Goal: Task Accomplishment & Management: Manage account settings

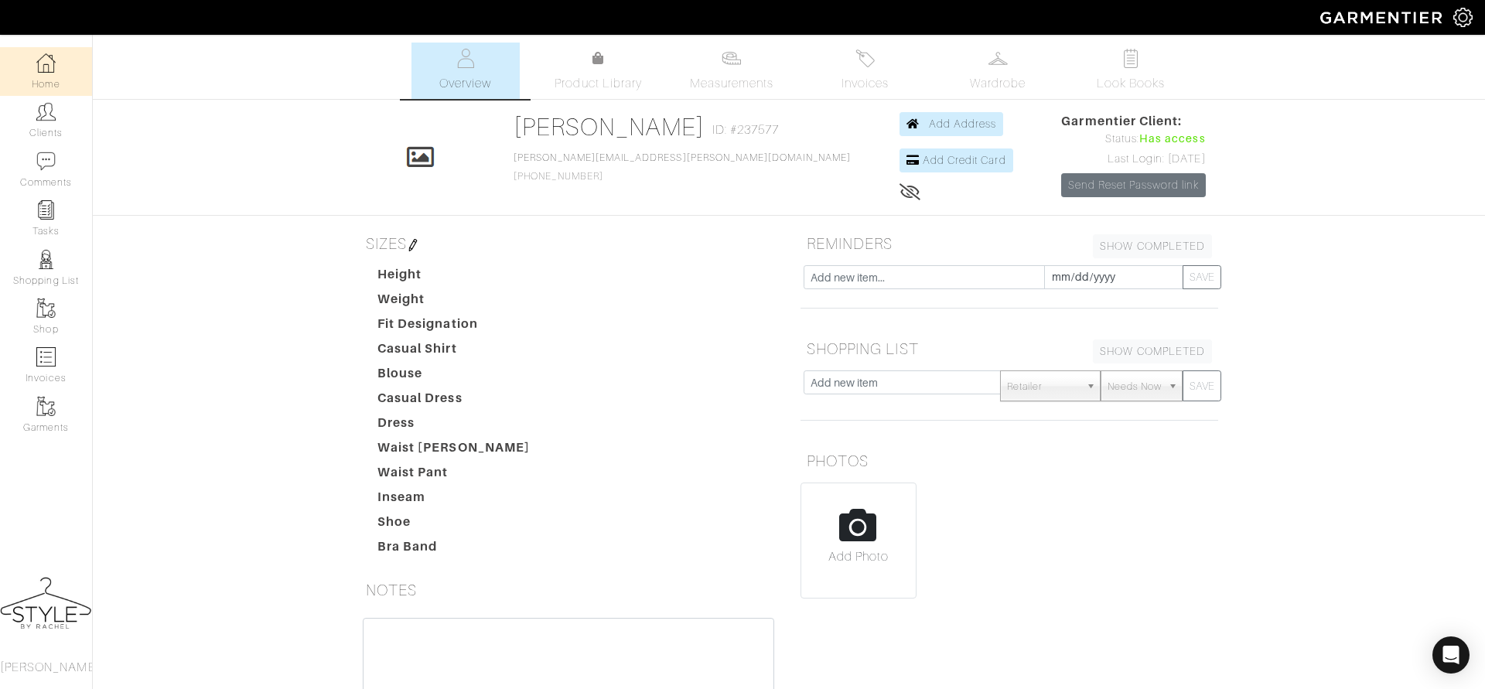
click at [46, 76] on link "Home" at bounding box center [46, 71] width 92 height 49
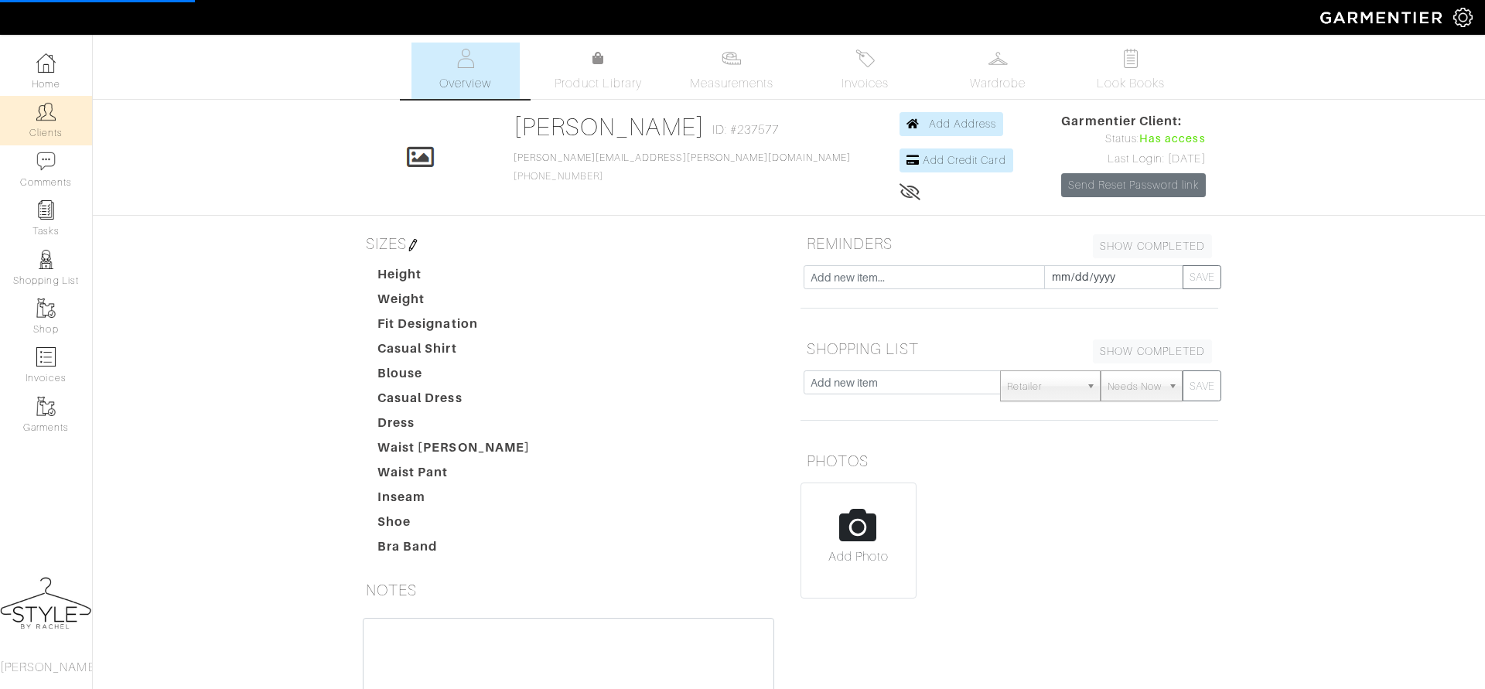
click at [38, 130] on link "Clients" at bounding box center [46, 120] width 92 height 49
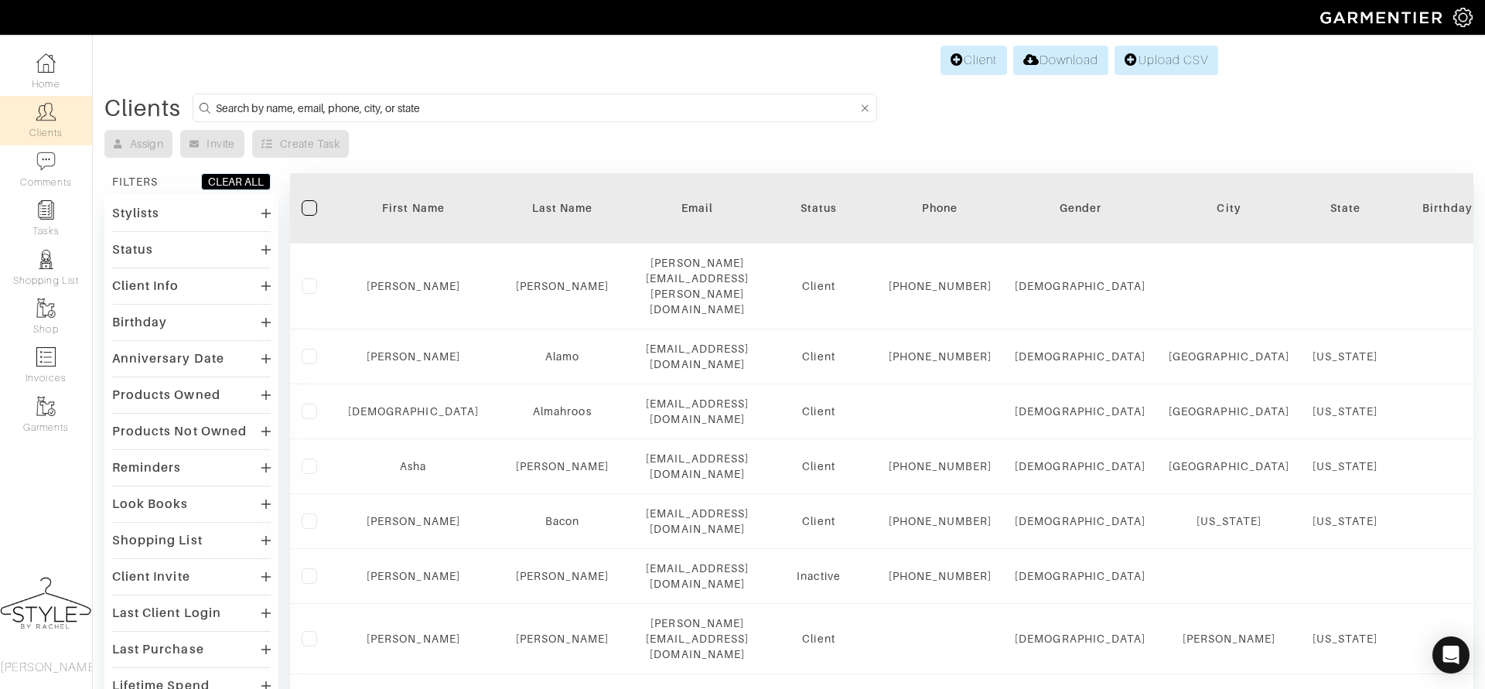
click at [513, 114] on input at bounding box center [537, 107] width 642 height 19
type input "ruth"
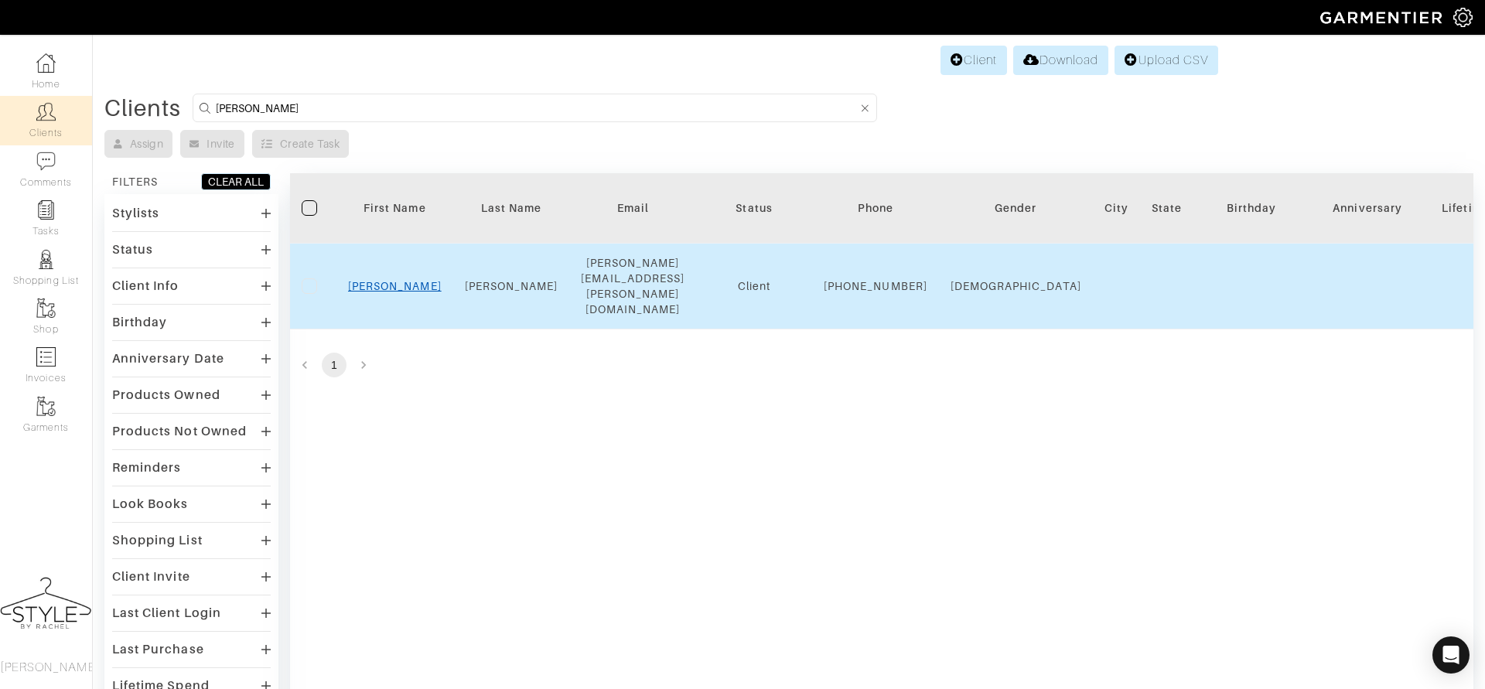
click at [395, 280] on link "Ruth" at bounding box center [395, 286] width 94 height 12
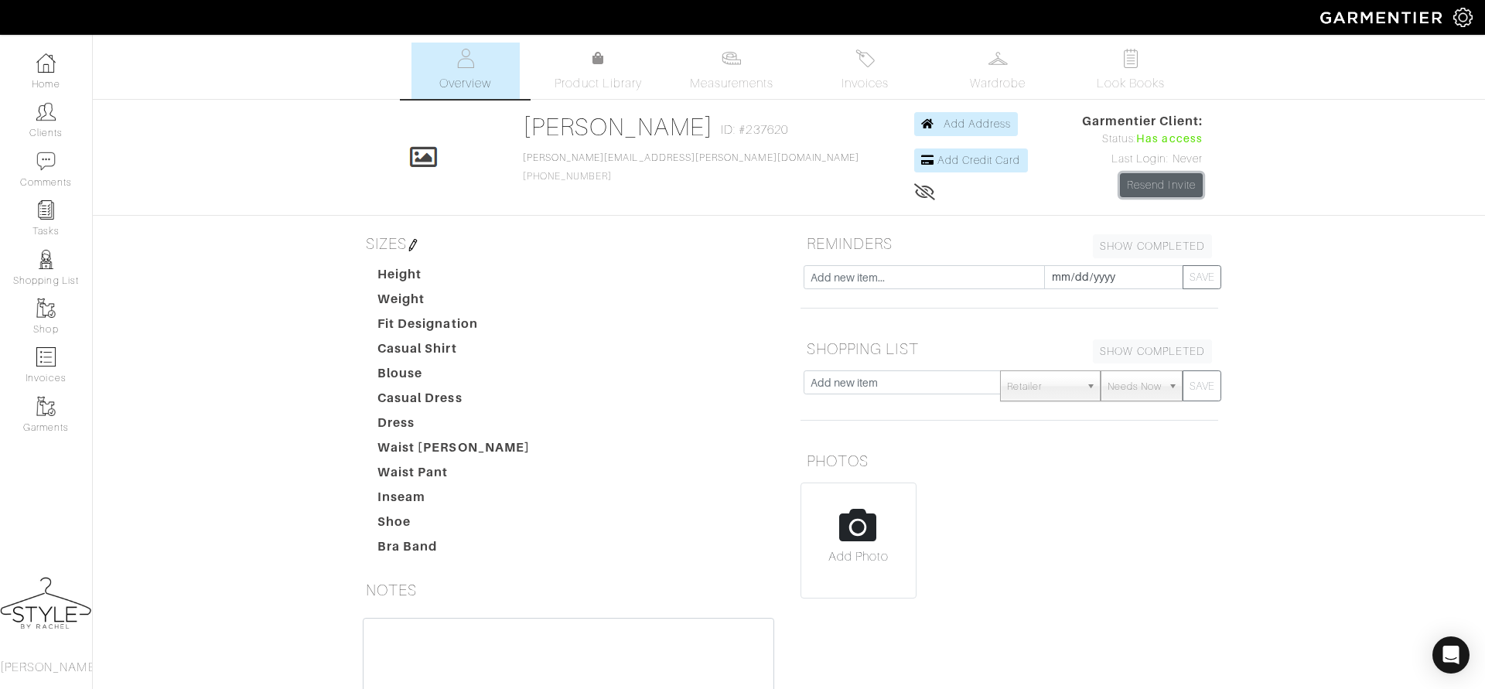
click at [1150, 193] on link "Resend Invite" at bounding box center [1161, 185] width 83 height 24
click at [38, 67] on img at bounding box center [45, 62] width 19 height 19
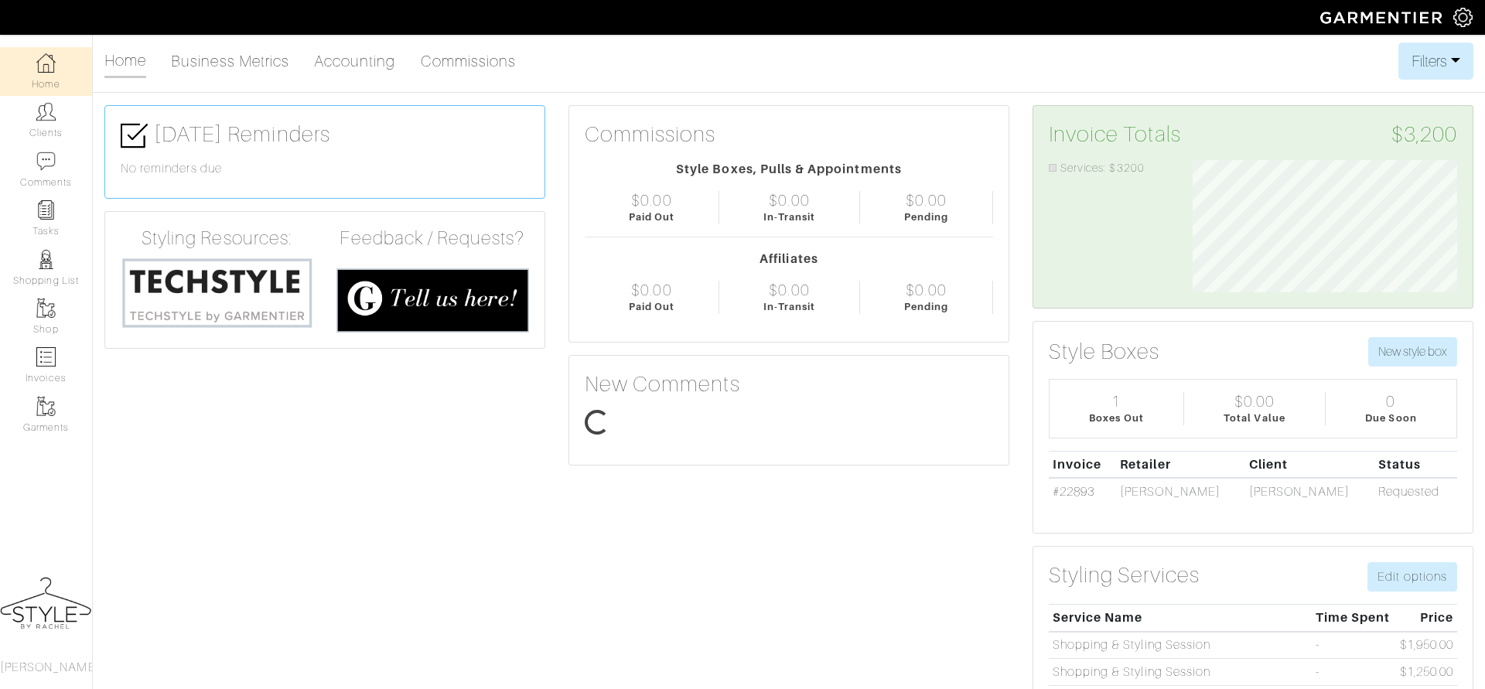
scroll to position [131, 288]
click at [39, 121] on link "Clients" at bounding box center [46, 120] width 92 height 49
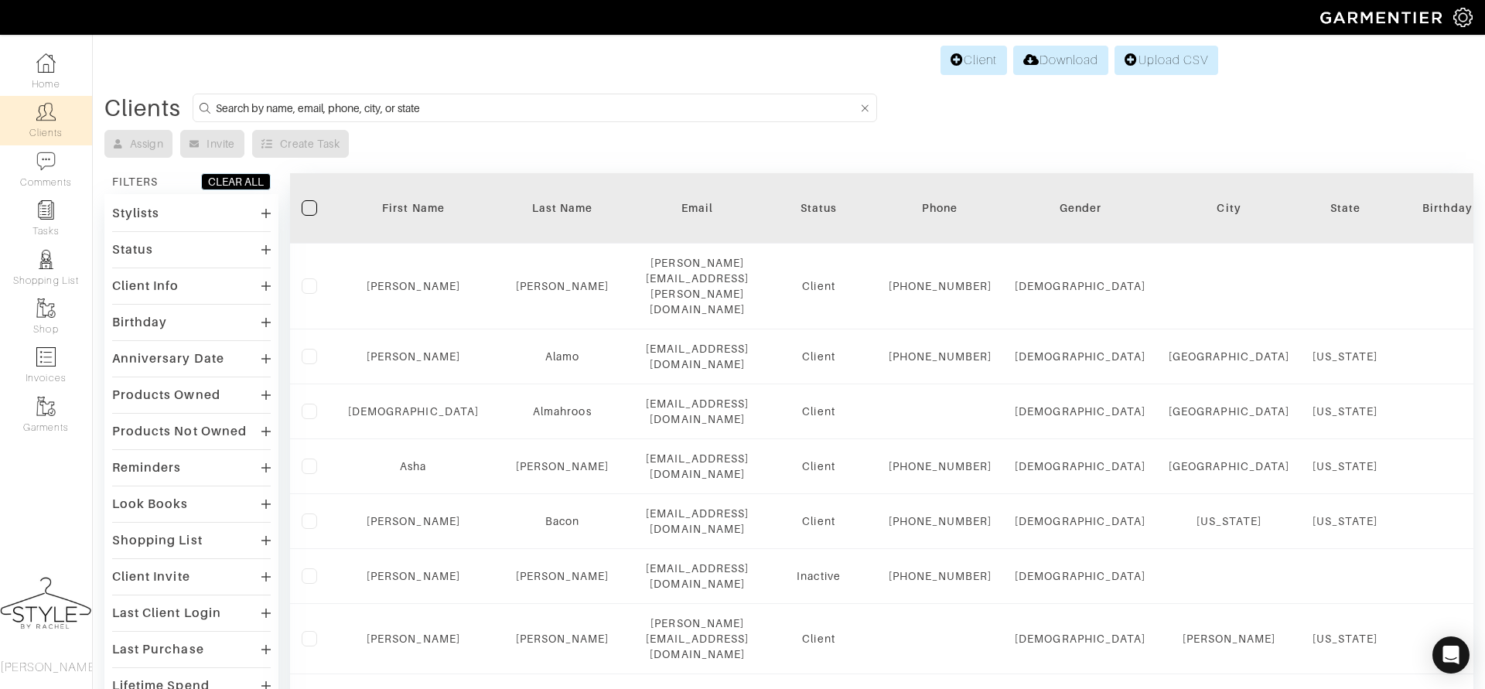
click at [288, 111] on input at bounding box center [537, 107] width 642 height 19
type input "rbecca"
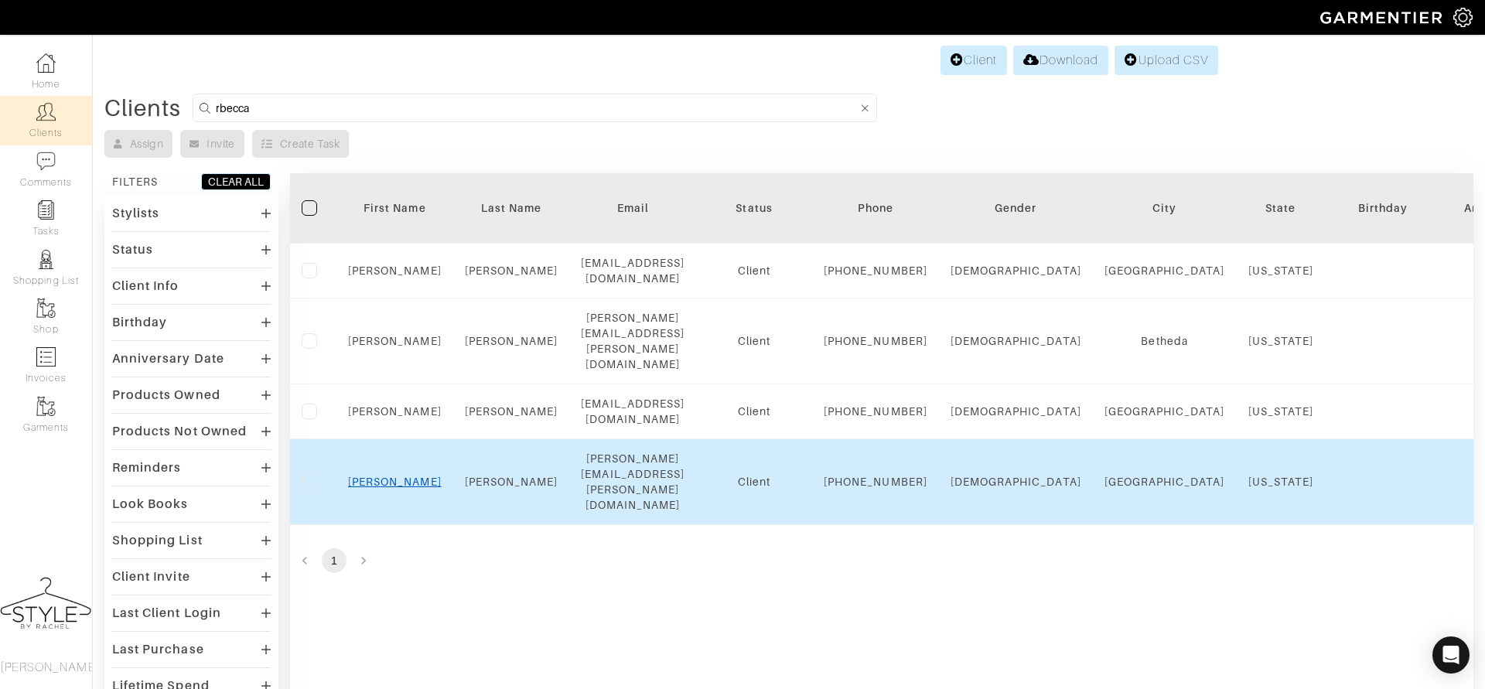
click at [393, 488] on link "Rebecca" at bounding box center [395, 482] width 94 height 12
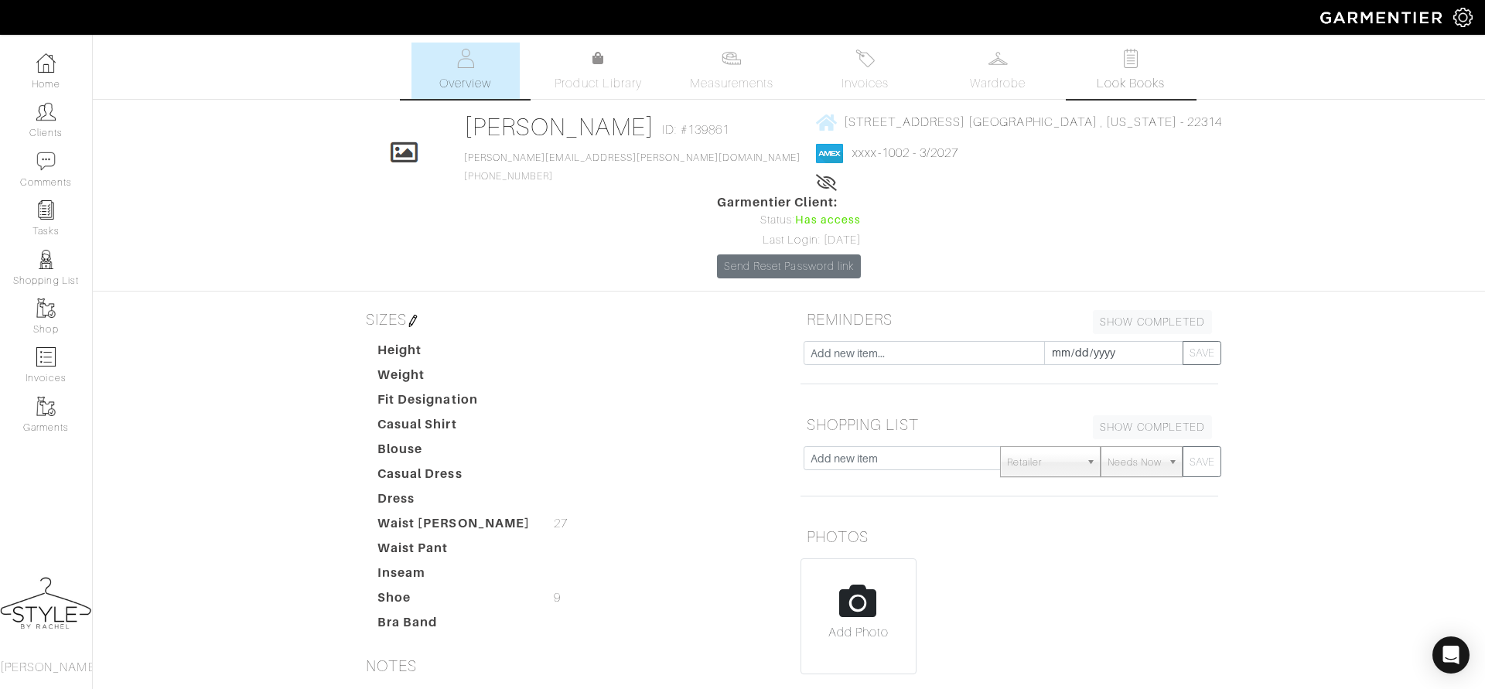
click at [1120, 90] on span "Look Books" at bounding box center [1131, 83] width 69 height 19
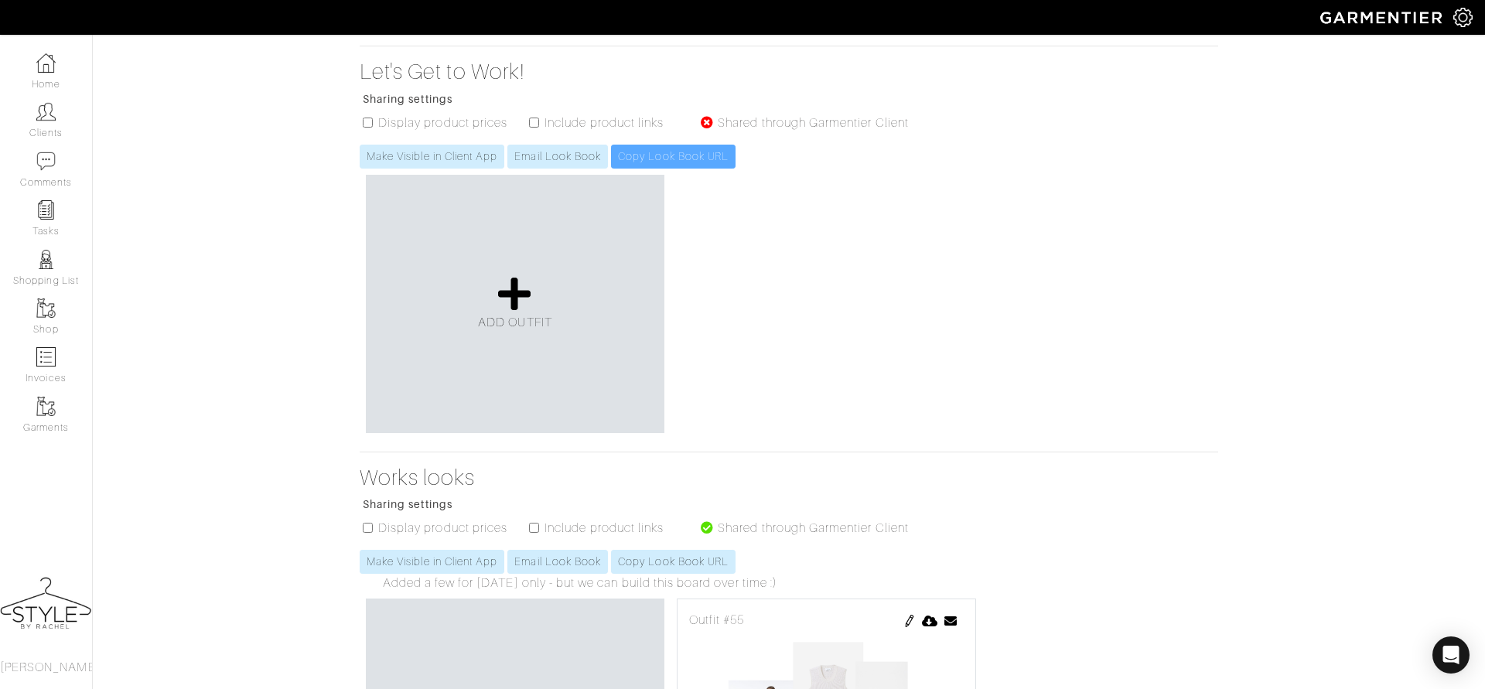
scroll to position [150, 0]
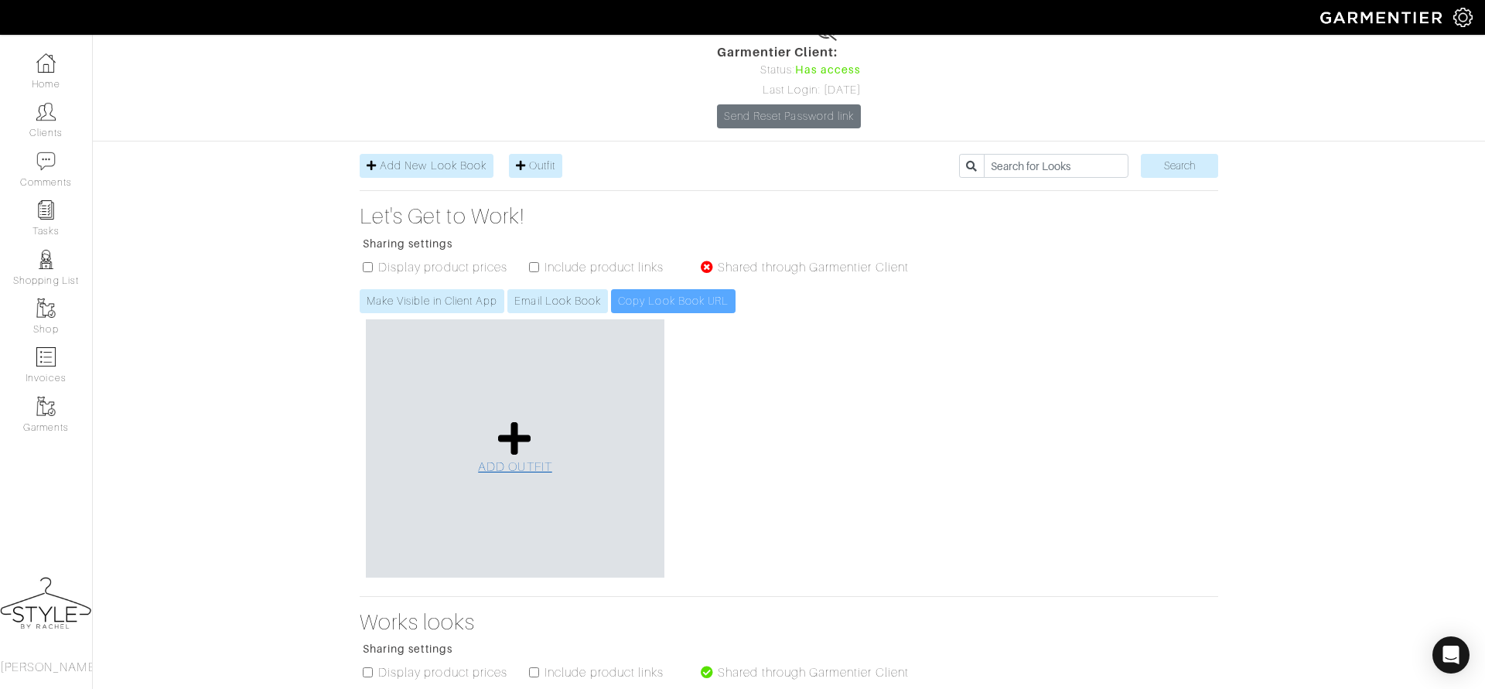
click at [518, 420] on icon at bounding box center [514, 438] width 33 height 37
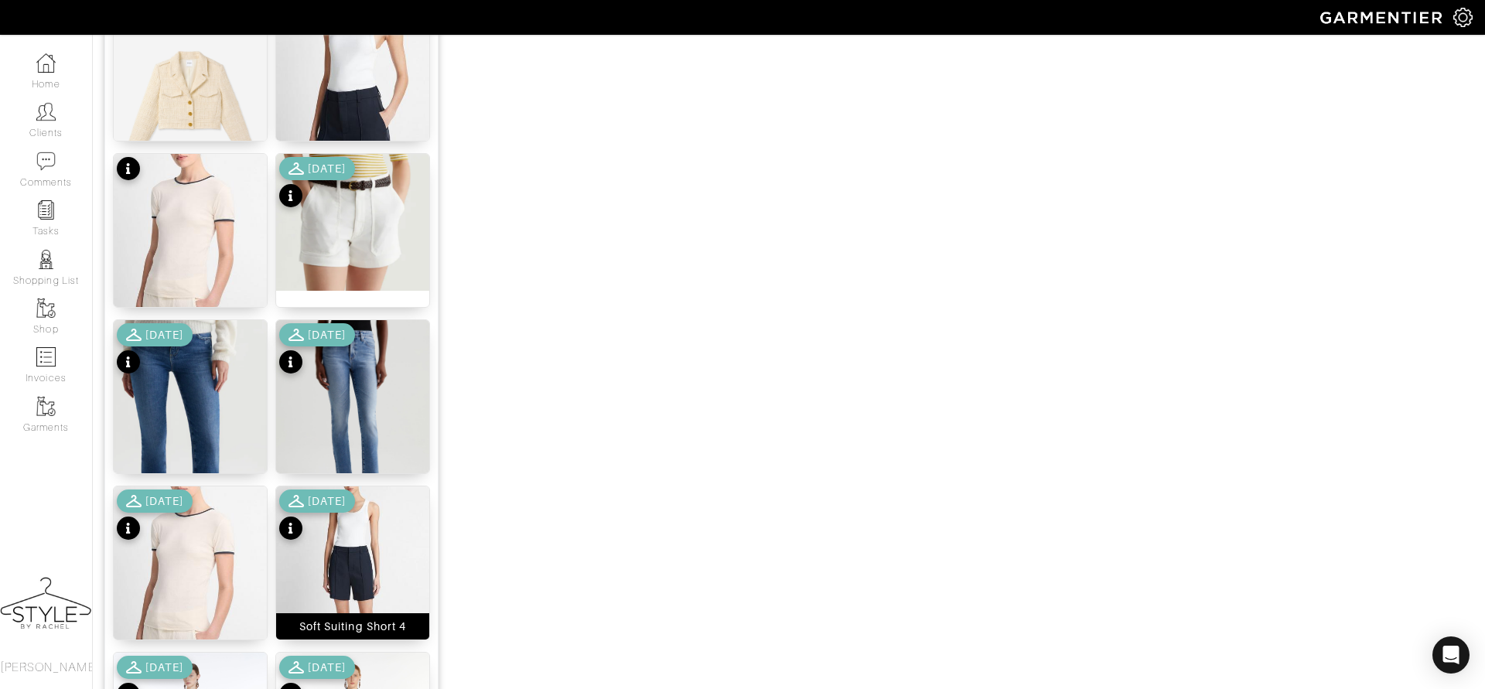
scroll to position [1839, 0]
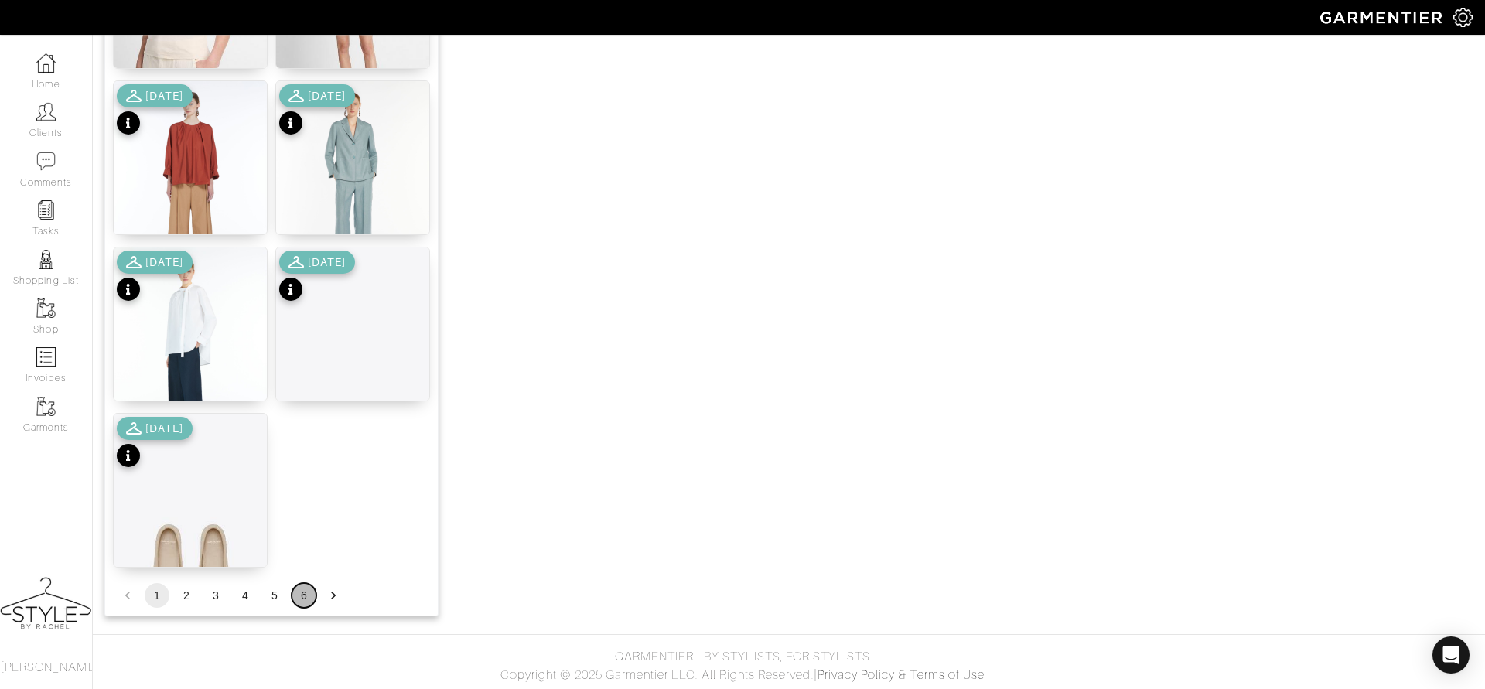
click at [307, 596] on button "6" at bounding box center [304, 595] width 25 height 25
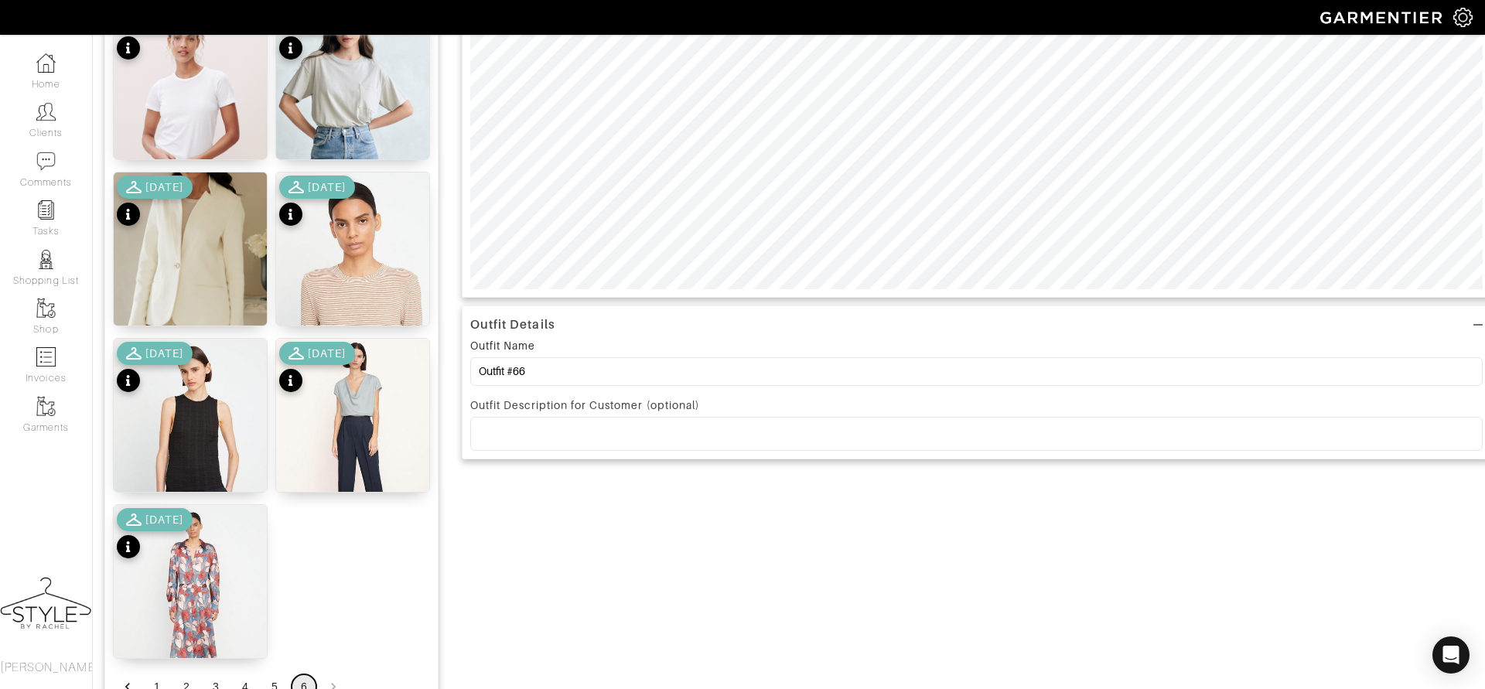
scroll to position [674, 0]
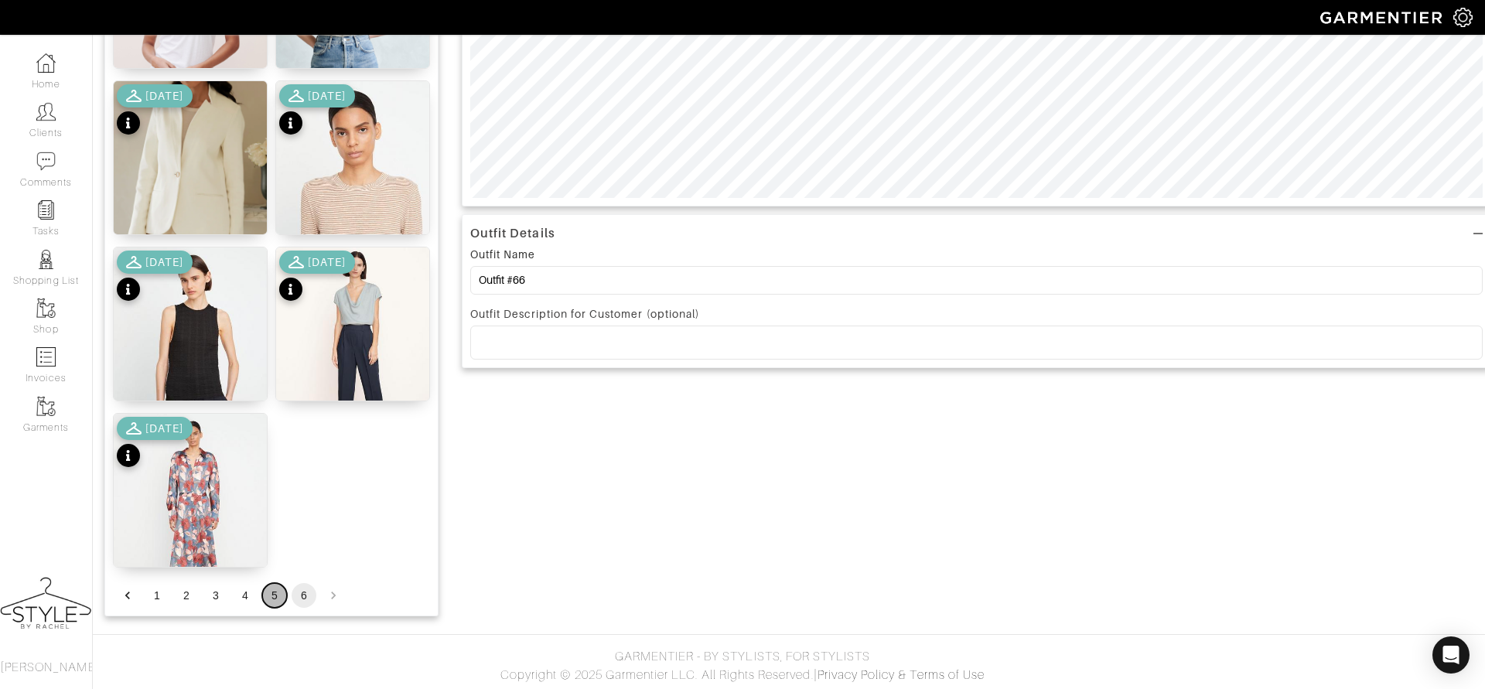
click at [276, 586] on button "5" at bounding box center [274, 595] width 25 height 25
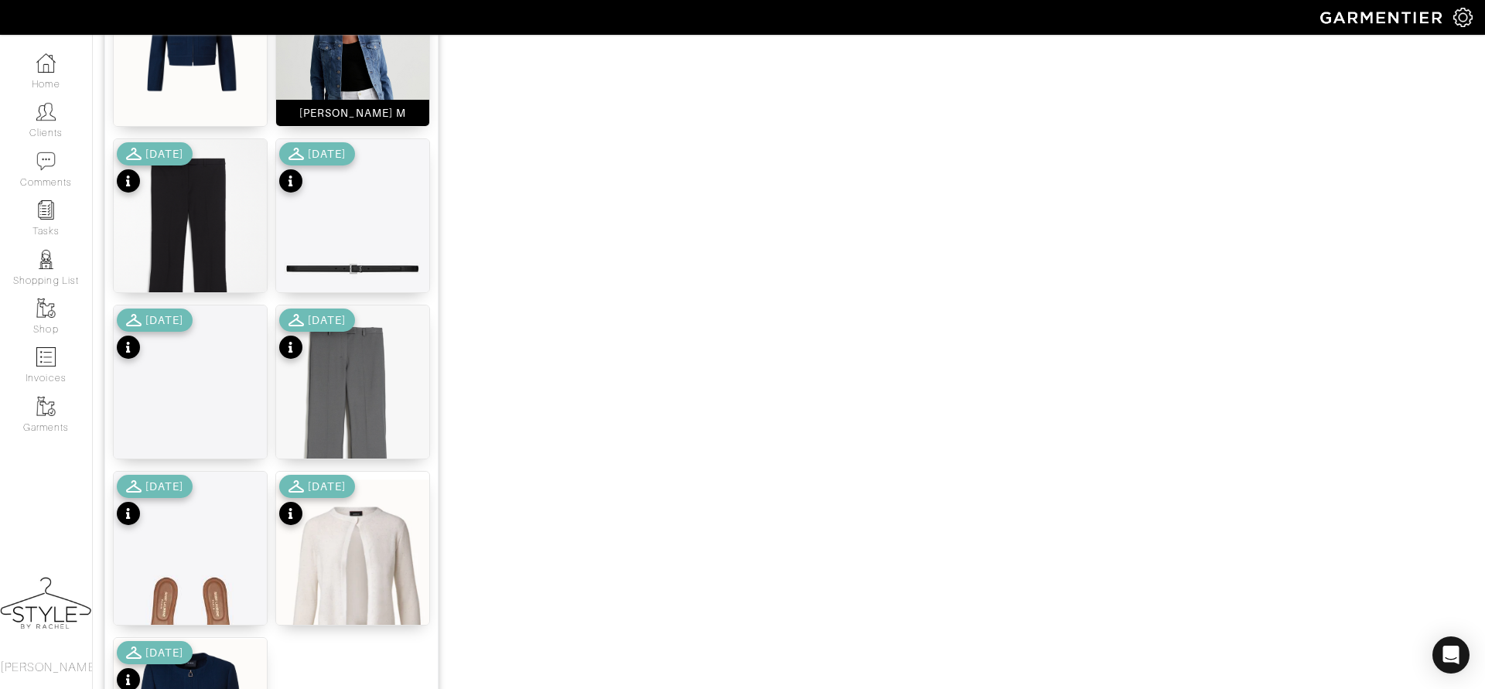
scroll to position [1617, 0]
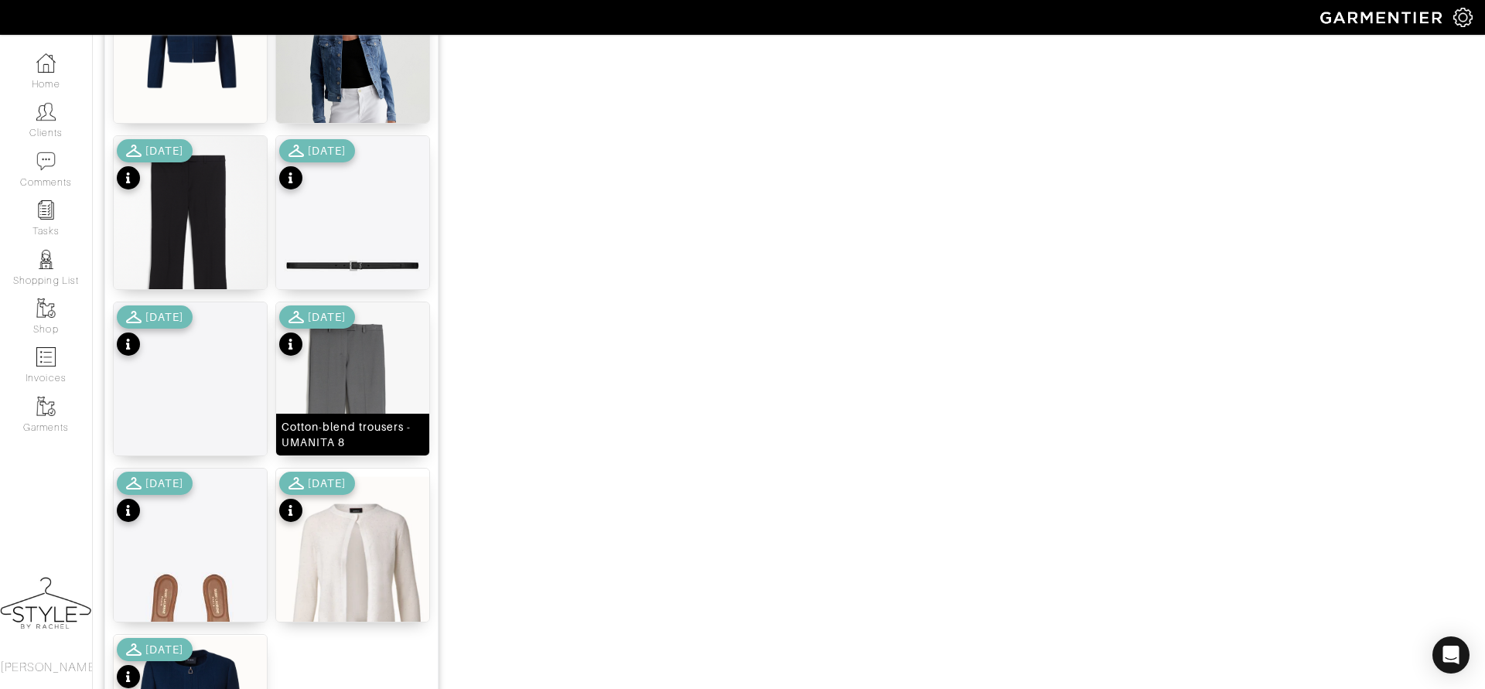
click at [346, 367] on img at bounding box center [352, 417] width 153 height 230
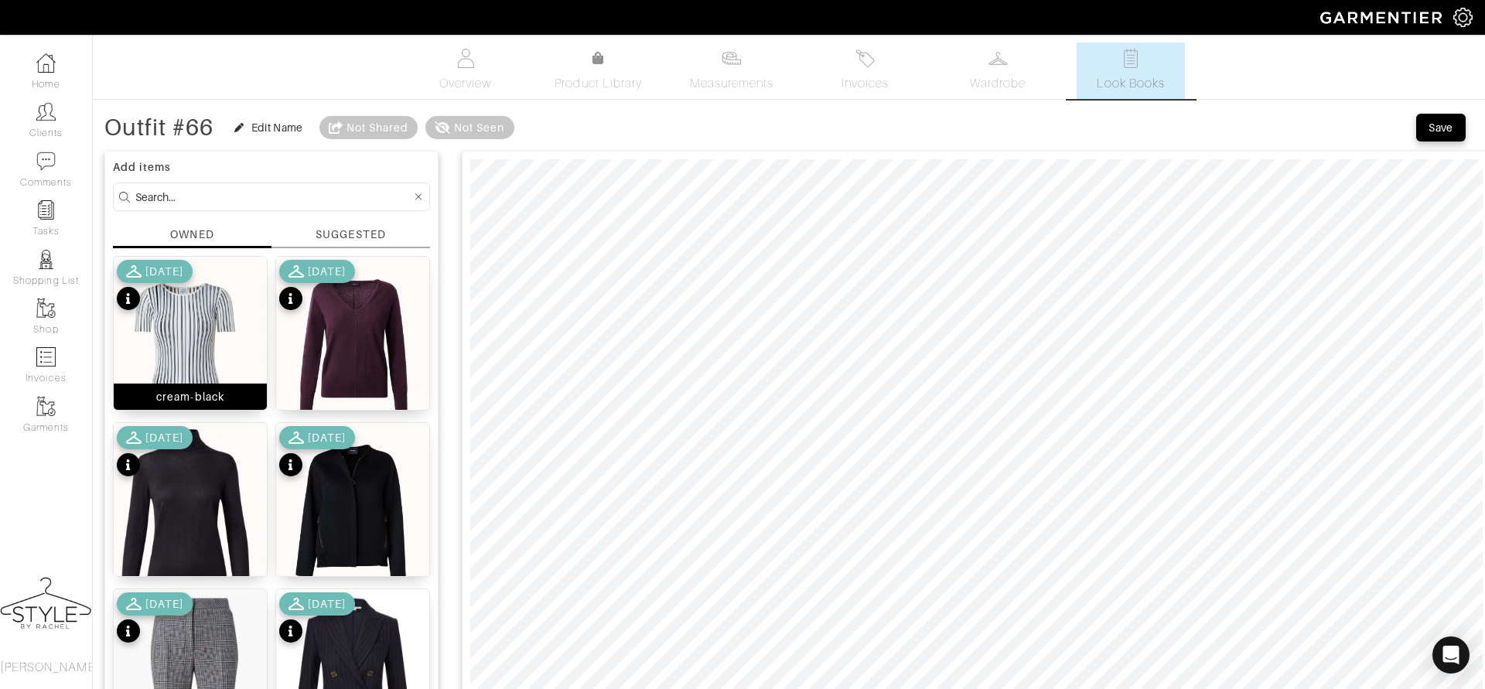
scroll to position [3, 0]
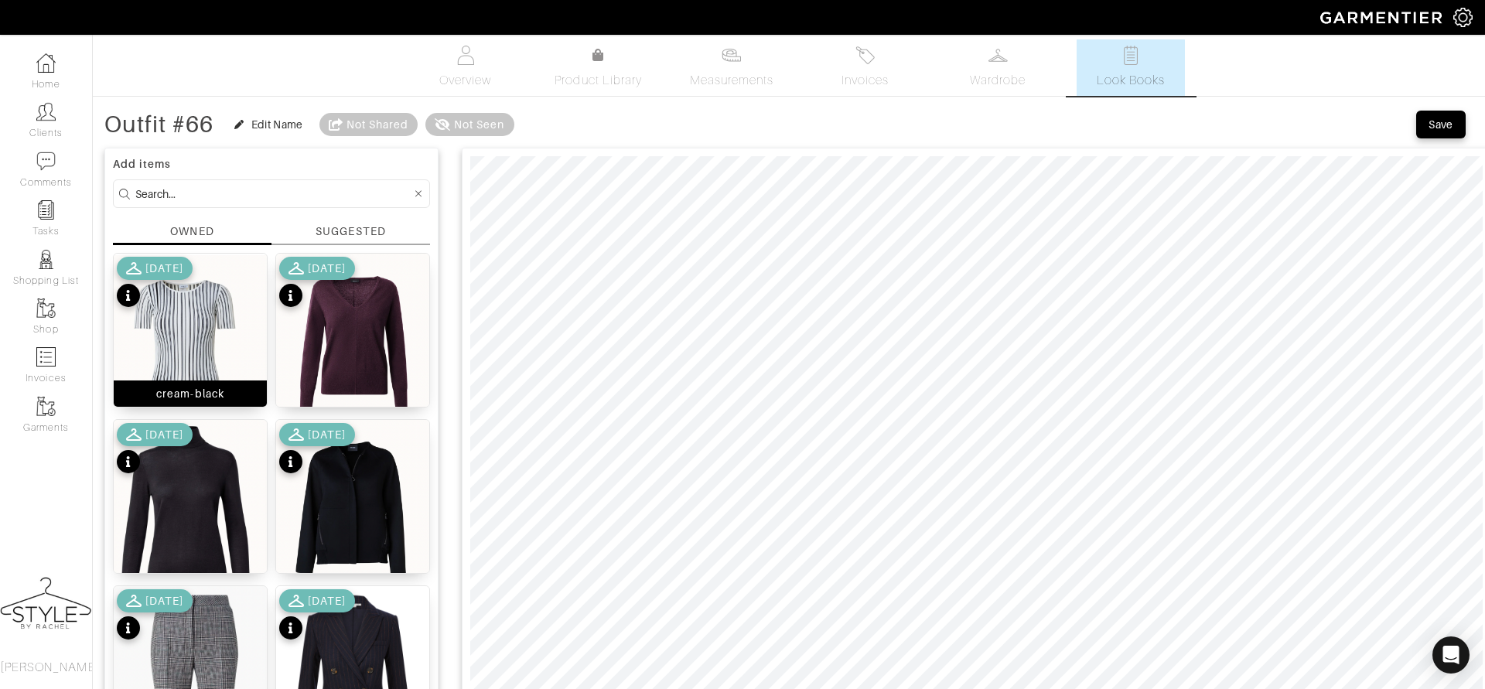
click at [194, 340] on img at bounding box center [190, 343] width 153 height 179
click at [224, 190] on input at bounding box center [273, 193] width 276 height 19
type input "belt"
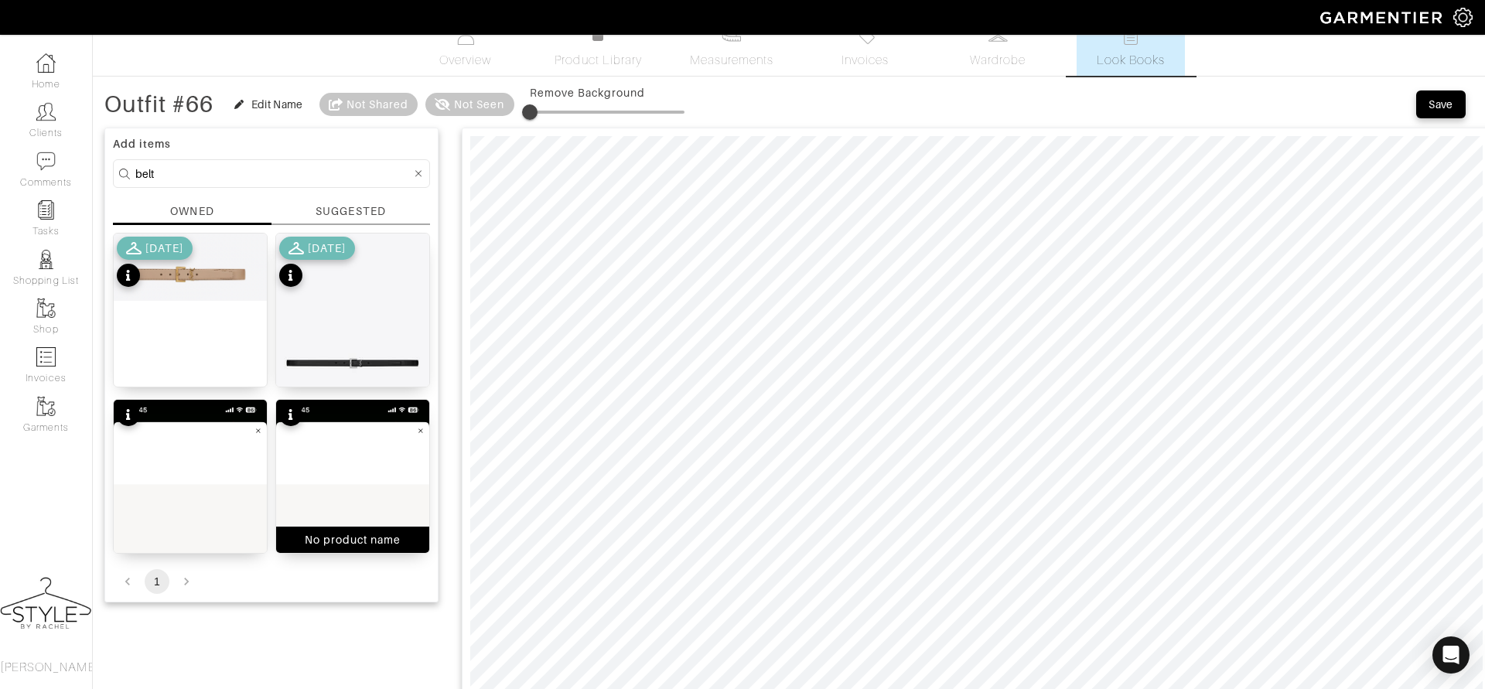
scroll to position [0, 0]
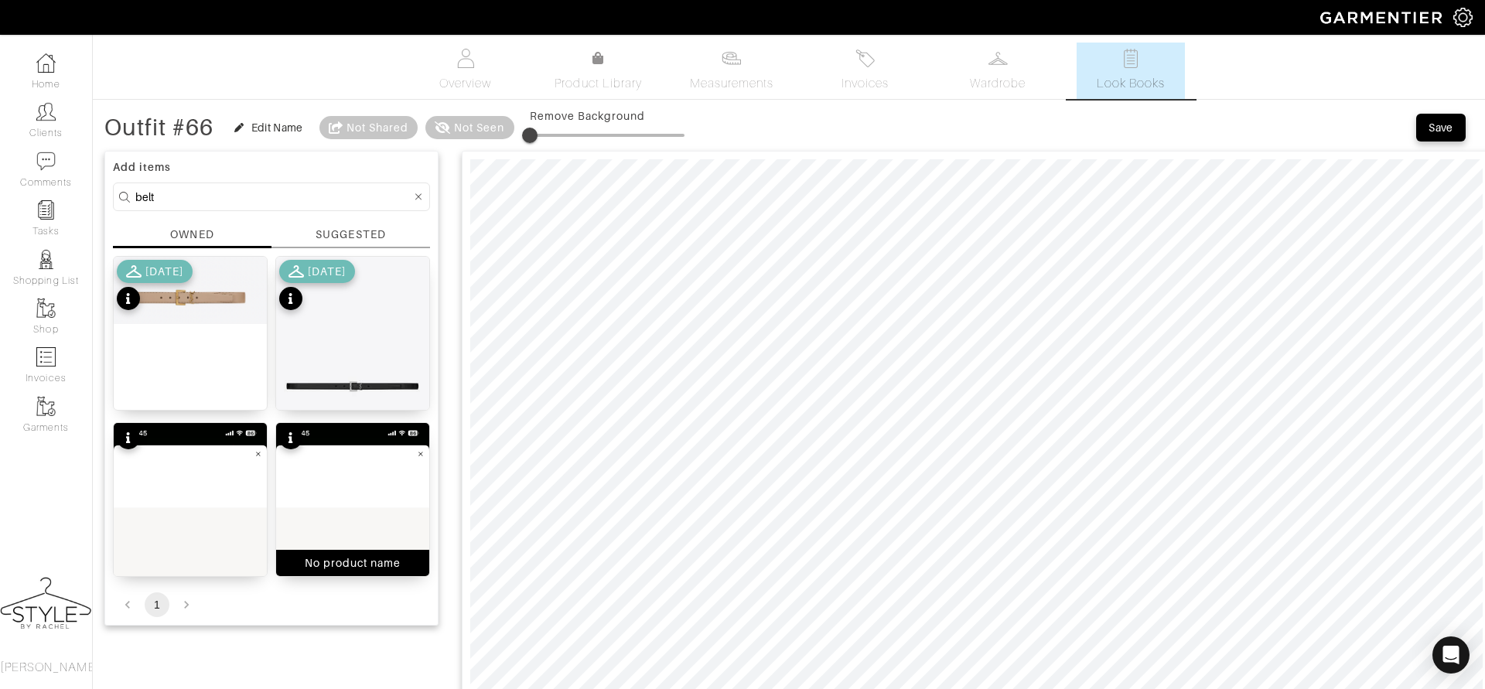
click at [371, 461] on img at bounding box center [352, 588] width 153 height 331
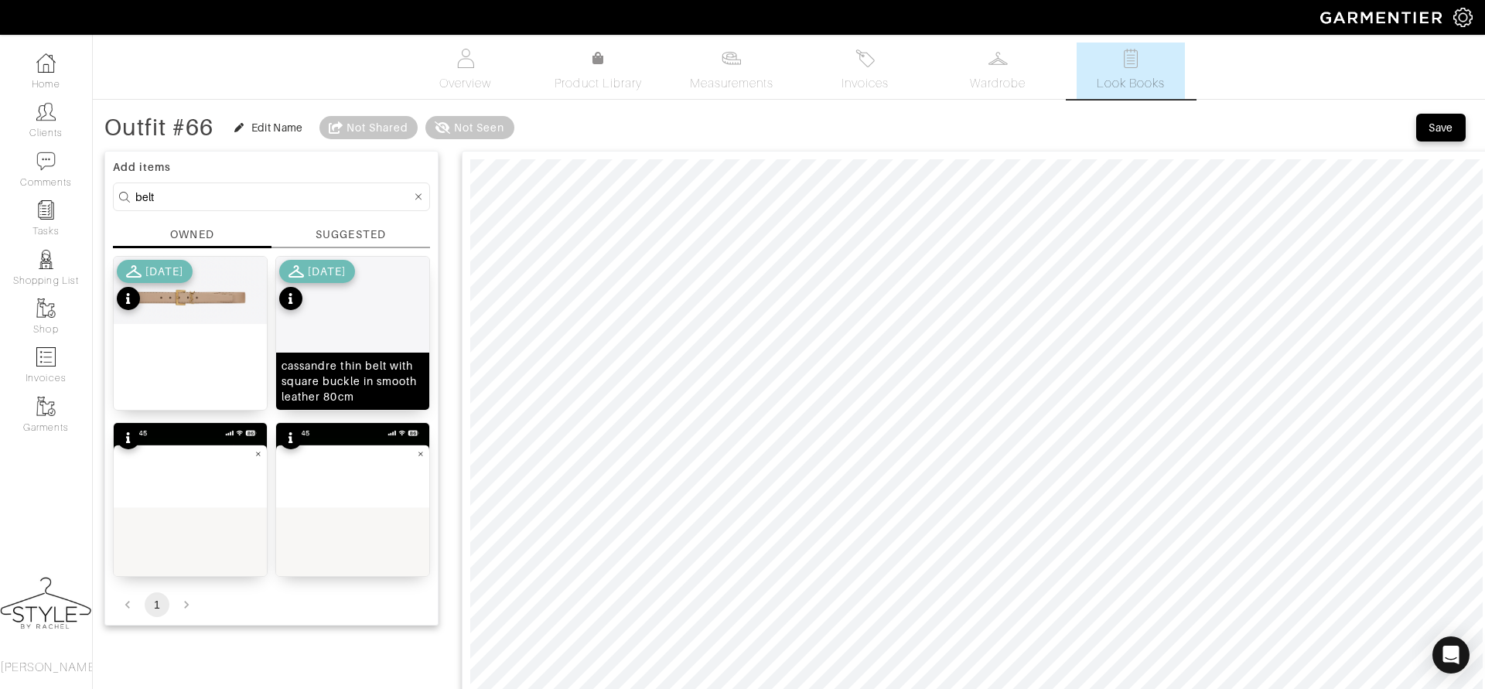
click at [370, 319] on img at bounding box center [352, 381] width 153 height 249
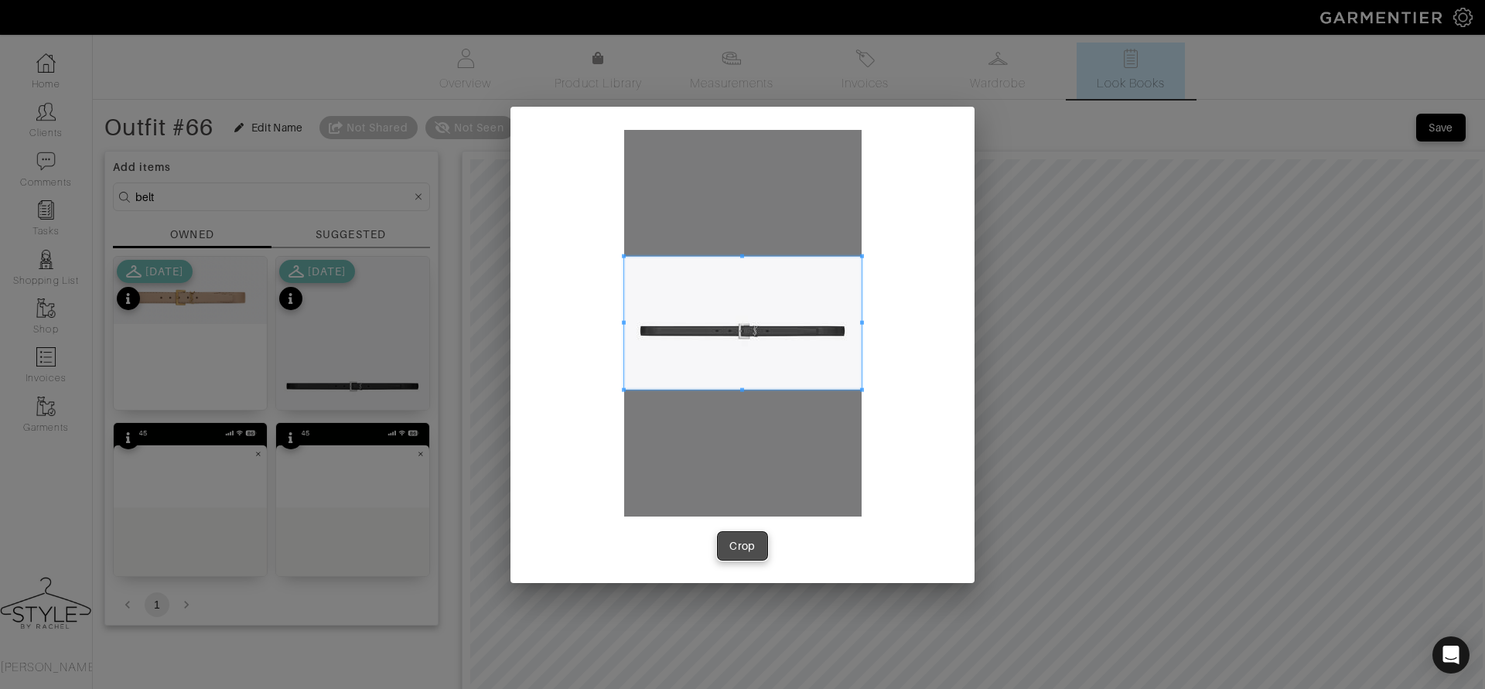
click at [739, 553] on button "Crop" at bounding box center [743, 546] width 50 height 28
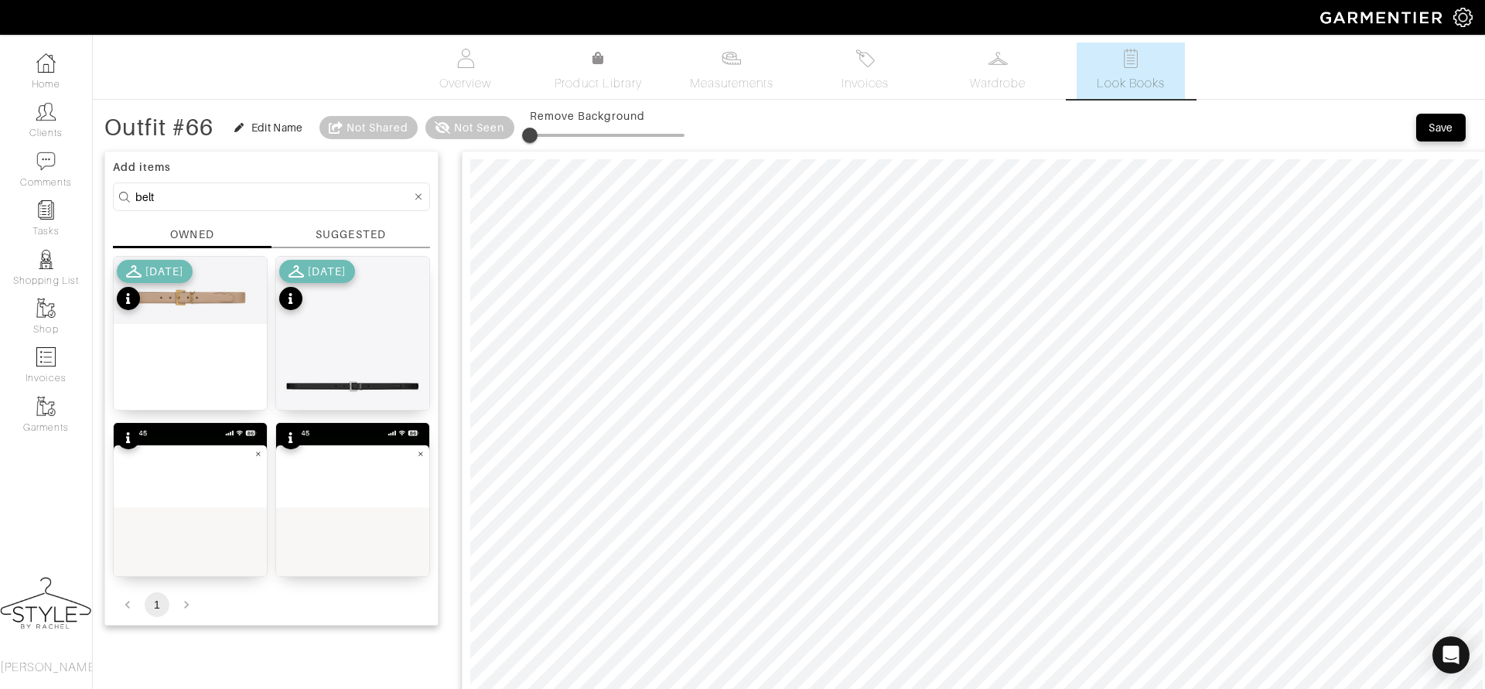
click at [419, 200] on icon at bounding box center [418, 197] width 7 height 11
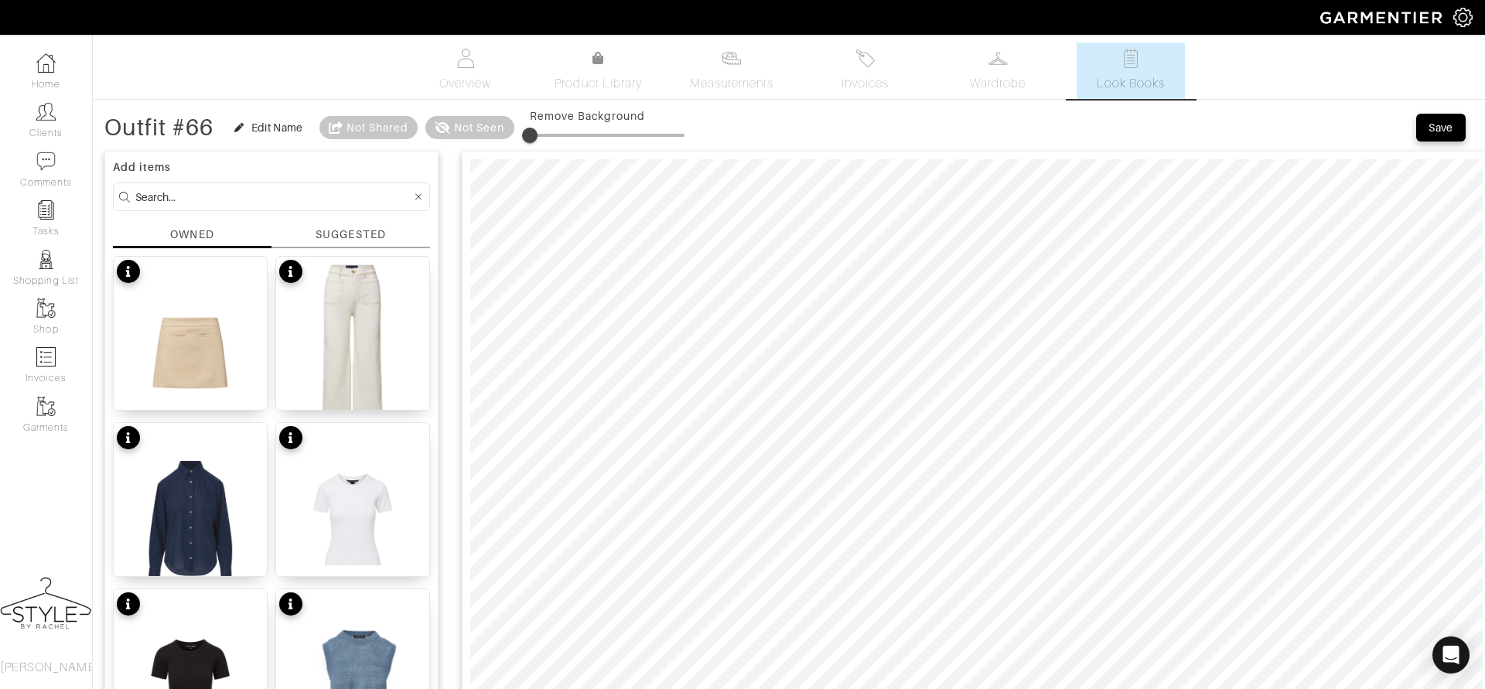
click at [314, 200] on input at bounding box center [273, 196] width 276 height 19
type input "shoe"
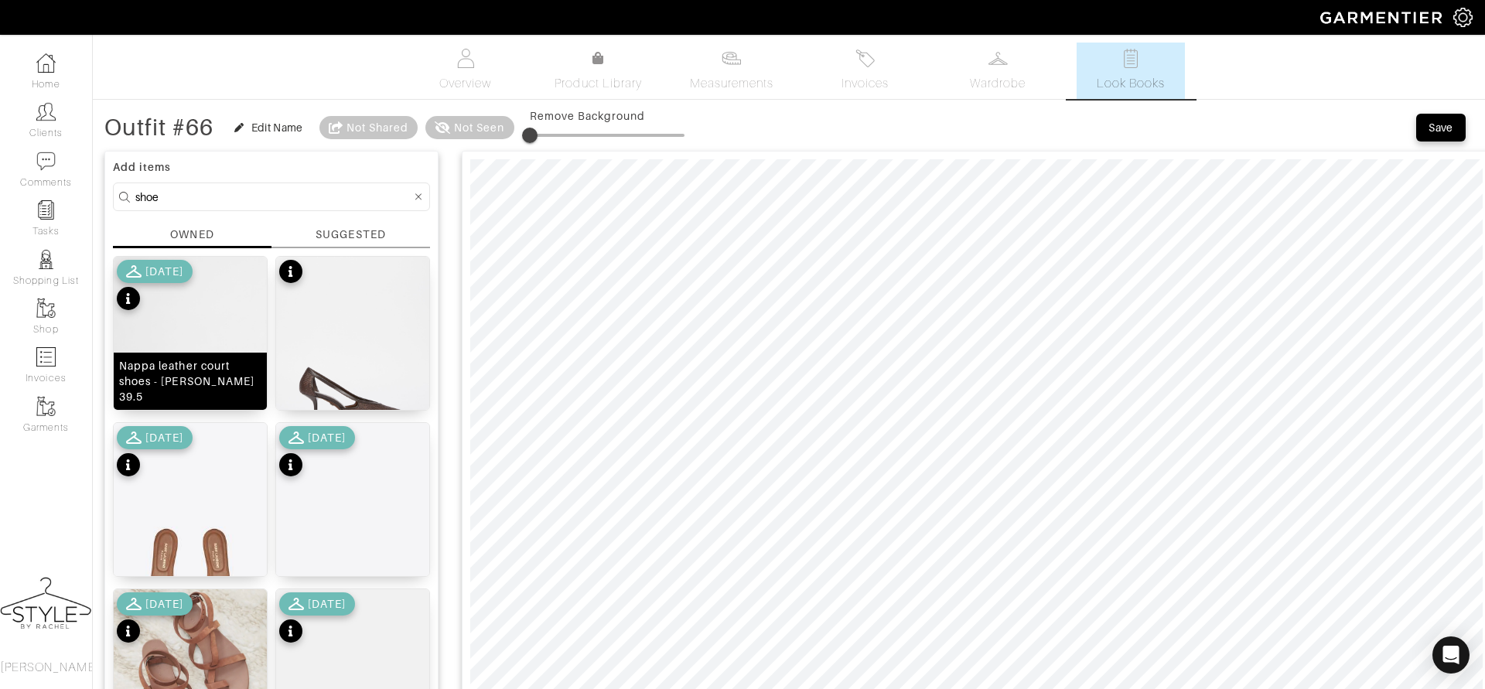
click at [193, 312] on img at bounding box center [190, 359] width 153 height 204
click at [415, 196] on icon at bounding box center [418, 197] width 7 height 11
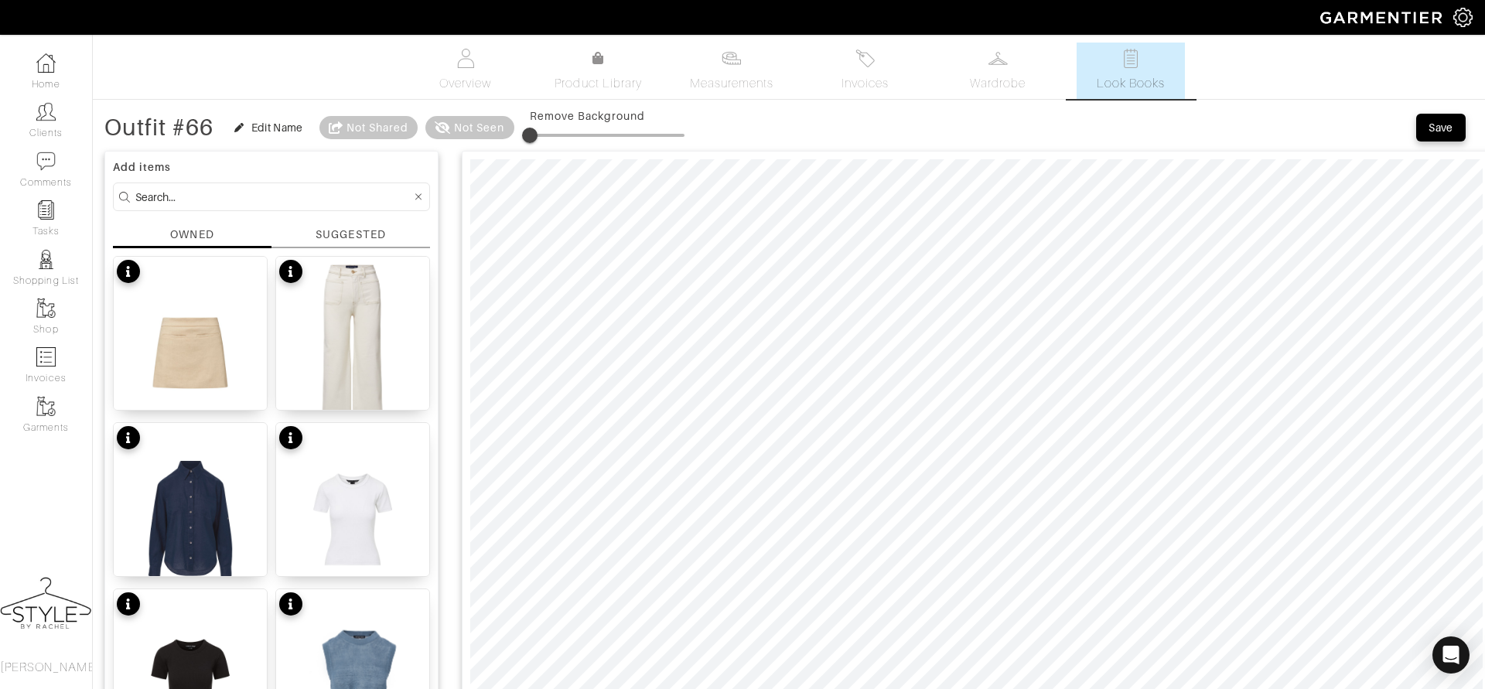
click at [394, 196] on input at bounding box center [273, 196] width 276 height 19
type input "blazer"
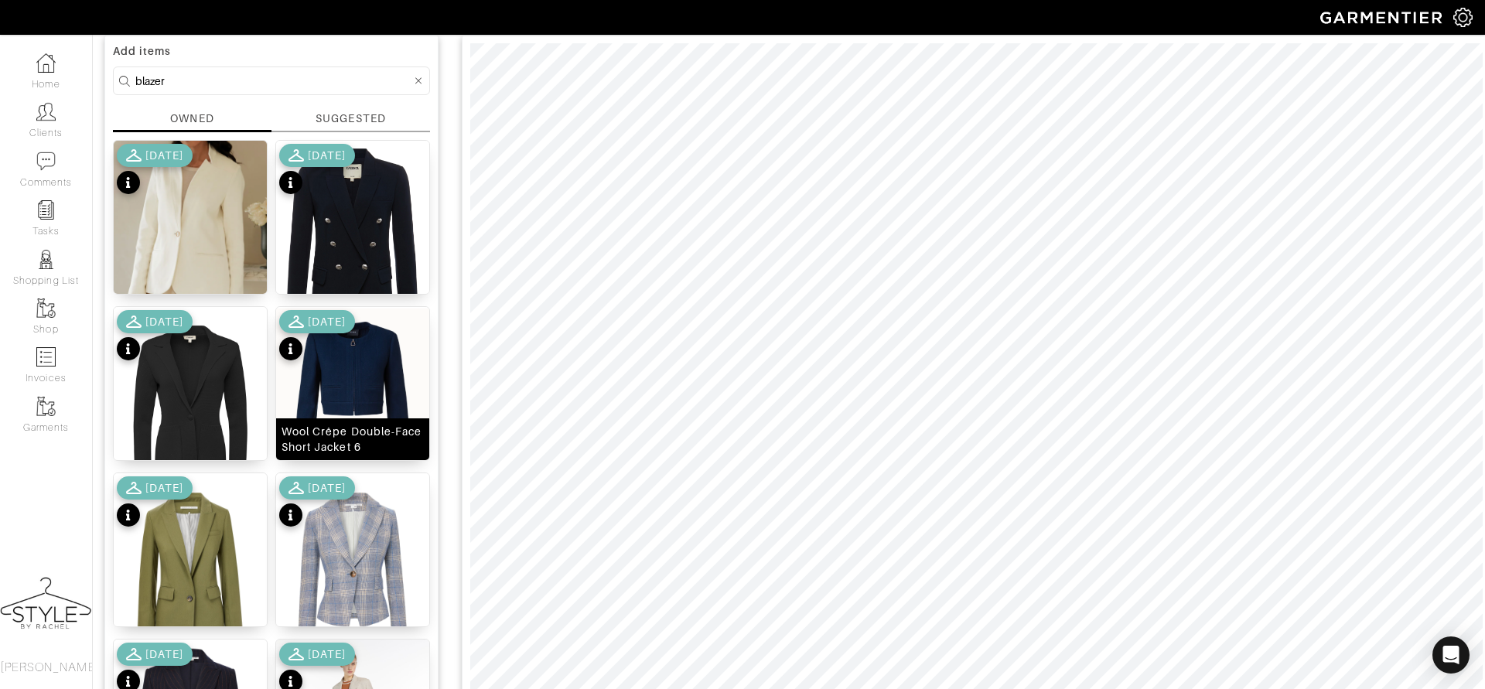
scroll to position [115, 0]
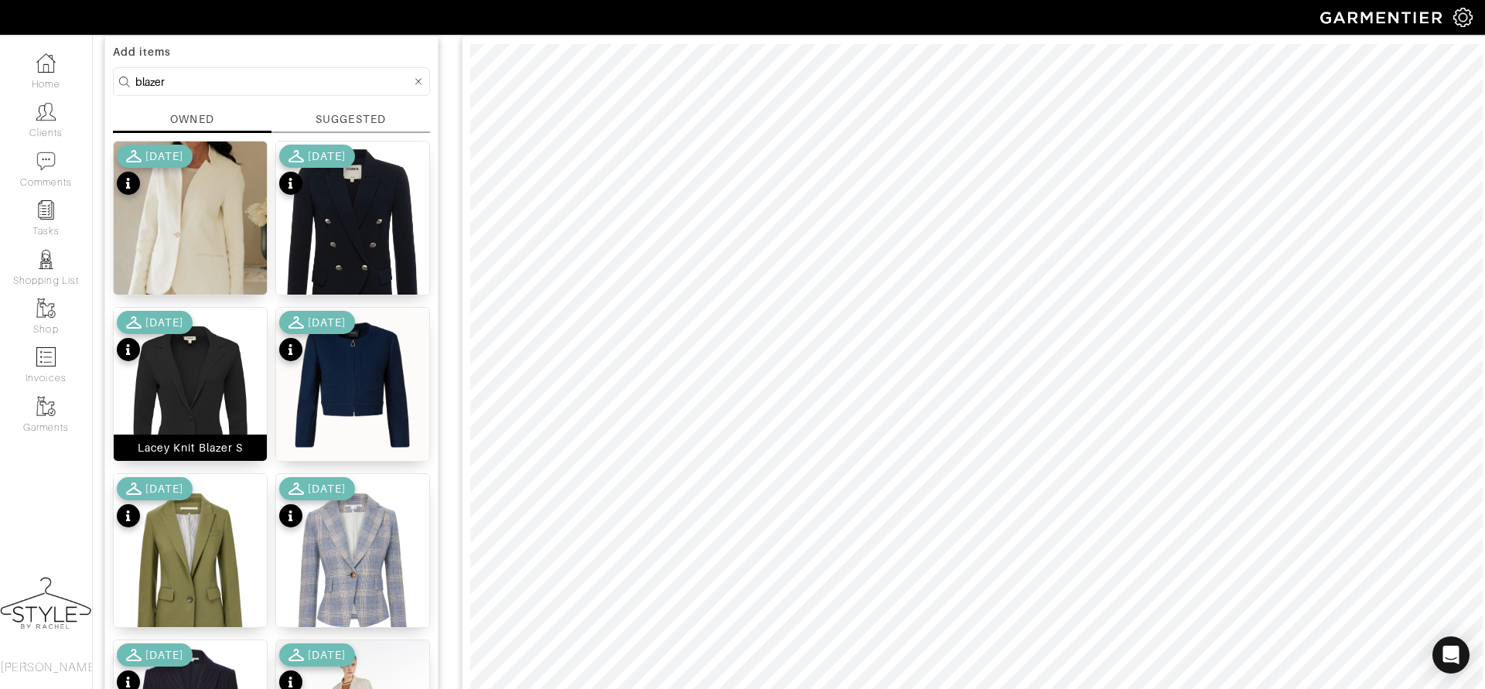
click at [203, 394] on img at bounding box center [190, 410] width 153 height 204
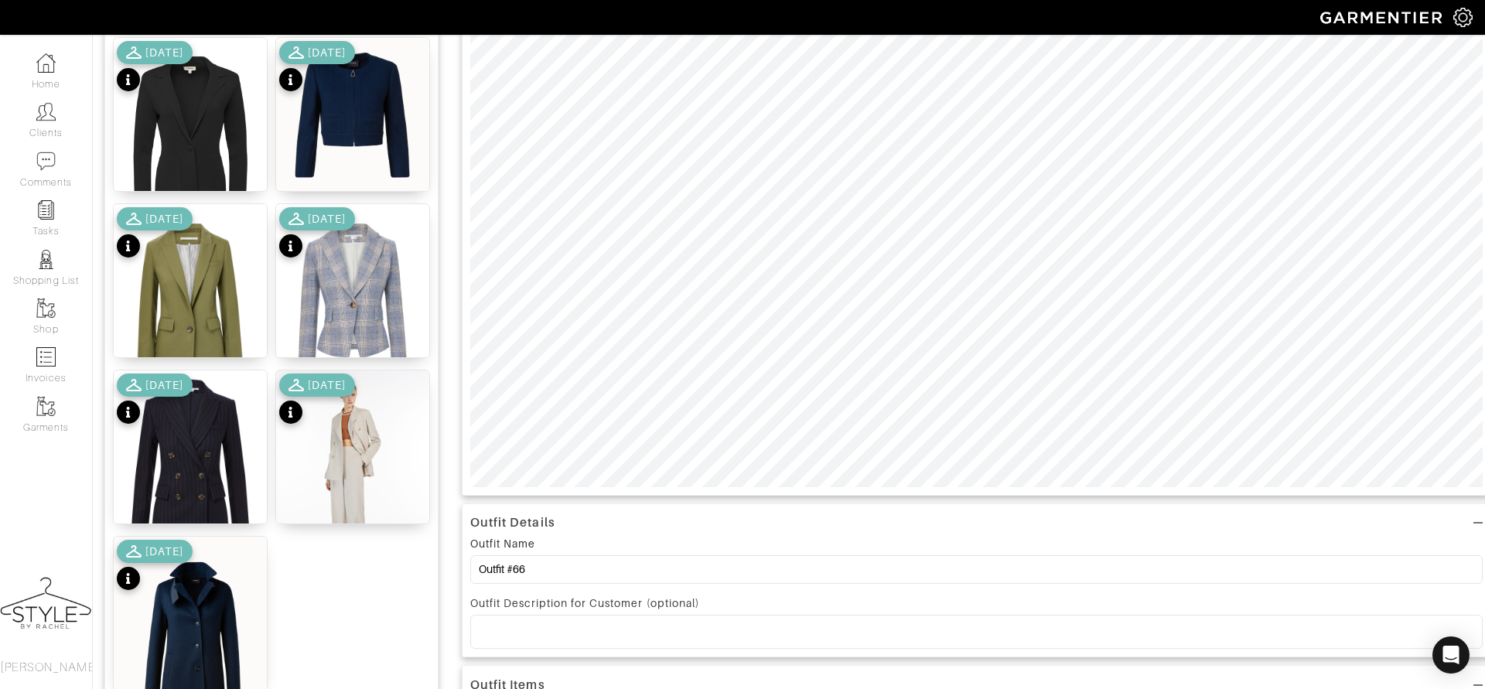
scroll to position [412, 0]
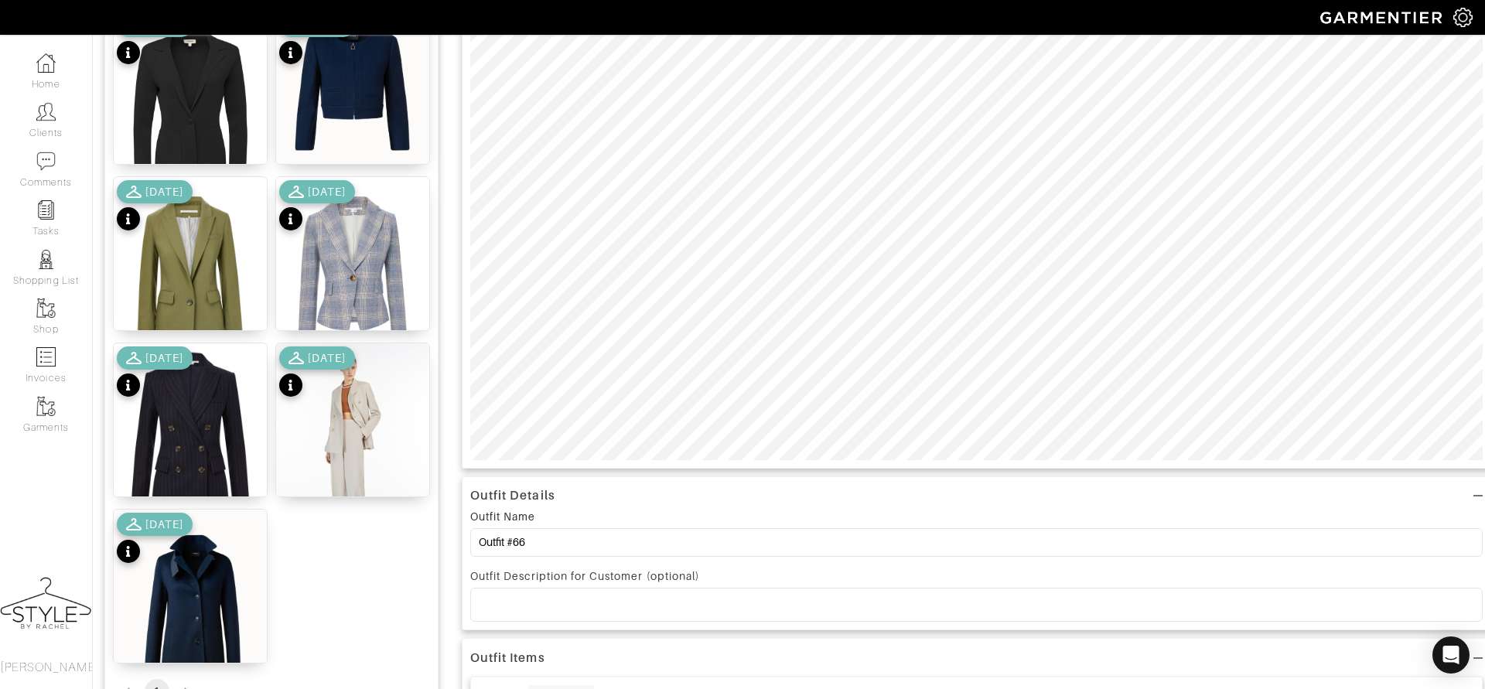
click at [1108, 510] on div "Outfit Details Outfit Name Outfit #66 Outfit Description for Customer (optional…" at bounding box center [977, 514] width 1030 height 1566
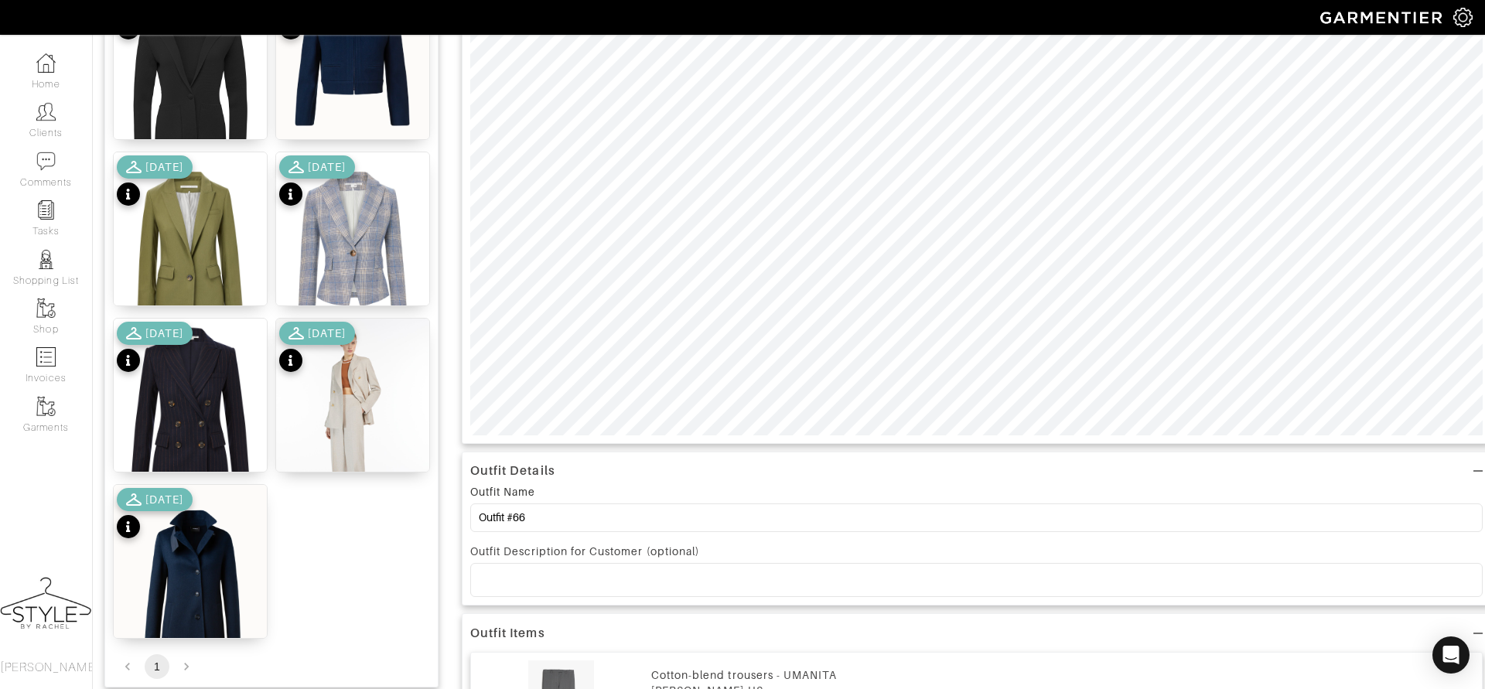
scroll to position [443, 0]
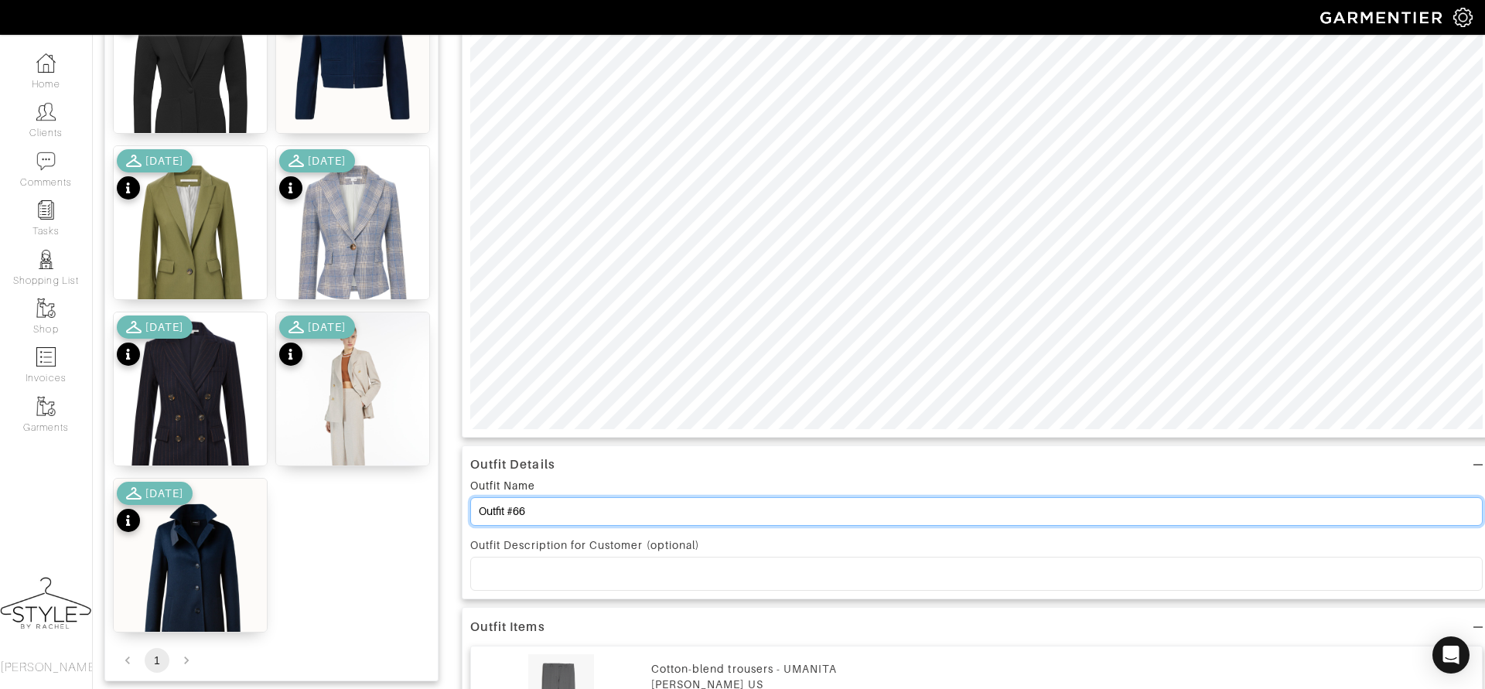
drag, startPoint x: 540, startPoint y: 503, endPoint x: 430, endPoint y: 496, distance: 110.1
click at [430, 496] on div "Add items blazer OWNED SUGGESTED Boy Blazer S 7/07/23 Kenzie Blazer 4 7/07/23 L…" at bounding box center [788, 483] width 1369 height 1566
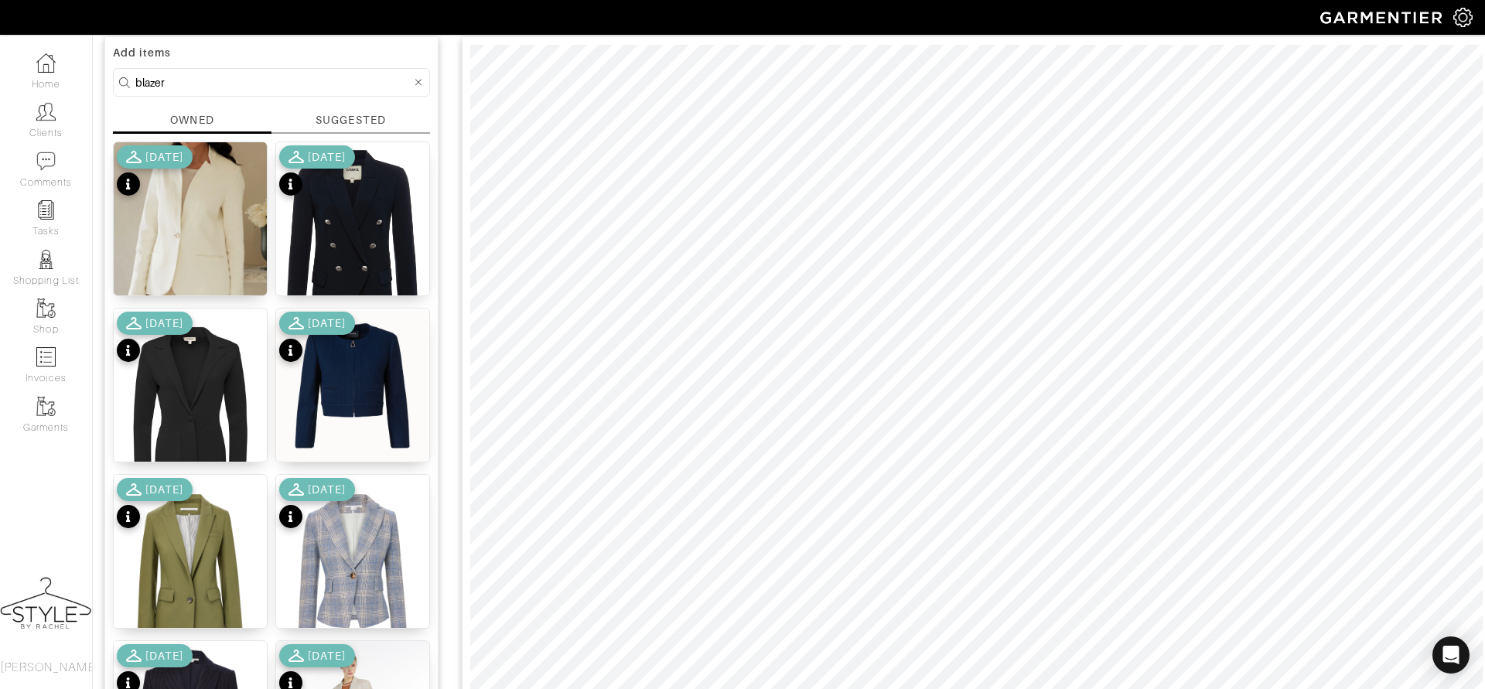
scroll to position [107, 0]
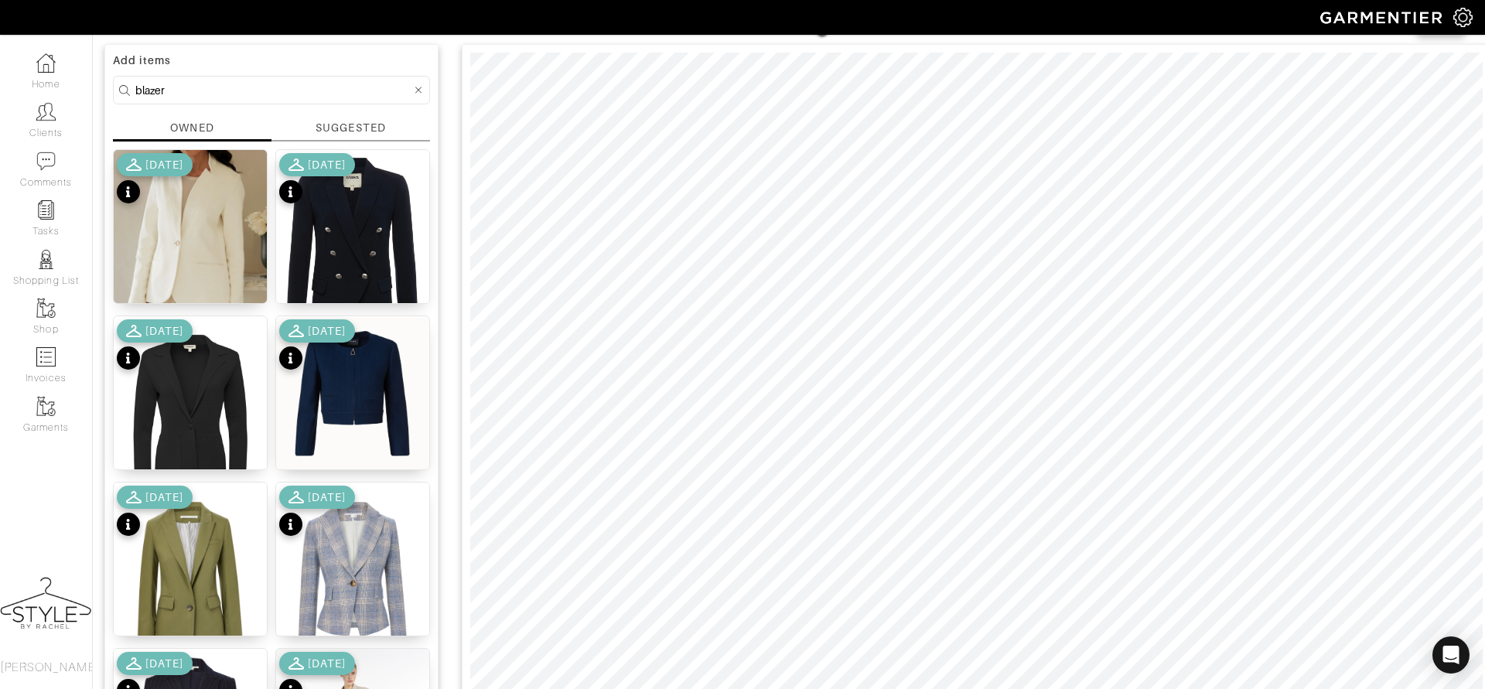
type input "can also be worn with white sneaker"
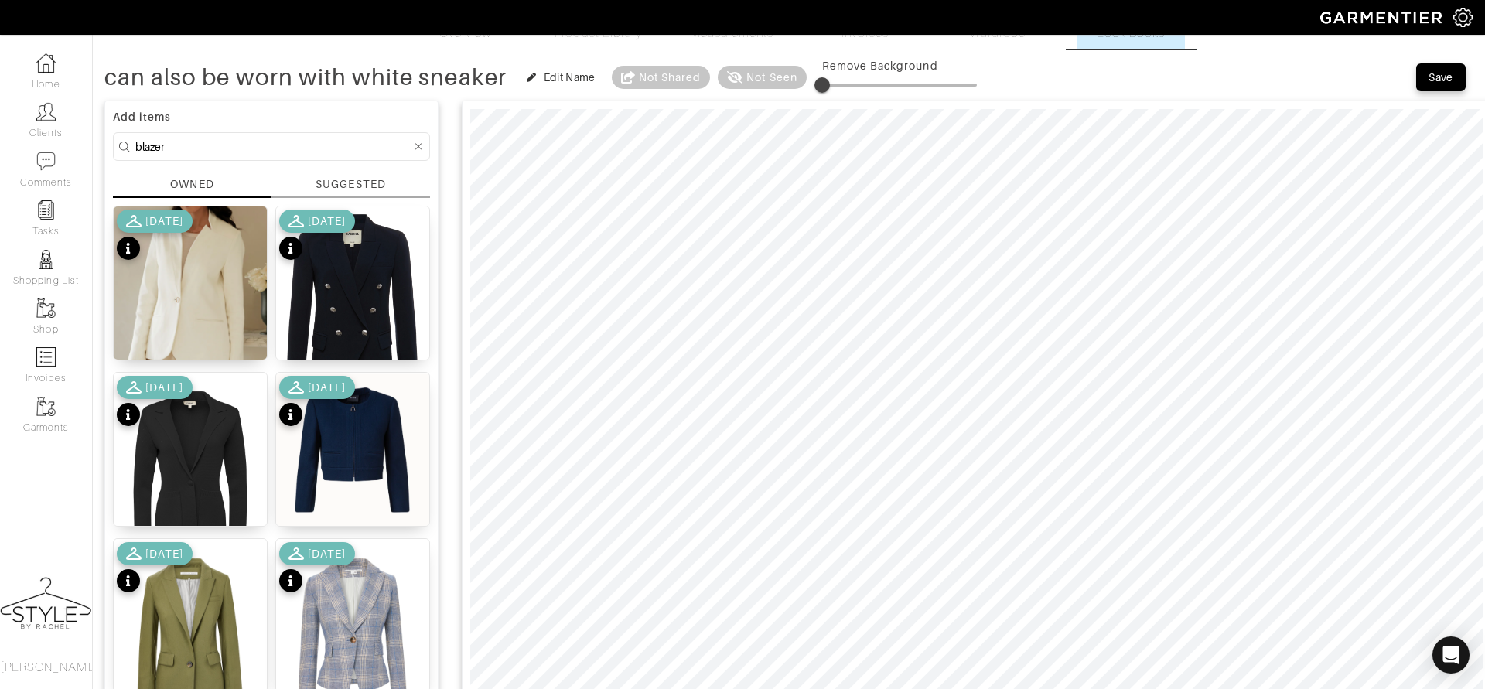
scroll to position [0, 0]
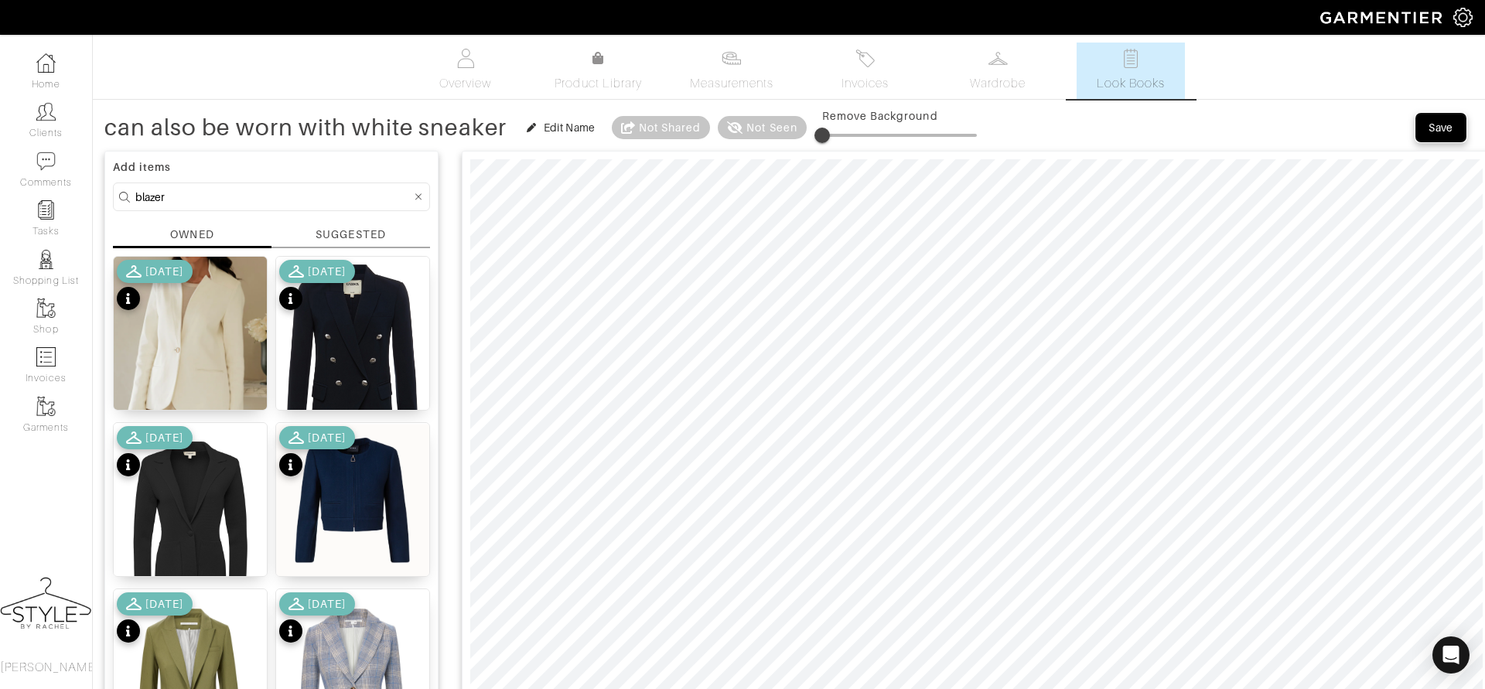
click at [1444, 125] on div "Save" at bounding box center [1441, 127] width 25 height 15
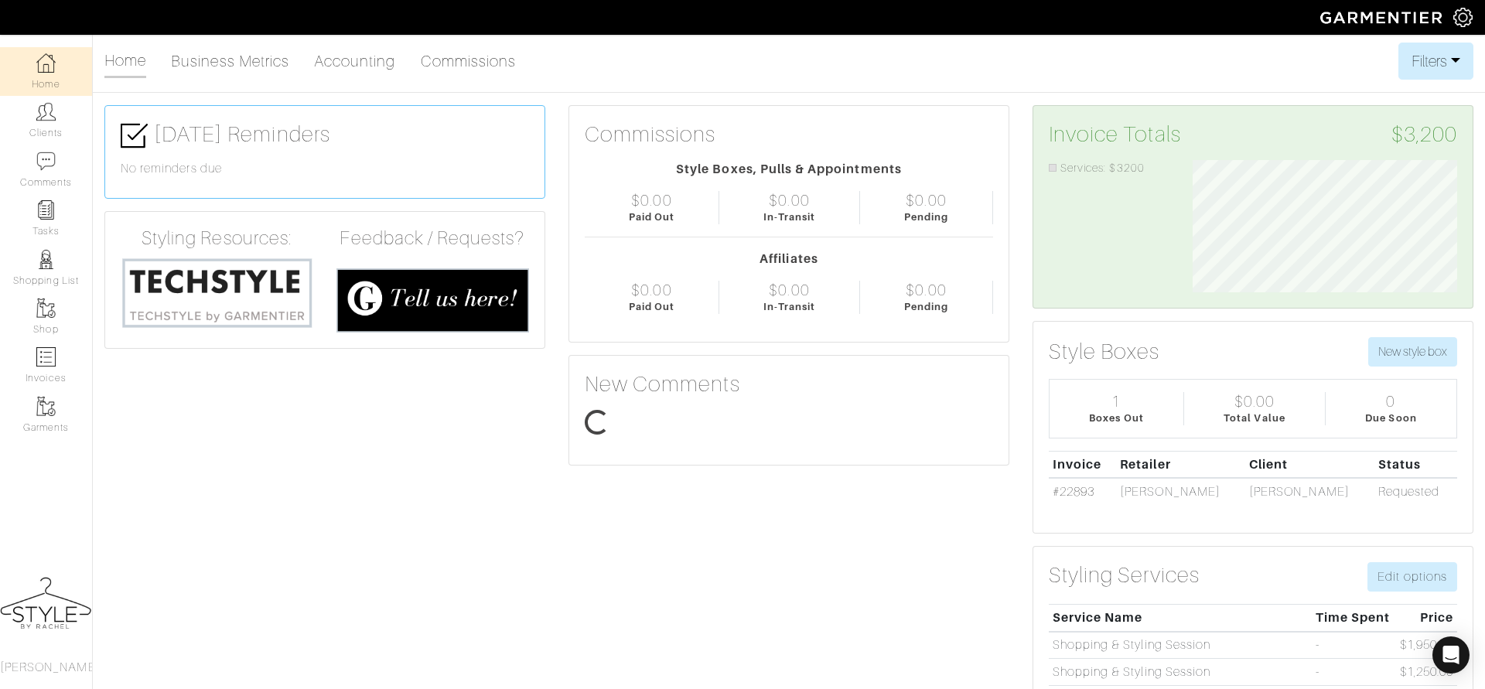
scroll to position [131, 288]
click at [65, 123] on link "Clients" at bounding box center [46, 120] width 92 height 49
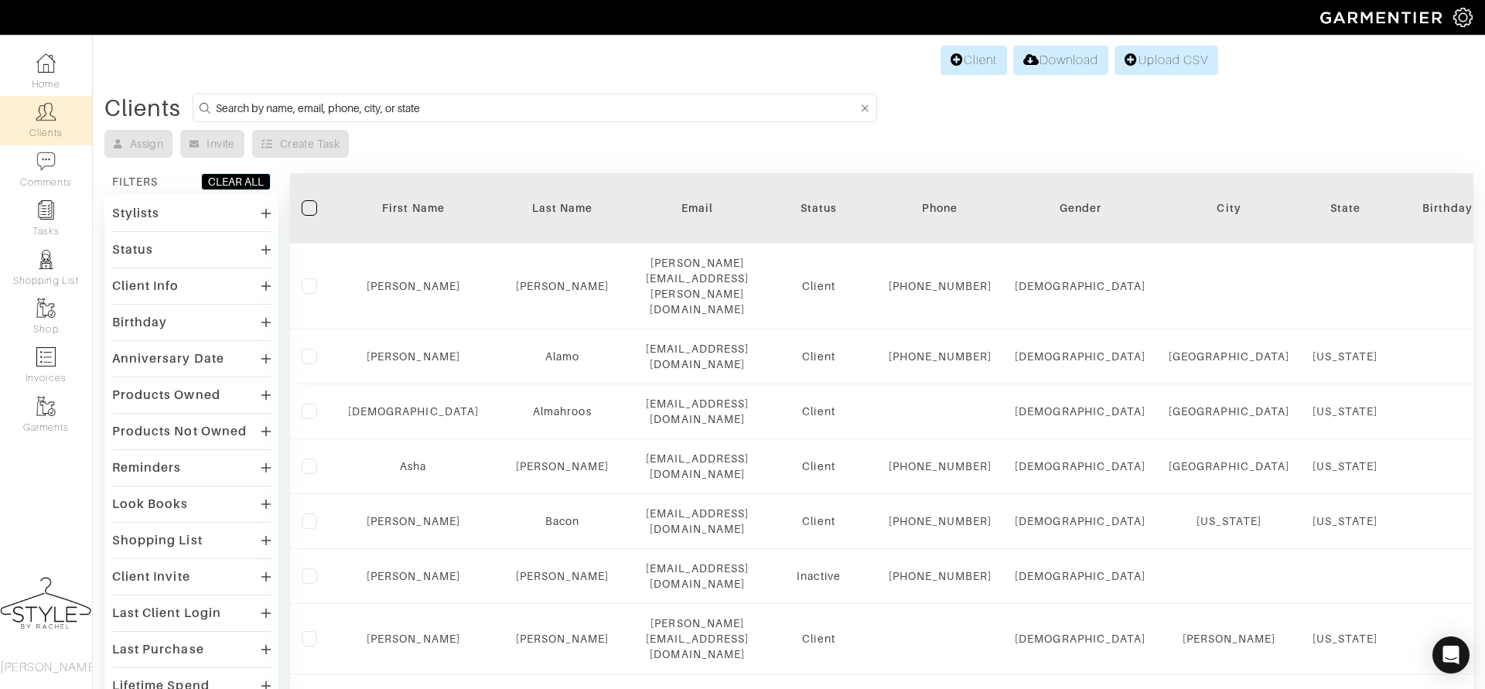
click at [455, 102] on input at bounding box center [537, 107] width 642 height 19
type input "rebecca"
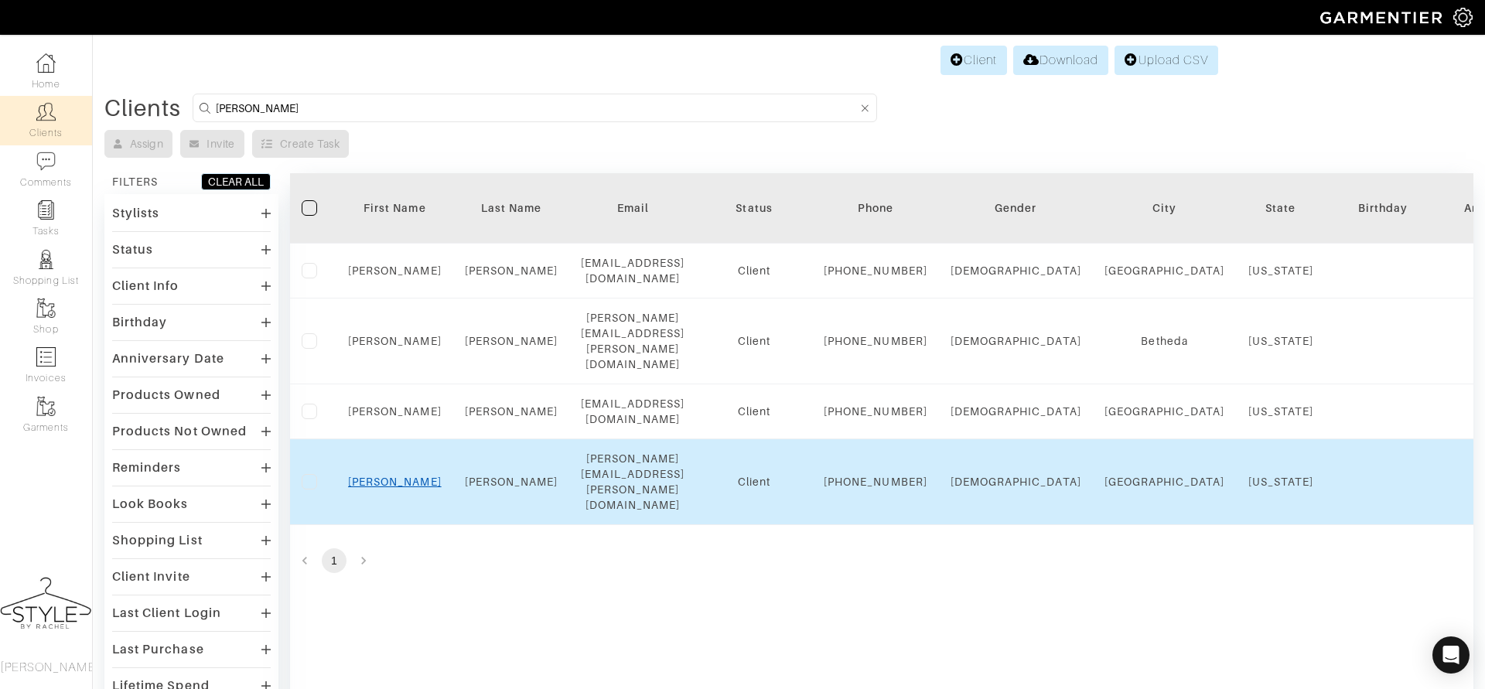
click at [385, 487] on link "Rebecca" at bounding box center [395, 482] width 94 height 12
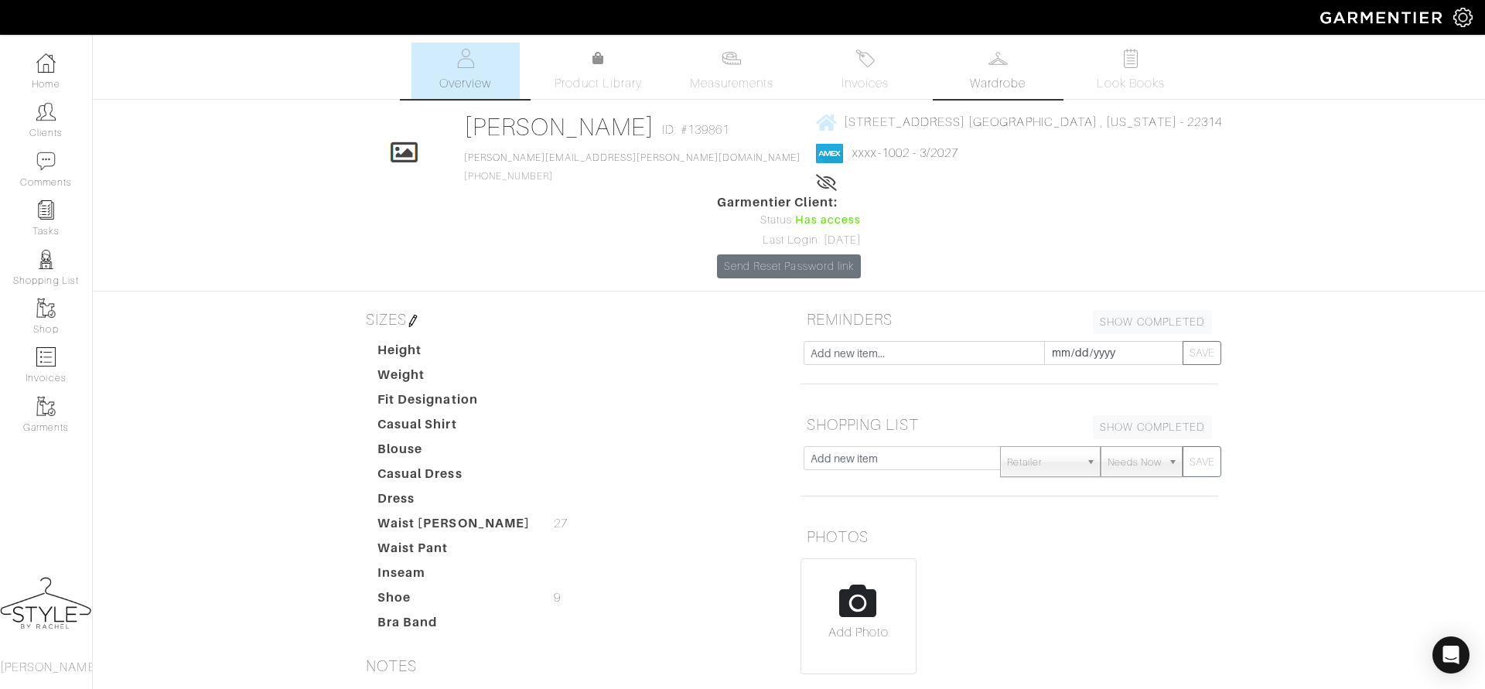
click at [992, 76] on span "Wardrobe" at bounding box center [998, 83] width 56 height 19
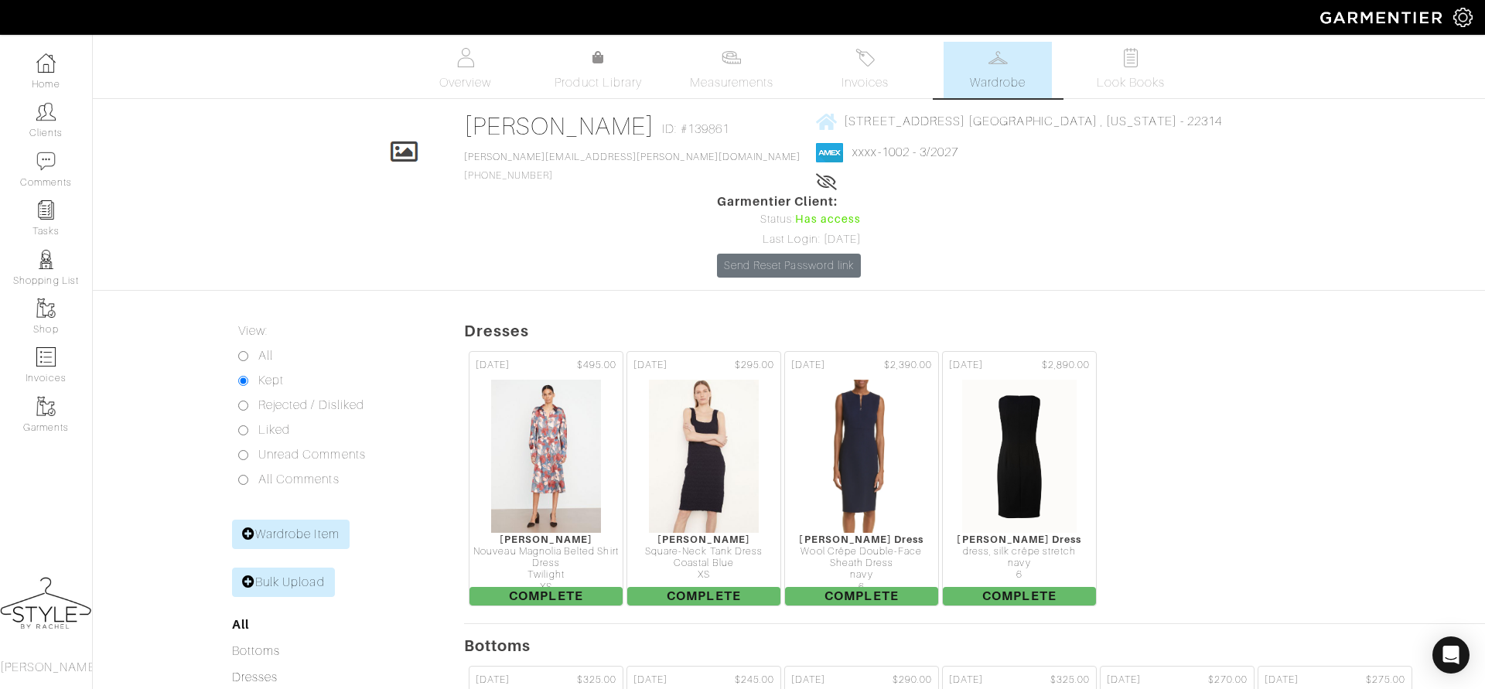
scroll to position [39, 0]
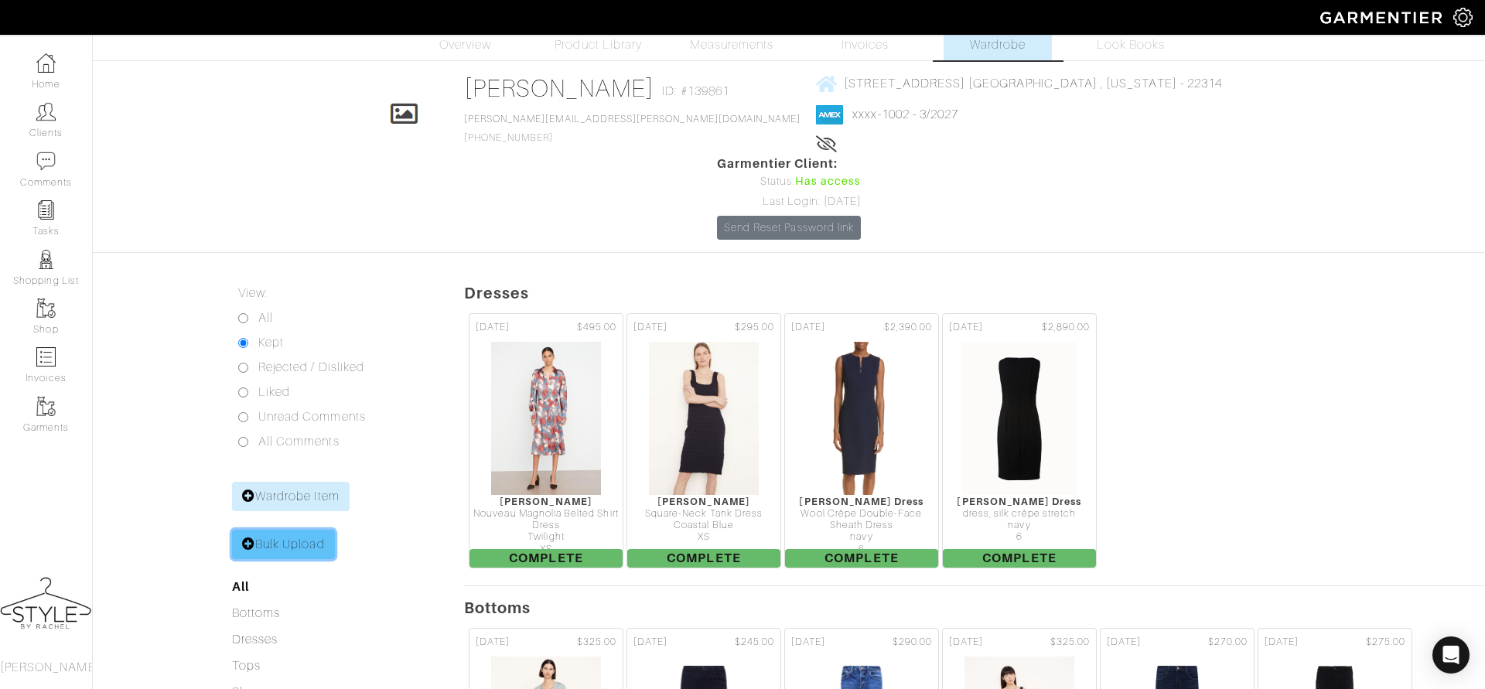
click at [283, 530] on link "Bulk Upload" at bounding box center [283, 544] width 103 height 29
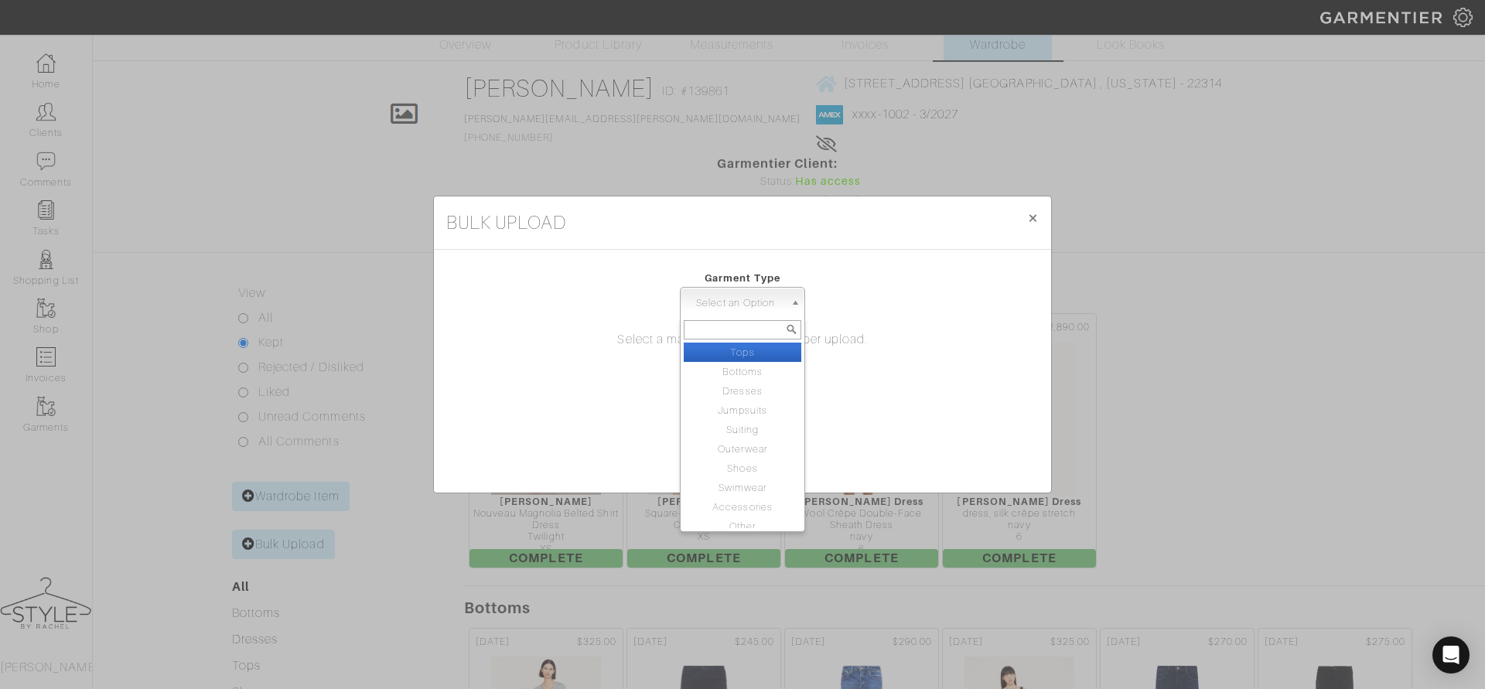
click at [776, 312] on span "Select an Option" at bounding box center [735, 303] width 97 height 31
click at [756, 351] on li "Tops" at bounding box center [743, 352] width 118 height 19
select select "1"
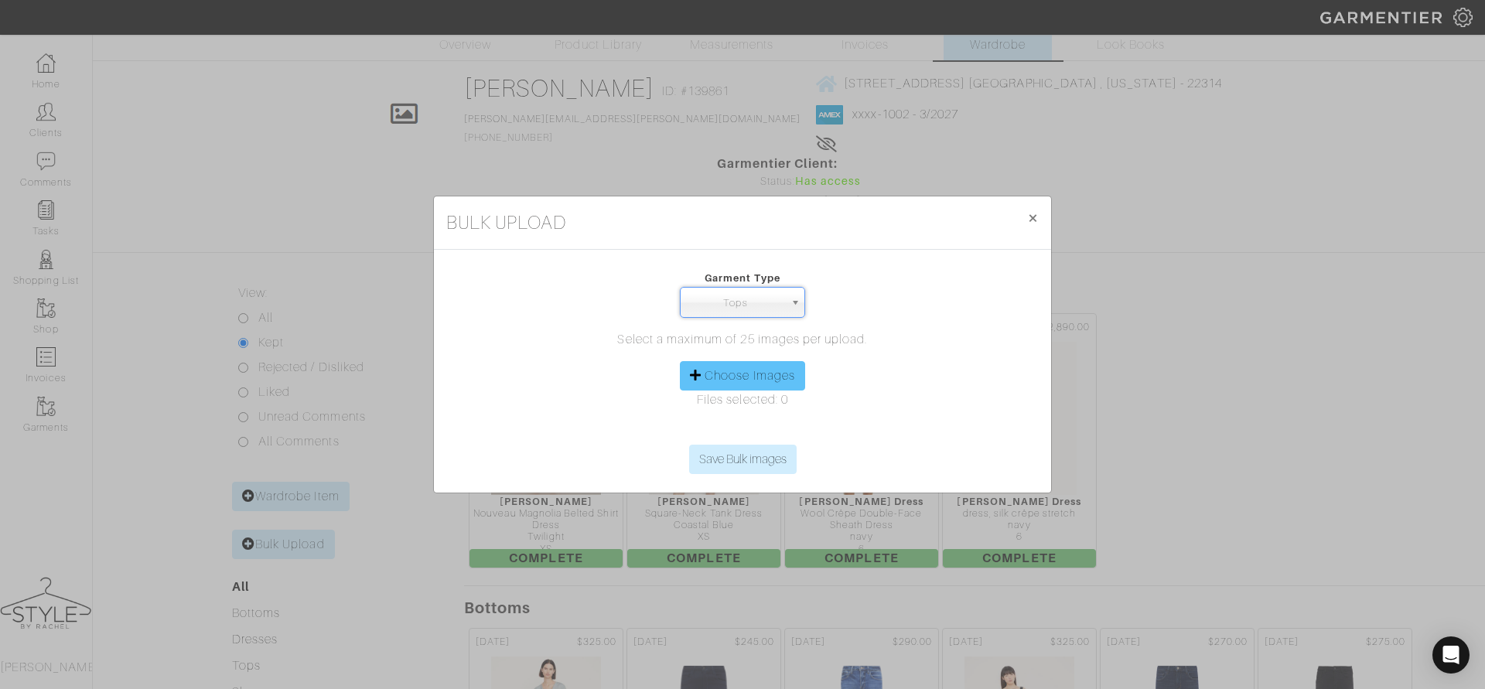
click at [745, 383] on label "Choose Images" at bounding box center [750, 376] width 90 height 19
click at [745, 422] on input "Choose Images" at bounding box center [742, 433] width 237 height 23
click at [719, 382] on label "Choose Images" at bounding box center [750, 376] width 90 height 19
click at [719, 422] on input "Choose Images" at bounding box center [742, 433] width 237 height 23
type input "C:\fakepath\IMG_1003.png"
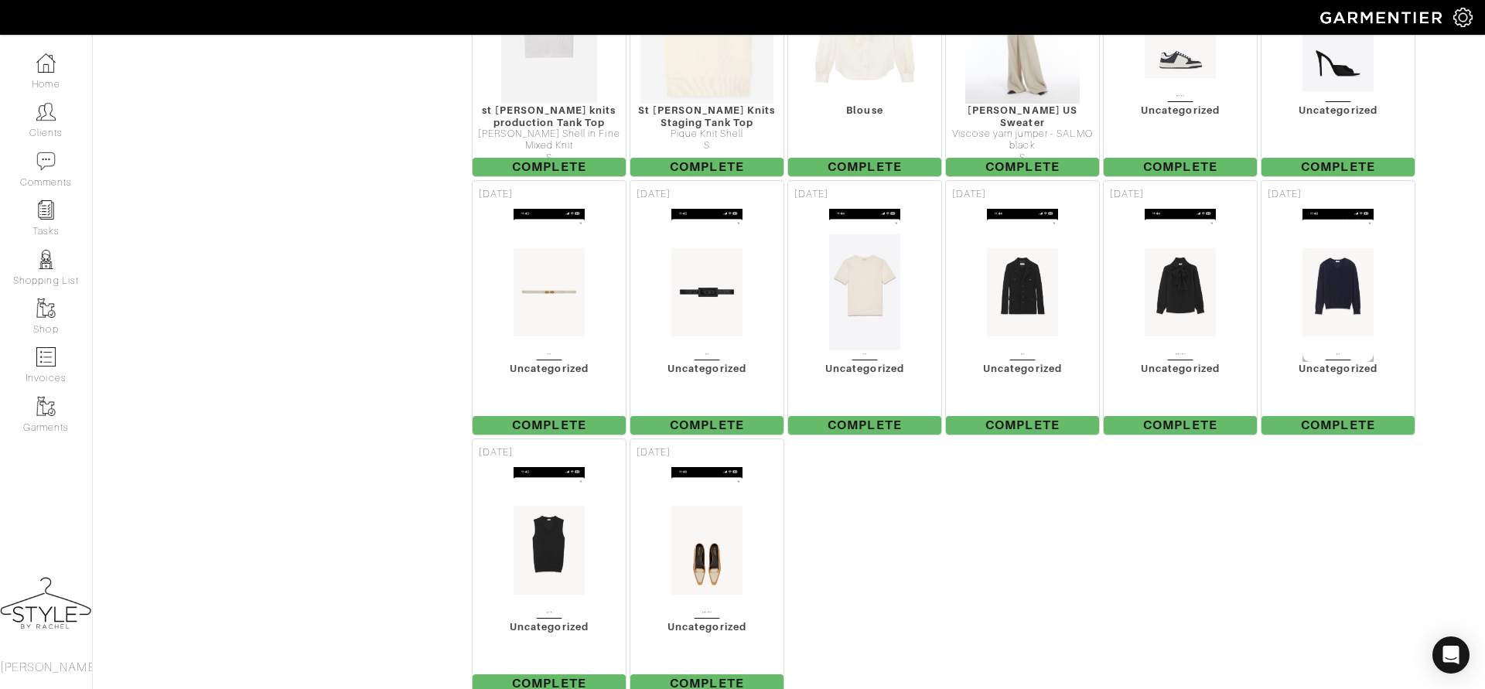
scroll to position [2730, 0]
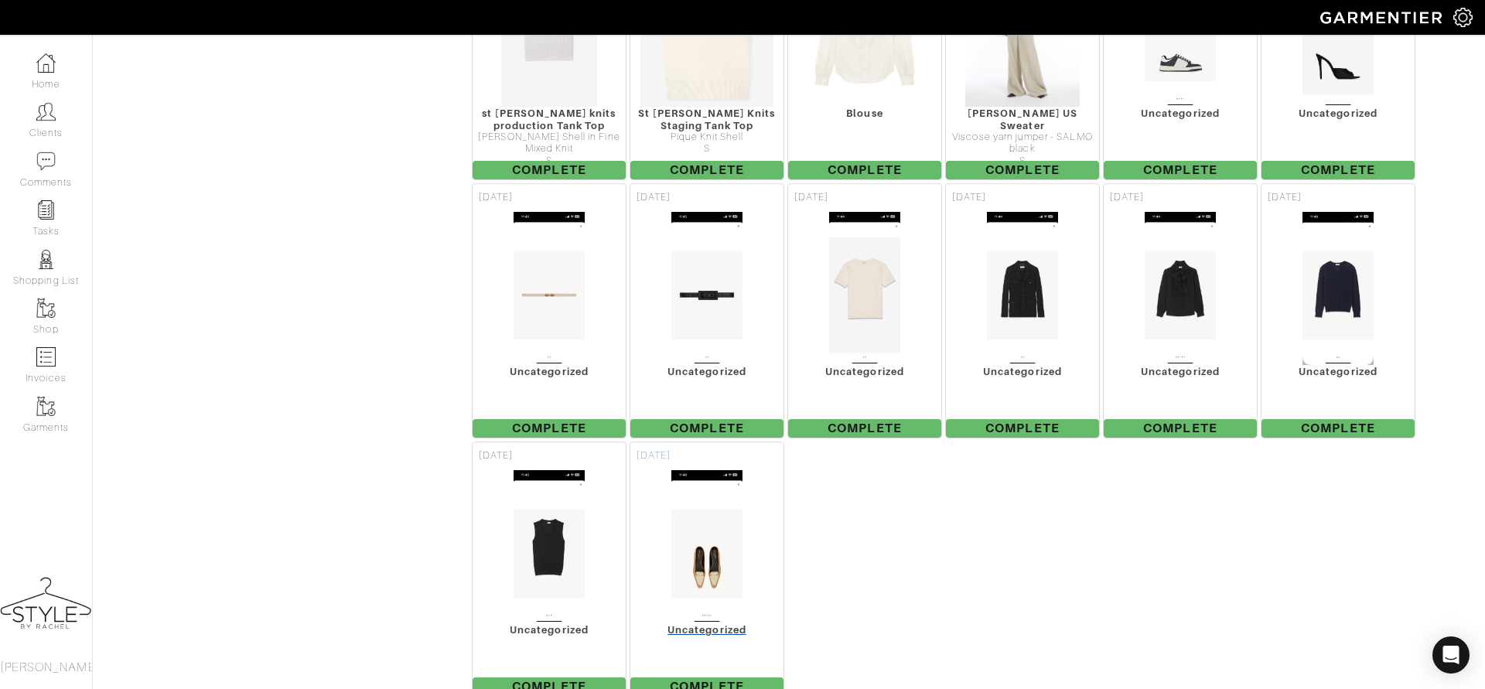
click at [699, 470] on img at bounding box center [707, 547] width 72 height 155
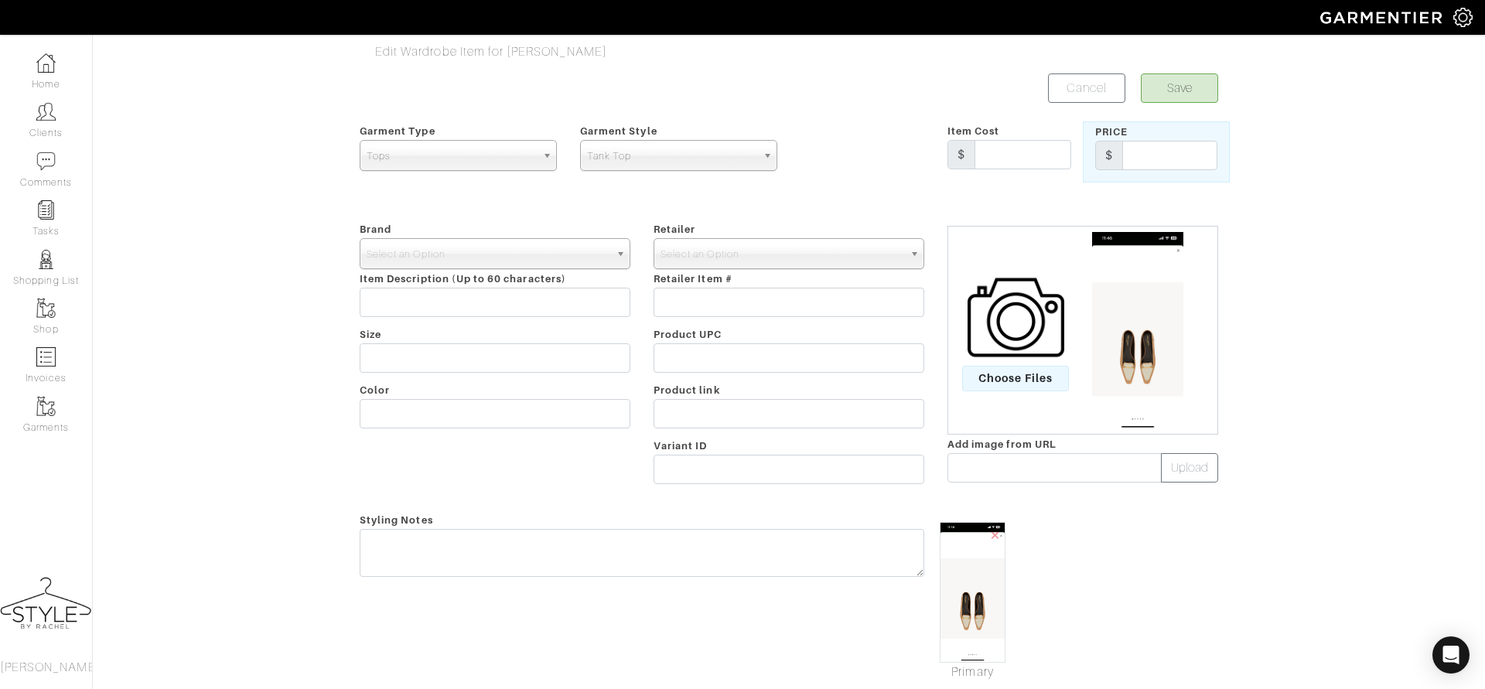
click at [511, 146] on span "Tops" at bounding box center [451, 156] width 169 height 31
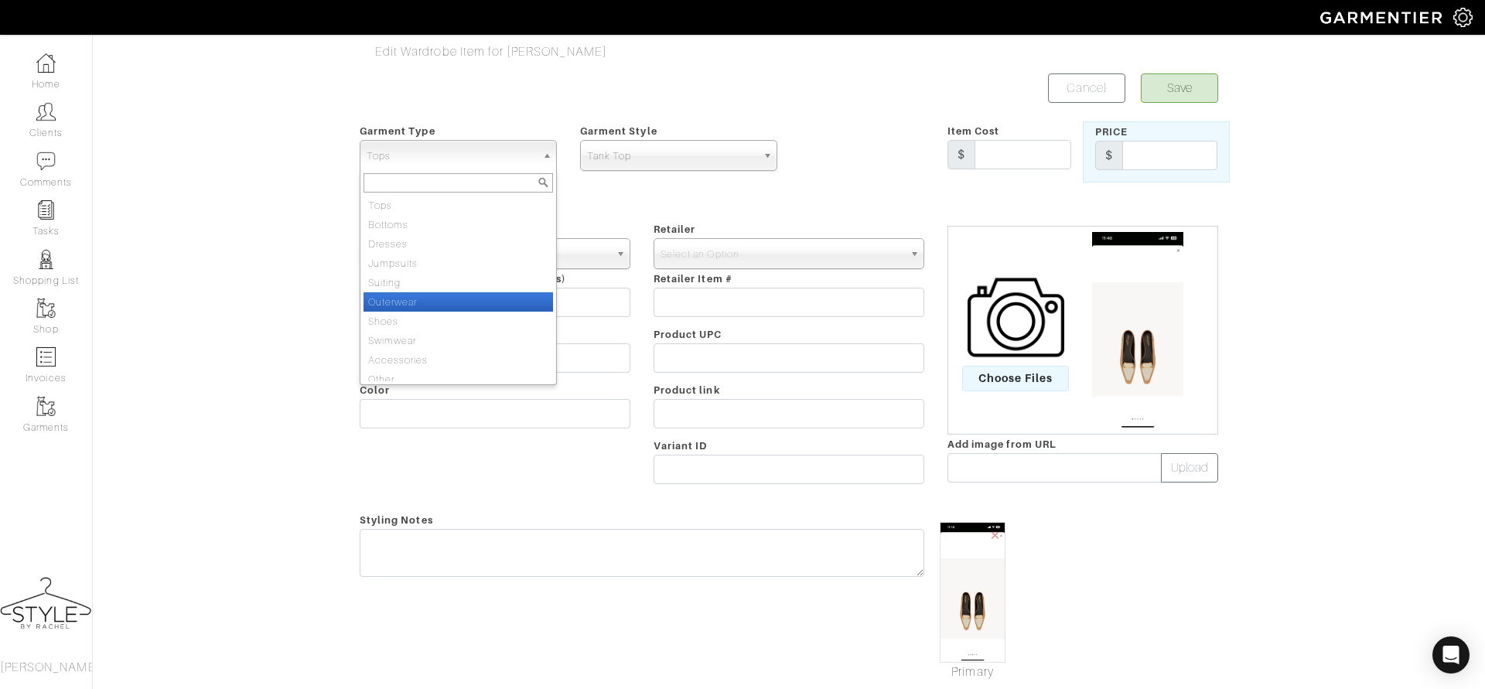
click at [432, 309] on li "Outerwear" at bounding box center [459, 301] width 190 height 19
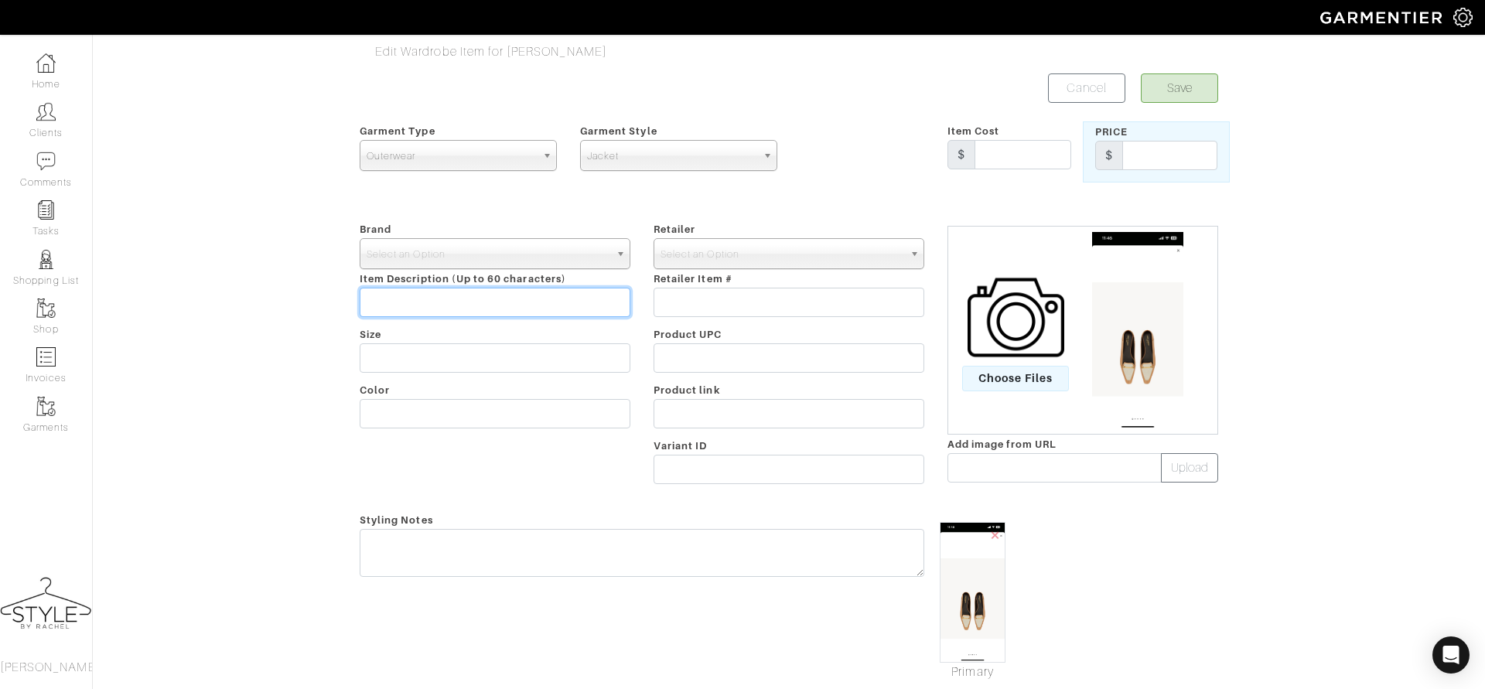
click at [432, 309] on input "text" at bounding box center [495, 302] width 271 height 29
click at [418, 176] on div "Garment Type Tops Bottoms Dresses Jumpsuits Suiting Outerwear Shoes Swimwear Ac…" at bounding box center [458, 151] width 220 height 61
click at [418, 161] on span "Outerwear" at bounding box center [451, 156] width 169 height 31
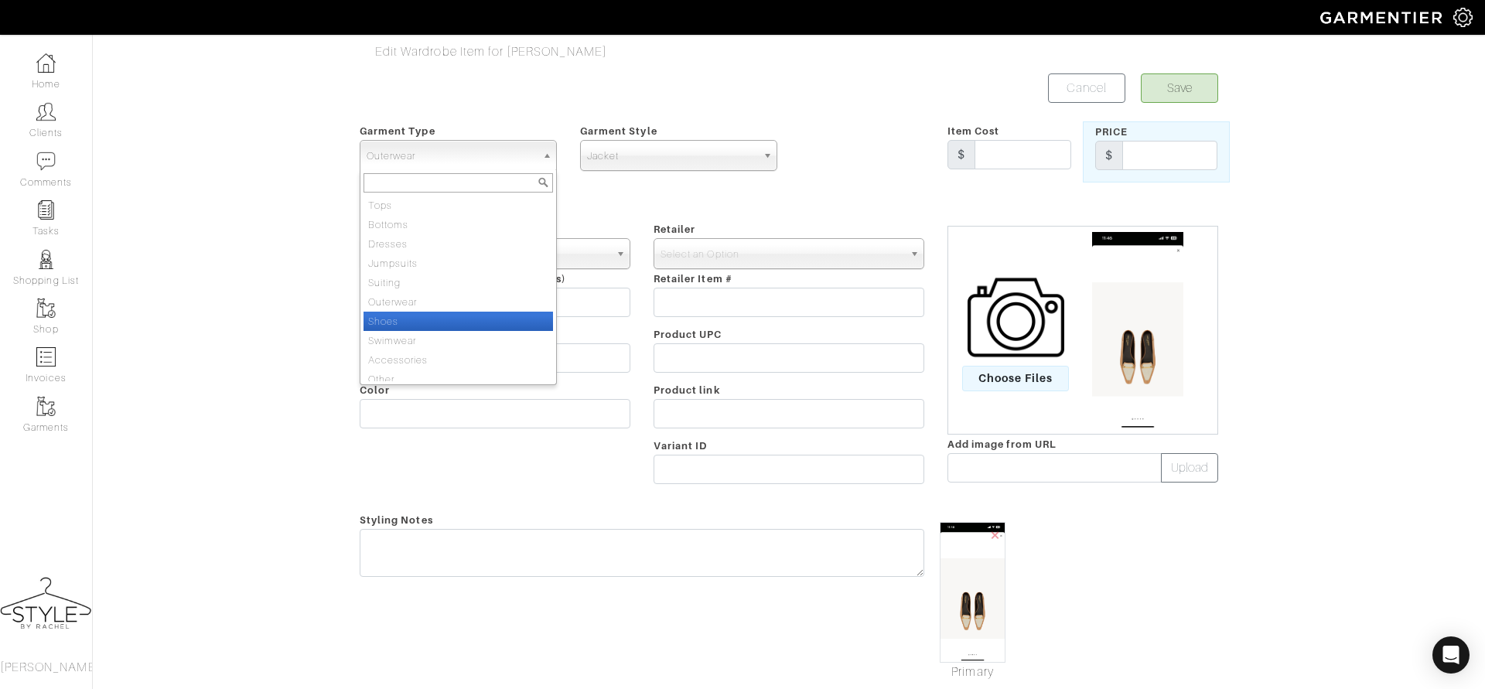
click at [384, 312] on li "Shoes" at bounding box center [459, 321] width 190 height 19
select select "5"
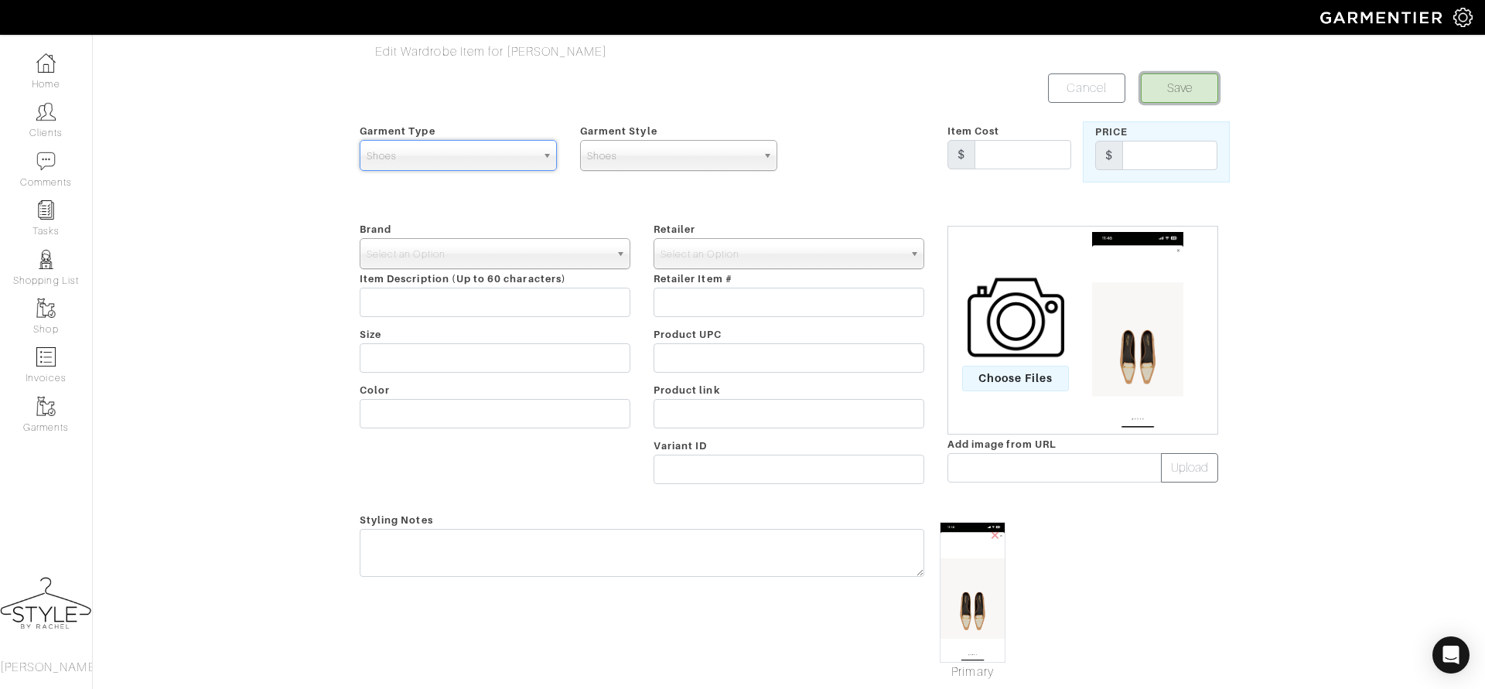
click at [1172, 82] on button "Save" at bounding box center [1179, 87] width 77 height 29
click at [562, 254] on span "Select an Option" at bounding box center [488, 254] width 243 height 31
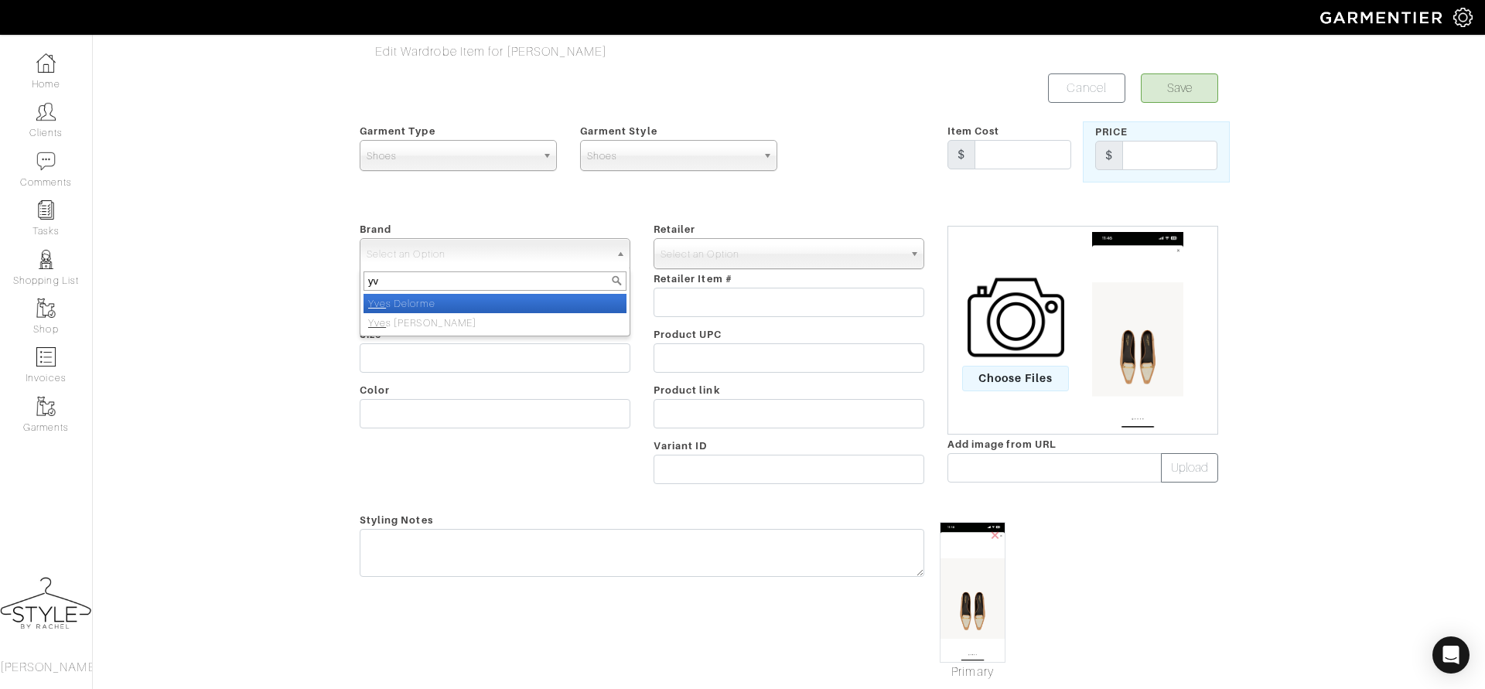
type input "y"
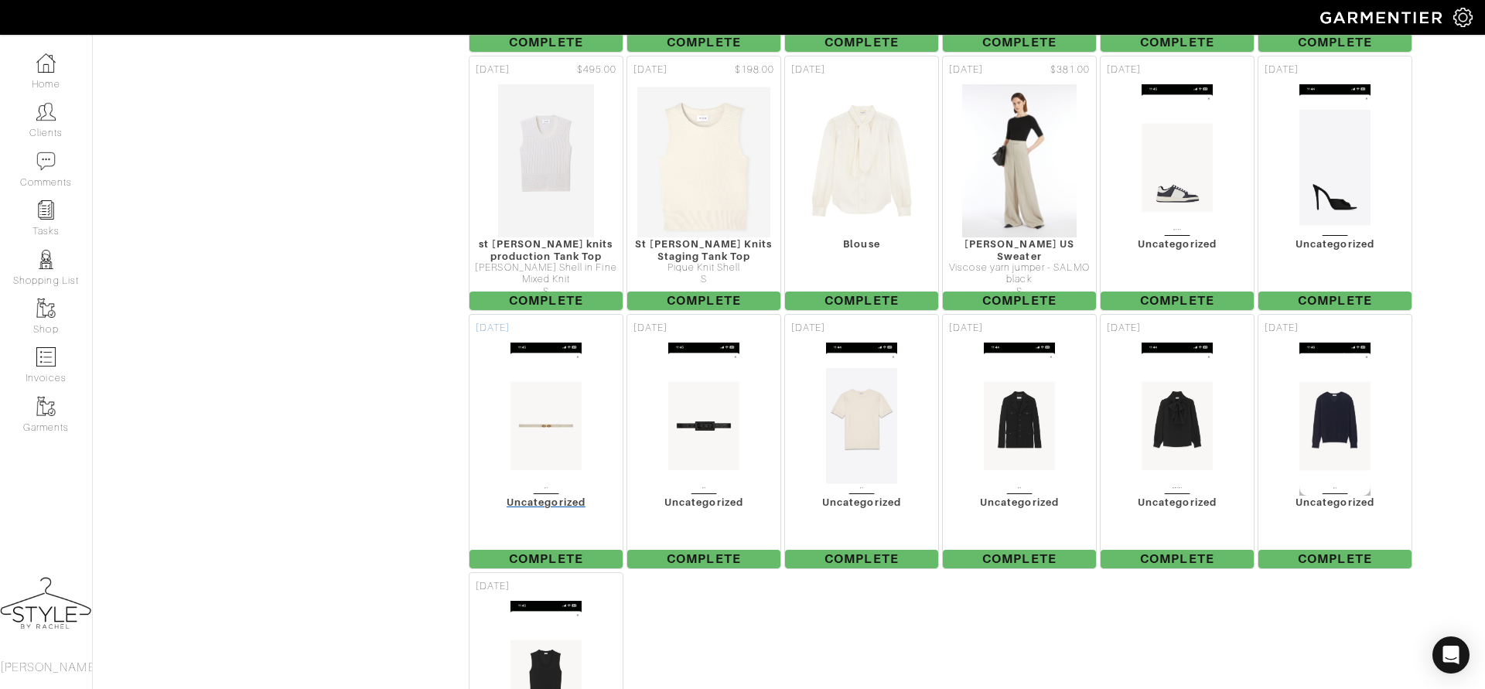
scroll to position [4548, 0]
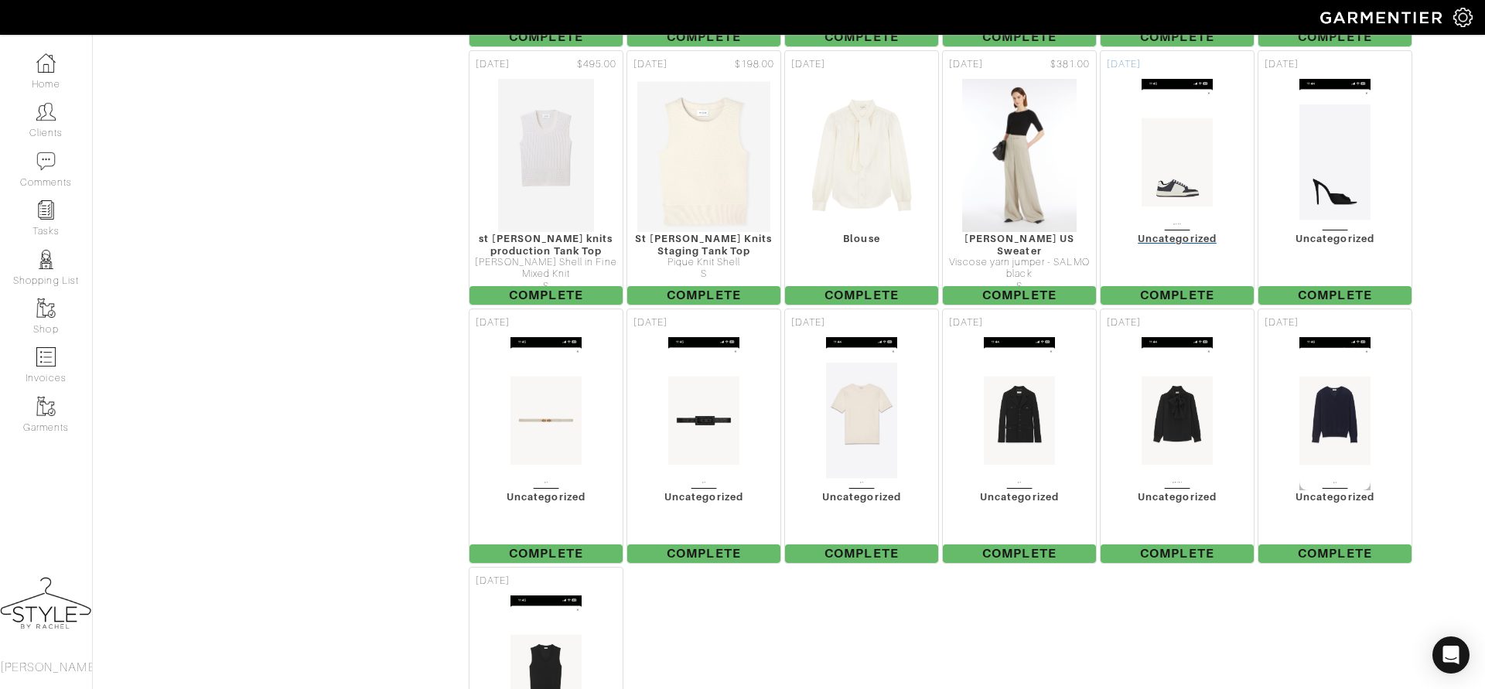
click at [1200, 97] on img at bounding box center [1177, 155] width 72 height 155
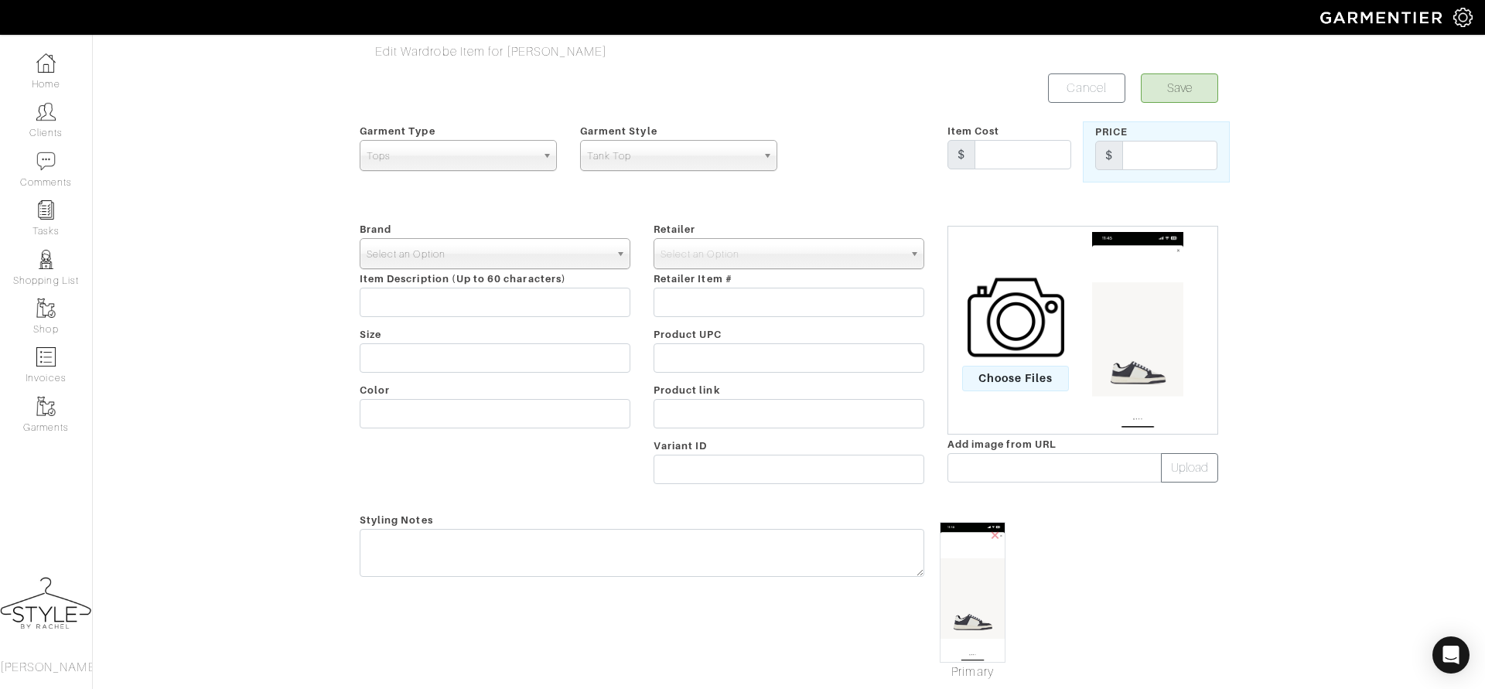
click at [452, 251] on span "Select an Option" at bounding box center [488, 254] width 243 height 31
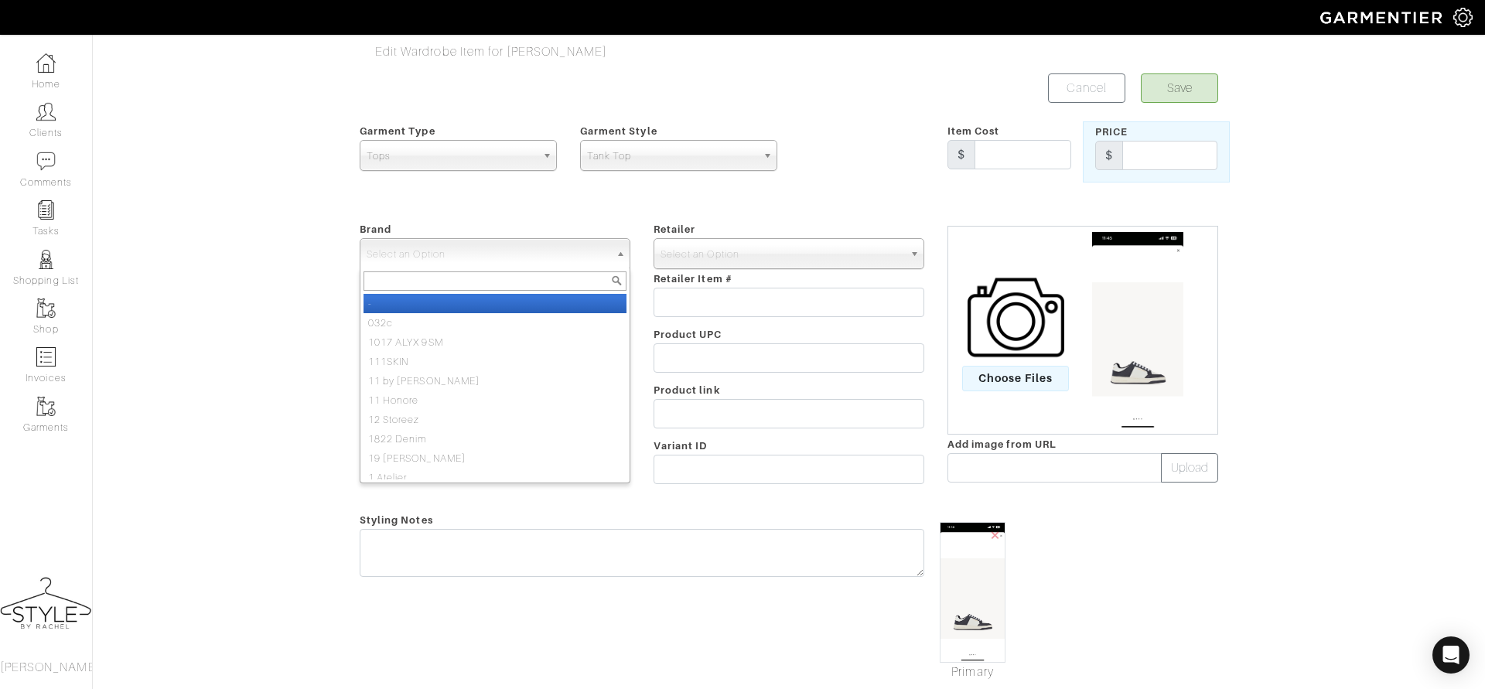
click at [418, 306] on li "-" at bounding box center [495, 303] width 263 height 19
select select "-"
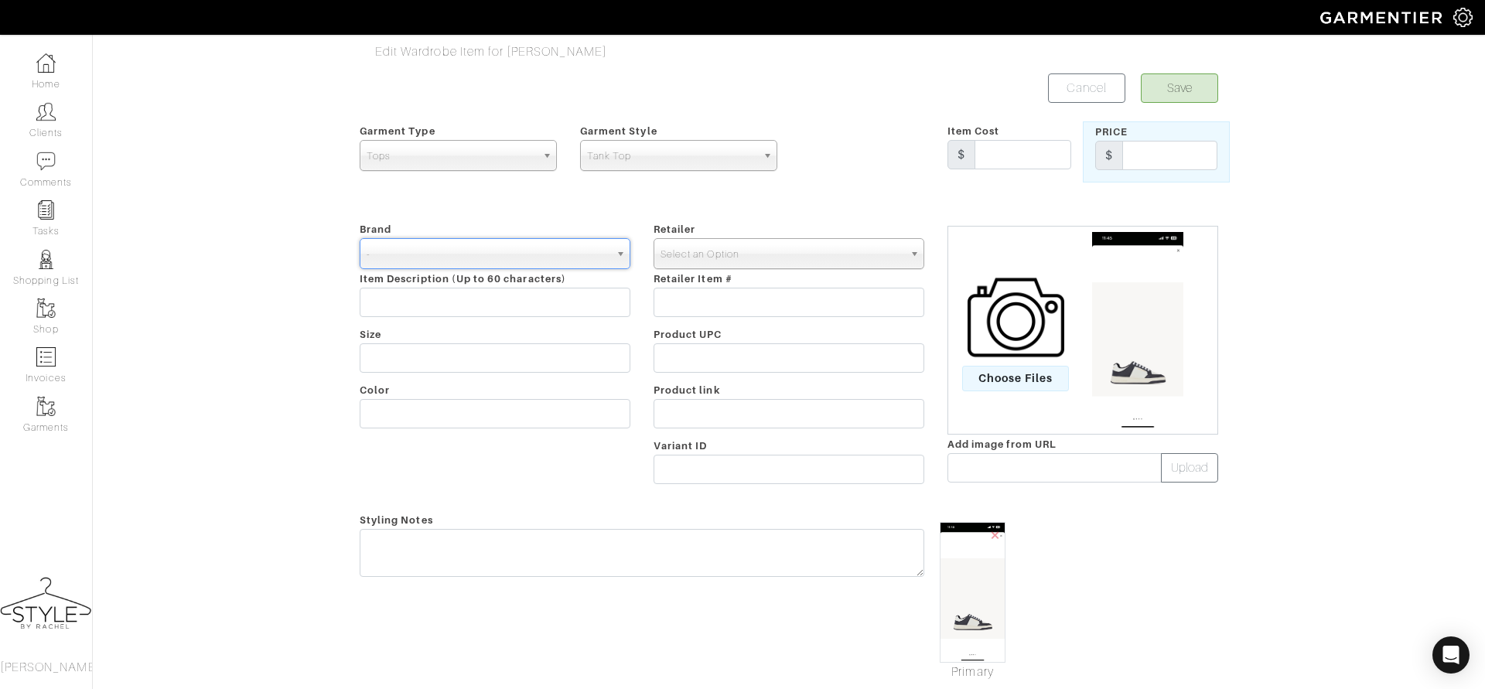
click at [688, 261] on span "Select an Option" at bounding box center [782, 254] width 243 height 31
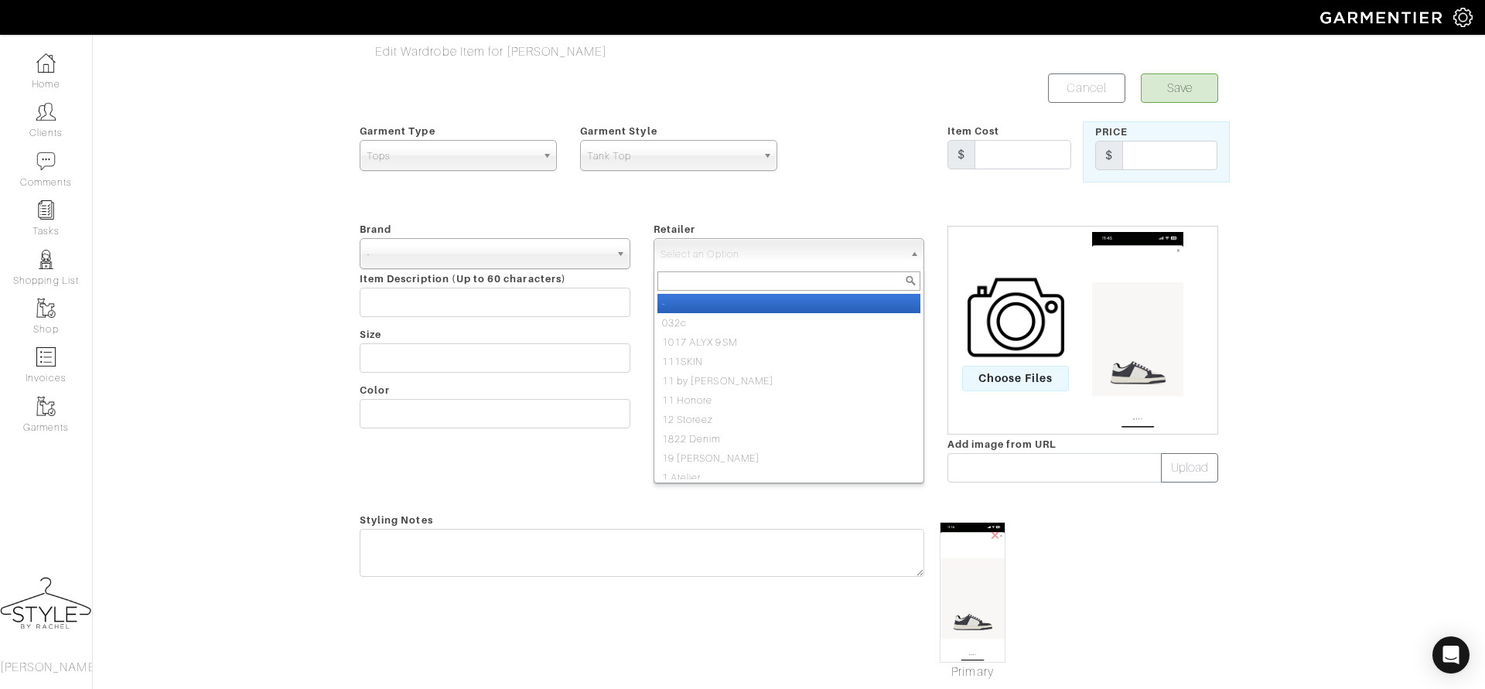
click at [672, 309] on li "-" at bounding box center [788, 303] width 263 height 19
select select "6380"
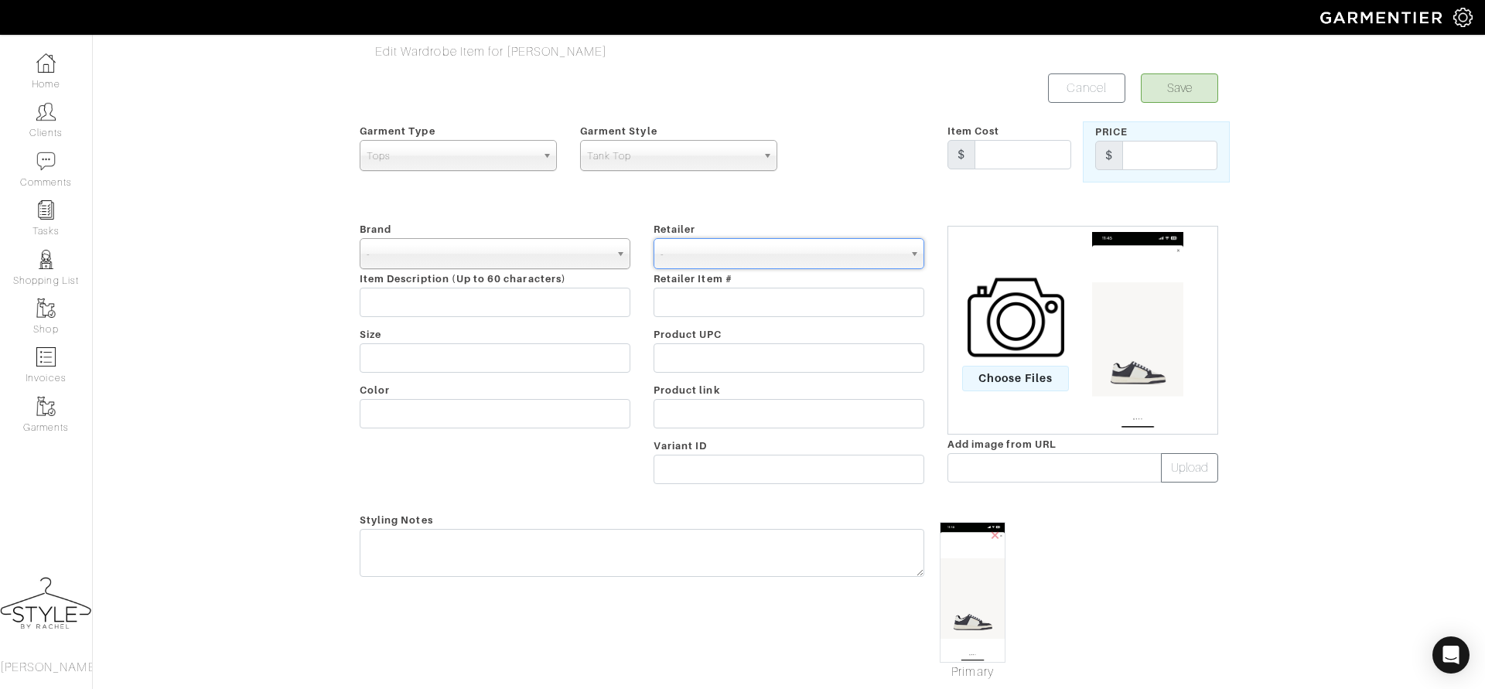
click at [499, 148] on span "Tops" at bounding box center [451, 156] width 169 height 31
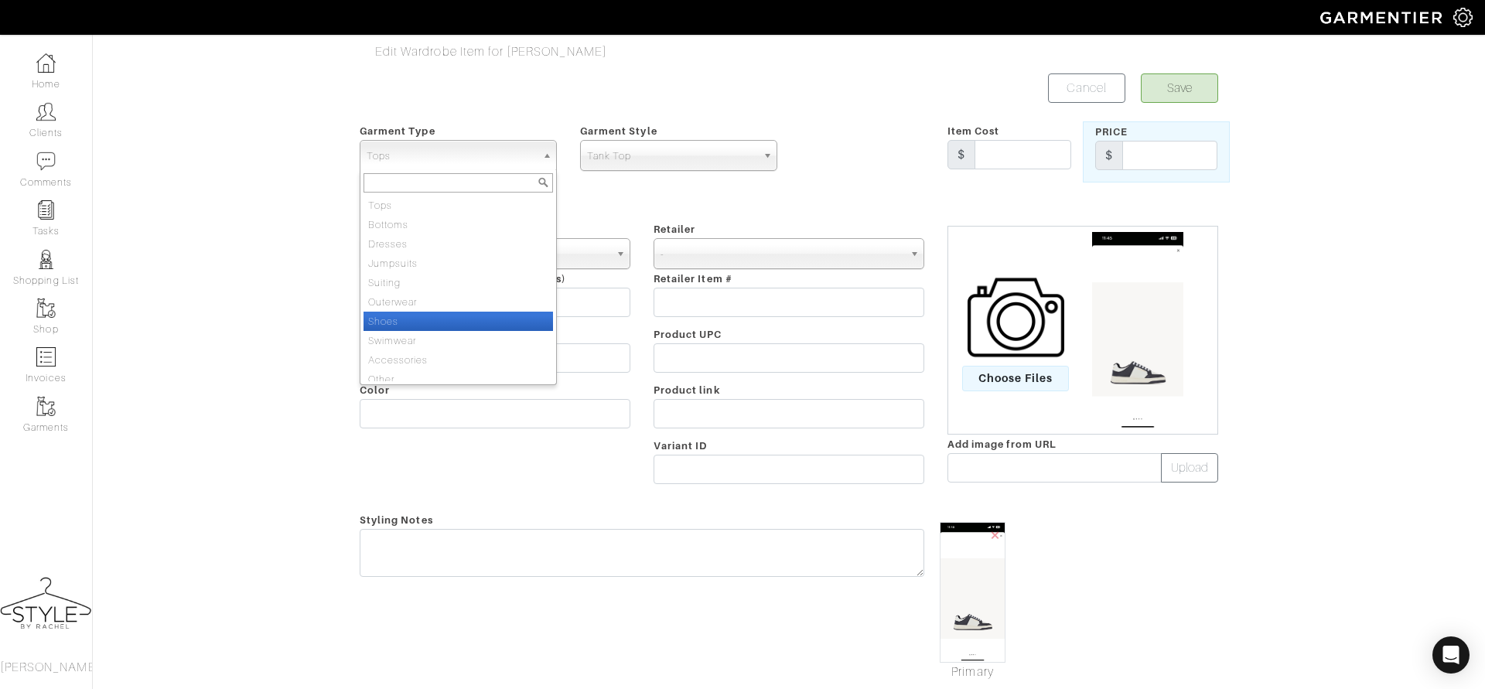
click at [423, 319] on li "Shoes" at bounding box center [459, 321] width 190 height 19
select select "5"
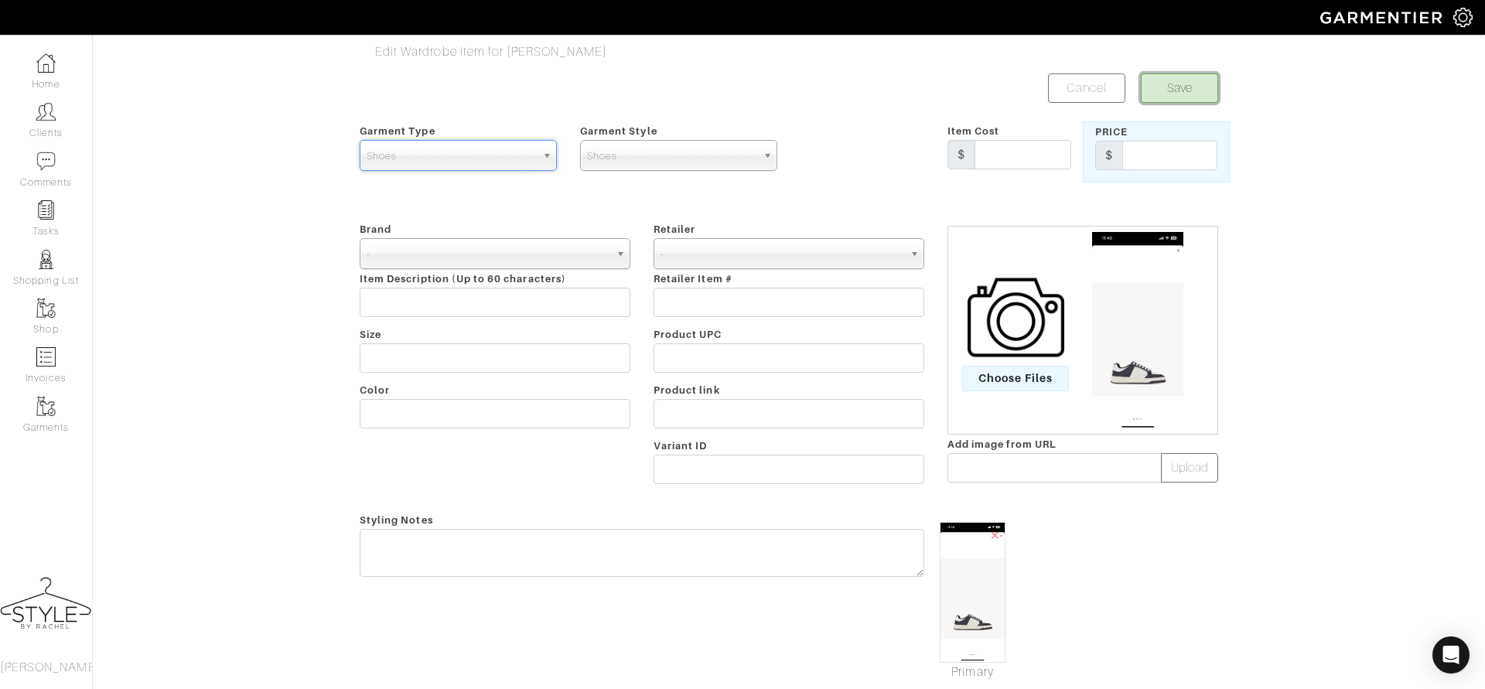
click at [1183, 96] on button "Save" at bounding box center [1179, 87] width 77 height 29
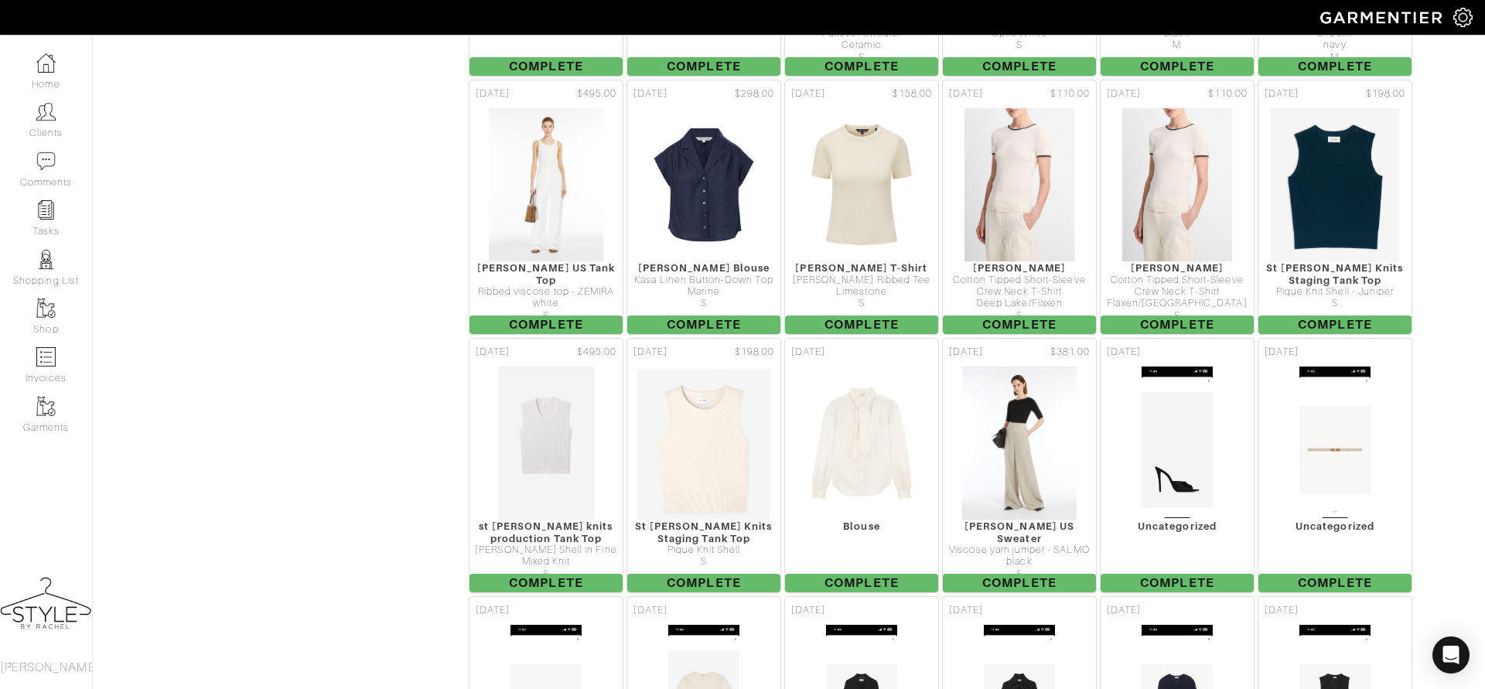
scroll to position [4370, 0]
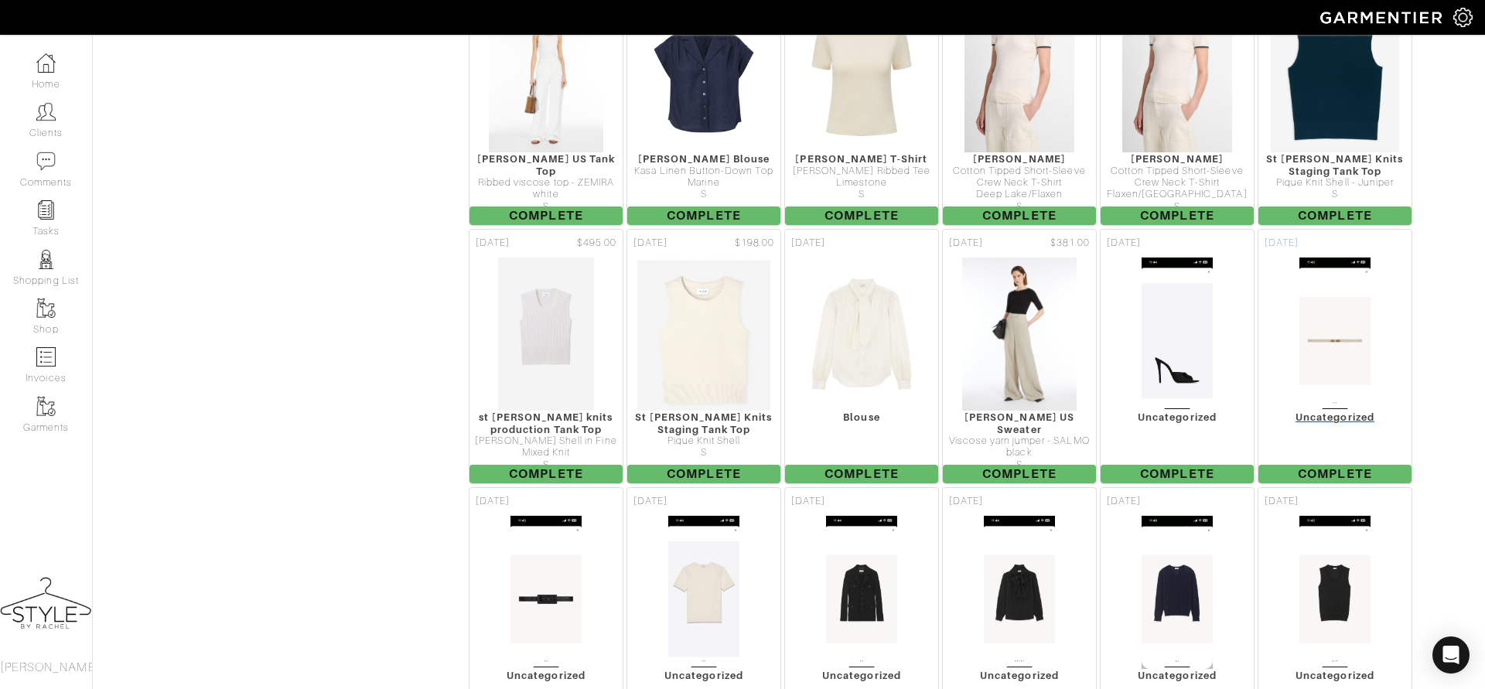
click at [1339, 289] on img at bounding box center [1335, 334] width 72 height 155
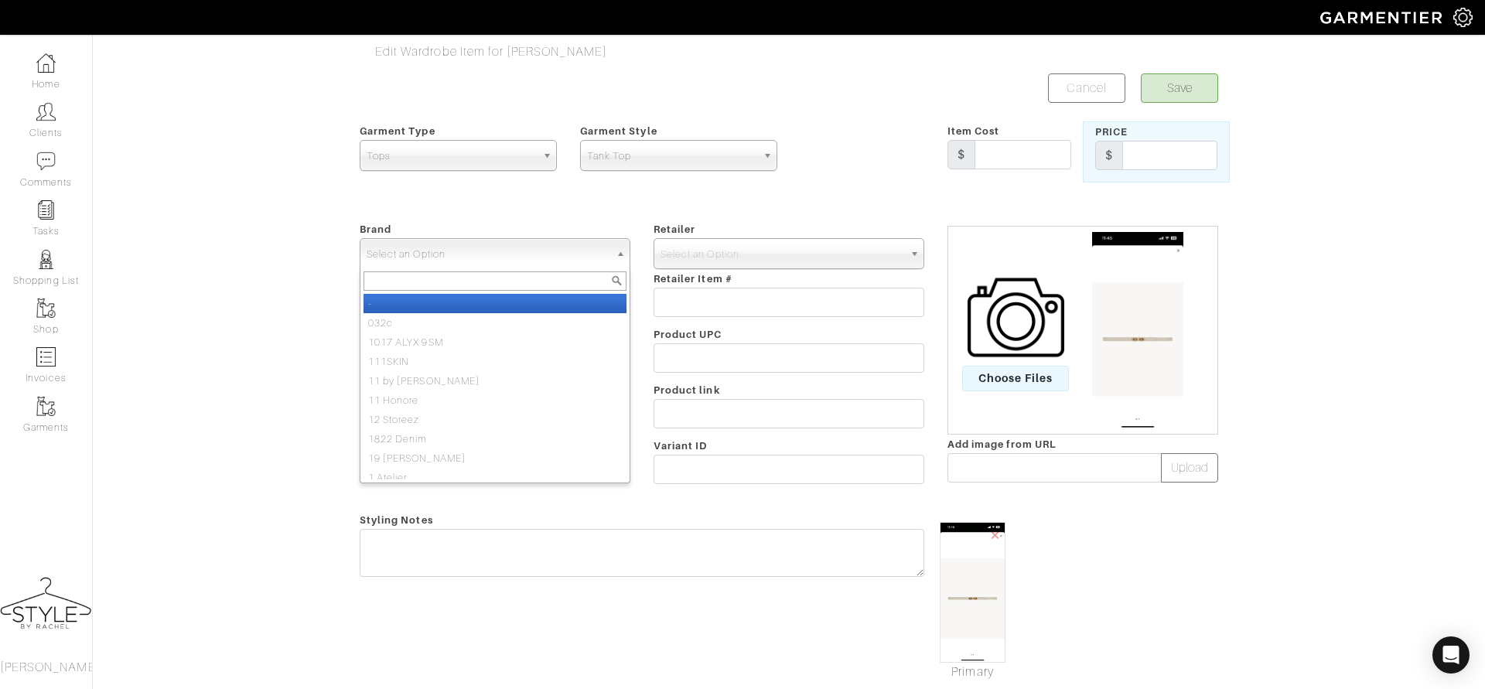
click at [544, 245] on span "Select an Option" at bounding box center [488, 254] width 243 height 31
click at [518, 296] on li "-" at bounding box center [495, 303] width 263 height 19
select select "-"
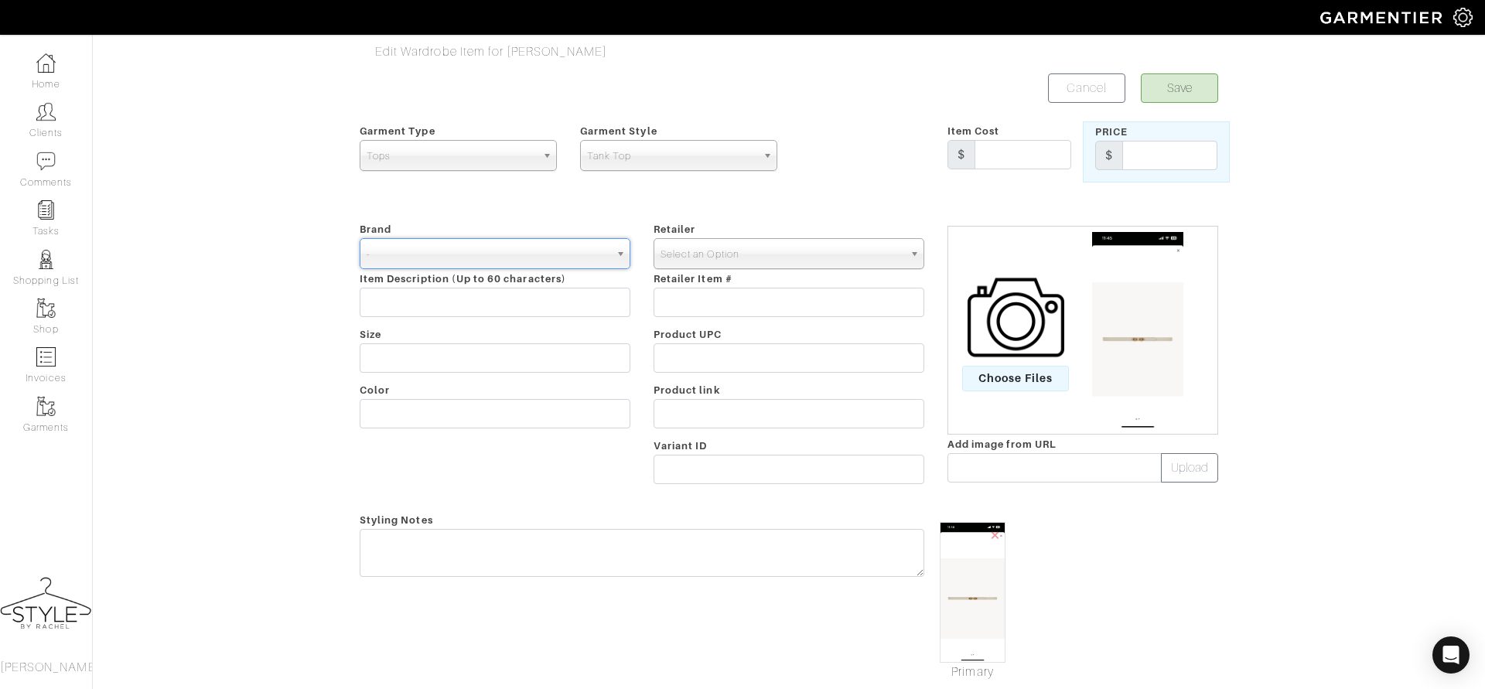
click at [797, 252] on span "Select an Option" at bounding box center [782, 254] width 243 height 31
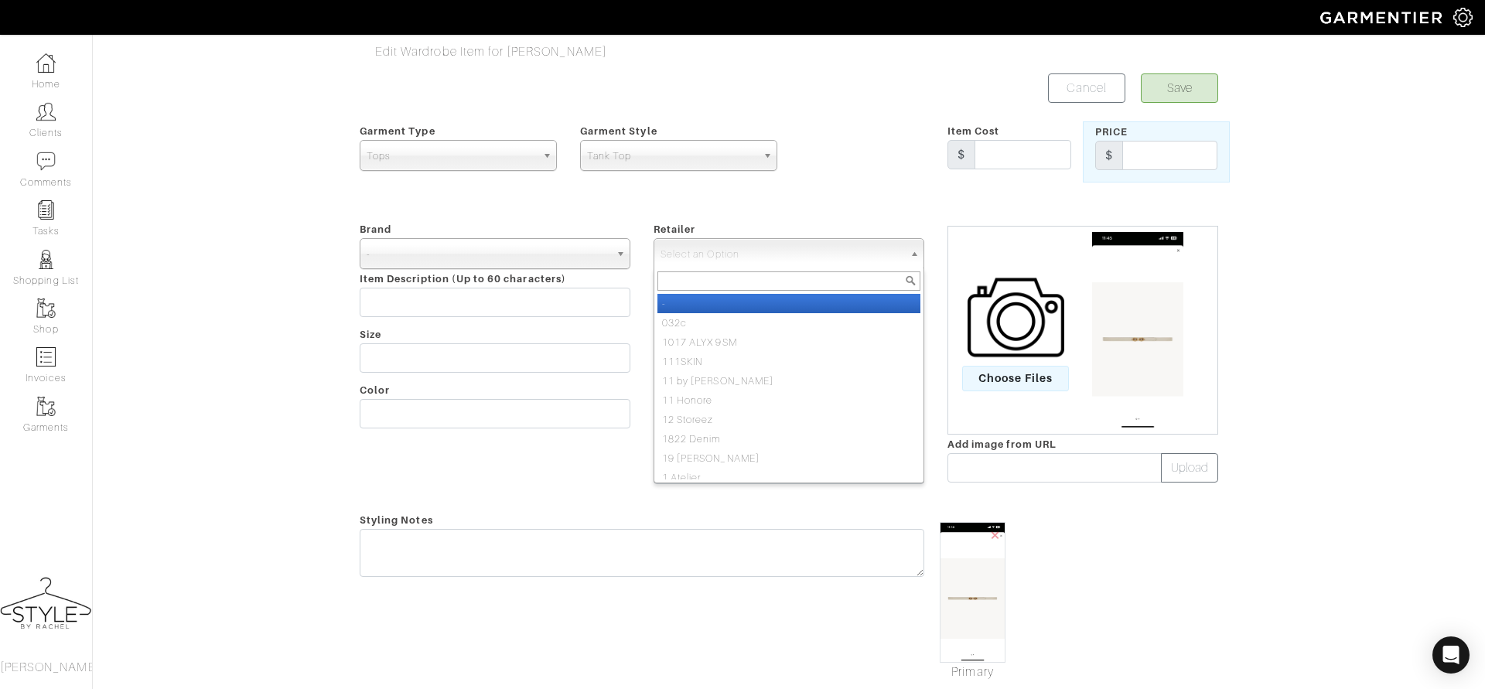
click at [777, 295] on li "-" at bounding box center [788, 303] width 263 height 19
select select "6380"
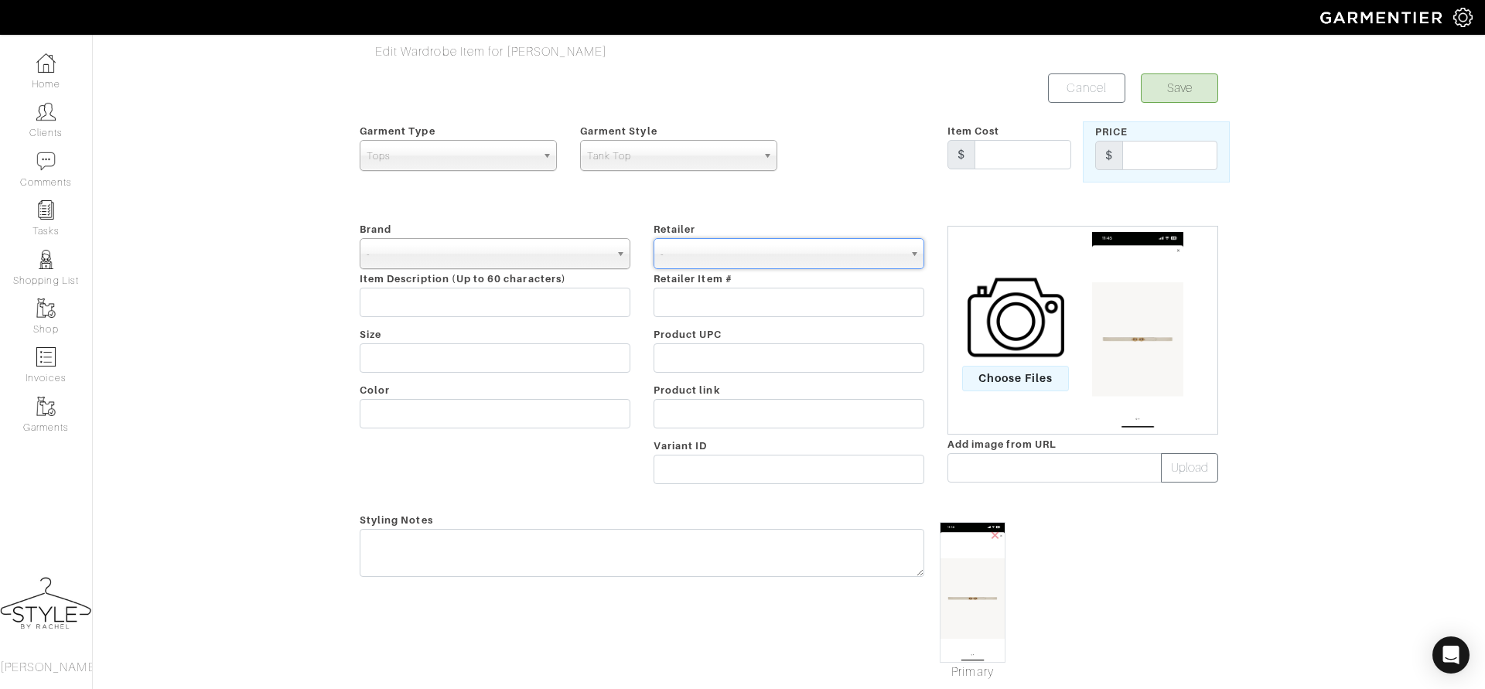
click at [525, 157] on span "Tops" at bounding box center [451, 156] width 169 height 31
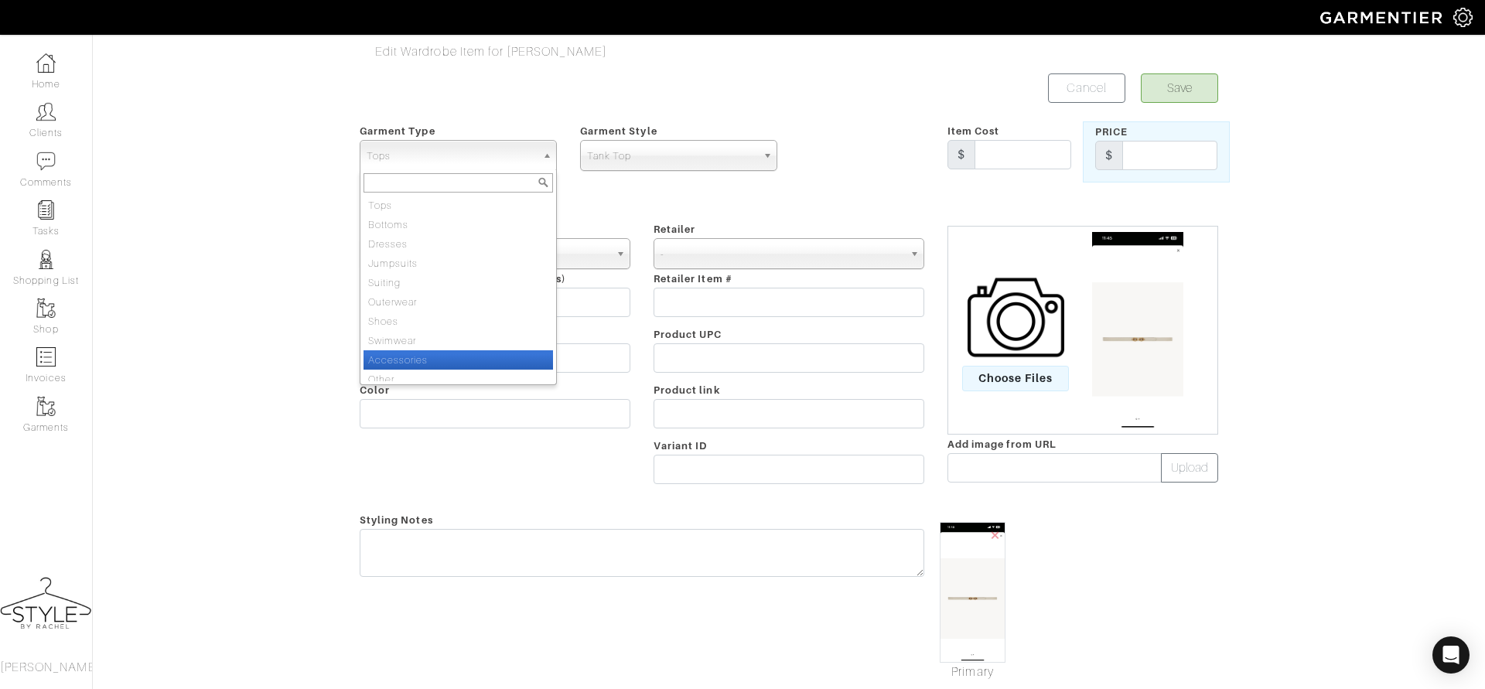
click at [427, 352] on li "Accessories" at bounding box center [459, 359] width 190 height 19
select select "7"
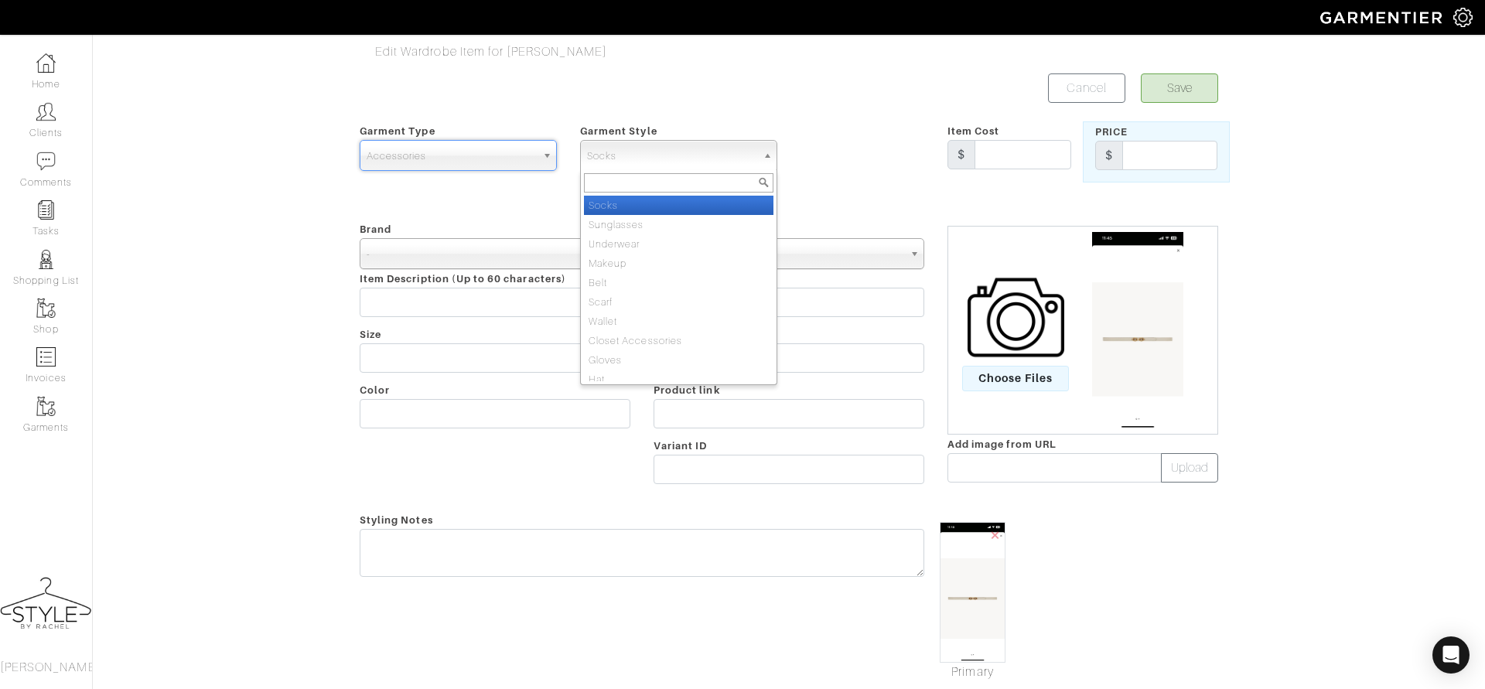
click at [751, 161] on span "Socks" at bounding box center [671, 156] width 169 height 31
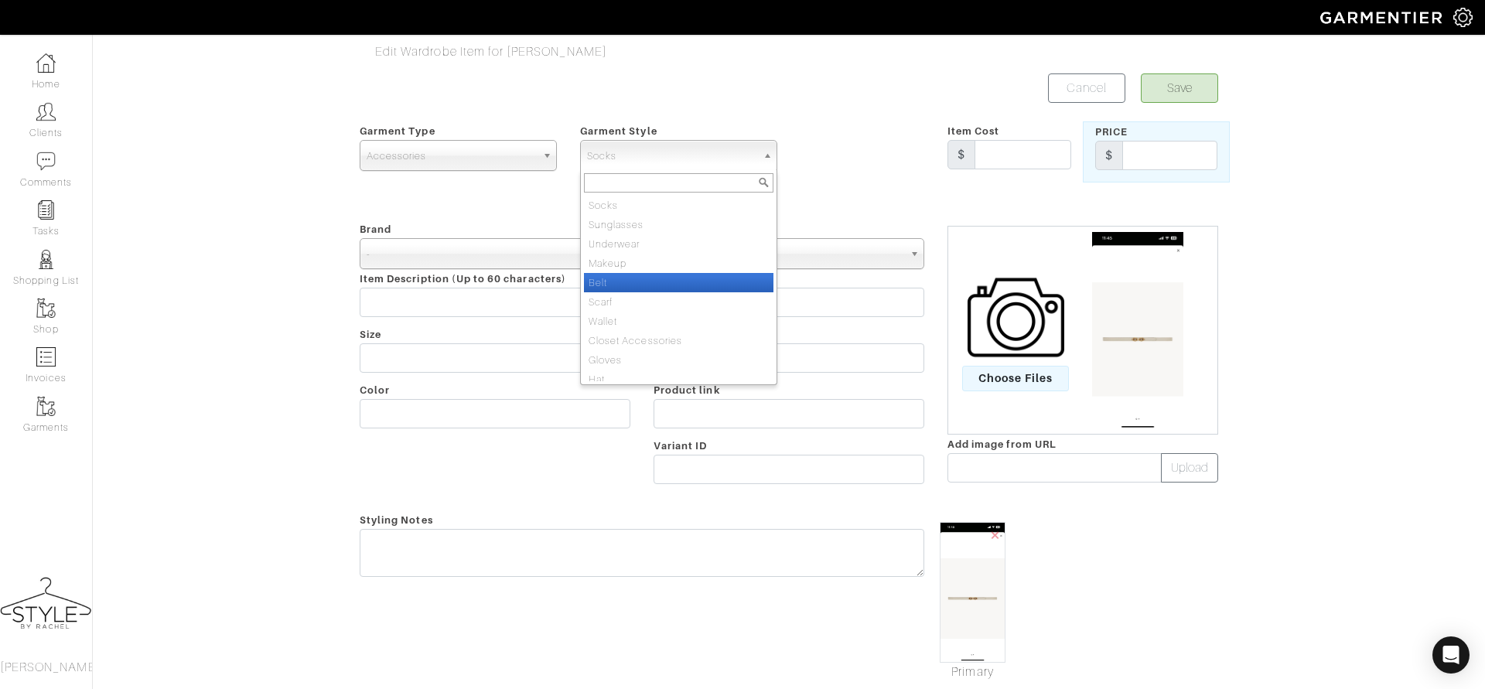
click at [678, 285] on li "Belt" at bounding box center [679, 282] width 190 height 19
select select "21"
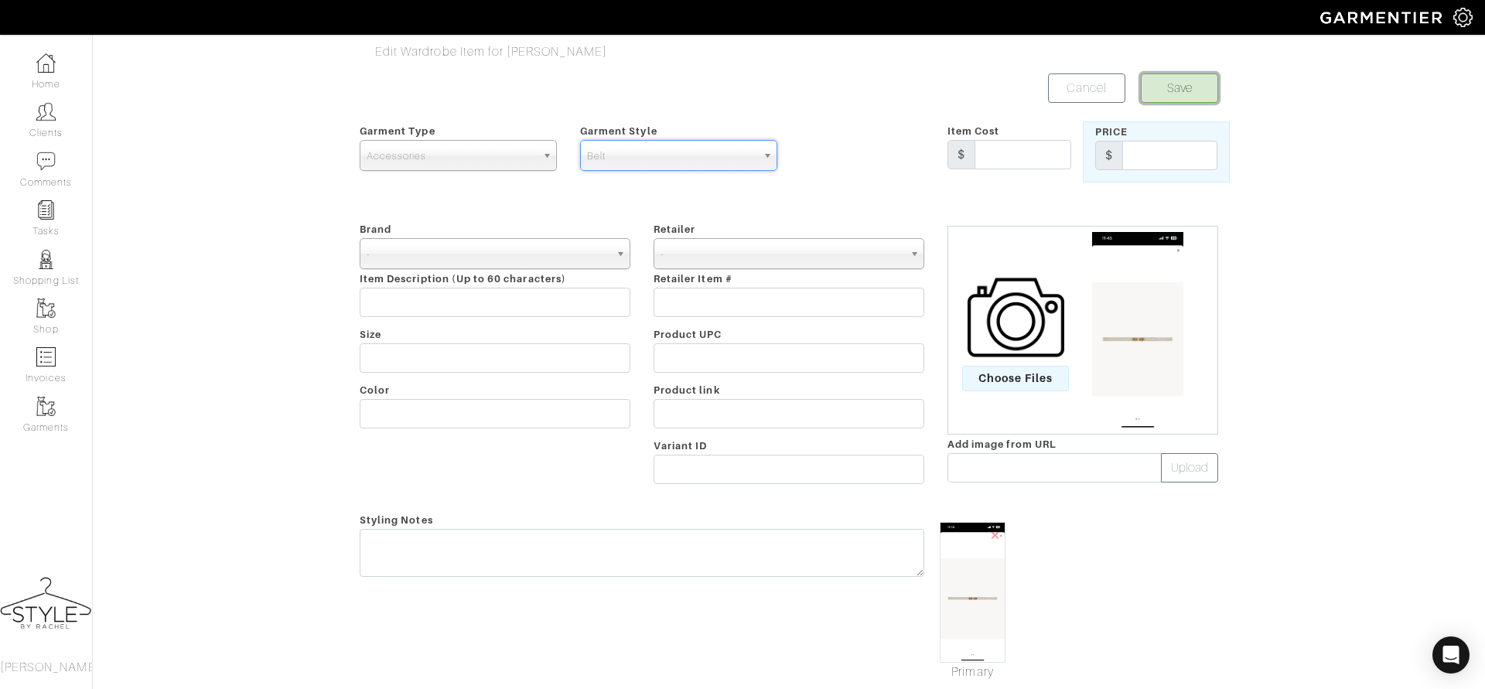
click at [1170, 94] on button "Save" at bounding box center [1179, 87] width 77 height 29
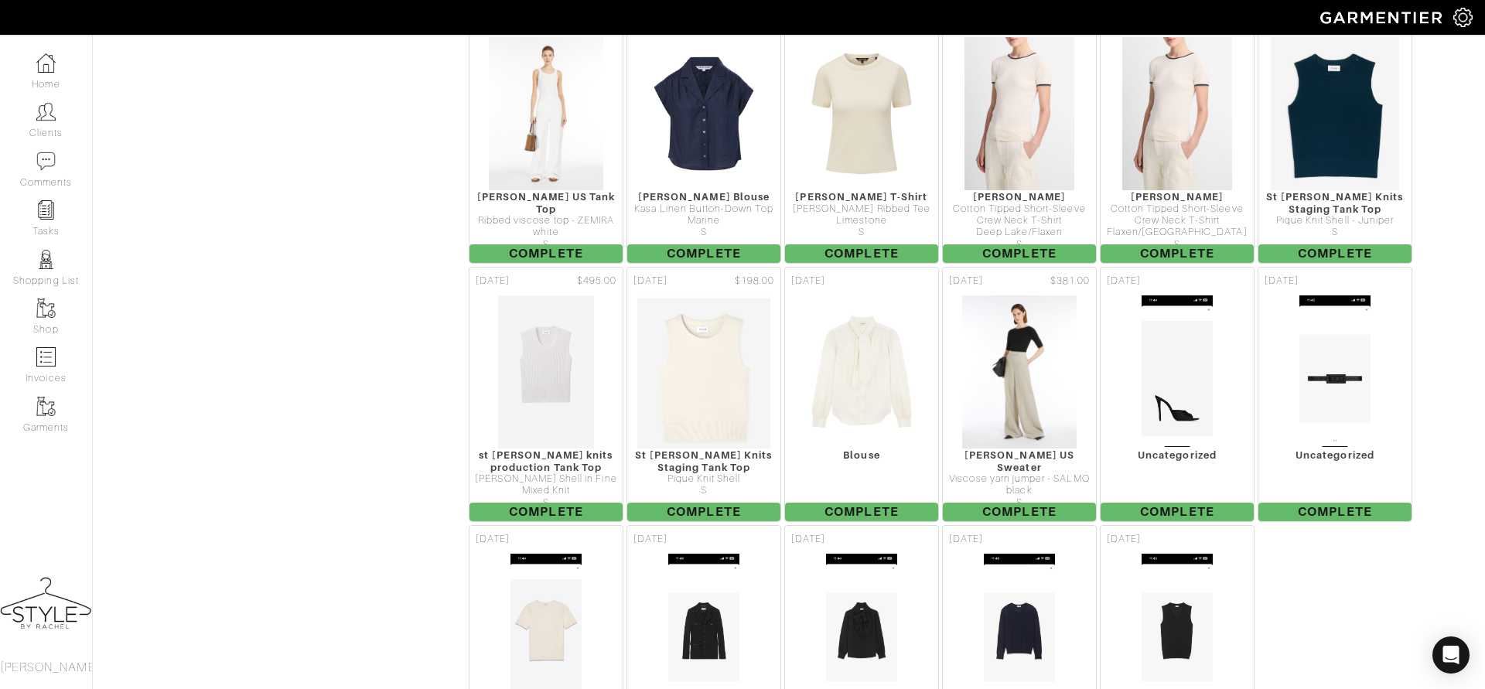
scroll to position [4441, 0]
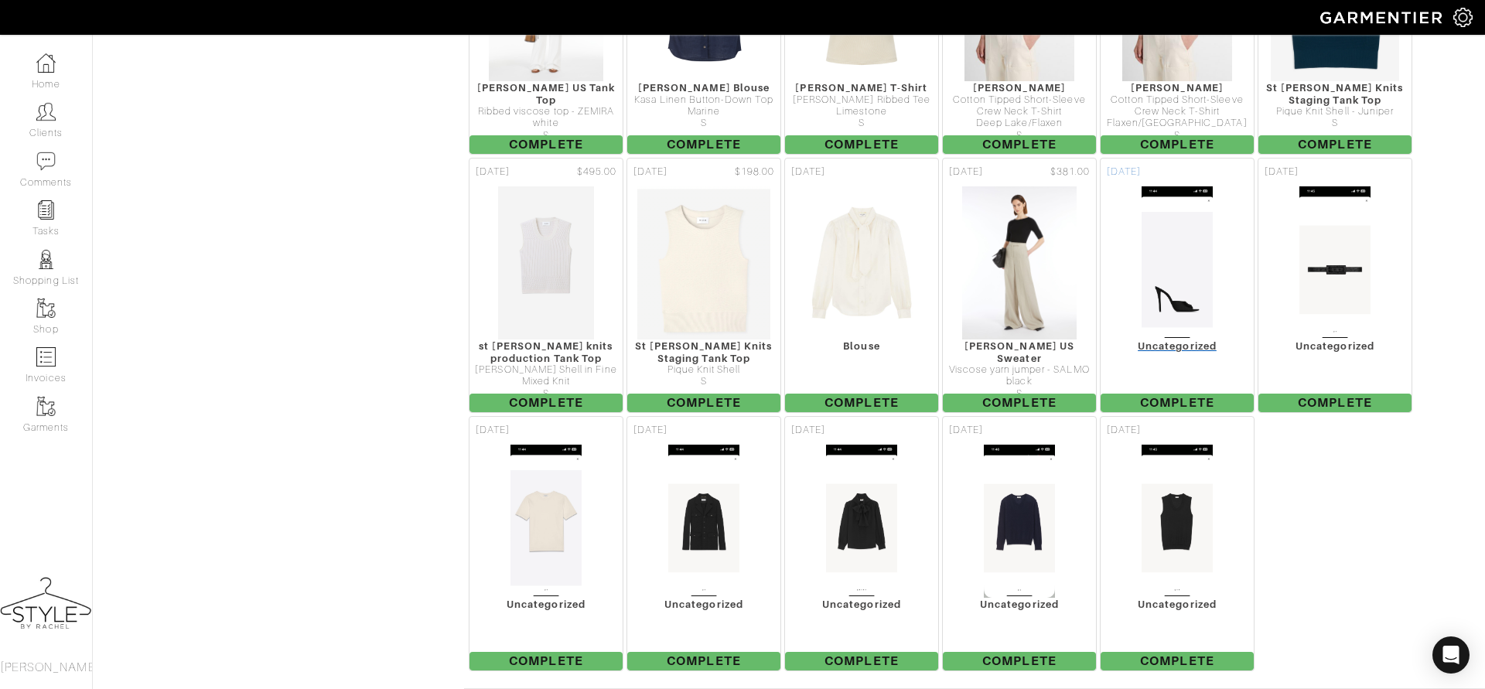
click at [1175, 197] on img at bounding box center [1177, 263] width 72 height 155
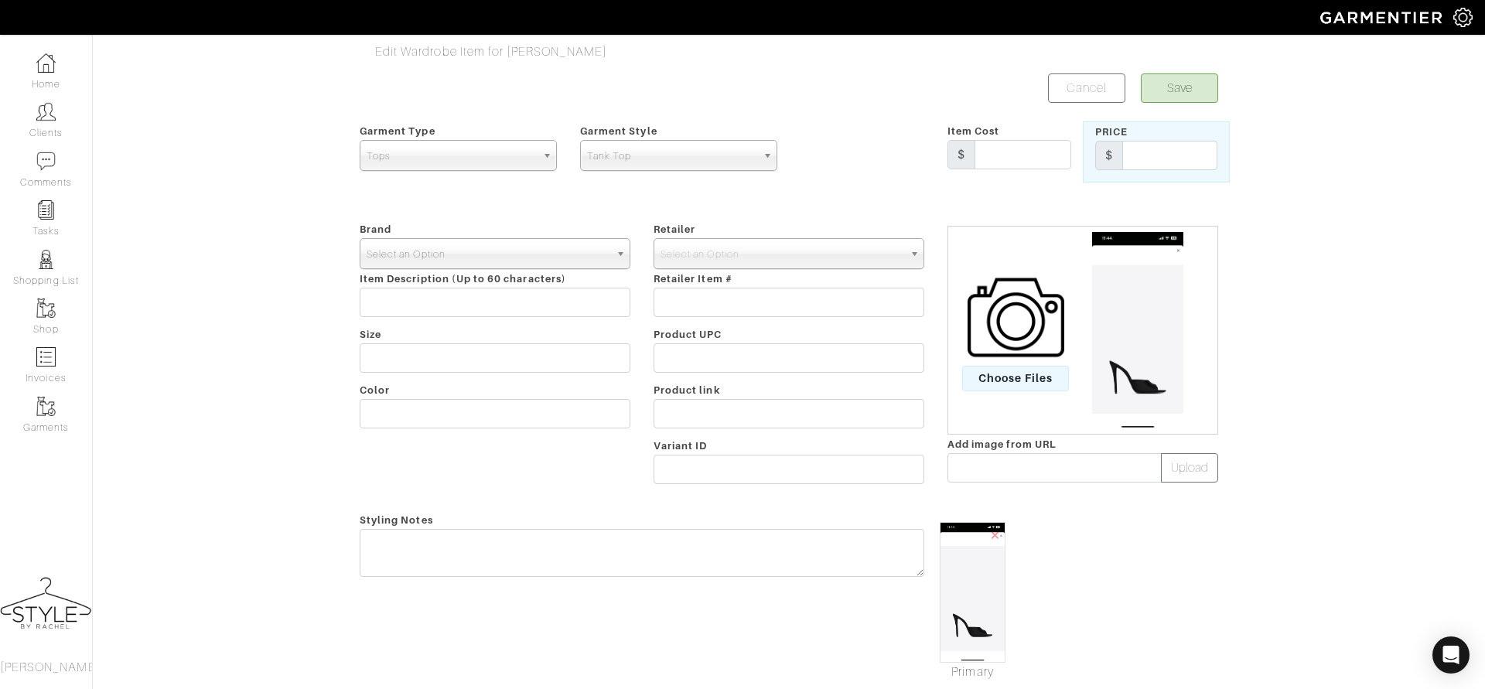
click at [563, 254] on span "Select an Option" at bounding box center [488, 254] width 243 height 31
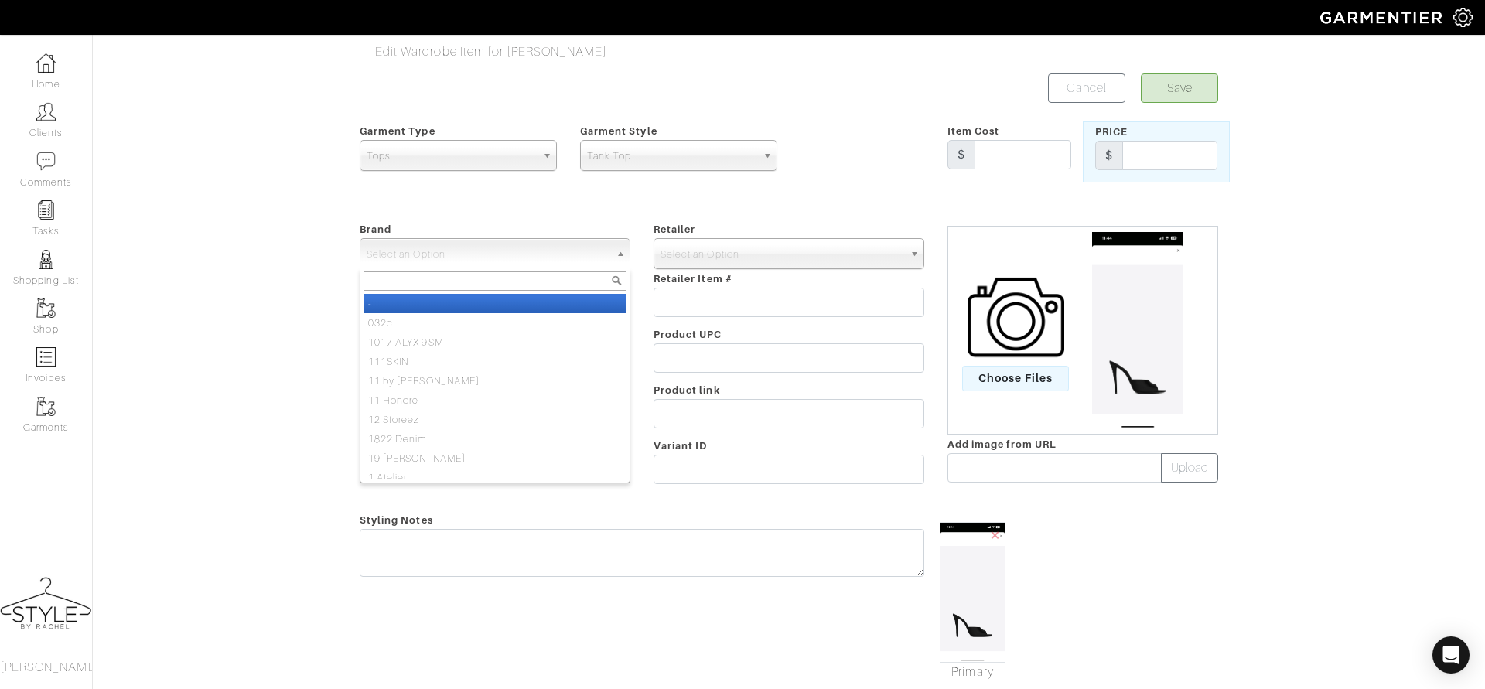
click at [545, 295] on li "-" at bounding box center [495, 303] width 263 height 19
select select "-"
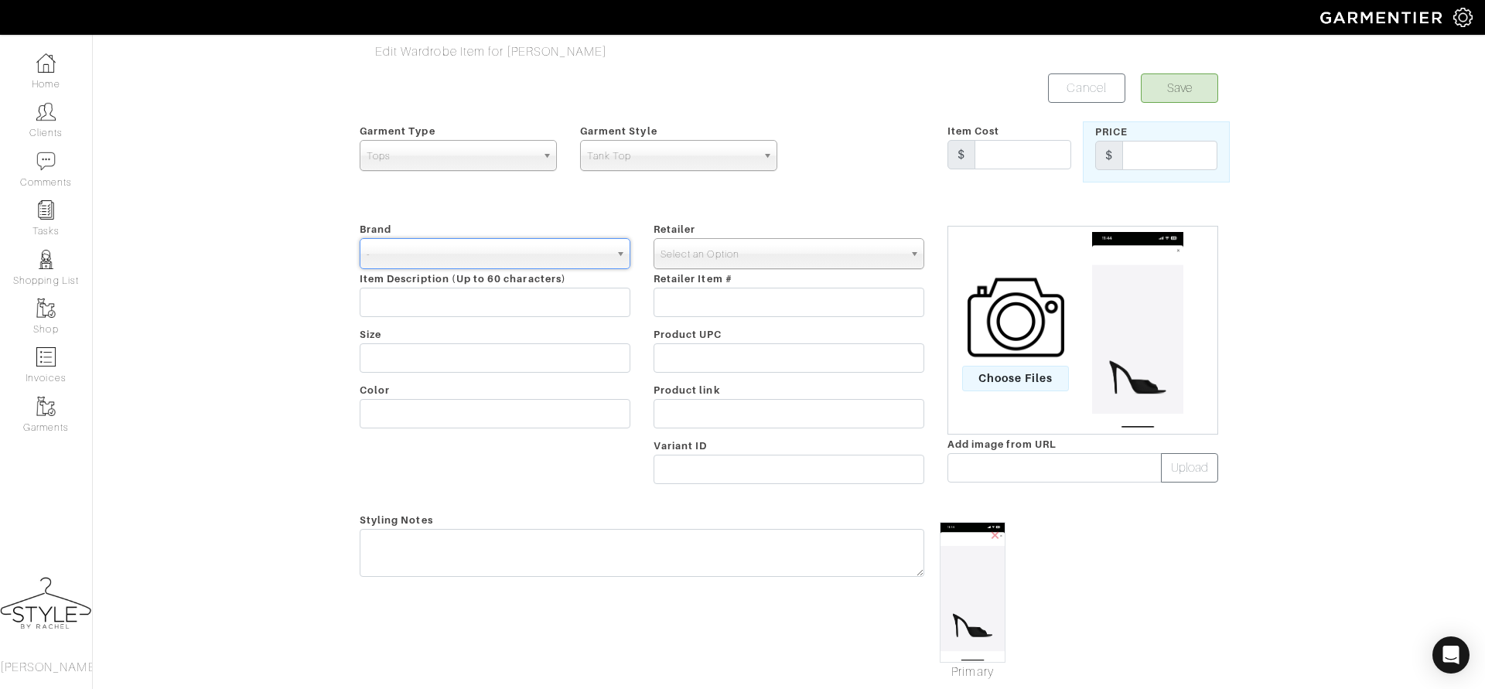
click at [696, 248] on span "Select an Option" at bounding box center [782, 254] width 243 height 31
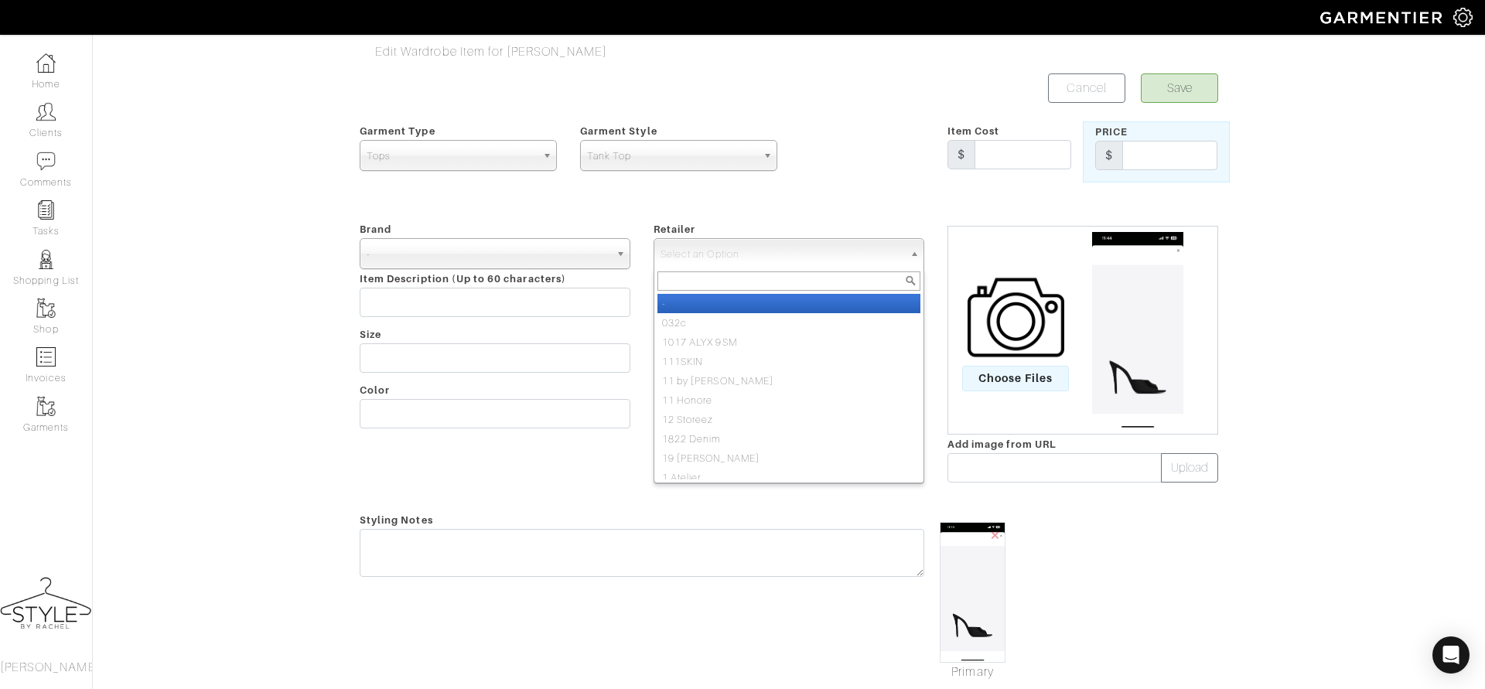
click at [681, 306] on li "-" at bounding box center [788, 303] width 263 height 19
select select "6380"
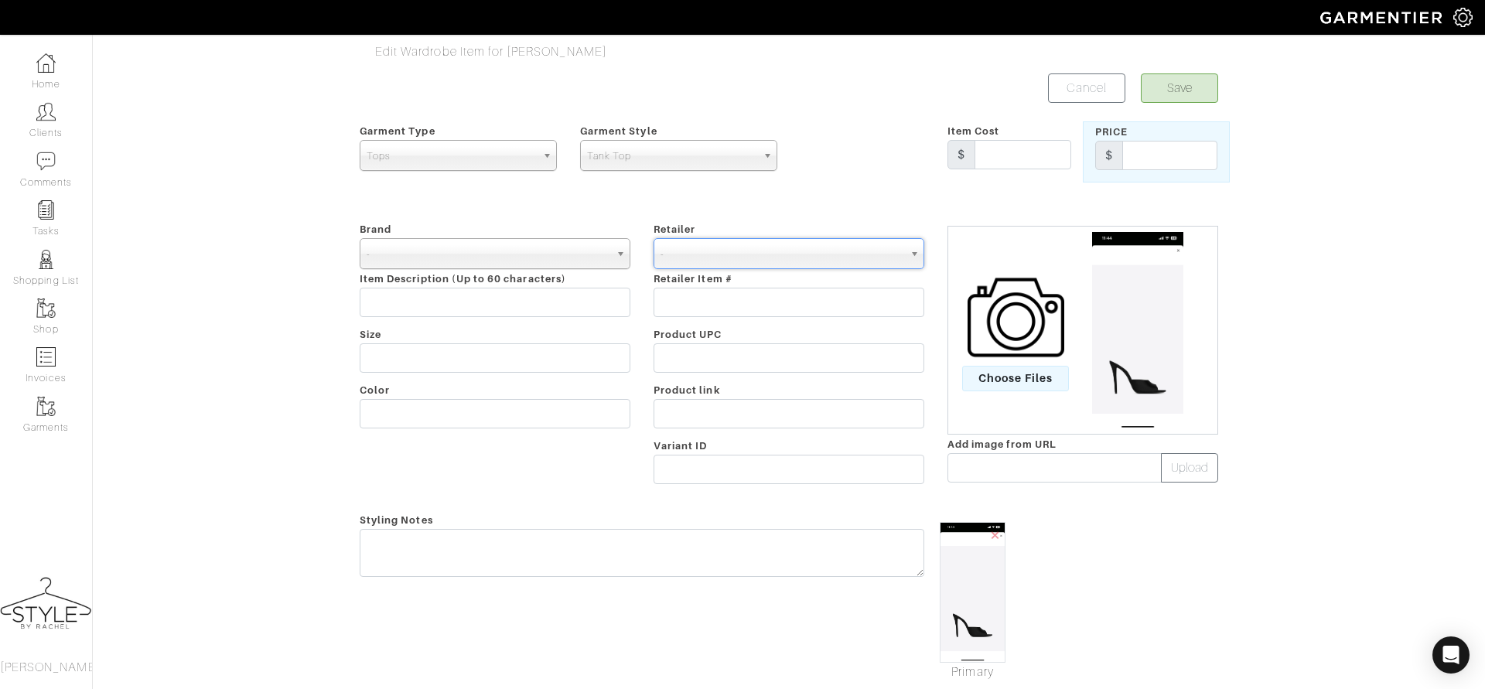
click at [483, 151] on span "Tops" at bounding box center [451, 156] width 169 height 31
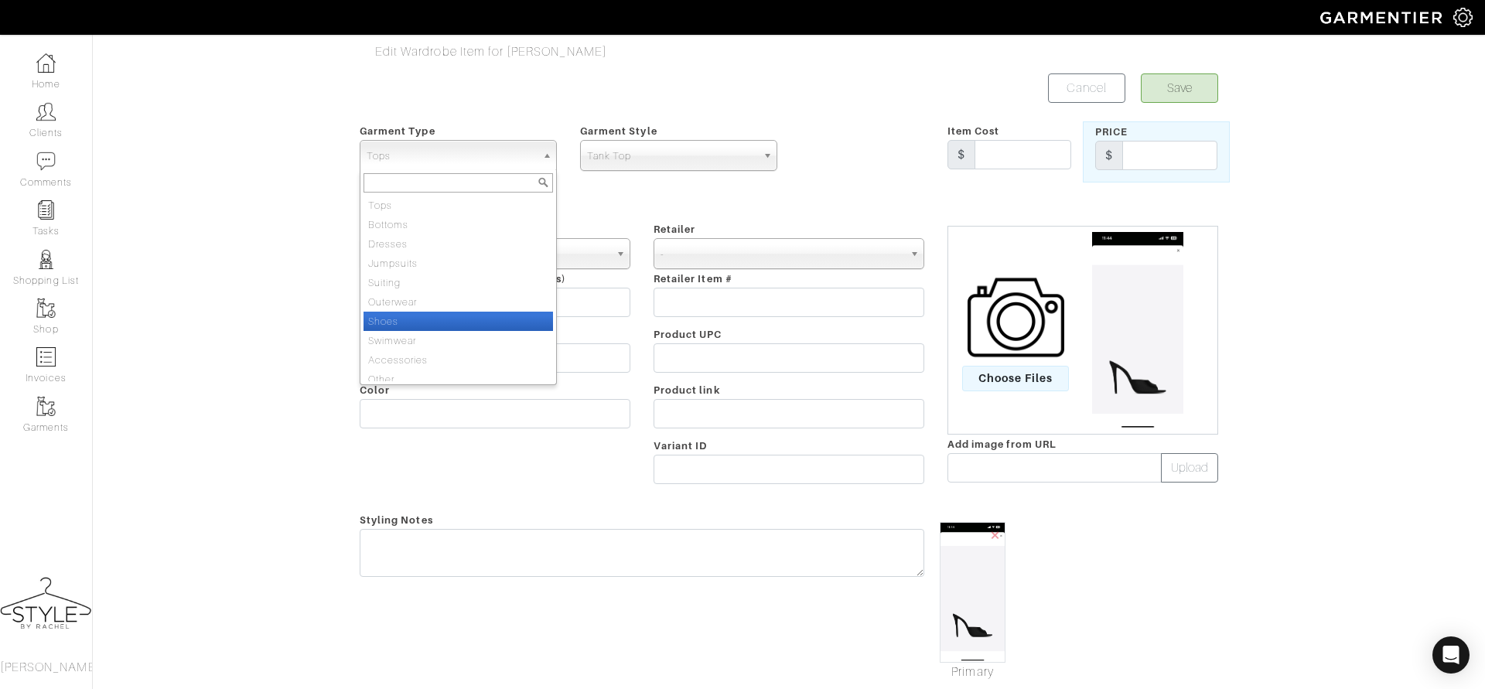
click at [441, 314] on li "Shoes" at bounding box center [459, 321] width 190 height 19
select select "5"
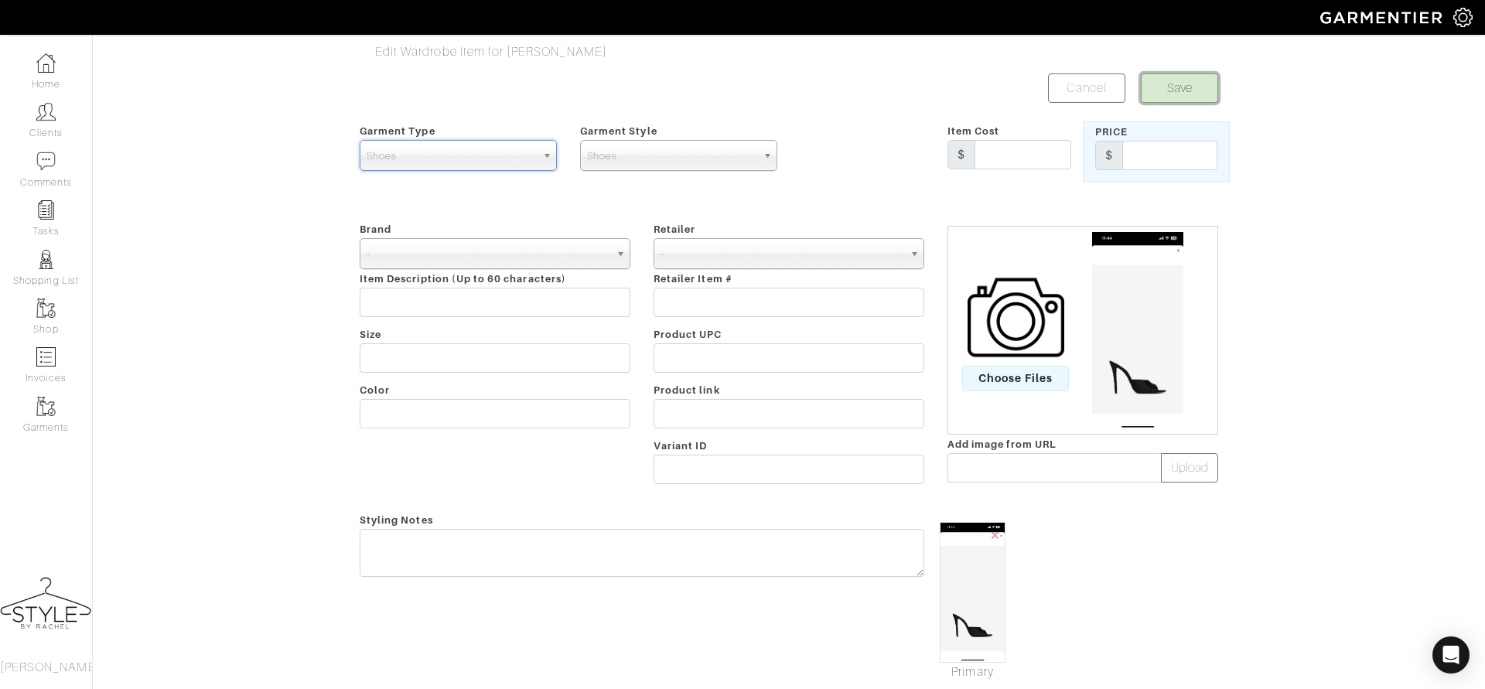
click at [1197, 96] on button "Save" at bounding box center [1179, 87] width 77 height 29
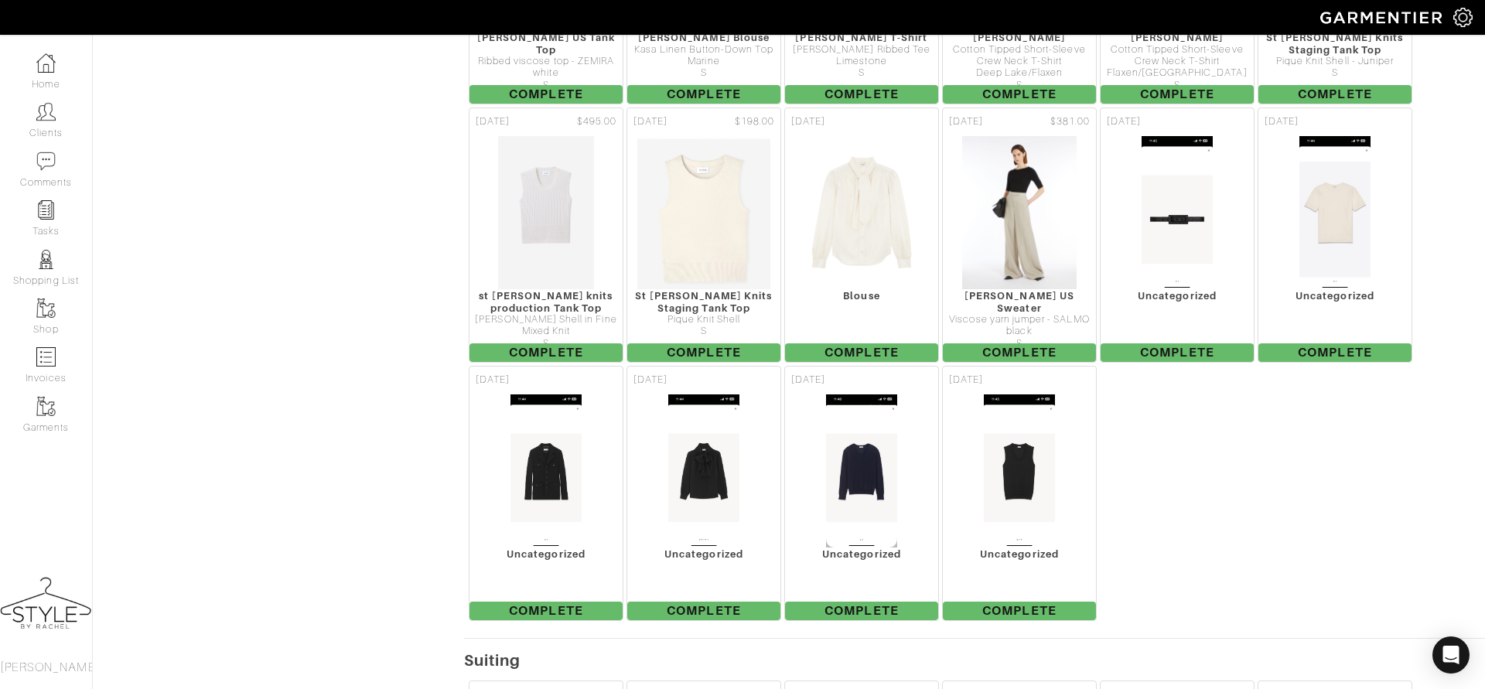
scroll to position [4460, 0]
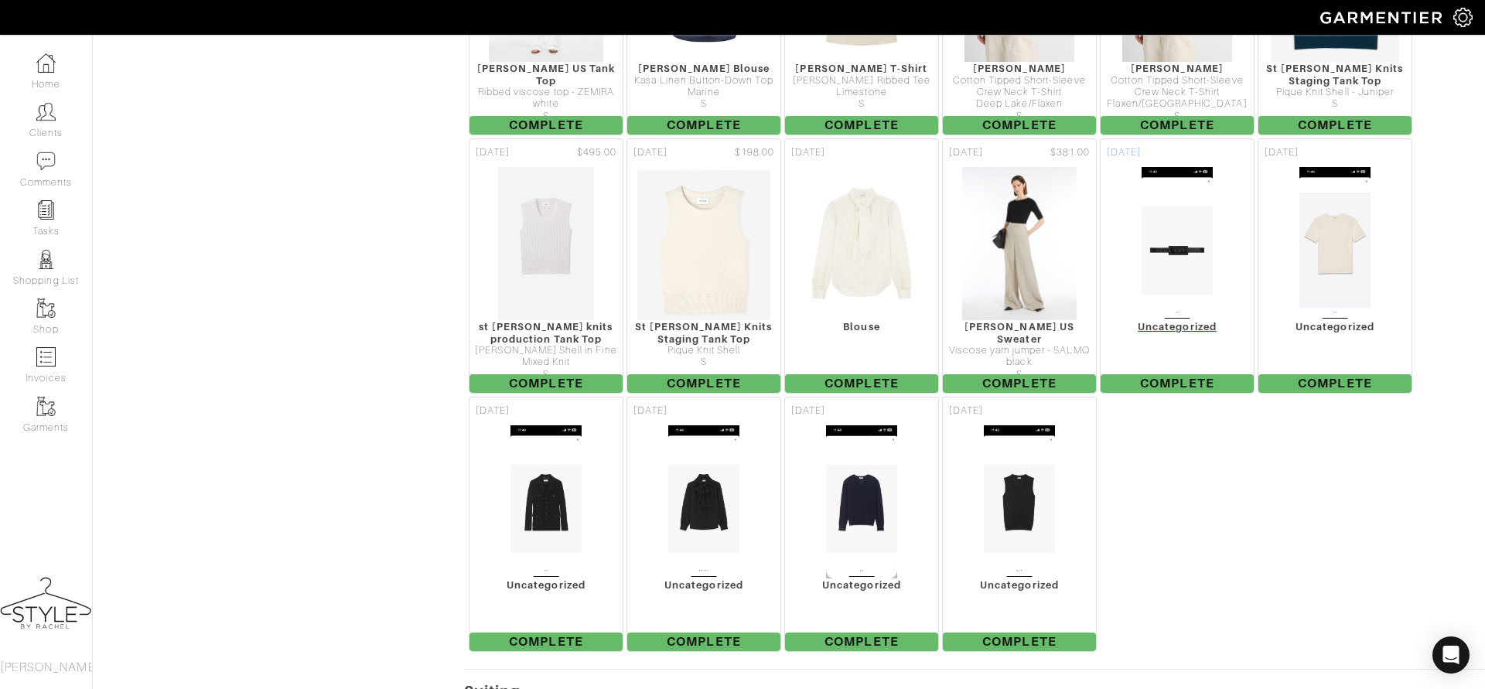
click at [1165, 237] on img at bounding box center [1177, 243] width 72 height 155
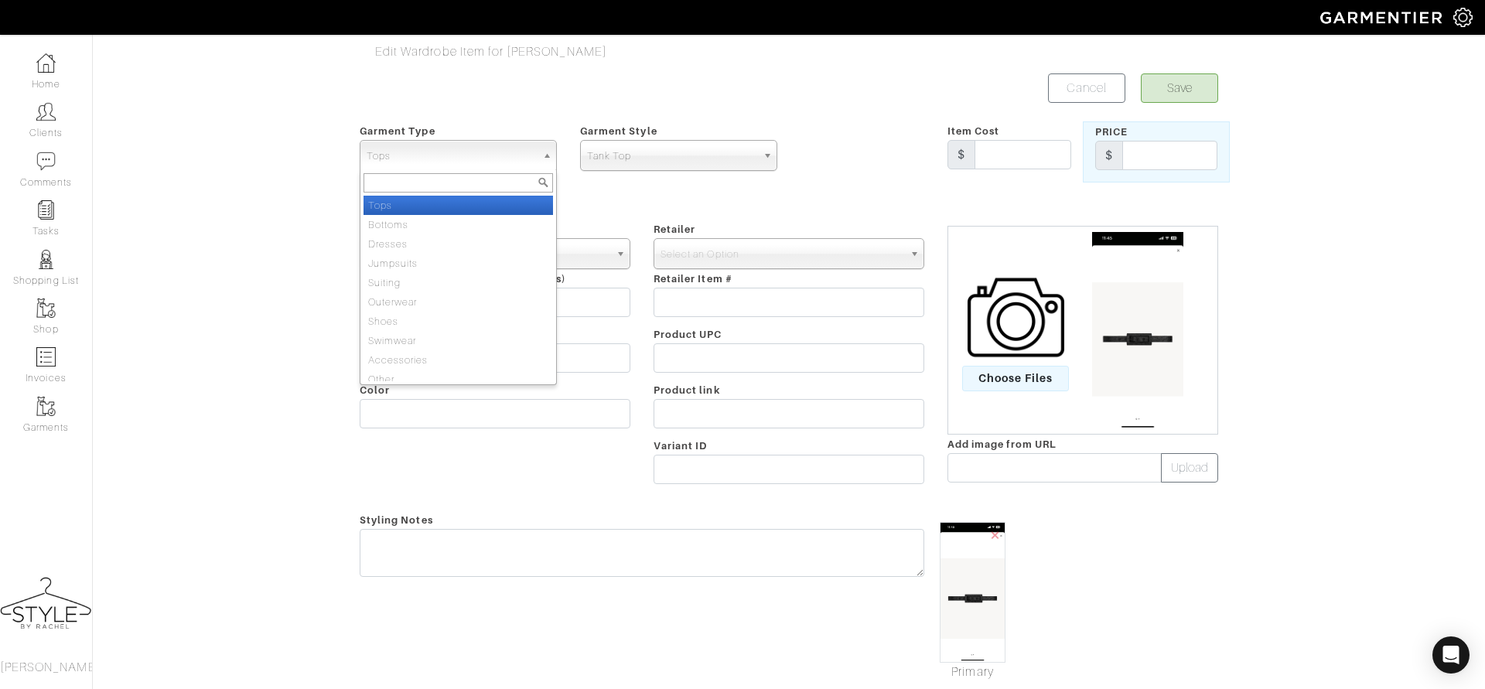
click at [432, 162] on span "Tops" at bounding box center [451, 156] width 169 height 31
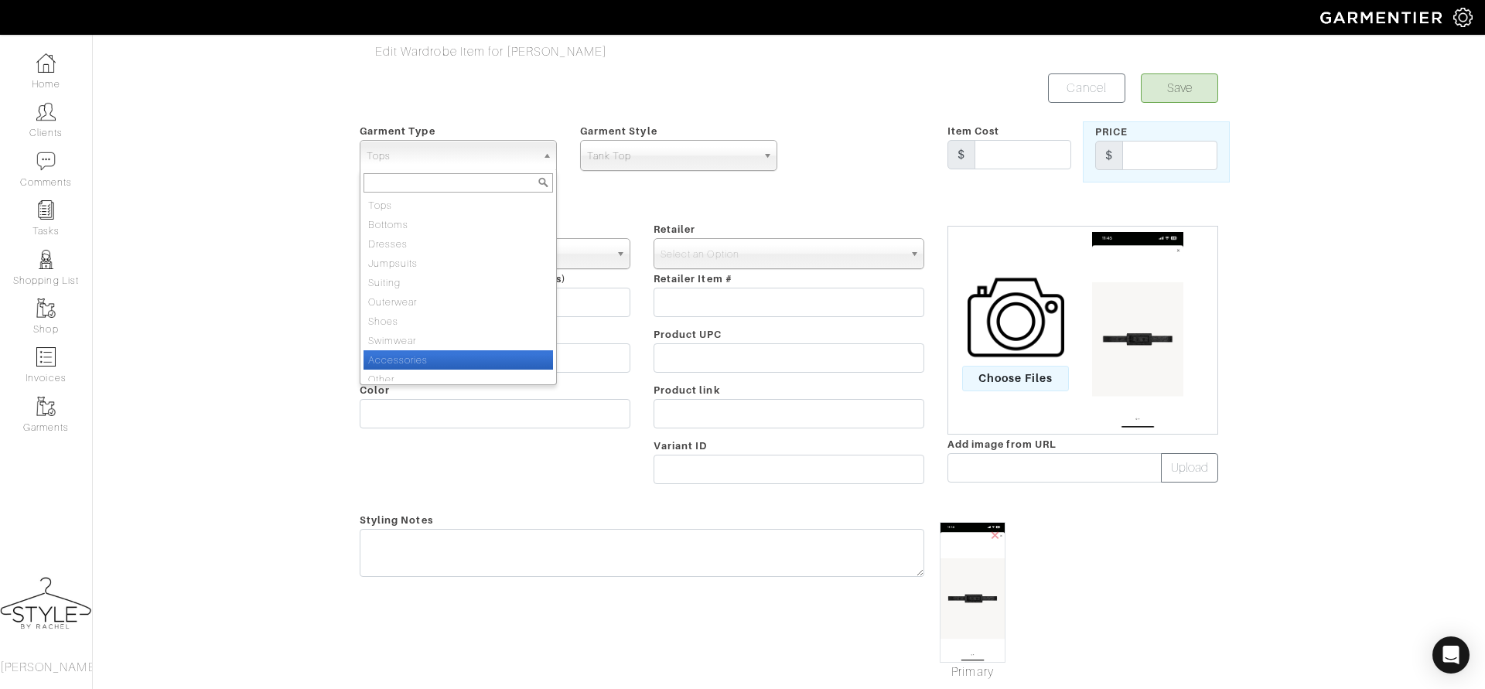
scroll to position [8, 0]
click at [381, 356] on li "Accessories" at bounding box center [459, 352] width 190 height 19
select select "7"
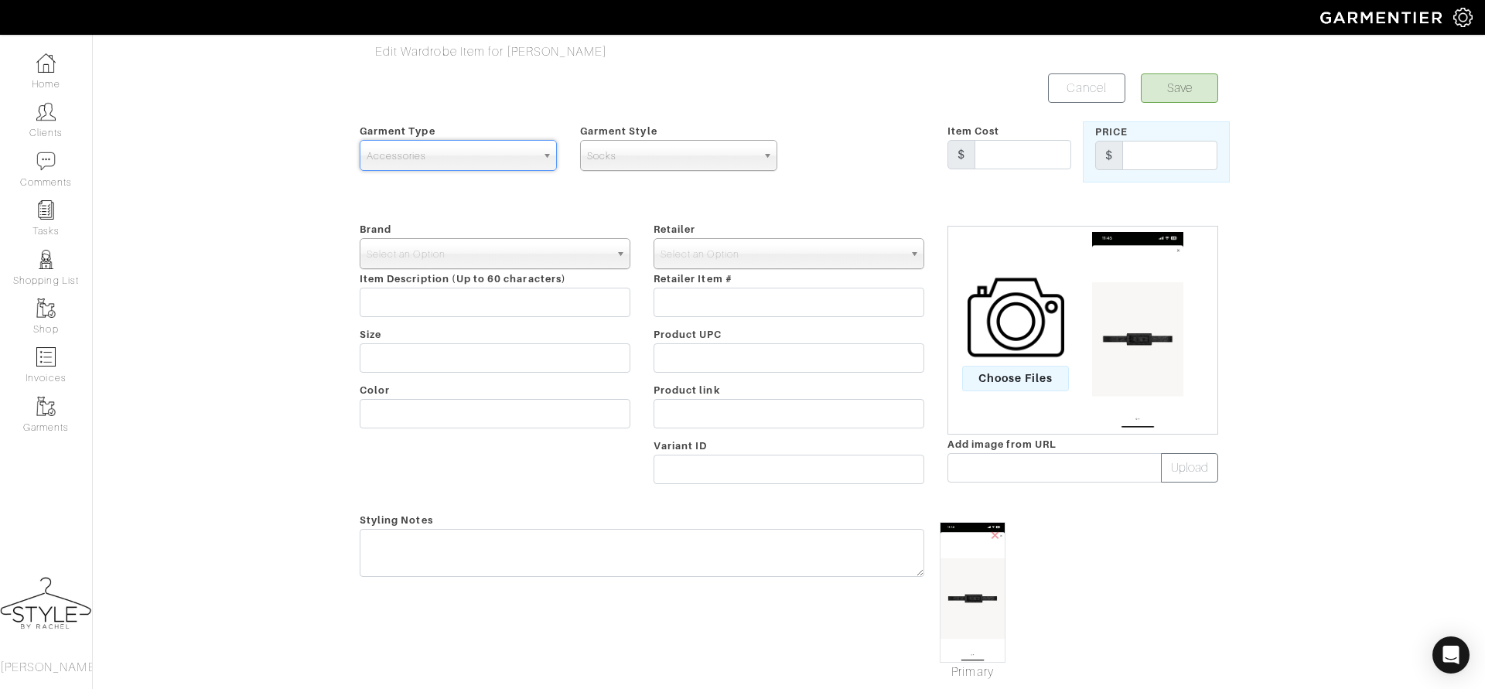
click at [687, 156] on span "Socks" at bounding box center [671, 156] width 169 height 31
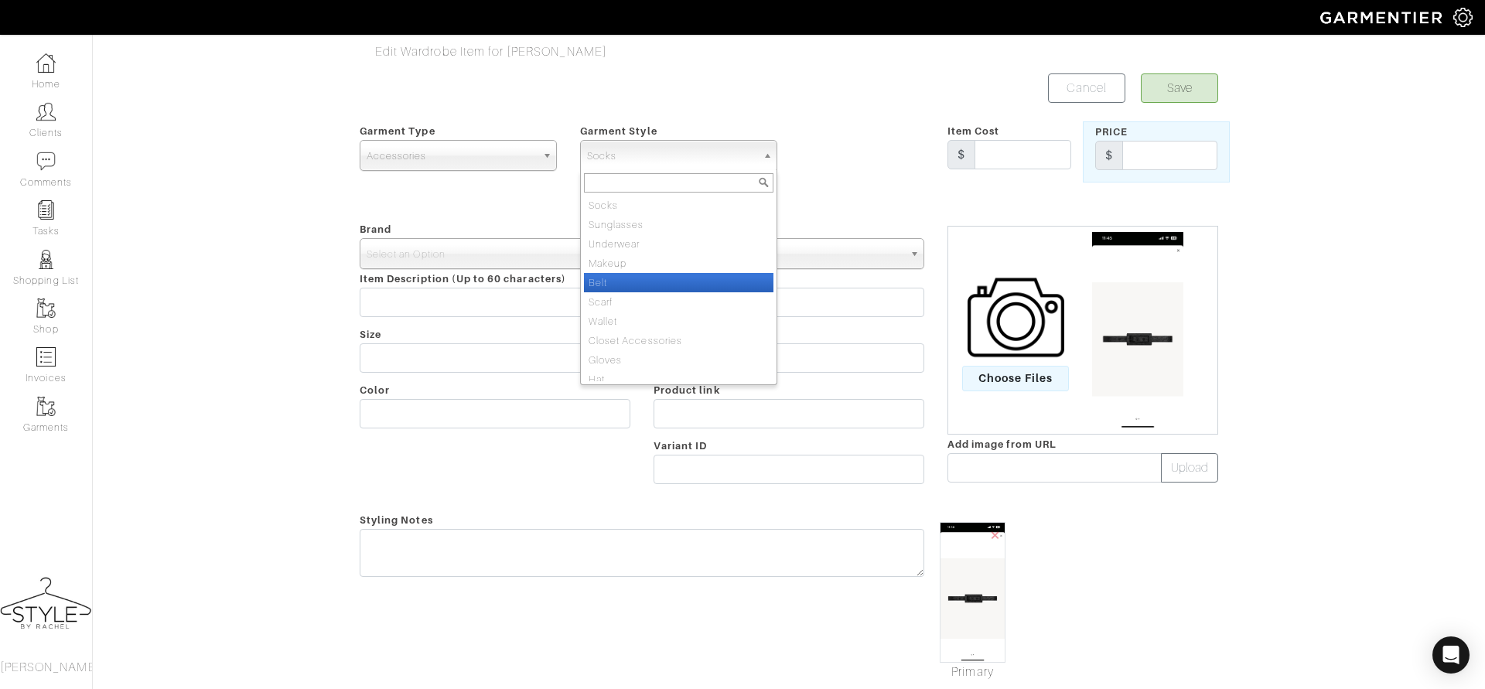
click at [644, 290] on li "Belt" at bounding box center [679, 282] width 190 height 19
select select "21"
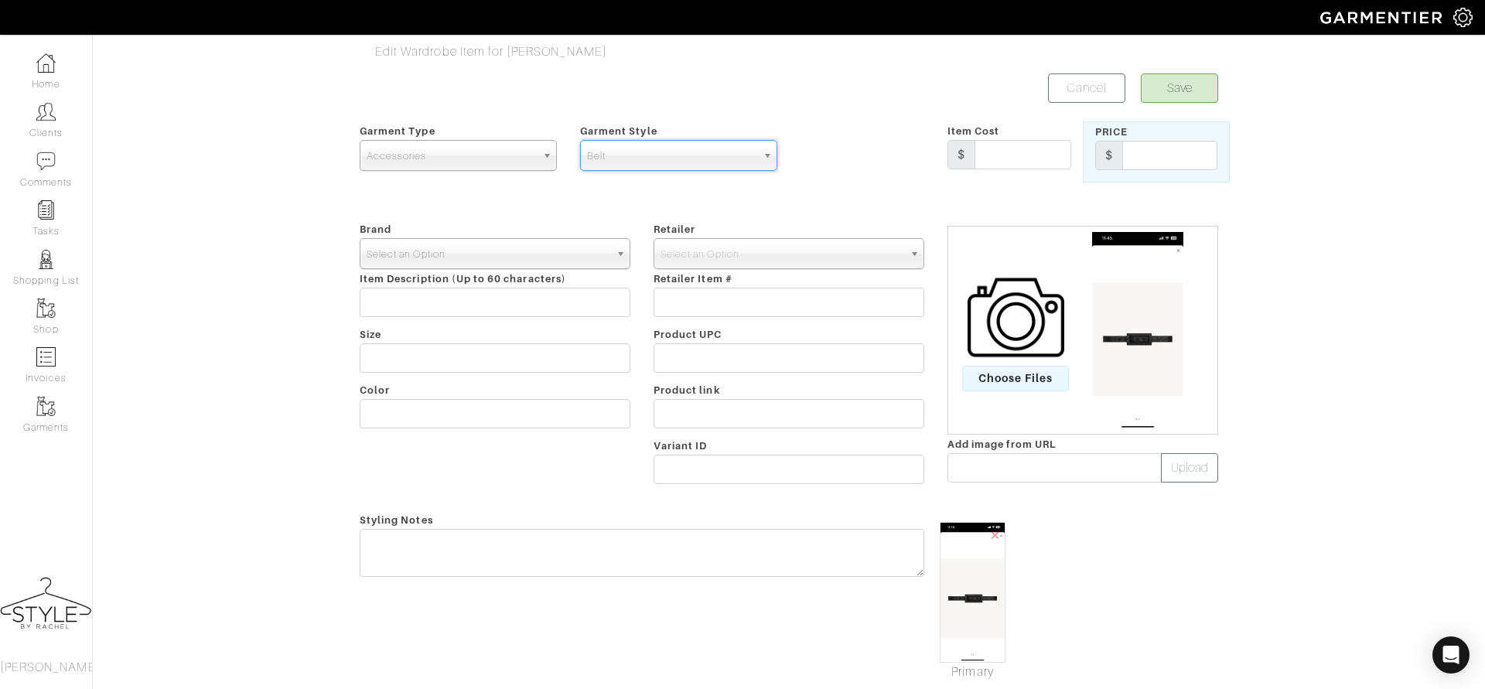
click at [593, 255] on span "Select an Option" at bounding box center [488, 254] width 243 height 31
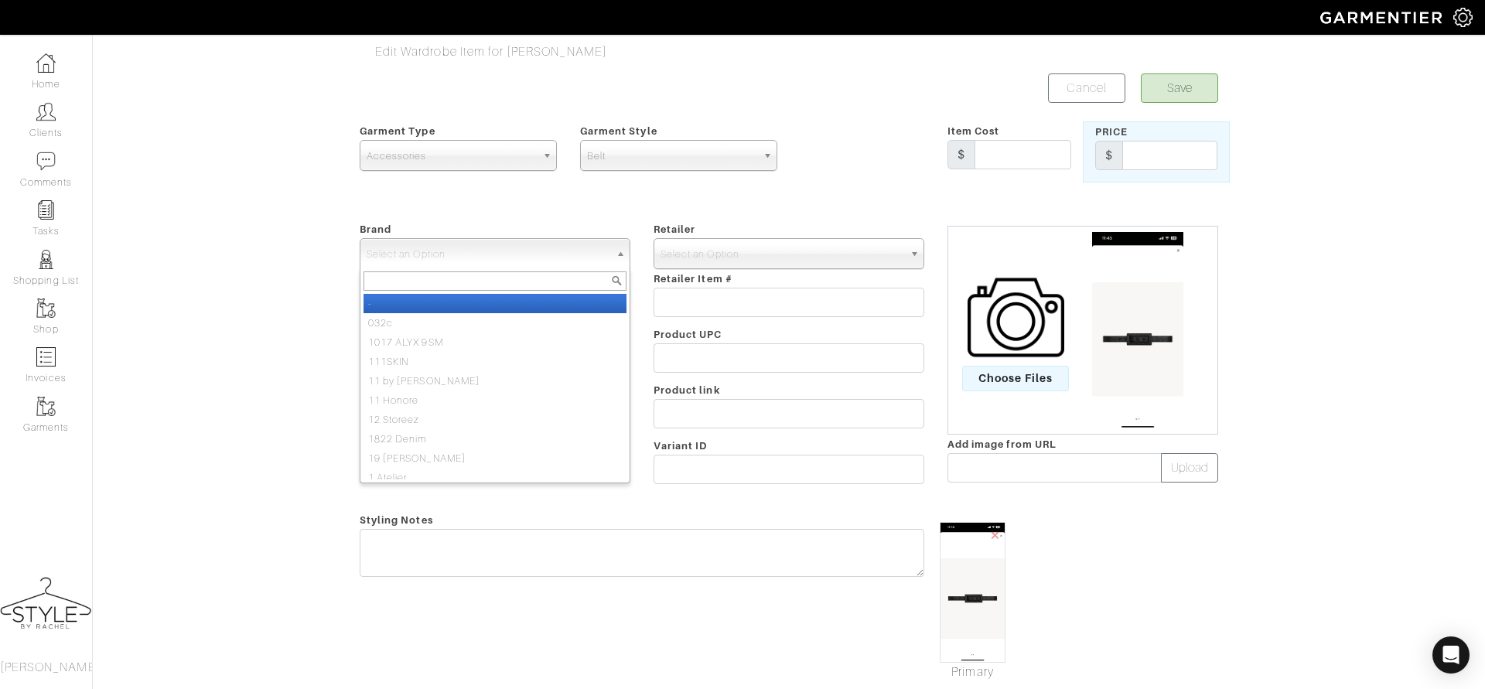
click at [569, 307] on li "-" at bounding box center [495, 303] width 263 height 19
select select "-"
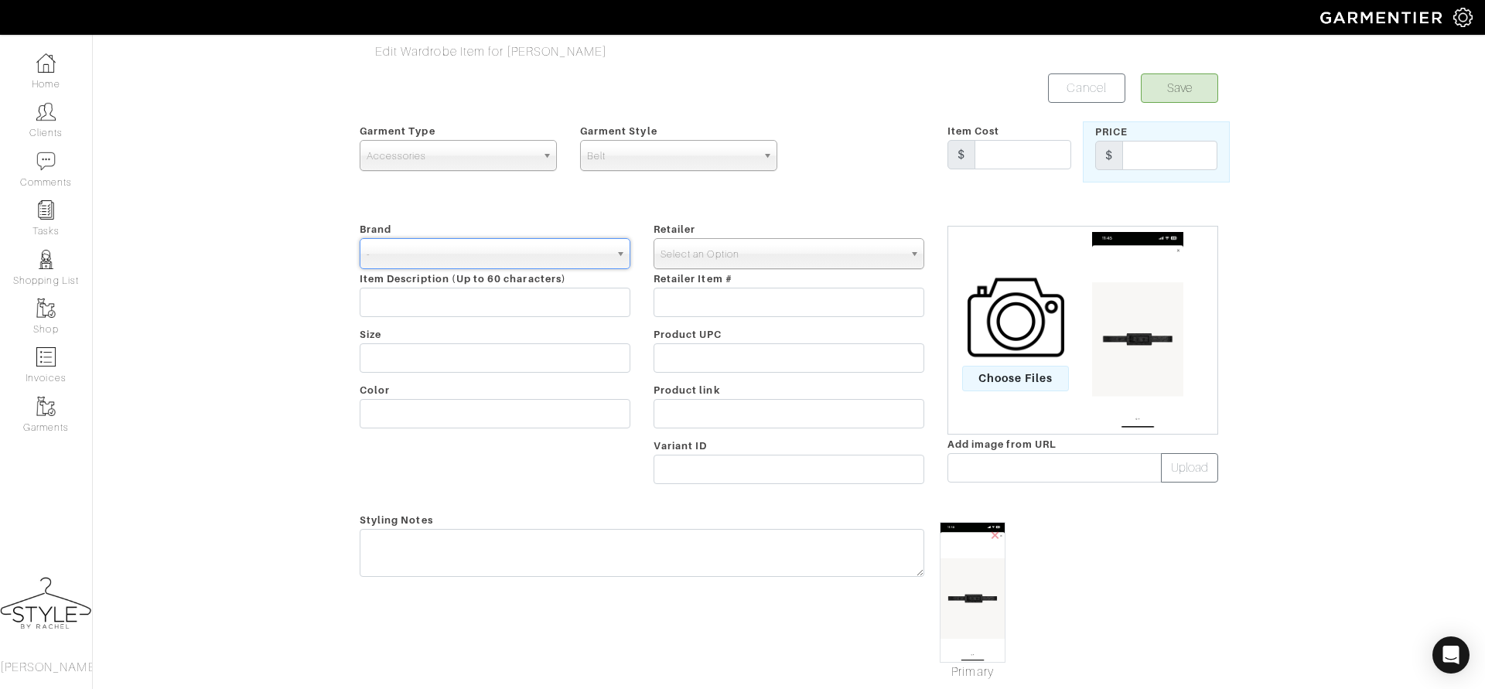
click at [716, 259] on span "Select an Option" at bounding box center [782, 254] width 243 height 31
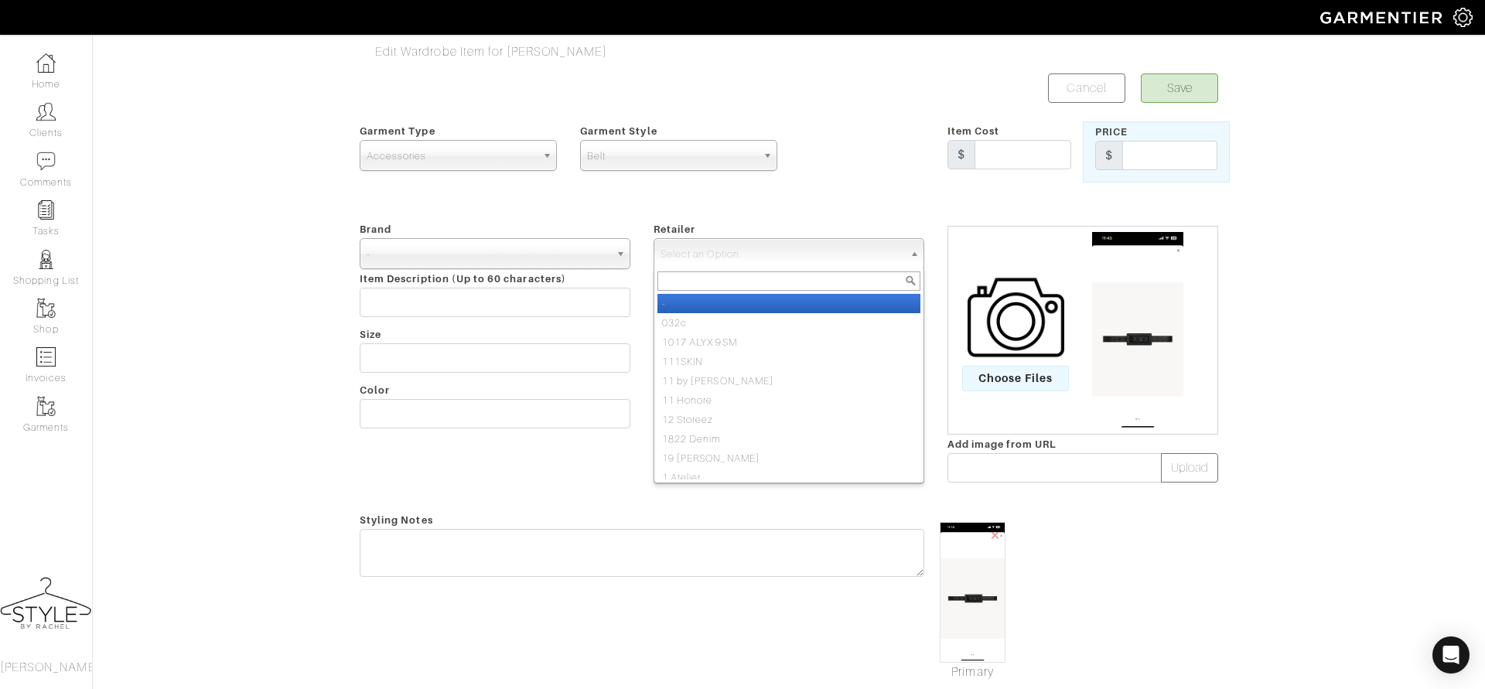
click at [701, 304] on li "-" at bounding box center [788, 303] width 263 height 19
select select "6380"
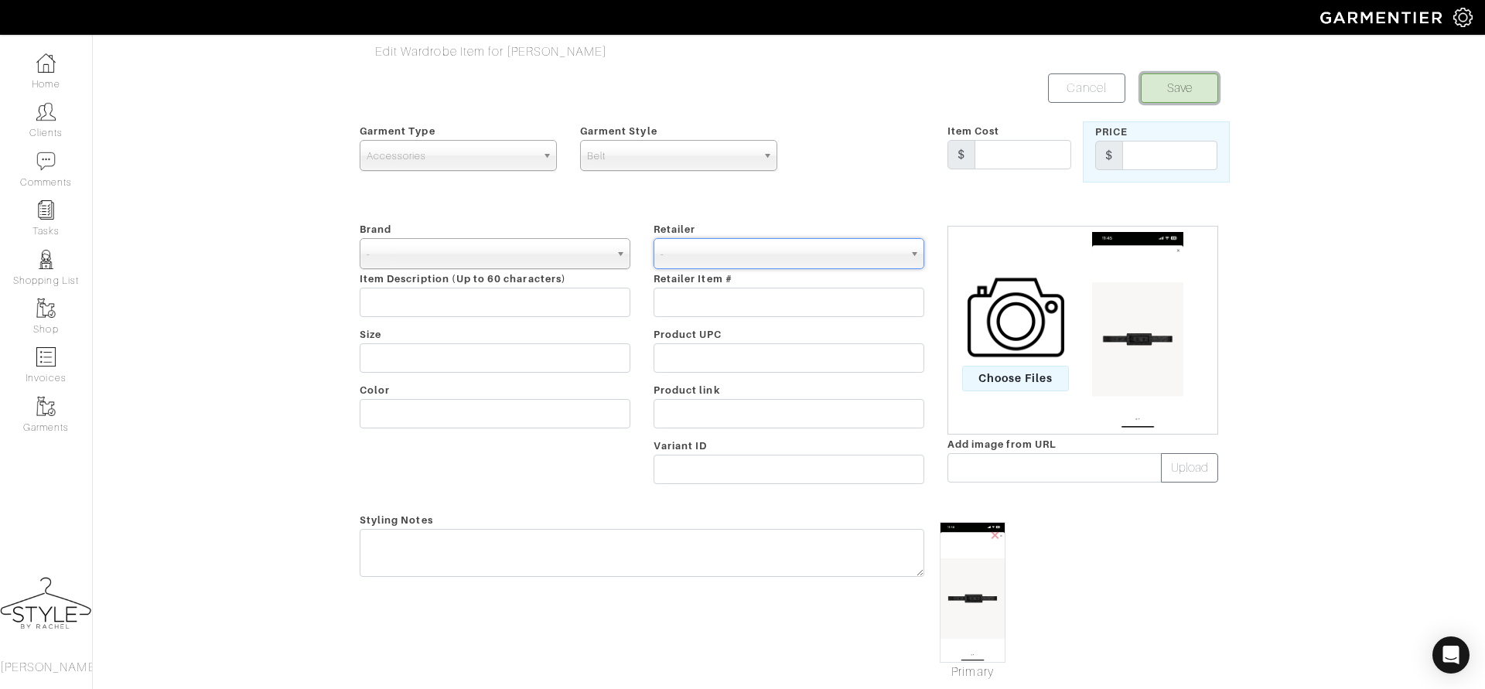
click at [1194, 87] on button "Save" at bounding box center [1179, 87] width 77 height 29
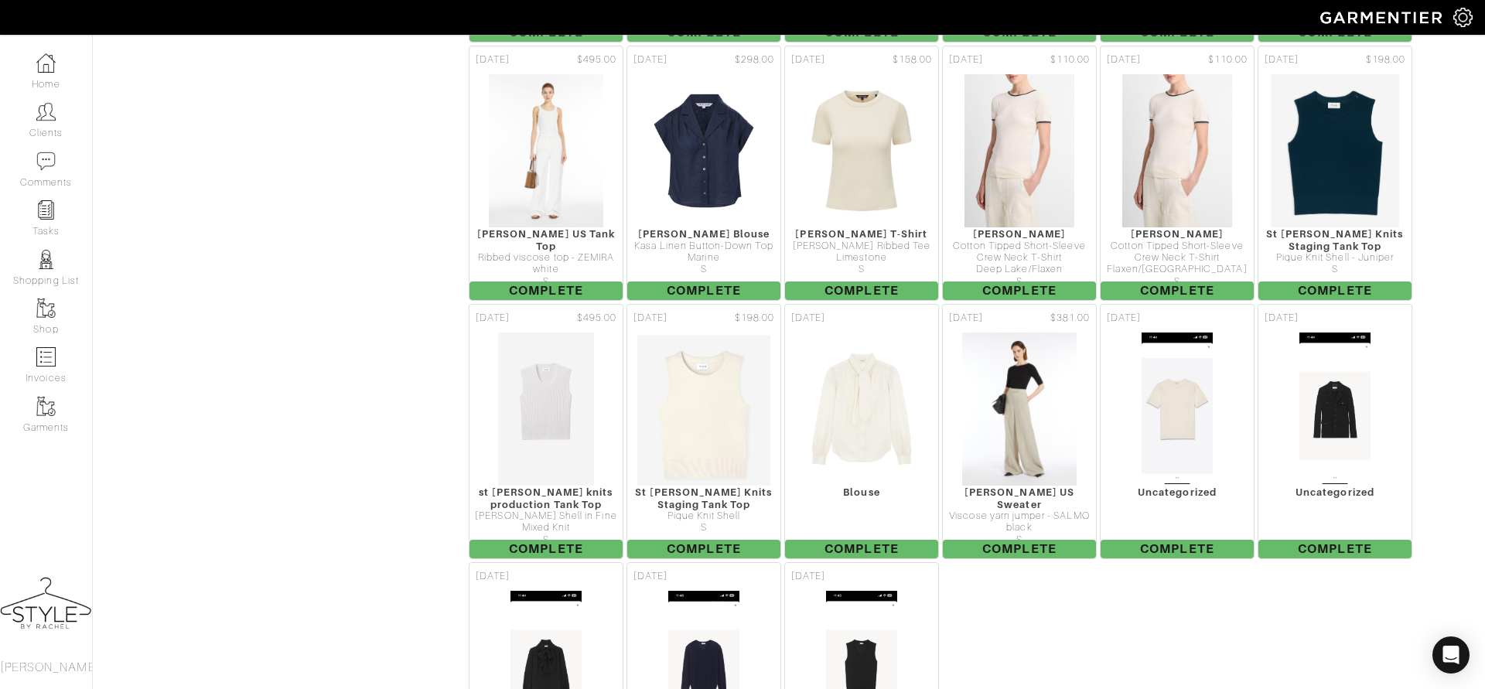
scroll to position [4469, 0]
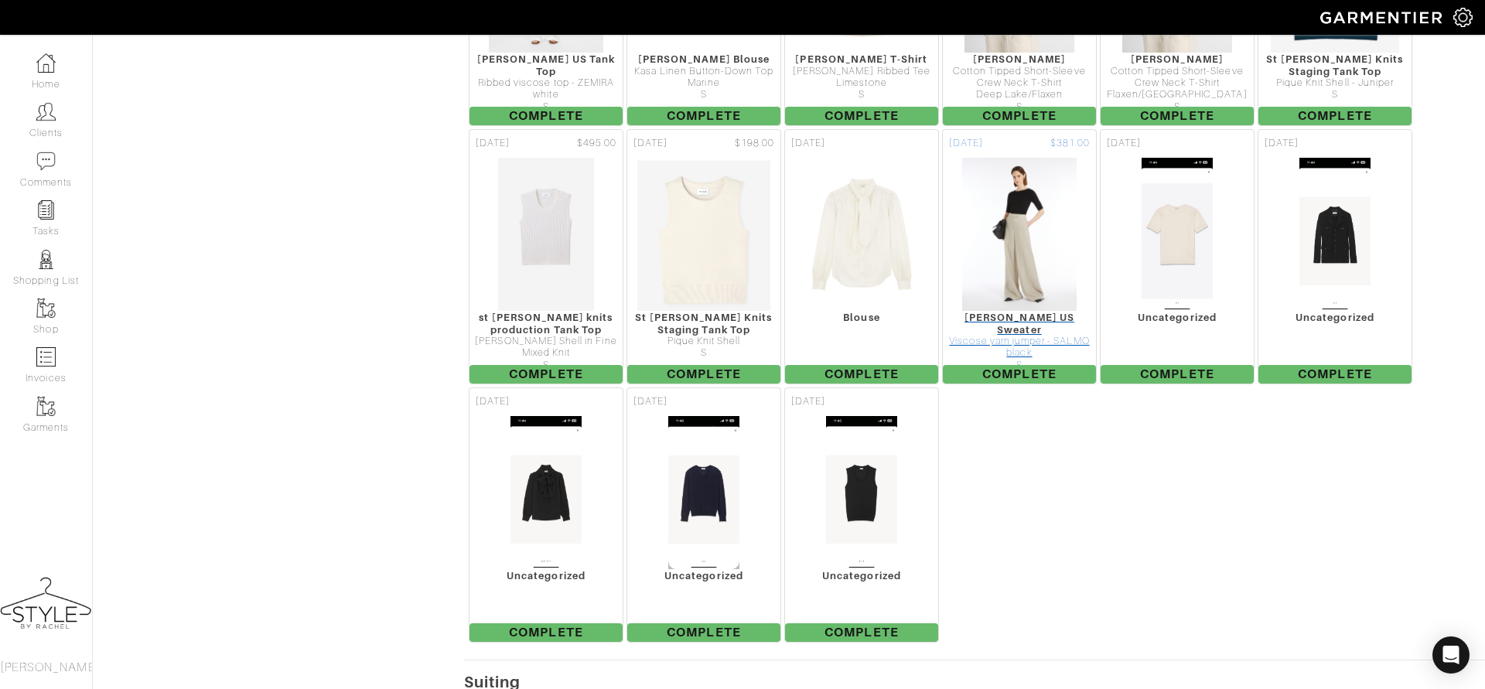
click at [995, 170] on img at bounding box center [1019, 234] width 117 height 155
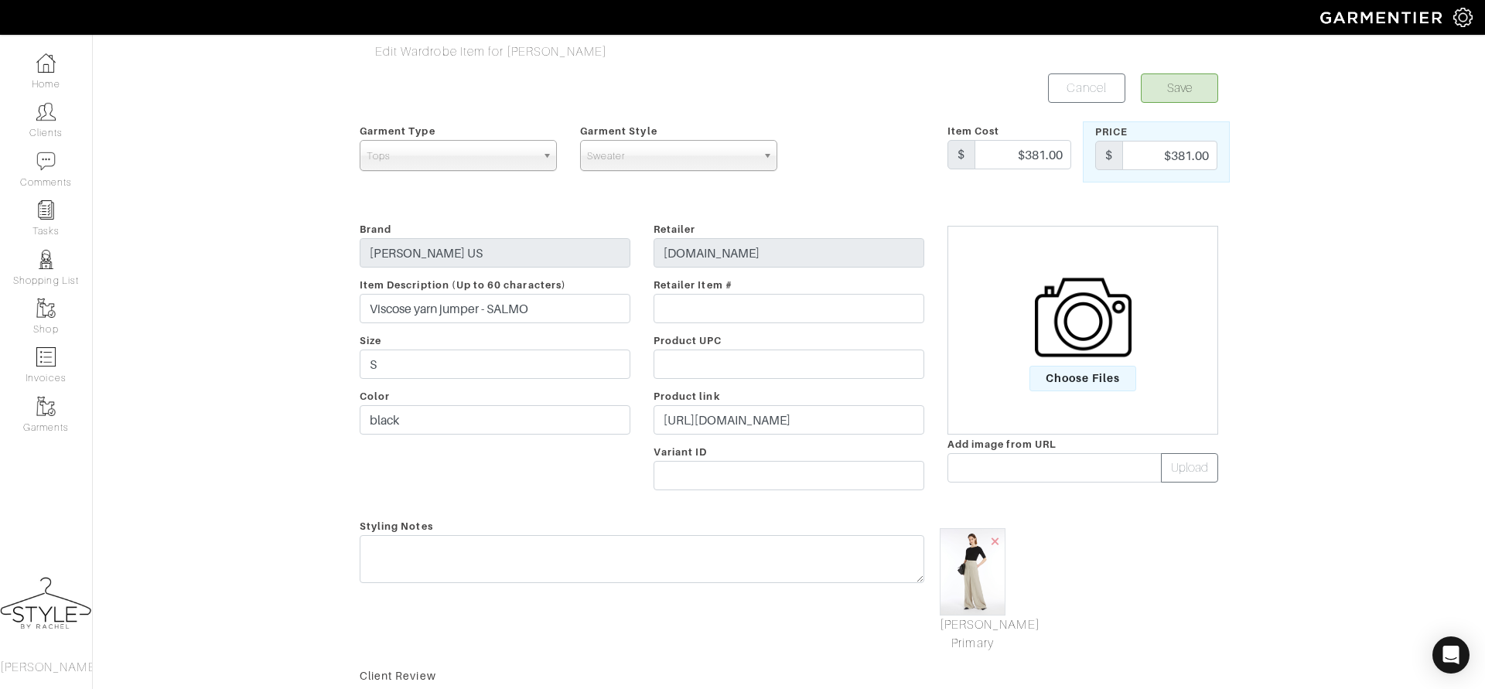
click at [541, 154] on link "Tops" at bounding box center [458, 155] width 197 height 31
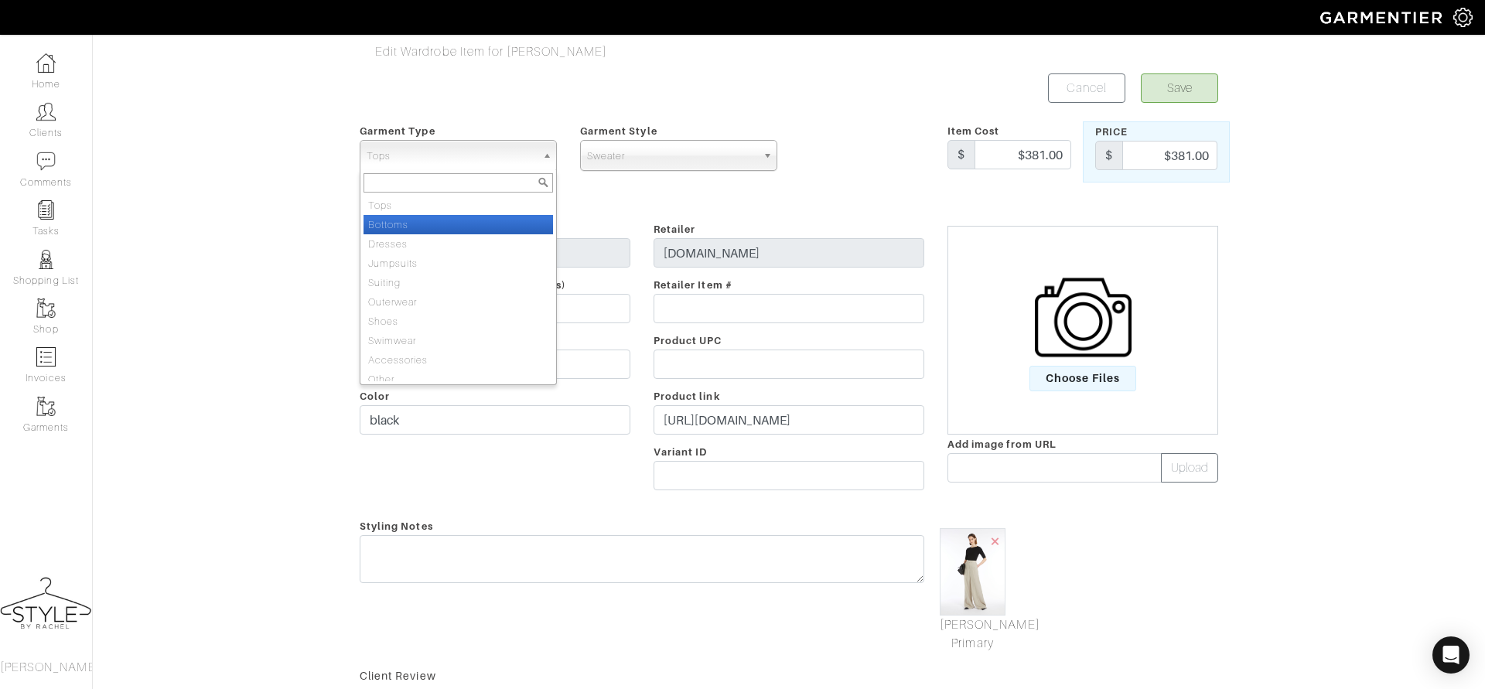
click at [493, 222] on li "Bottoms" at bounding box center [459, 224] width 190 height 19
select select "2"
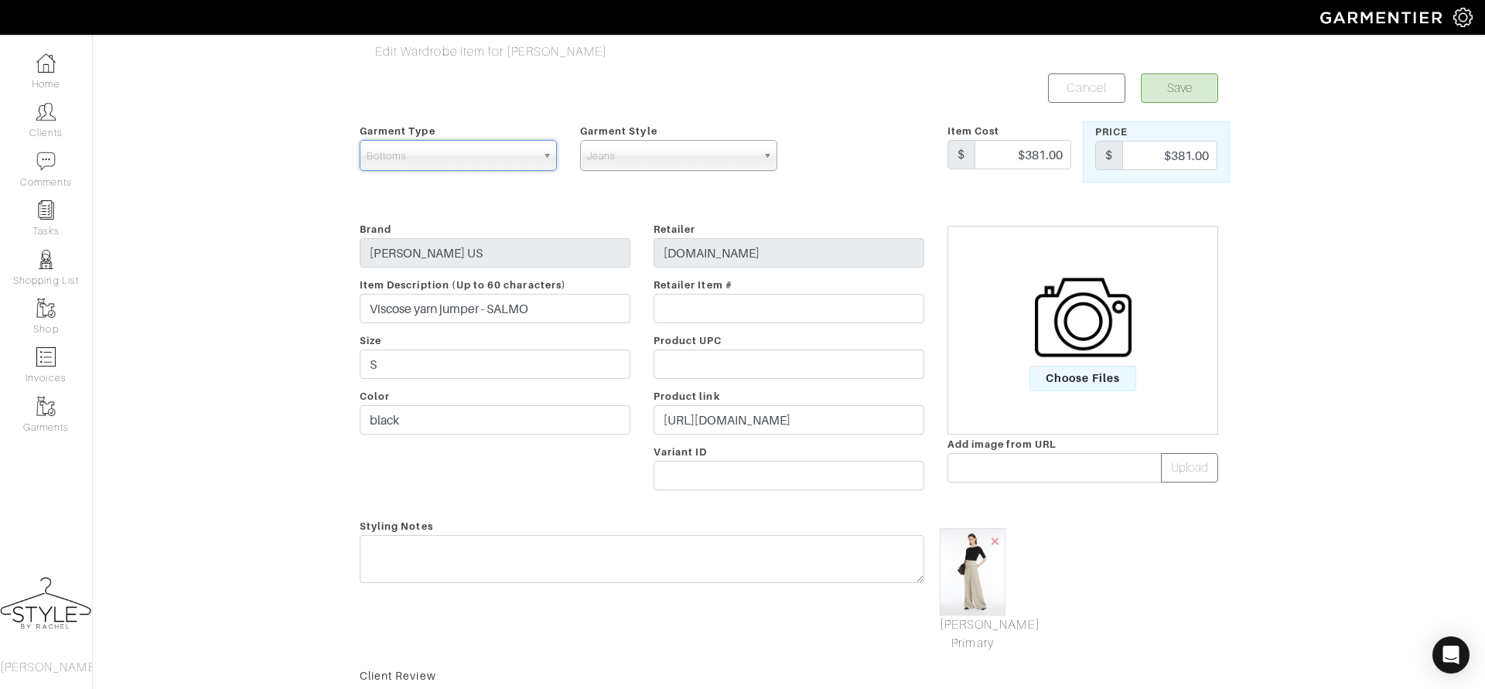
click at [623, 158] on span "Jeans" at bounding box center [671, 156] width 169 height 31
click at [623, 265] on li "Dress Pant" at bounding box center [679, 263] width 190 height 19
select select "8"
click at [1178, 87] on button "Save" at bounding box center [1179, 87] width 77 height 29
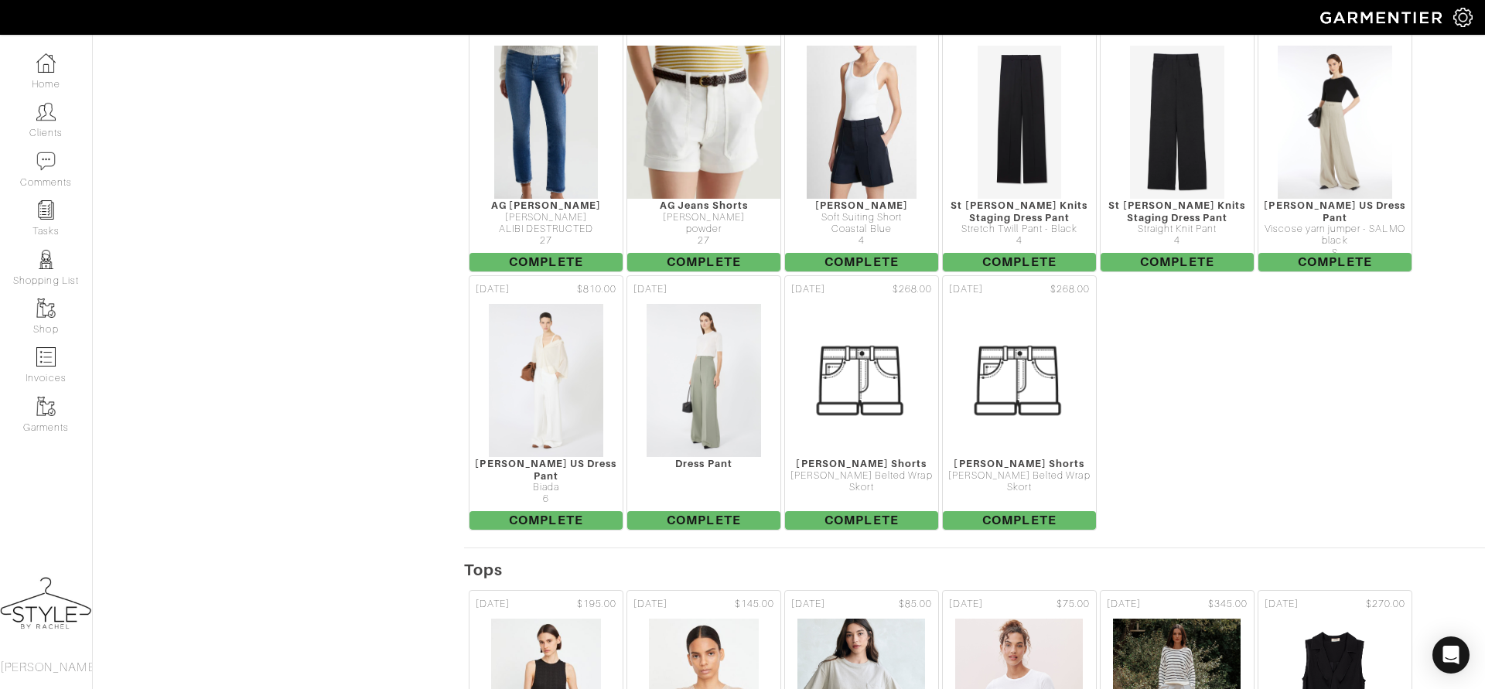
scroll to position [1681, 0]
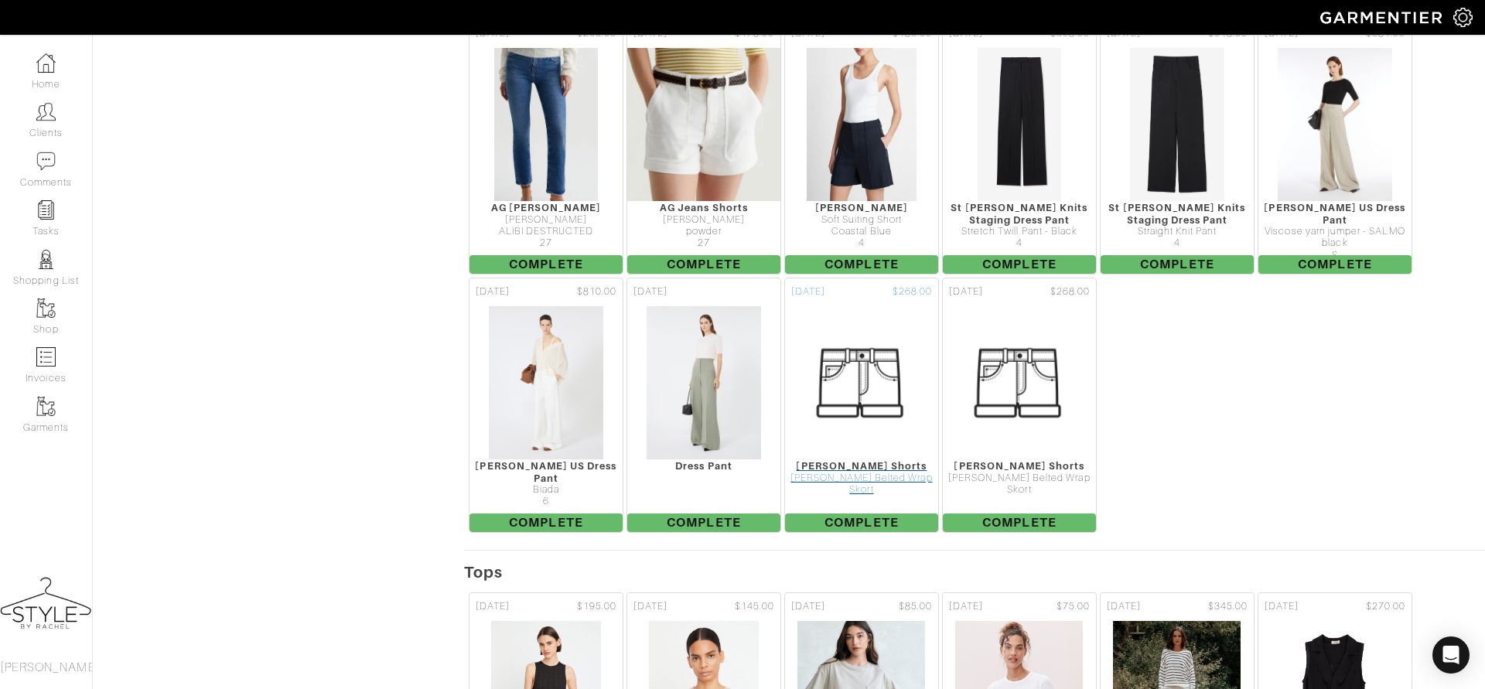
click at [855, 347] on img at bounding box center [861, 383] width 155 height 155
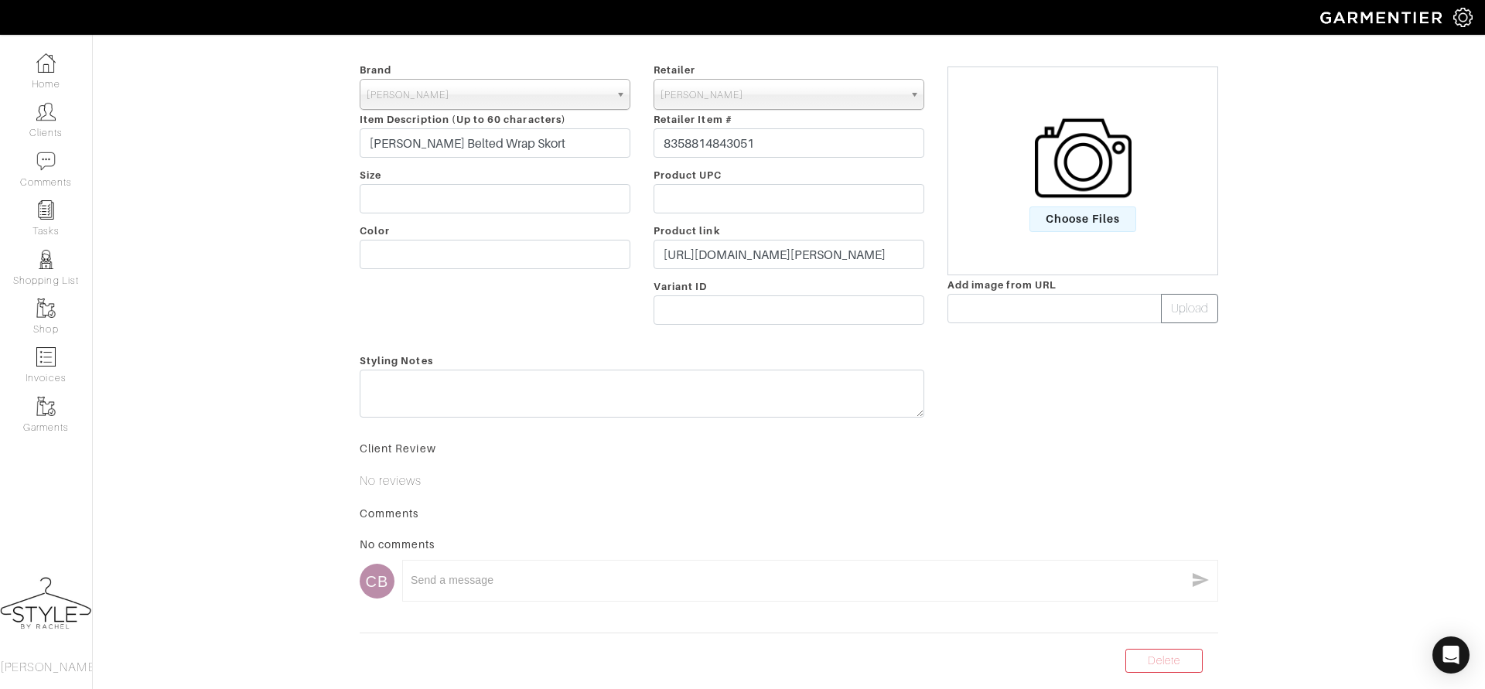
scroll to position [162, 0]
click at [1156, 657] on link "Delete" at bounding box center [1163, 658] width 77 height 24
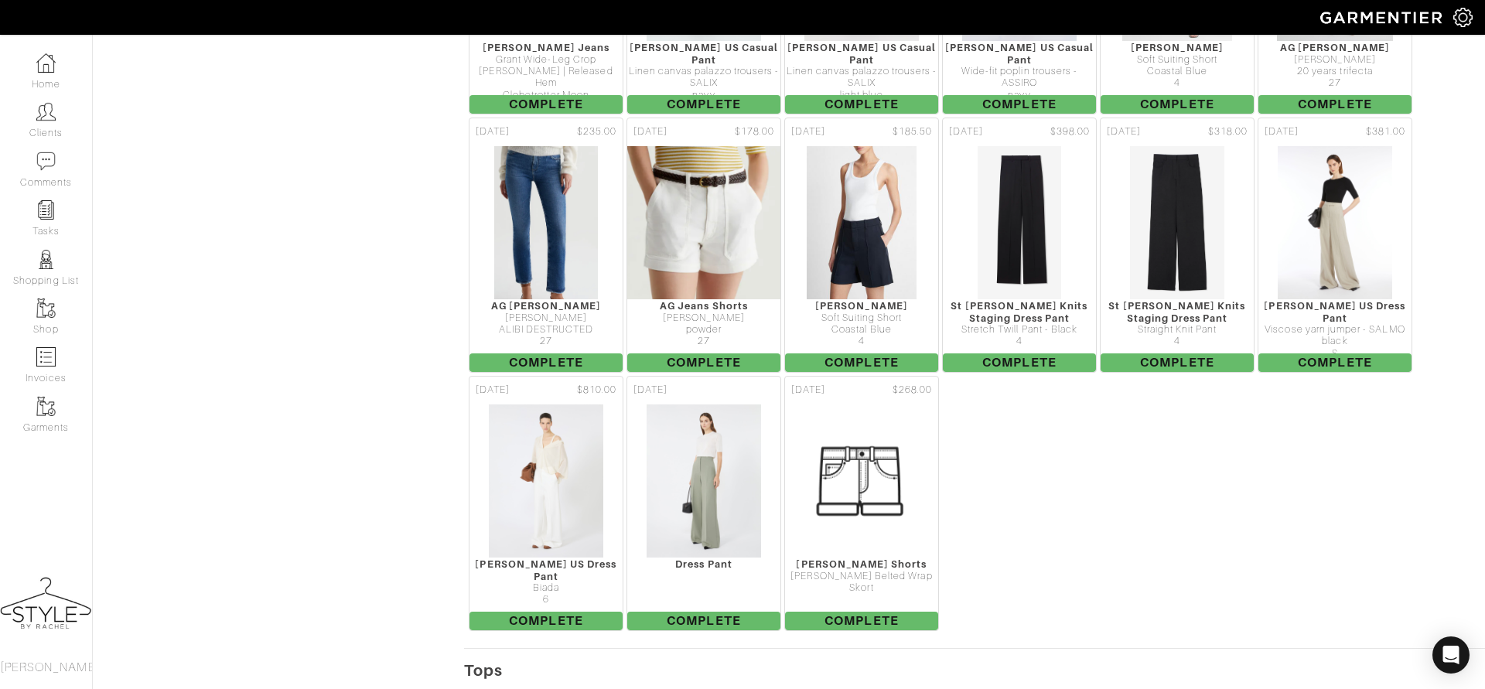
scroll to position [1585, 0]
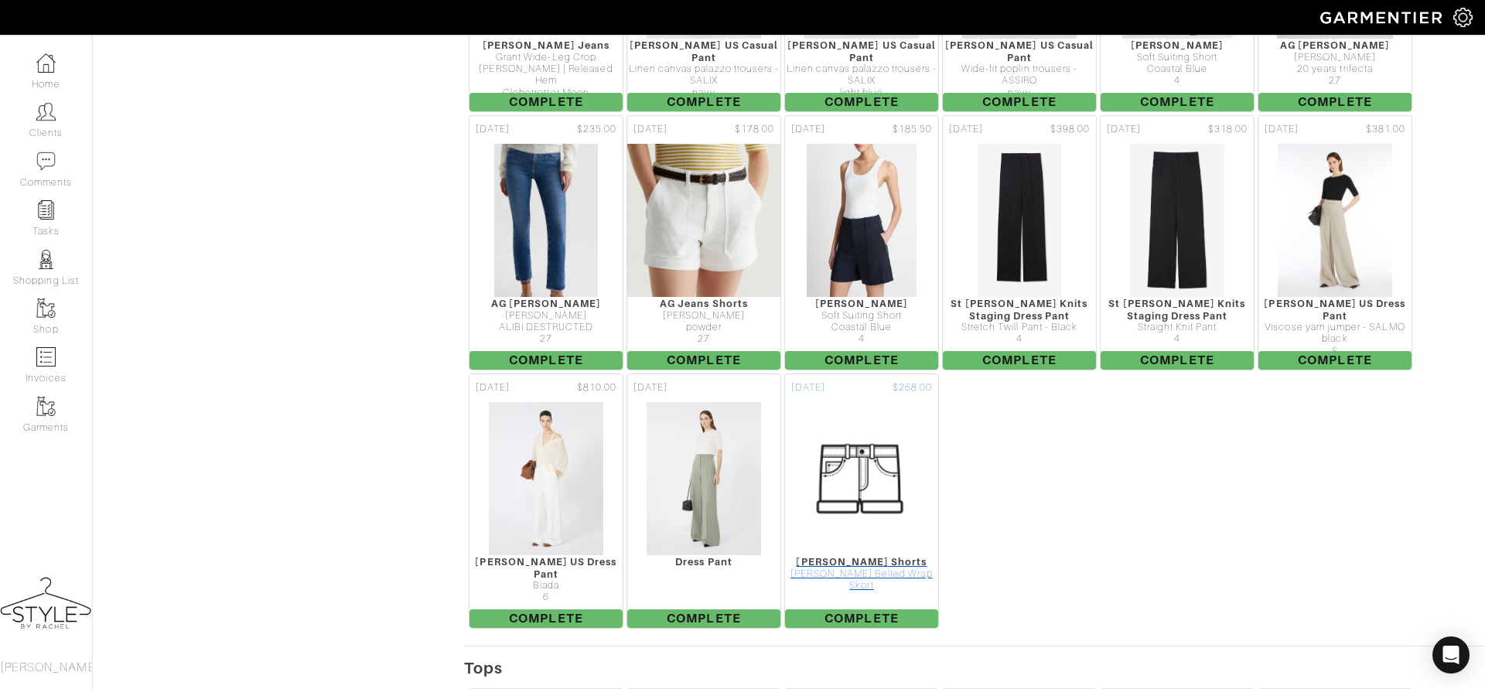
click at [893, 456] on img at bounding box center [861, 478] width 155 height 155
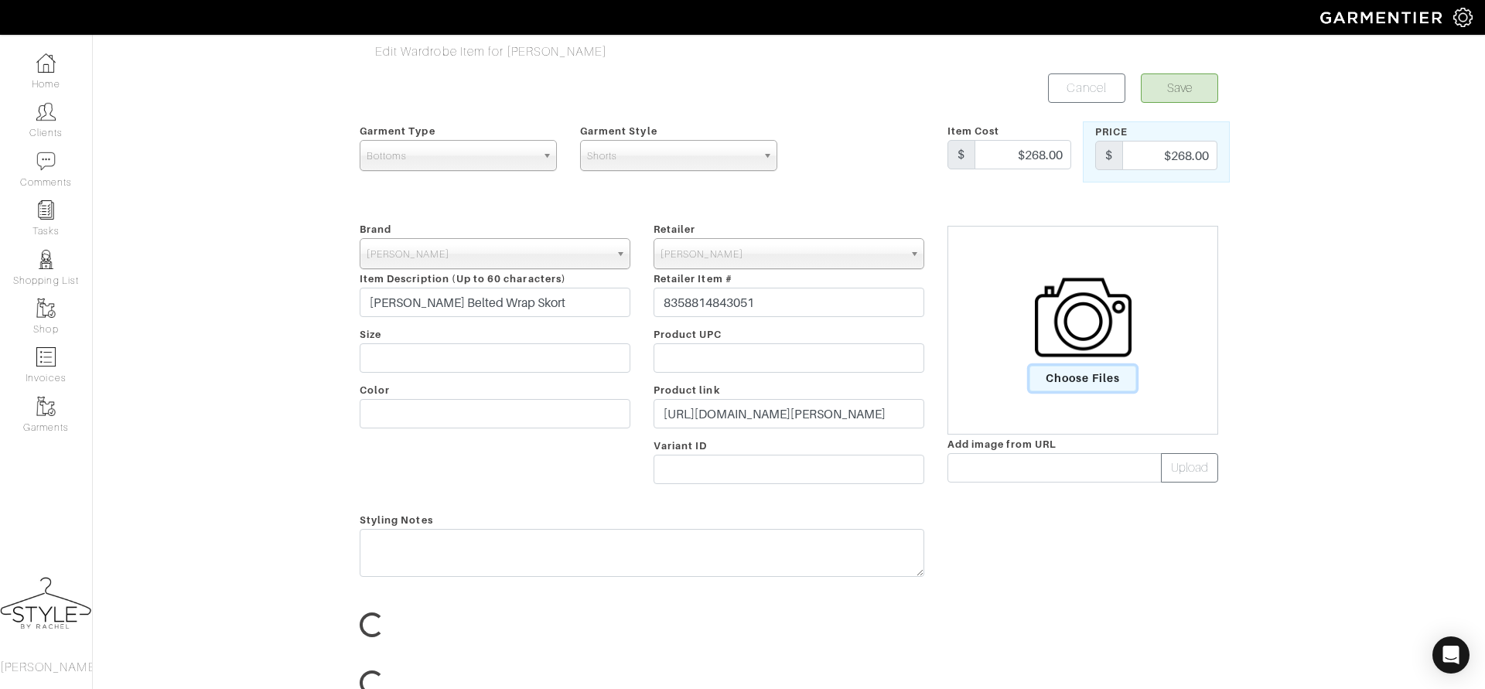
click at [1075, 385] on span "Choose Files" at bounding box center [1084, 379] width 108 height 26
click at [0, 0] on input "Choose Files" at bounding box center [0, 0] width 0 height 0
click at [763, 417] on input "https://veronicabeard.com/products/agee-belted-wrap-skort-white?variant=4494889…" at bounding box center [789, 413] width 271 height 29
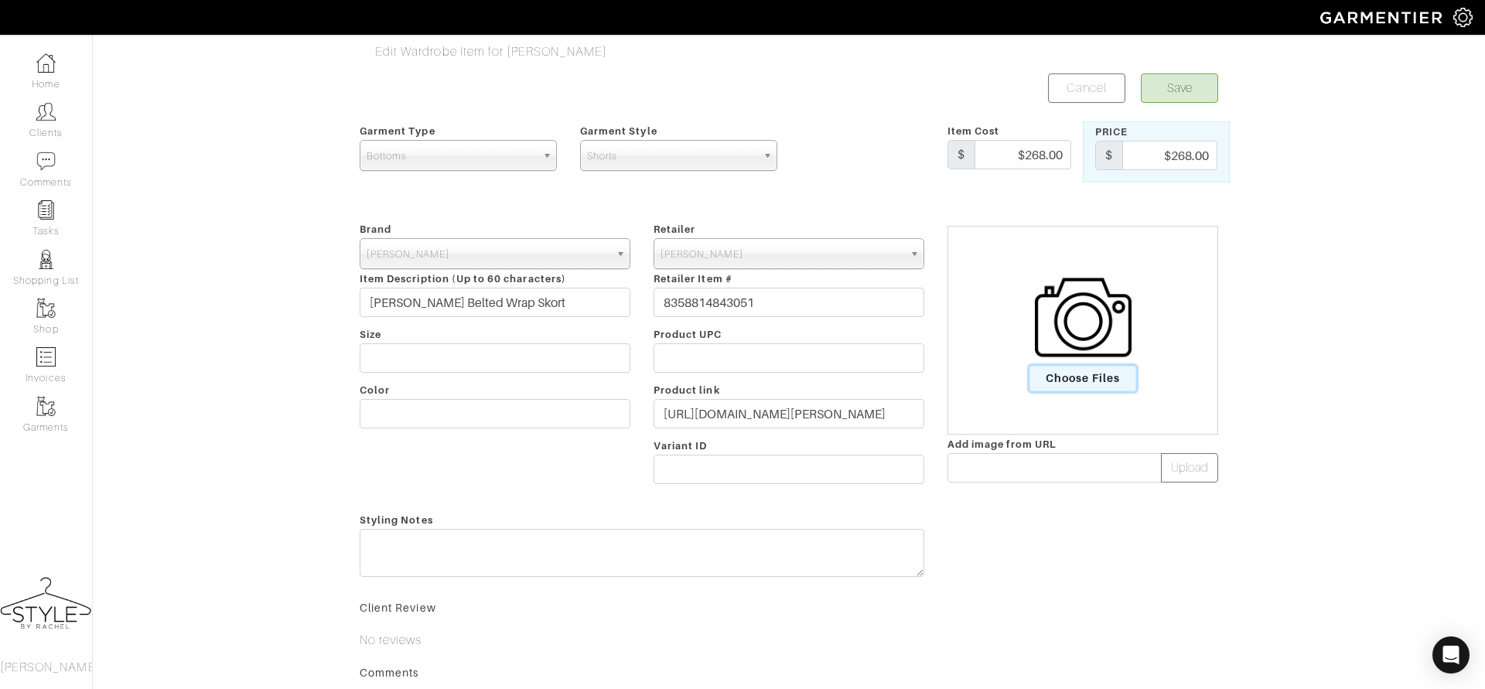
click at [1074, 375] on span "Choose Files" at bounding box center [1084, 379] width 108 height 26
click at [0, 0] on input "Choose Files" at bounding box center [0, 0] width 0 height 0
click at [1171, 97] on button "Save" at bounding box center [1179, 87] width 77 height 29
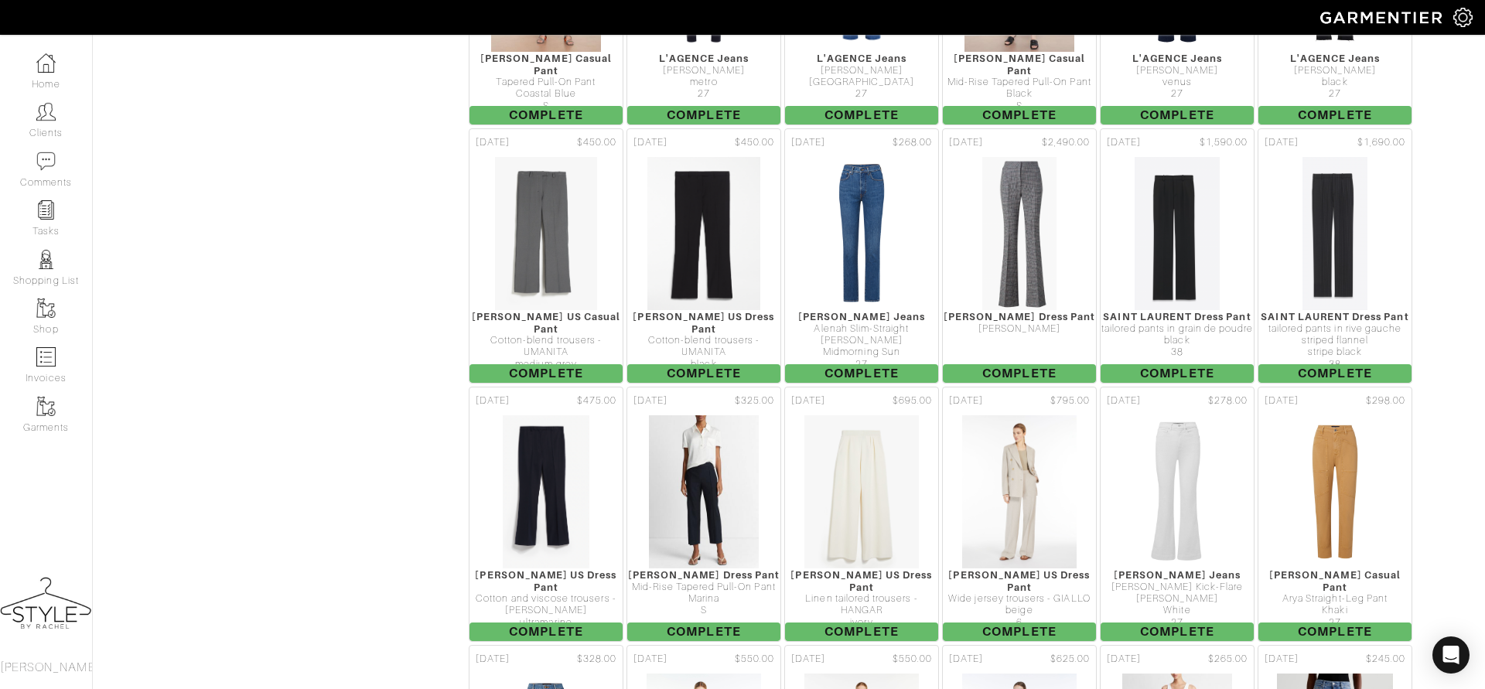
scroll to position [798, 0]
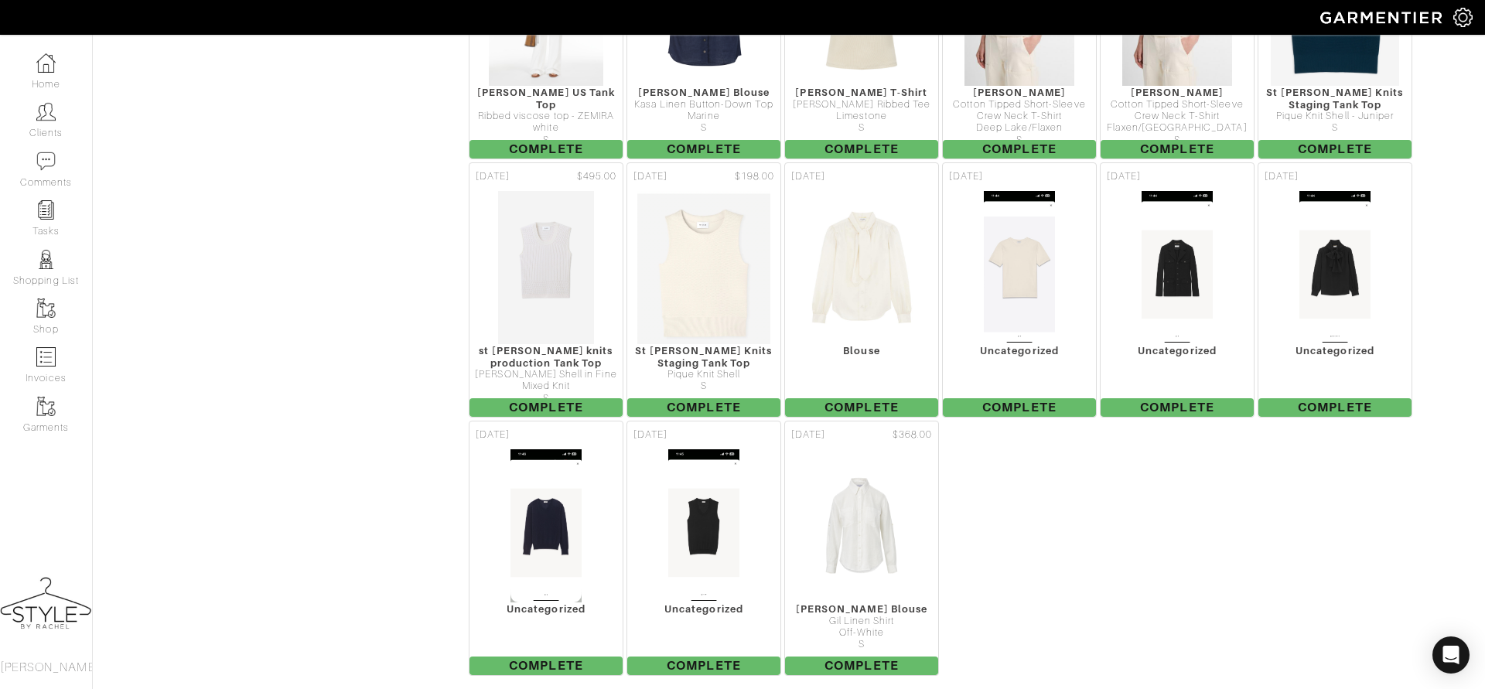
scroll to position [4435, 0]
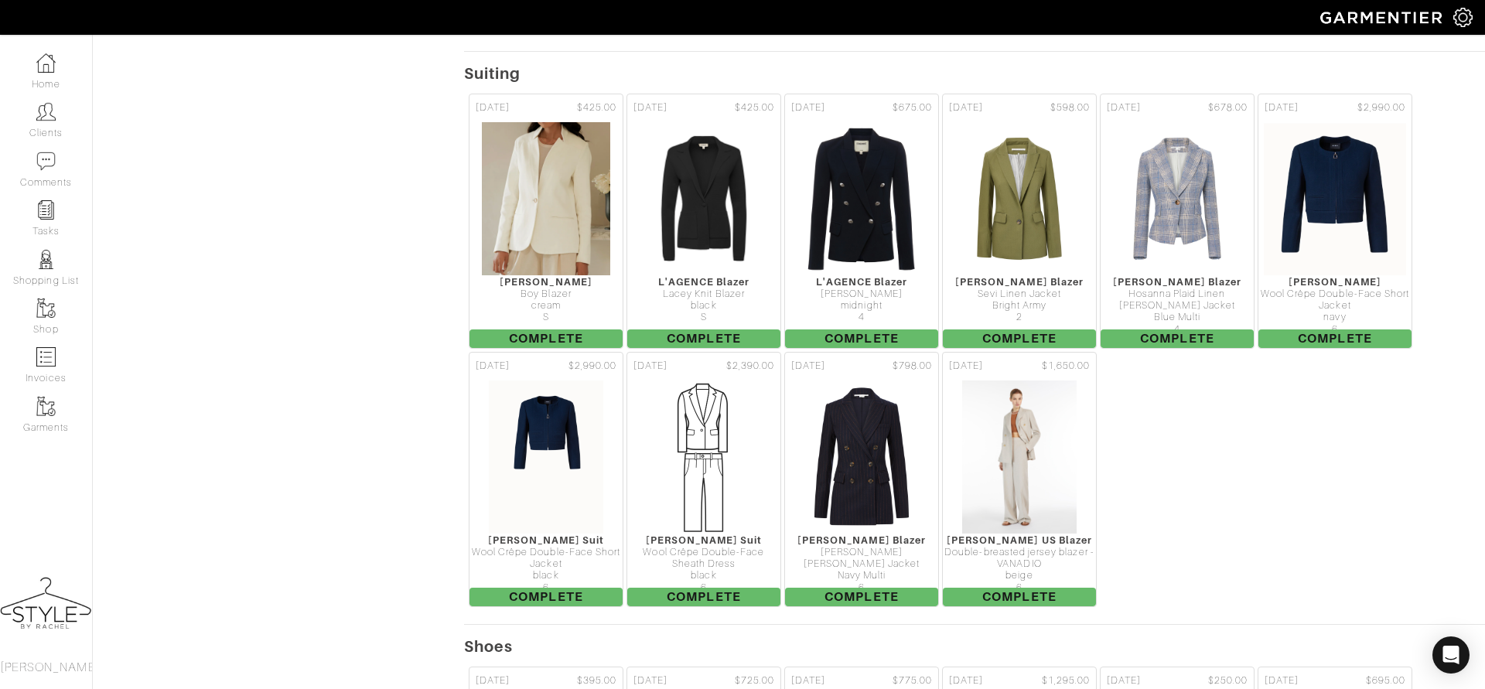
scroll to position [5339, 0]
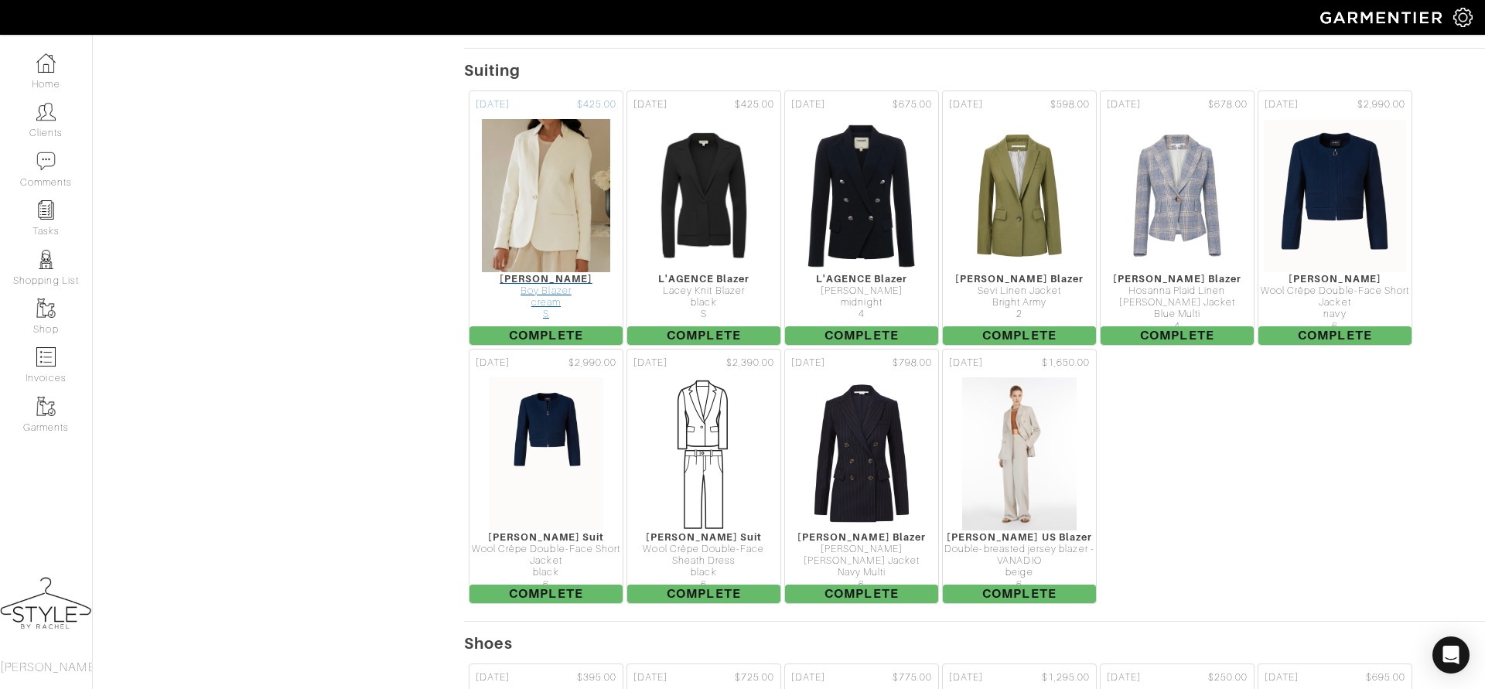
click at [518, 138] on img at bounding box center [546, 195] width 130 height 155
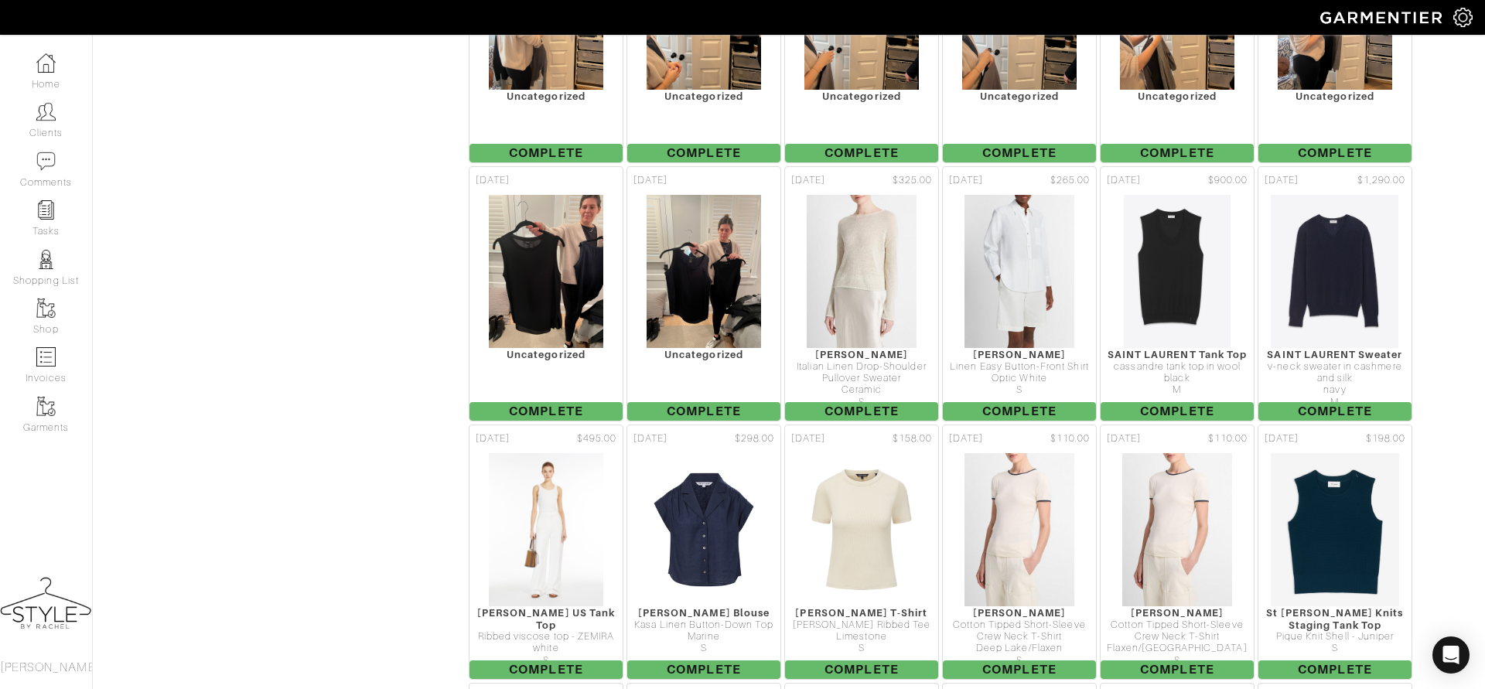
scroll to position [3906, 0]
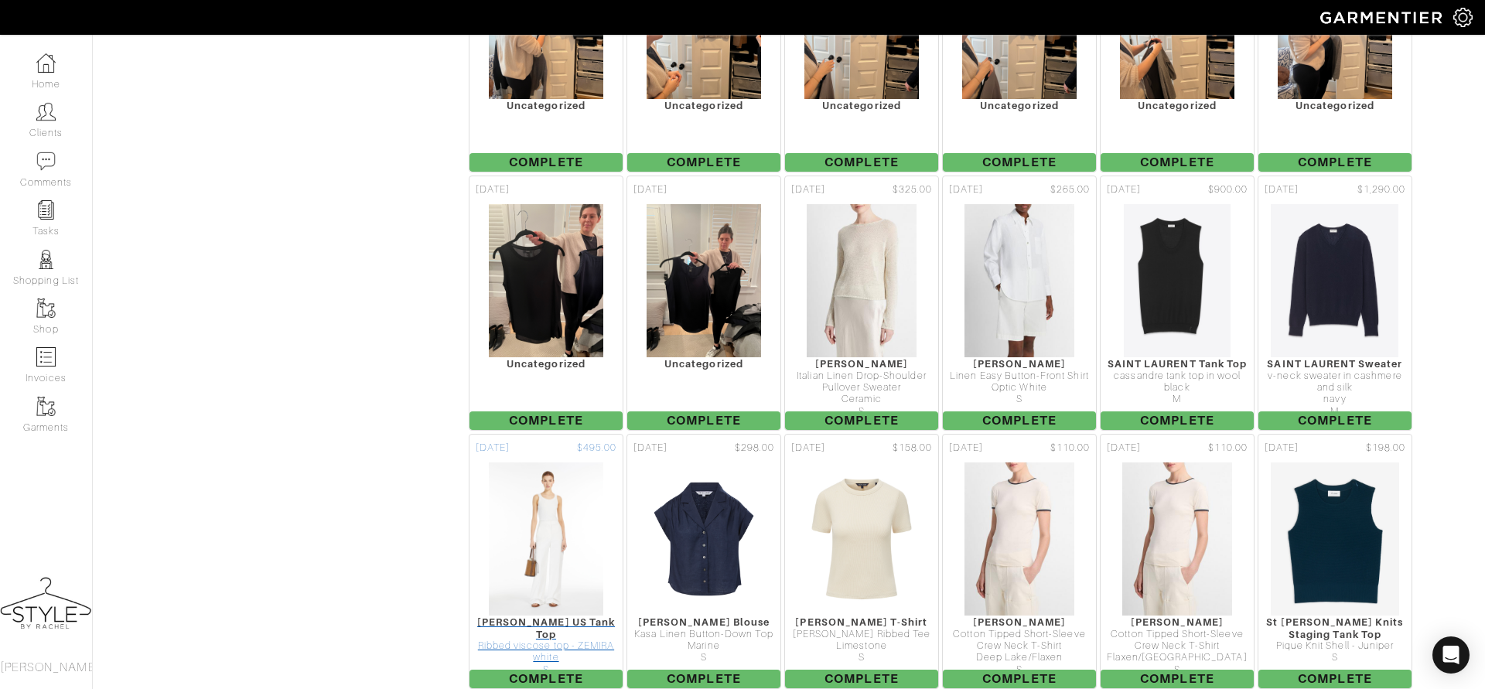
click at [545, 640] on div "Ribbed viscose top - ZEMIRA" at bounding box center [546, 646] width 153 height 12
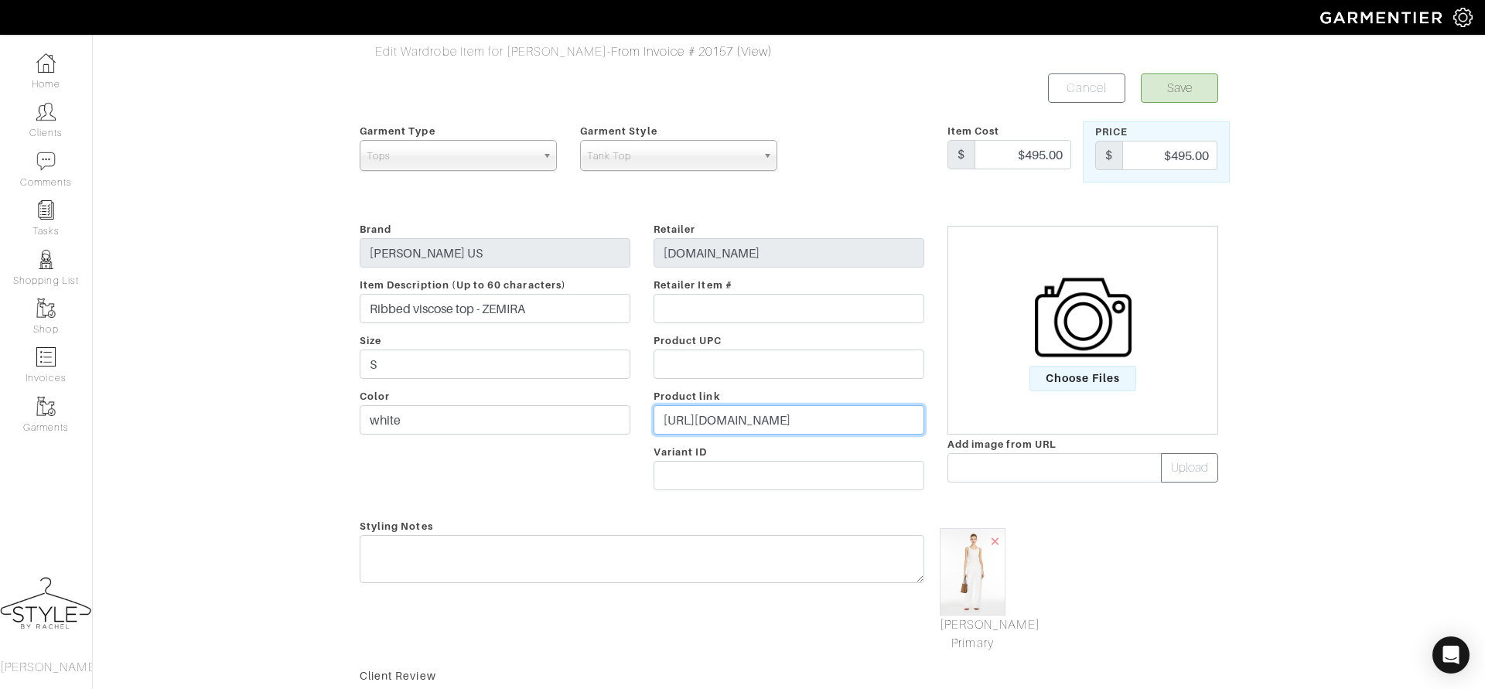
click at [812, 412] on input "https://us.maxmara.com/p-1361074206001-zemira-white?_gl=1*1o2yhoe*_up*MQ..&gcli…" at bounding box center [789, 419] width 271 height 29
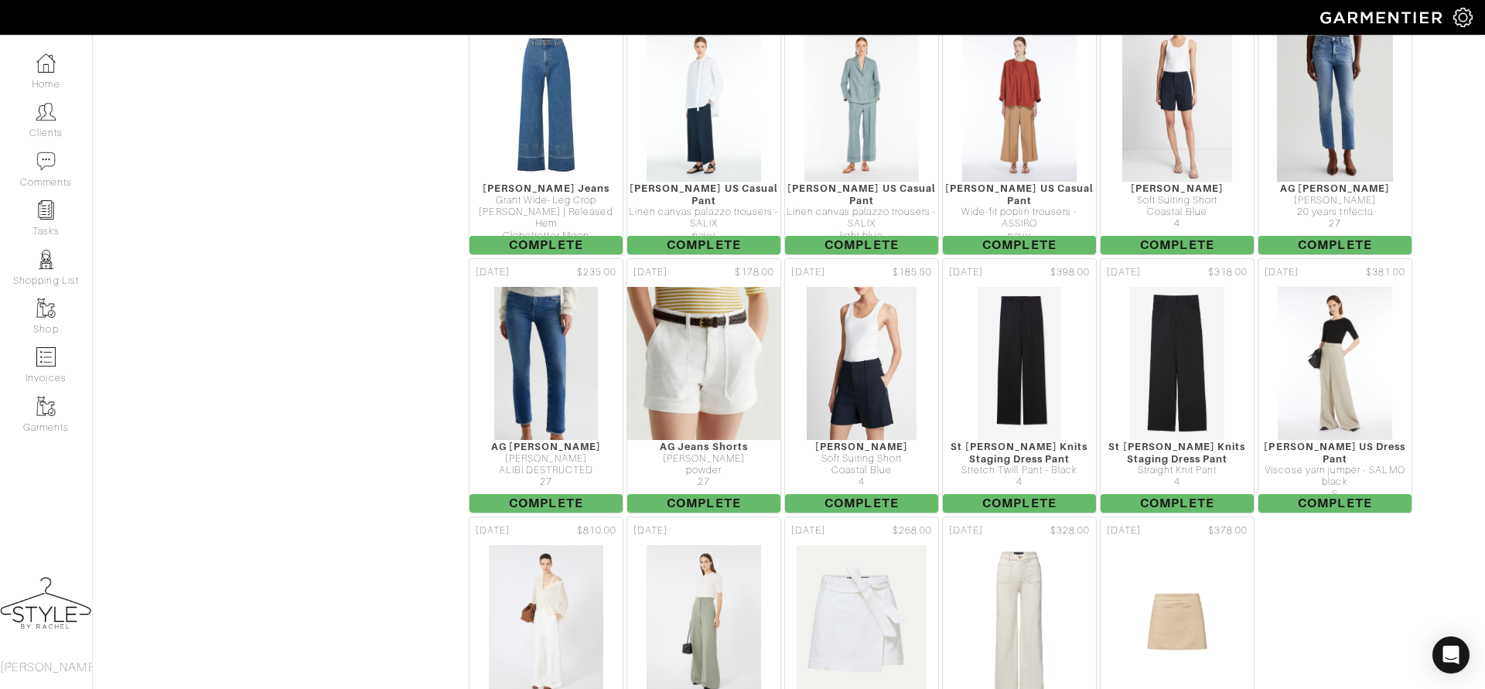
scroll to position [1440, 0]
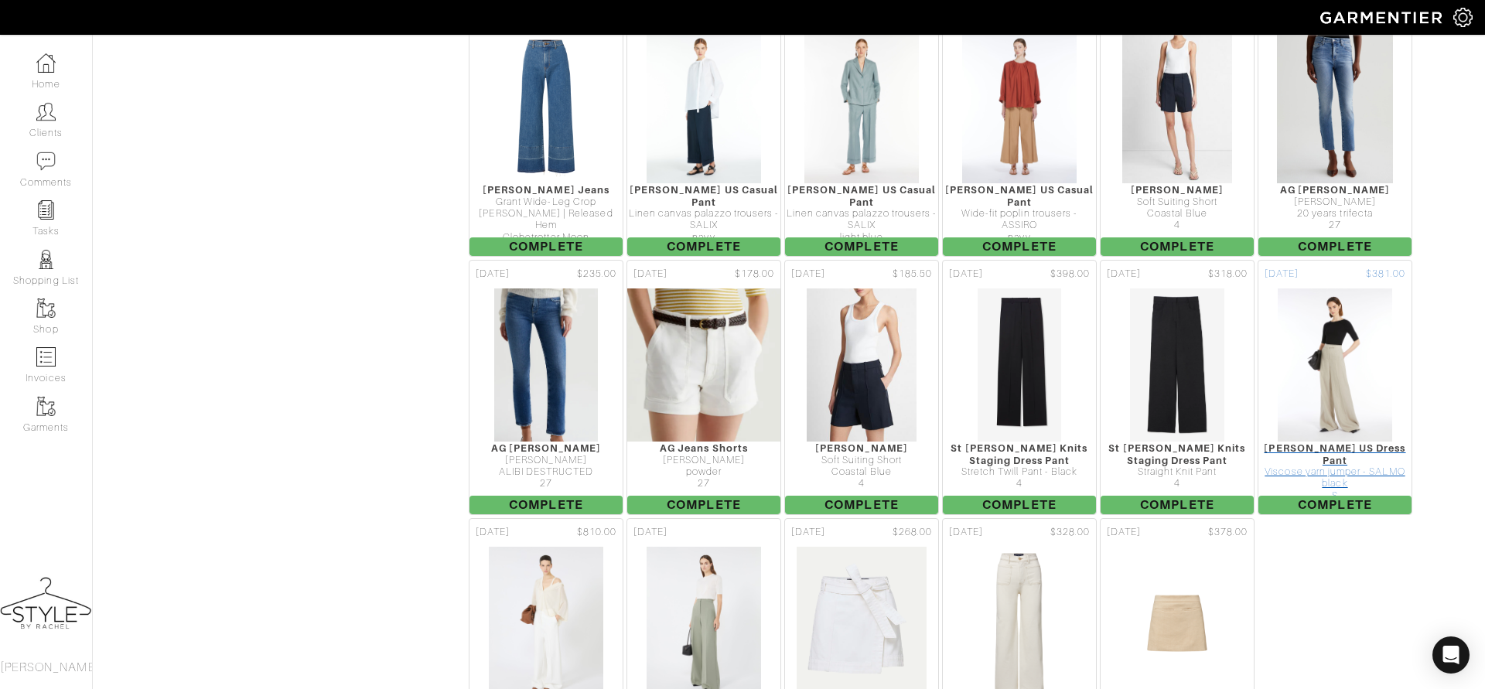
click at [1315, 478] on div "black" at bounding box center [1334, 484] width 153 height 12
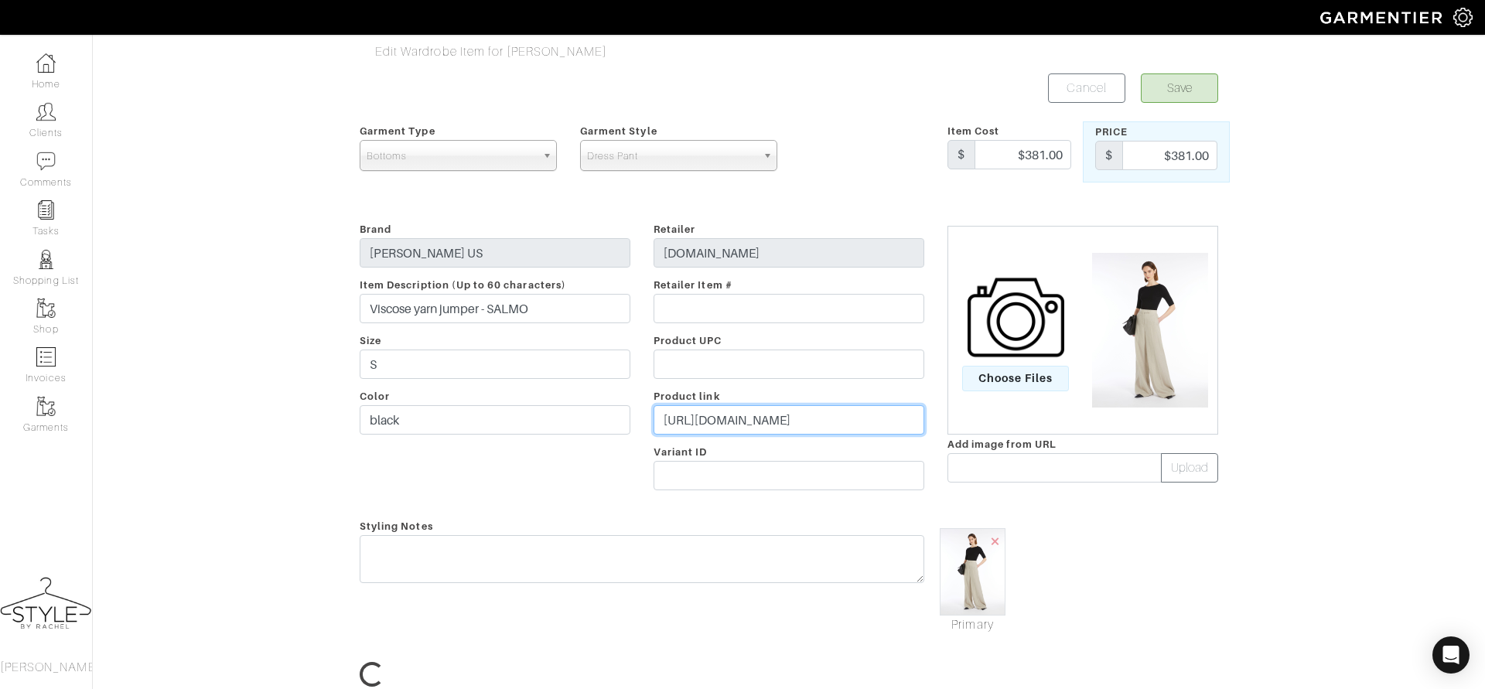
click at [801, 417] on input "https://us.maxmara.com/p-1361175206014-salmo-black?_gl=1*1p2rnmz*_up*MQ..*_gs*M…" at bounding box center [789, 419] width 271 height 29
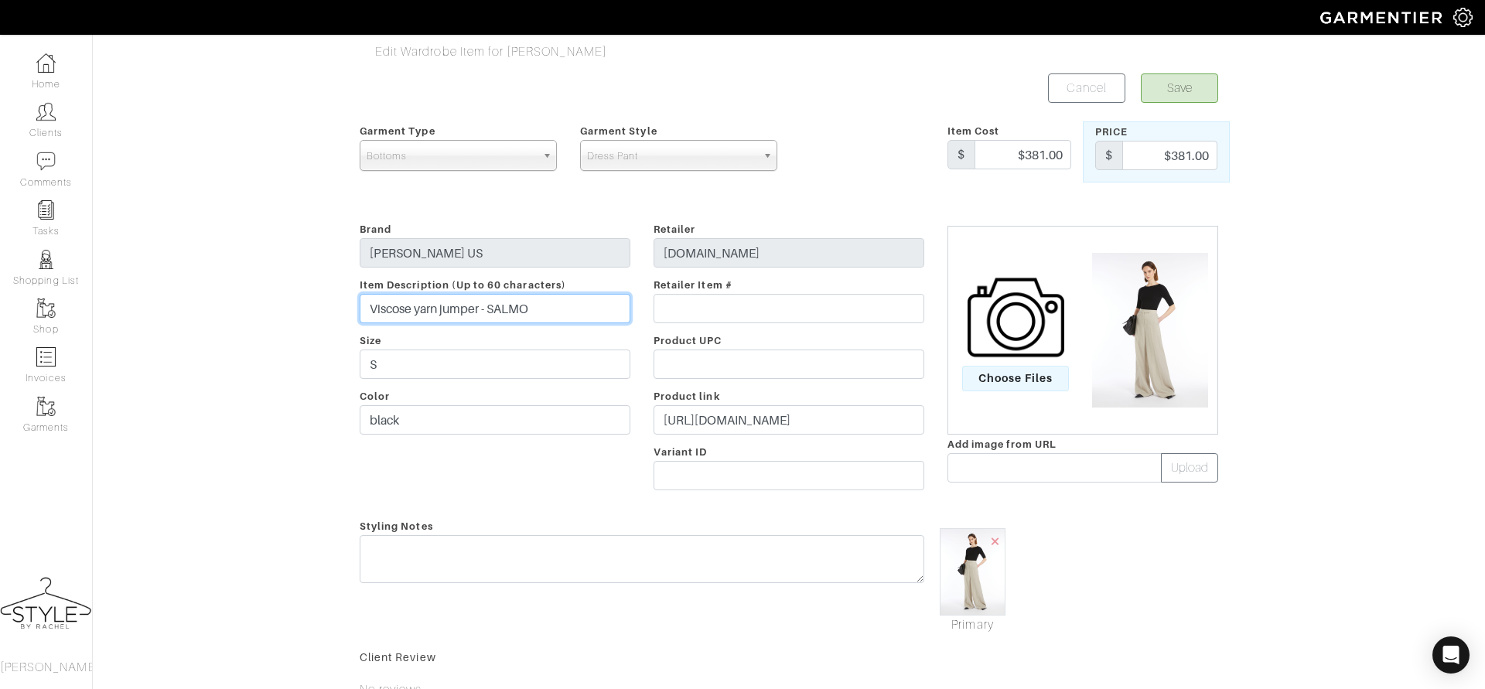
drag, startPoint x: 566, startPoint y: 309, endPoint x: 331, endPoint y: 287, distance: 236.2
click at [331, 287] on div "Edit Wardrobe Item for Rebecca Snyder Save Cancel Garment Type Tops Bottoms Dre…" at bounding box center [742, 462] width 1485 height 839
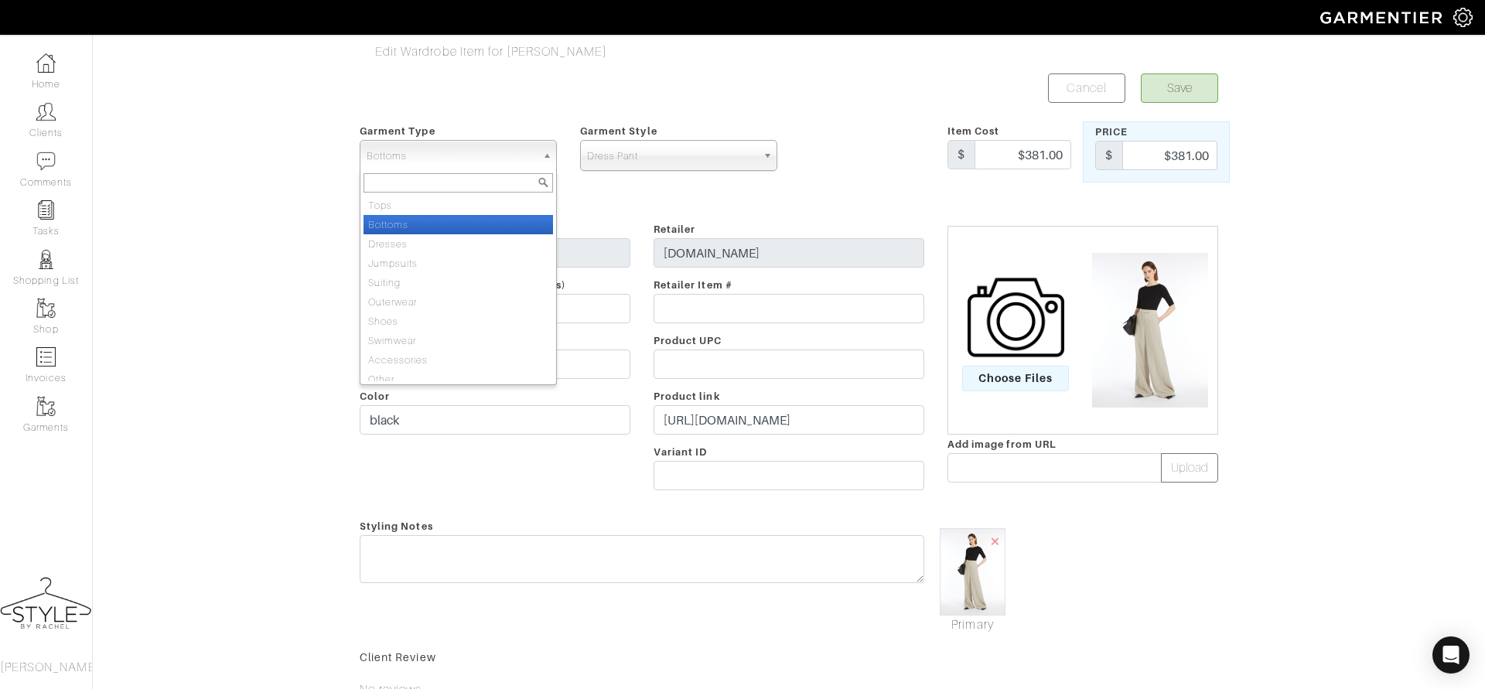
click at [473, 163] on span "Bottoms" at bounding box center [451, 156] width 169 height 31
click at [454, 203] on li "Tops" at bounding box center [459, 205] width 190 height 19
select select "1"
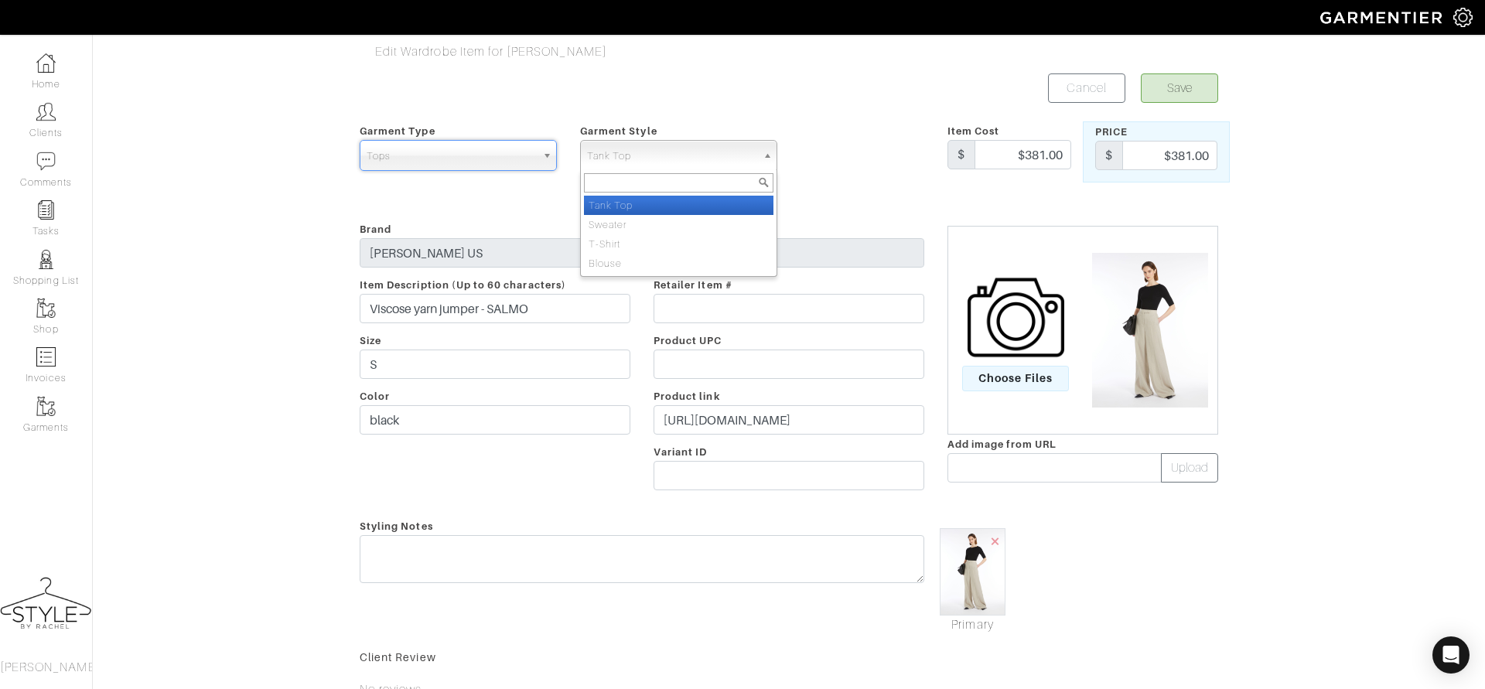
click at [624, 165] on span "Tank Top" at bounding box center [671, 156] width 169 height 31
click at [618, 217] on li "Sweater" at bounding box center [679, 224] width 190 height 19
select select "6"
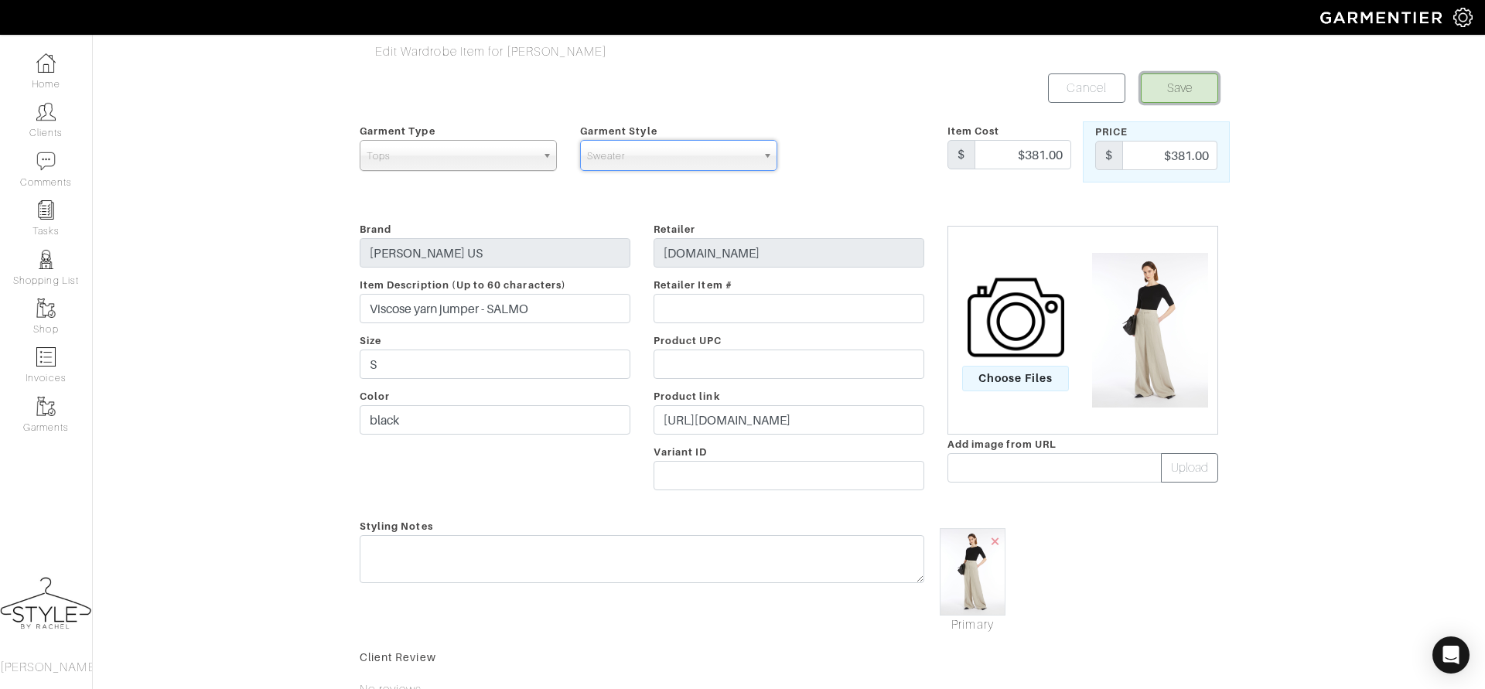
click at [1160, 93] on button "Save" at bounding box center [1179, 87] width 77 height 29
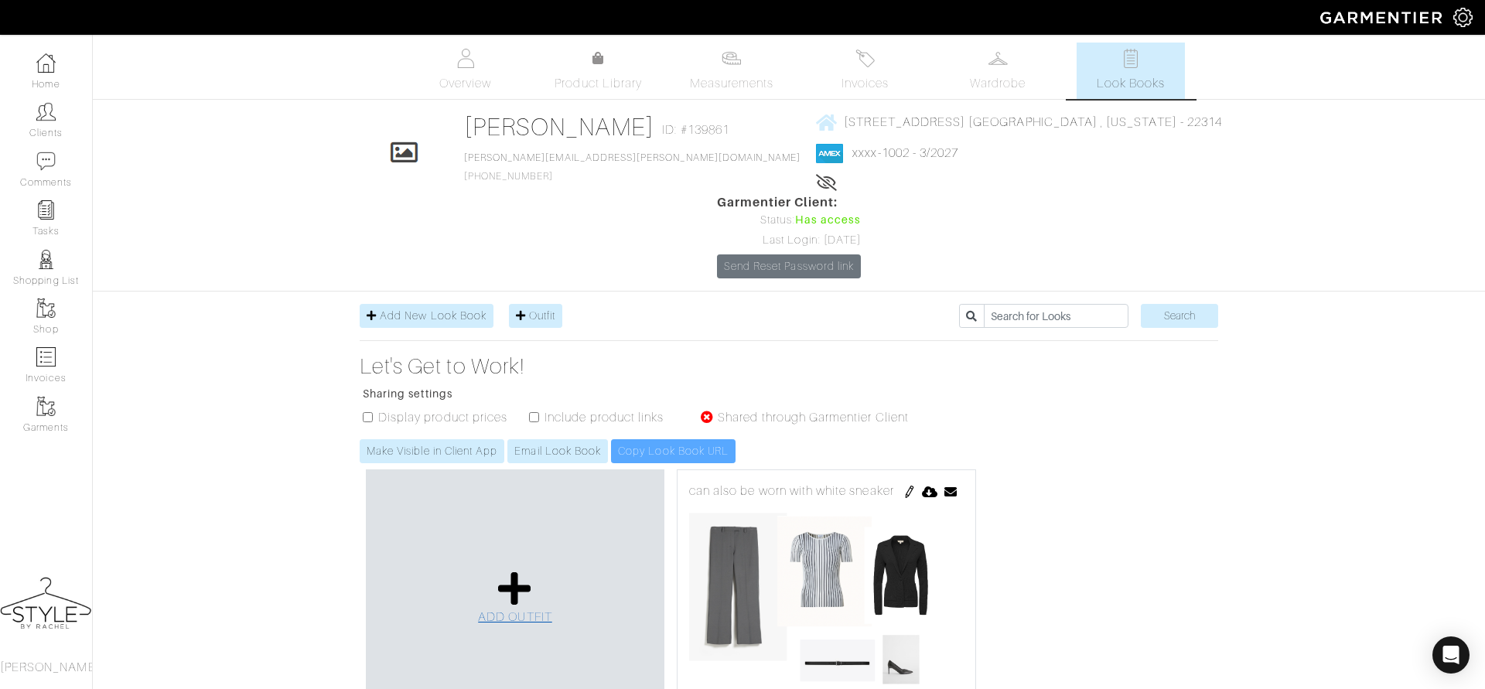
click at [492, 570] on link "ADD OUTFIT" at bounding box center [515, 598] width 74 height 56
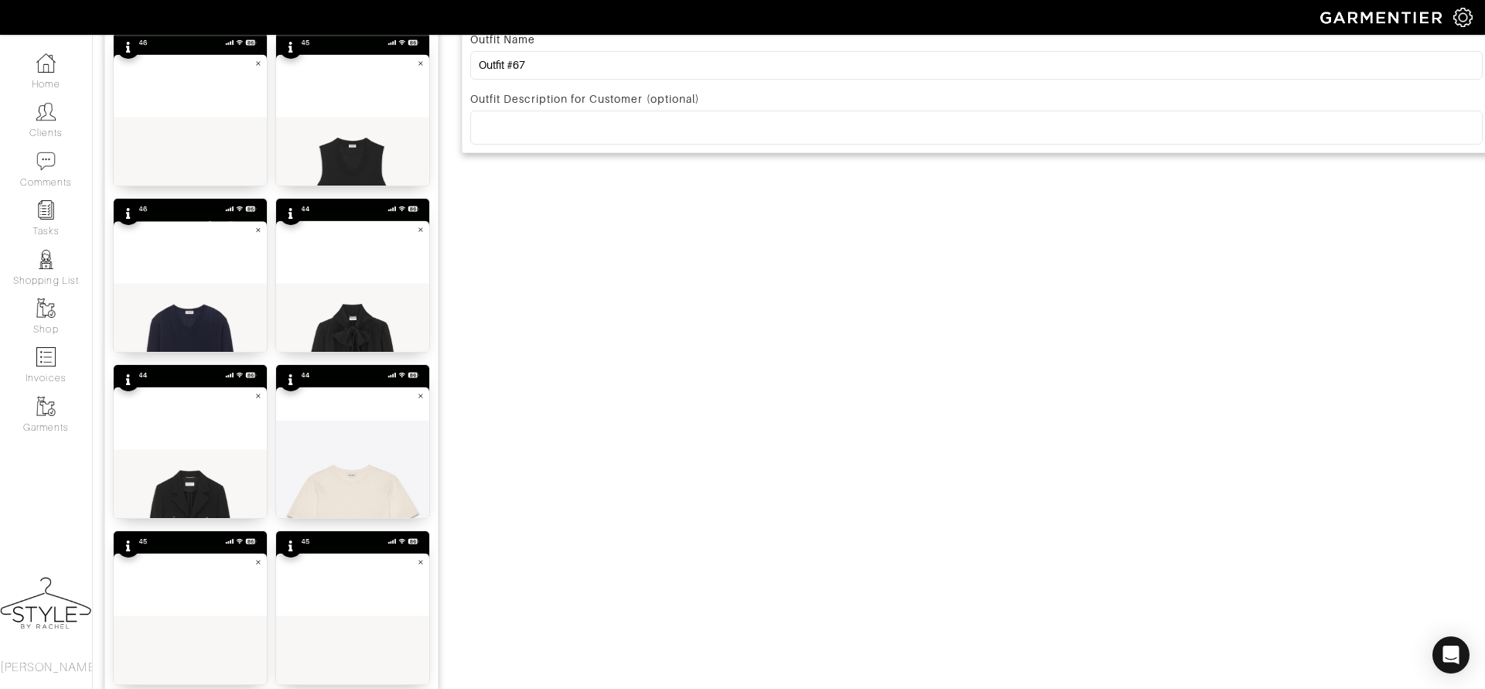
scroll to position [1839, 0]
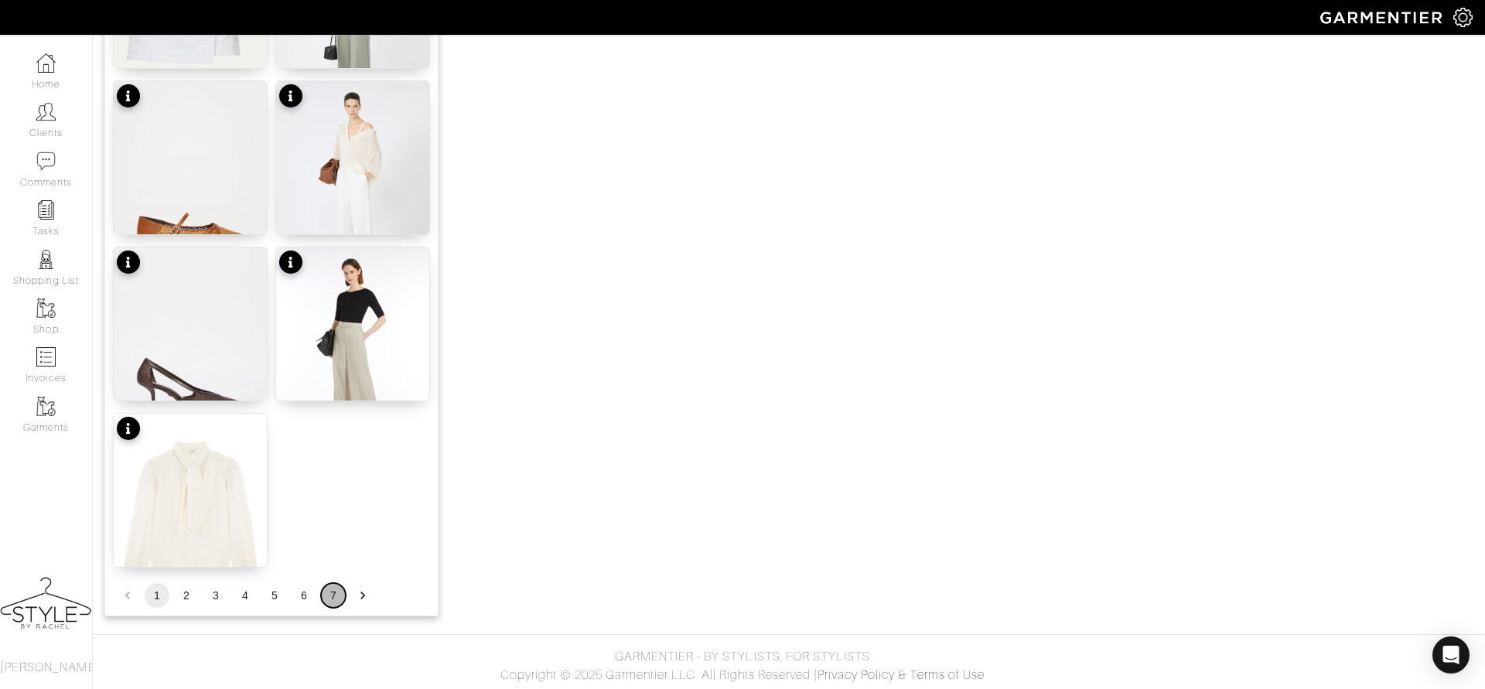
click at [329, 591] on button "7" at bounding box center [333, 595] width 25 height 25
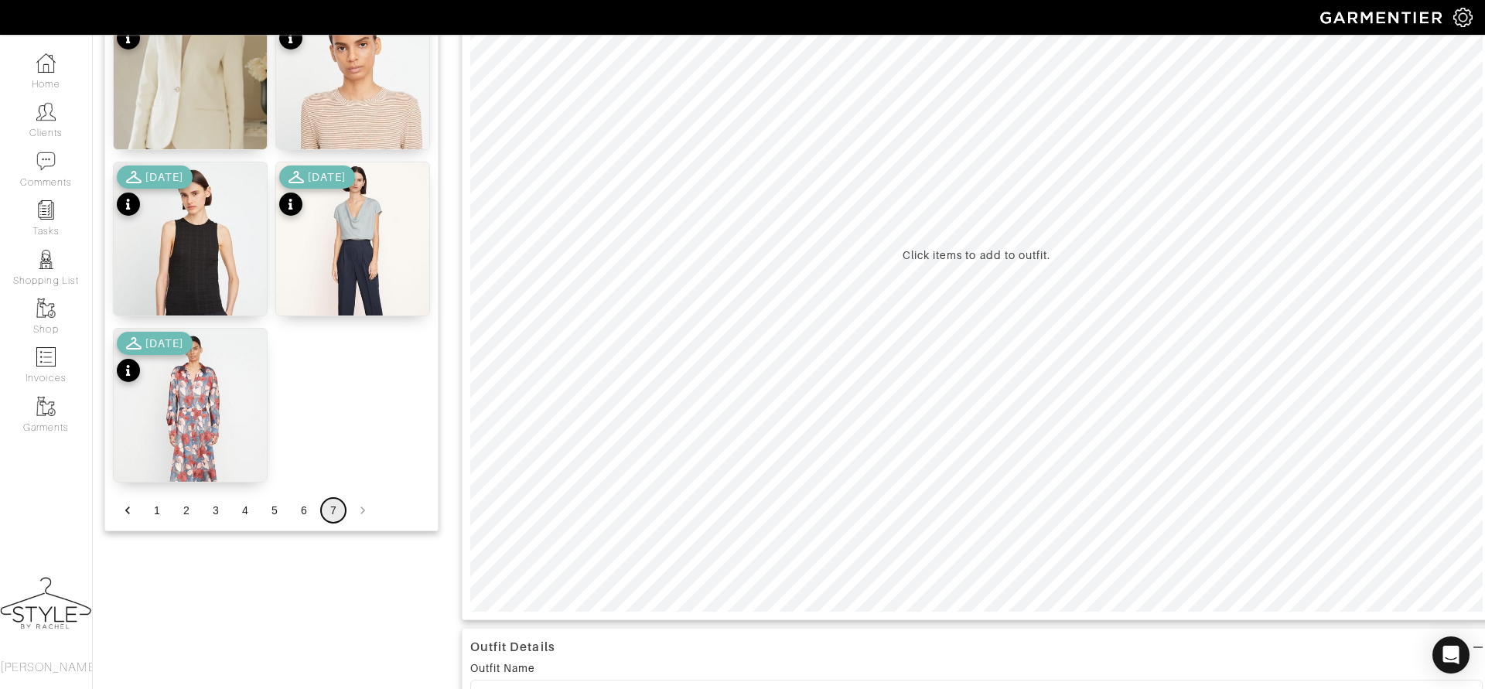
scroll to position [426, 0]
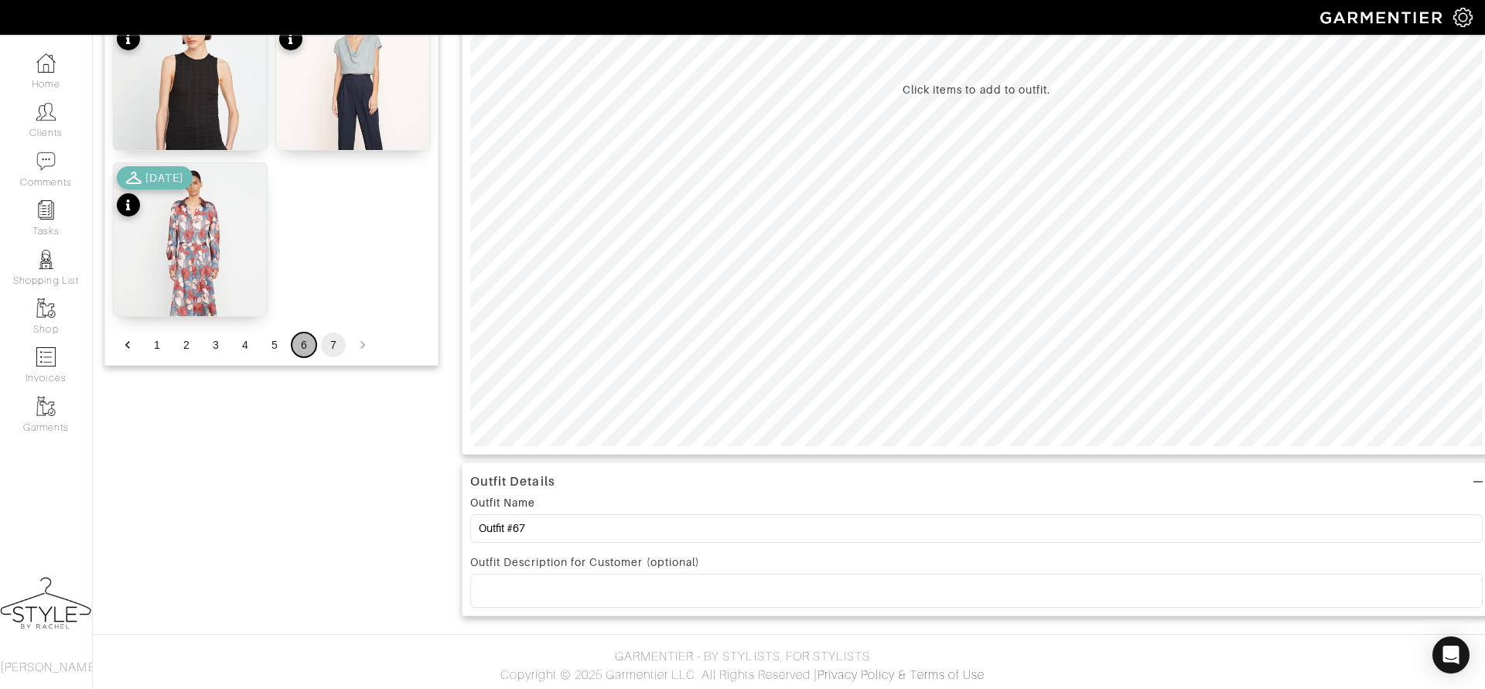
click at [306, 346] on button "6" at bounding box center [304, 345] width 25 height 25
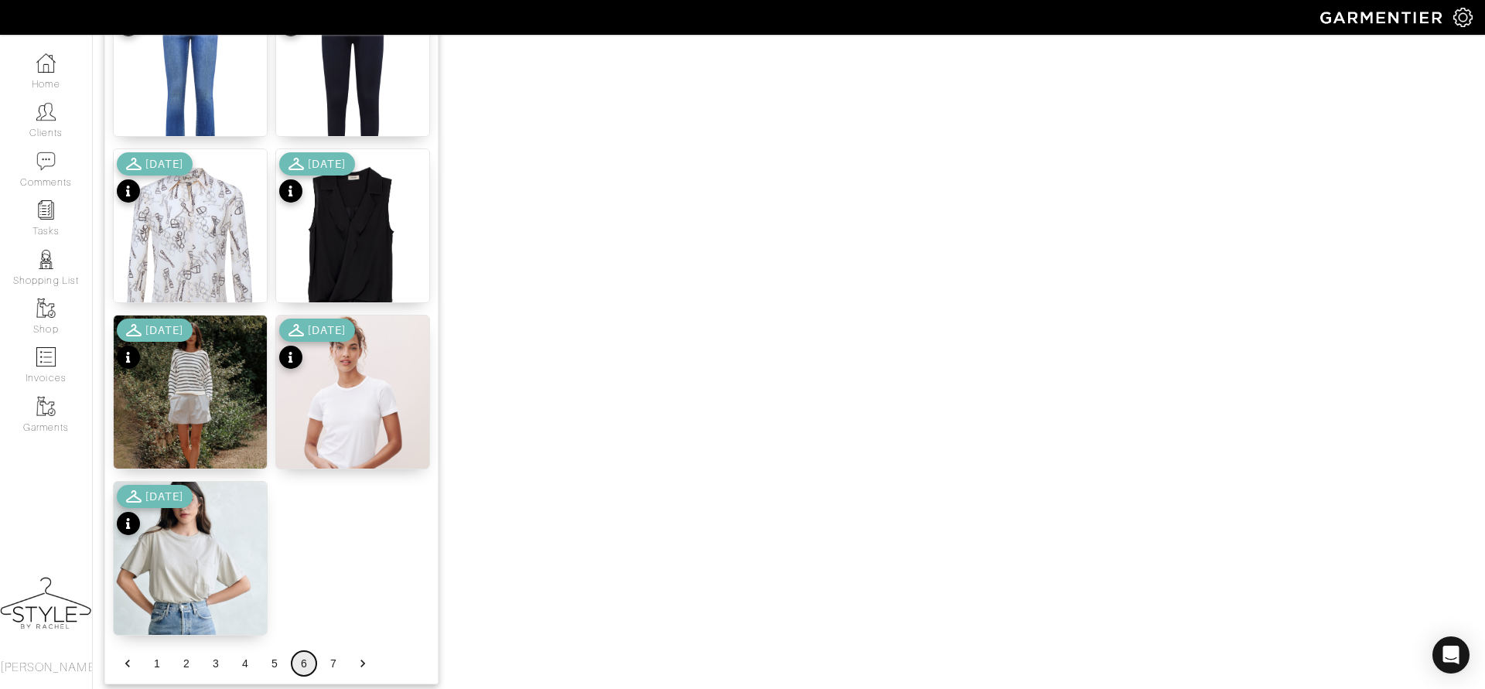
scroll to position [1773, 0]
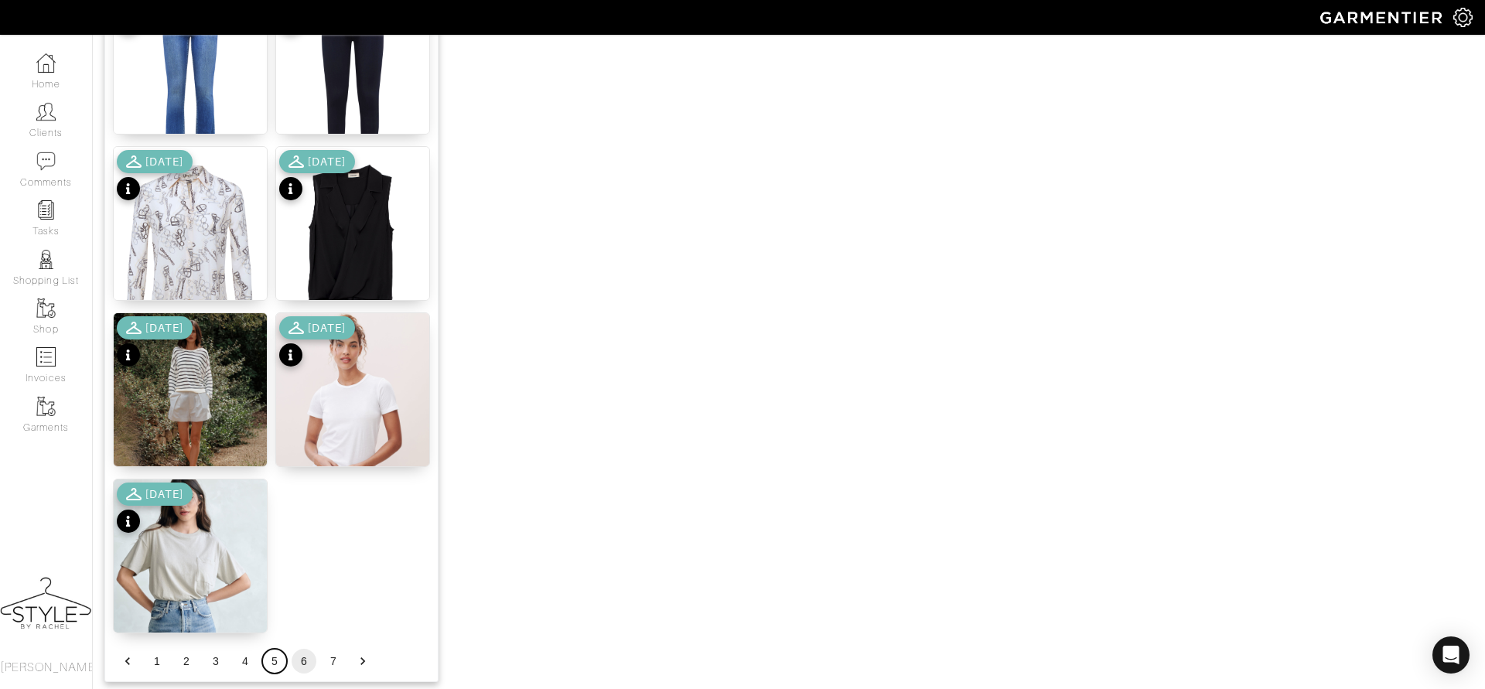
click at [268, 657] on button "5" at bounding box center [274, 661] width 25 height 25
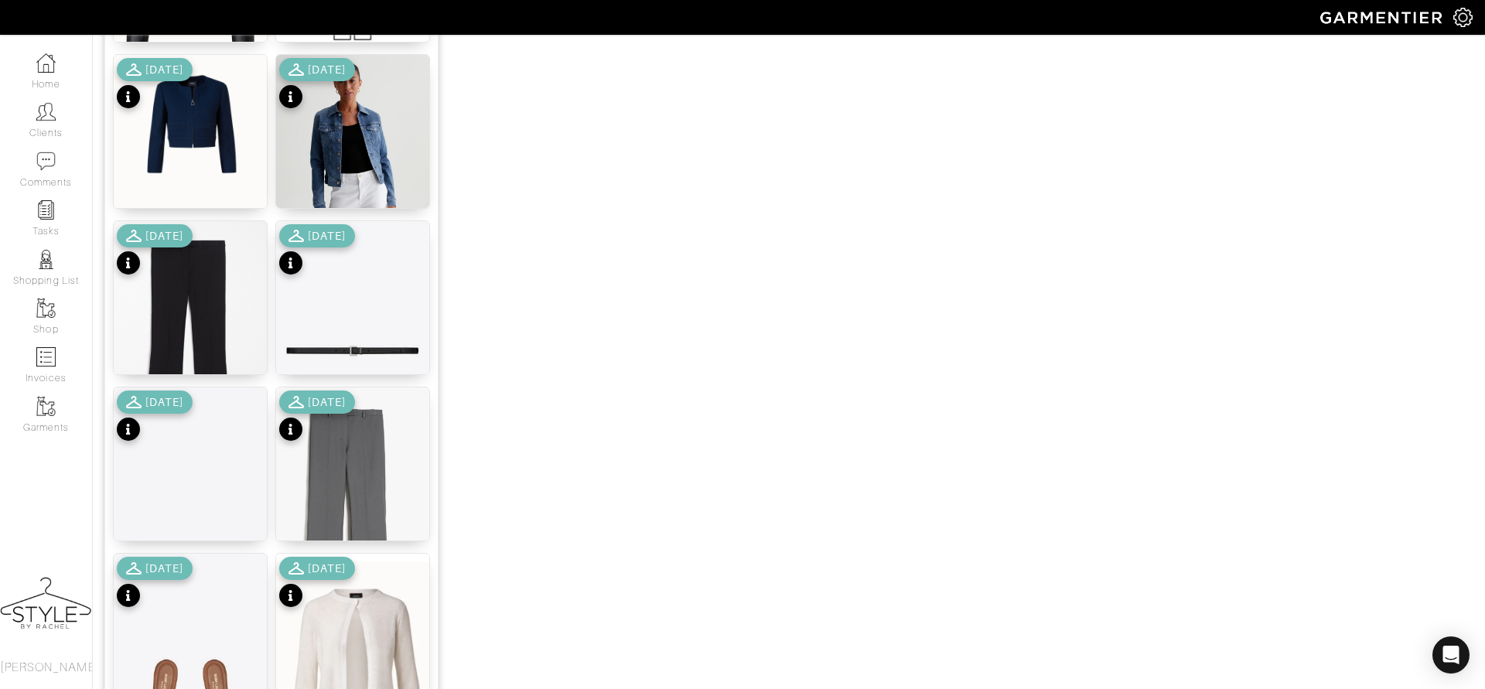
scroll to position [1538, 0]
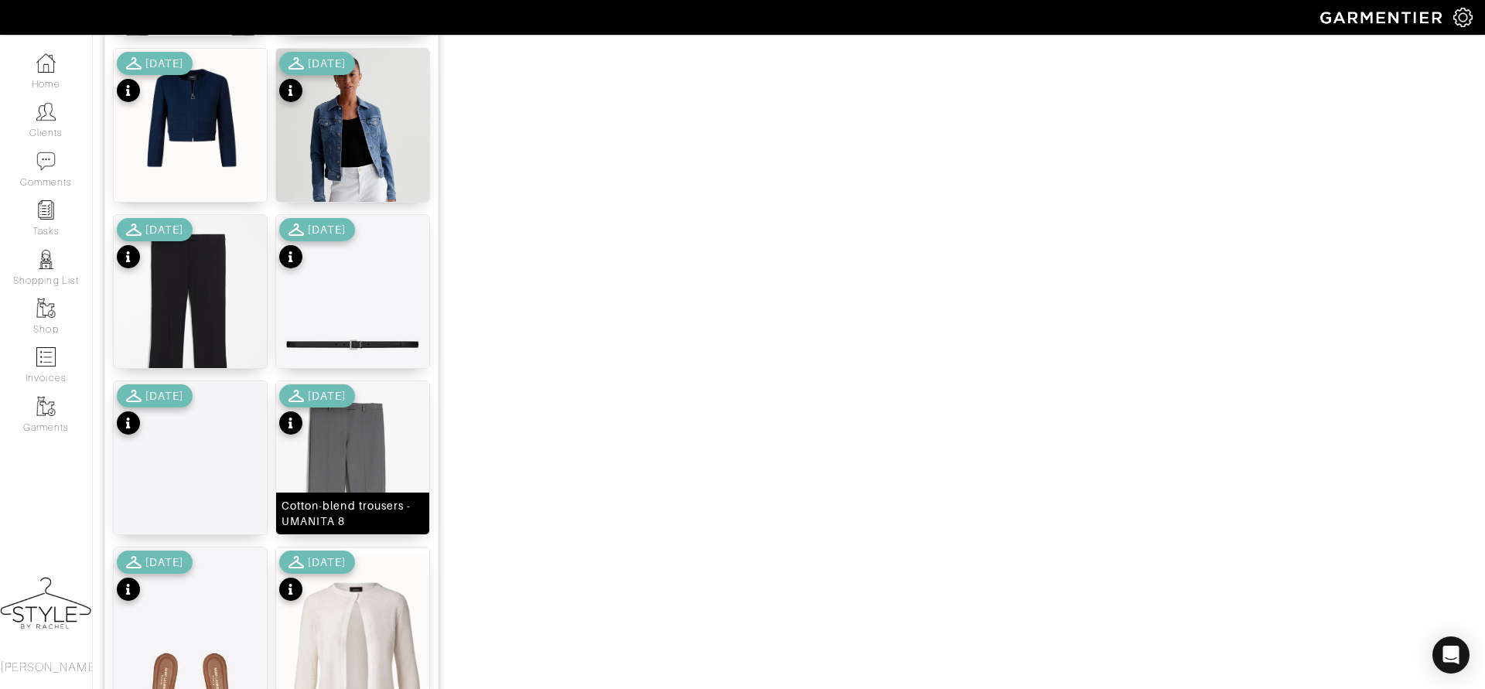
click at [343, 448] on img at bounding box center [352, 496] width 153 height 230
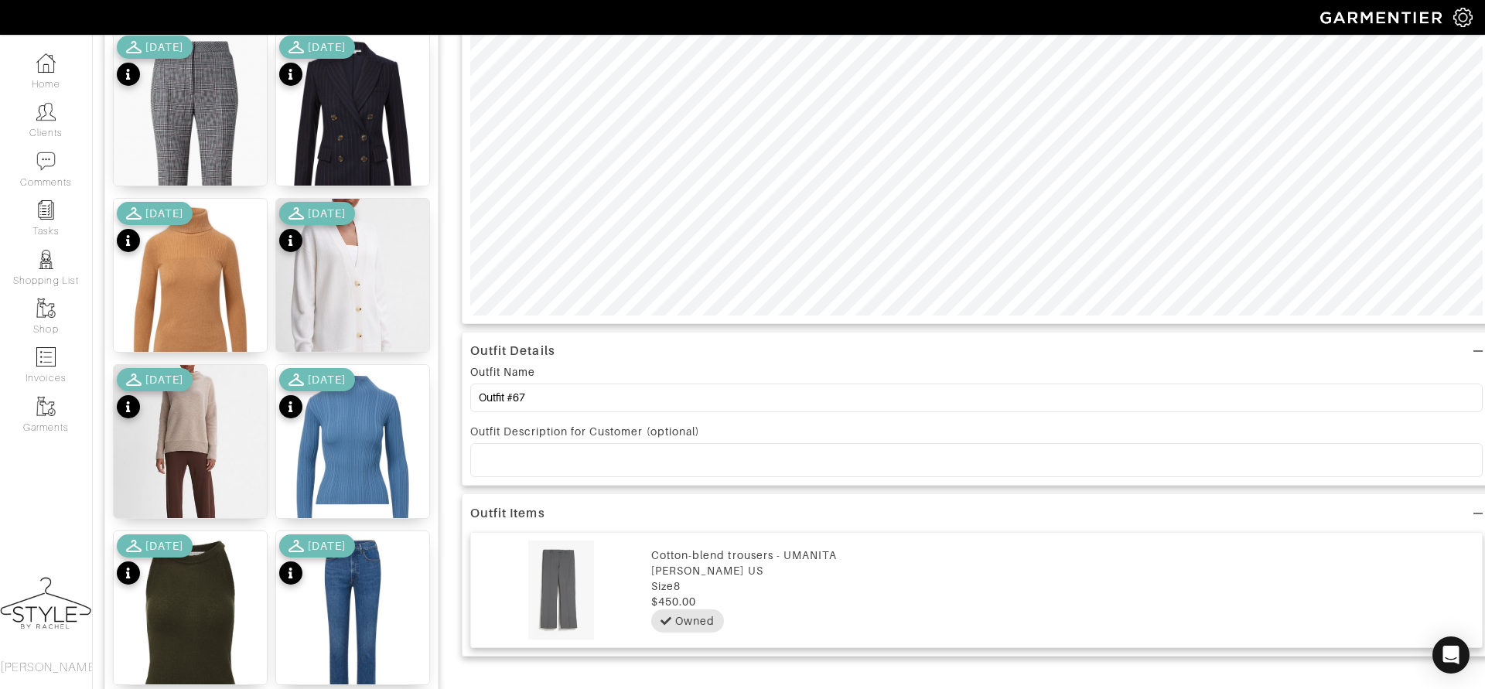
scroll to position [0, 0]
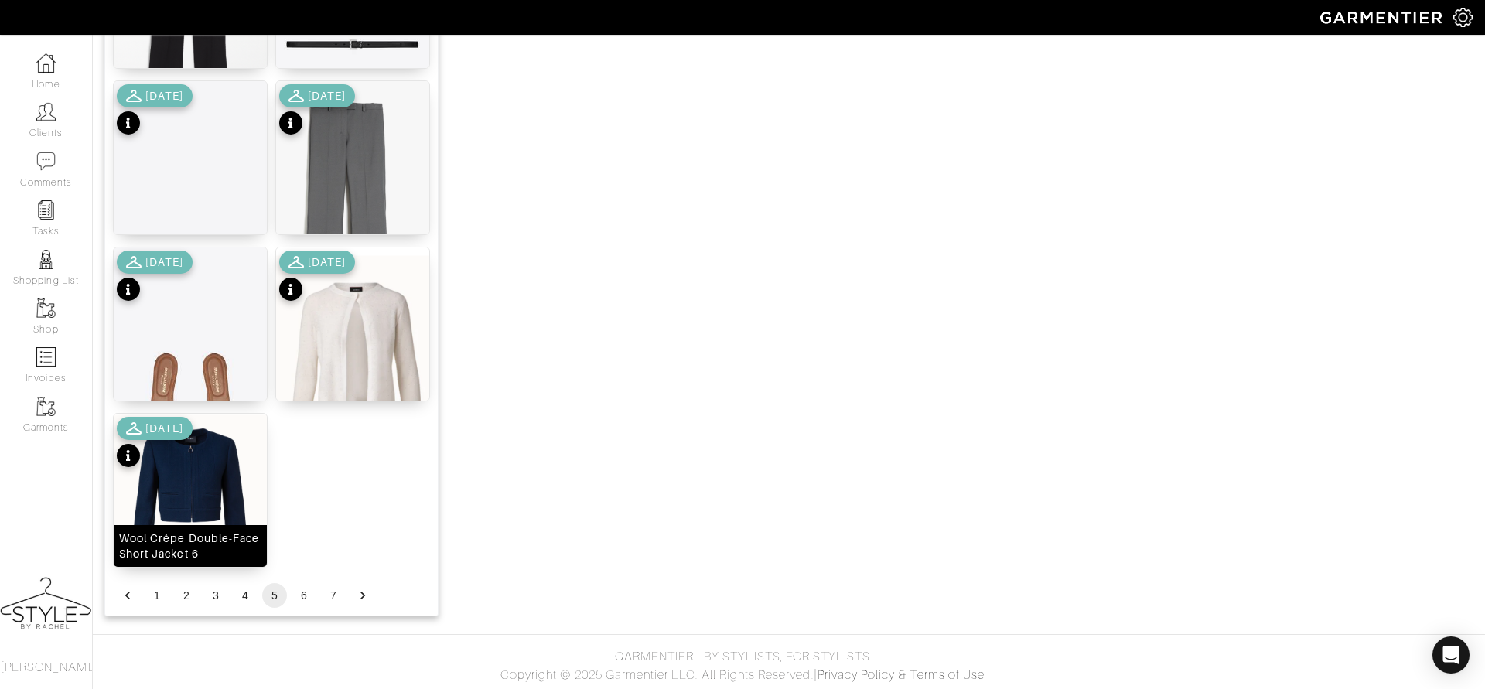
scroll to position [1834, 0]
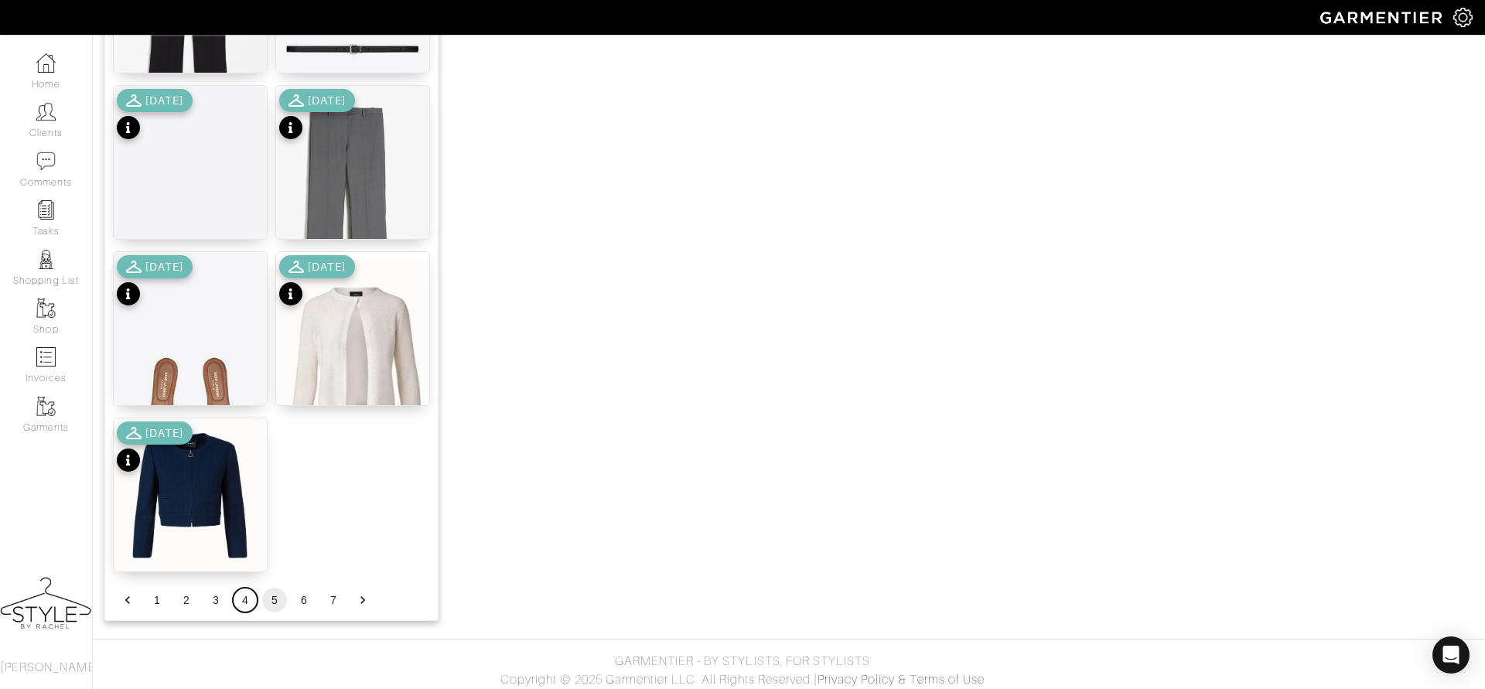
click at [248, 594] on button "4" at bounding box center [245, 600] width 25 height 25
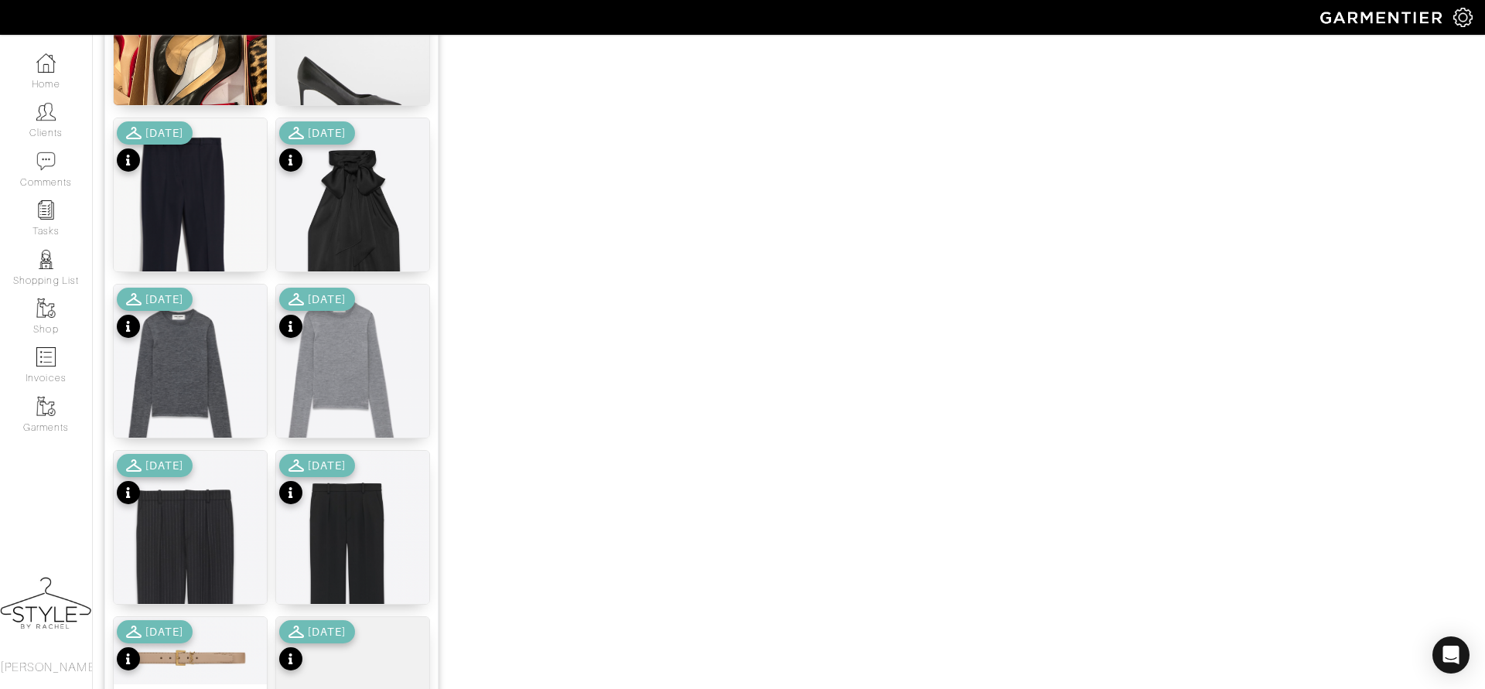
scroll to position [1839, 0]
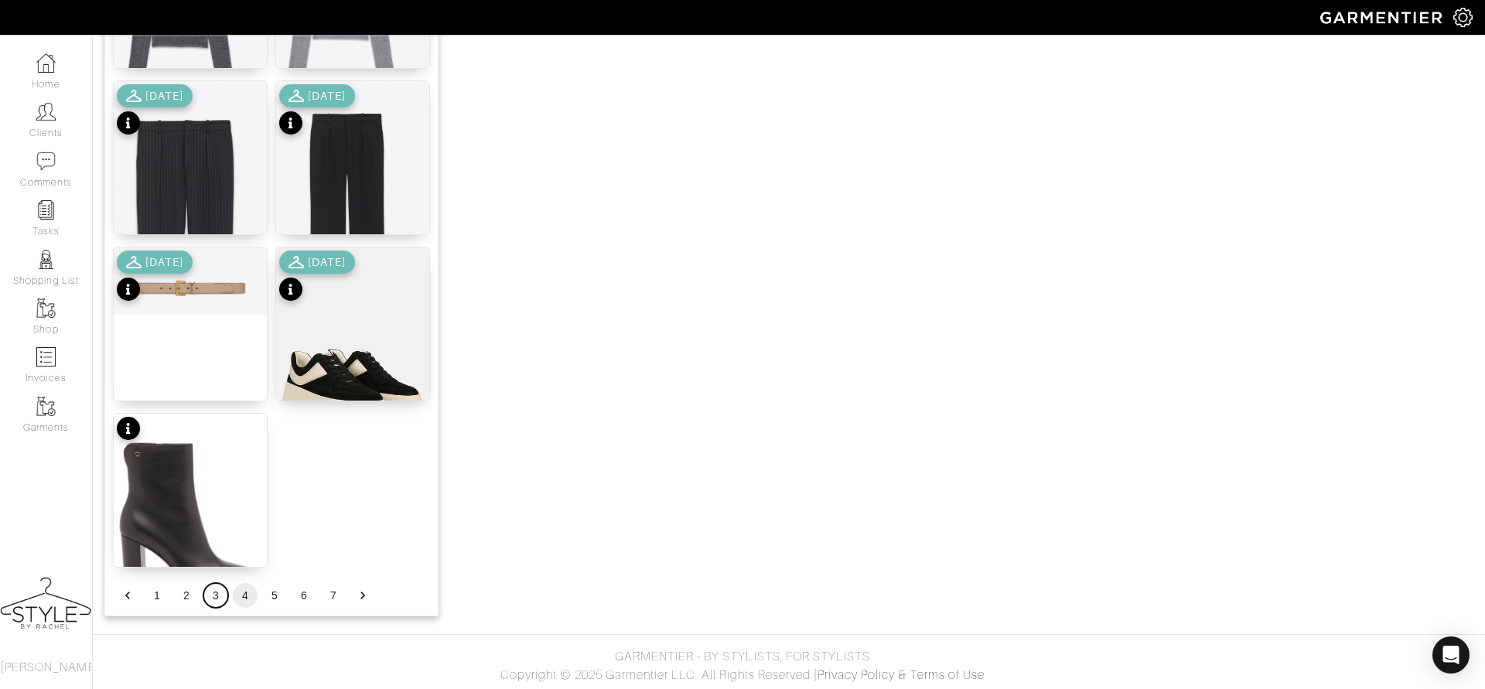
click at [212, 599] on button "3" at bounding box center [215, 595] width 25 height 25
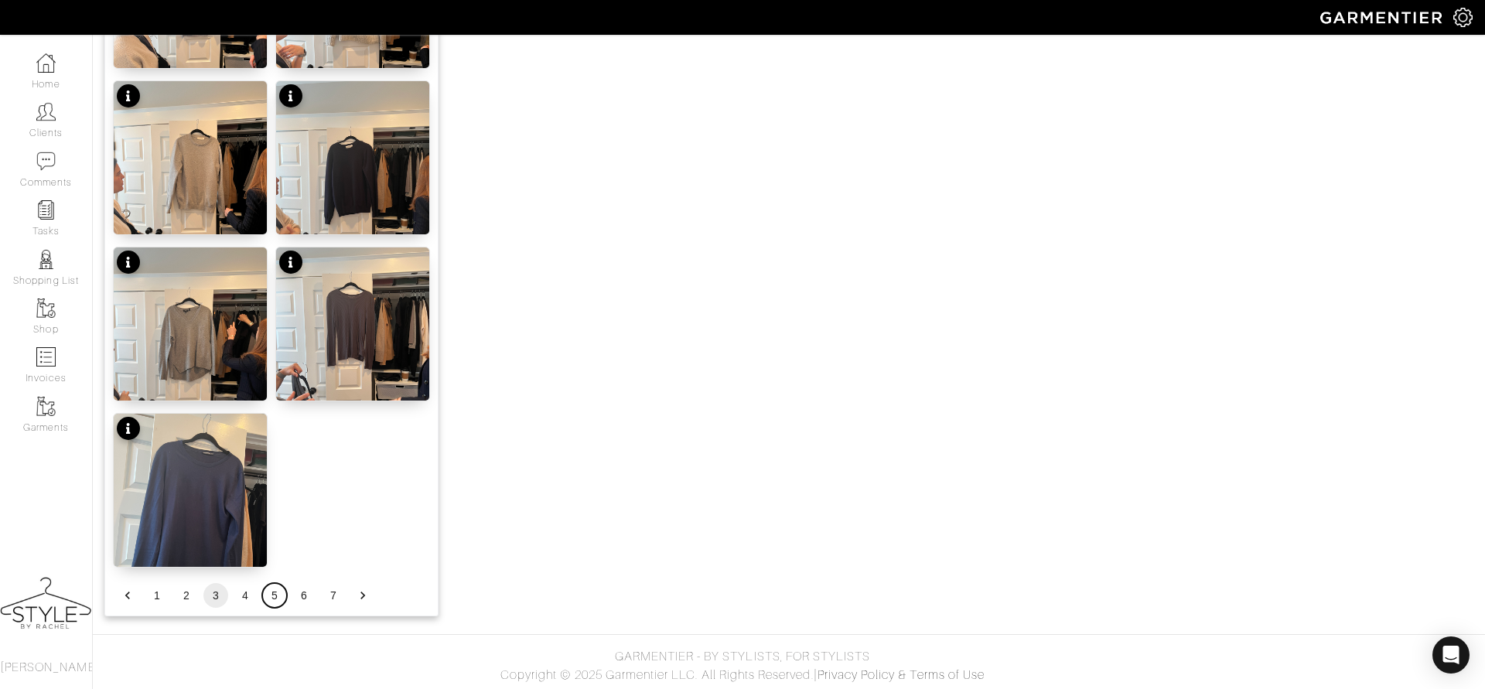
click at [269, 603] on button "5" at bounding box center [274, 595] width 25 height 25
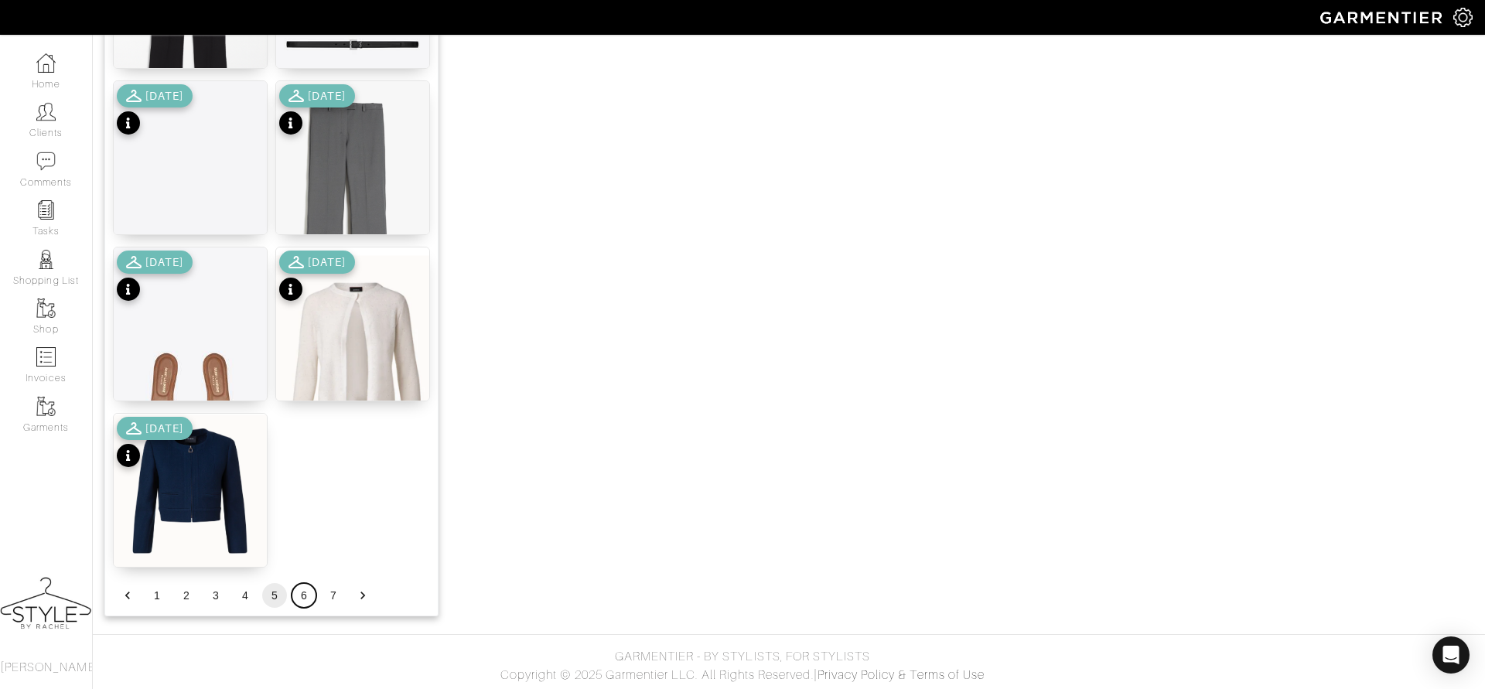
click at [299, 593] on button "6" at bounding box center [304, 595] width 25 height 25
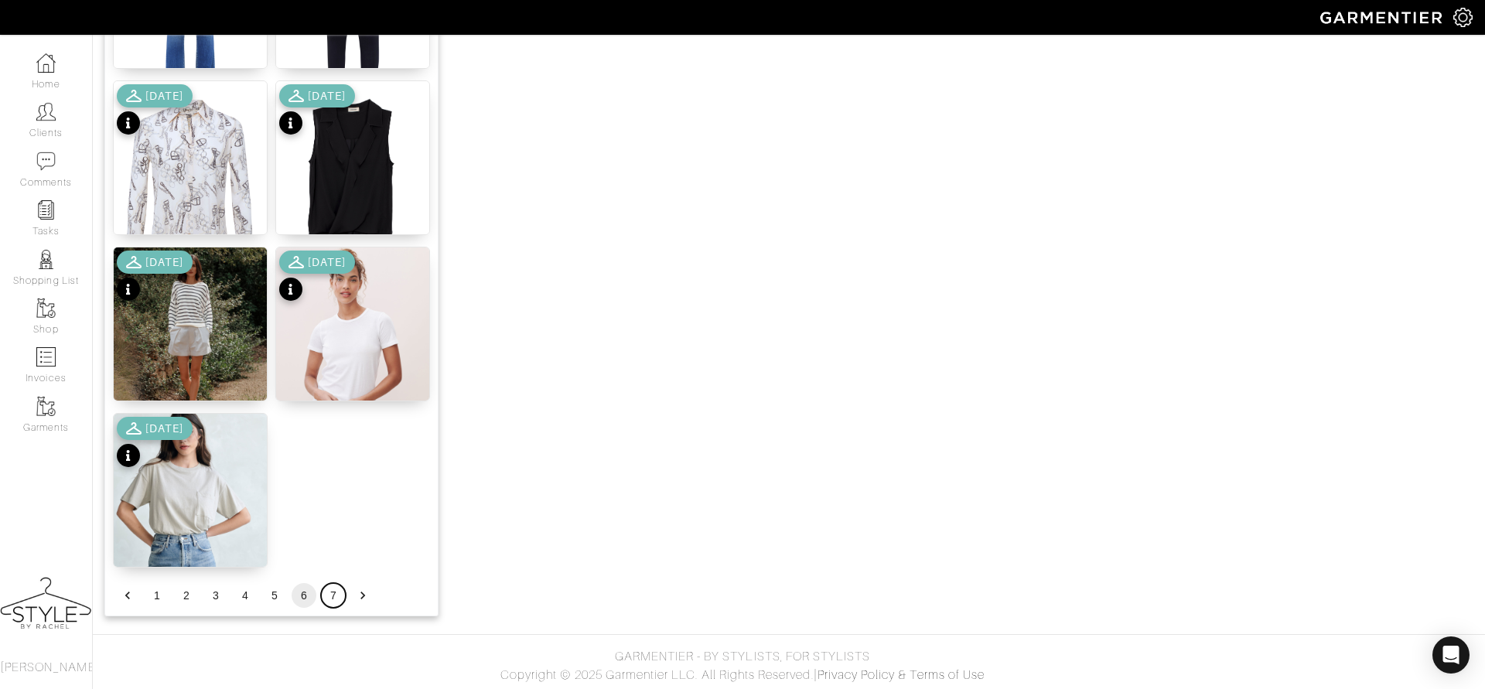
click at [328, 594] on button "7" at bounding box center [333, 595] width 25 height 25
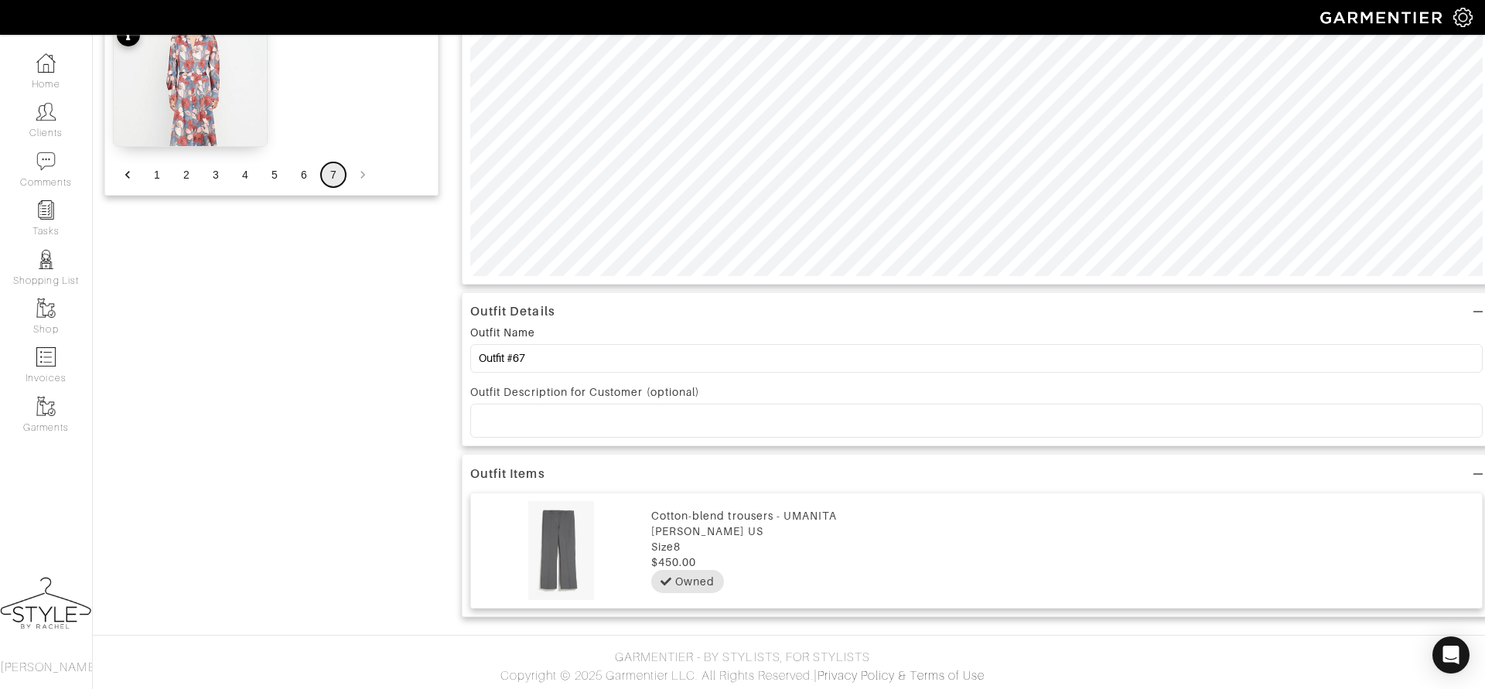
scroll to position [0, 0]
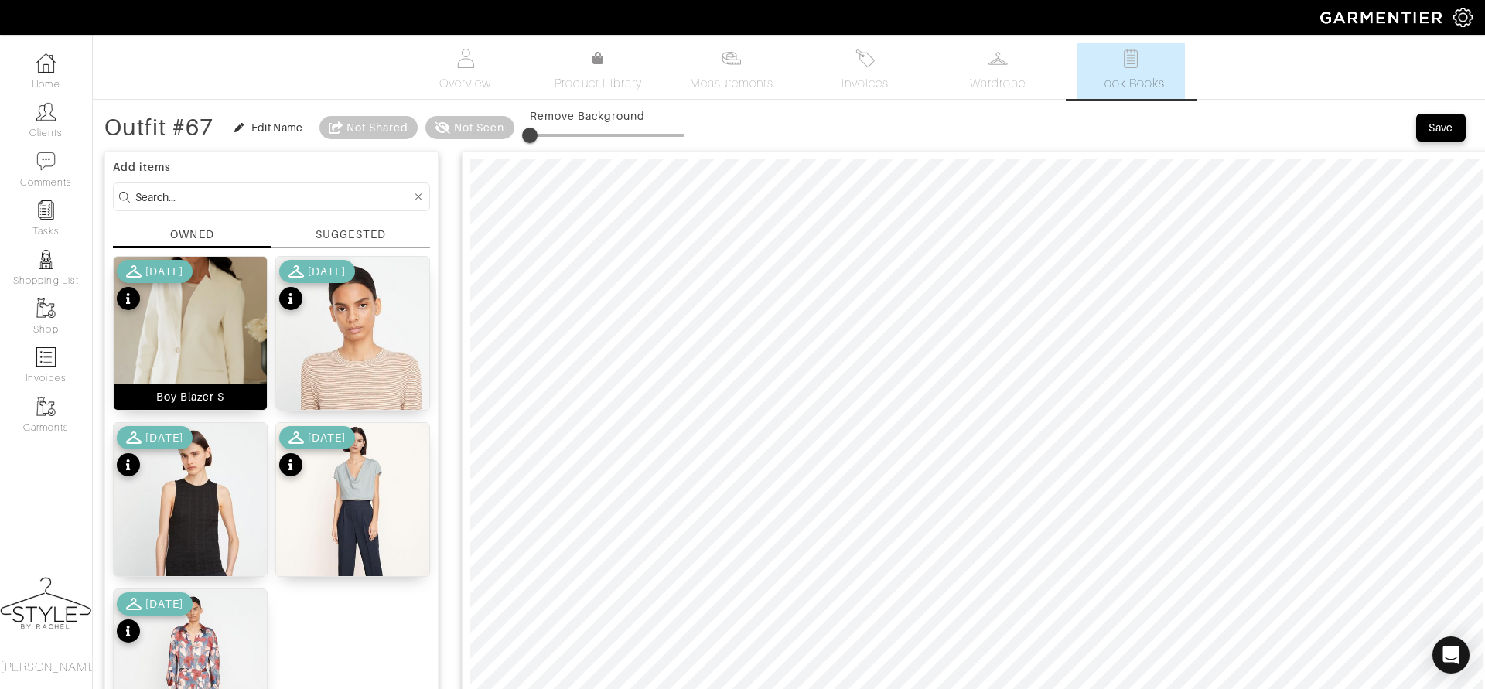
click at [186, 318] on img at bounding box center [190, 348] width 153 height 183
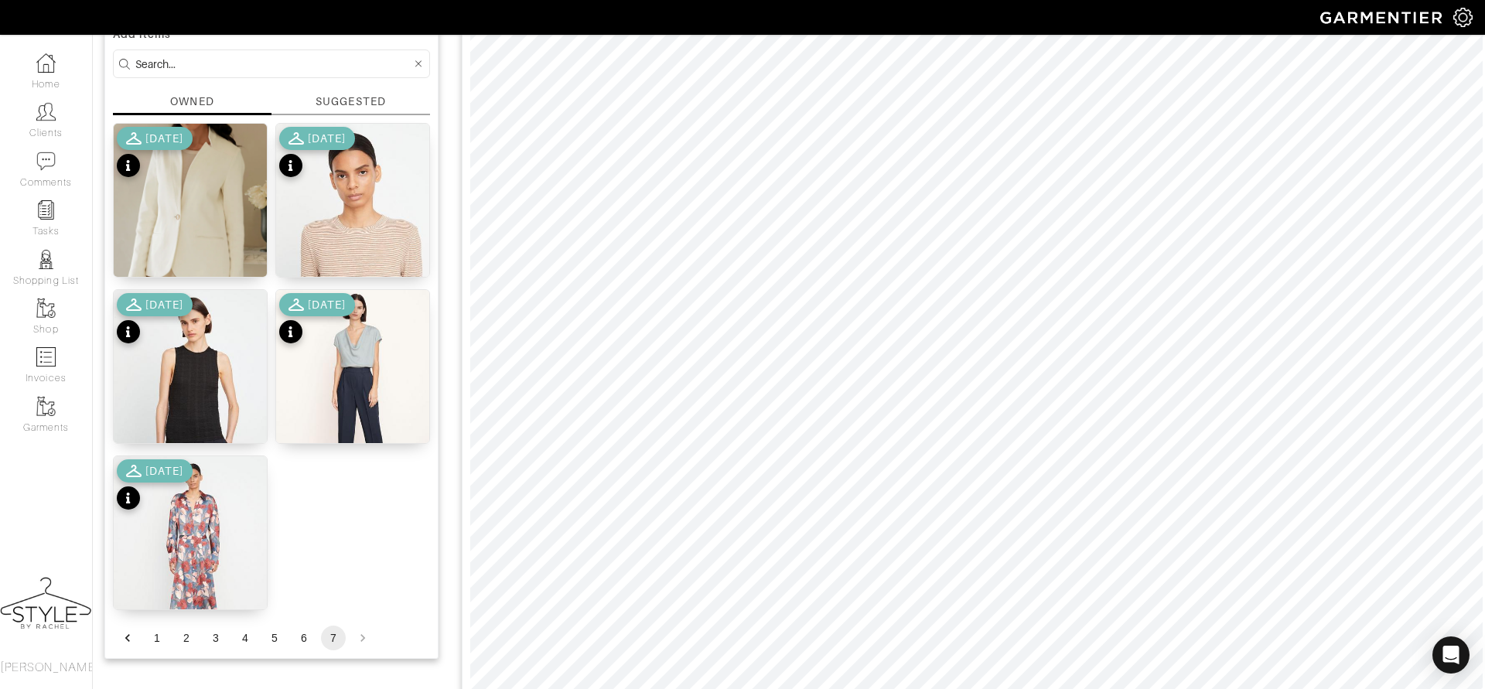
scroll to position [135, 0]
click at [930, 688] on html "Style by [PERSON_NAME] [PERSON_NAME] Home Clients Invoices Comments Reminders S…" at bounding box center [742, 571] width 1485 height 1412
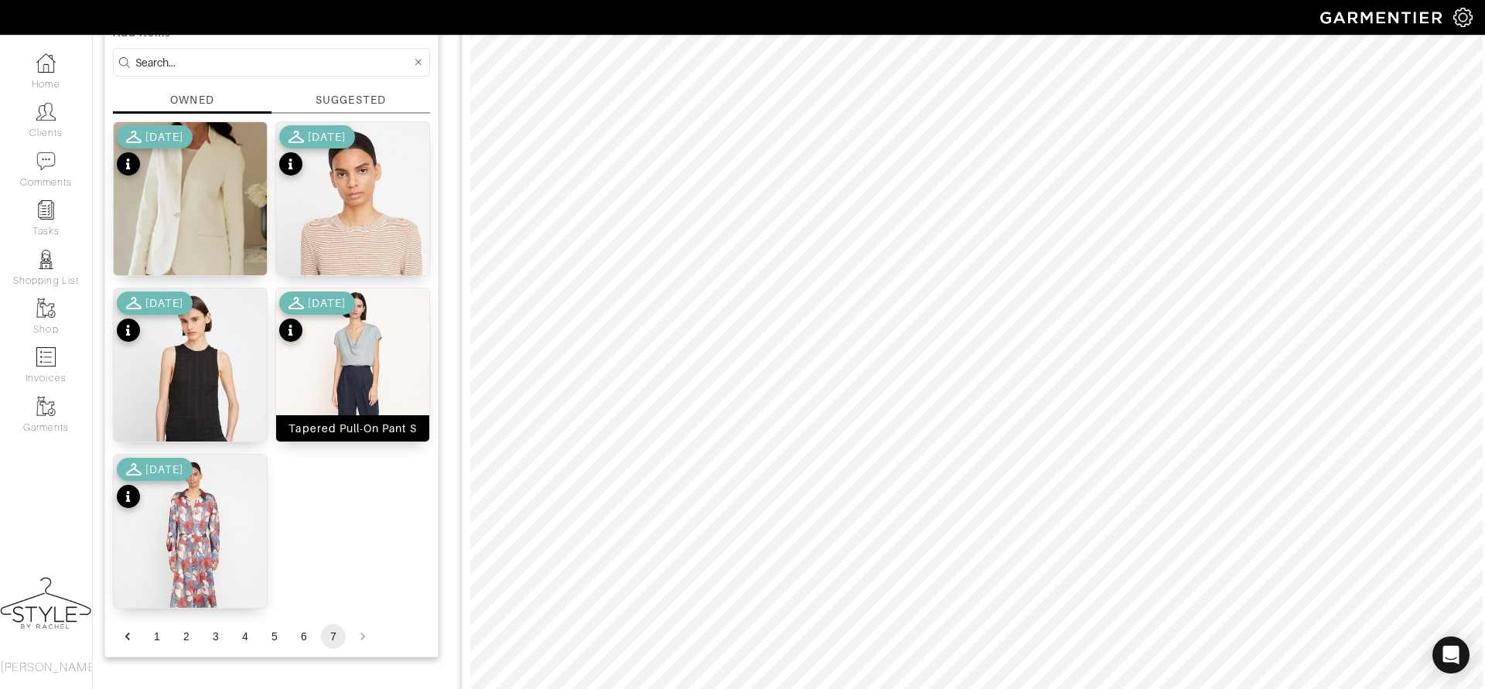
scroll to position [0, 0]
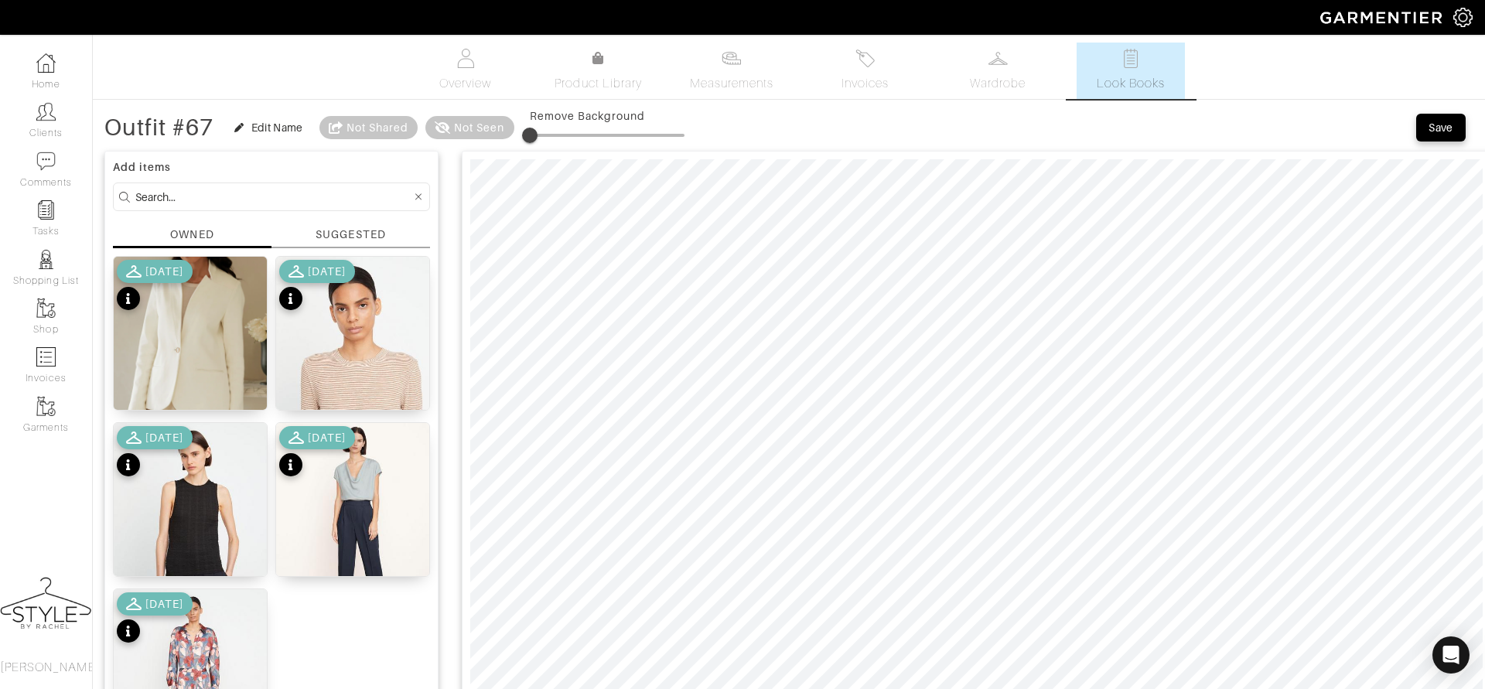
click at [419, 200] on icon at bounding box center [418, 197] width 7 height 11
click at [386, 194] on input at bounding box center [273, 196] width 276 height 19
type input "tank"
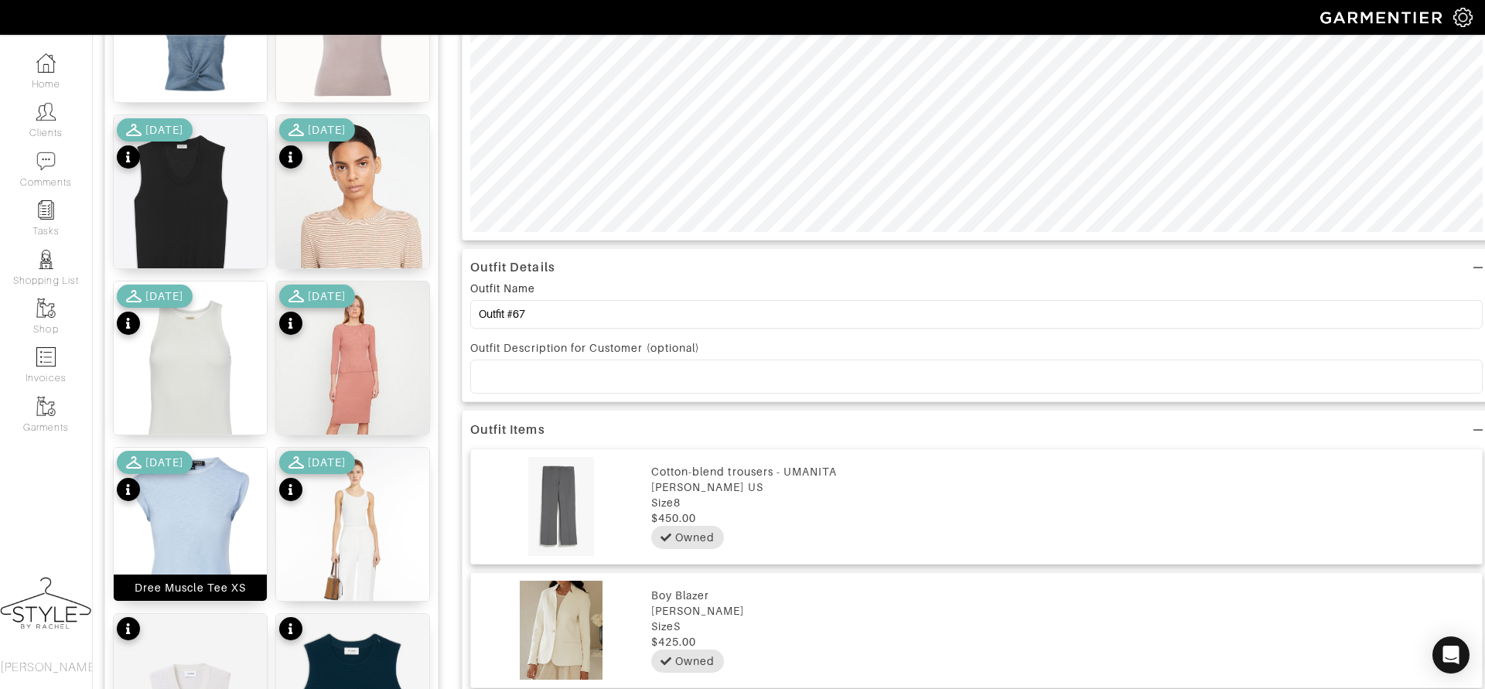
scroll to position [756, 0]
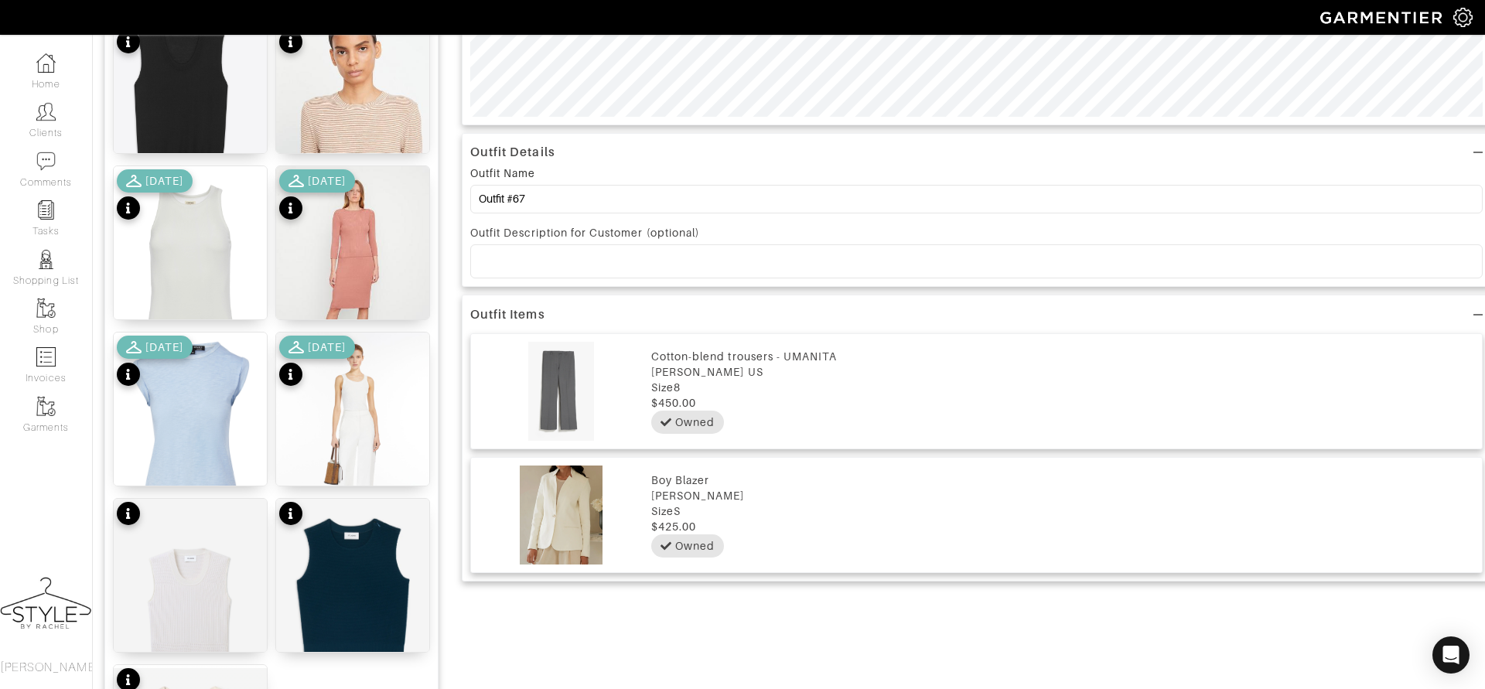
click at [339, 381] on div "[DATE]" at bounding box center [317, 363] width 76 height 54
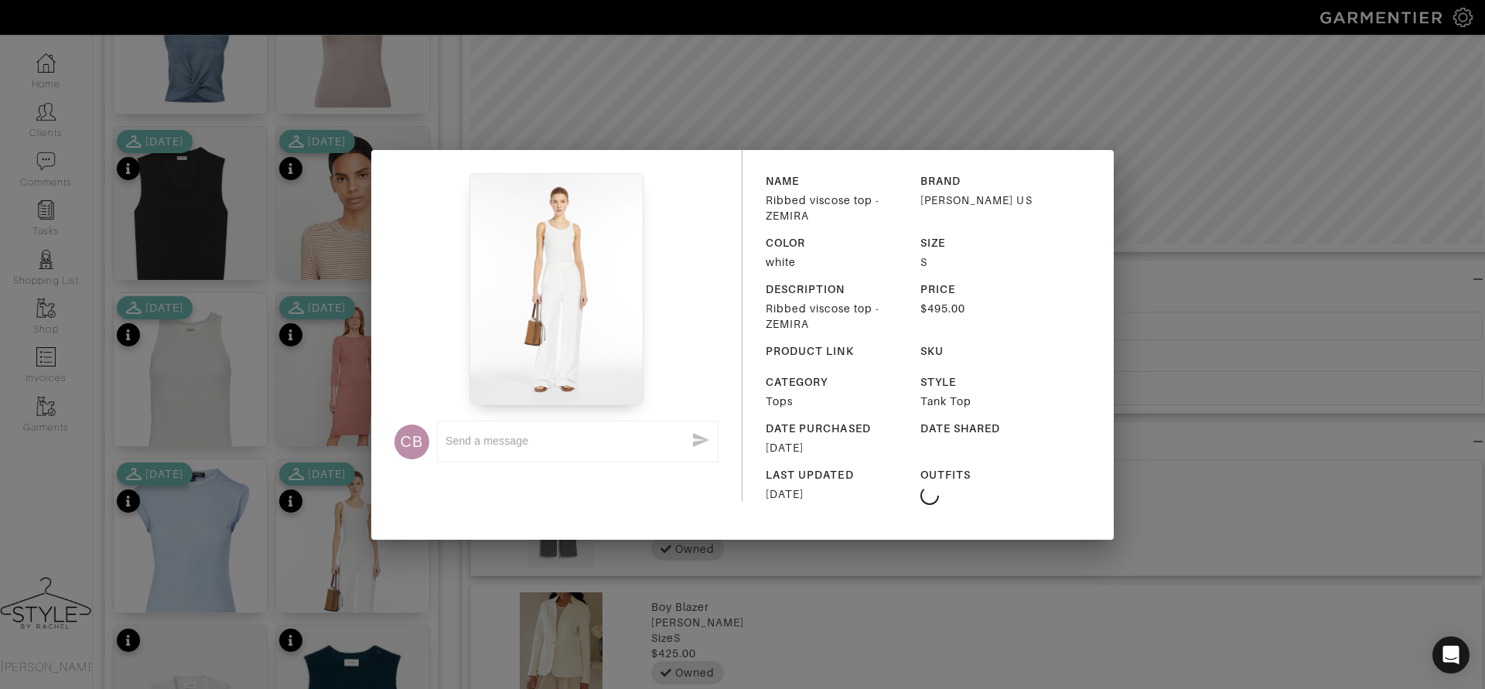
scroll to position [626, 0]
click at [490, 557] on div "CB x NAME Ribbed viscose top - ZEMIRA BRAND Max Mara US COLOR white SIZE S DESC…" at bounding box center [742, 344] width 1485 height 689
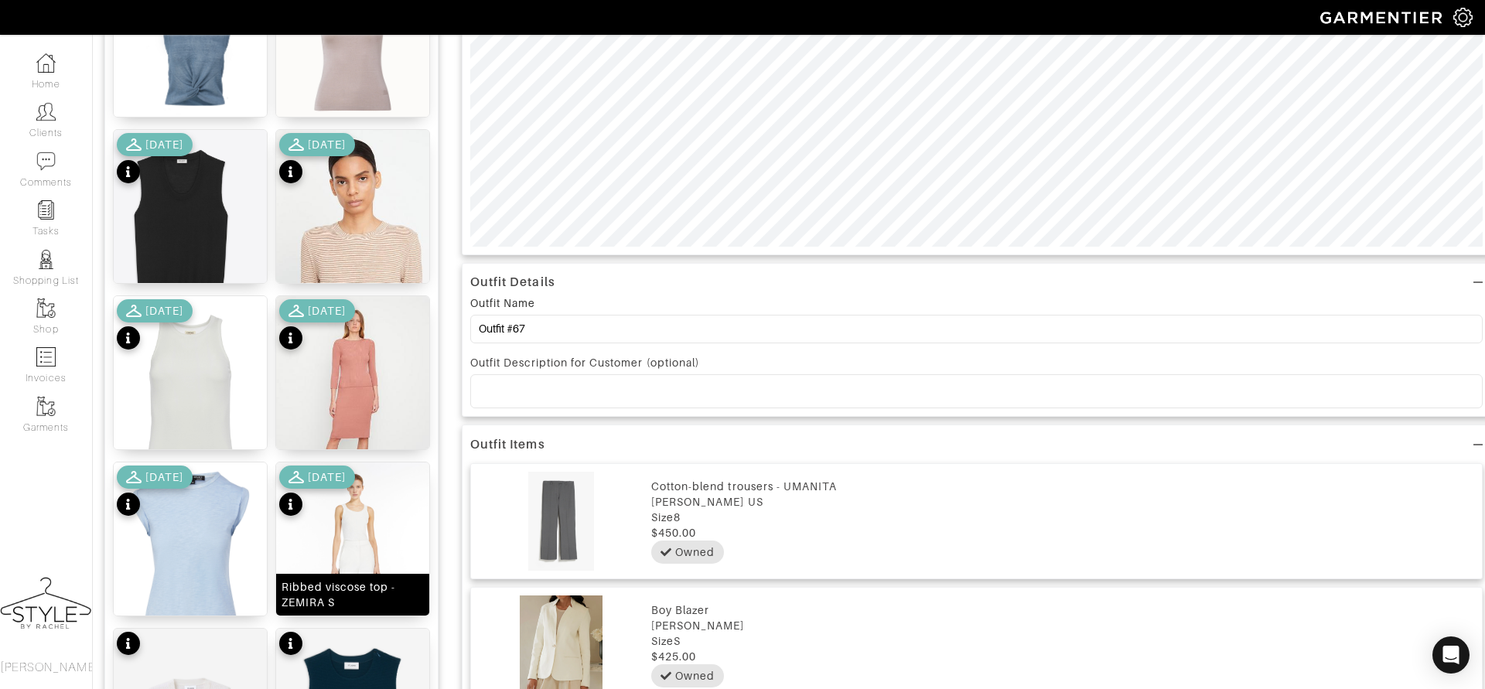
click at [344, 537] on img at bounding box center [352, 565] width 153 height 204
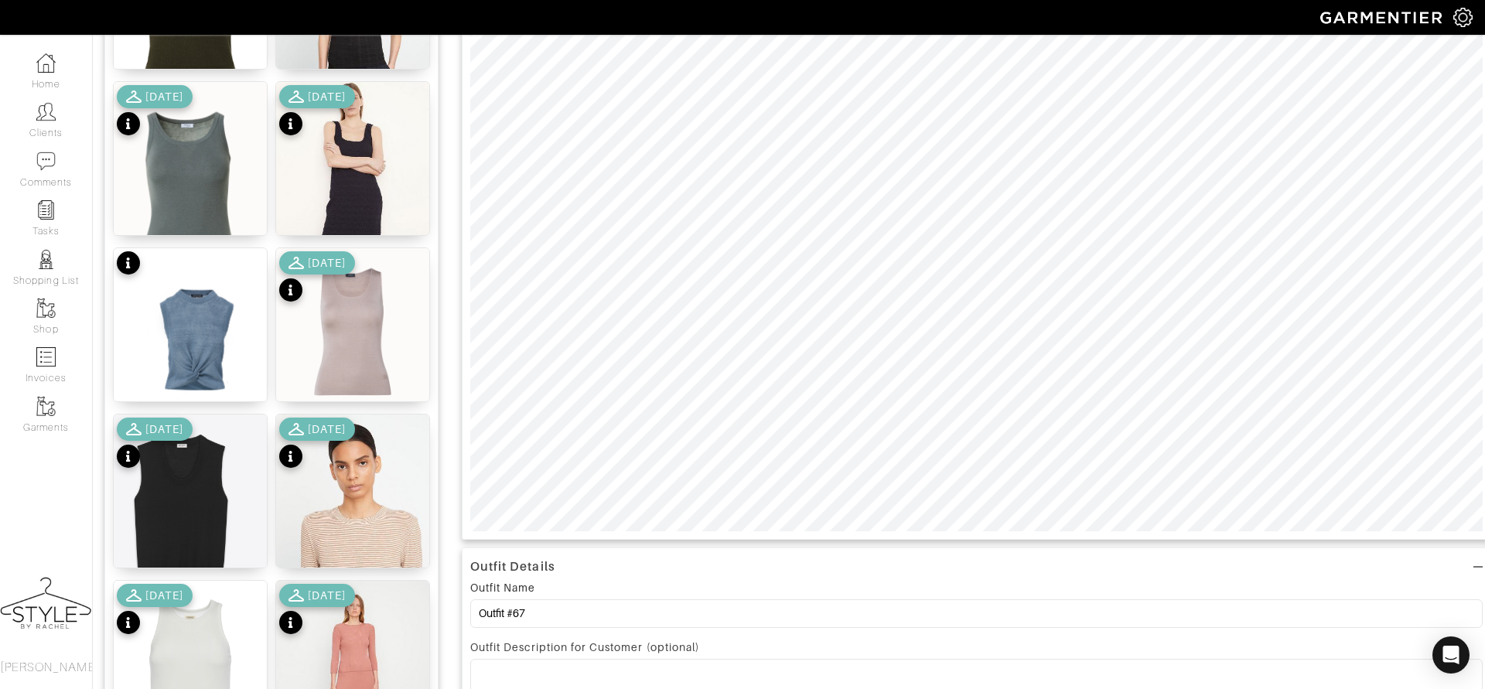
scroll to position [0, 0]
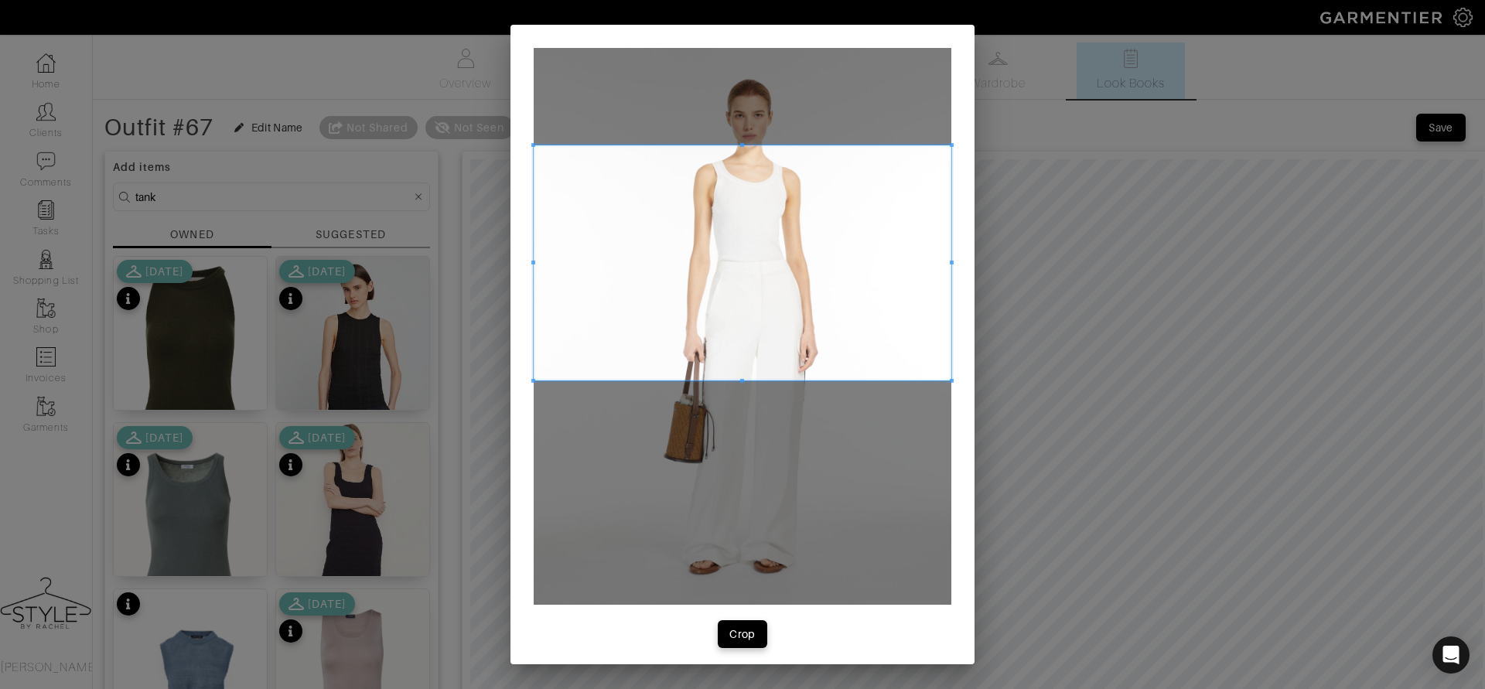
click at [753, 268] on span at bounding box center [743, 262] width 418 height 235
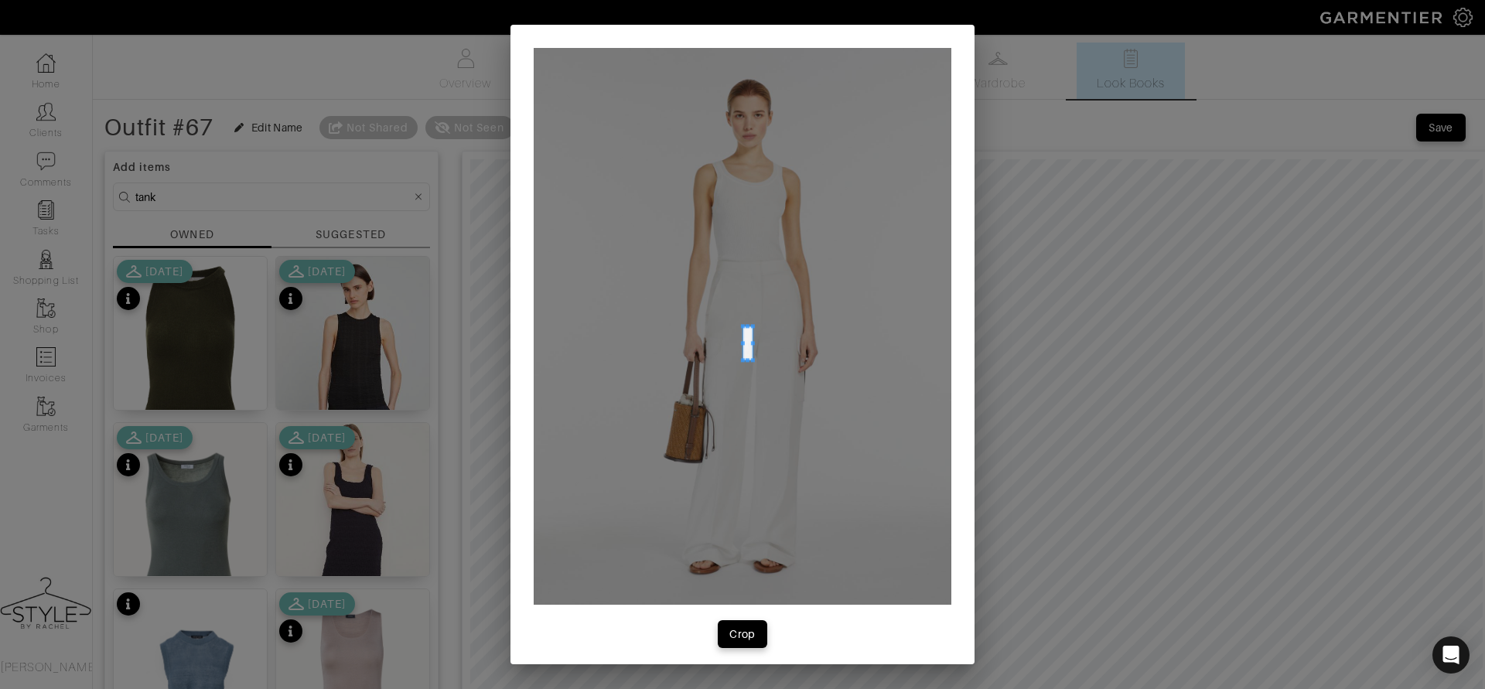
click at [745, 330] on div at bounding box center [743, 326] width 418 height 557
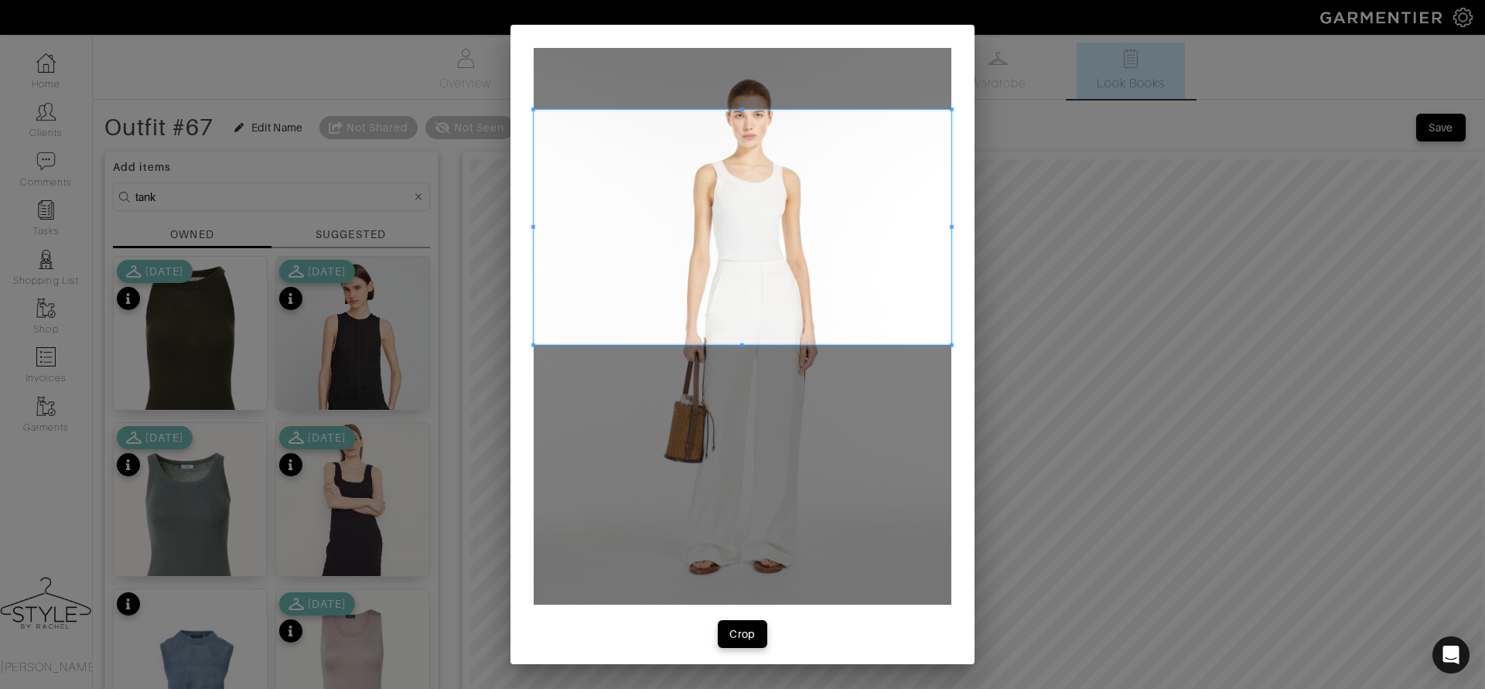
click at [753, 217] on span at bounding box center [743, 227] width 418 height 235
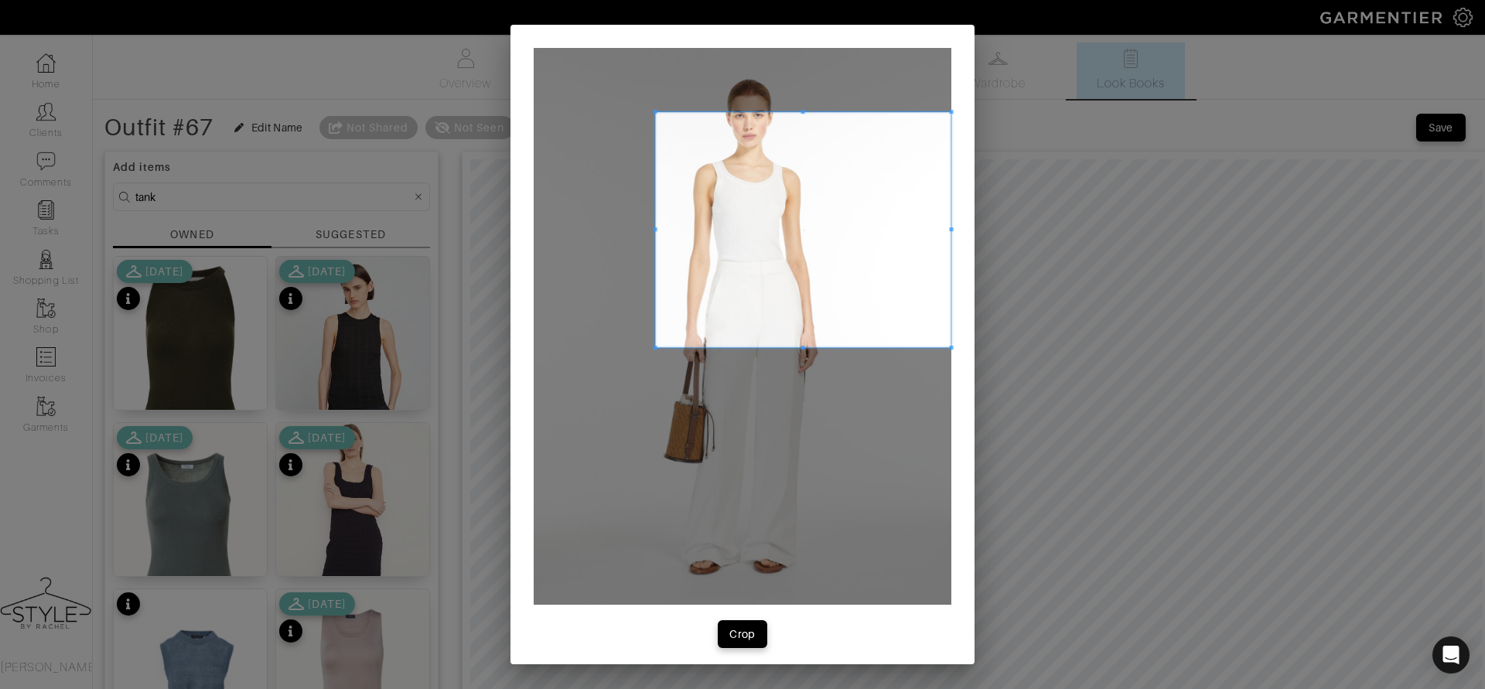
click at [657, 251] on div at bounding box center [803, 229] width 295 height 235
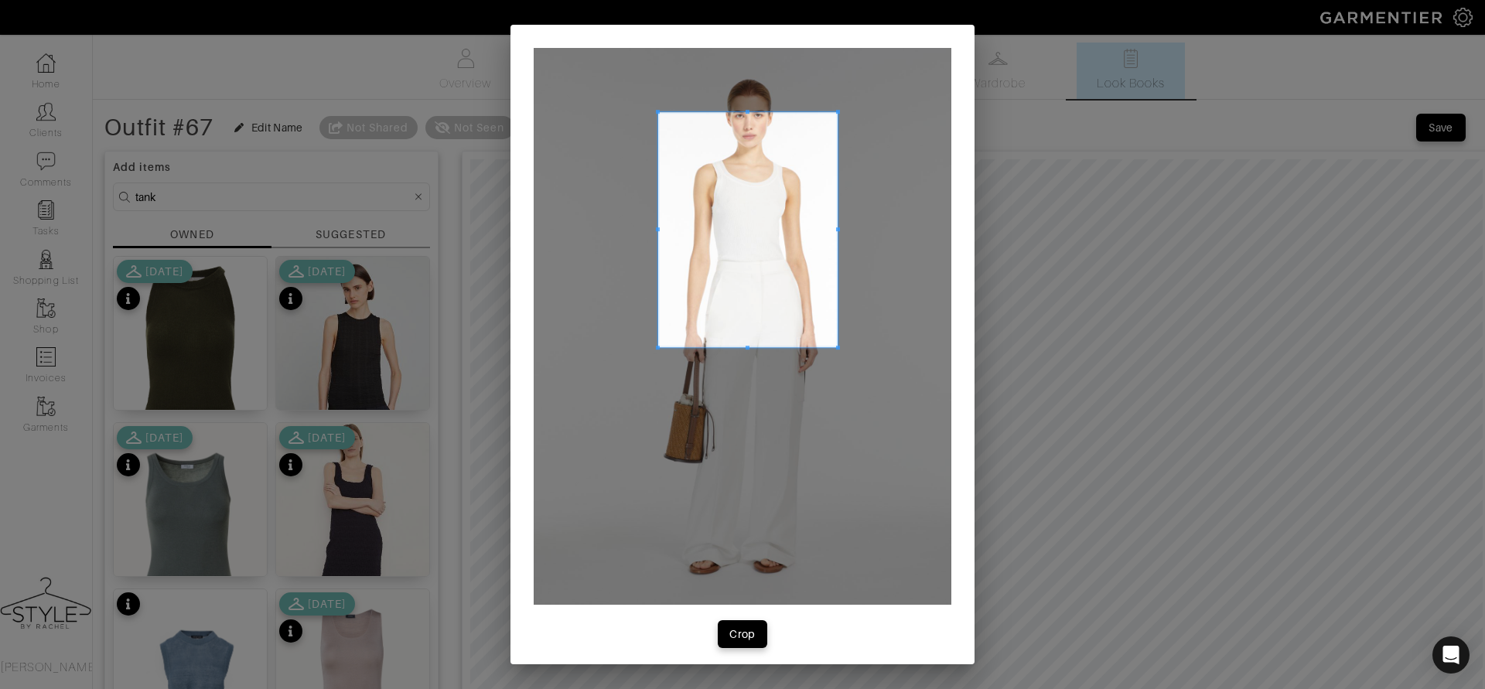
click at [837, 245] on div at bounding box center [747, 229] width 179 height 235
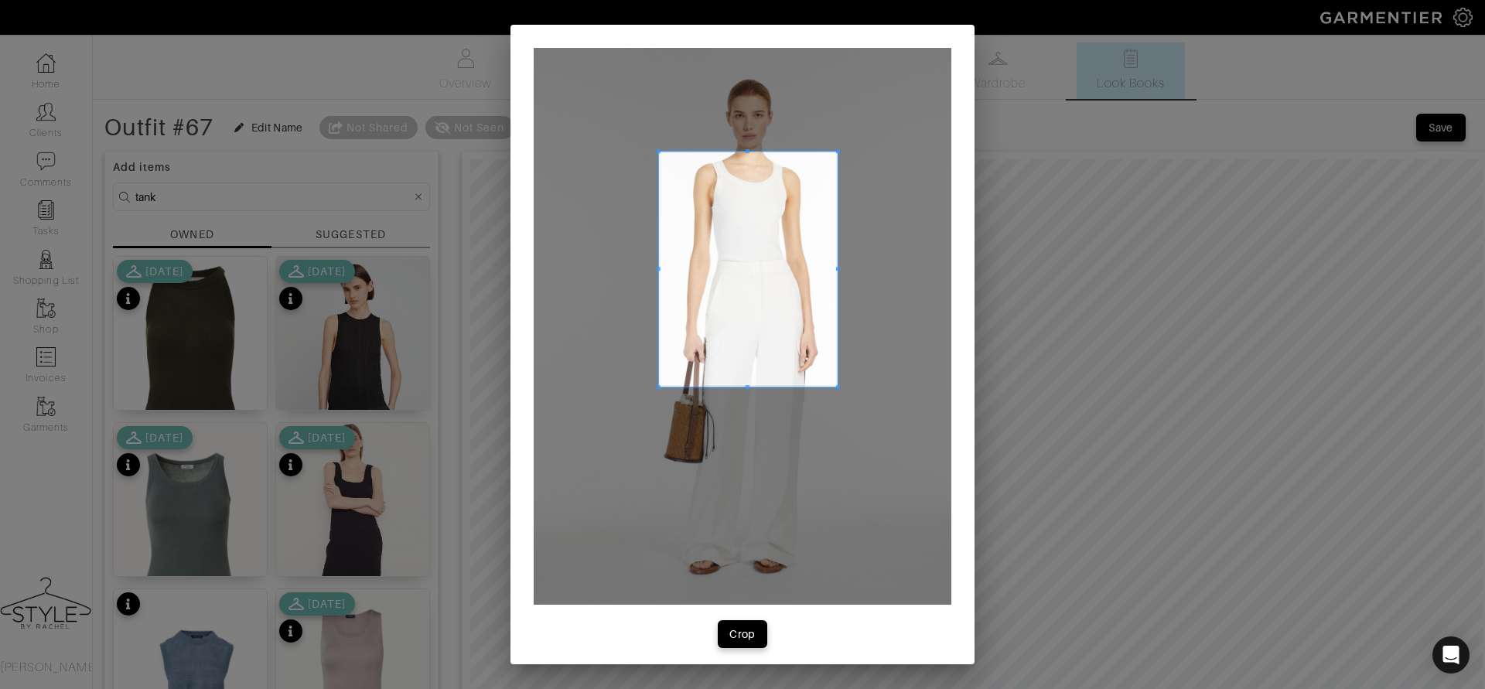
click at [780, 288] on span at bounding box center [748, 269] width 179 height 235
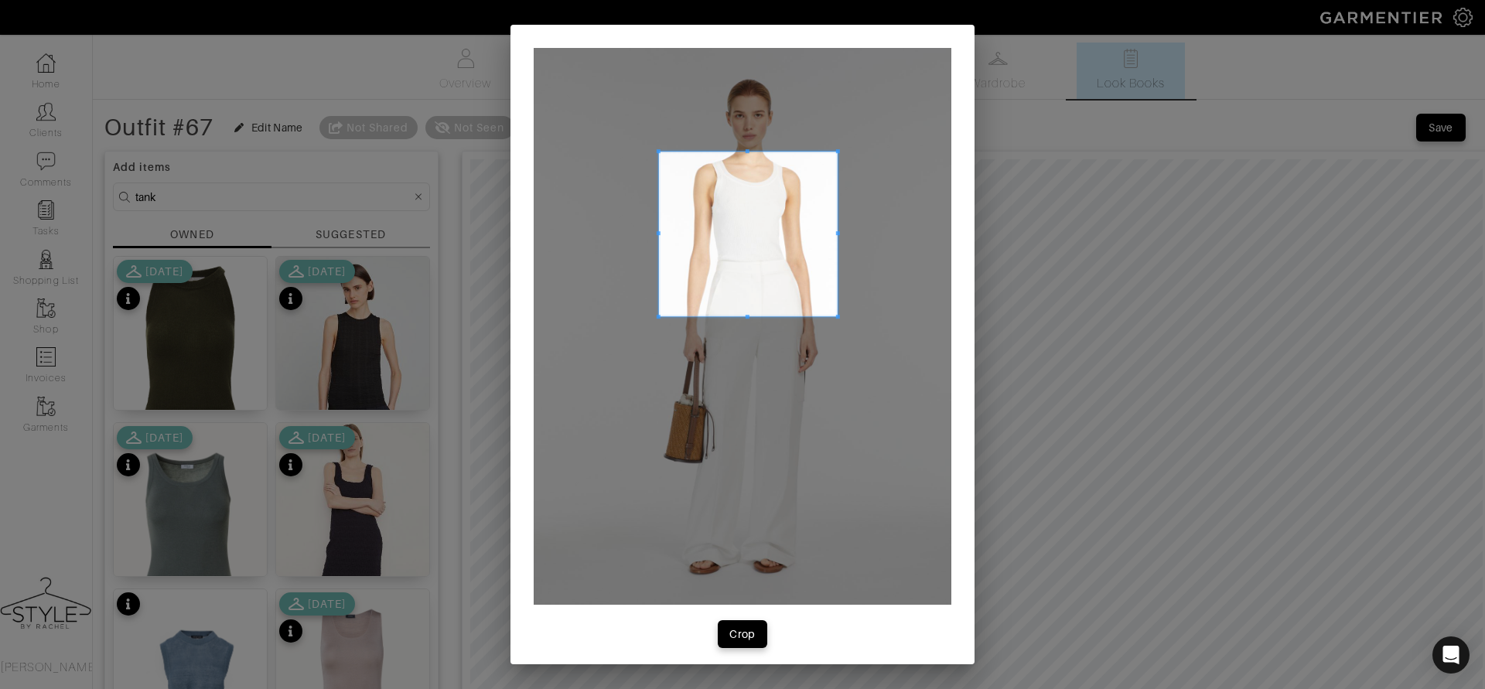
click at [751, 316] on div at bounding box center [748, 234] width 179 height 165
click at [747, 624] on button "Crop" at bounding box center [743, 634] width 50 height 28
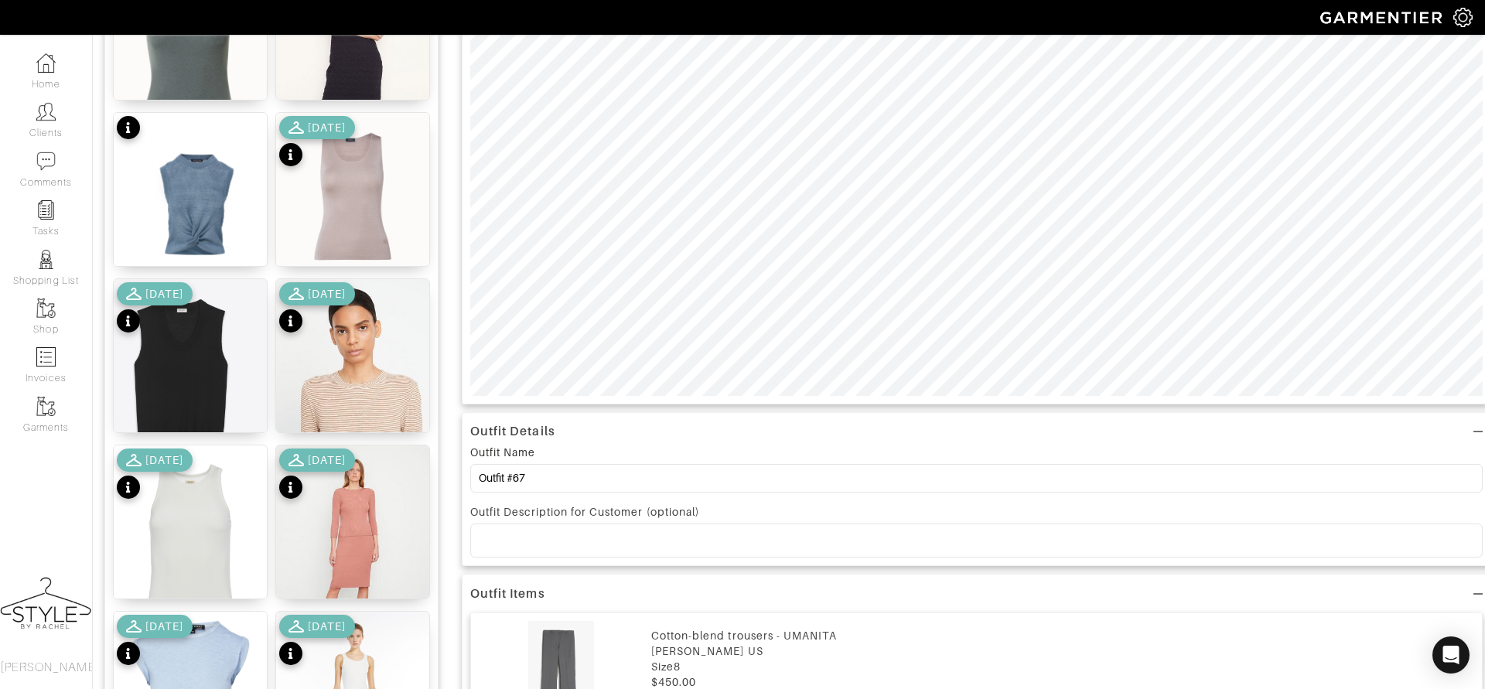
scroll to position [478, 0]
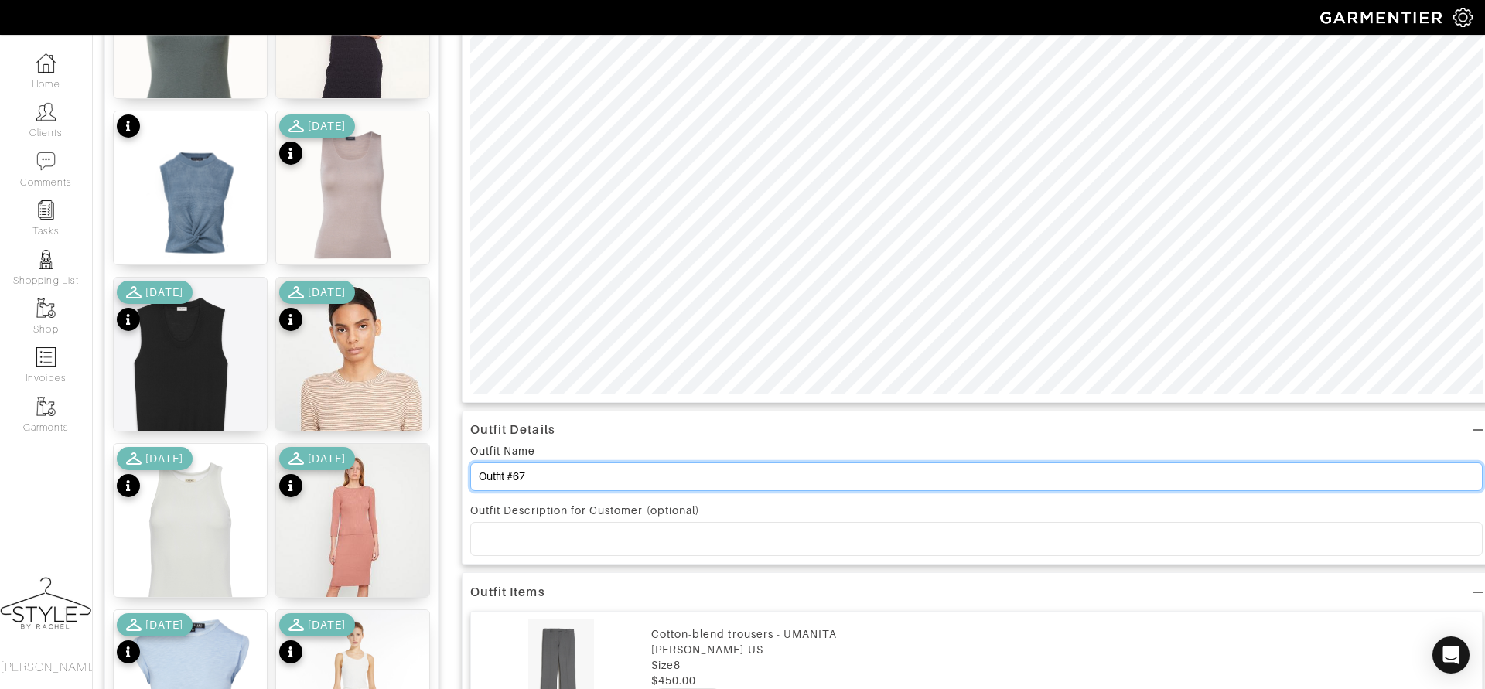
click at [642, 483] on input "Outfit #67" at bounding box center [976, 477] width 1013 height 29
type input "O"
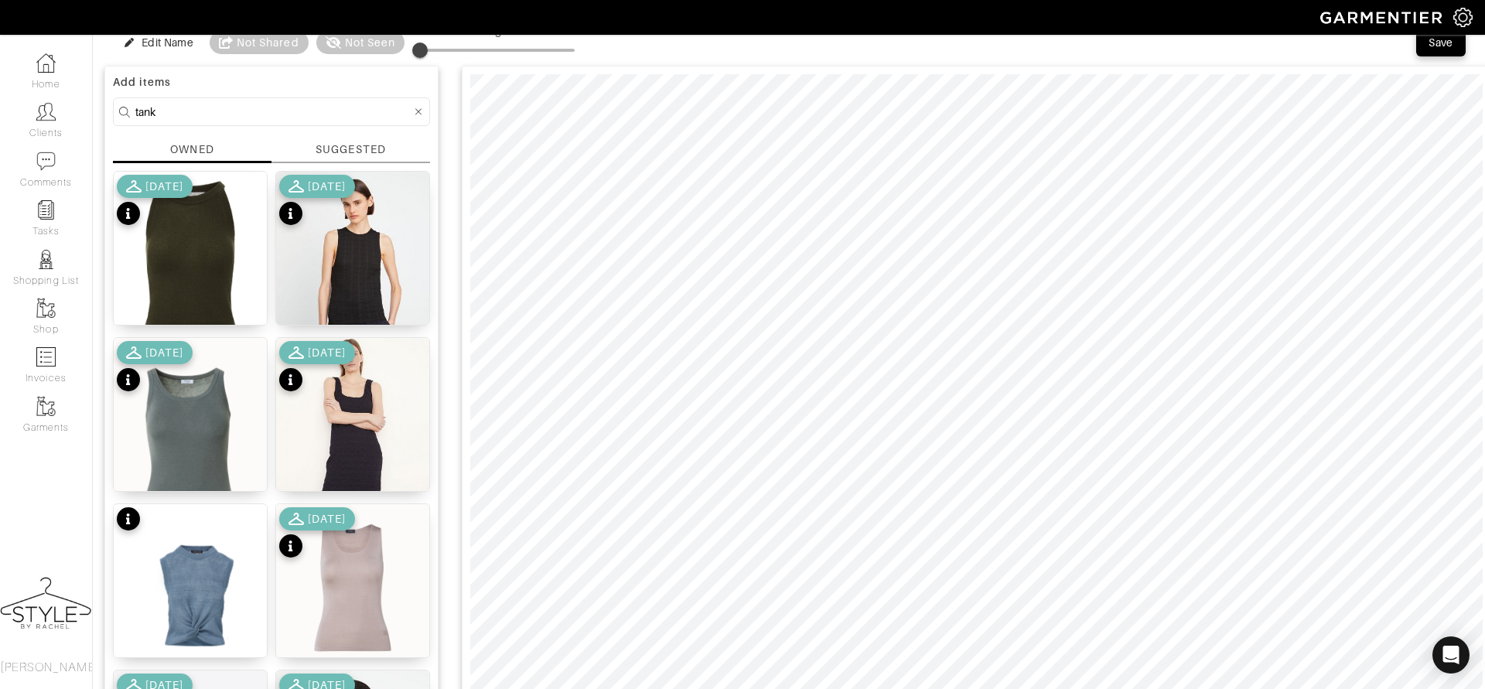
scroll to position [76, 0]
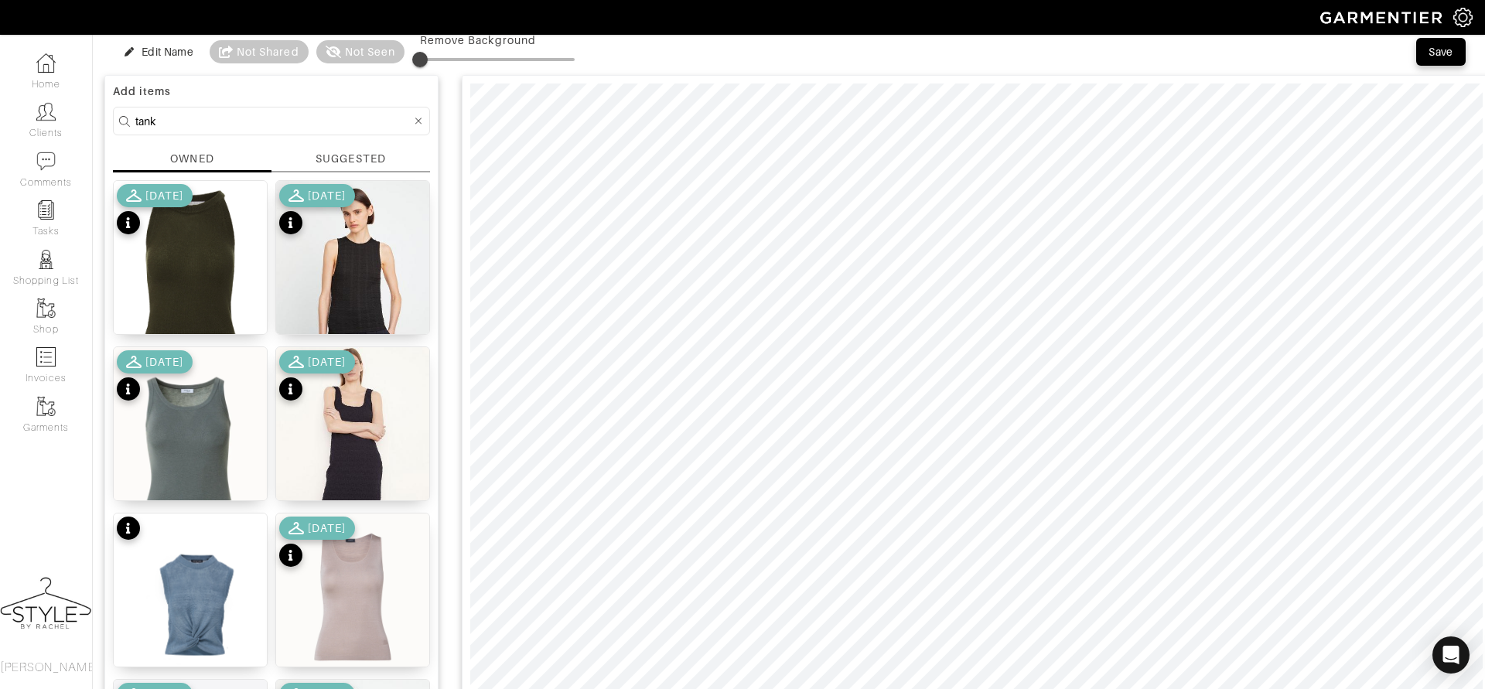
click at [419, 117] on icon at bounding box center [418, 121] width 7 height 11
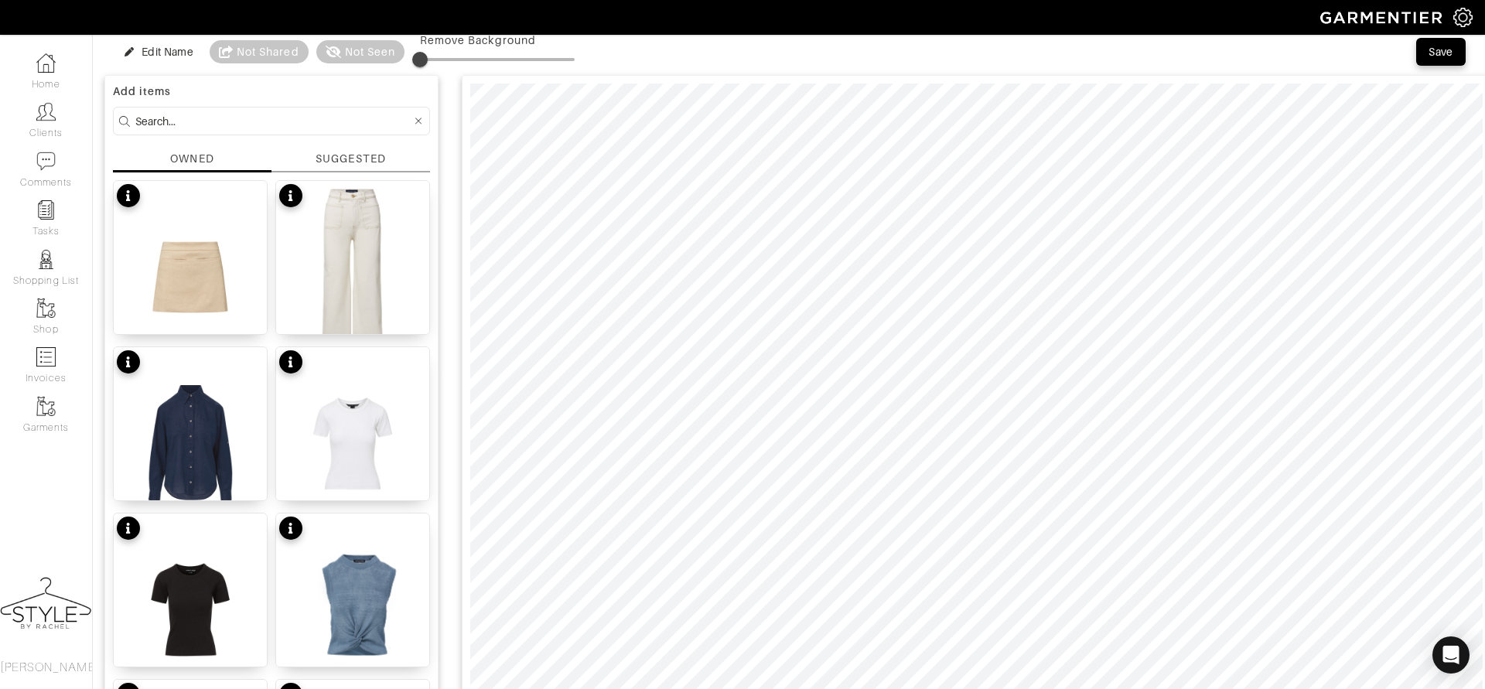
click at [388, 113] on input at bounding box center [273, 120] width 276 height 19
type input "shoes"
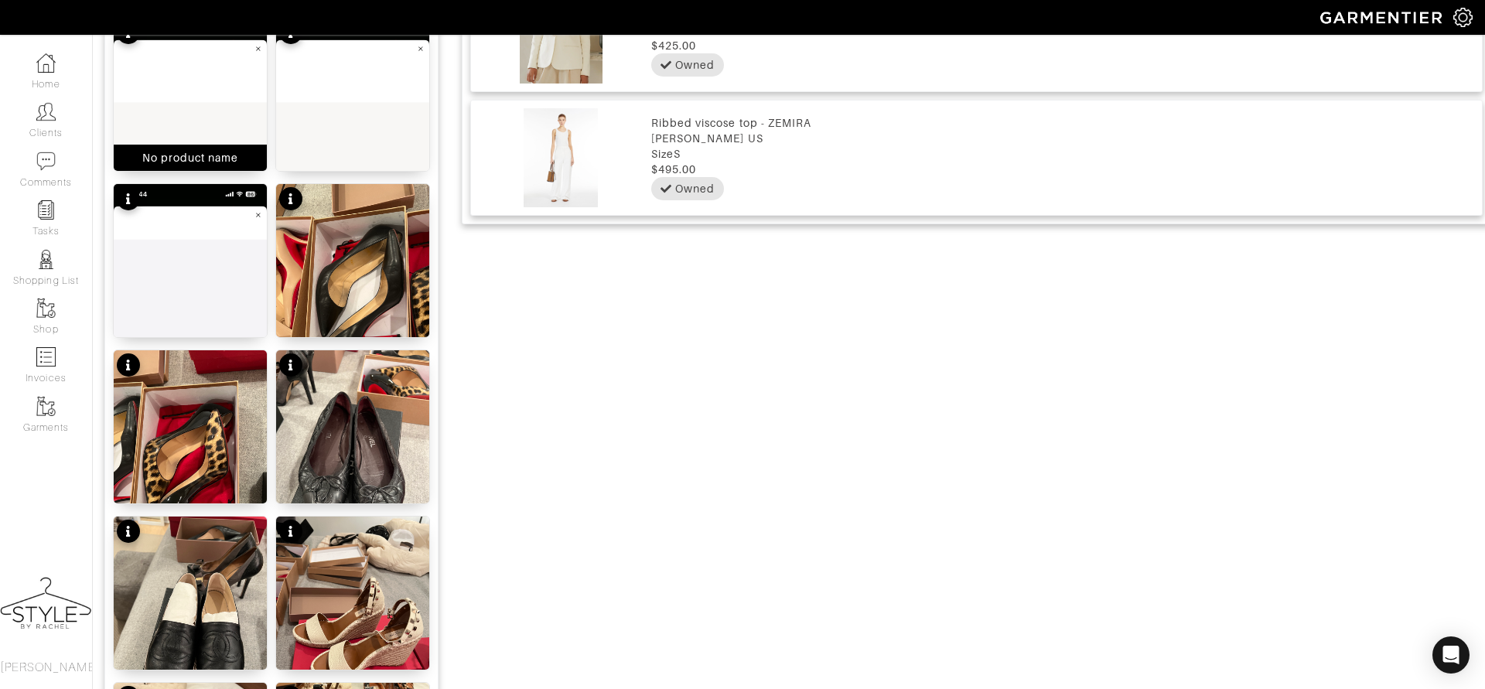
scroll to position [1240, 0]
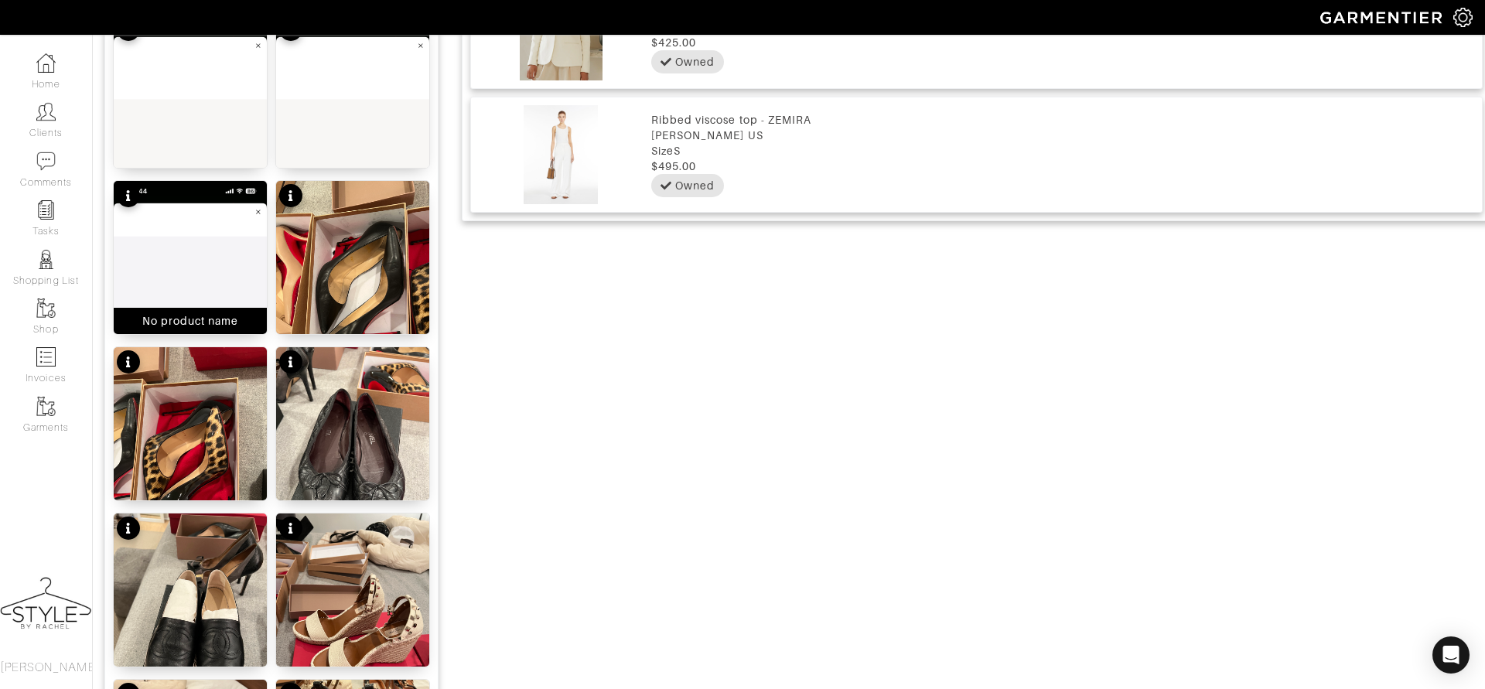
click at [220, 232] on img at bounding box center [190, 346] width 153 height 331
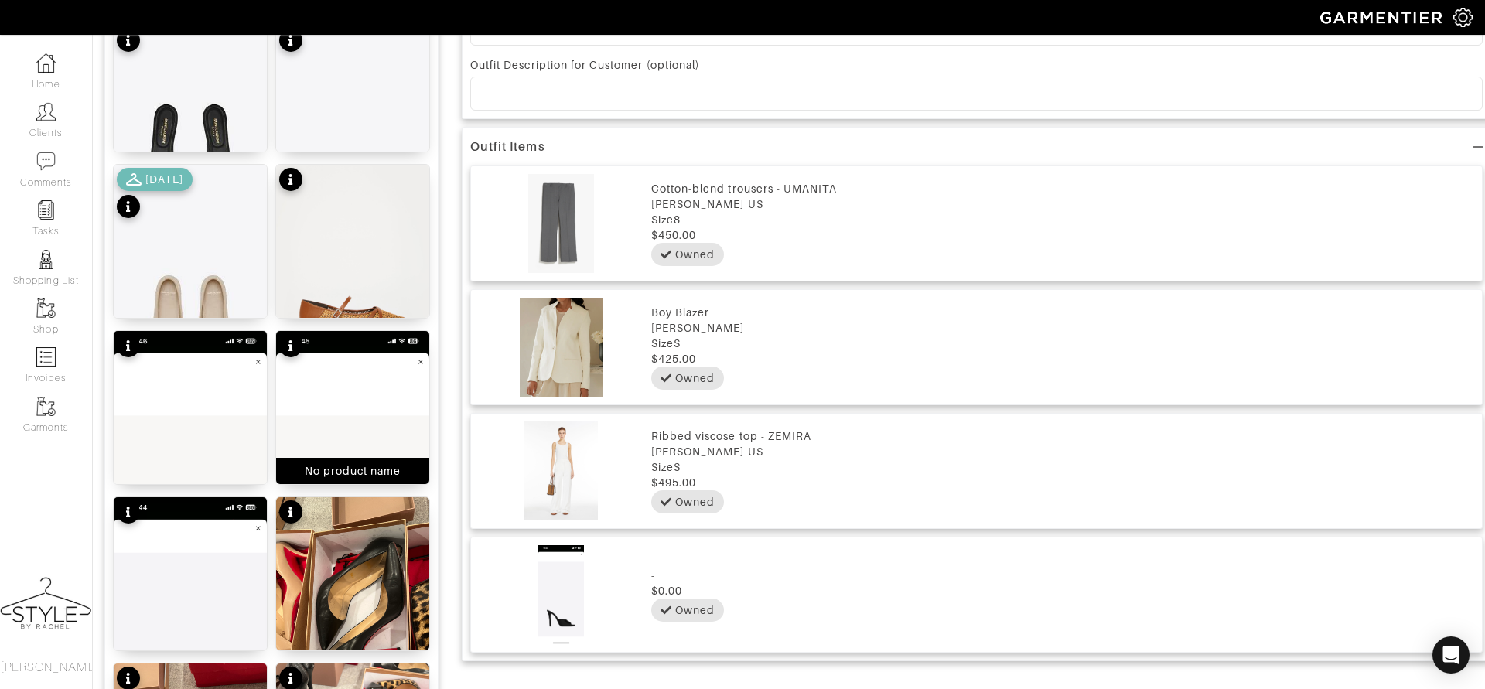
click at [377, 390] on img at bounding box center [352, 496] width 153 height 331
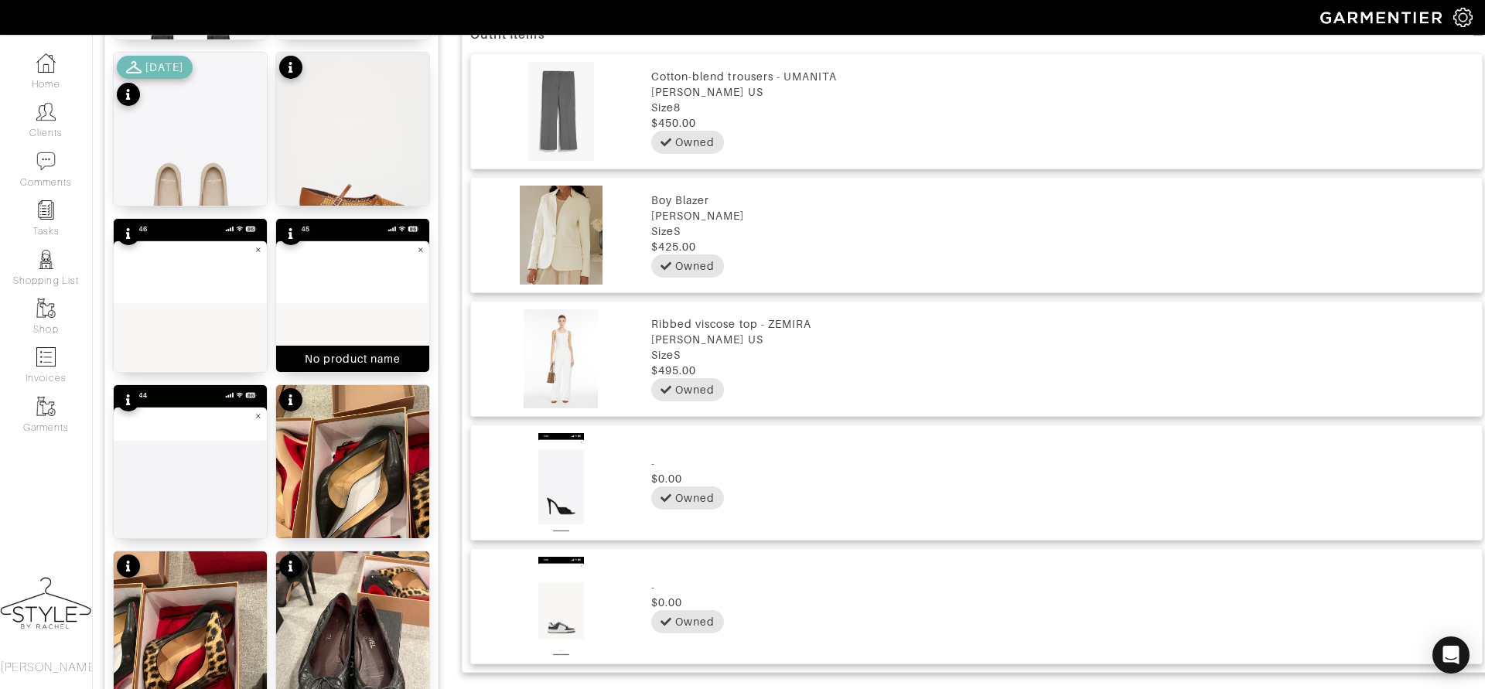
scroll to position [1101, 0]
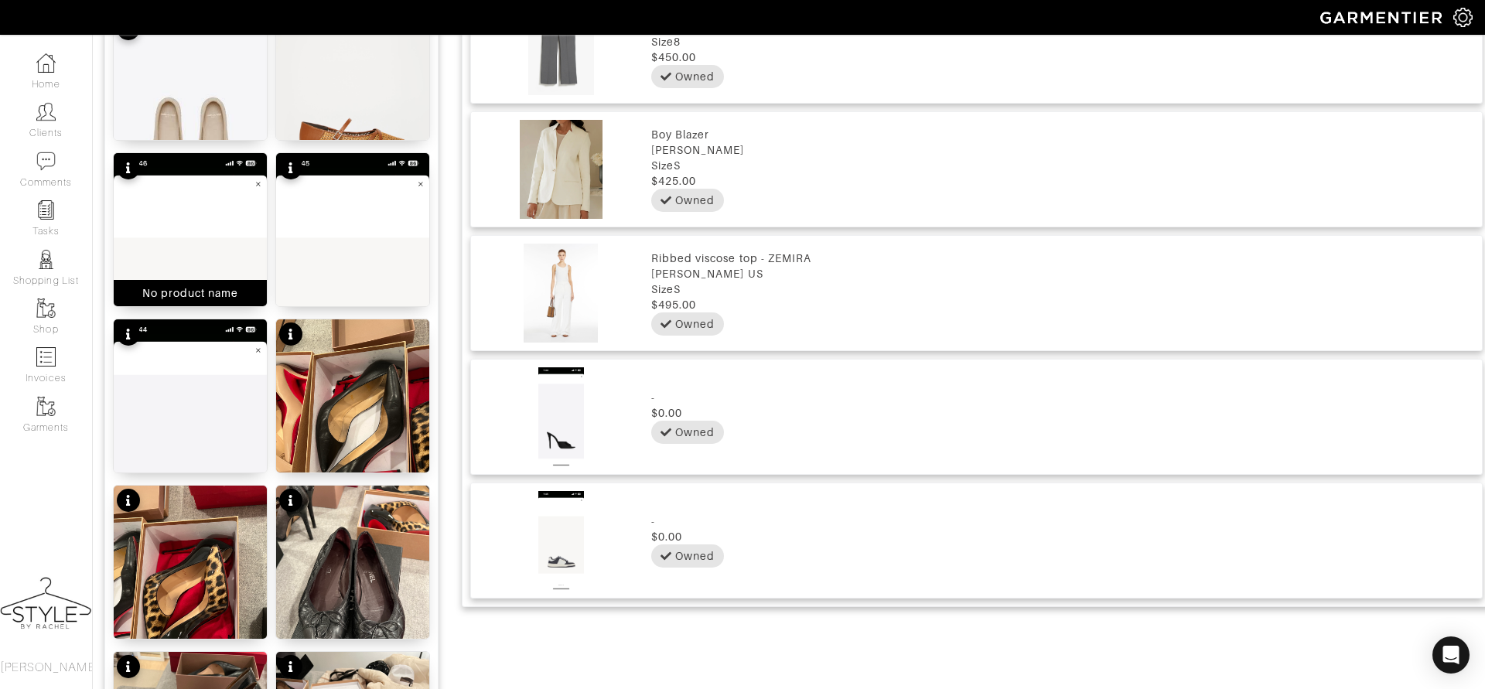
click at [195, 258] on img at bounding box center [190, 318] width 153 height 331
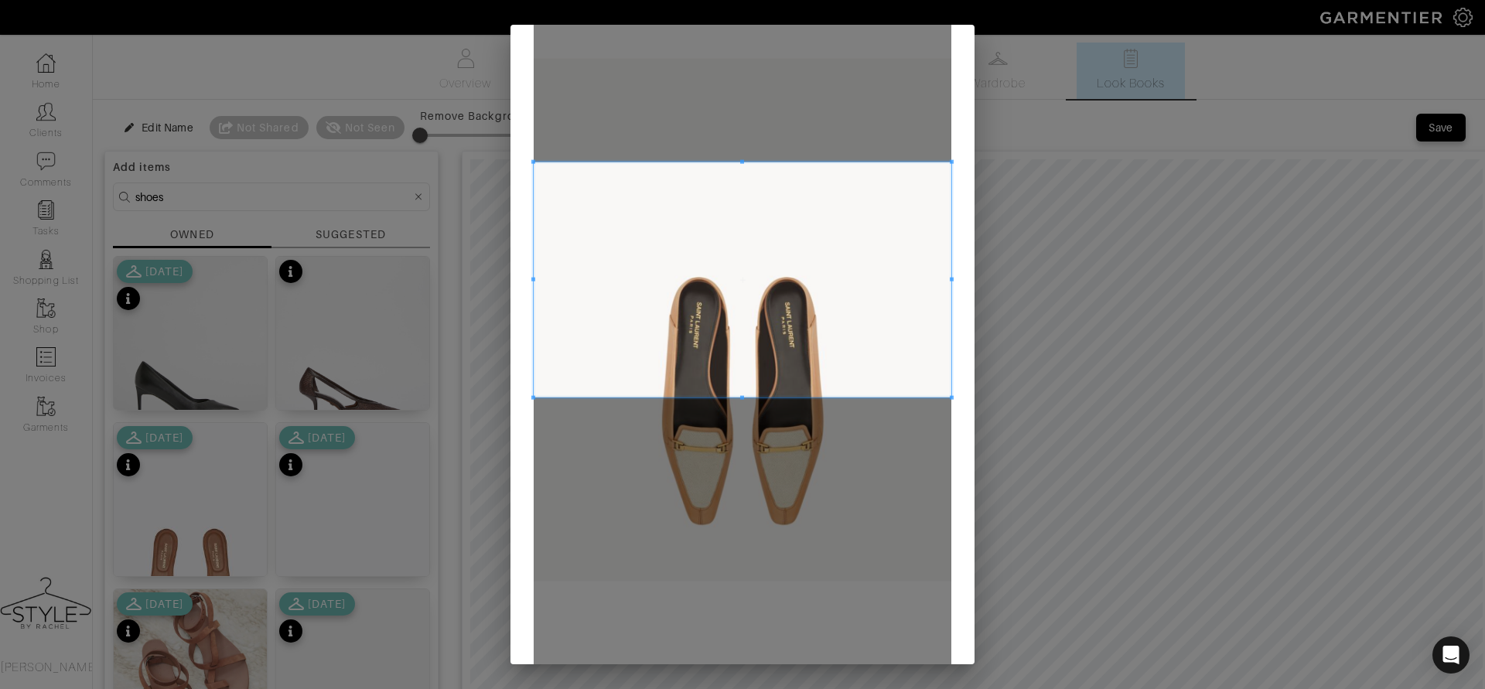
scroll to position [224, 0]
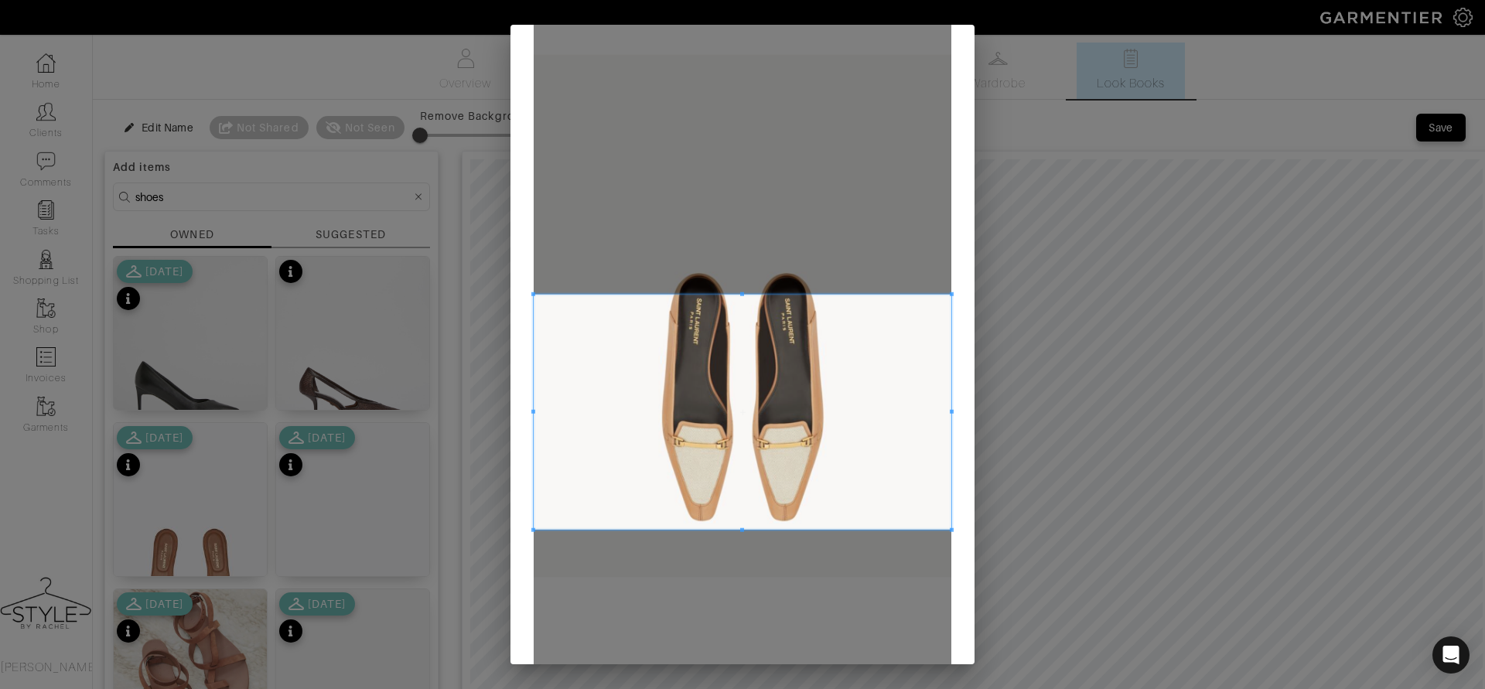
click at [797, 440] on span at bounding box center [743, 412] width 418 height 235
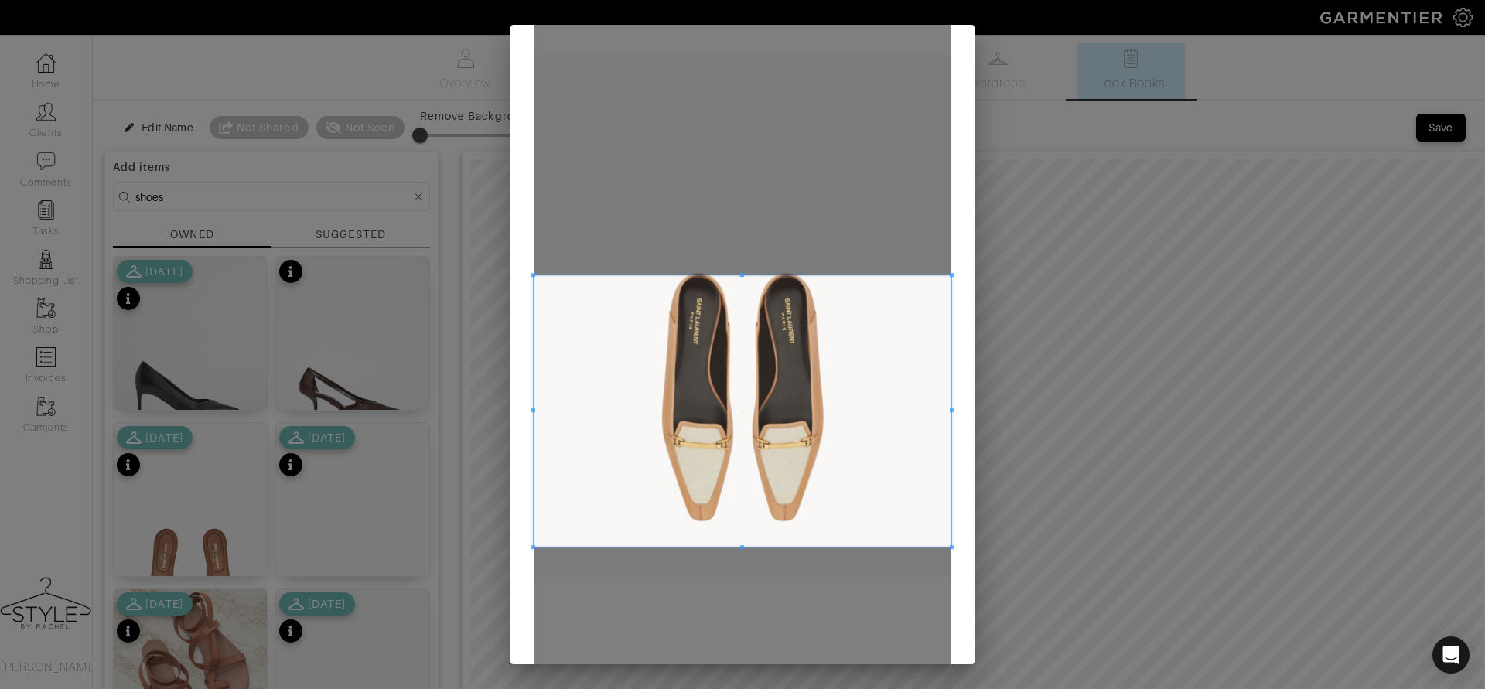
click at [746, 547] on div at bounding box center [743, 410] width 418 height 271
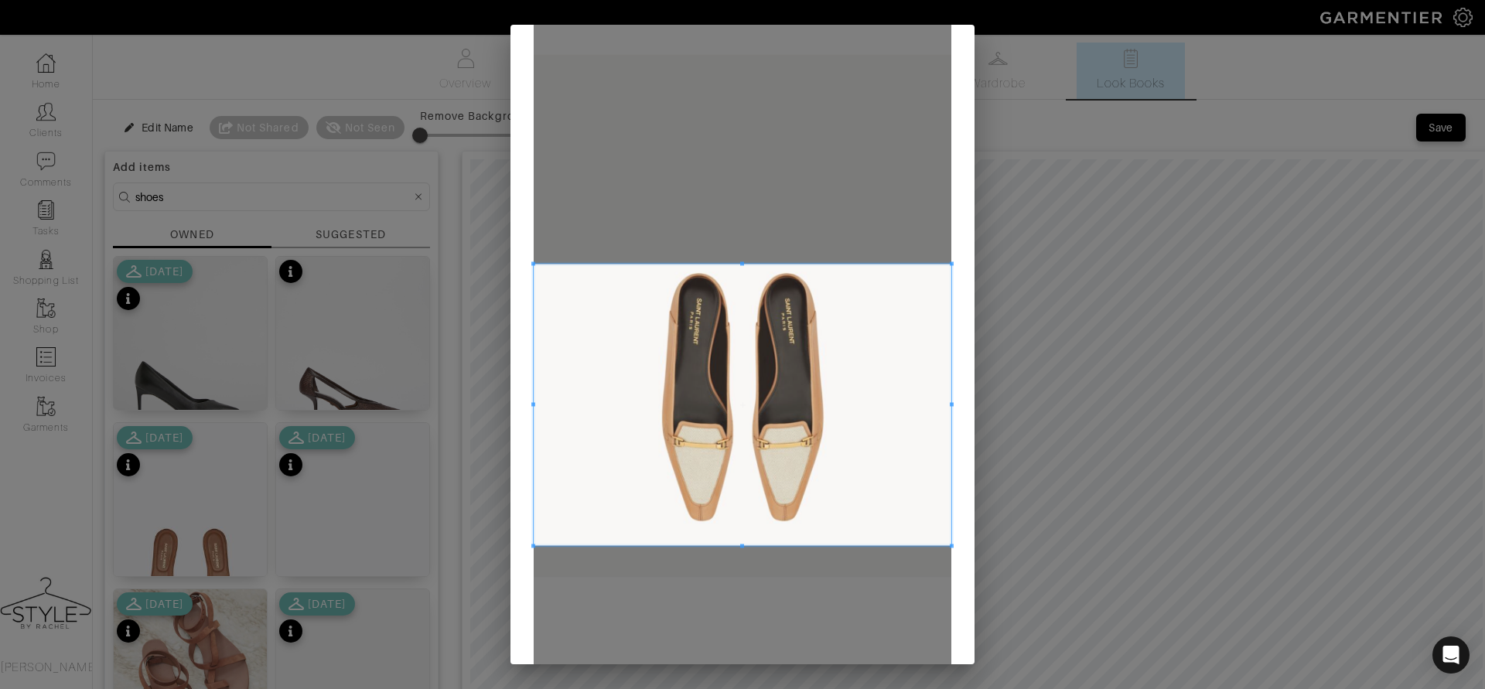
click at [770, 435] on span at bounding box center [743, 405] width 418 height 282
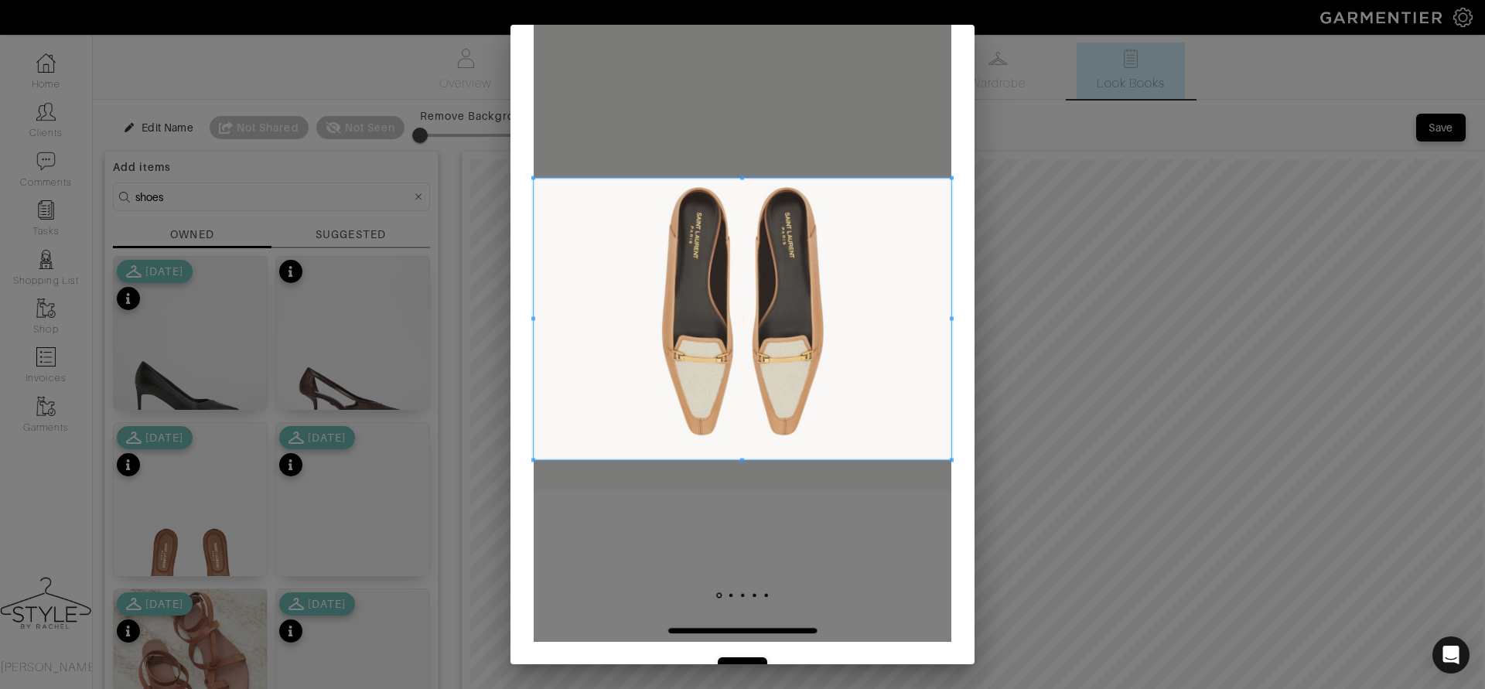
scroll to position [354, 0]
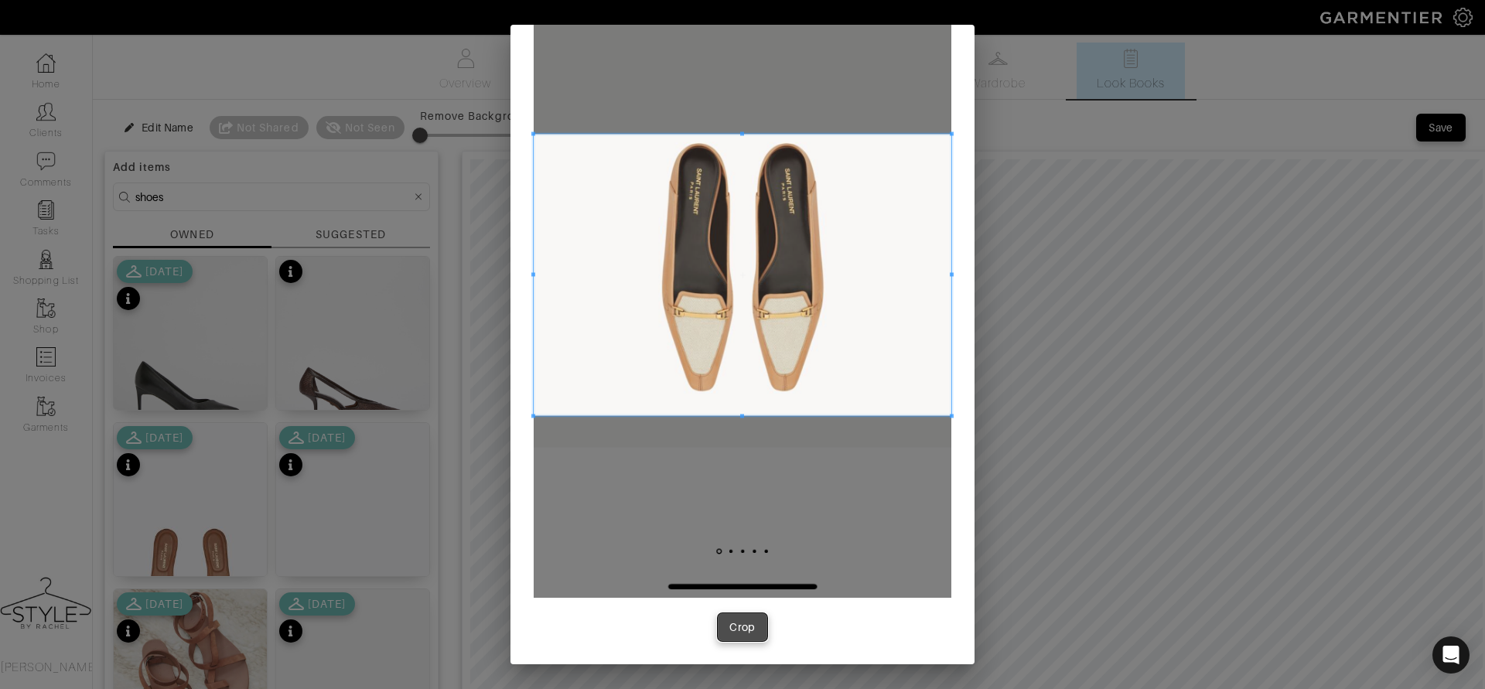
click at [745, 620] on div "Crop" at bounding box center [742, 627] width 26 height 15
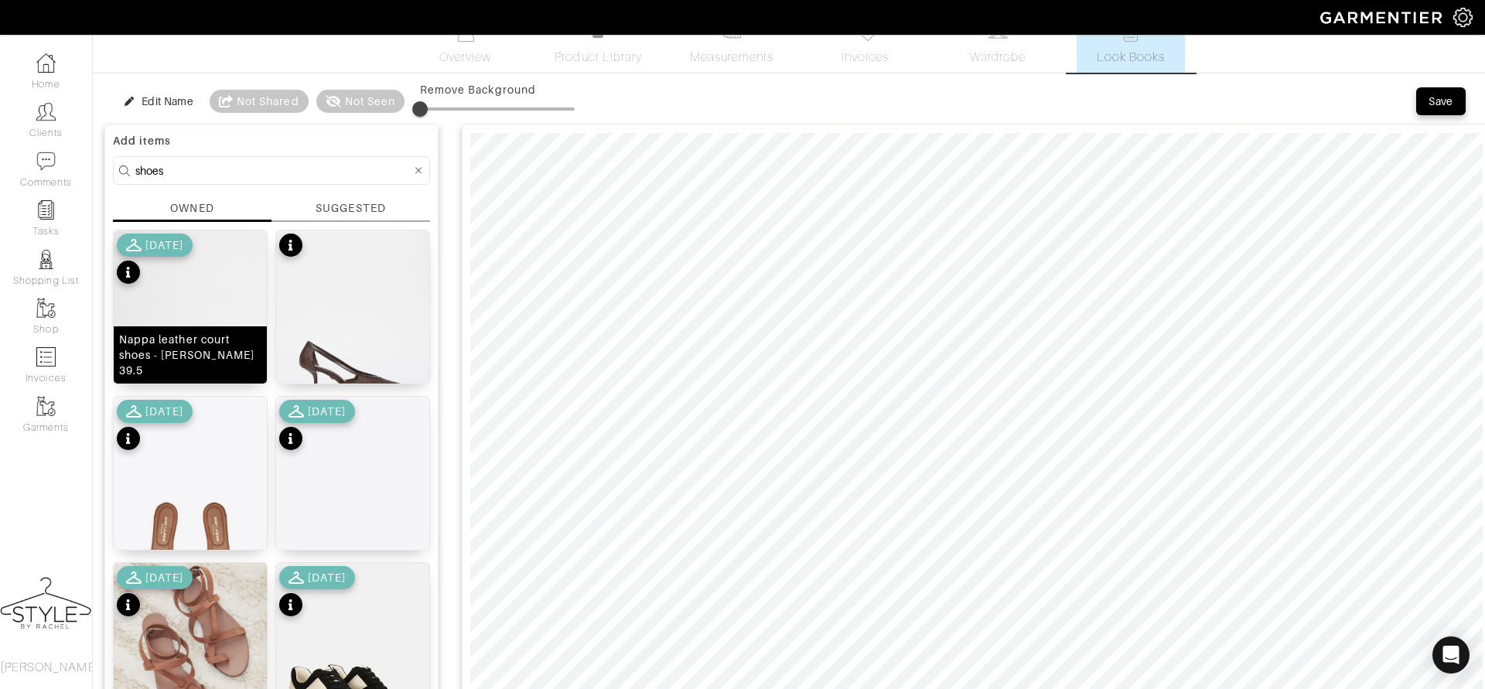
scroll to position [0, 0]
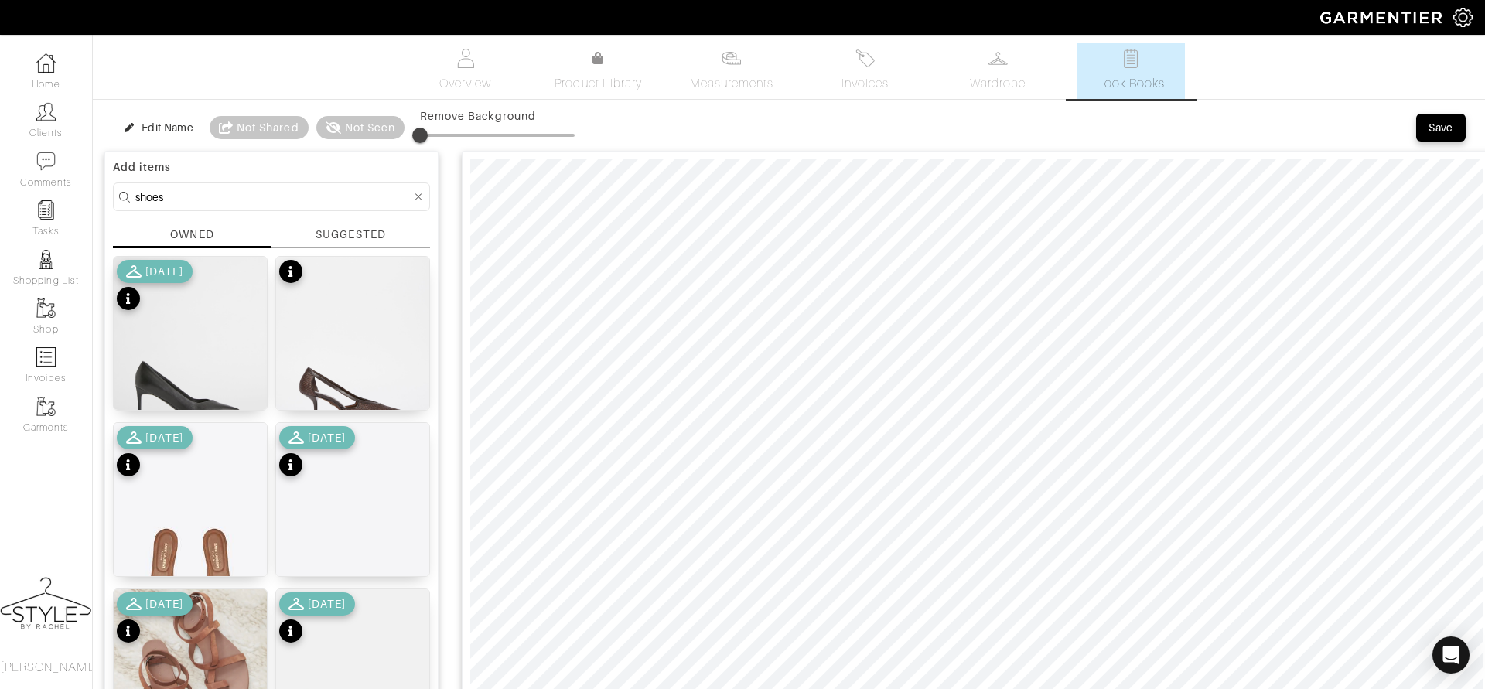
click at [418, 193] on icon at bounding box center [418, 197] width 7 height 11
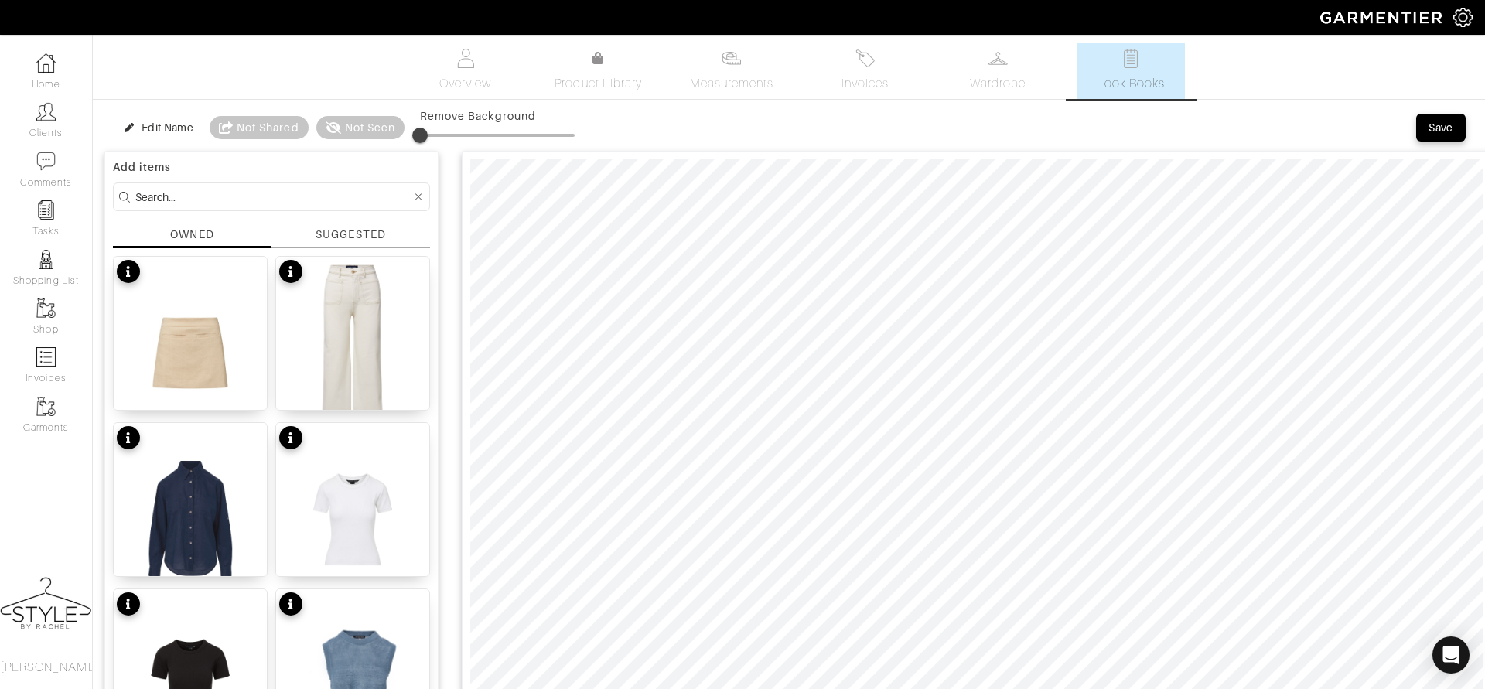
click at [362, 199] on input at bounding box center [273, 196] width 276 height 19
type input "belt"
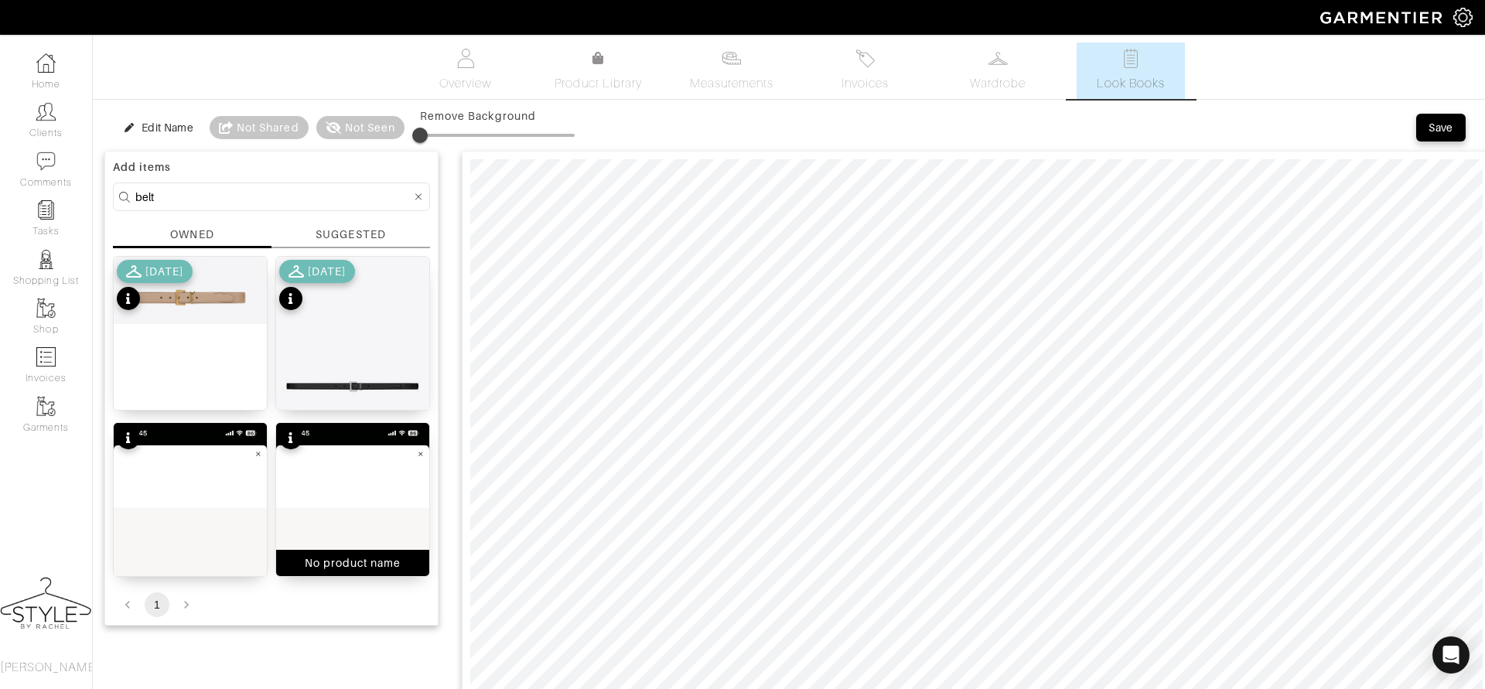
click at [384, 524] on img at bounding box center [352, 588] width 153 height 331
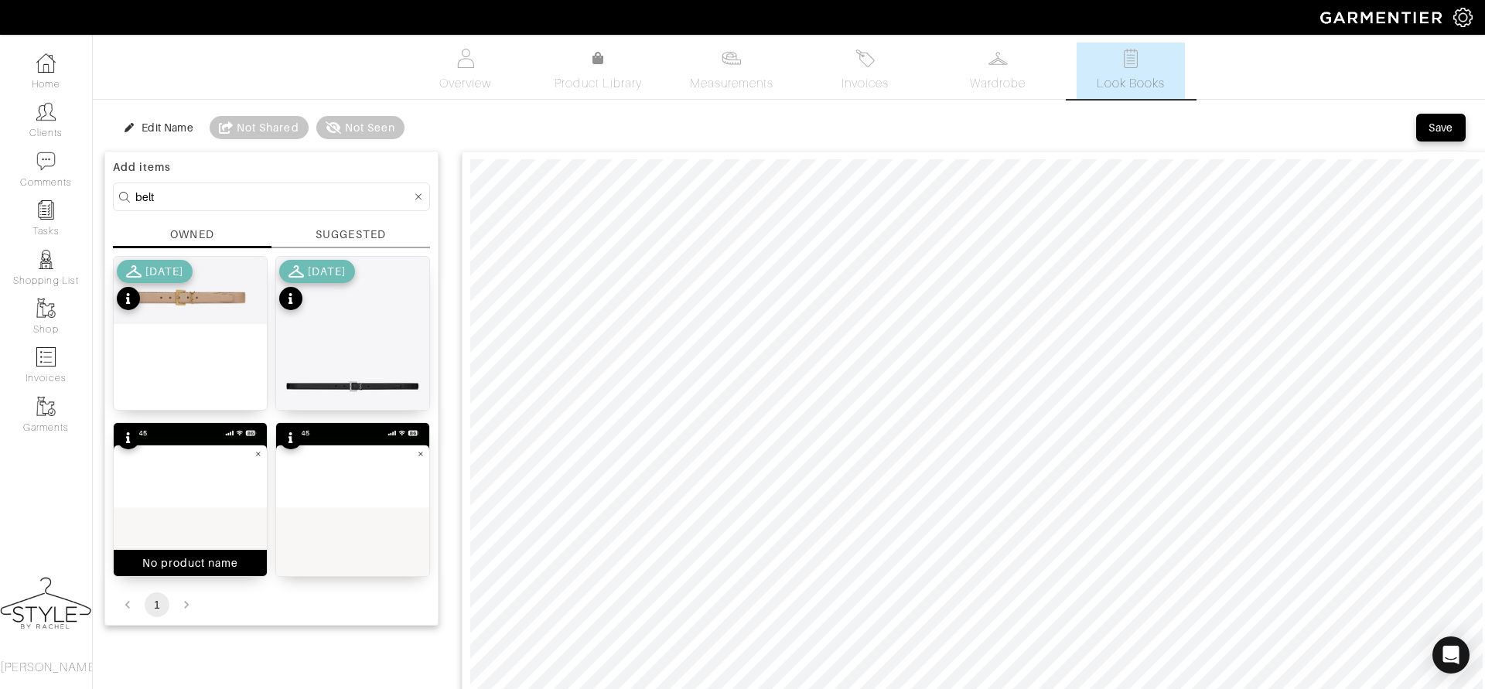
click at [183, 504] on img at bounding box center [190, 588] width 153 height 331
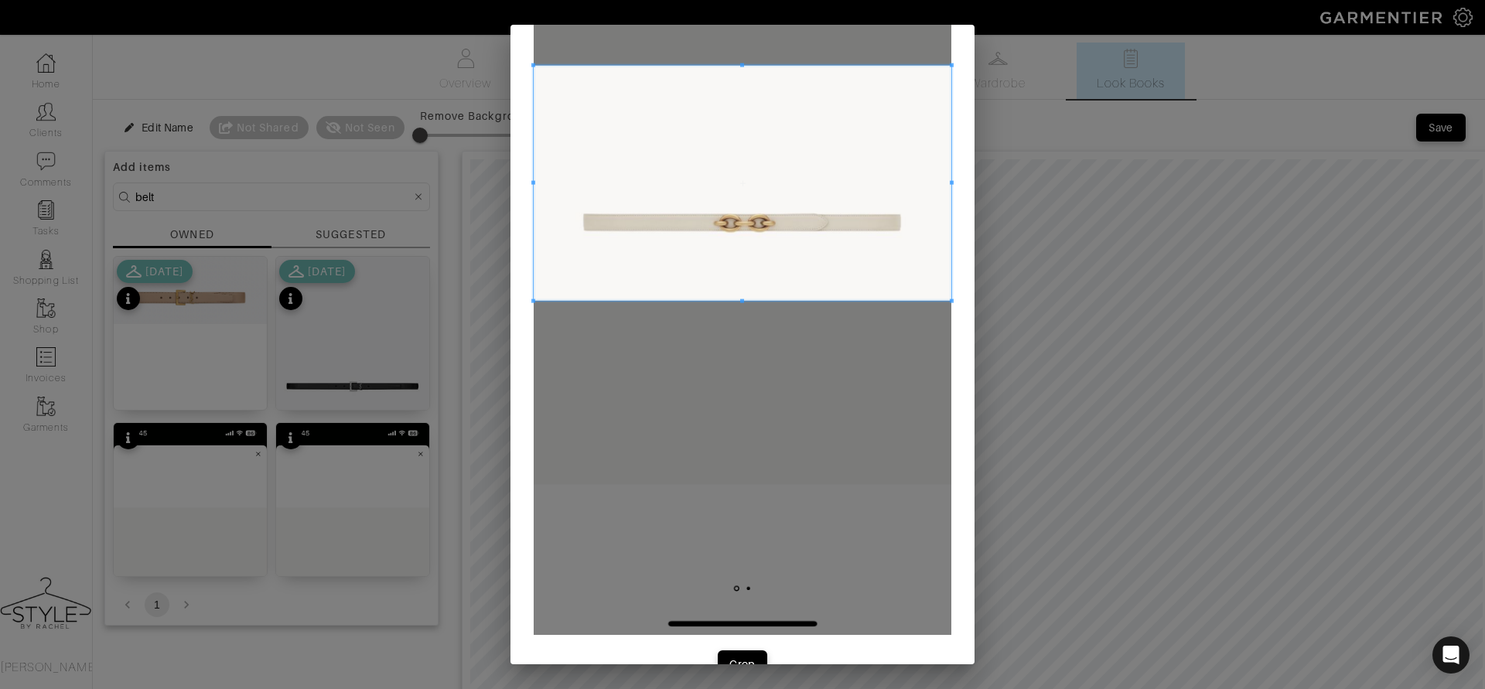
scroll to position [332, 0]
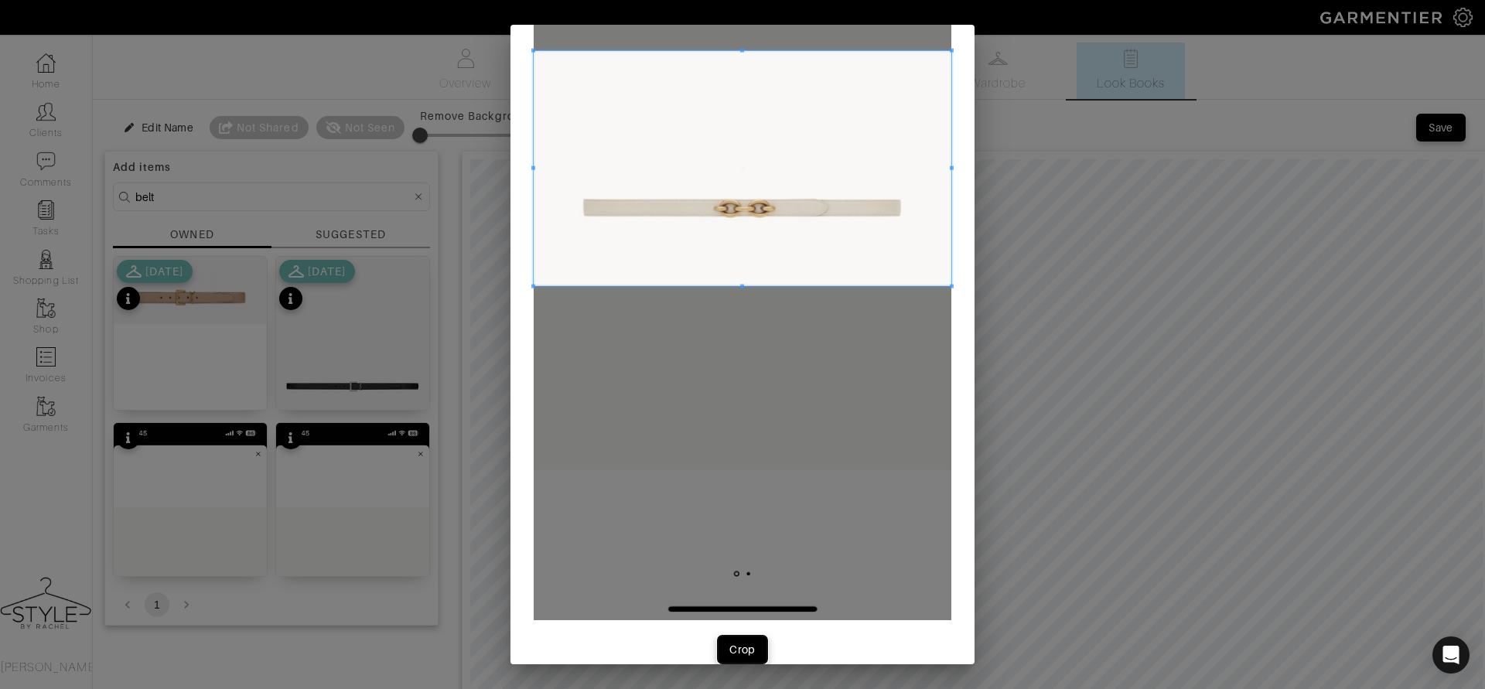
click at [741, 651] on div "Crop" at bounding box center [742, 649] width 26 height 15
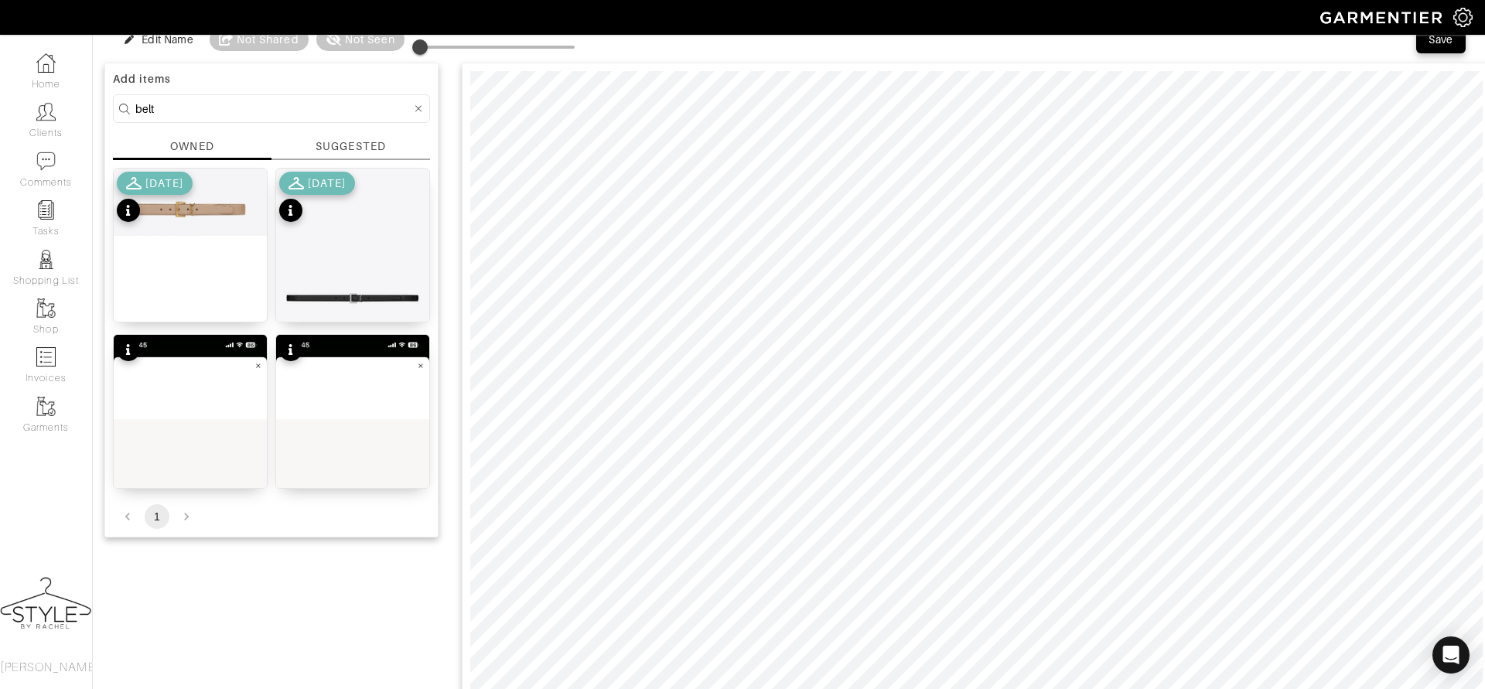
scroll to position [82, 0]
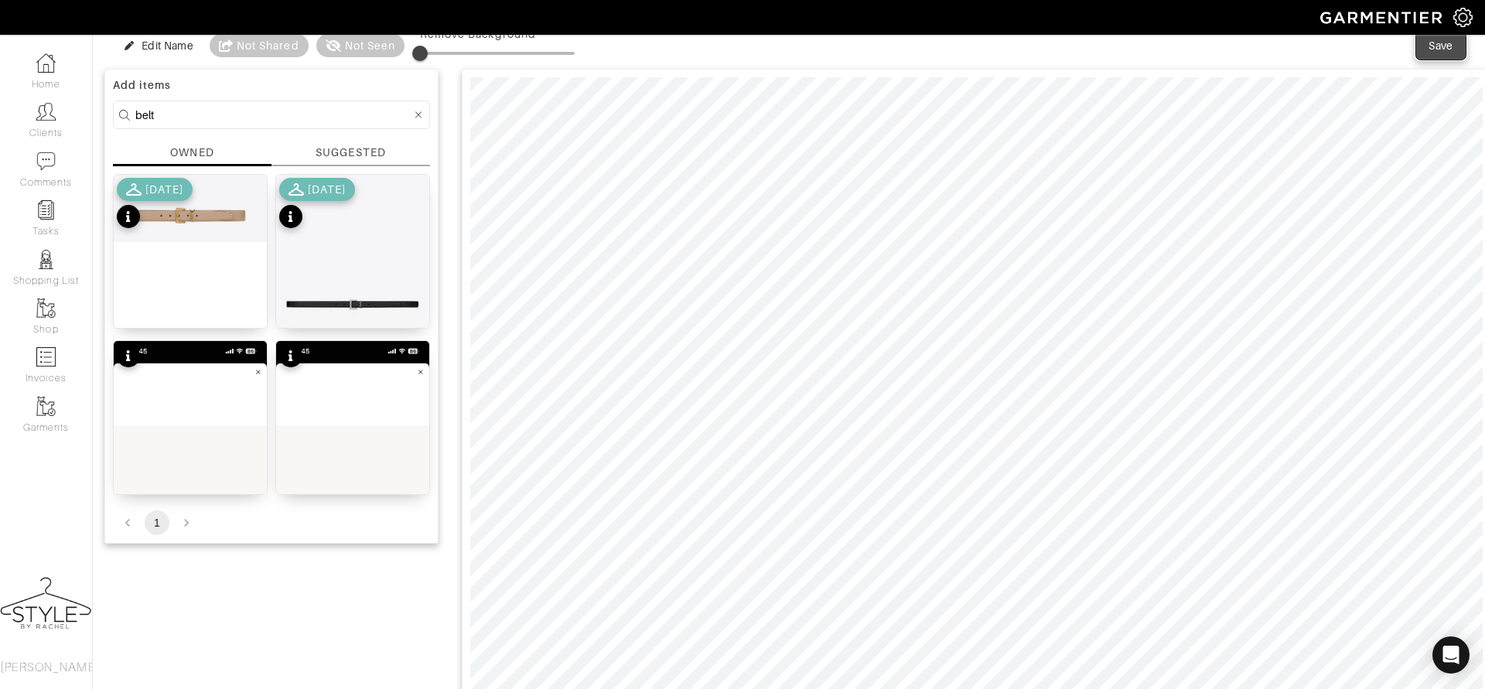
click at [1443, 40] on div "Save" at bounding box center [1441, 45] width 25 height 15
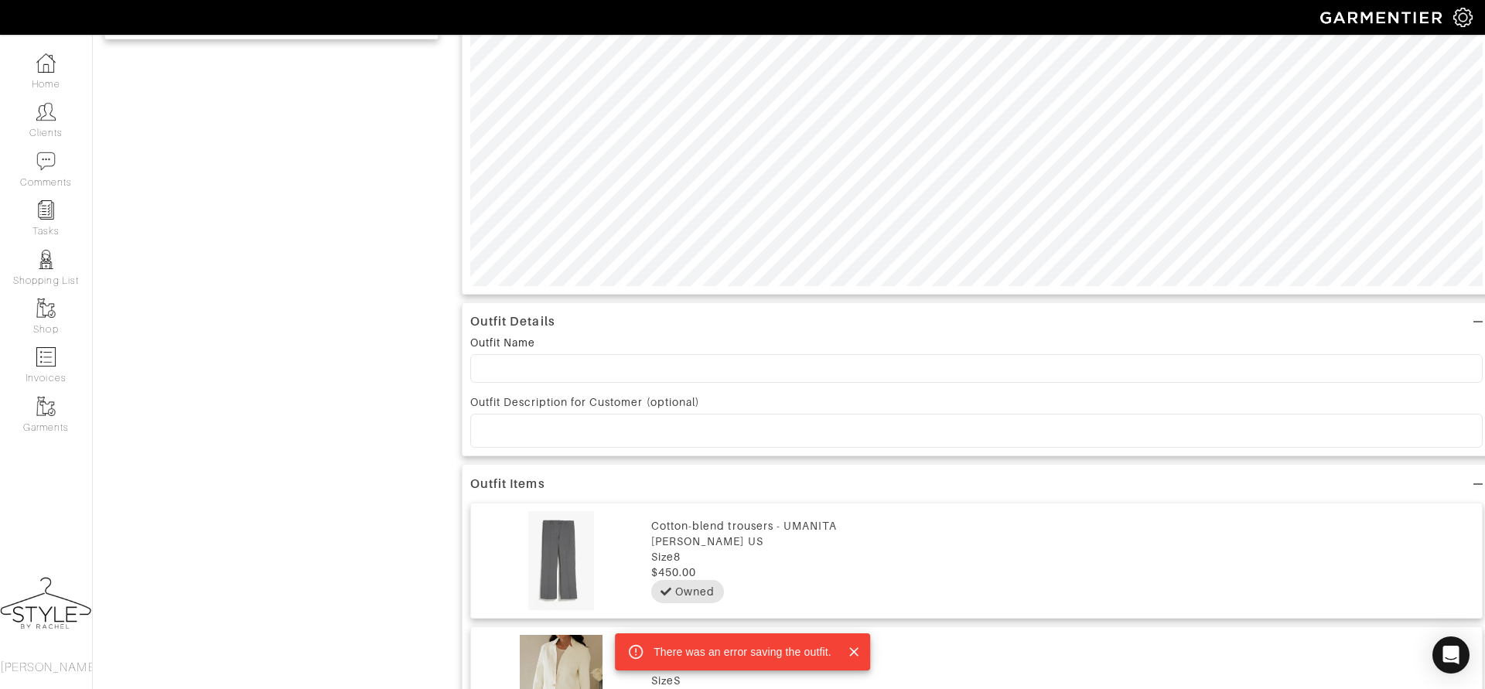
scroll to position [532, 0]
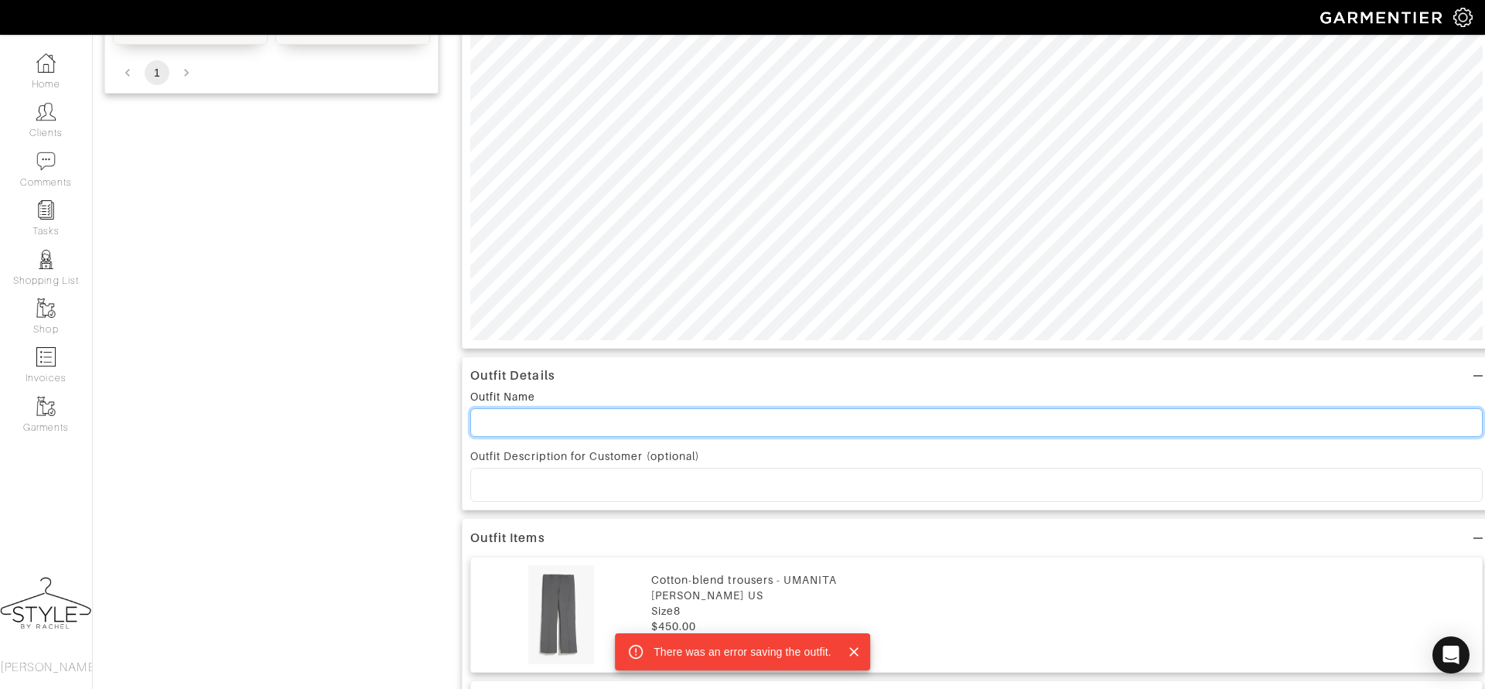
click at [560, 426] on input at bounding box center [976, 422] width 1013 height 29
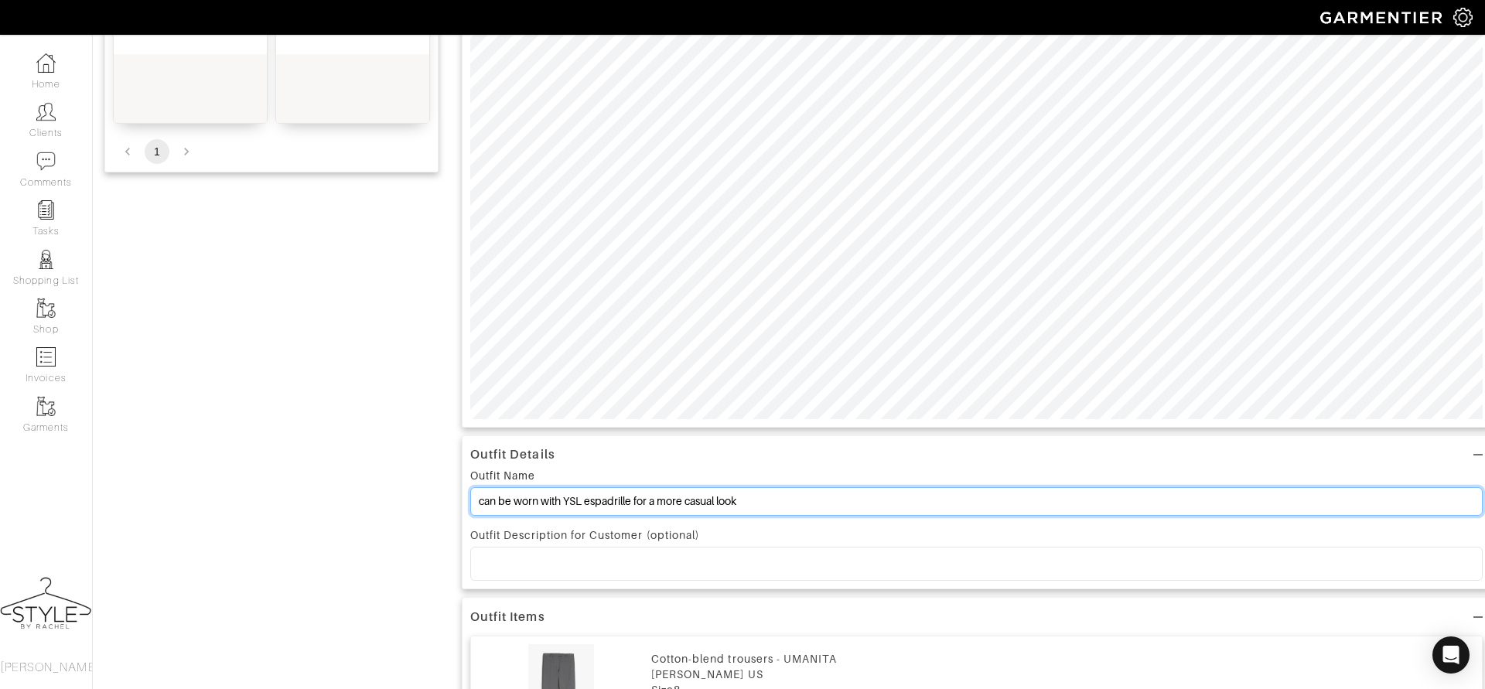
scroll to position [0, 0]
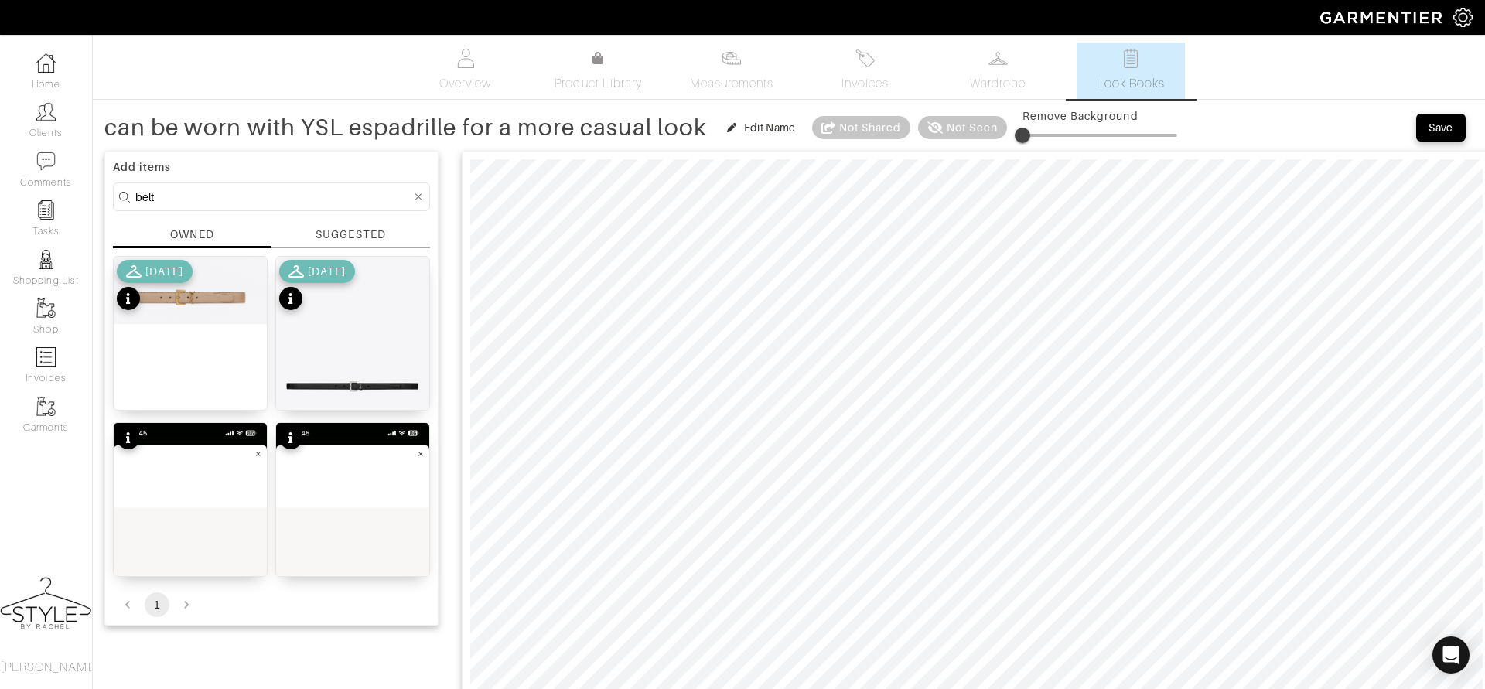
type input "can be worn with YSL espadrille for a more casual look"
click at [1430, 126] on div "Save" at bounding box center [1441, 127] width 25 height 15
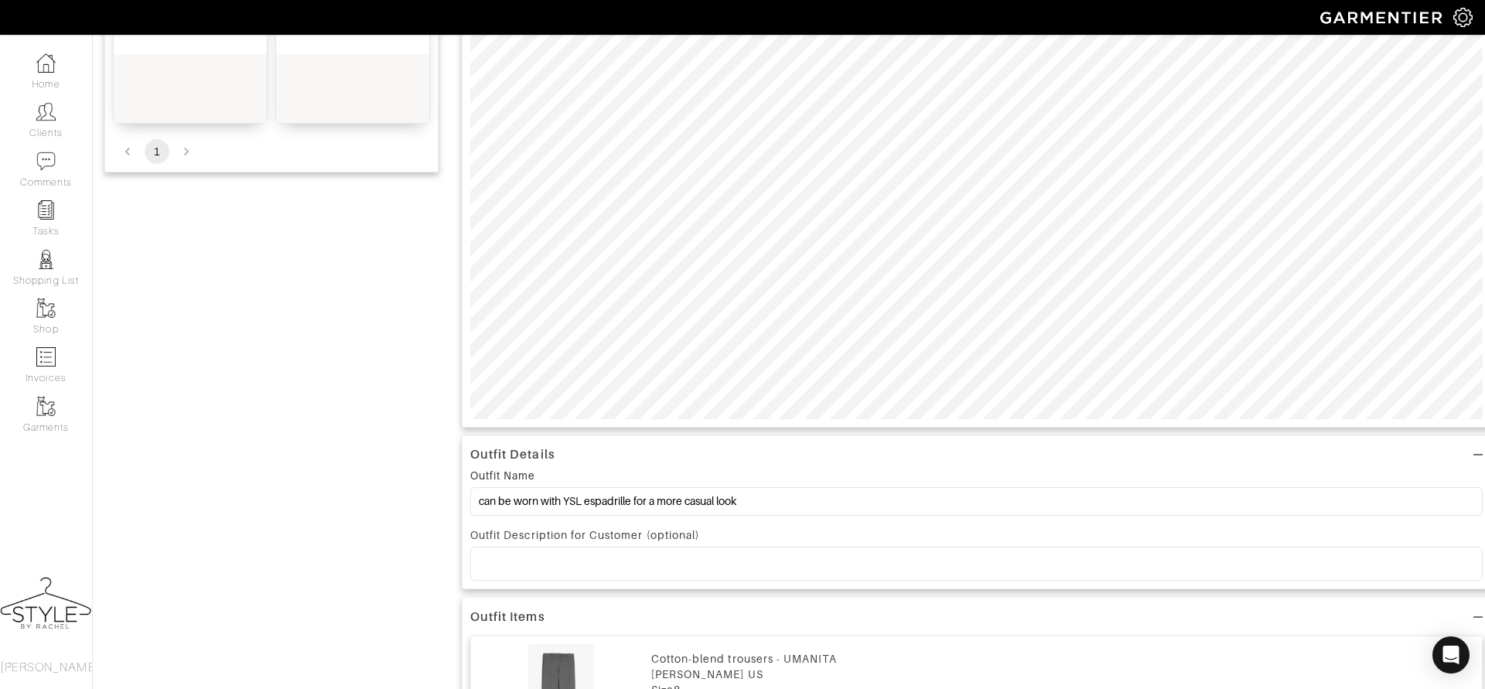
scroll to position [459, 0]
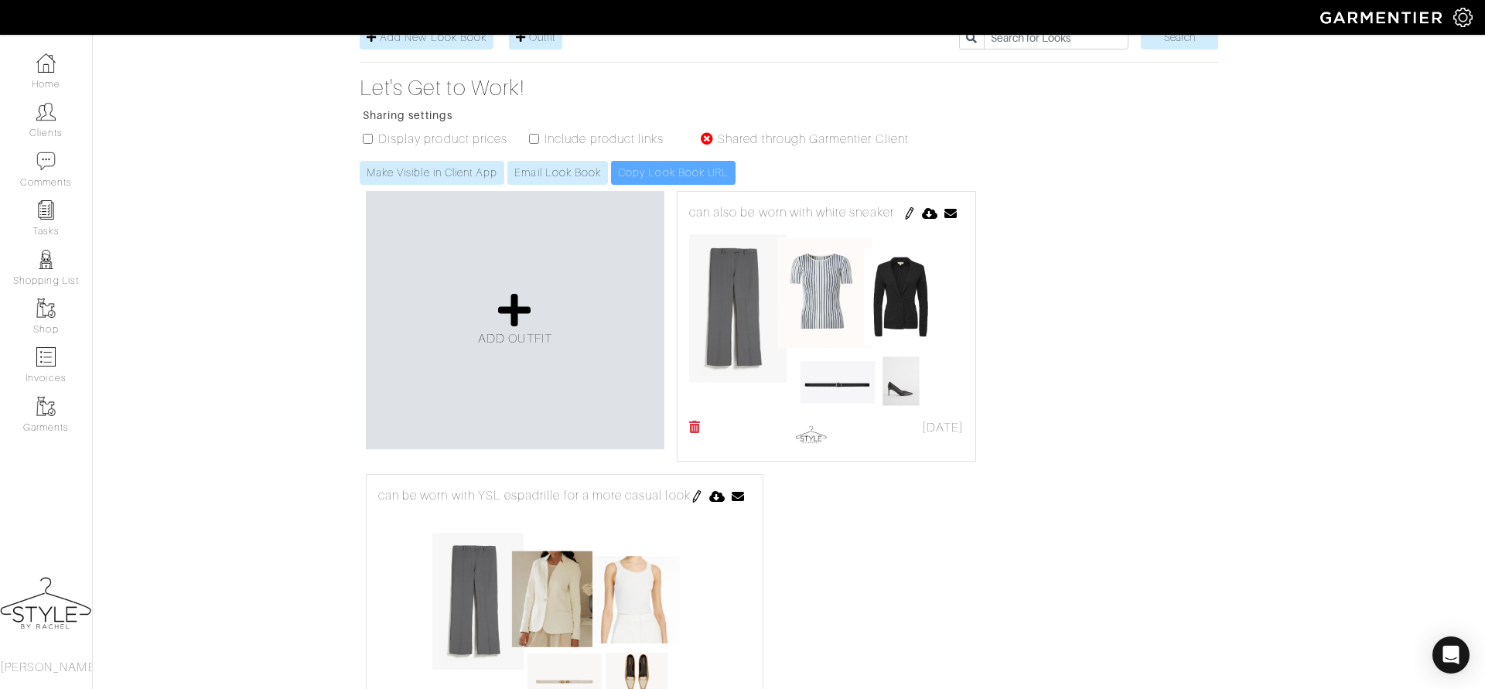
scroll to position [280, 0]
click at [507, 330] on span "ADD OUTFIT" at bounding box center [515, 337] width 74 height 14
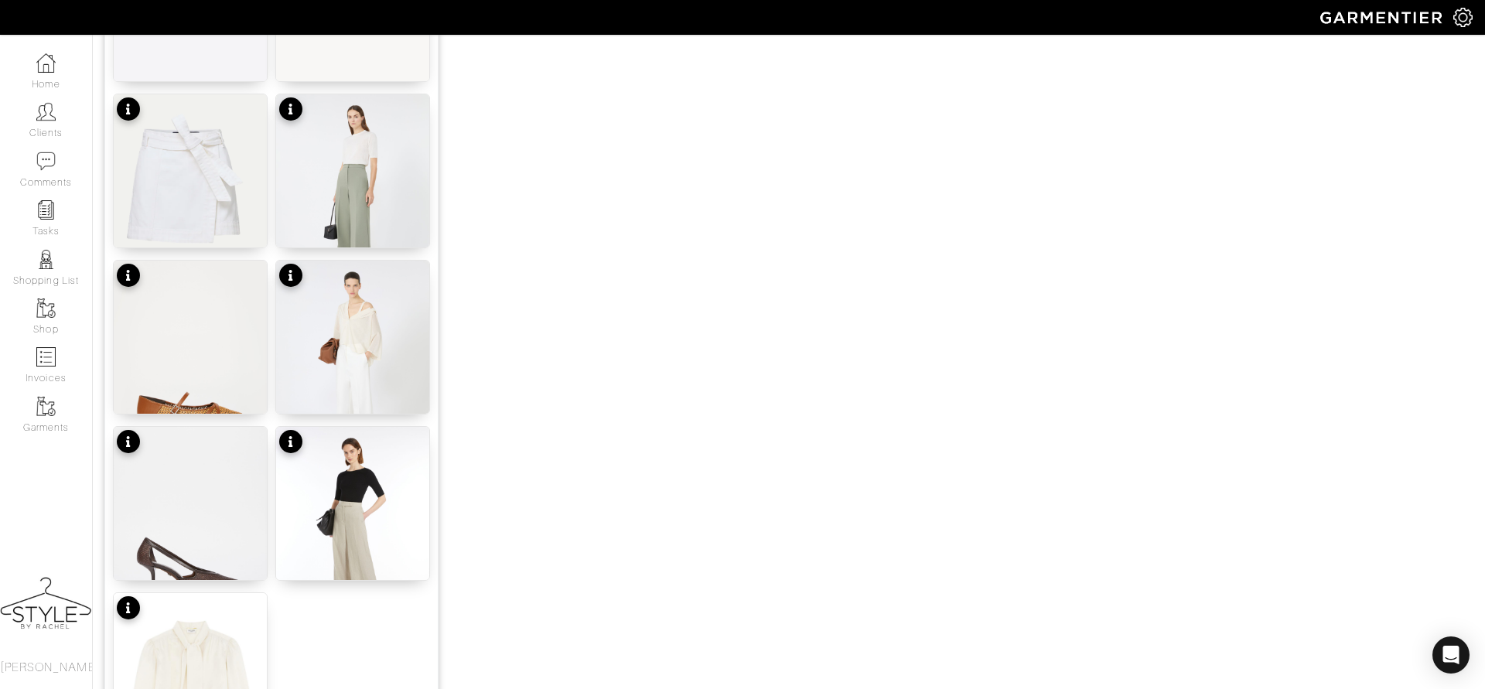
scroll to position [1839, 0]
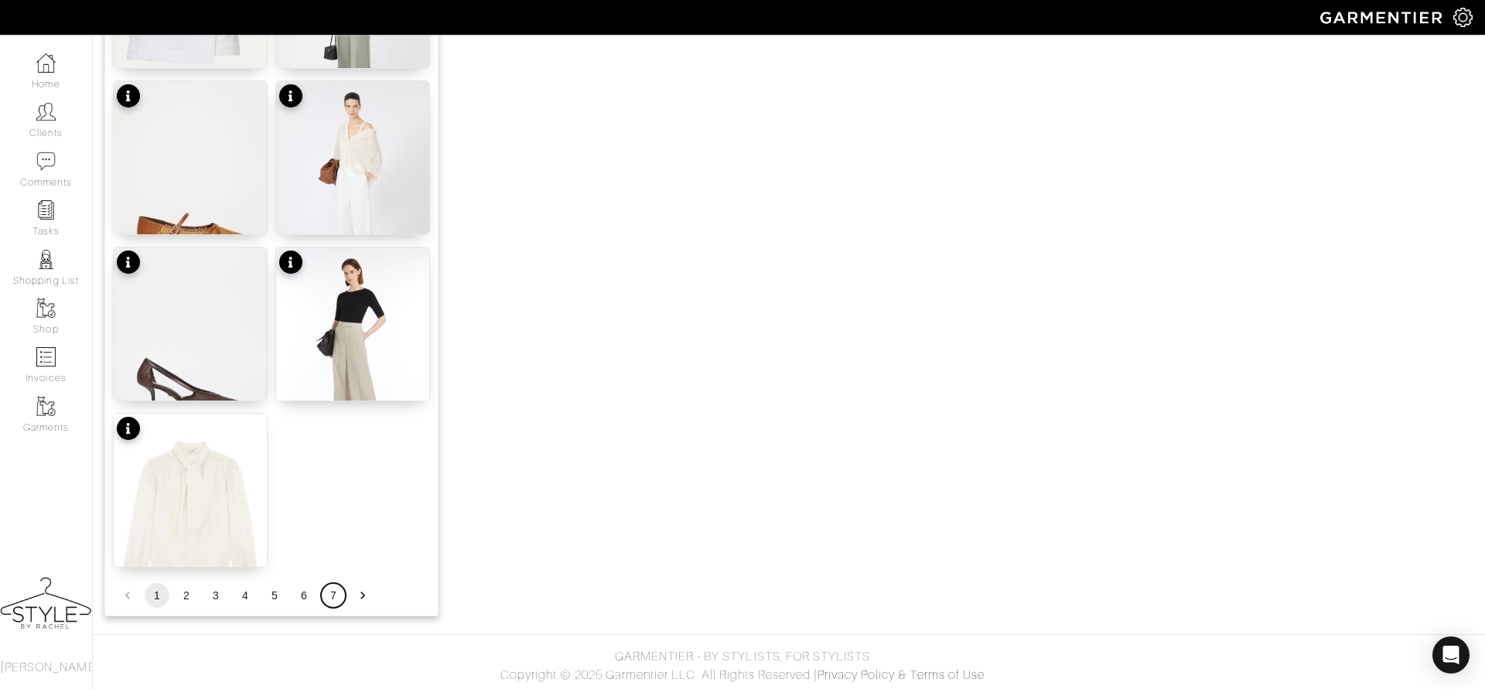
click at [325, 599] on button "7" at bounding box center [333, 595] width 25 height 25
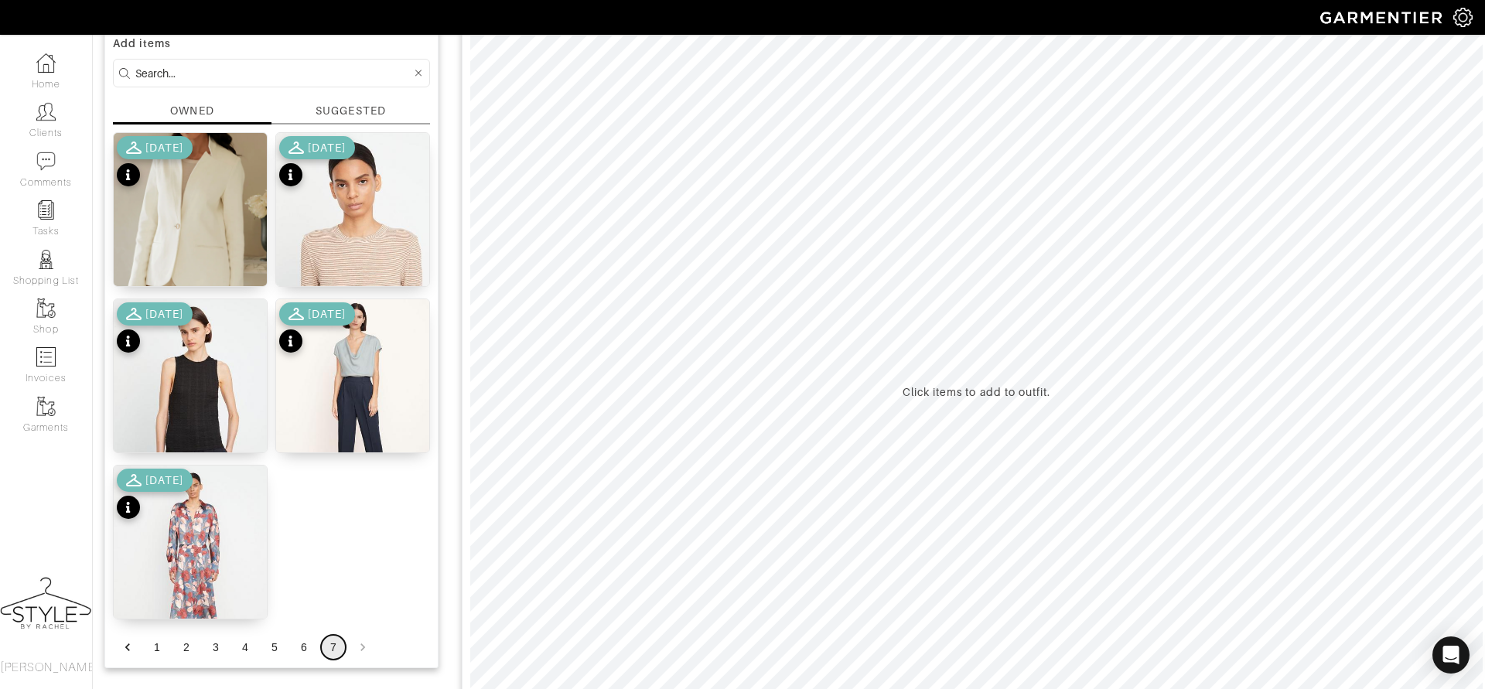
scroll to position [101, 0]
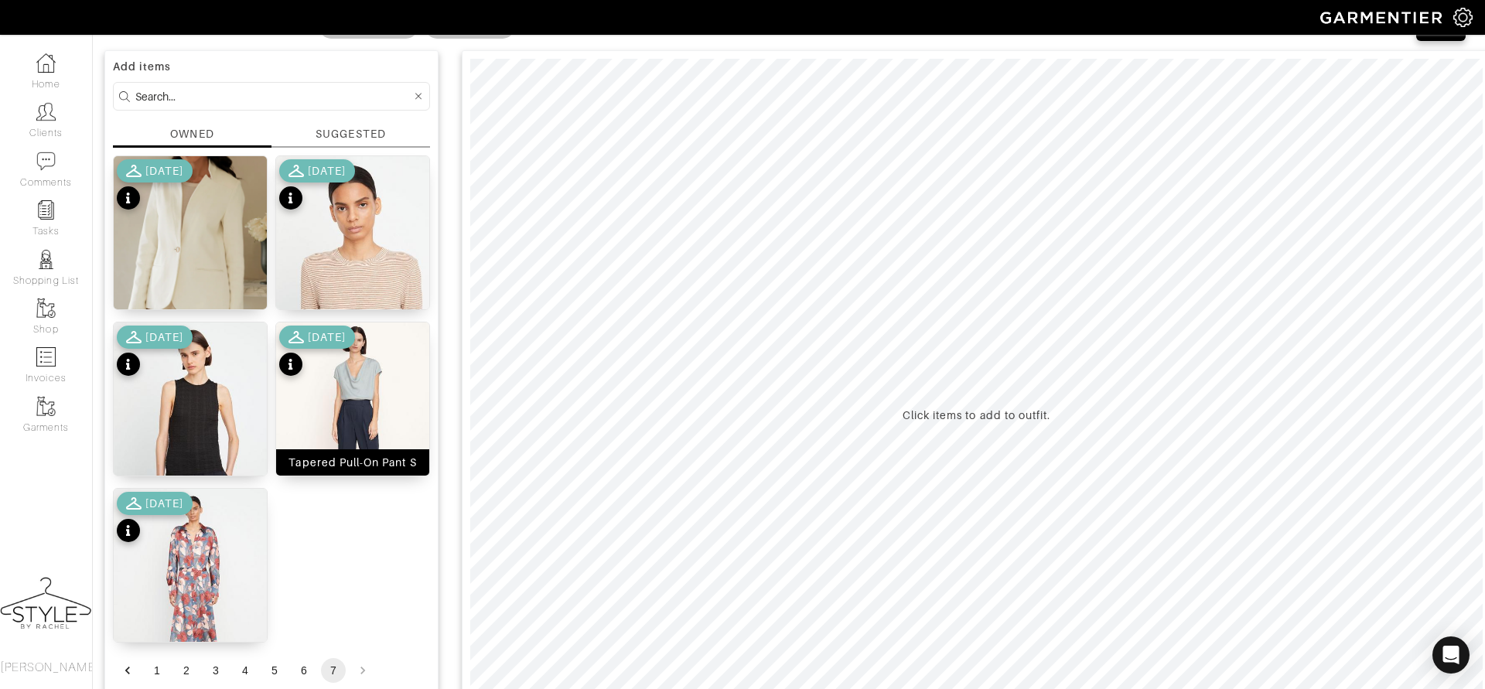
click at [354, 384] on img at bounding box center [352, 429] width 153 height 213
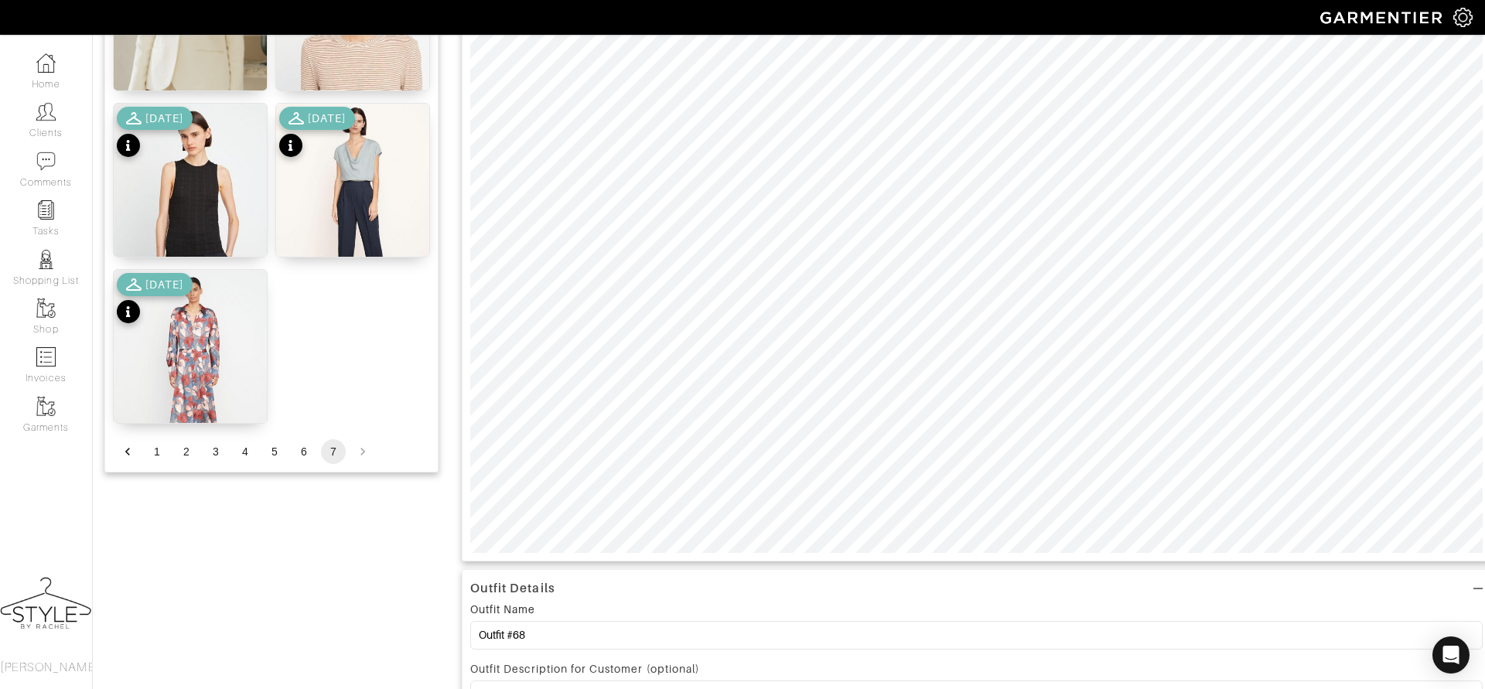
scroll to position [316, 0]
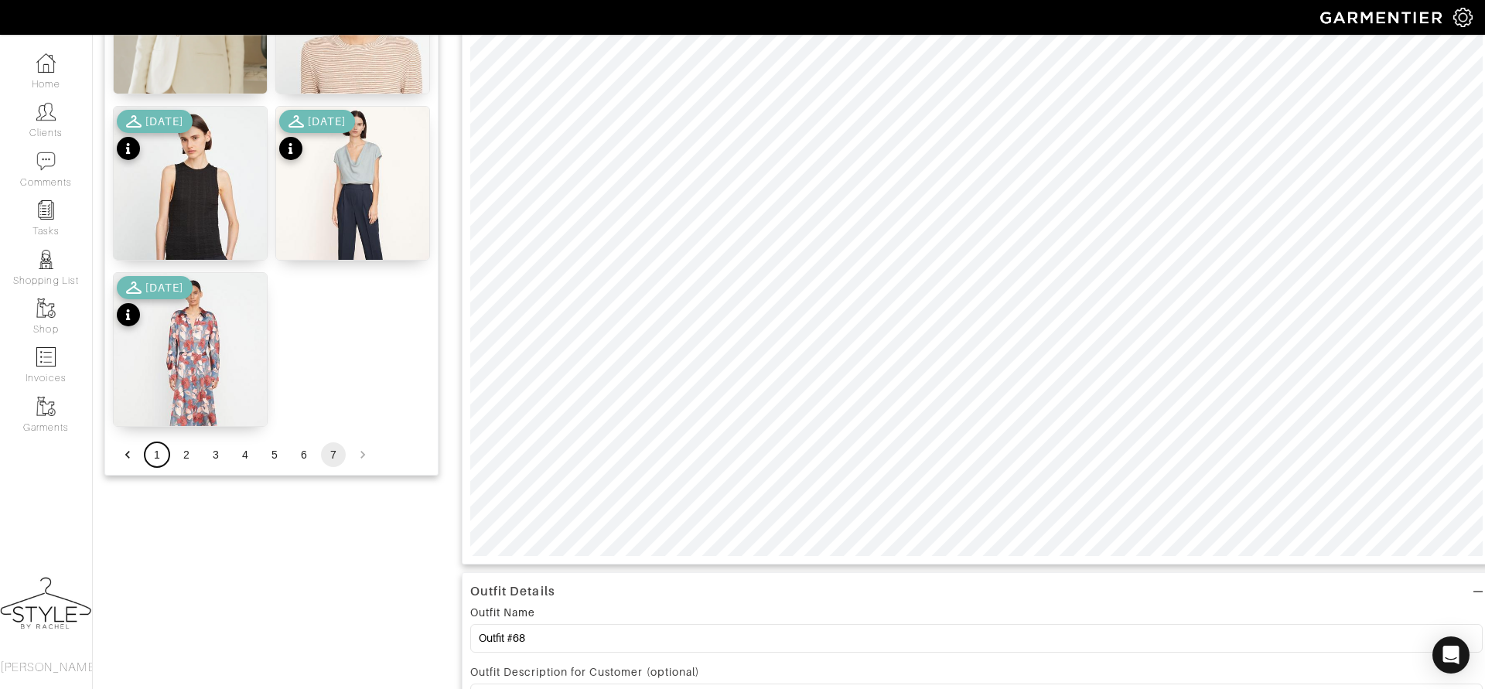
click at [150, 451] on button "1" at bounding box center [157, 454] width 25 height 25
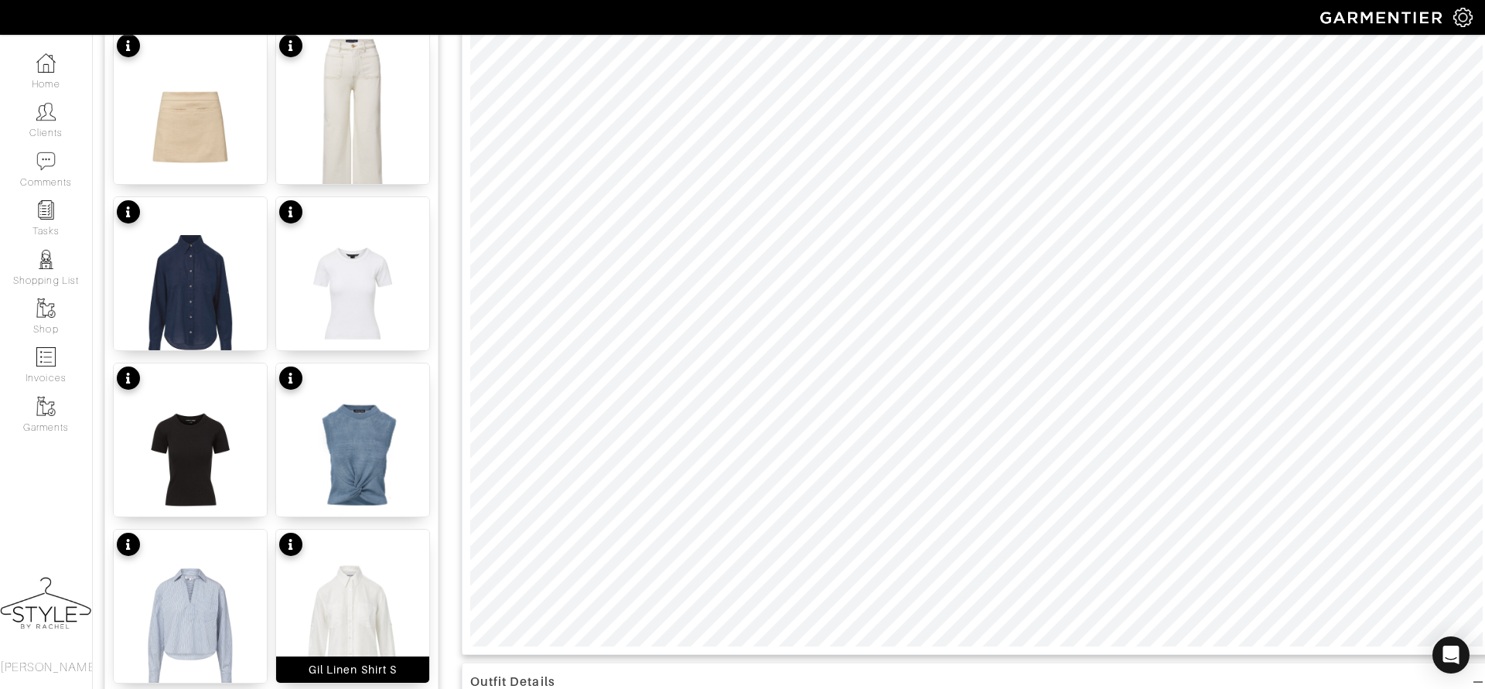
scroll to position [221, 0]
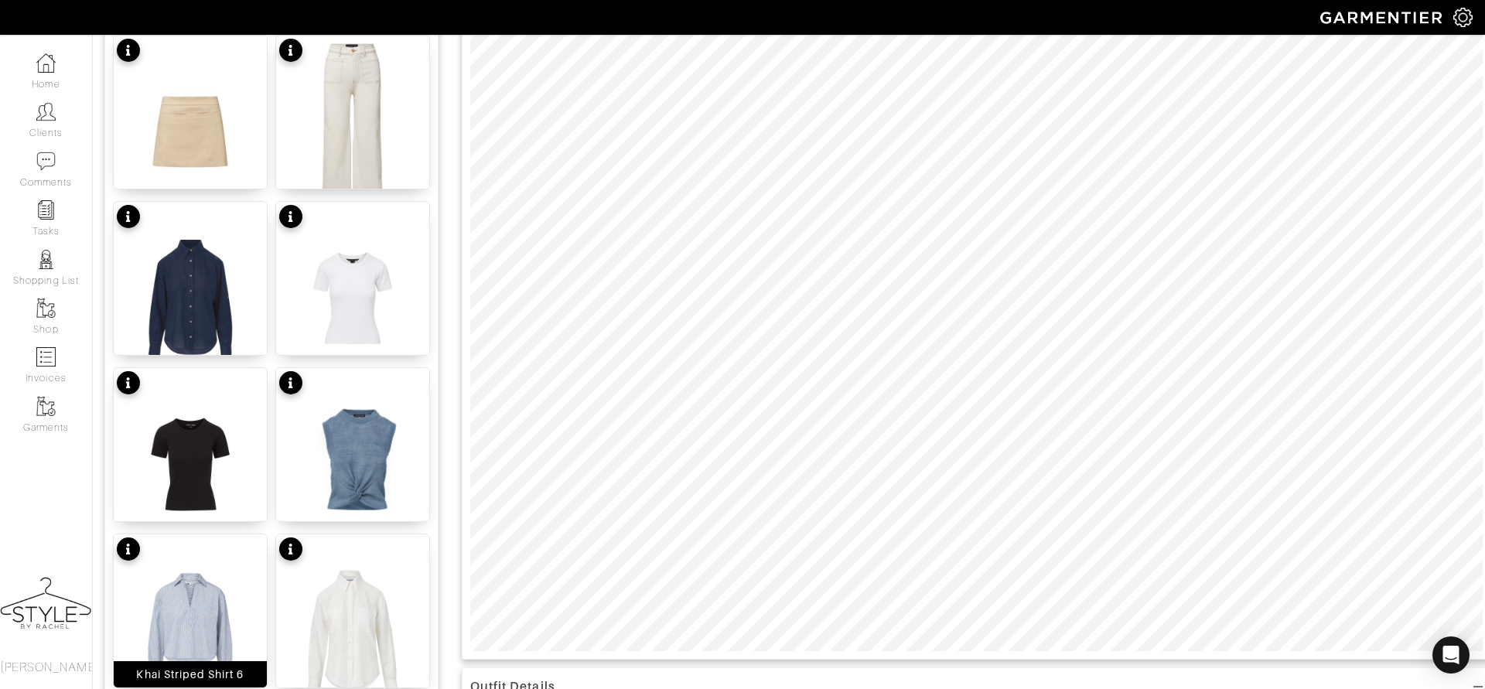
click at [194, 593] on img at bounding box center [190, 630] width 153 height 193
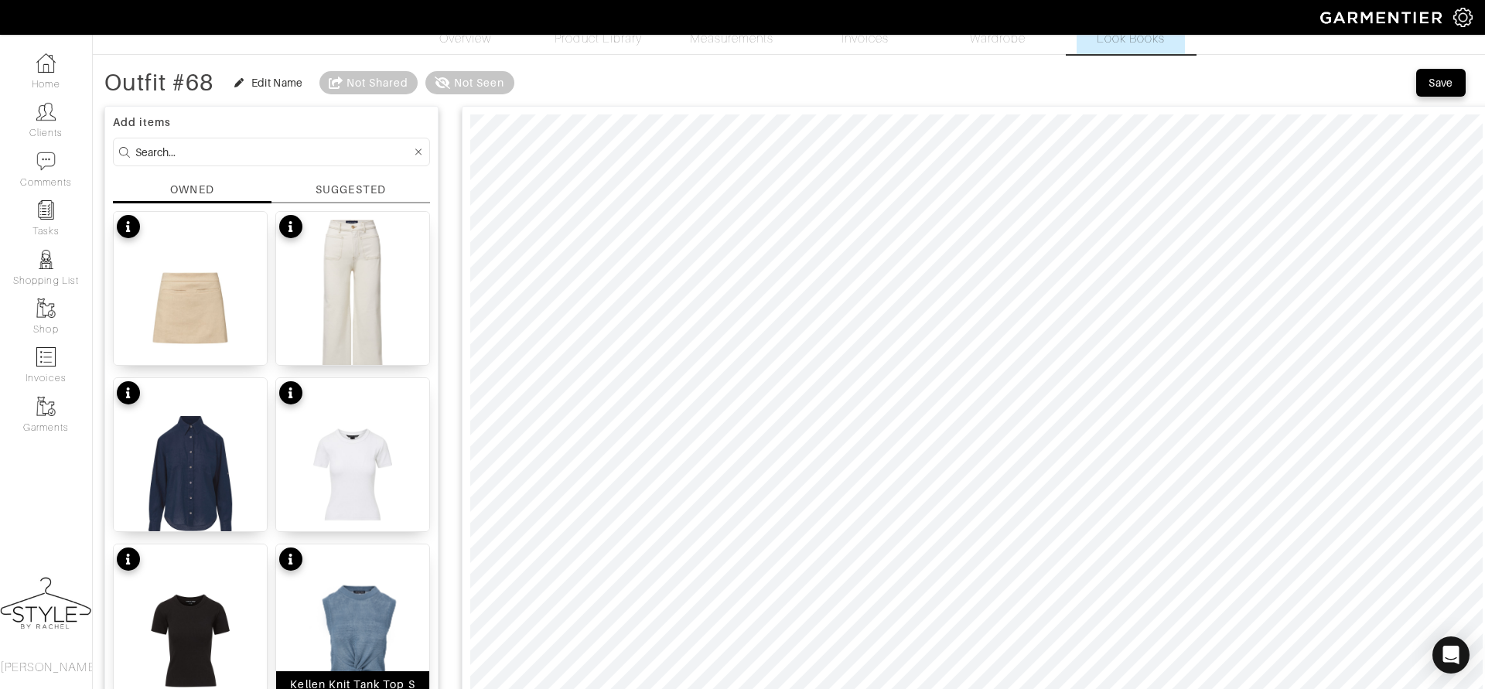
scroll to position [26, 0]
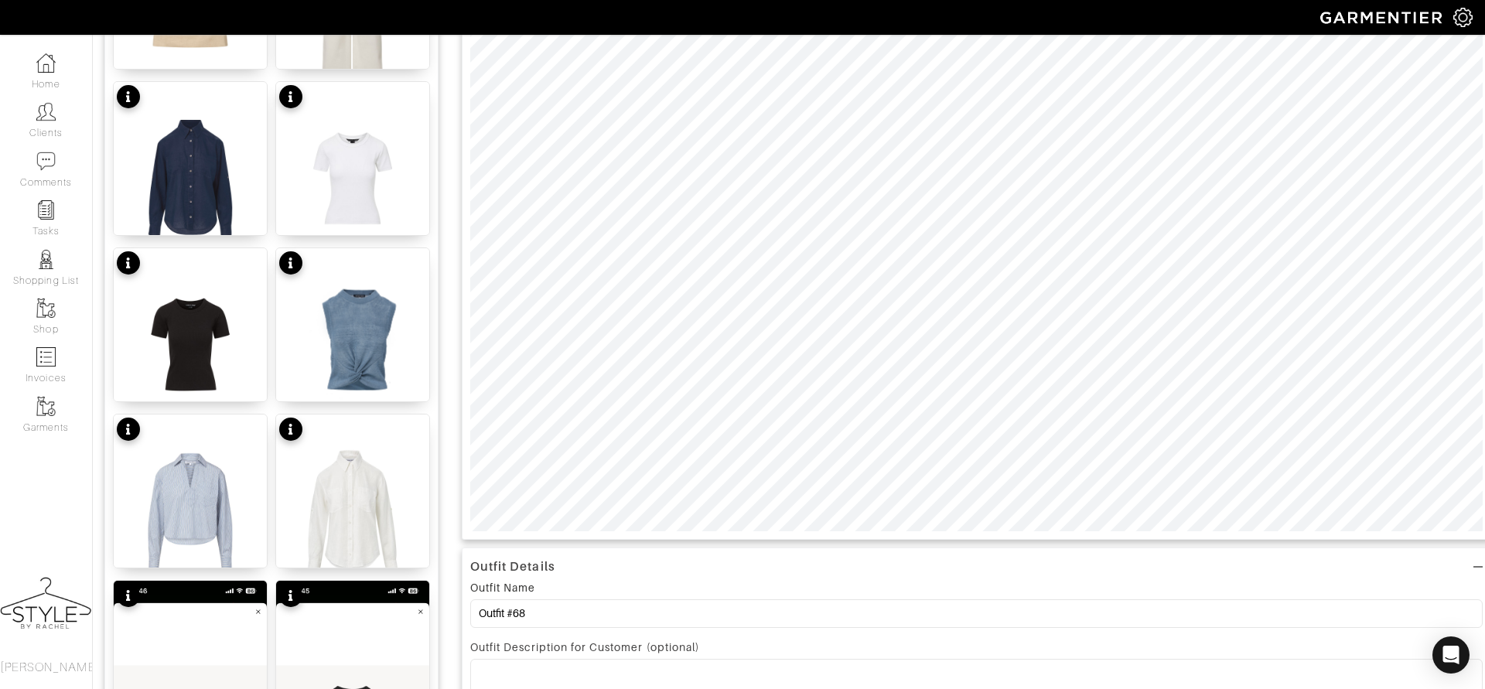
scroll to position [0, 0]
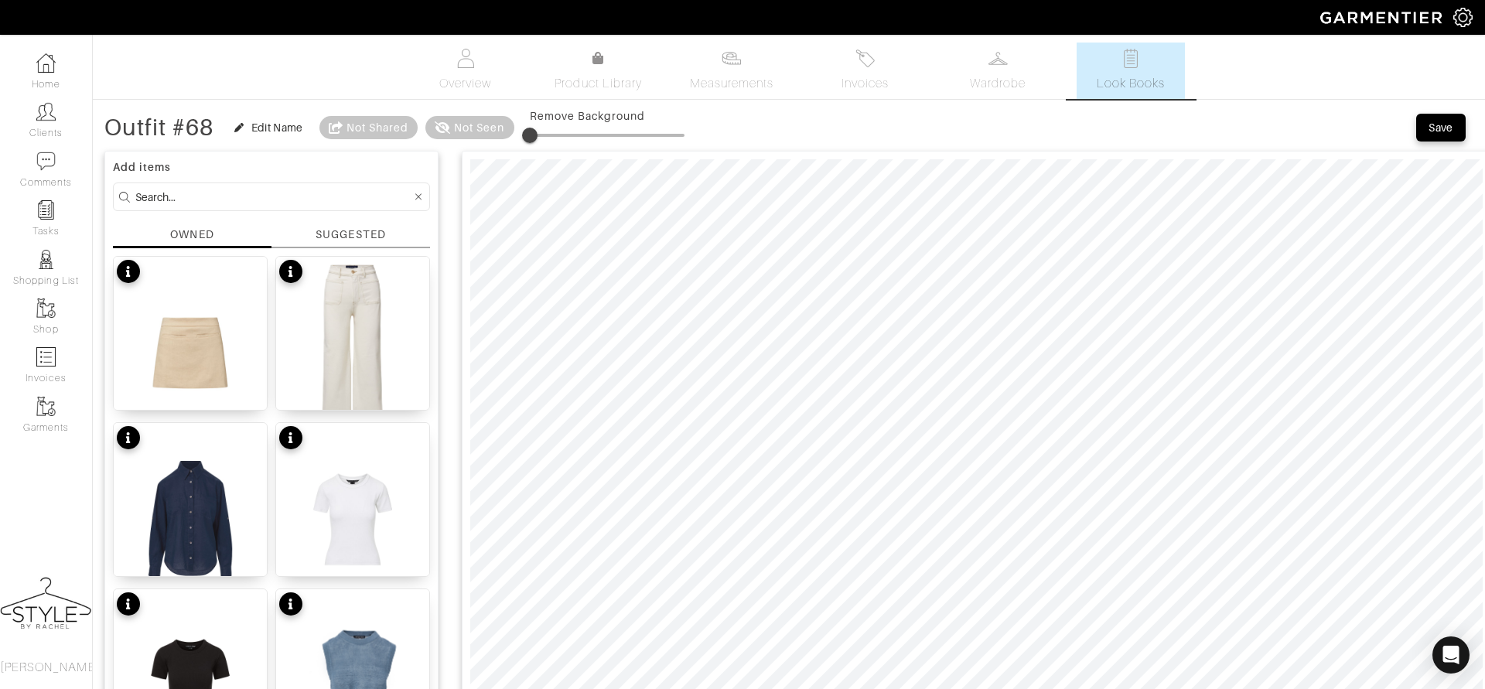
click at [353, 193] on input at bounding box center [273, 196] width 276 height 19
type input "shoes"
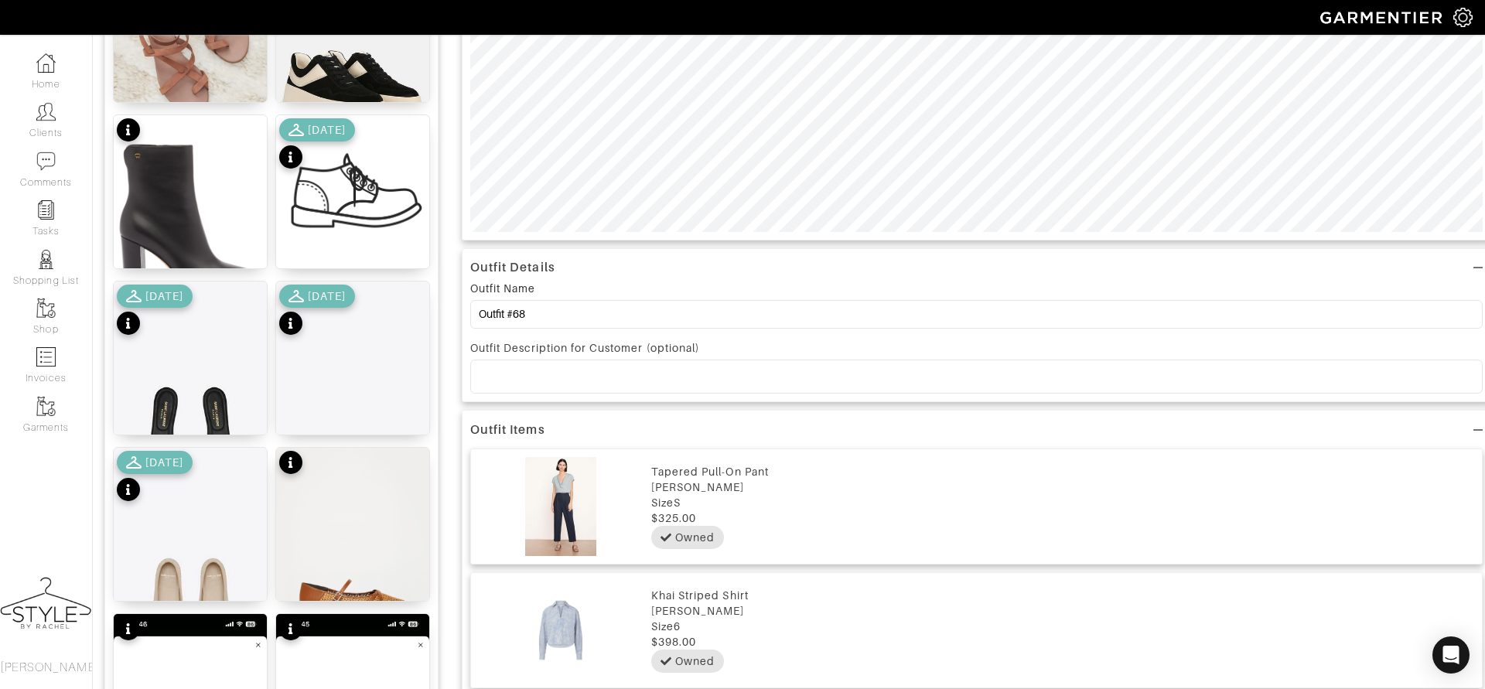
scroll to position [650, 0]
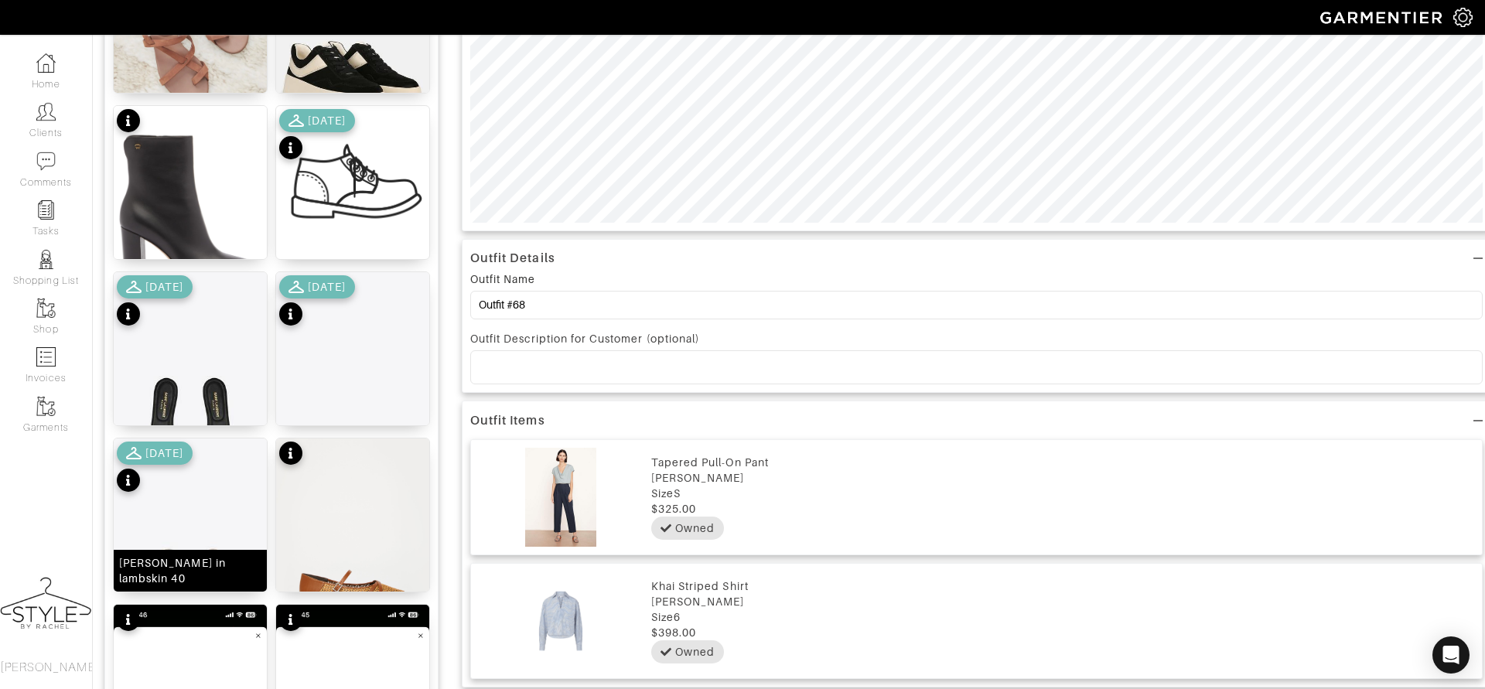
click at [186, 506] on img at bounding box center [190, 563] width 153 height 249
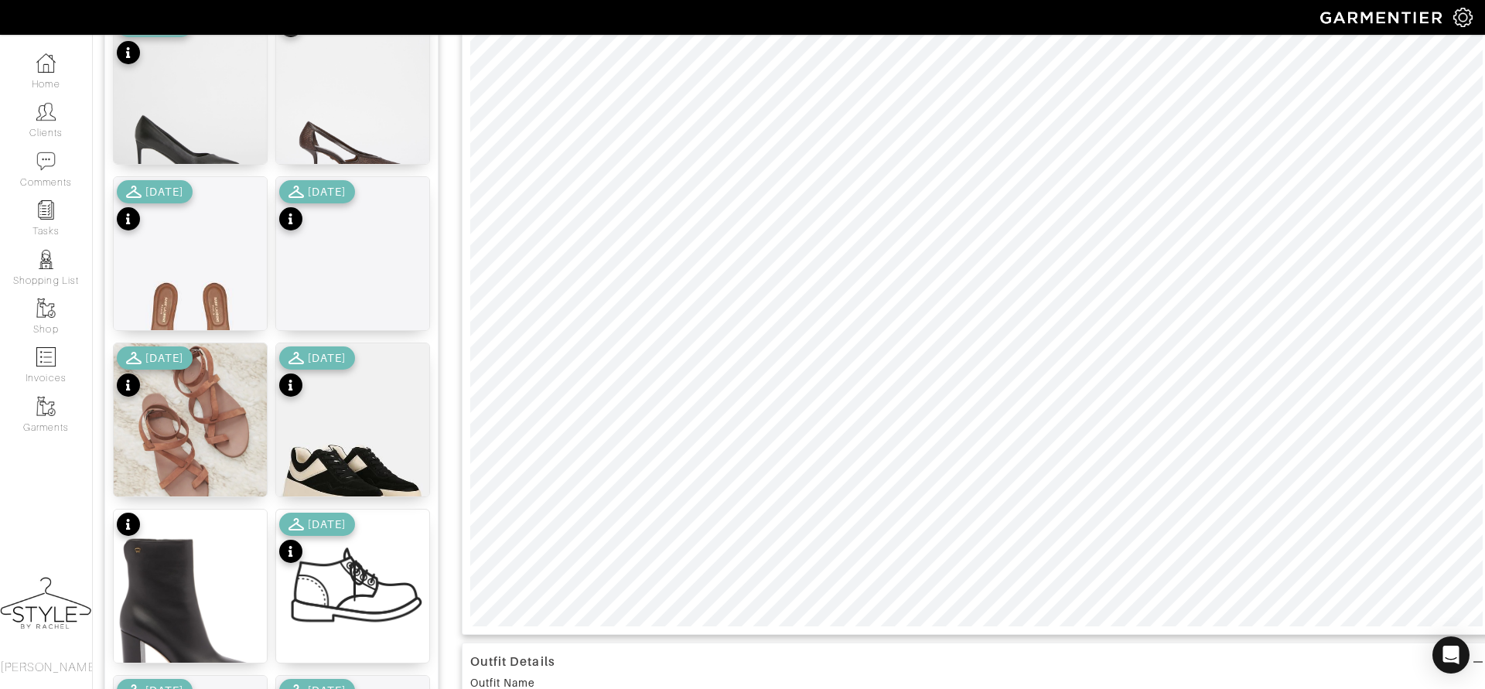
scroll to position [269, 0]
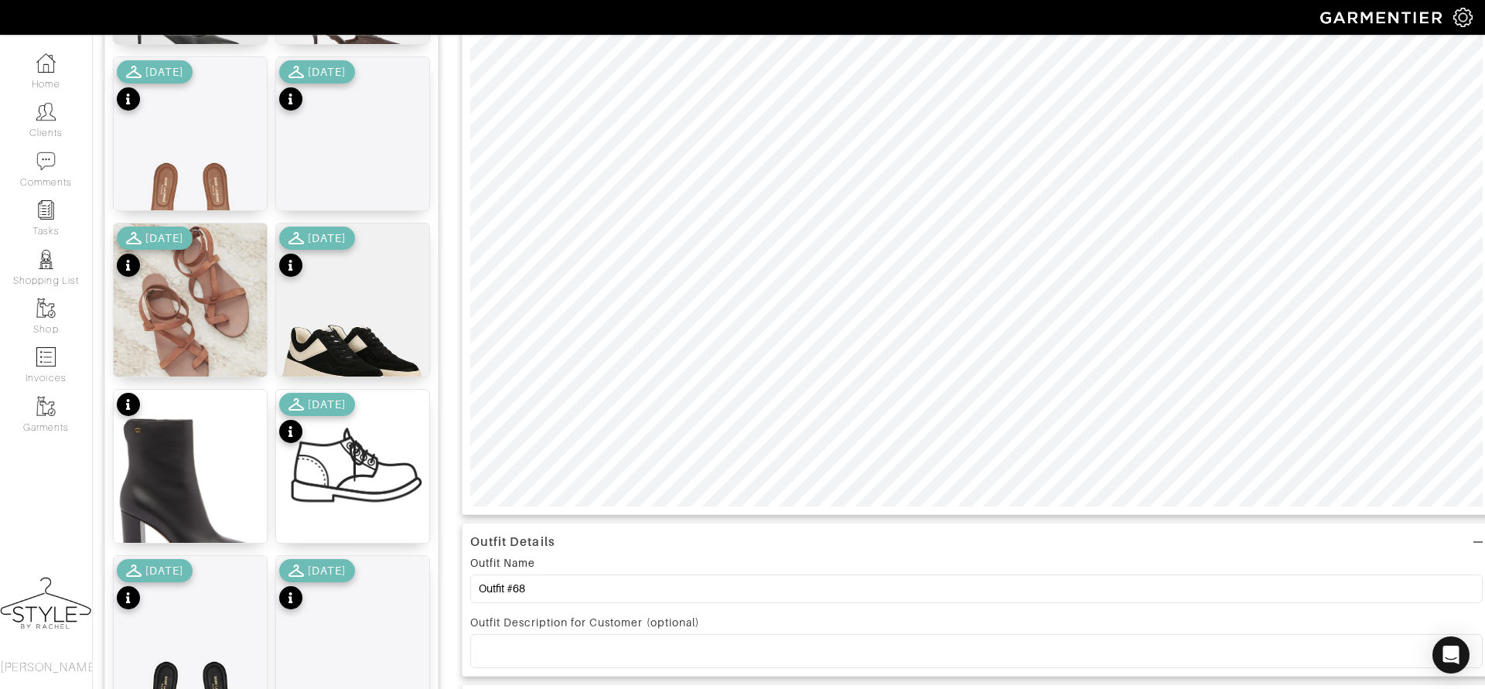
scroll to position [377, 0]
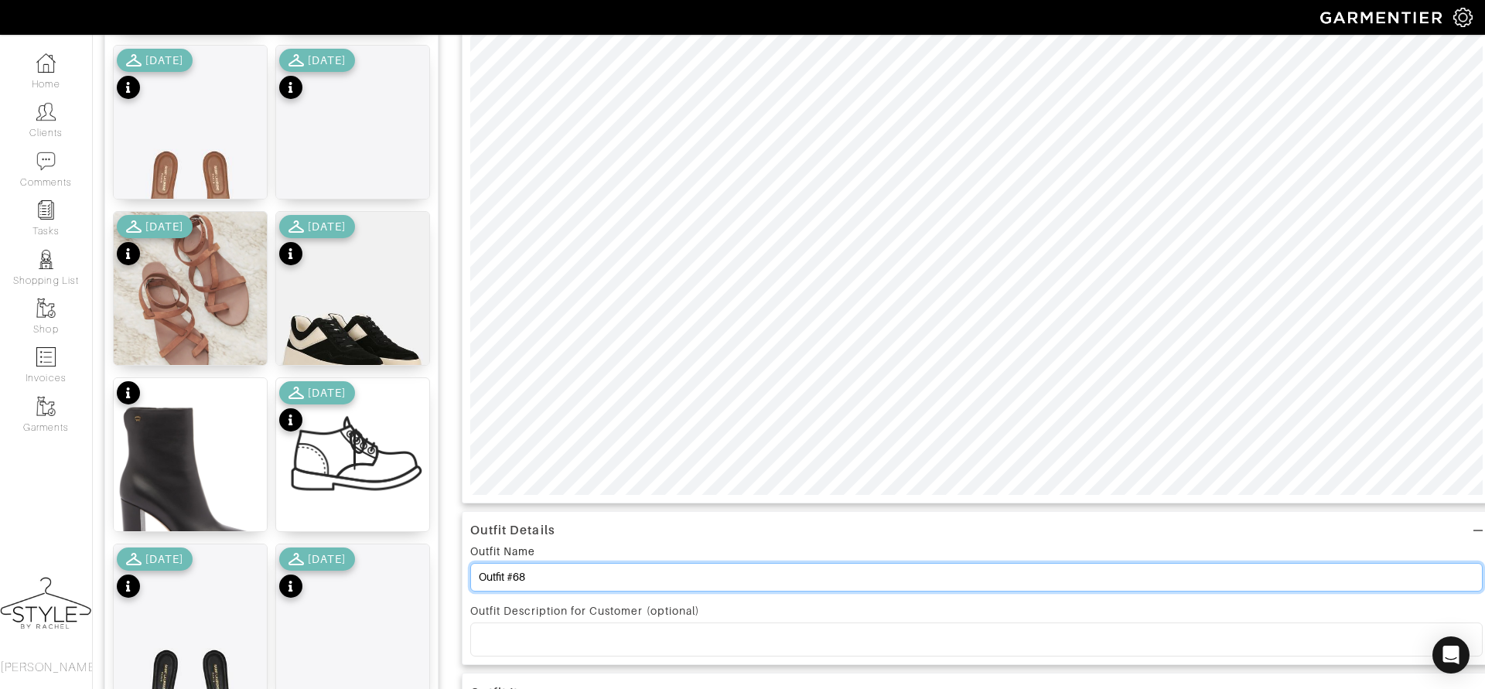
drag, startPoint x: 541, startPoint y: 579, endPoint x: 439, endPoint y: 569, distance: 101.8
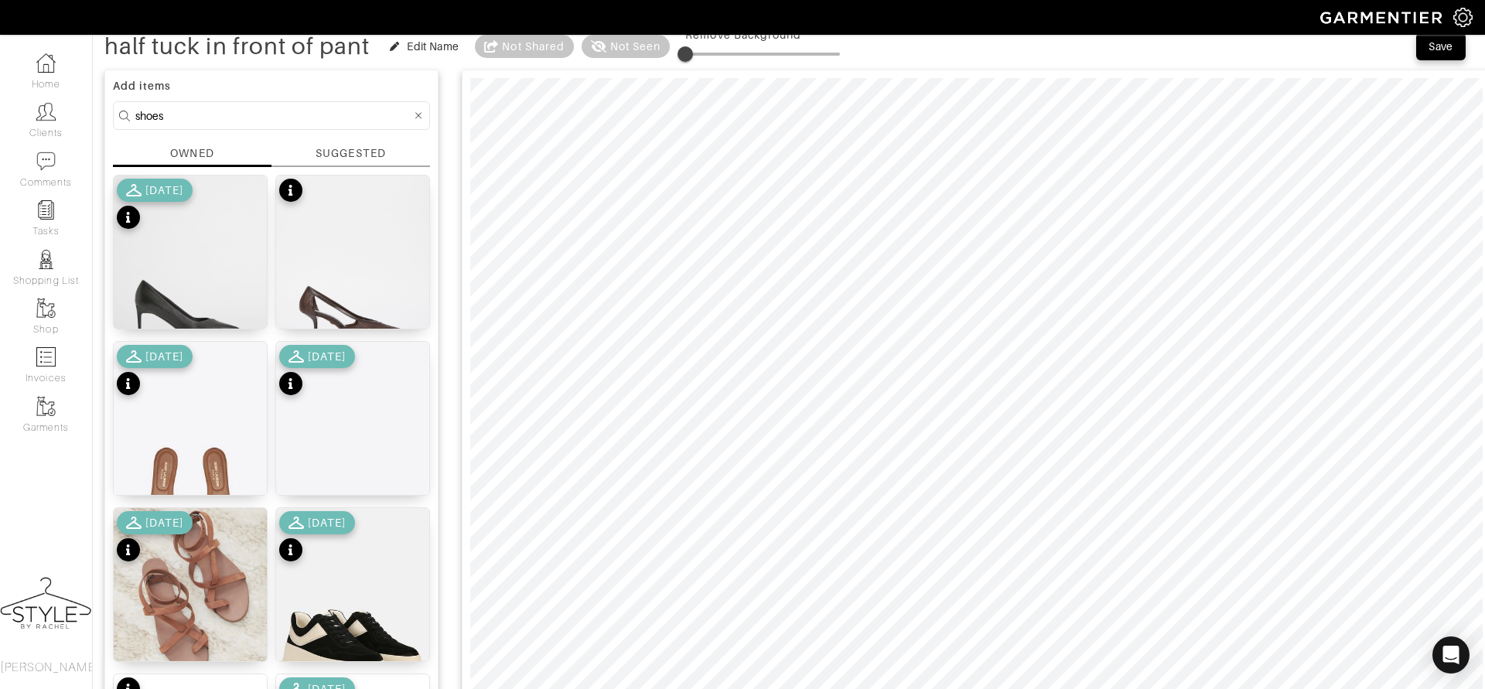
scroll to position [75, 0]
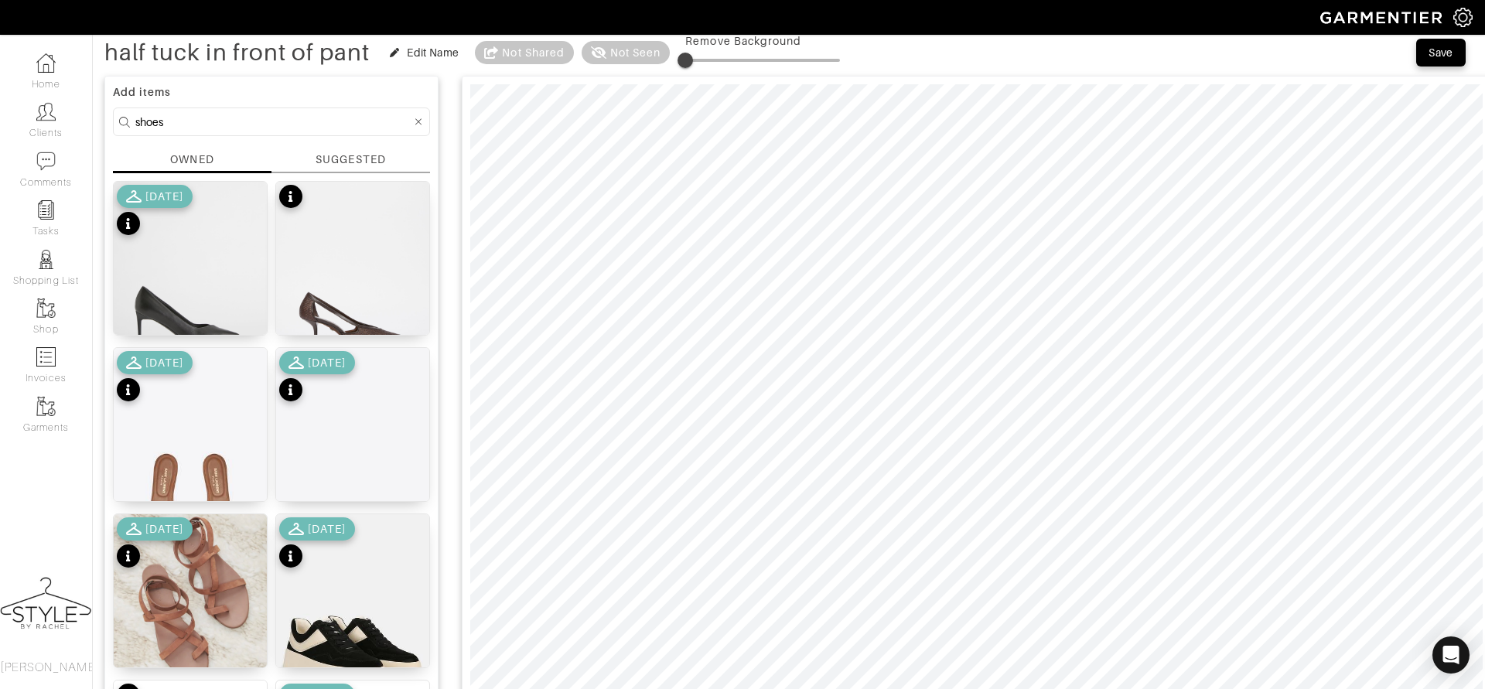
type input "half tuck in front of pant"
click at [1450, 45] on div "Save" at bounding box center [1441, 52] width 25 height 15
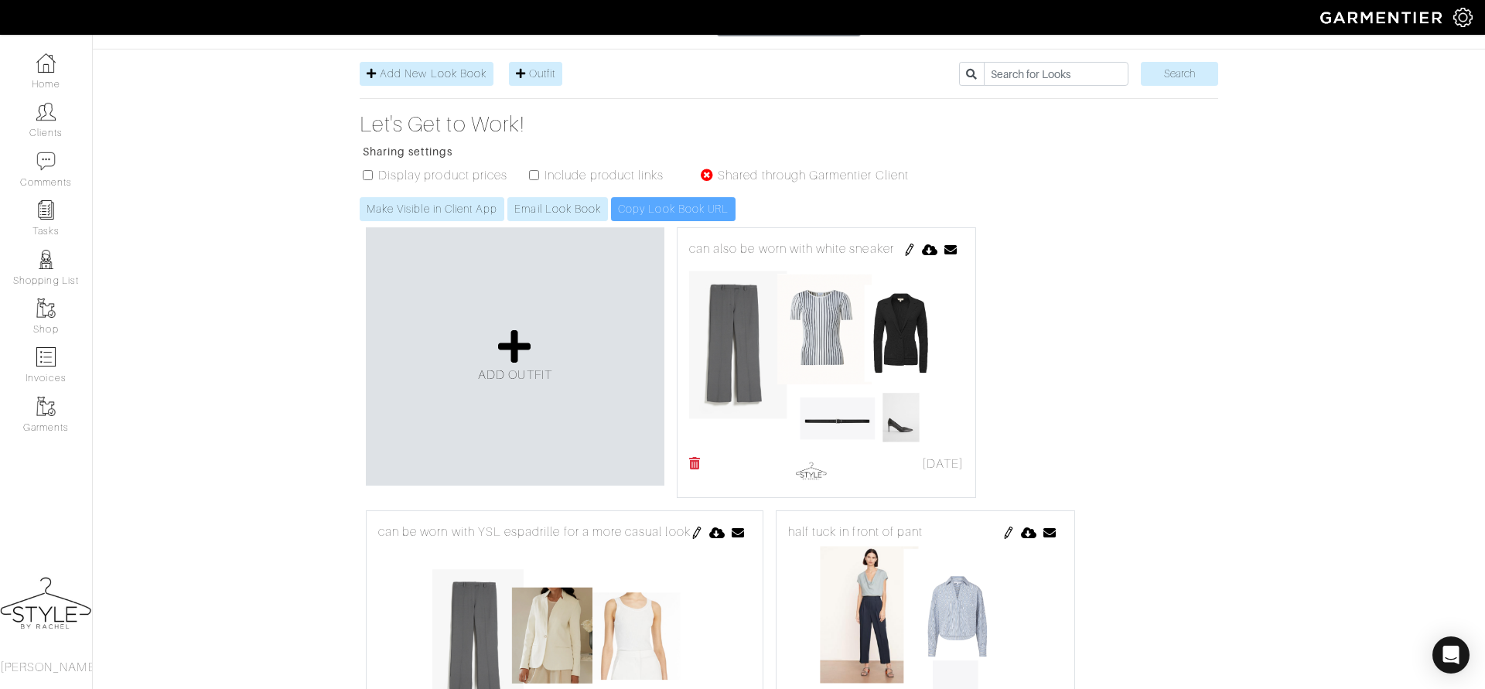
scroll to position [238, 0]
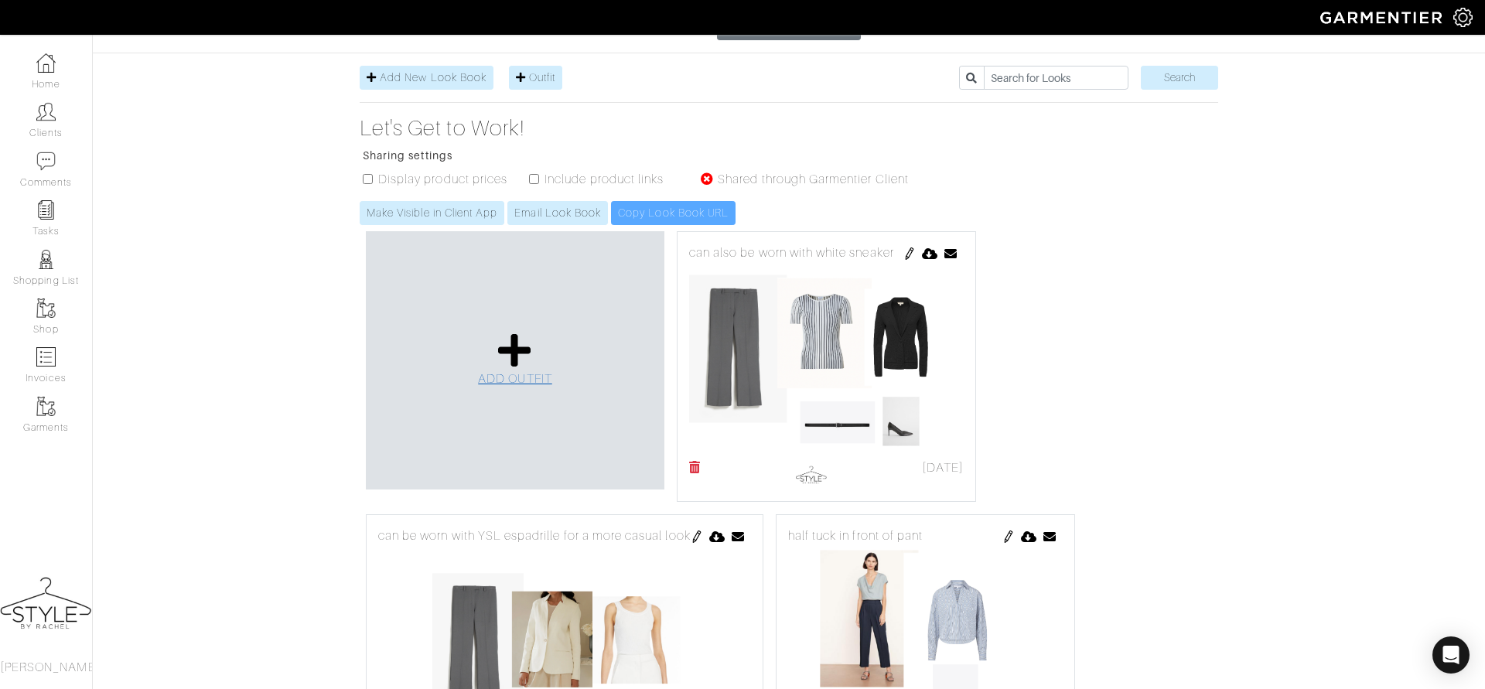
click at [517, 332] on icon at bounding box center [514, 350] width 33 height 37
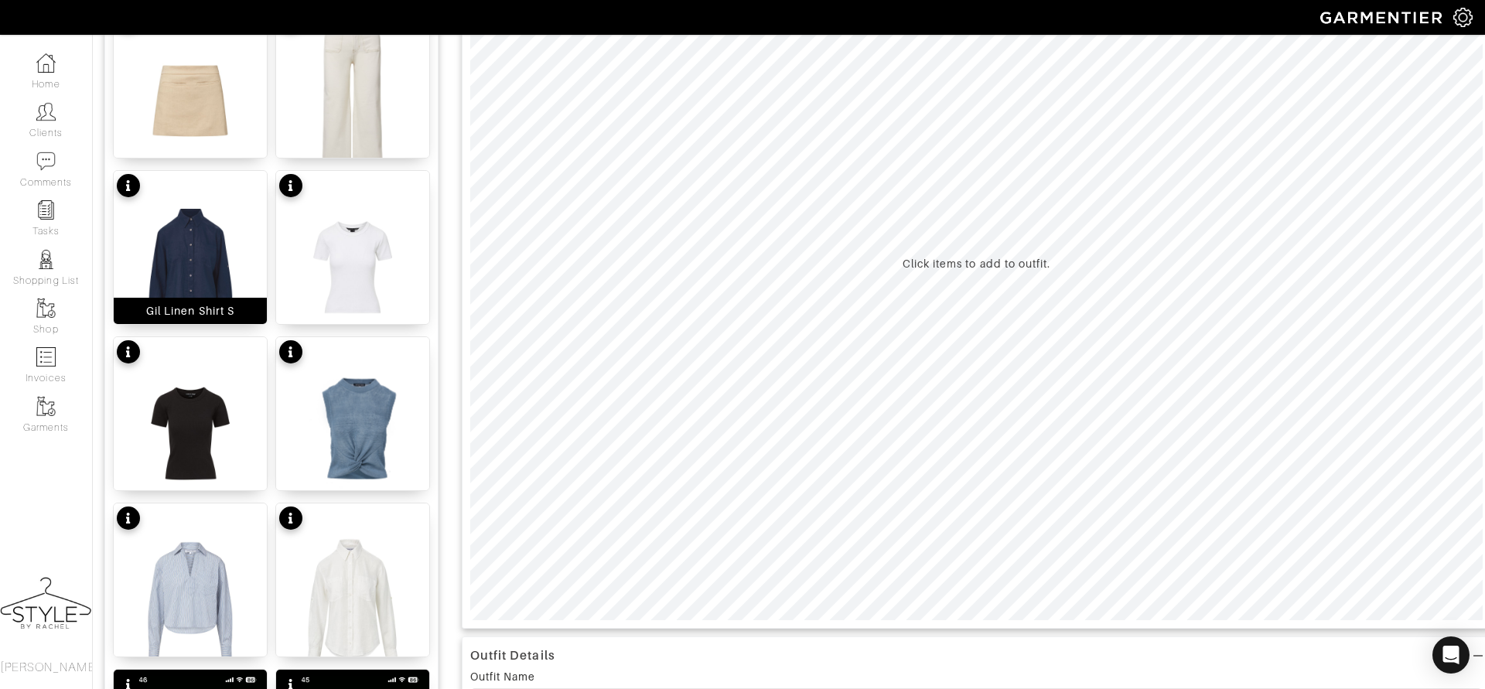
scroll to position [430, 0]
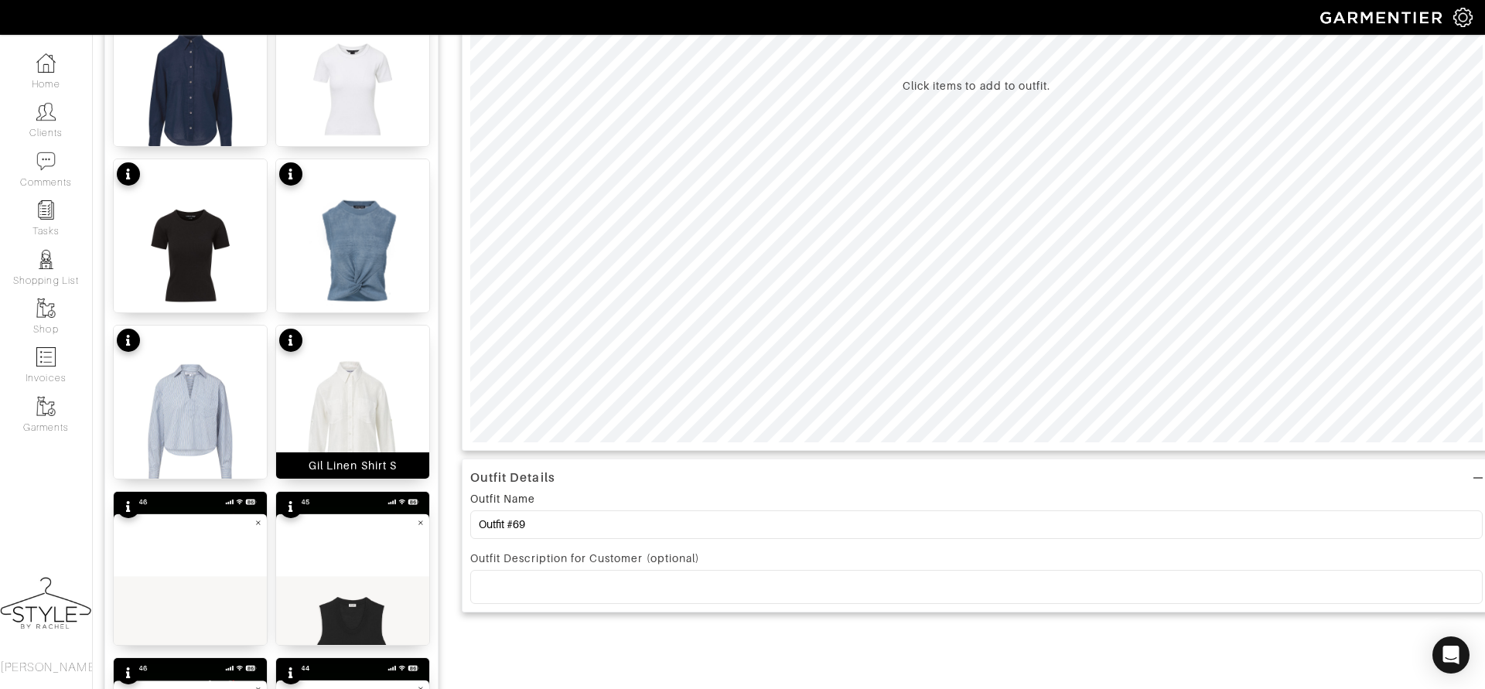
click at [359, 409] on img at bounding box center [352, 422] width 153 height 193
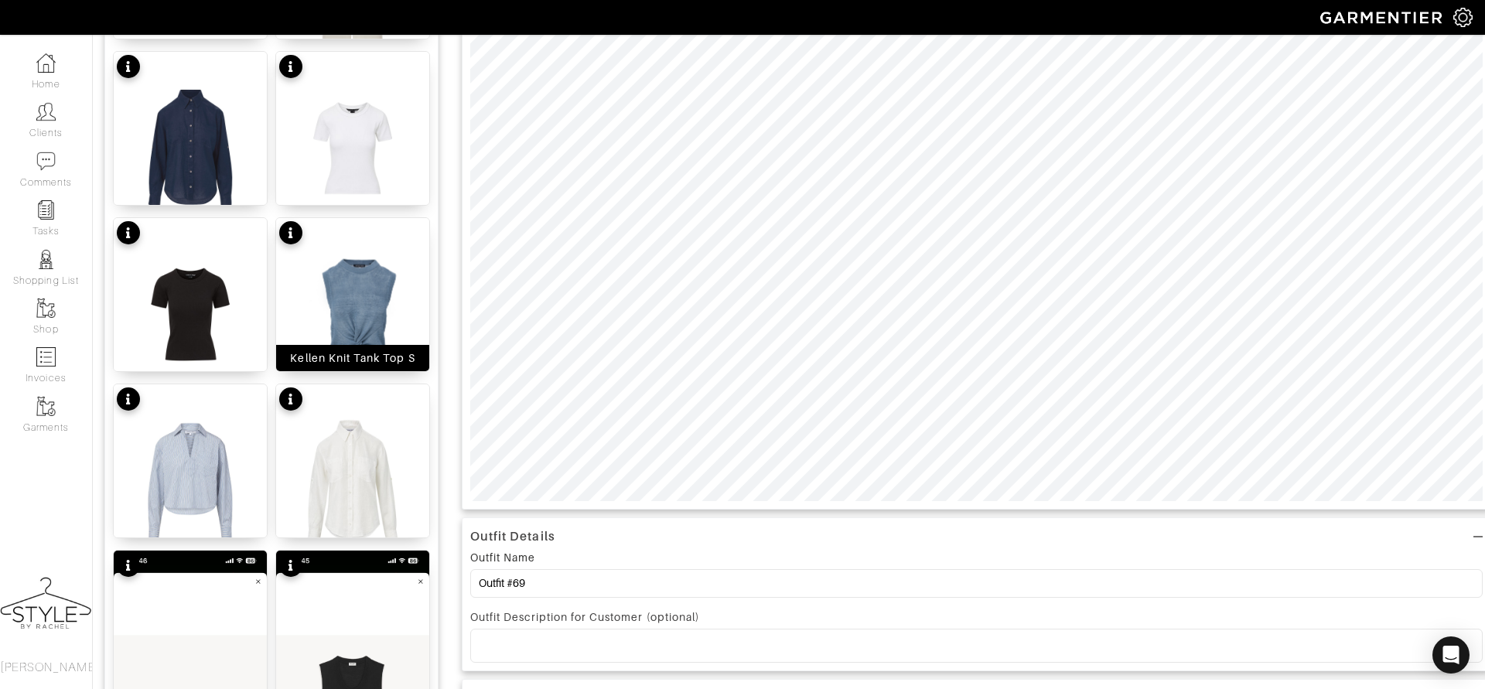
scroll to position [1839, 0]
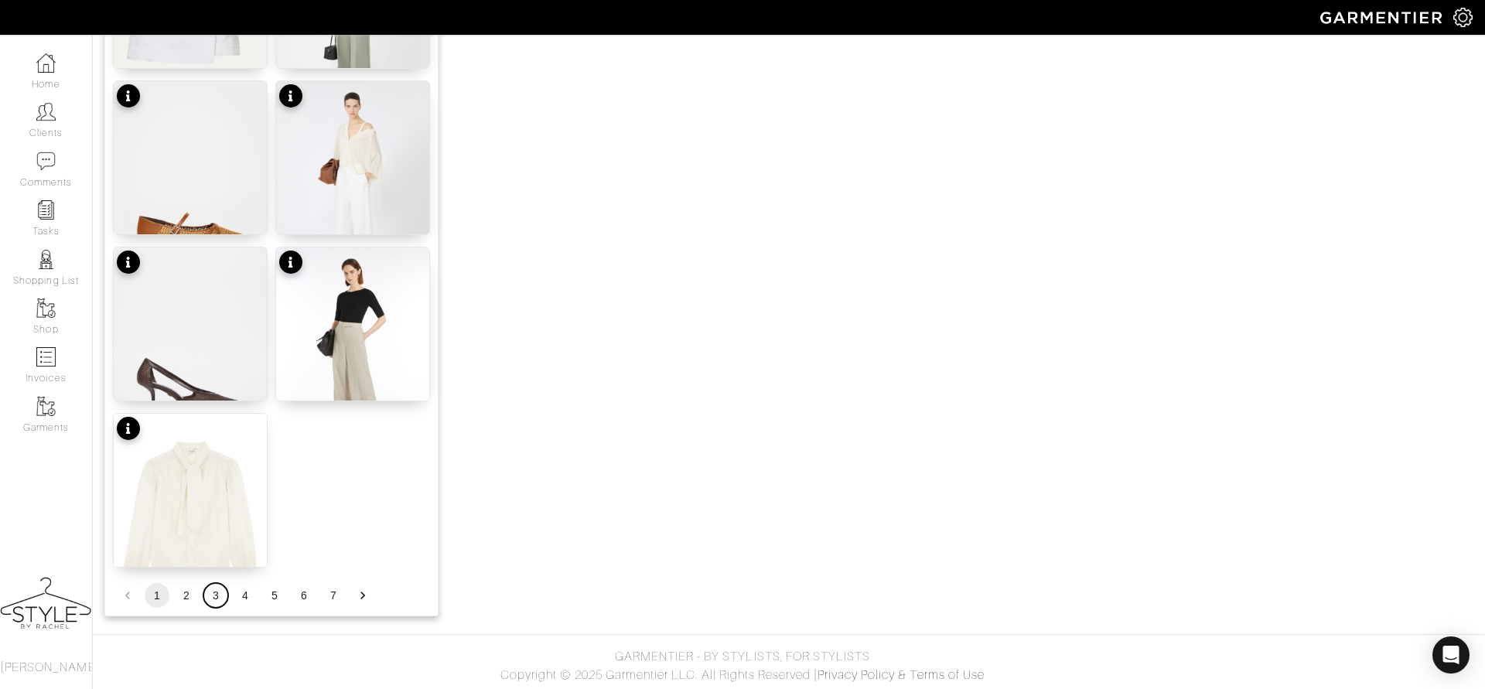
click at [219, 602] on button "3" at bounding box center [215, 595] width 25 height 25
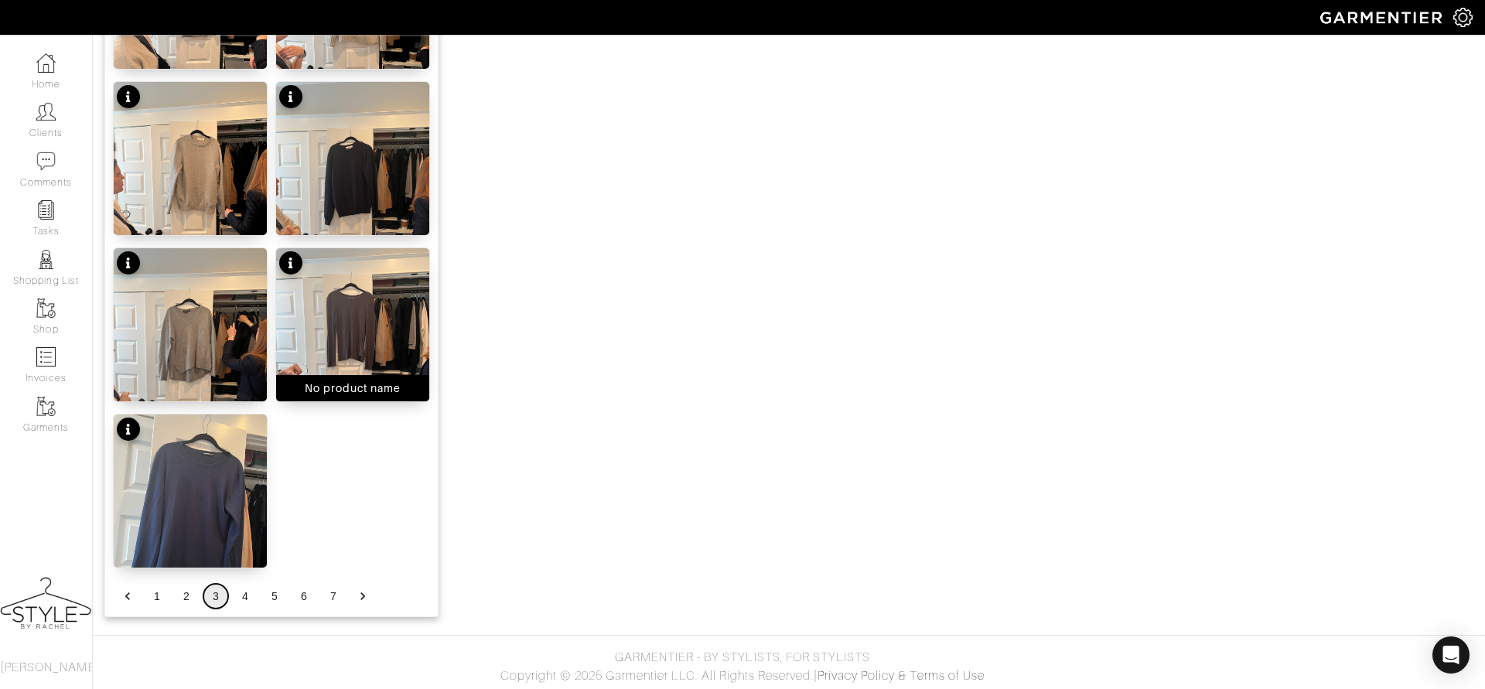
scroll to position [1837, 0]
click at [181, 594] on button "2" at bounding box center [186, 597] width 25 height 25
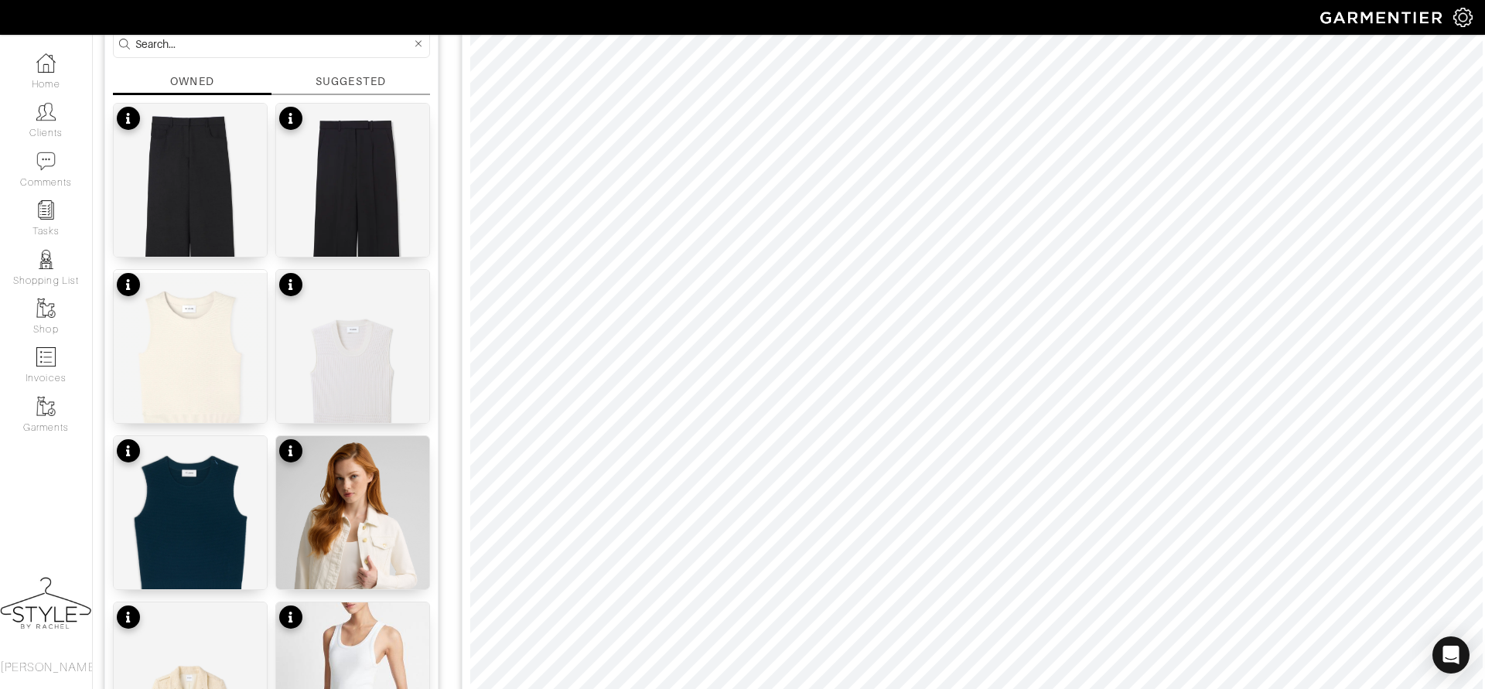
scroll to position [135, 0]
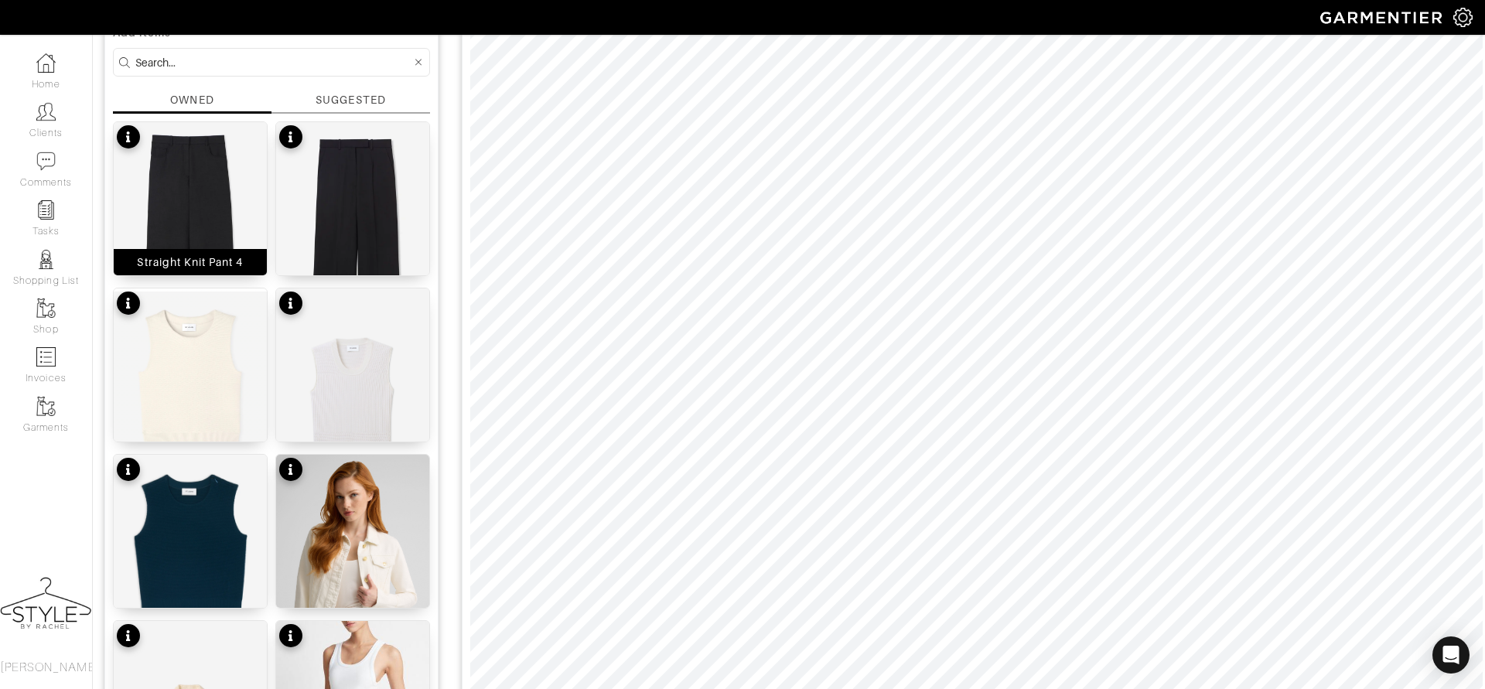
click at [231, 185] on img at bounding box center [190, 246] width 153 height 249
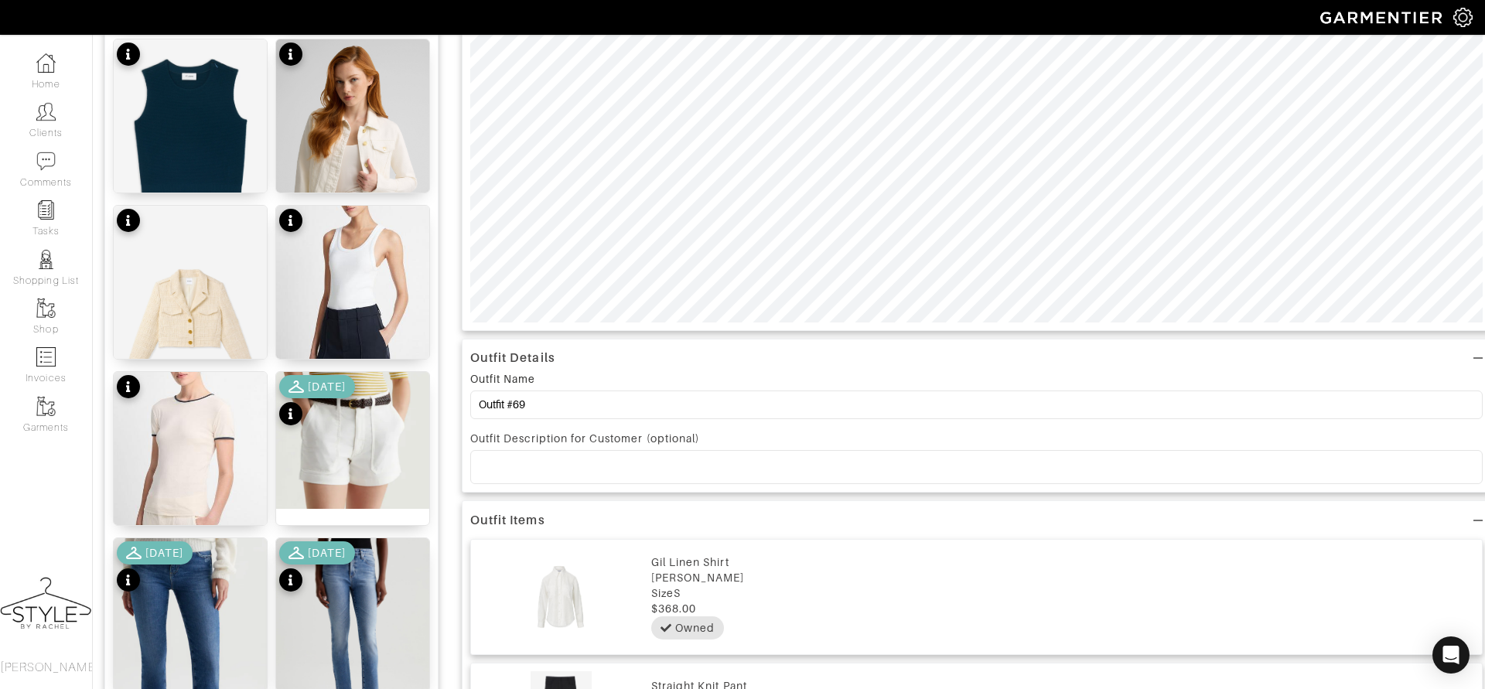
scroll to position [583, 0]
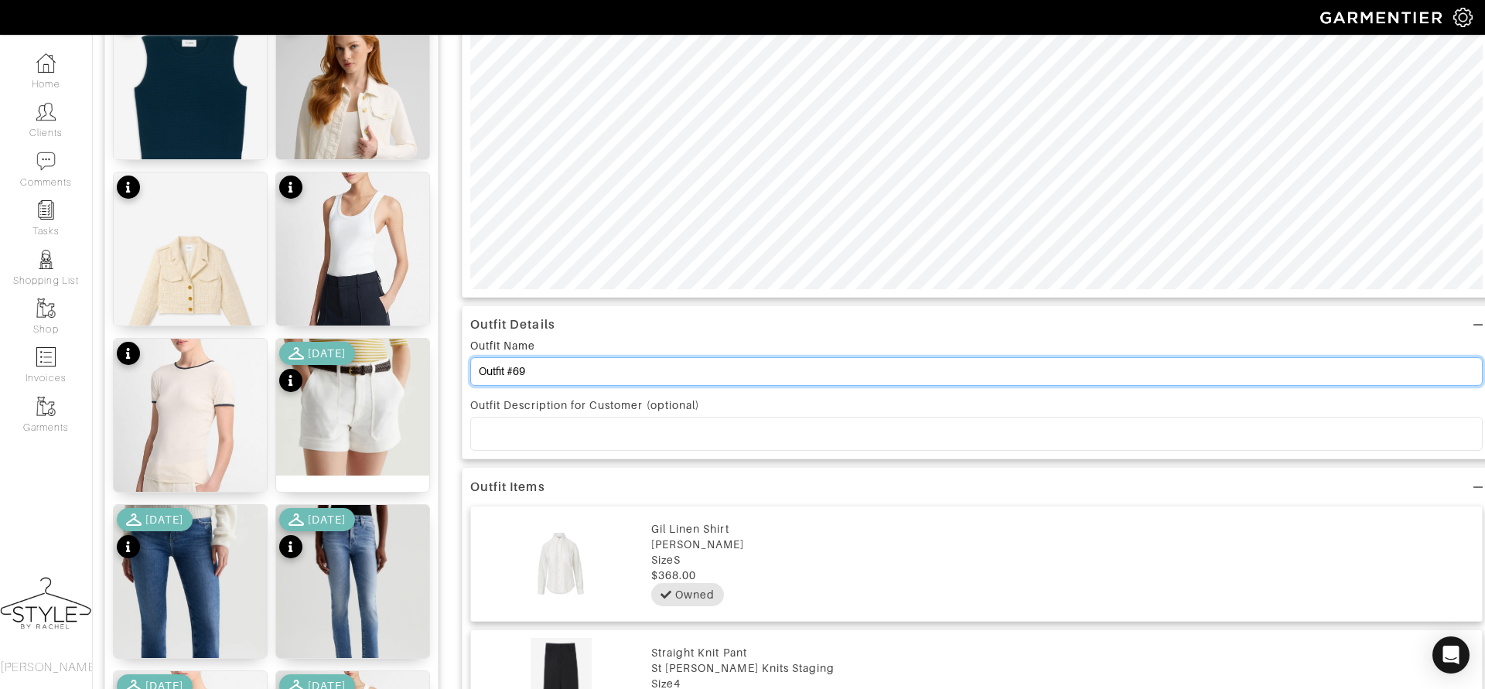
drag, startPoint x: 632, startPoint y: 375, endPoint x: 386, endPoint y: 331, distance: 249.9
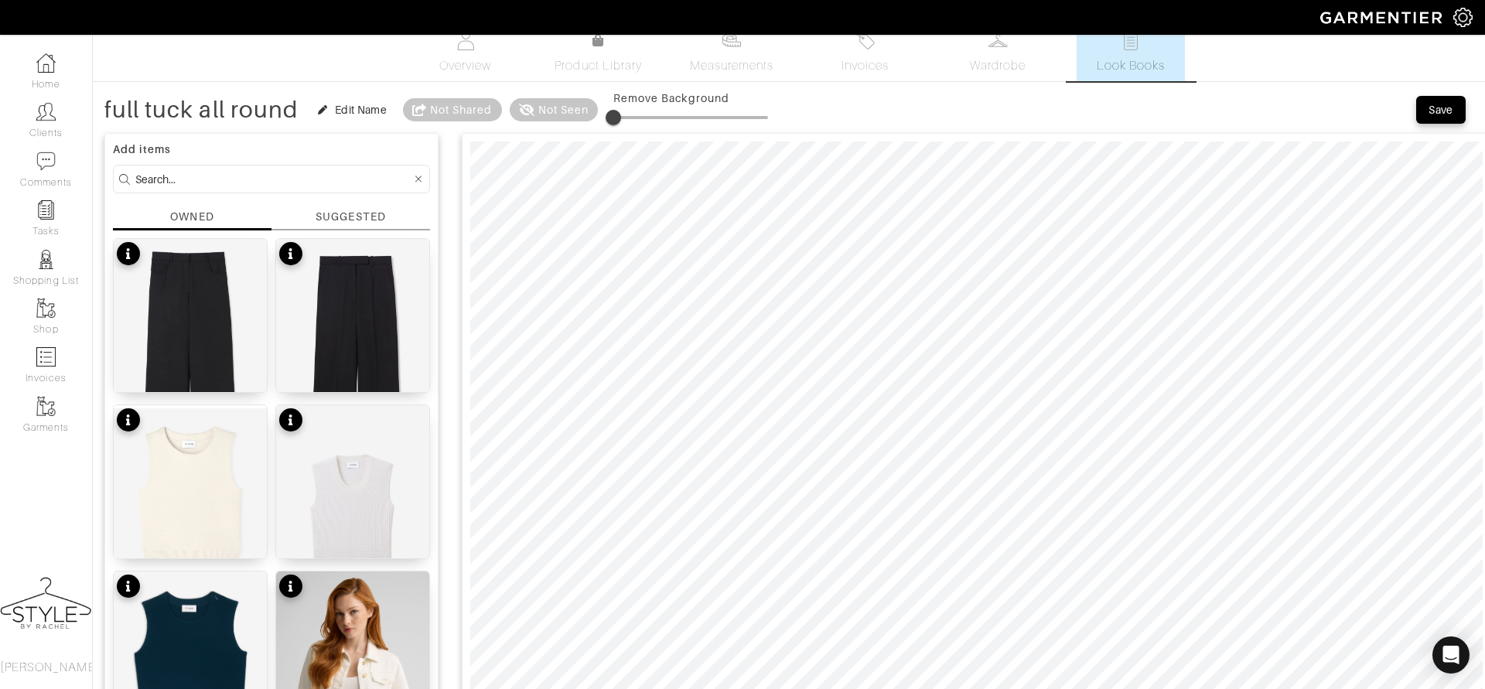
scroll to position [0, 0]
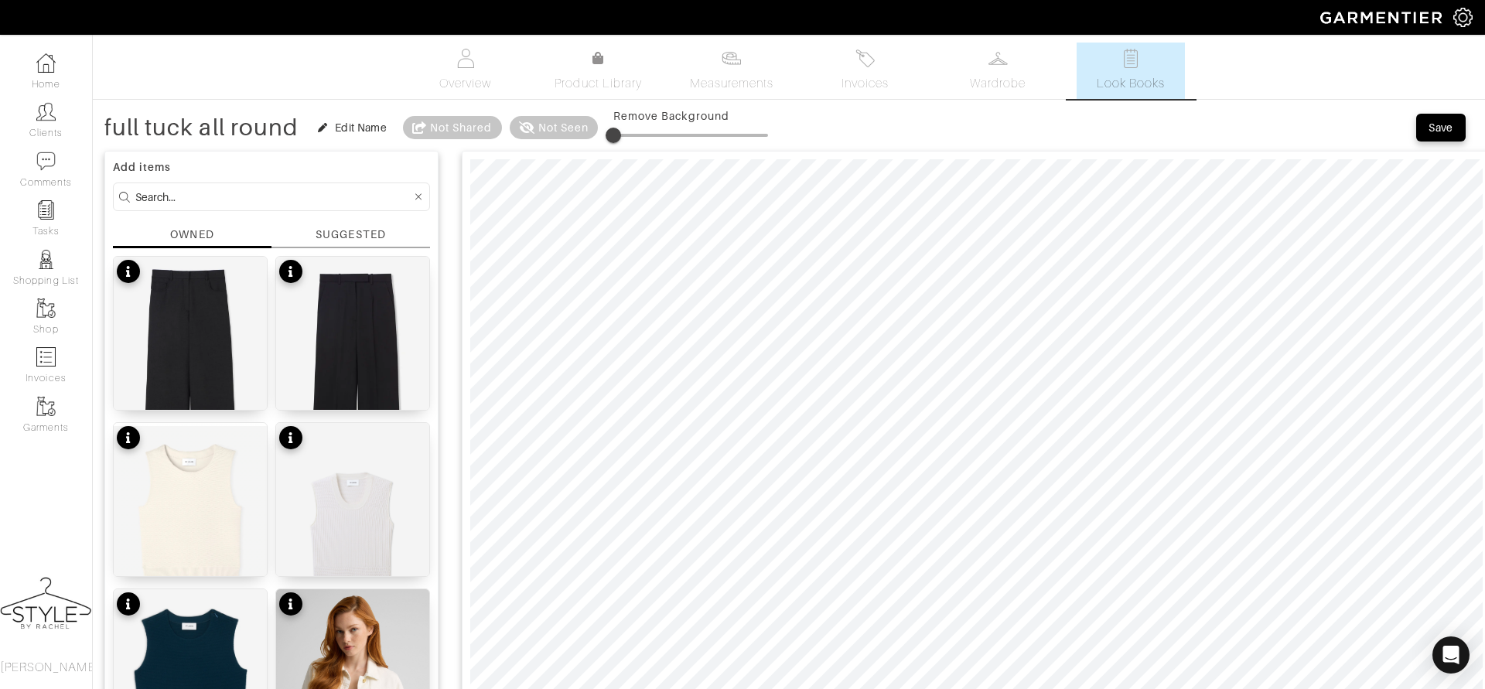
type input "full tuck all round"
click at [302, 209] on form at bounding box center [271, 197] width 317 height 29
click at [298, 184] on form at bounding box center [271, 197] width 317 height 29
click at [285, 193] on input at bounding box center [273, 196] width 276 height 19
type input "belt"
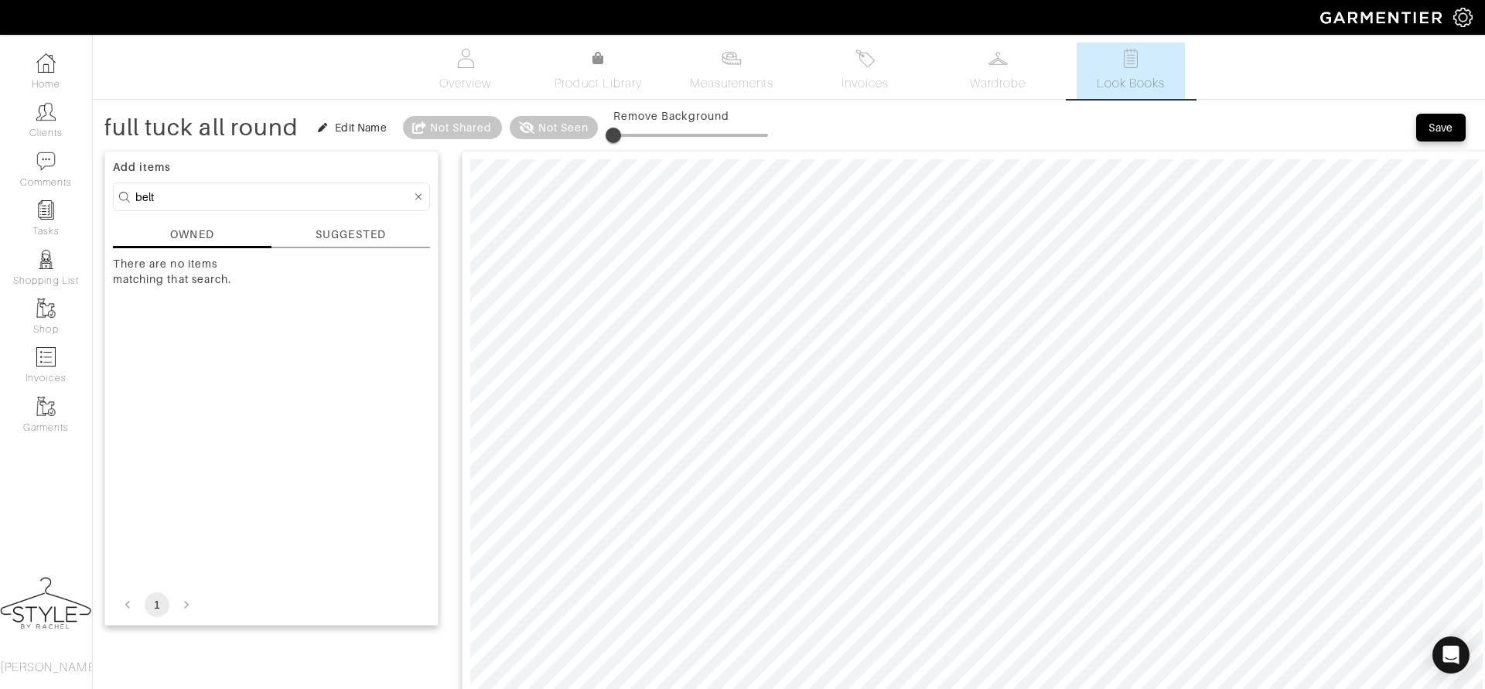
click at [265, 208] on form "belt" at bounding box center [271, 197] width 317 height 29
click at [301, 197] on input "belt" at bounding box center [273, 196] width 276 height 19
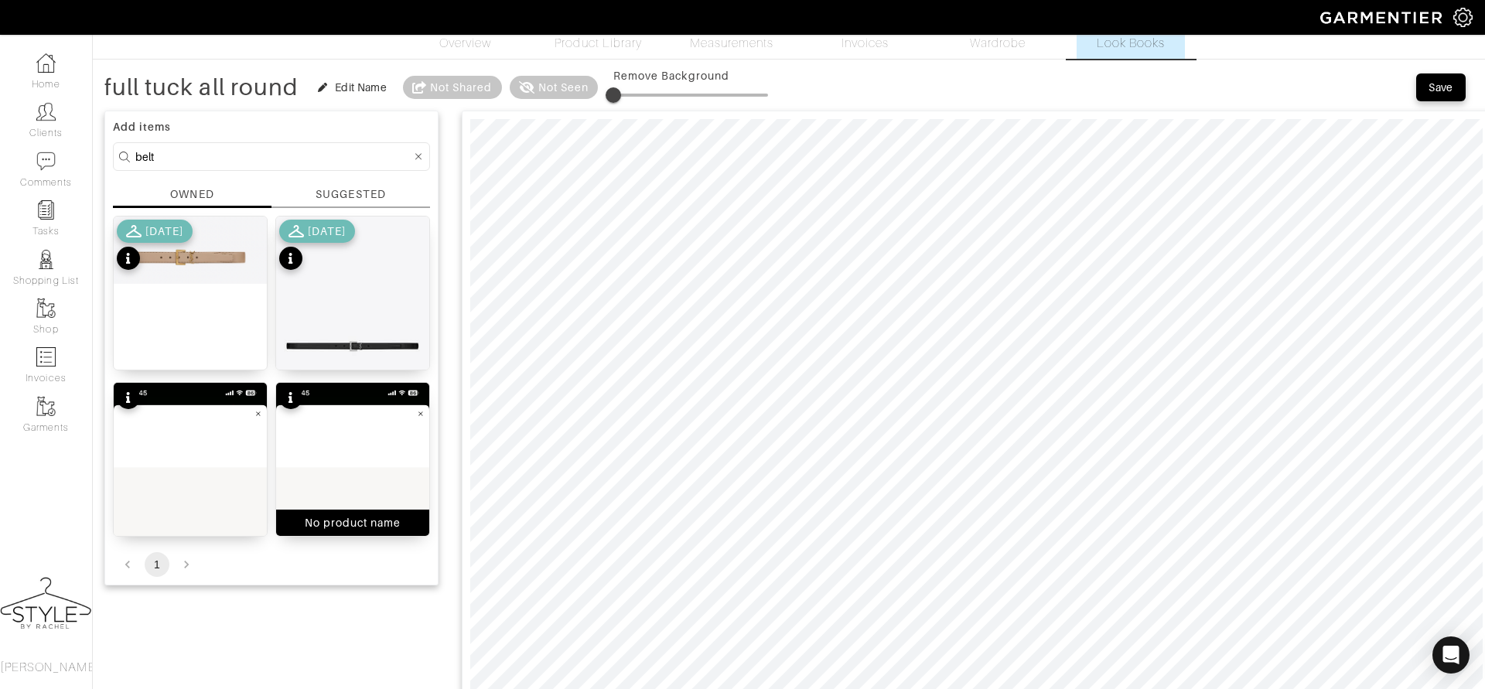
scroll to position [41, 0]
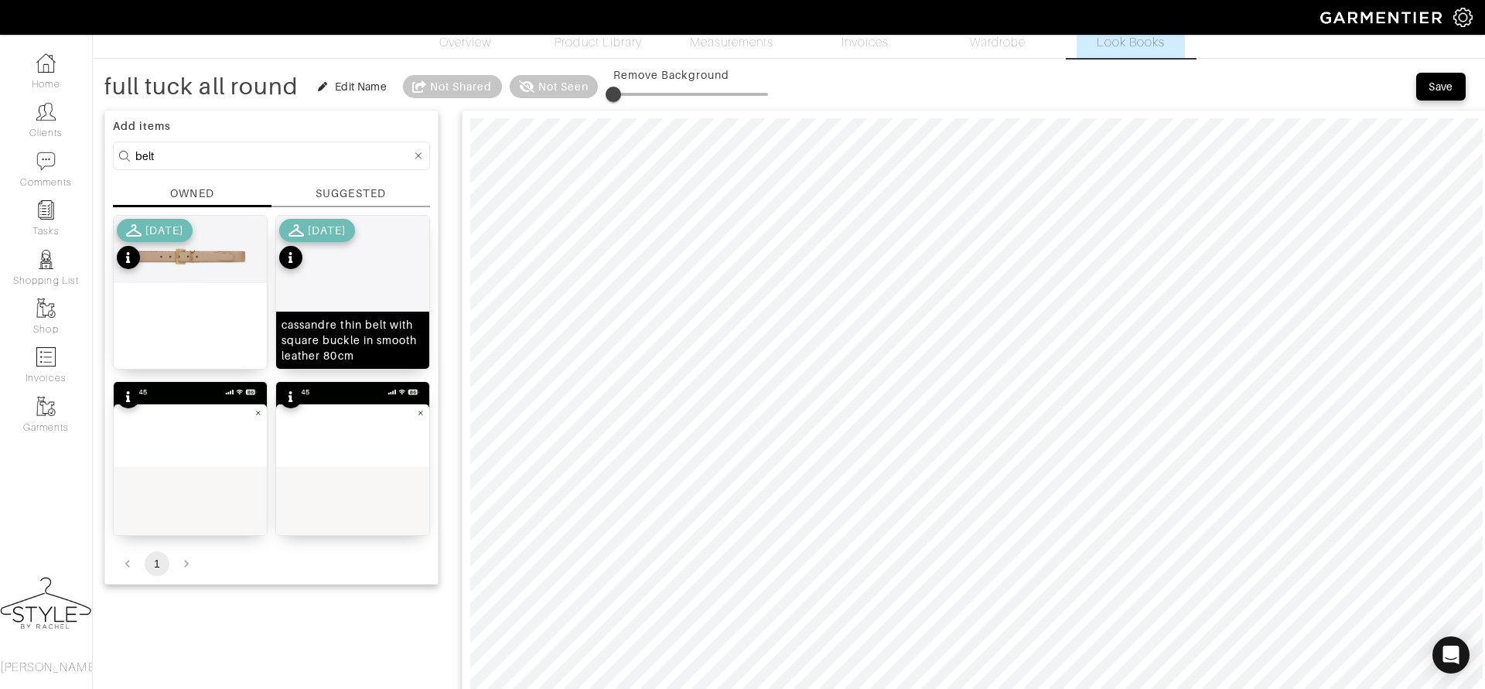
click at [371, 334] on div "cassandre thin belt with square buckle in smooth leather 80cm" at bounding box center [353, 340] width 142 height 46
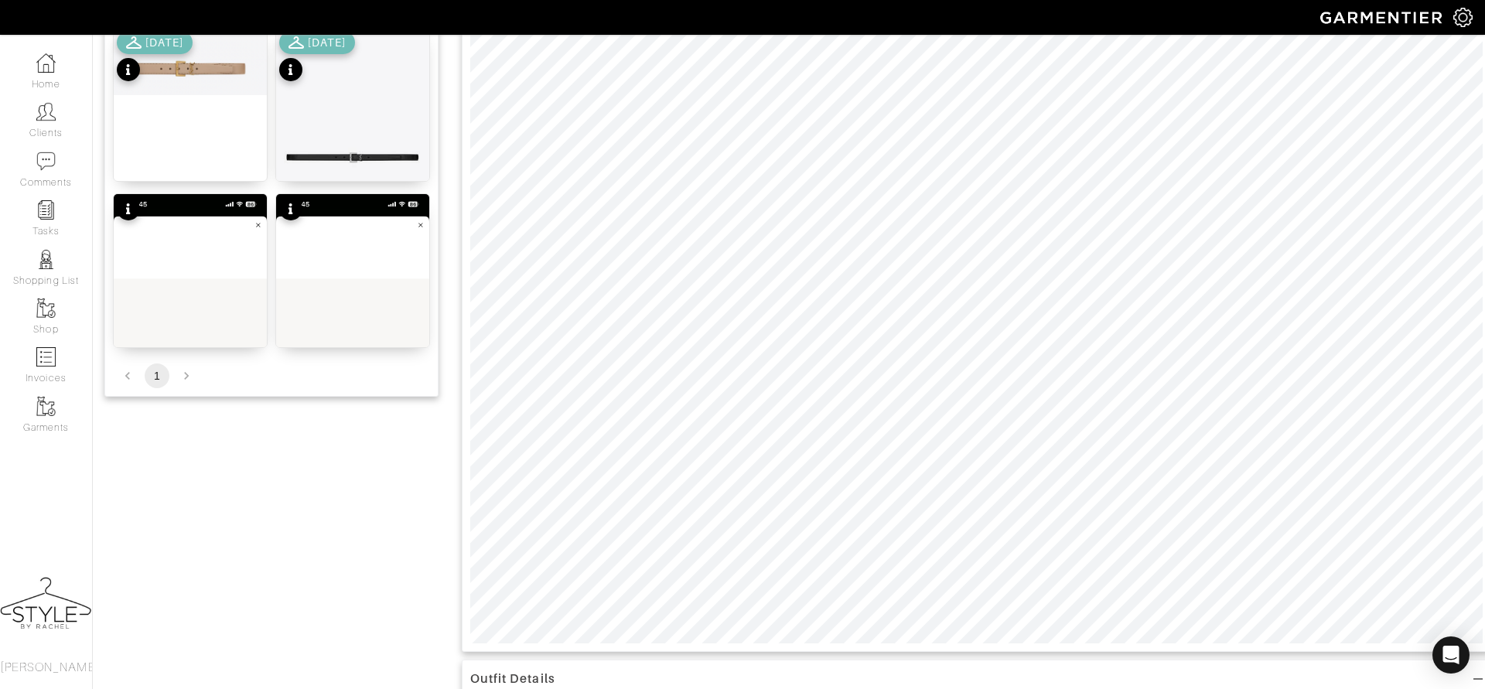
scroll to position [73, 0]
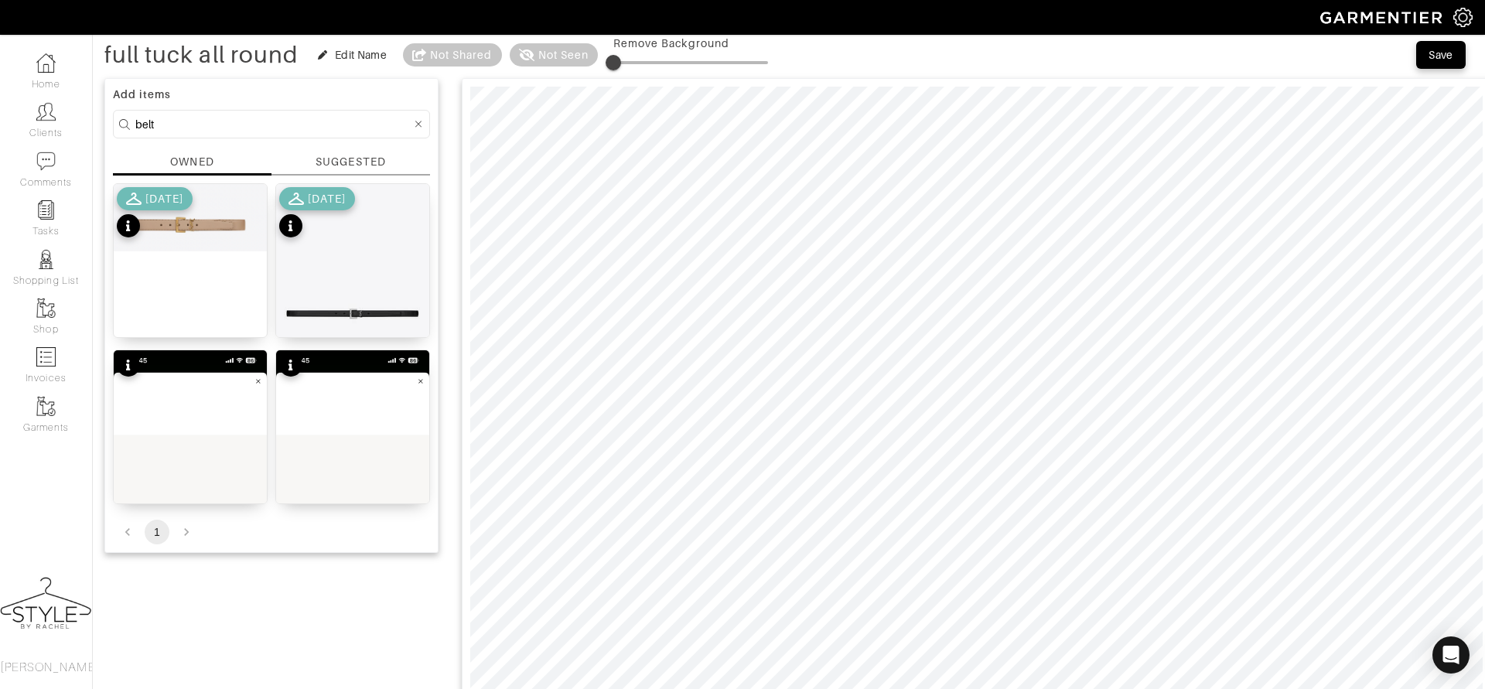
click at [417, 119] on icon at bounding box center [418, 124] width 7 height 11
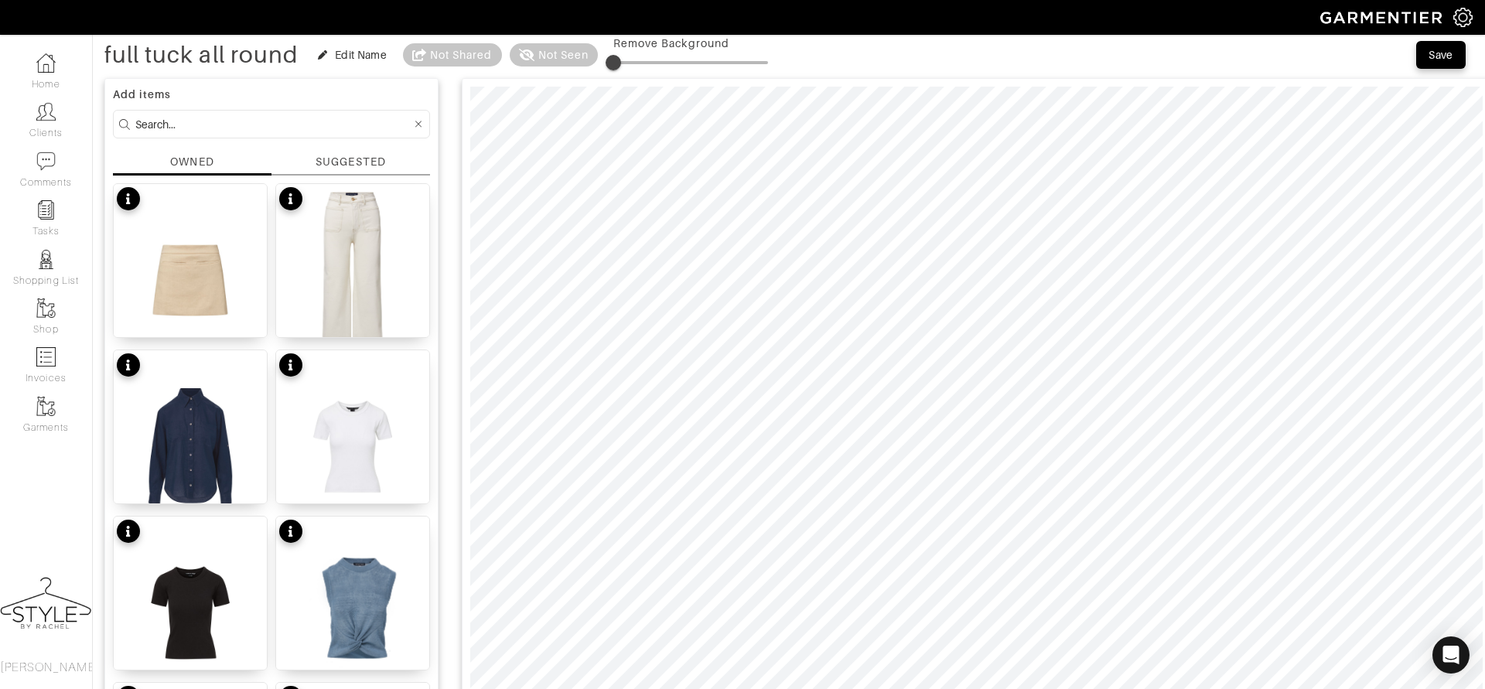
click at [383, 118] on input at bounding box center [273, 123] width 276 height 19
type input "shoe"
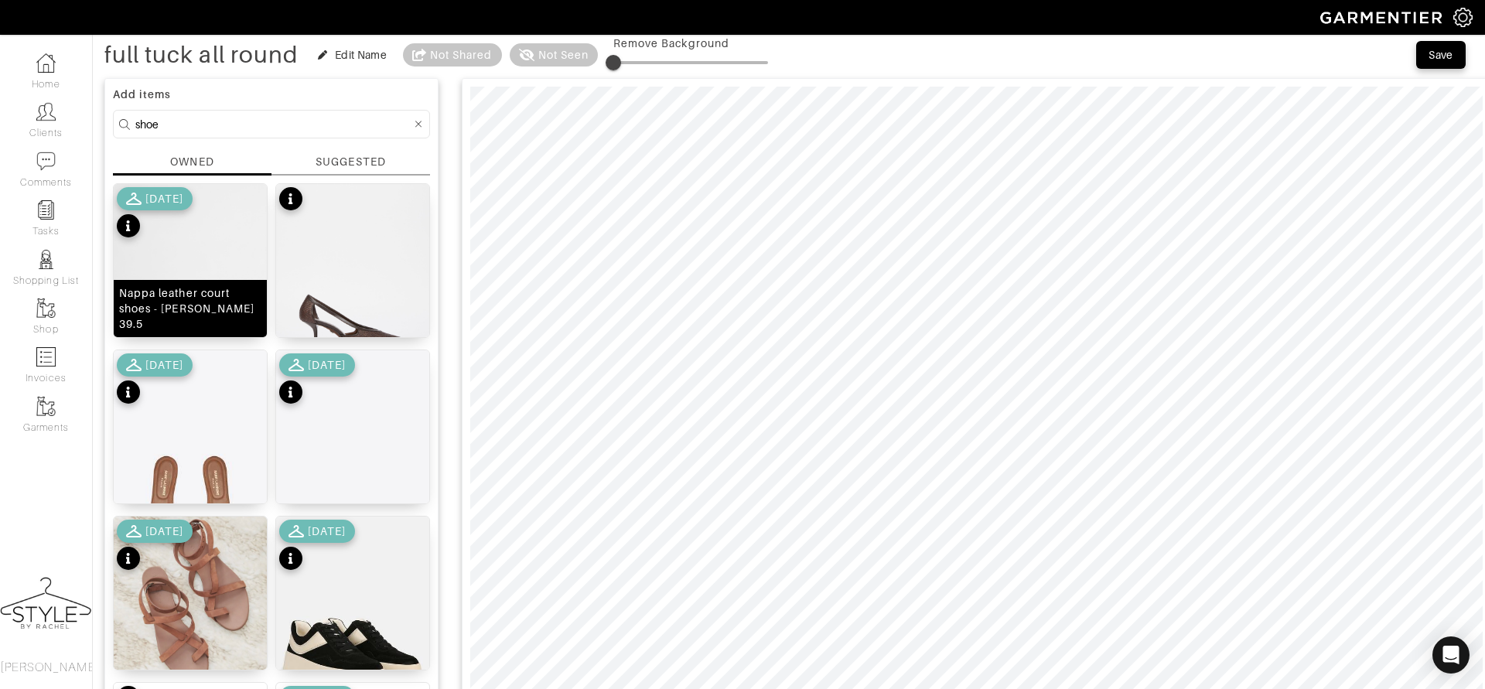
click at [176, 285] on img at bounding box center [190, 286] width 153 height 204
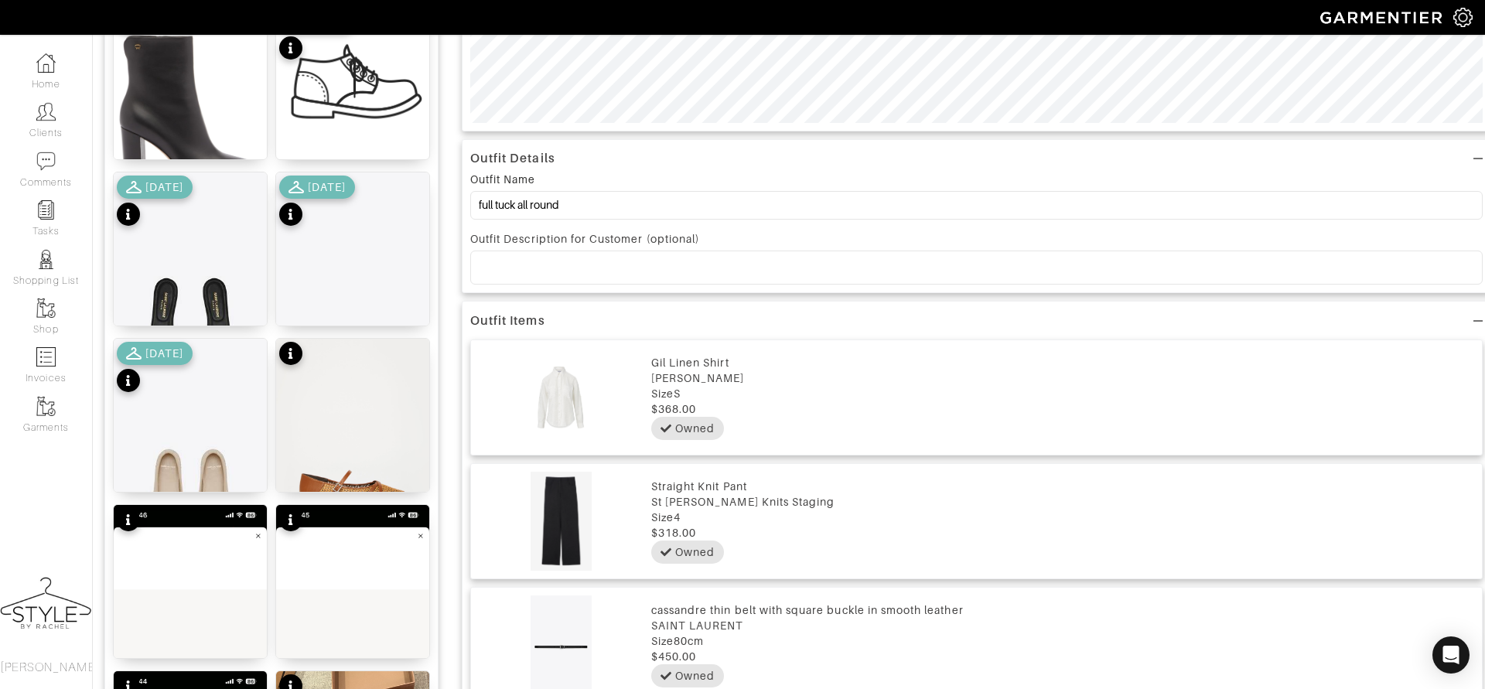
scroll to position [0, 0]
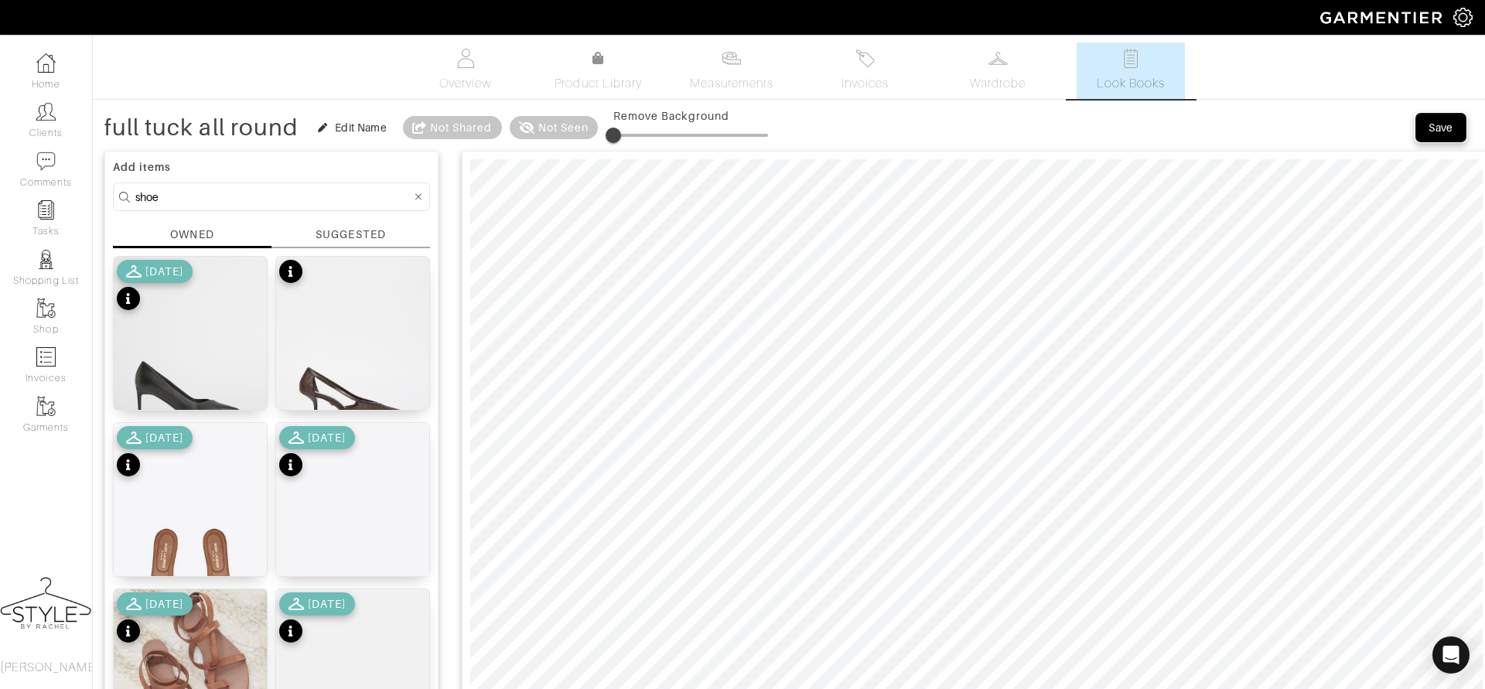
click at [1428, 117] on button "Save" at bounding box center [1441, 128] width 50 height 28
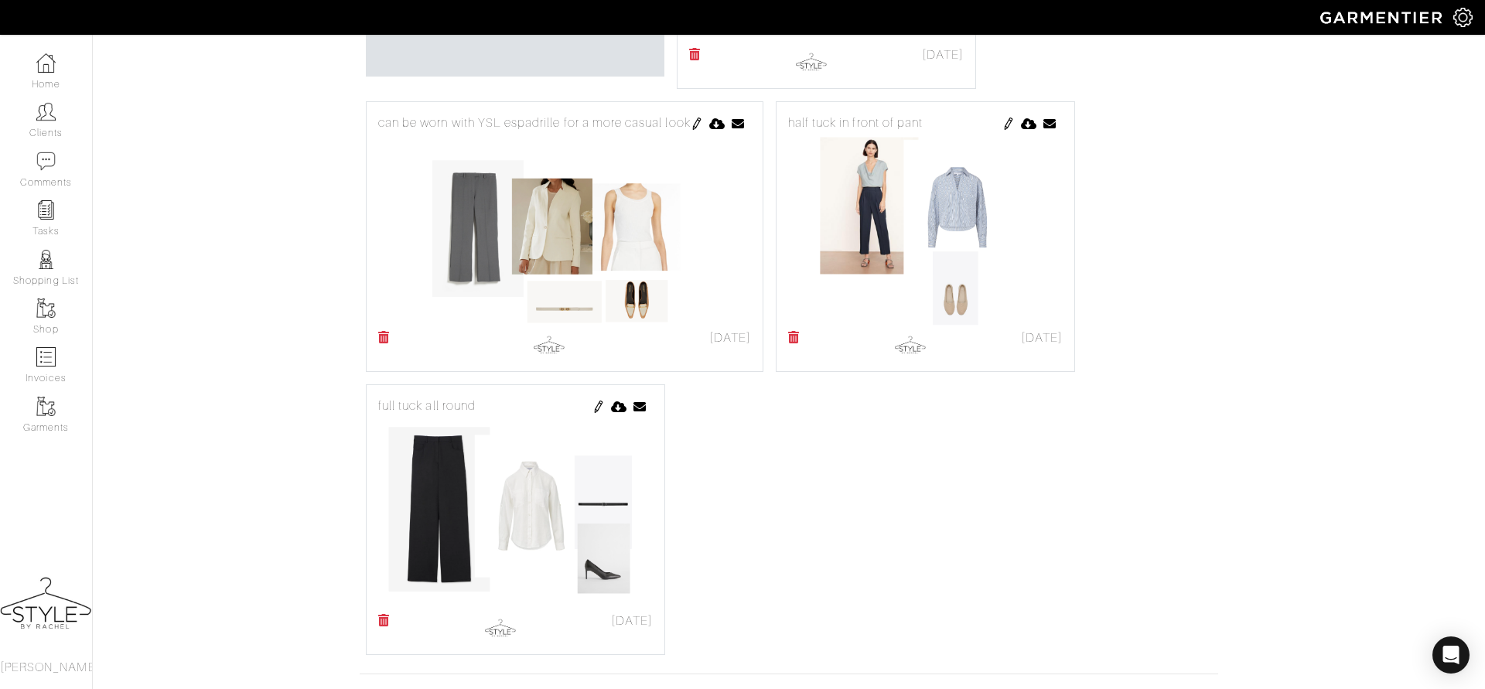
scroll to position [278, 0]
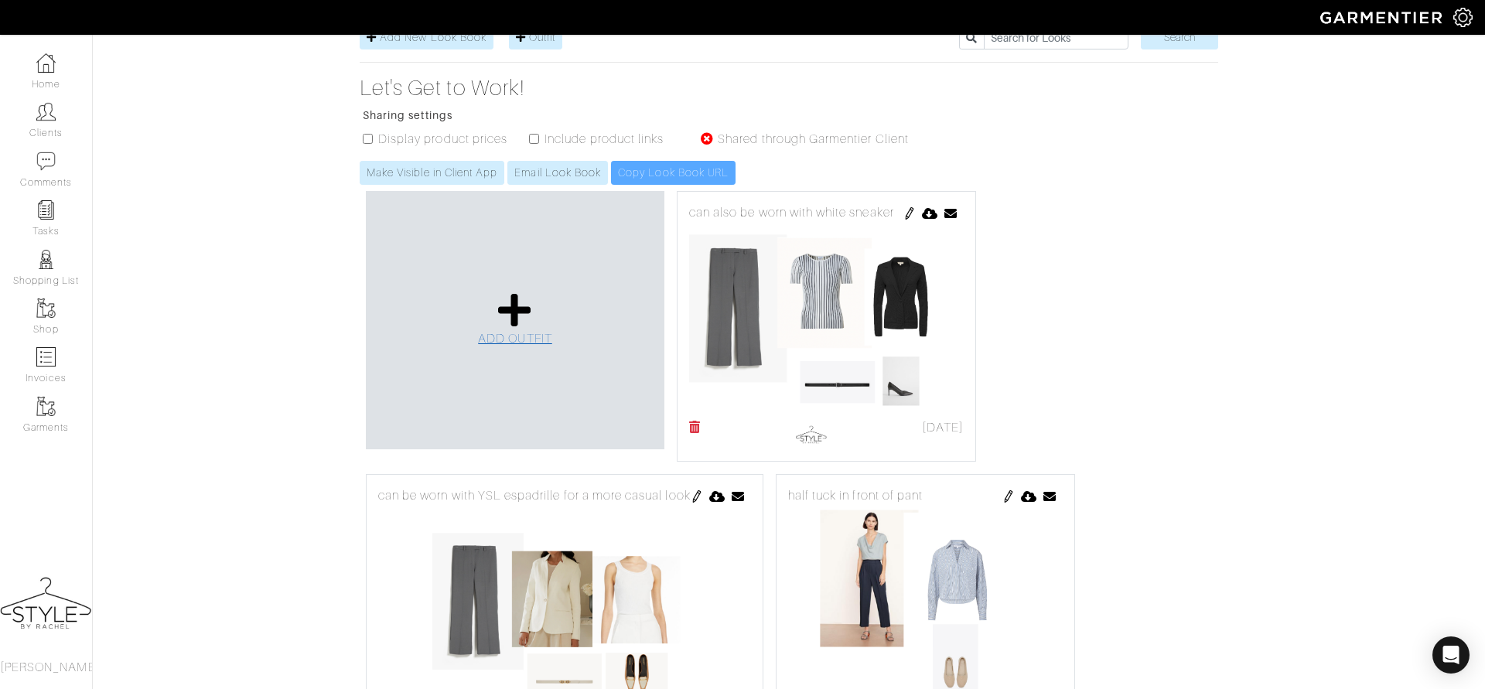
click at [505, 292] on icon at bounding box center [514, 310] width 33 height 37
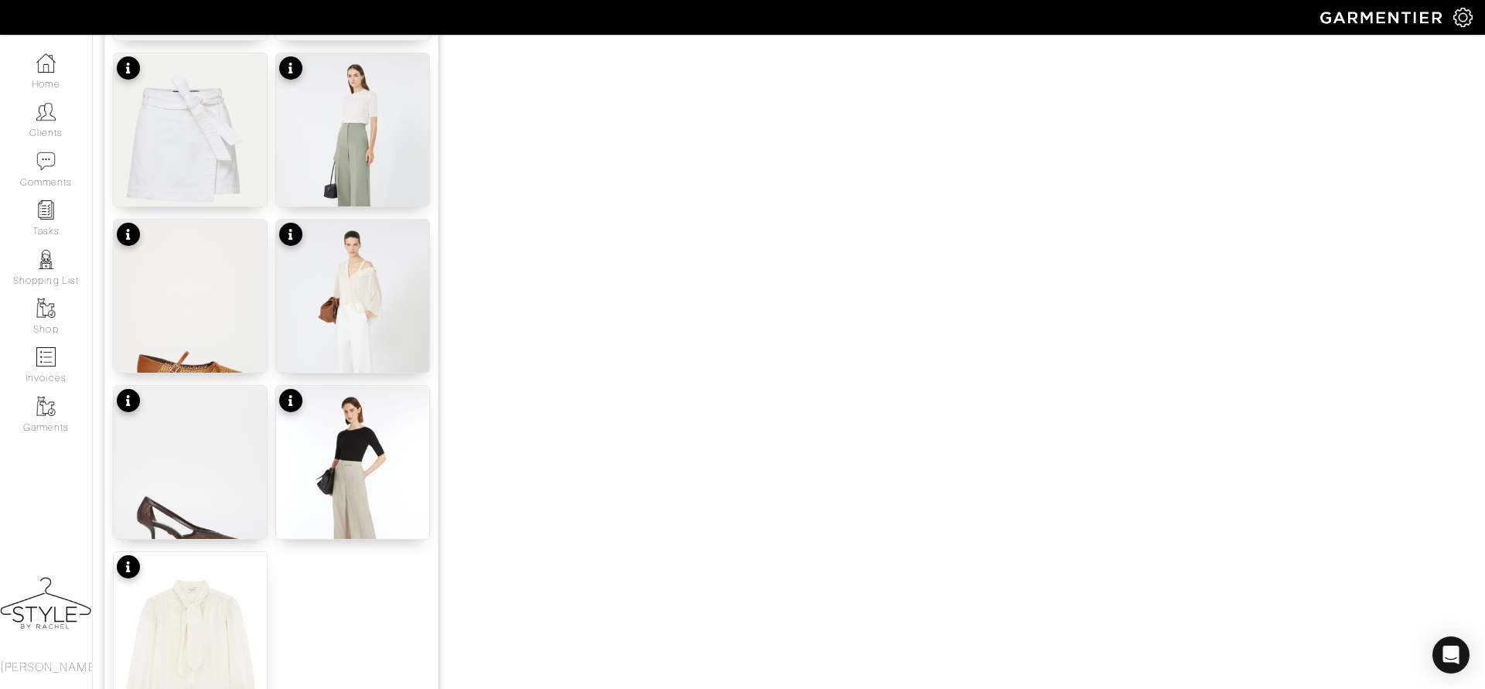
scroll to position [1839, 0]
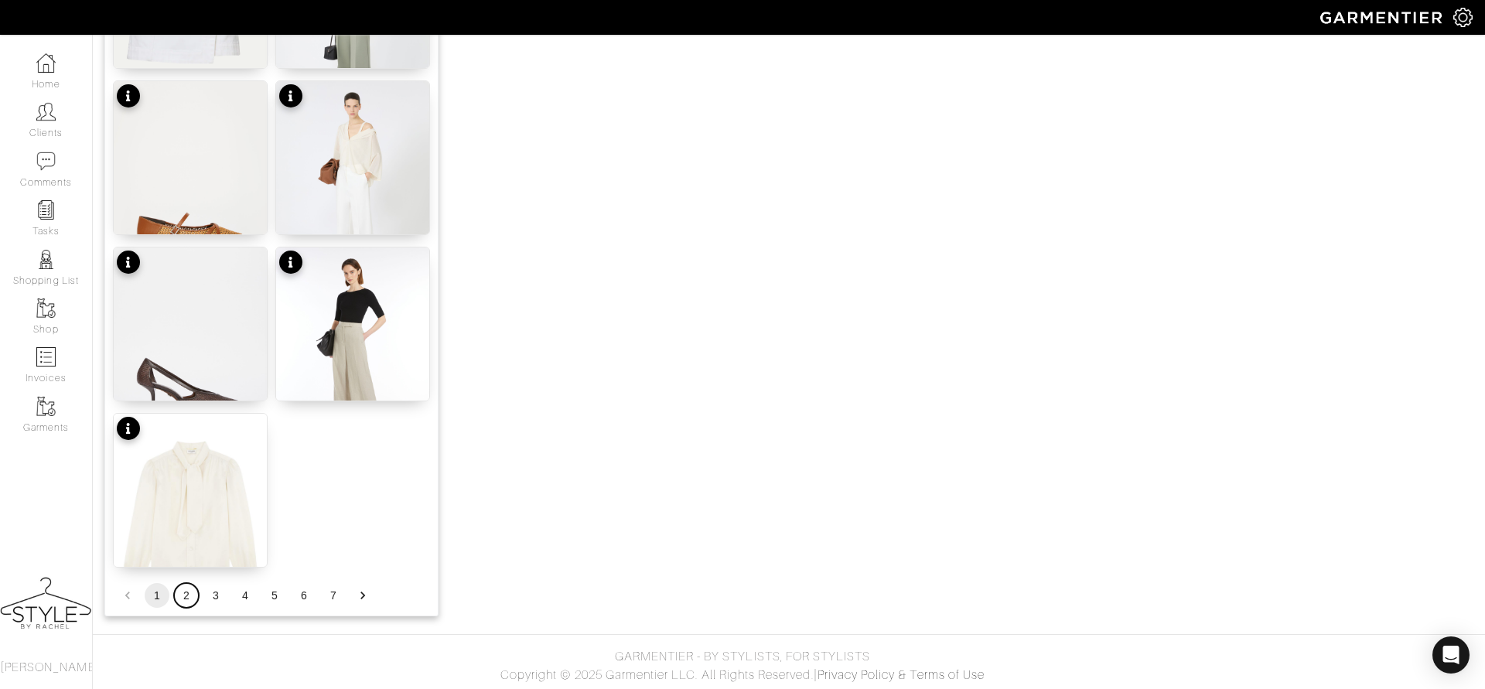
click at [190, 594] on button "2" at bounding box center [186, 595] width 25 height 25
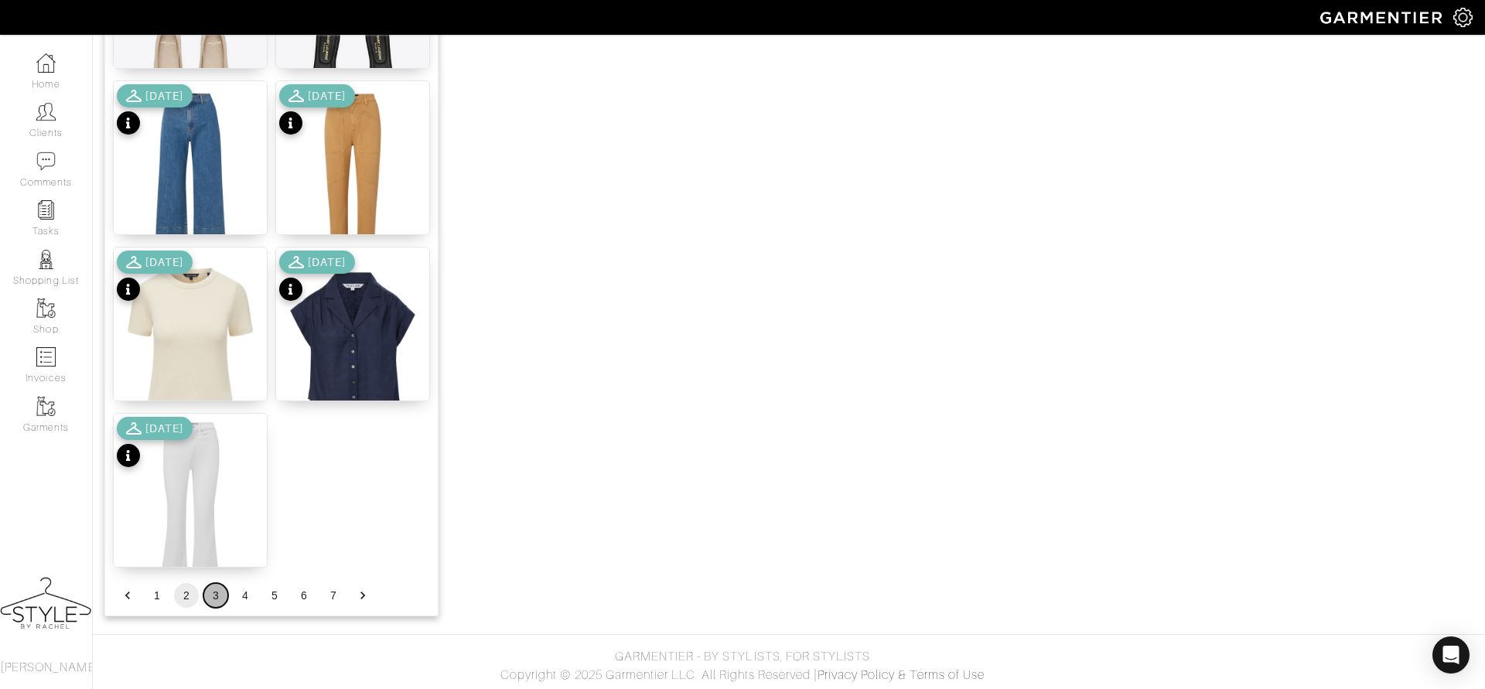
click at [207, 597] on button "3" at bounding box center [215, 595] width 25 height 25
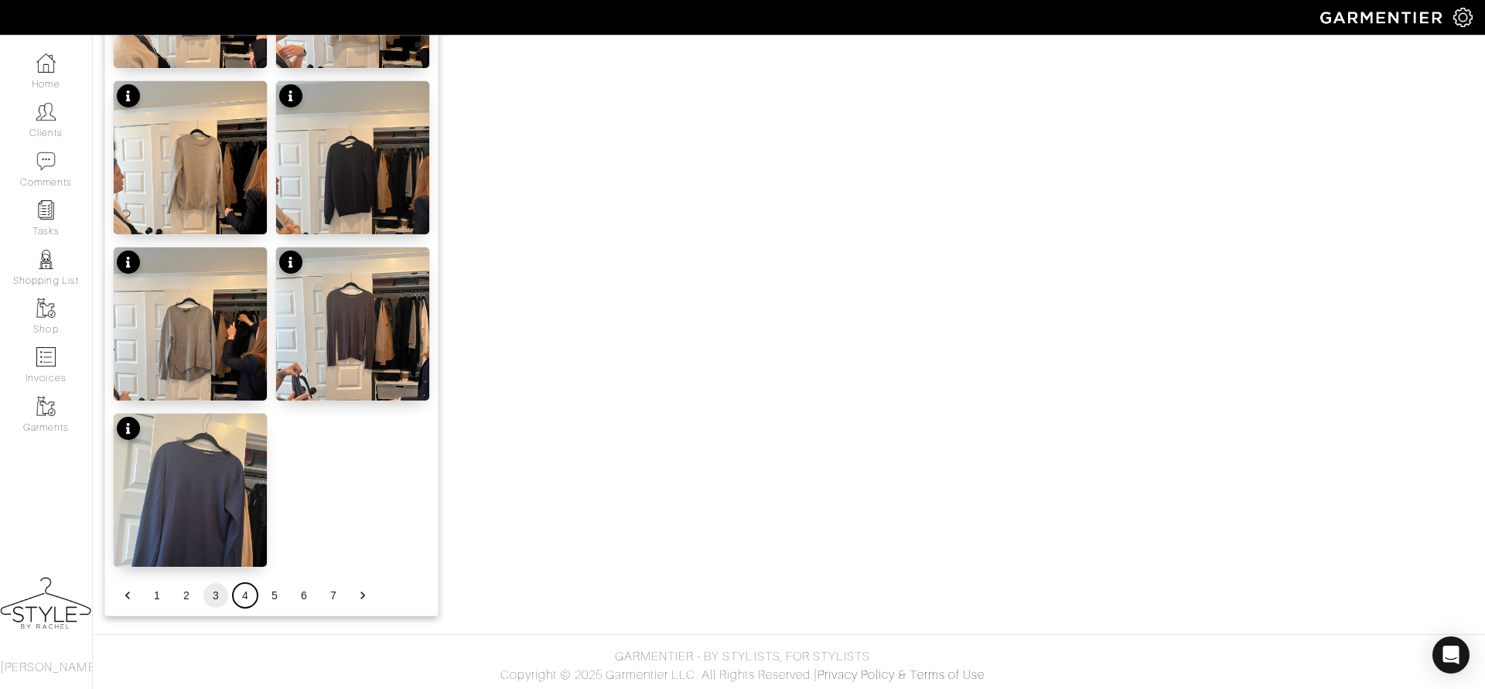
click at [239, 596] on button "4" at bounding box center [245, 595] width 25 height 25
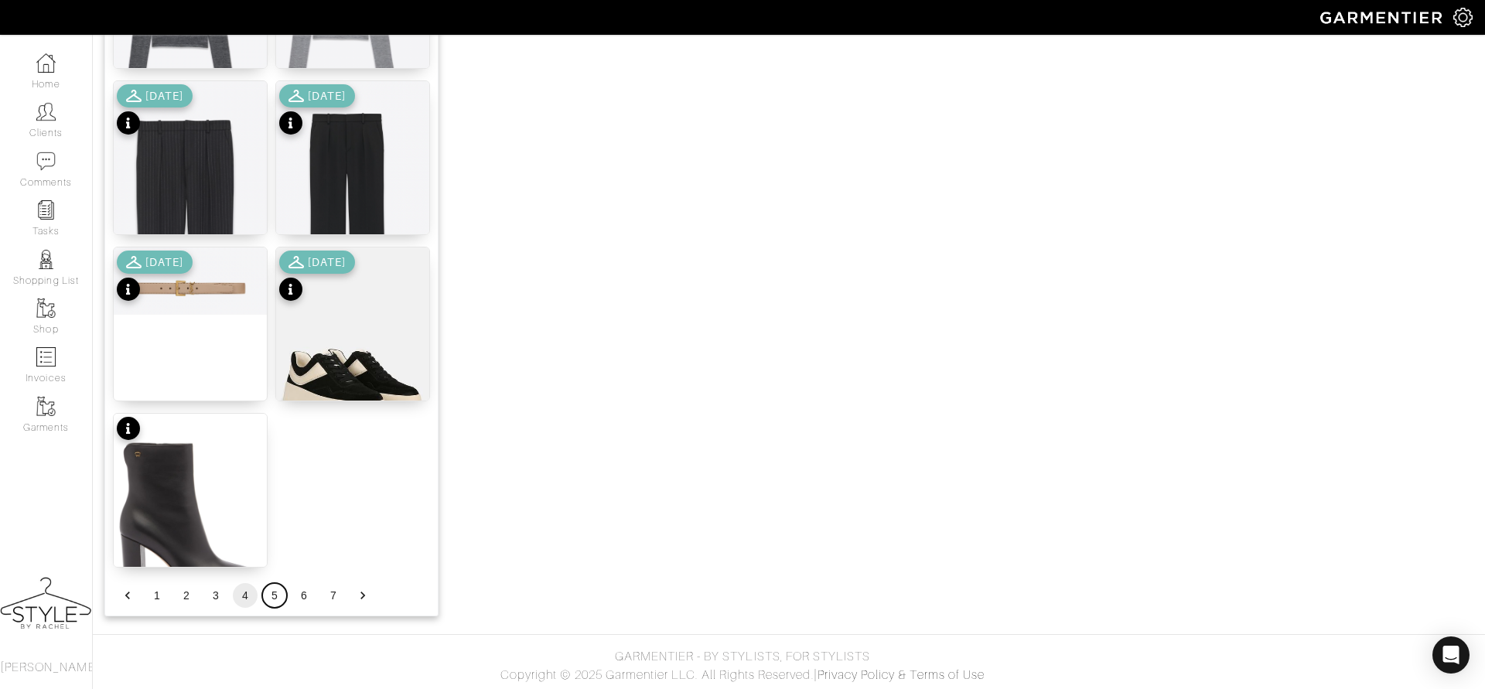
click at [270, 602] on button "5" at bounding box center [274, 595] width 25 height 25
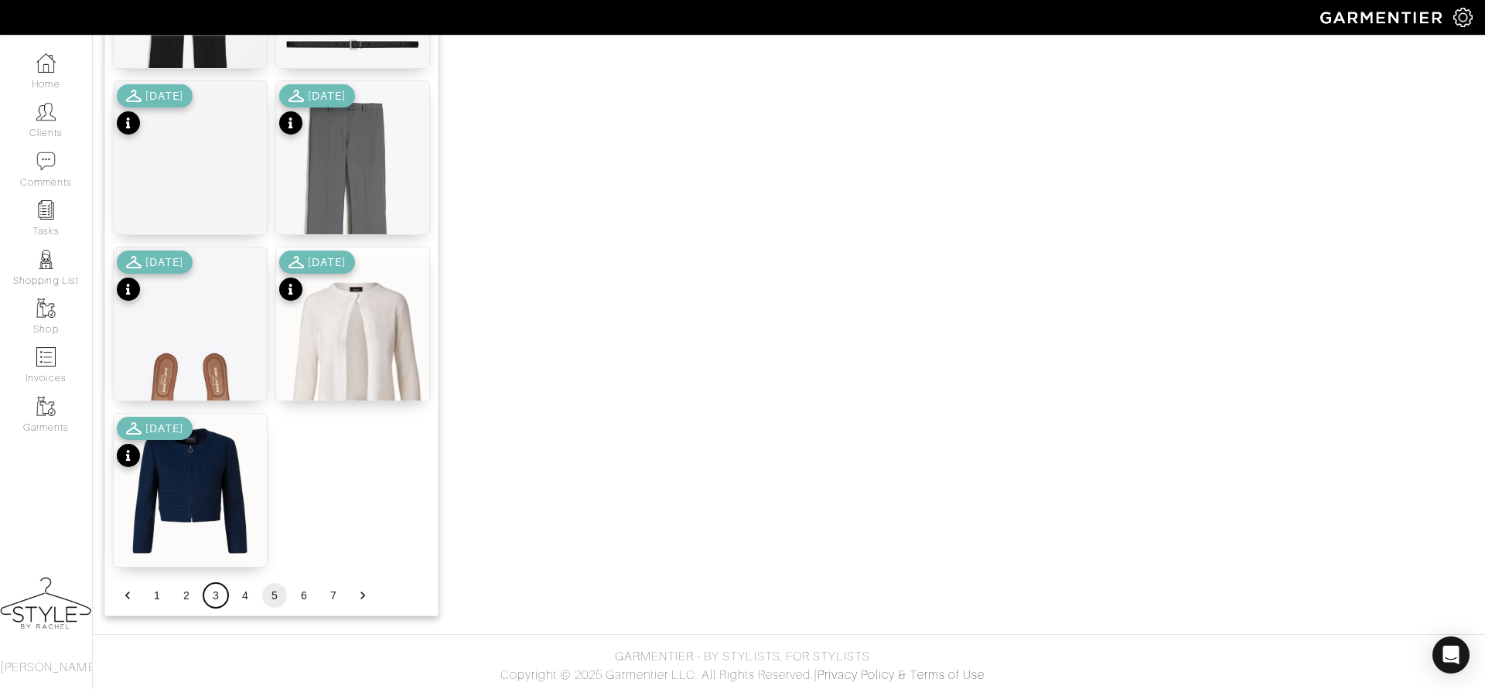
click at [219, 595] on button "3" at bounding box center [215, 595] width 25 height 25
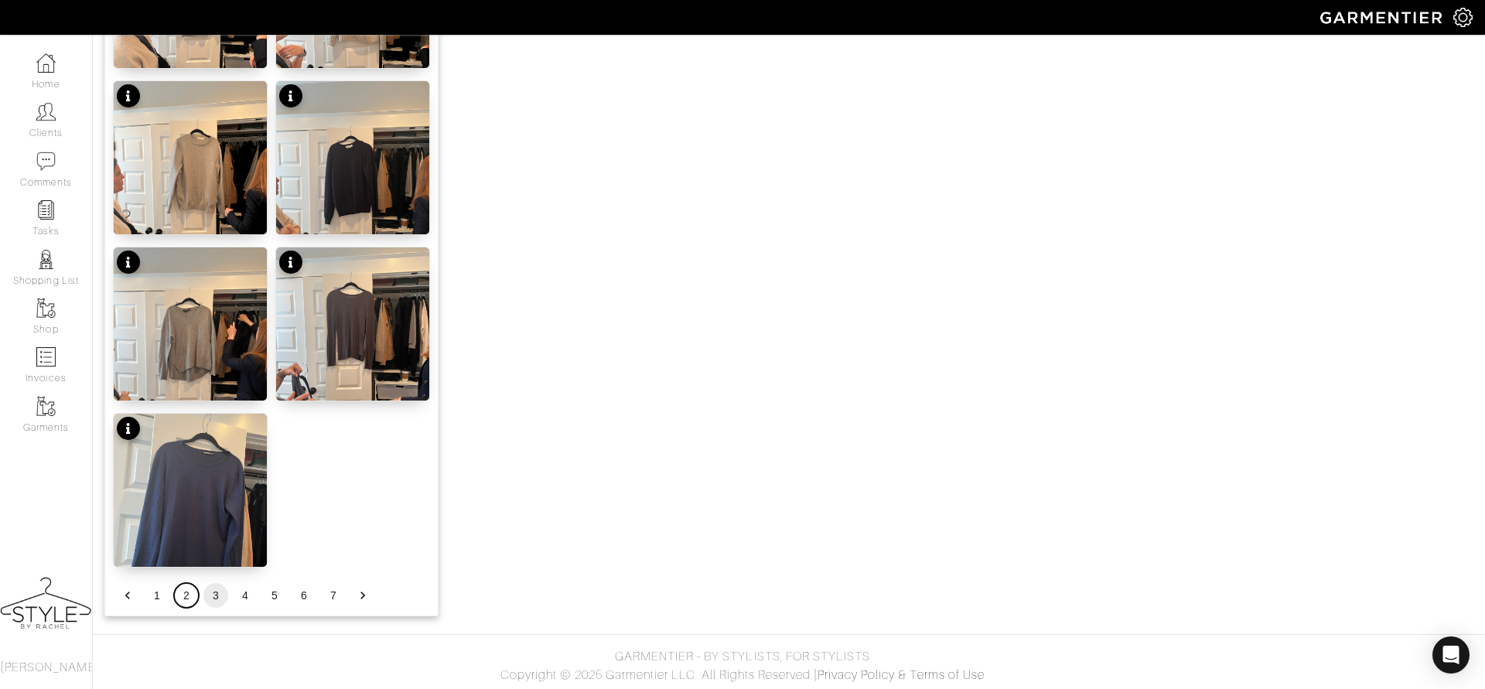
click at [179, 599] on button "2" at bounding box center [186, 595] width 25 height 25
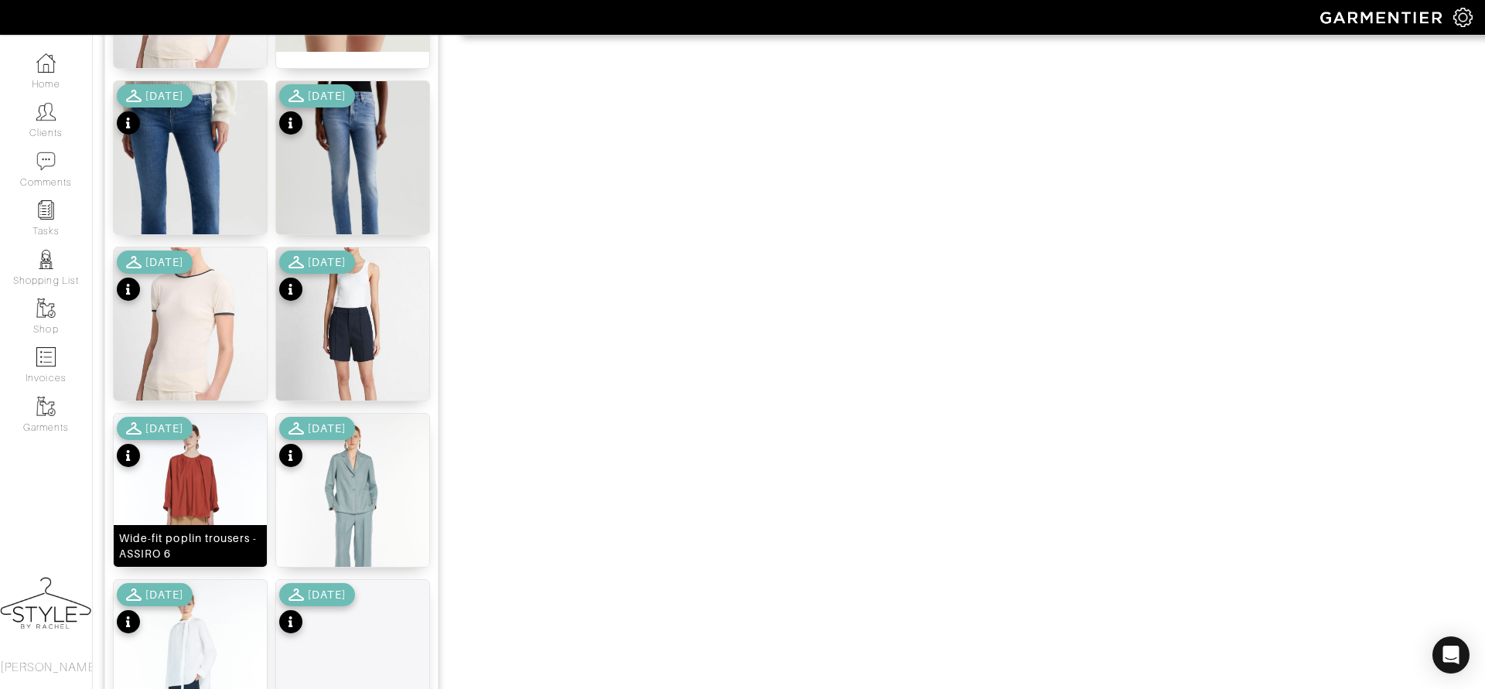
click at [224, 483] on img at bounding box center [190, 516] width 153 height 204
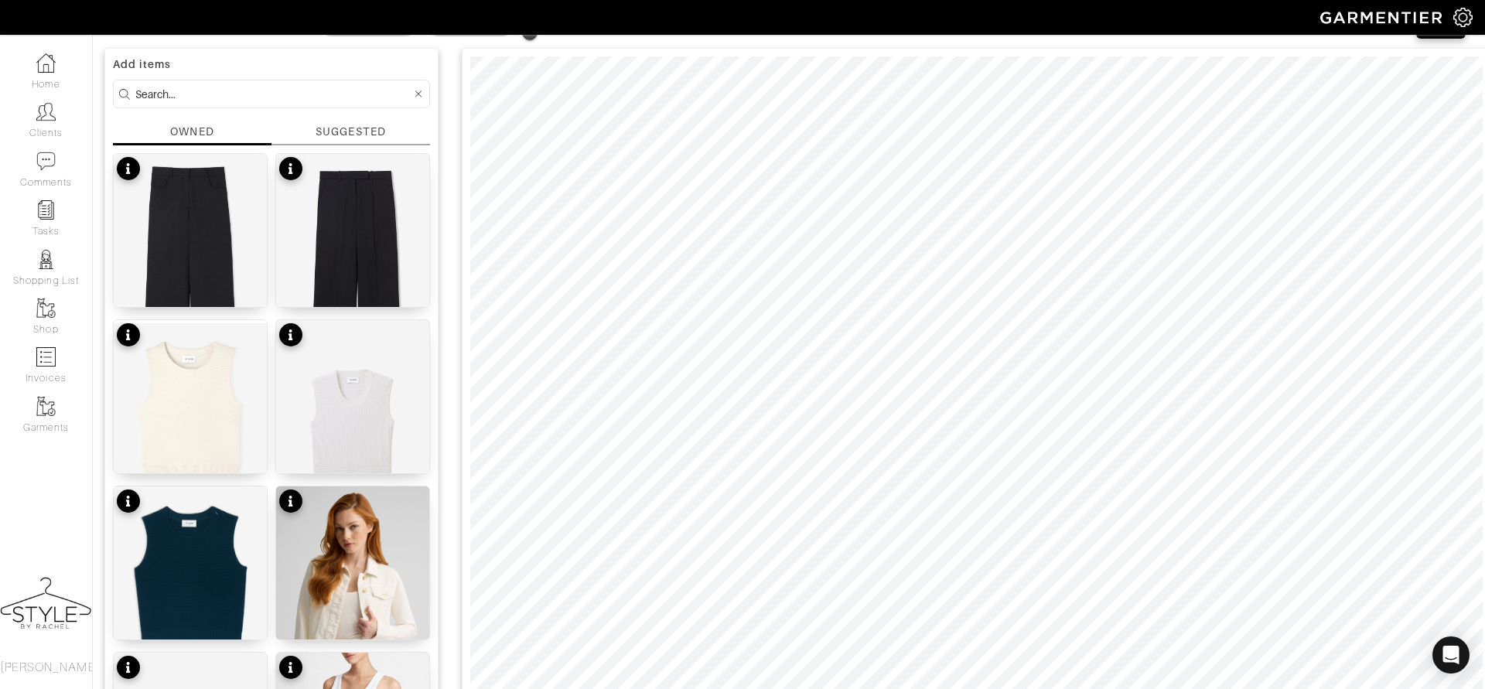
scroll to position [0, 0]
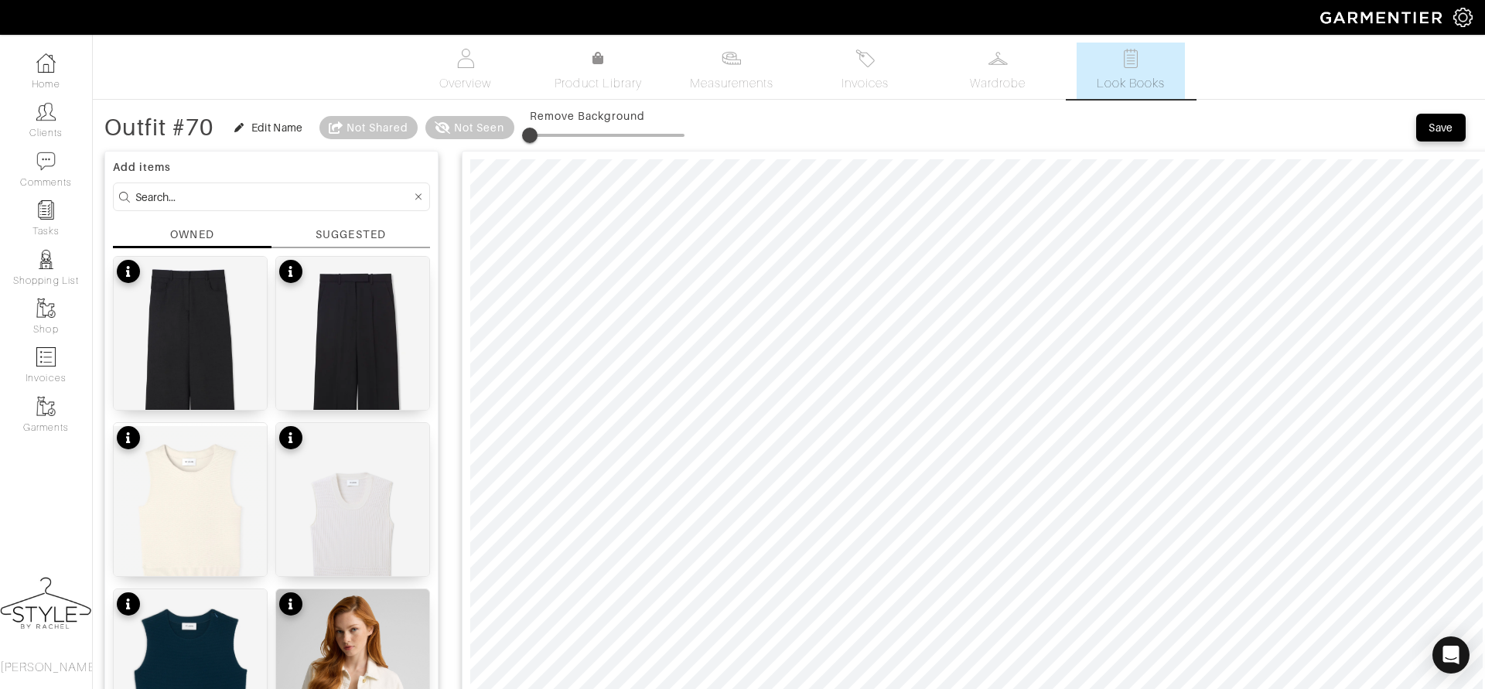
click at [270, 192] on input at bounding box center [273, 196] width 276 height 19
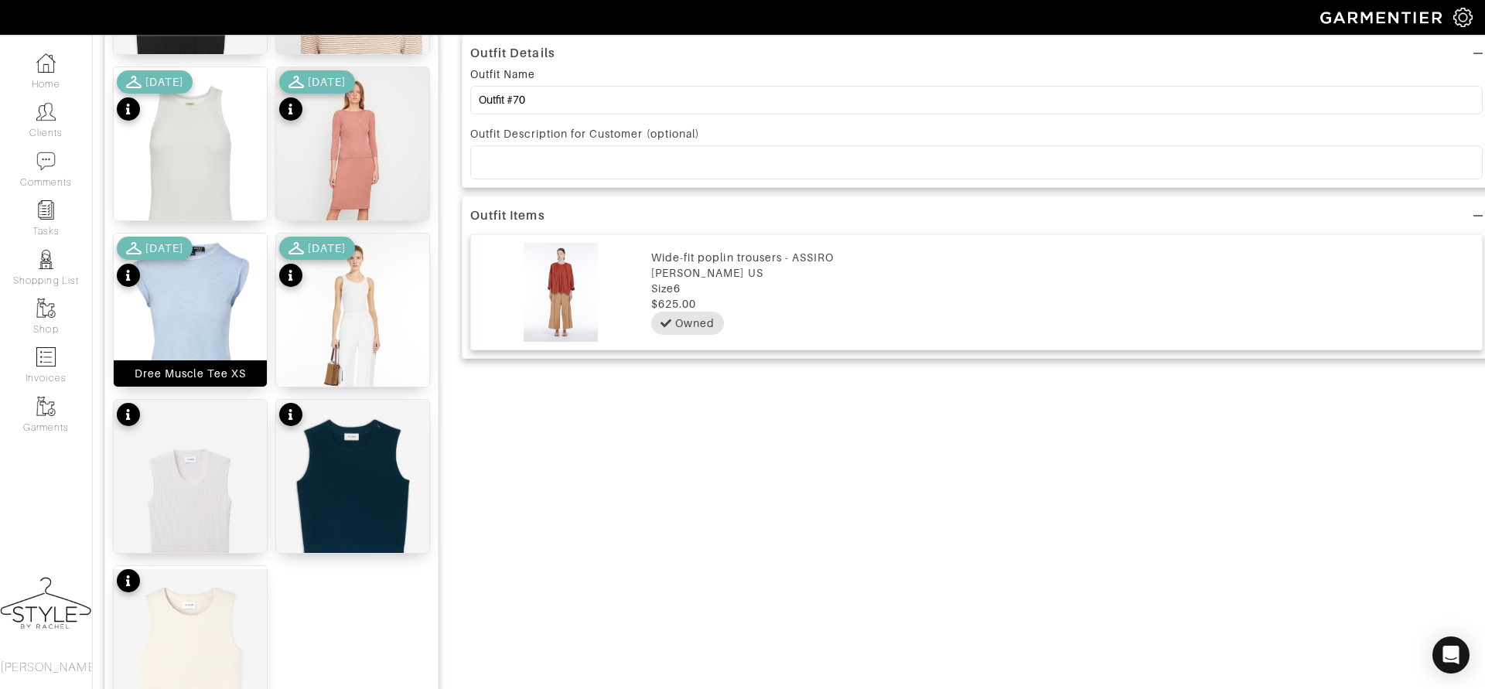
scroll to position [594, 0]
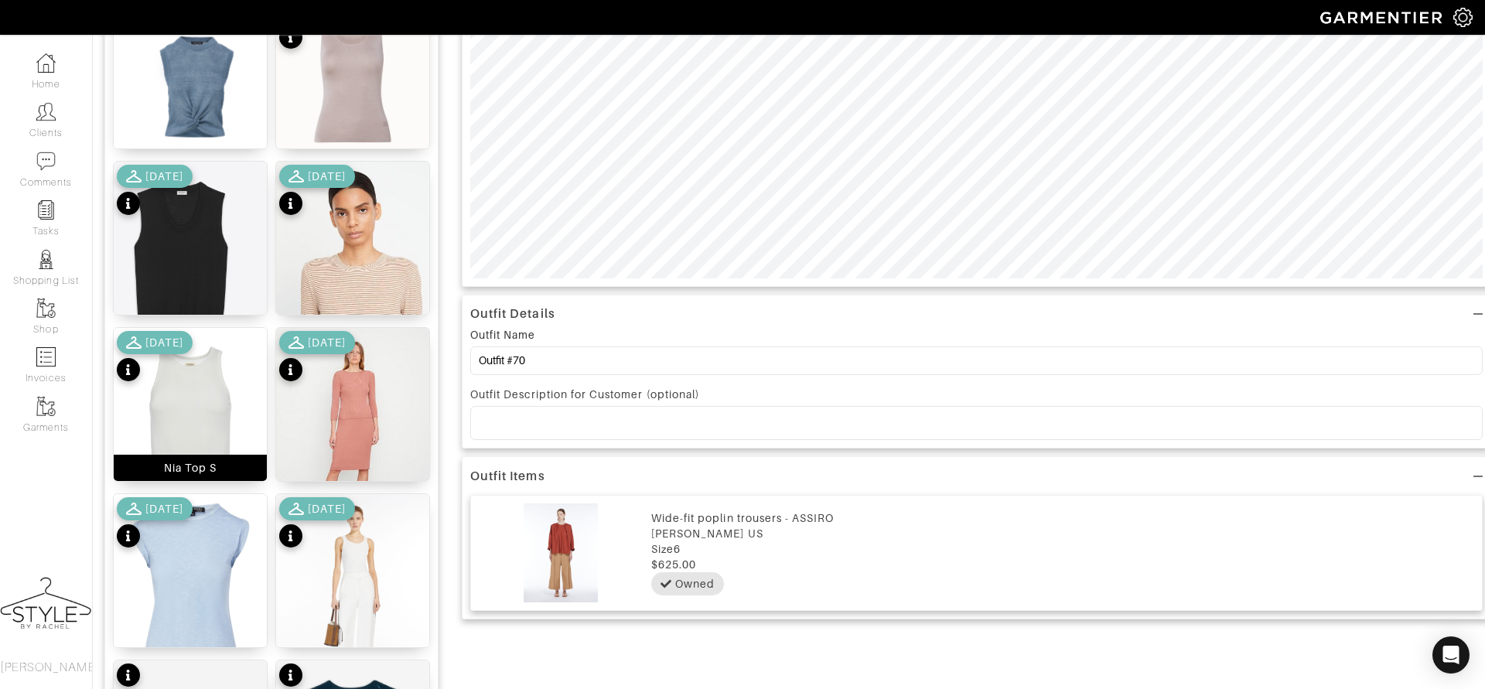
click at [200, 386] on img at bounding box center [190, 430] width 153 height 204
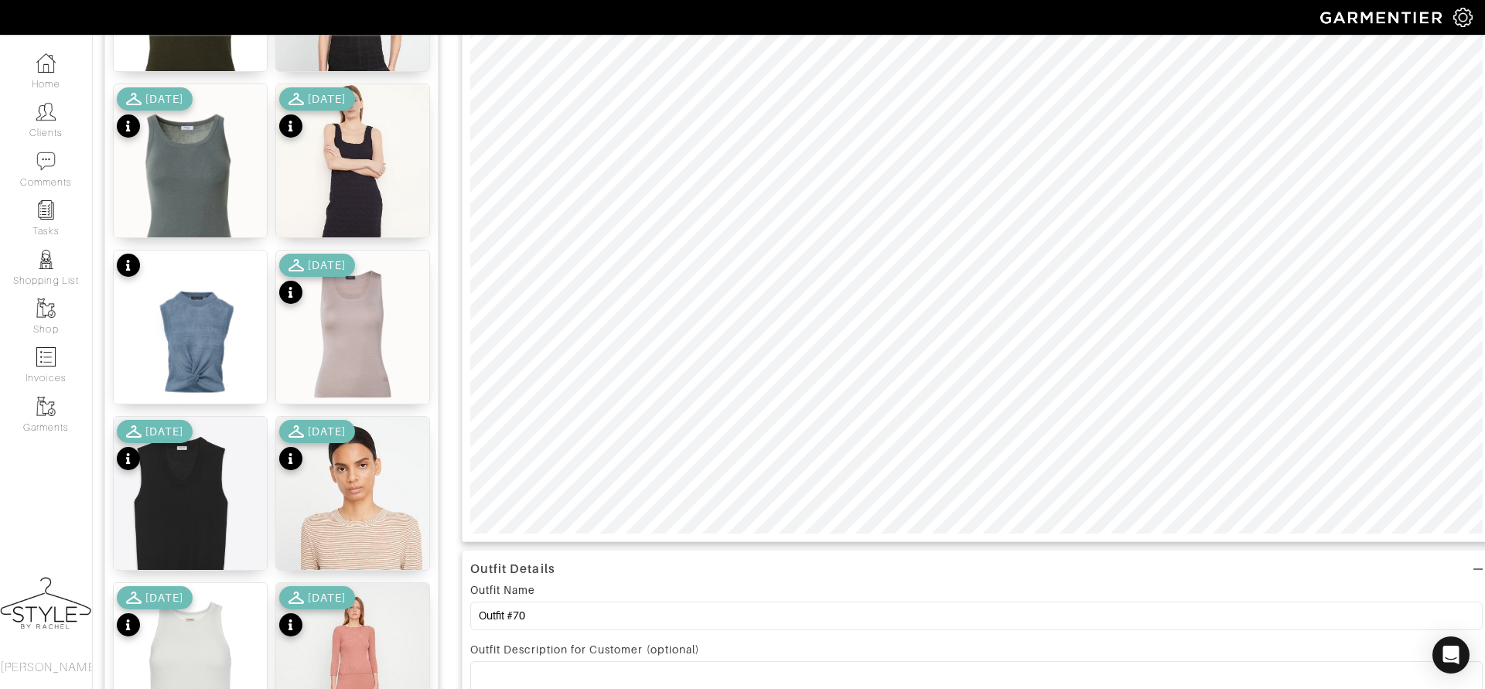
scroll to position [0, 0]
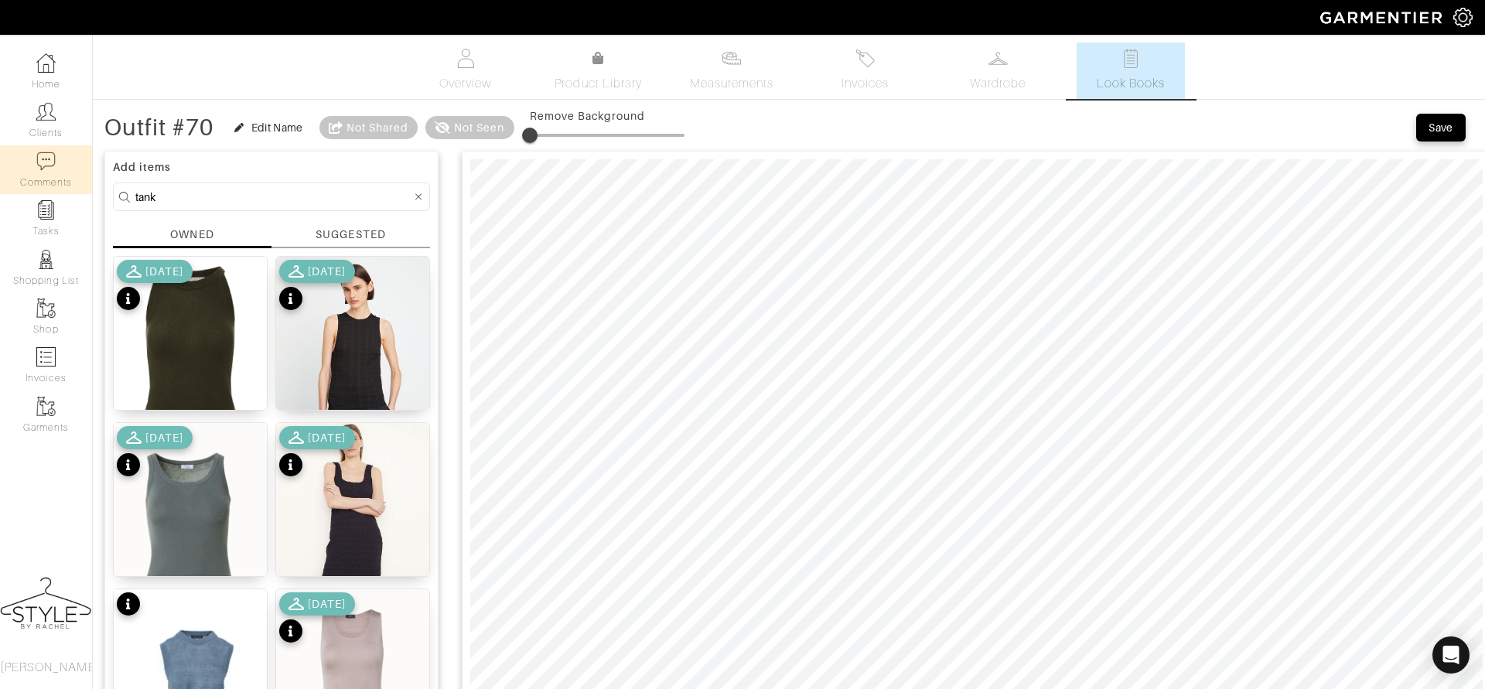
drag, startPoint x: 211, startPoint y: 194, endPoint x: 69, endPoint y: 185, distance: 142.6
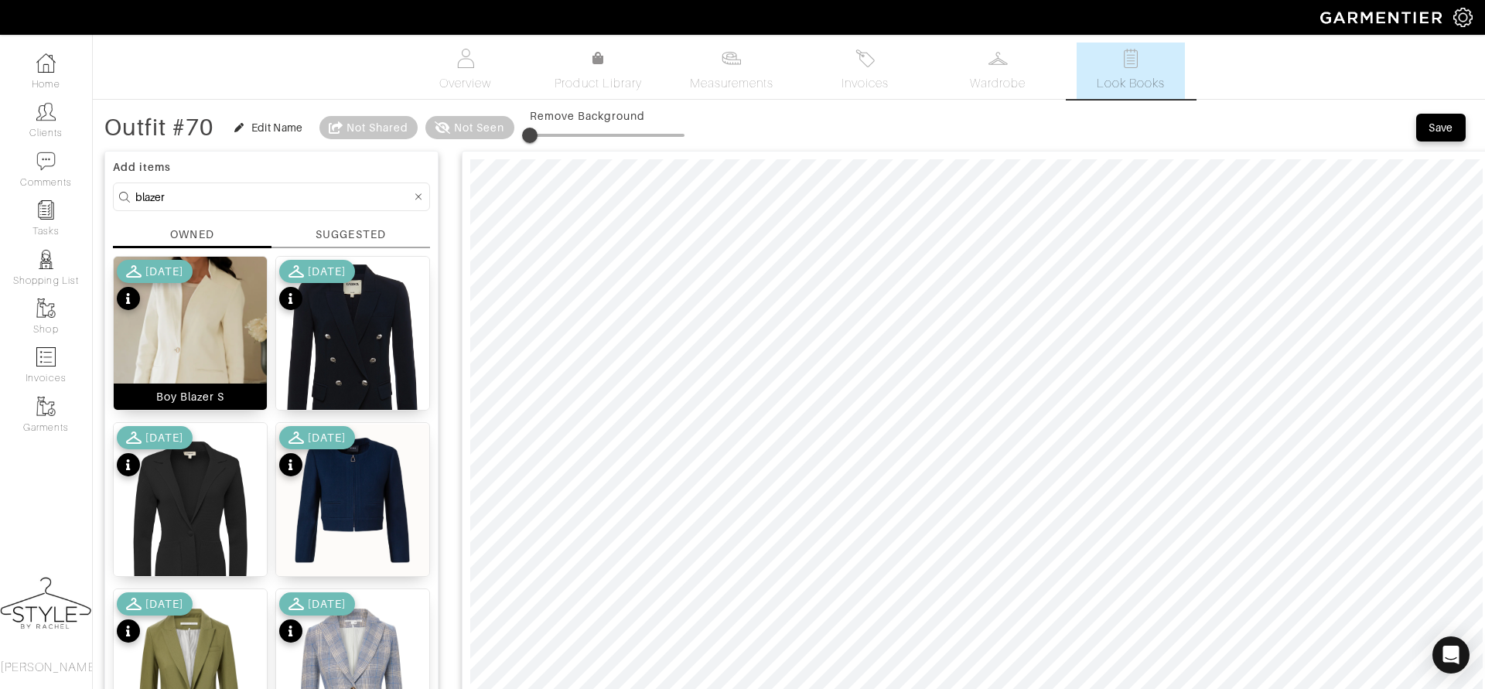
click at [180, 343] on img at bounding box center [190, 348] width 153 height 183
click at [302, 196] on input "blazer" at bounding box center [273, 196] width 276 height 19
type input "b"
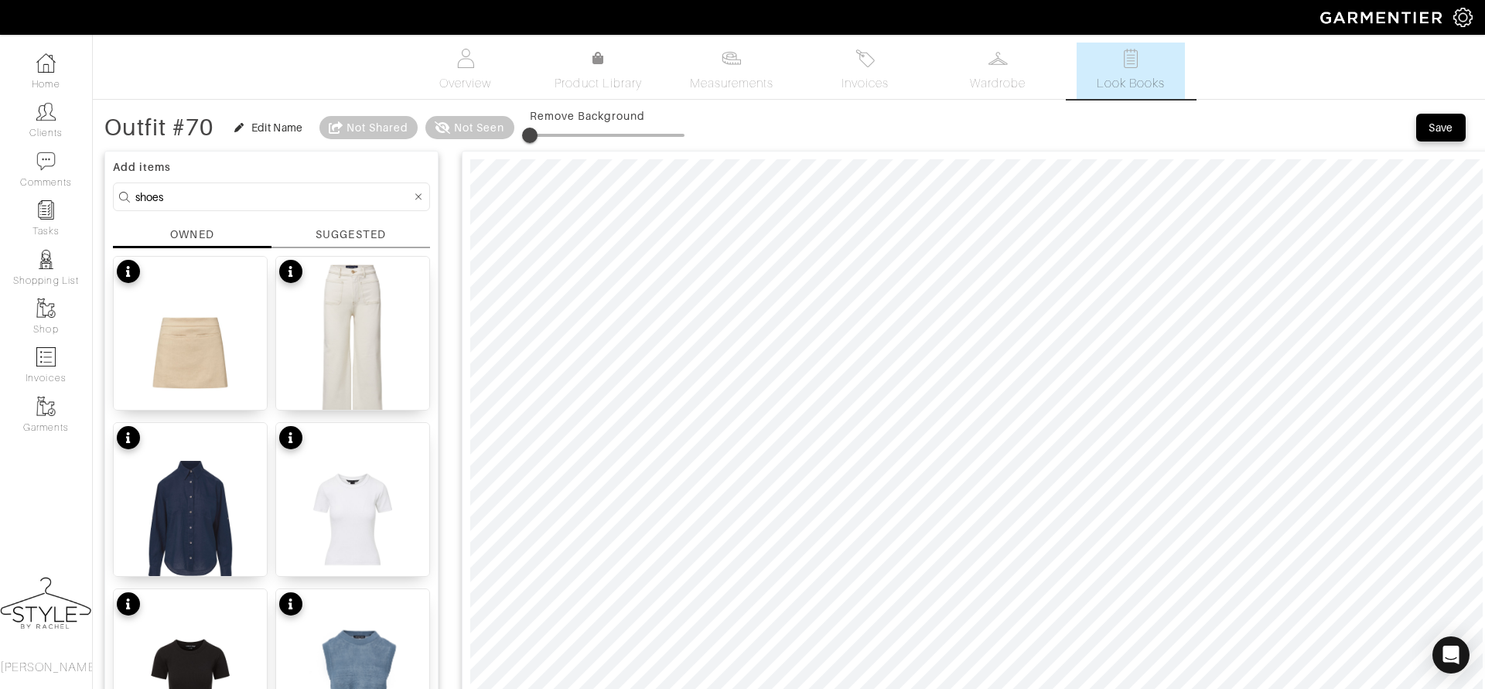
type input "shoes"
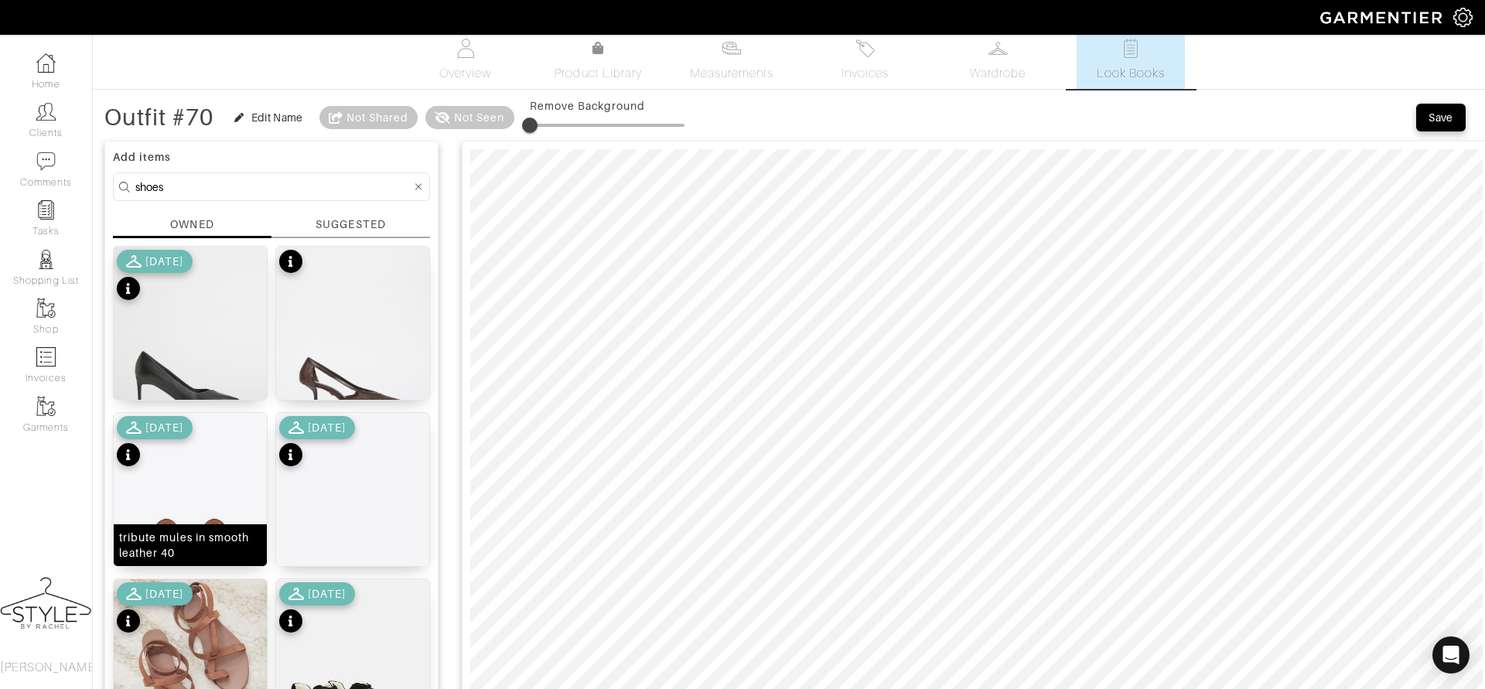
scroll to position [295, 0]
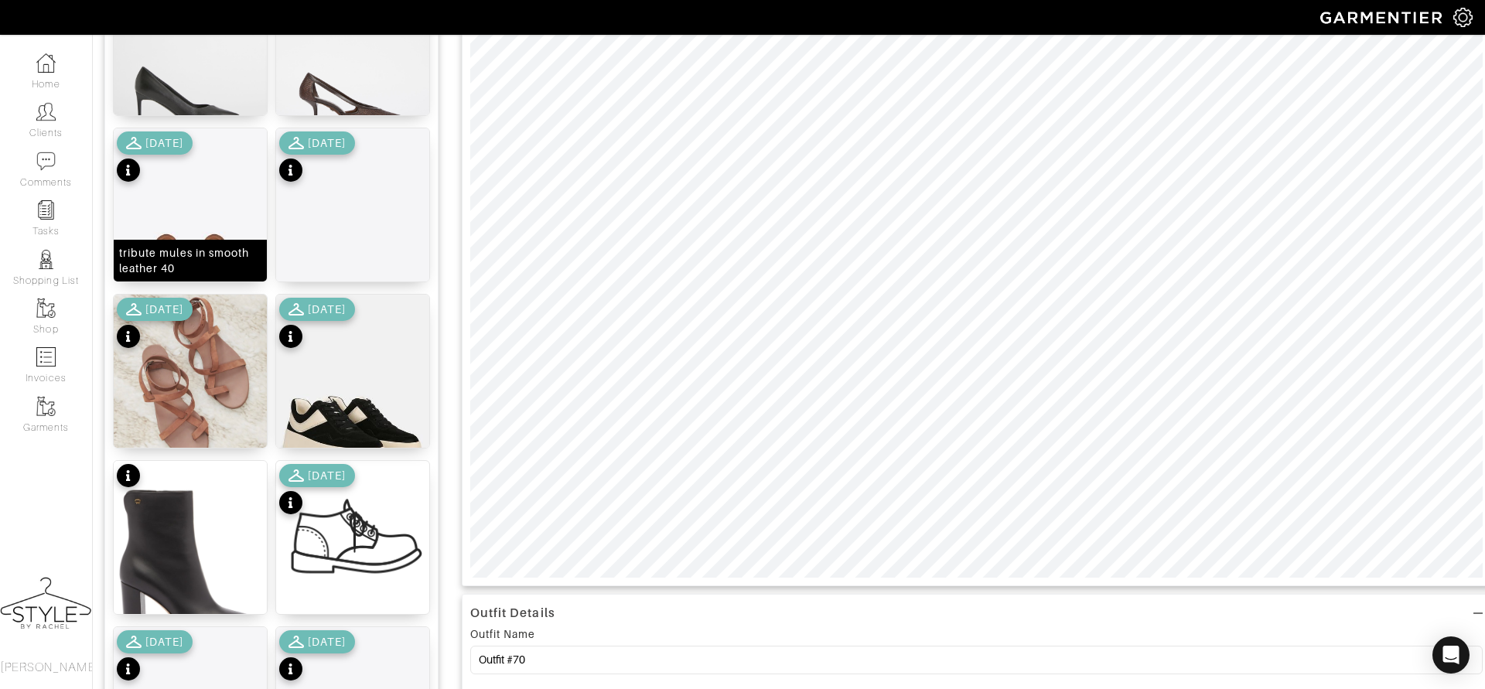
click at [173, 203] on img at bounding box center [190, 252] width 153 height 249
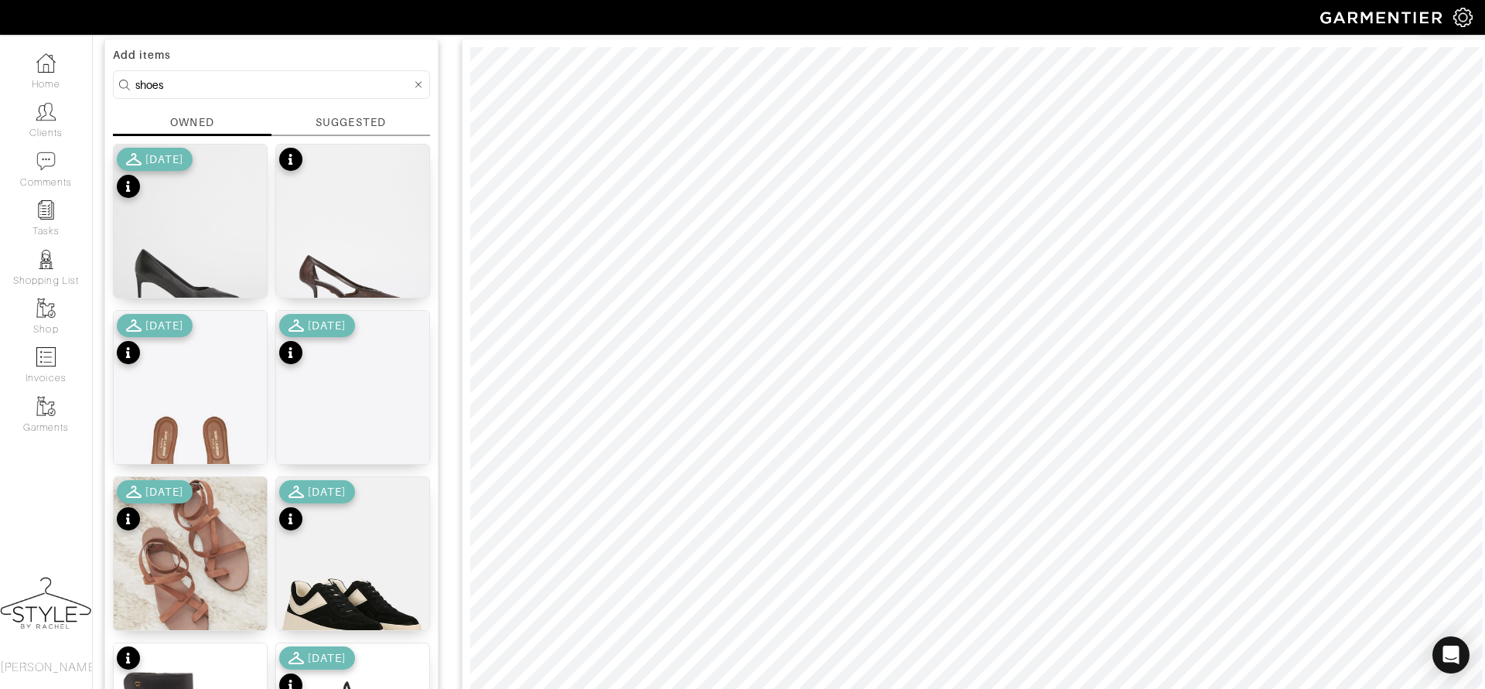
scroll to position [354, 0]
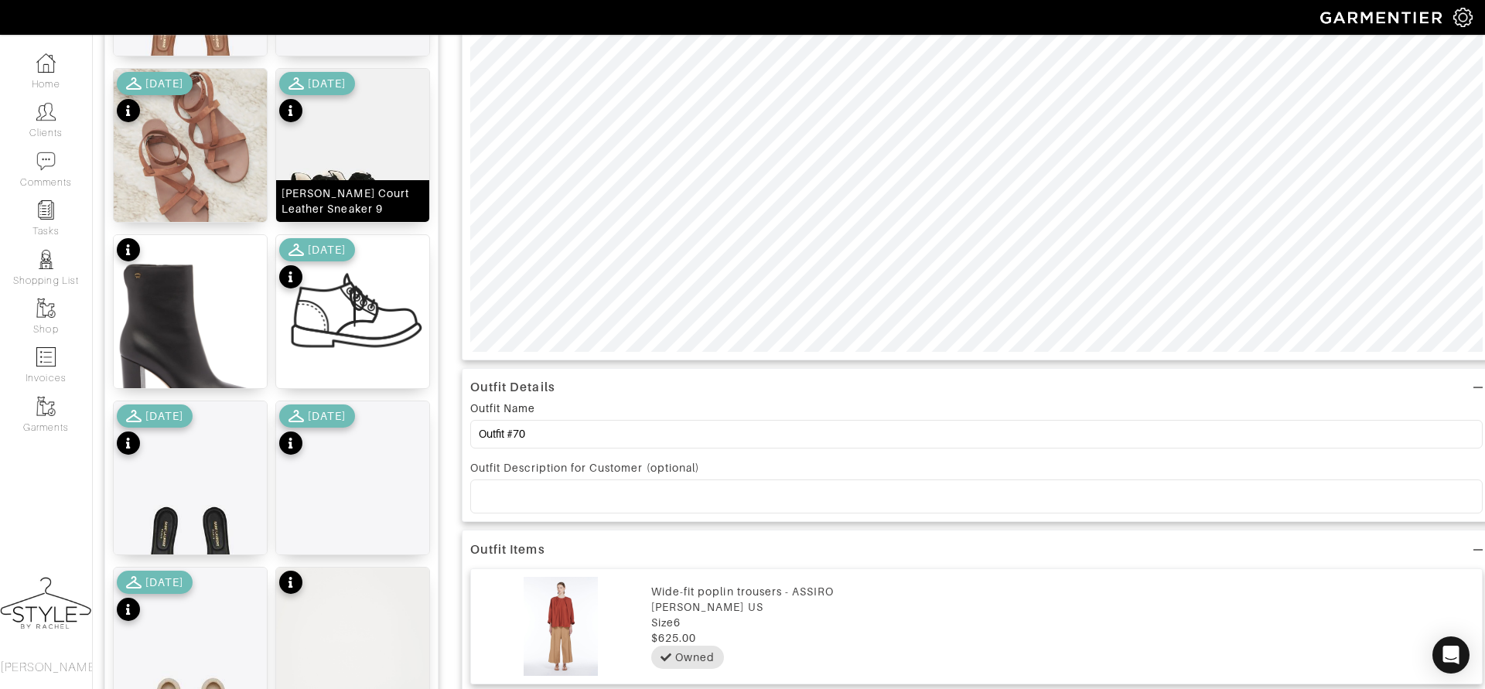
scroll to position [750, 0]
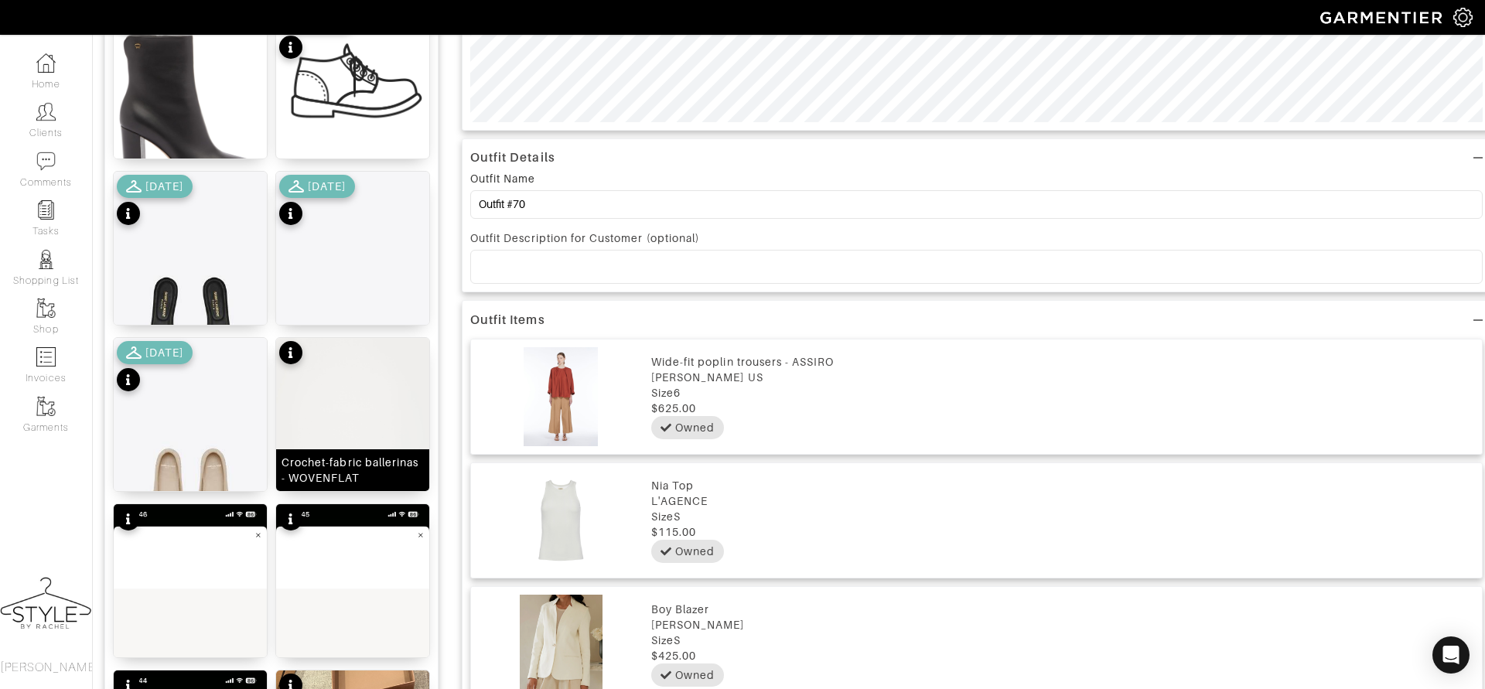
click at [341, 418] on img at bounding box center [352, 440] width 153 height 204
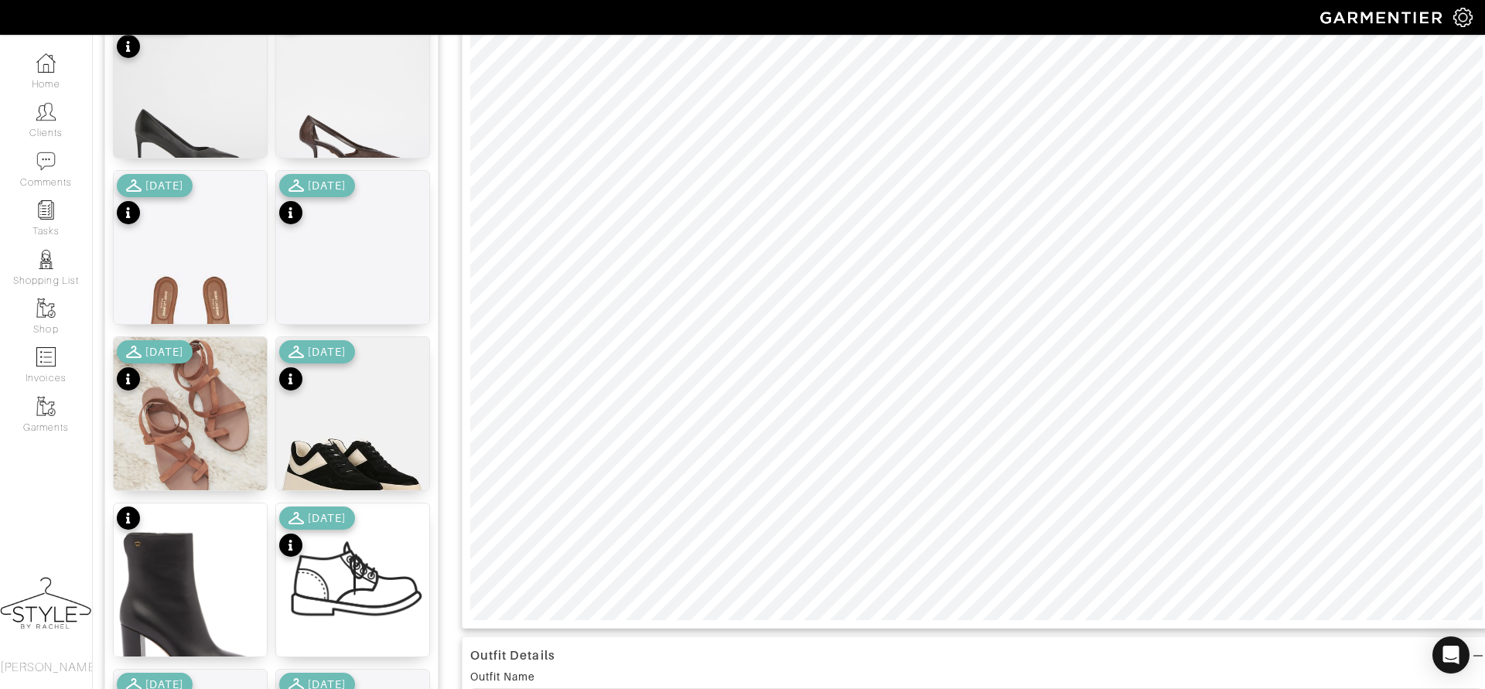
scroll to position [254, 0]
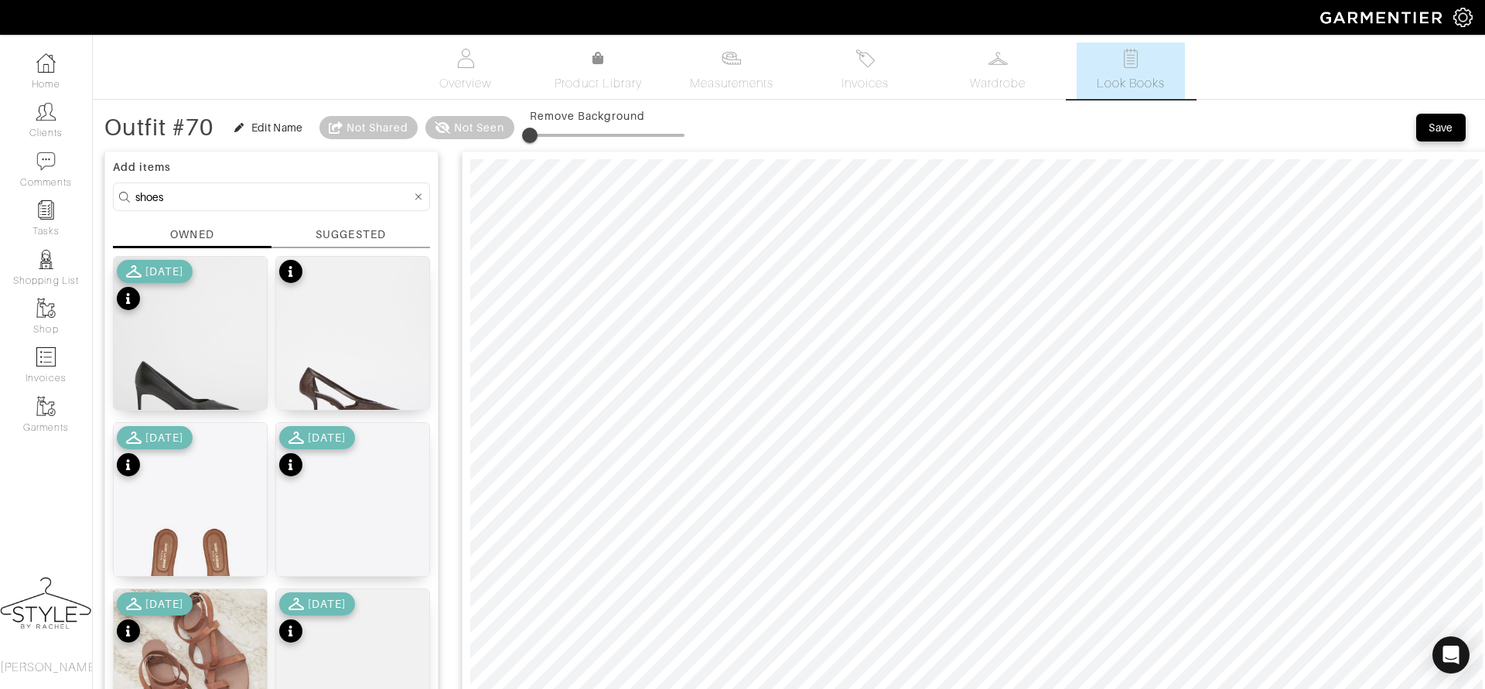
scroll to position [2, 0]
click at [1442, 116] on button "Save" at bounding box center [1441, 126] width 50 height 28
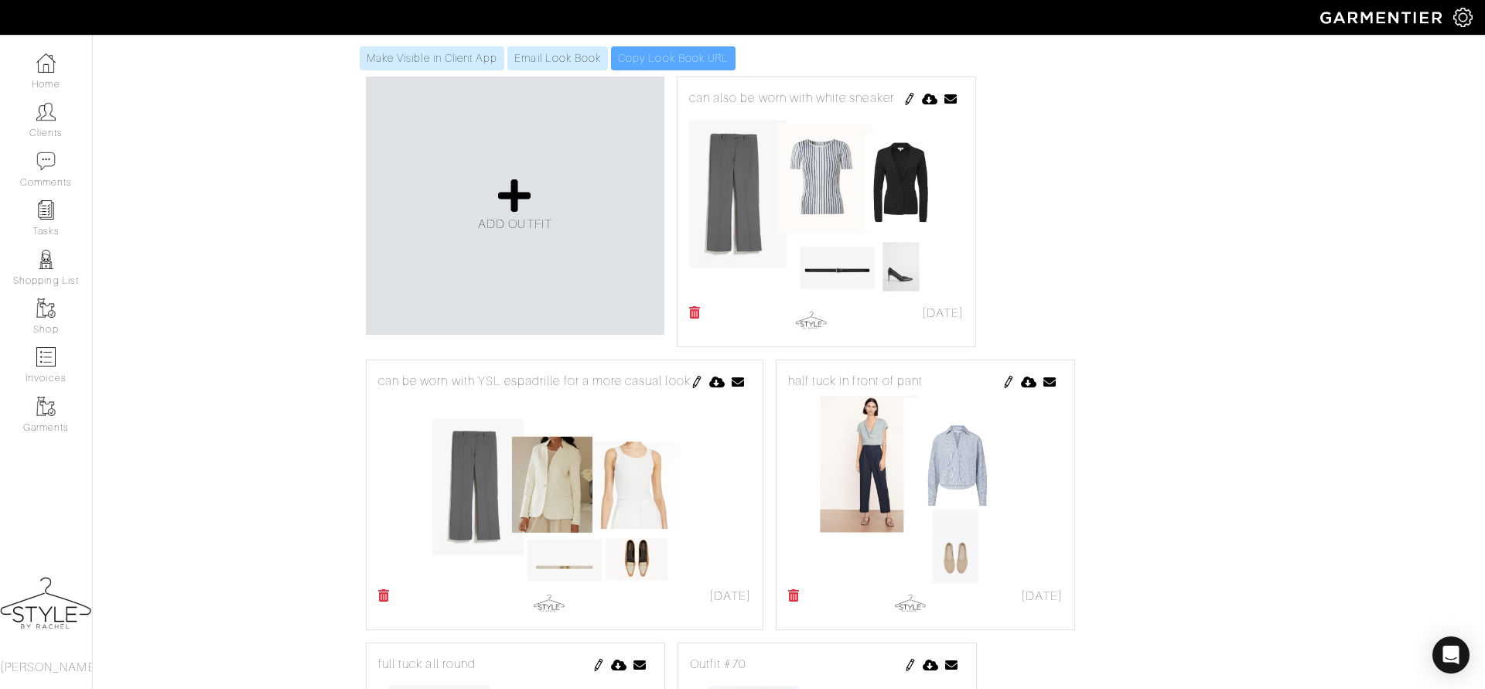
scroll to position [391, 0]
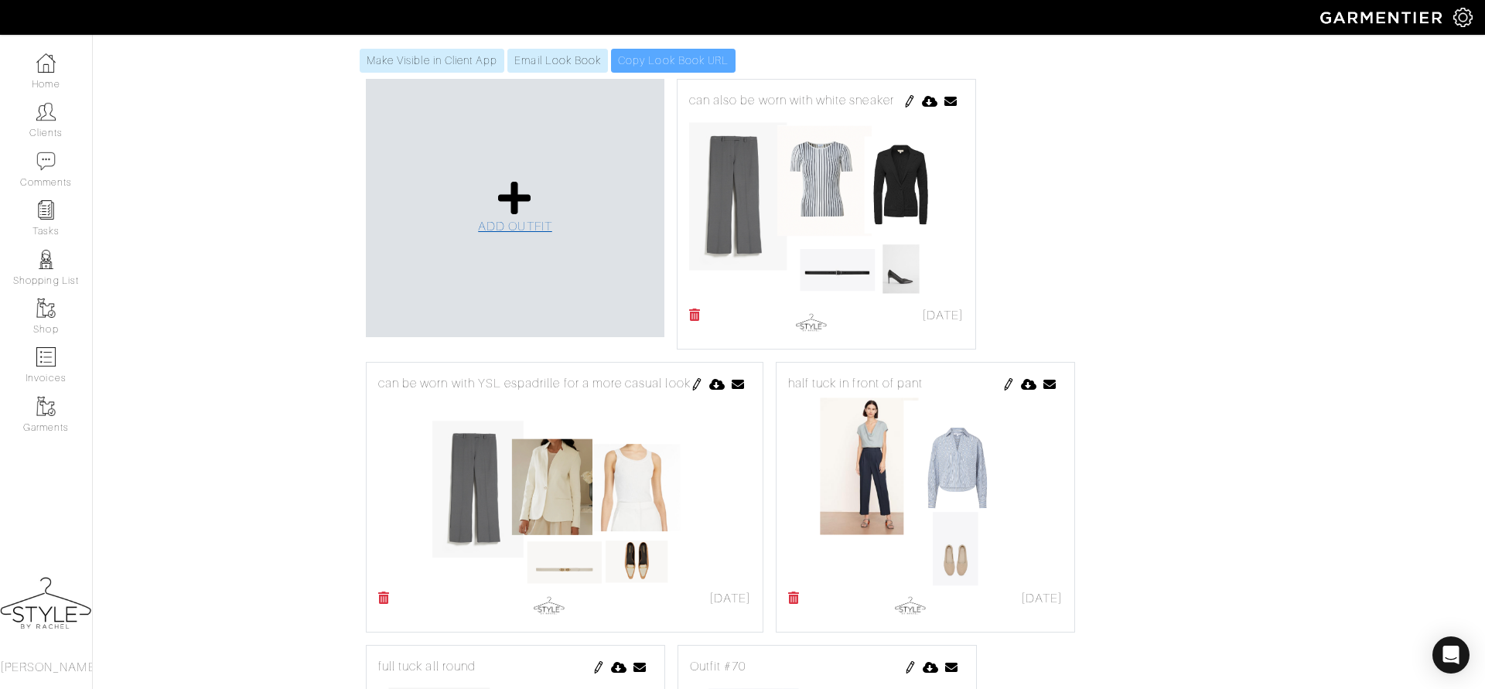
click at [517, 220] on span "ADD OUTFIT" at bounding box center [515, 227] width 74 height 14
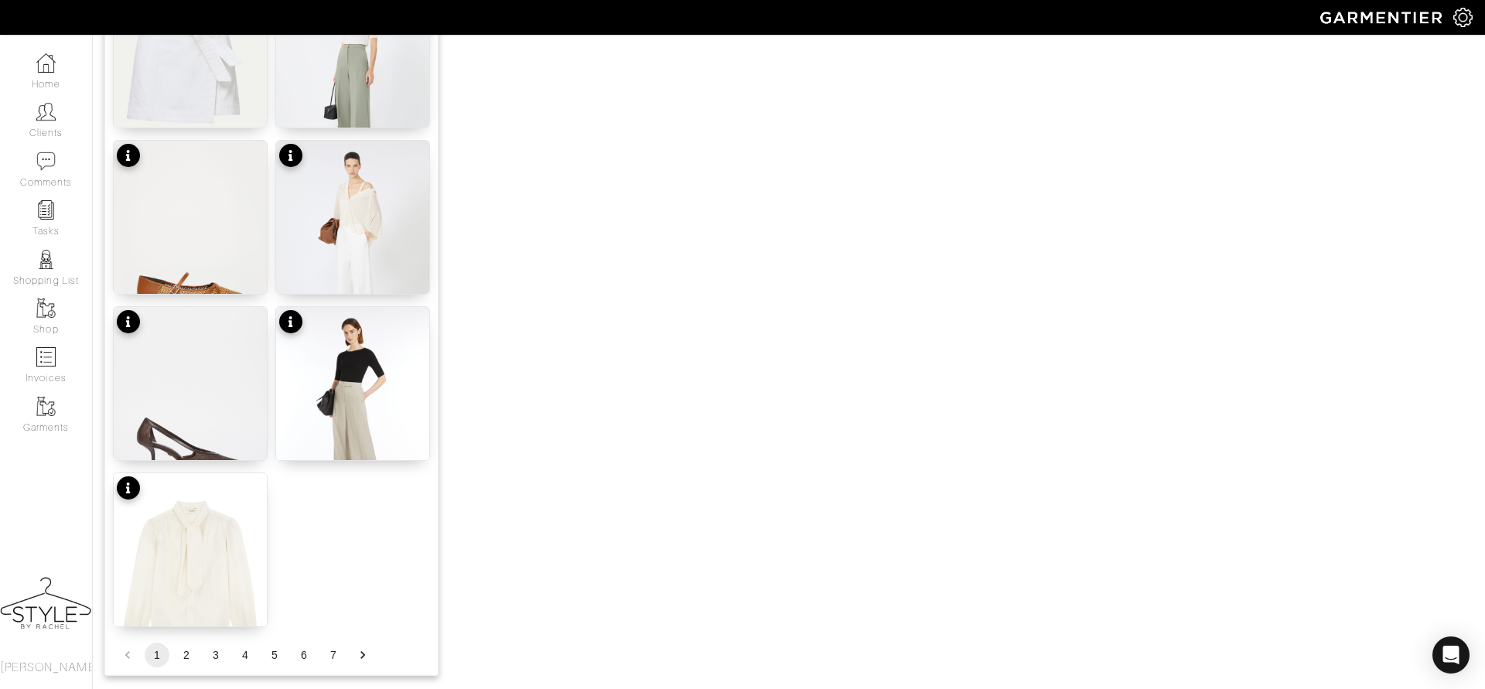
scroll to position [1839, 0]
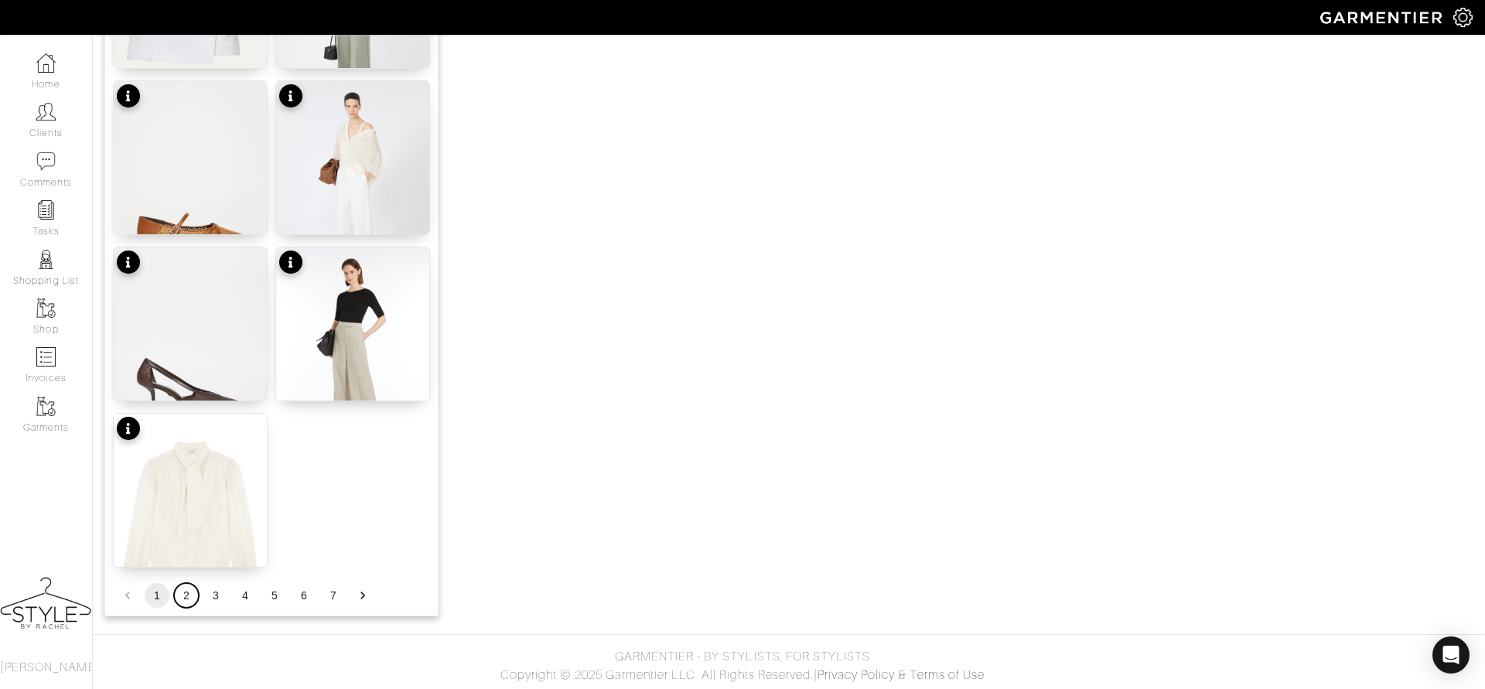
click at [179, 594] on button "2" at bounding box center [186, 595] width 25 height 25
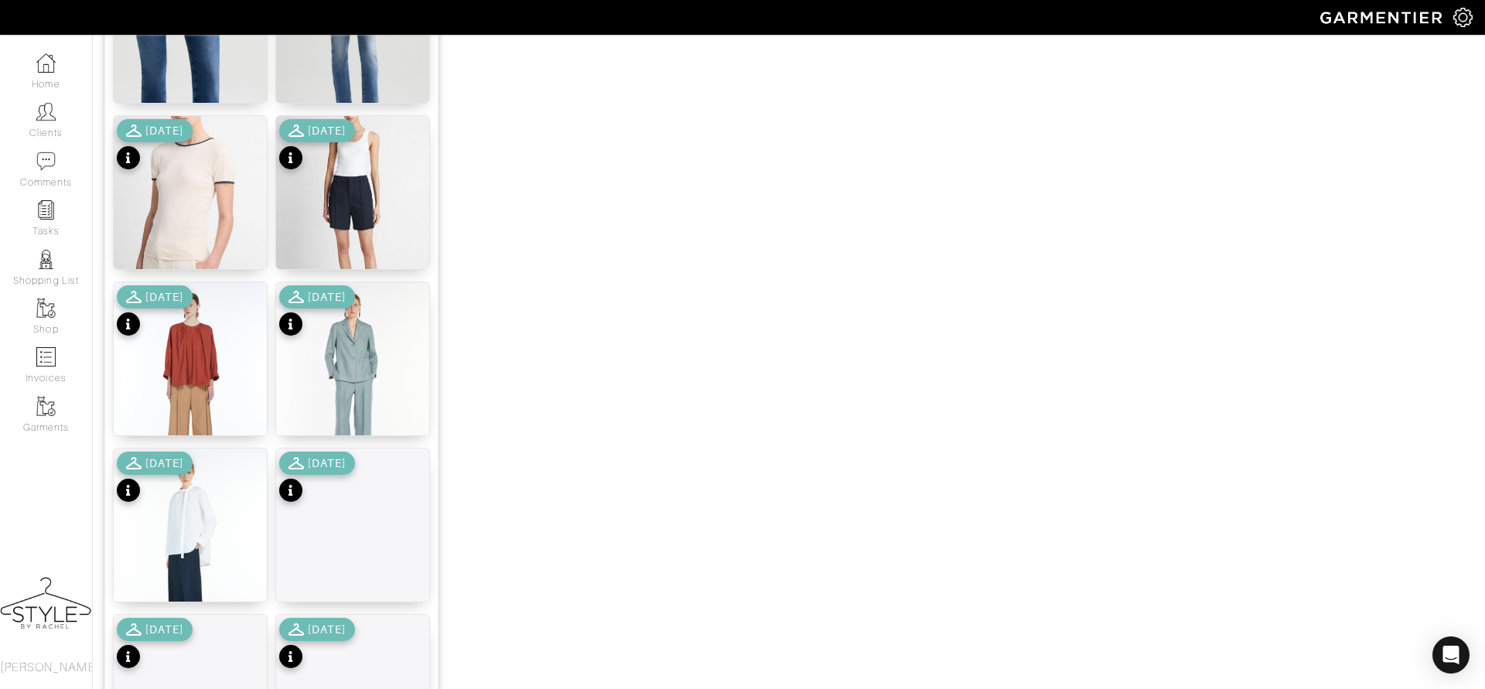
scroll to position [1037, 0]
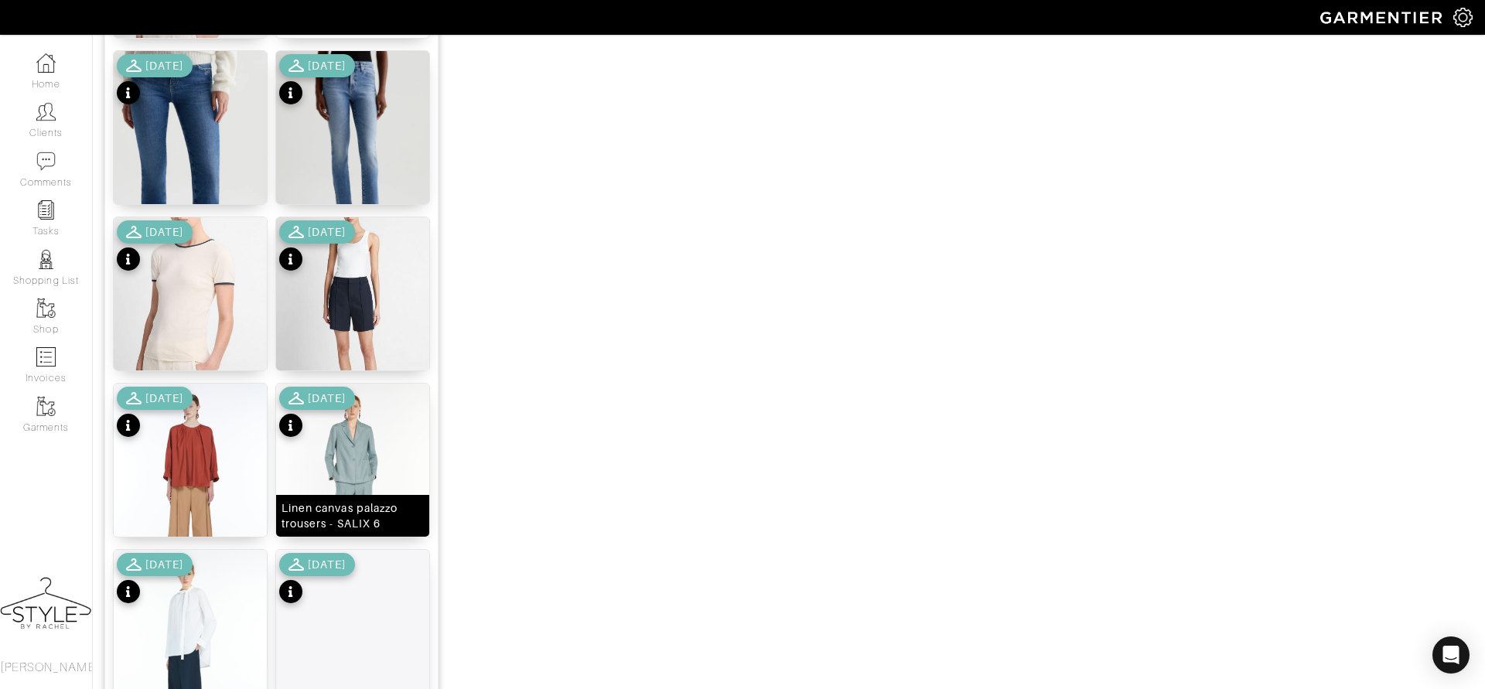
click at [357, 459] on img at bounding box center [352, 486] width 153 height 204
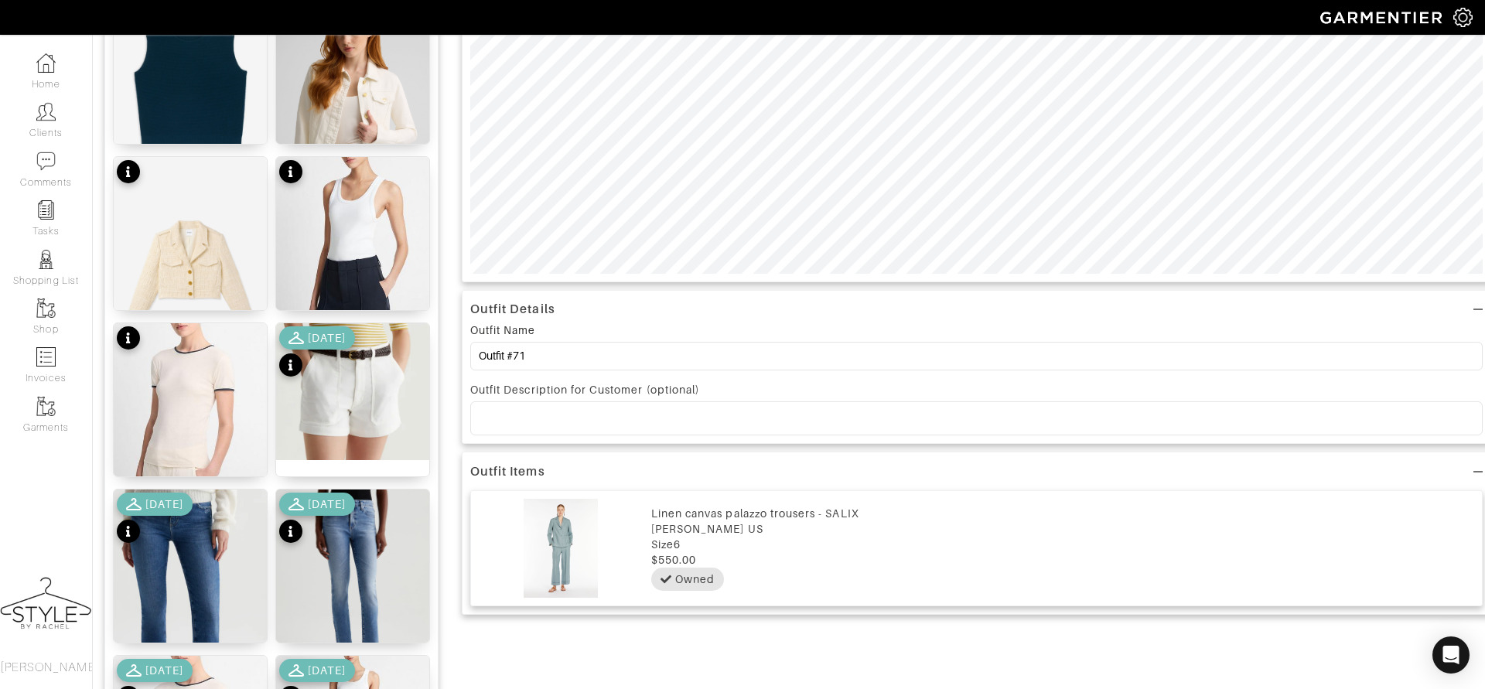
scroll to position [0, 0]
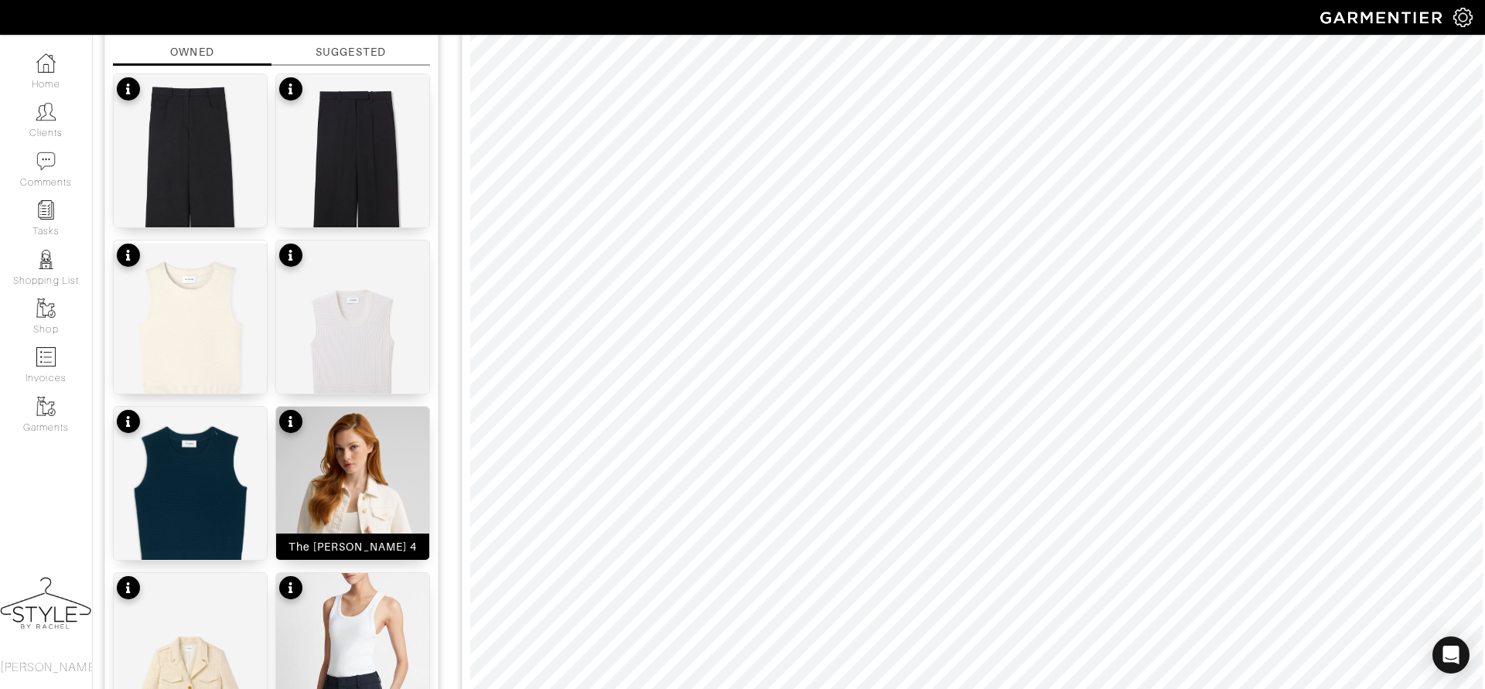
click at [396, 475] on img at bounding box center [352, 530] width 153 height 246
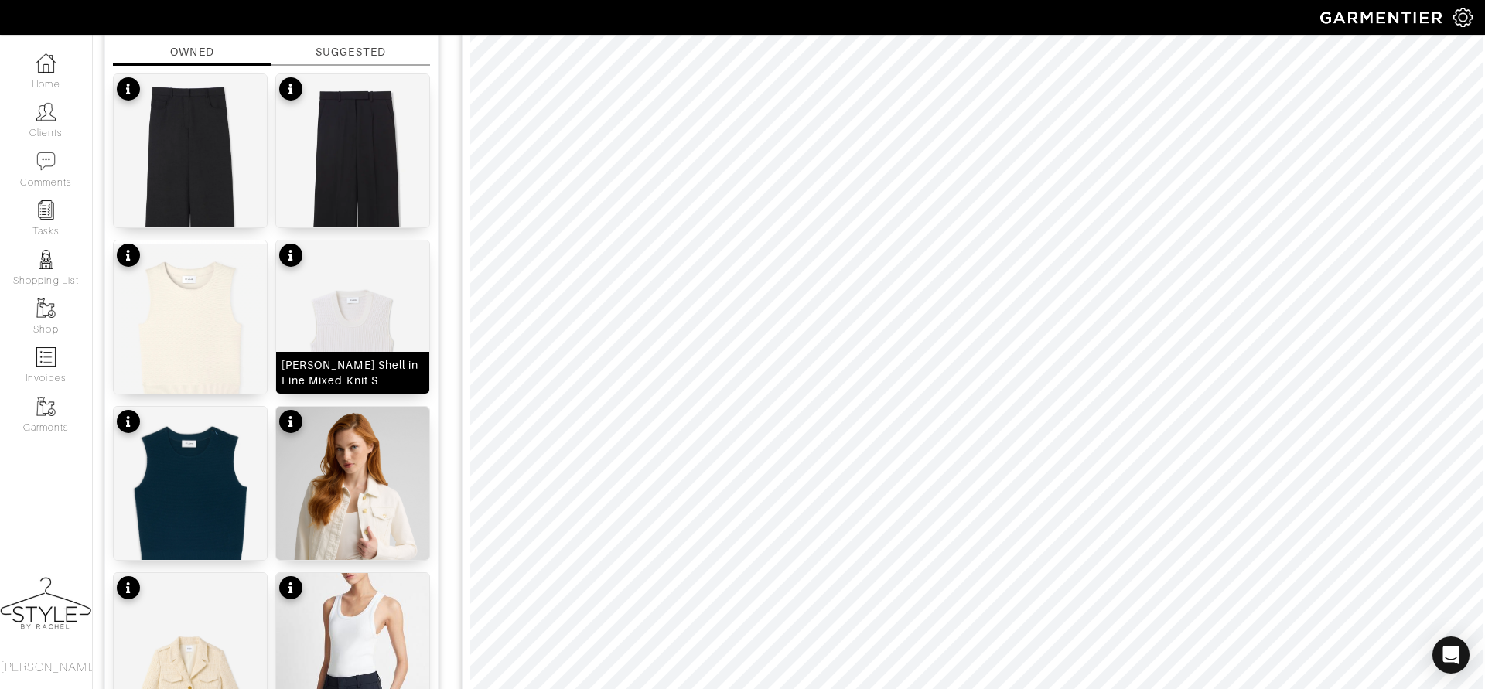
click at [371, 335] on img at bounding box center [352, 364] width 153 height 246
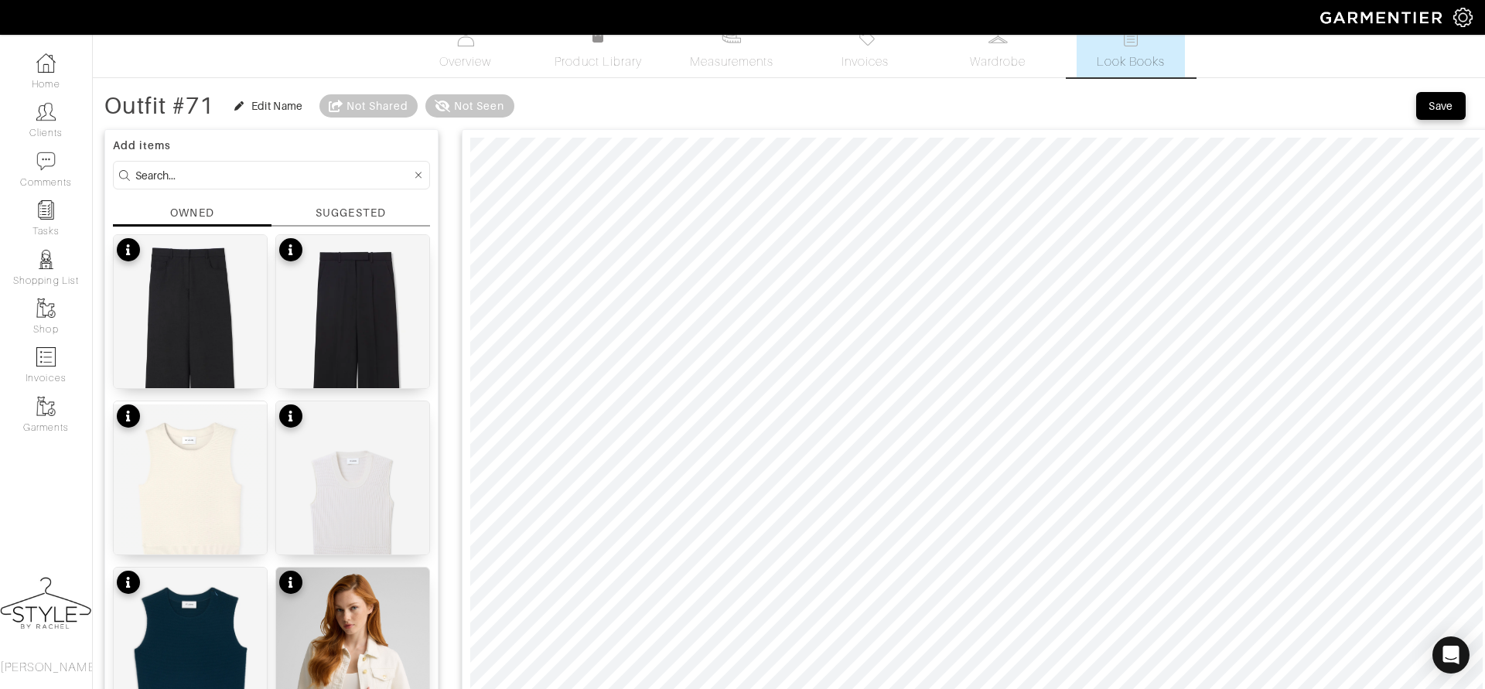
scroll to position [0, 0]
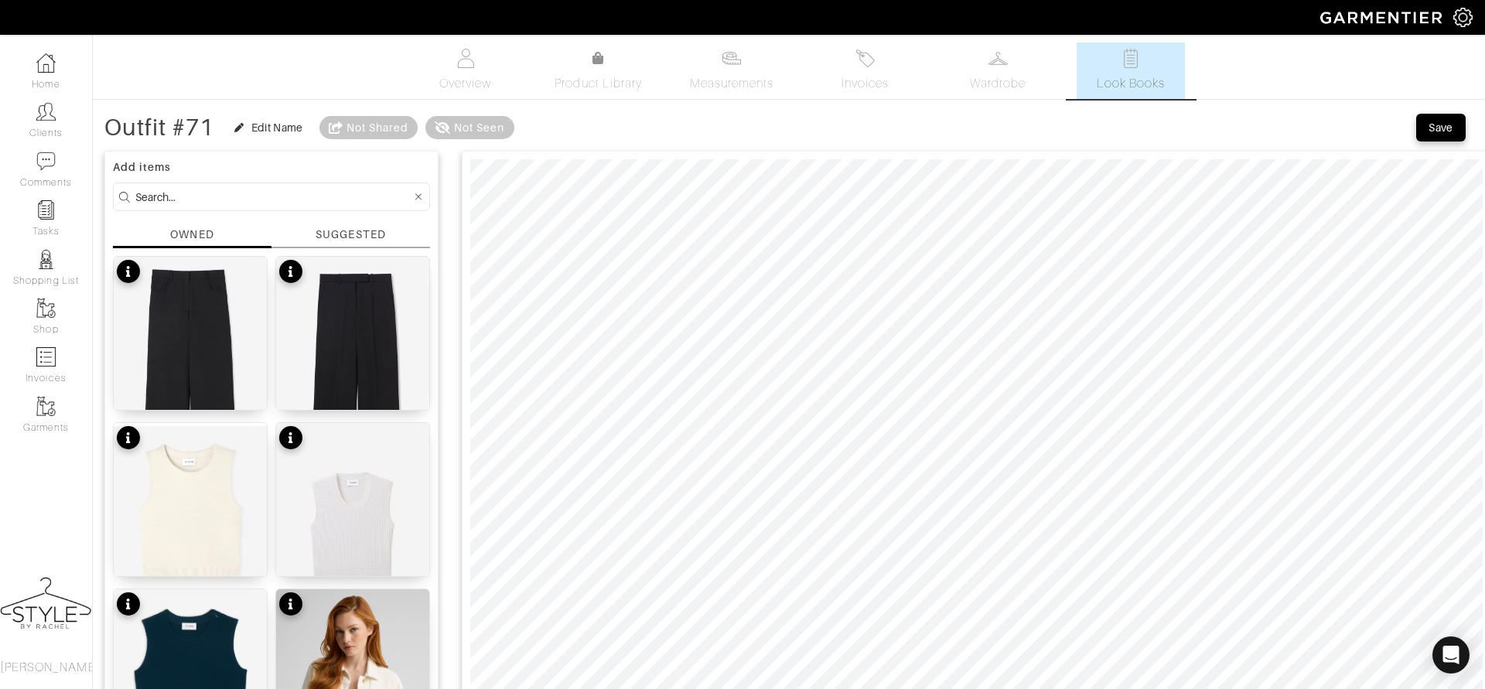
click at [300, 204] on input at bounding box center [273, 196] width 276 height 19
type input "tank"
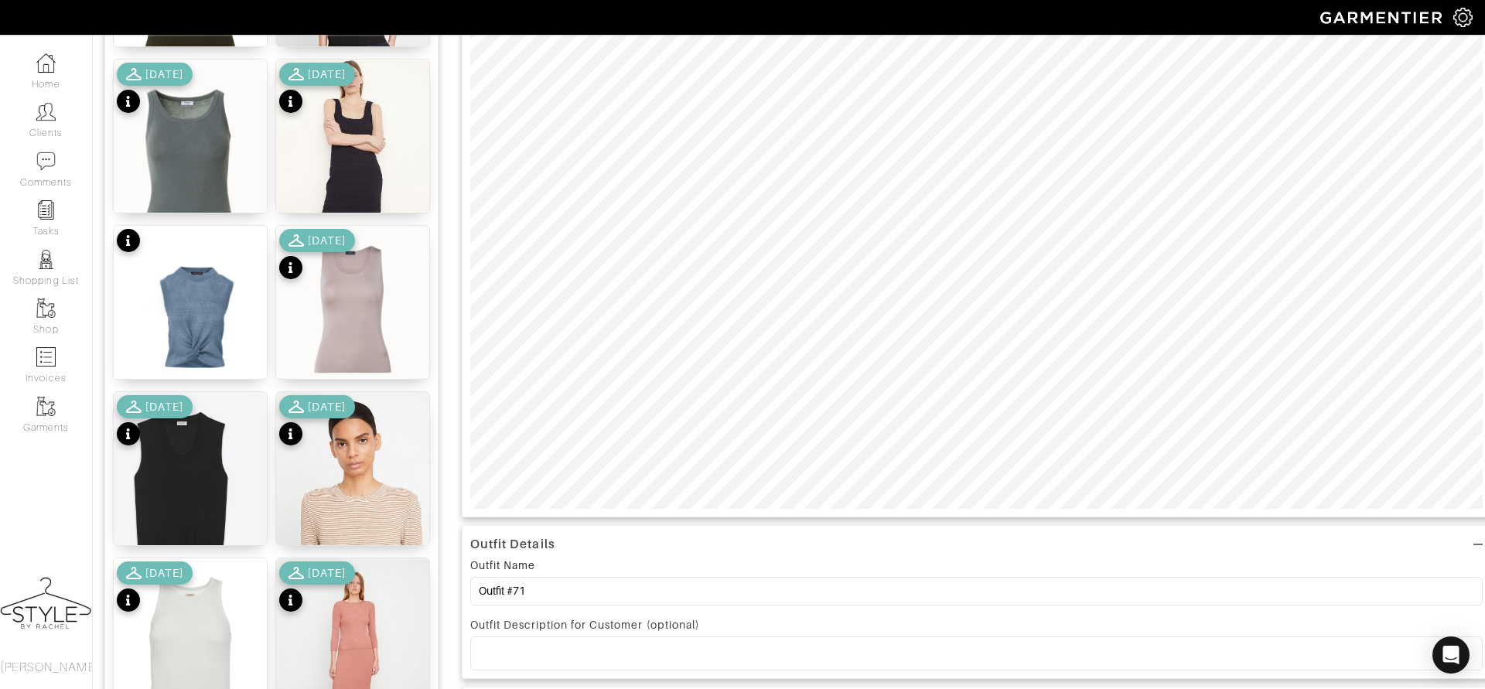
scroll to position [367, 0]
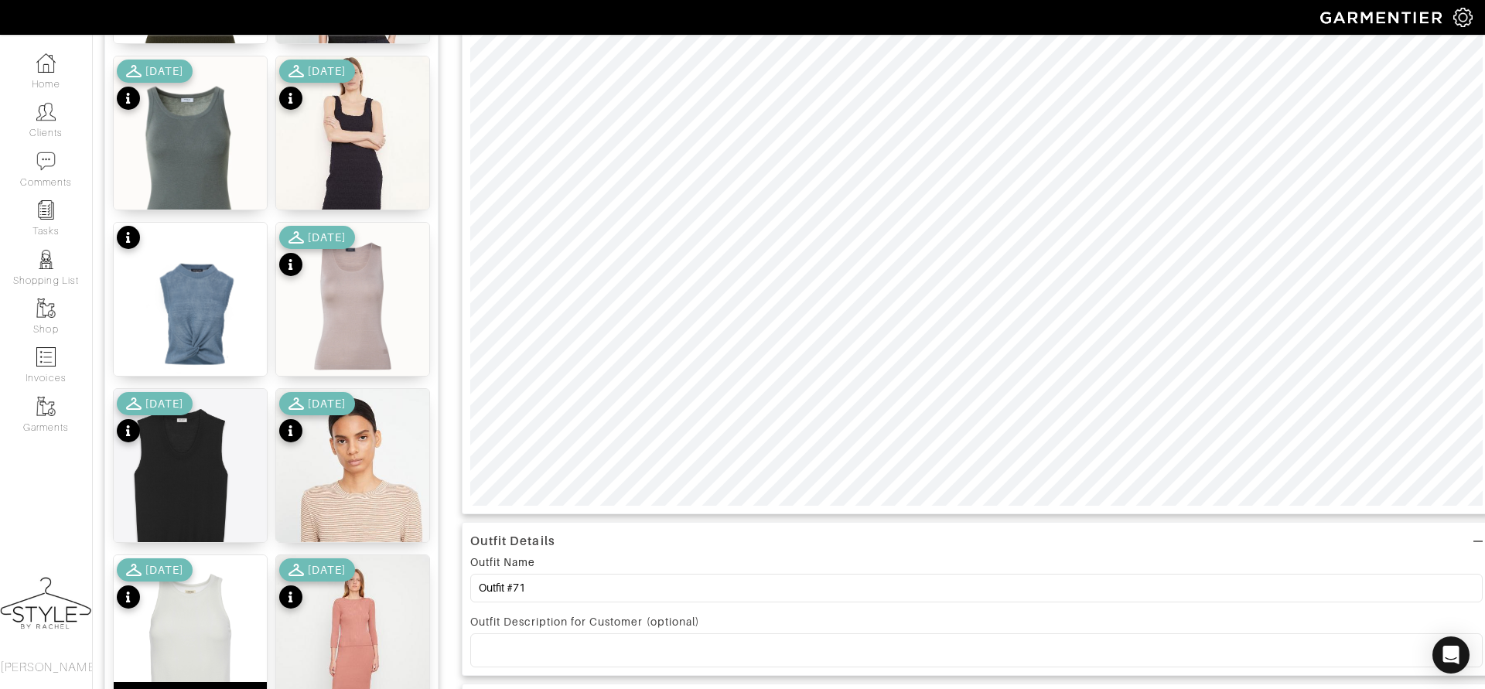
click at [193, 626] on img at bounding box center [190, 657] width 153 height 204
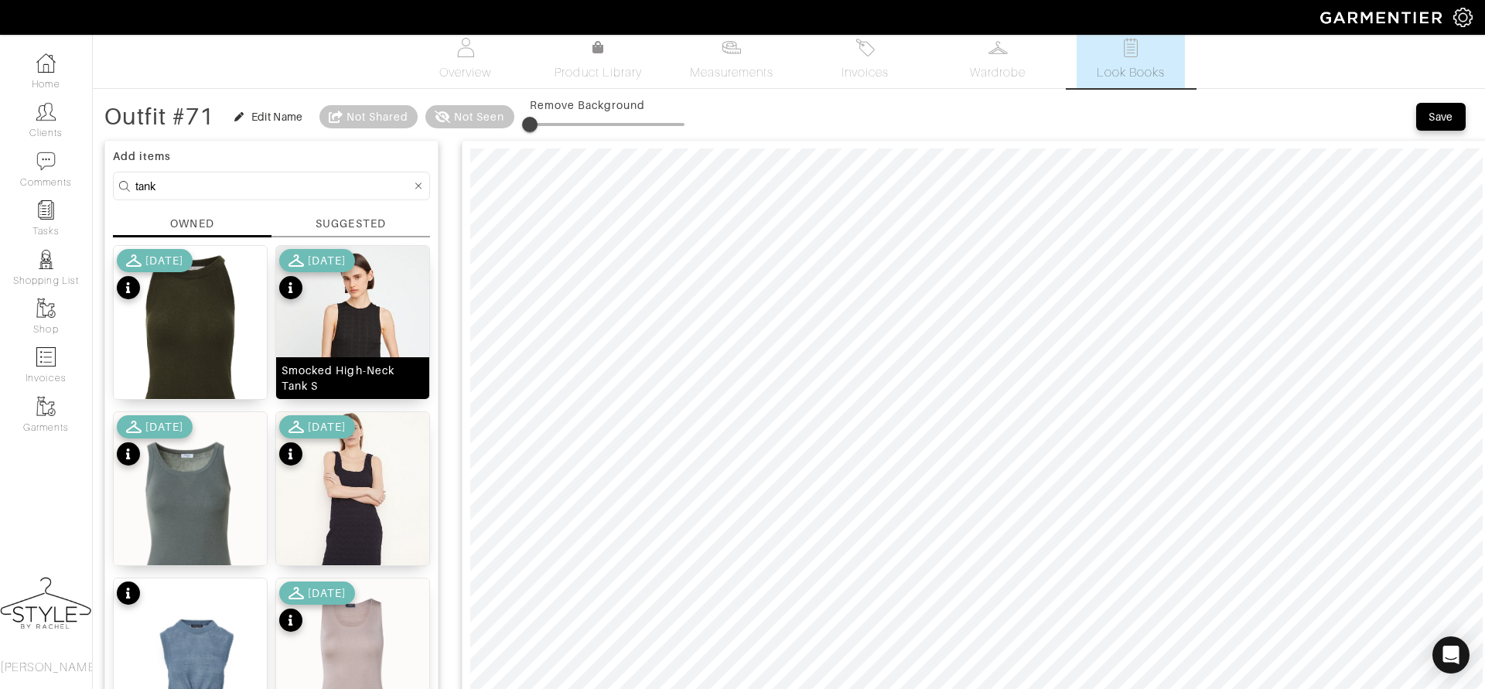
scroll to position [31, 0]
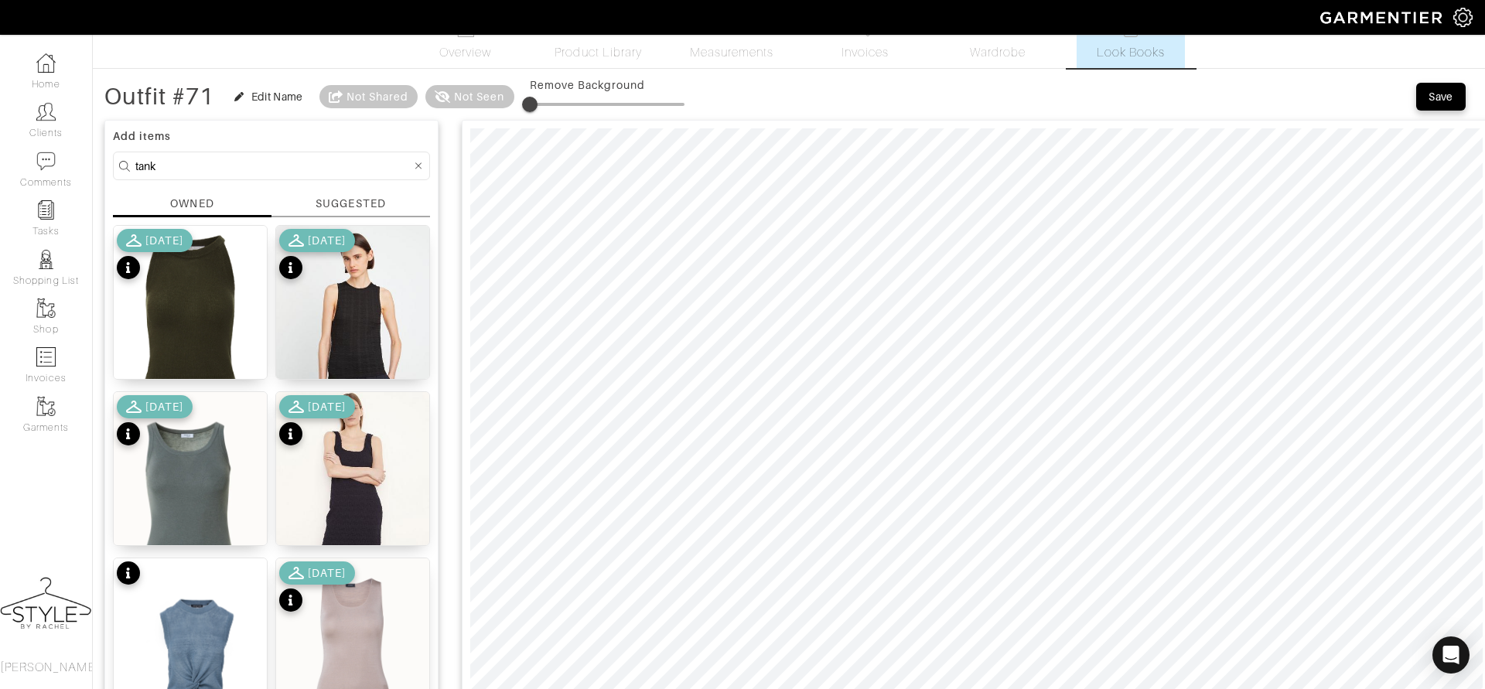
click at [311, 163] on input "tank" at bounding box center [273, 165] width 276 height 19
click at [422, 167] on div at bounding box center [419, 165] width 14 height 19
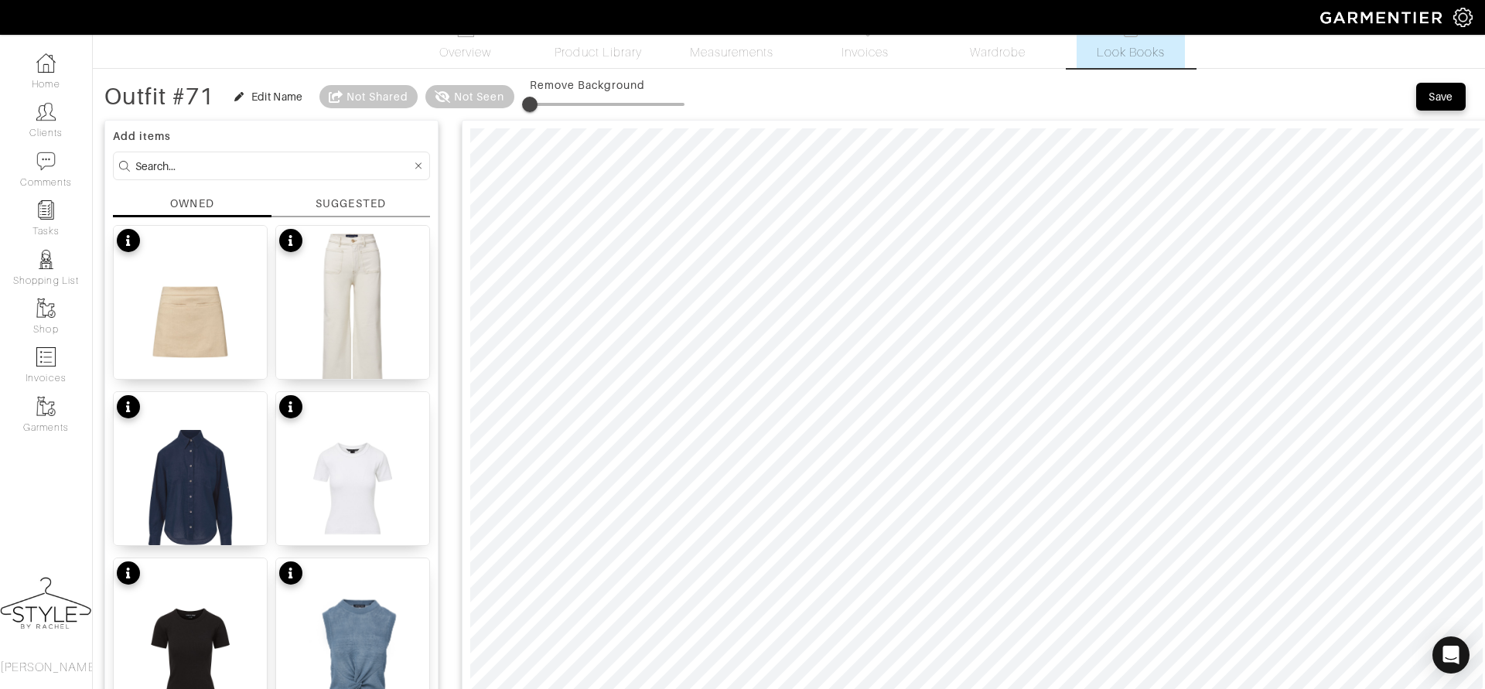
click at [328, 165] on input at bounding box center [273, 165] width 276 height 19
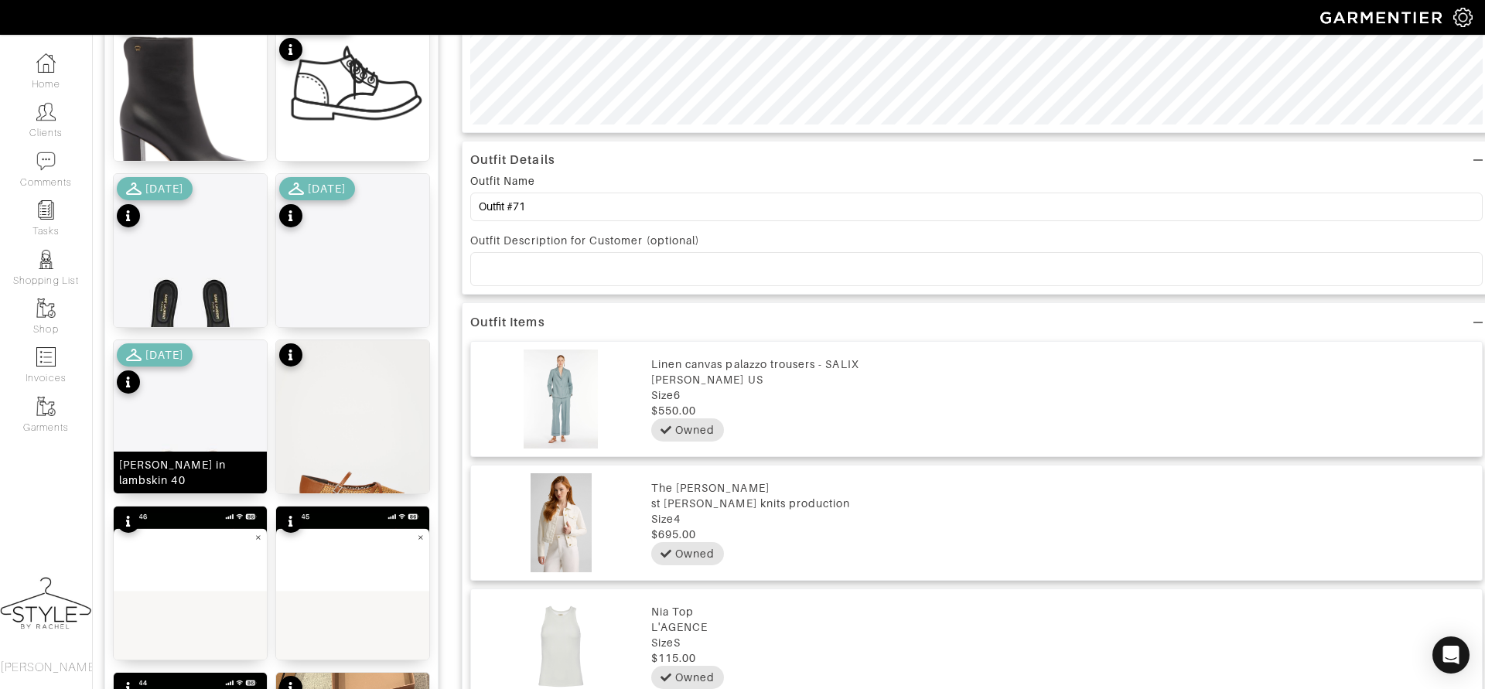
click at [190, 433] on img at bounding box center [190, 464] width 153 height 249
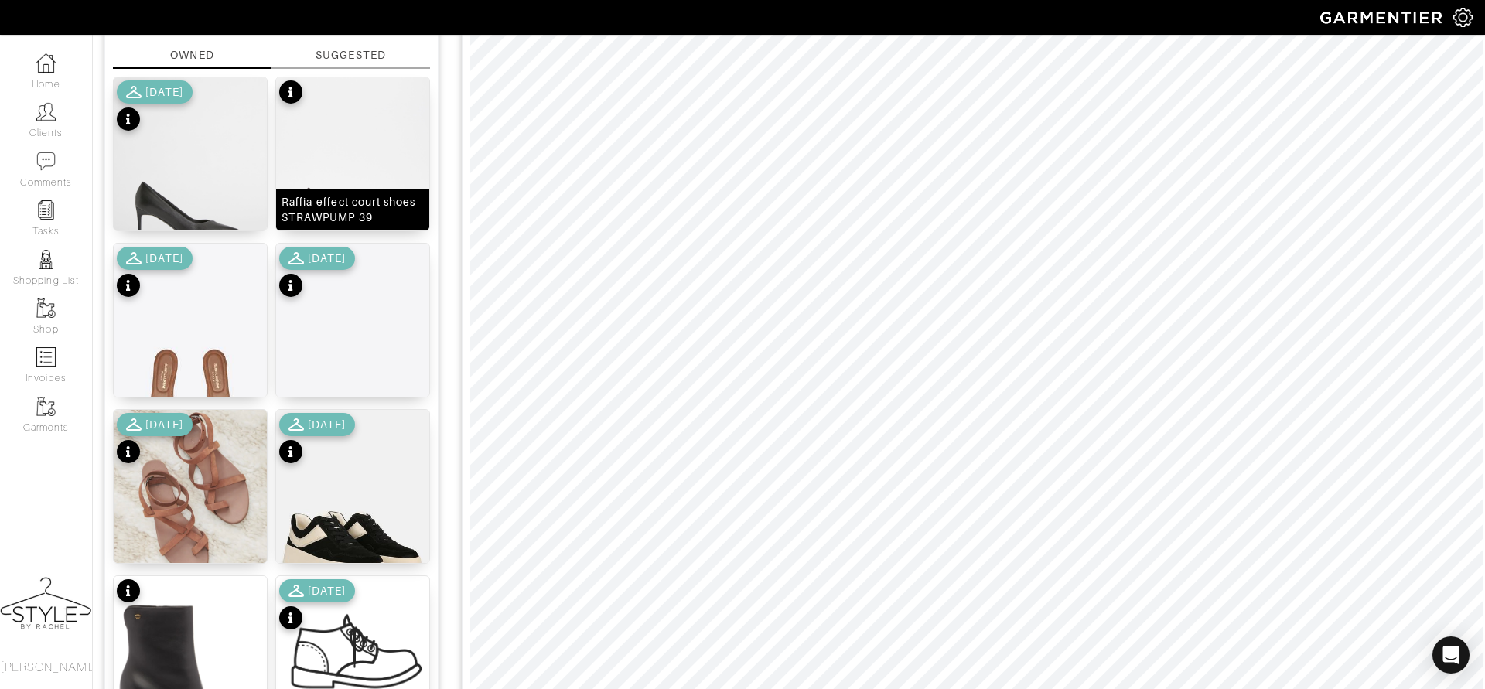
scroll to position [0, 0]
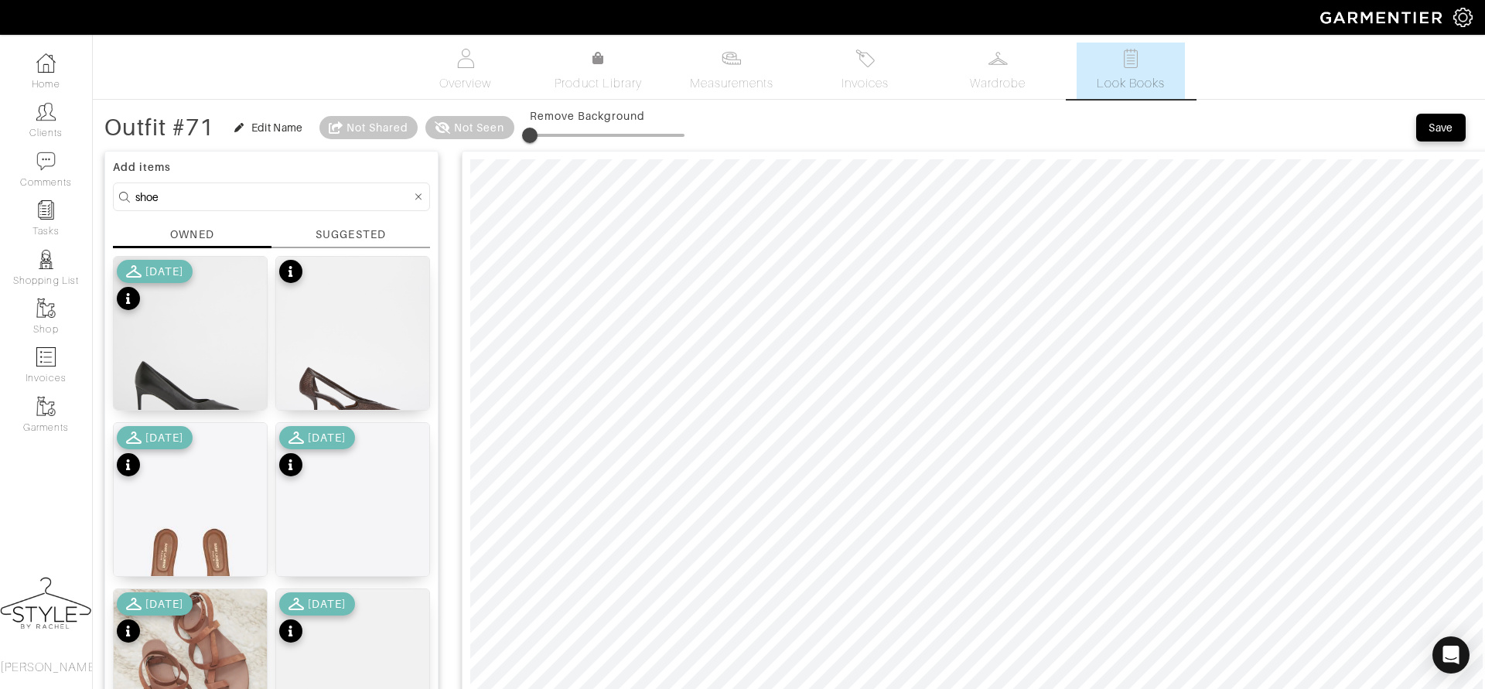
click at [282, 190] on input "shoe" at bounding box center [273, 196] width 276 height 19
drag, startPoint x: 224, startPoint y: 203, endPoint x: 97, endPoint y: 180, distance: 129.0
type input "bel"
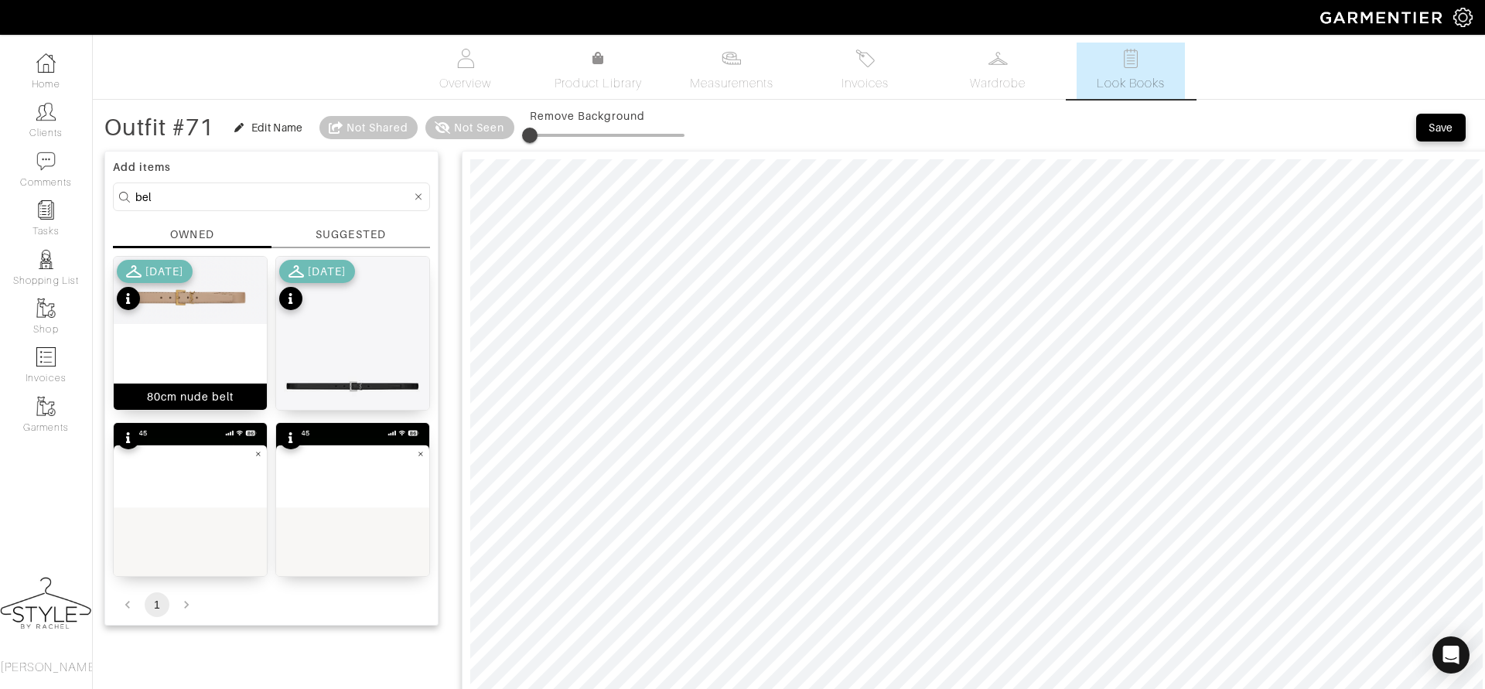
scroll to position [99, 0]
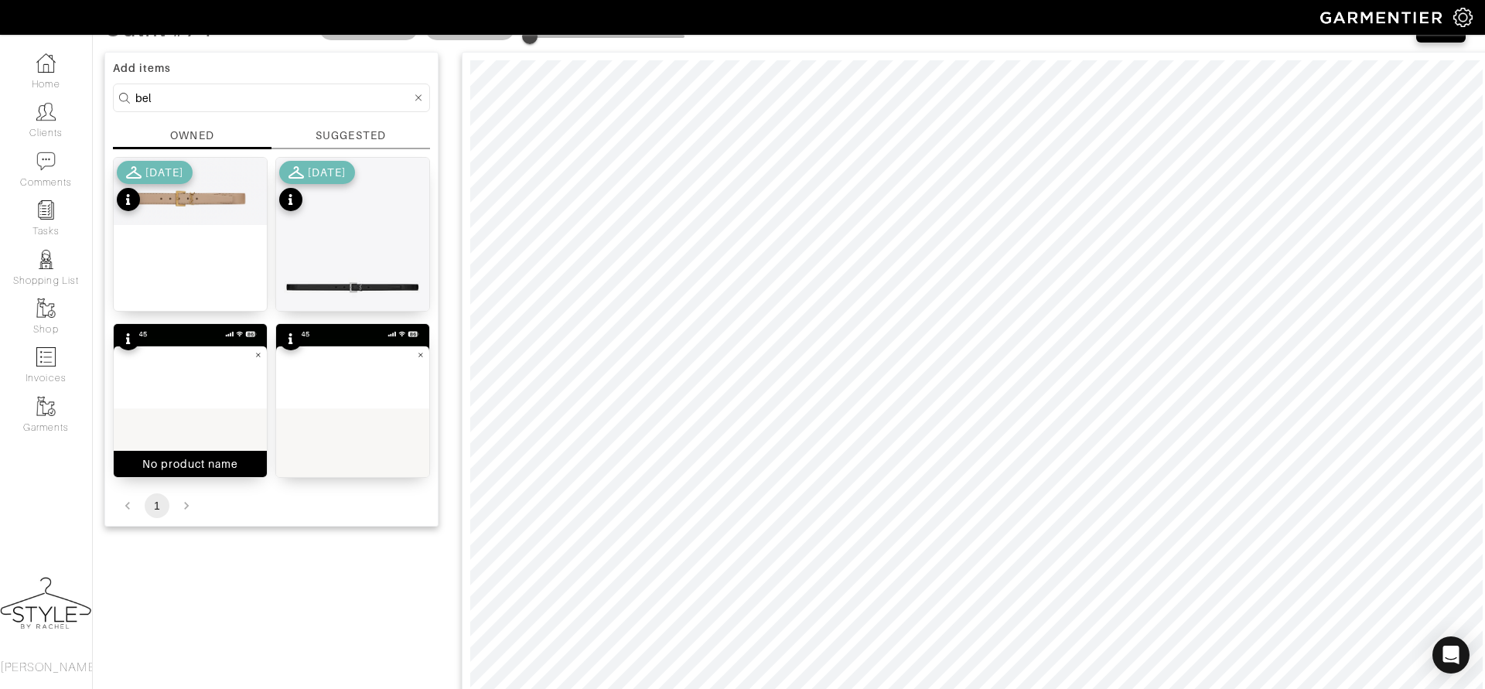
click at [175, 363] on img at bounding box center [190, 489] width 153 height 331
click at [227, 389] on img at bounding box center [190, 489] width 153 height 331
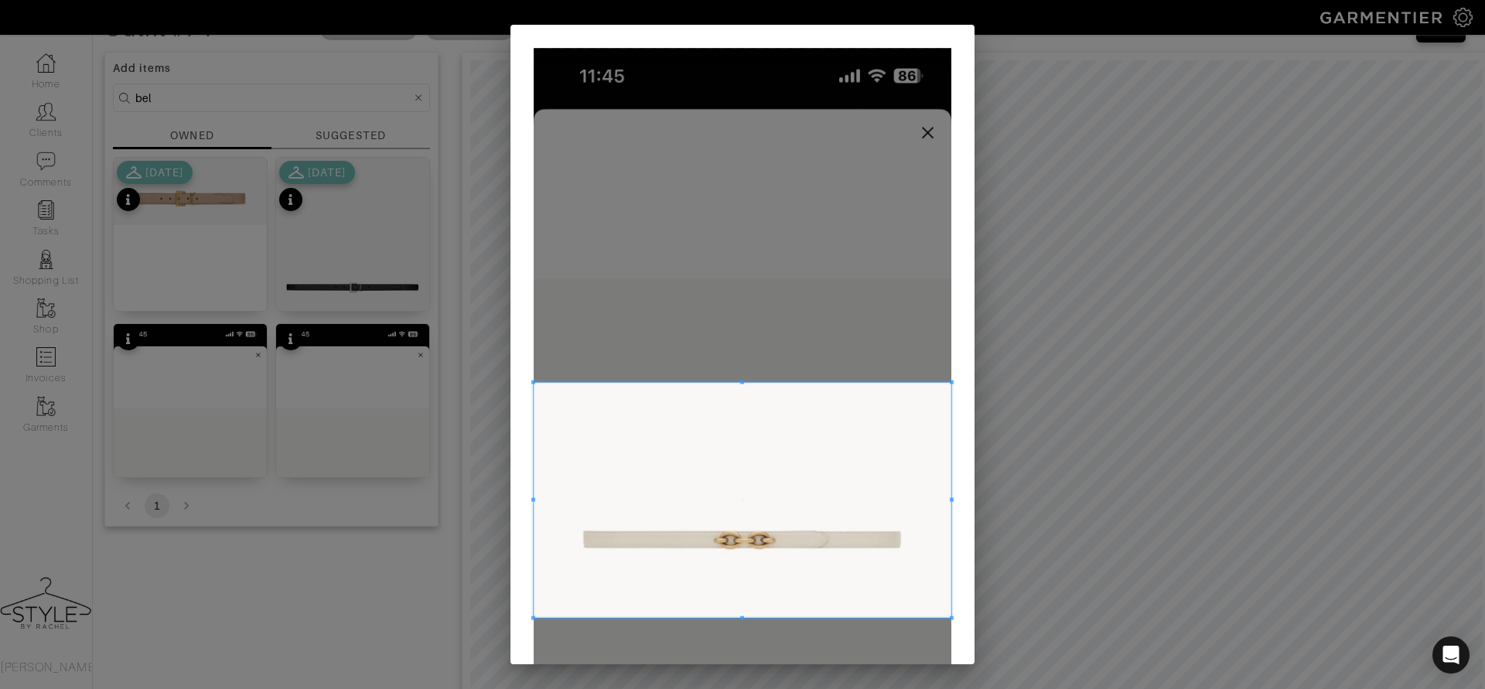
scroll to position [354, 0]
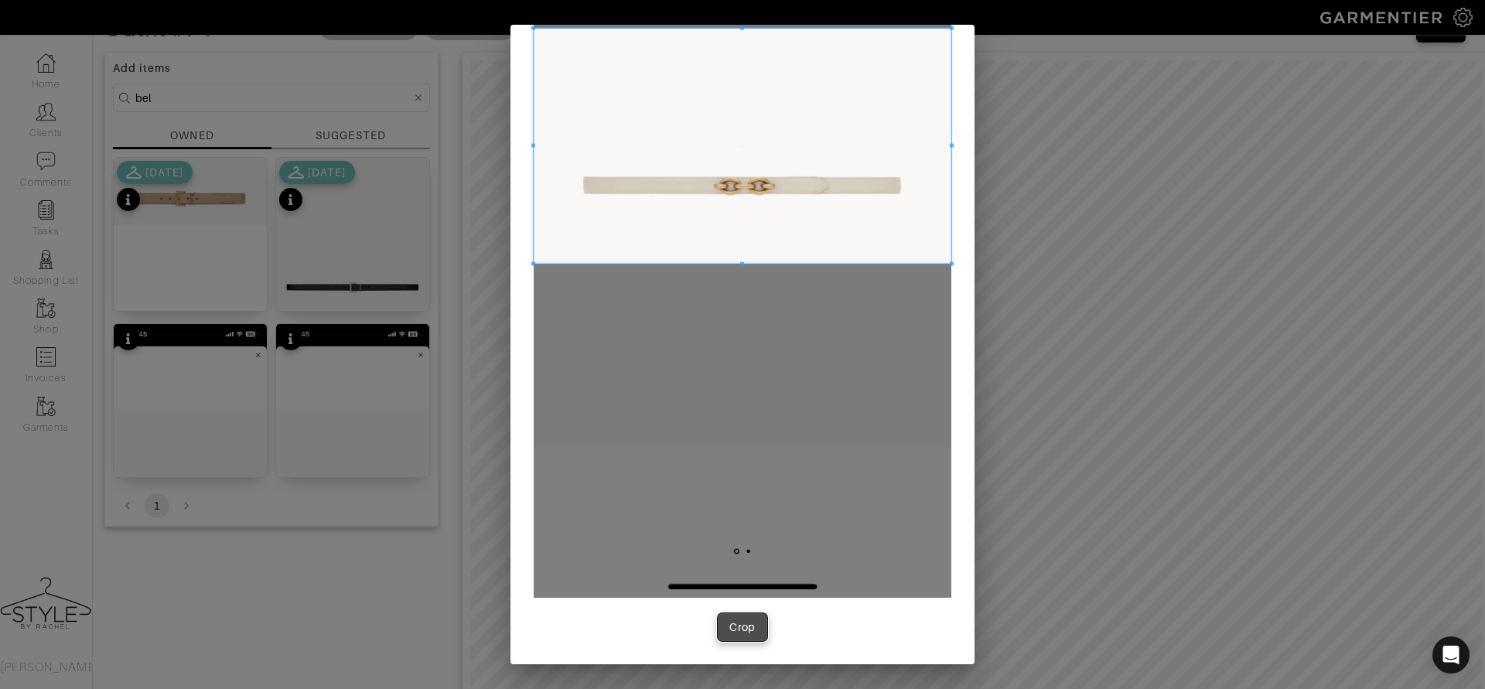
click at [729, 620] on div "Crop" at bounding box center [742, 627] width 26 height 15
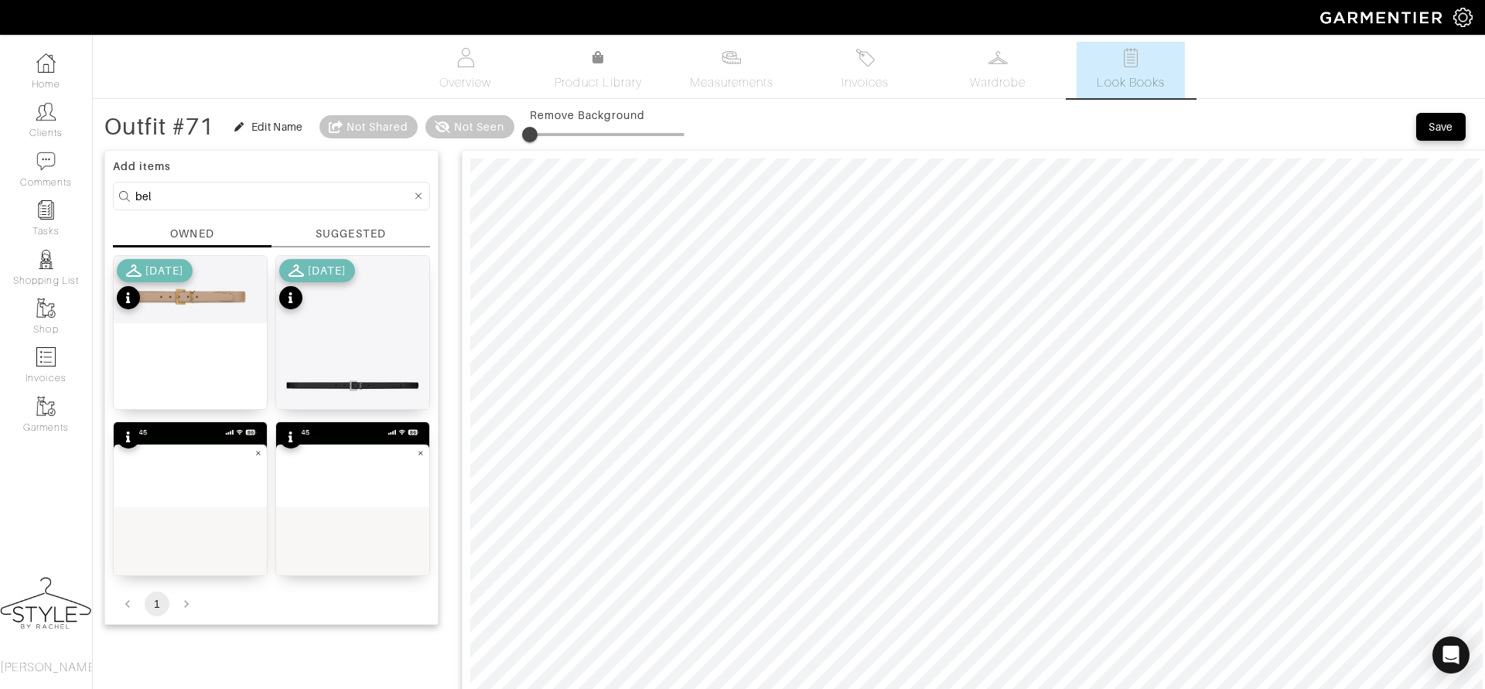
scroll to position [3, 0]
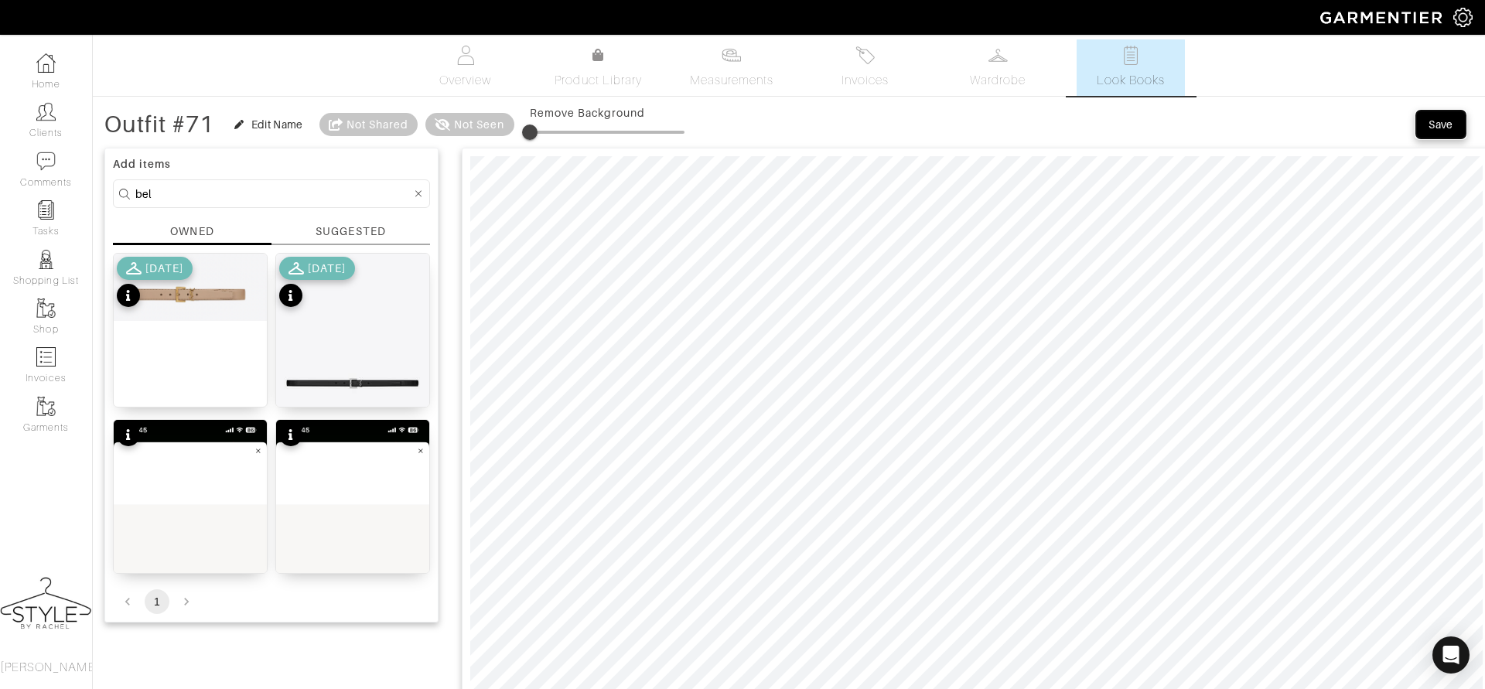
click at [1437, 121] on div "Save" at bounding box center [1441, 124] width 25 height 15
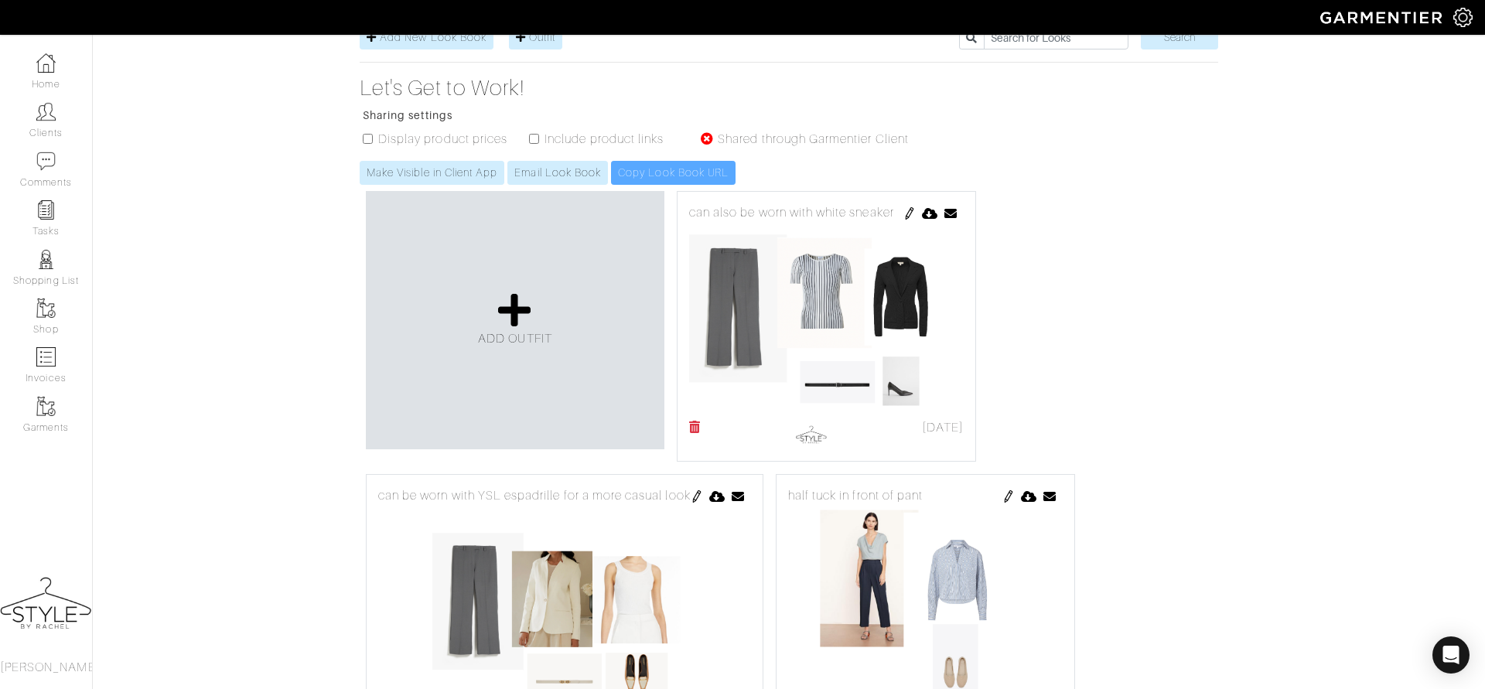
scroll to position [276, 0]
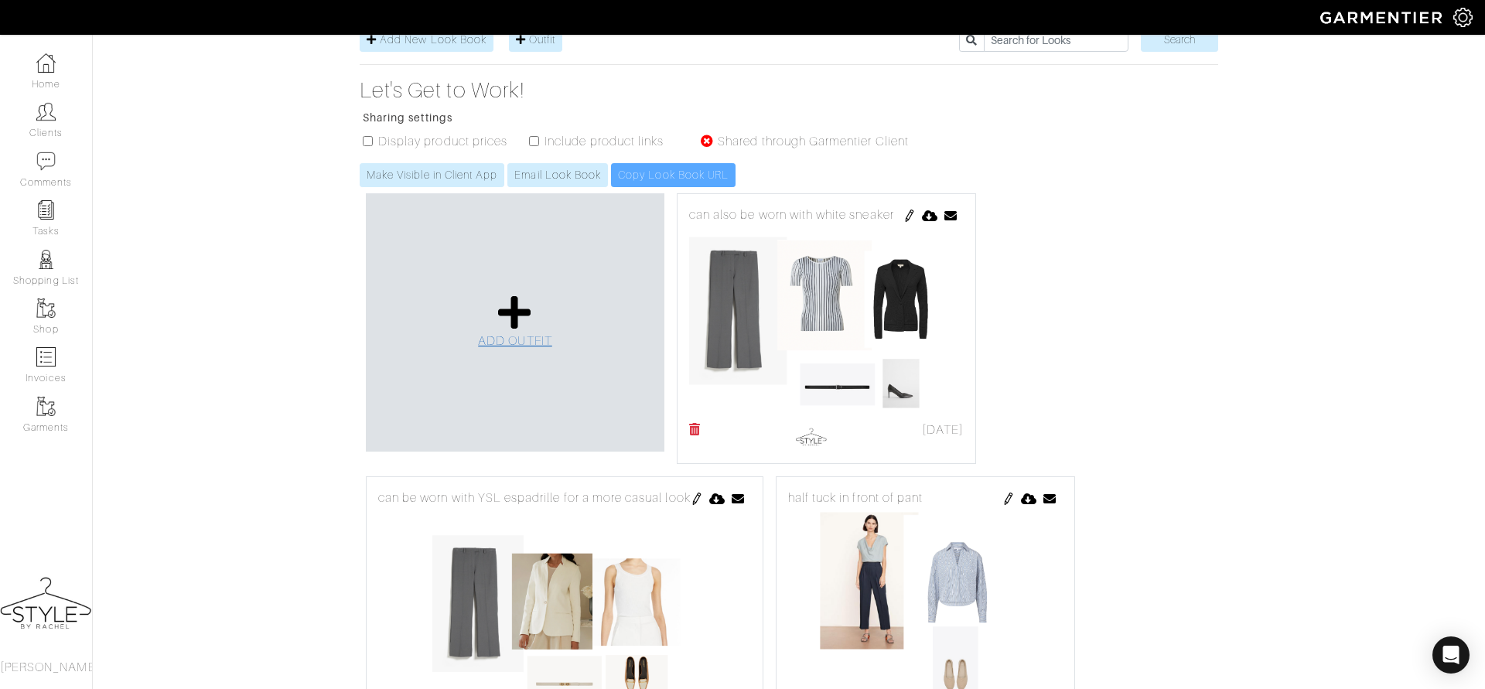
click at [495, 334] on span "ADD OUTFIT" at bounding box center [515, 341] width 74 height 14
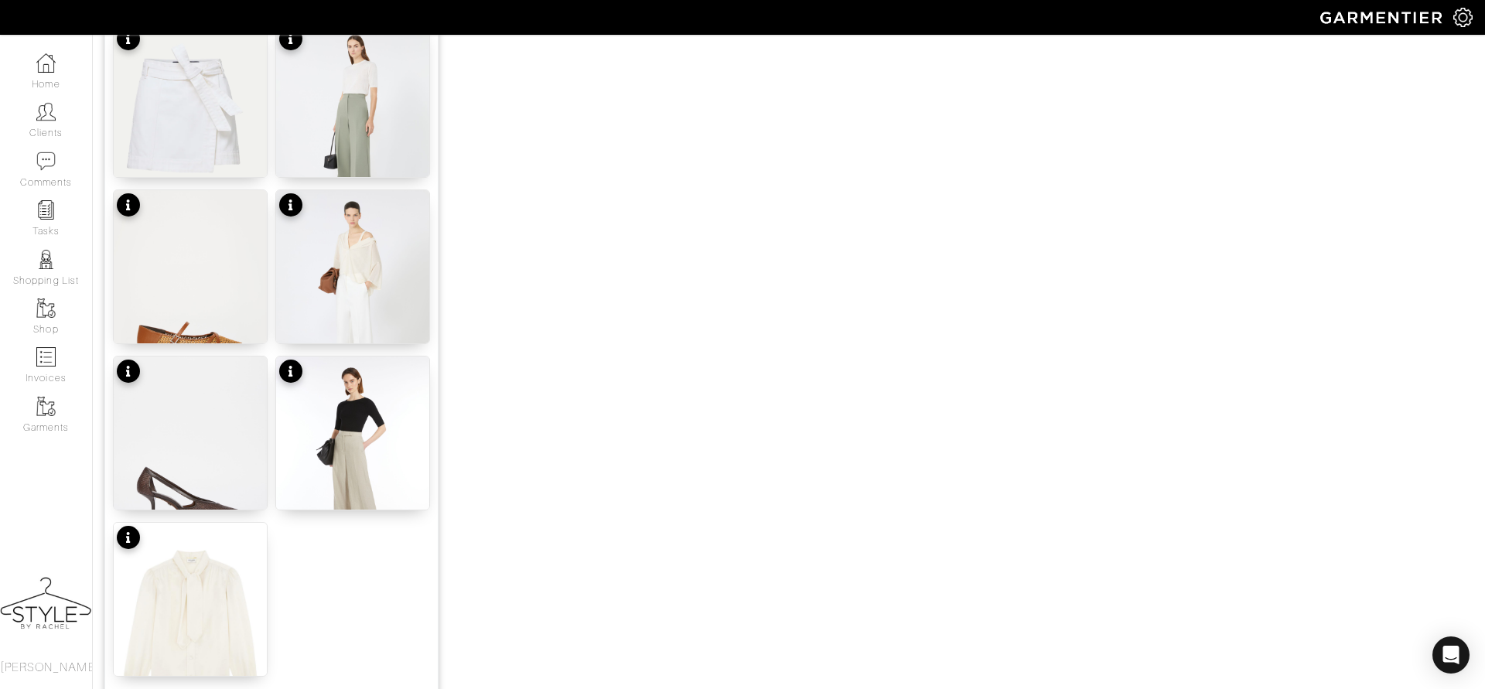
scroll to position [1754, 0]
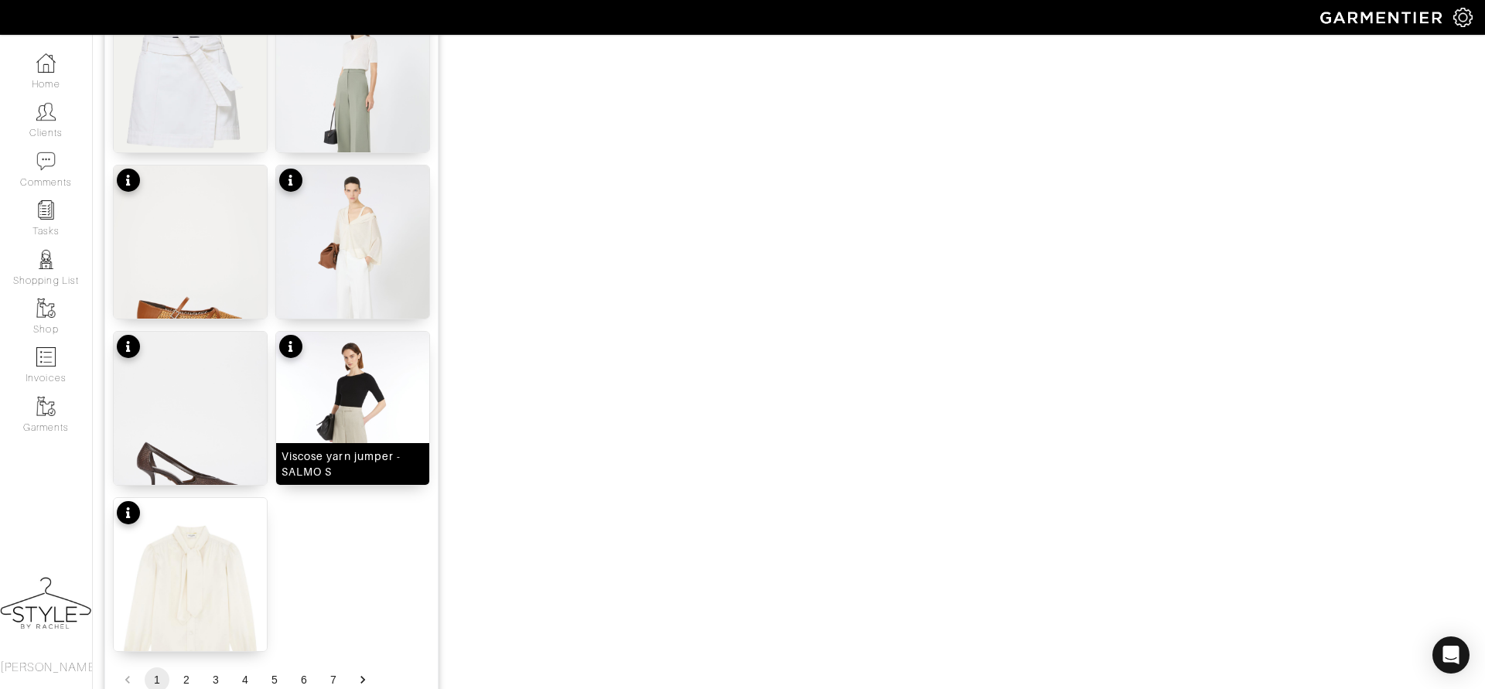
click at [352, 397] on img at bounding box center [352, 434] width 153 height 204
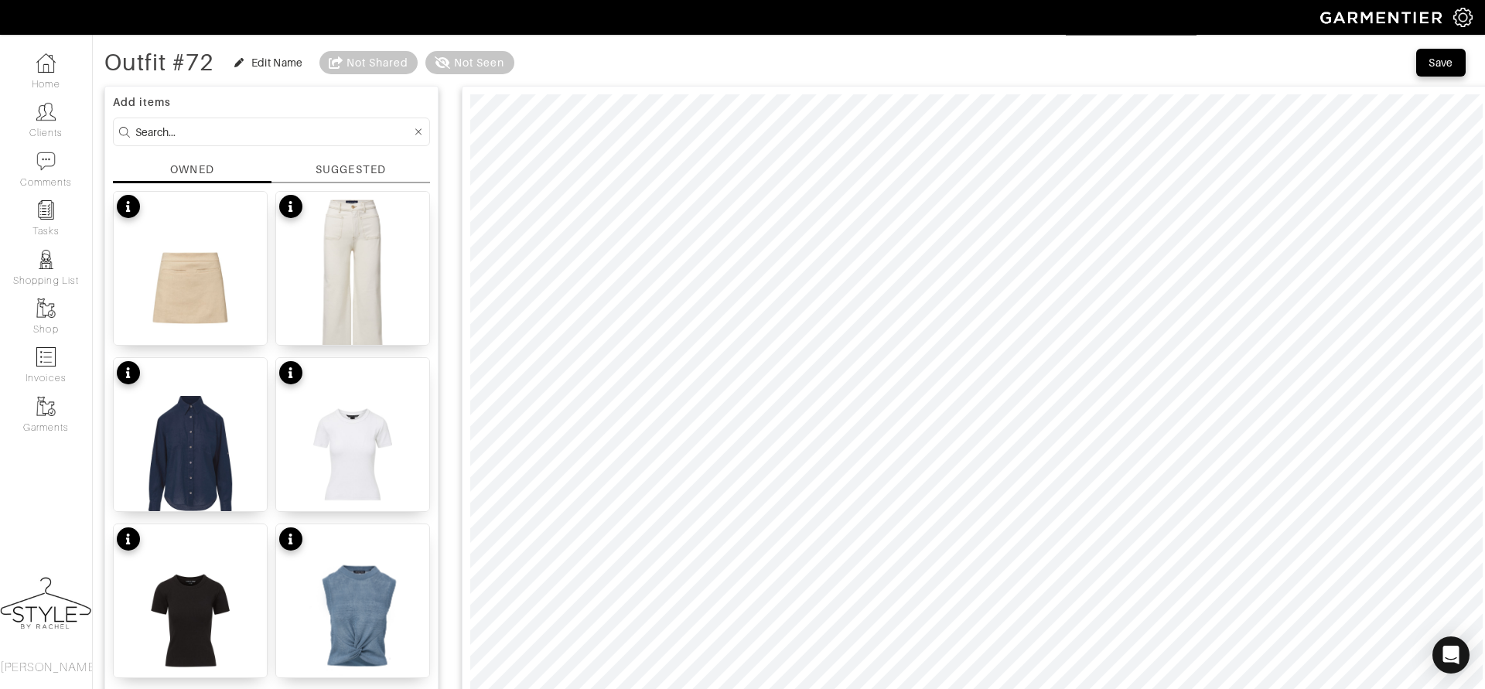
scroll to position [62, 0]
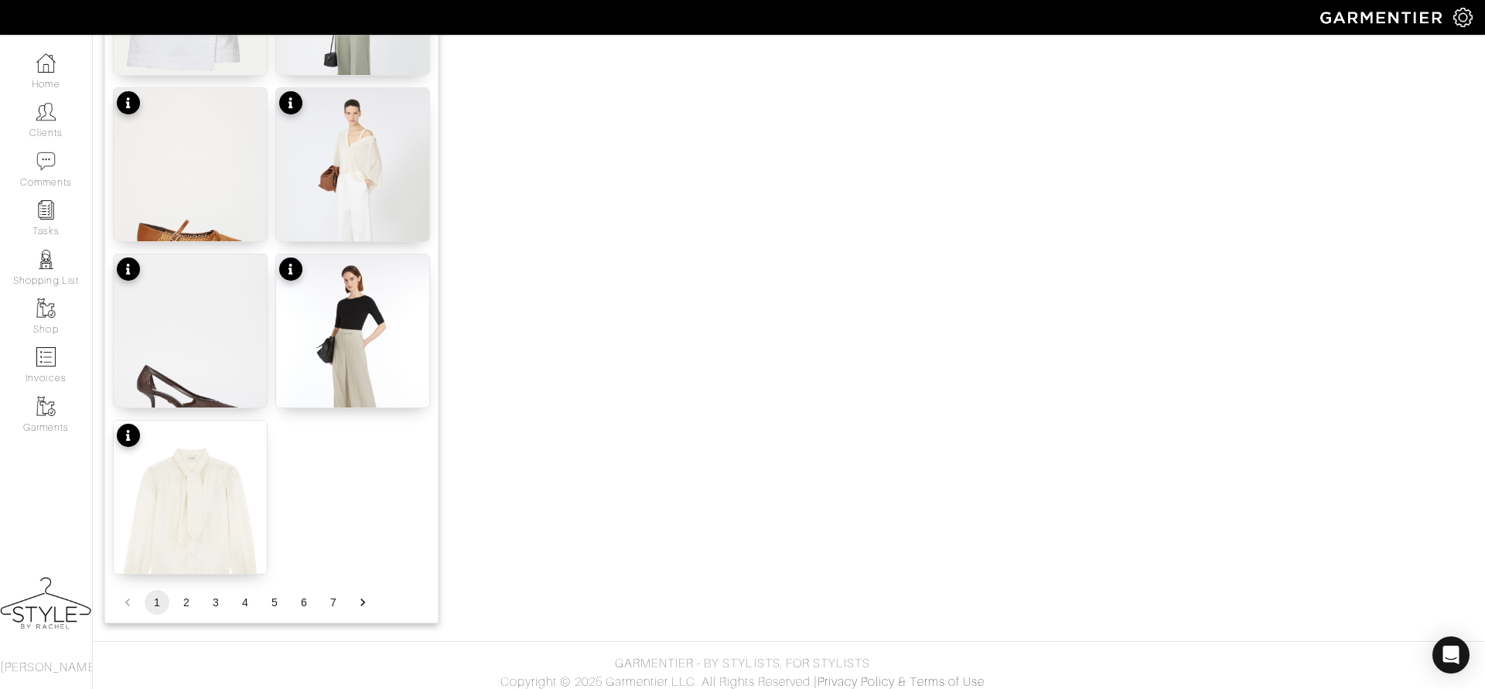
scroll to position [1839, 0]
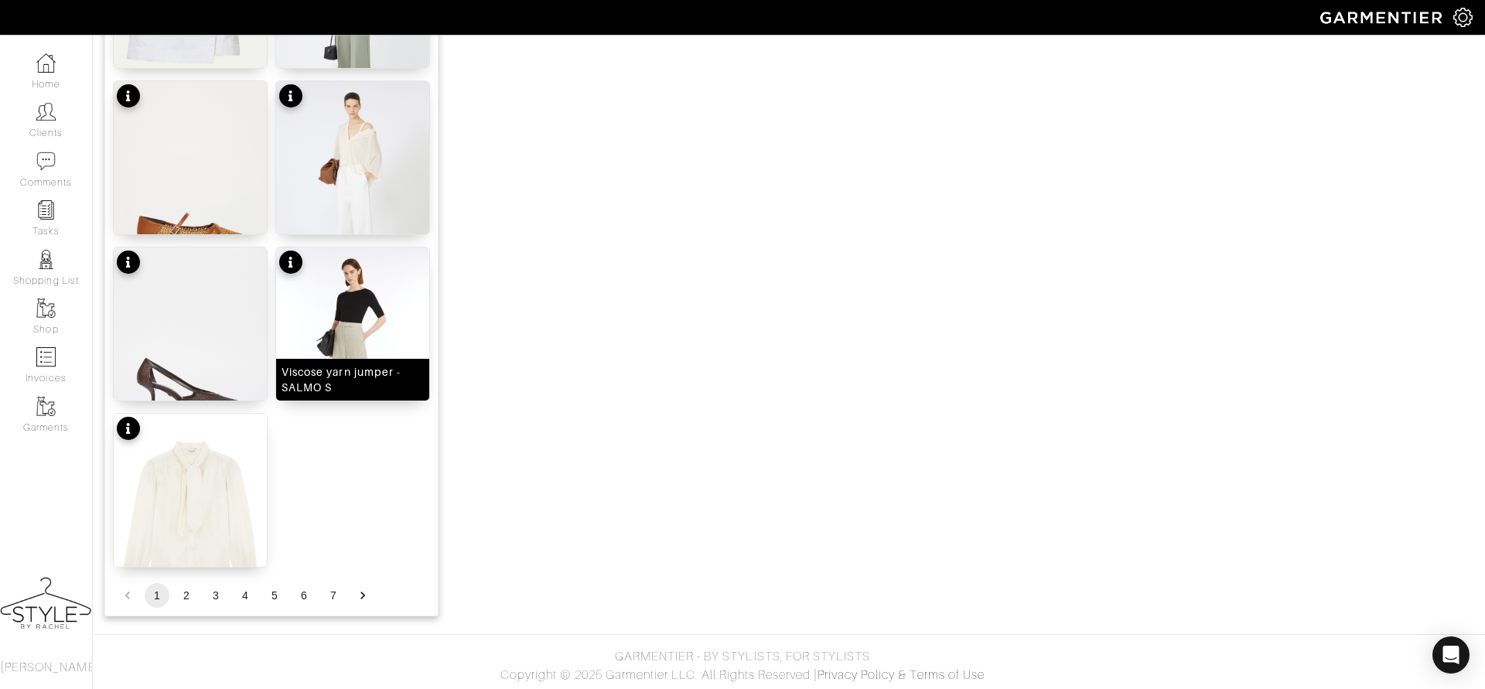
click at [357, 291] on img at bounding box center [352, 350] width 153 height 204
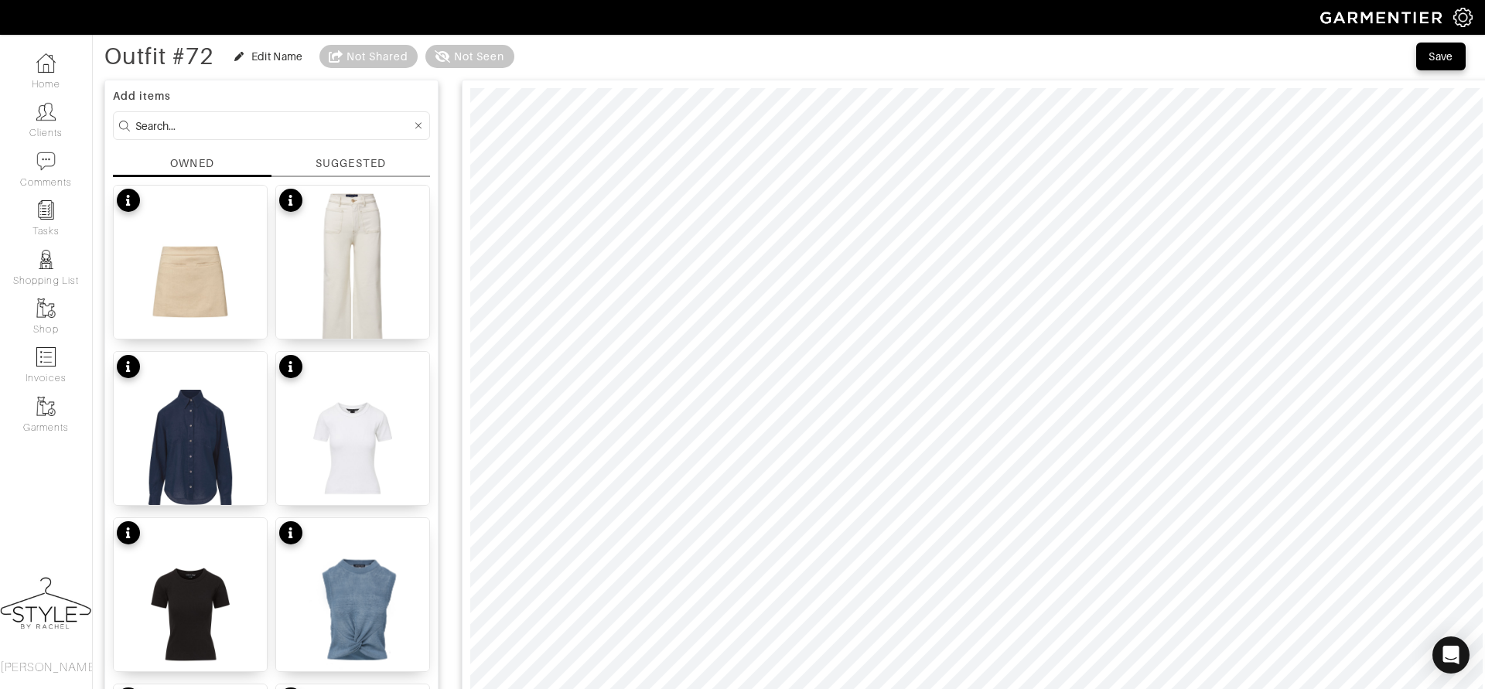
scroll to position [0, 0]
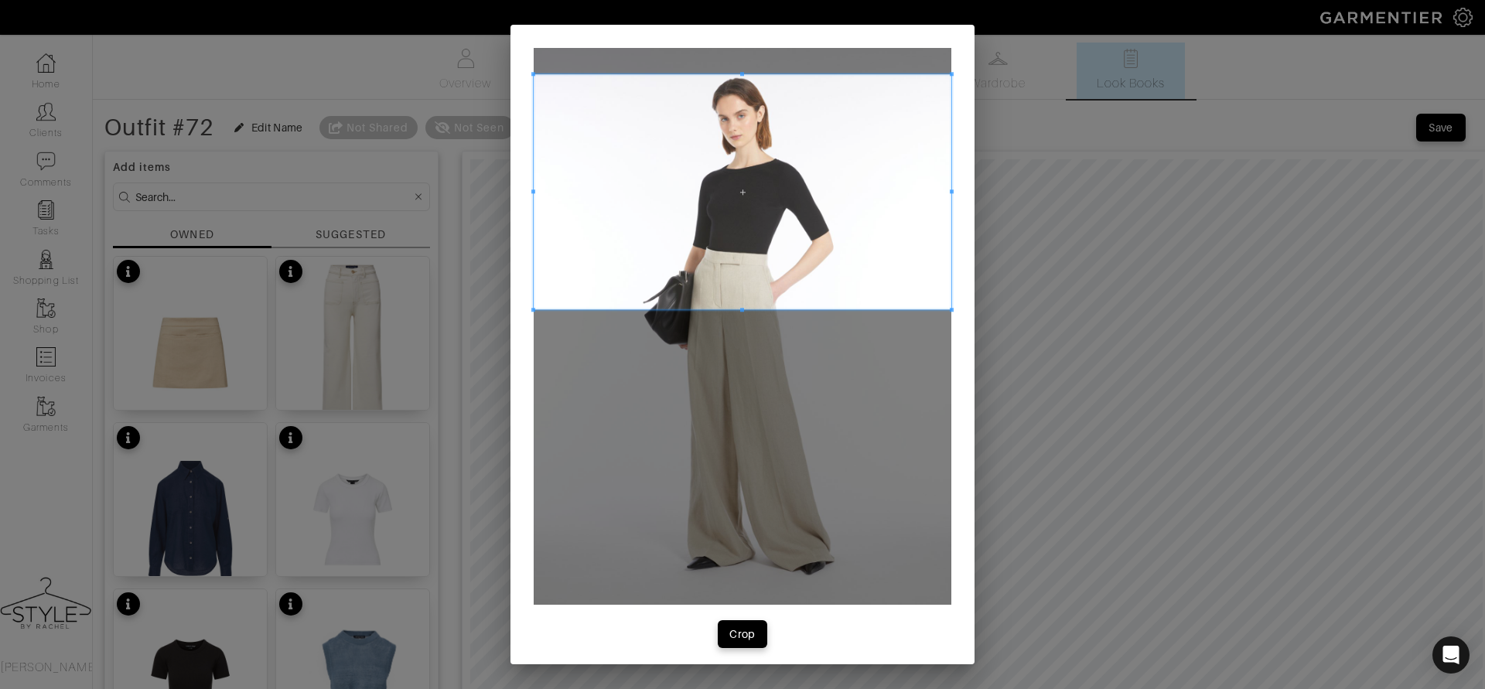
click at [766, 261] on span at bounding box center [743, 191] width 418 height 235
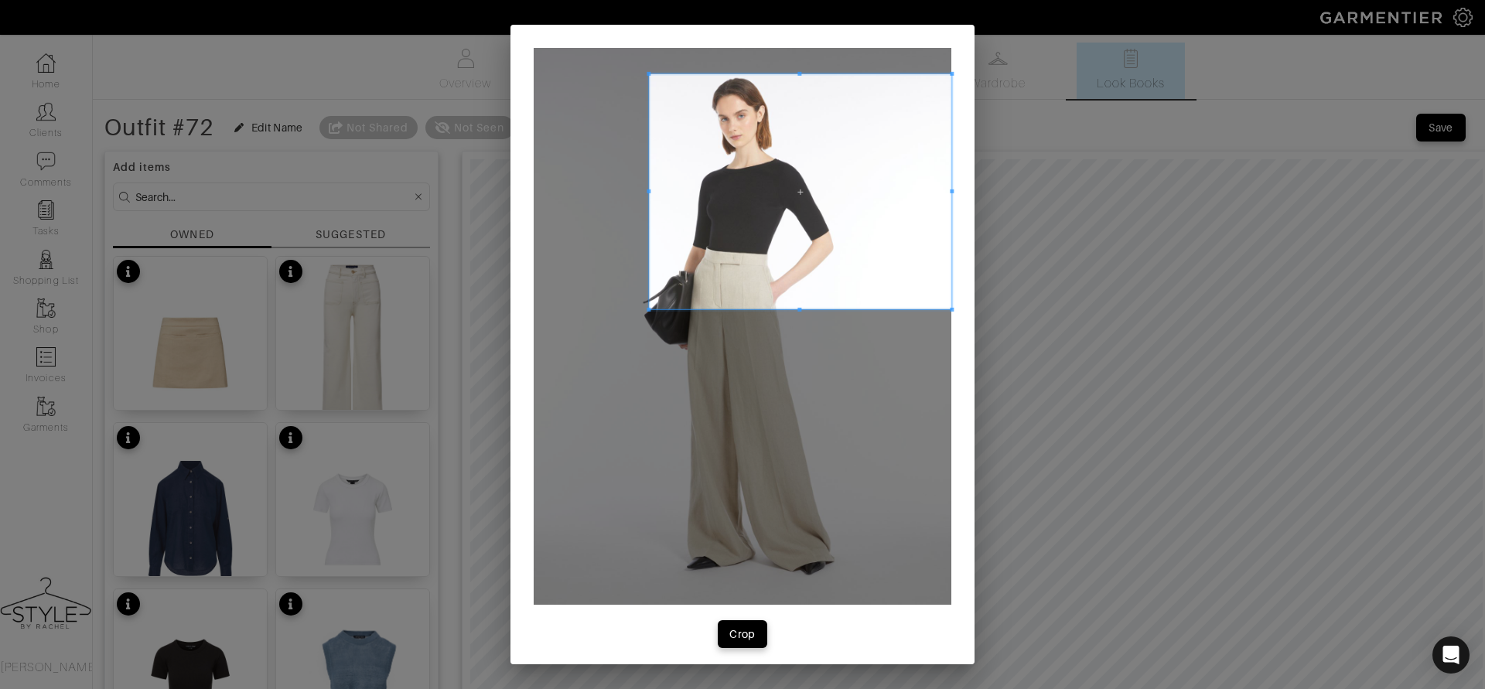
click at [651, 213] on span at bounding box center [649, 191] width 4 height 235
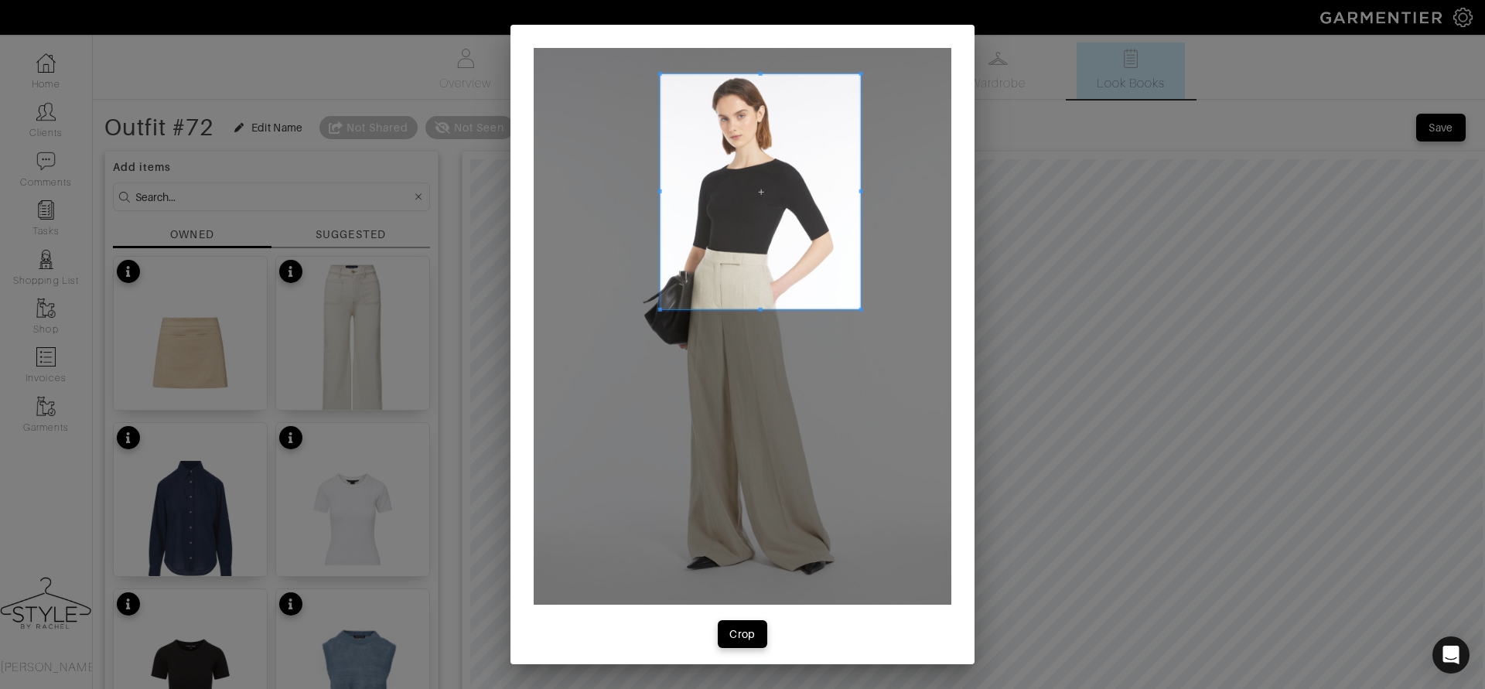
click at [859, 203] on span at bounding box center [861, 191] width 4 height 235
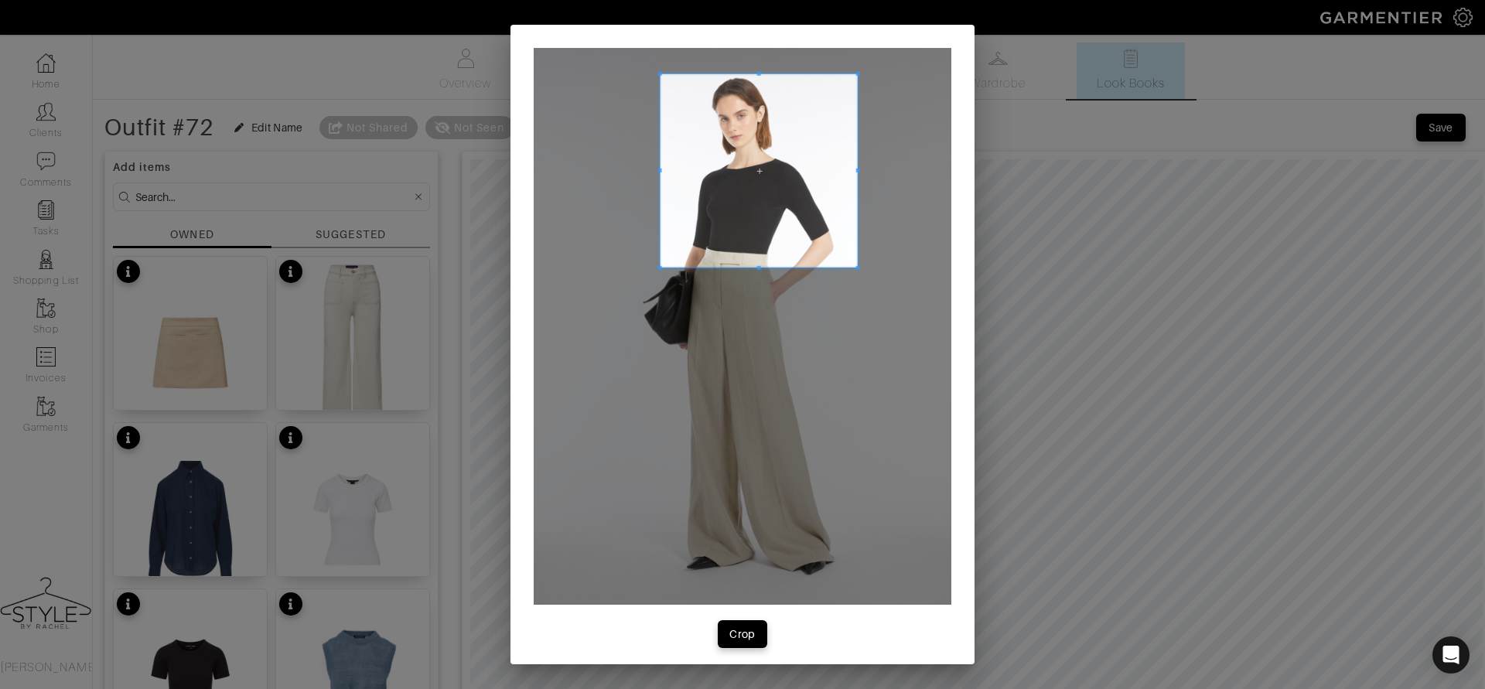
click at [753, 266] on span at bounding box center [759, 268] width 197 height 4
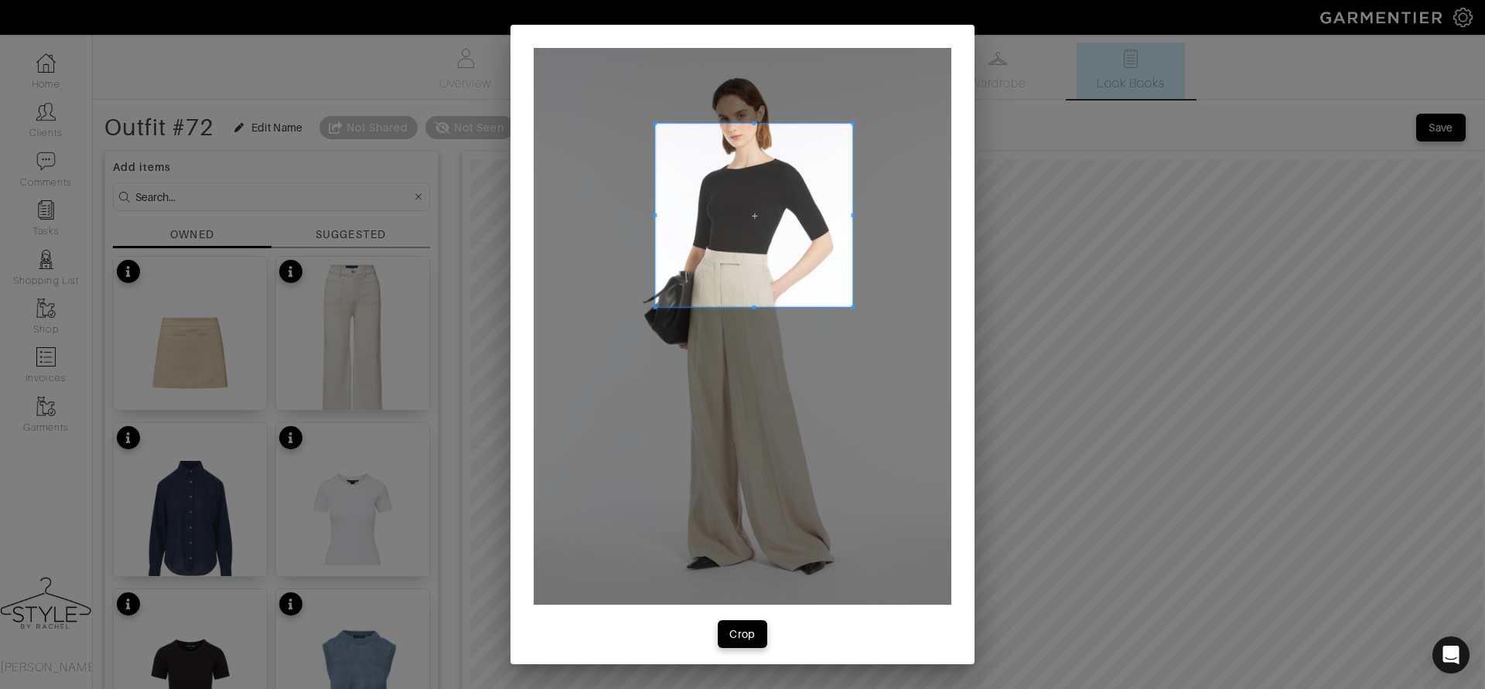
click at [778, 248] on span at bounding box center [753, 215] width 197 height 183
click at [753, 628] on div "Crop" at bounding box center [742, 634] width 26 height 15
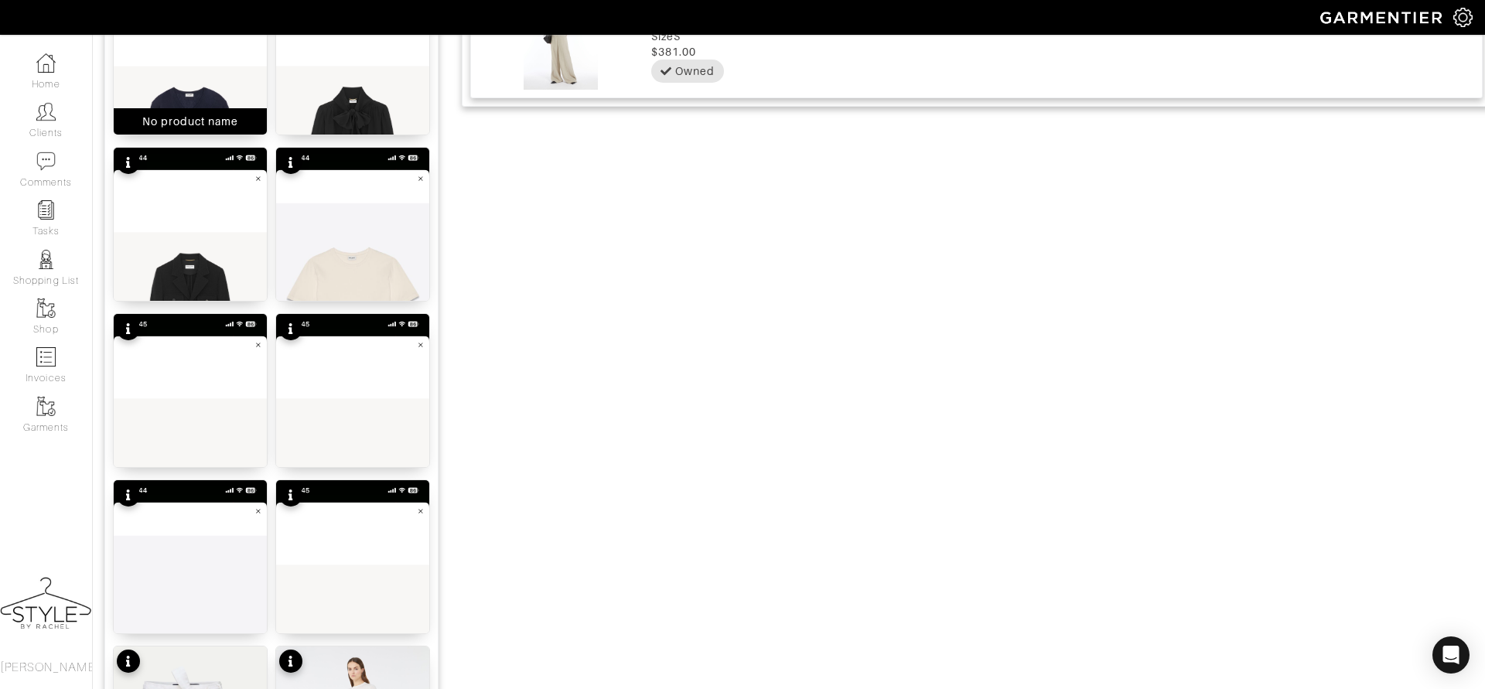
scroll to position [1453, 0]
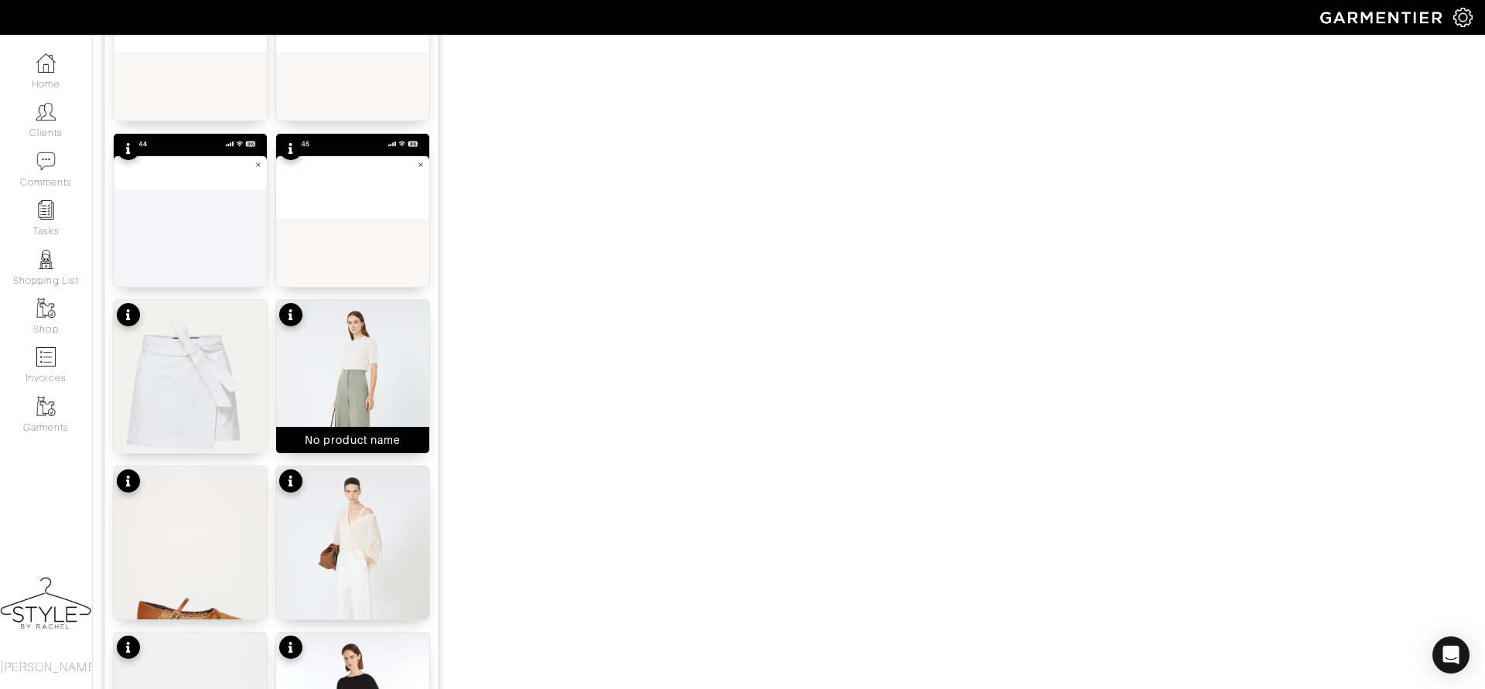
click at [362, 376] on img at bounding box center [352, 402] width 153 height 204
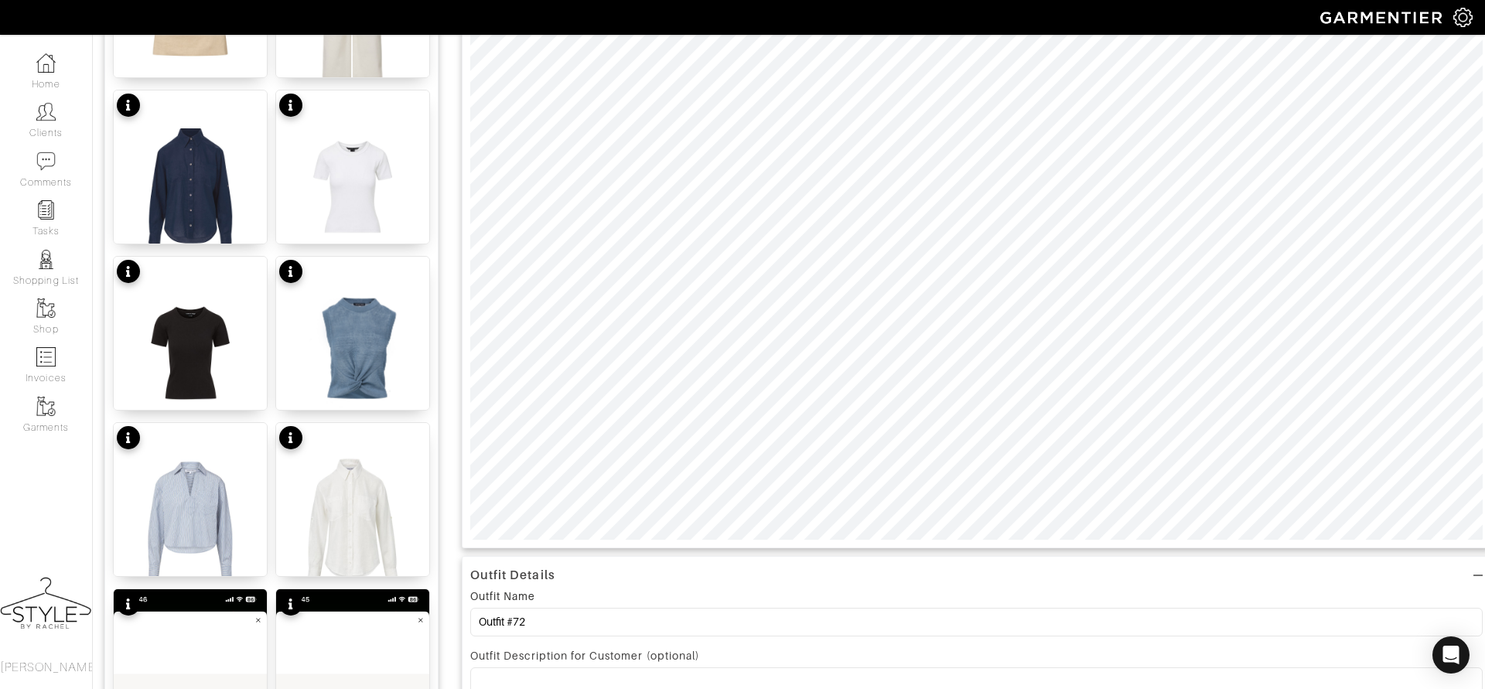
scroll to position [0, 0]
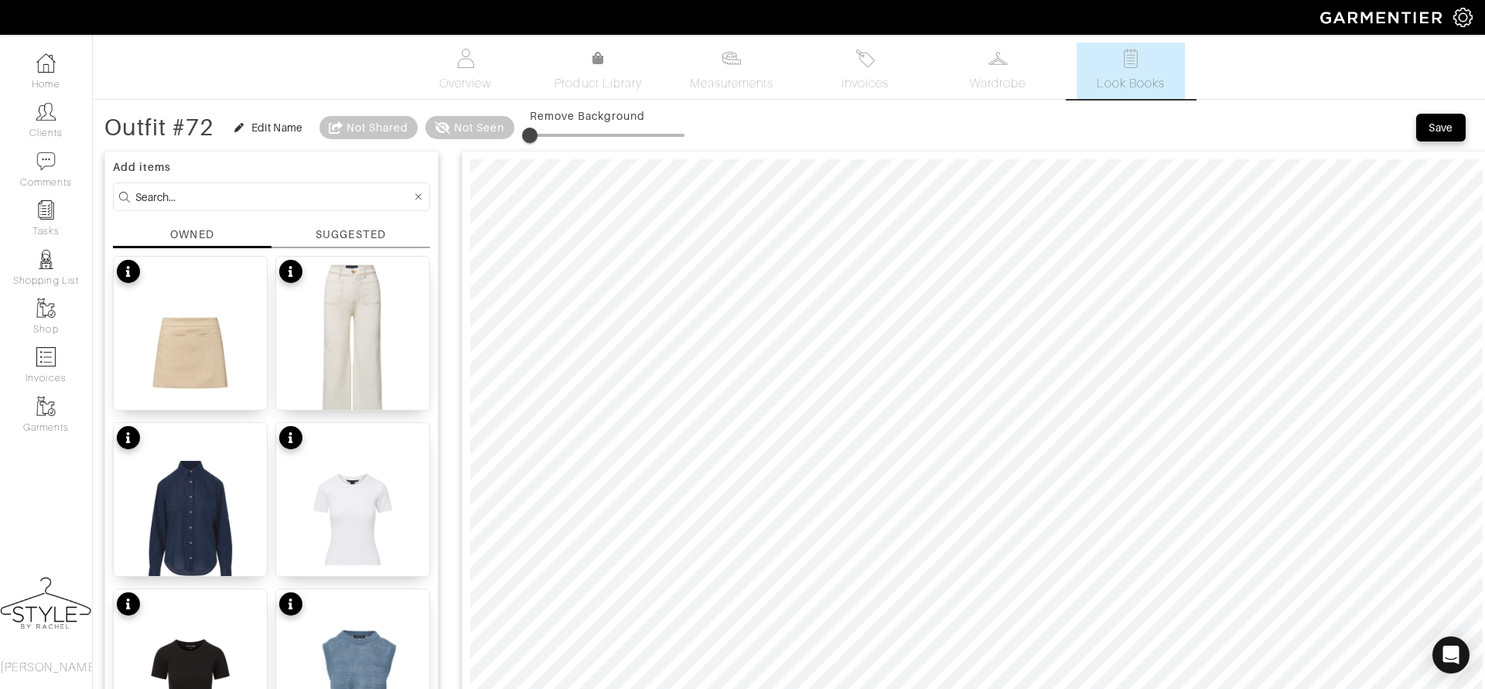
click at [1149, 152] on div at bounding box center [977, 516] width 1030 height 730
click at [303, 198] on input at bounding box center [273, 196] width 276 height 19
type input "shoes"
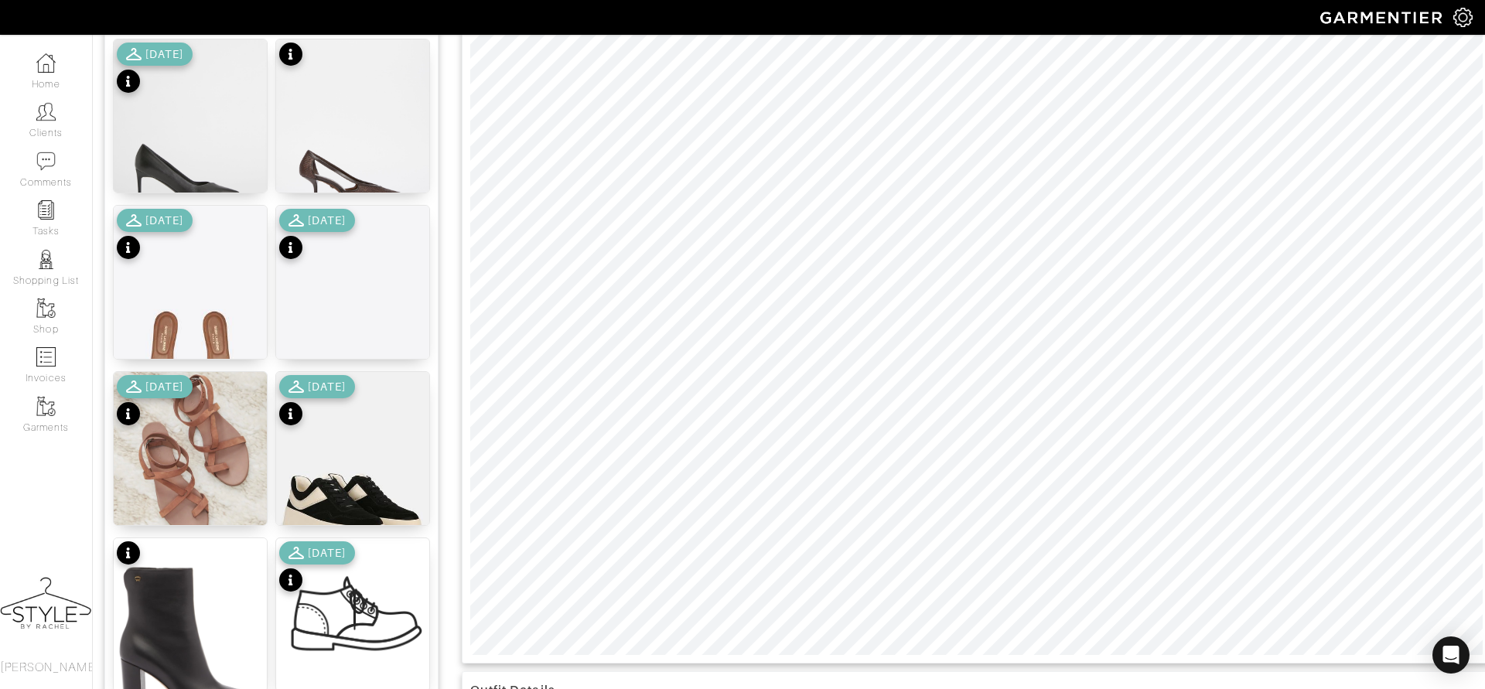
scroll to position [218, 0]
click at [174, 607] on img at bounding box center [190, 640] width 153 height 204
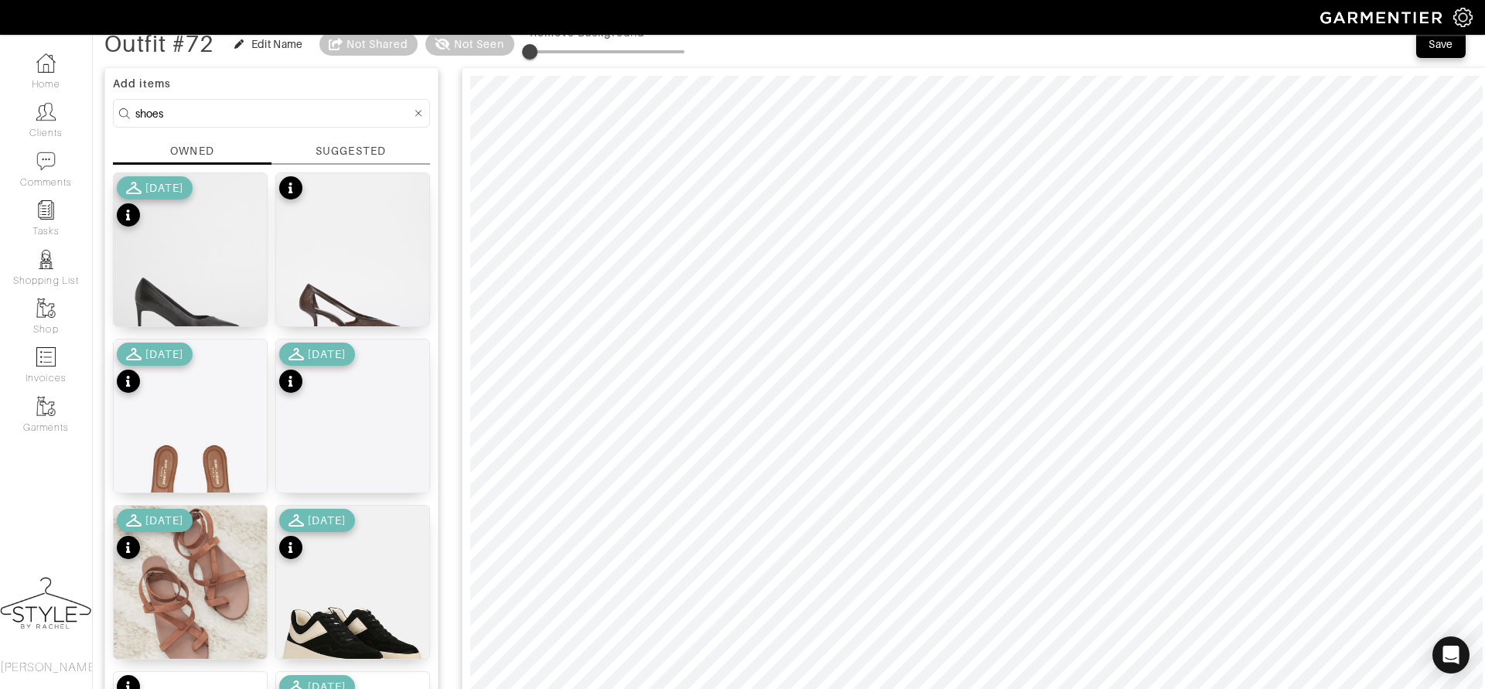
scroll to position [41, 0]
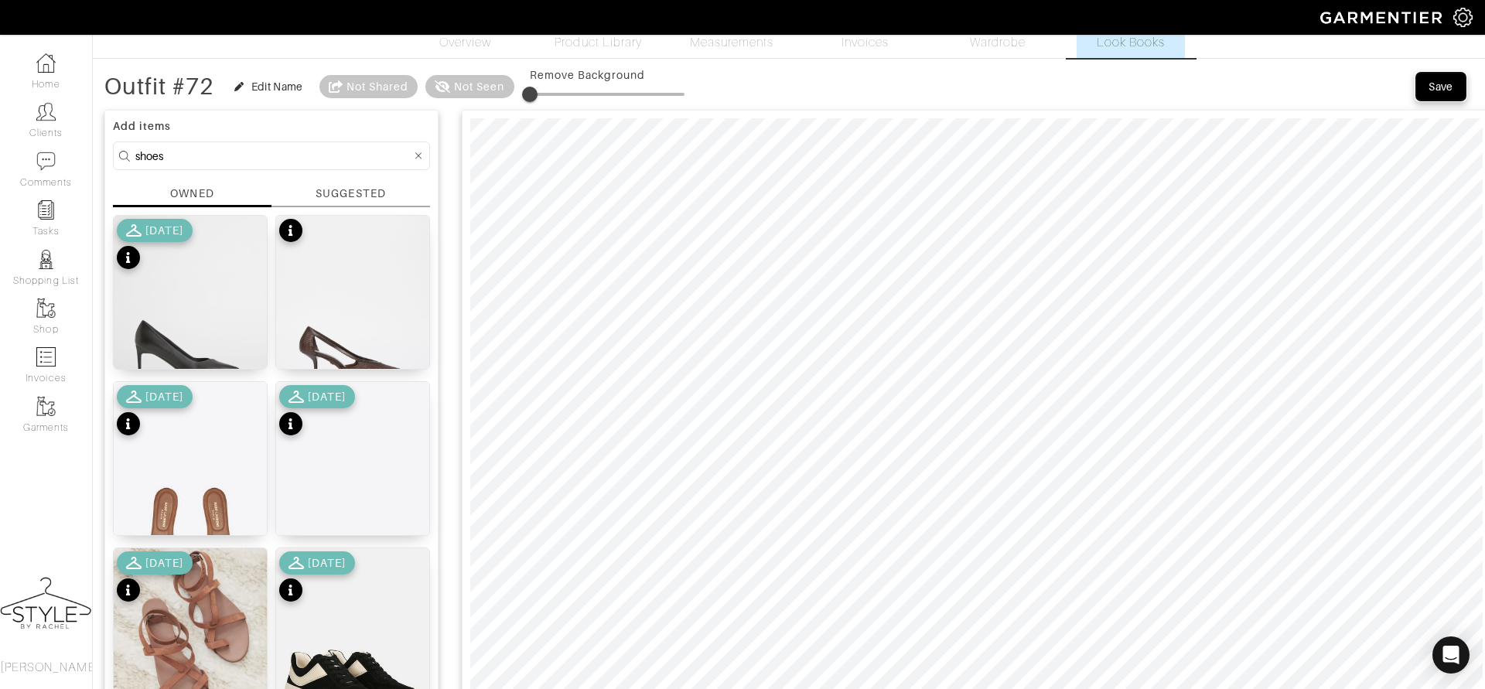
click at [1451, 89] on div "Save" at bounding box center [1441, 86] width 25 height 15
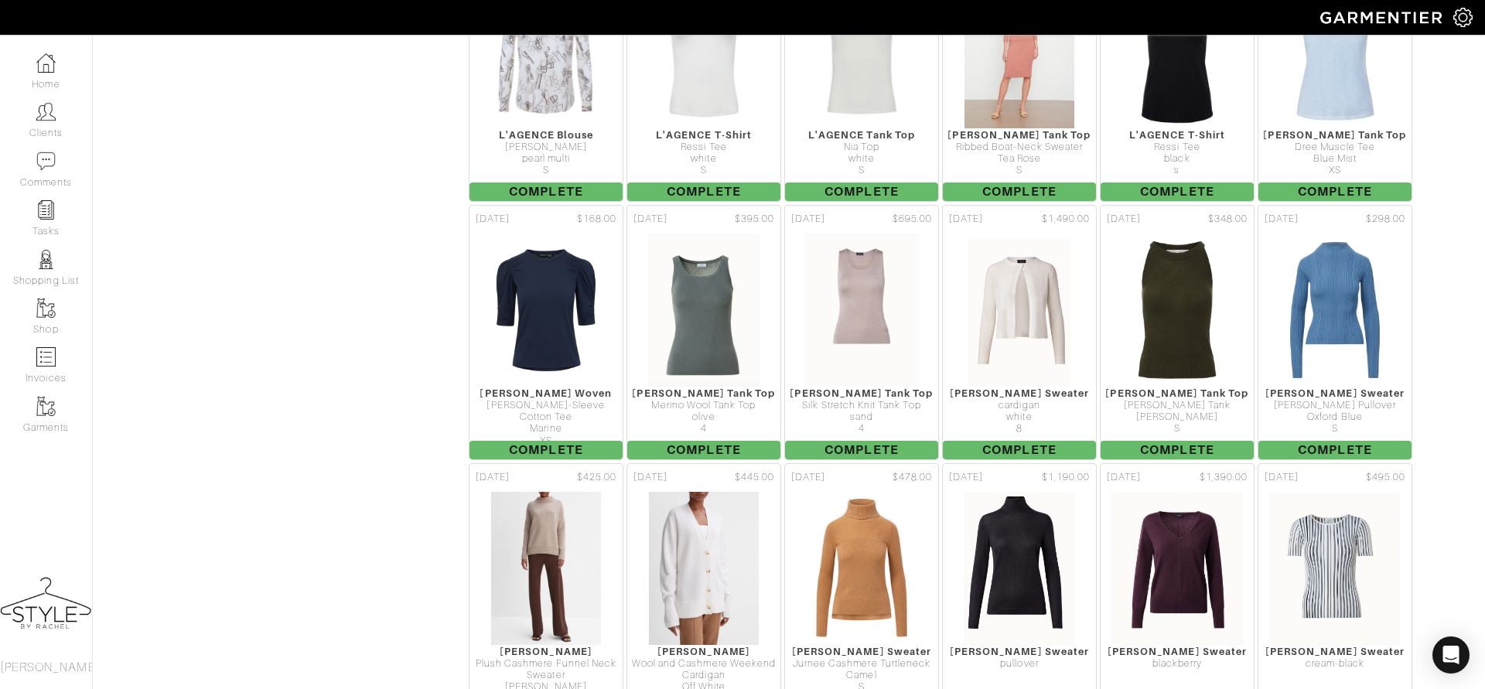
scroll to position [2591, 0]
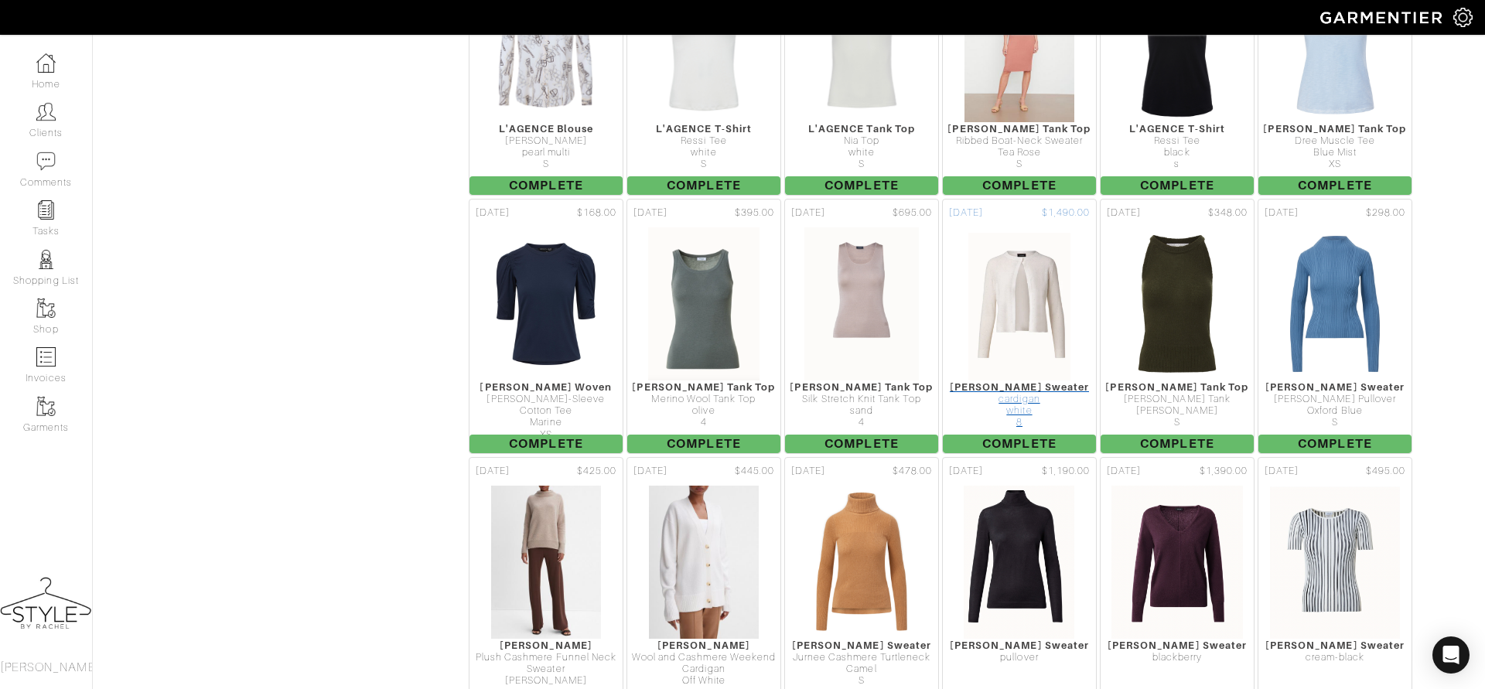
click at [1022, 227] on img at bounding box center [1020, 304] width 104 height 155
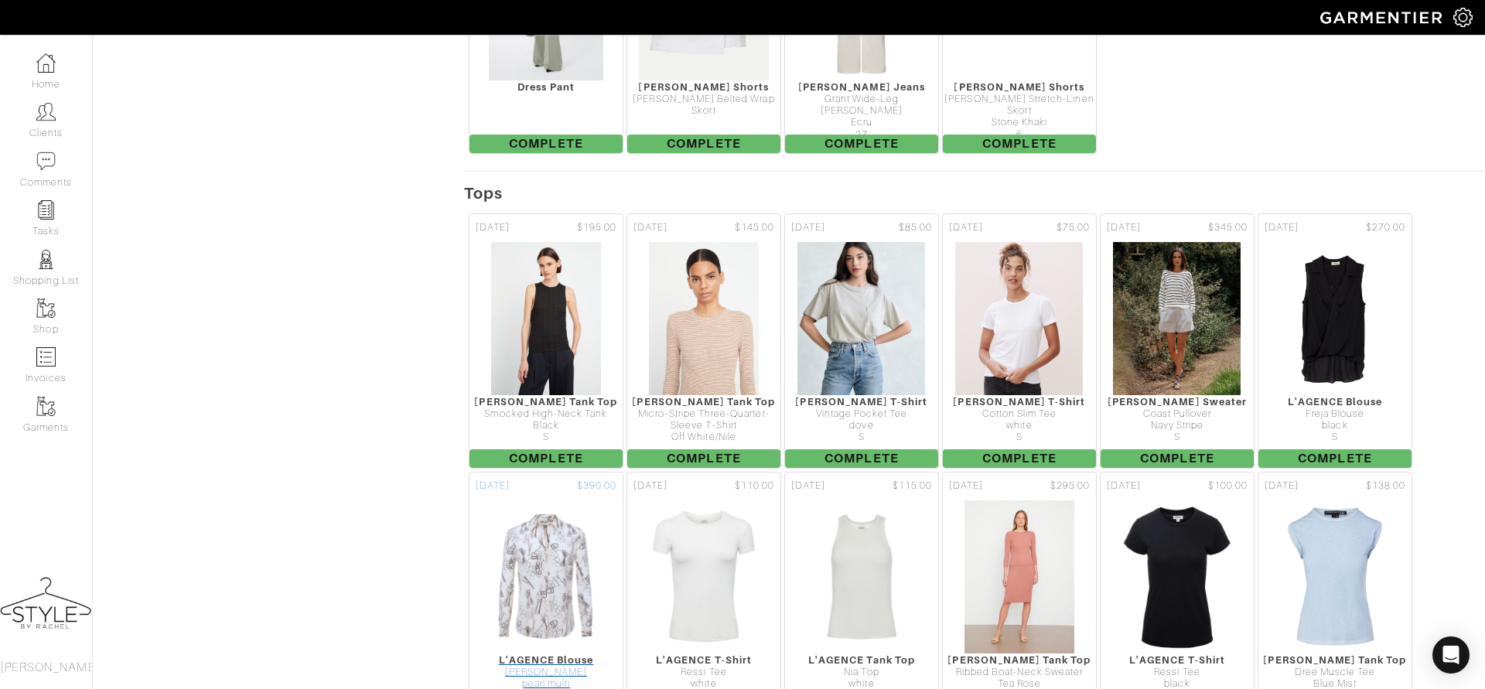
scroll to position [2058, 0]
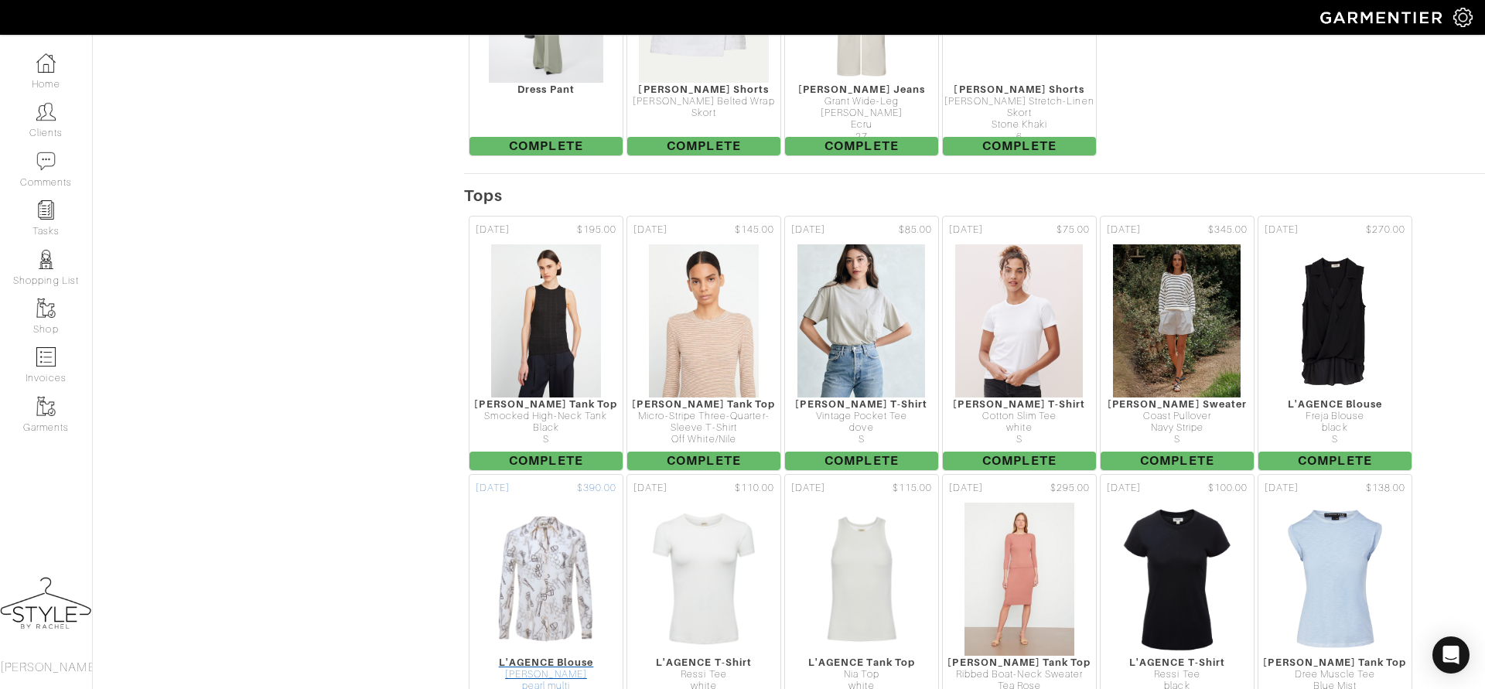
click at [544, 502] on img at bounding box center [546, 579] width 117 height 155
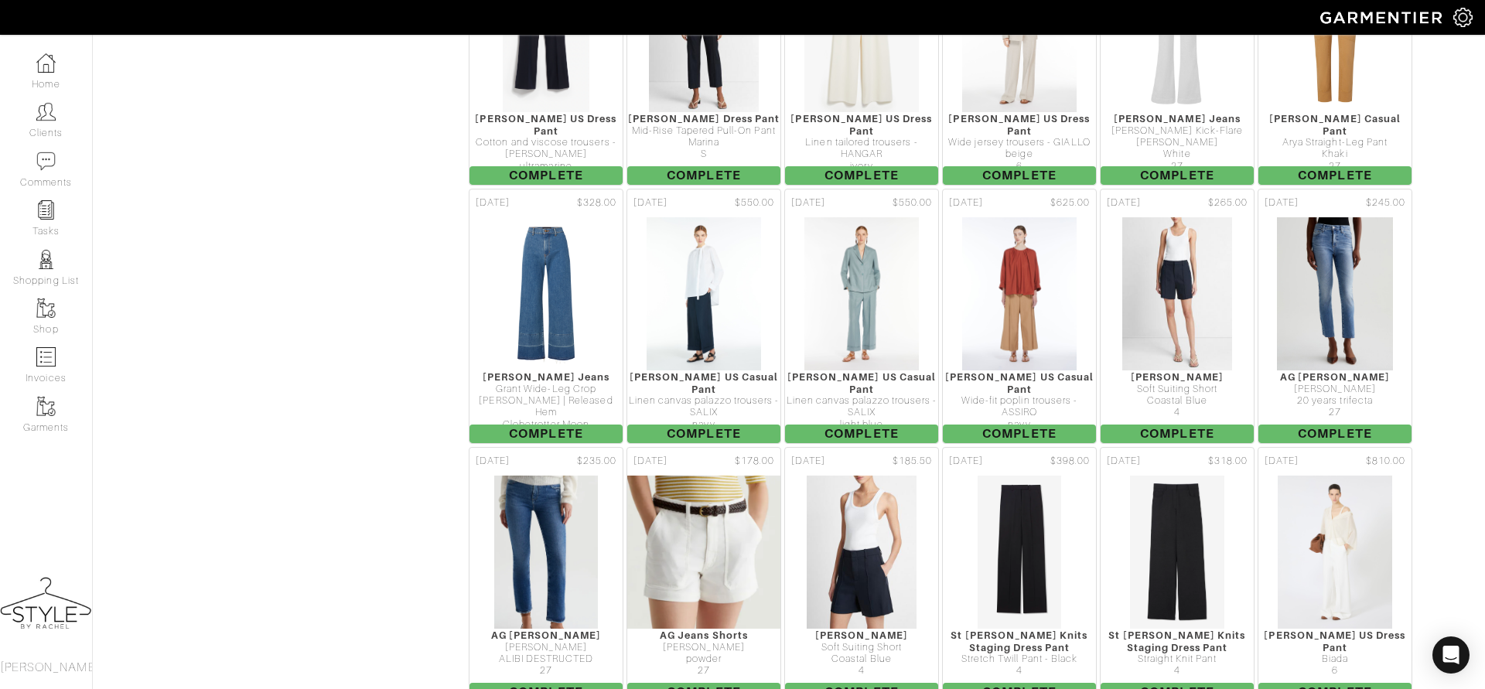
scroll to position [1250, 0]
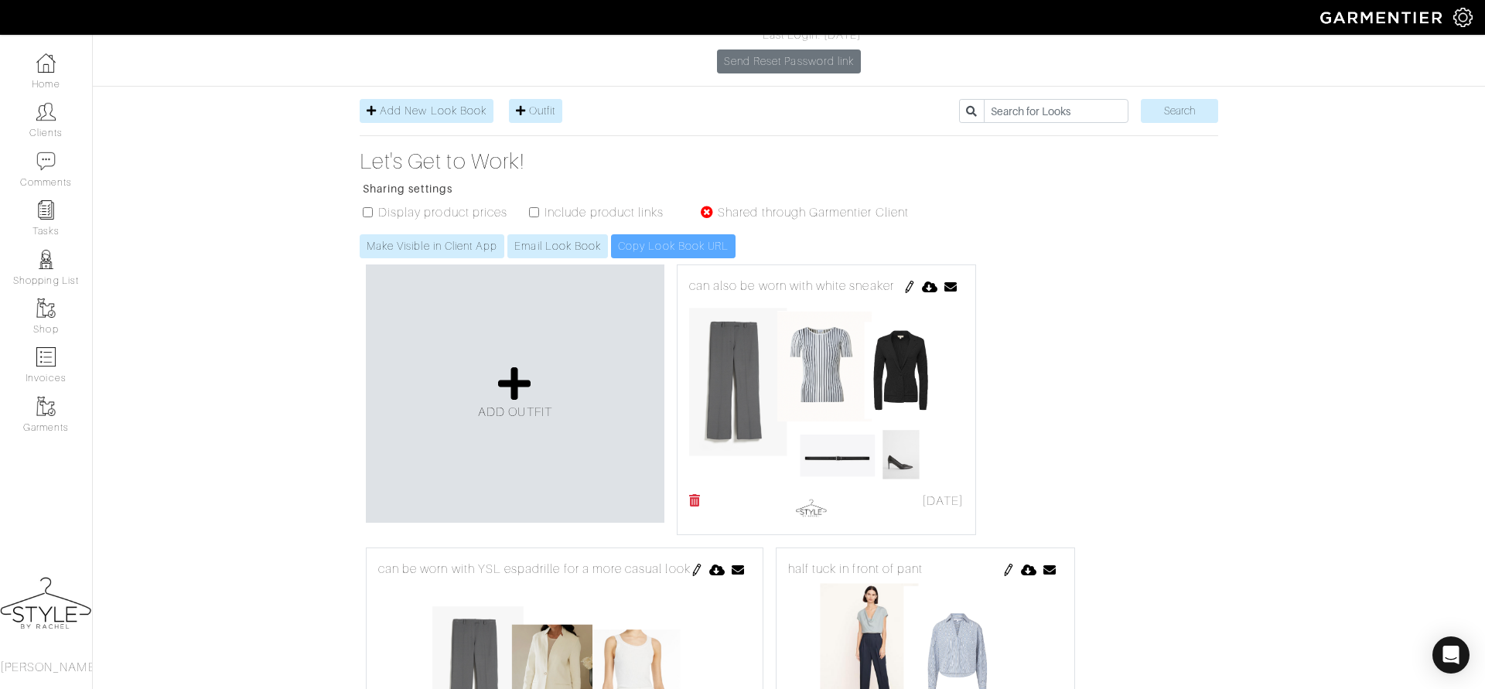
scroll to position [145, 0]
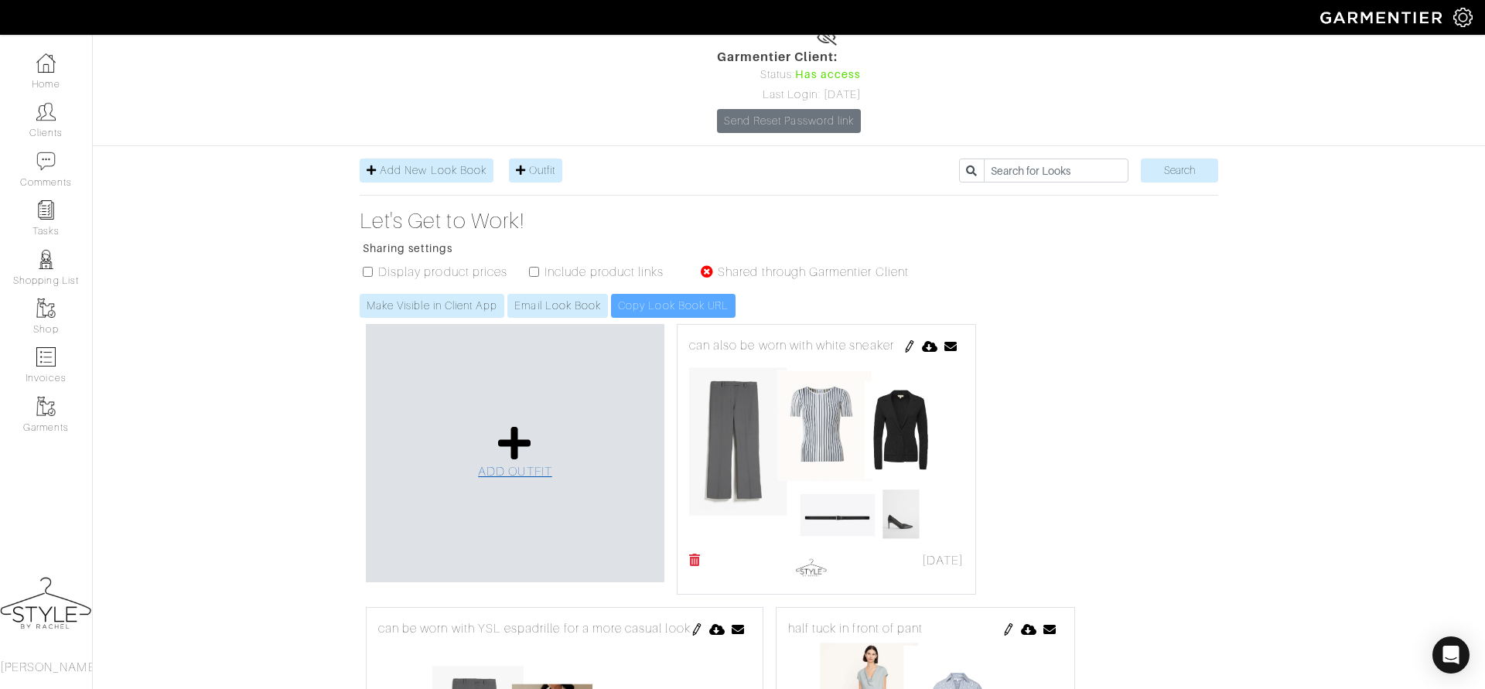
click at [505, 425] on icon at bounding box center [514, 443] width 33 height 37
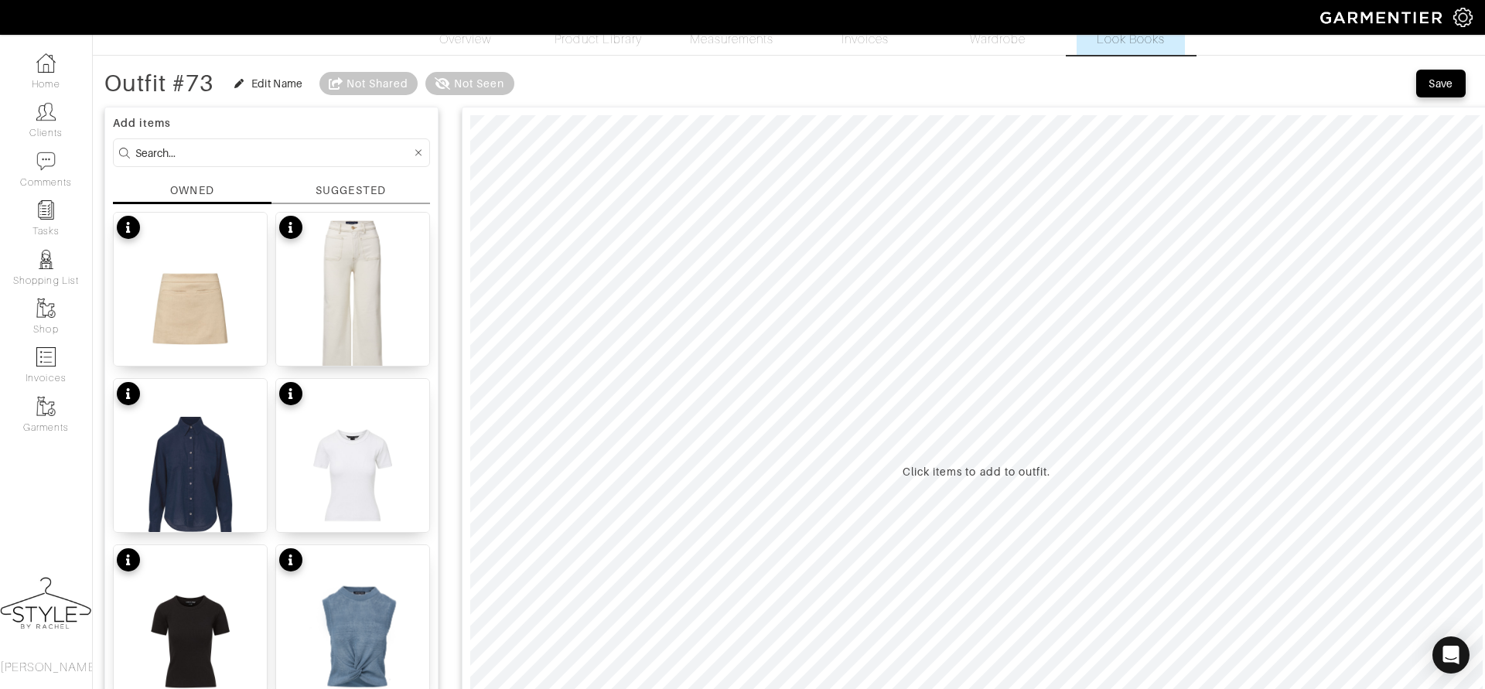
scroll to position [45, 0]
click at [348, 259] on img at bounding box center [352, 308] width 153 height 192
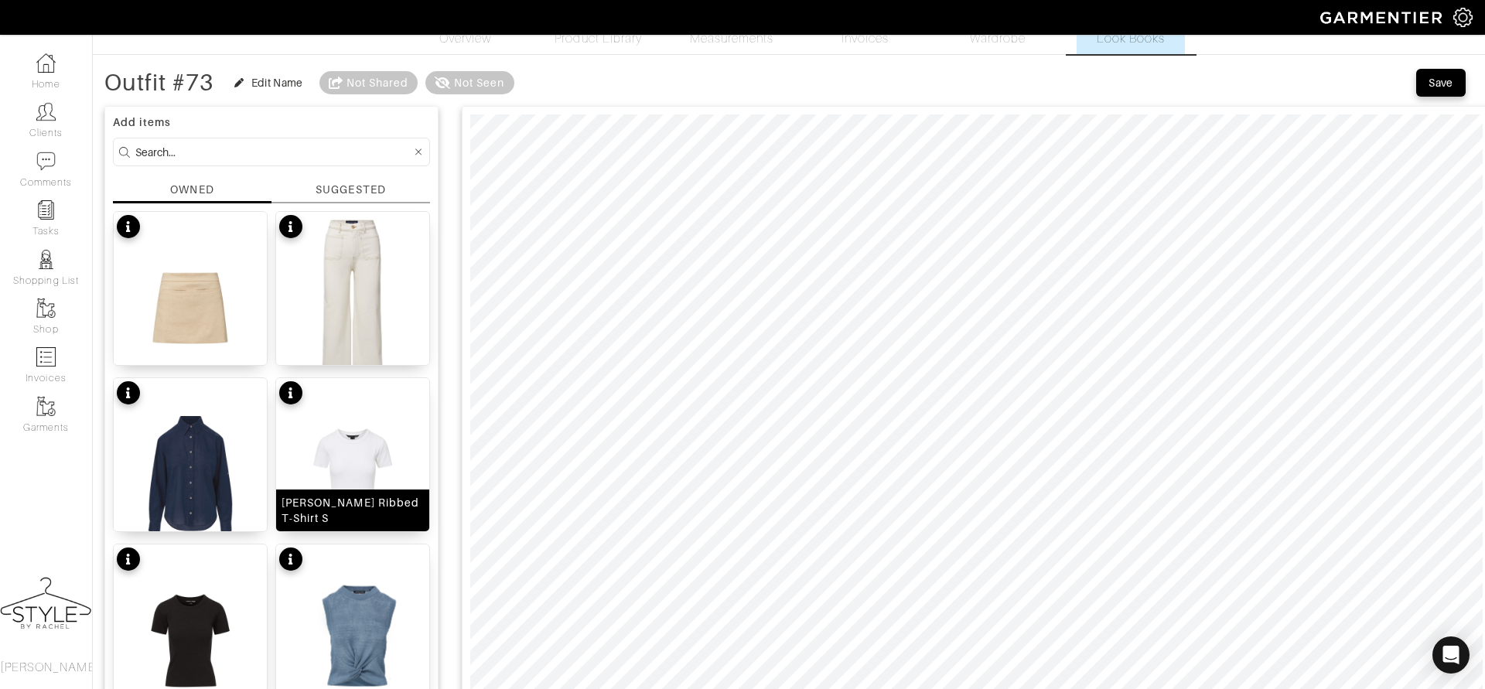
click at [372, 483] on img at bounding box center [352, 474] width 153 height 193
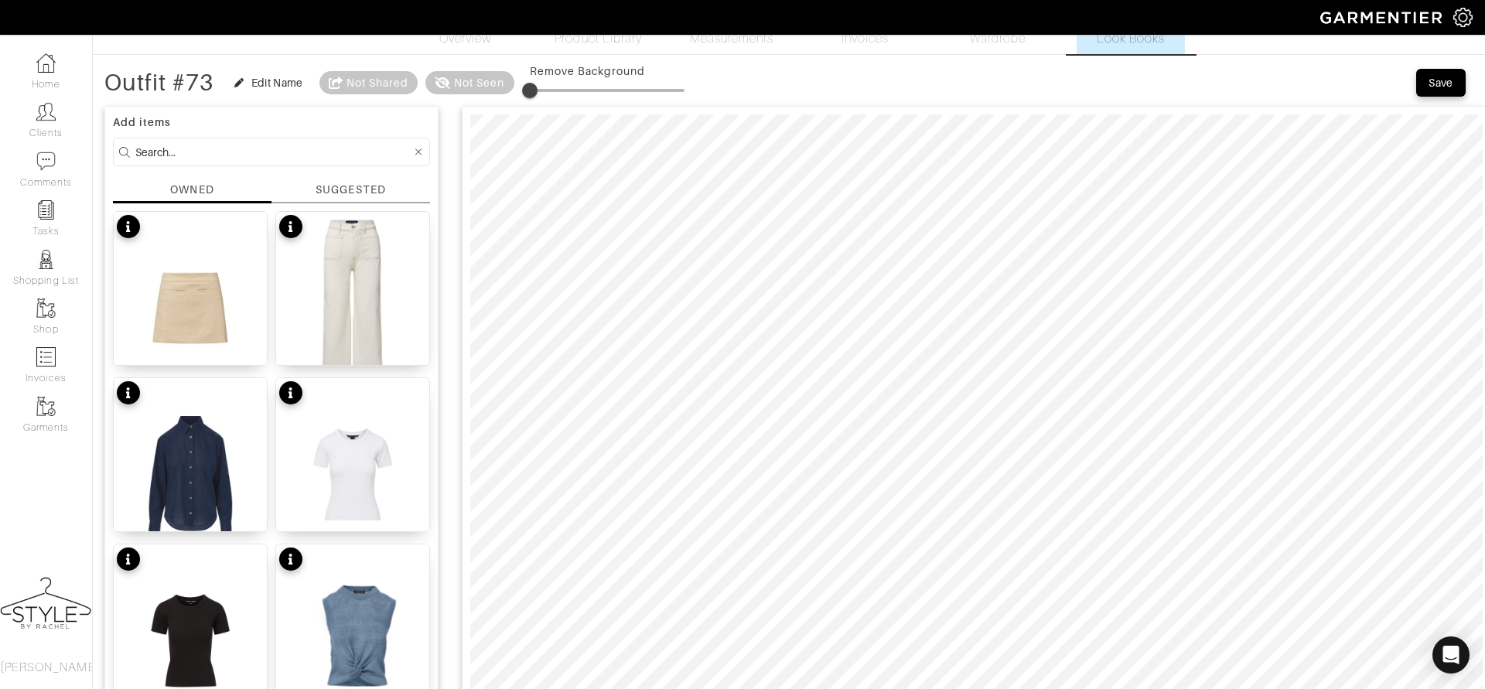
click at [303, 144] on input at bounding box center [273, 151] width 276 height 19
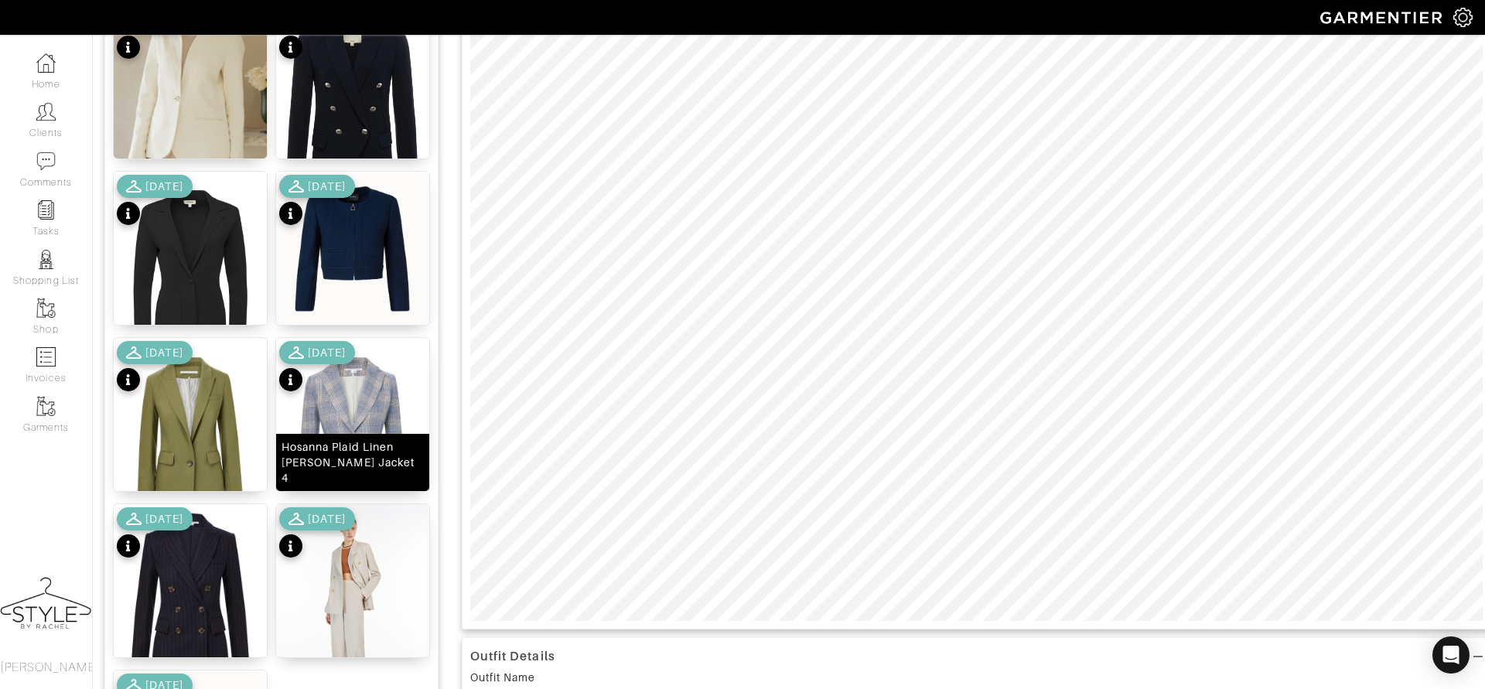
click at [360, 393] on div "Hosanna Plaid Linen Dickey Jacket 4 7/18/23" at bounding box center [352, 414] width 155 height 155
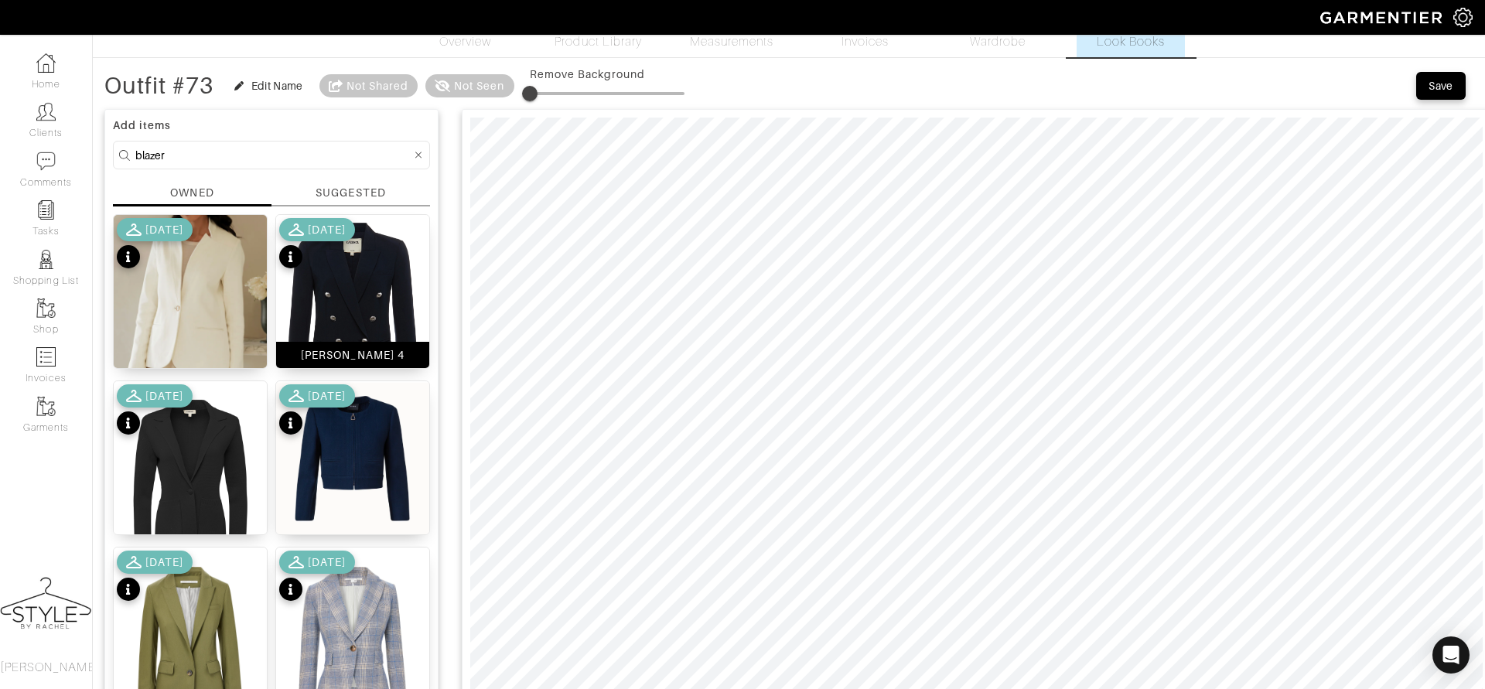
scroll to position [0, 0]
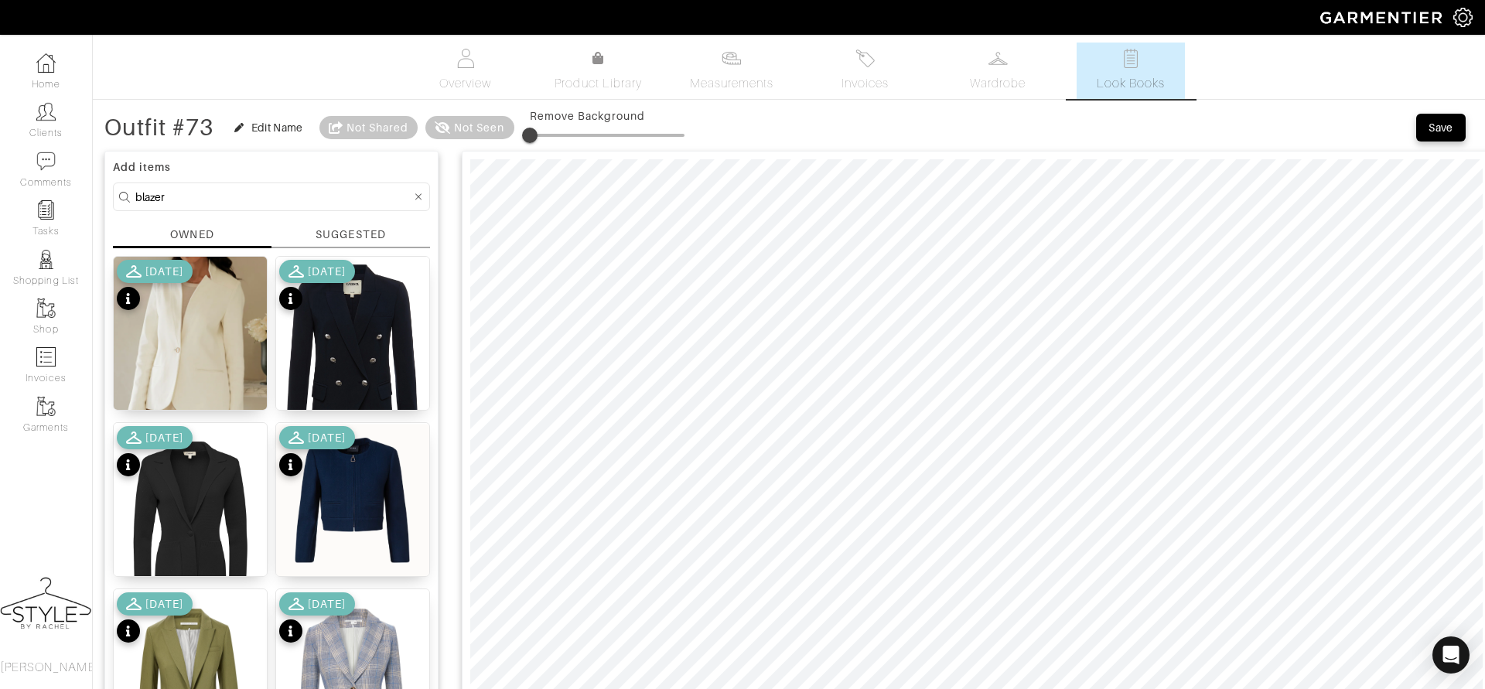
click at [194, 185] on form "blazer" at bounding box center [271, 197] width 317 height 29
click at [181, 196] on input "blazer" at bounding box center [273, 196] width 276 height 19
drag, startPoint x: 181, startPoint y: 198, endPoint x: 95, endPoint y: 189, distance: 86.4
type input "shoe"
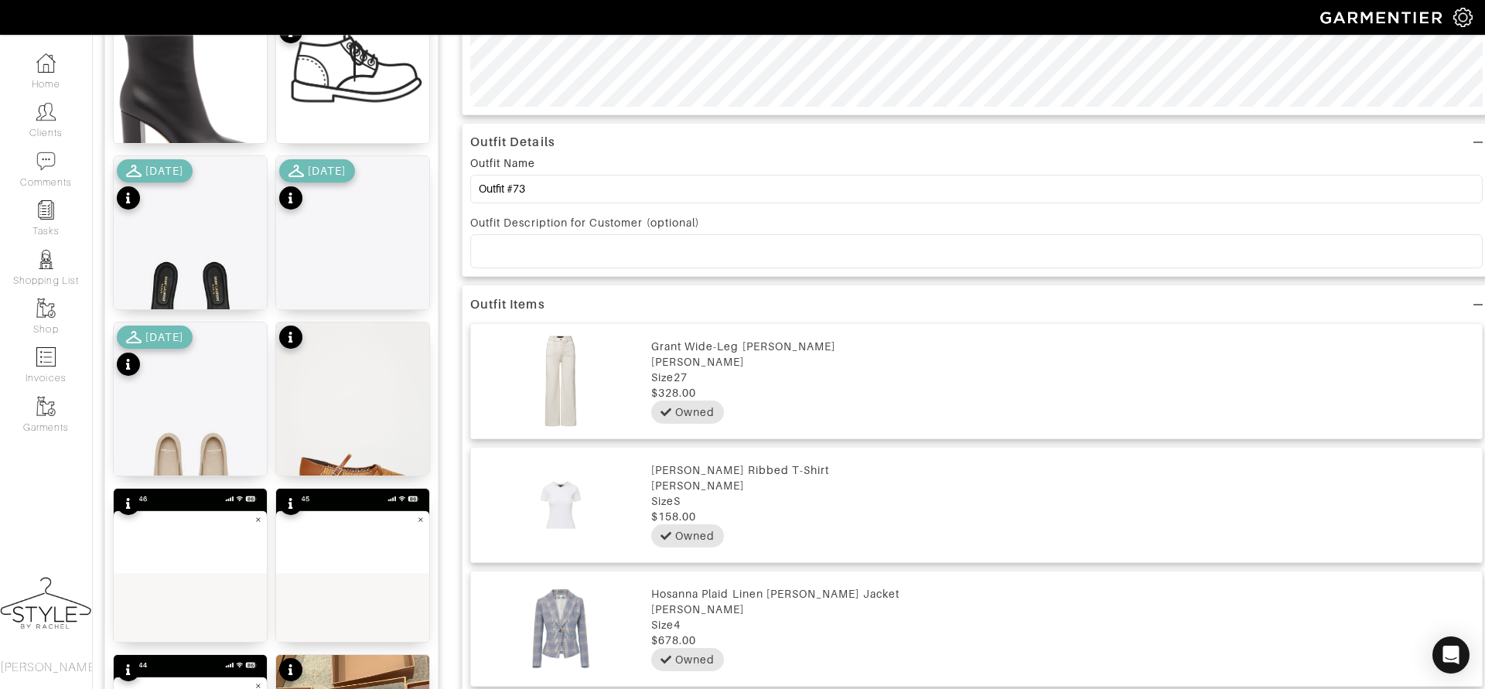
scroll to position [767, 0]
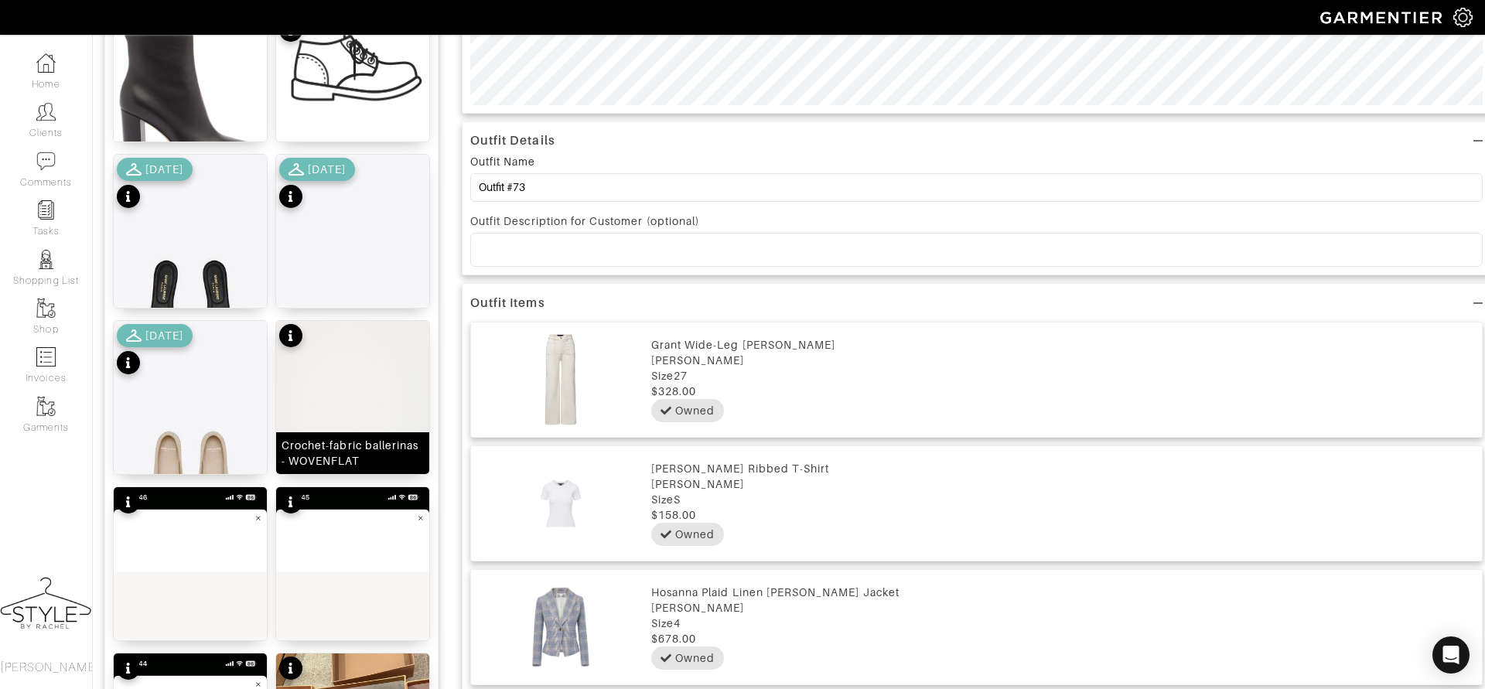
click at [333, 396] on img at bounding box center [352, 423] width 153 height 204
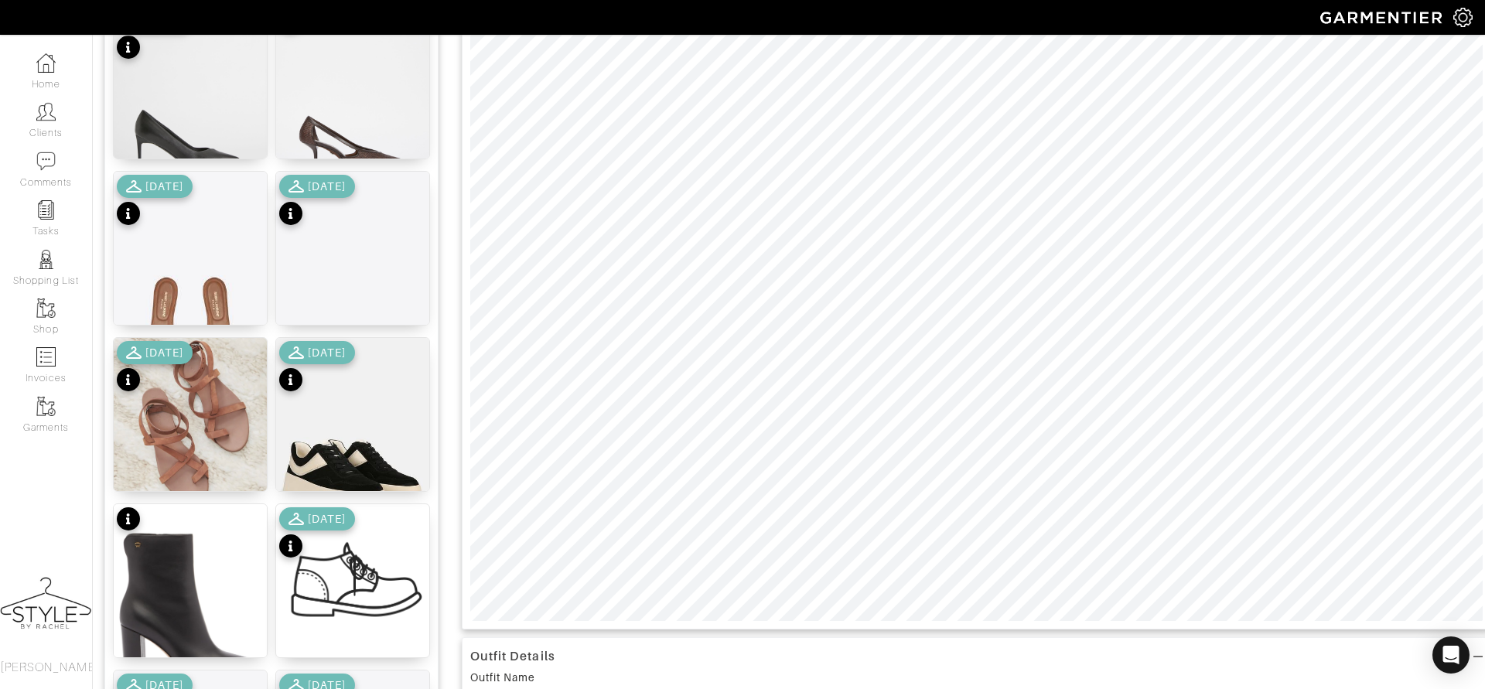
scroll to position [243, 0]
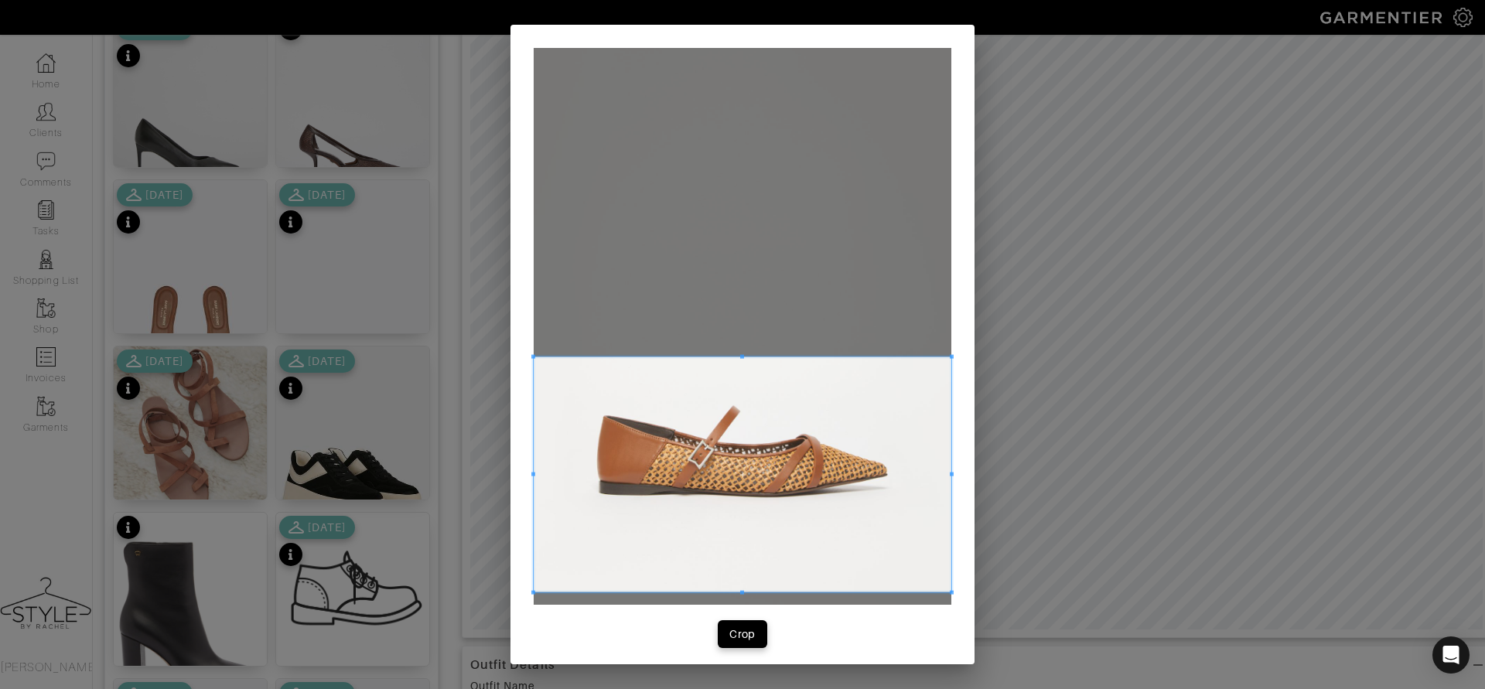
click at [866, 532] on span at bounding box center [743, 474] width 418 height 235
click at [752, 633] on div "Crop" at bounding box center [742, 634] width 26 height 15
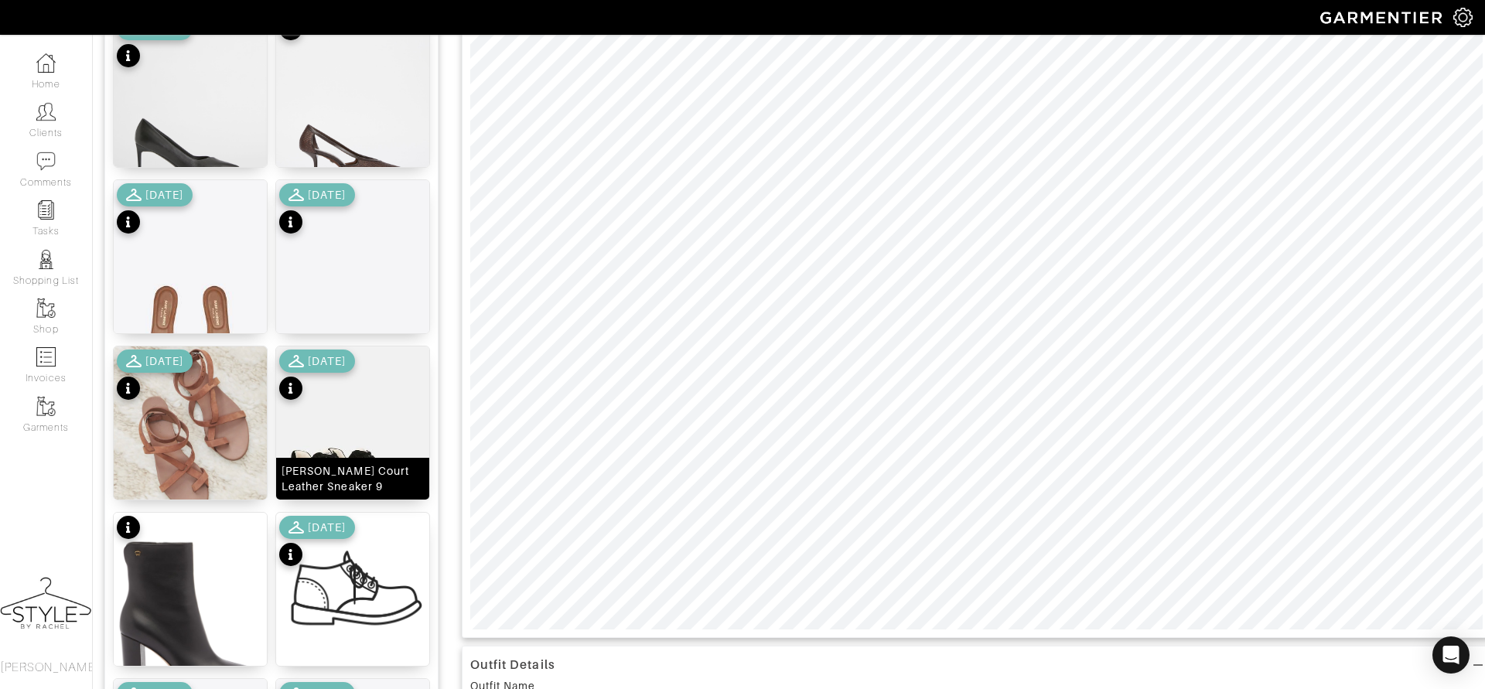
scroll to position [0, 0]
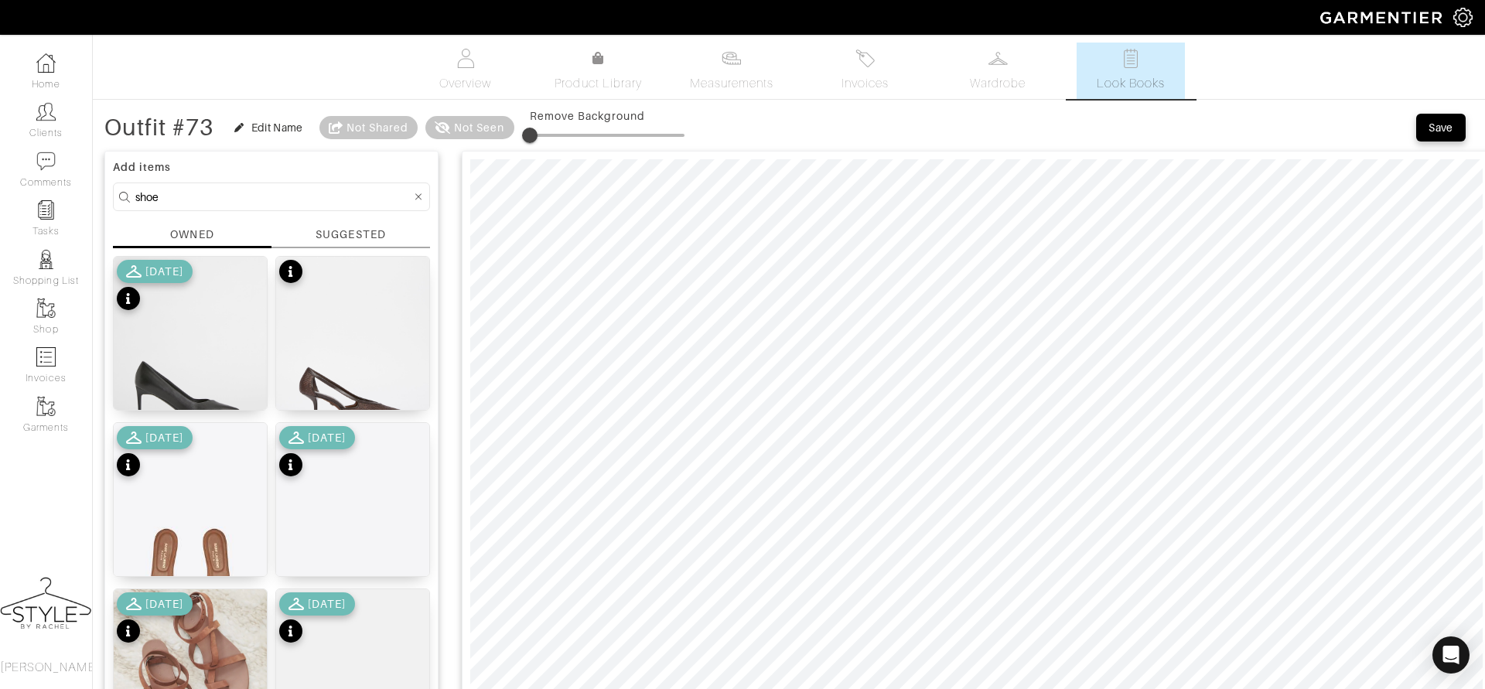
click at [427, 196] on form "shoe" at bounding box center [271, 197] width 317 height 29
click at [422, 200] on div at bounding box center [419, 196] width 14 height 19
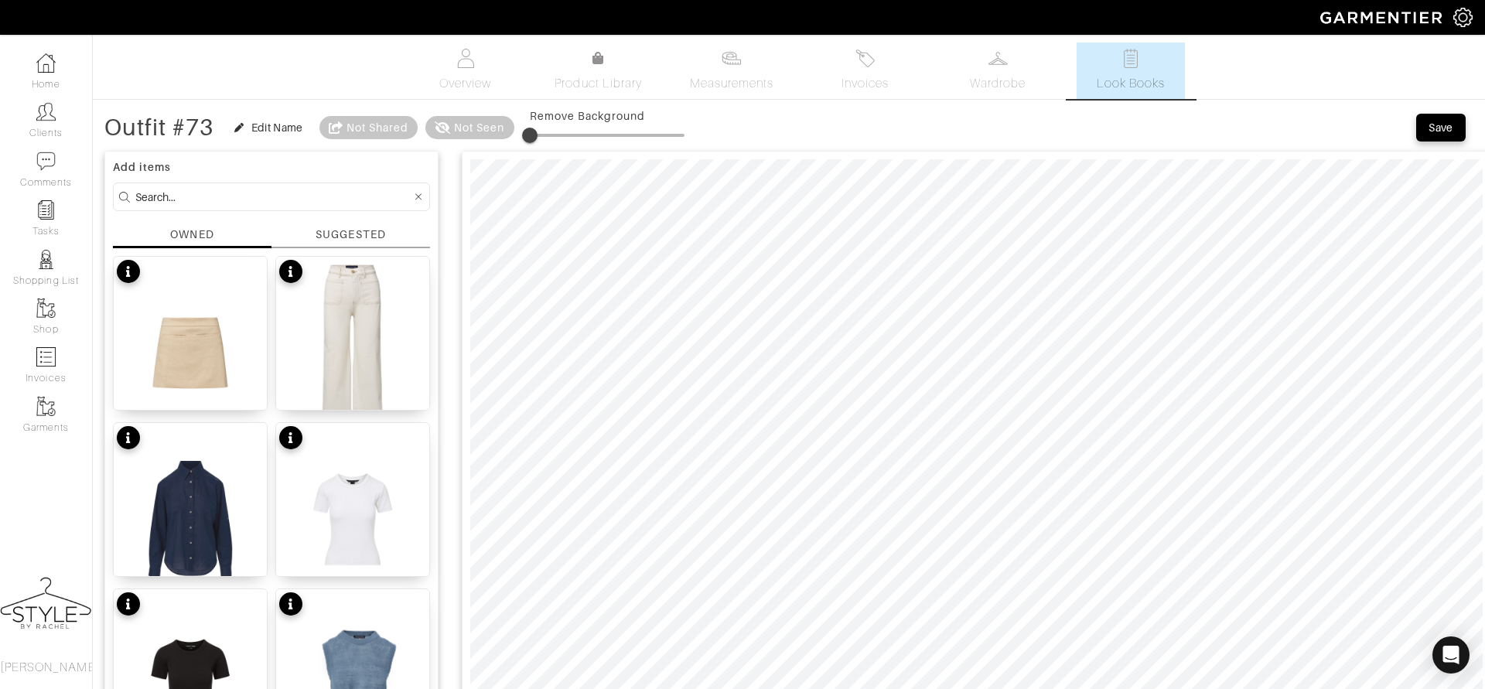
click at [391, 195] on input at bounding box center [273, 196] width 276 height 19
type input "belt"
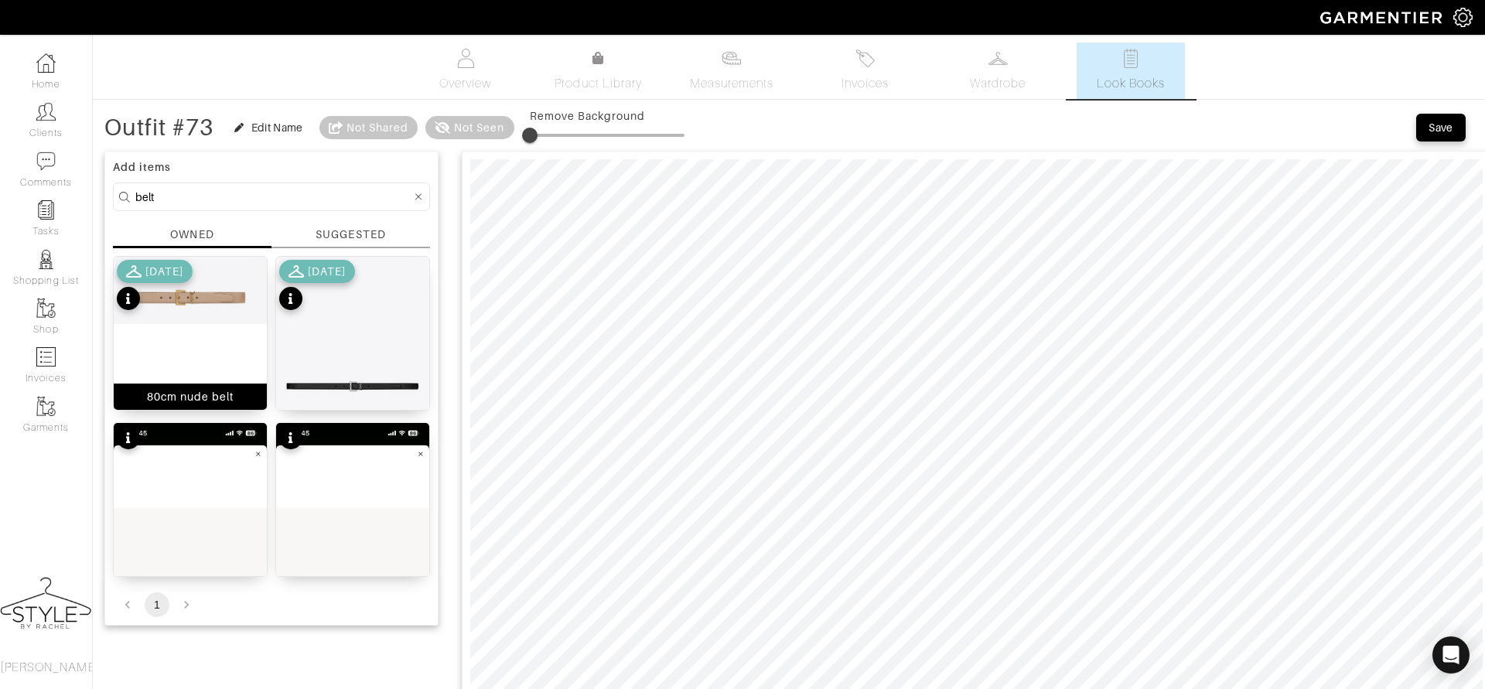
click at [184, 315] on img at bounding box center [190, 290] width 153 height 67
click at [1438, 126] on div "Save" at bounding box center [1441, 127] width 25 height 15
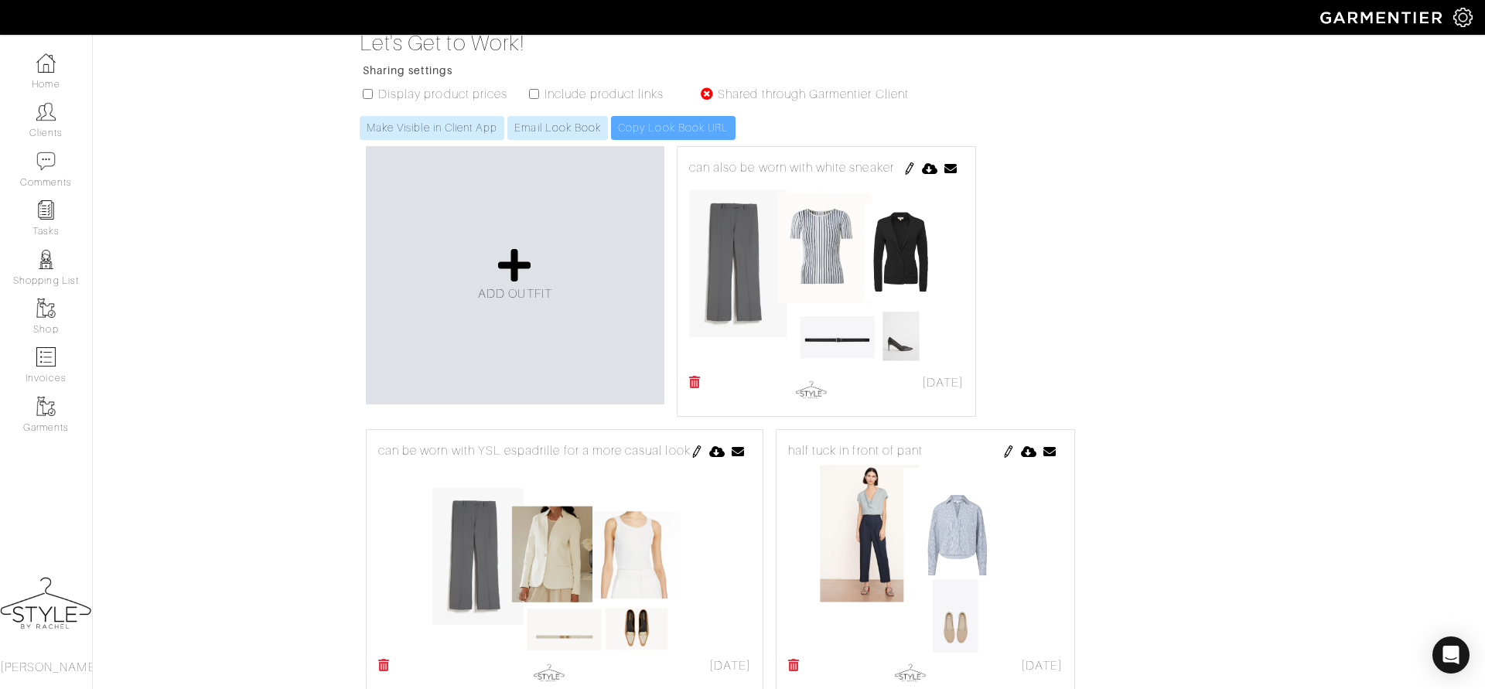
scroll to position [292, 0]
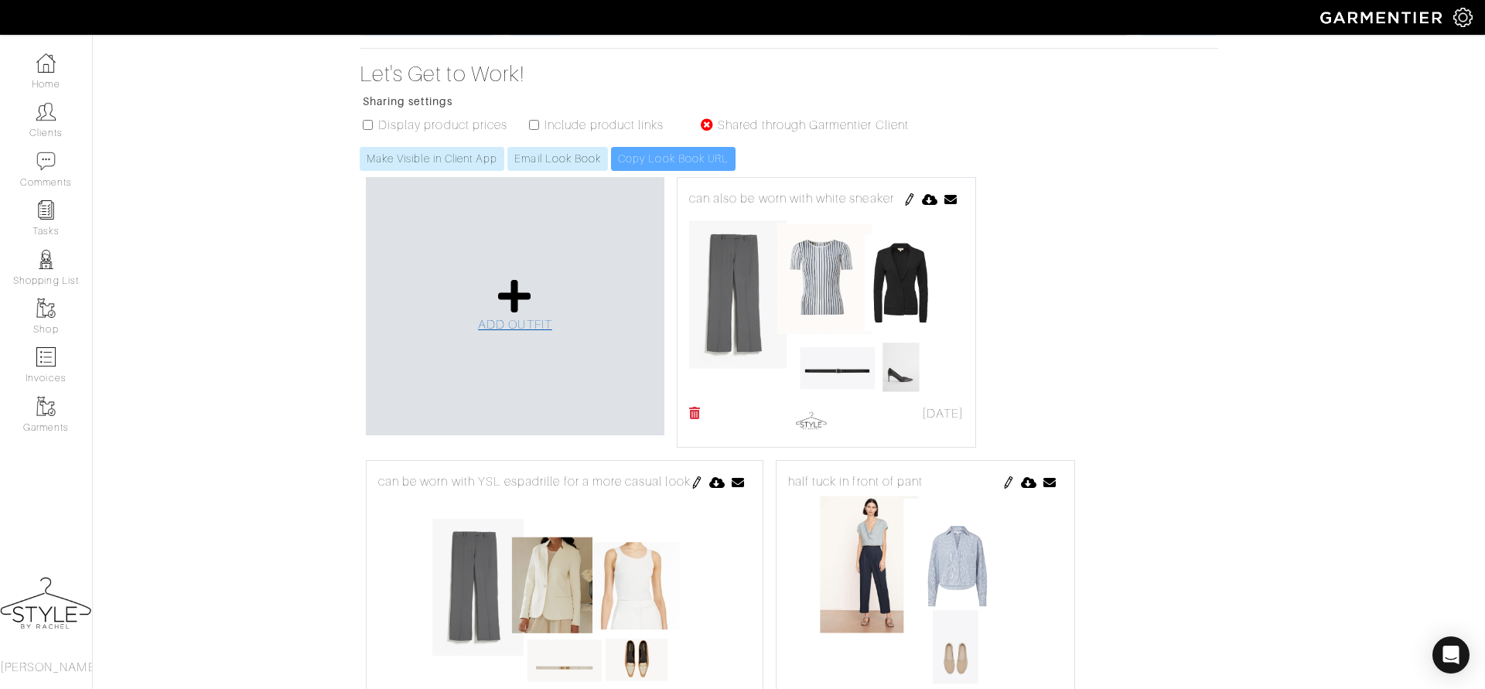
click at [528, 278] on icon at bounding box center [514, 296] width 33 height 37
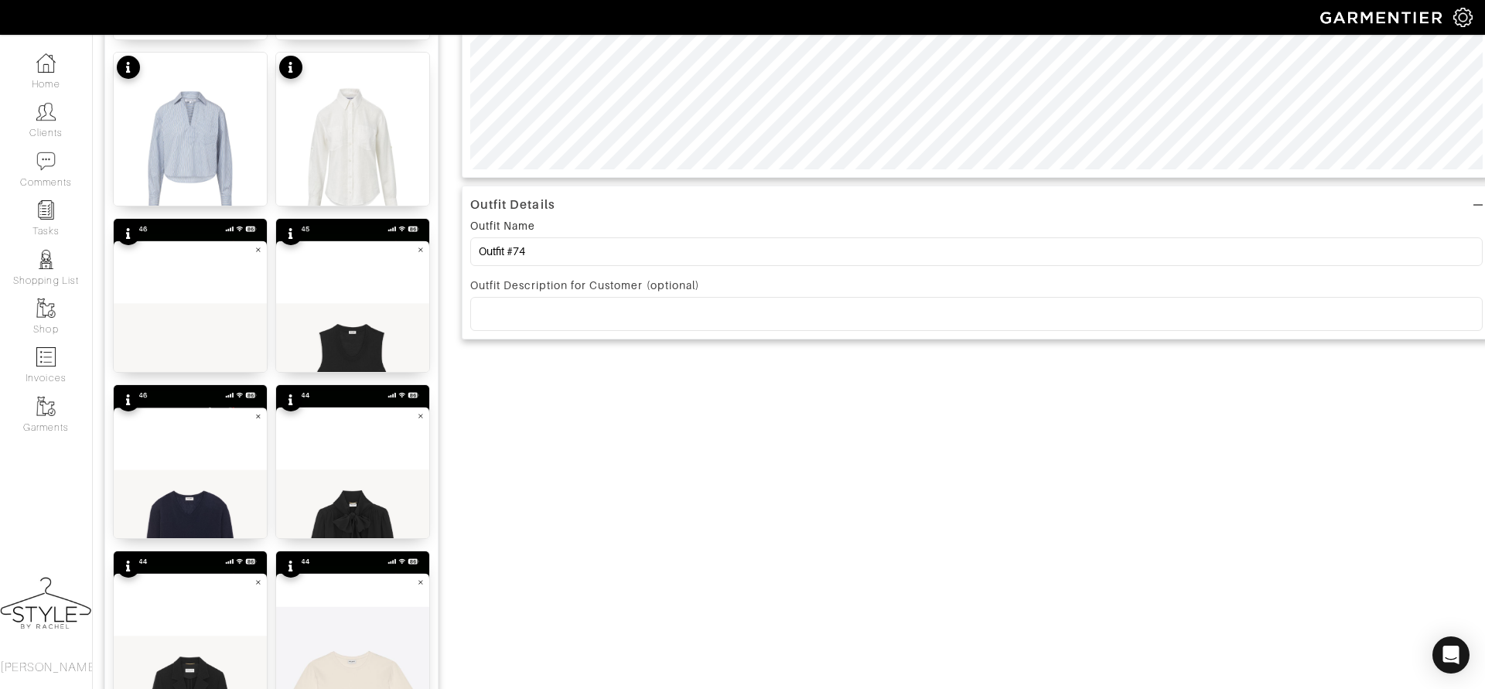
scroll to position [1839, 0]
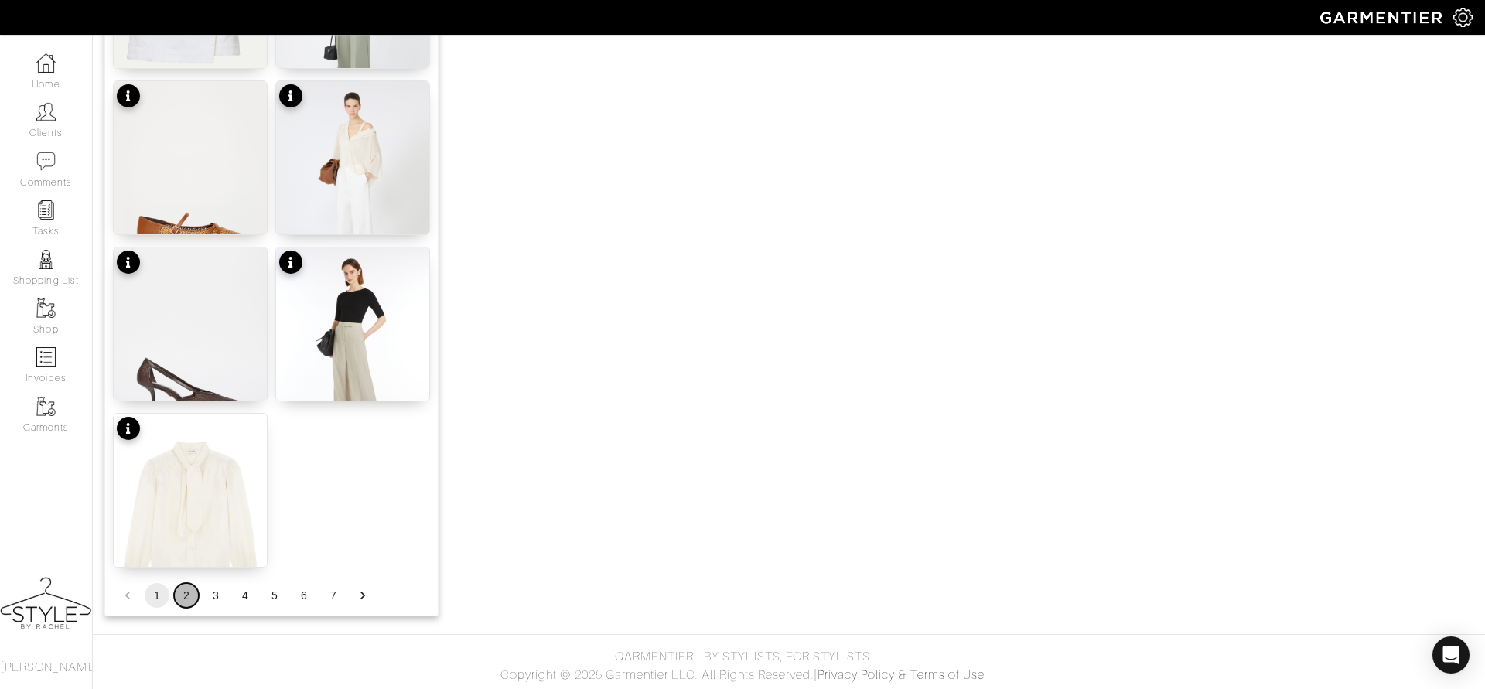
click at [191, 596] on button "2" at bounding box center [186, 595] width 25 height 25
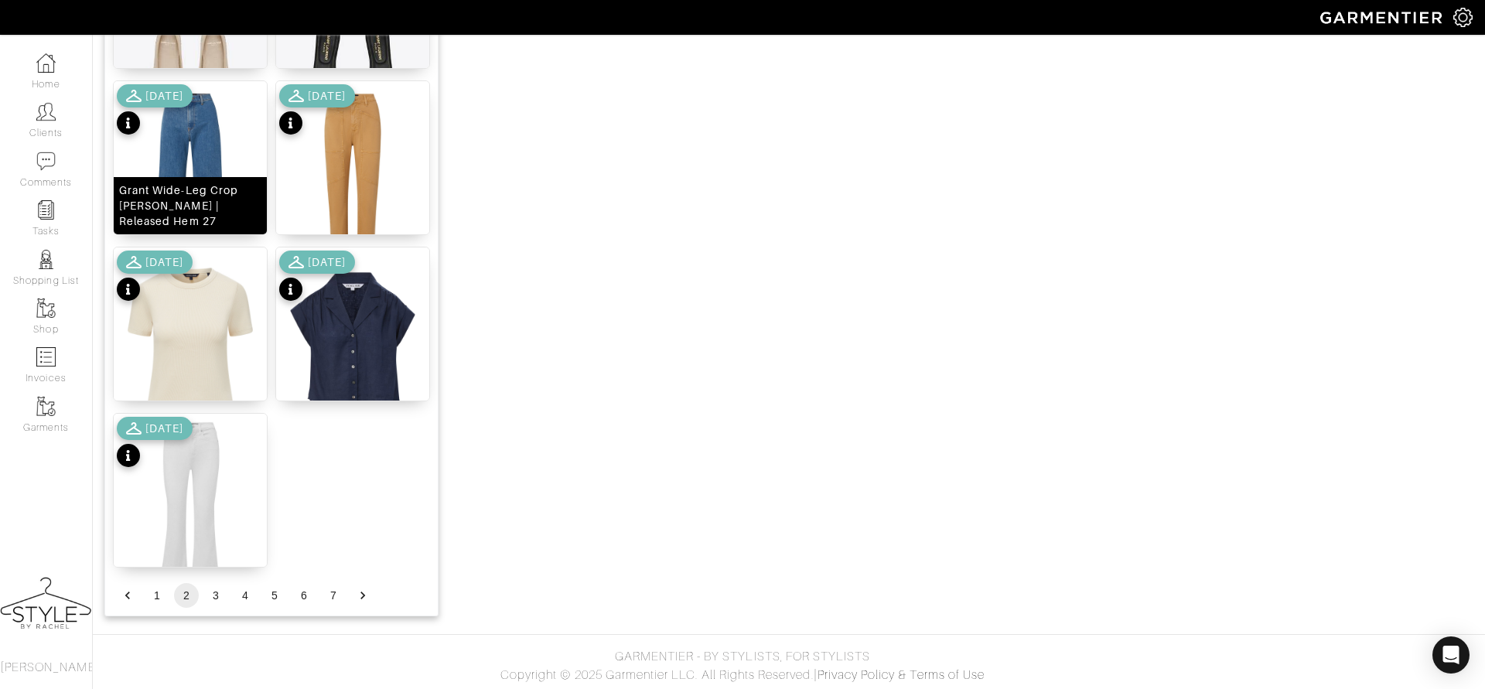
click at [210, 154] on img at bounding box center [190, 177] width 153 height 193
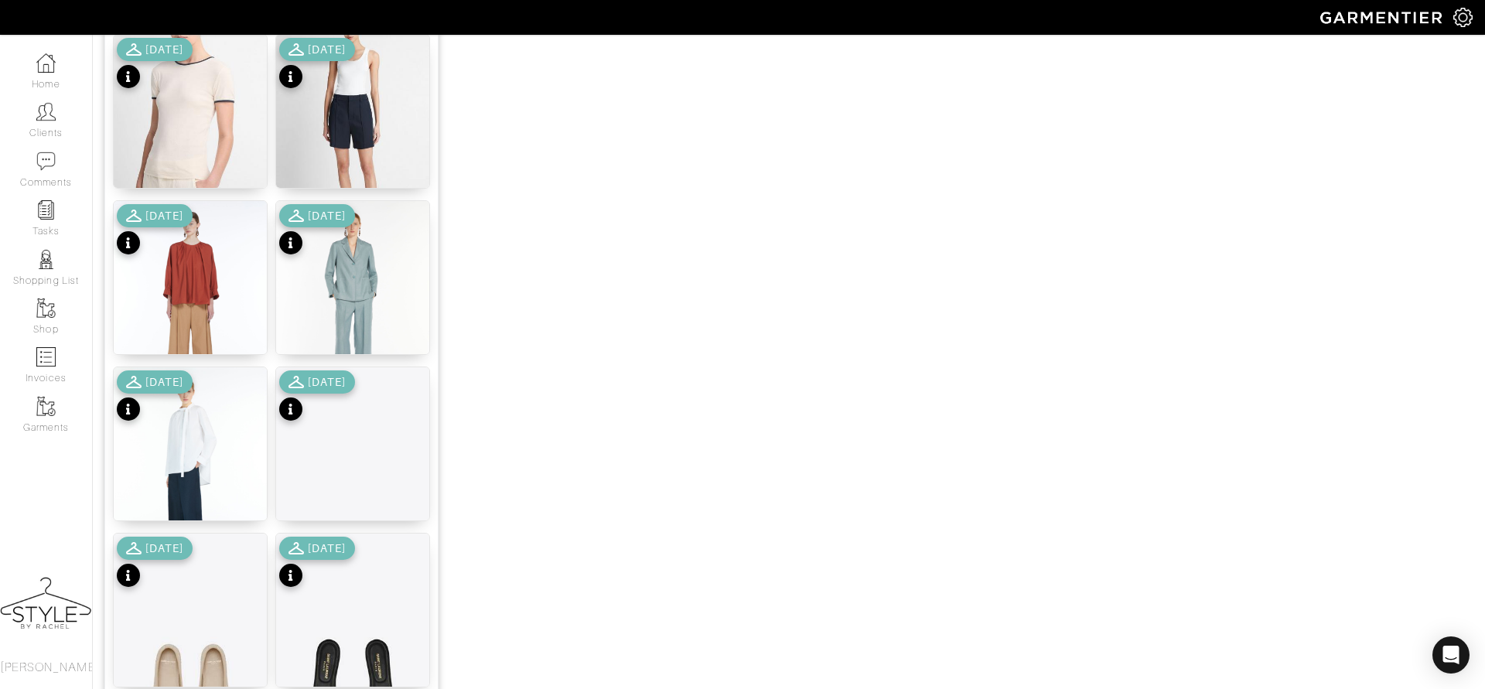
scroll to position [1222, 0]
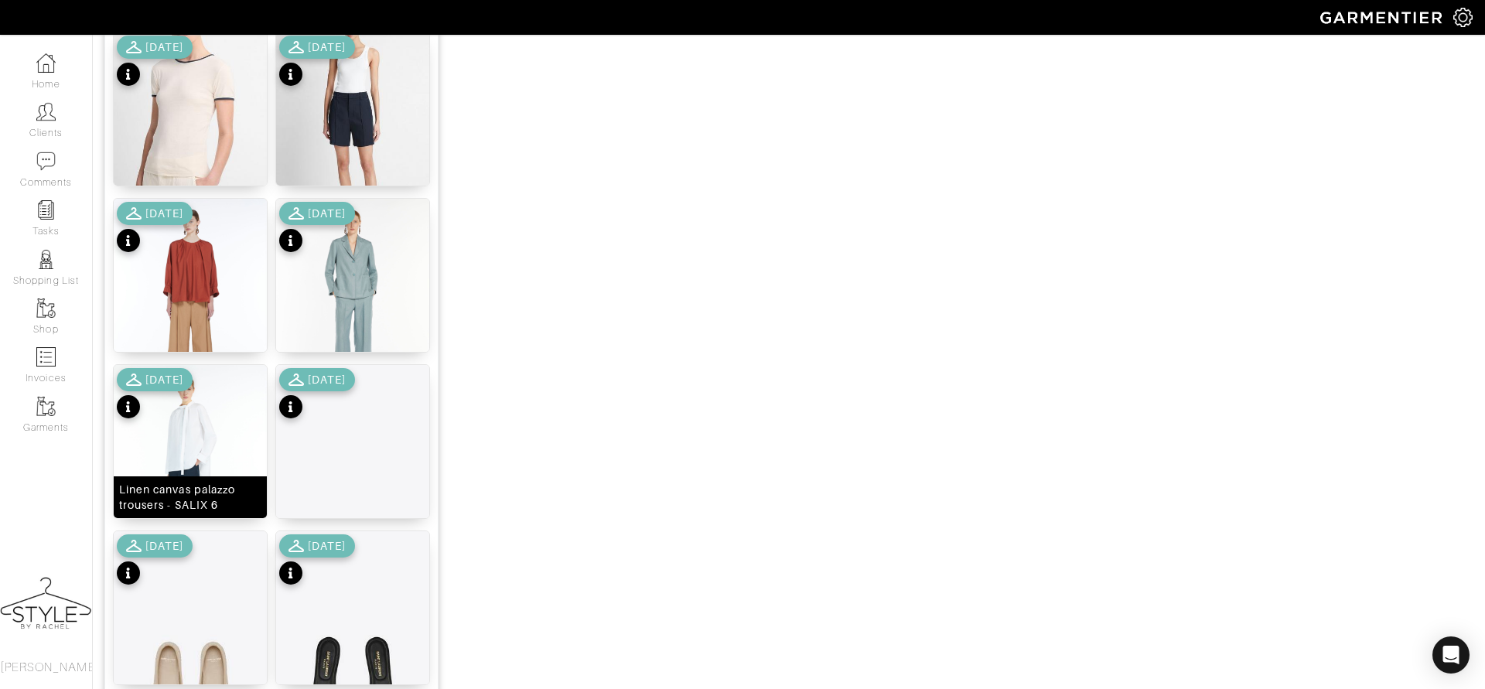
click at [186, 456] on img at bounding box center [190, 467] width 153 height 204
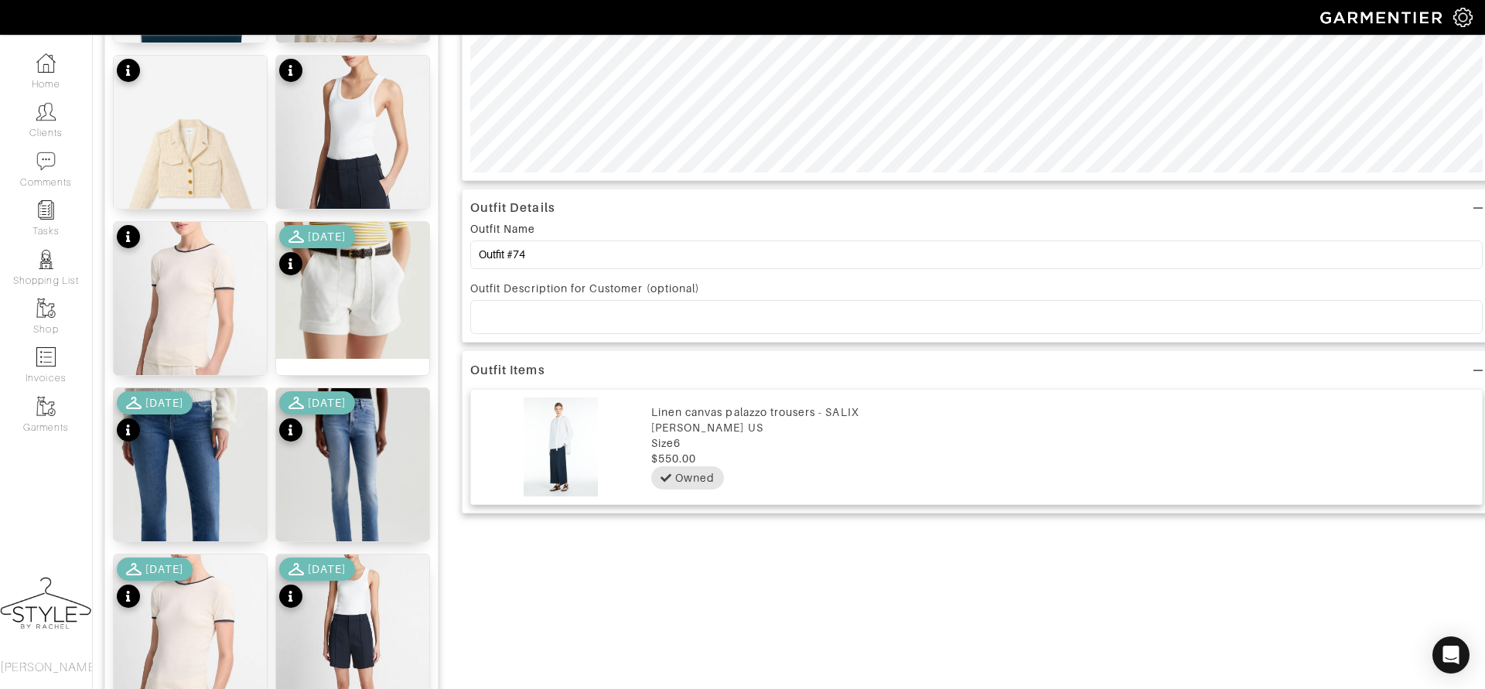
scroll to position [0, 0]
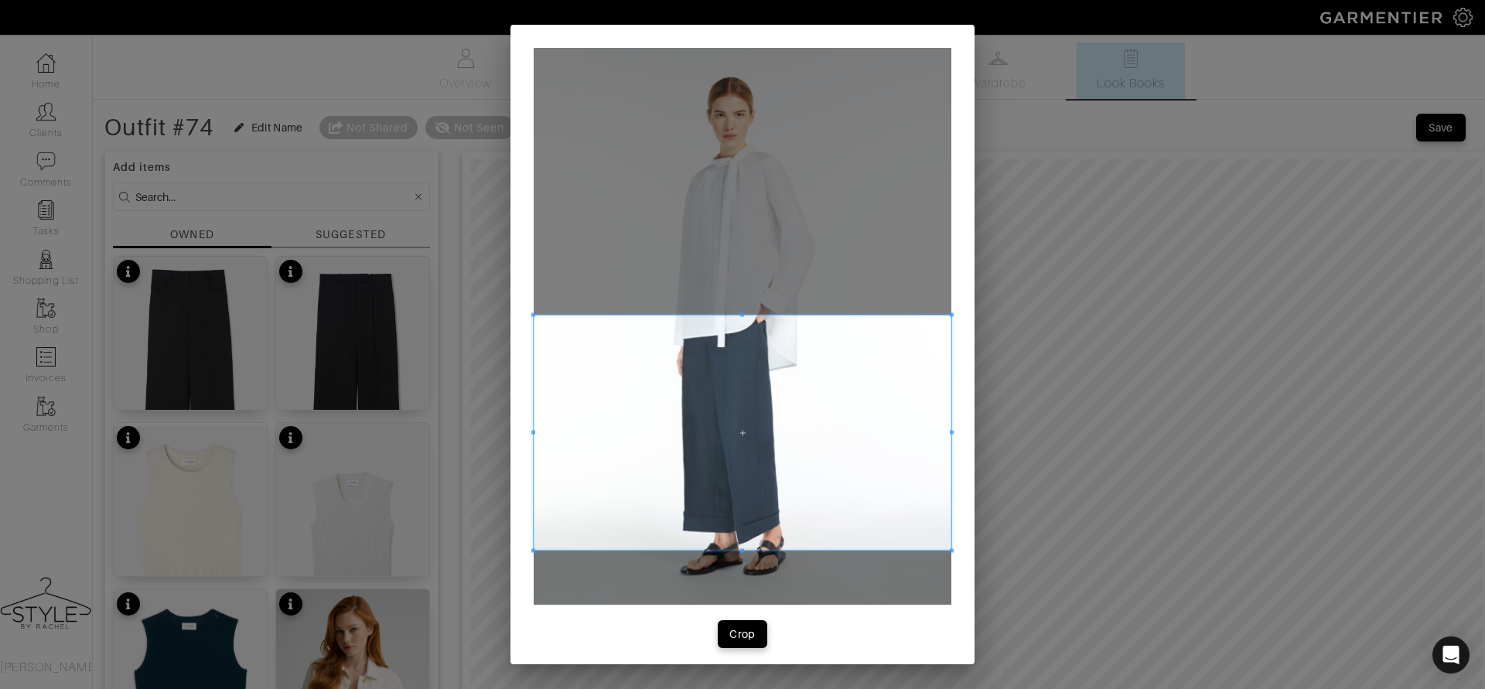
click at [708, 451] on span at bounding box center [743, 433] width 418 height 235
click at [743, 632] on div "Crop" at bounding box center [742, 634] width 26 height 15
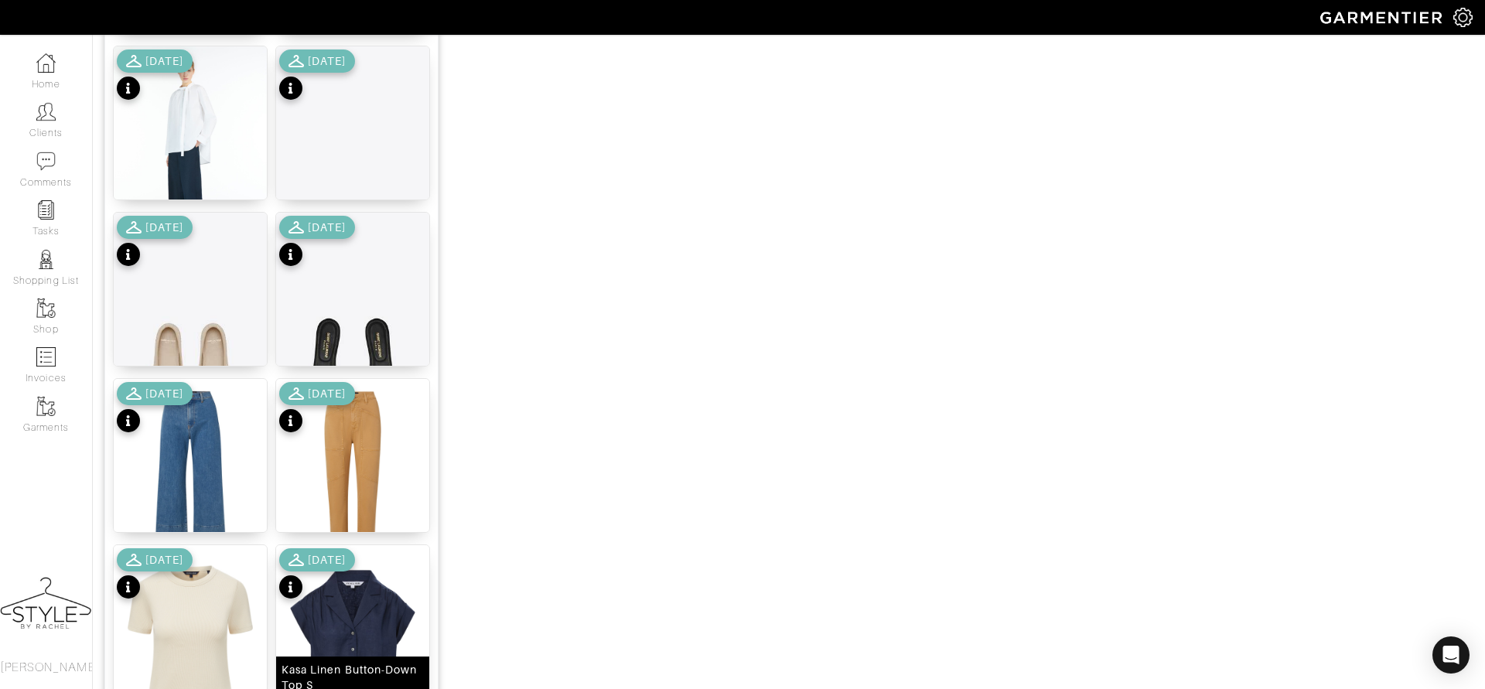
scroll to position [1839, 0]
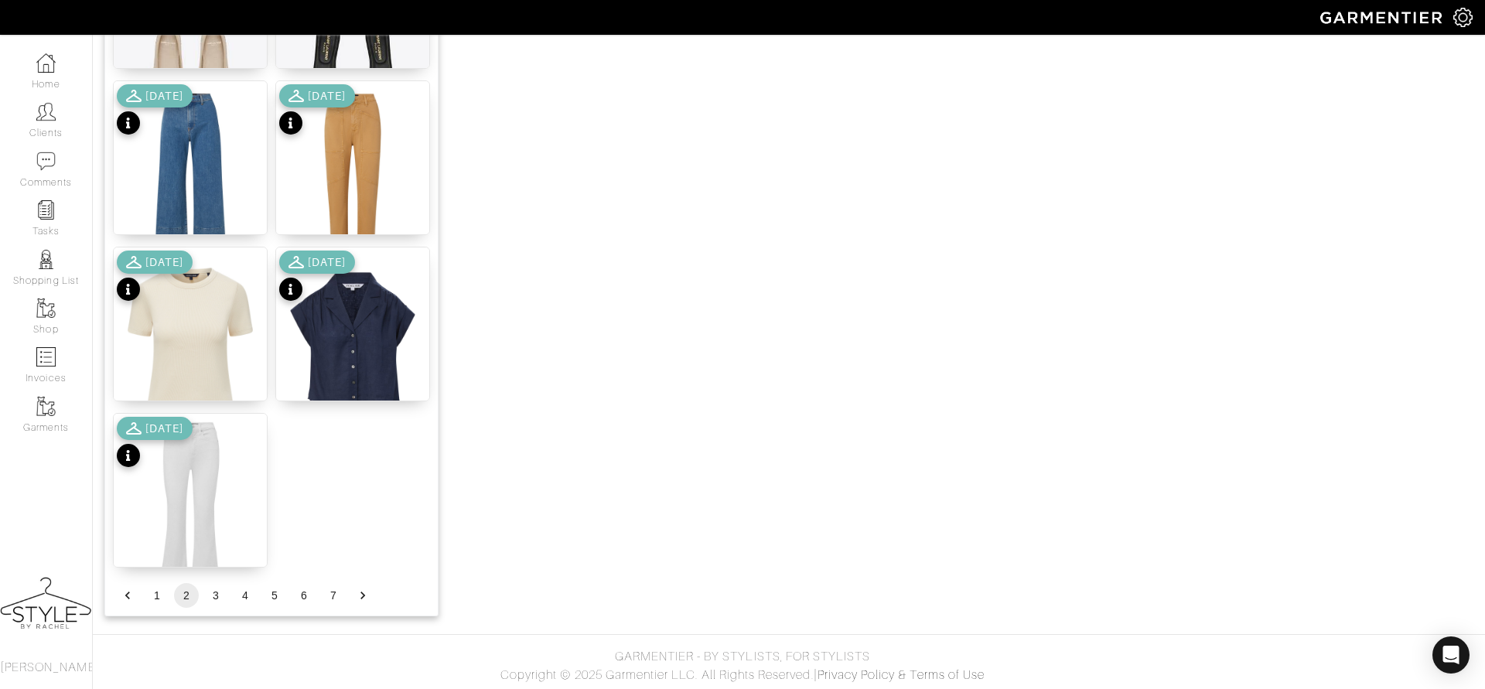
click at [183, 295] on div "5/18/24" at bounding box center [155, 278] width 76 height 54
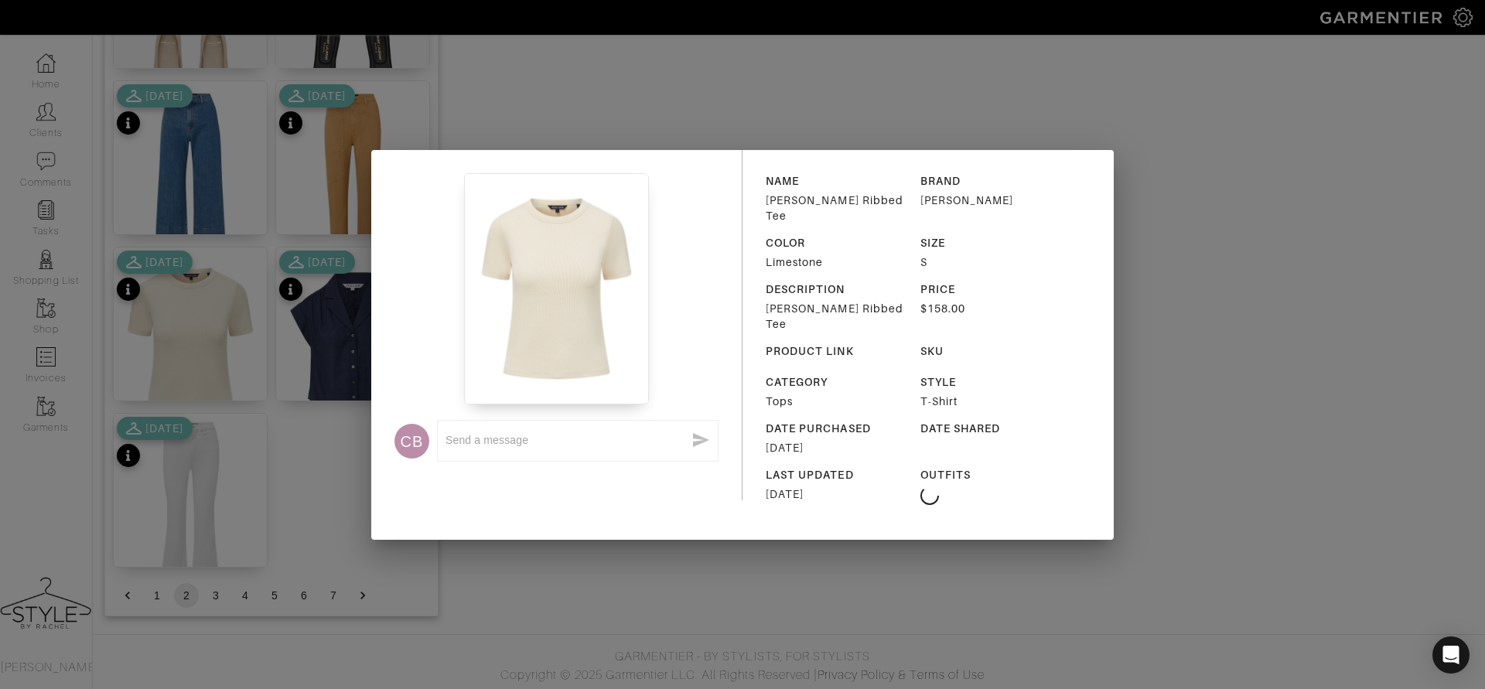
click at [241, 487] on div "CB x NAME Pruitt Ribbed Tee BRAND Veronica Beard COLOR Limestone SIZE S DESCRIP…" at bounding box center [742, 344] width 1485 height 689
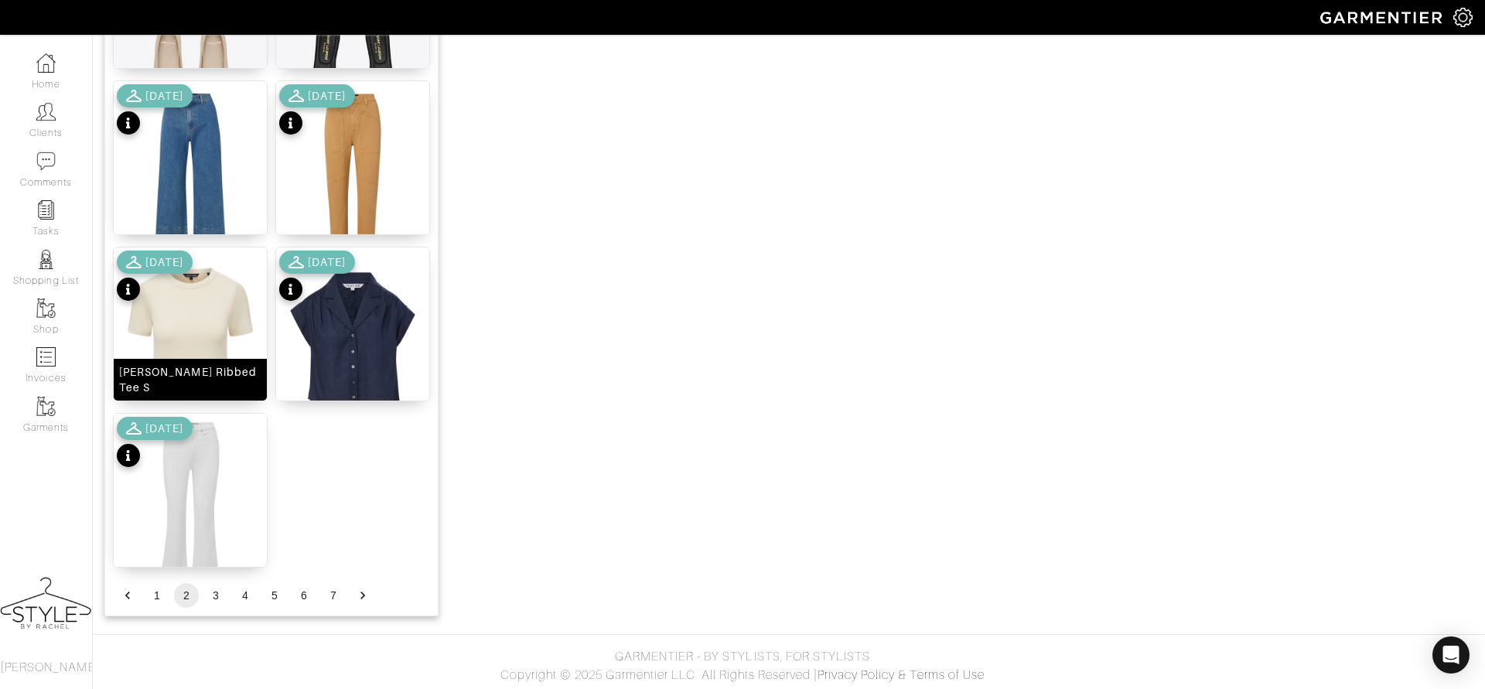
click at [210, 339] on img at bounding box center [190, 344] width 153 height 193
click at [299, 589] on button "6" at bounding box center [304, 595] width 25 height 25
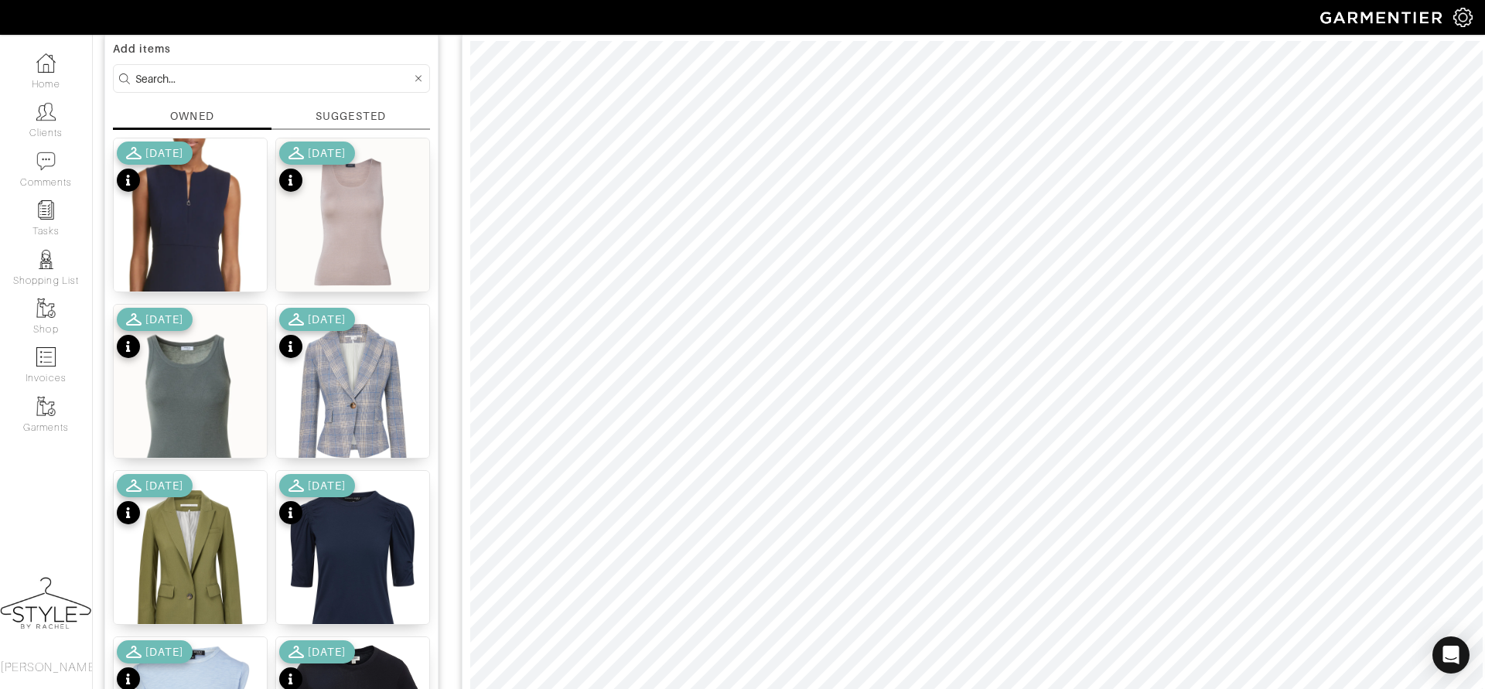
scroll to position [115, 0]
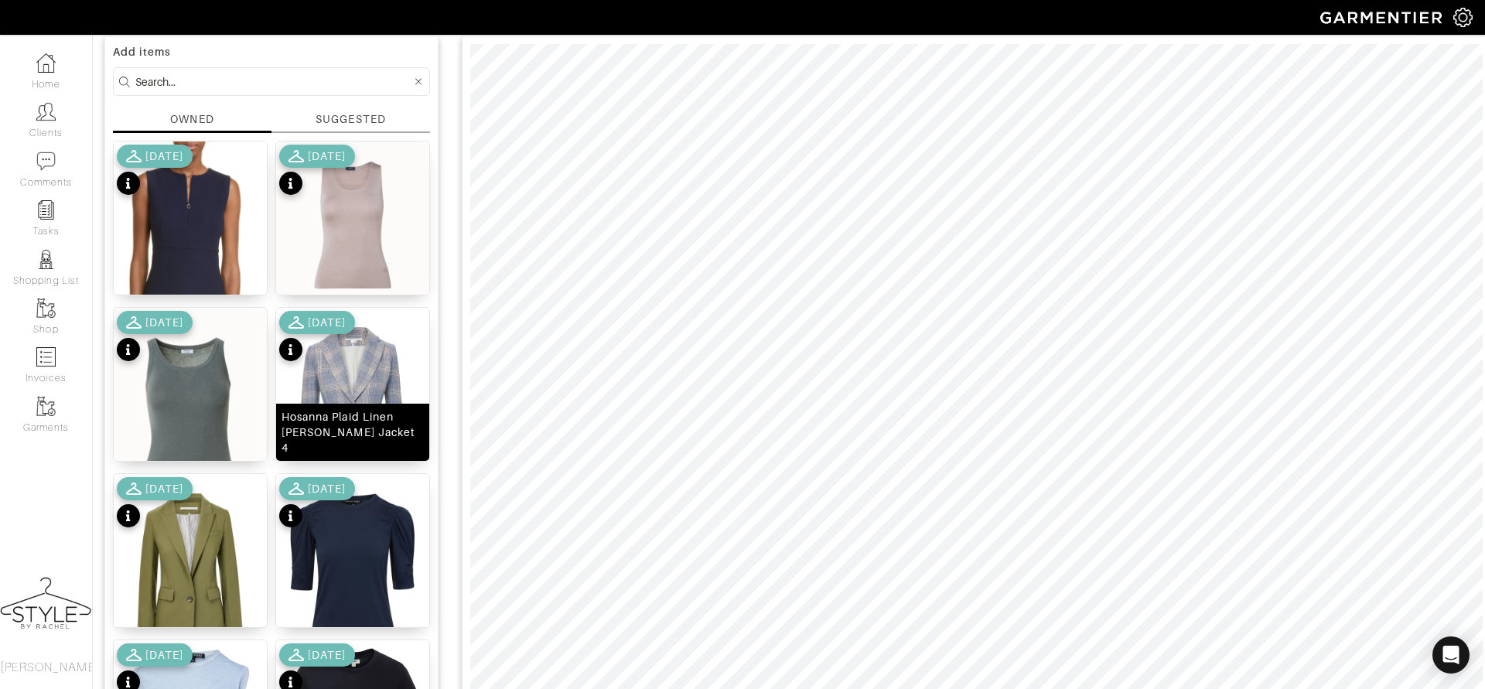
click at [361, 364] on img at bounding box center [352, 404] width 153 height 193
click at [371, 84] on input at bounding box center [273, 81] width 276 height 19
type input "shoe"
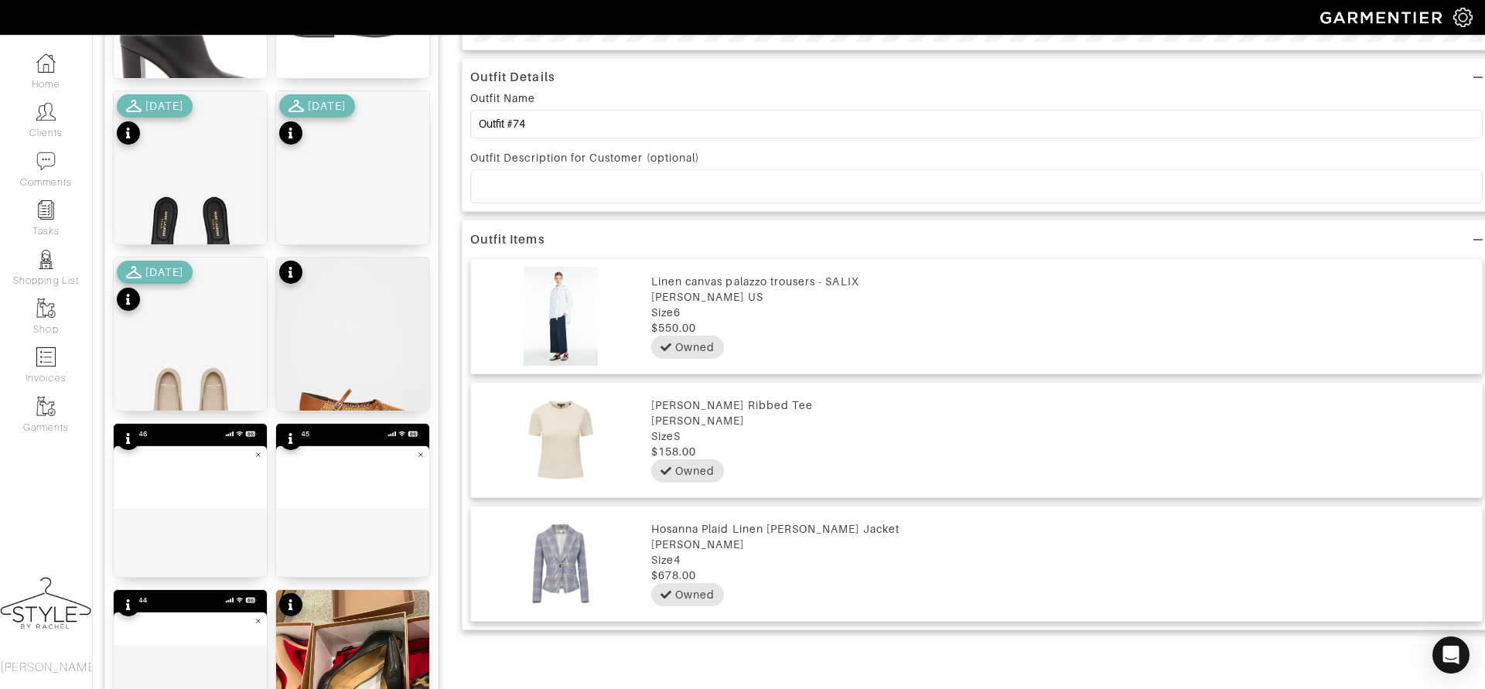
scroll to position [837, 0]
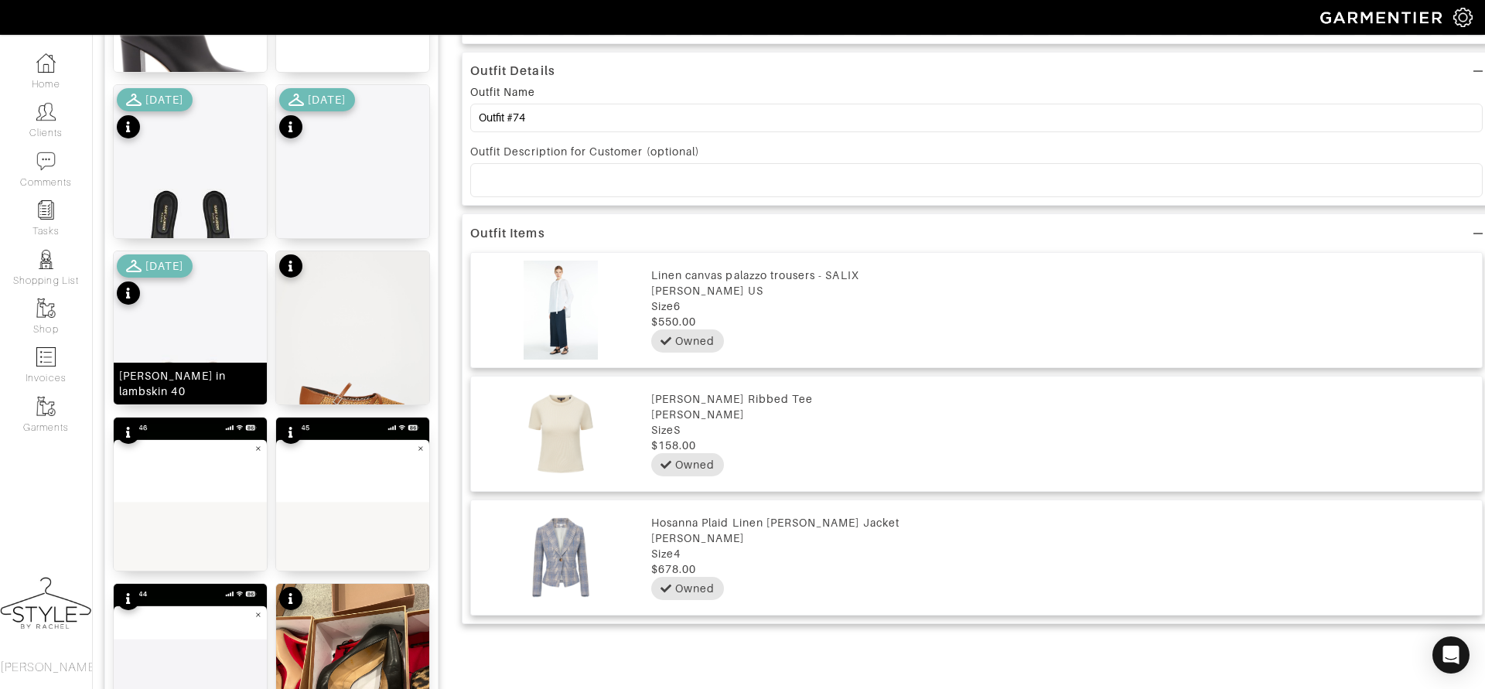
click at [213, 340] on img at bounding box center [190, 375] width 153 height 249
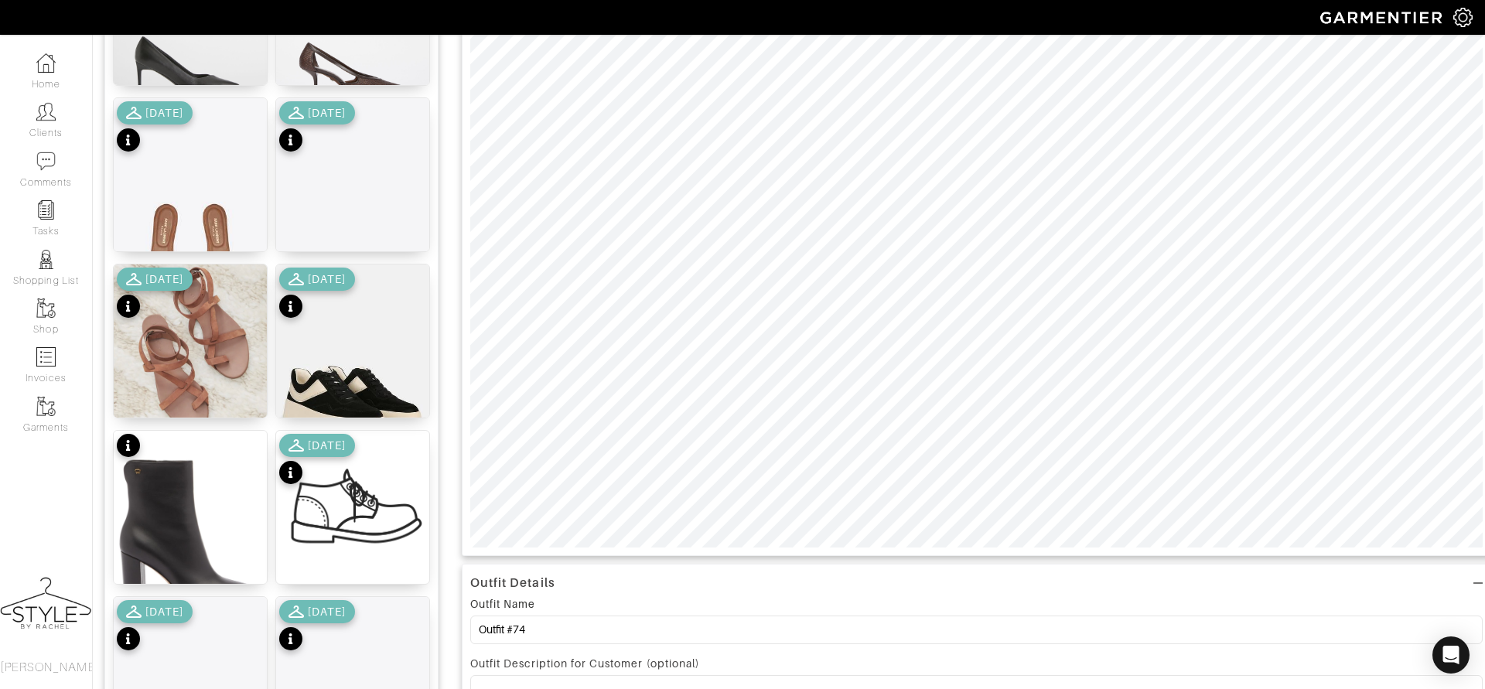
scroll to position [326, 0]
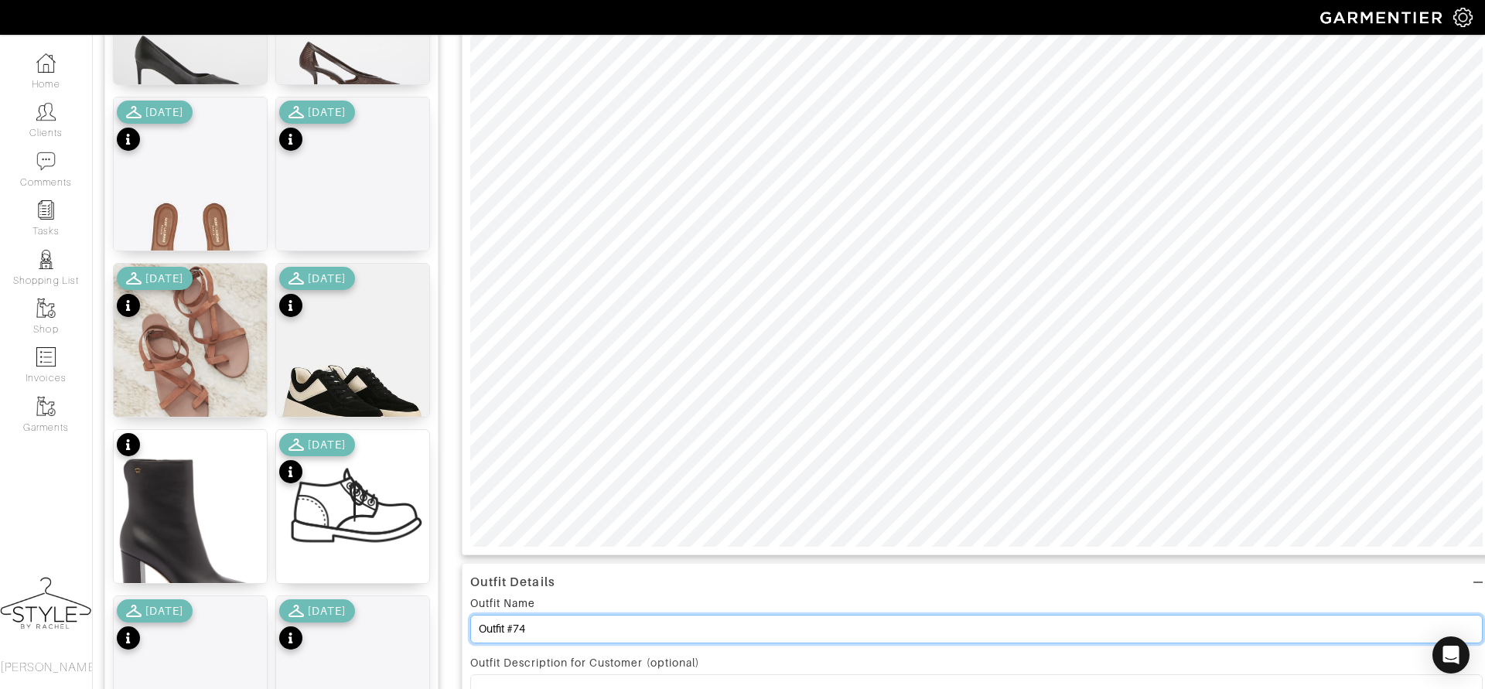
drag, startPoint x: 565, startPoint y: 621, endPoint x: 432, endPoint y: 617, distance: 133.1
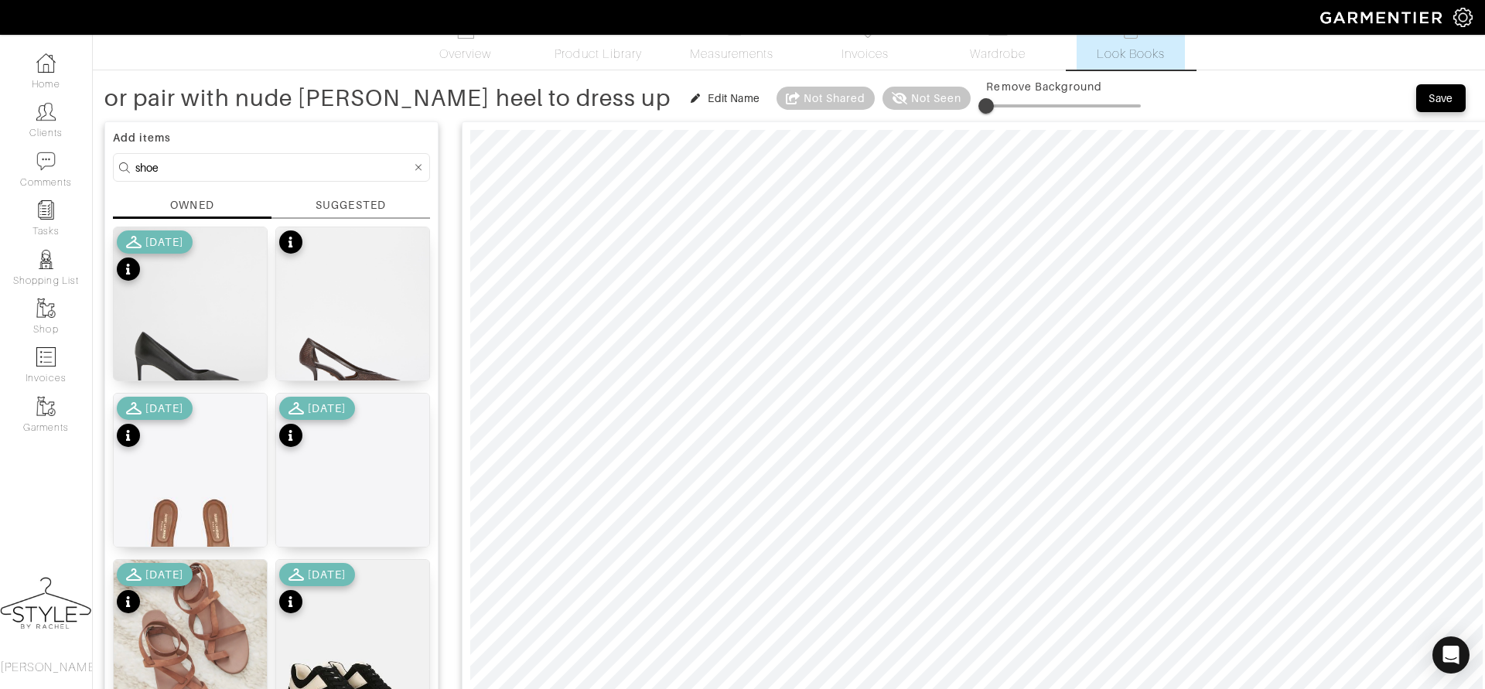
scroll to position [29, 0]
type input "or pair with nude [PERSON_NAME] heel to dress up"
click at [1455, 101] on span "Save" at bounding box center [1441, 98] width 32 height 15
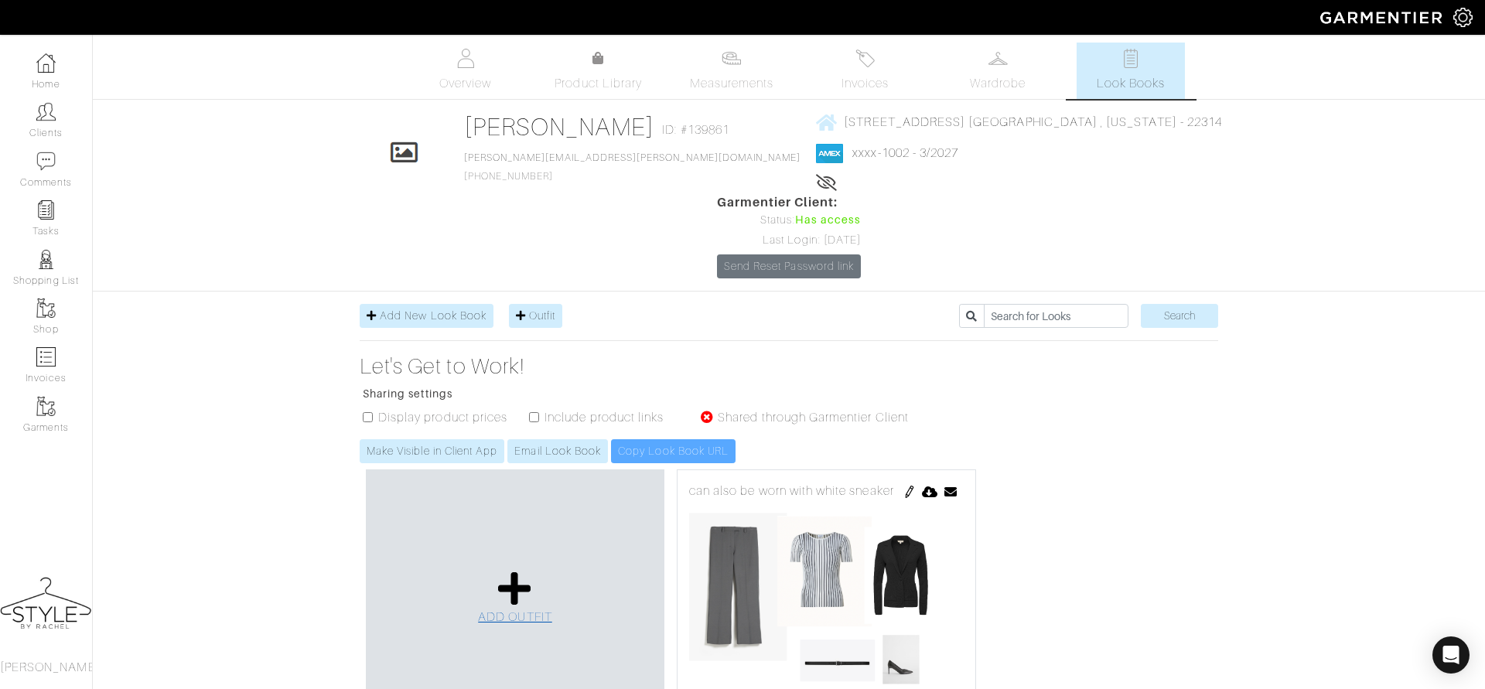
click at [499, 570] on icon at bounding box center [514, 588] width 33 height 37
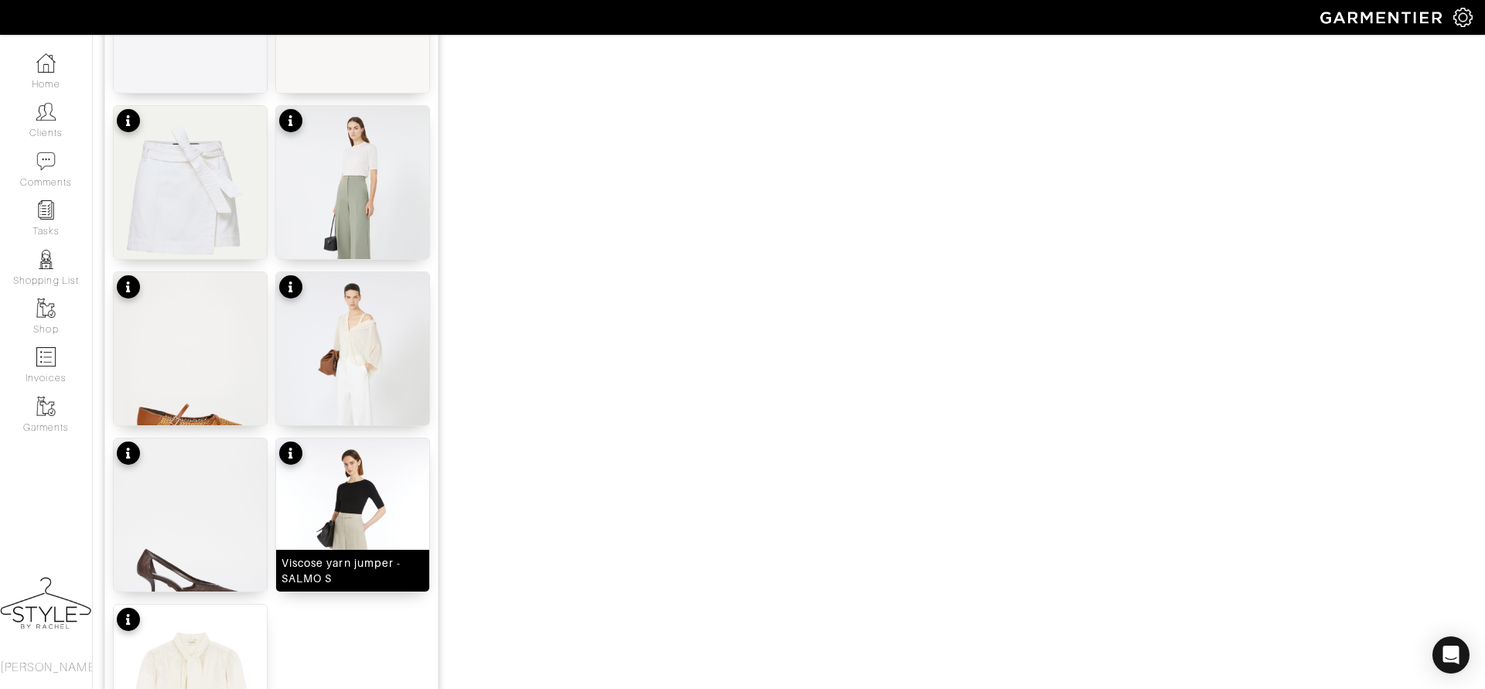
scroll to position [1839, 0]
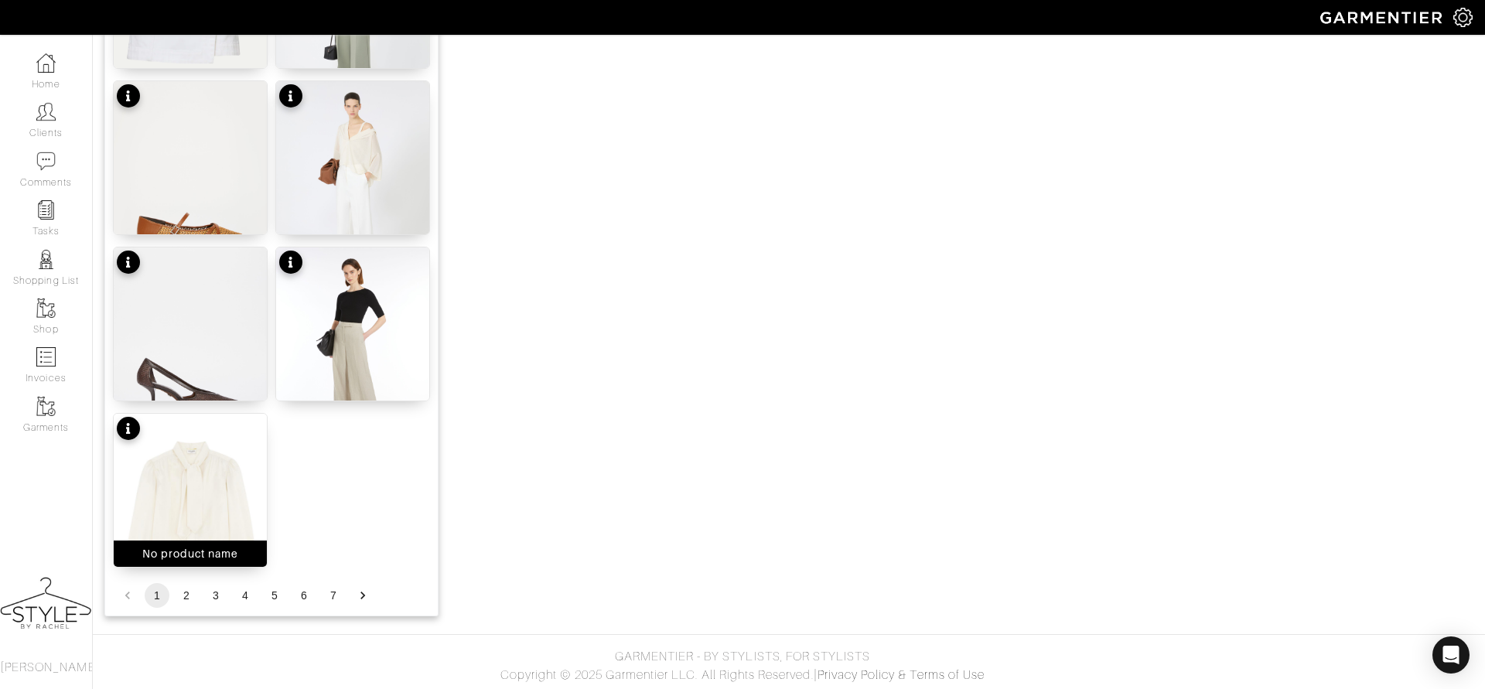
click at [184, 490] on img at bounding box center [190, 516] width 153 height 204
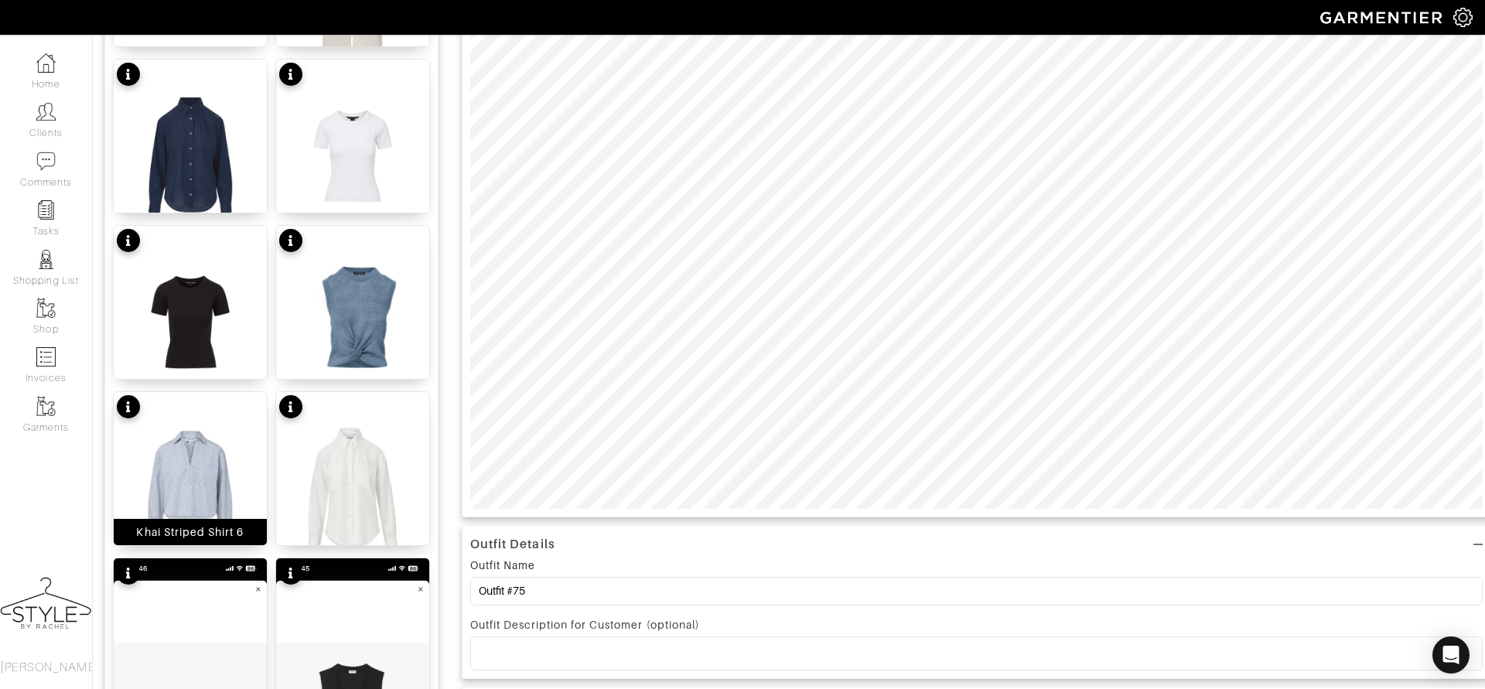
scroll to position [0, 0]
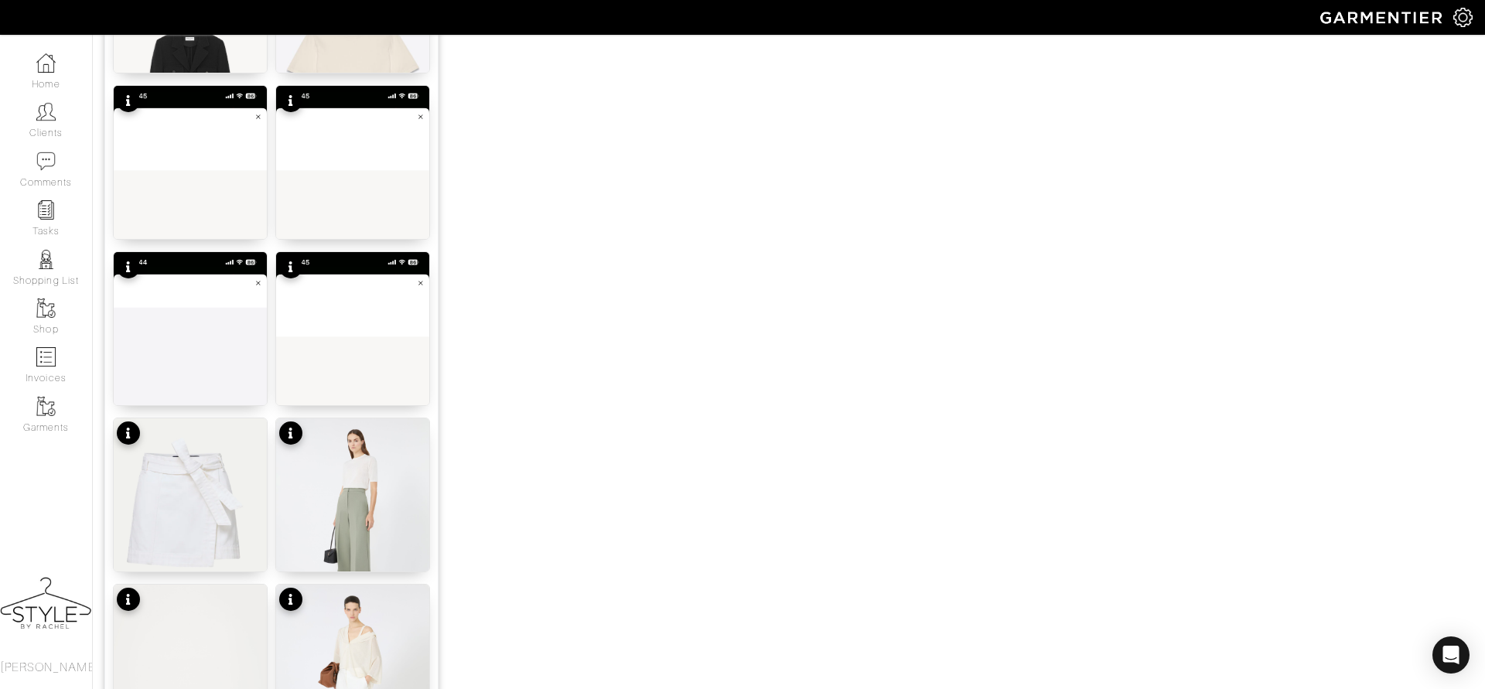
scroll to position [1427, 0]
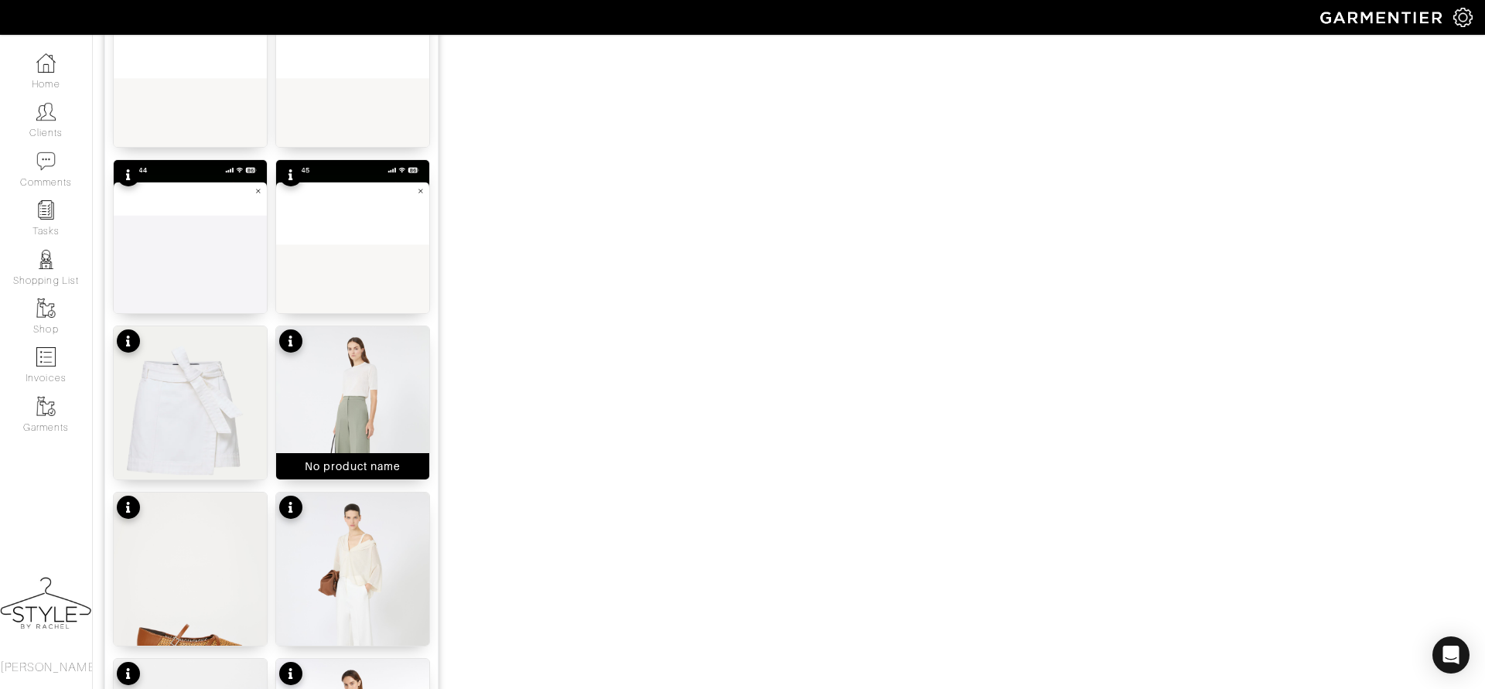
click at [365, 403] on img at bounding box center [352, 428] width 153 height 204
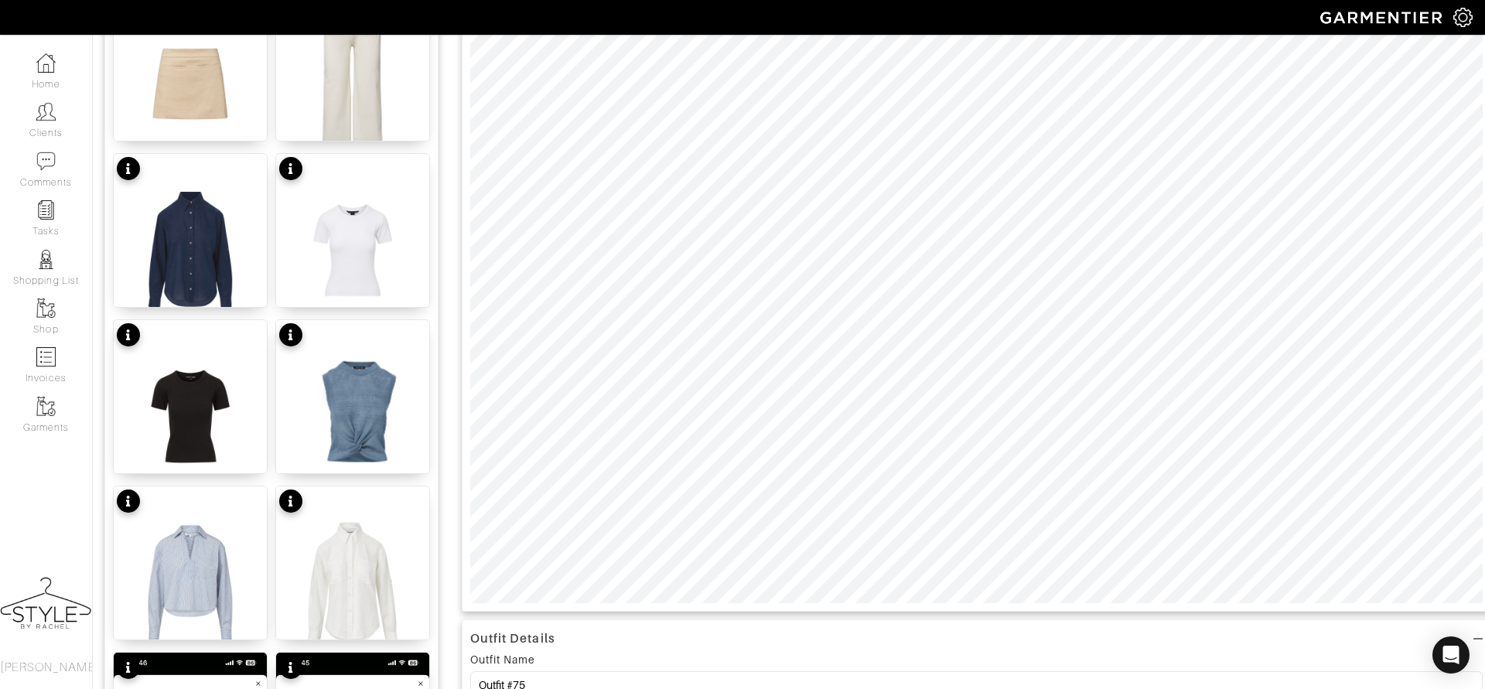
scroll to position [298, 0]
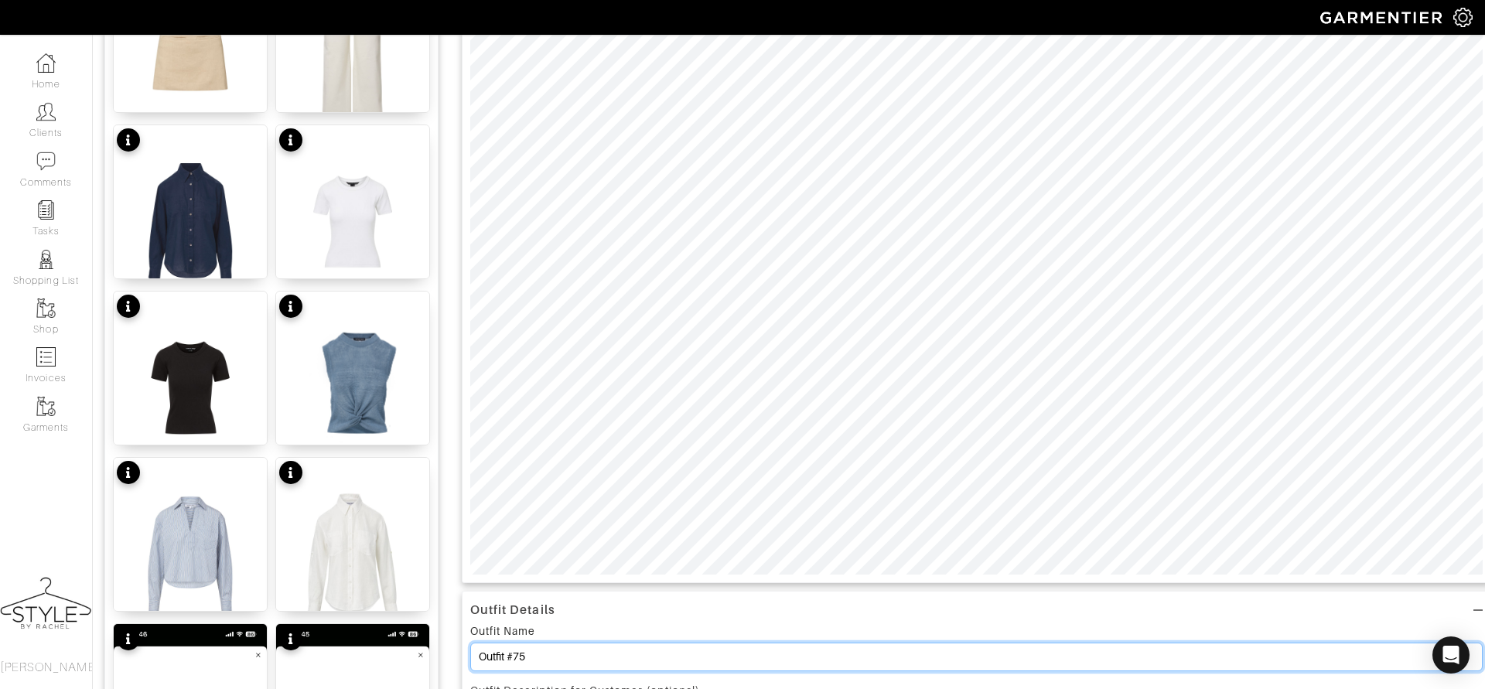
drag, startPoint x: 709, startPoint y: 655, endPoint x: 427, endPoint y: 644, distance: 282.5
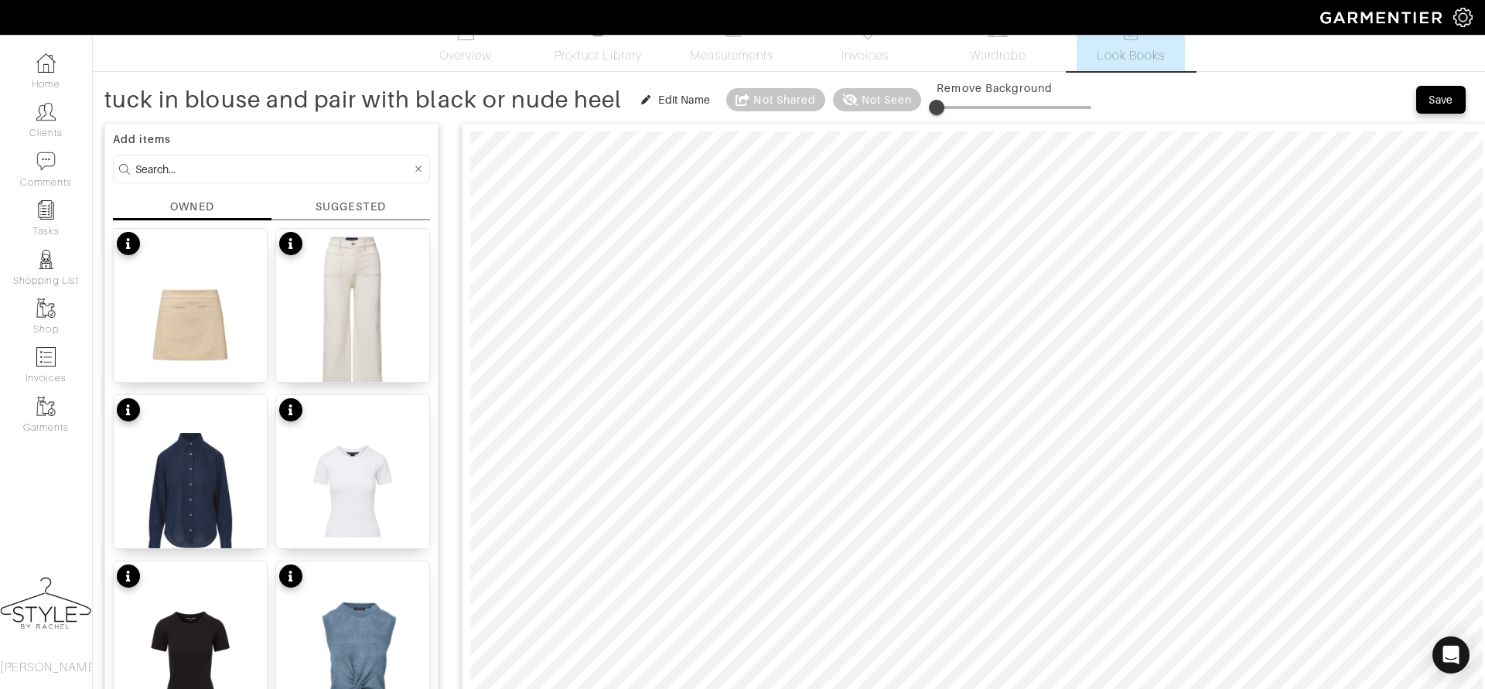
scroll to position [0, 0]
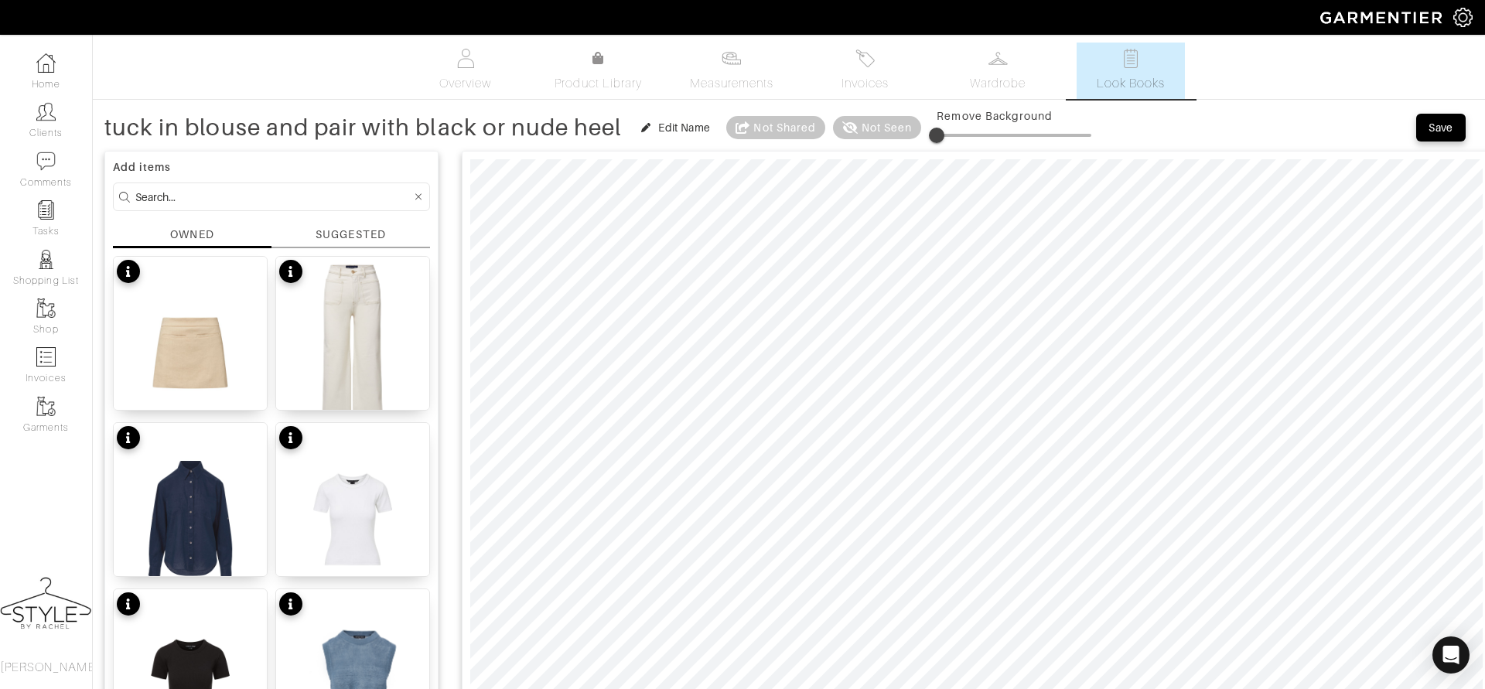
type input "tuck in blouse and pair with black or nude heel"
click at [1429, 134] on div "Save" at bounding box center [1441, 127] width 25 height 15
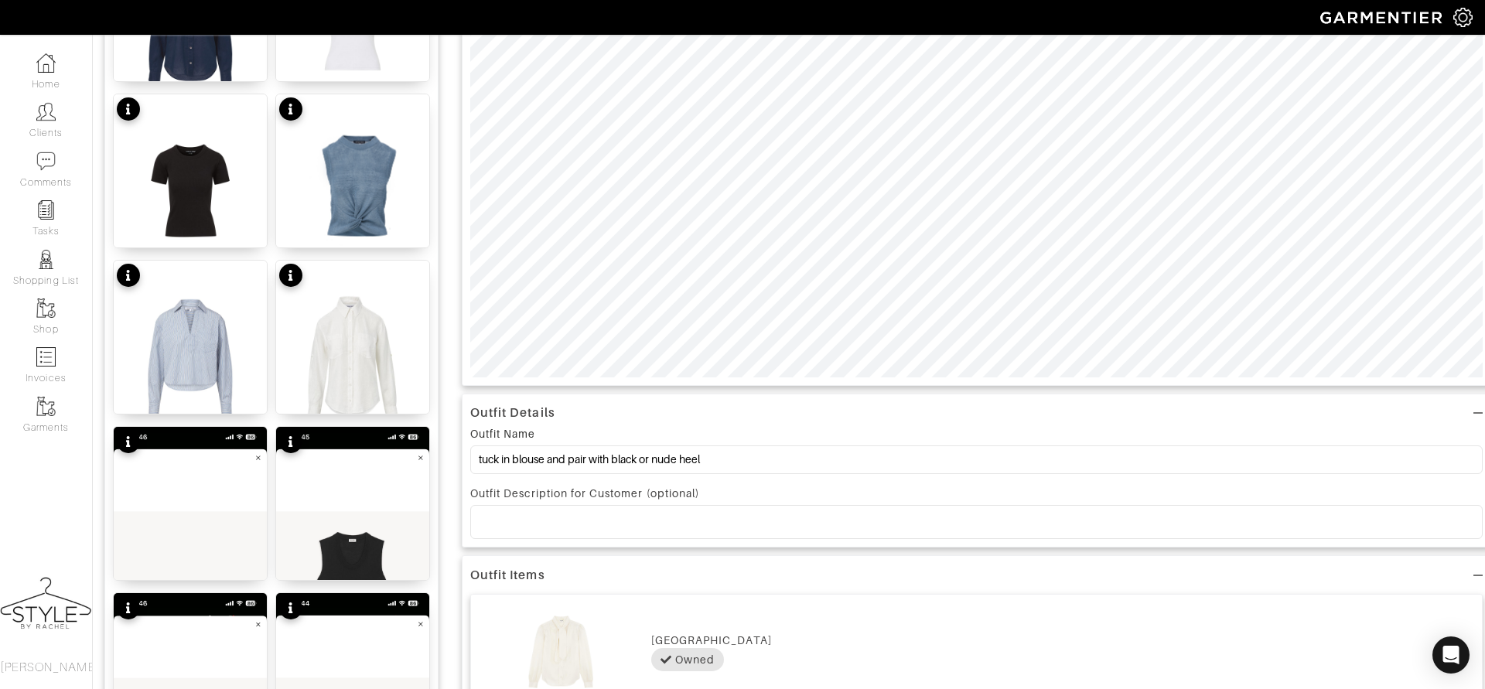
scroll to position [498, 0]
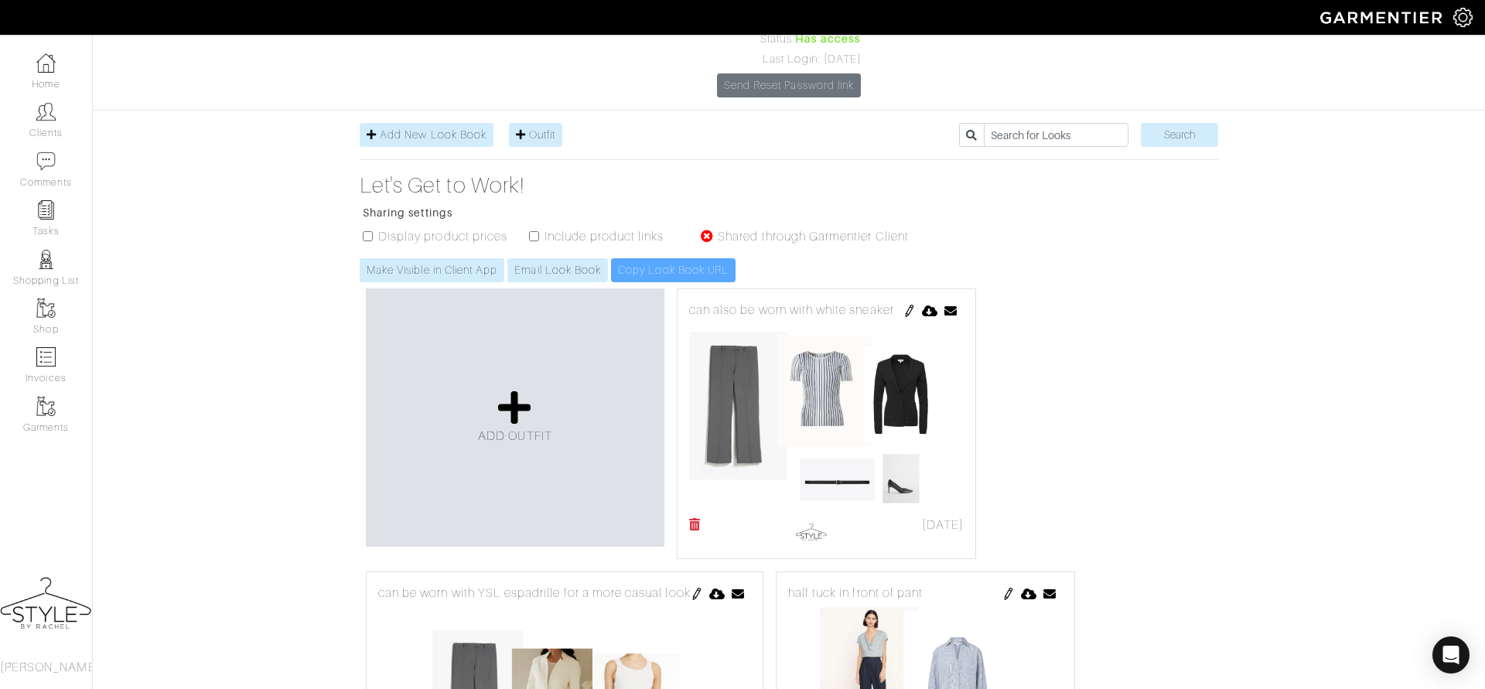
scroll to position [176, 0]
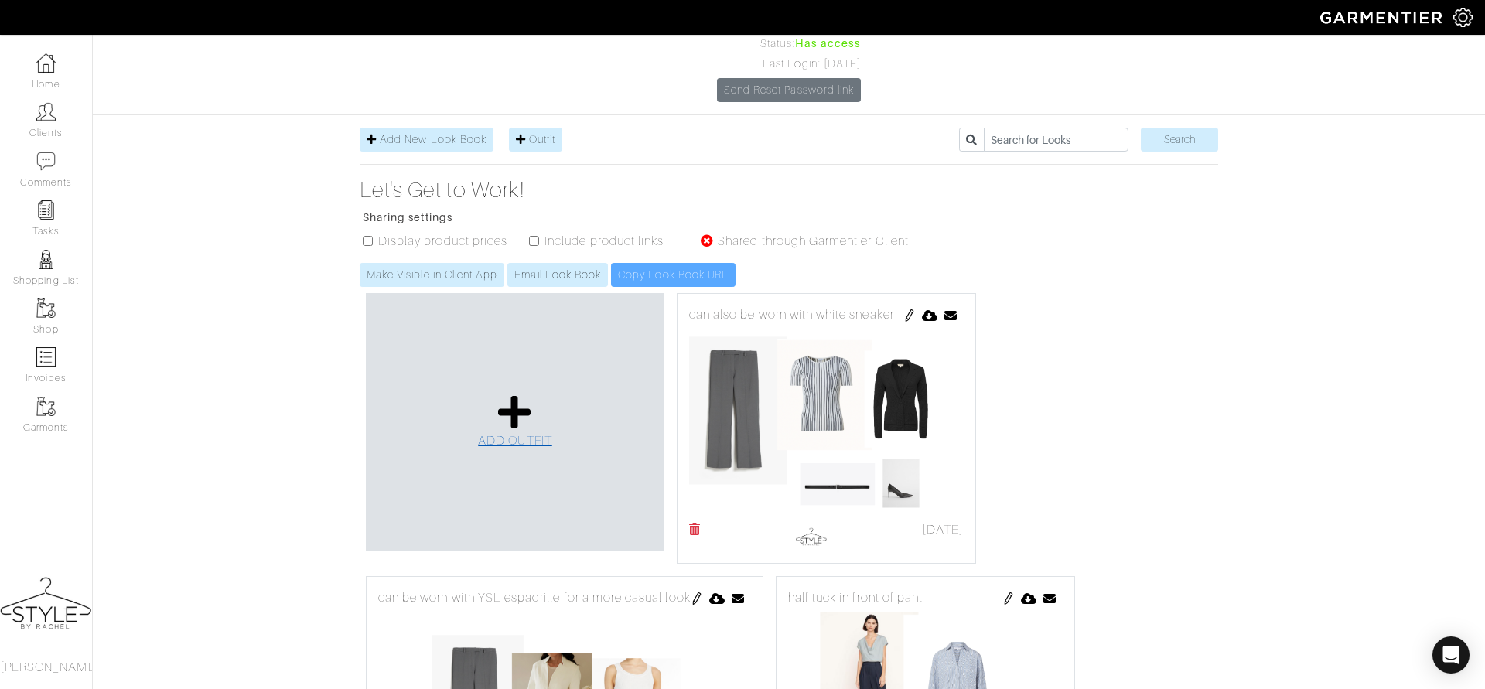
click at [526, 394] on icon at bounding box center [514, 412] width 33 height 37
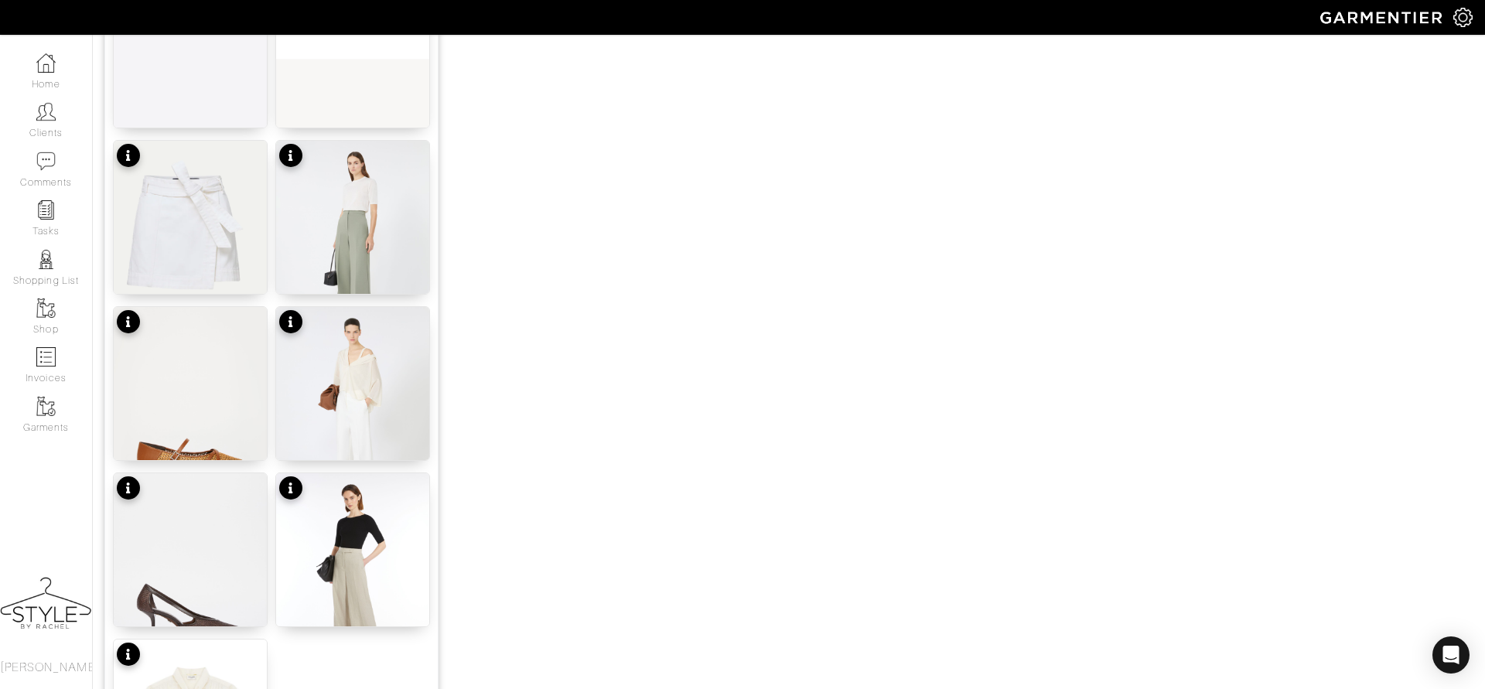
scroll to position [1610, 0]
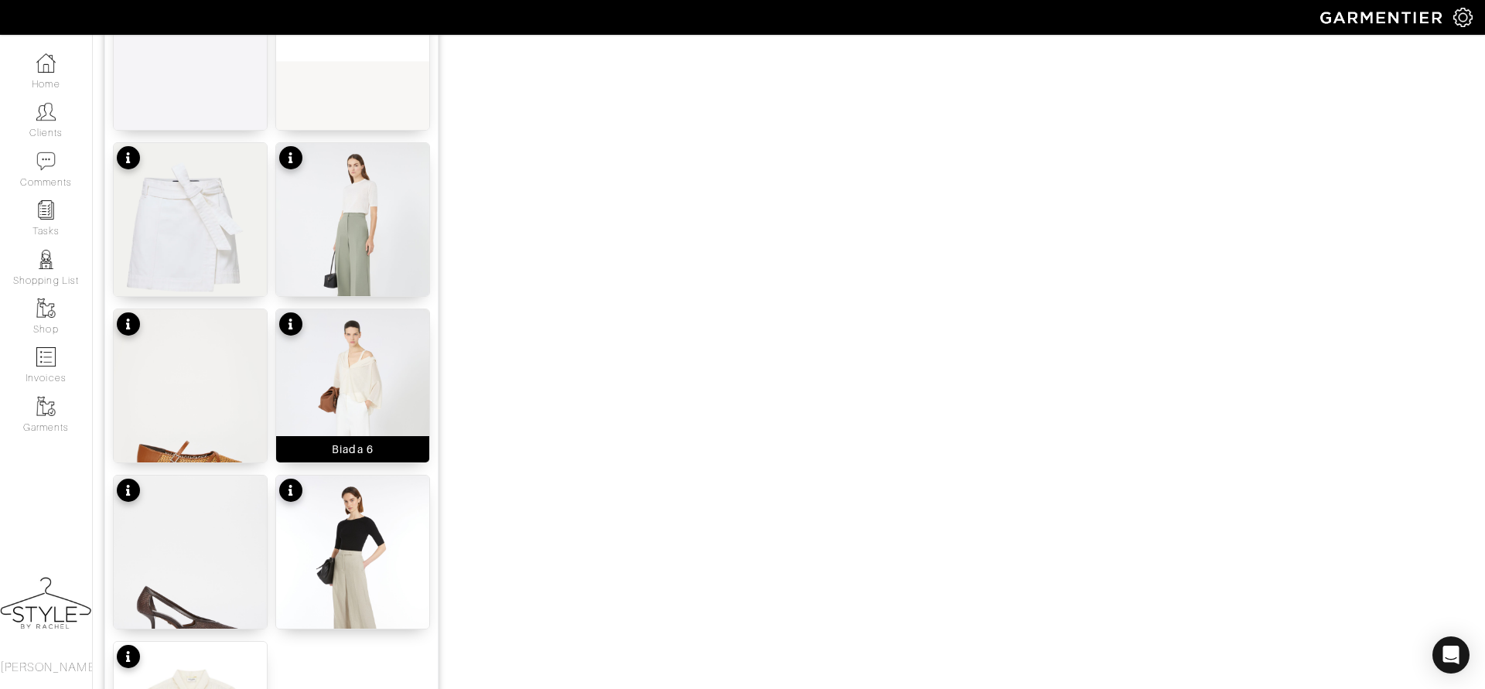
click at [362, 374] on img at bounding box center [352, 411] width 153 height 204
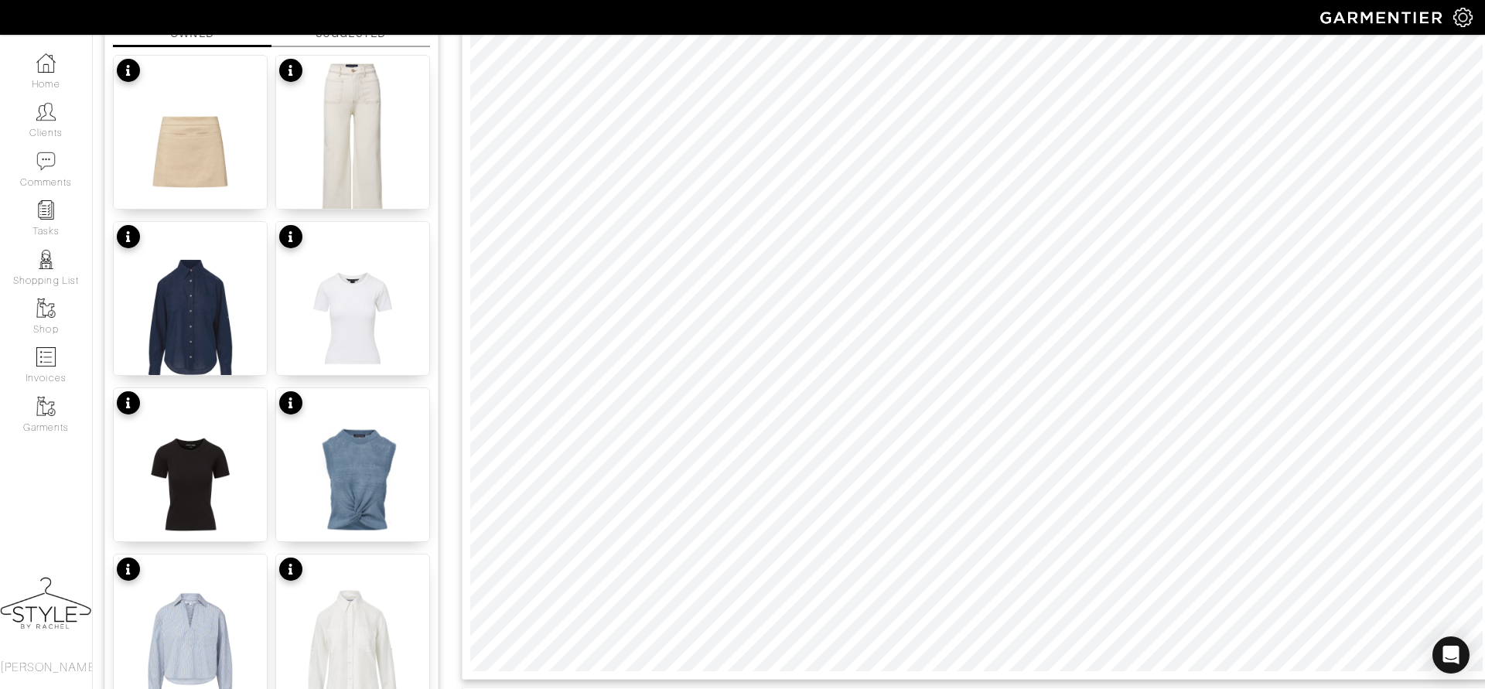
scroll to position [200, 0]
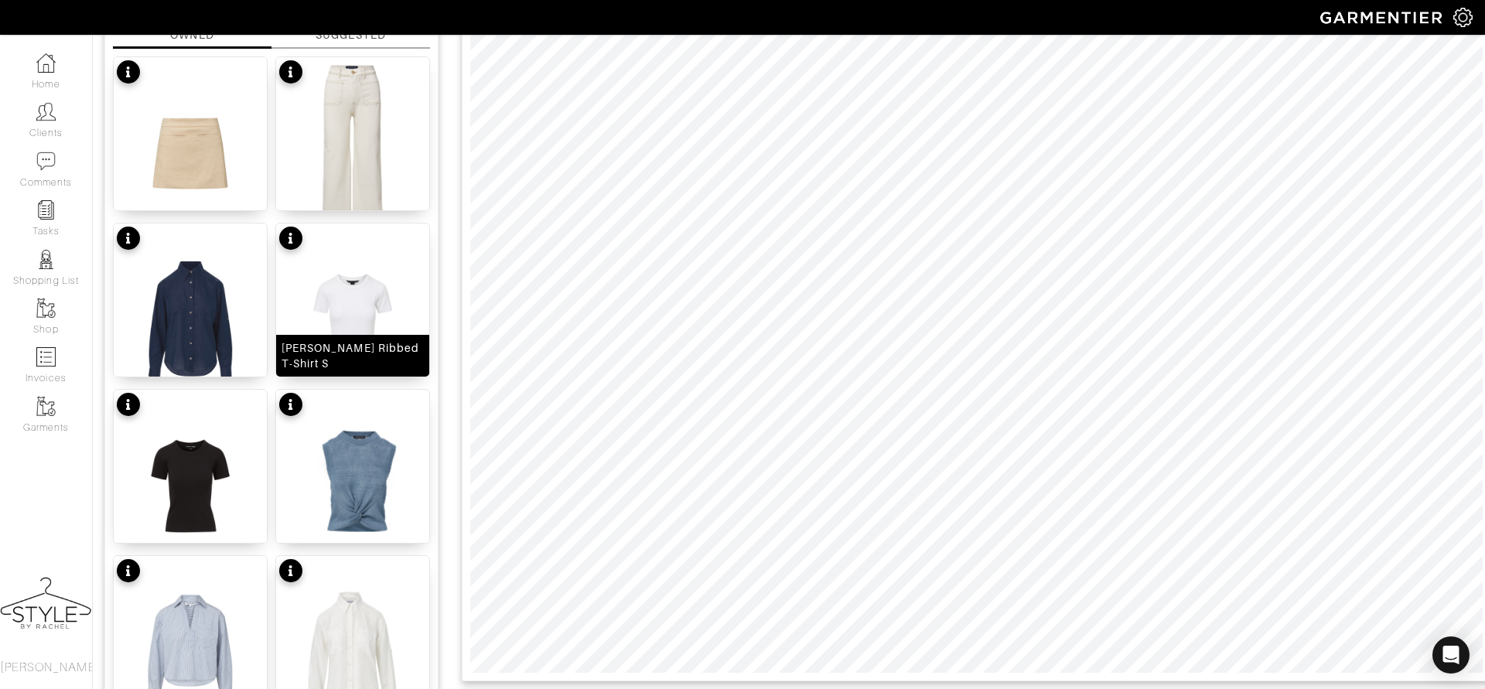
click at [362, 312] on img at bounding box center [352, 320] width 153 height 193
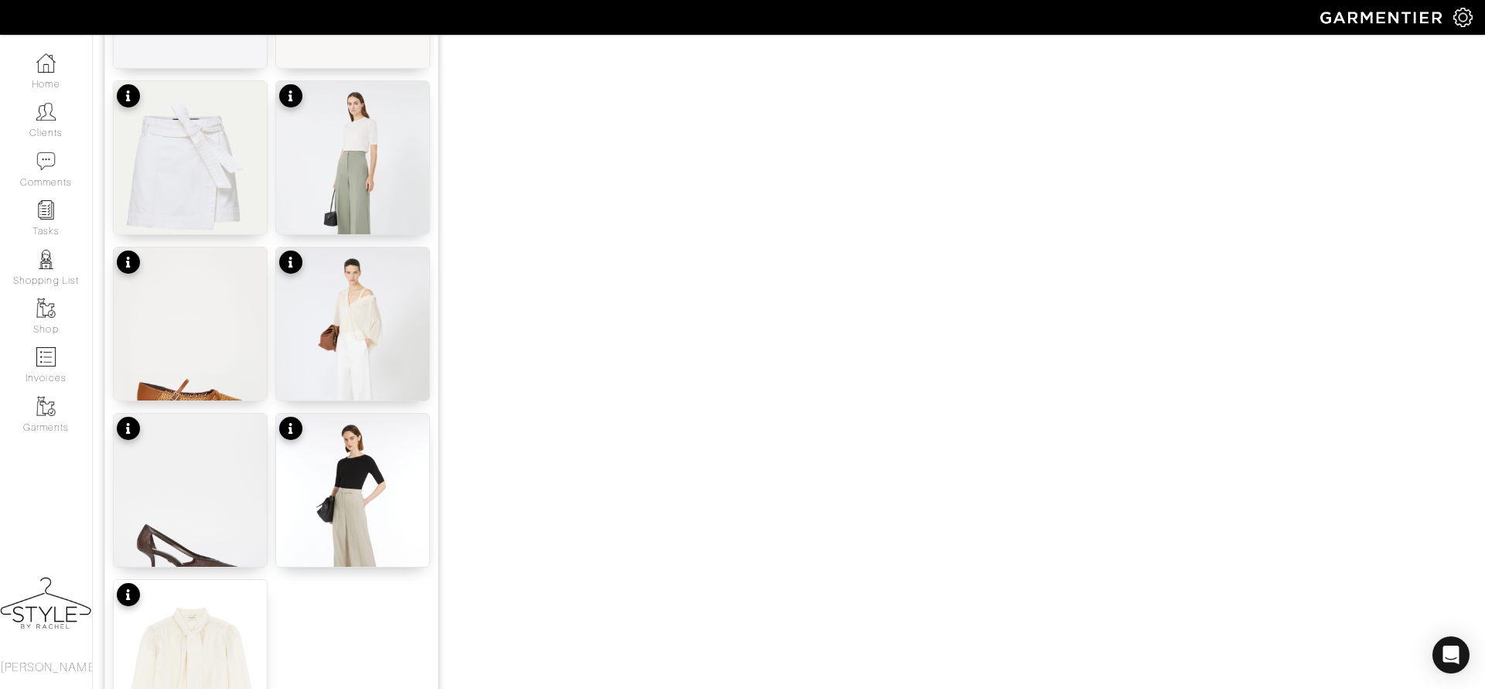
scroll to position [1839, 0]
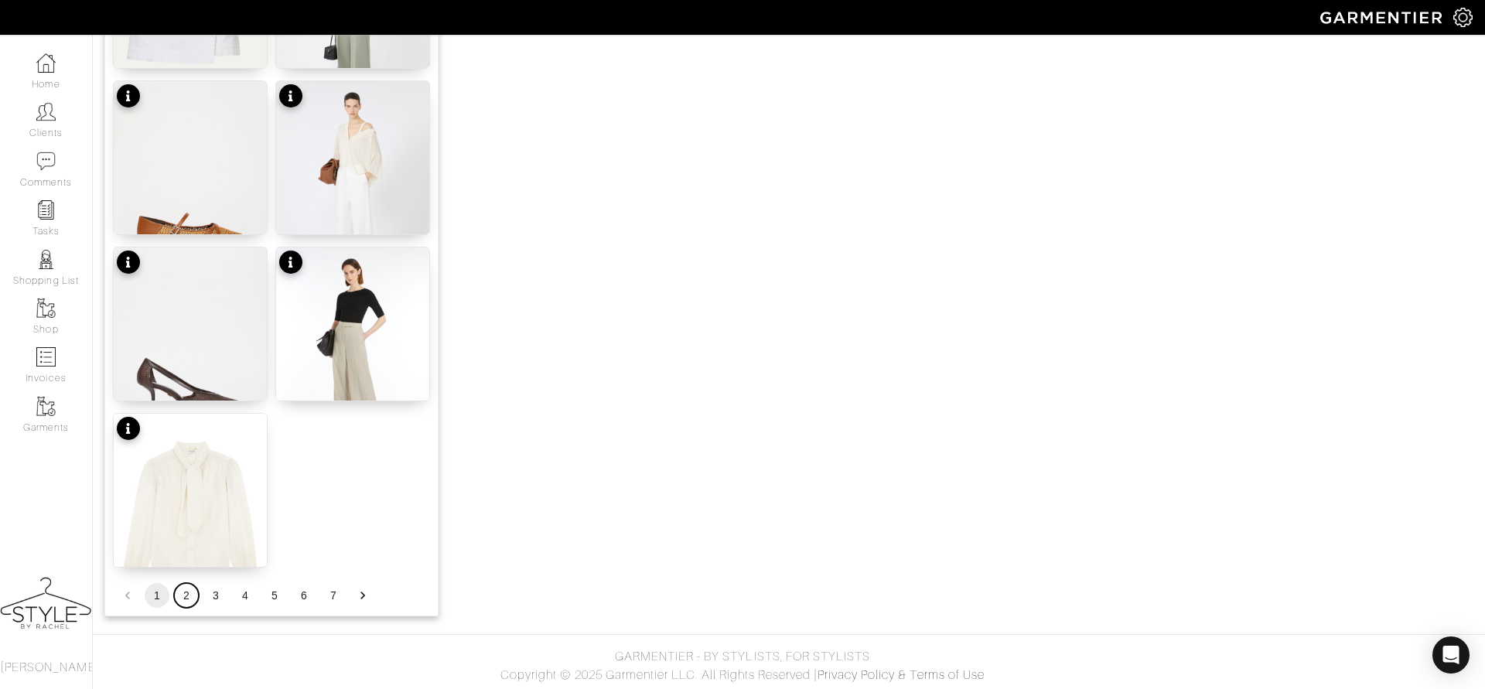
click at [181, 599] on button "2" at bounding box center [186, 595] width 25 height 25
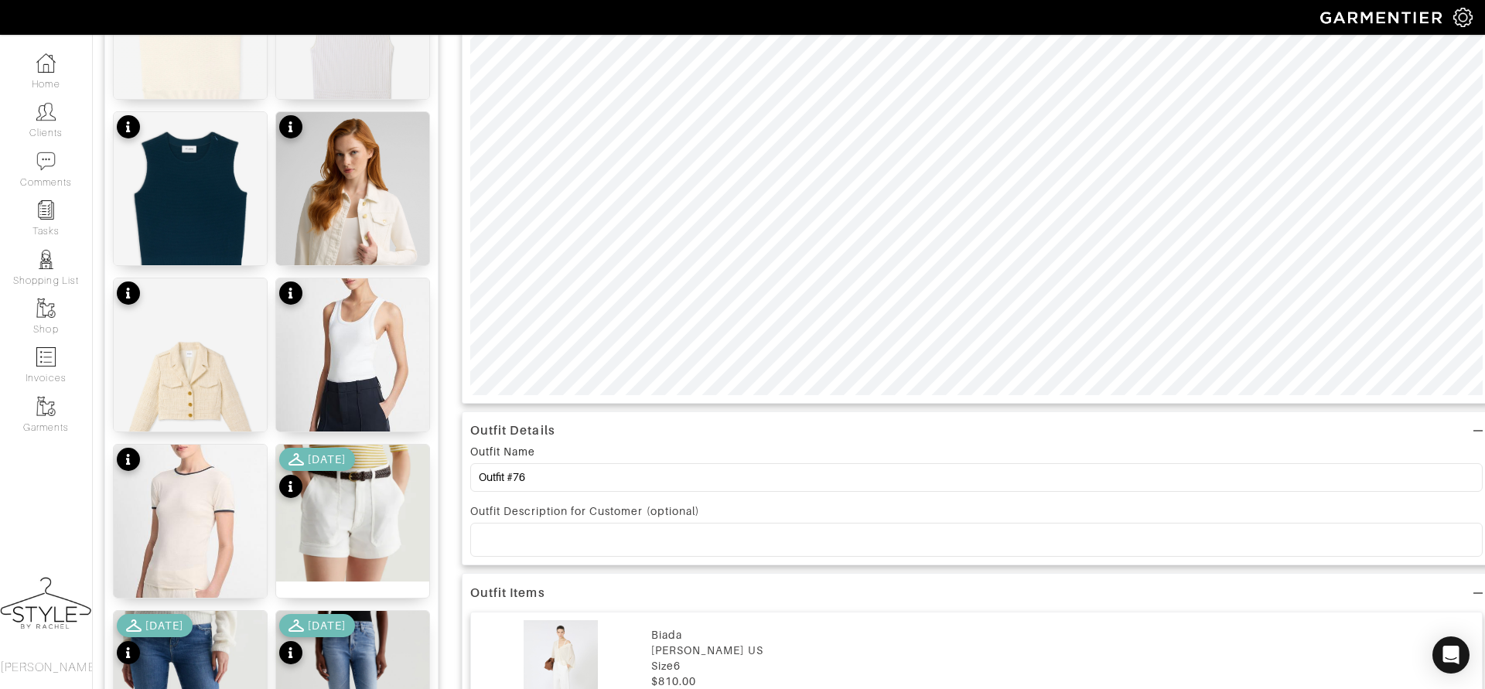
scroll to position [0, 0]
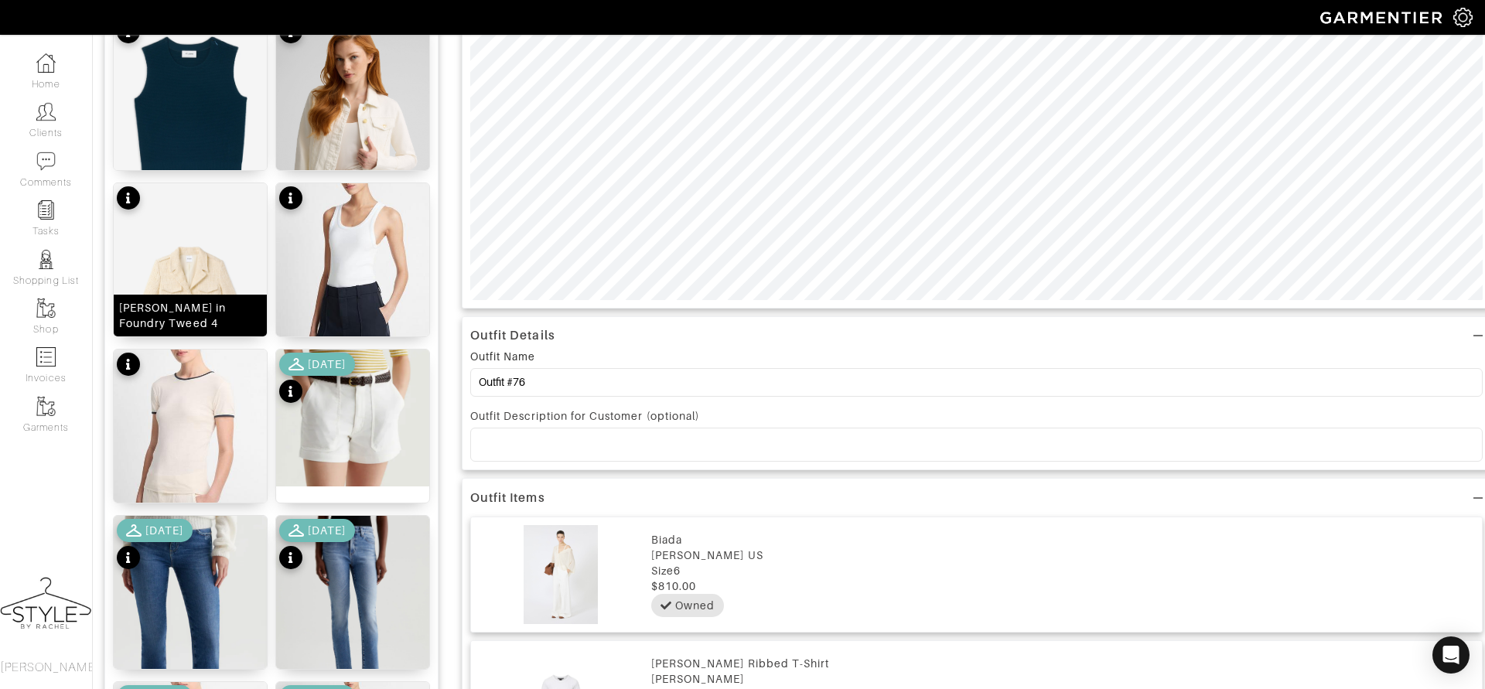
click at [194, 292] on img at bounding box center [190, 306] width 153 height 246
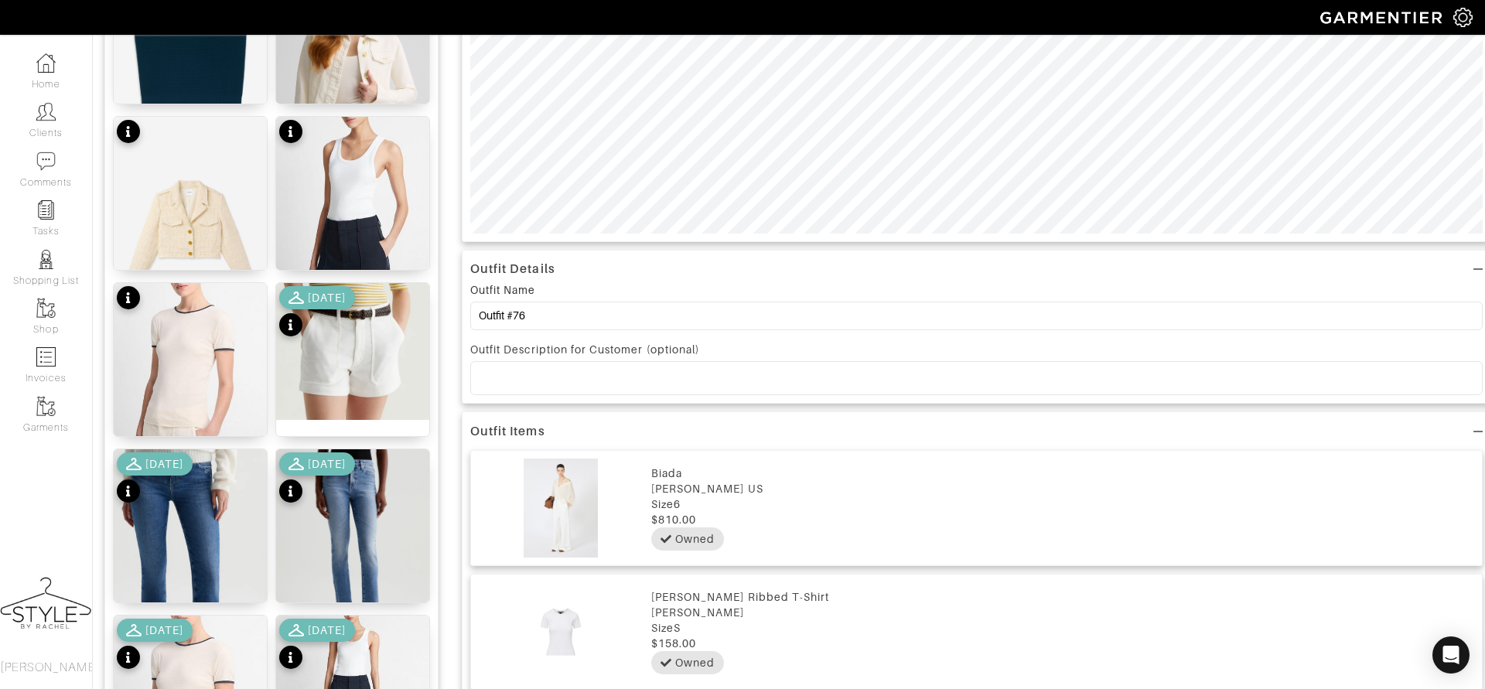
scroll to position [631, 0]
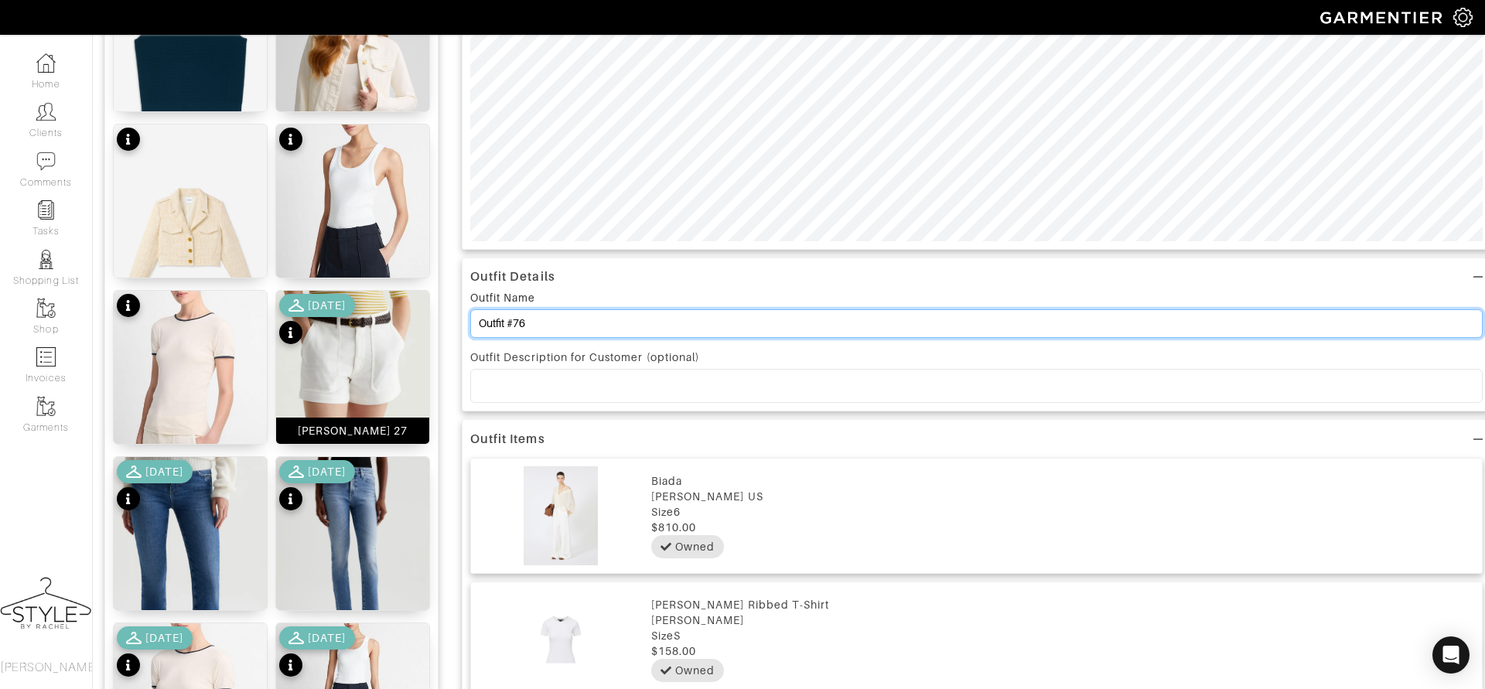
drag, startPoint x: 552, startPoint y: 326, endPoint x: 429, endPoint y: 312, distance: 124.6
click at [429, 312] on div "Add items OWNED SUGGESTED Straight Knit Pant 4 Stretch Twill Pant - Black 4 Piq…" at bounding box center [788, 668] width 1369 height 2312
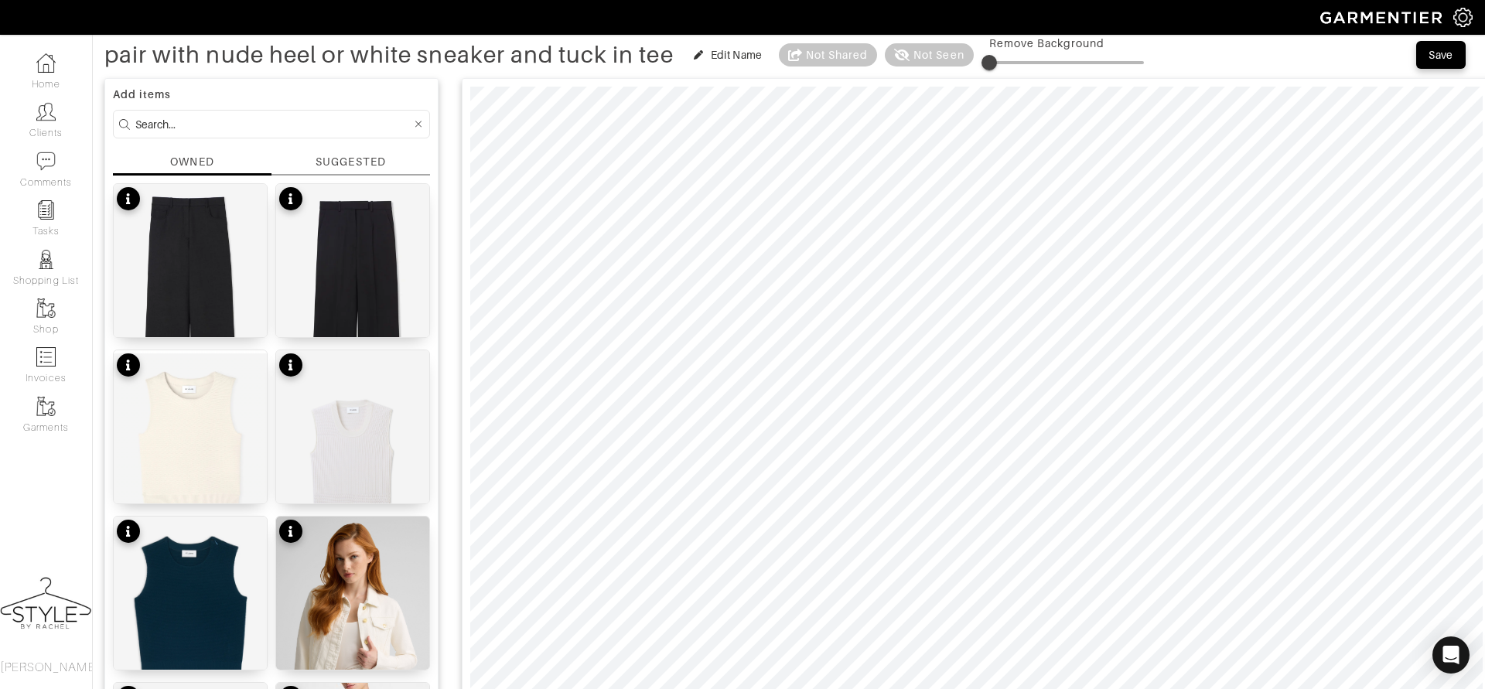
scroll to position [0, 0]
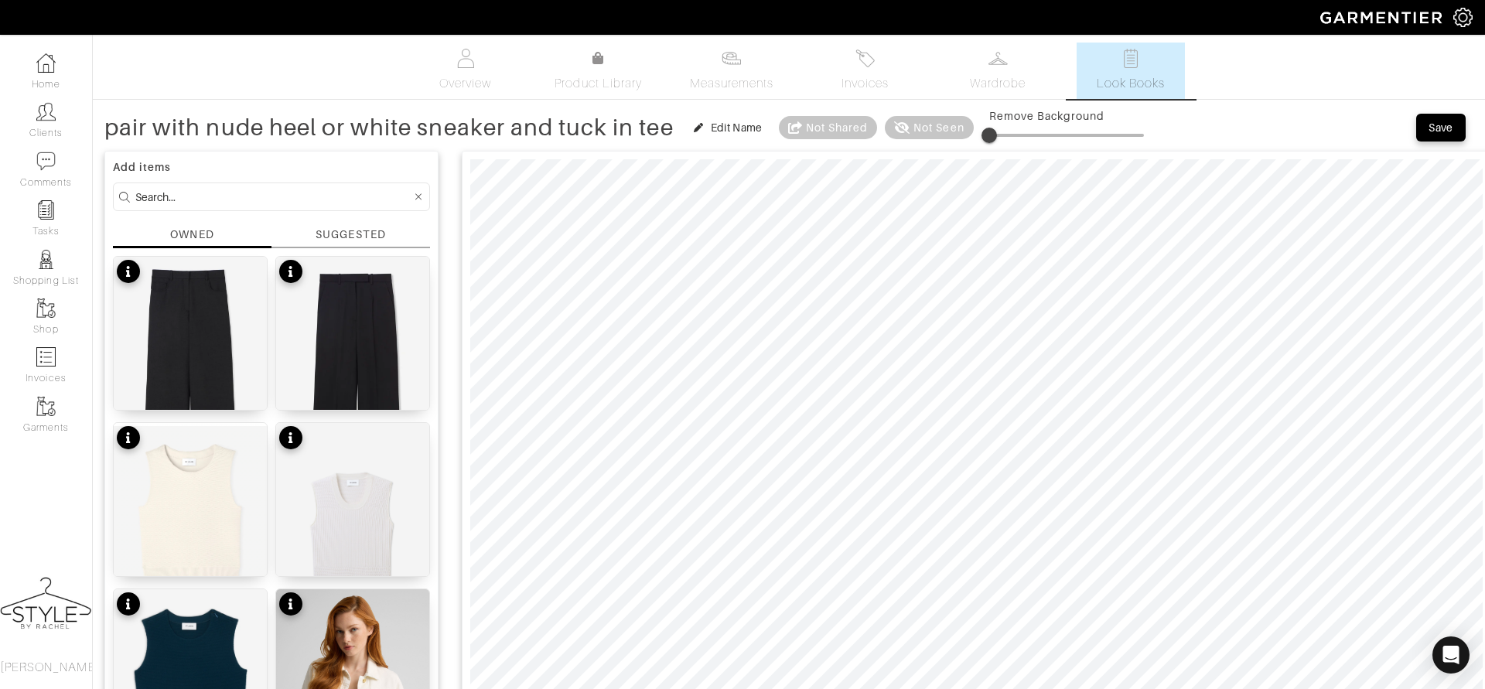
type input "pair with nude heel or white sneaker and tuck in tee"
click at [1436, 138] on button "Save" at bounding box center [1441, 128] width 50 height 28
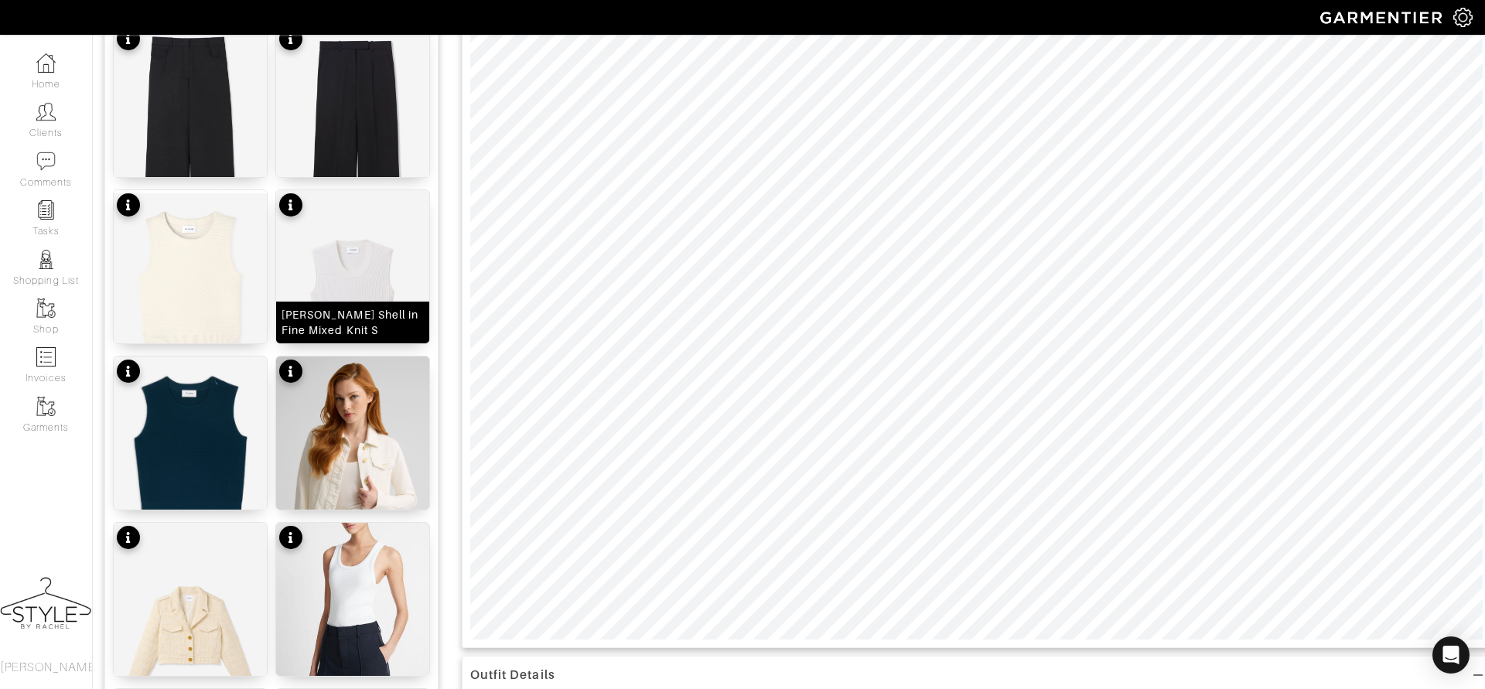
scroll to position [474, 0]
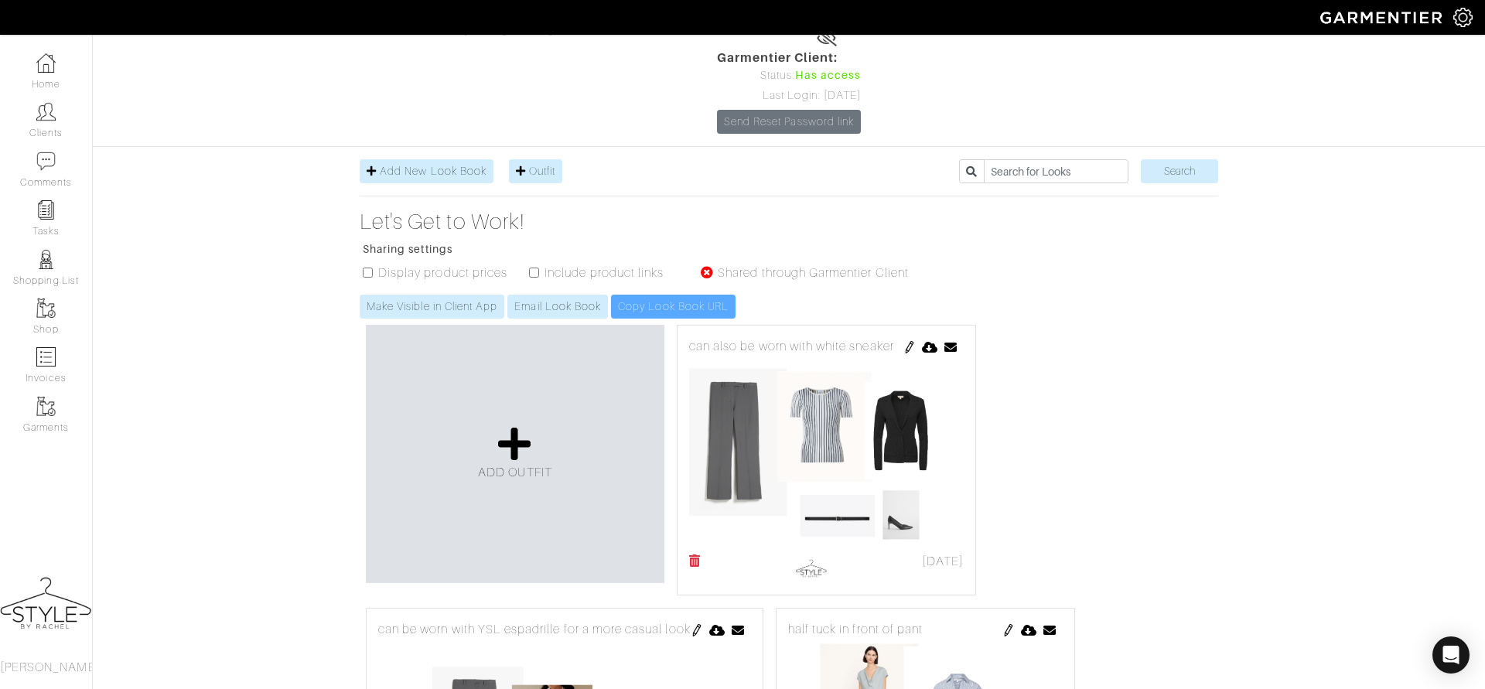
scroll to position [142, 0]
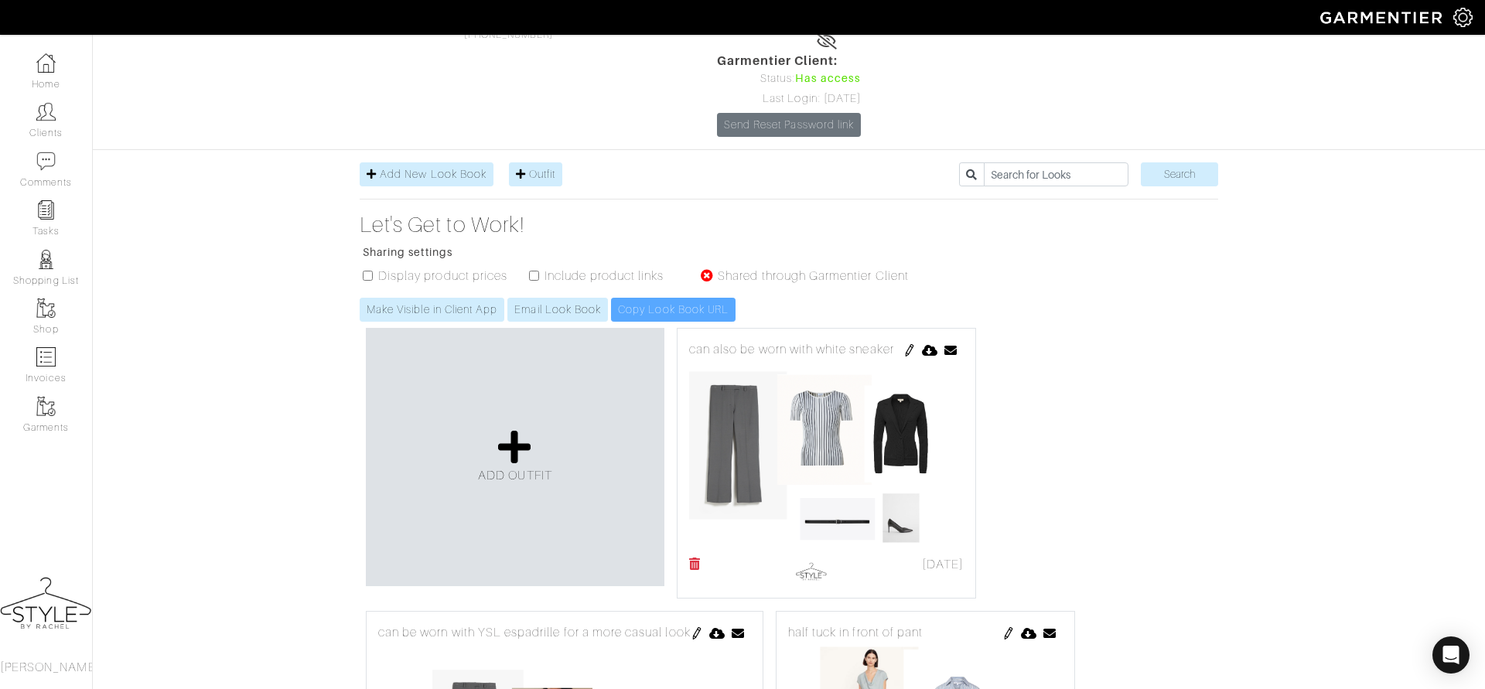
click at [565, 355] on div "ADD OUTFIT" at bounding box center [515, 457] width 299 height 258
click at [503, 429] on icon at bounding box center [514, 447] width 33 height 37
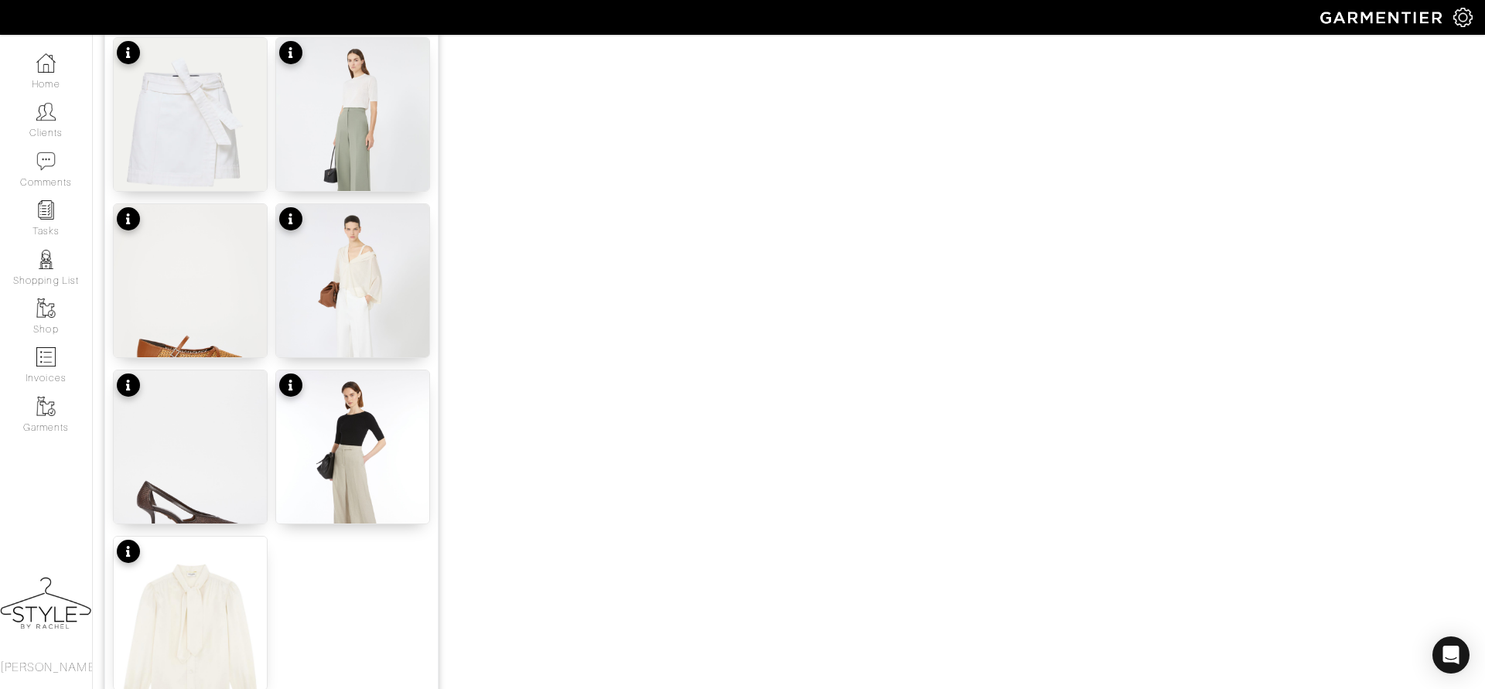
scroll to position [1736, 0]
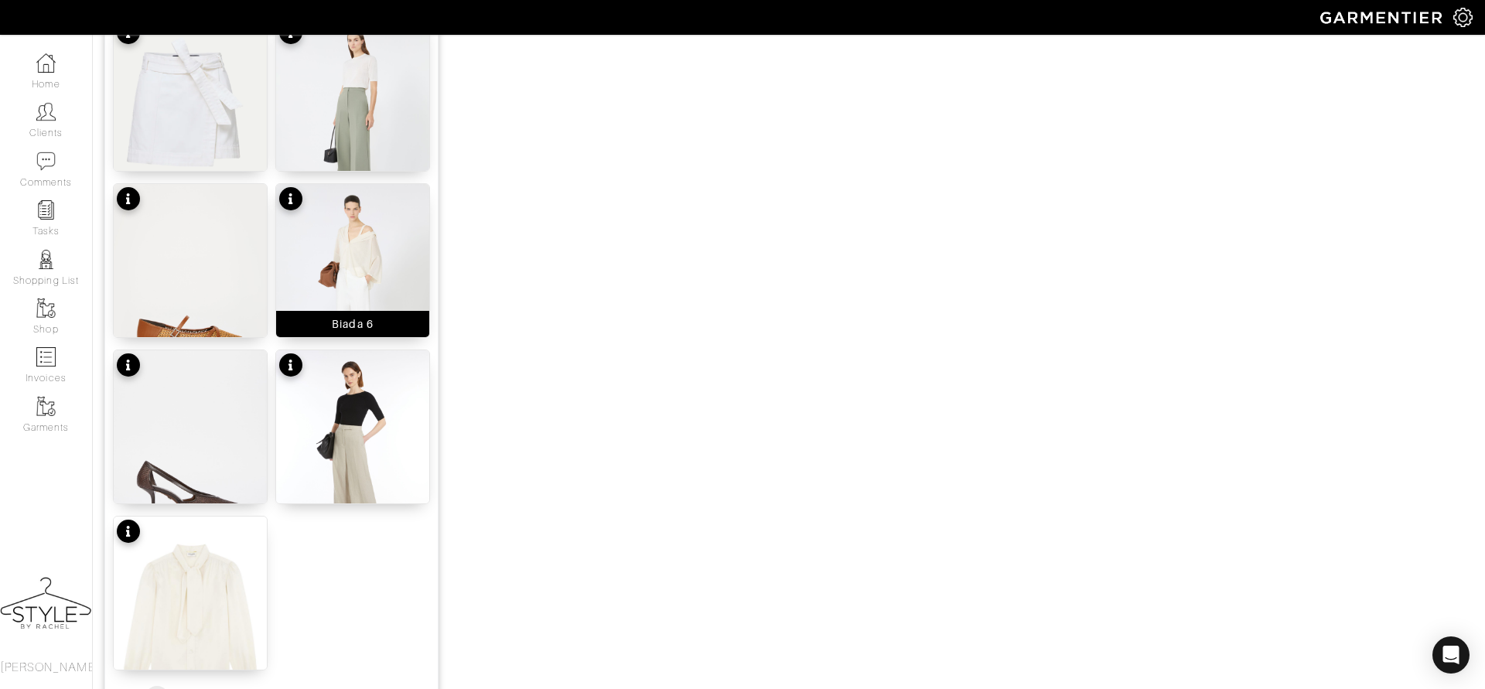
click at [357, 240] on img at bounding box center [352, 286] width 153 height 204
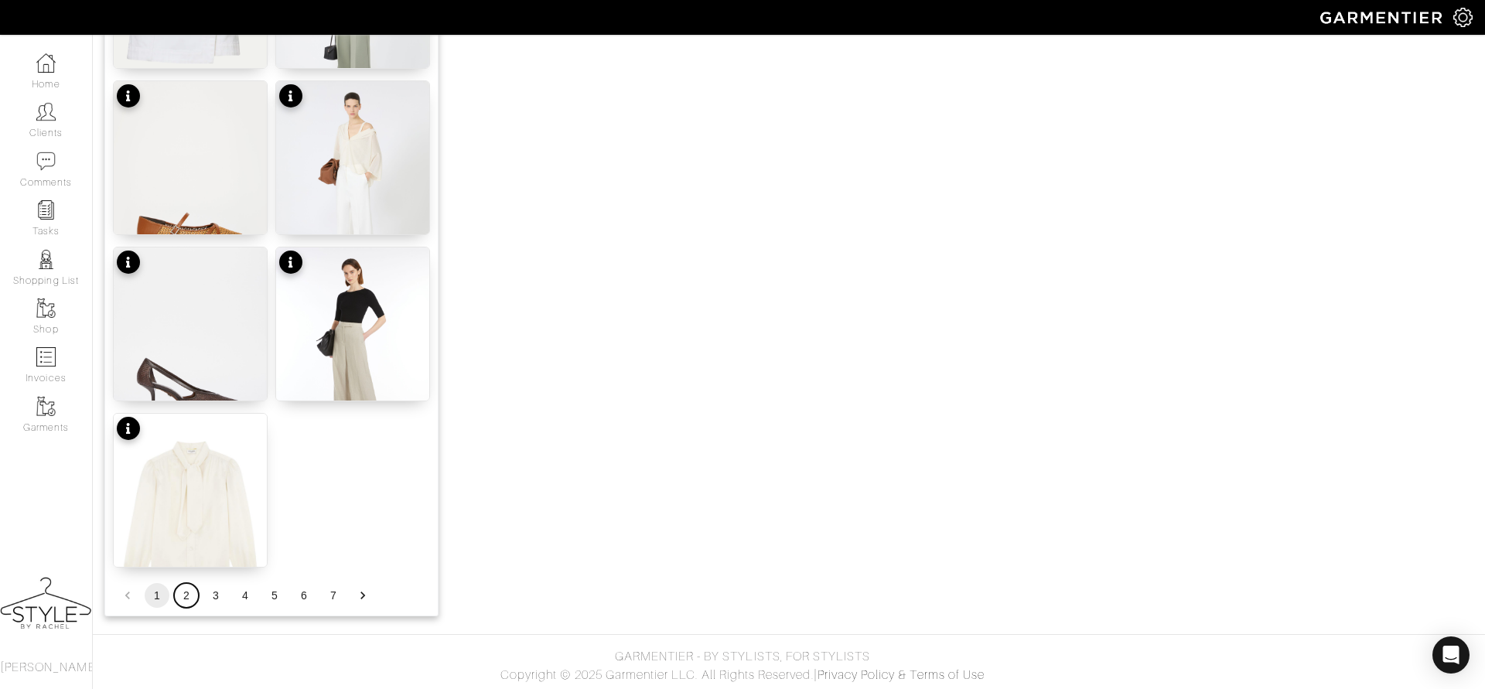
click at [189, 593] on button "2" at bounding box center [186, 595] width 25 height 25
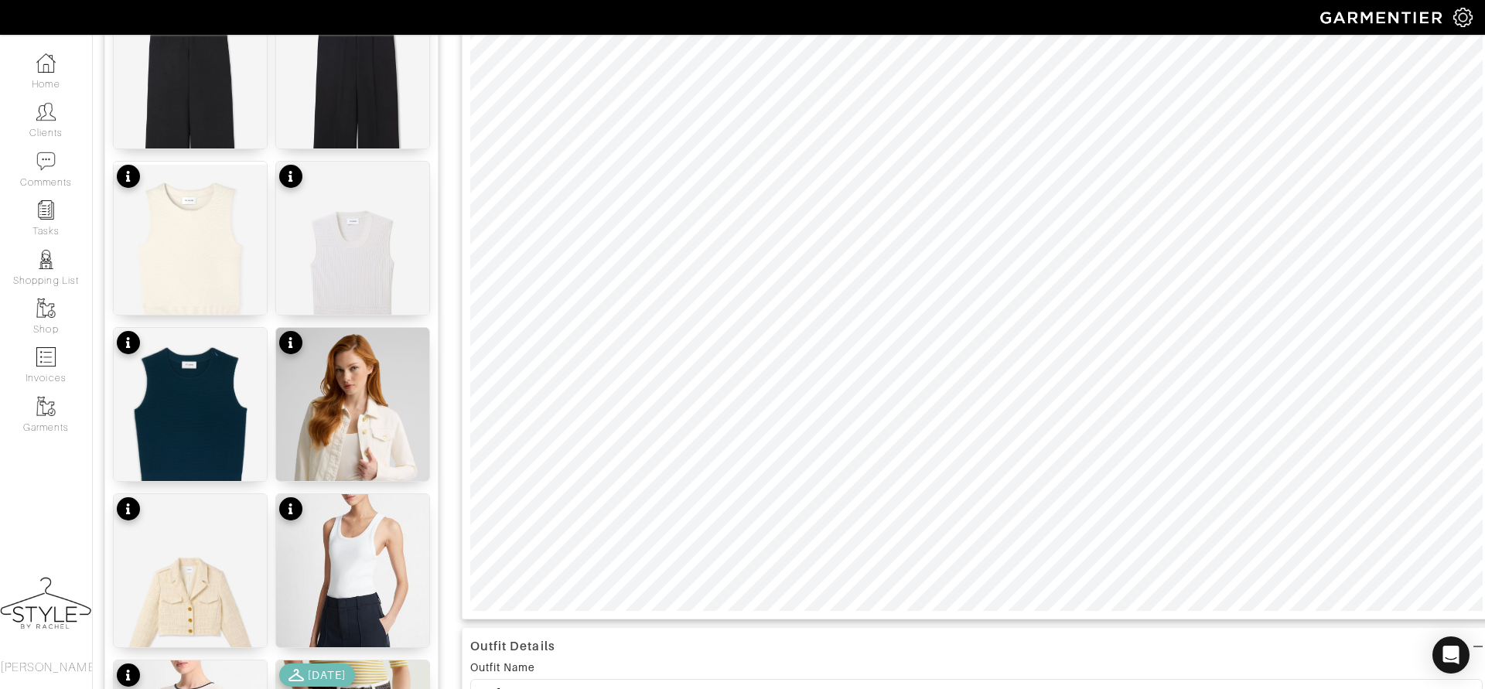
scroll to position [121, 0]
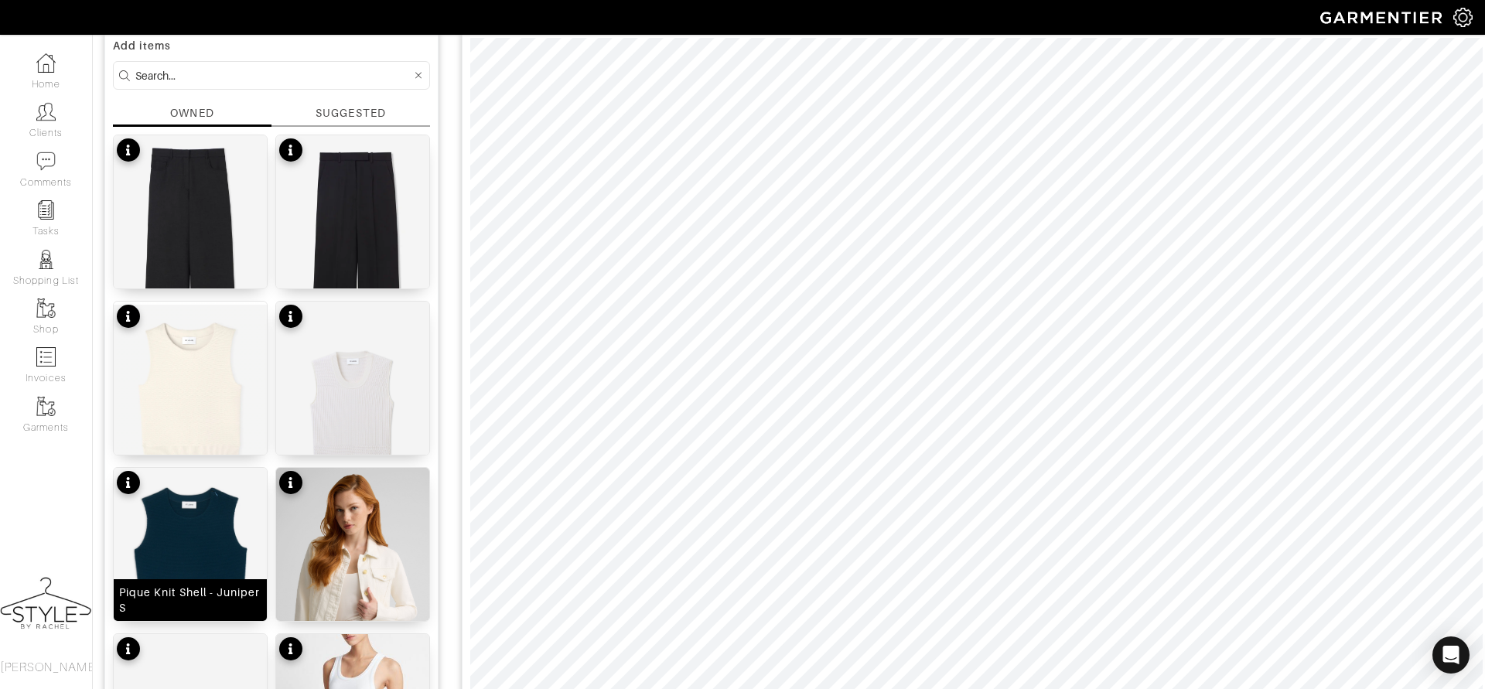
click at [194, 531] on img at bounding box center [190, 559] width 153 height 182
click at [186, 74] on input at bounding box center [273, 75] width 276 height 19
type input "blazer"
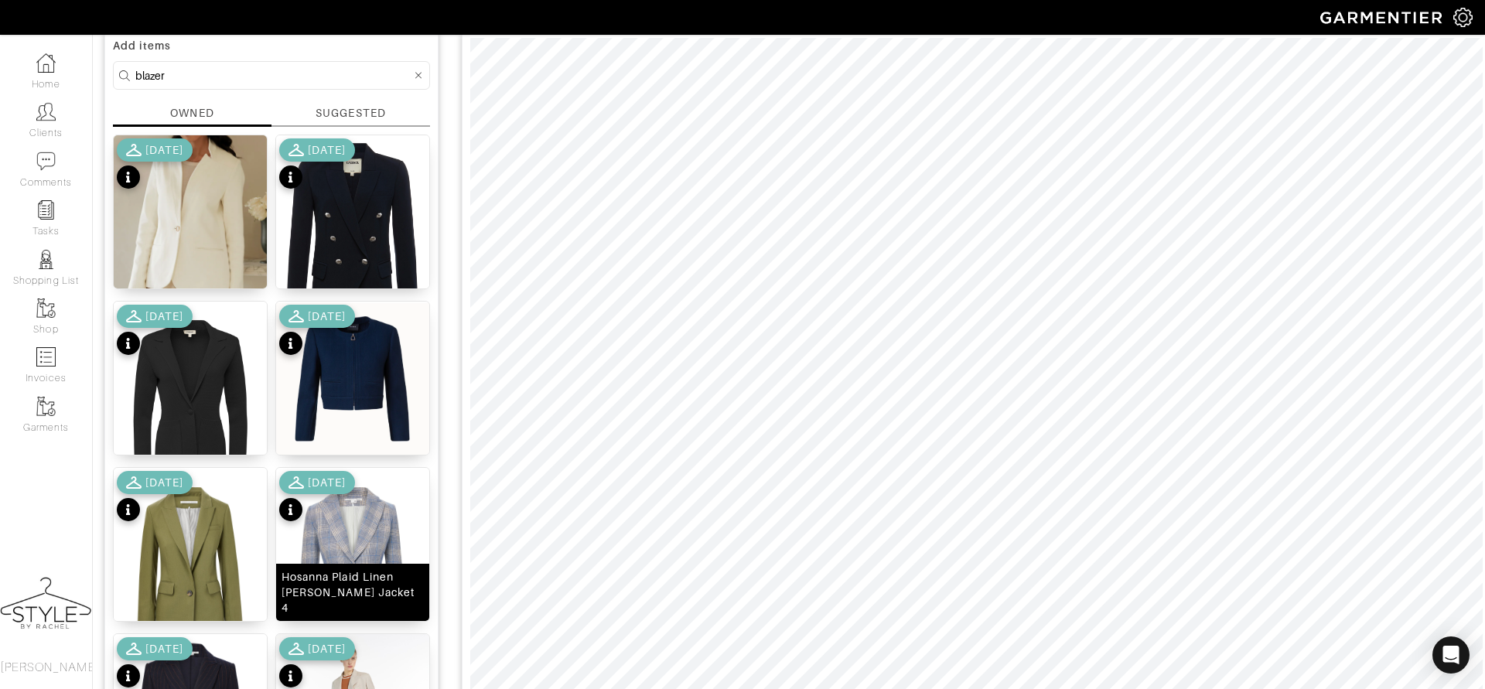
click at [362, 535] on img at bounding box center [352, 564] width 153 height 193
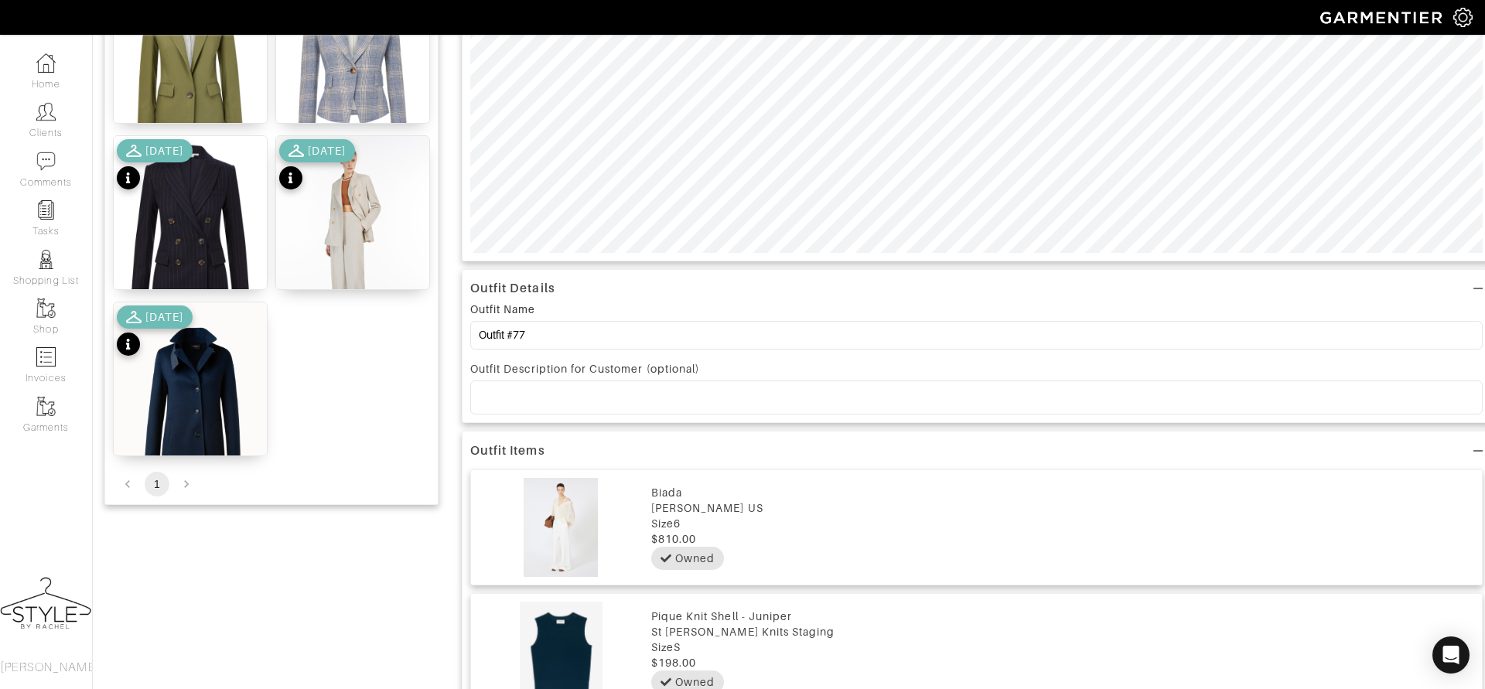
scroll to position [623, 0]
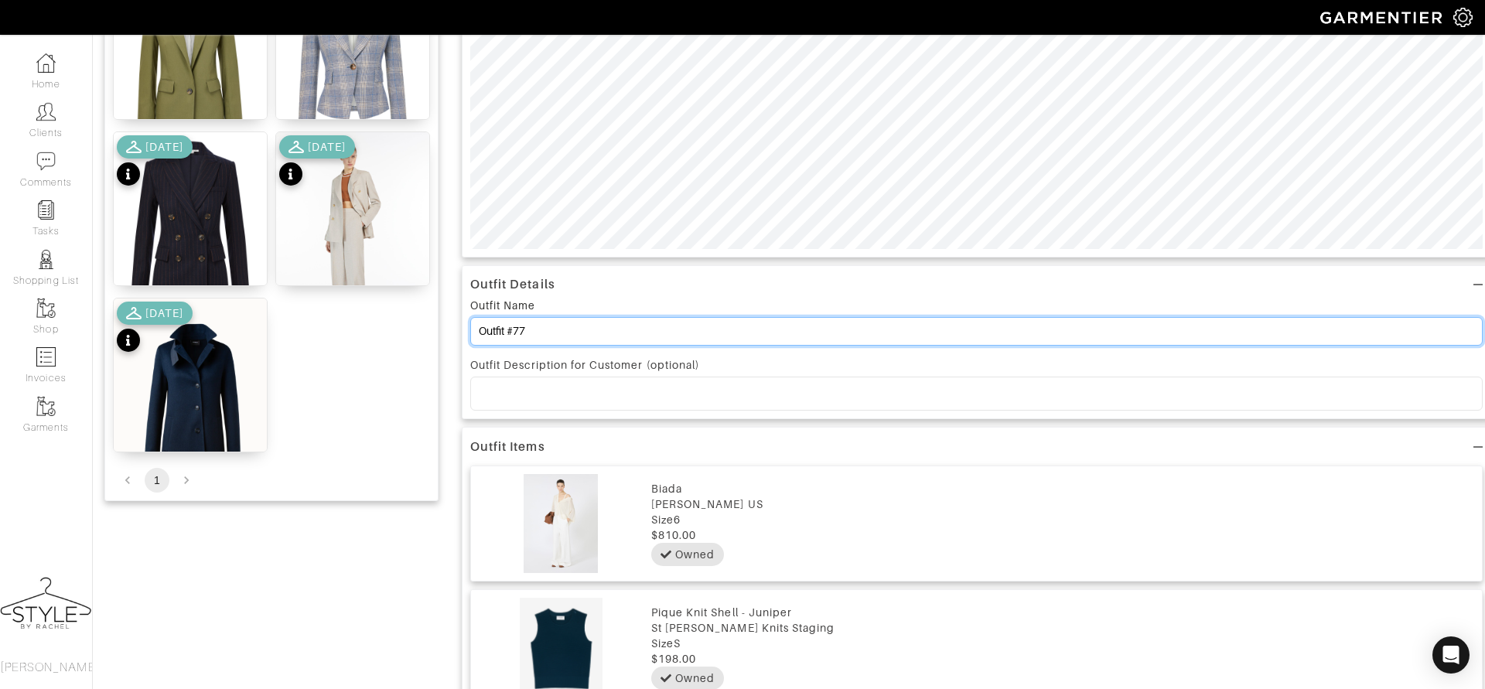
drag, startPoint x: 540, startPoint y: 339, endPoint x: 450, endPoint y: 316, distance: 92.5
click at [450, 316] on div "Add items blazer OWNED SUGGESTED Boy Blazer S 7/07/23 Kenzie Blazer 4 7/07/23 L…" at bounding box center [788, 179] width 1369 height 1318
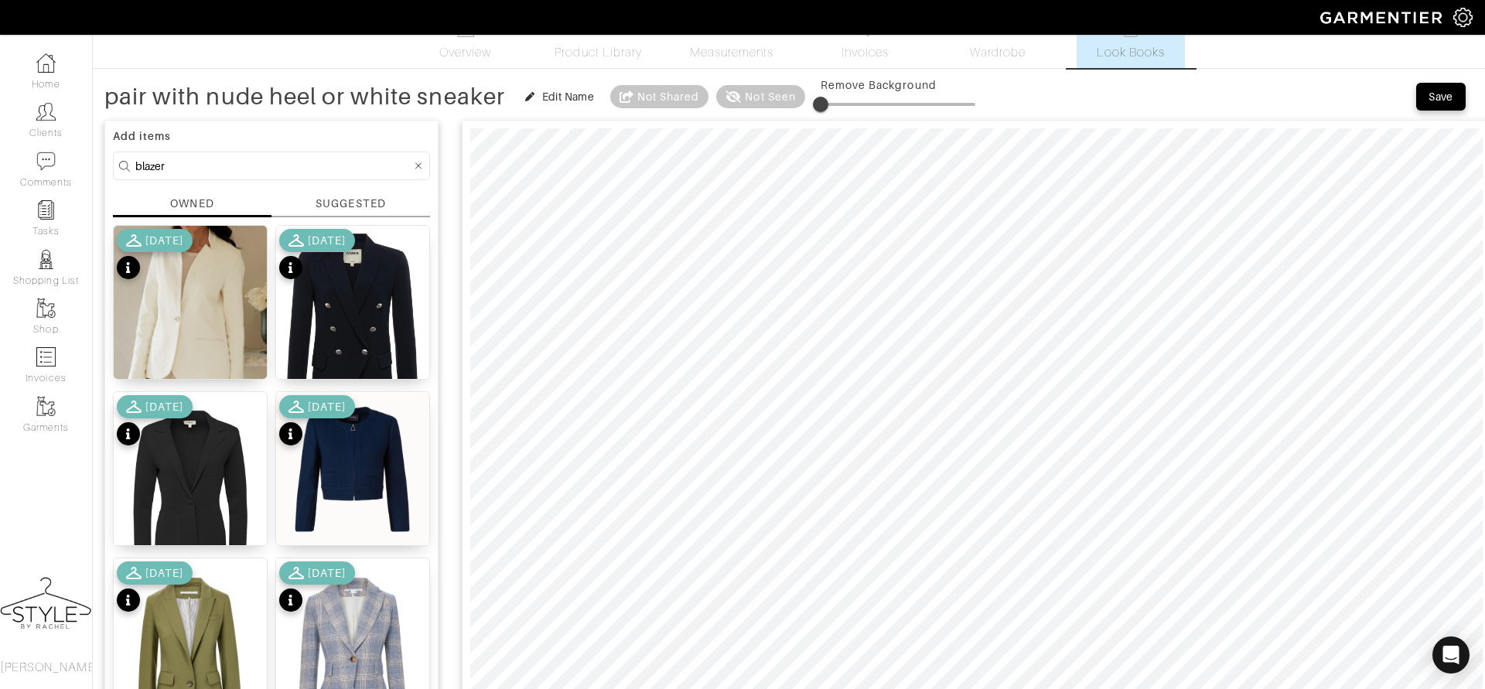
scroll to position [0, 0]
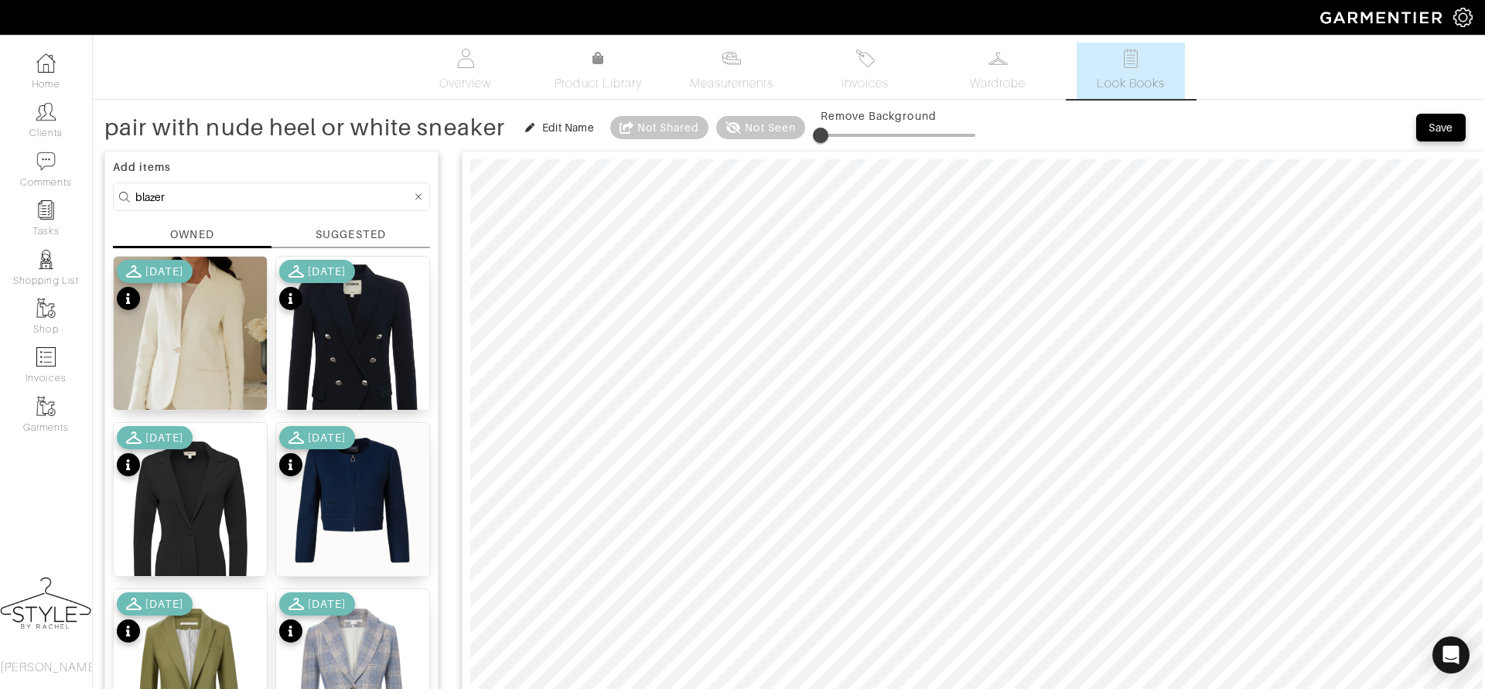
type input "pair with nude heel or white sneaker"
click at [1425, 128] on span "Save" at bounding box center [1441, 127] width 32 height 15
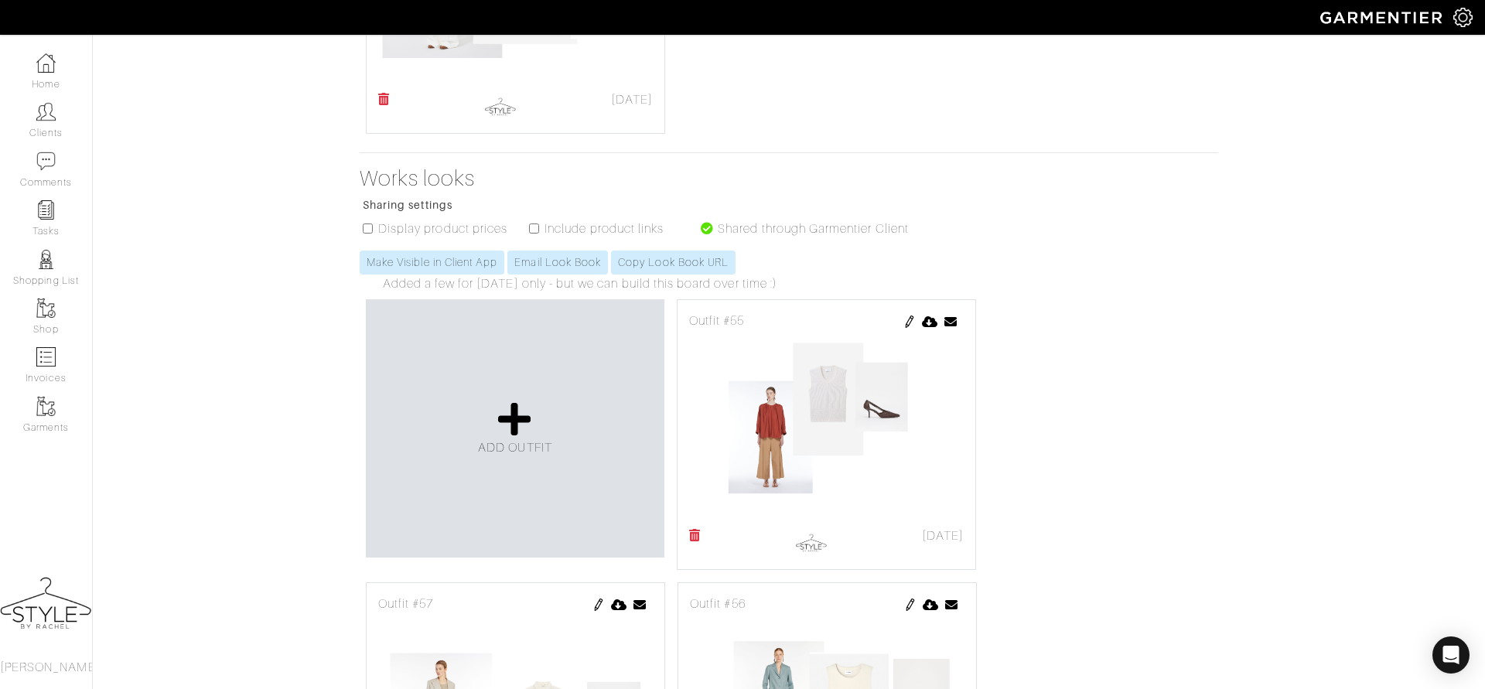
scroll to position [2294, 0]
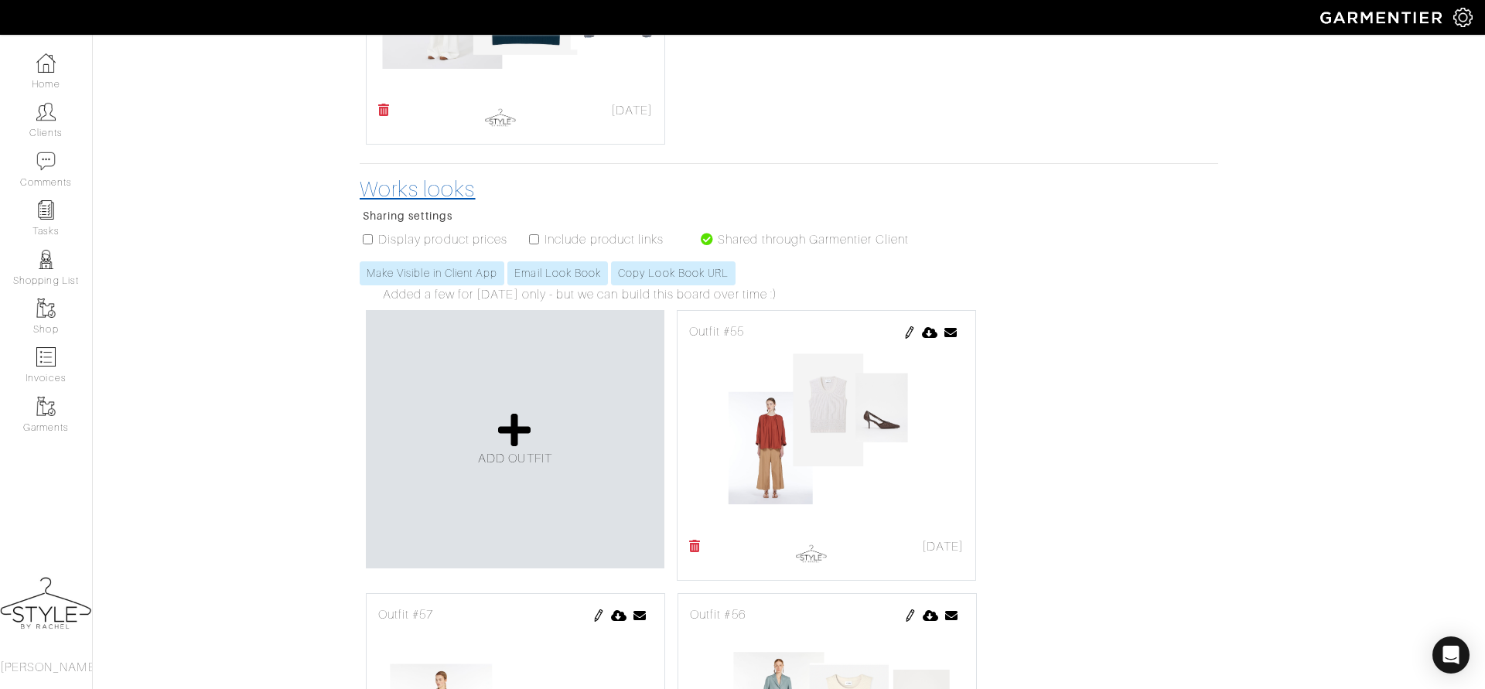
click at [456, 176] on h3 "Works looks" at bounding box center [642, 189] width 565 height 26
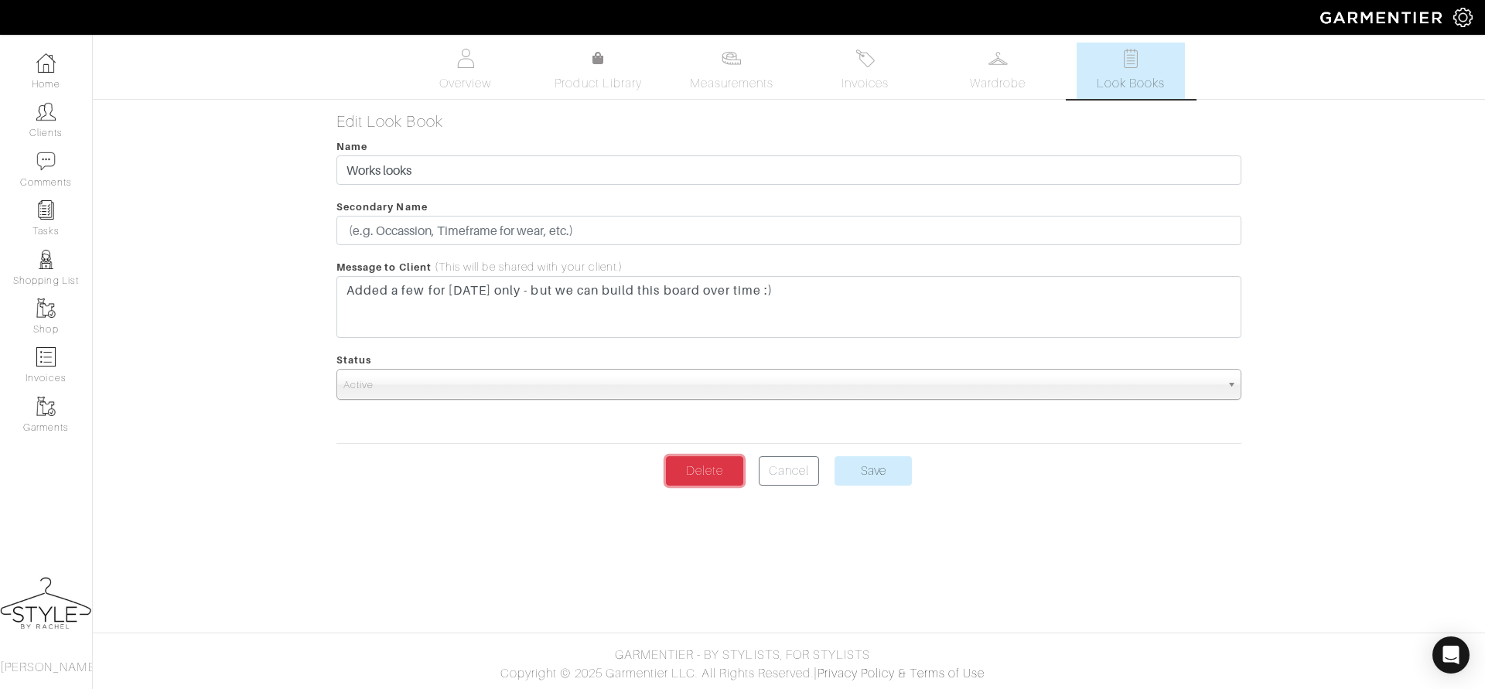
click at [716, 466] on link "Delete" at bounding box center [704, 470] width 77 height 29
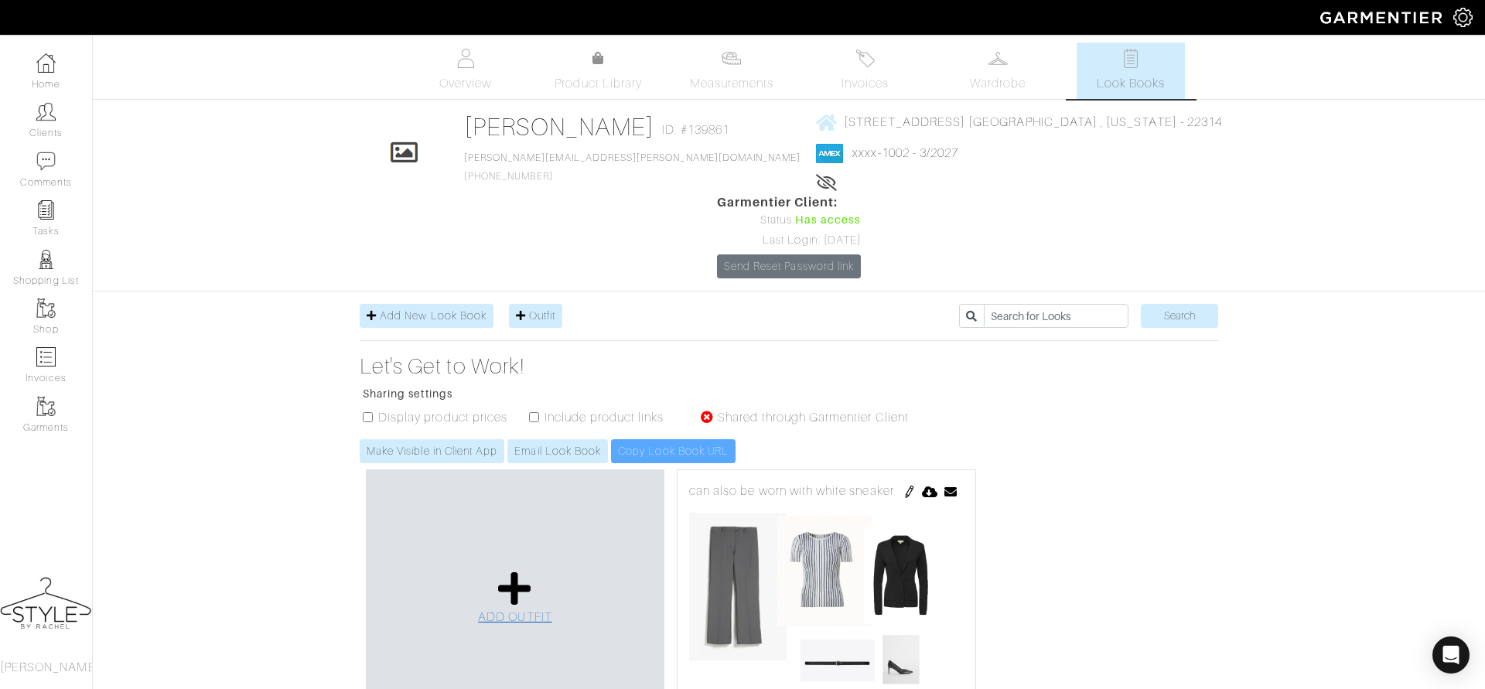
click at [521, 570] on link "ADD OUTFIT" at bounding box center [515, 598] width 74 height 56
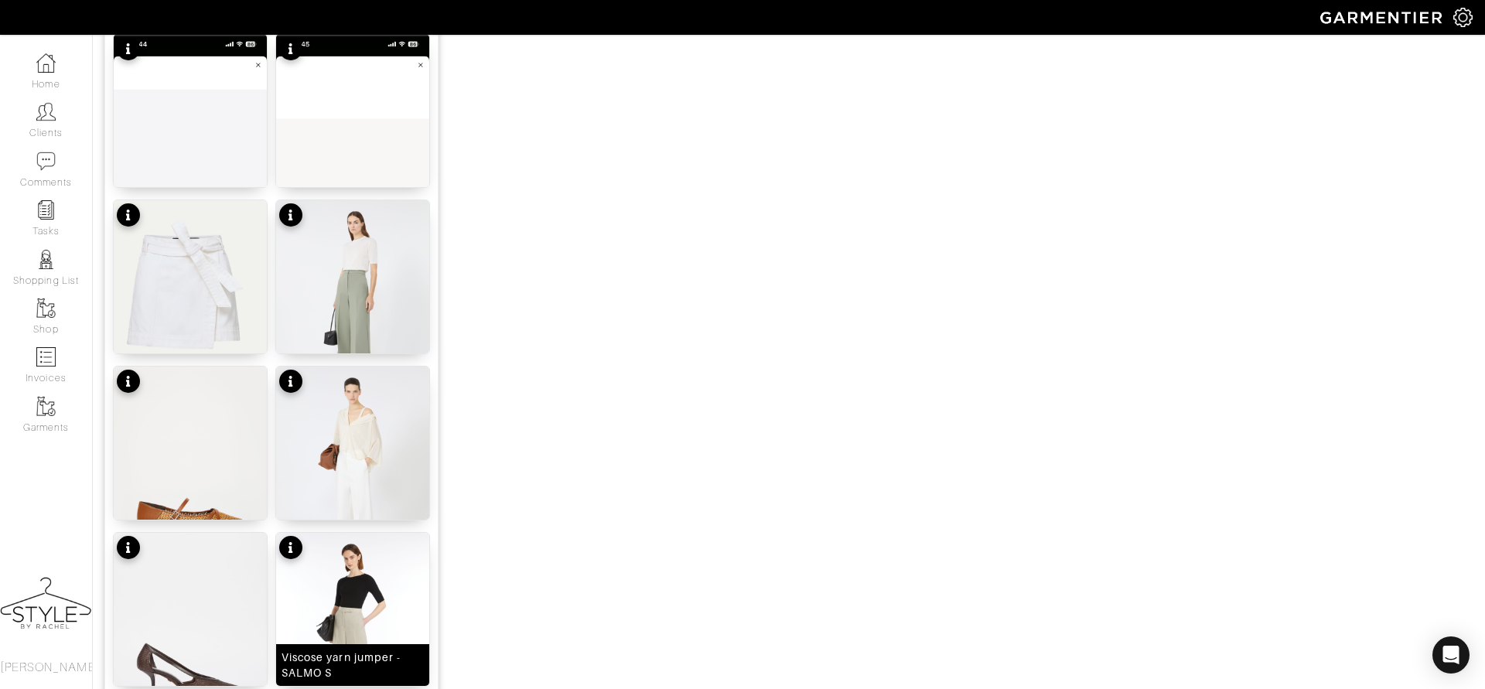
scroll to position [1505, 0]
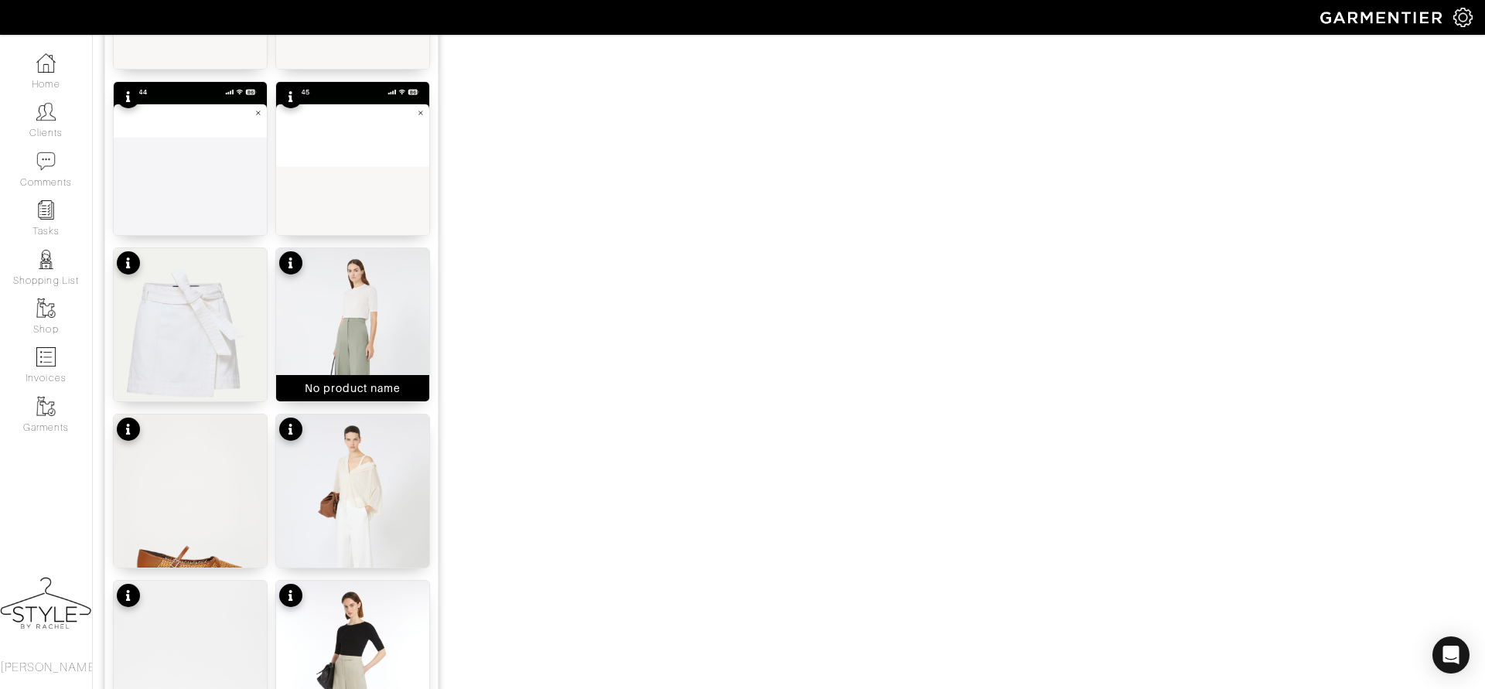
click at [359, 304] on img at bounding box center [352, 350] width 153 height 204
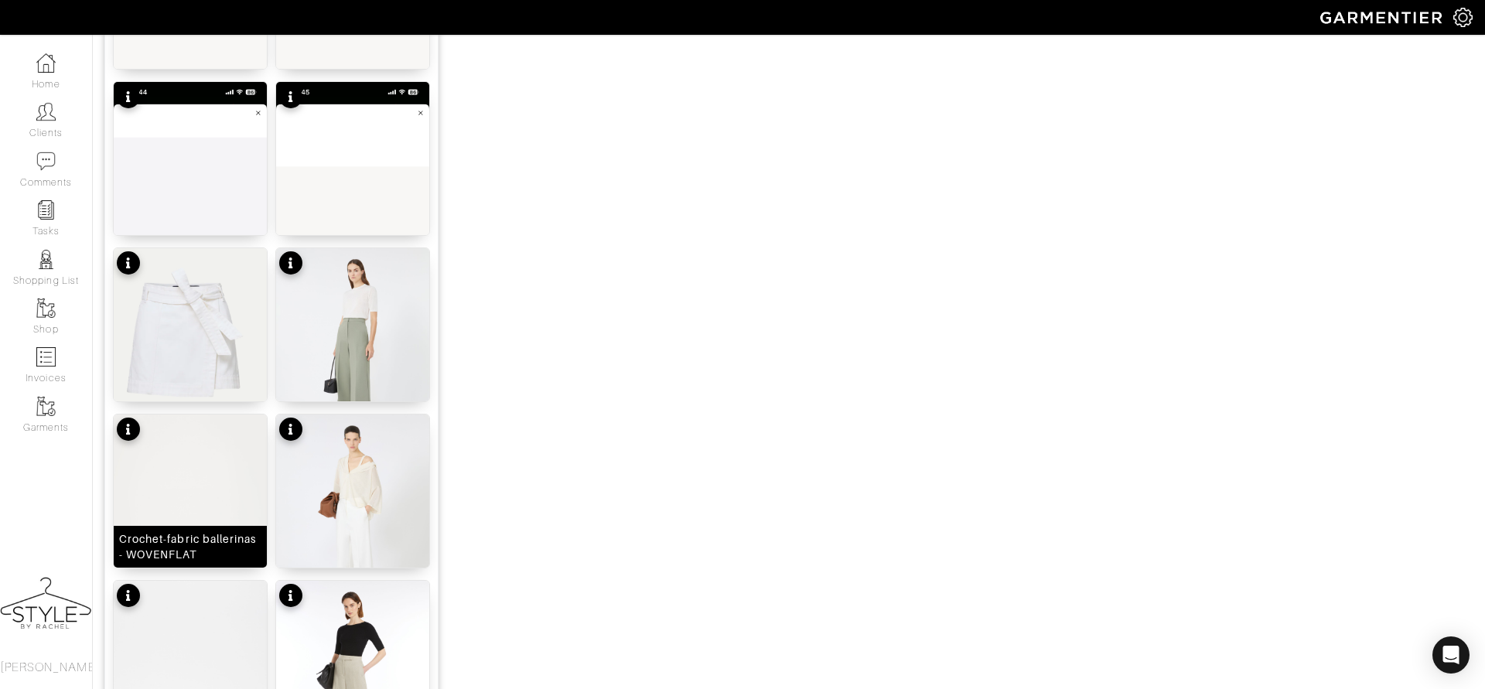
click at [225, 490] on img at bounding box center [190, 517] width 153 height 204
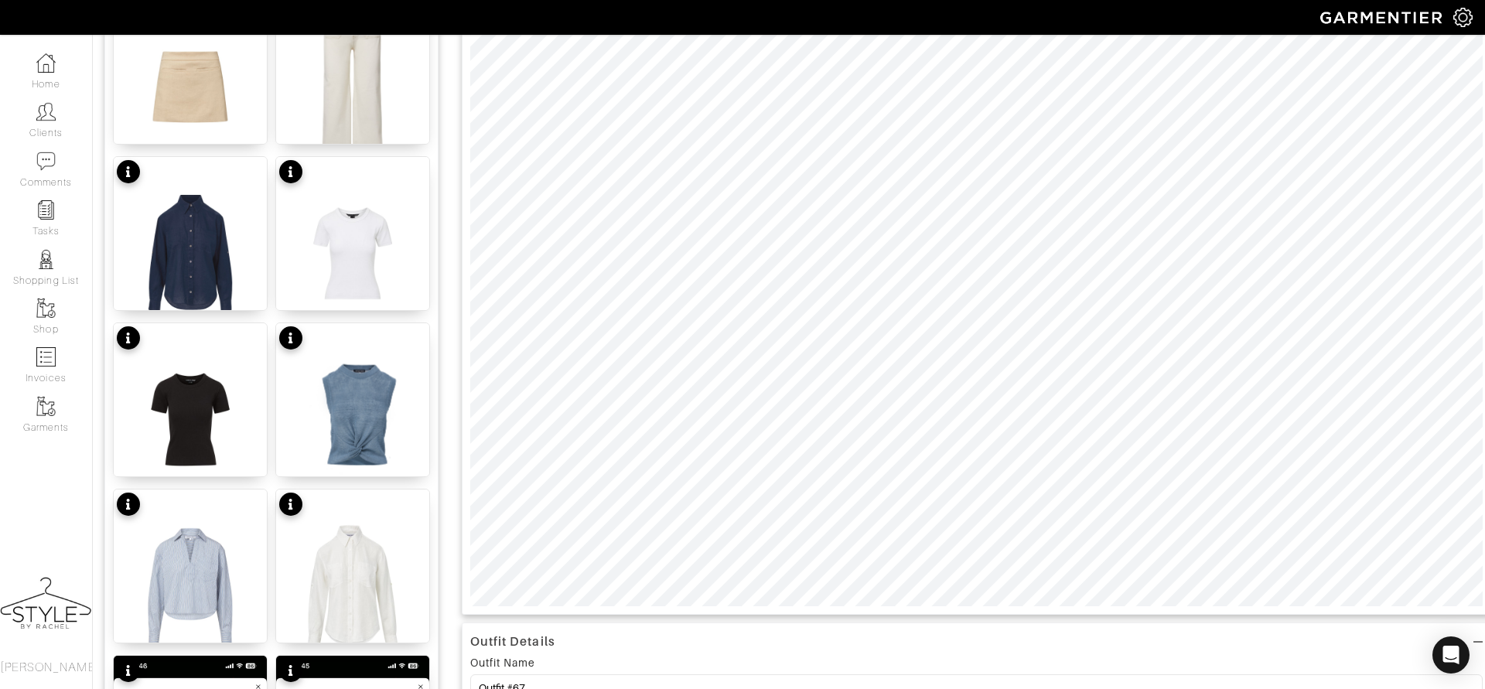
scroll to position [111, 0]
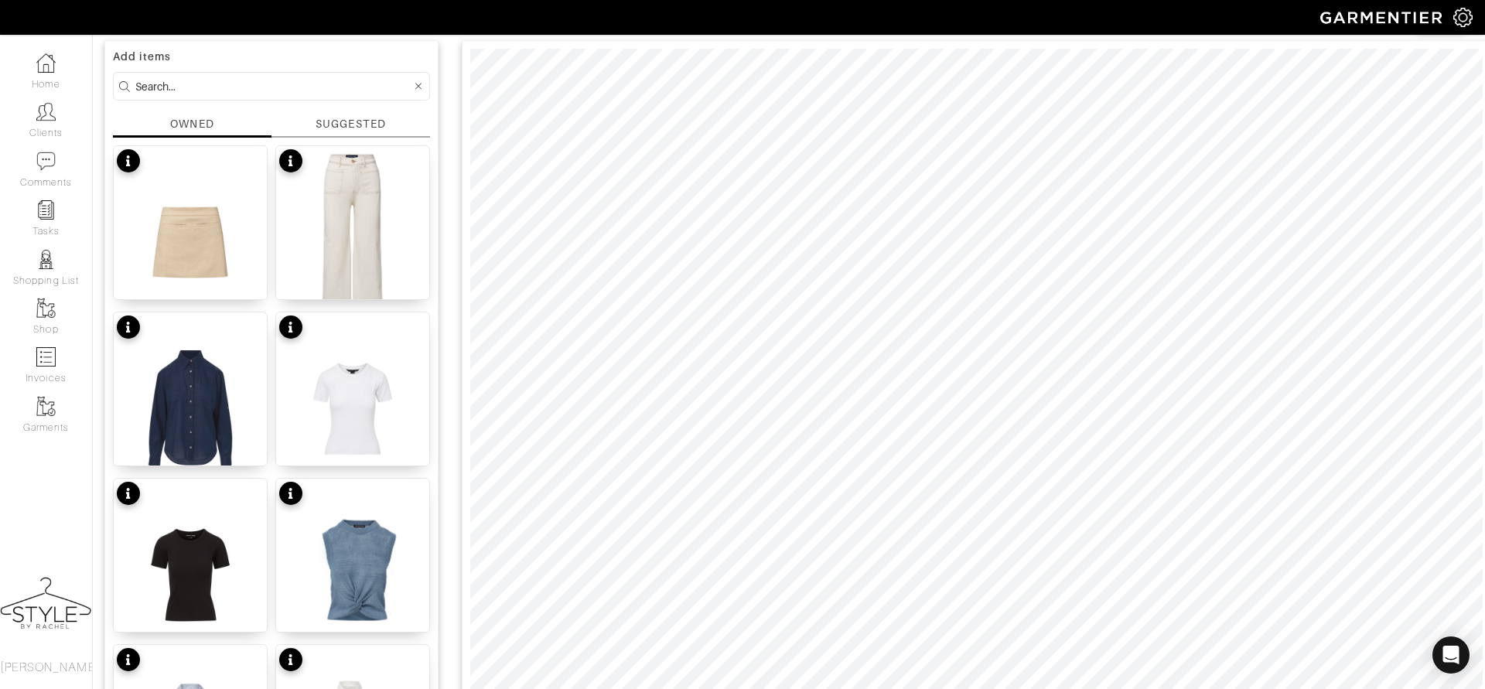
click at [238, 84] on input at bounding box center [273, 86] width 276 height 19
type input "c"
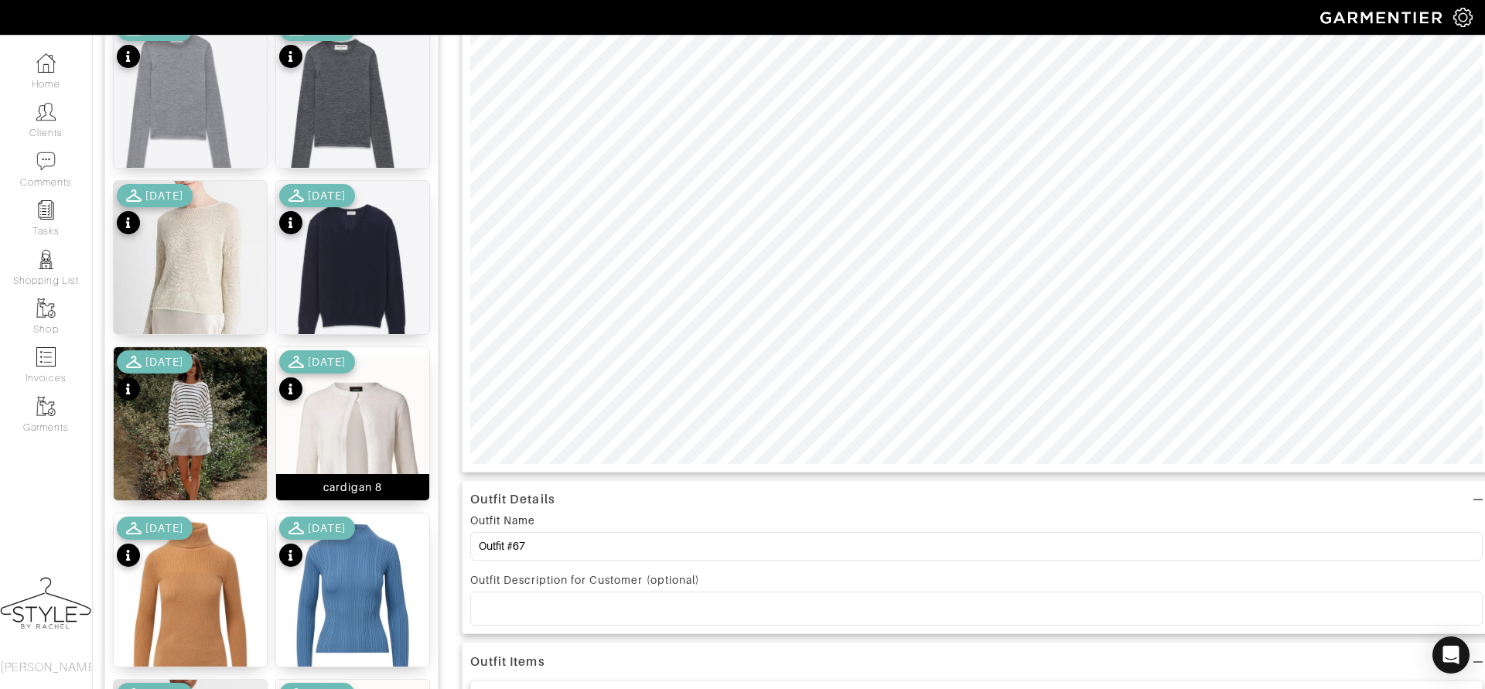
scroll to position [450, 0]
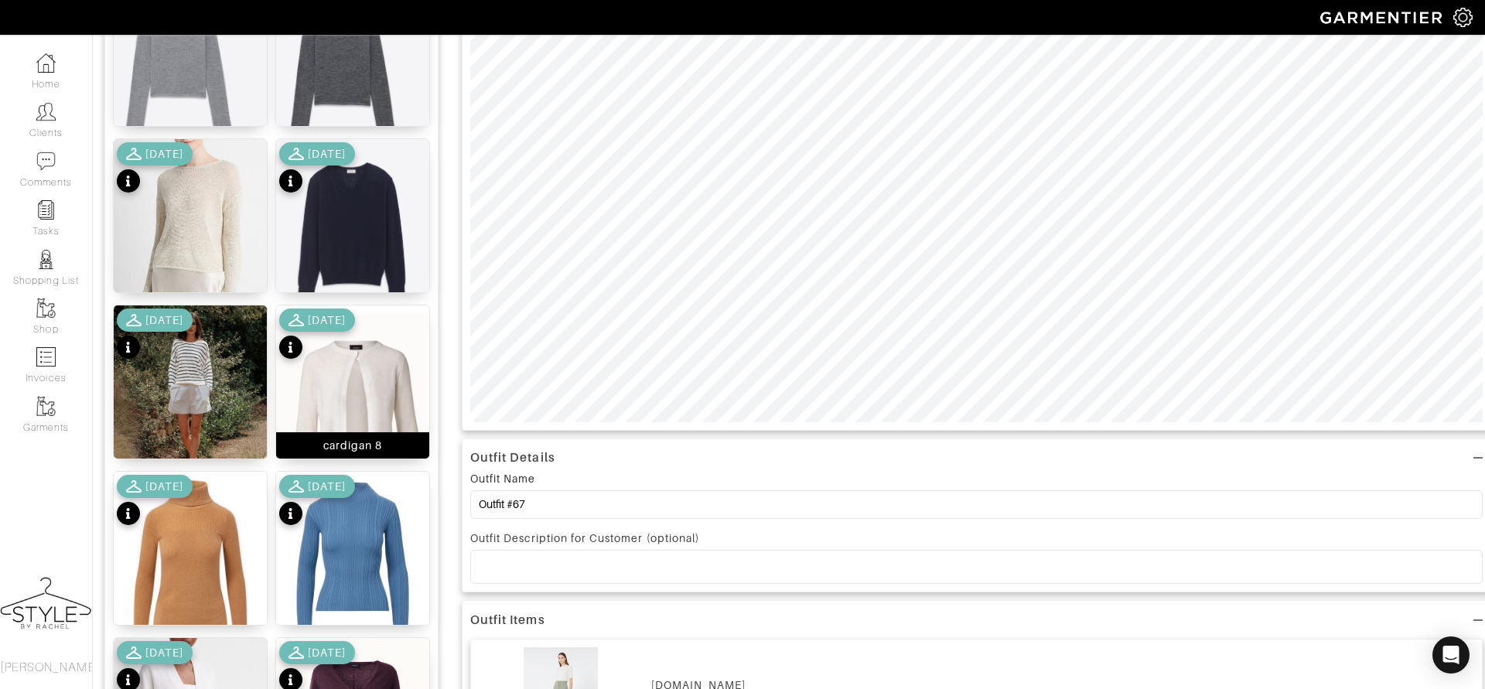
click at [366, 371] on img at bounding box center [352, 421] width 153 height 230
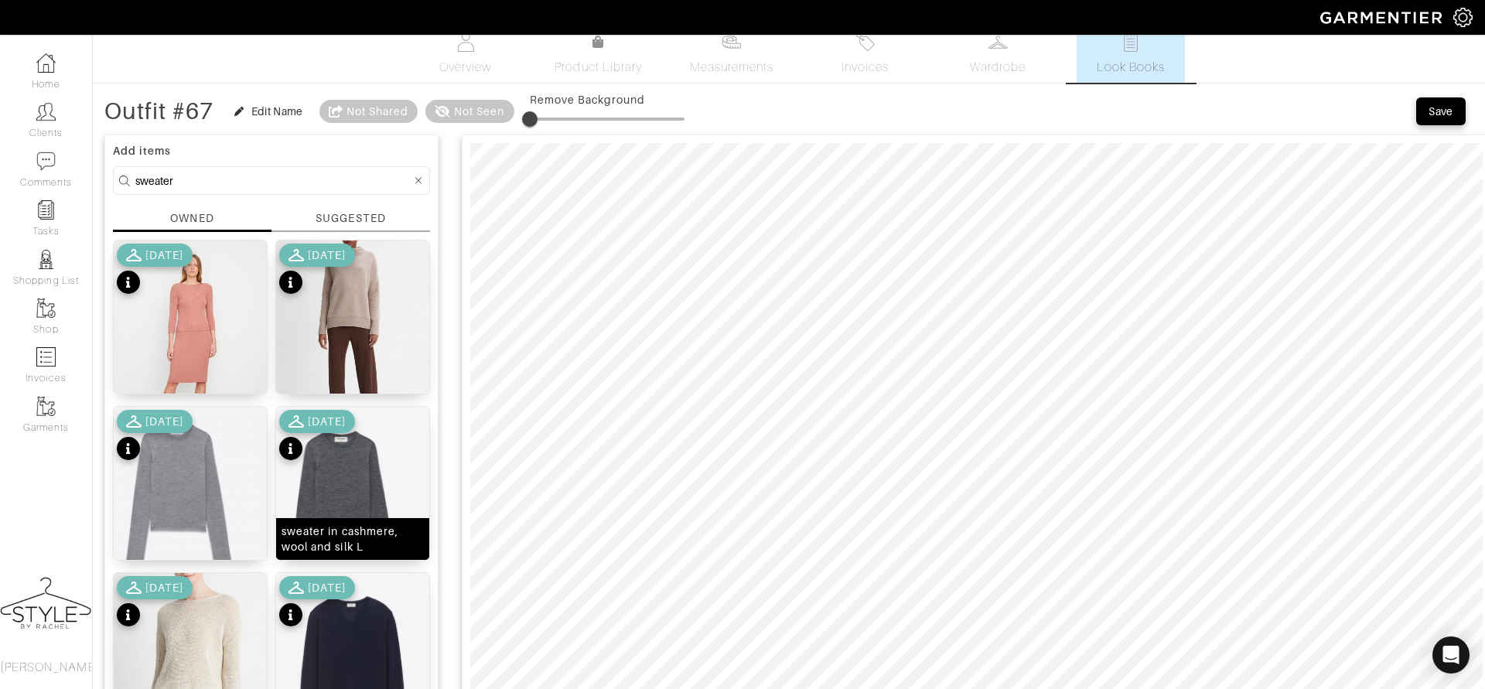
scroll to position [12, 0]
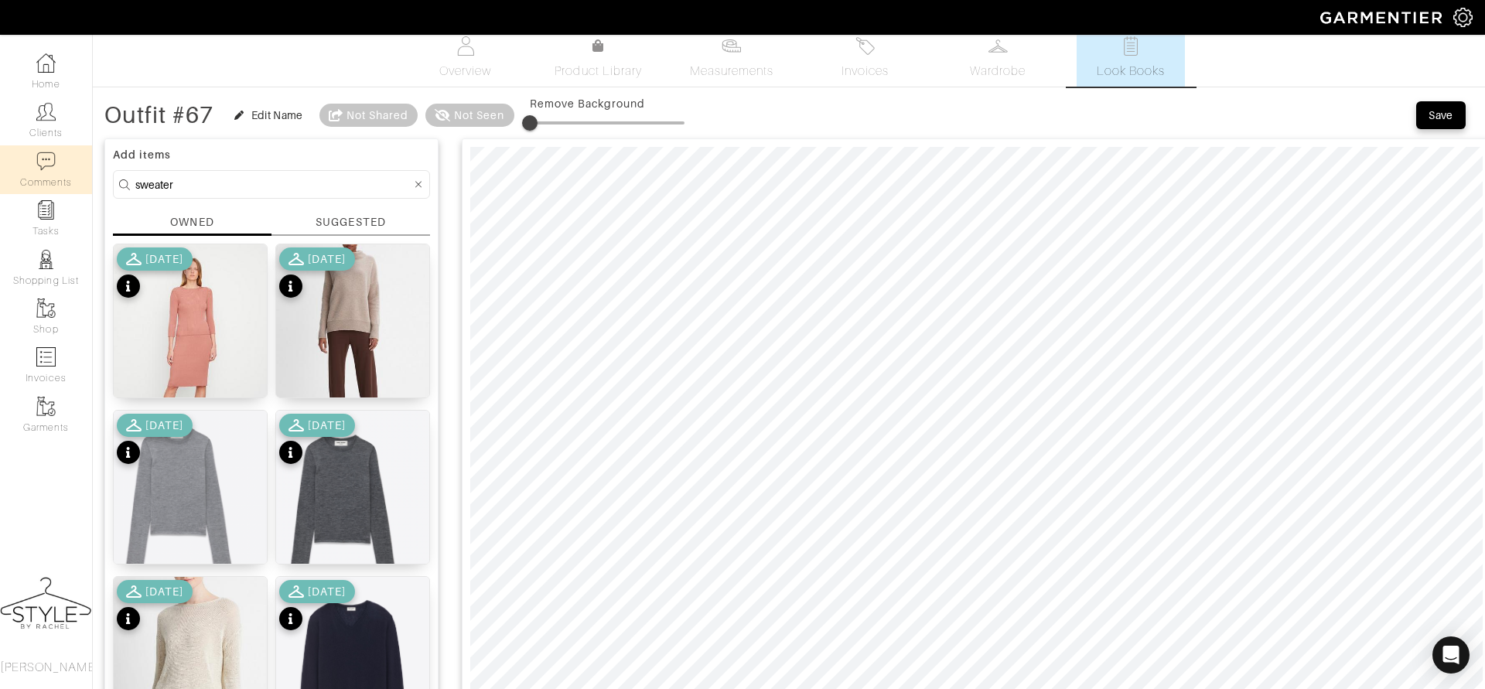
drag, startPoint x: 203, startPoint y: 183, endPoint x: 86, endPoint y: 163, distance: 119.3
type input "tank"
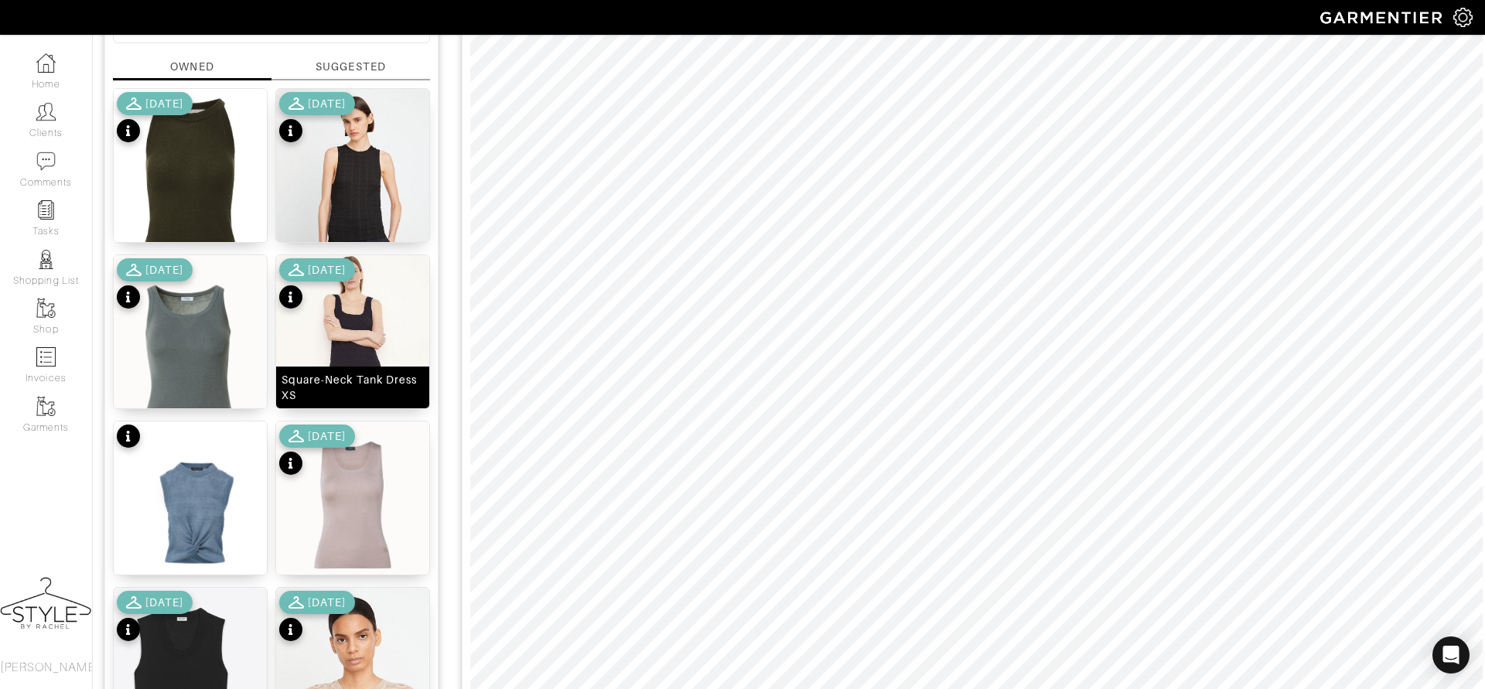
scroll to position [169, 0]
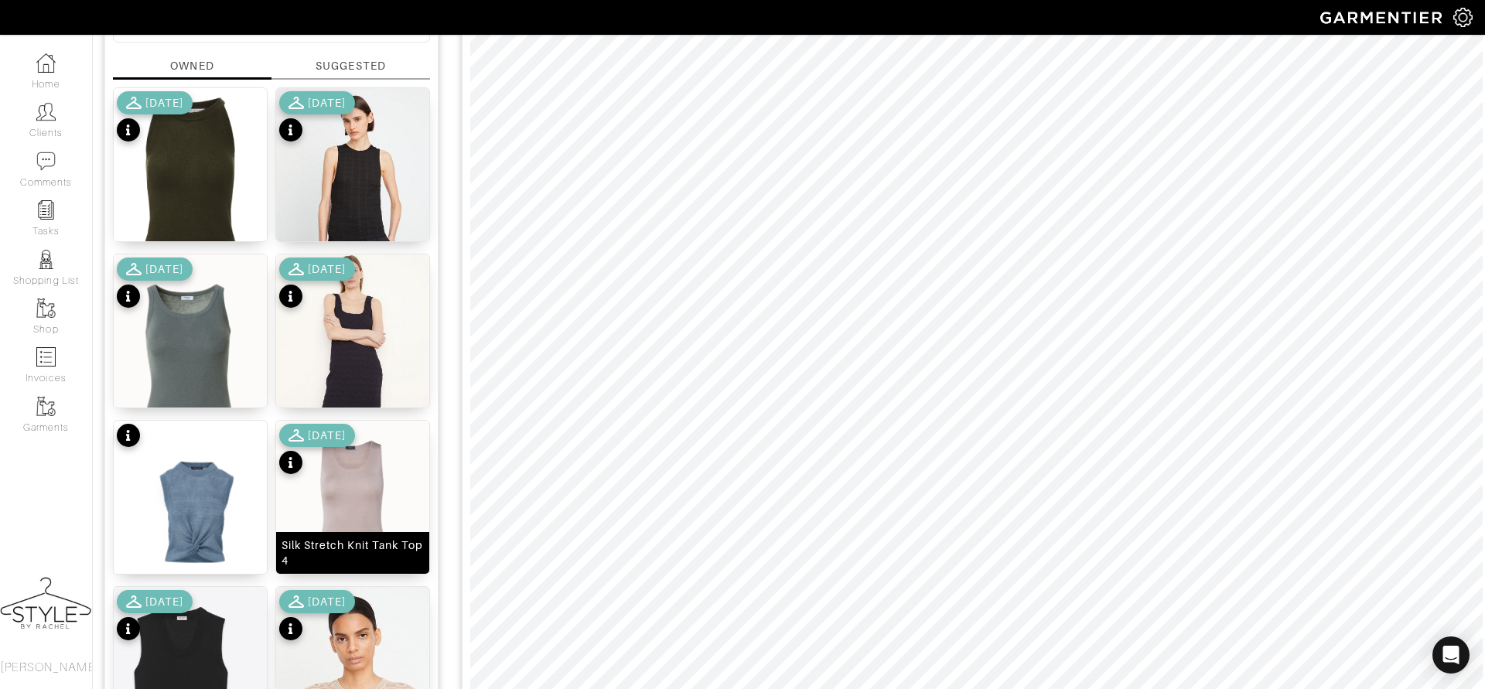
click at [360, 504] on img at bounding box center [352, 523] width 153 height 204
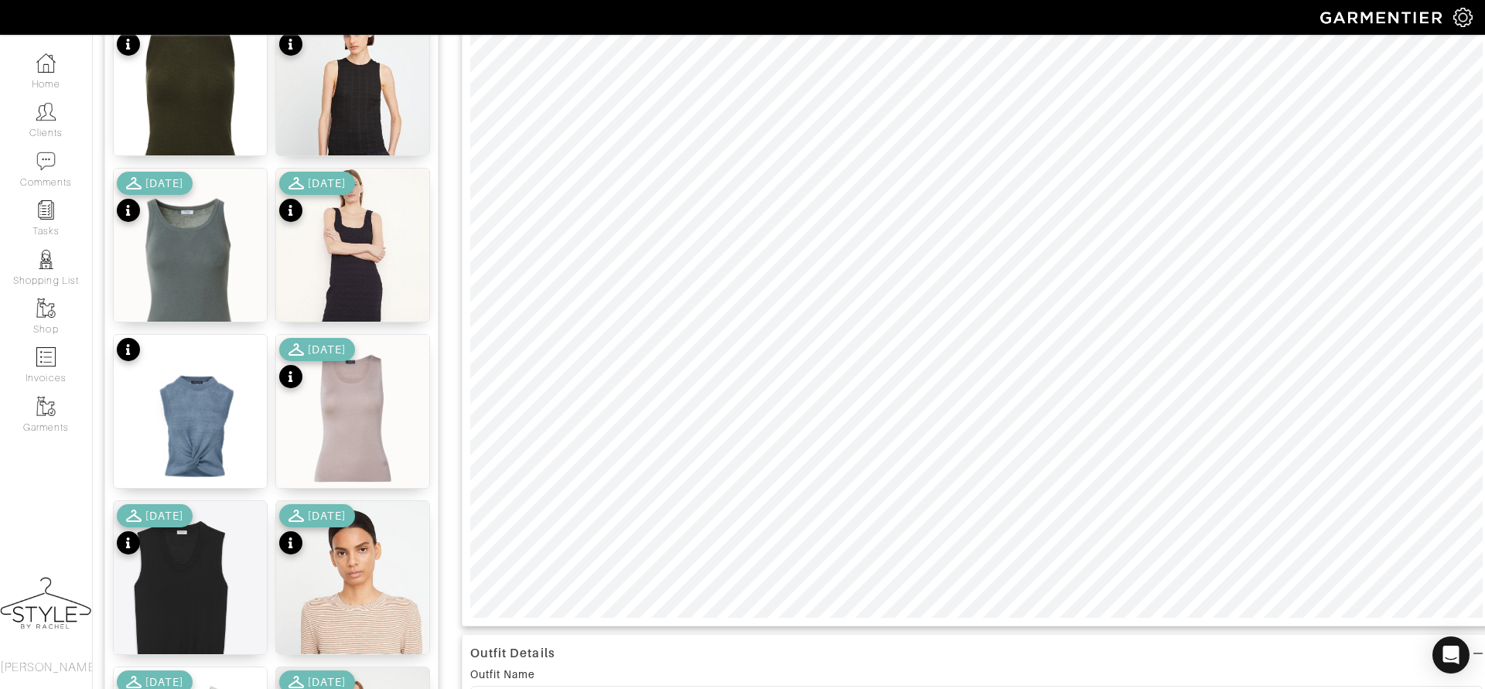
scroll to position [230, 0]
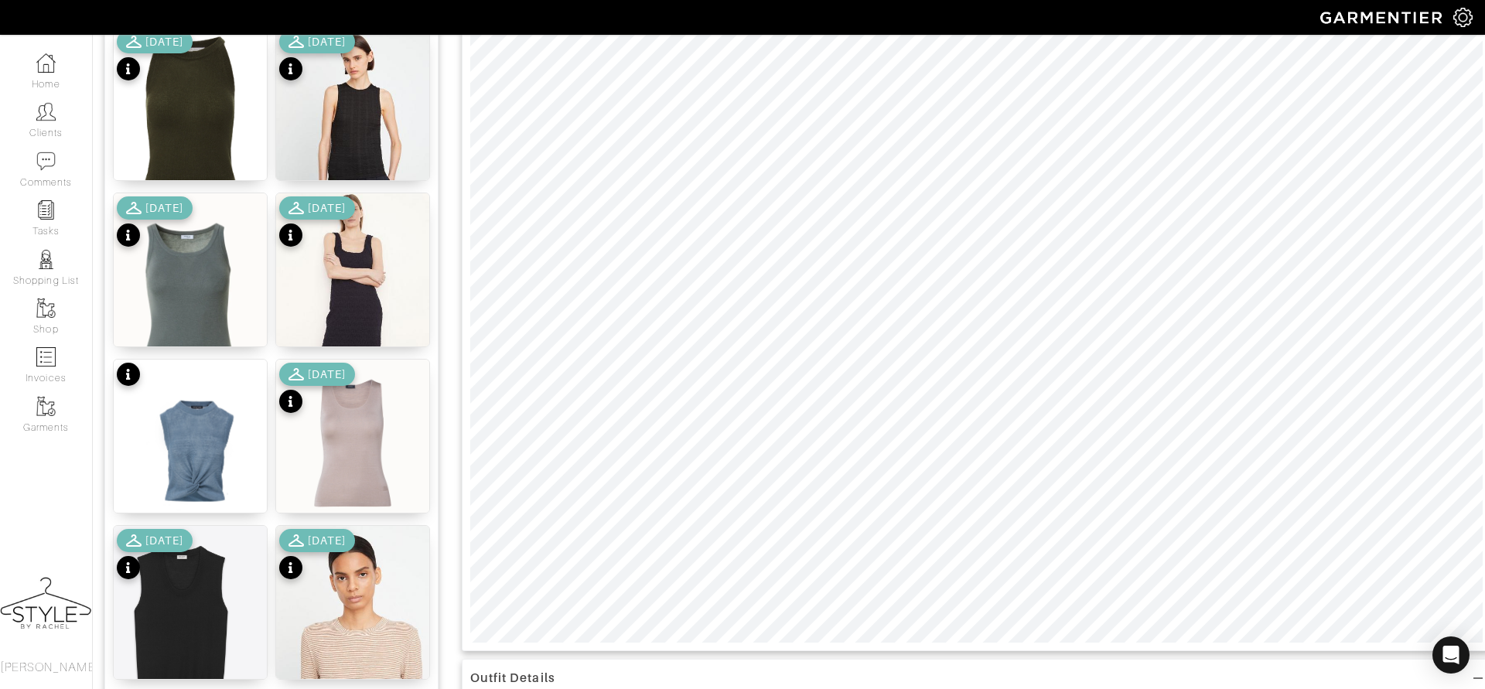
click at [938, 3] on div "Company Settings Manage Subscription My Profile Stylists Sign Out Home Clients …" at bounding box center [742, 582] width 1485 height 1624
click at [1189, 683] on div "Outfit Details Outfit Name Outfit #67 Outfit Description for Customer (optional…" at bounding box center [977, 653] width 1030 height 1480
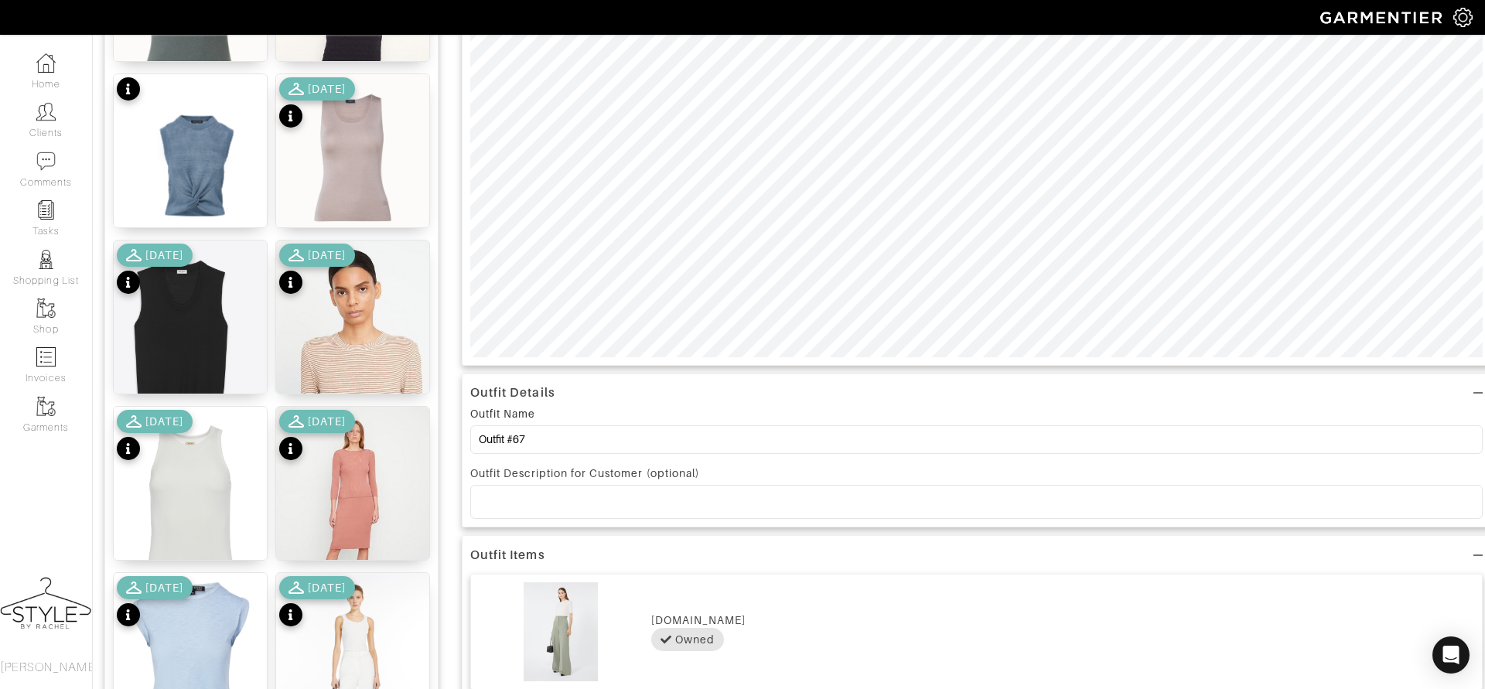
scroll to position [517, 0]
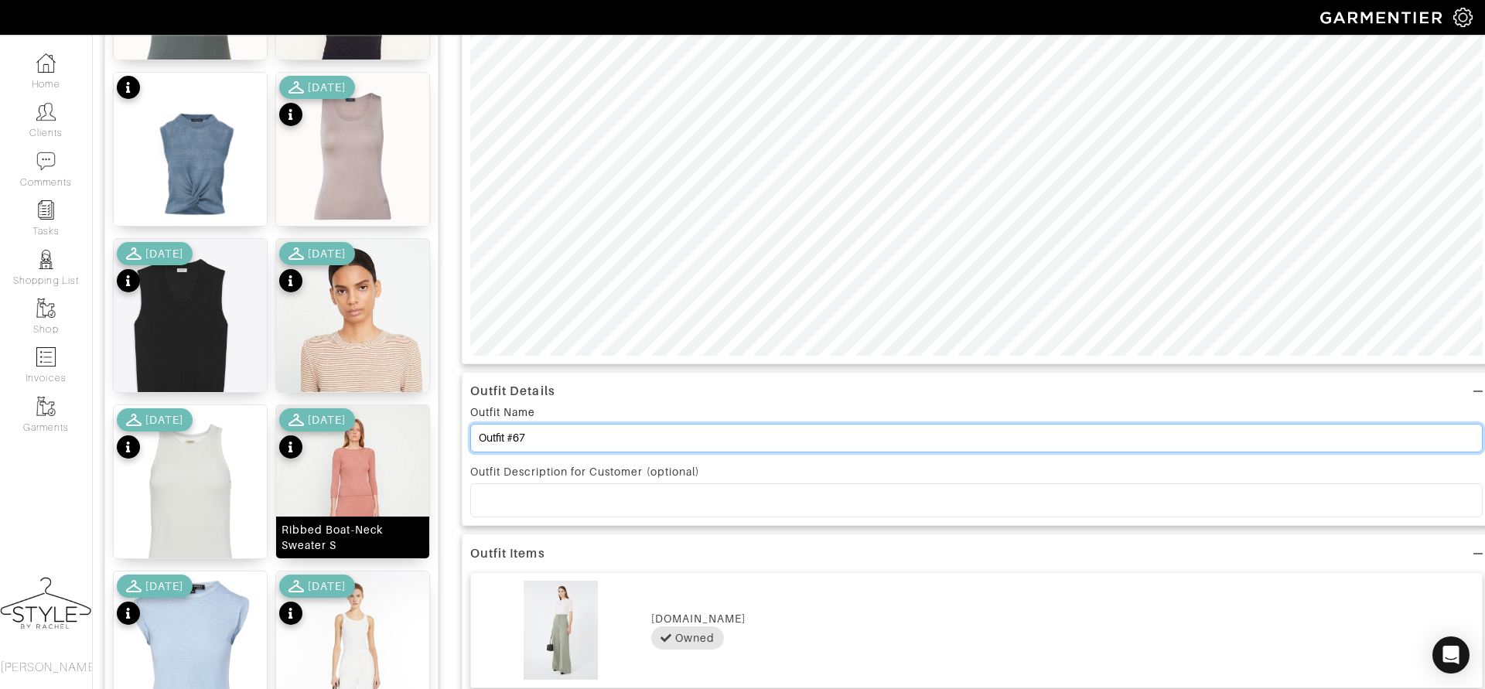
drag, startPoint x: 636, startPoint y: 439, endPoint x: 427, endPoint y: 413, distance: 210.5
click at [427, 413] on div "Add items tank OWNED SUGGESTED [PERSON_NAME] Cashmere Tank S [DATE] Smocked Hig…" at bounding box center [788, 366] width 1369 height 1480
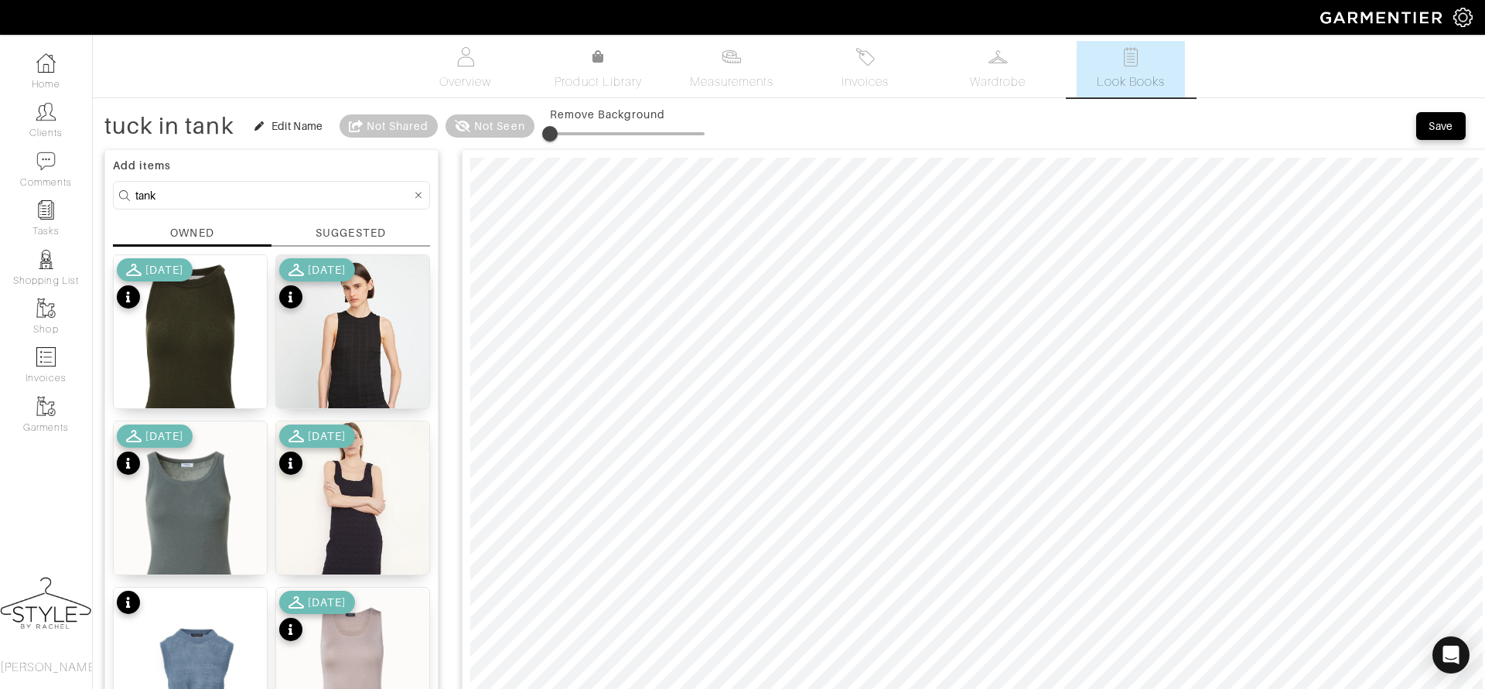
scroll to position [0, 0]
type input "tuck in tank"
click at [1436, 129] on div "Save" at bounding box center [1441, 127] width 25 height 15
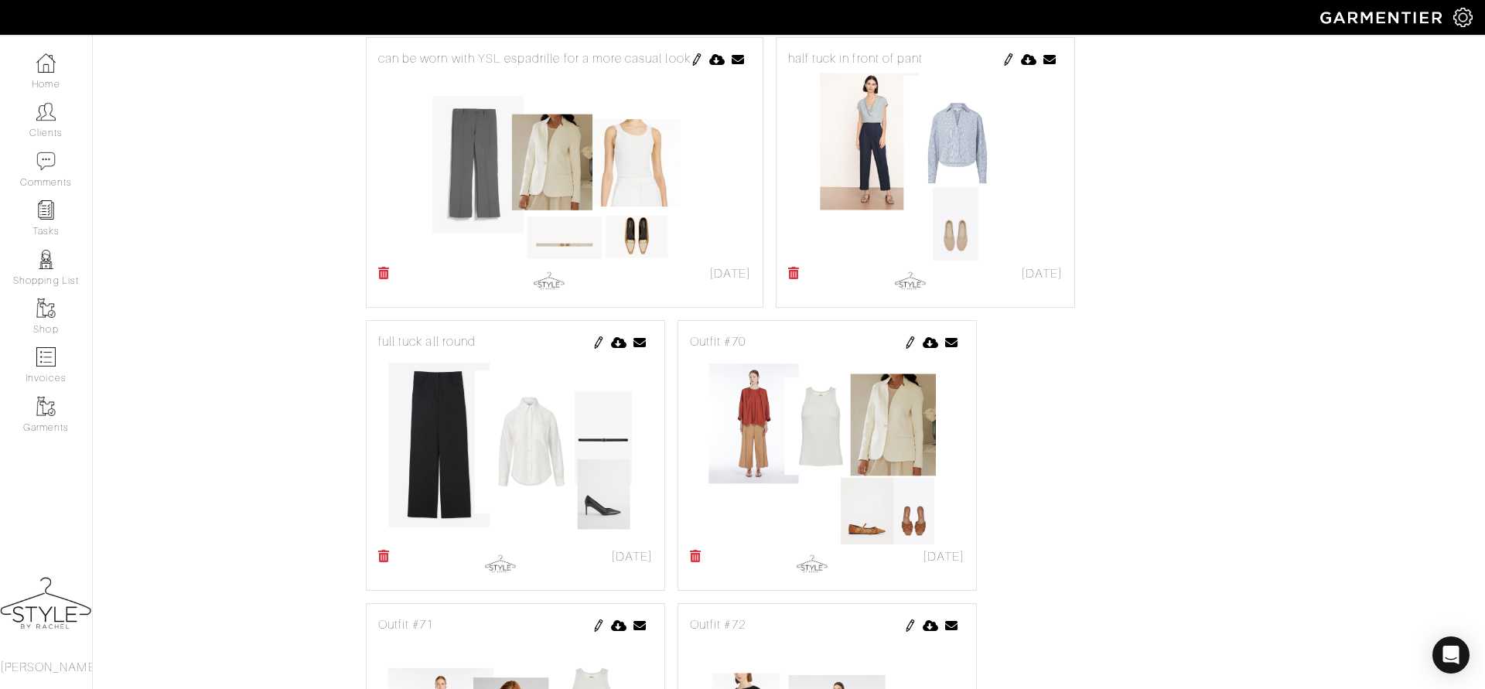
scroll to position [241, 0]
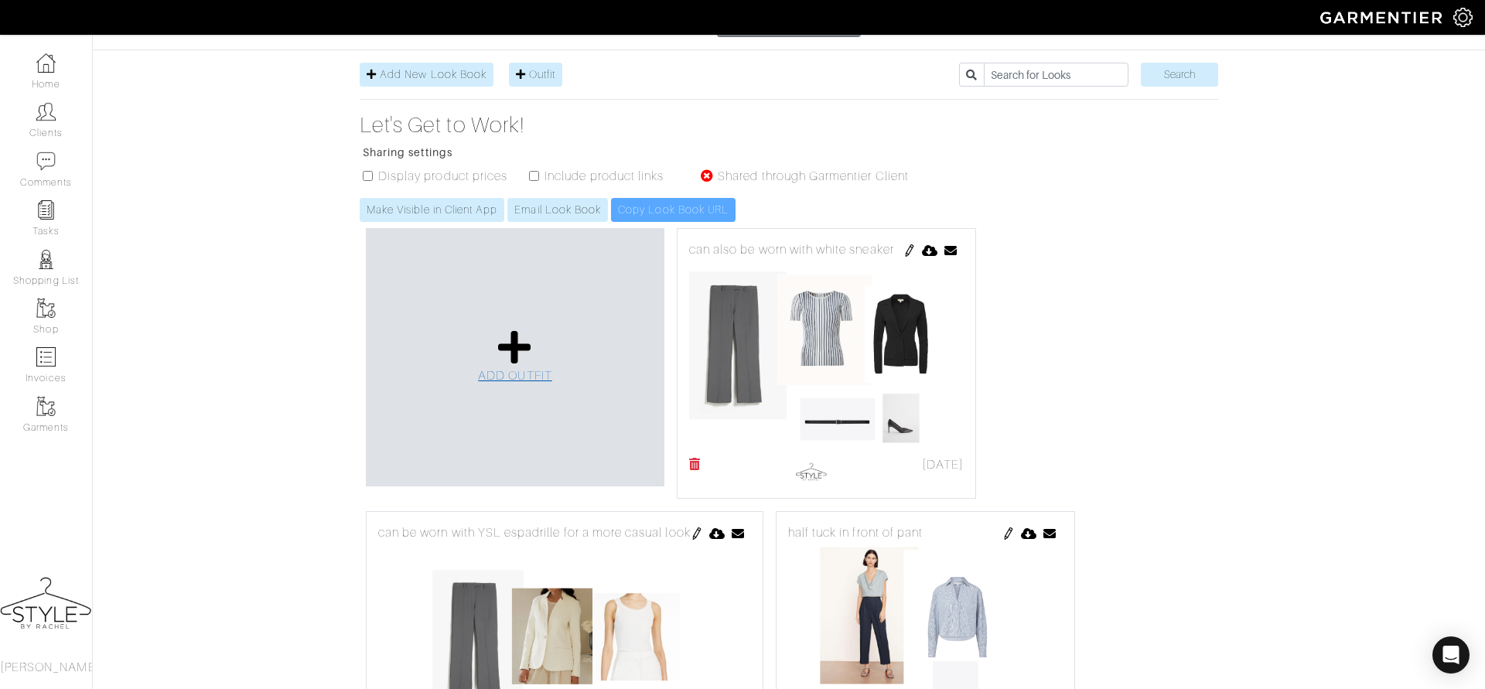
click at [501, 369] on span "ADD OUTFIT" at bounding box center [515, 376] width 74 height 14
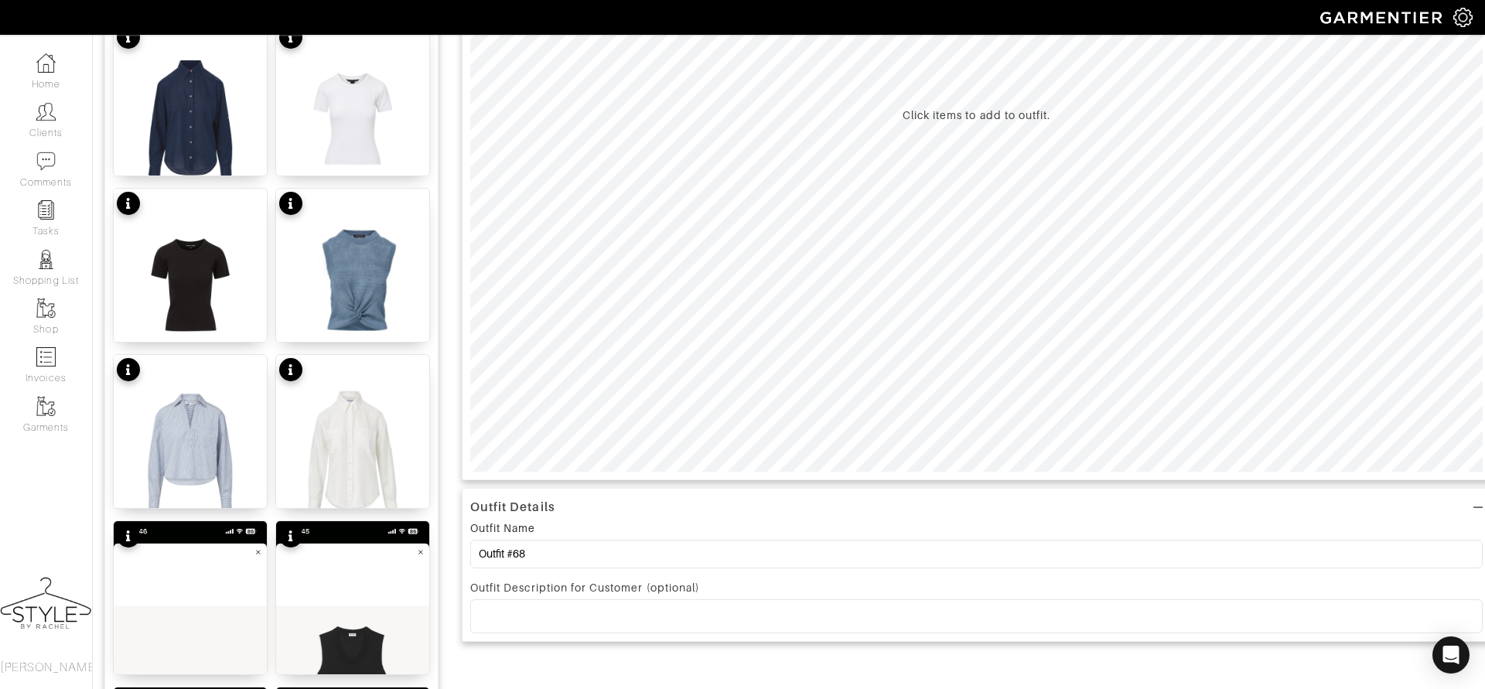
scroll to position [402, 0]
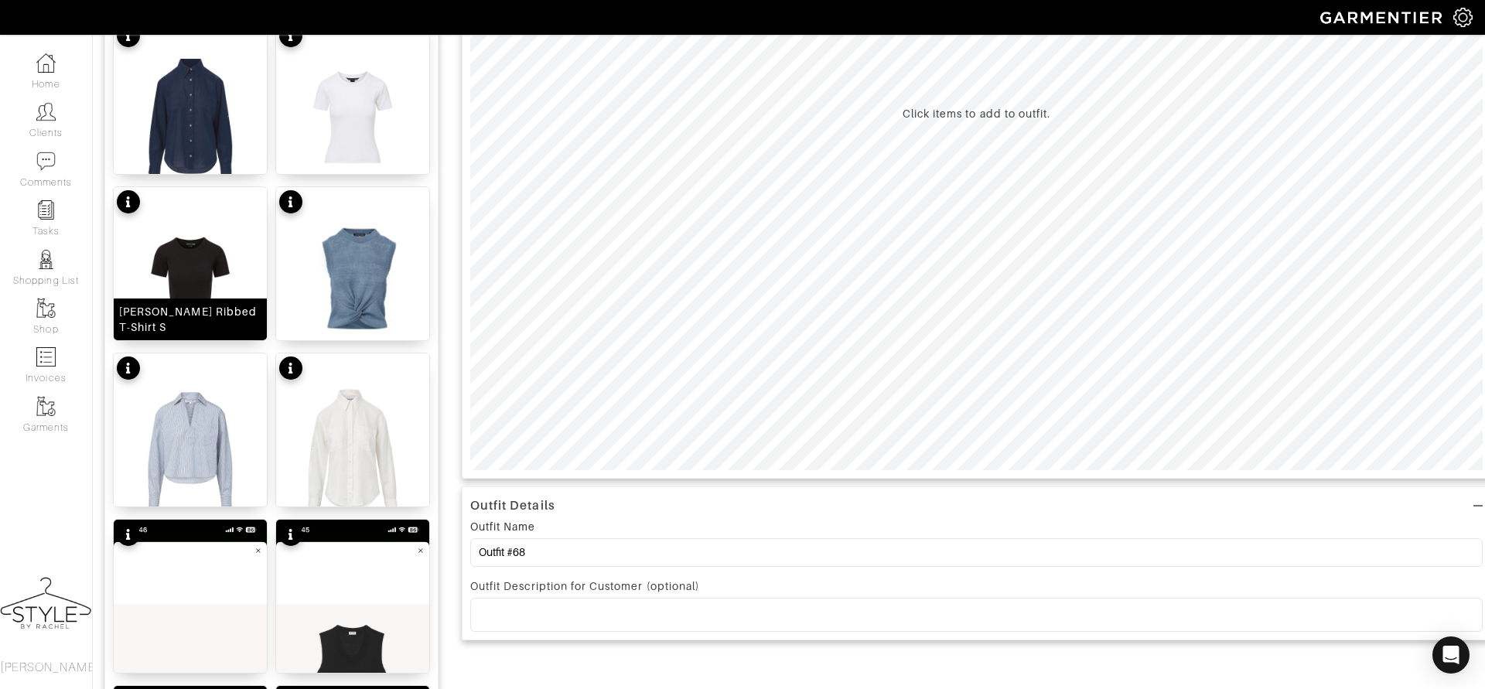
click at [202, 260] on img at bounding box center [190, 283] width 153 height 193
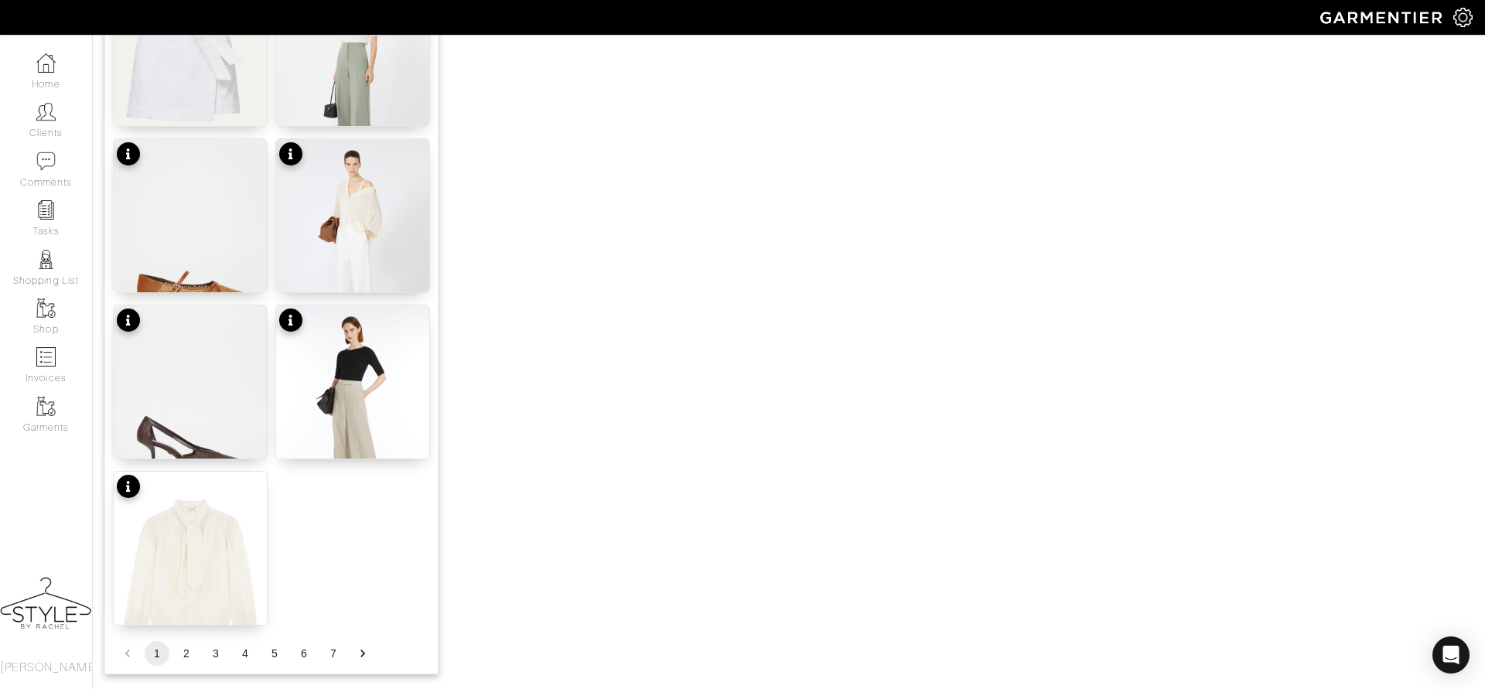
scroll to position [1839, 0]
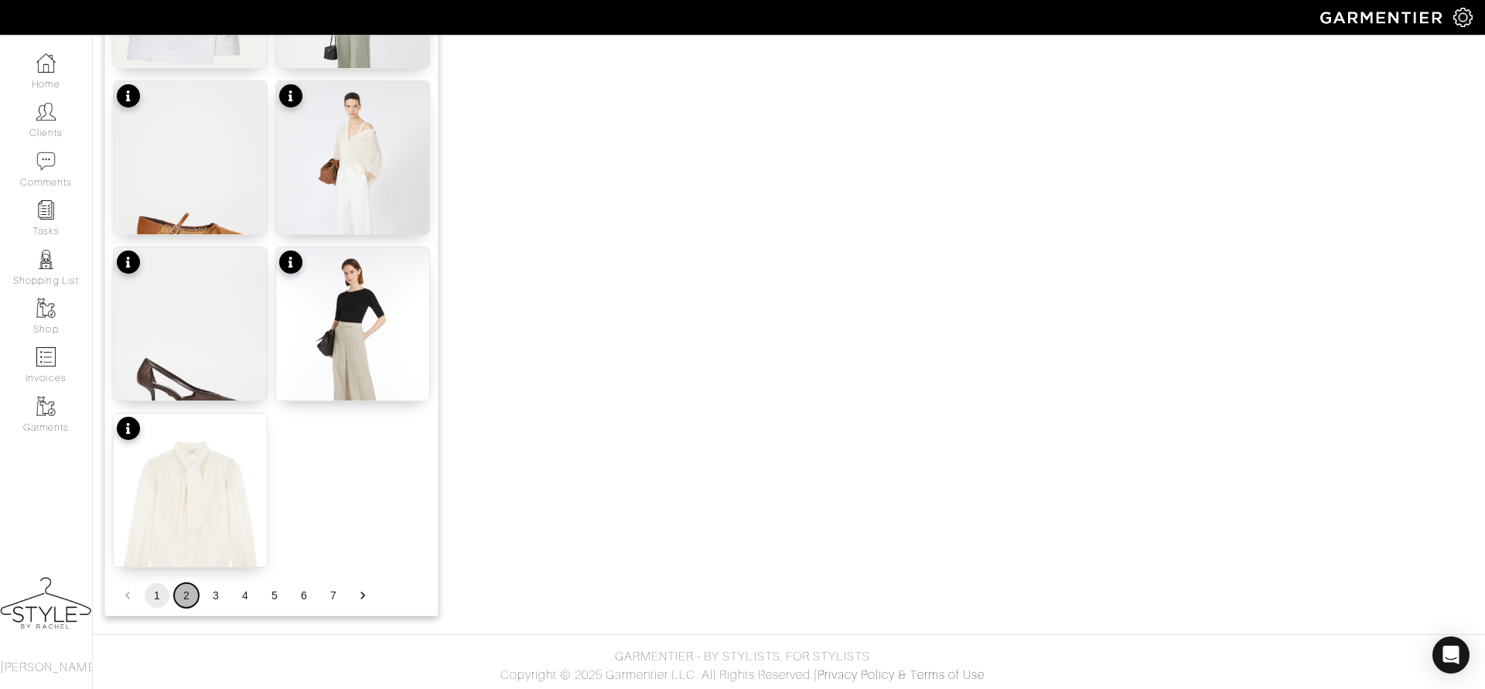
click at [181, 595] on button "2" at bounding box center [186, 595] width 25 height 25
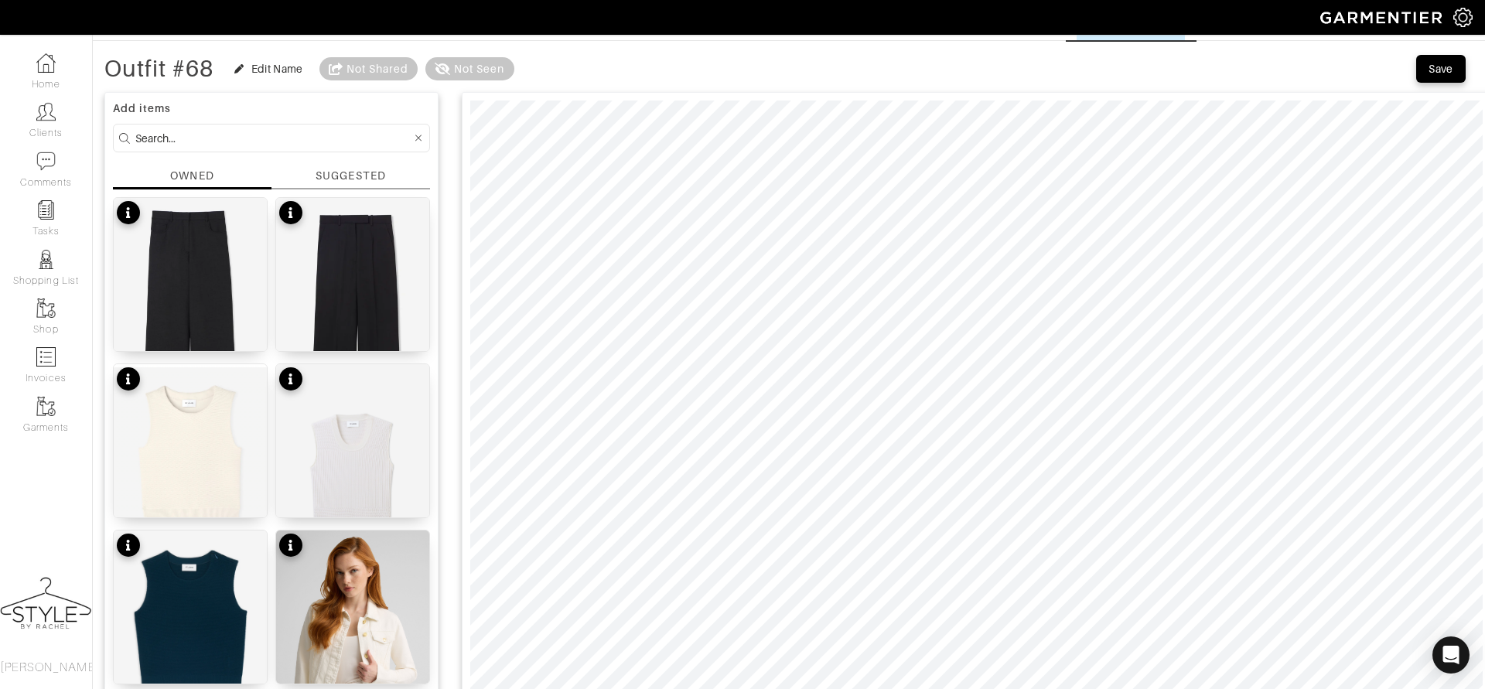
scroll to position [53, 0]
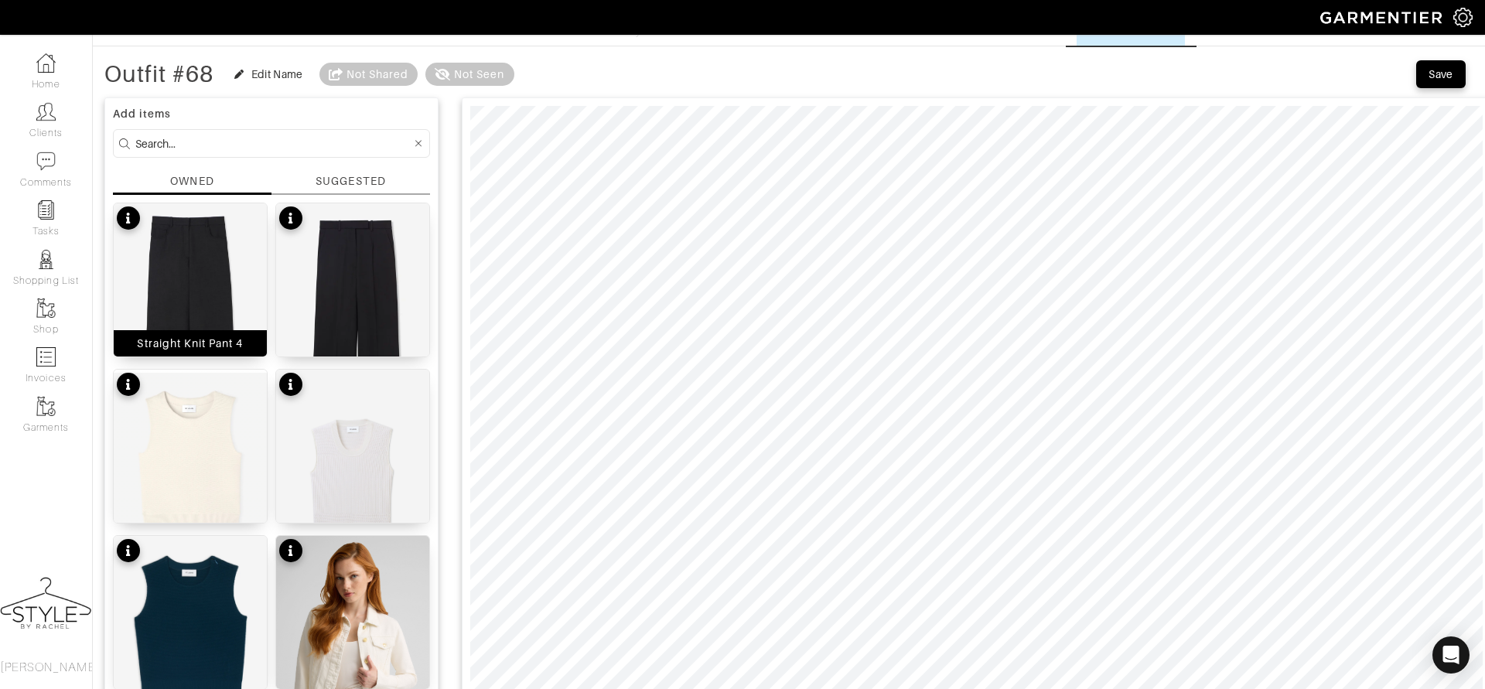
click at [180, 248] on img at bounding box center [190, 327] width 153 height 249
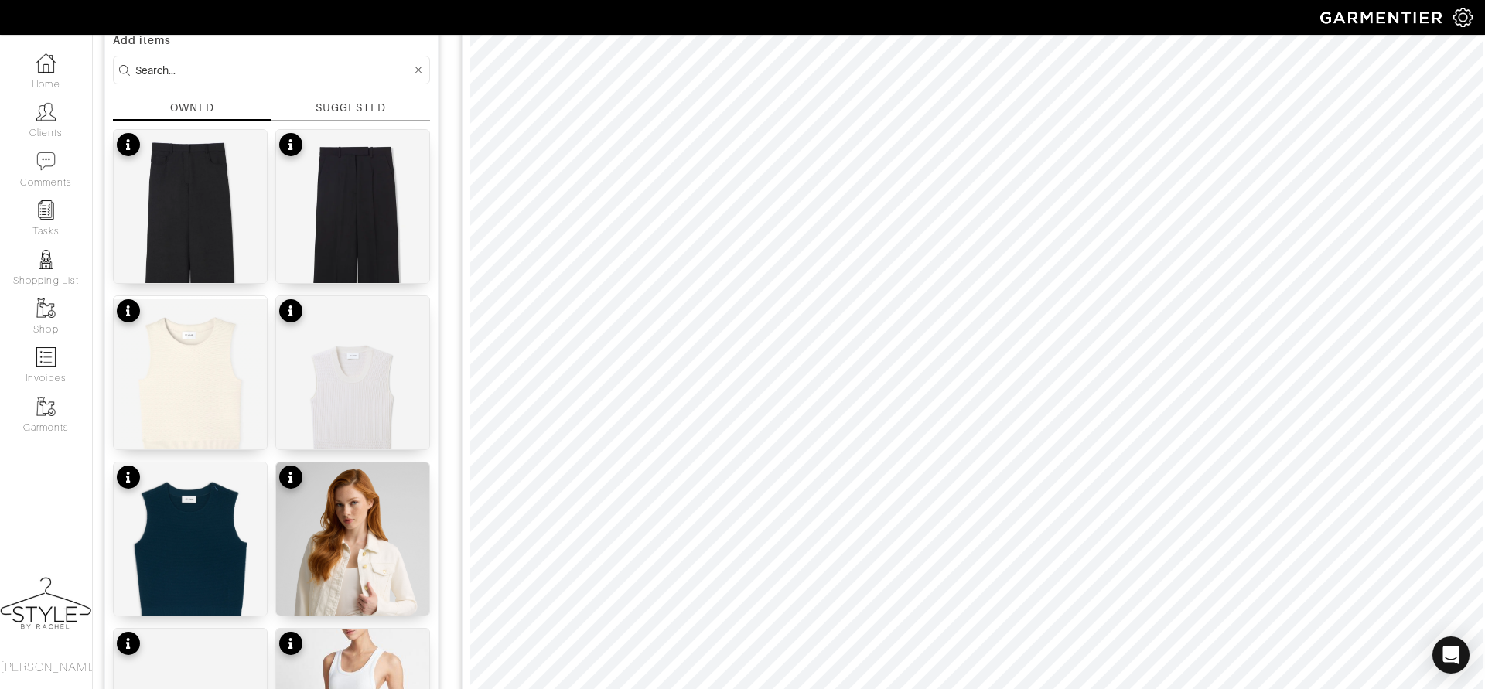
scroll to position [125, 0]
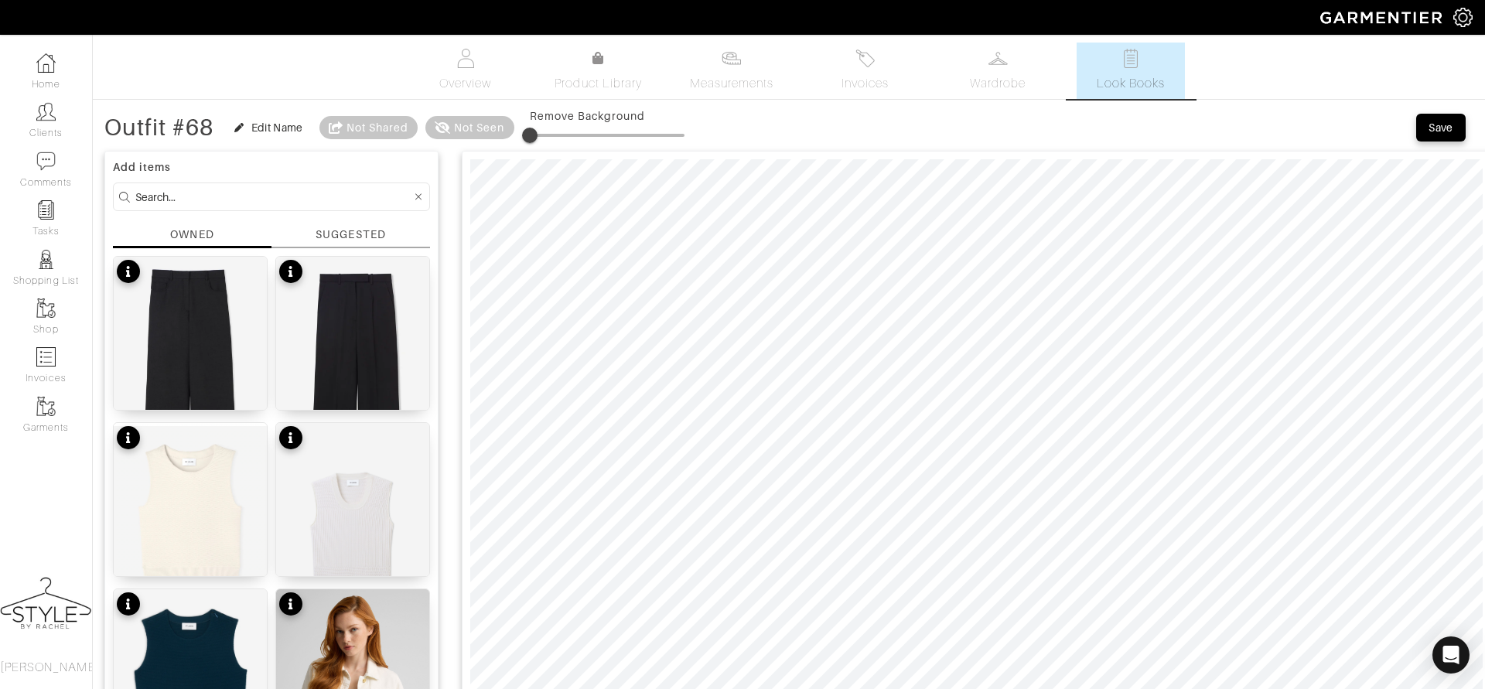
click at [289, 198] on input at bounding box center [273, 196] width 276 height 19
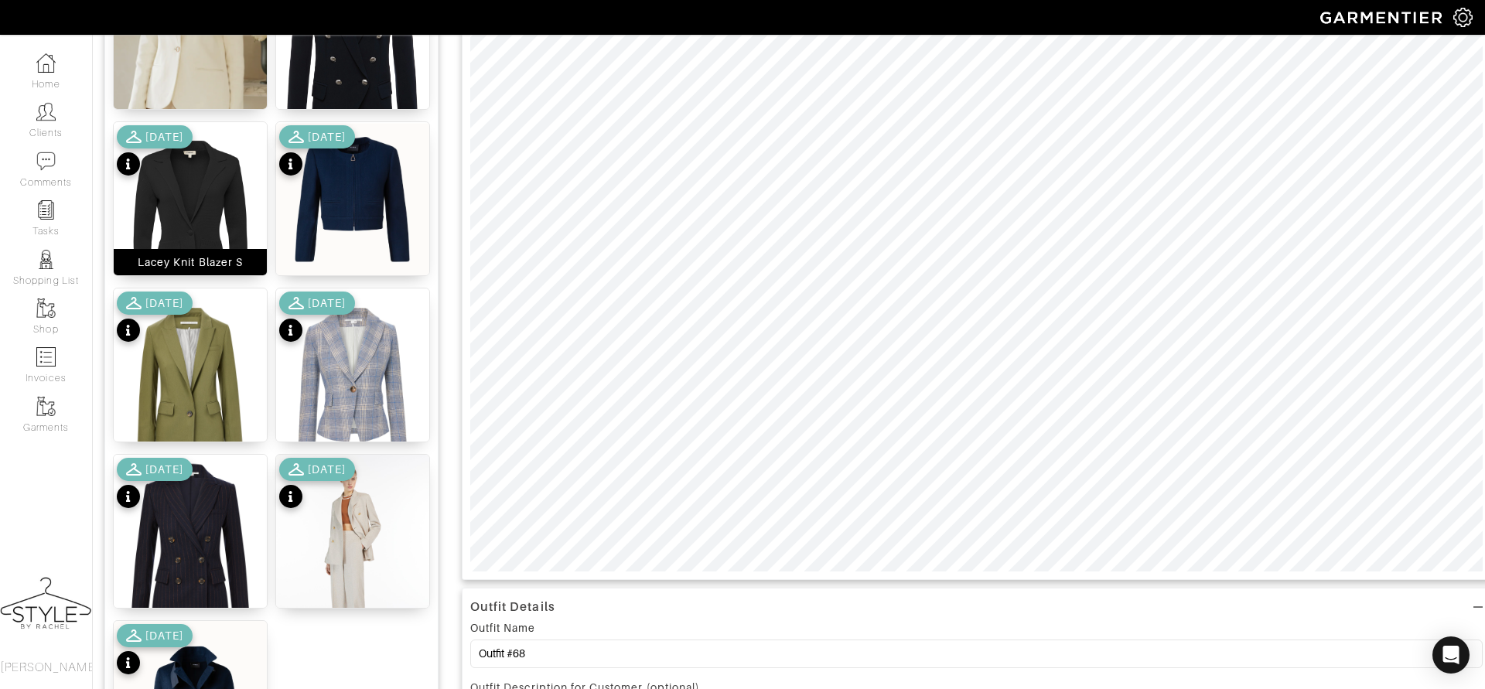
scroll to position [337, 0]
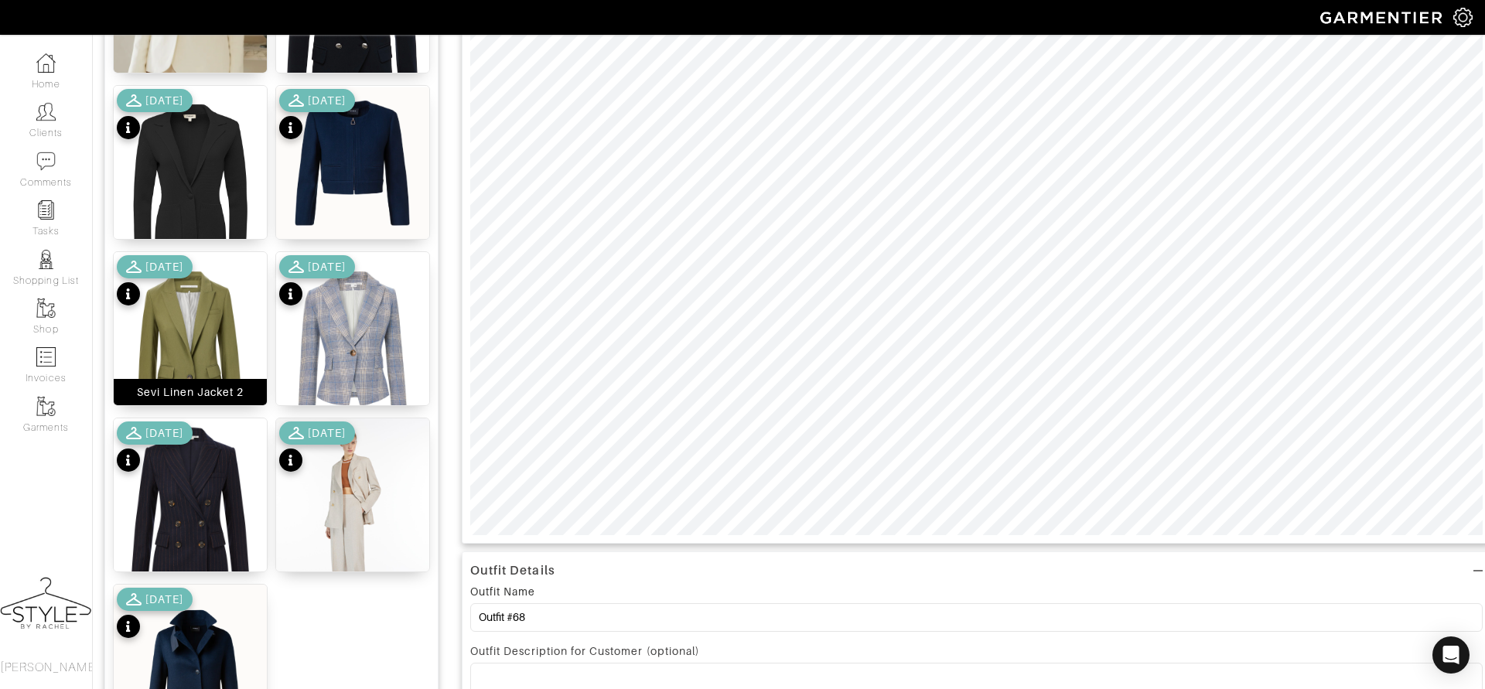
click at [186, 314] on img at bounding box center [190, 348] width 153 height 193
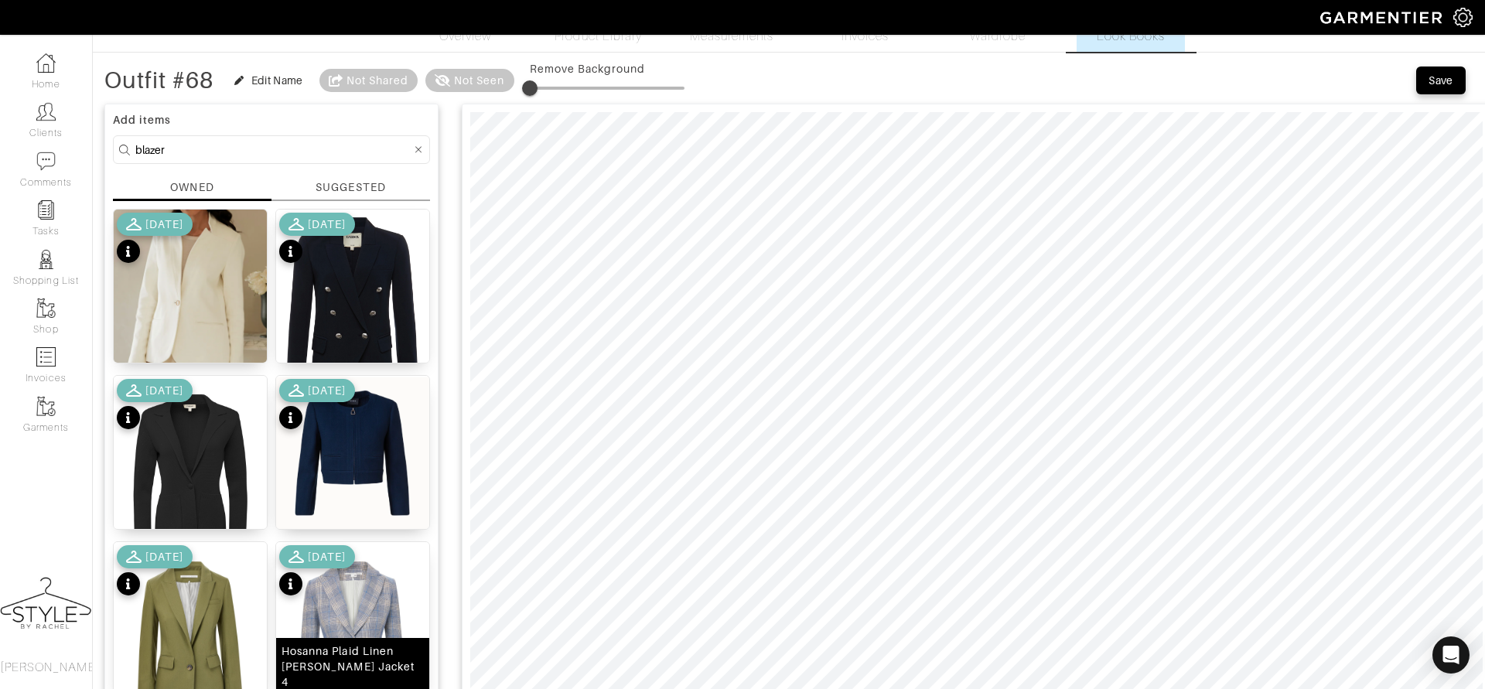
scroll to position [0, 0]
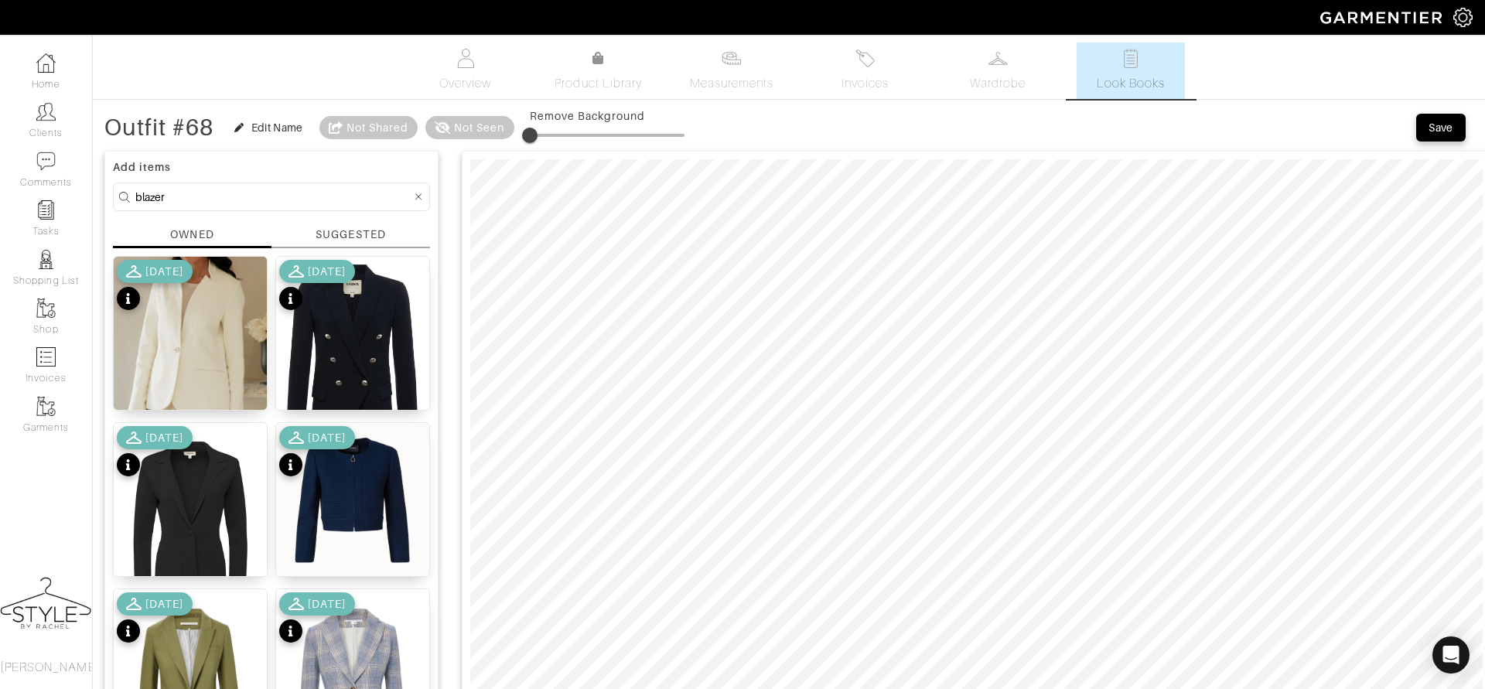
click at [340, 204] on input "blazer" at bounding box center [273, 196] width 276 height 19
drag, startPoint x: 203, startPoint y: 197, endPoint x: 101, endPoint y: 186, distance: 103.5
type input "belt"
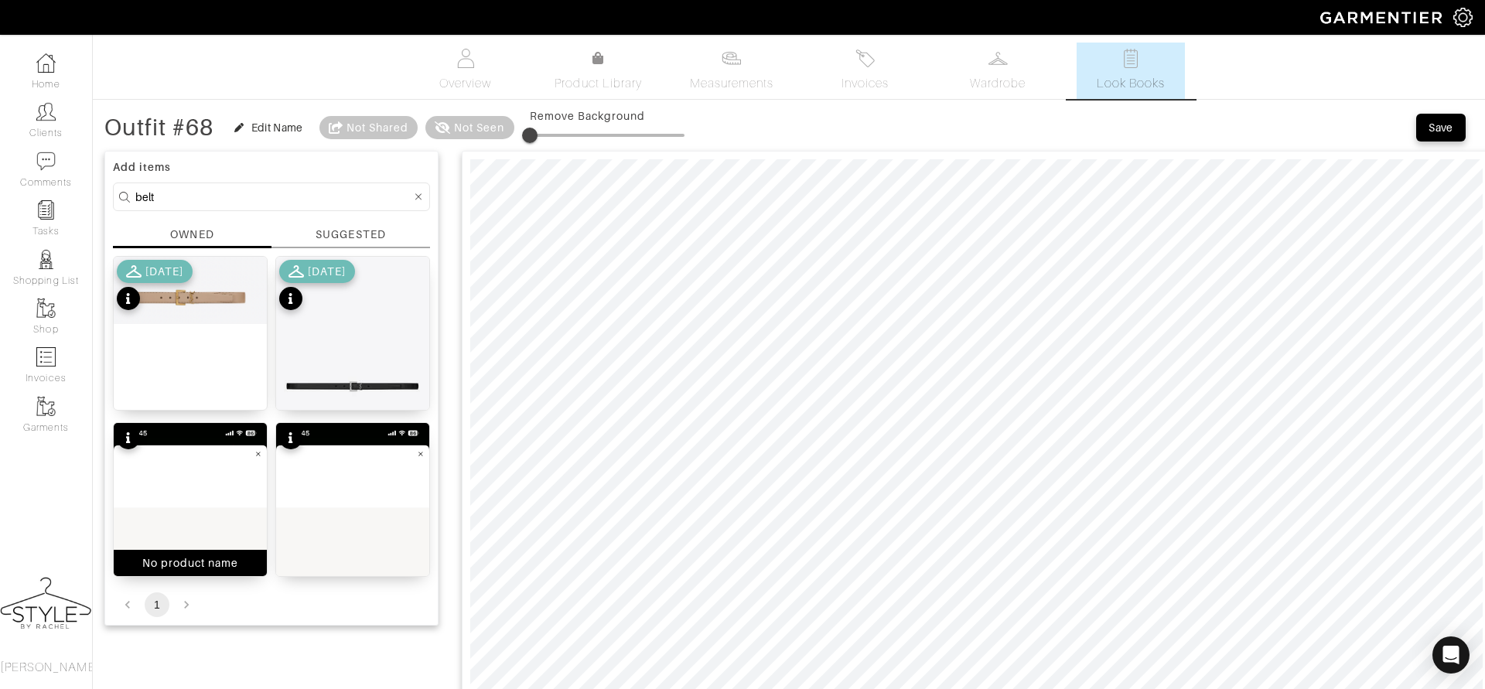
click at [183, 509] on img at bounding box center [190, 588] width 153 height 331
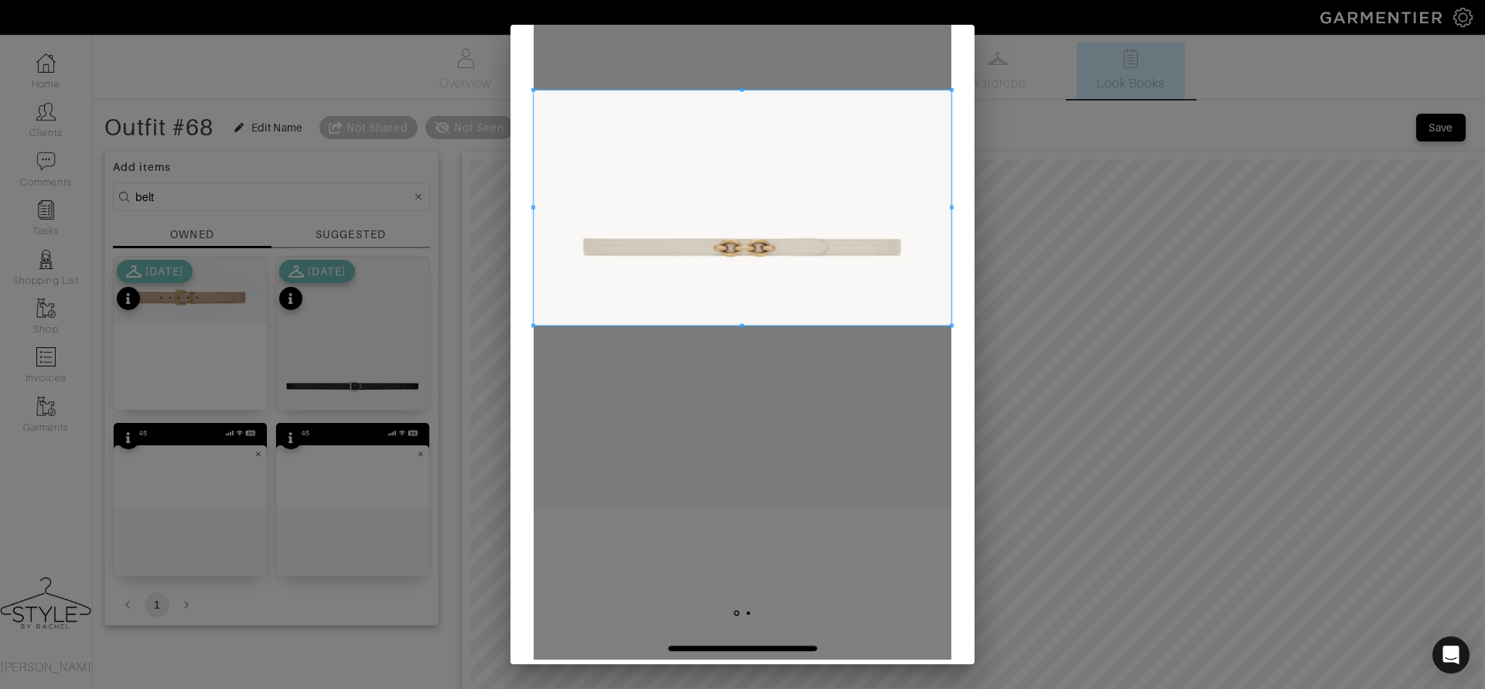
scroll to position [354, 0]
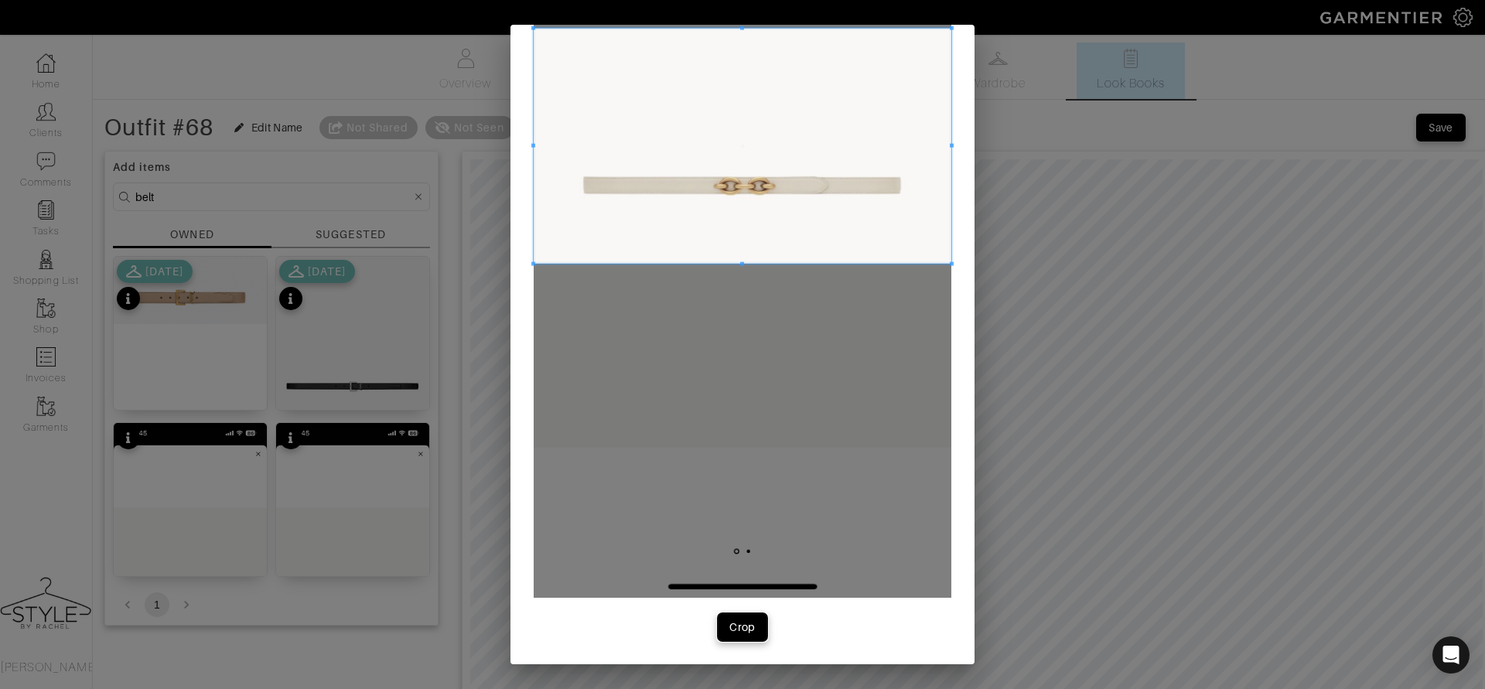
click at [733, 628] on div "Crop" at bounding box center [742, 627] width 26 height 15
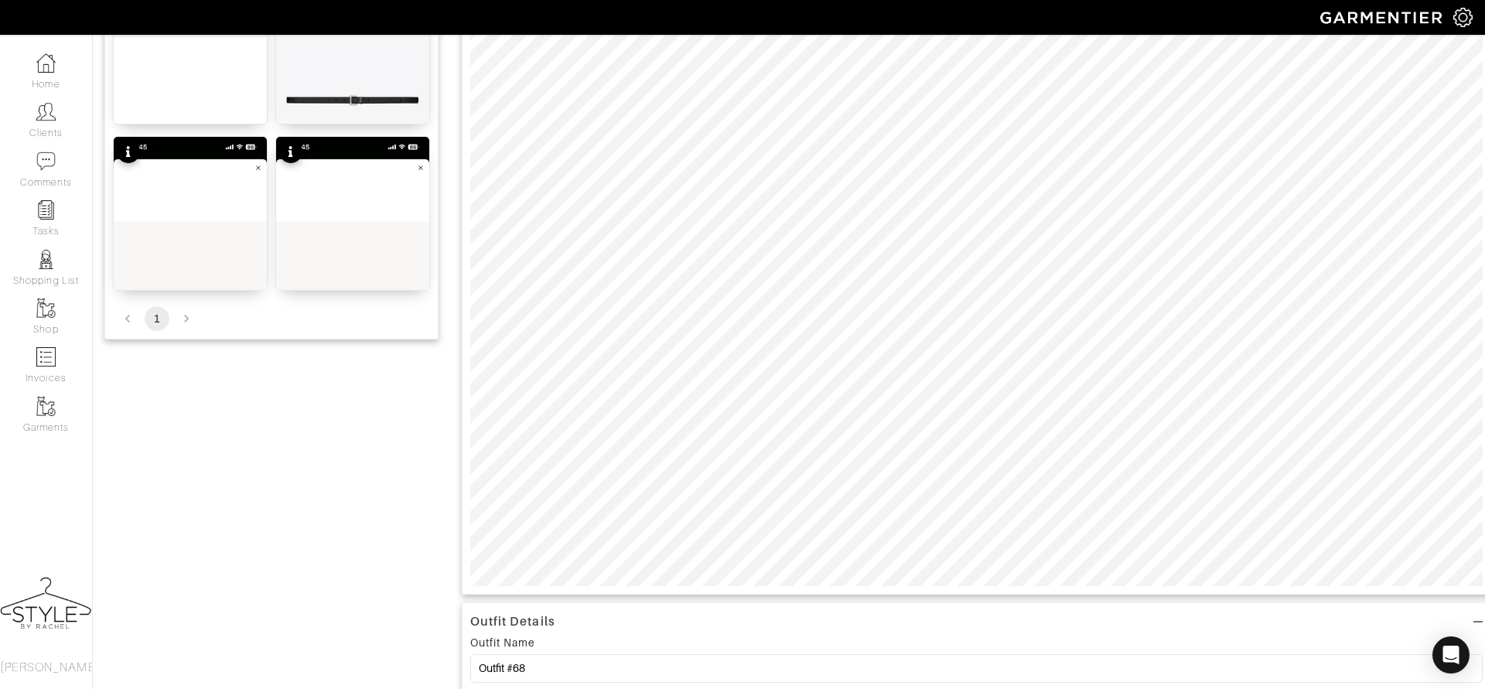
scroll to position [329, 0]
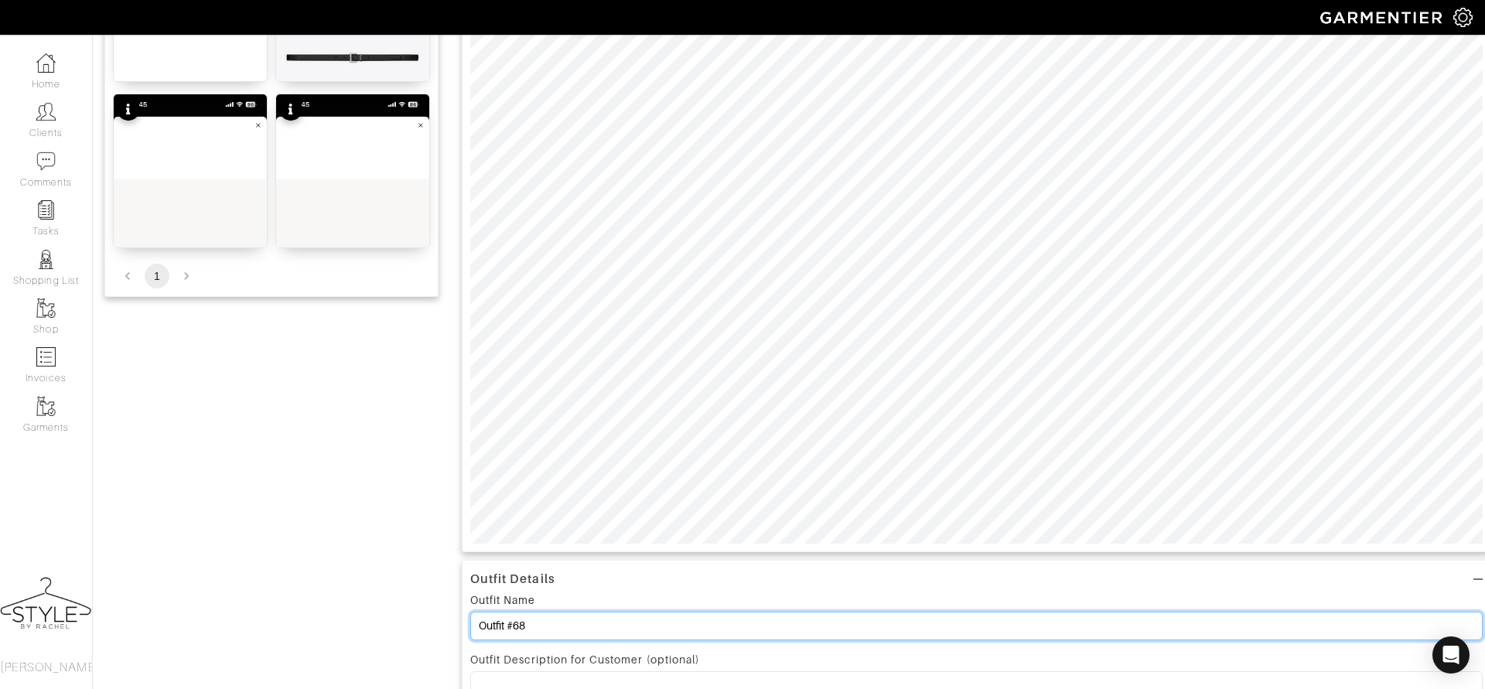
drag, startPoint x: 558, startPoint y: 628, endPoint x: 429, endPoint y: 627, distance: 129.2
click at [429, 627] on div "Add items belt OWNED SUGGESTED 80cm nude belt 12/04/23 cassandre thin belt with…" at bounding box center [788, 535] width 1369 height 1442
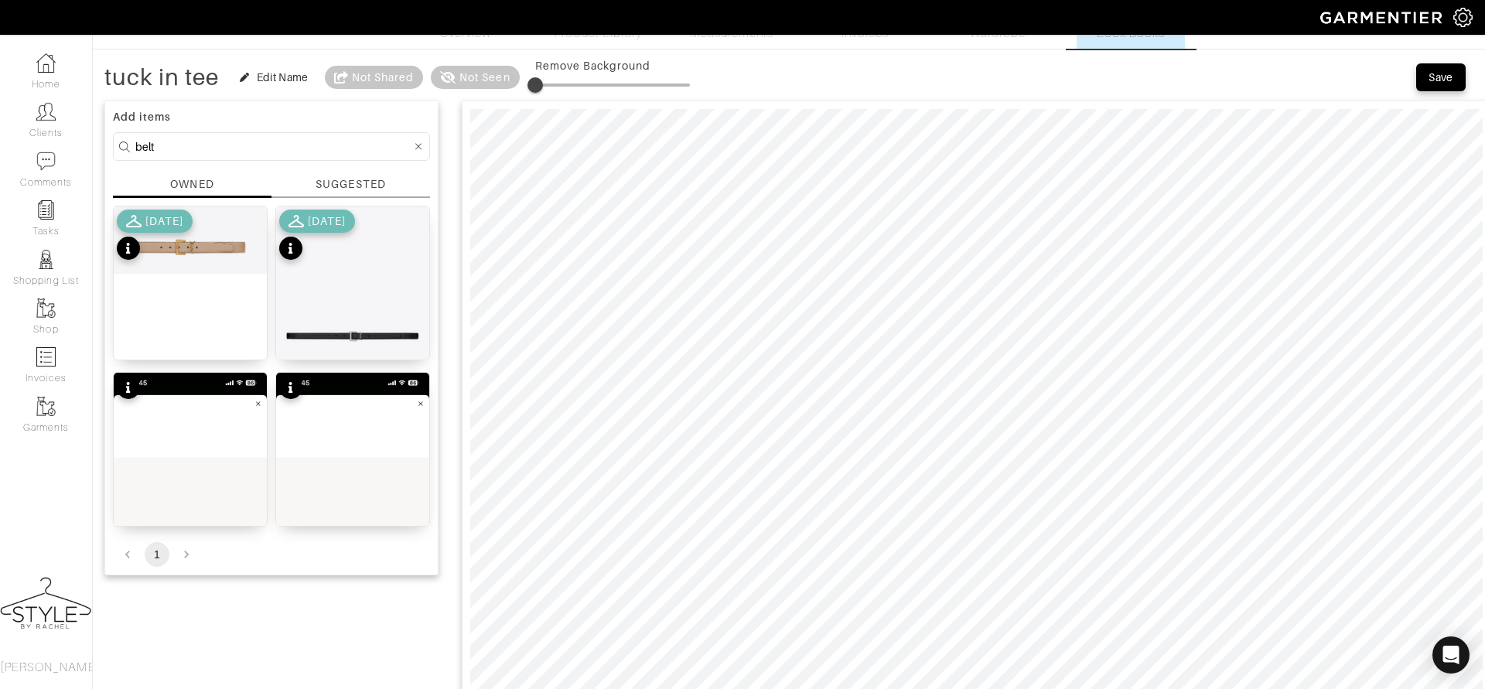
scroll to position [48, 0]
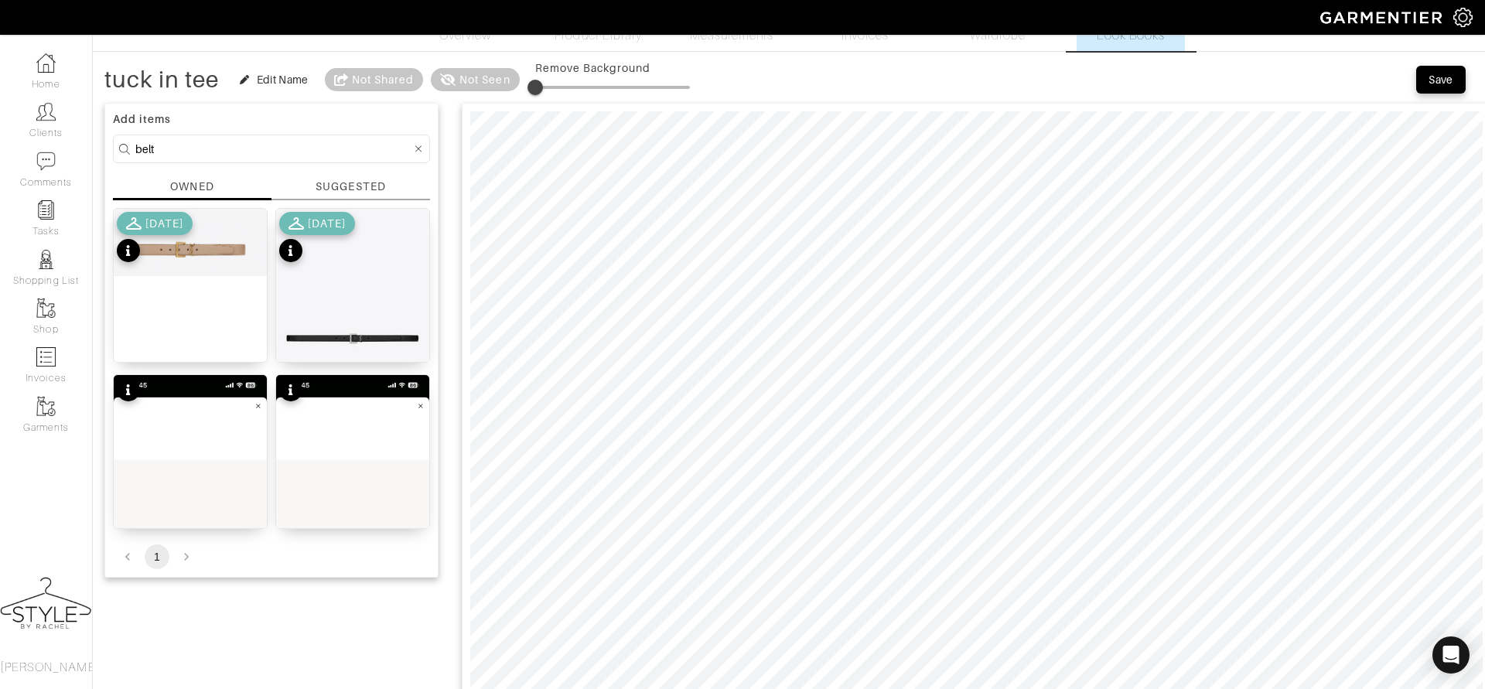
type input "tuck in tee"
click at [420, 150] on icon at bounding box center [418, 149] width 7 height 11
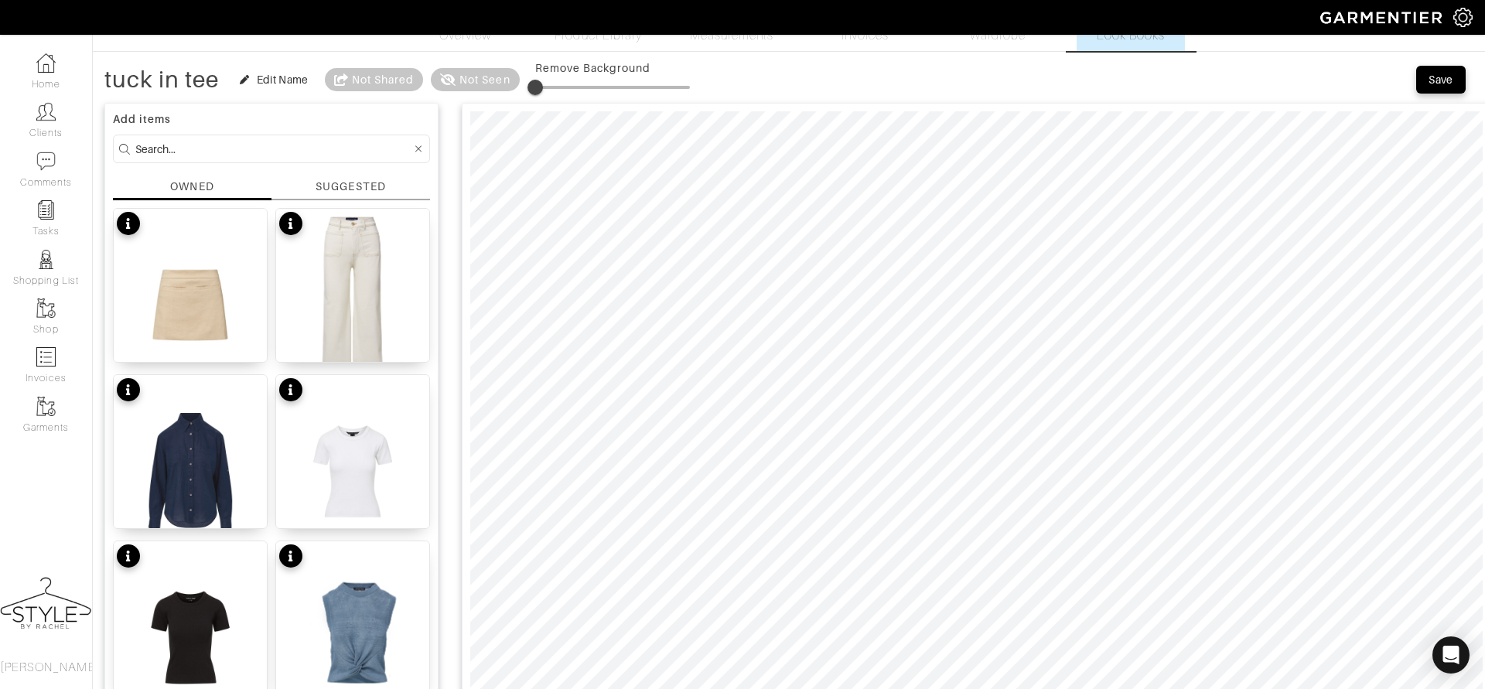
click at [370, 142] on input at bounding box center [273, 148] width 276 height 19
type input "shoe"
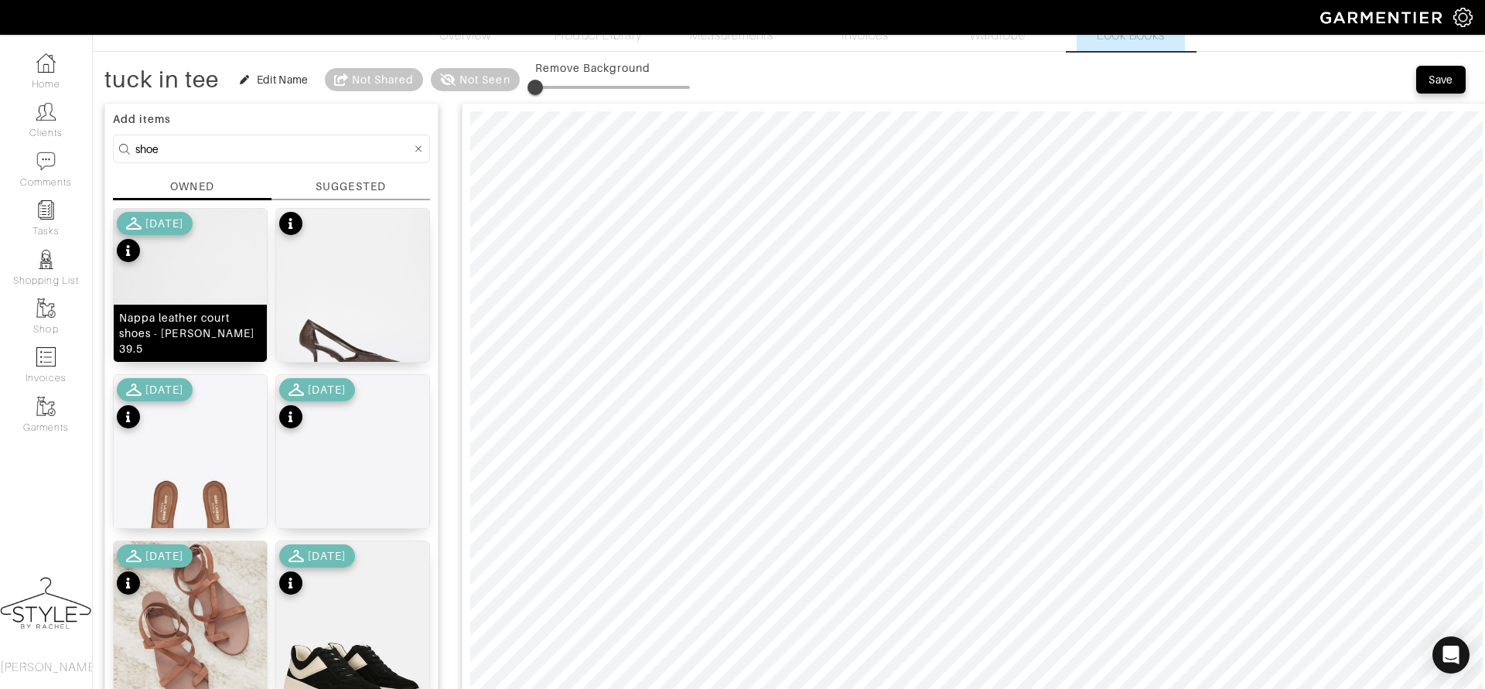
click at [183, 306] on img at bounding box center [190, 311] width 153 height 204
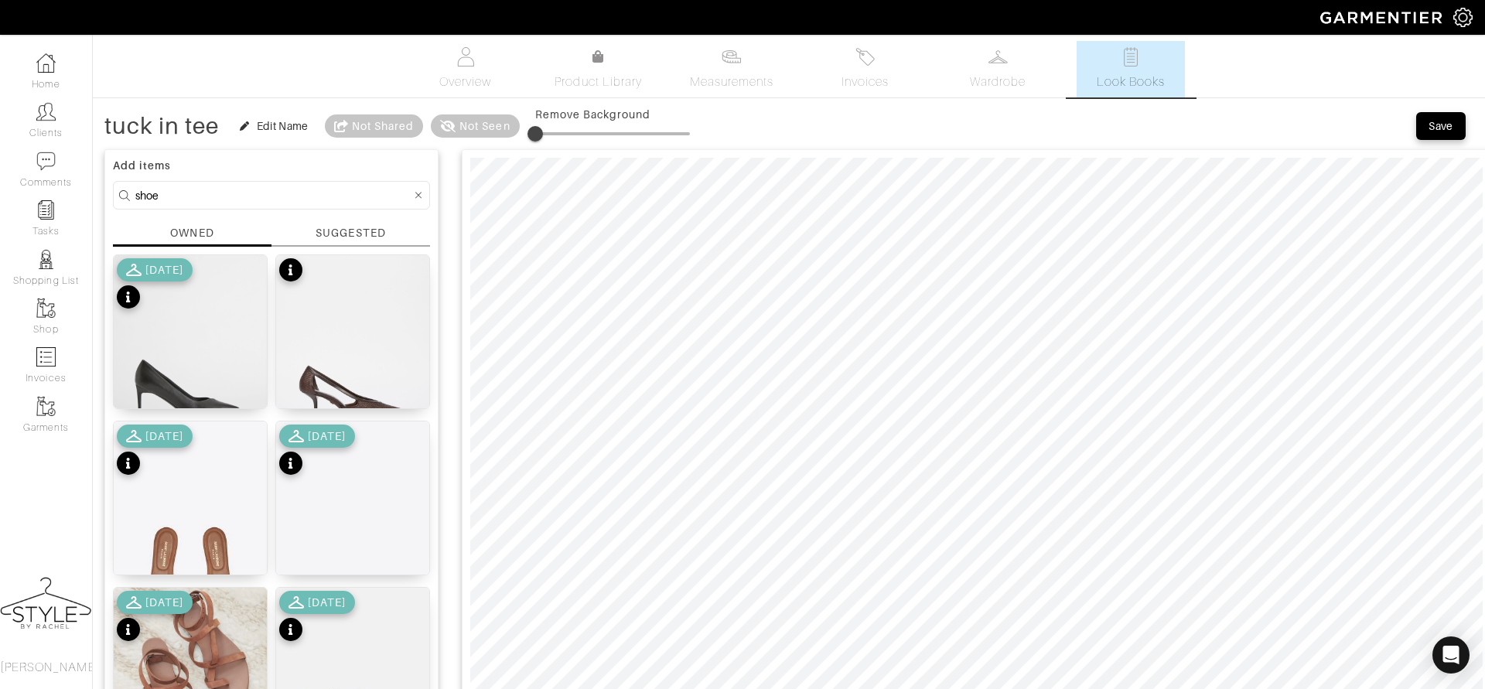
scroll to position [2, 0]
click at [1441, 136] on button "Save" at bounding box center [1441, 126] width 50 height 28
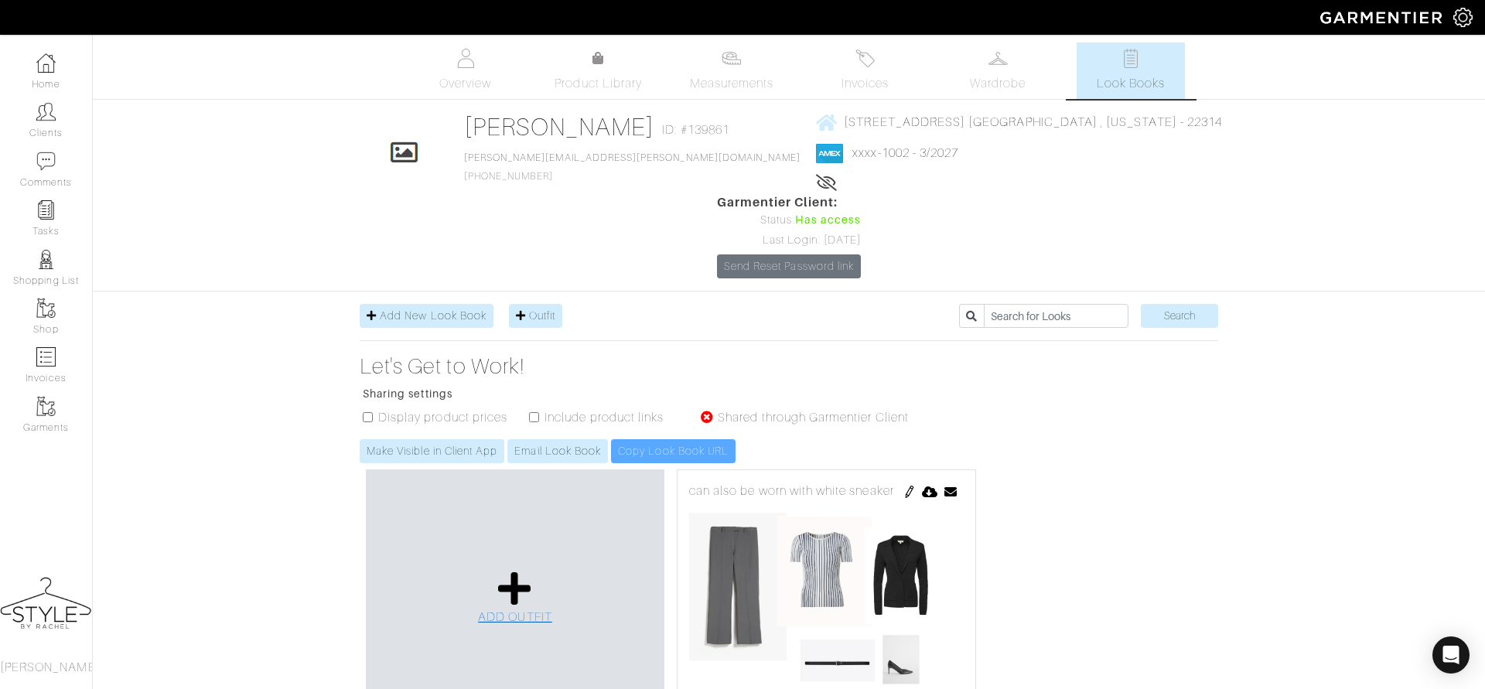
click at [530, 610] on span "ADD OUTFIT" at bounding box center [515, 617] width 74 height 14
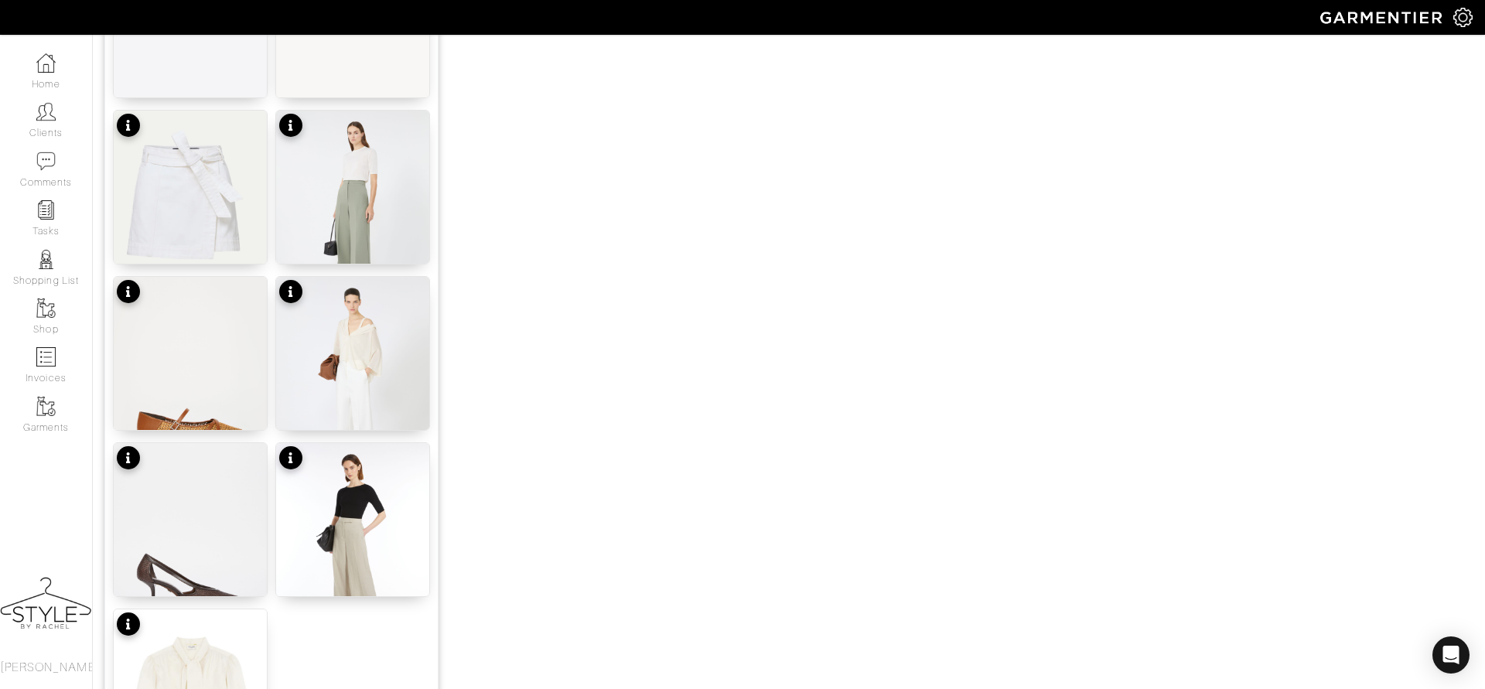
scroll to position [1646, 0]
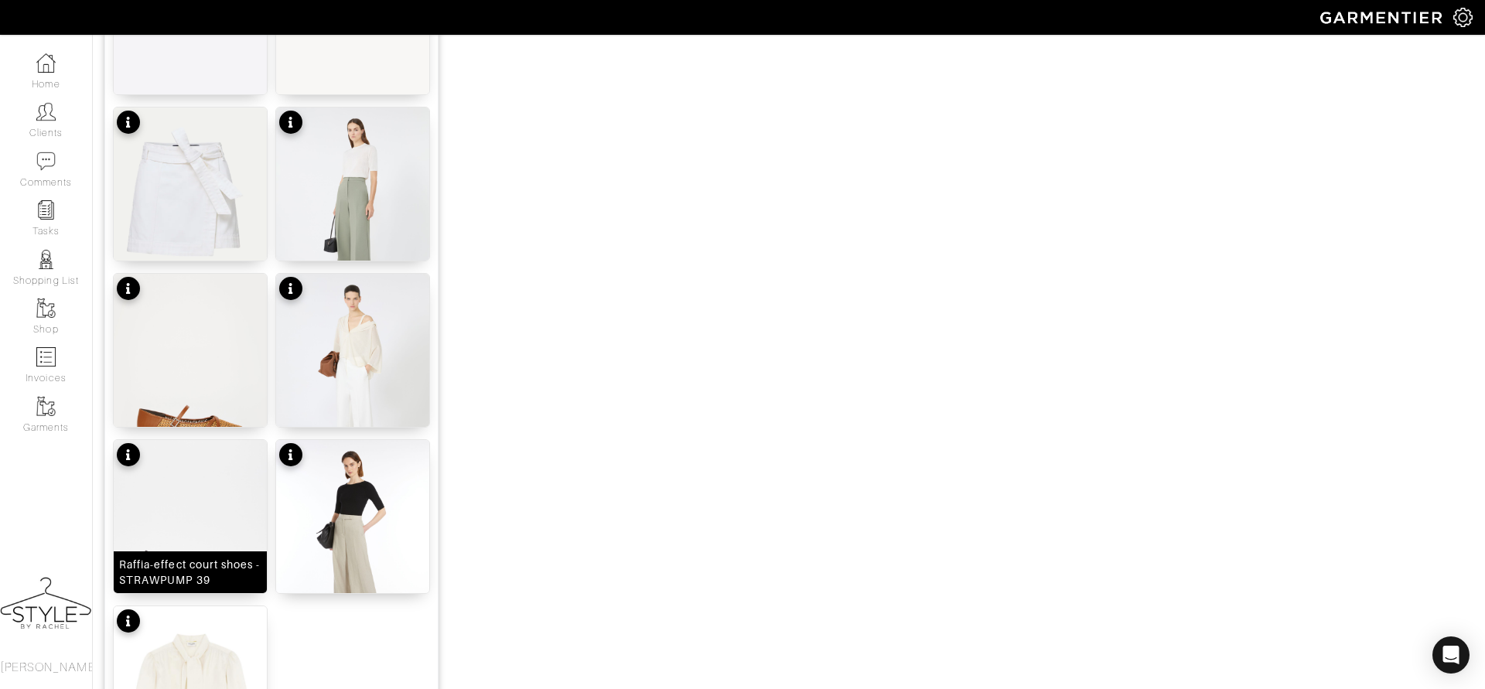
click at [169, 537] on img at bounding box center [190, 542] width 153 height 204
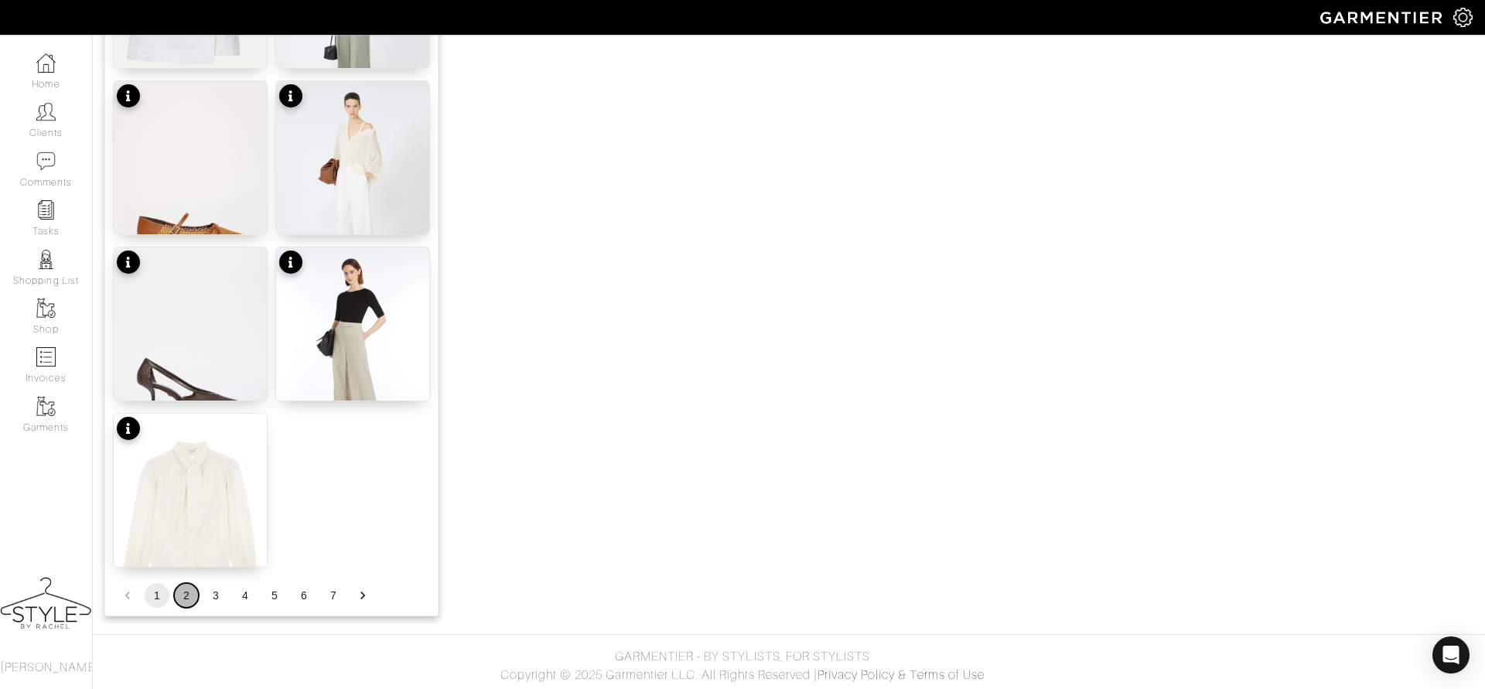
click at [185, 595] on button "2" at bounding box center [186, 595] width 25 height 25
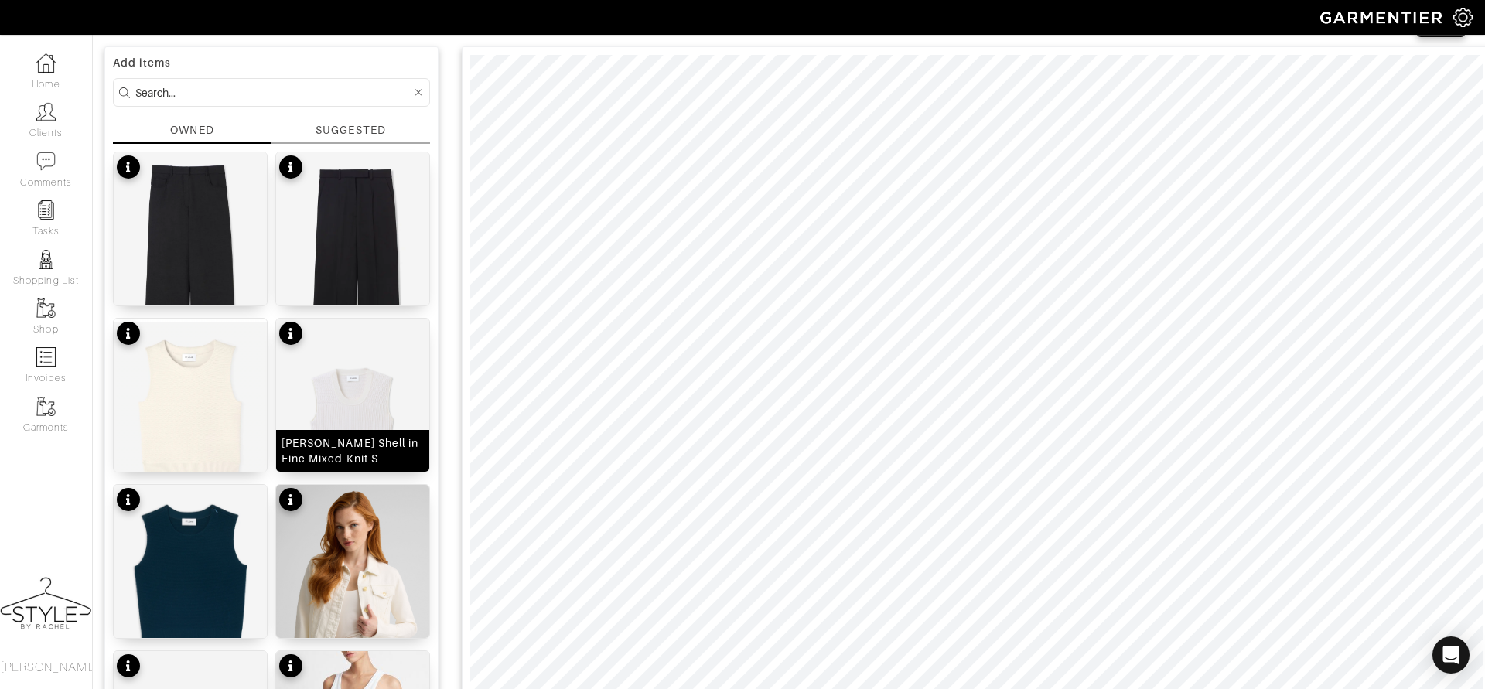
scroll to position [124, 0]
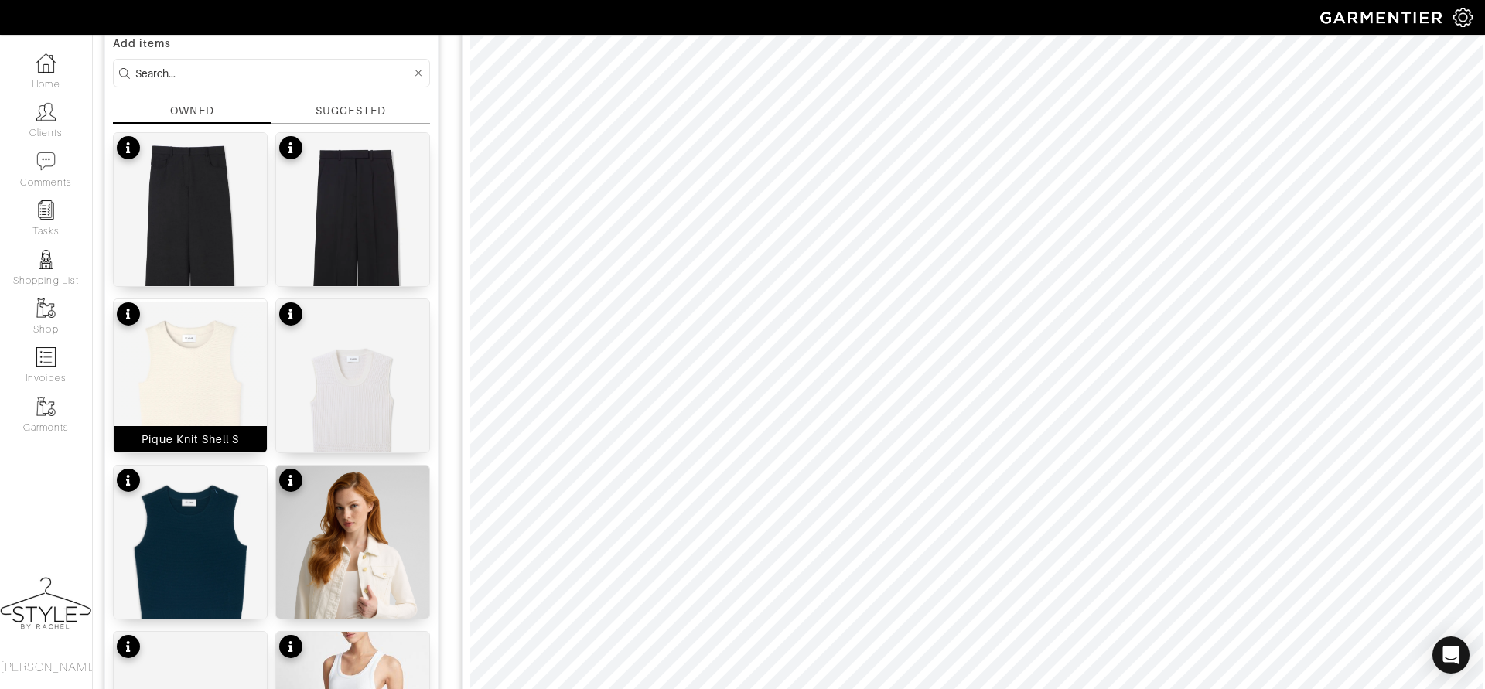
click at [180, 376] on img at bounding box center [190, 387] width 153 height 176
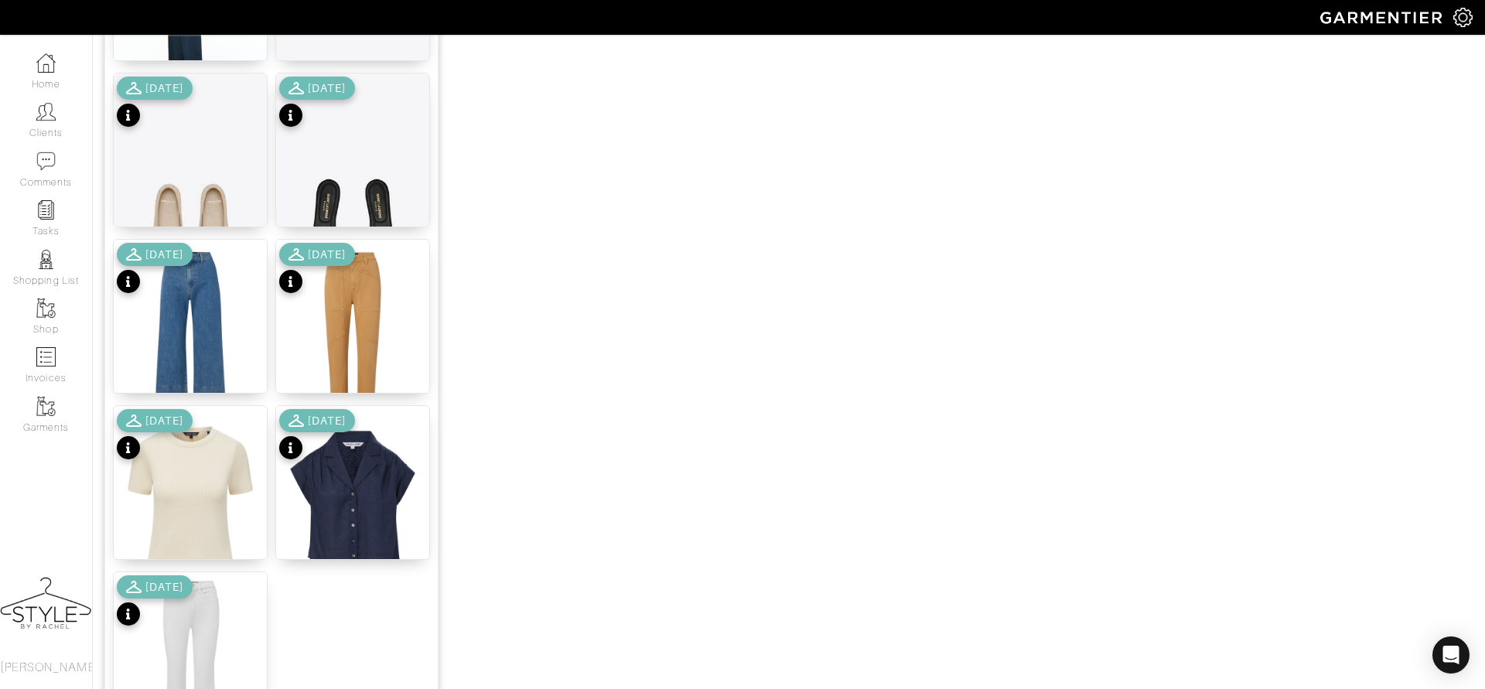
scroll to position [1796, 0]
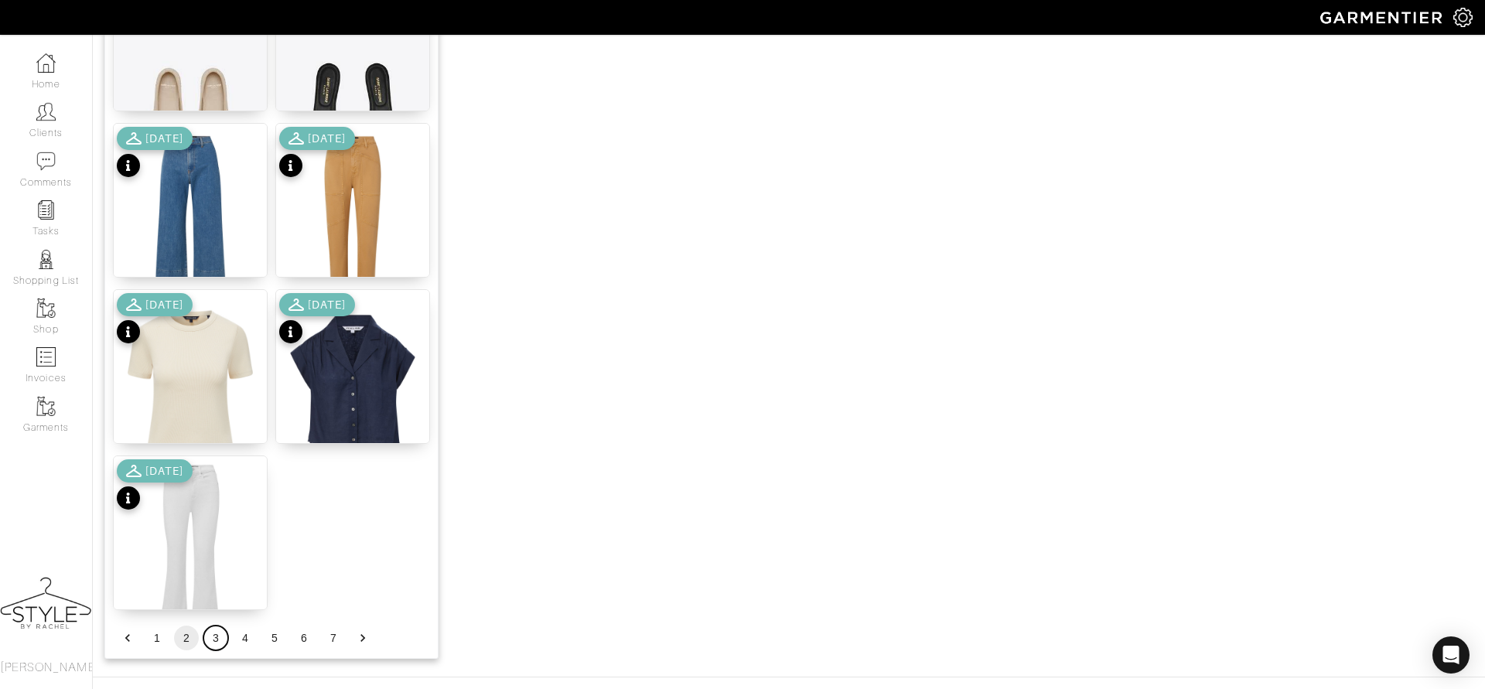
click at [213, 639] on button "3" at bounding box center [215, 638] width 25 height 25
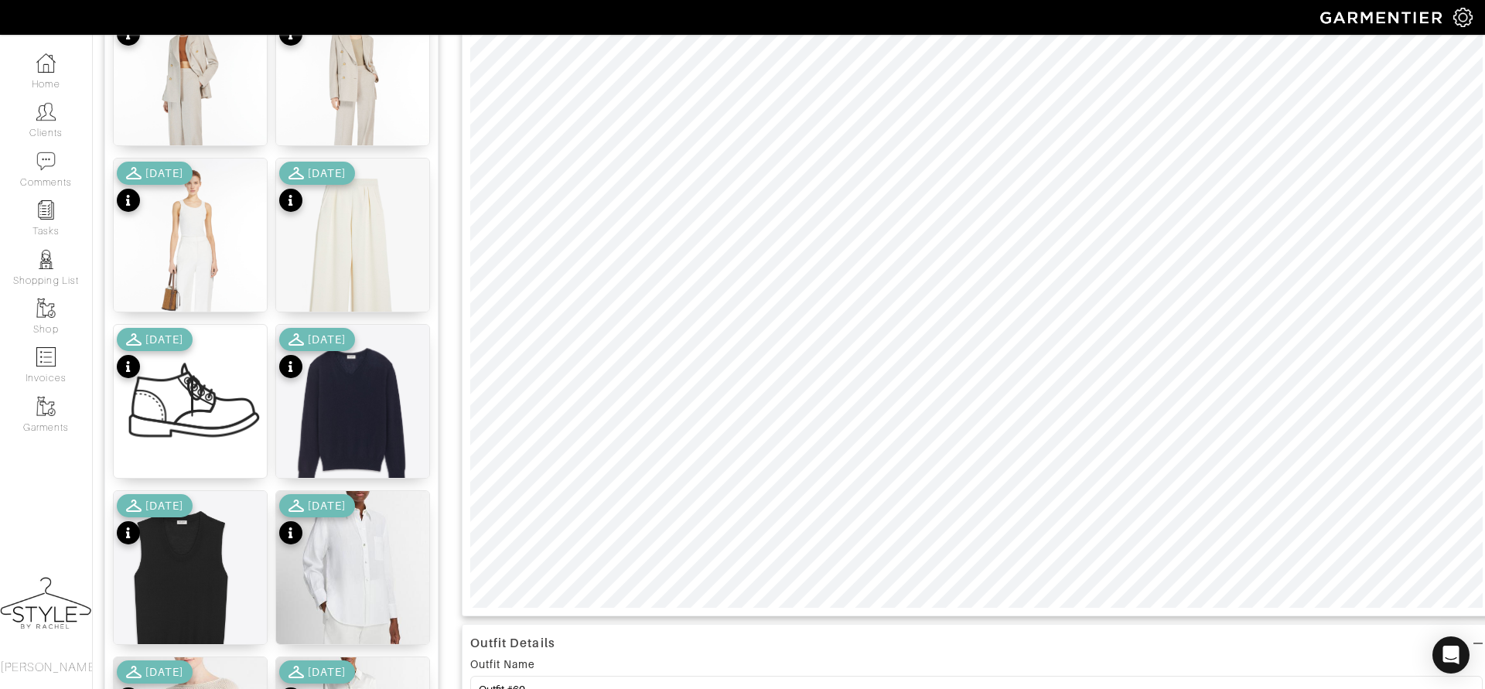
scroll to position [0, 0]
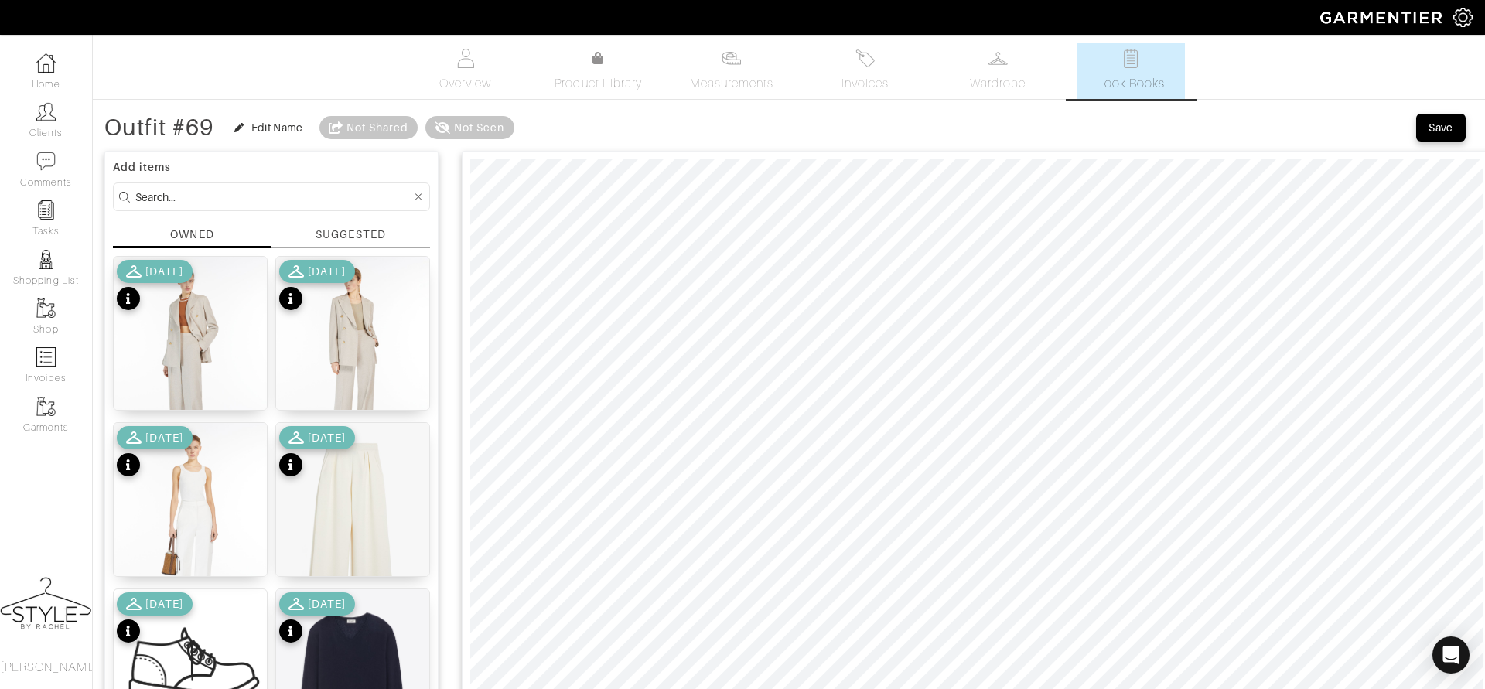
click at [355, 303] on div "[DATE]" at bounding box center [317, 287] width 76 height 54
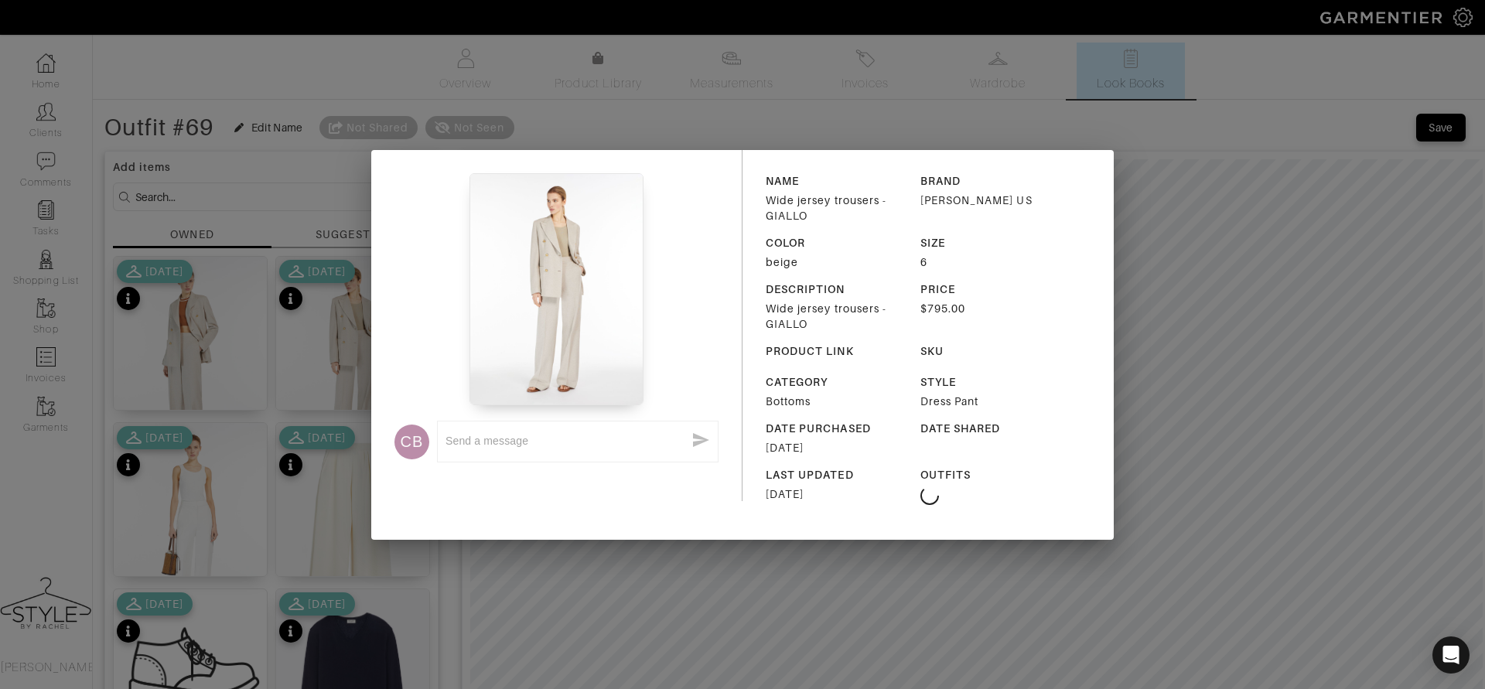
click at [563, 263] on img at bounding box center [557, 289] width 175 height 232
click at [629, 630] on div "CB x NAME Wide jersey trousers - GIALLO BRAND [PERSON_NAME] US COLOR beige SIZE…" at bounding box center [742, 344] width 1485 height 689
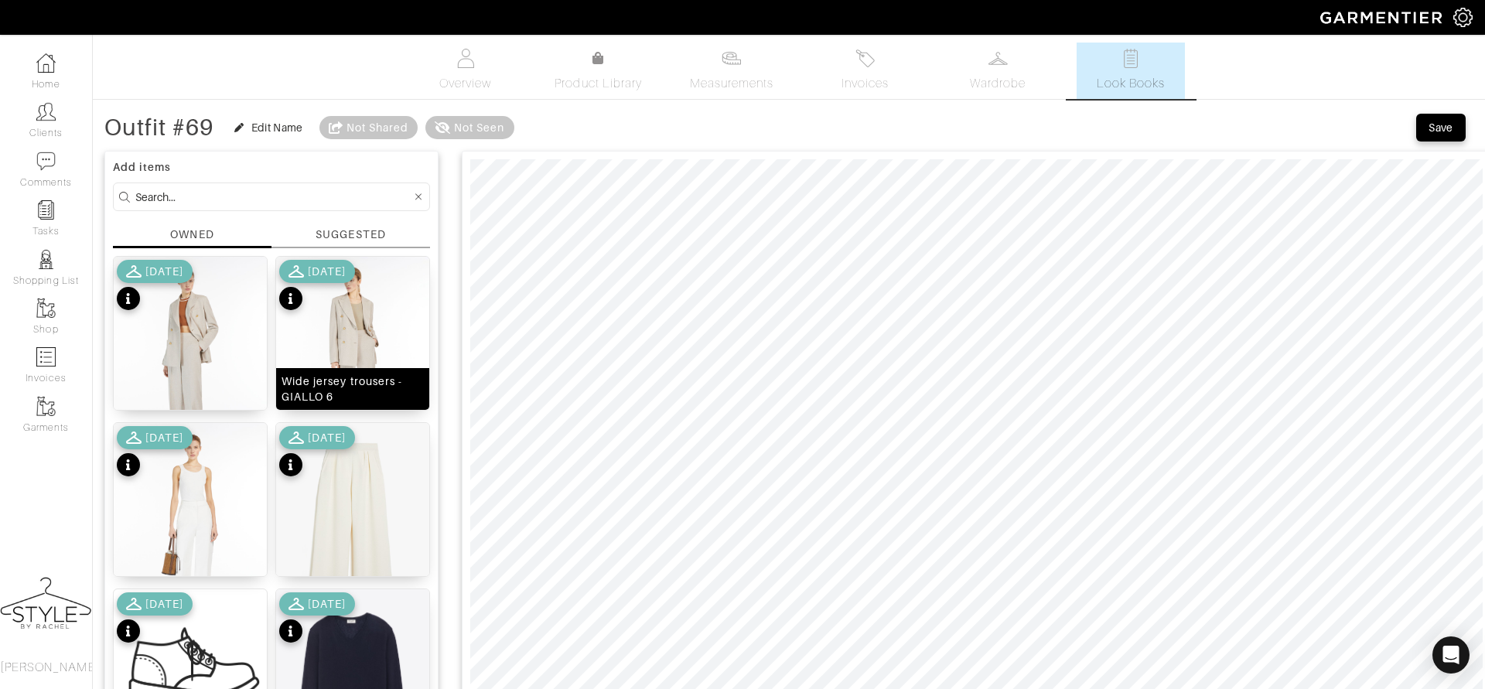
click at [393, 344] on img at bounding box center [352, 359] width 153 height 204
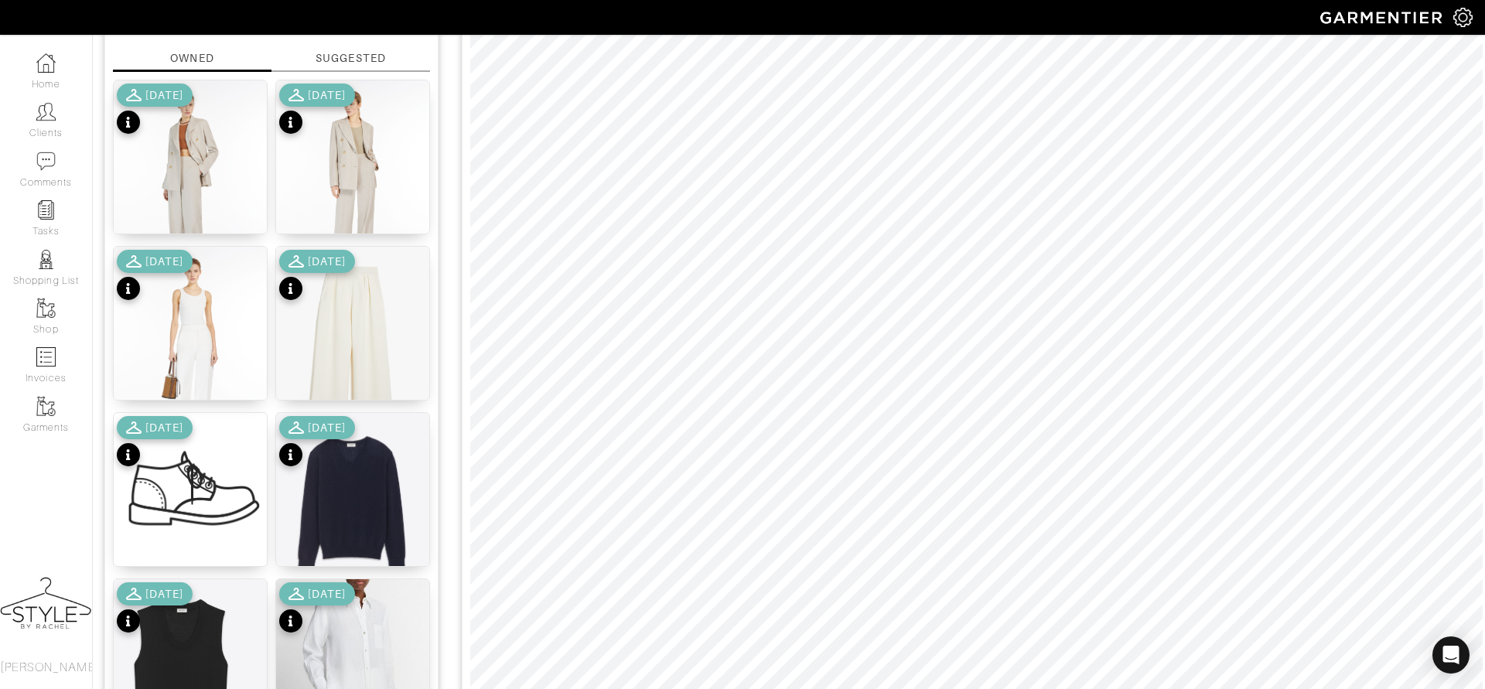
scroll to position [190, 0]
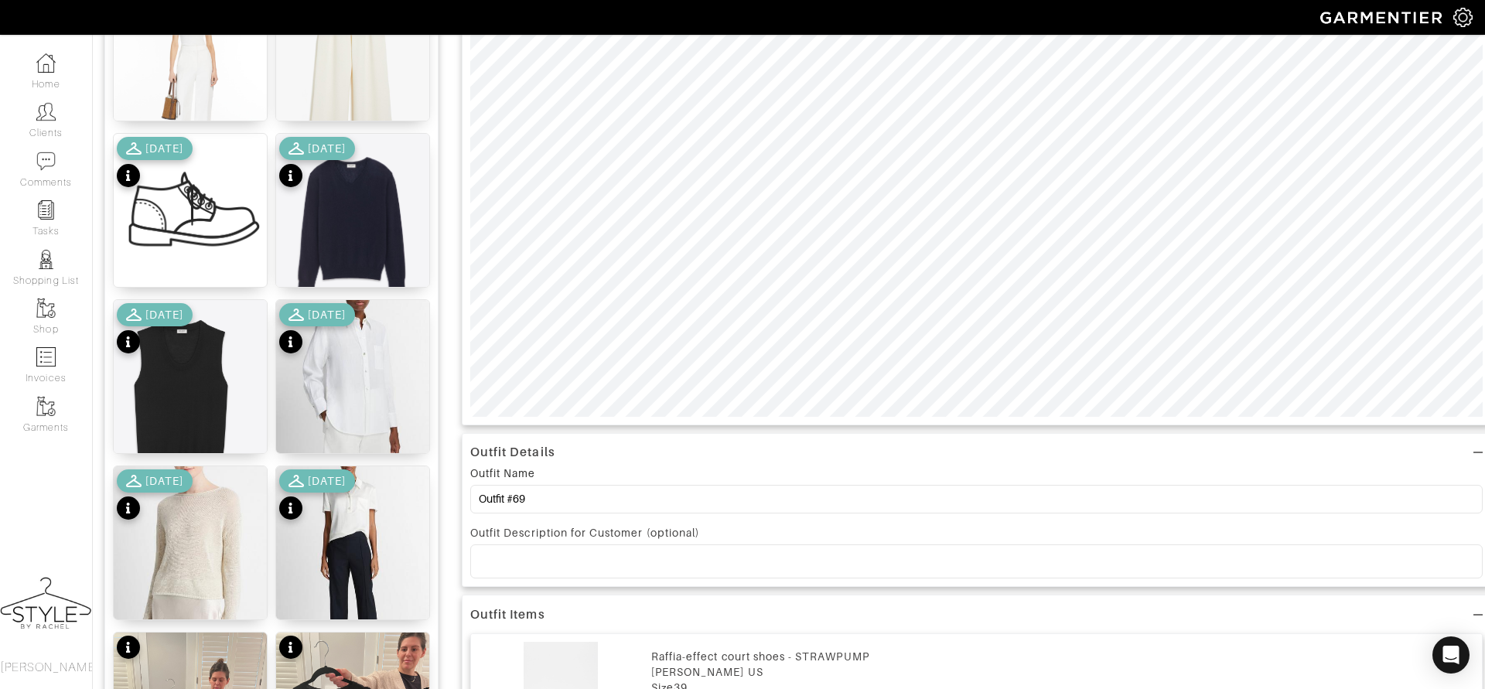
scroll to position [472, 0]
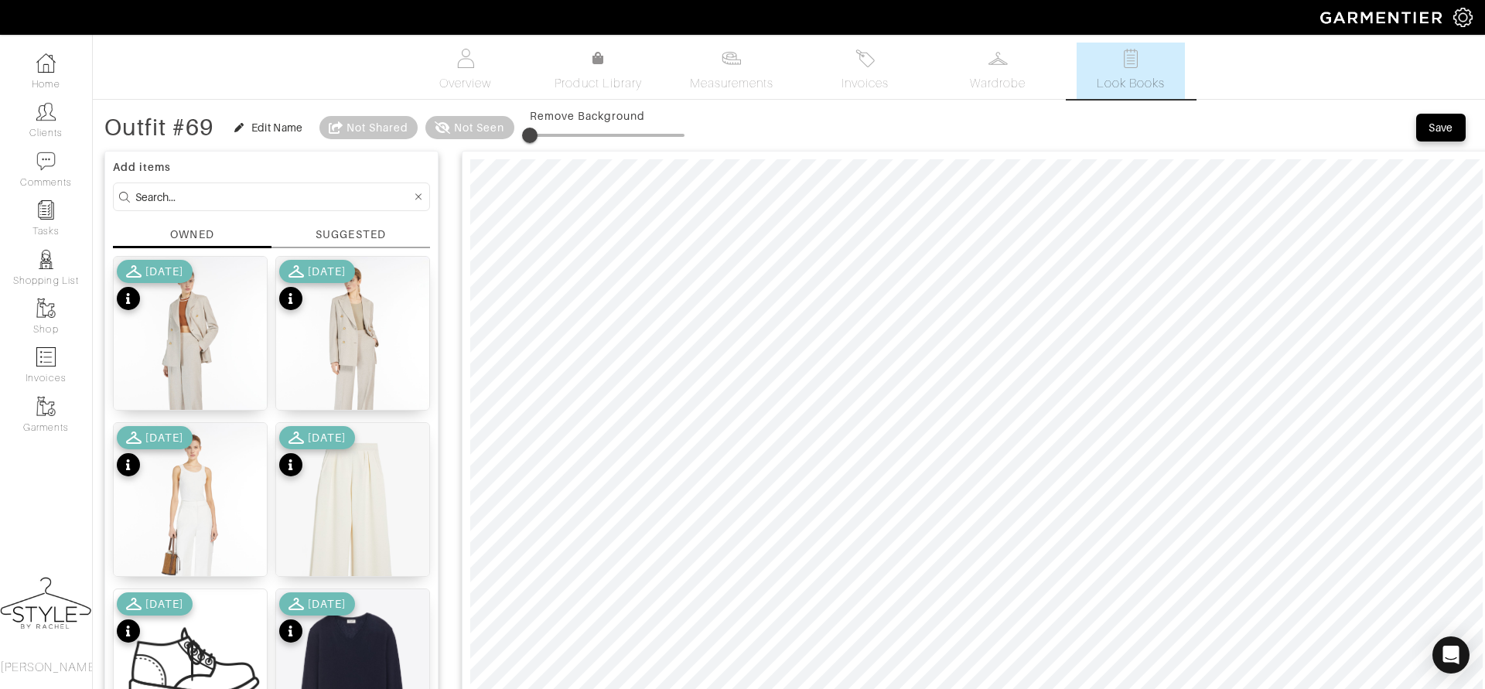
scroll to position [1, 0]
click at [1449, 124] on div "Save" at bounding box center [1441, 126] width 25 height 15
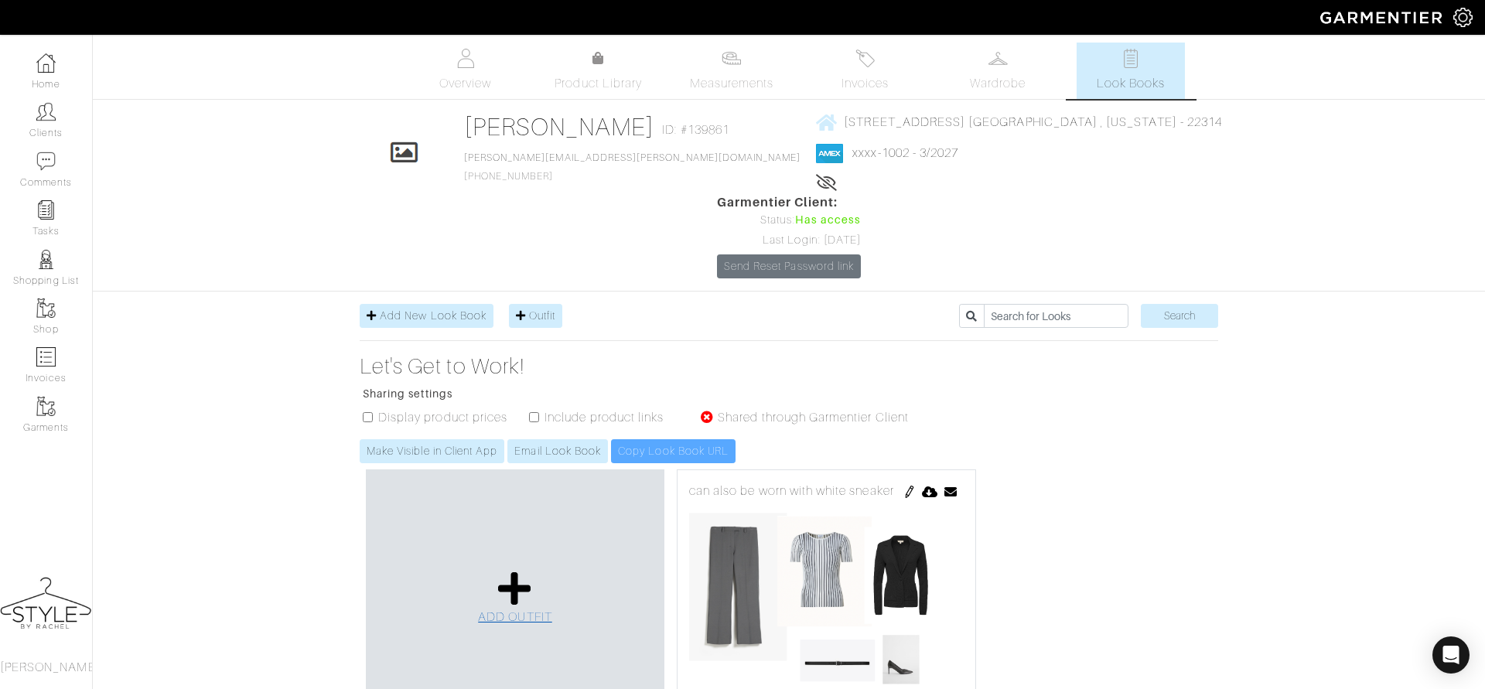
click at [507, 570] on link "ADD OUTFIT" at bounding box center [515, 598] width 74 height 56
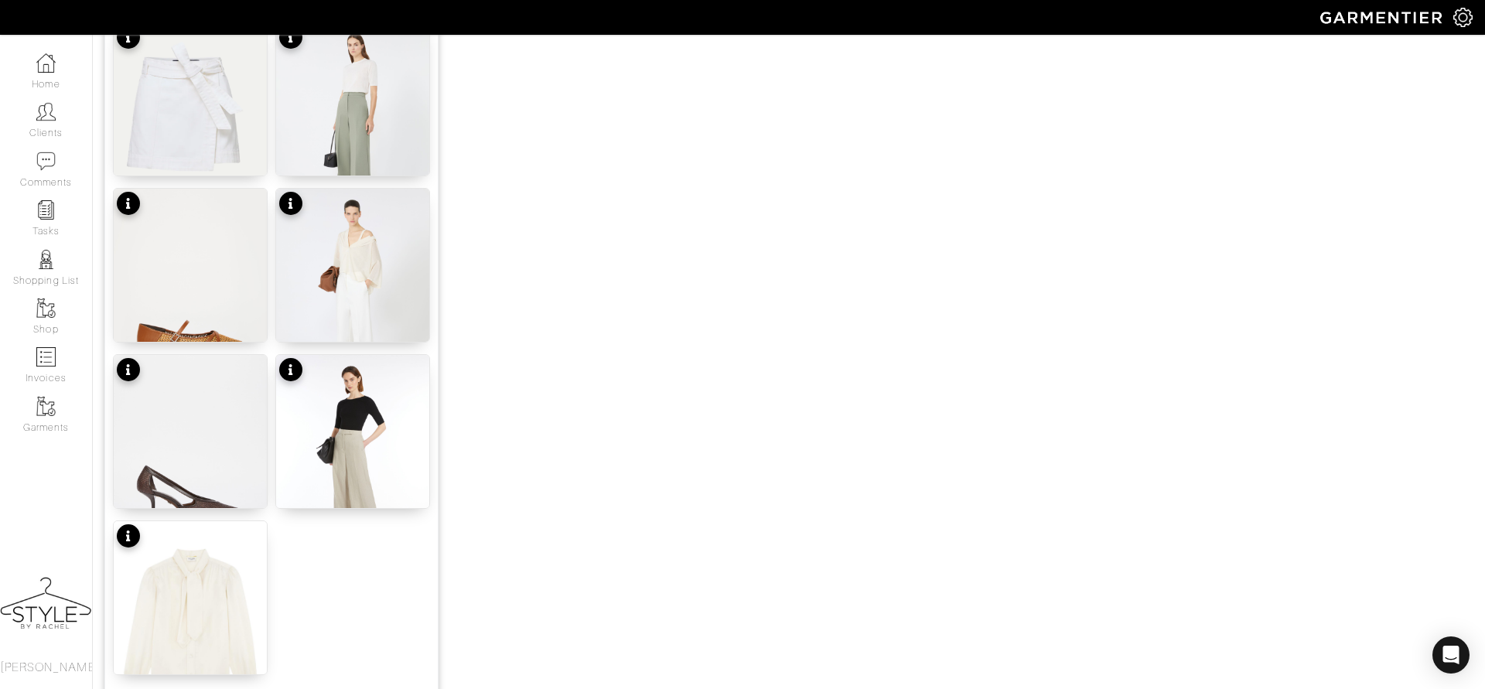
scroll to position [1839, 0]
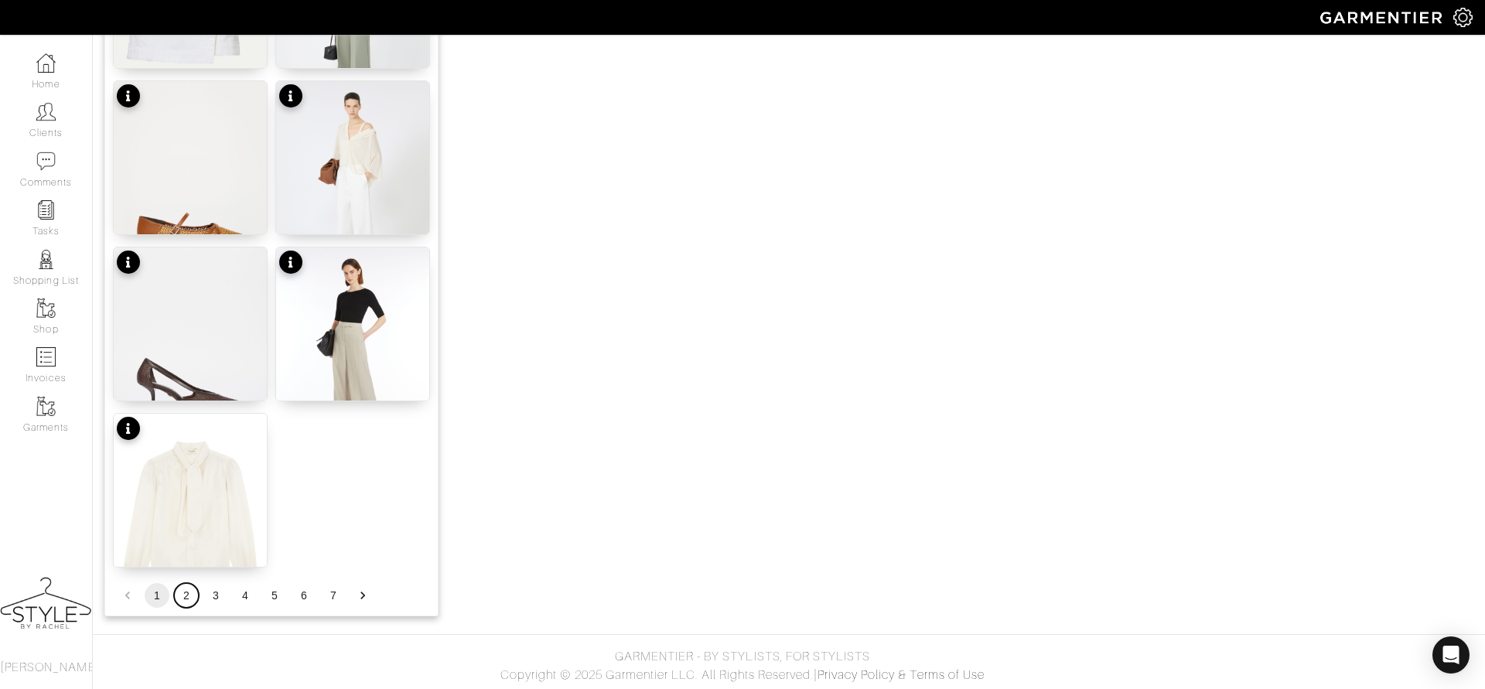
click at [186, 592] on button "2" at bounding box center [186, 595] width 25 height 25
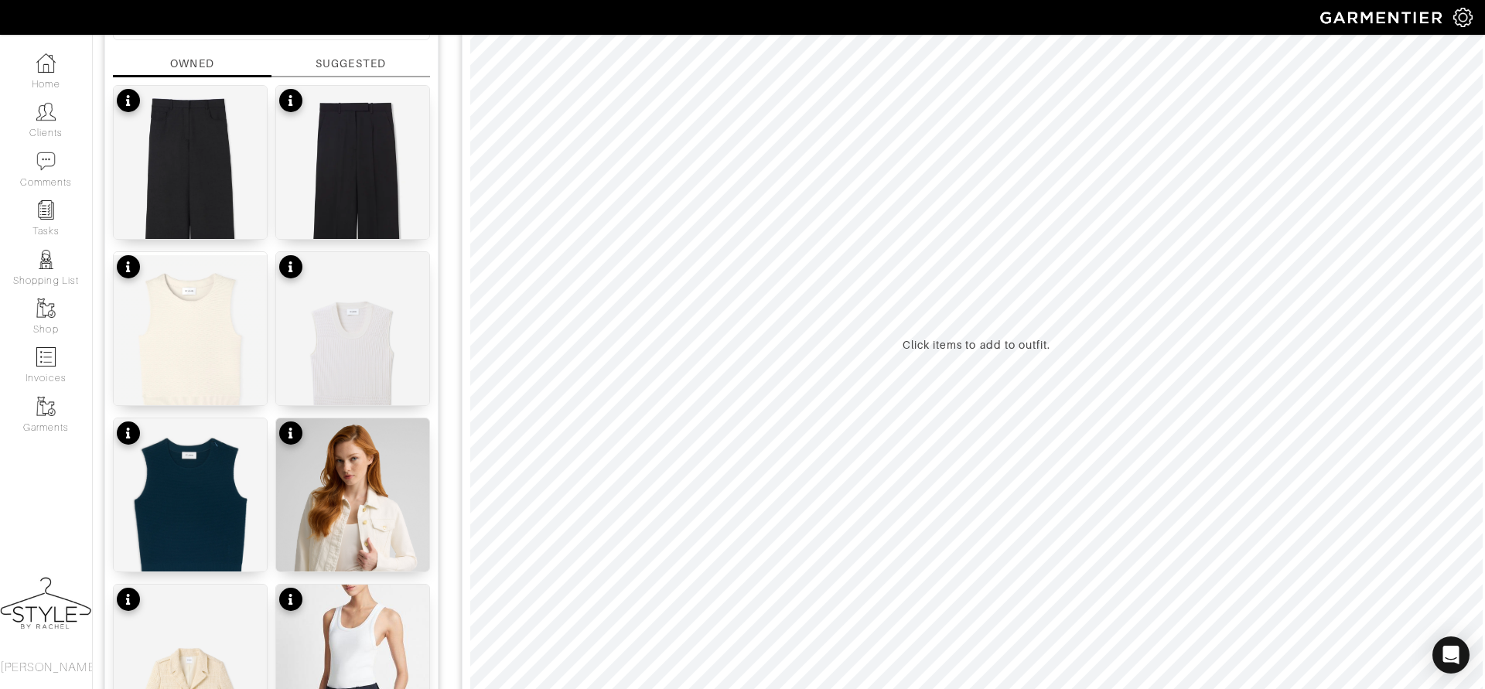
scroll to position [0, 0]
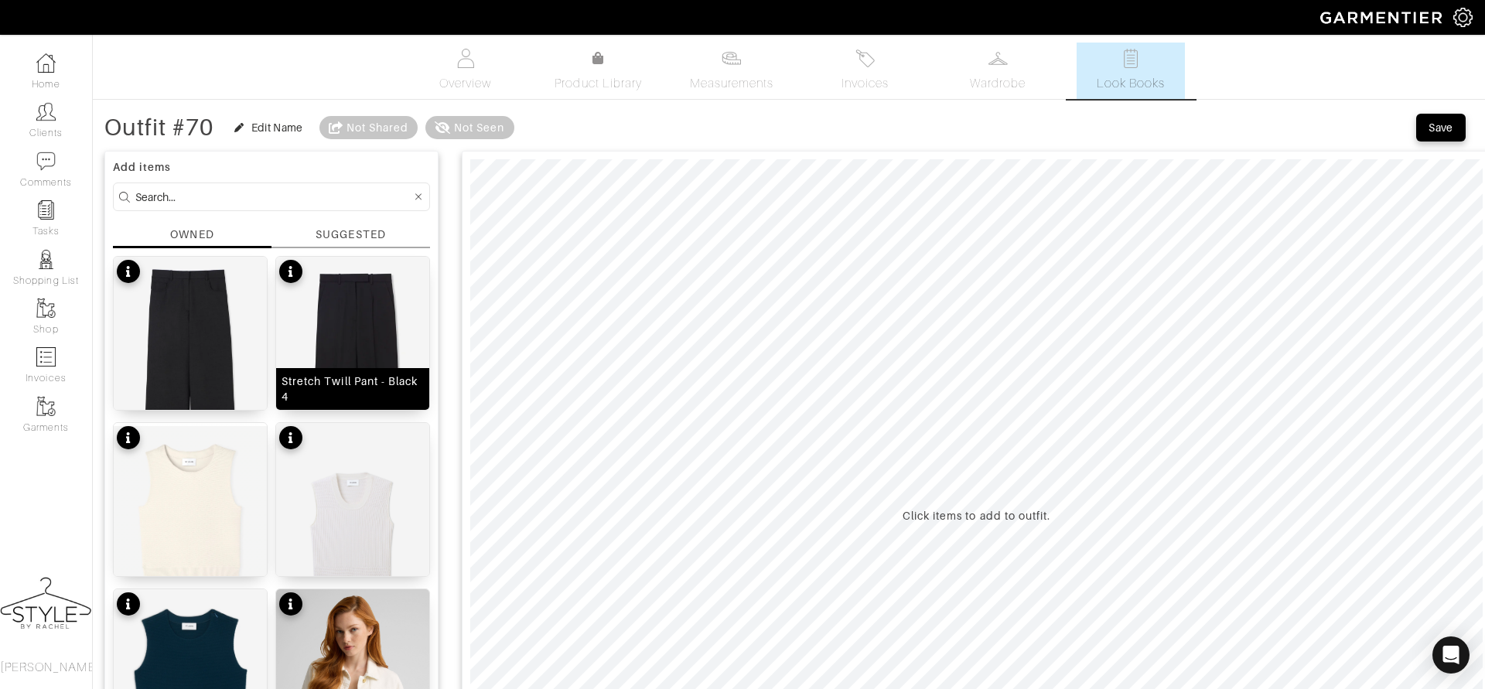
click at [353, 314] on img at bounding box center [352, 398] width 153 height 282
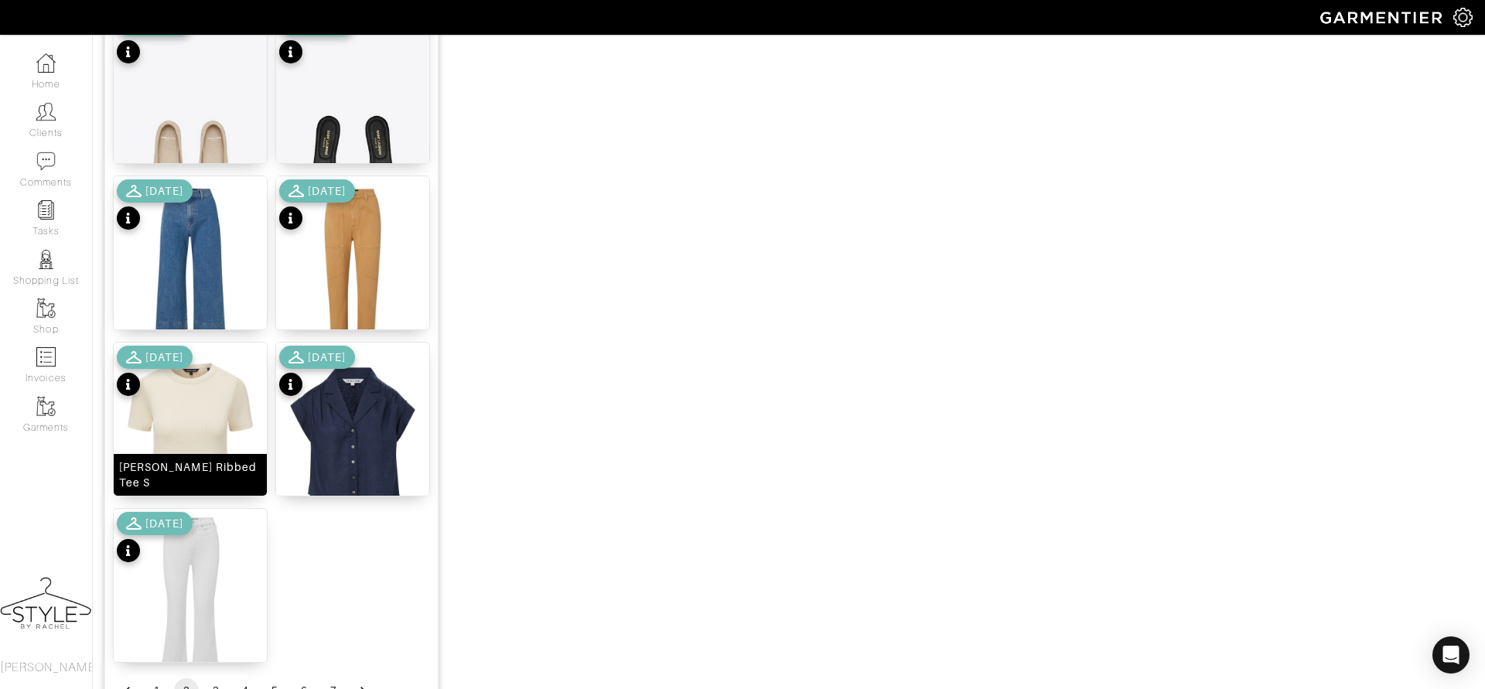
scroll to position [1839, 0]
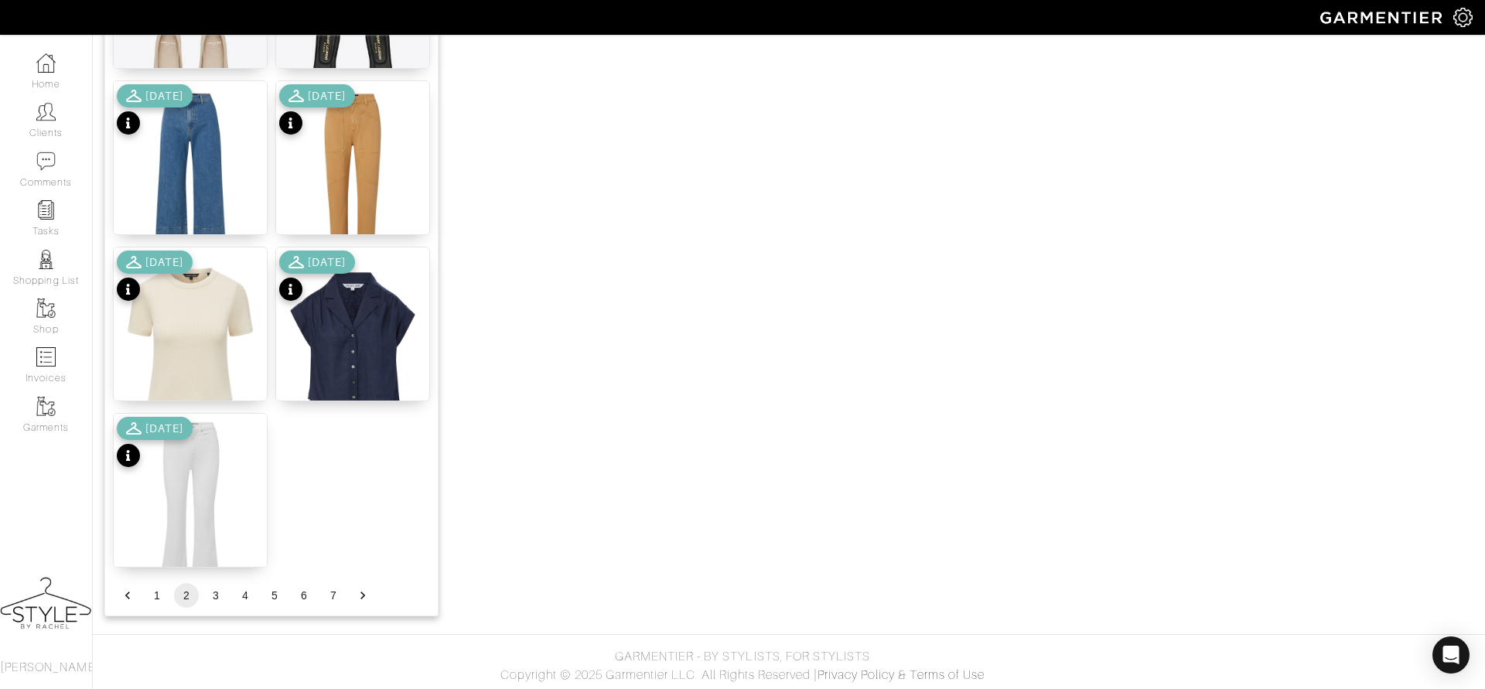
click at [206, 583] on li "3" at bounding box center [215, 595] width 29 height 25
click at [208, 604] on li "3" at bounding box center [215, 595] width 29 height 25
click at [208, 596] on button "3" at bounding box center [215, 595] width 25 height 25
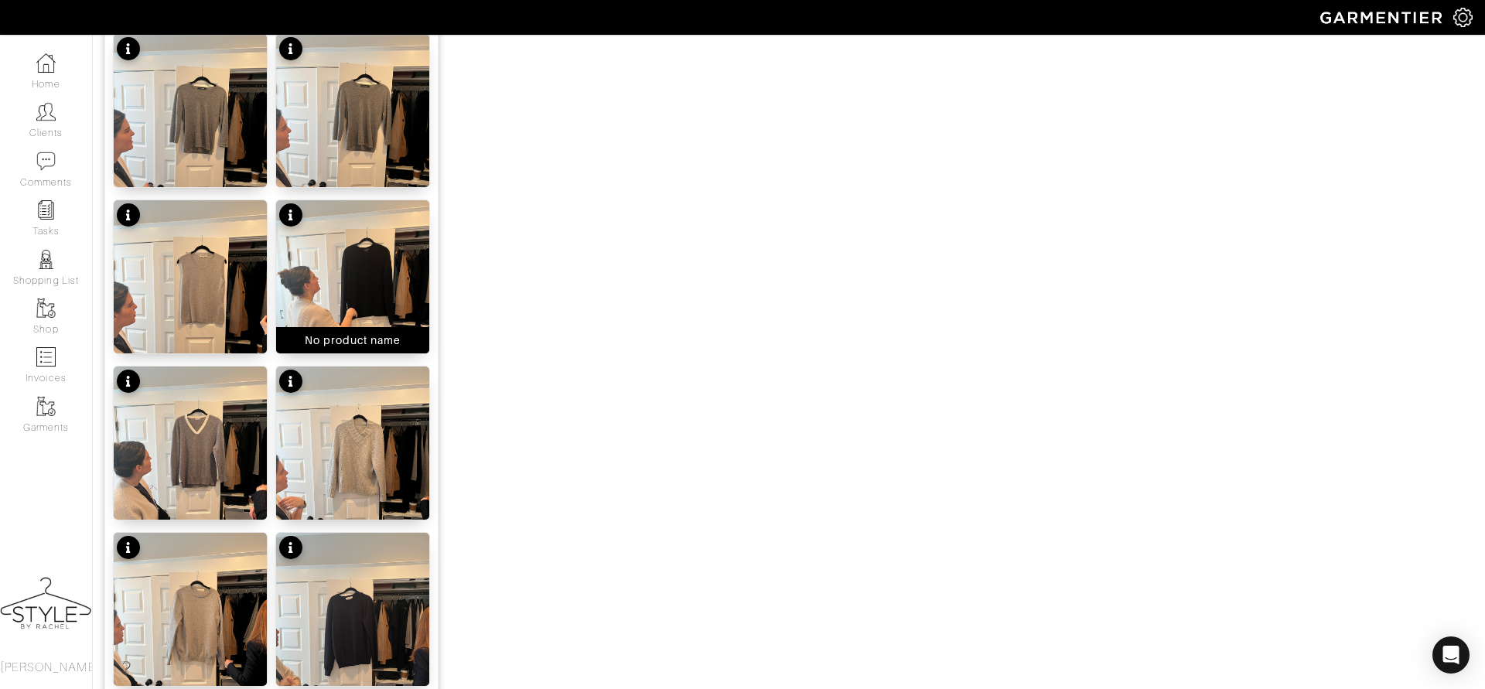
scroll to position [0, 0]
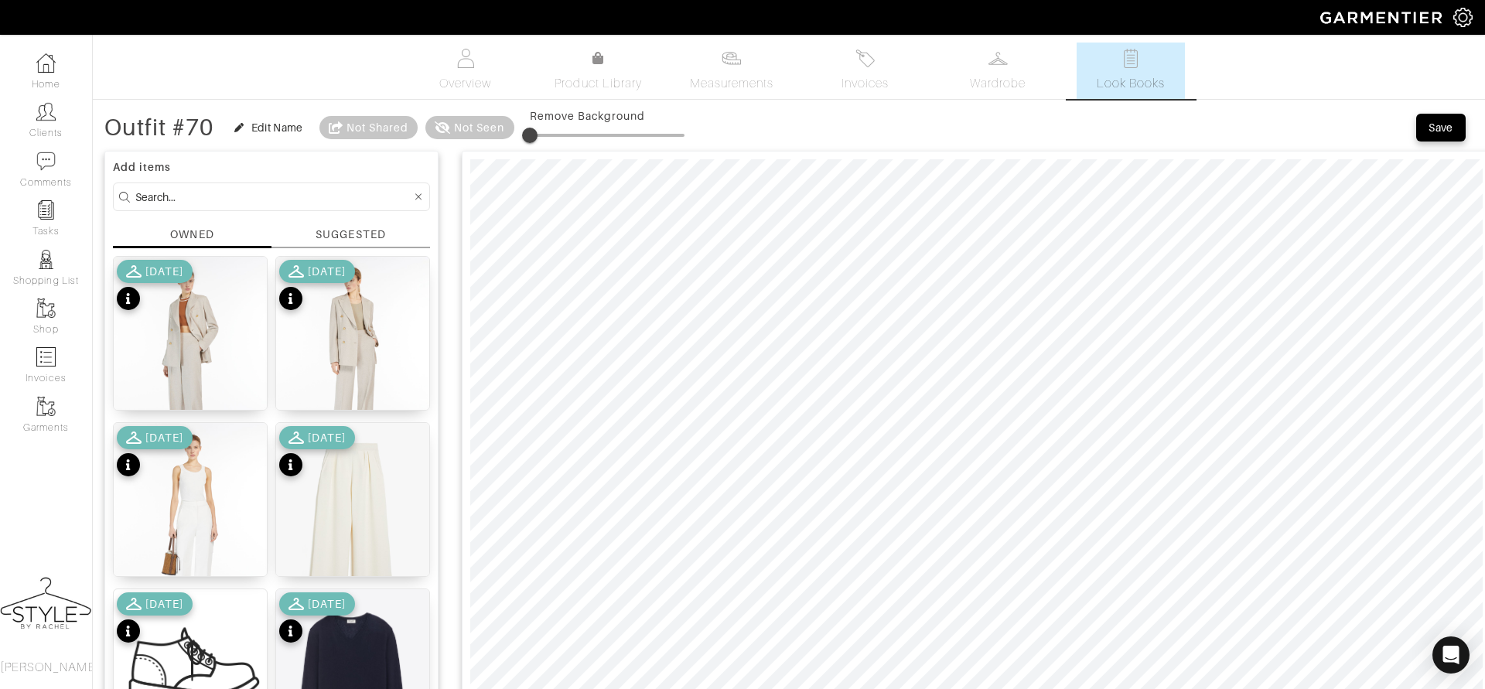
click at [299, 196] on input at bounding box center [273, 196] width 276 height 19
type input "tank"
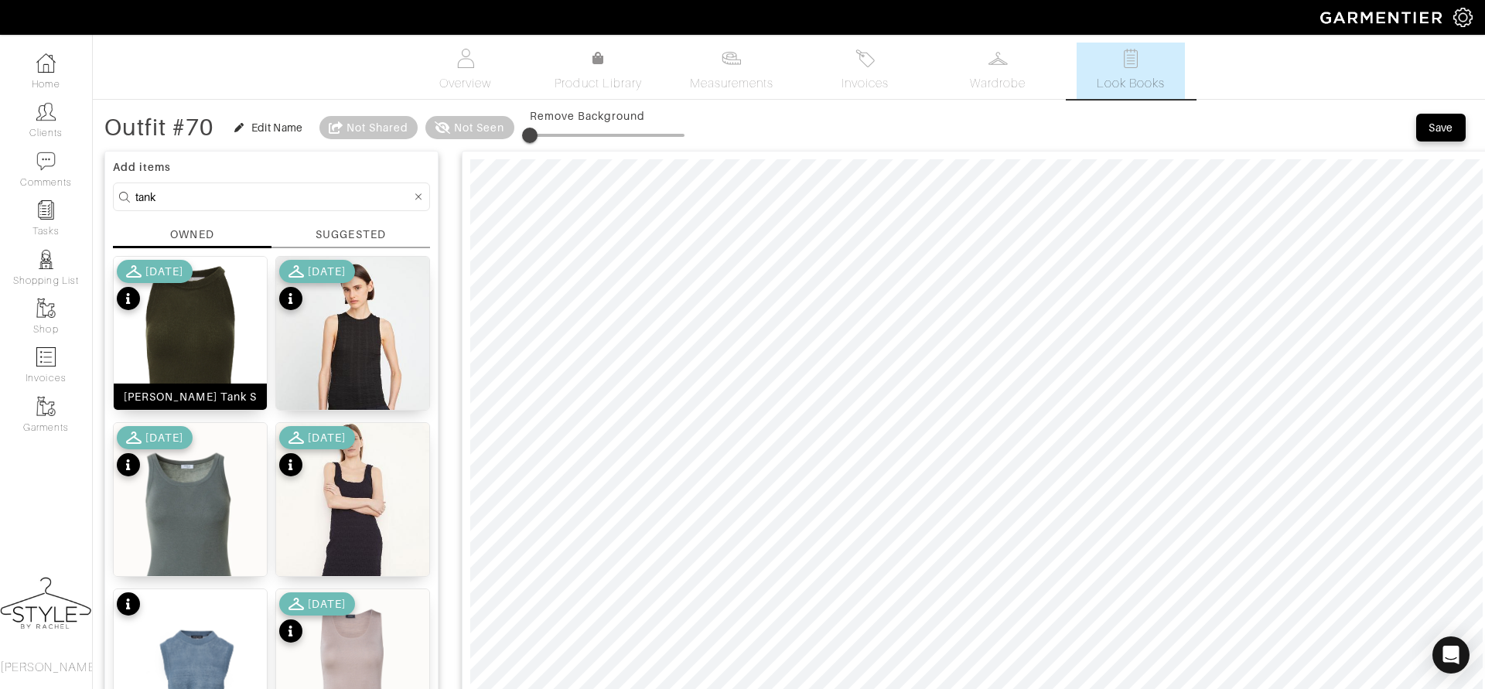
click at [221, 317] on img at bounding box center [190, 353] width 153 height 193
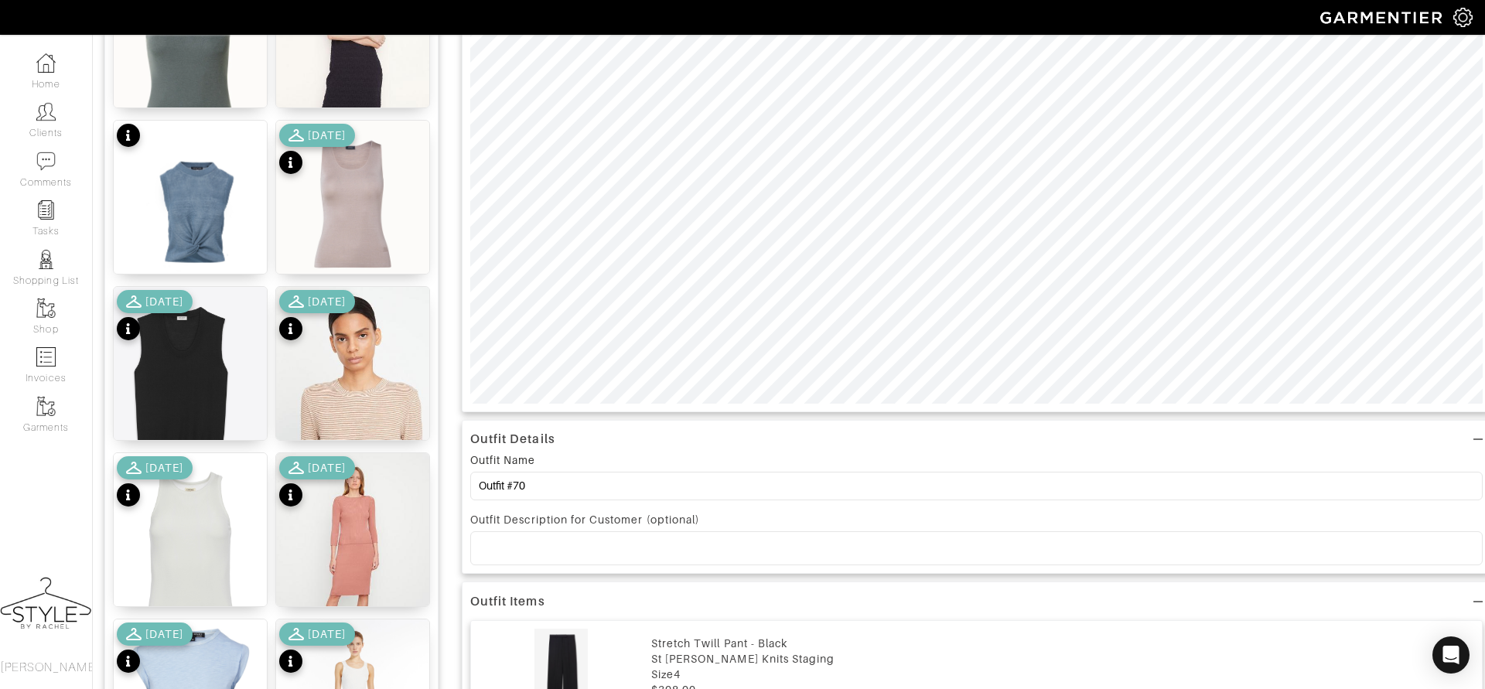
scroll to position [476, 0]
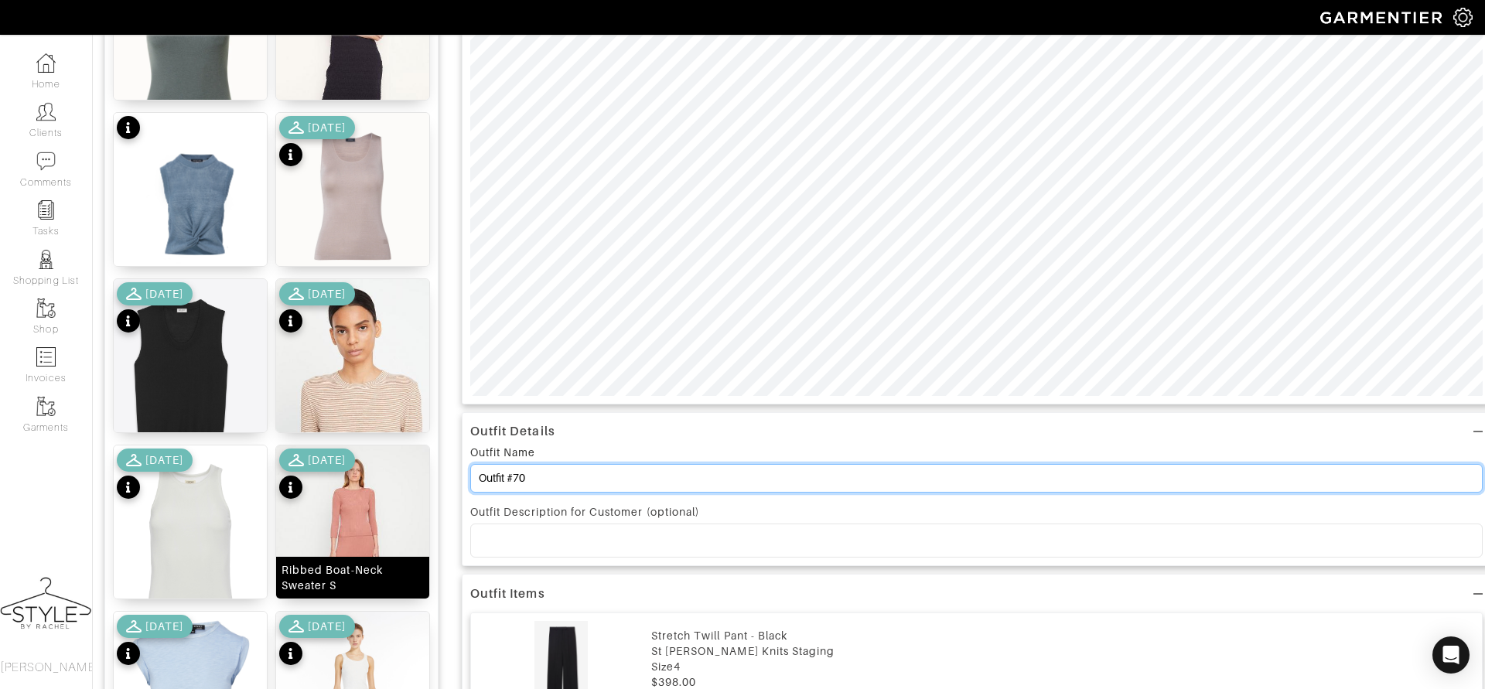
drag, startPoint x: 540, startPoint y: 474, endPoint x: 412, endPoint y: 464, distance: 128.8
click at [412, 464] on div "Add items tank OWNED SUGGESTED Myrick Cashmere Tank S 11/16/23 Smocked High-Nec…" at bounding box center [788, 407] width 1369 height 1480
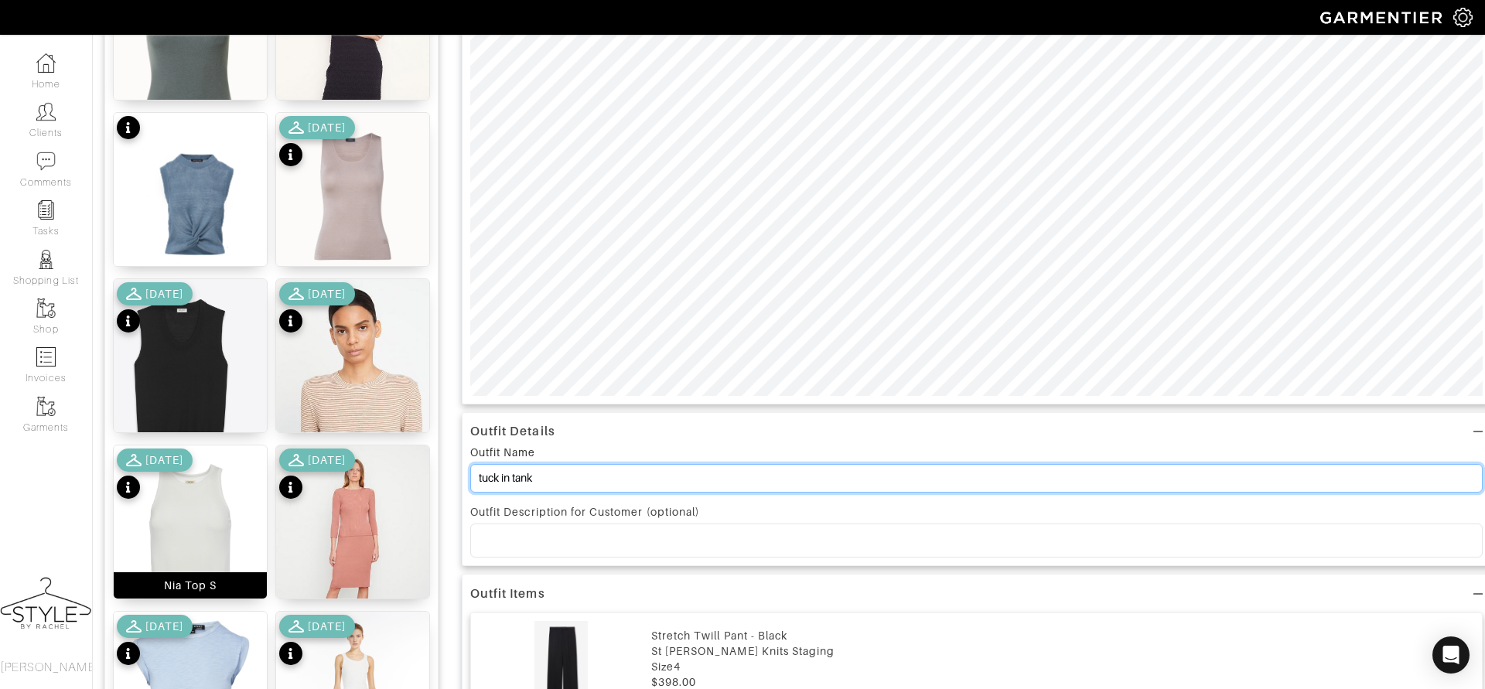
scroll to position [0, 0]
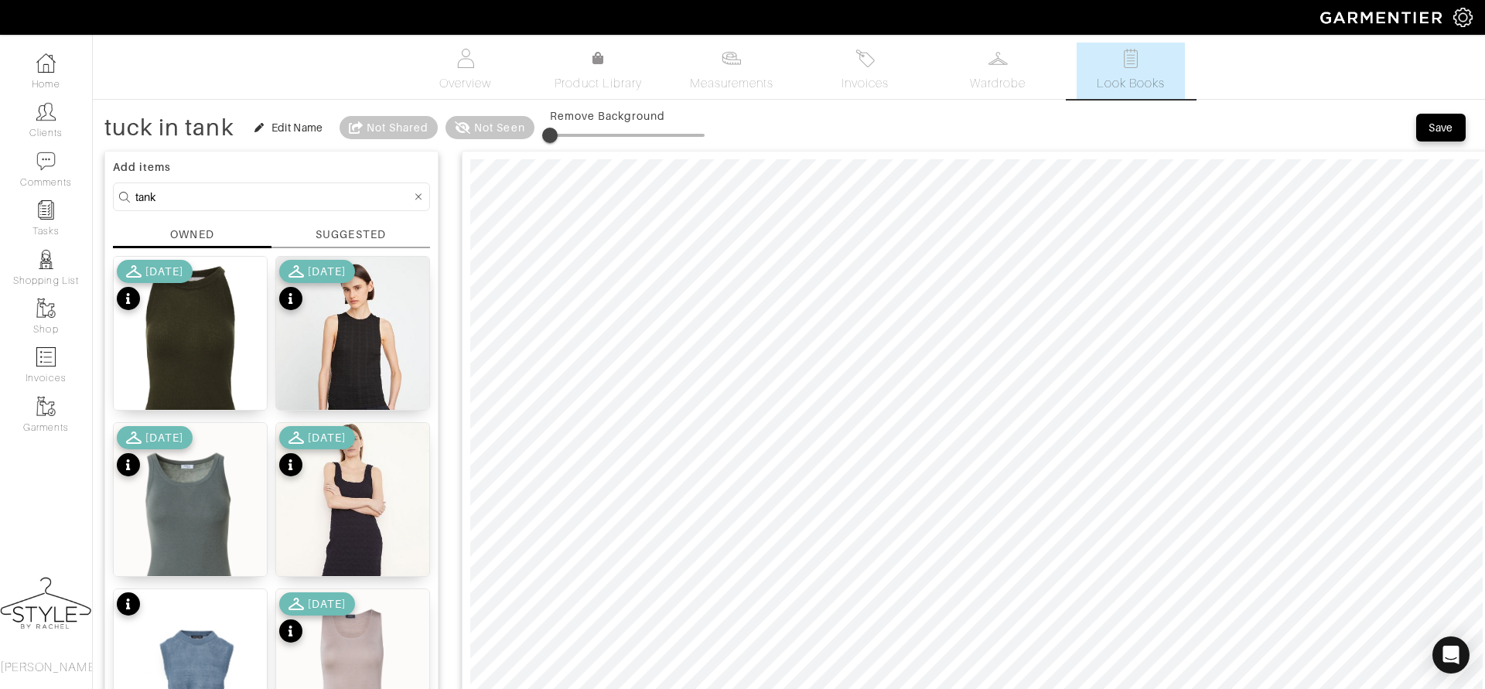
type input "tuck in tank"
drag, startPoint x: 195, startPoint y: 193, endPoint x: 78, endPoint y: 191, distance: 116.8
type input "belt"
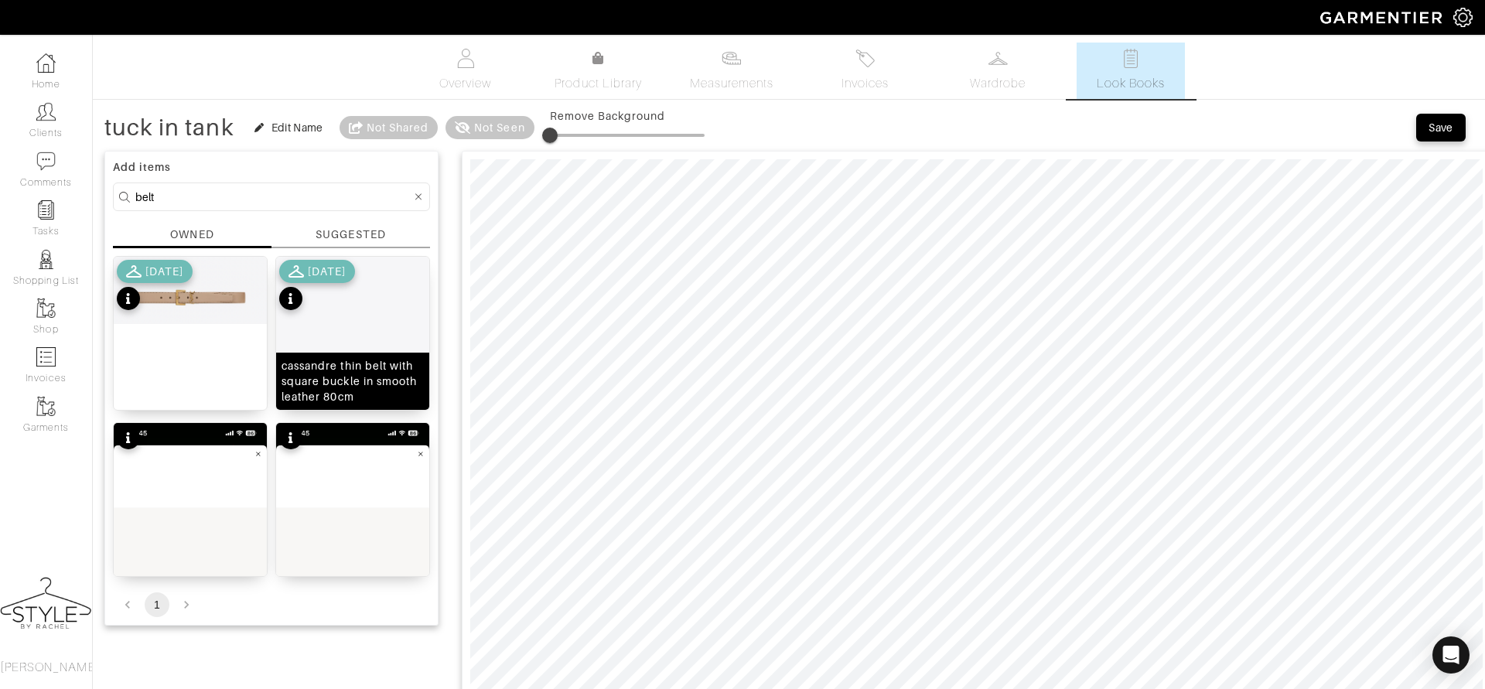
click at [341, 339] on img at bounding box center [352, 381] width 153 height 249
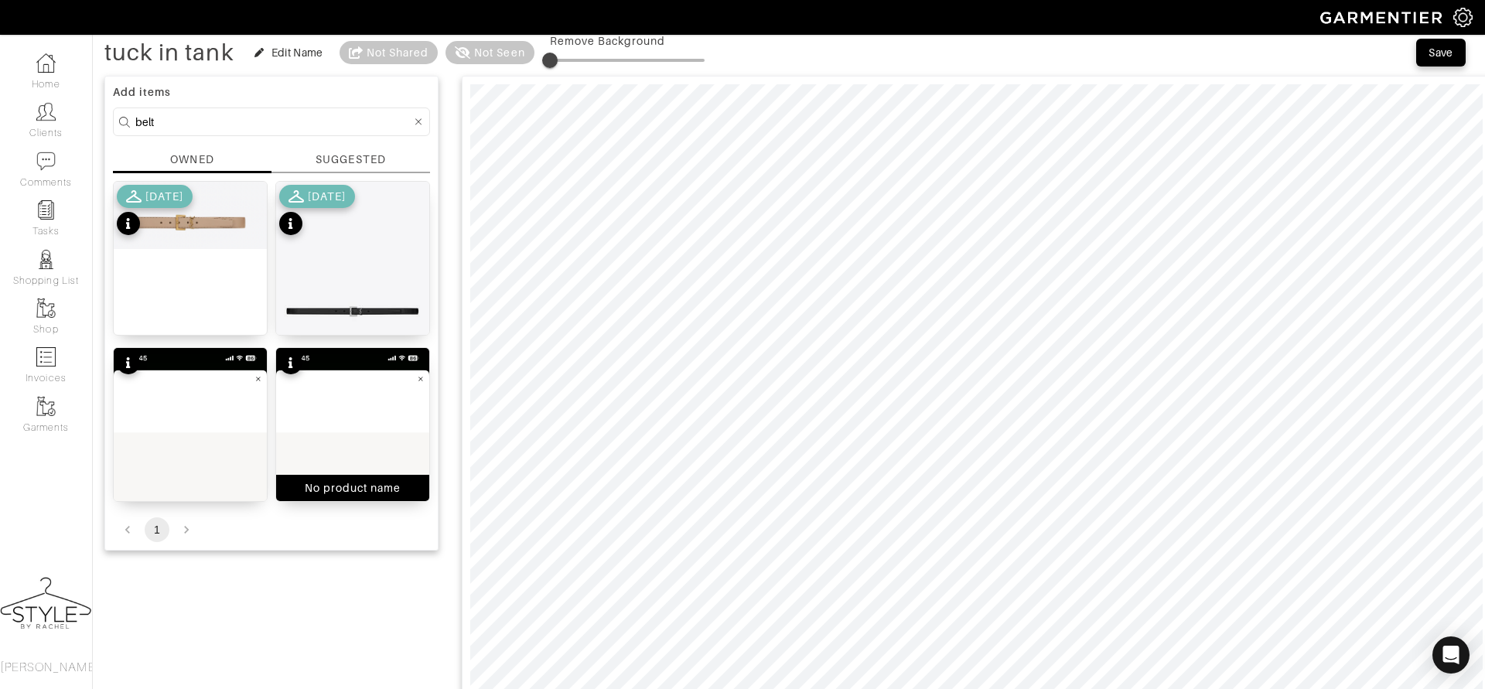
scroll to position [73, 0]
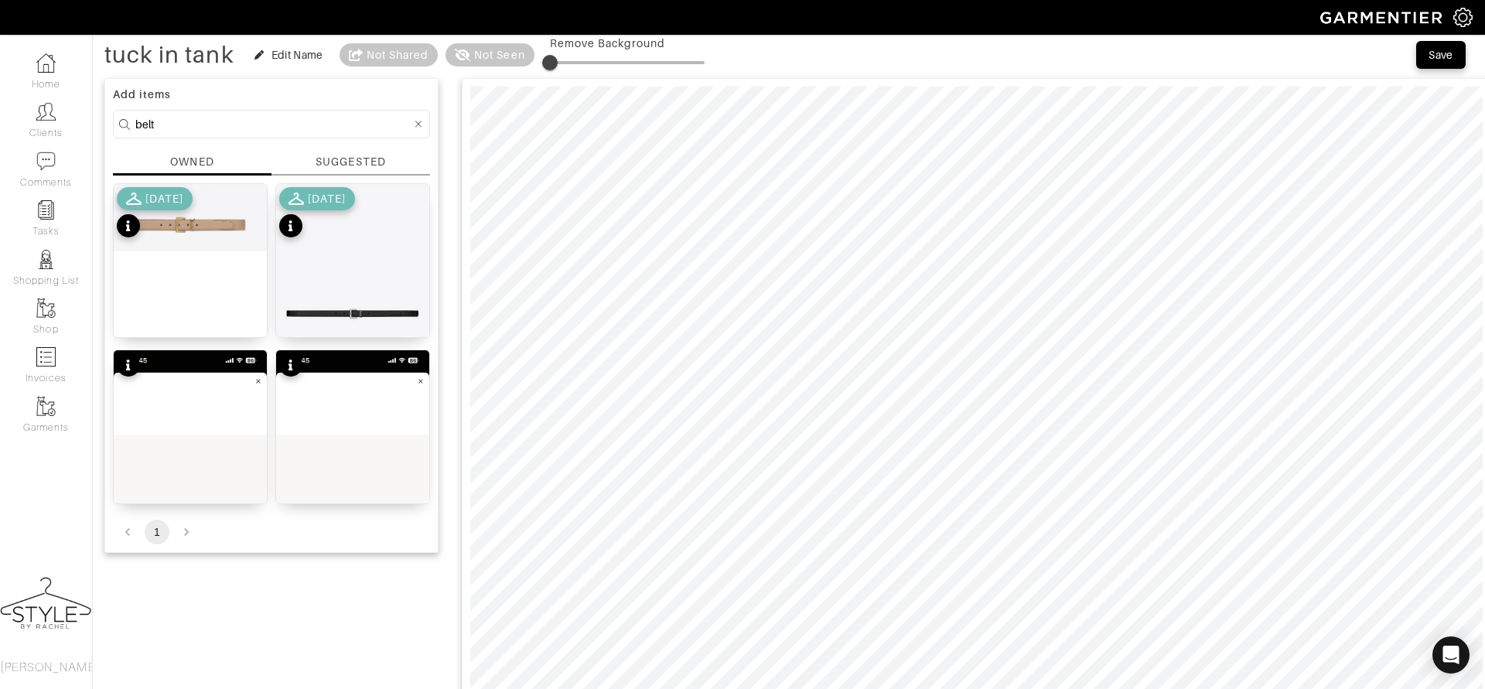
click at [418, 121] on icon at bounding box center [418, 124] width 7 height 11
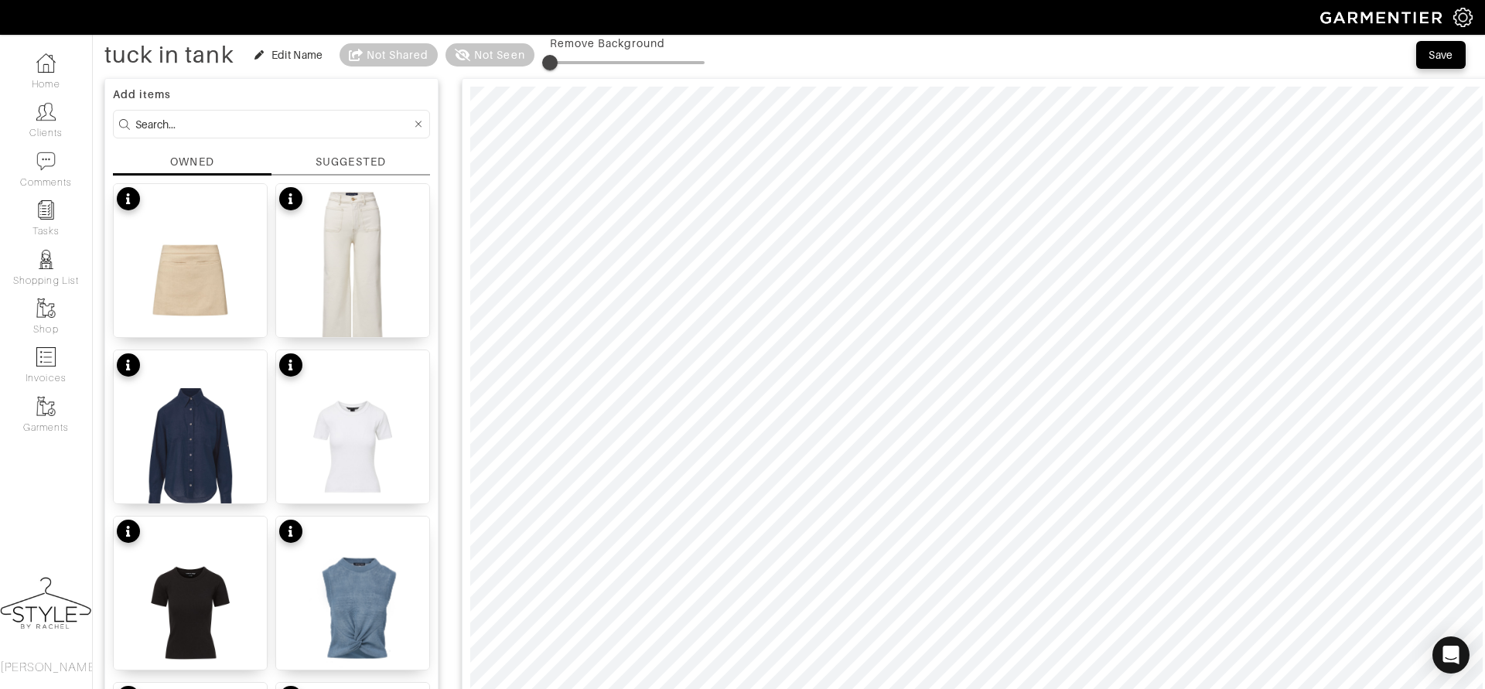
click at [371, 125] on input at bounding box center [273, 123] width 276 height 19
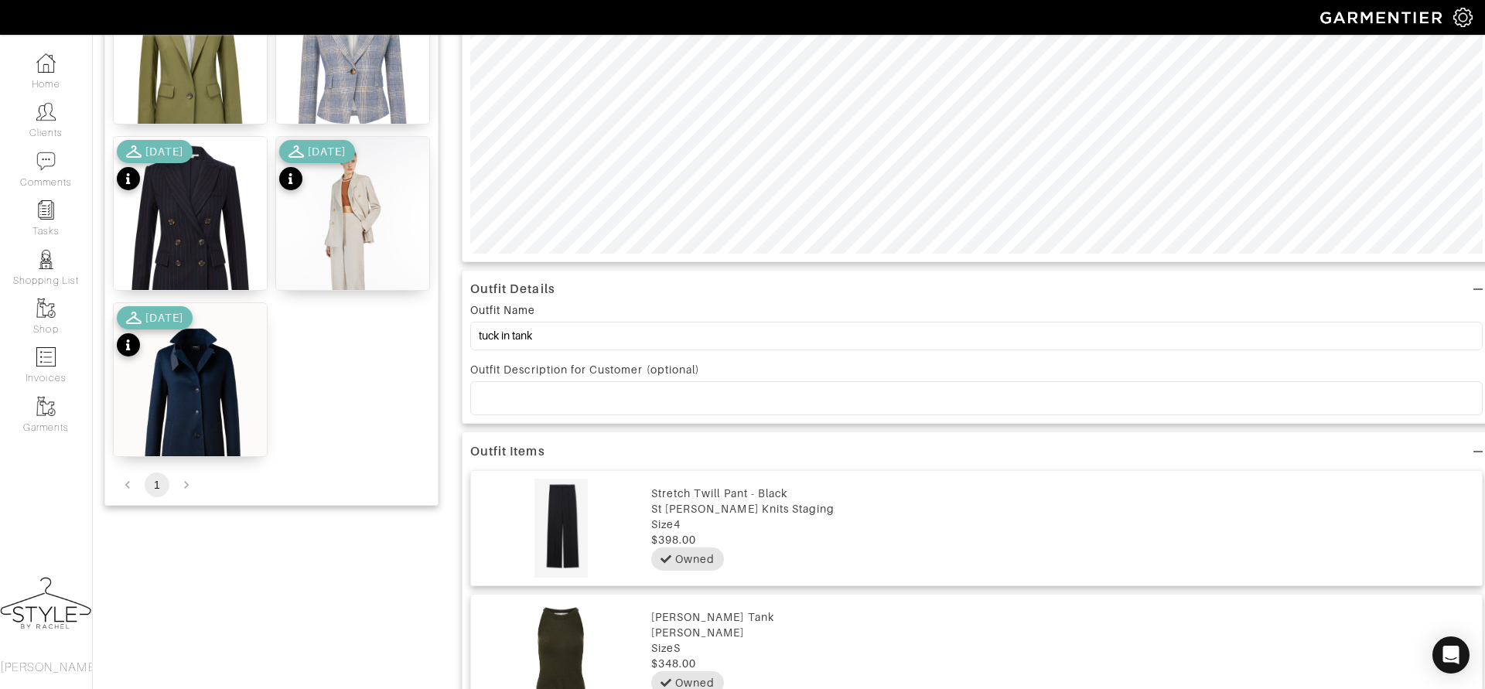
scroll to position [625, 0]
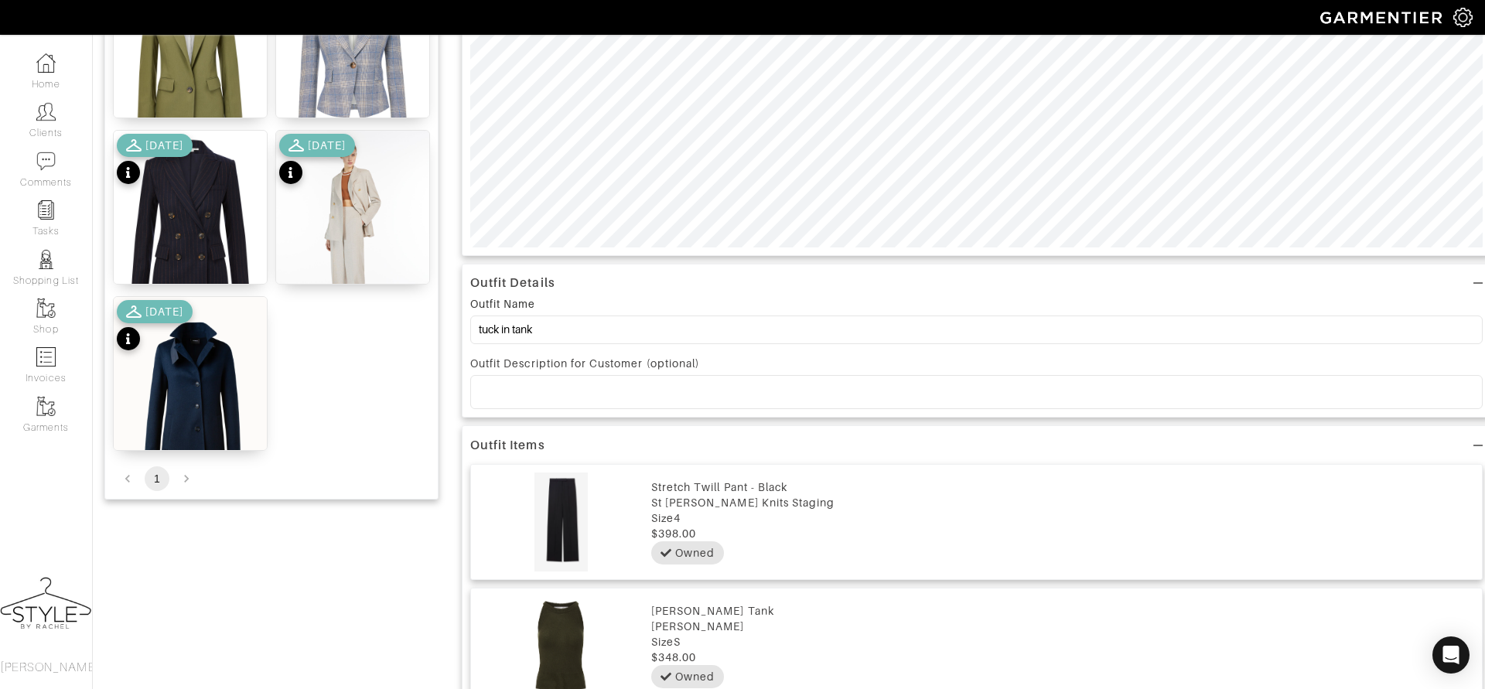
click at [320, 175] on div "[DATE]" at bounding box center [317, 161] width 76 height 54
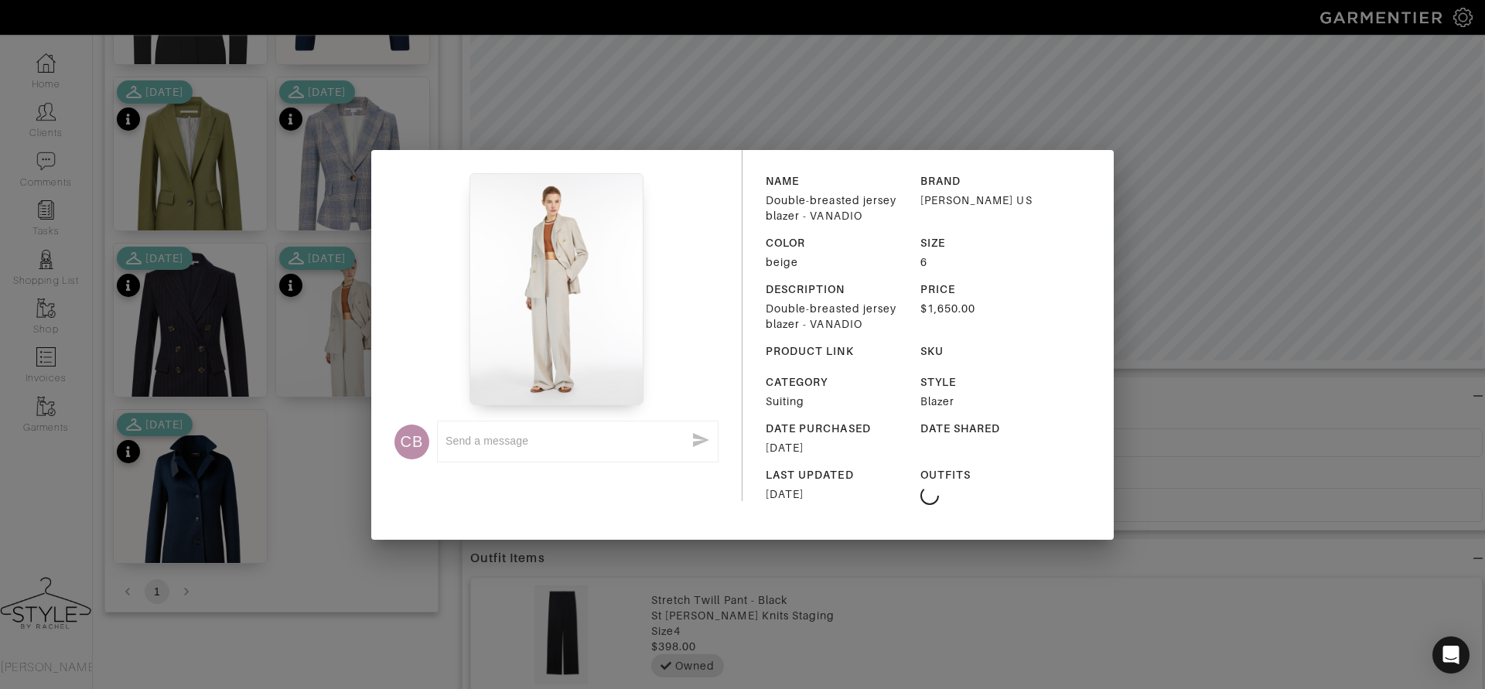
scroll to position [514, 0]
click at [491, 306] on img at bounding box center [557, 289] width 175 height 232
click at [361, 320] on div "CB x NAME Double-breasted jersey blazer - VANADIO BRAND Max Mara US COLOR beige…" at bounding box center [742, 344] width 1485 height 689
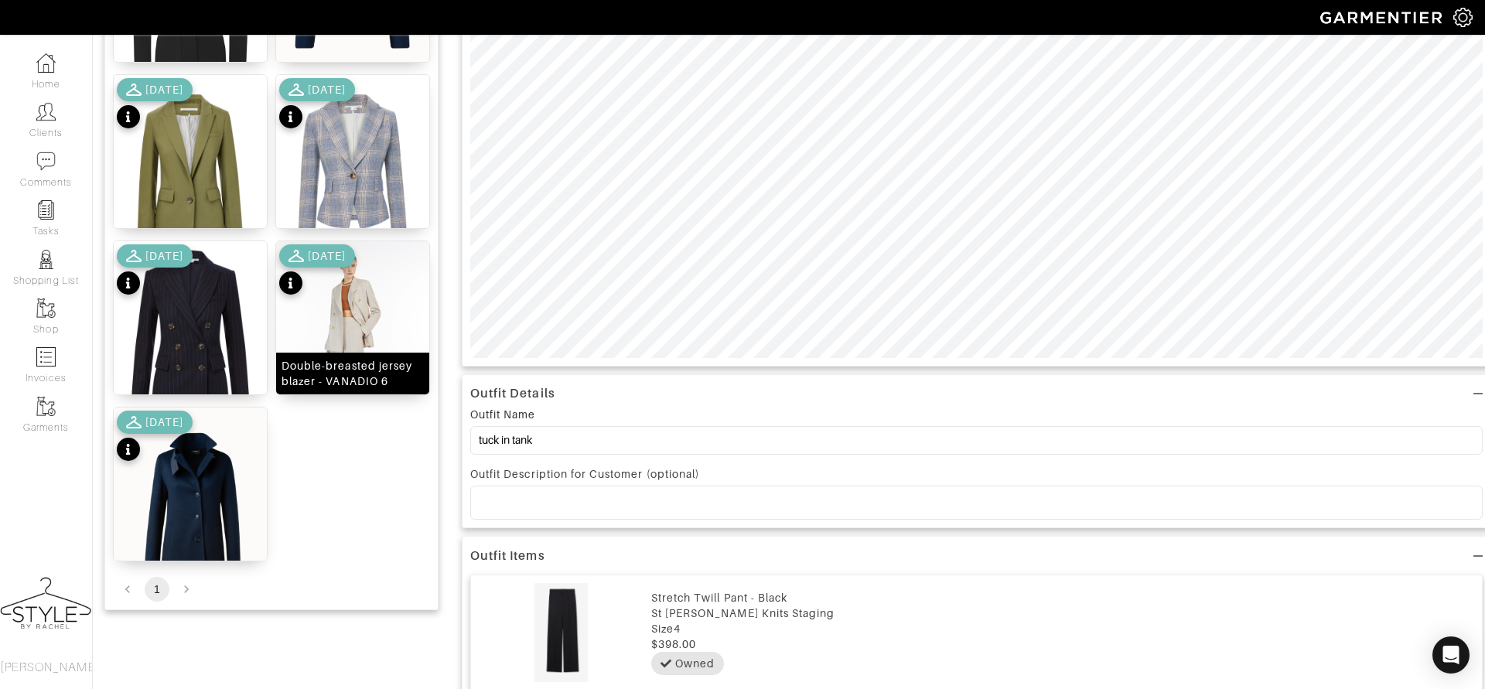
click at [343, 330] on img at bounding box center [352, 343] width 153 height 204
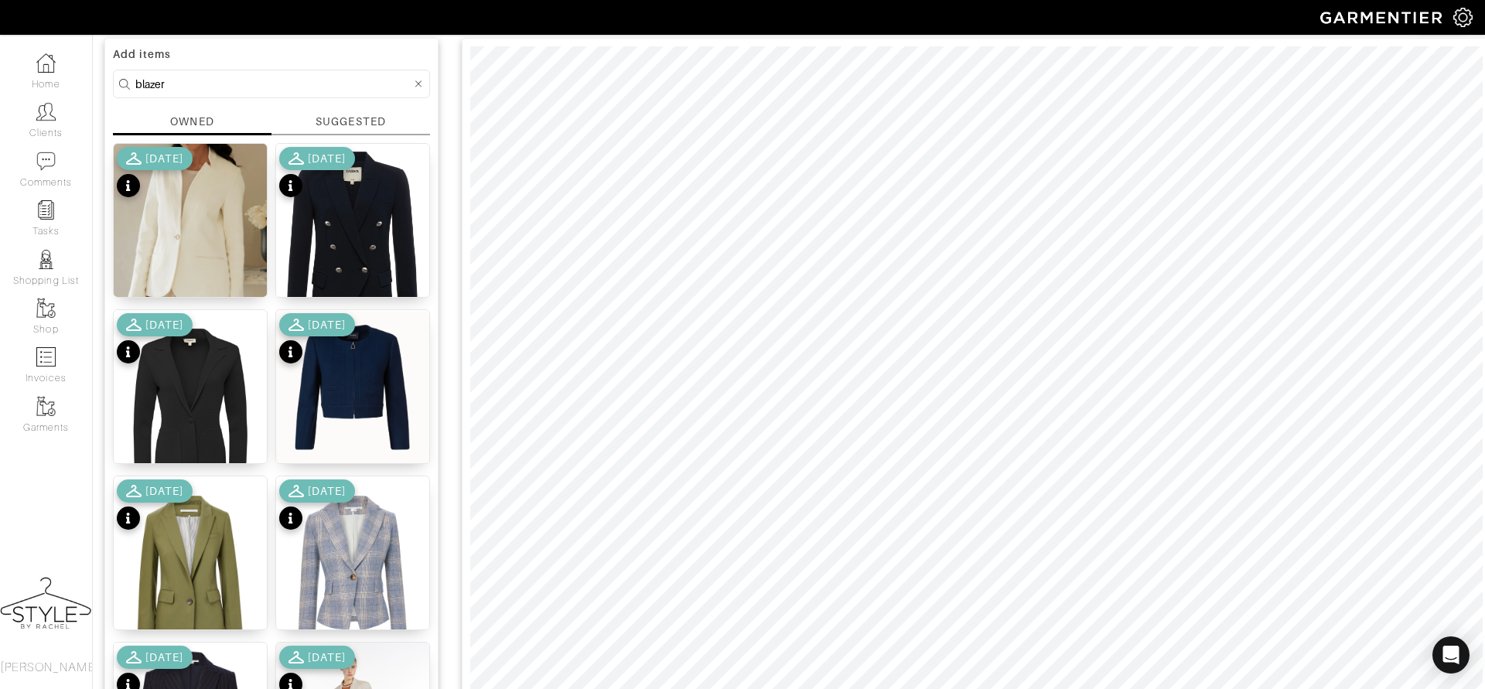
scroll to position [110, 0]
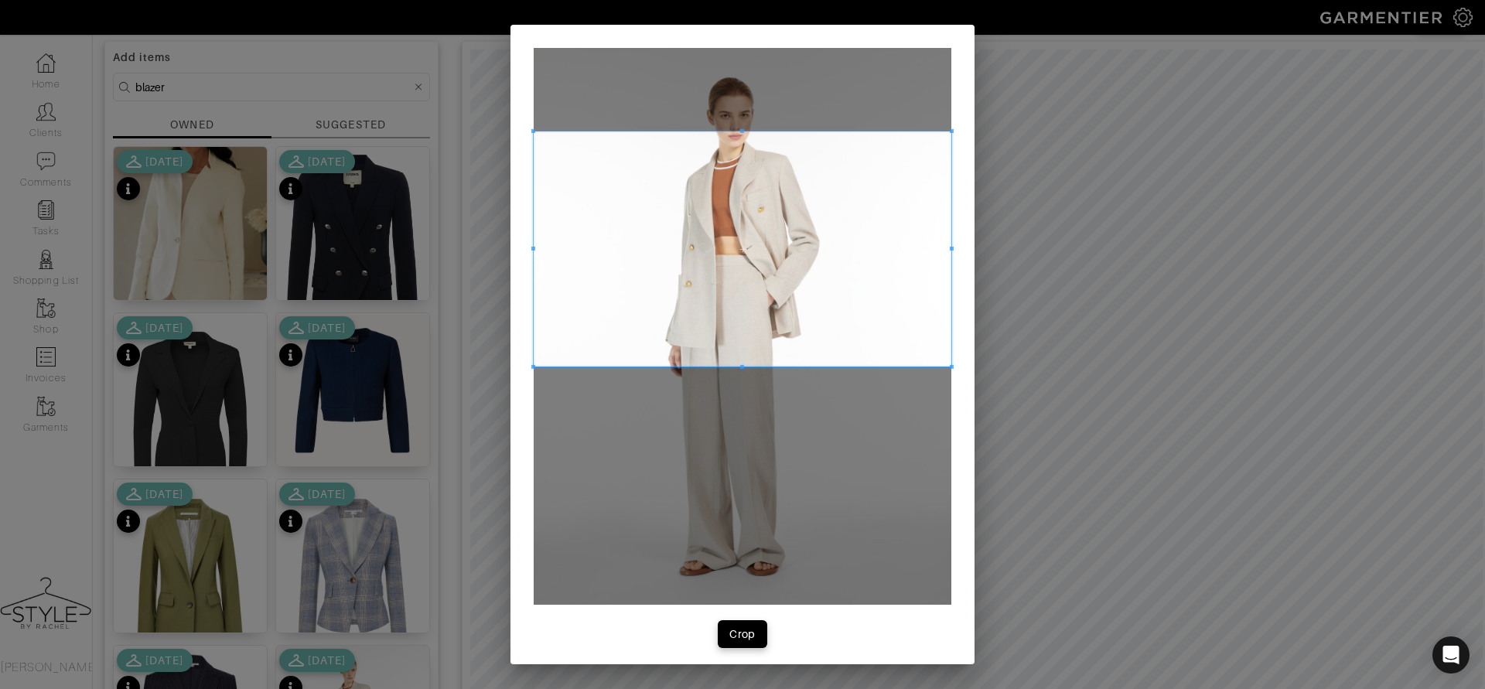
click at [801, 282] on span at bounding box center [743, 248] width 418 height 235
click at [760, 642] on button "Crop" at bounding box center [743, 634] width 50 height 28
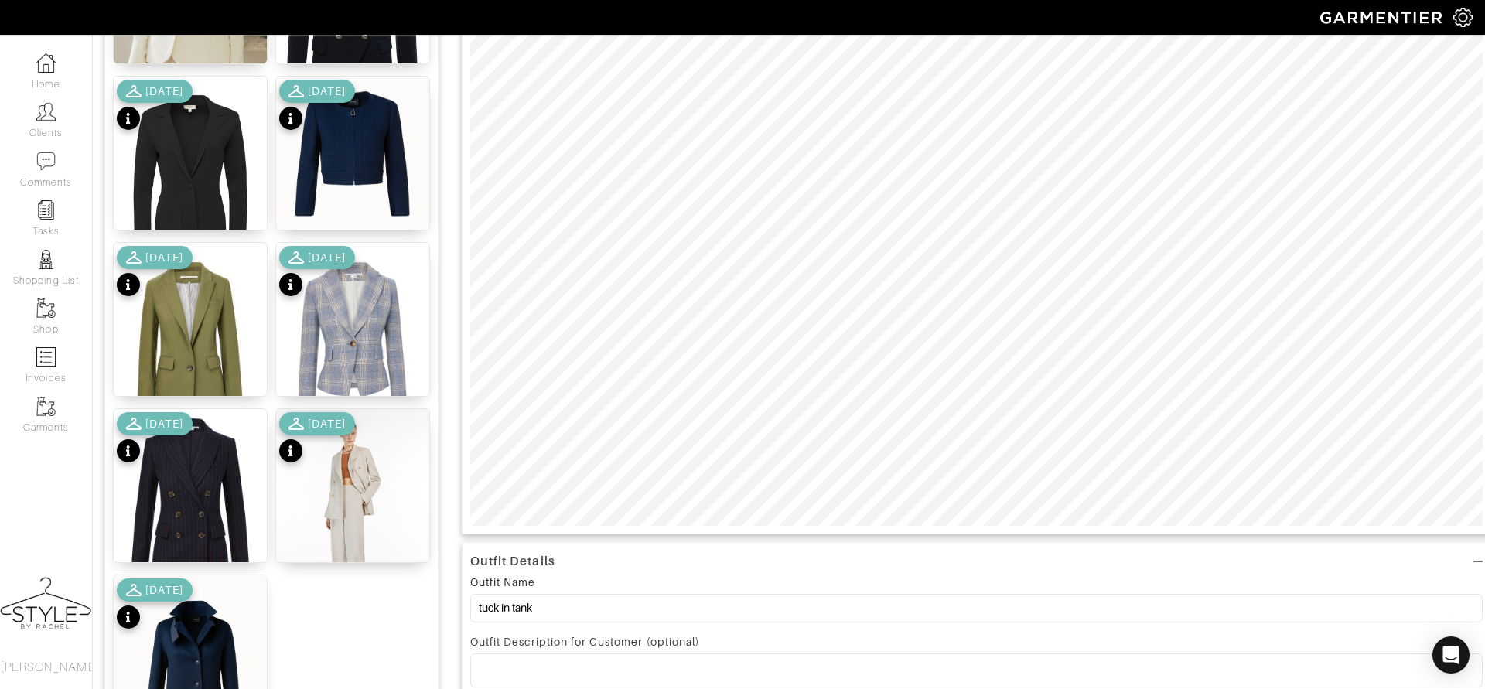
scroll to position [345, 0]
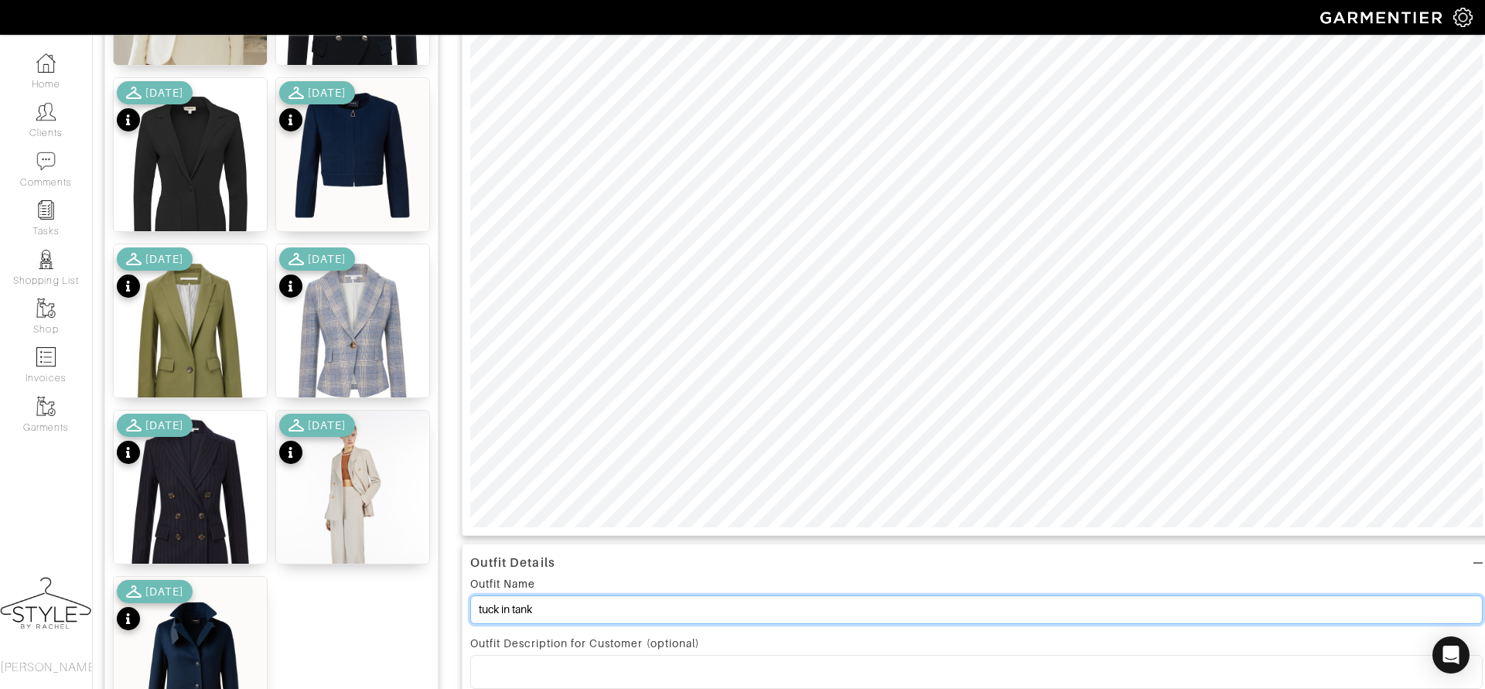
click at [563, 610] on input "tuck in tank" at bounding box center [976, 610] width 1013 height 29
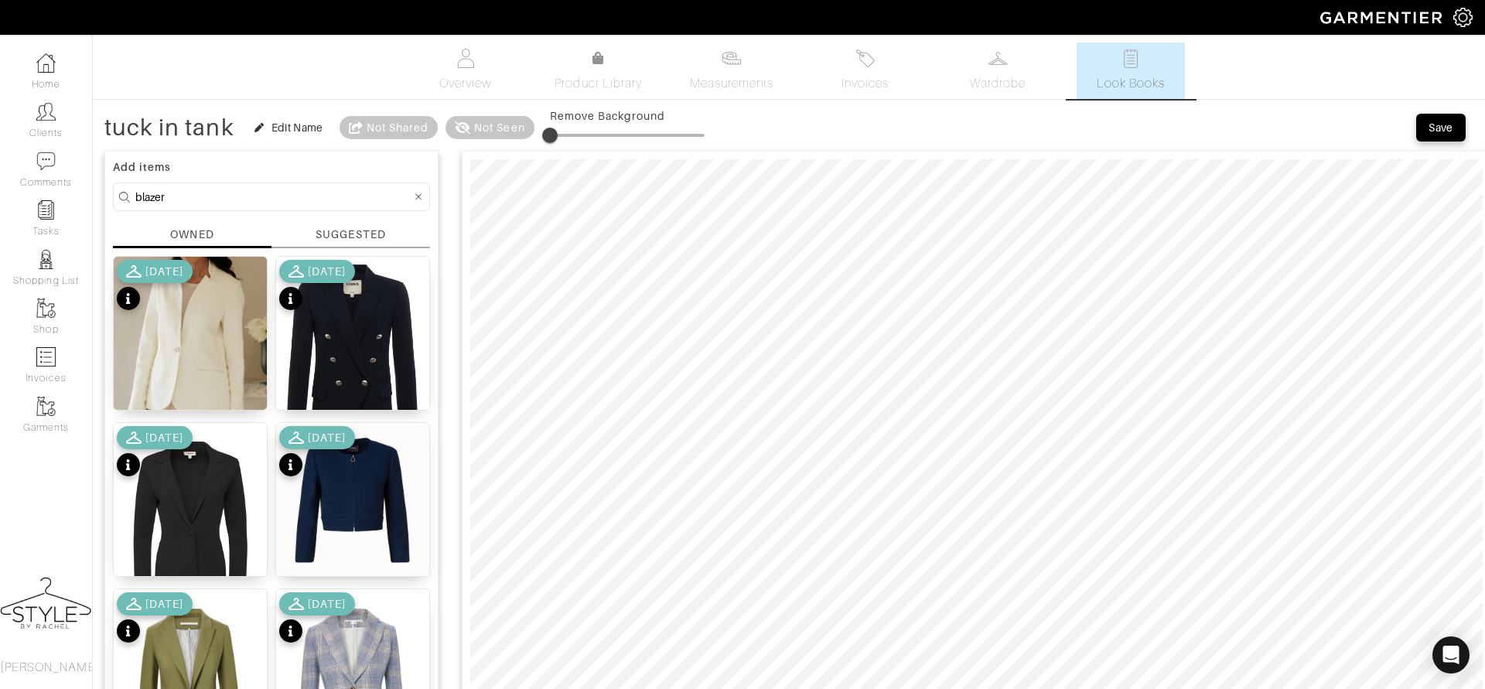
click at [294, 196] on input "blazer" at bounding box center [273, 196] width 276 height 19
drag, startPoint x: 203, startPoint y: 205, endPoint x: 91, endPoint y: 192, distance: 112.9
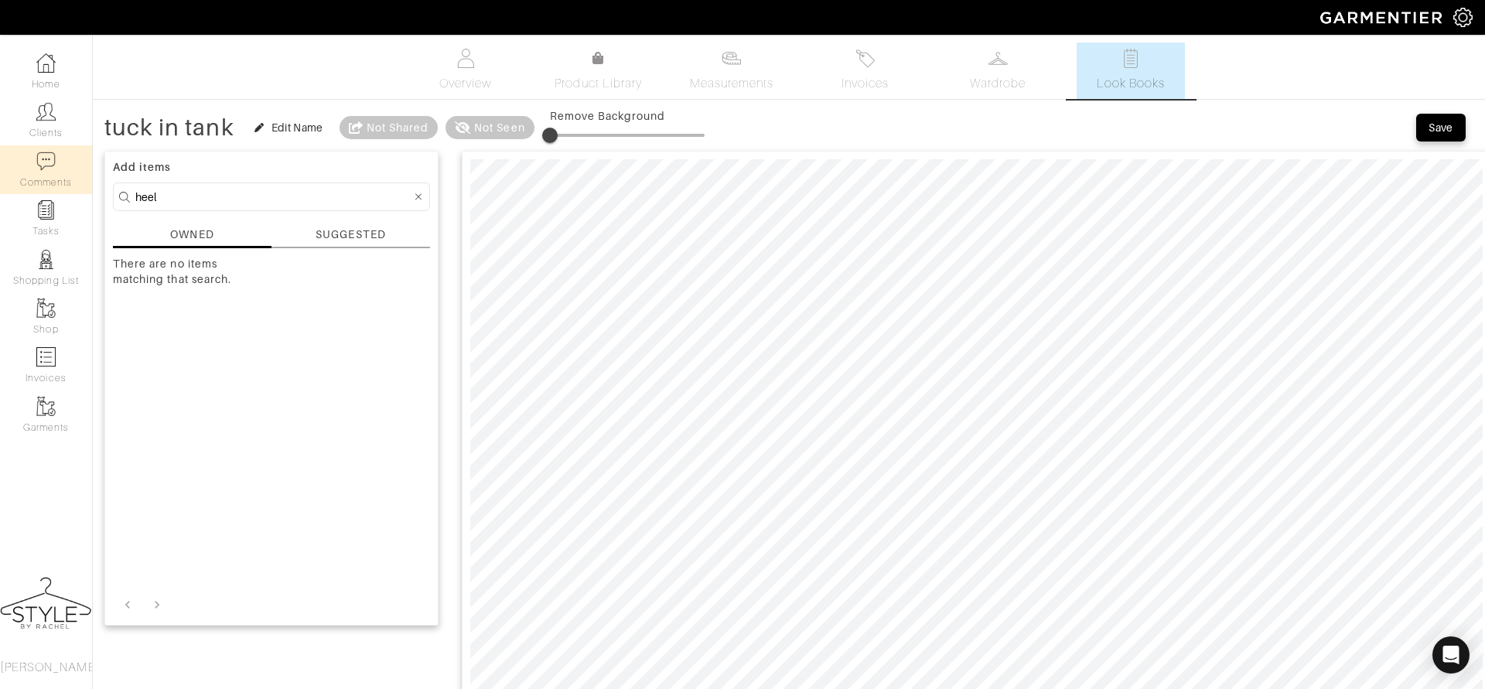
drag, startPoint x: 200, startPoint y: 189, endPoint x: 88, endPoint y: 182, distance: 111.6
drag, startPoint x: 164, startPoint y: 192, endPoint x: 98, endPoint y: 192, distance: 65.7
type input "shoe"
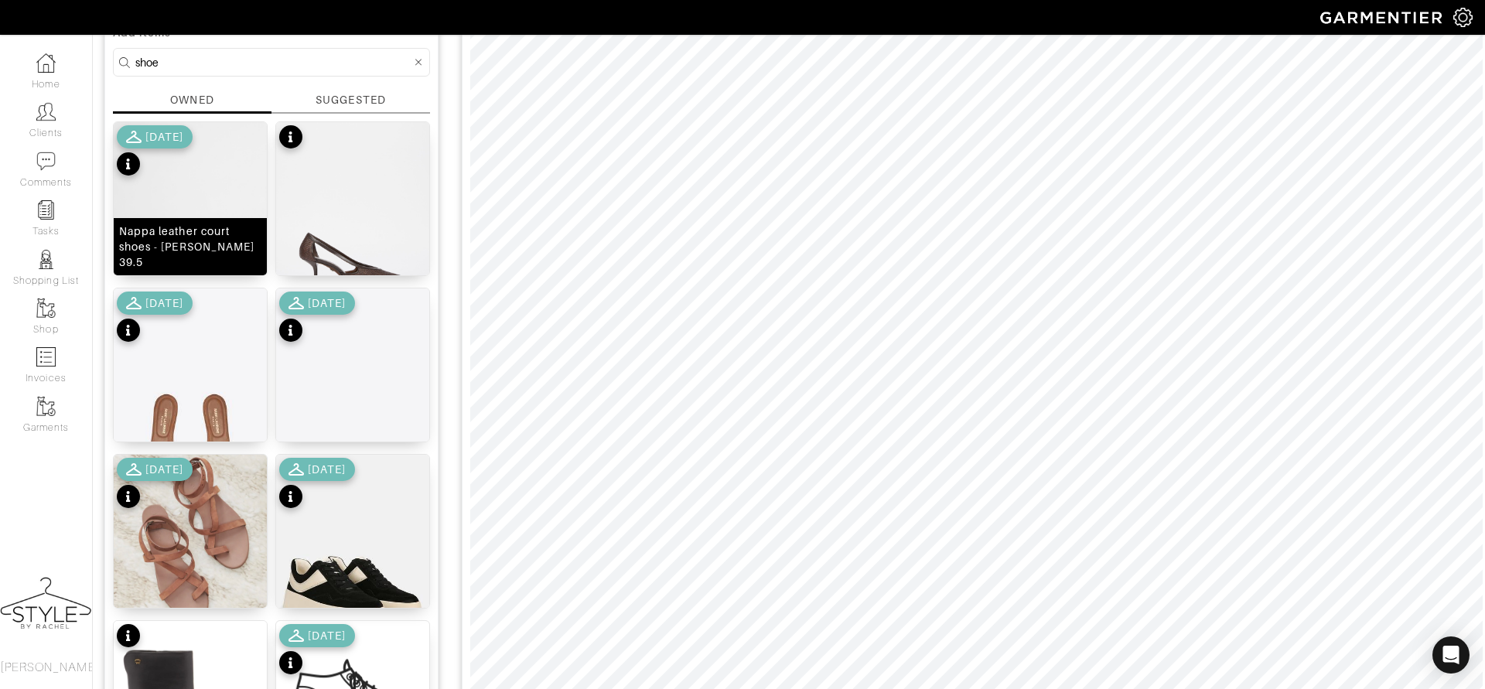
scroll to position [203, 0]
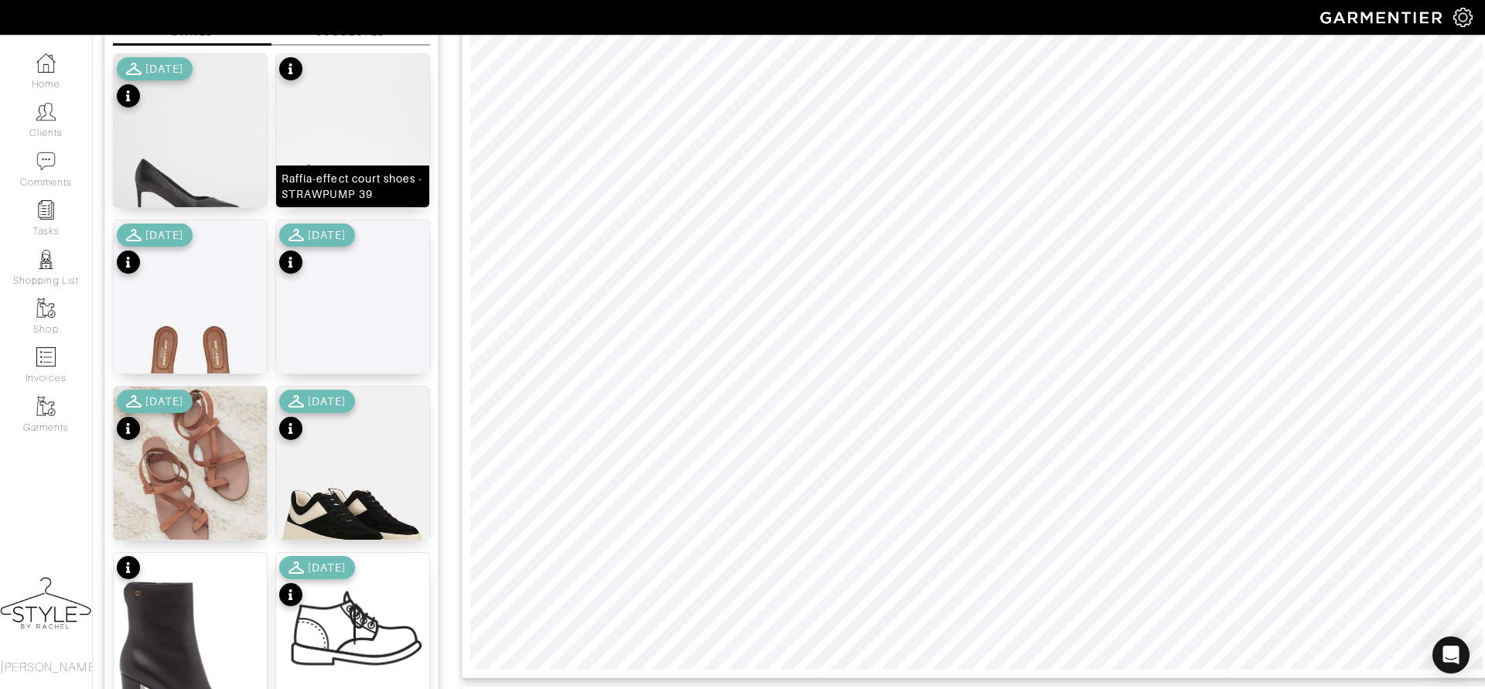
click at [365, 134] on img at bounding box center [352, 156] width 153 height 204
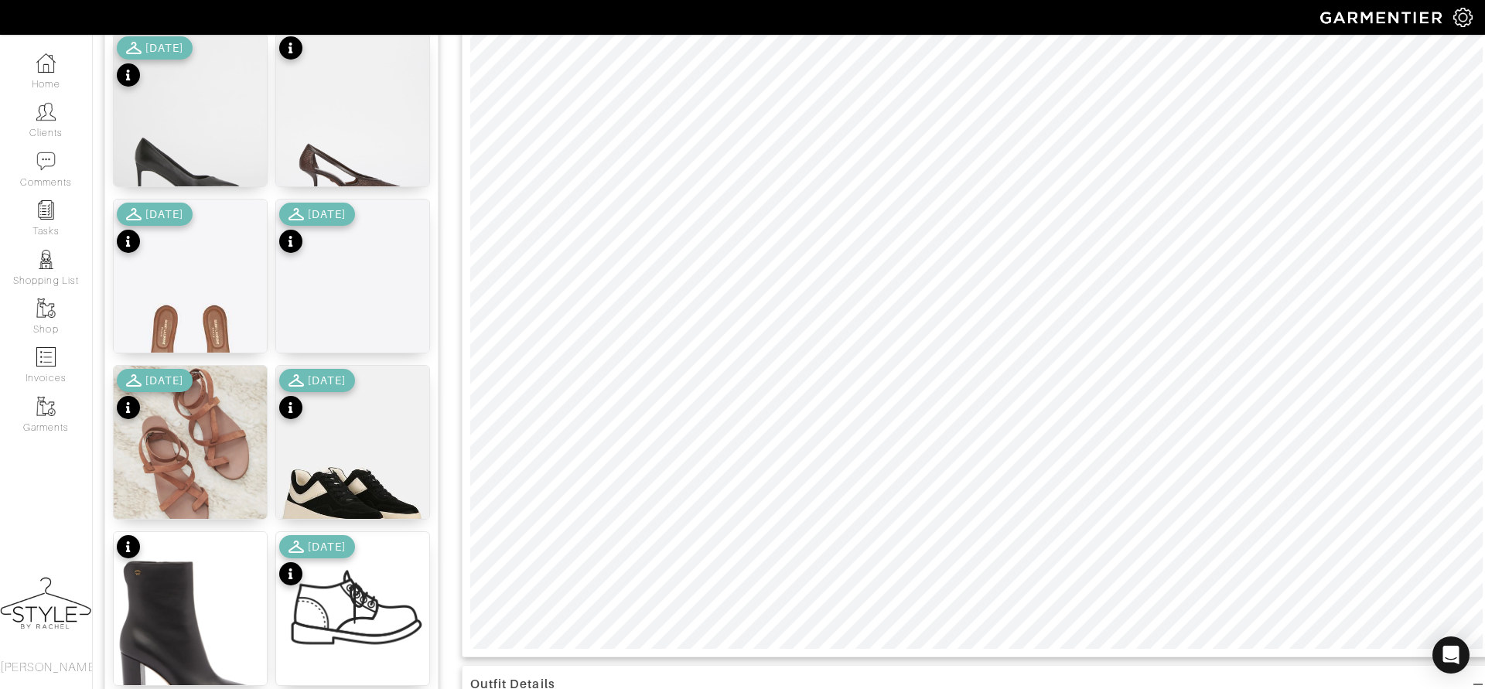
scroll to position [0, 0]
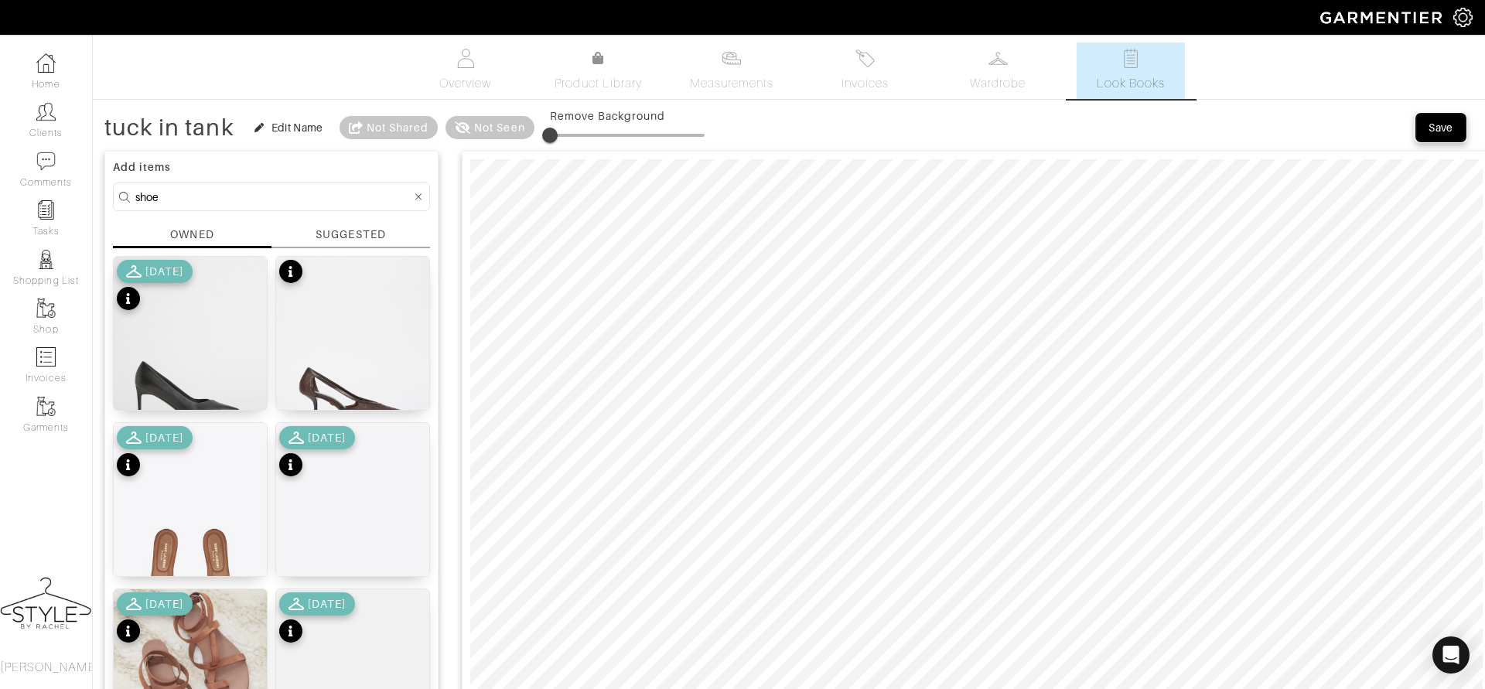
click at [1444, 130] on div "Save" at bounding box center [1441, 127] width 25 height 15
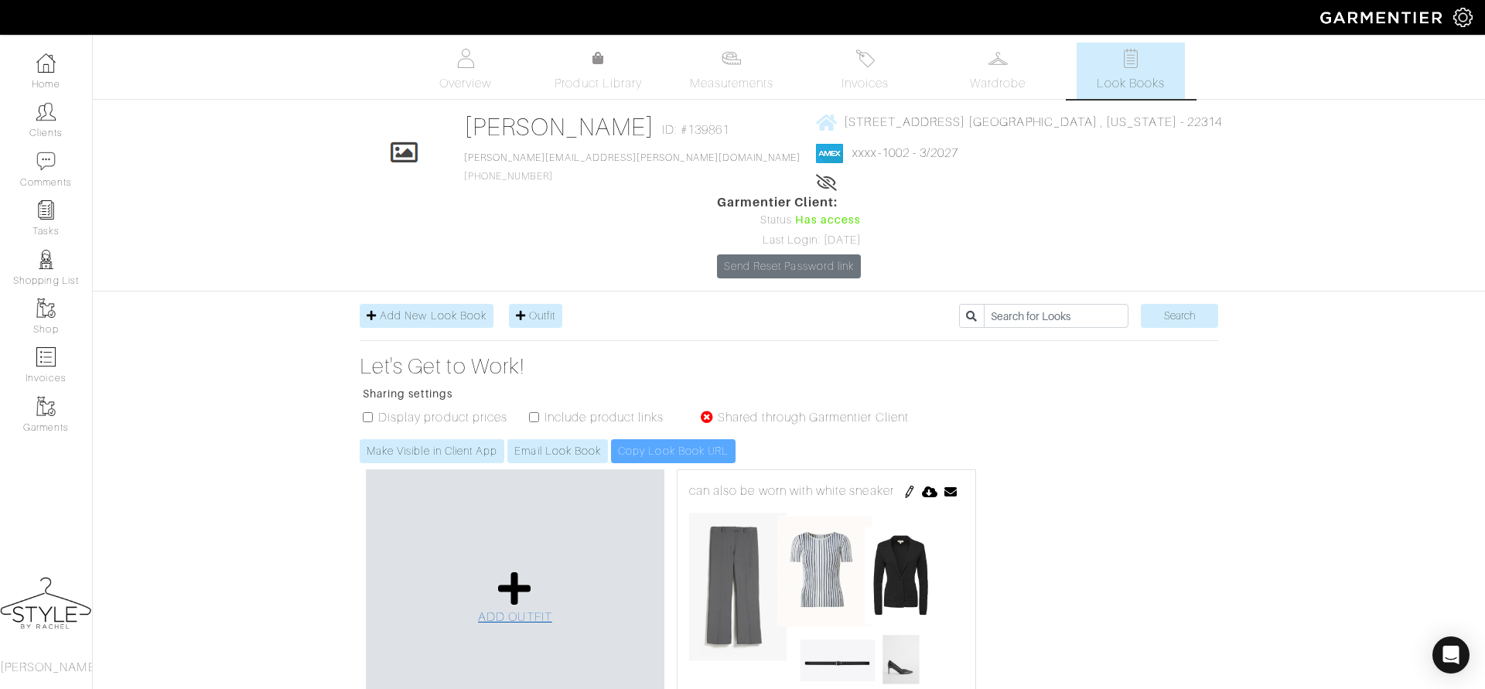
click at [496, 570] on link "ADD OUTFIT" at bounding box center [515, 598] width 74 height 56
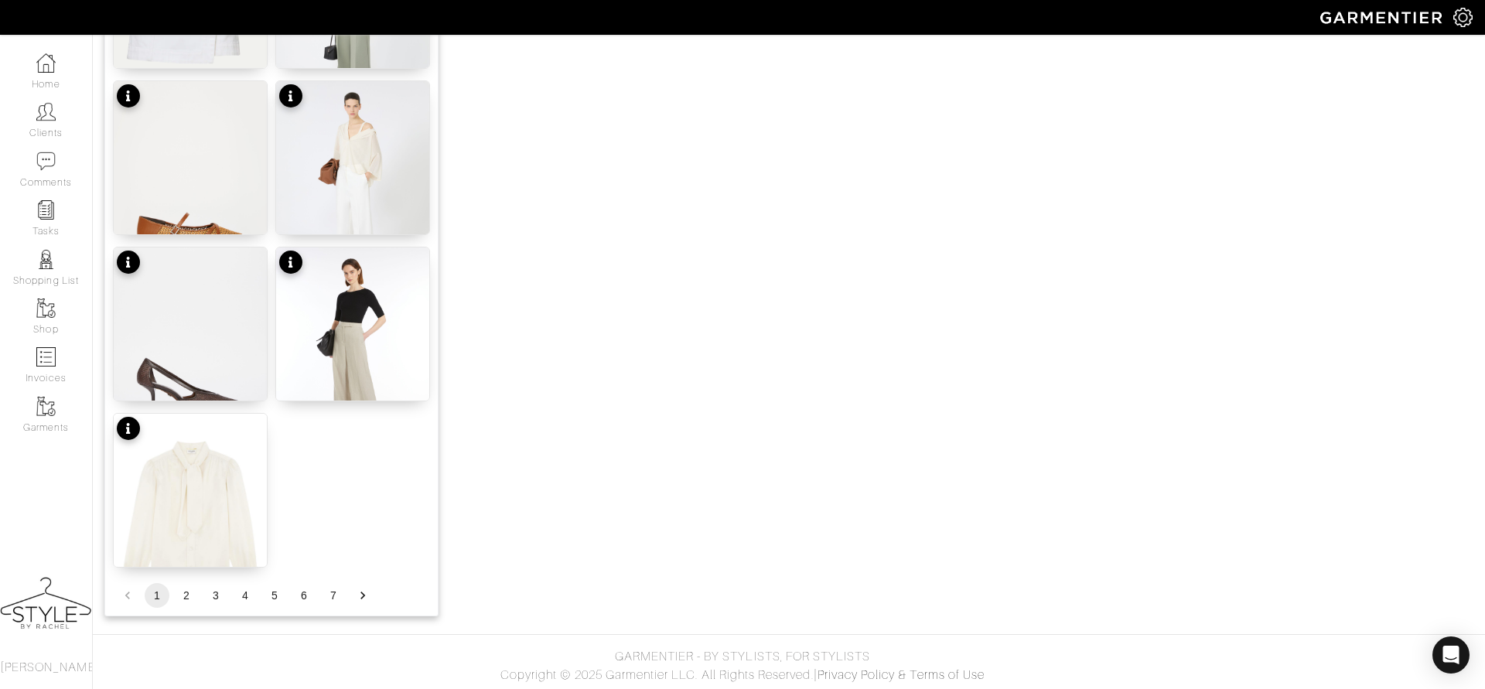
scroll to position [1839, 0]
click at [182, 591] on button "2" at bounding box center [186, 595] width 25 height 25
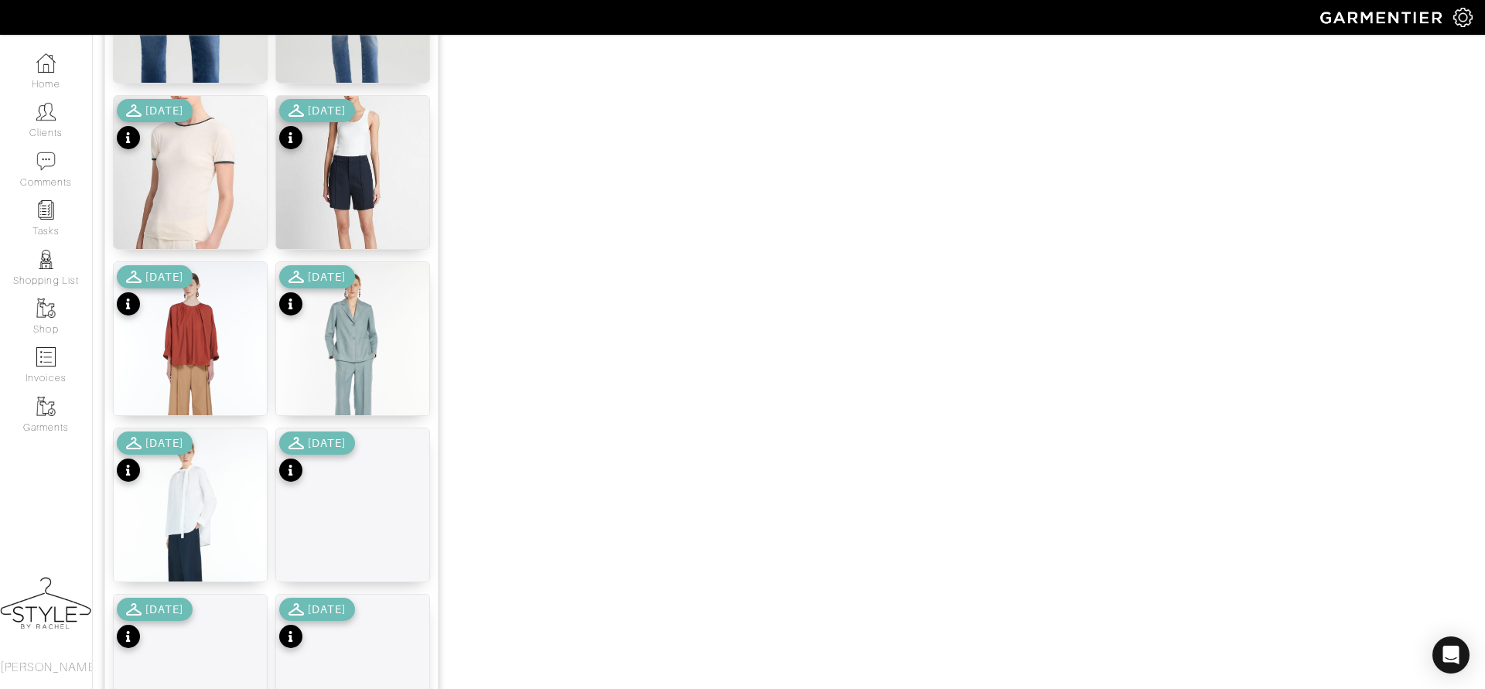
scroll to position [133, 0]
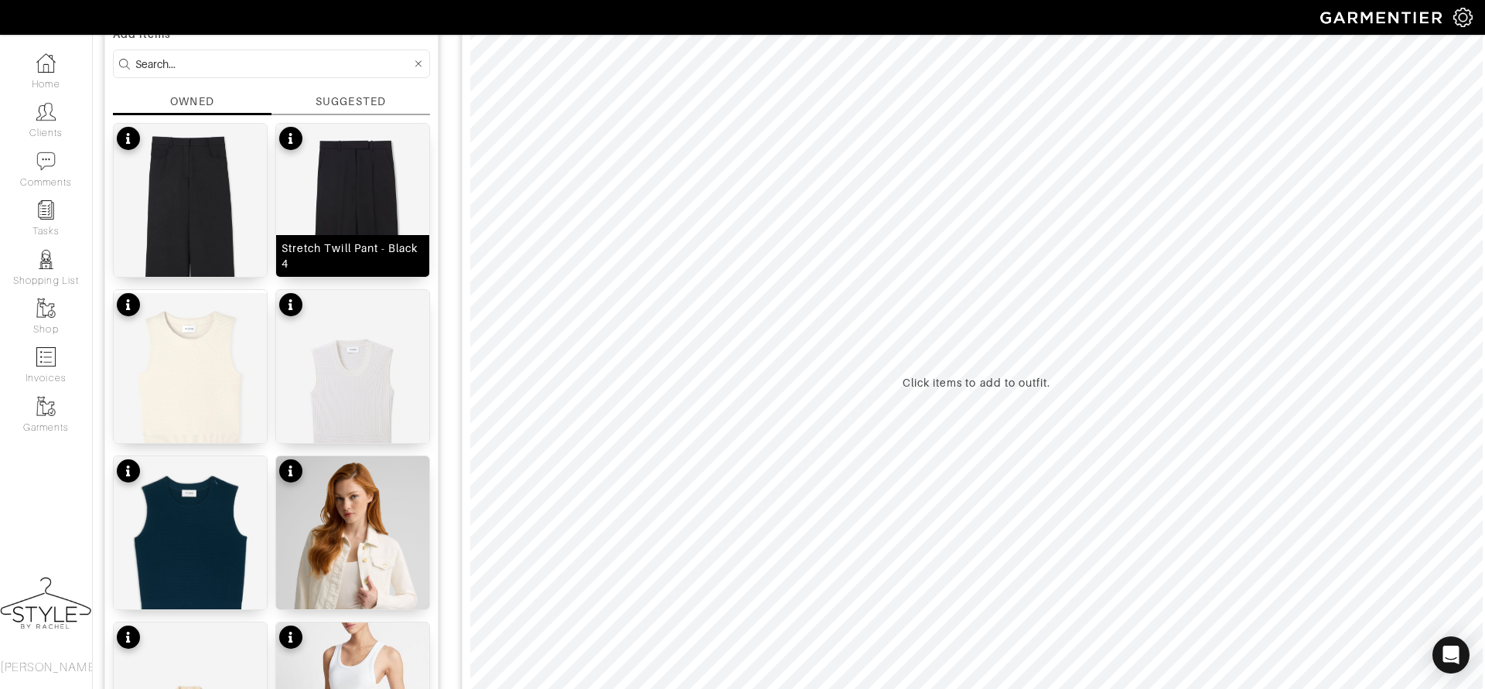
click at [364, 190] on img at bounding box center [352, 265] width 153 height 282
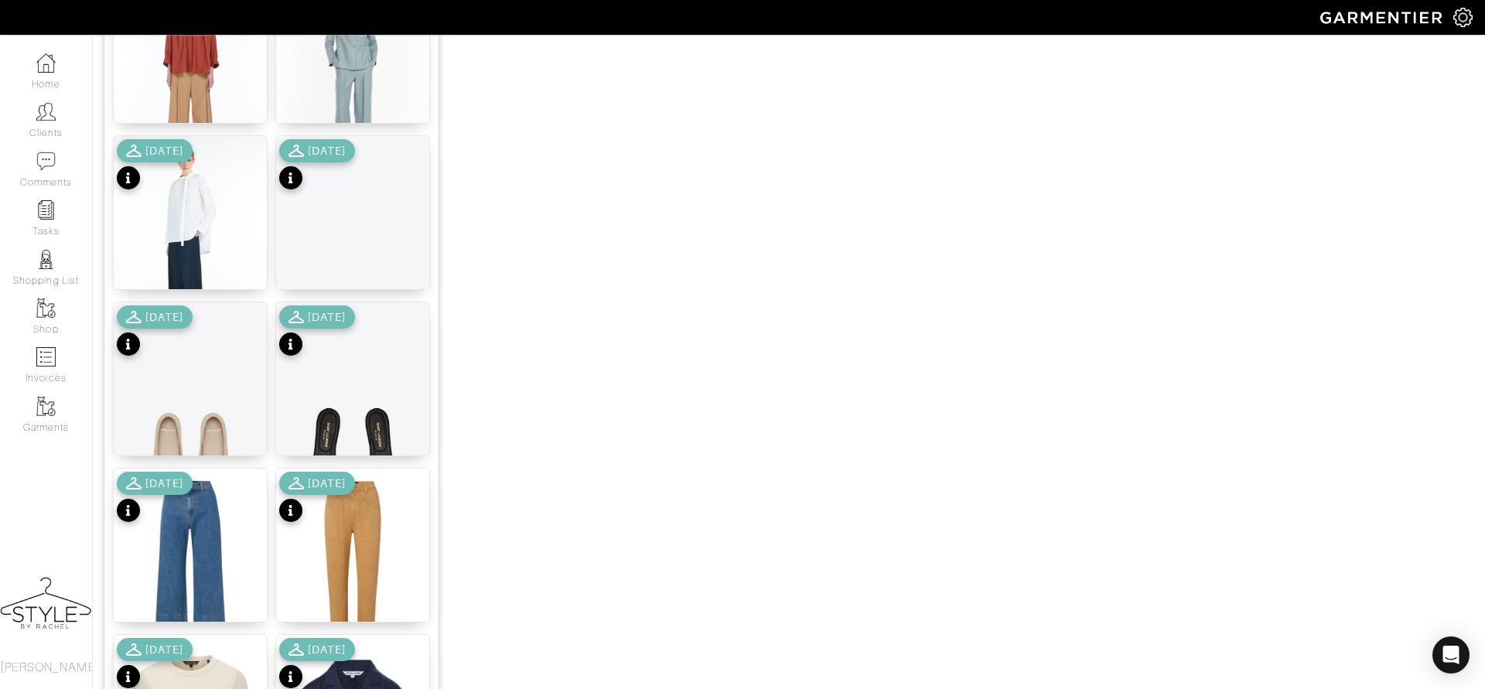
scroll to position [1839, 0]
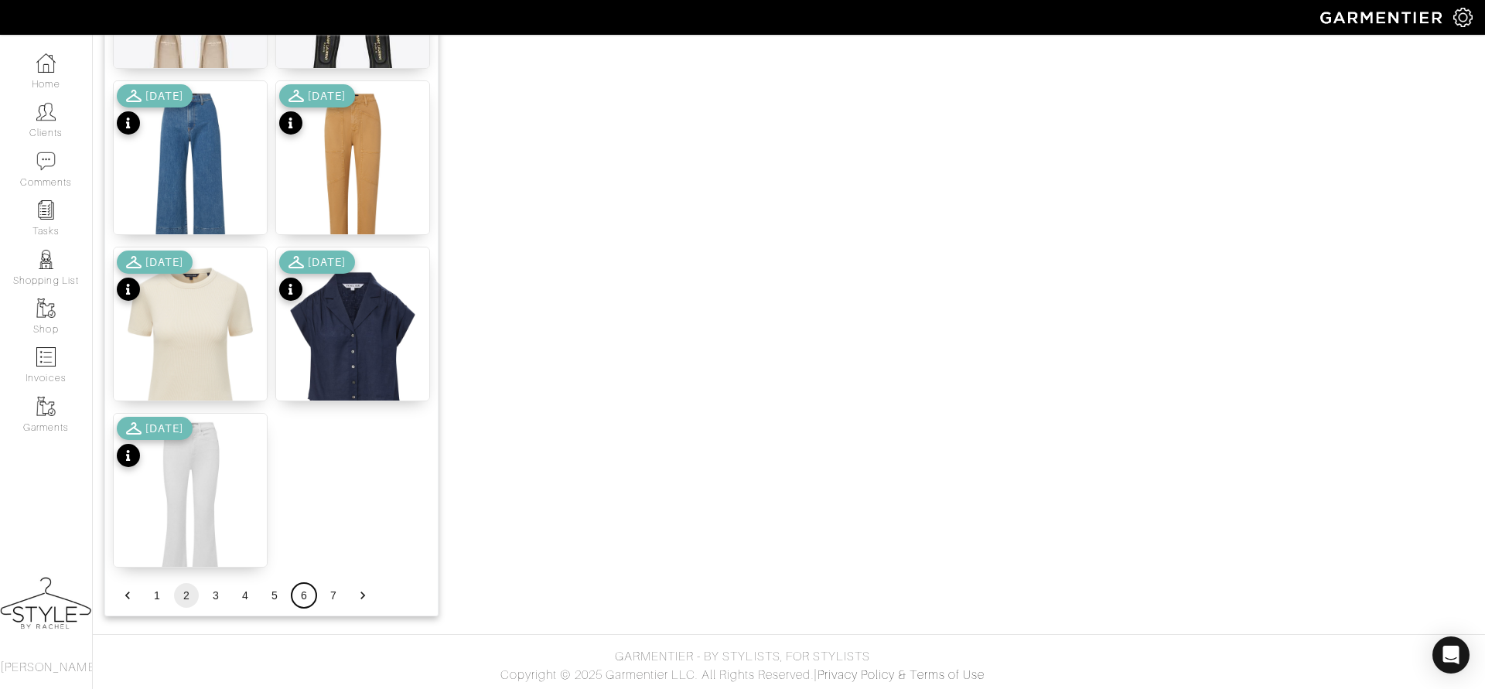
click at [305, 583] on button "6" at bounding box center [304, 595] width 25 height 25
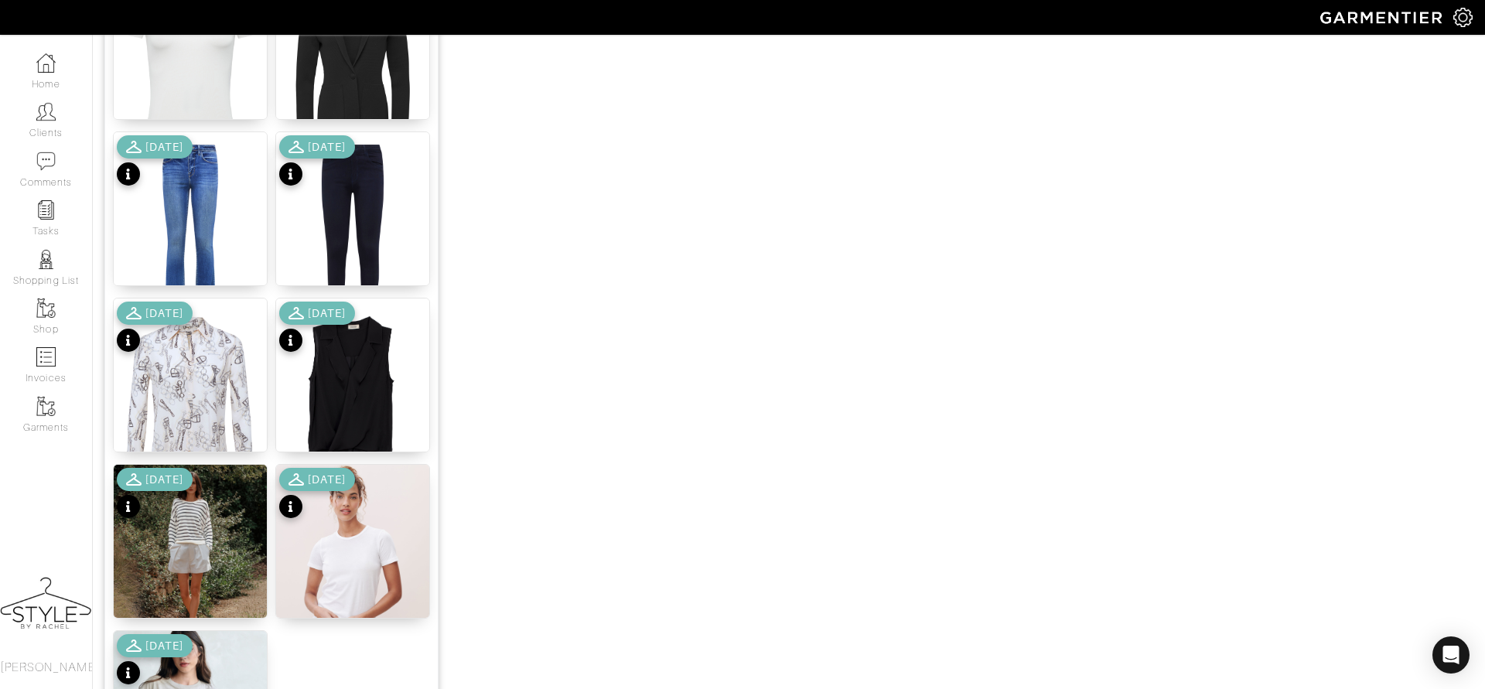
click at [190, 349] on div "[DATE]" at bounding box center [155, 329] width 76 height 54
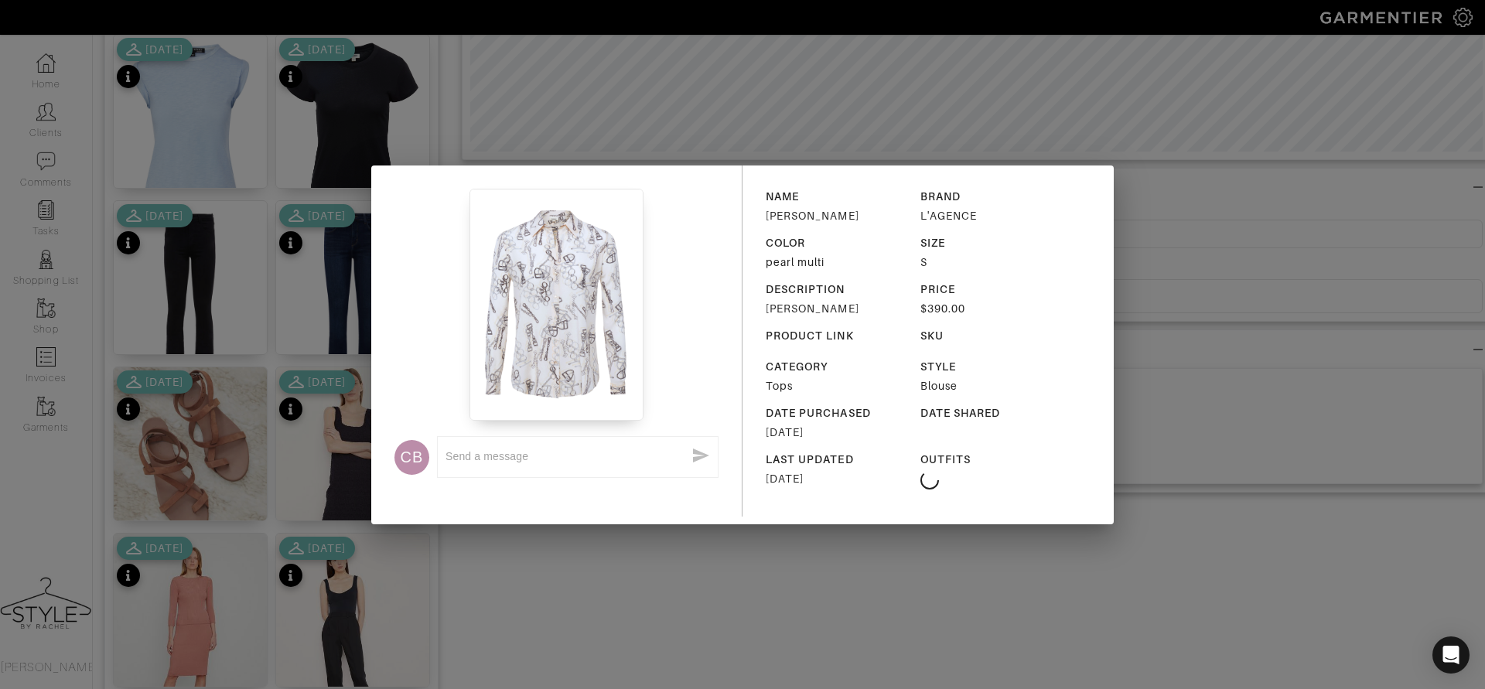
scroll to position [449, 0]
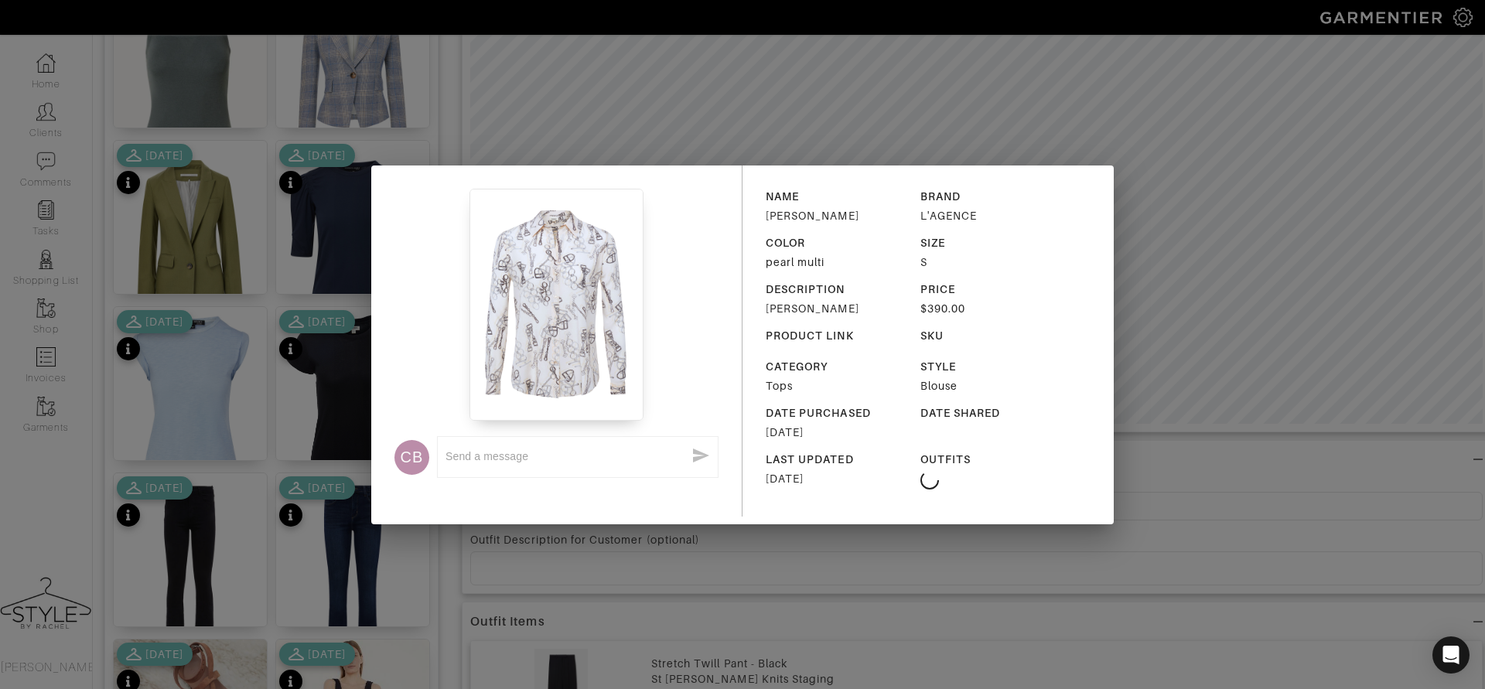
click at [285, 602] on div "CB x NAME [PERSON_NAME] BRAND L'AGENCE COLOR pearl multi SIZE S DESCRIPTION [PE…" at bounding box center [742, 344] width 1485 height 689
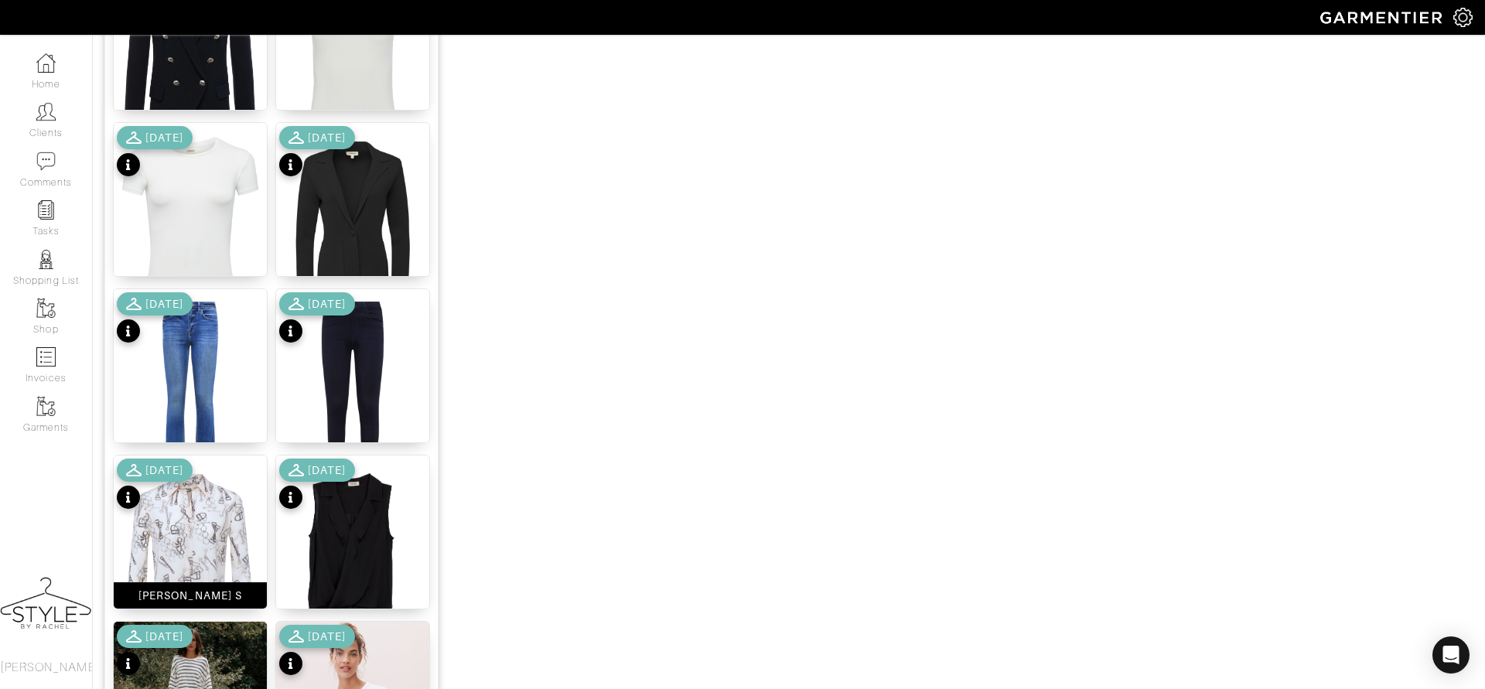
click at [207, 531] on img at bounding box center [190, 558] width 153 height 204
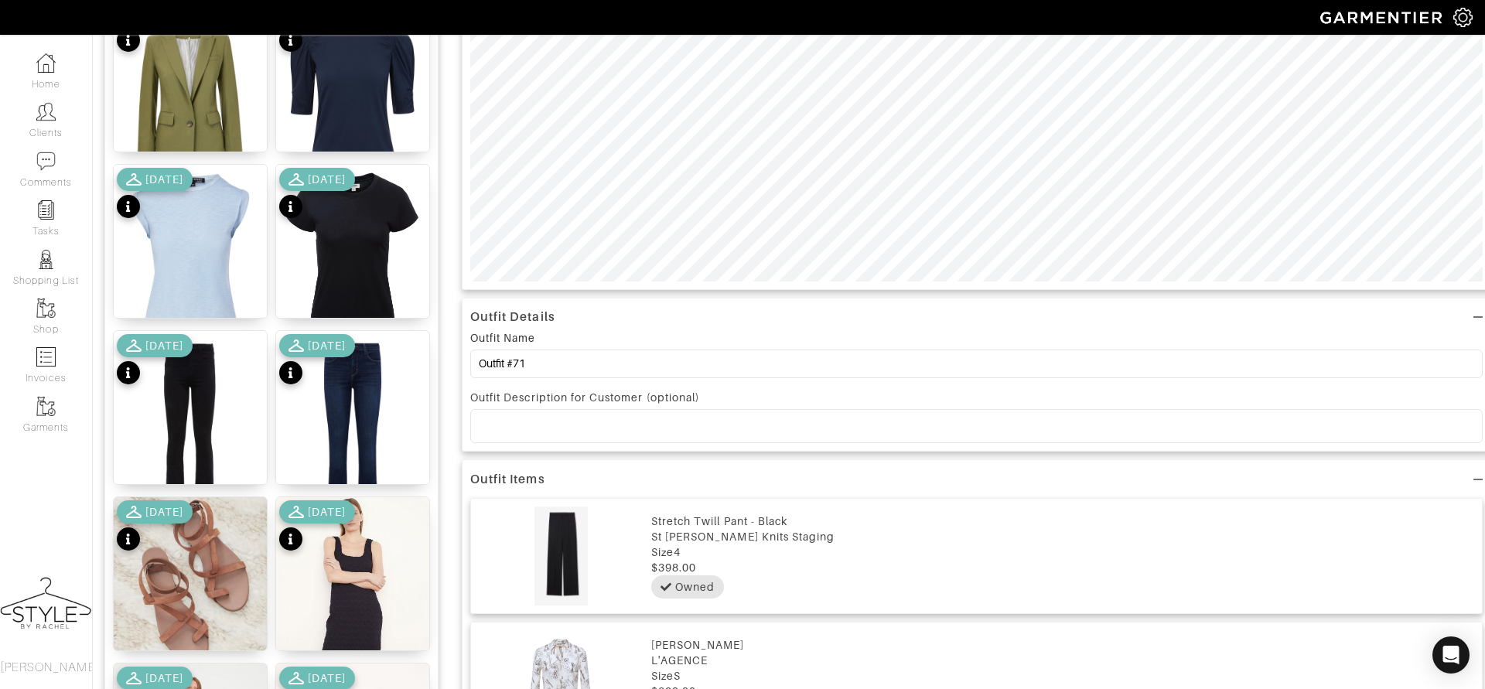
scroll to position [335, 0]
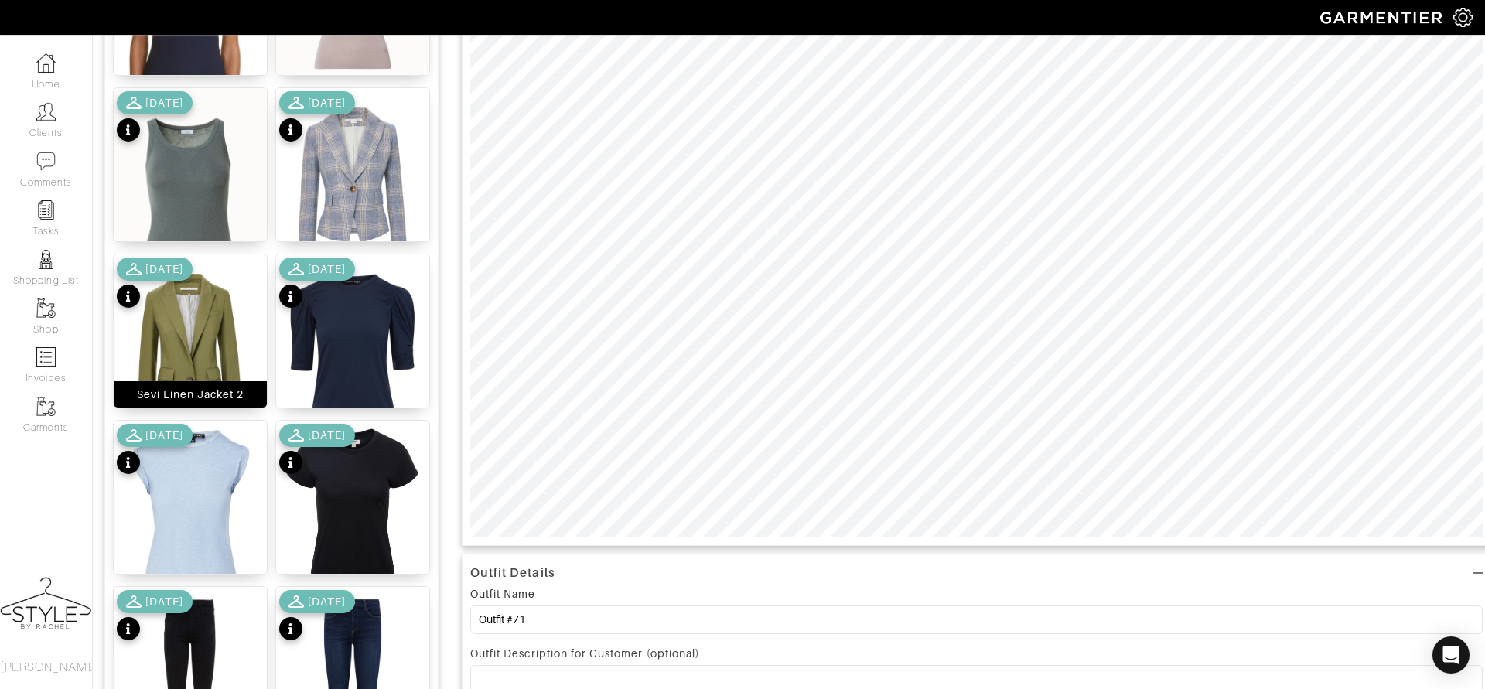
click at [192, 336] on img at bounding box center [190, 350] width 153 height 193
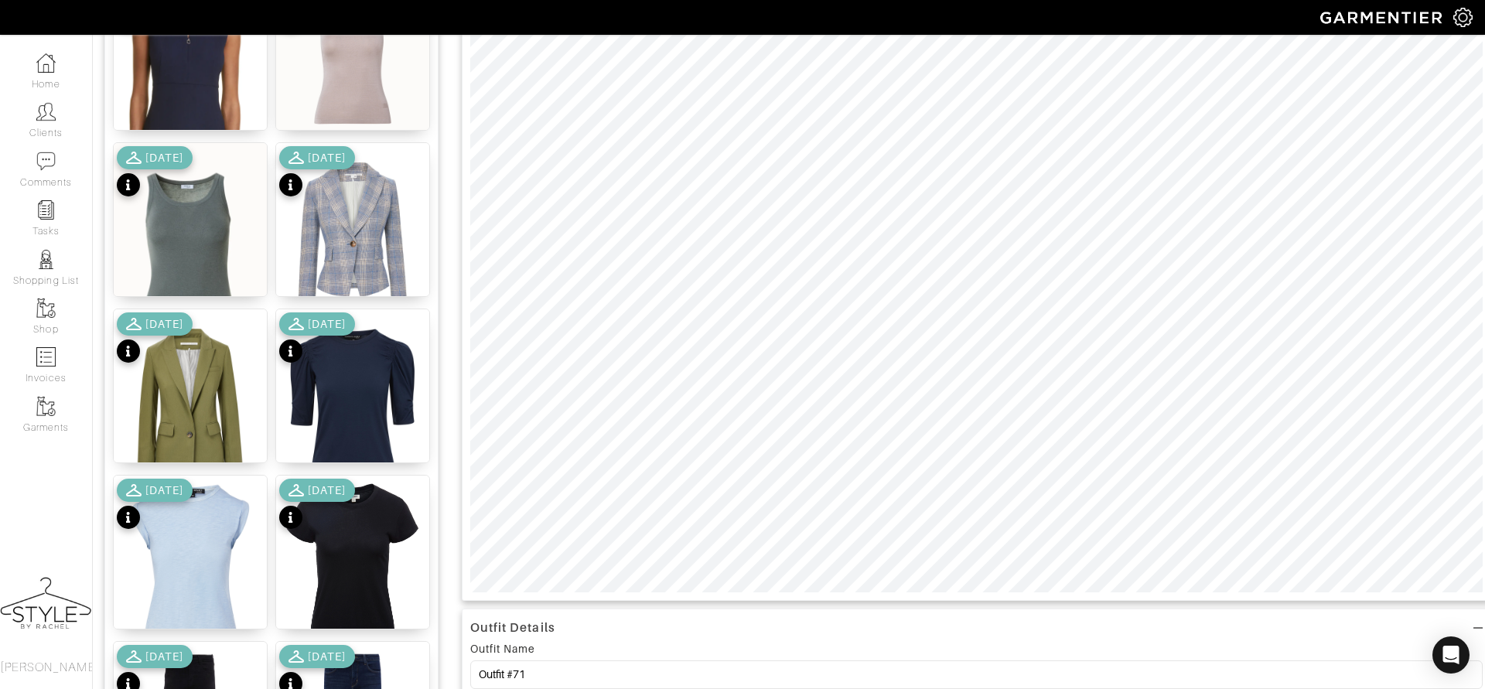
scroll to position [313, 0]
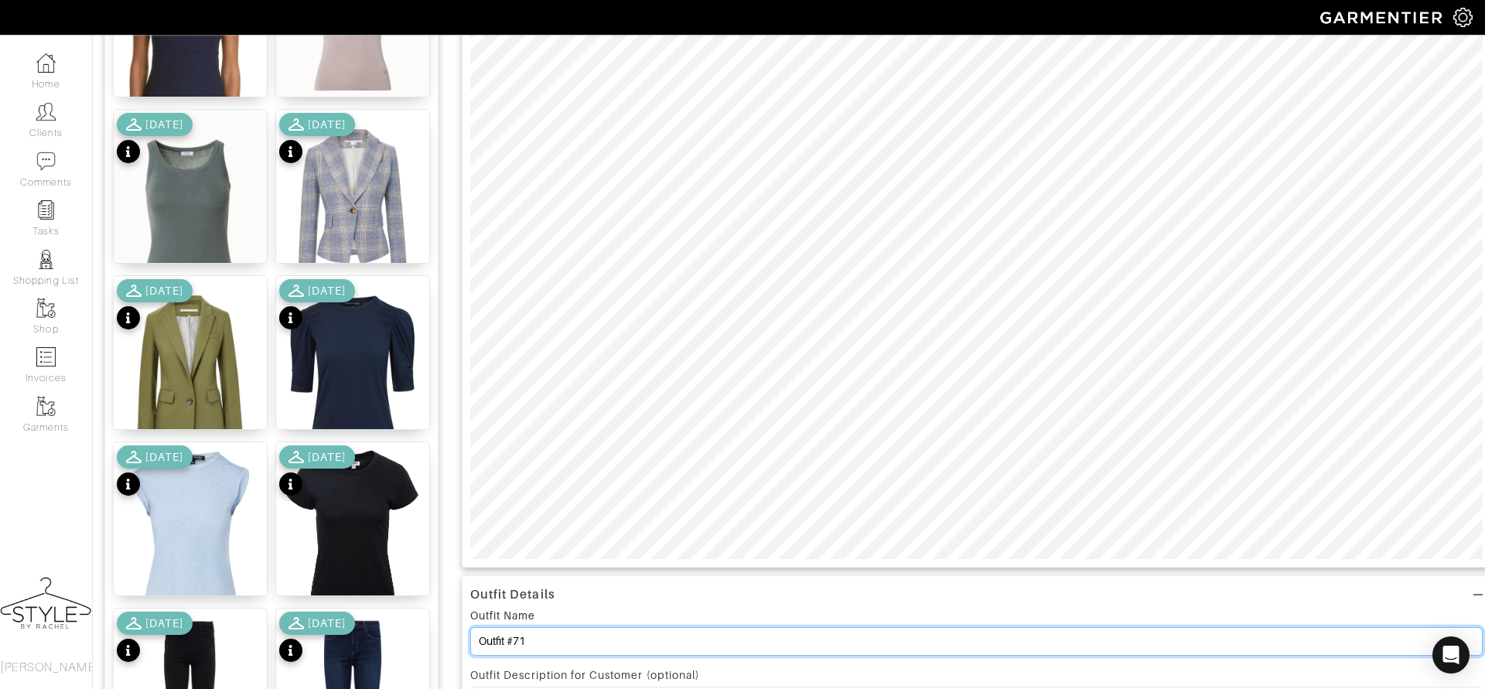
drag, startPoint x: 552, startPoint y: 647, endPoint x: 426, endPoint y: 635, distance: 126.7
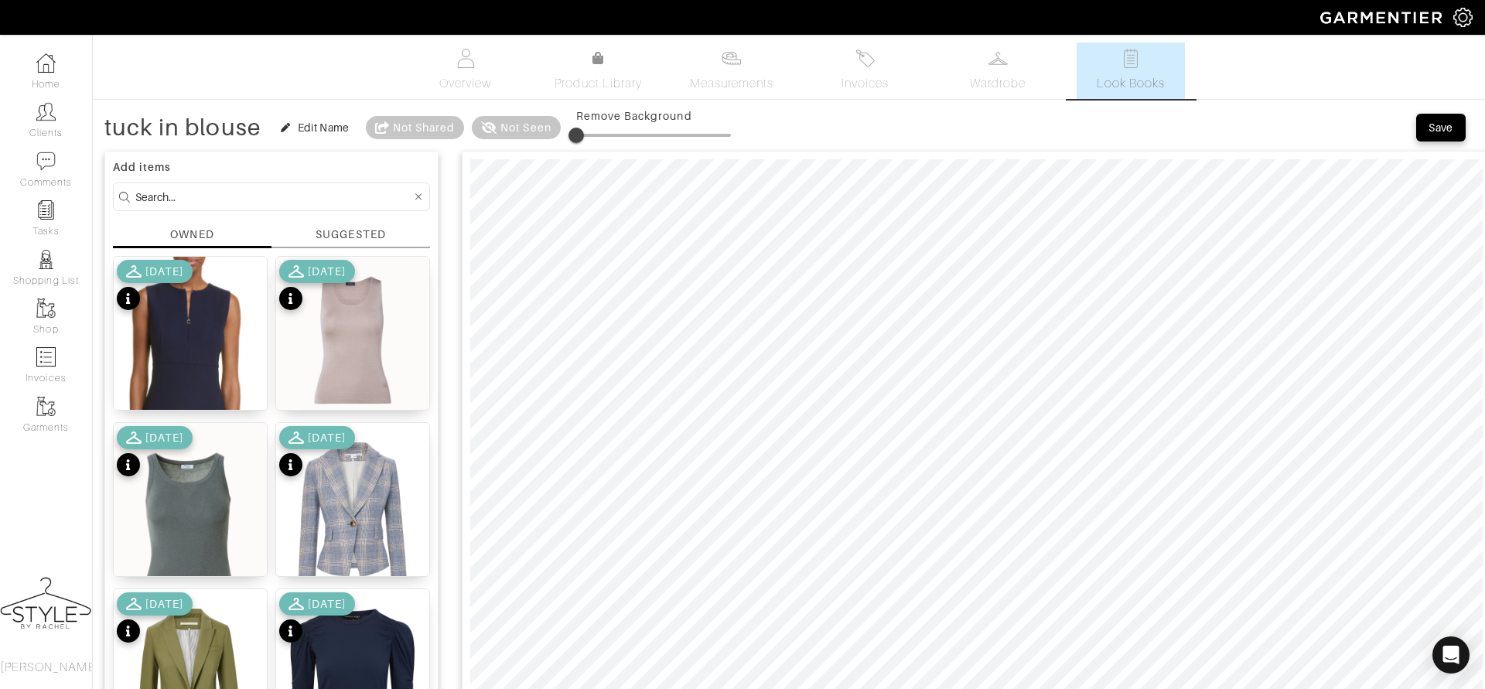
type input "tuck in blouse"
click at [418, 198] on icon at bounding box center [418, 197] width 7 height 11
click at [346, 199] on input at bounding box center [273, 196] width 276 height 19
type input "b"
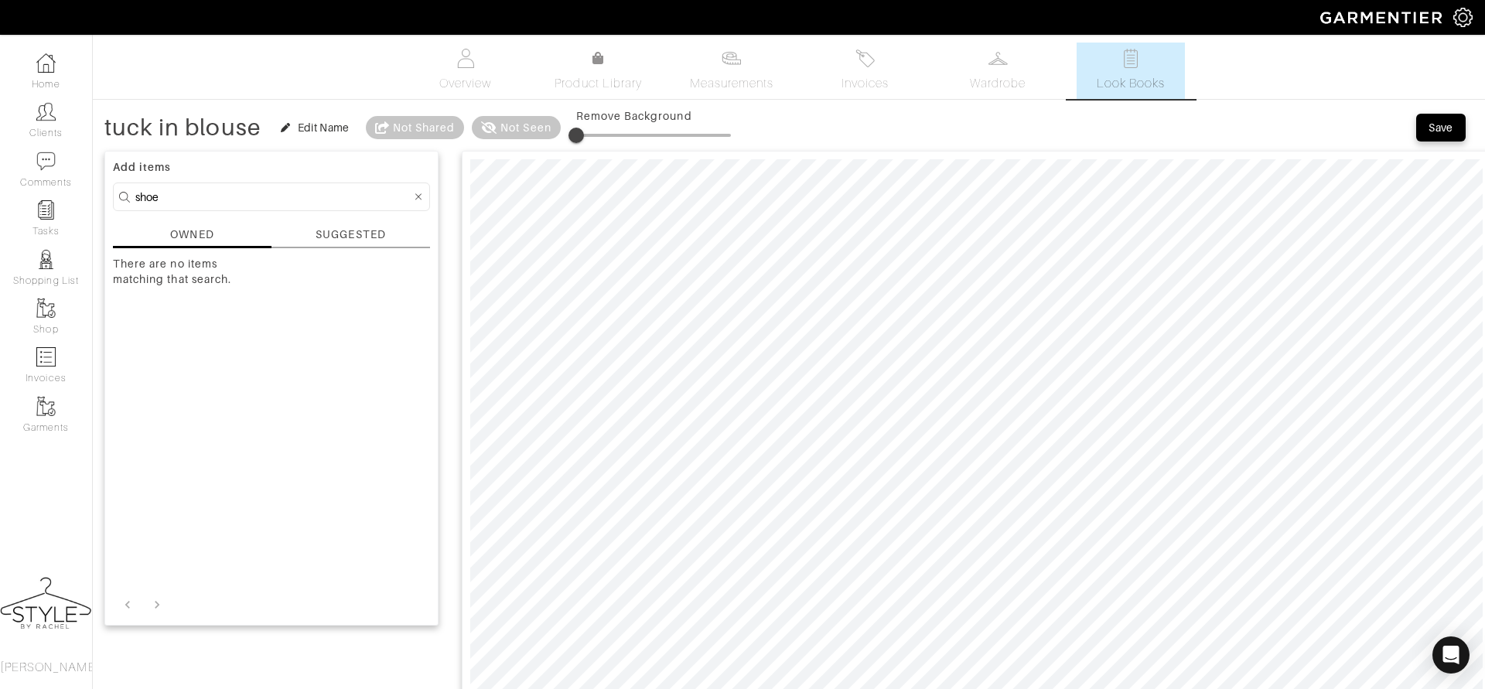
type input "shoe"
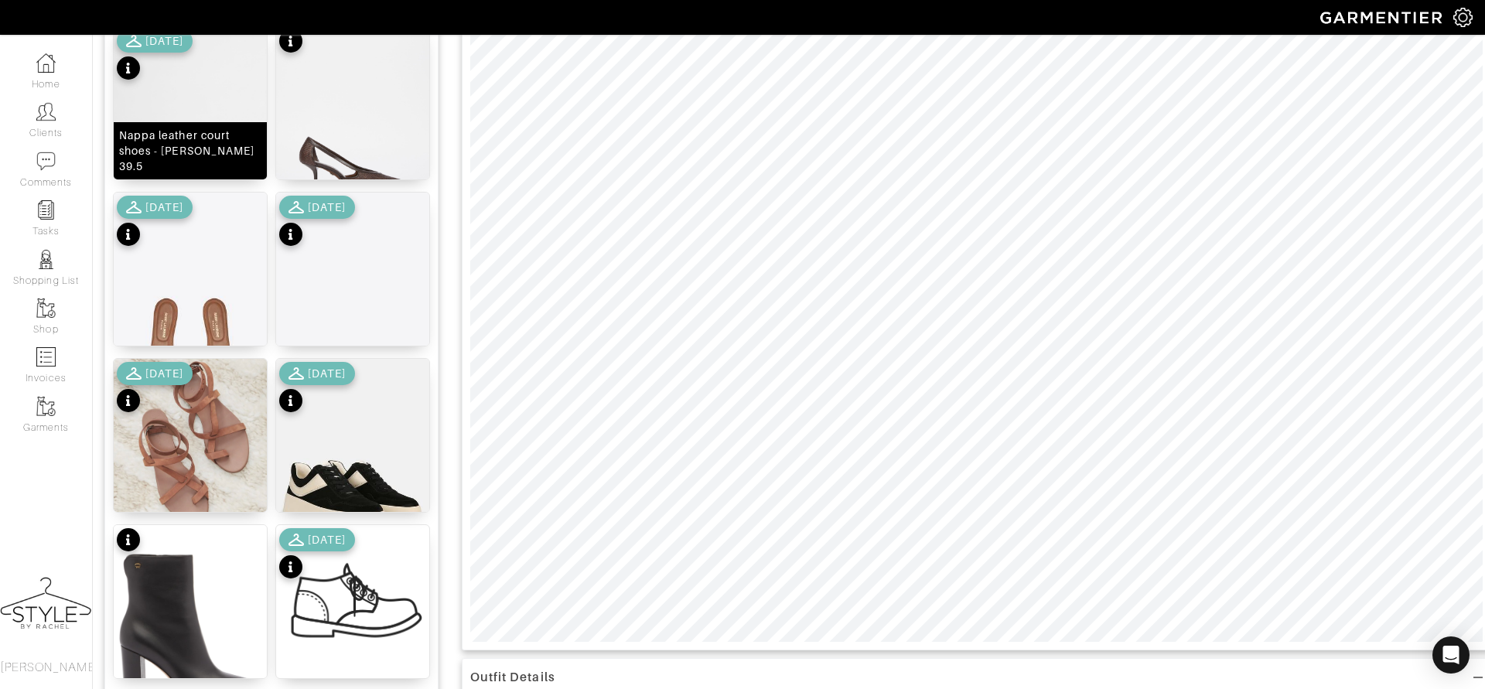
scroll to position [271, 0]
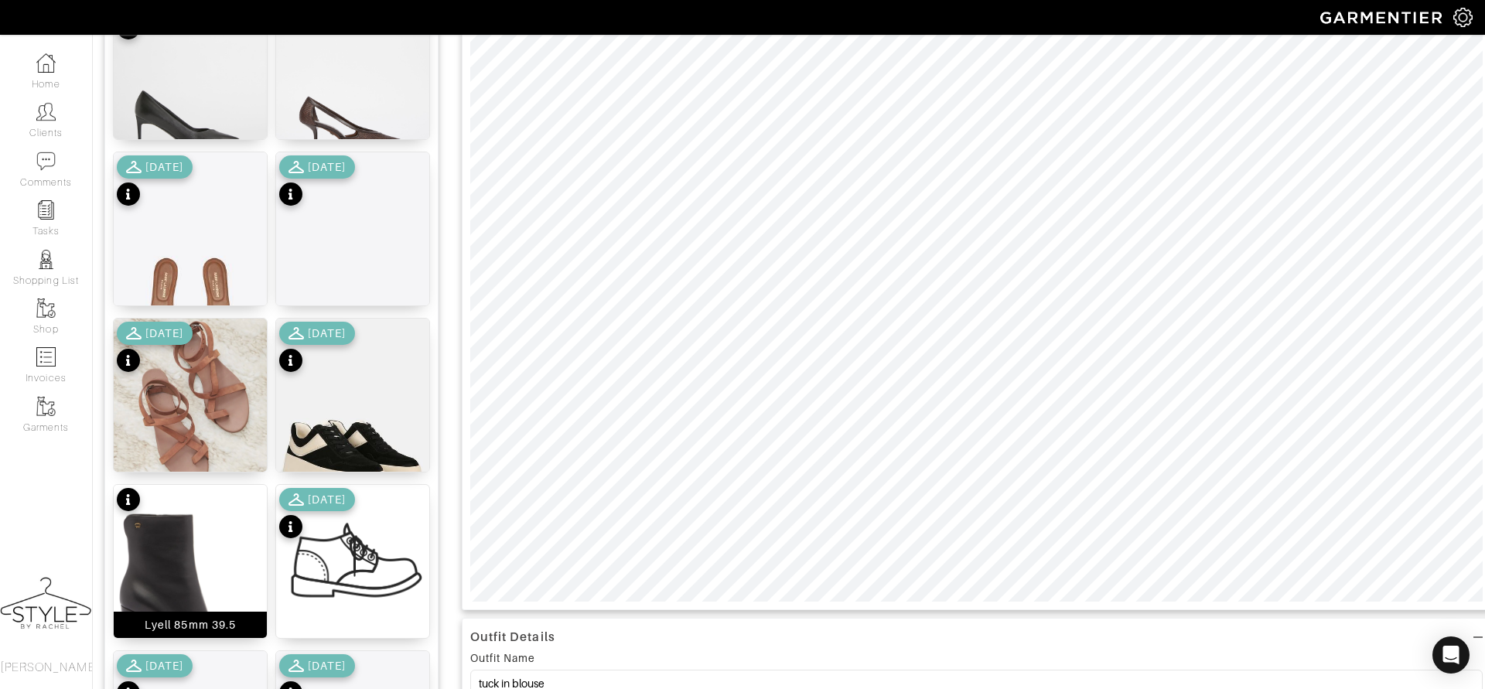
click at [133, 572] on img at bounding box center [190, 587] width 153 height 204
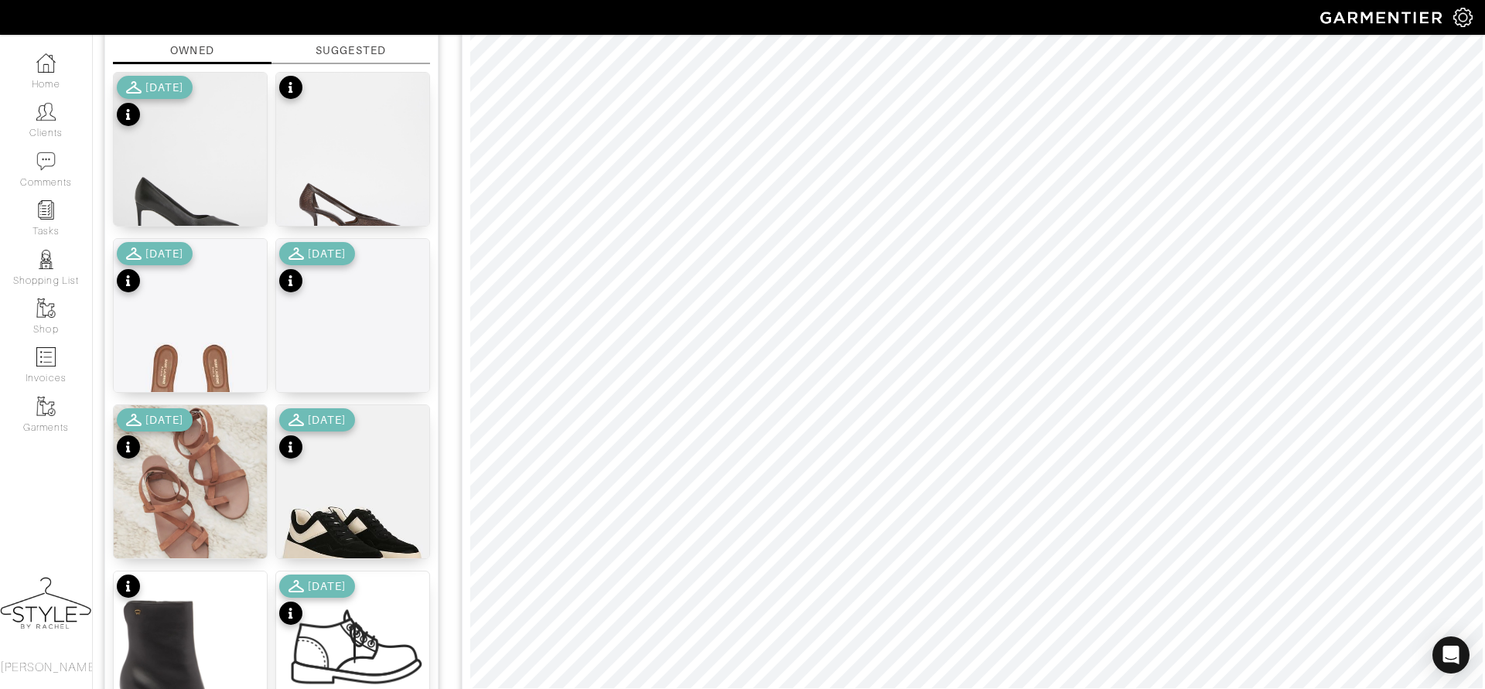
scroll to position [371, 0]
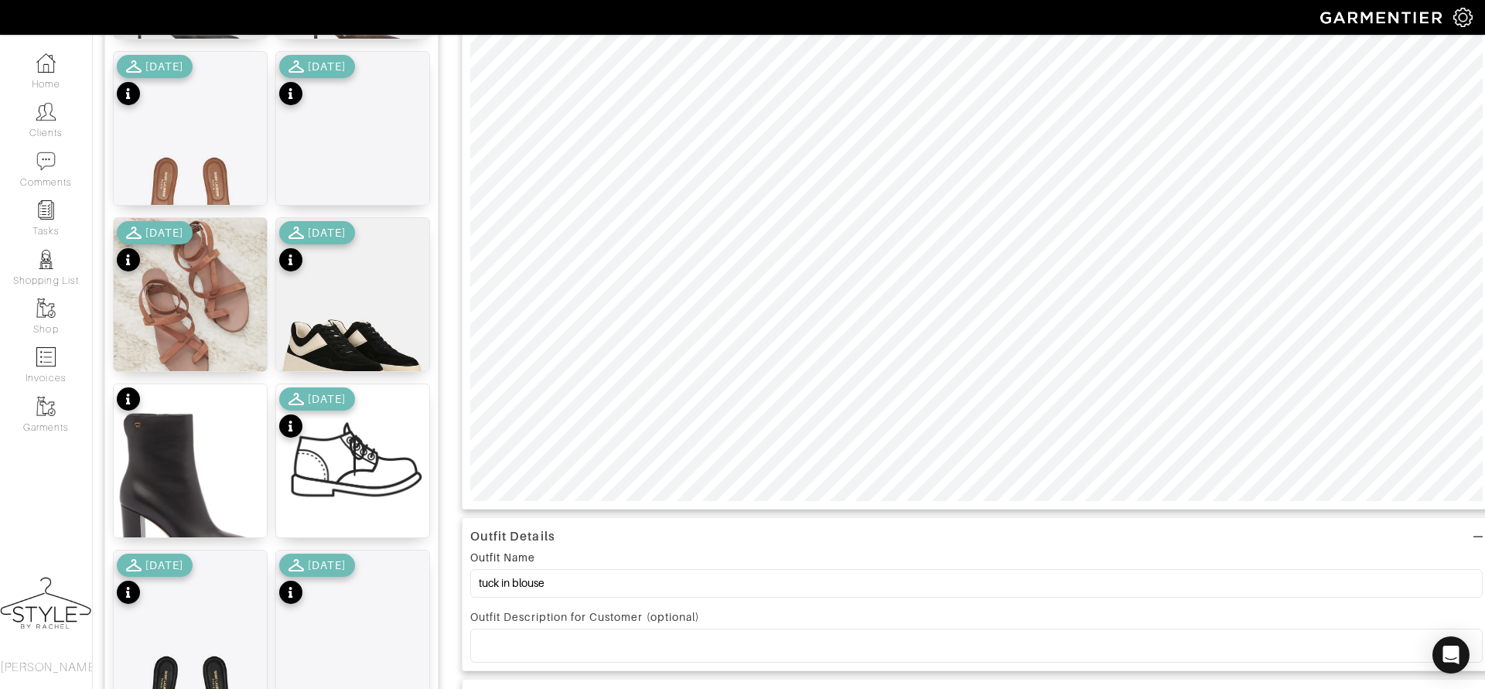
click at [1120, 507] on div at bounding box center [977, 145] width 1030 height 730
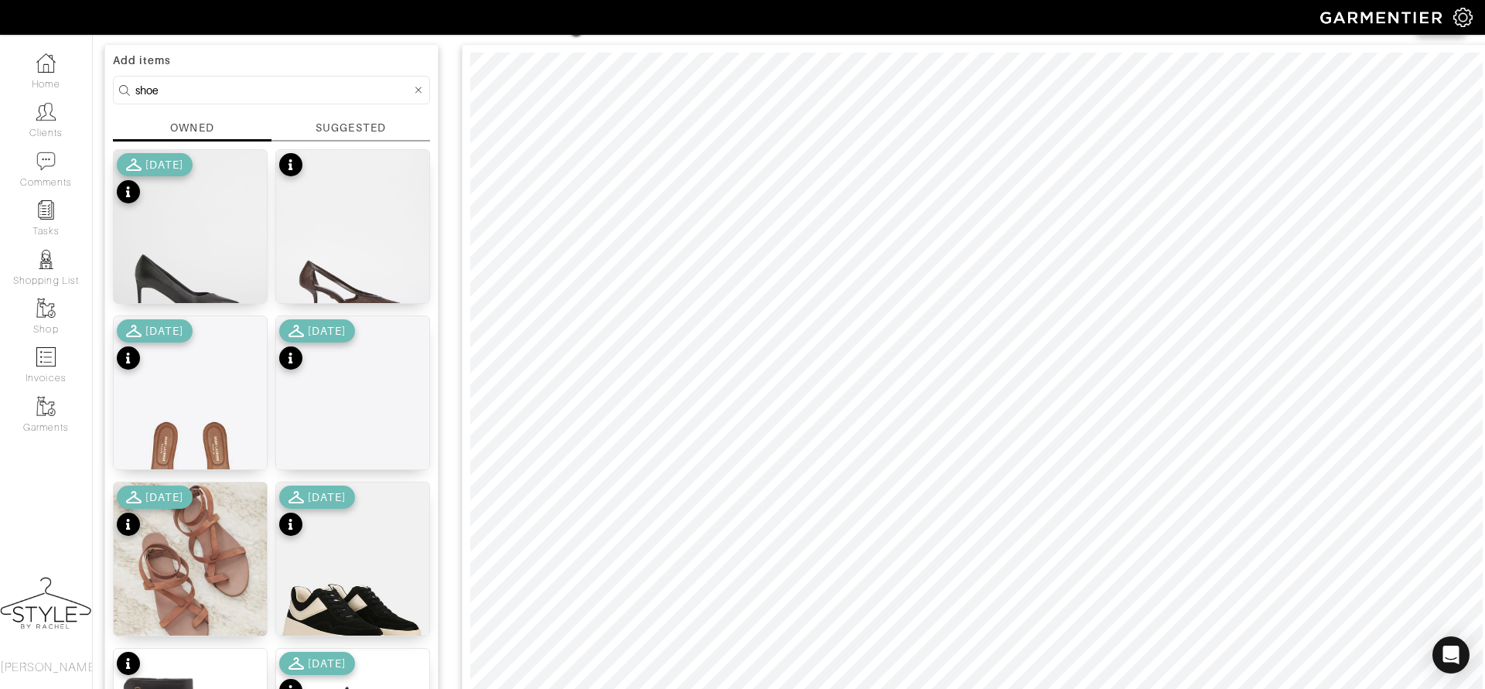
scroll to position [17, 0]
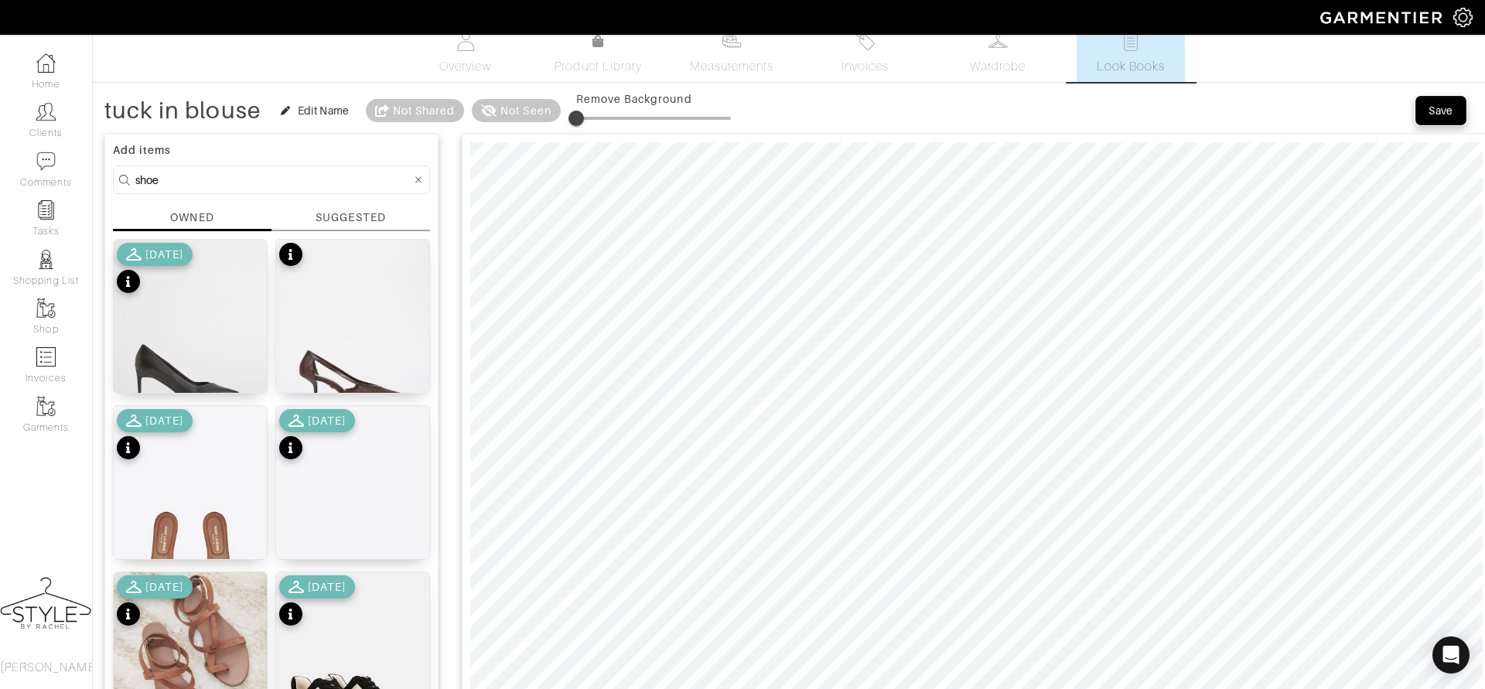
click at [1433, 107] on div "Save" at bounding box center [1441, 110] width 25 height 15
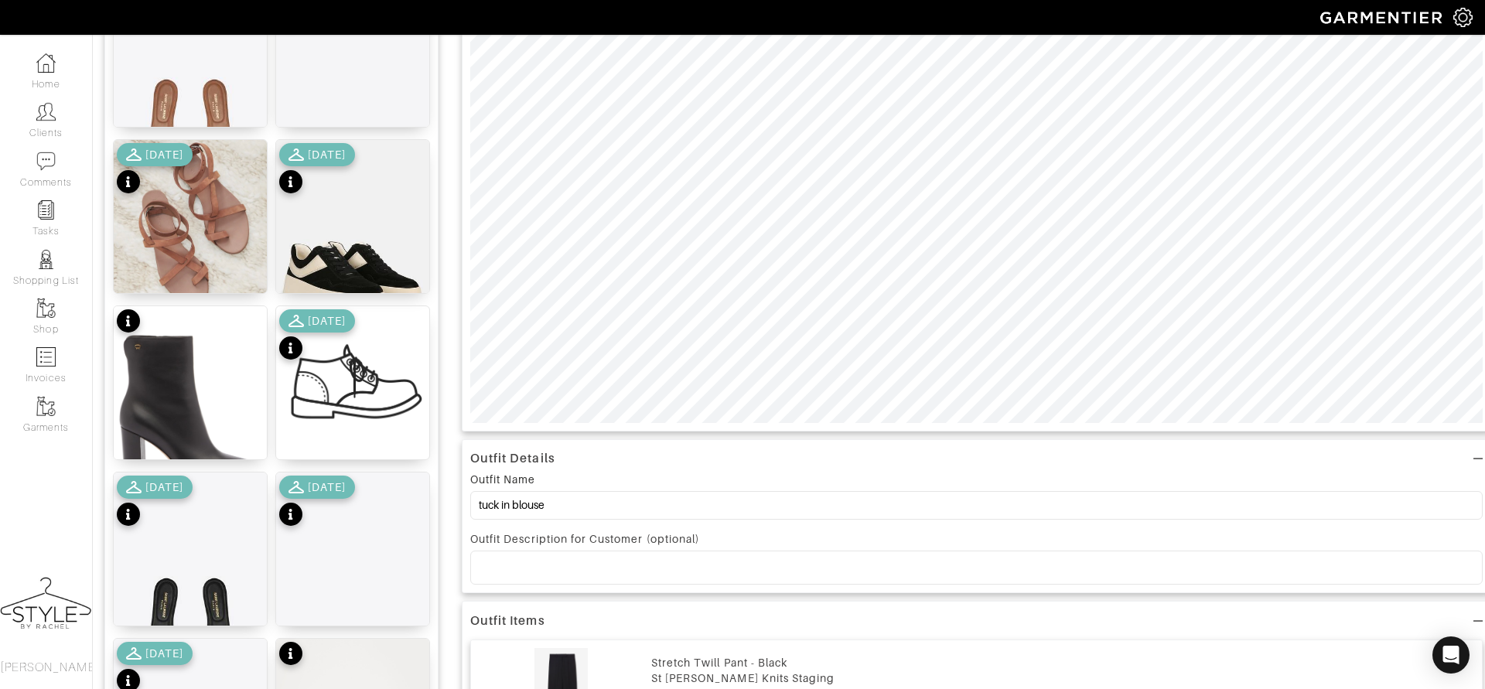
scroll to position [446, 0]
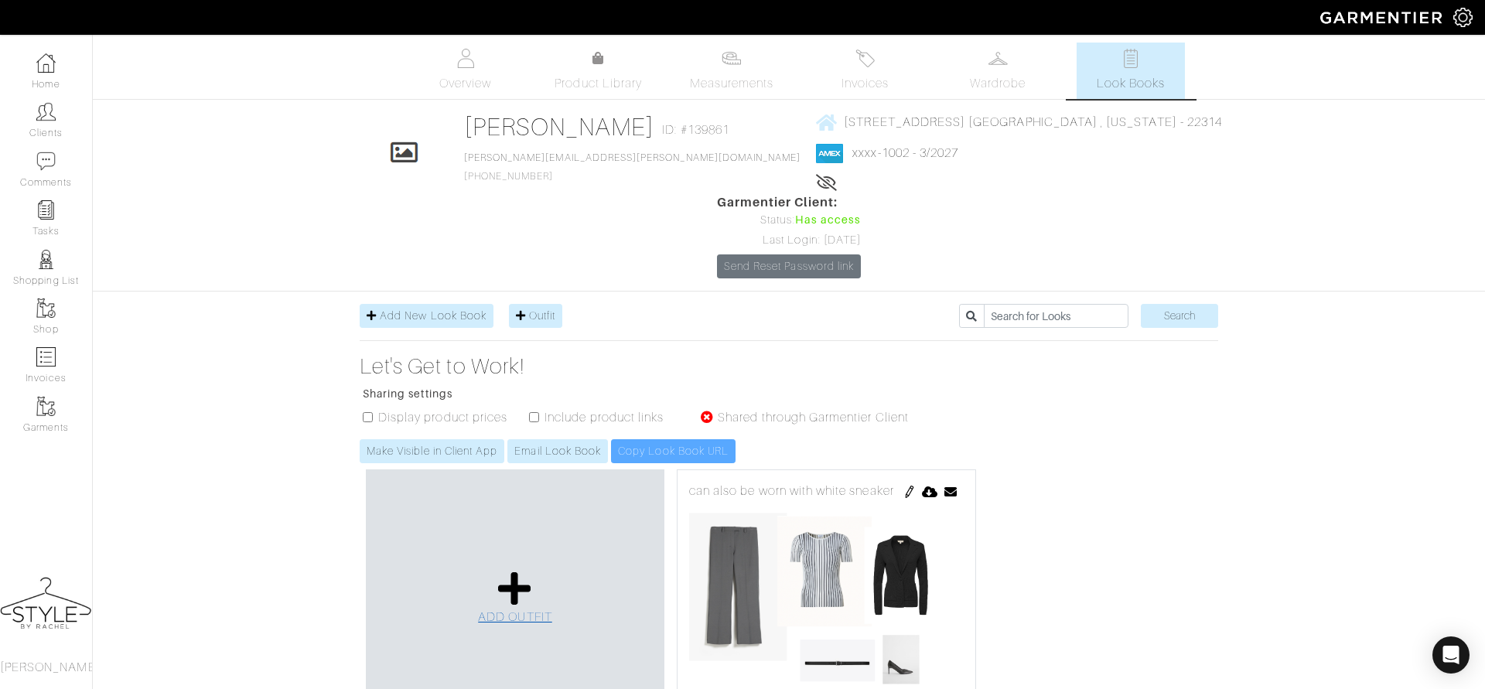
click at [515, 570] on link "ADD OUTFIT" at bounding box center [515, 598] width 74 height 56
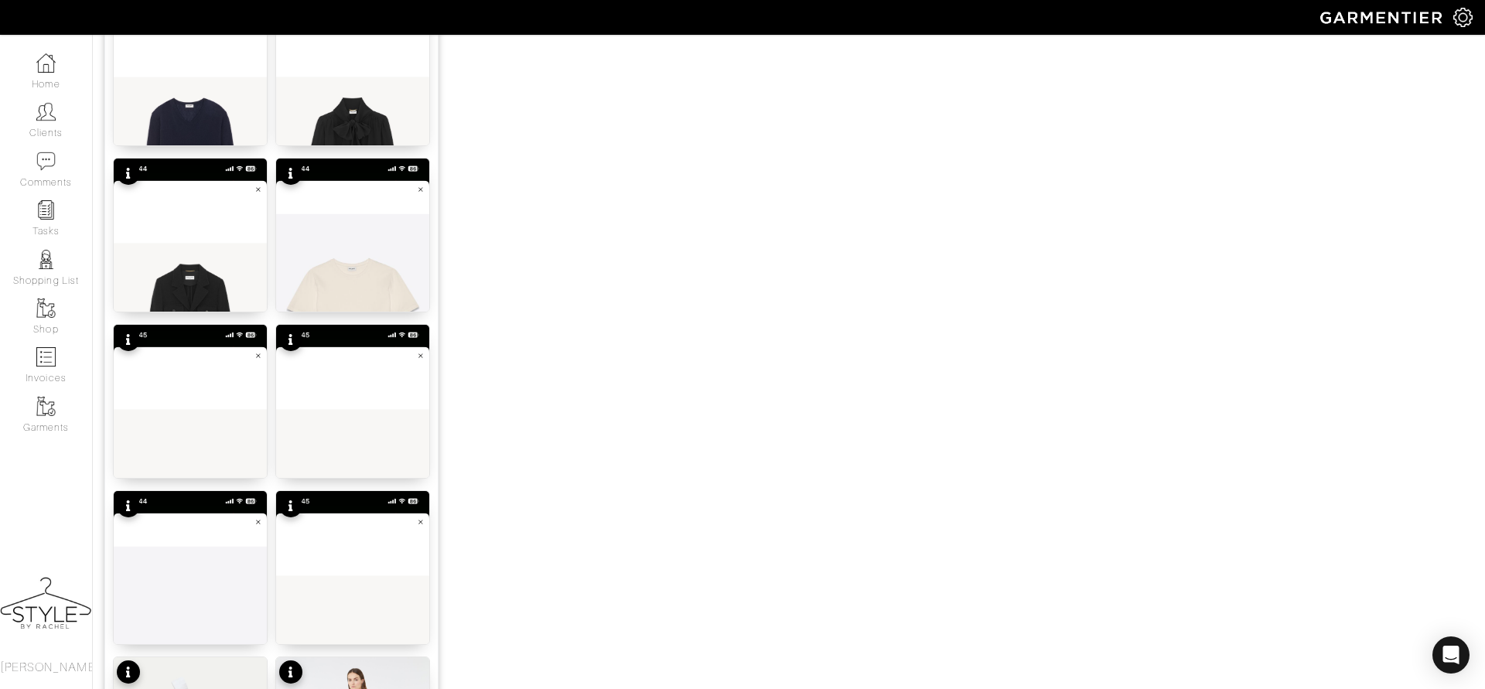
scroll to position [1839, 0]
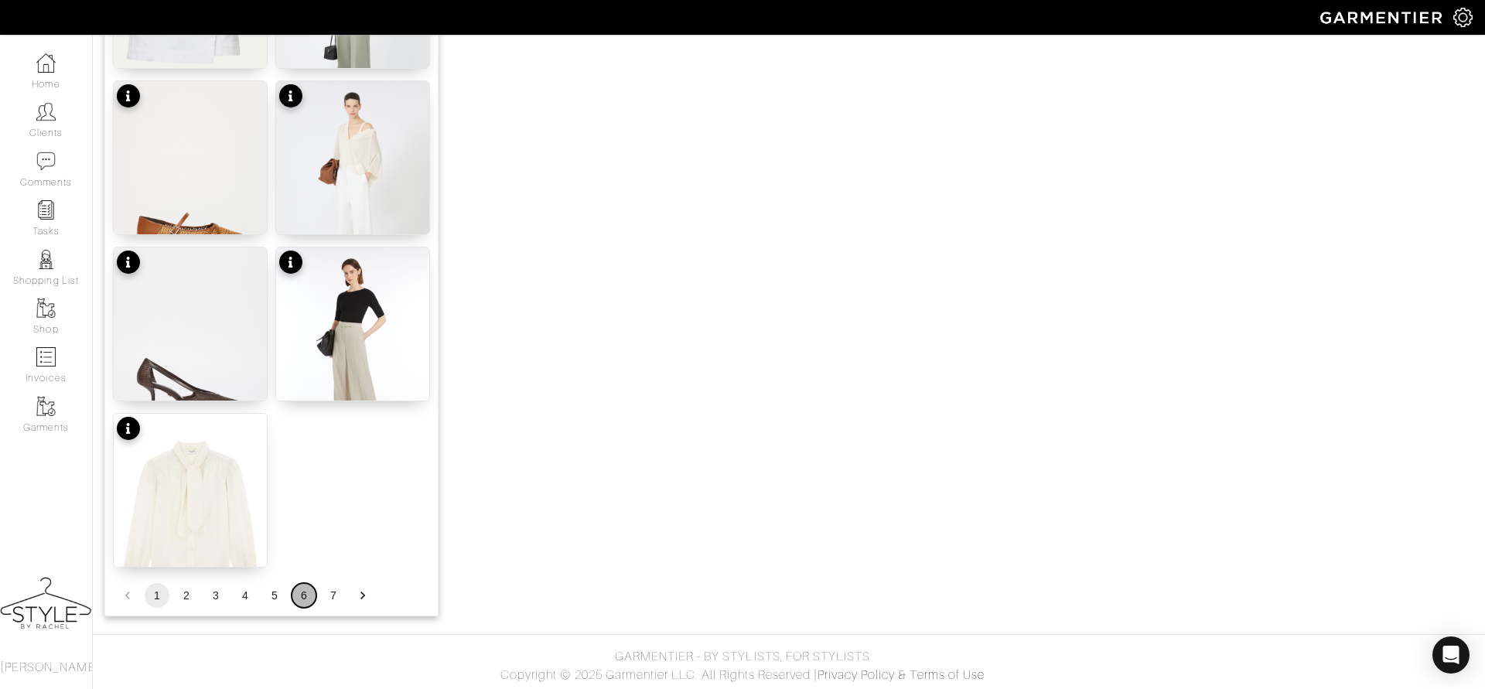
click at [306, 595] on button "6" at bounding box center [304, 595] width 25 height 25
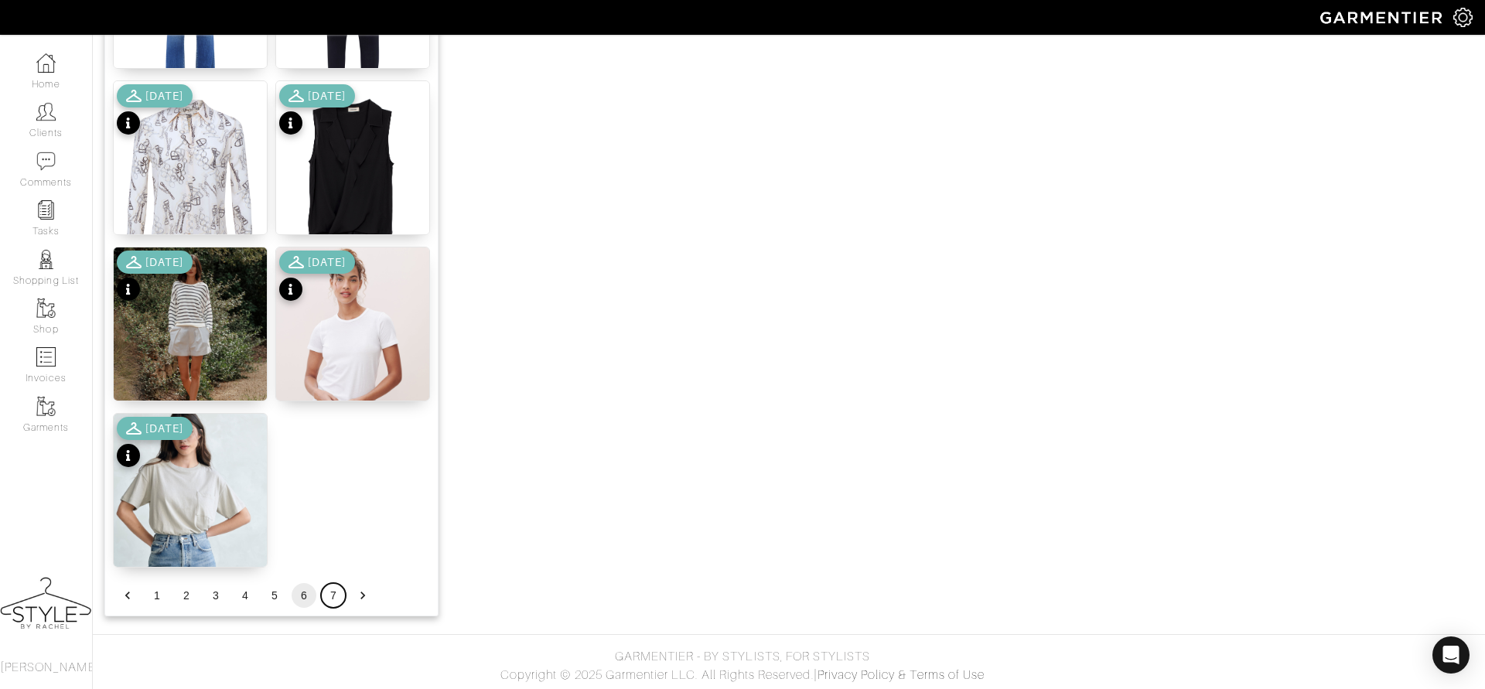
click at [331, 586] on button "7" at bounding box center [333, 595] width 25 height 25
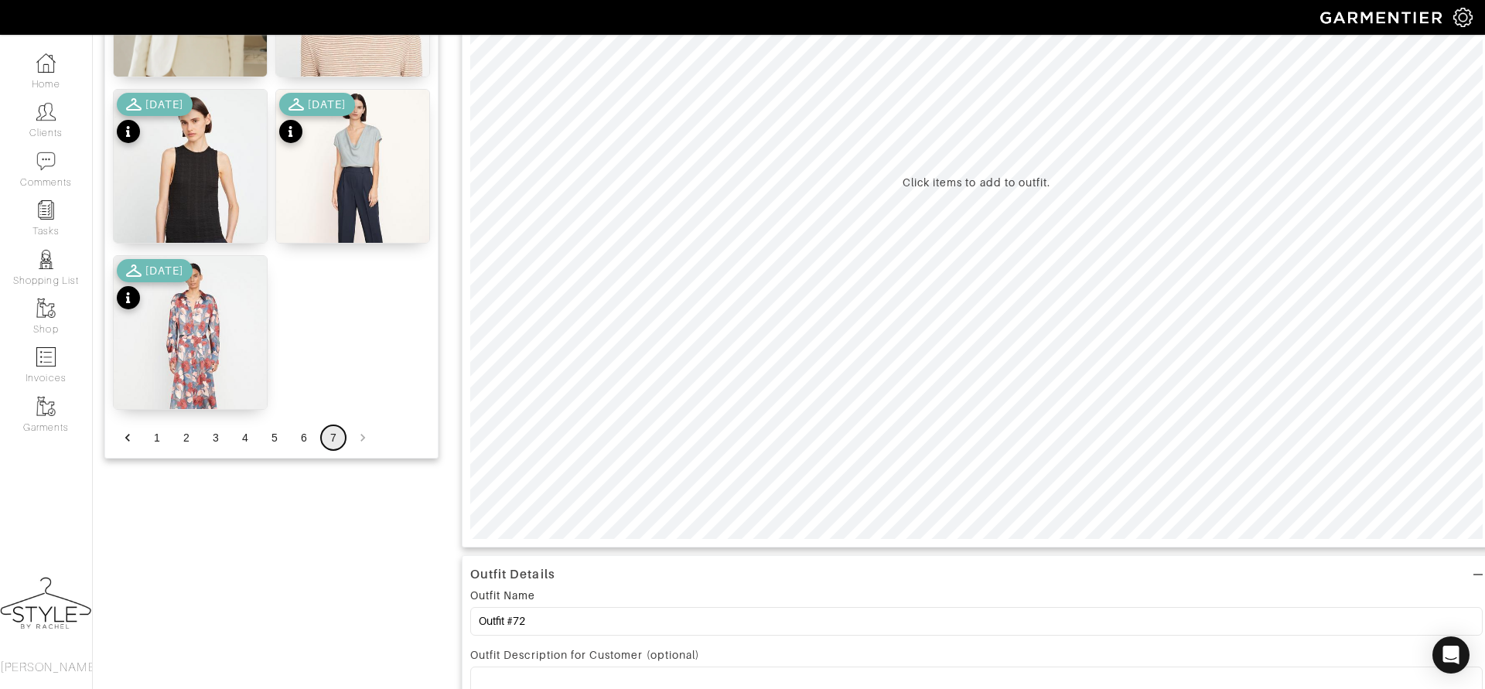
scroll to position [426, 0]
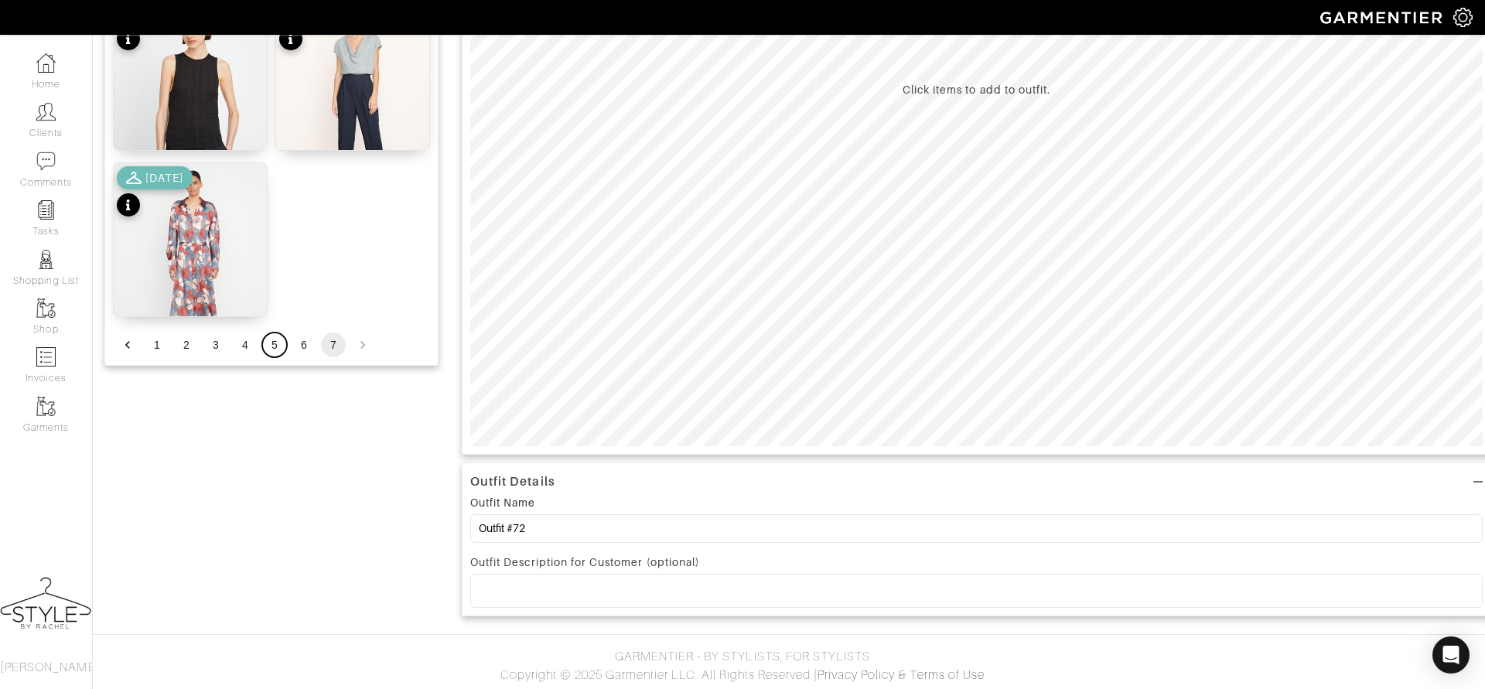
click at [269, 343] on button "5" at bounding box center [274, 345] width 25 height 25
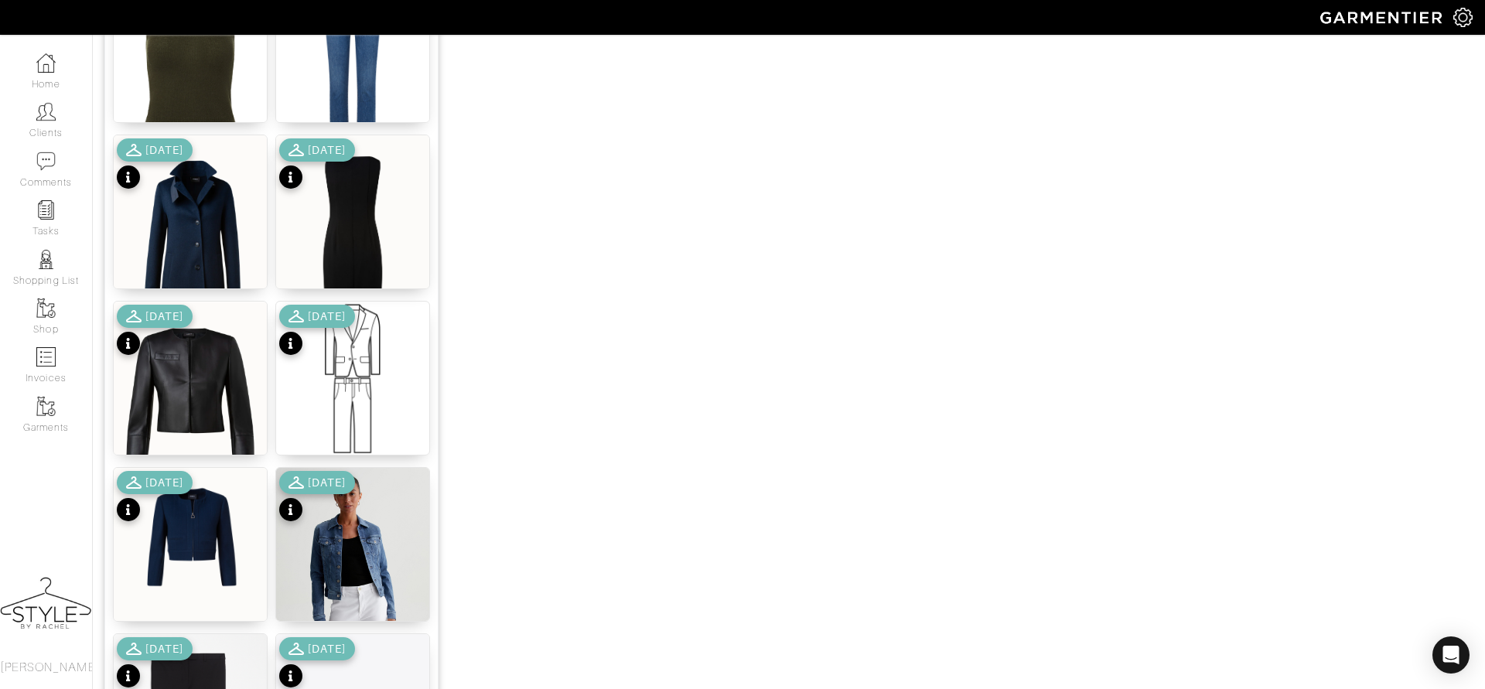
scroll to position [1118, 0]
click at [185, 369] on img at bounding box center [190, 401] width 153 height 199
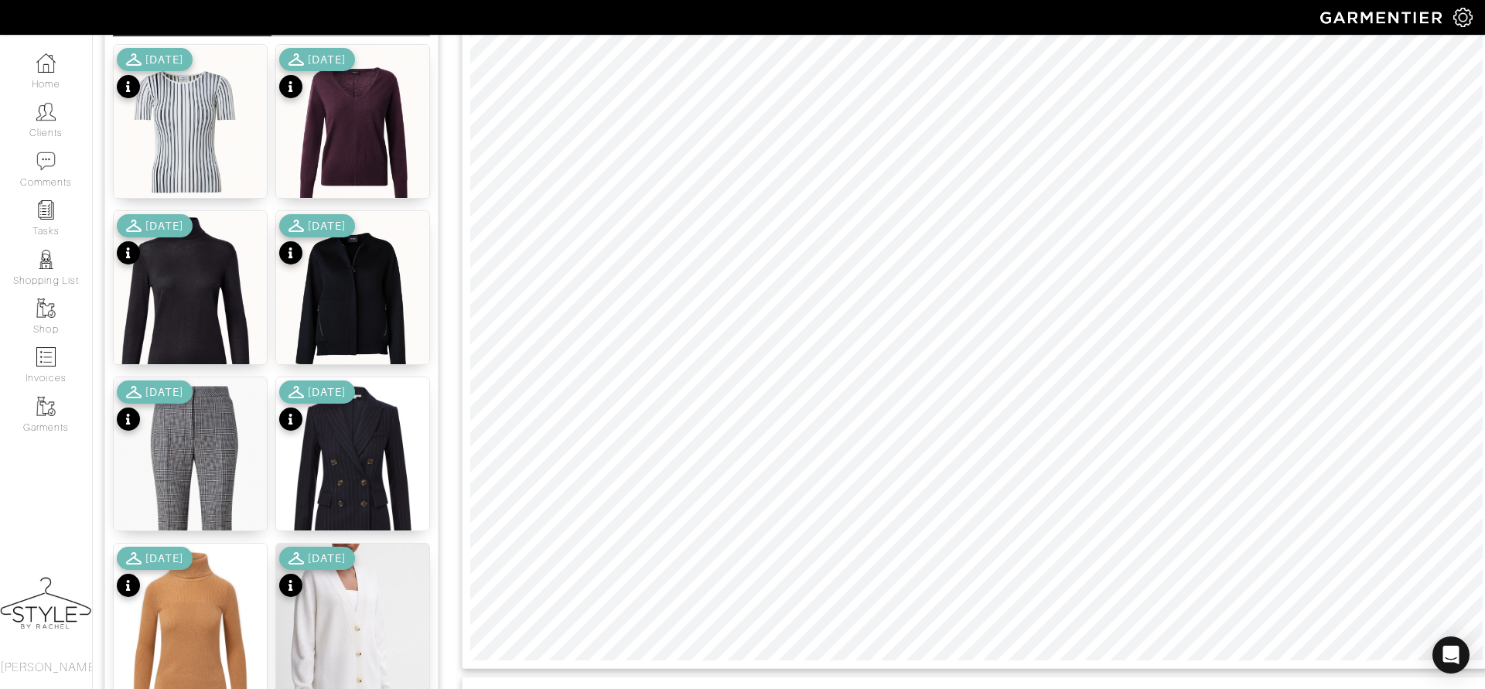
scroll to position [11, 0]
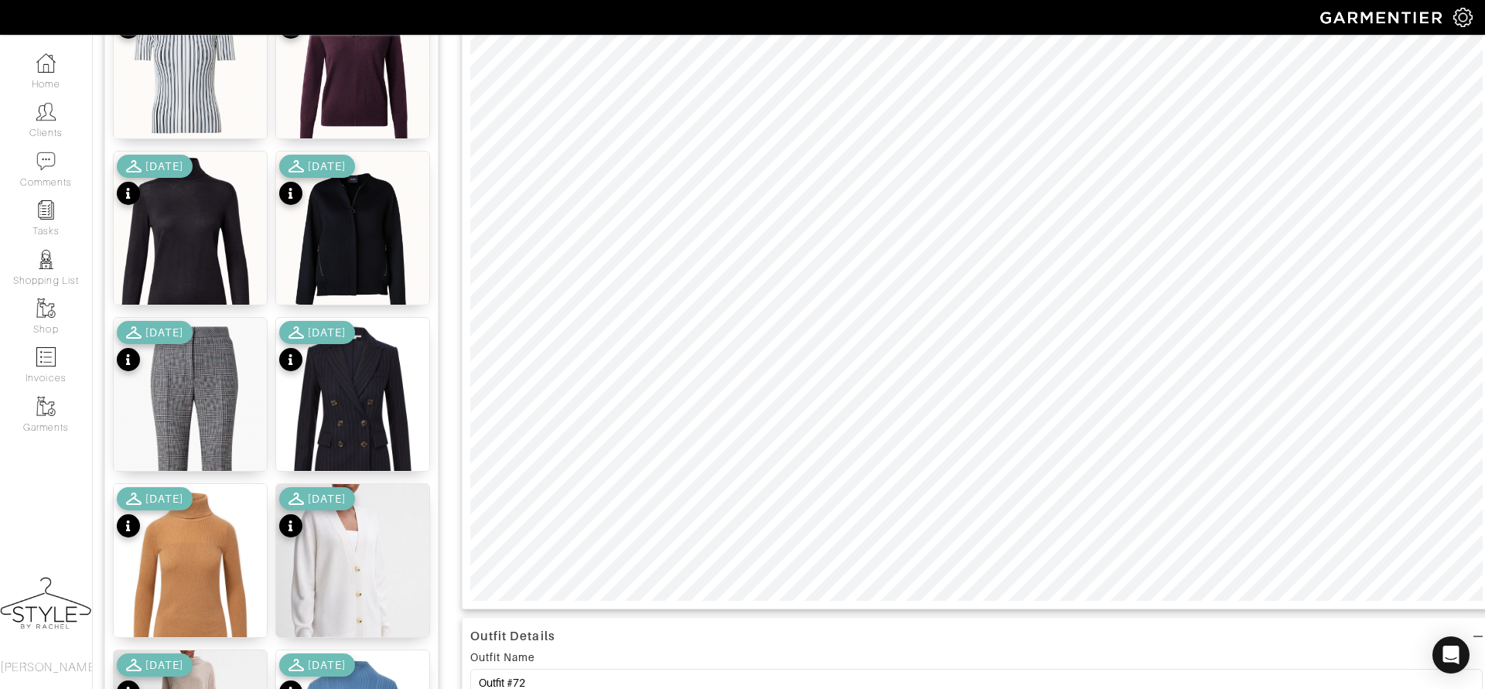
scroll to position [306, 0]
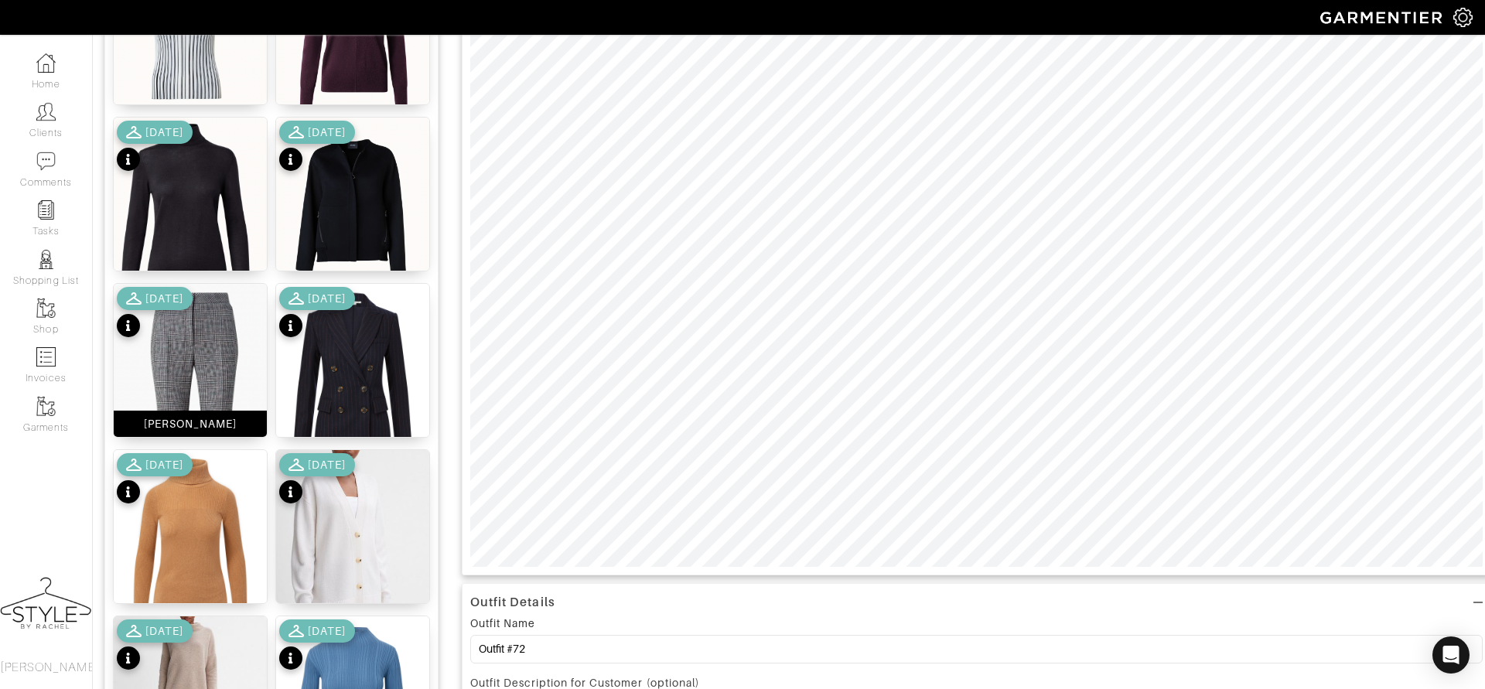
click at [208, 352] on img at bounding box center [190, 443] width 153 height 319
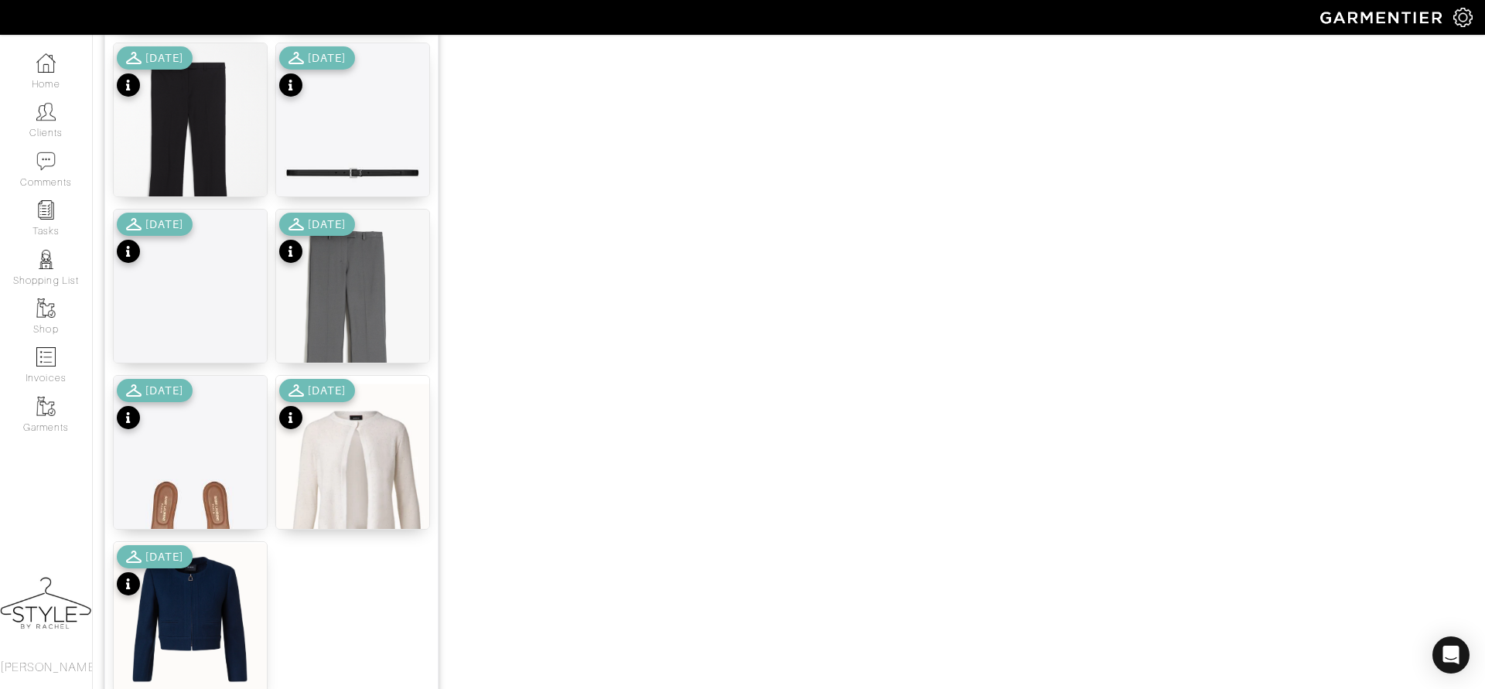
scroll to position [1839, 0]
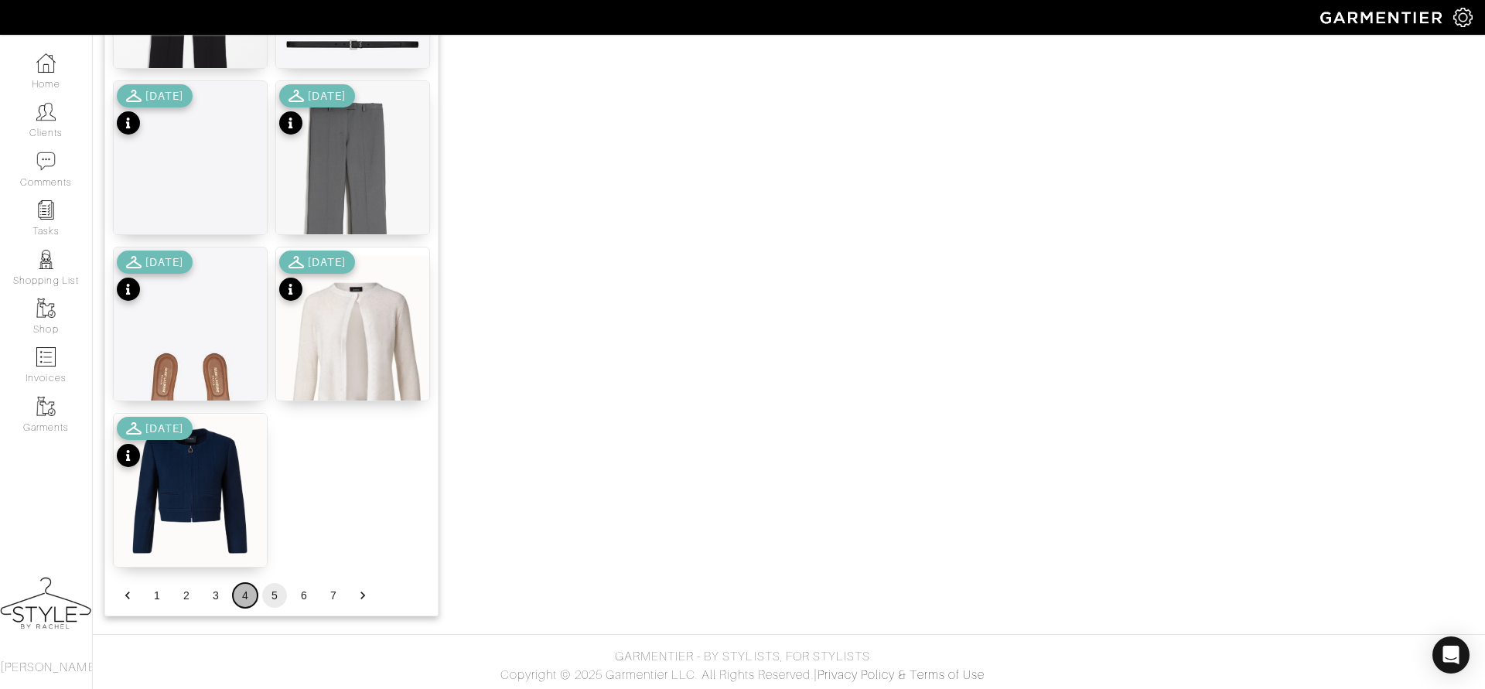
click at [243, 593] on button "4" at bounding box center [245, 595] width 25 height 25
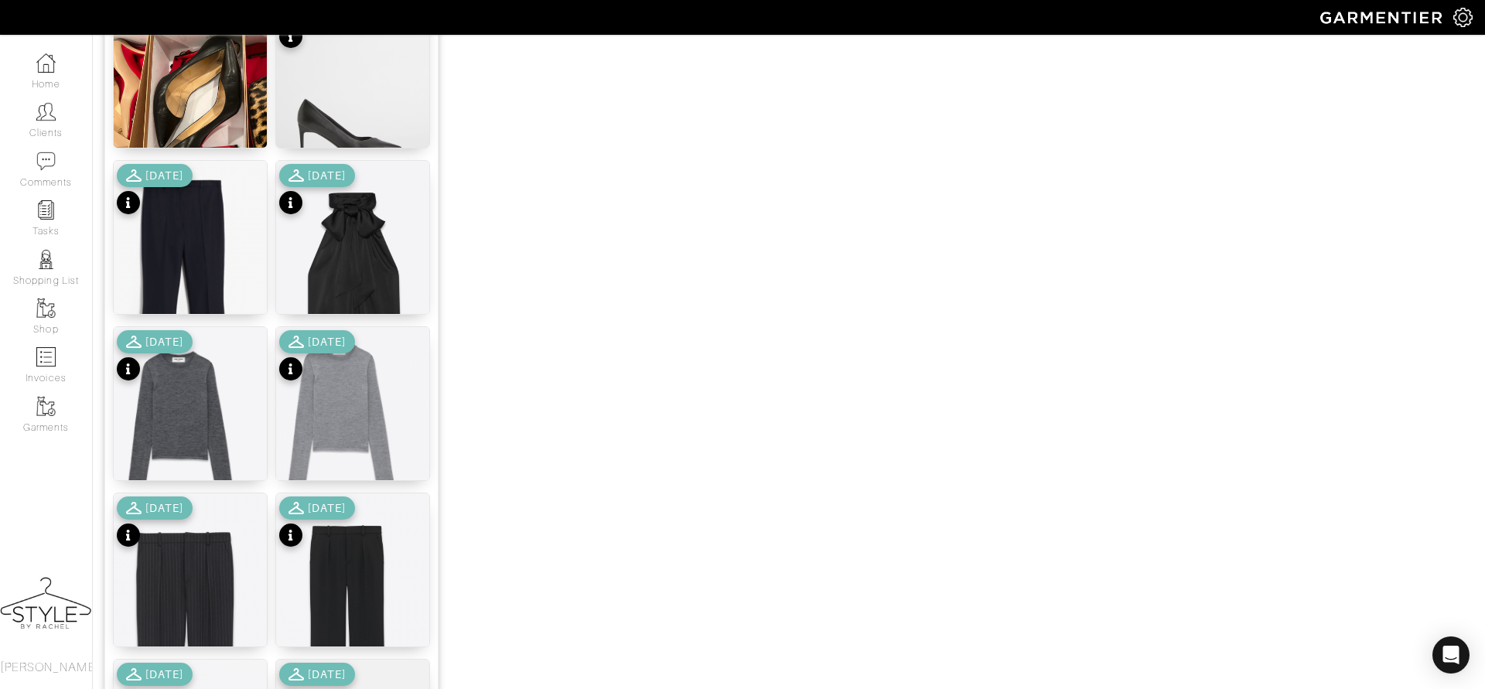
scroll to position [1425, 0]
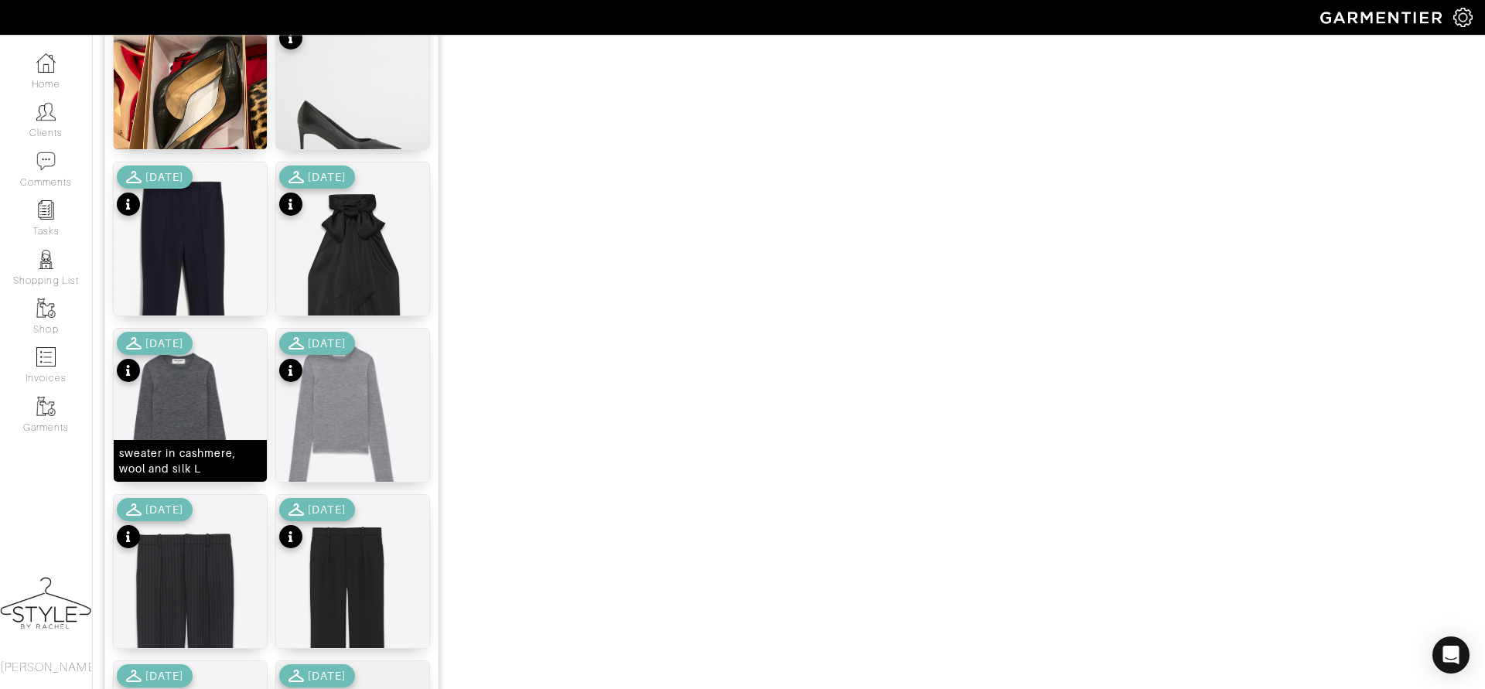
click at [187, 418] on img at bounding box center [190, 426] width 153 height 195
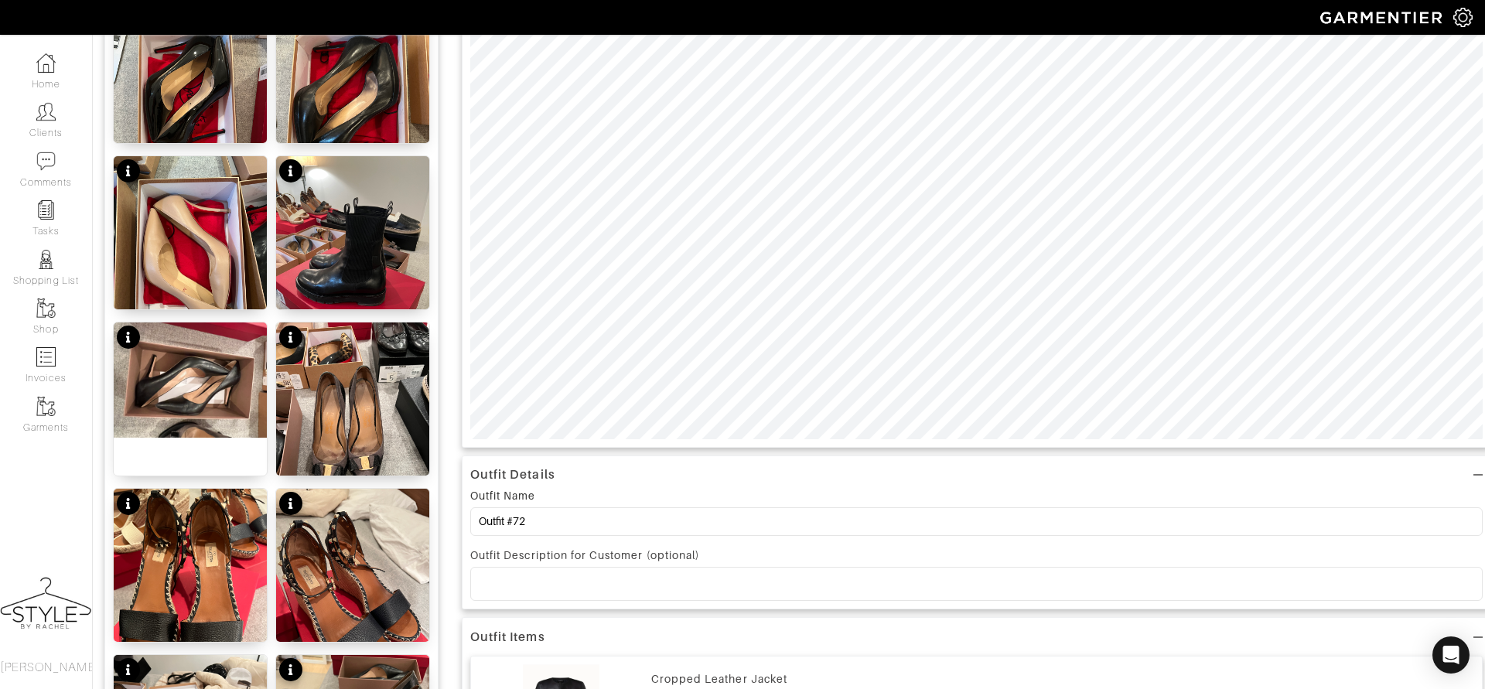
scroll to position [183, 0]
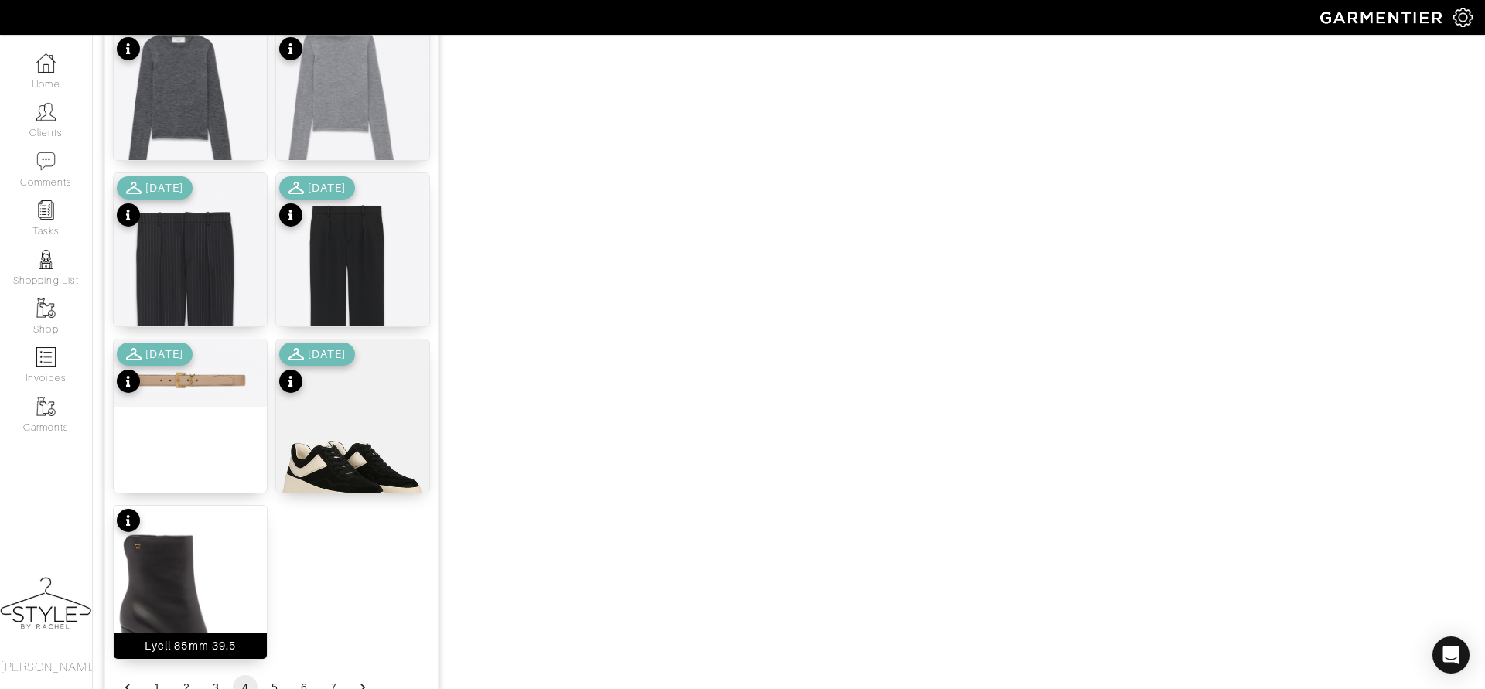
scroll to position [1839, 0]
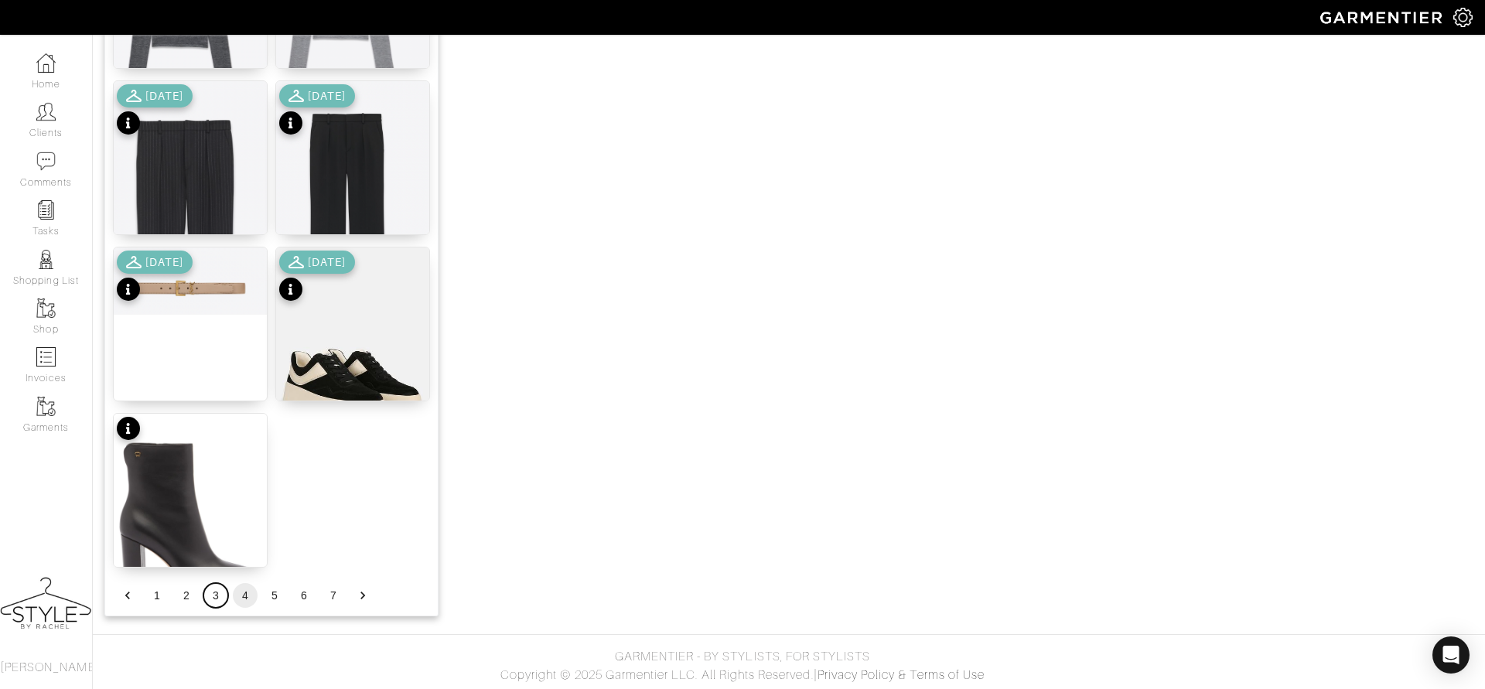
click at [212, 597] on button "3" at bounding box center [215, 595] width 25 height 25
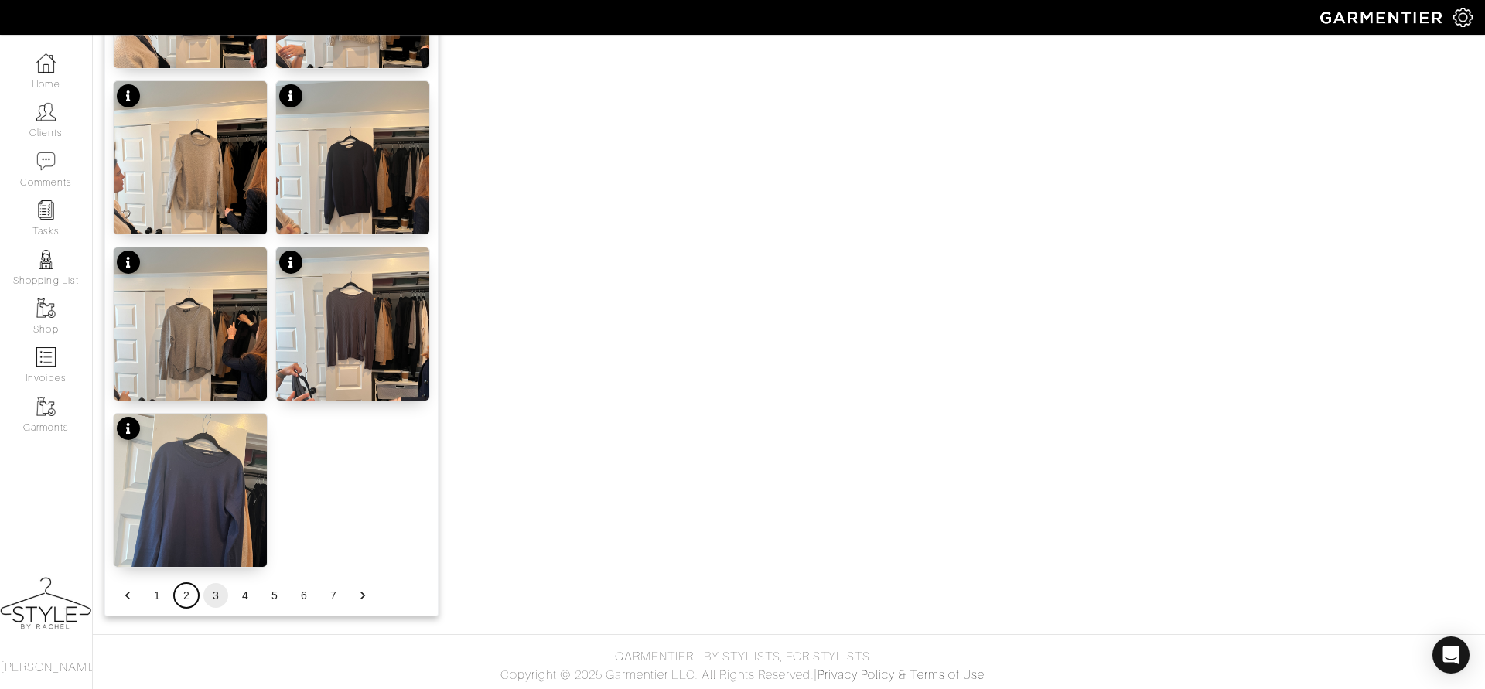
click at [190, 594] on button "2" at bounding box center [186, 595] width 25 height 25
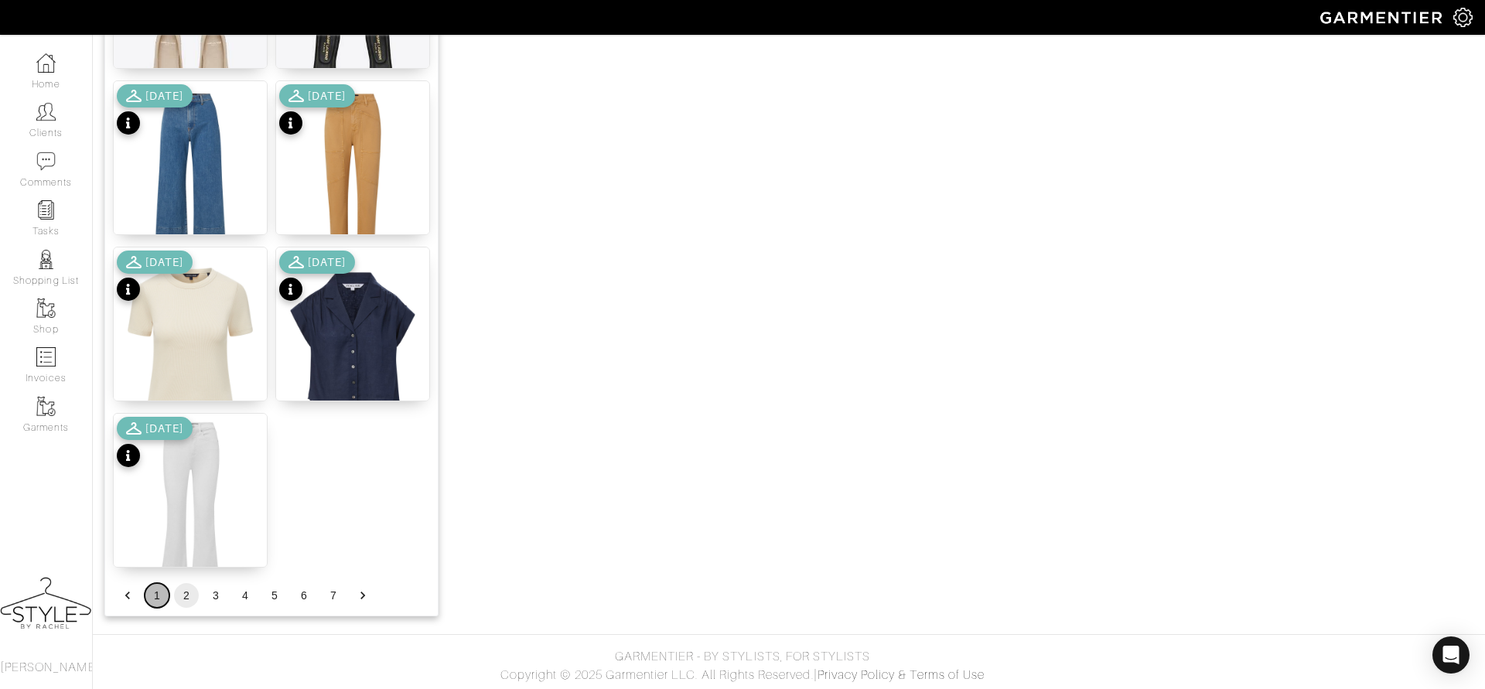
click at [155, 603] on button "1" at bounding box center [157, 595] width 25 height 25
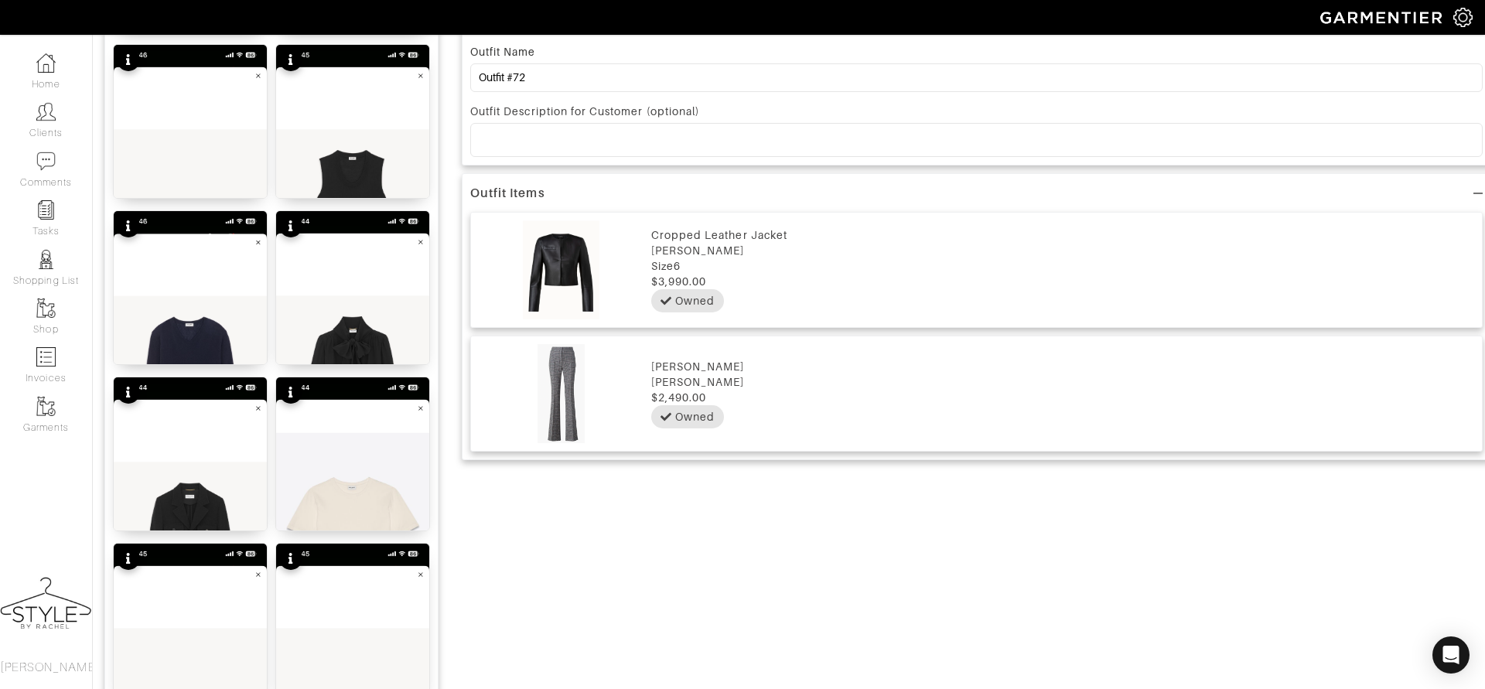
scroll to position [801, 0]
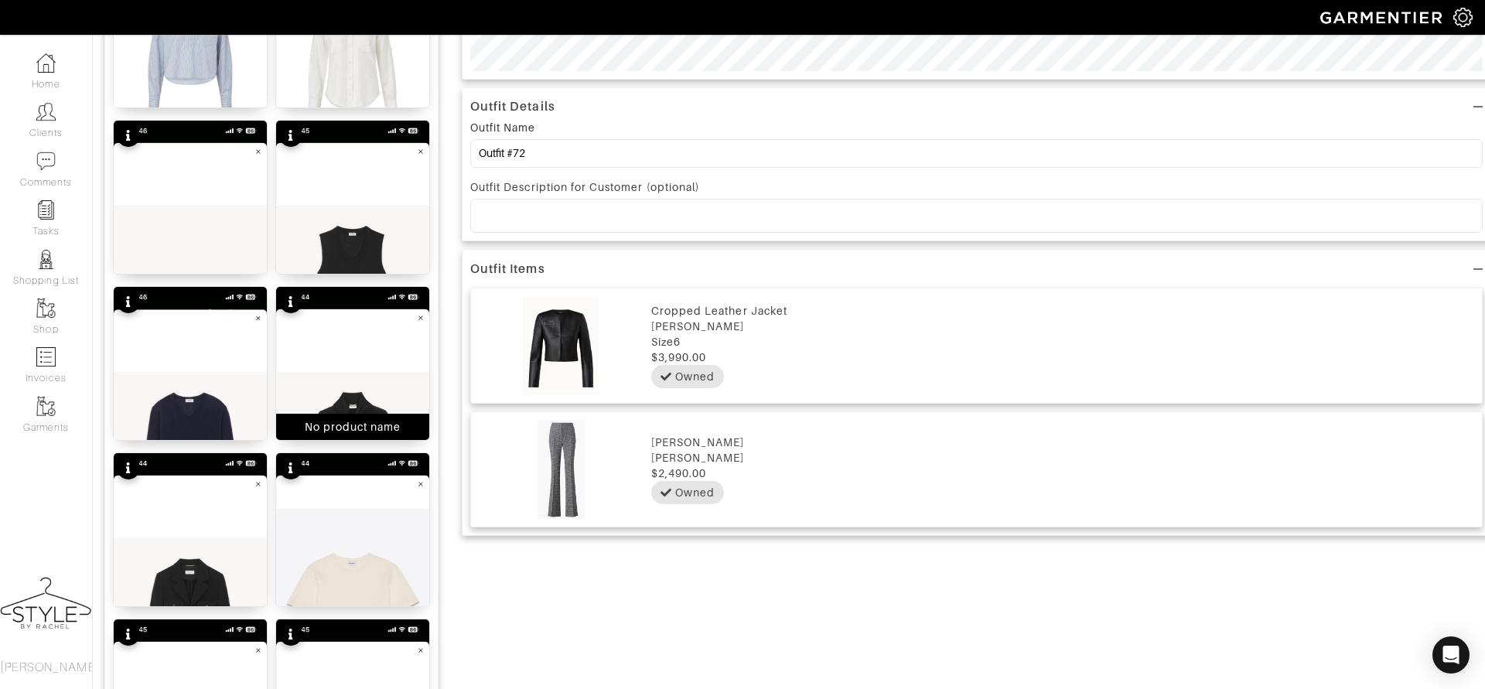
click at [353, 373] on img at bounding box center [352, 452] width 153 height 331
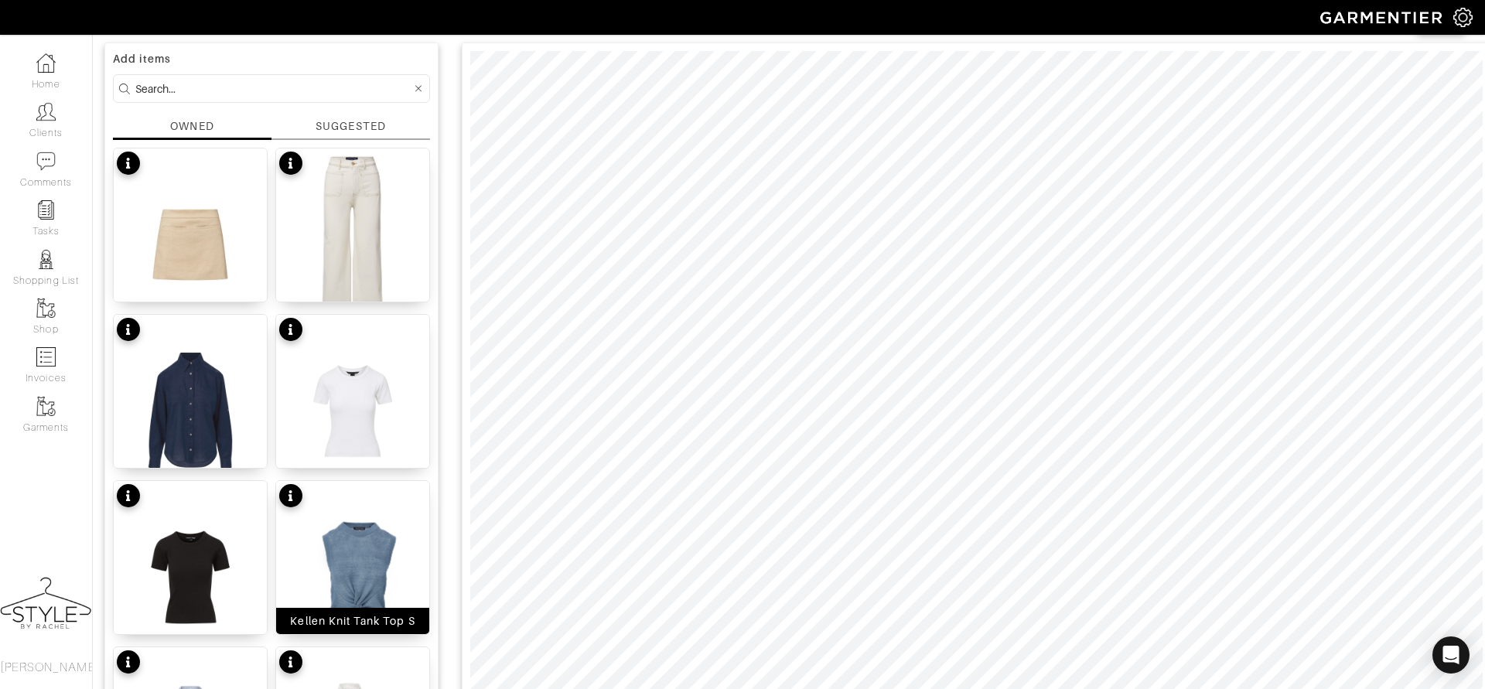
scroll to position [245, 0]
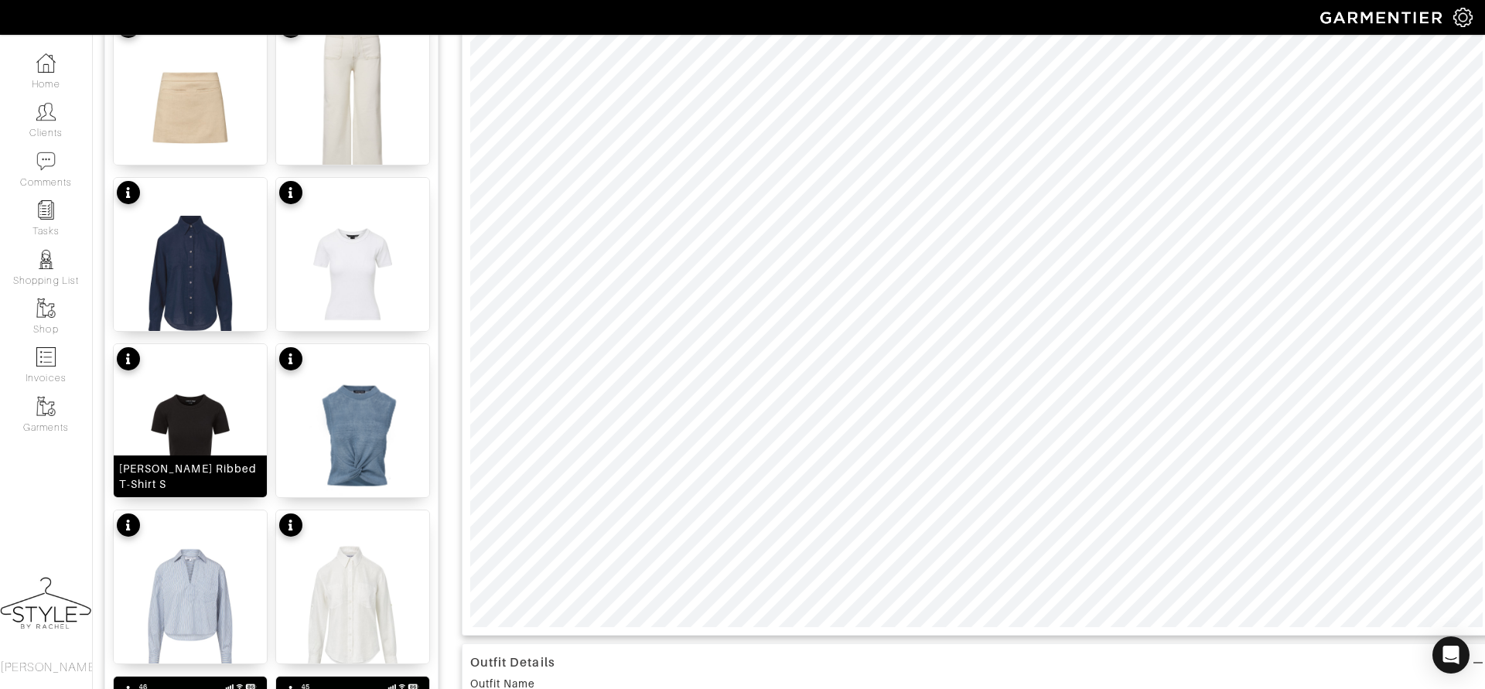
click at [180, 419] on img at bounding box center [190, 440] width 153 height 193
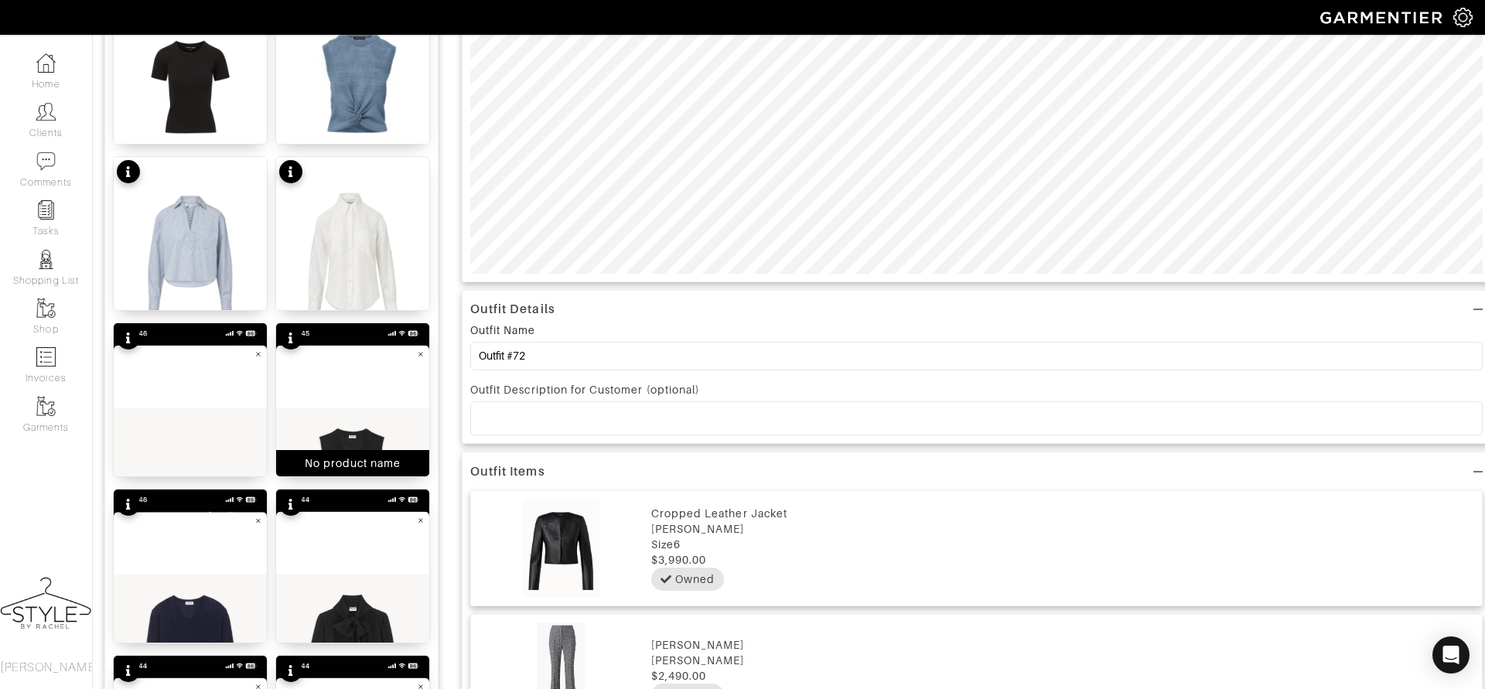
scroll to position [0, 0]
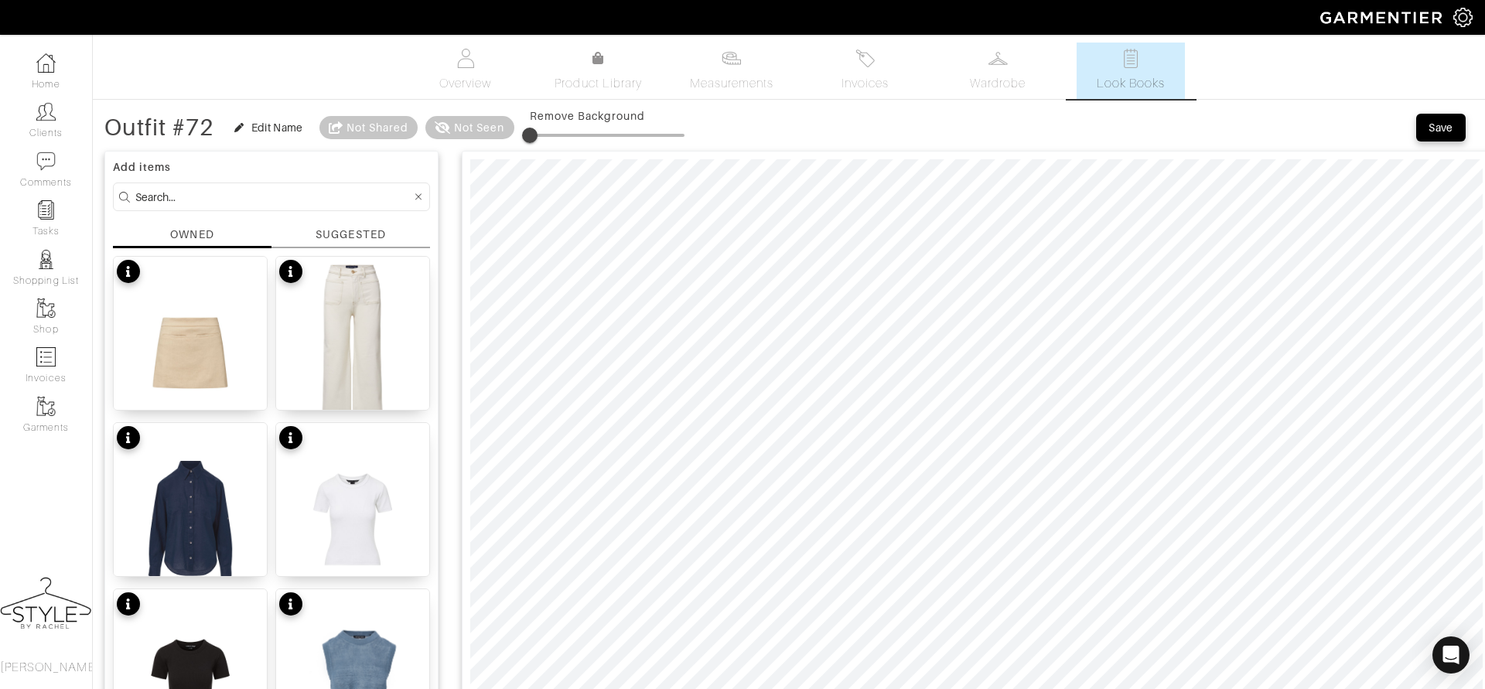
click at [340, 193] on input at bounding box center [273, 196] width 276 height 19
type input "shoe"
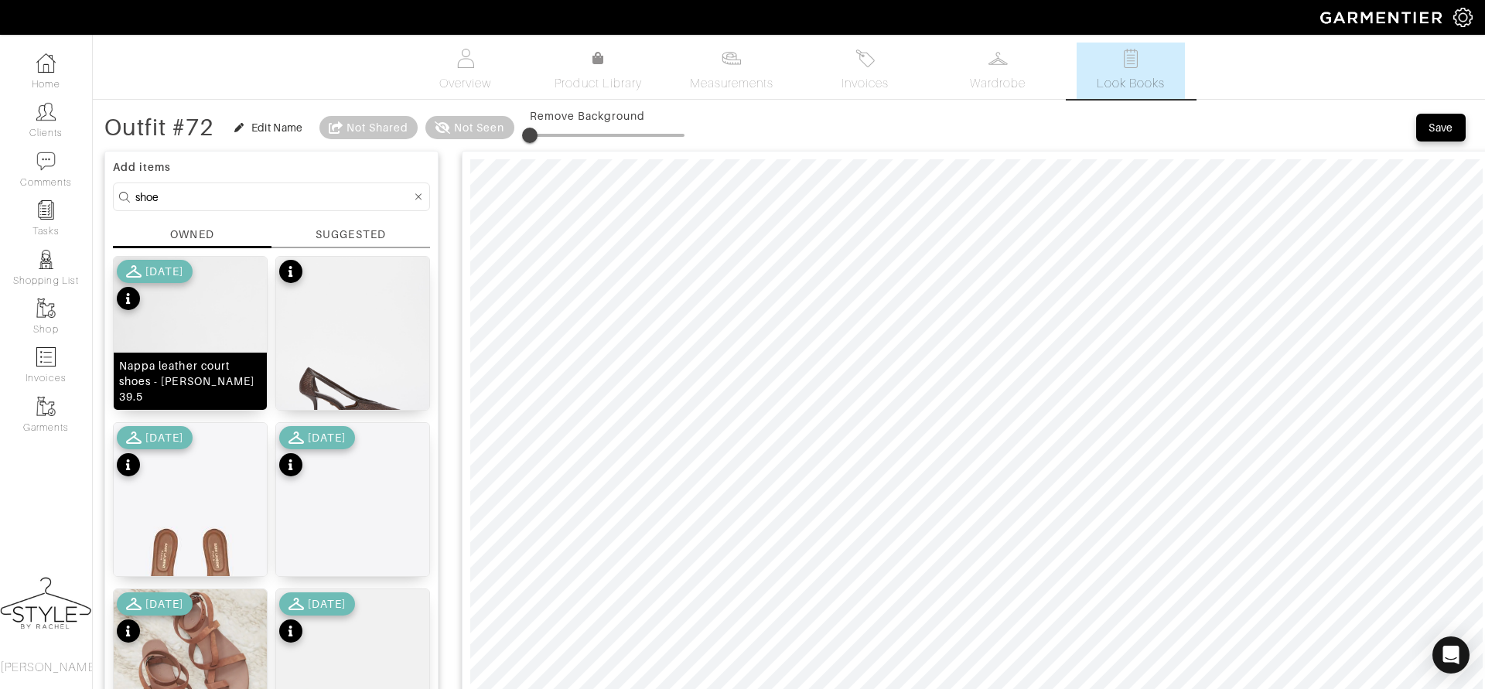
click at [224, 377] on div "Nappa leather court shoes - PHYLLIS 39.5" at bounding box center [190, 381] width 142 height 46
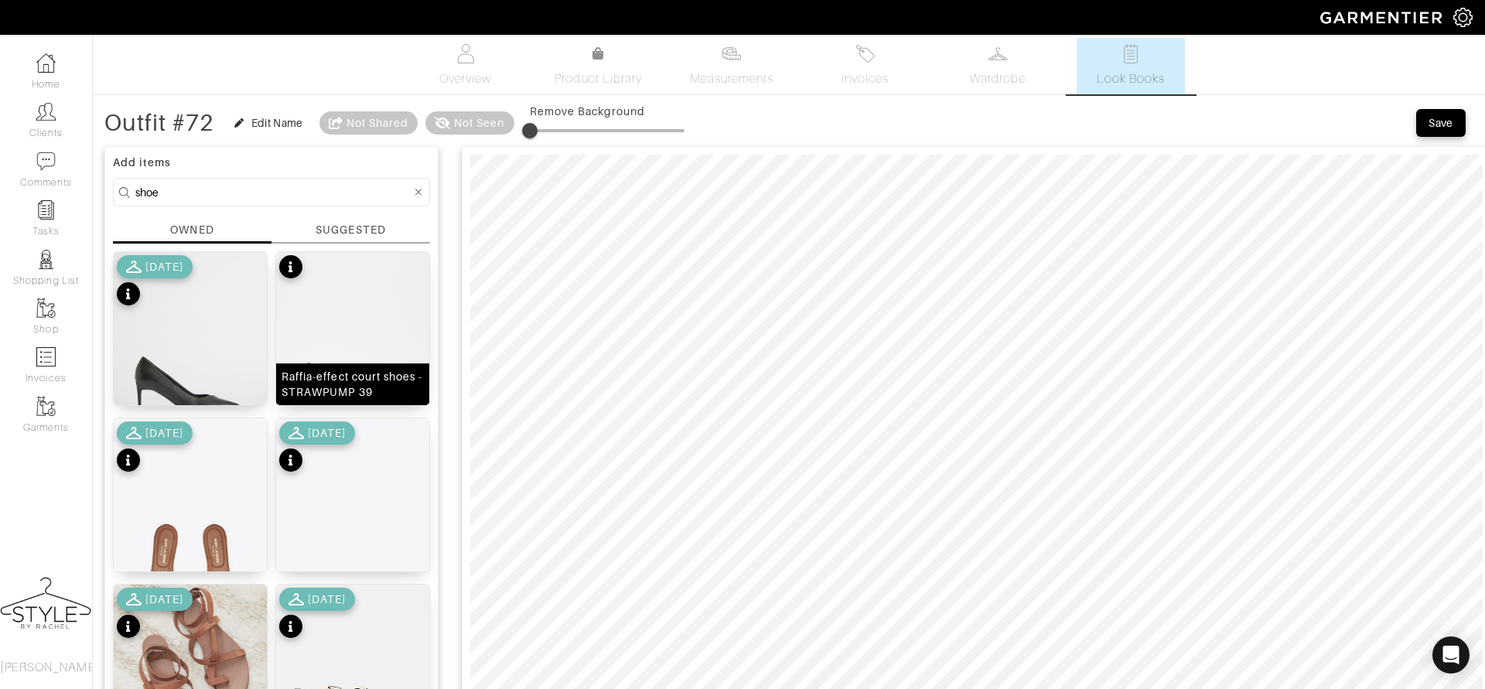
scroll to position [32, 0]
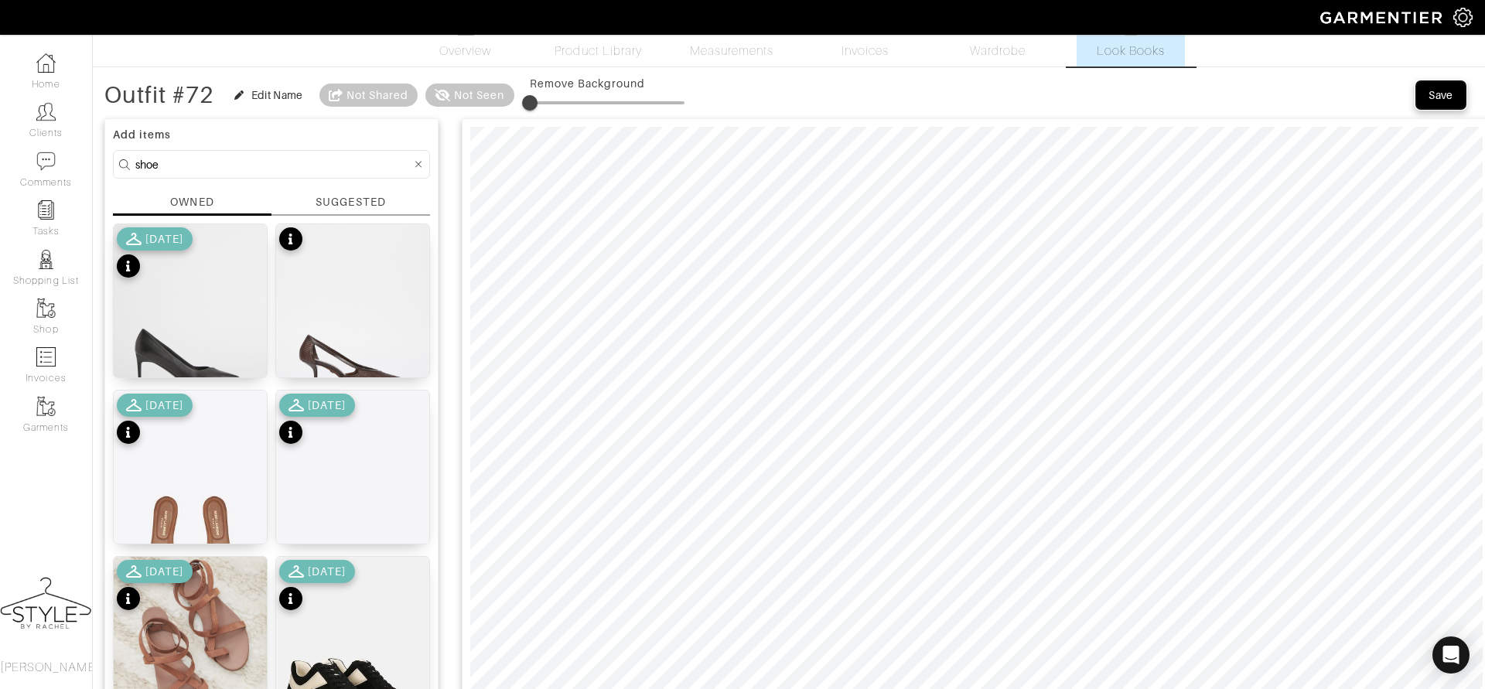
click at [1447, 99] on div "Save" at bounding box center [1441, 94] width 25 height 15
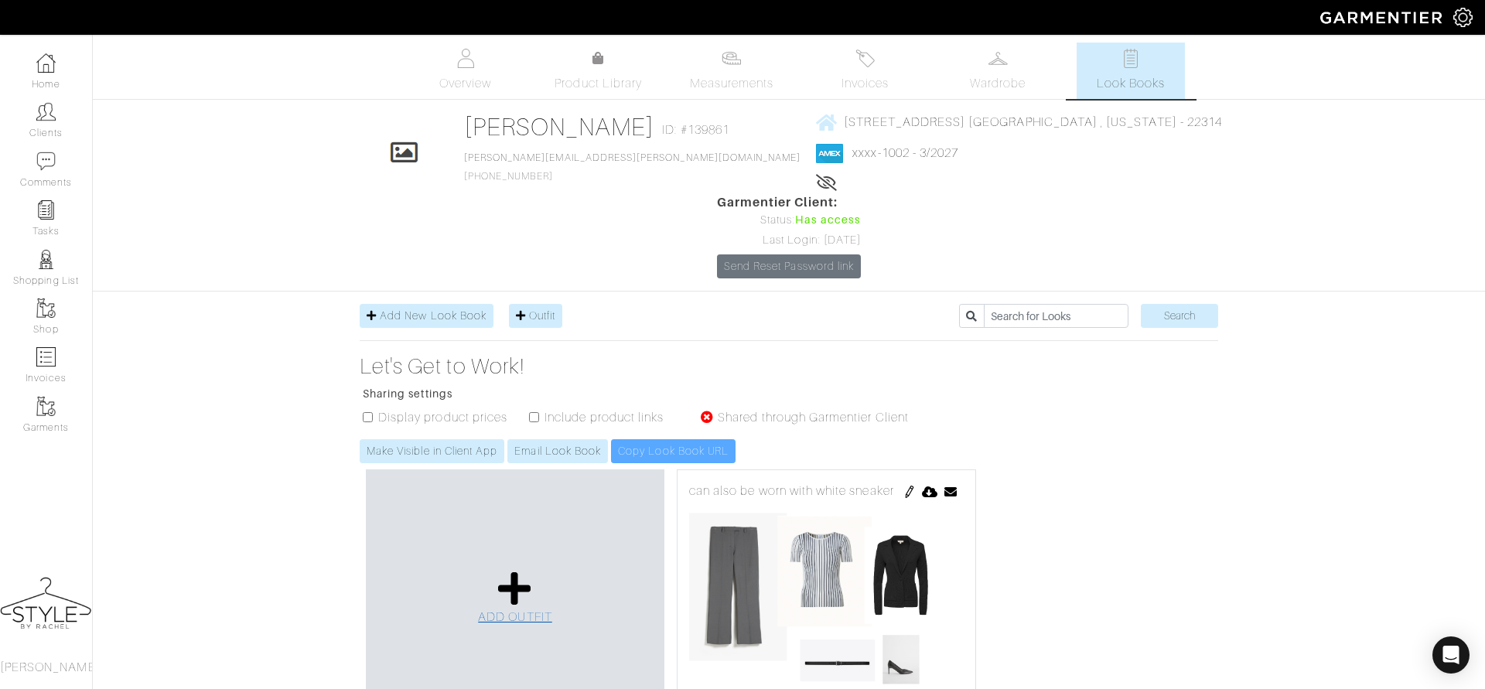
click at [504, 570] on icon at bounding box center [514, 588] width 33 height 37
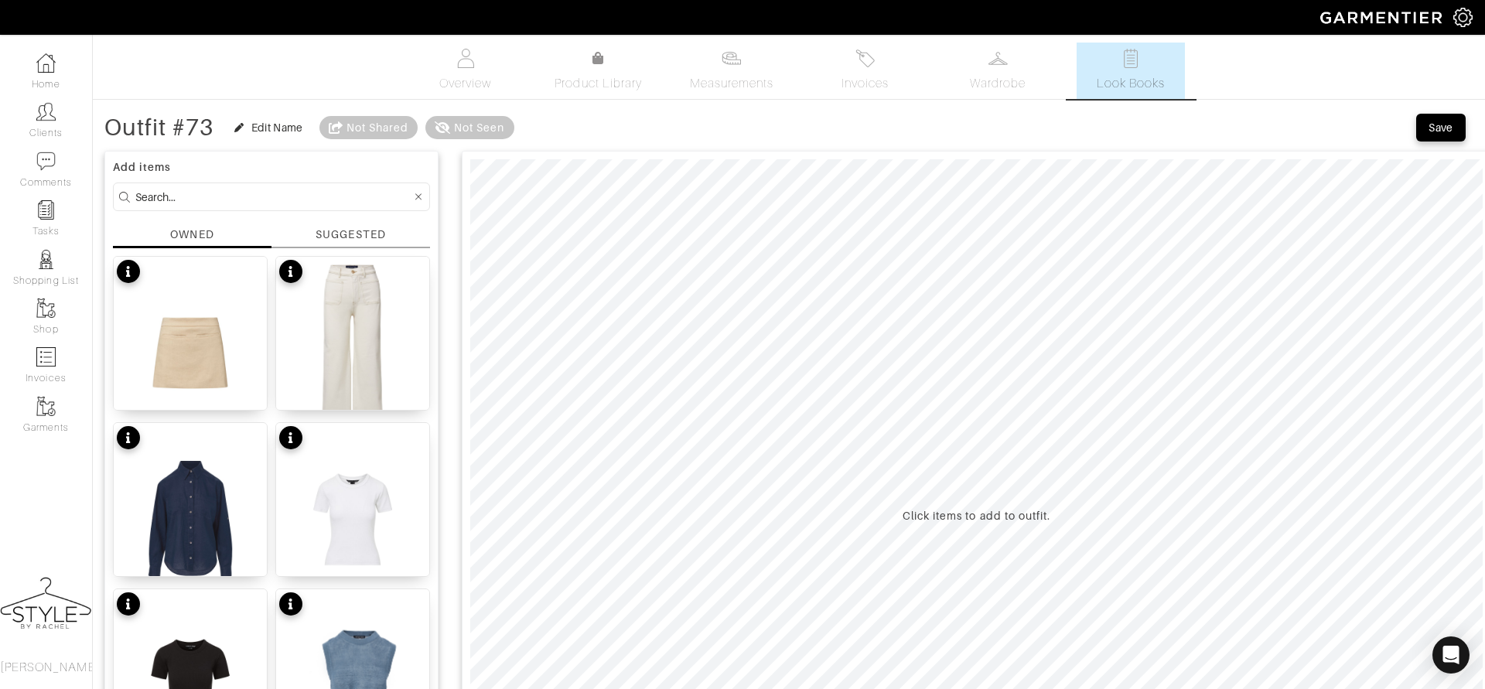
click at [1140, 82] on span "Look Books" at bounding box center [1131, 83] width 69 height 19
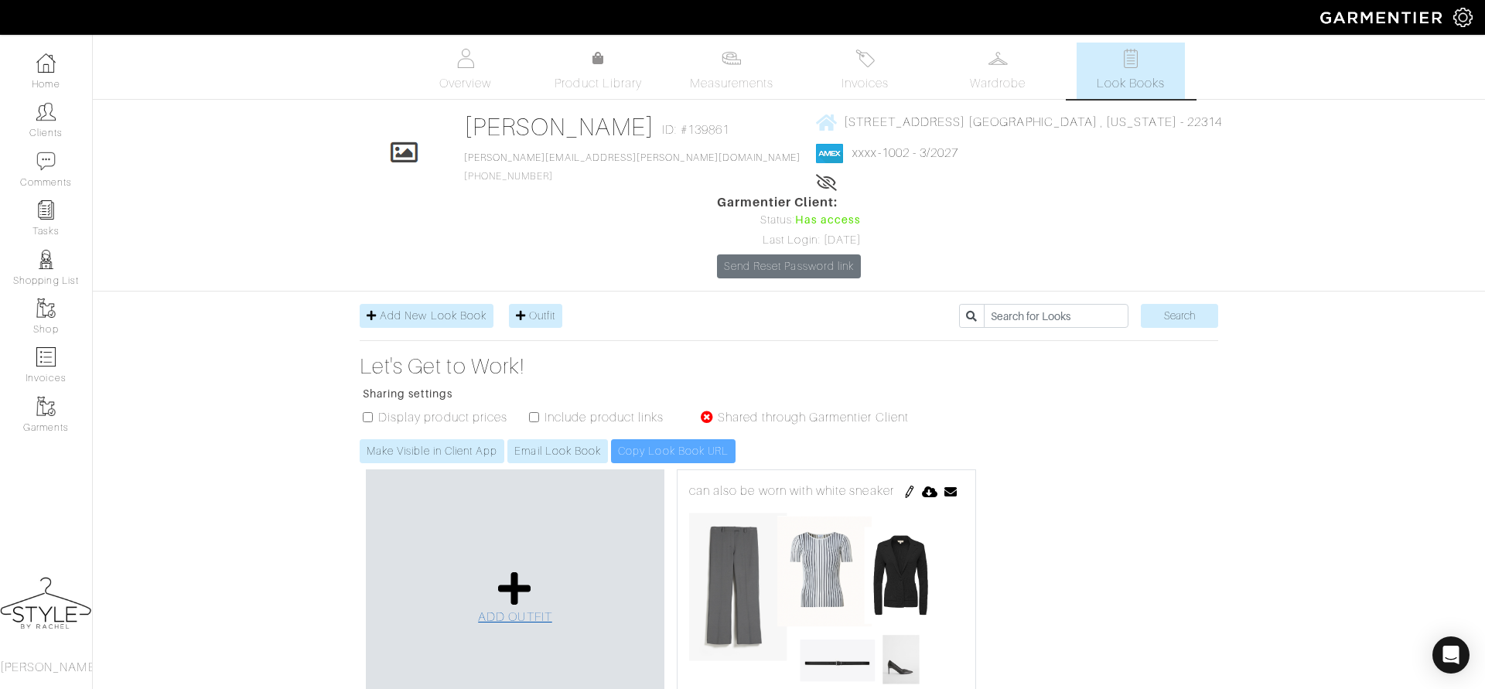
click at [505, 570] on icon at bounding box center [514, 588] width 33 height 37
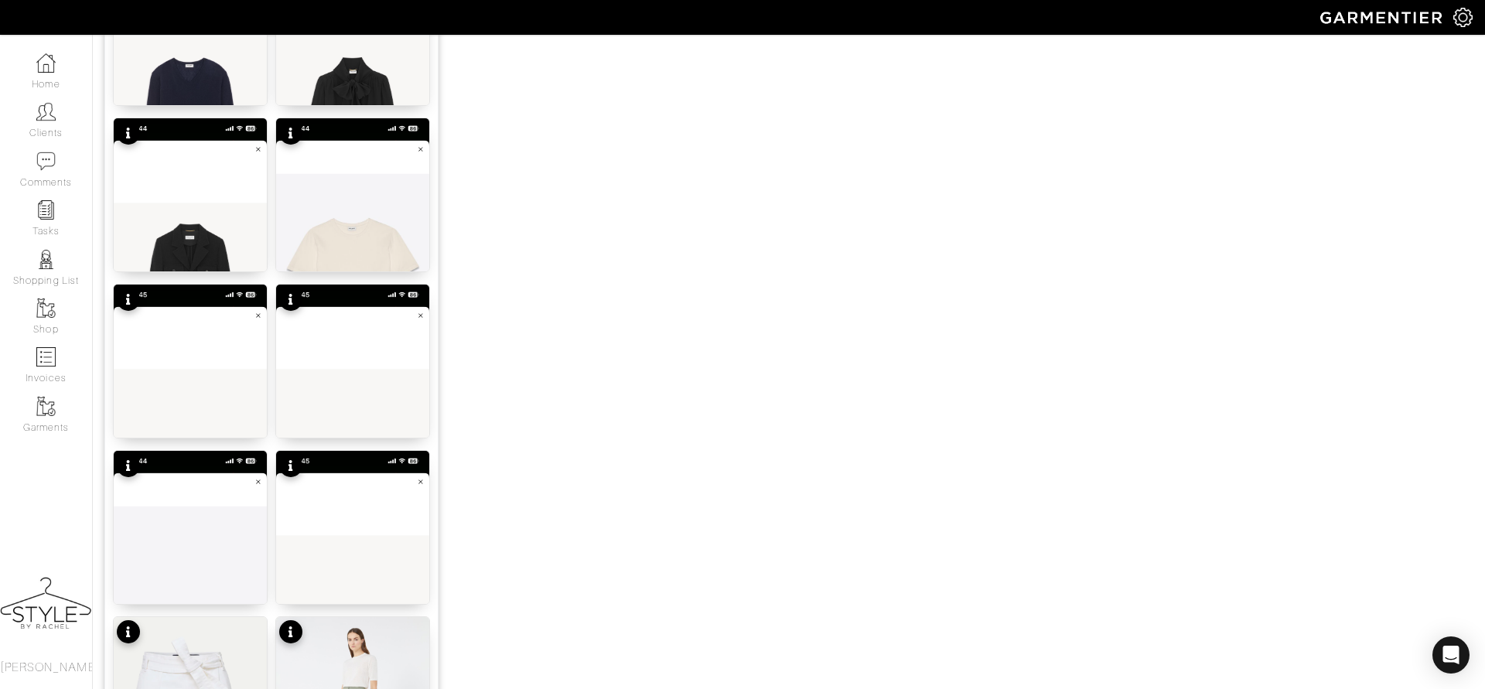
scroll to position [1753, 0]
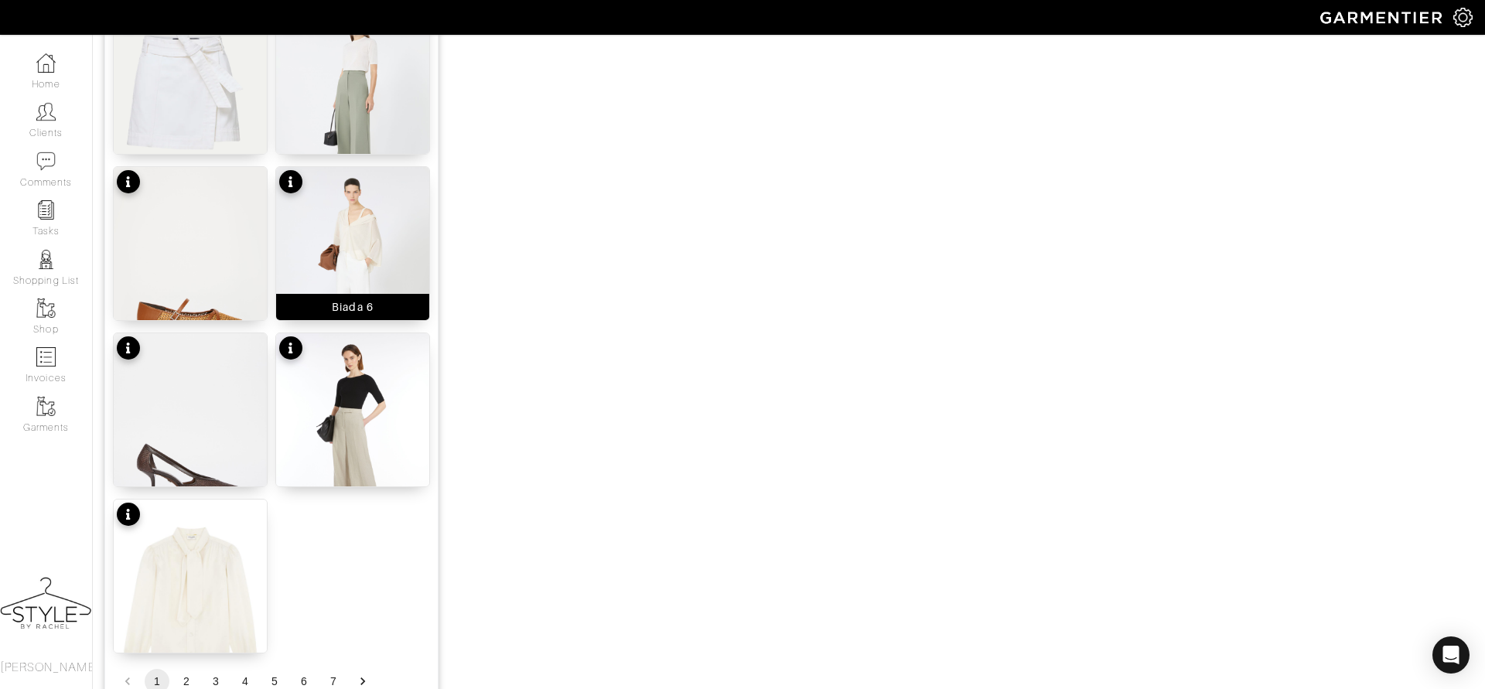
click at [354, 232] on img at bounding box center [352, 269] width 153 height 204
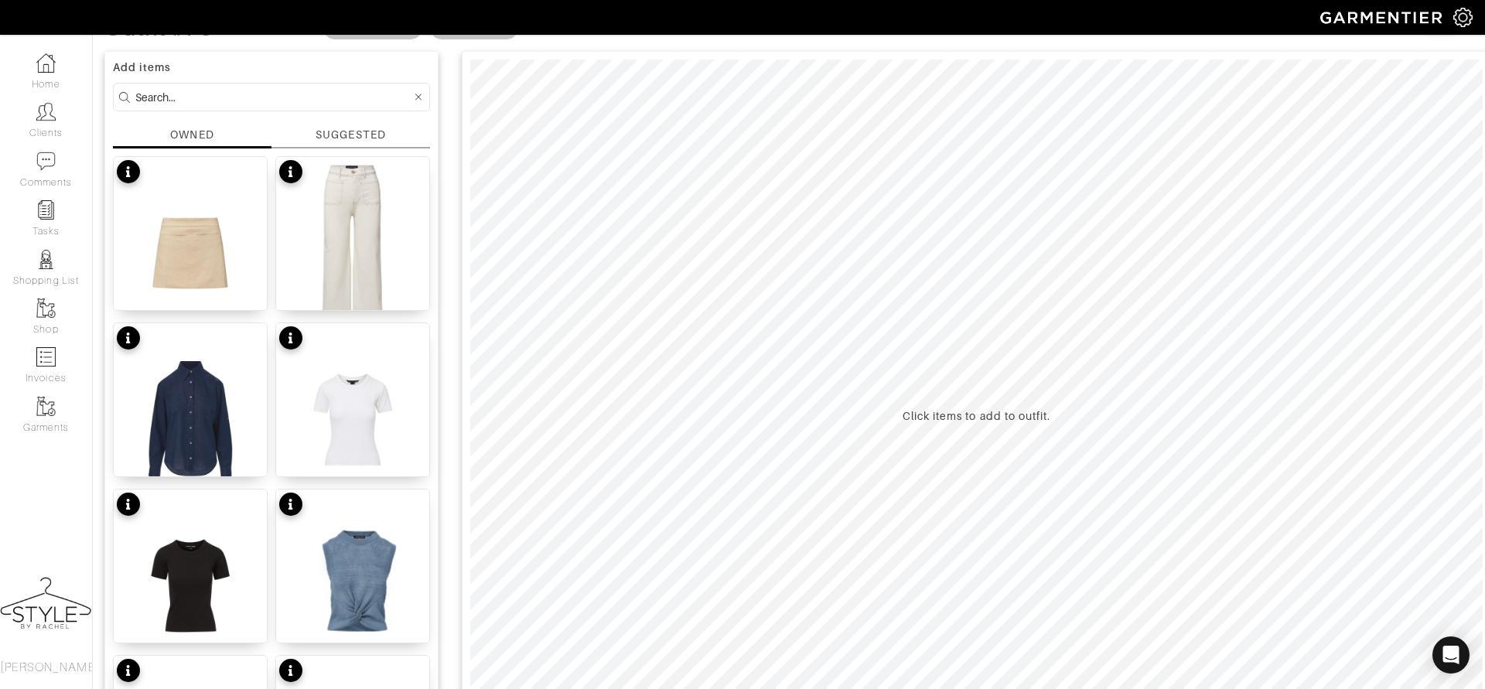
scroll to position [0, 0]
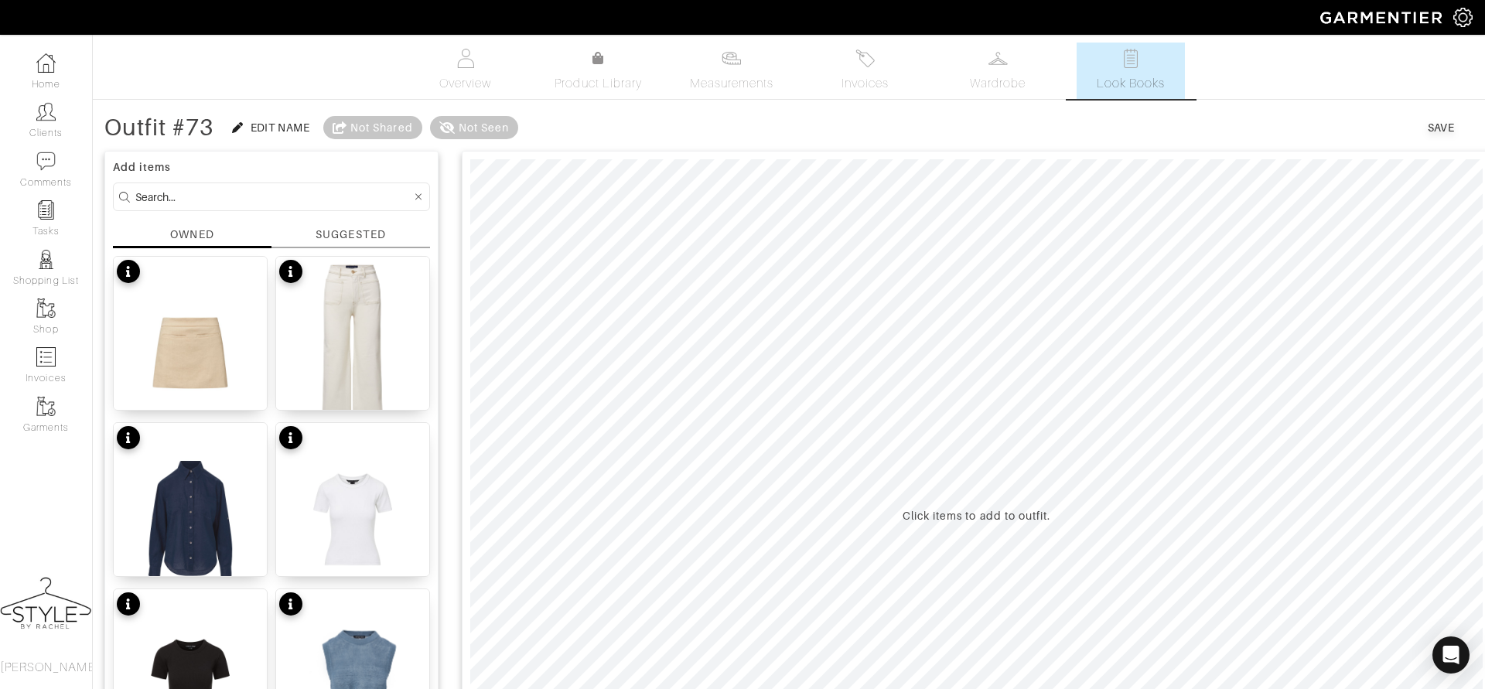
click at [1154, 65] on link "Look Books" at bounding box center [1131, 71] width 108 height 56
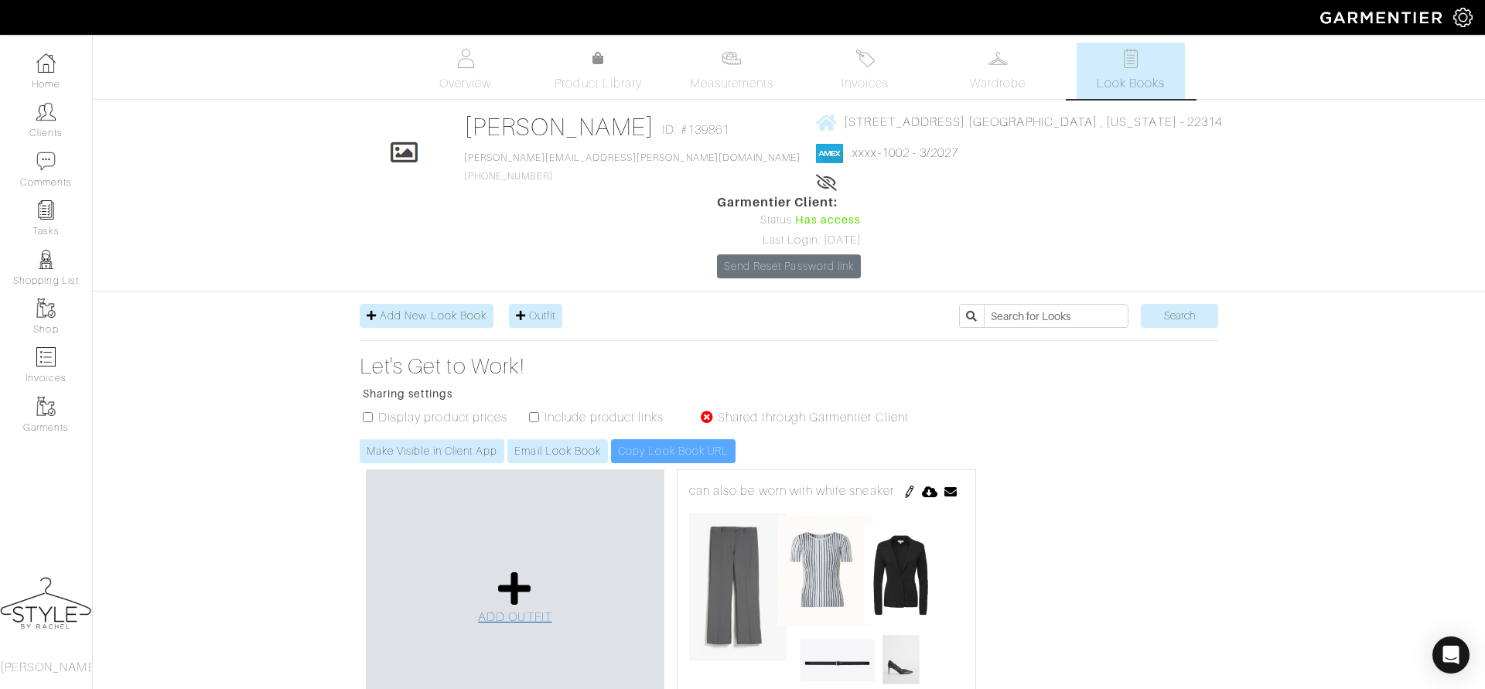
click at [522, 610] on span "ADD OUTFIT" at bounding box center [515, 617] width 74 height 14
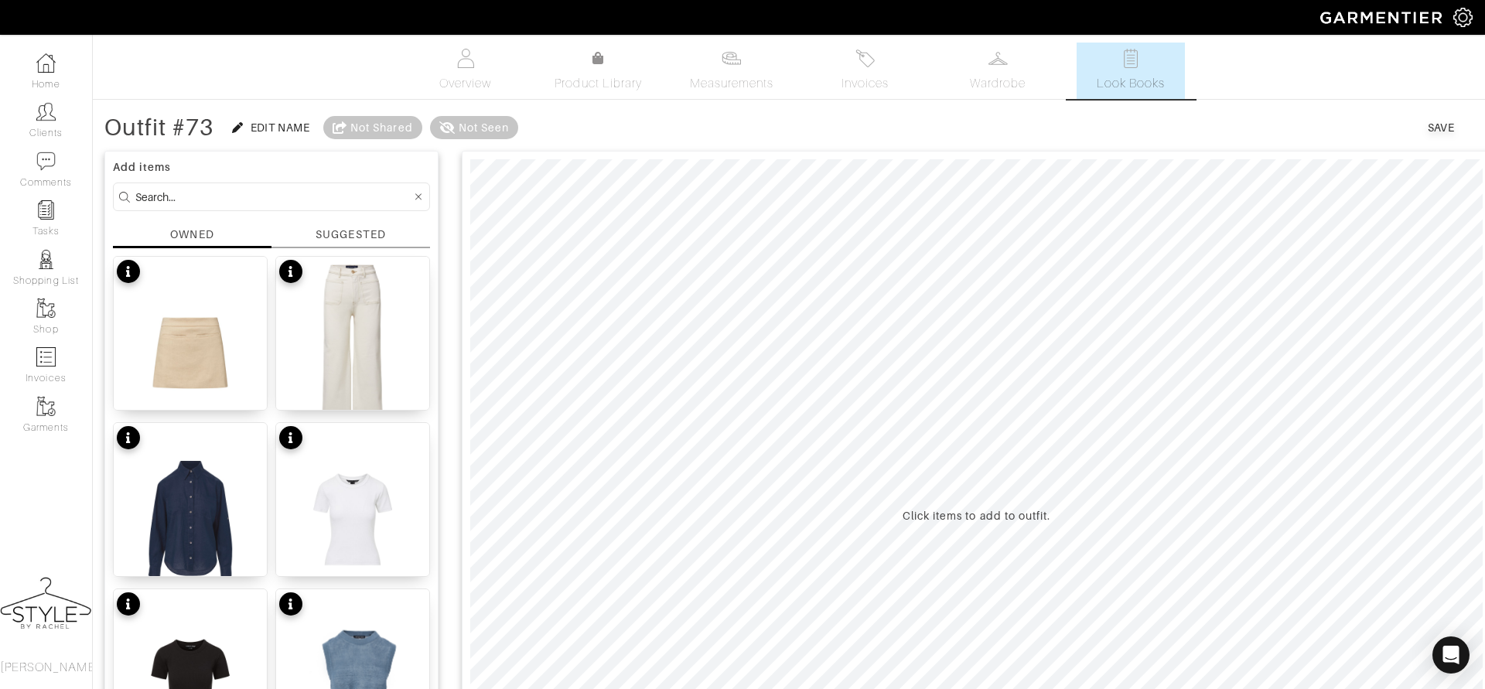
click at [263, 200] on input at bounding box center [273, 196] width 276 height 19
type input "max mara"
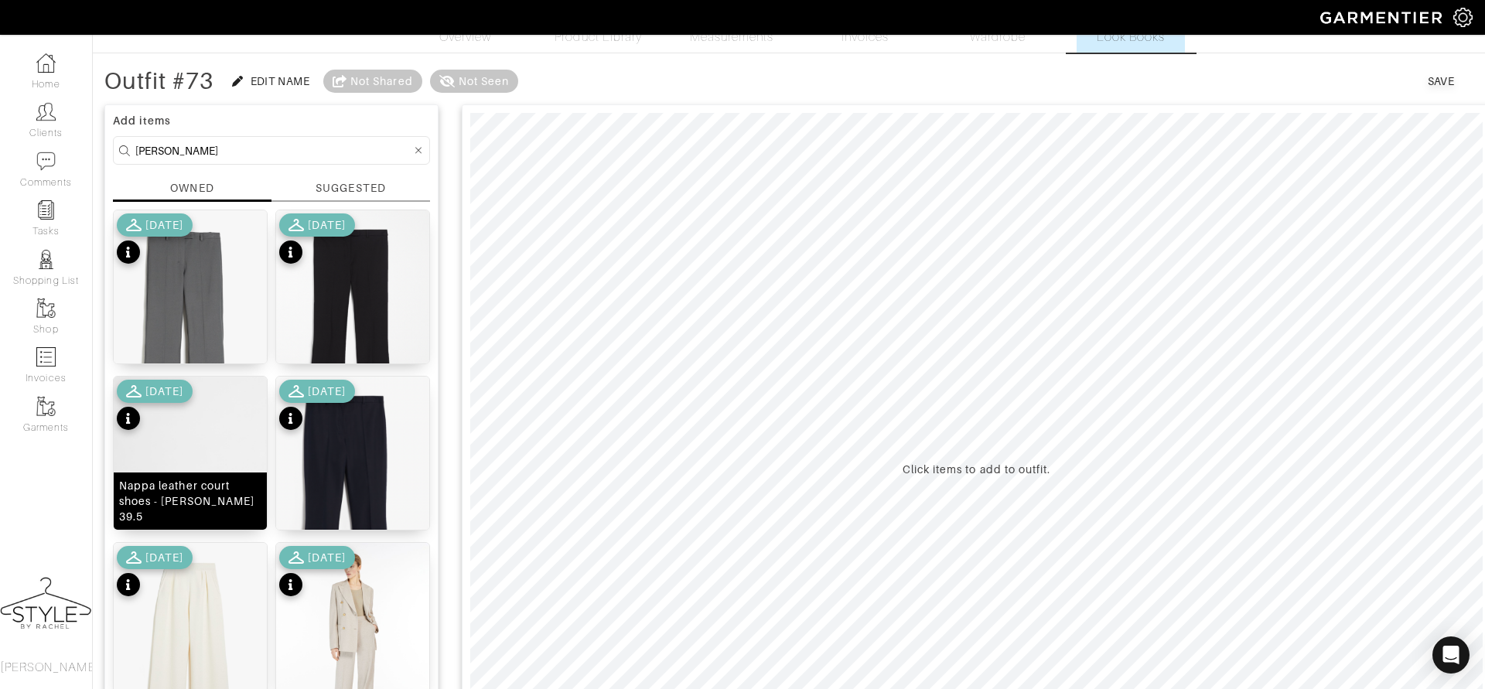
scroll to position [65, 0]
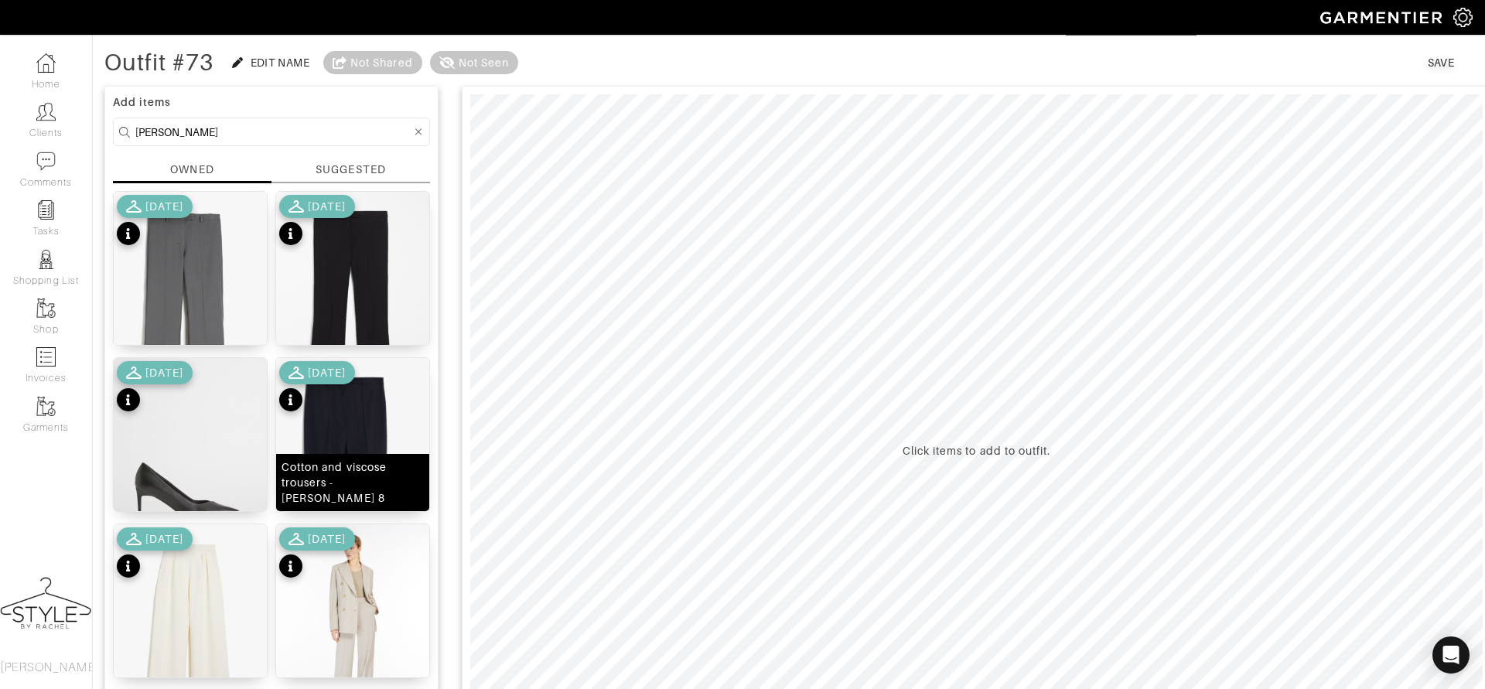
click at [358, 417] on img at bounding box center [352, 492] width 153 height 268
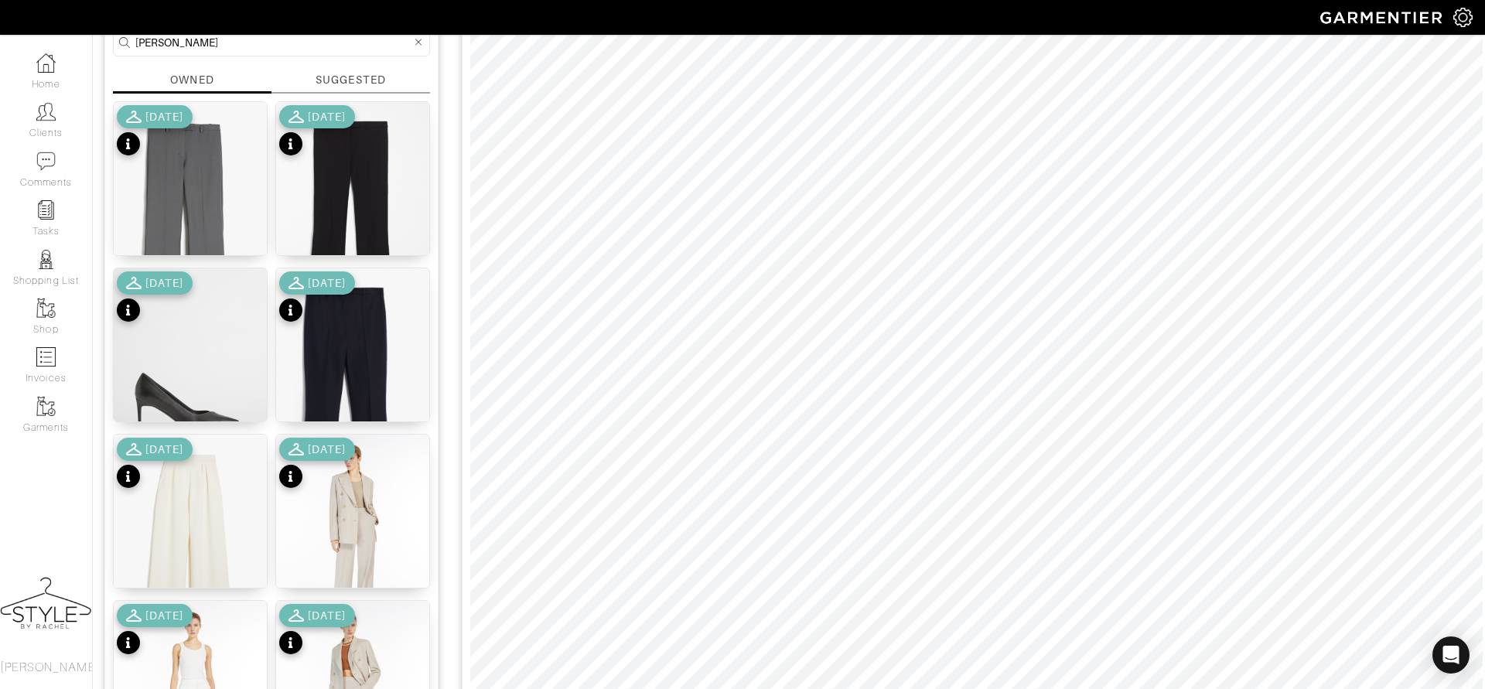
scroll to position [0, 0]
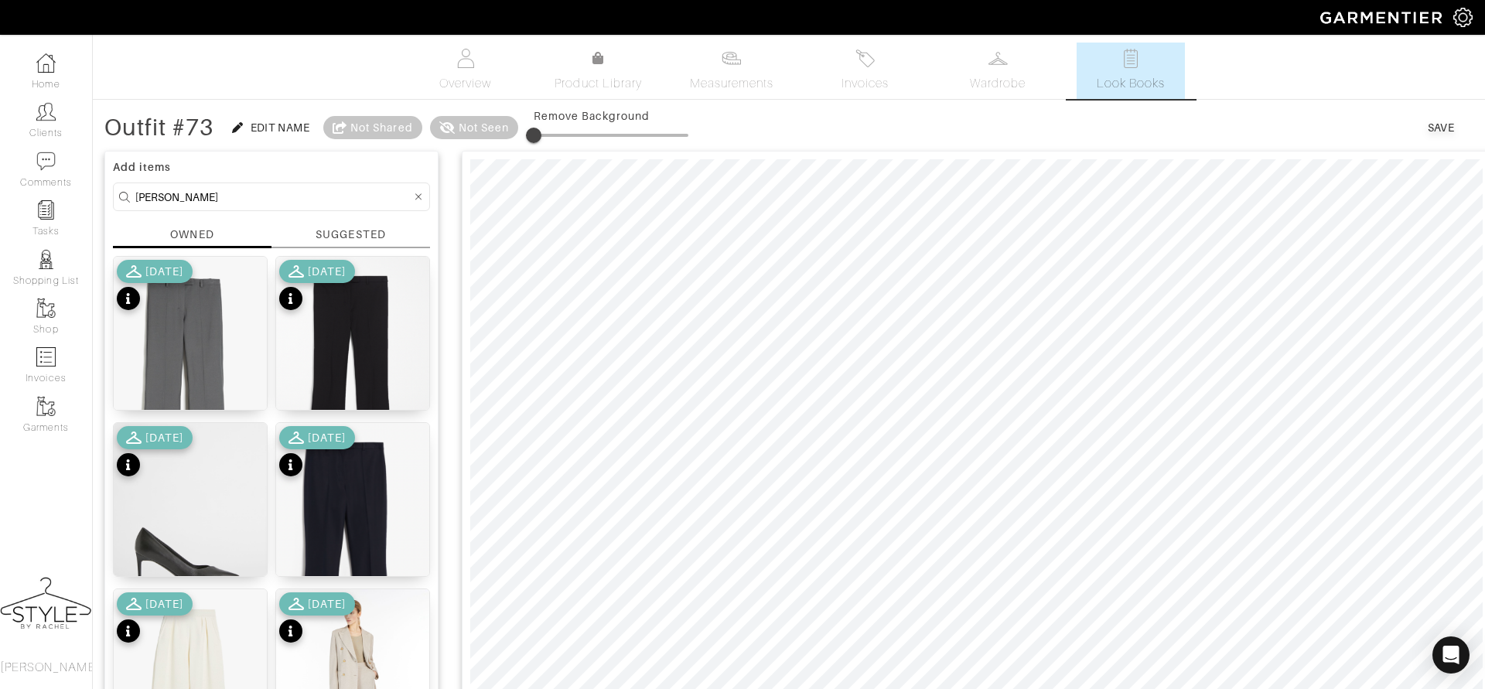
click at [417, 194] on icon at bounding box center [418, 197] width 7 height 11
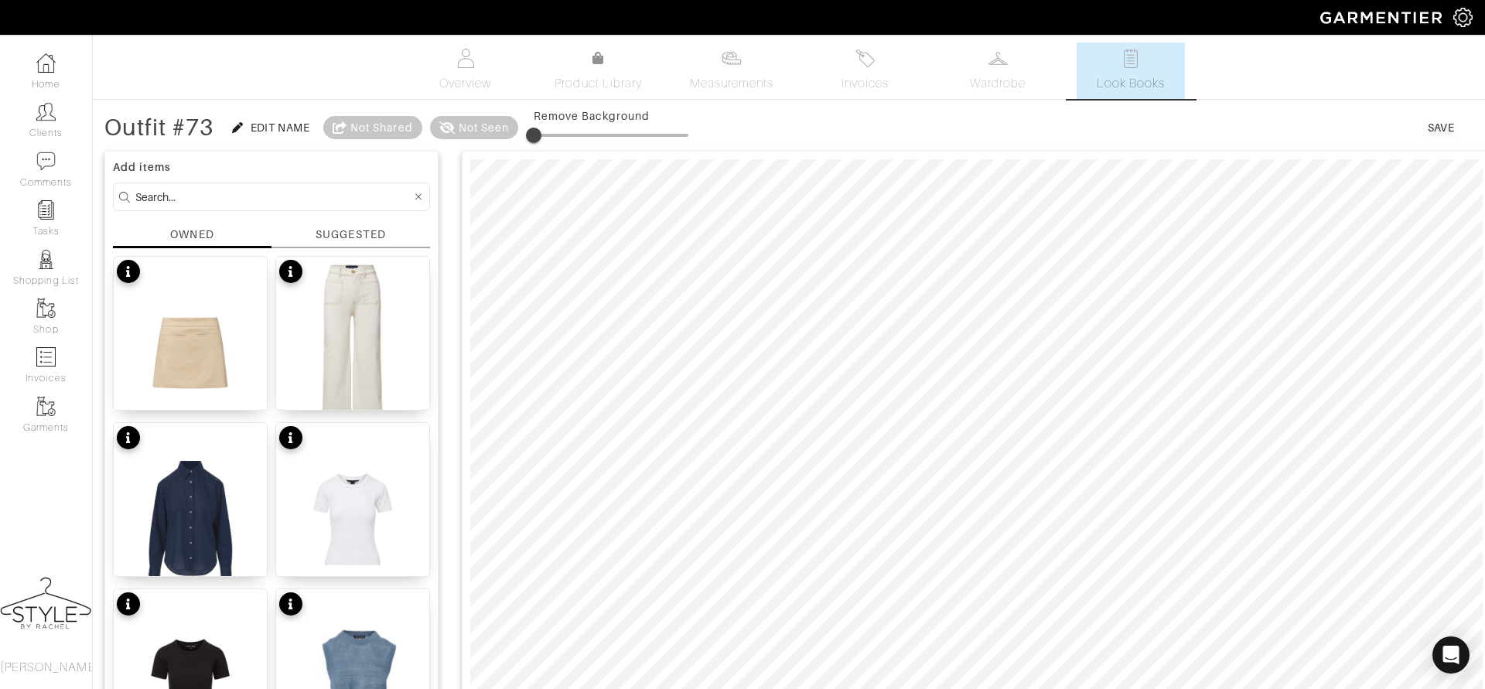
click at [345, 235] on div "SUGGESTED" at bounding box center [351, 235] width 70 height 16
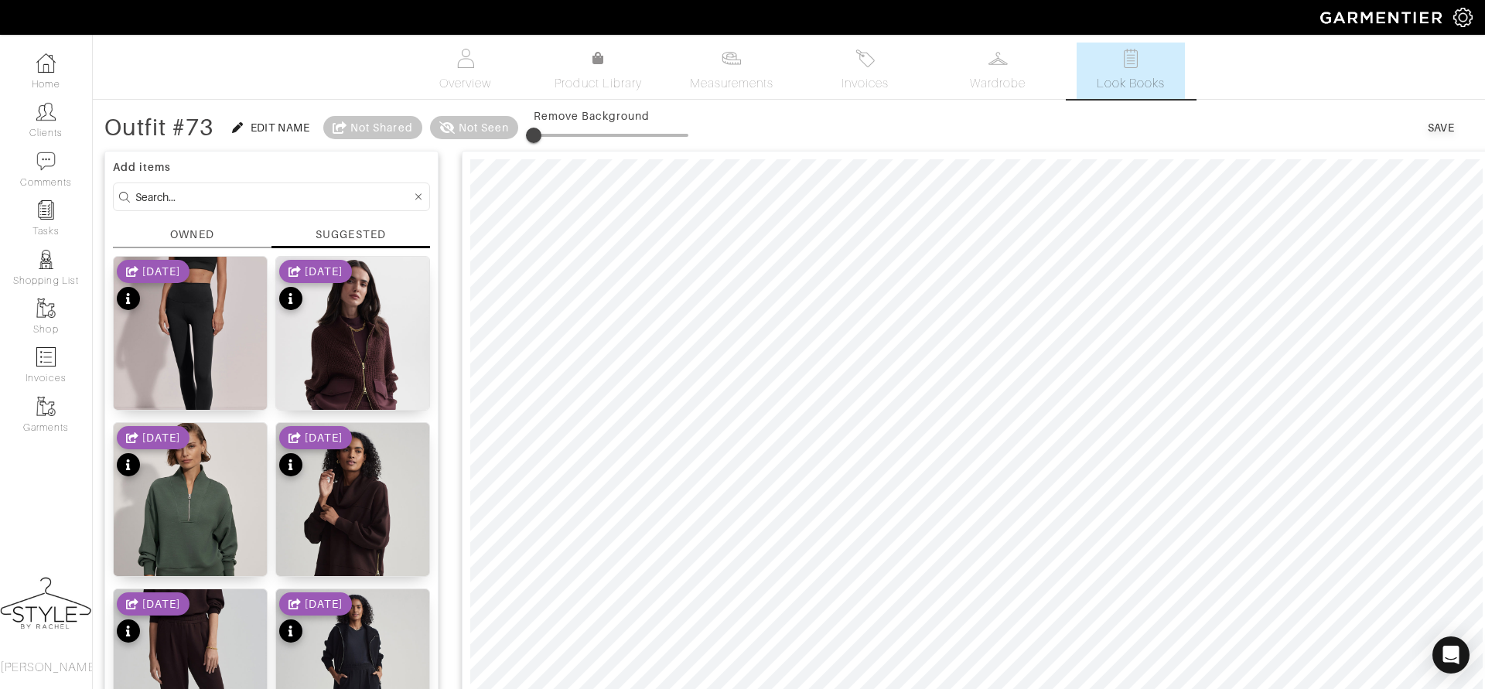
click at [197, 231] on div "OWNED" at bounding box center [191, 235] width 43 height 16
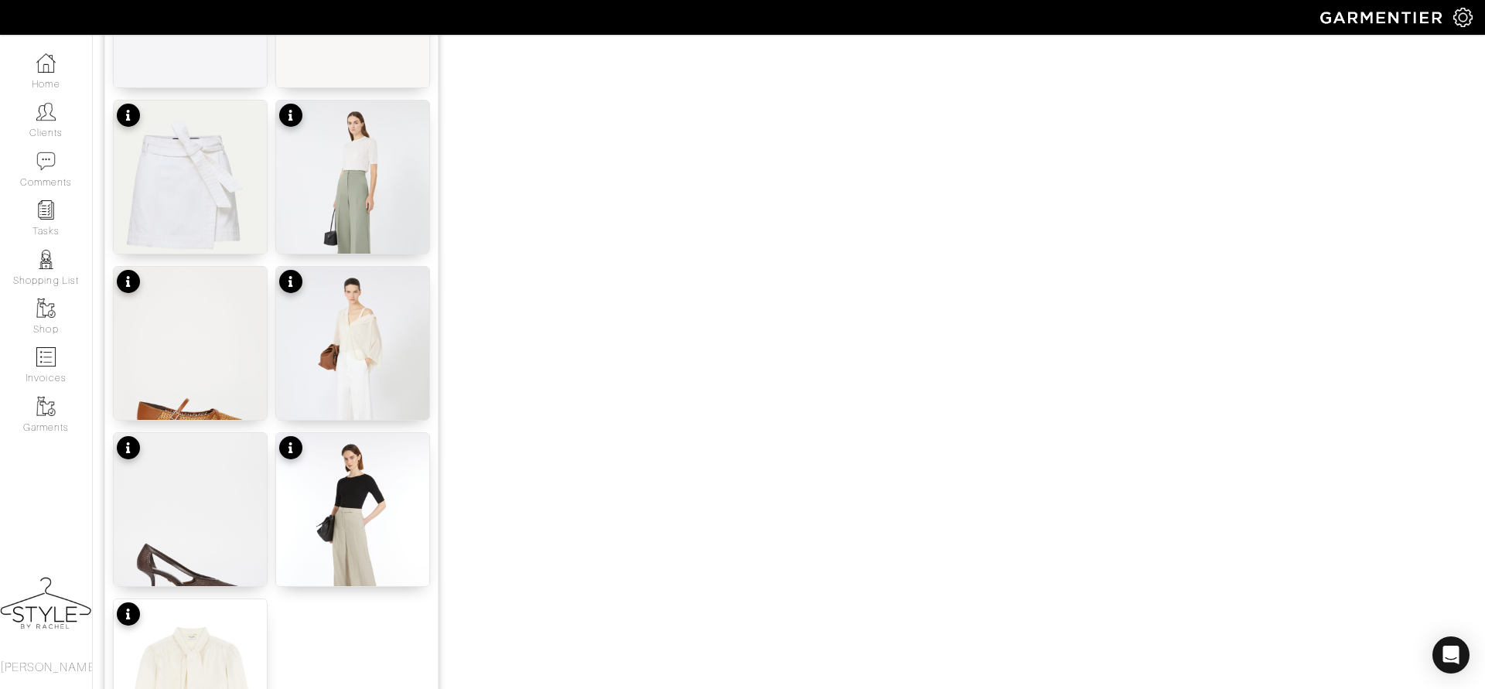
scroll to position [1839, 0]
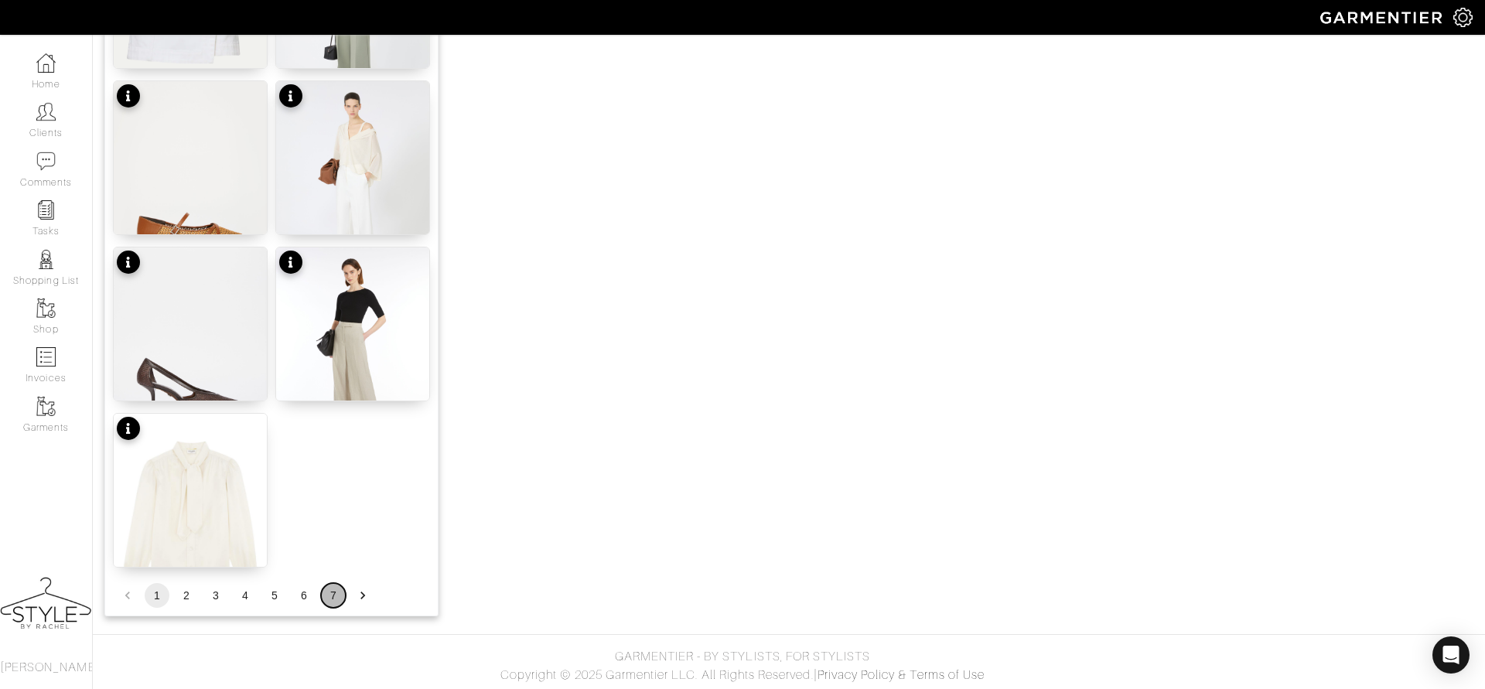
click at [330, 595] on button "7" at bounding box center [333, 595] width 25 height 25
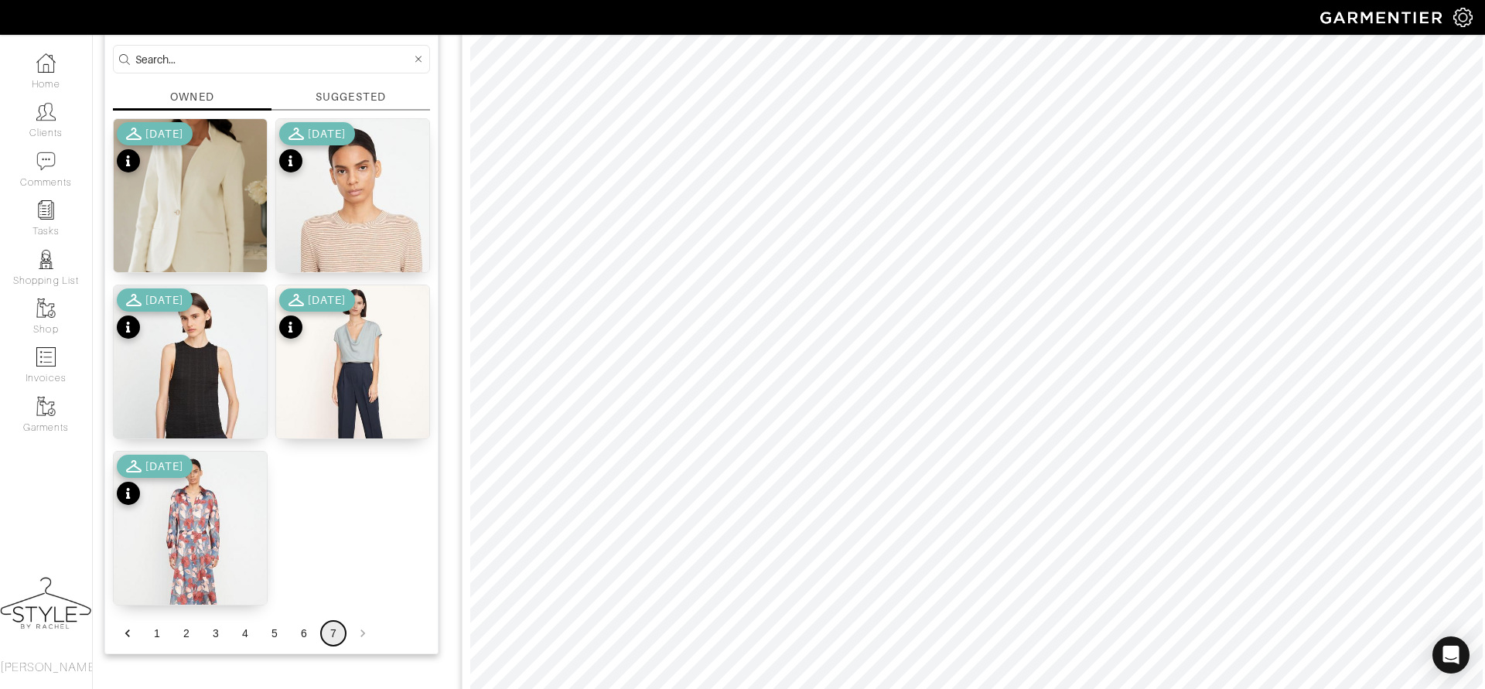
scroll to position [132, 0]
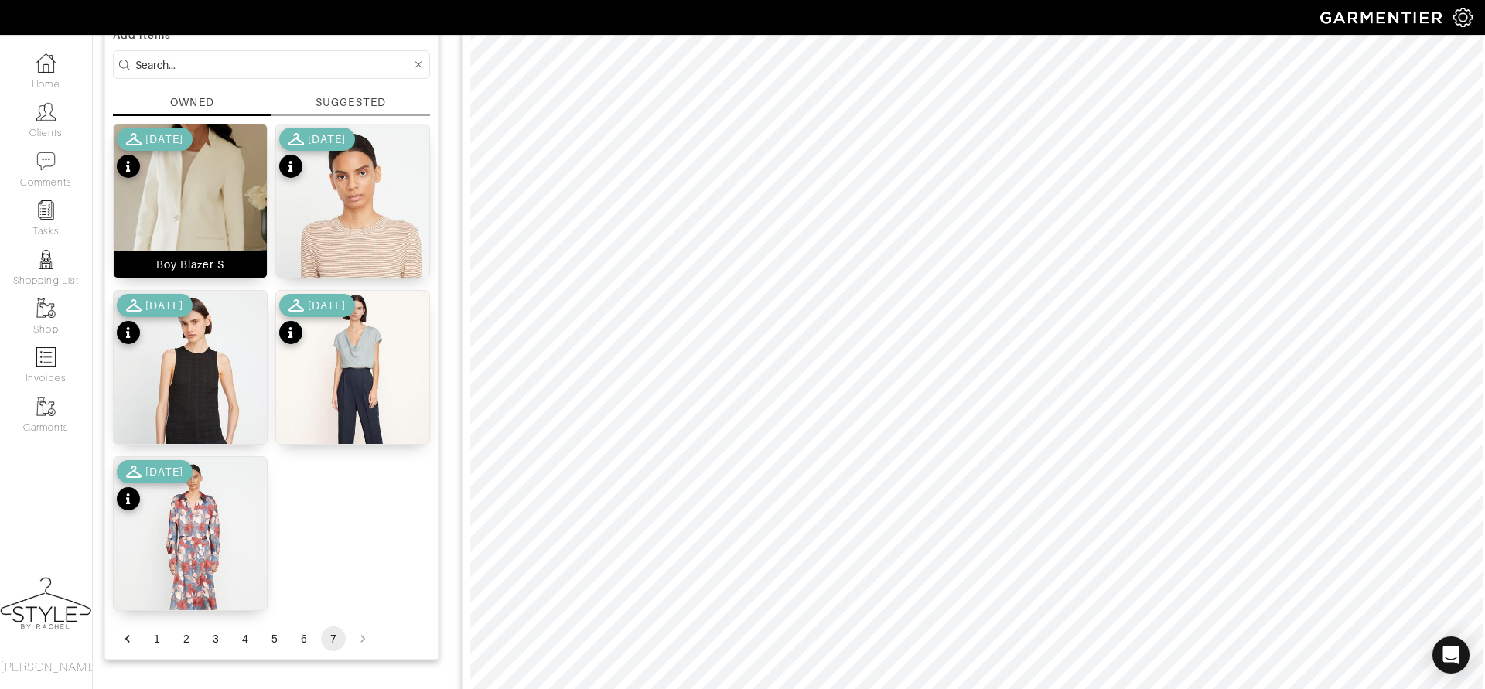
click at [213, 213] on img at bounding box center [190, 216] width 153 height 183
click at [311, 635] on button "6" at bounding box center [304, 639] width 25 height 25
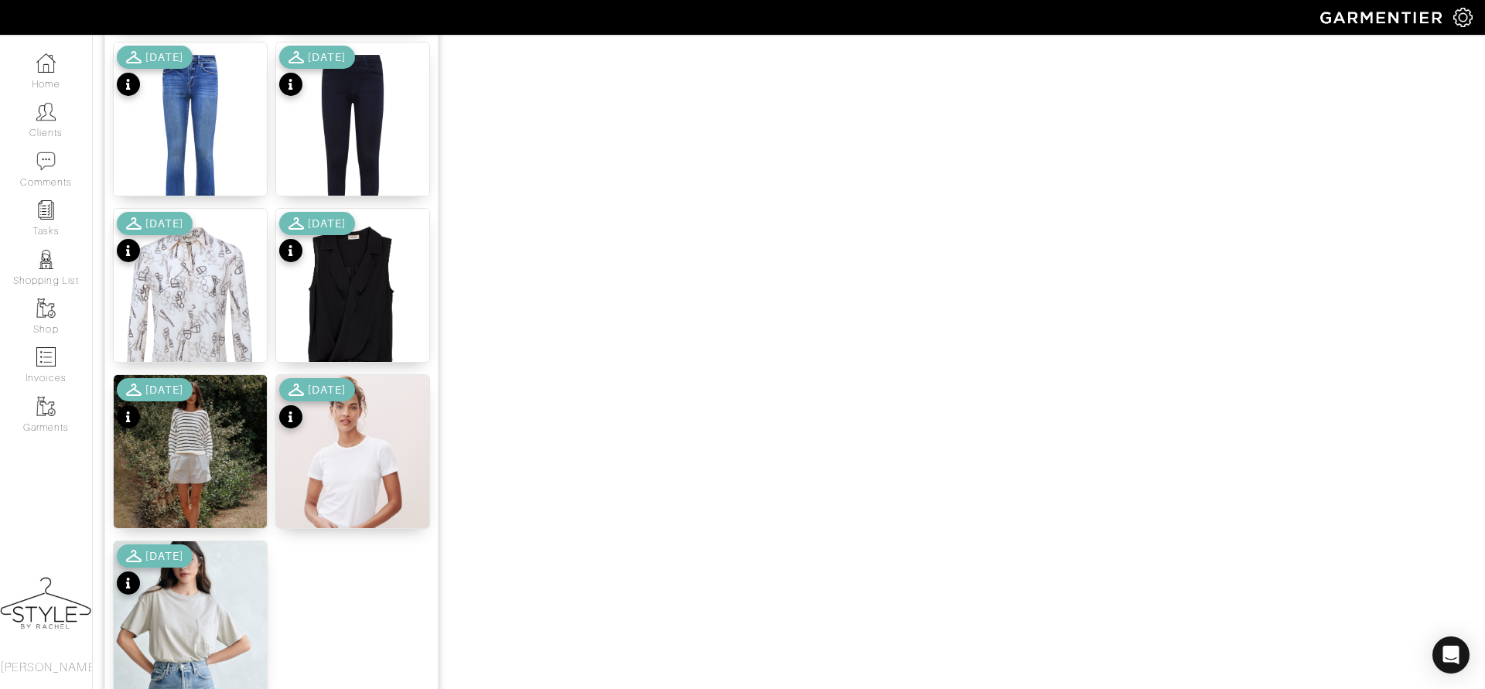
scroll to position [1839, 0]
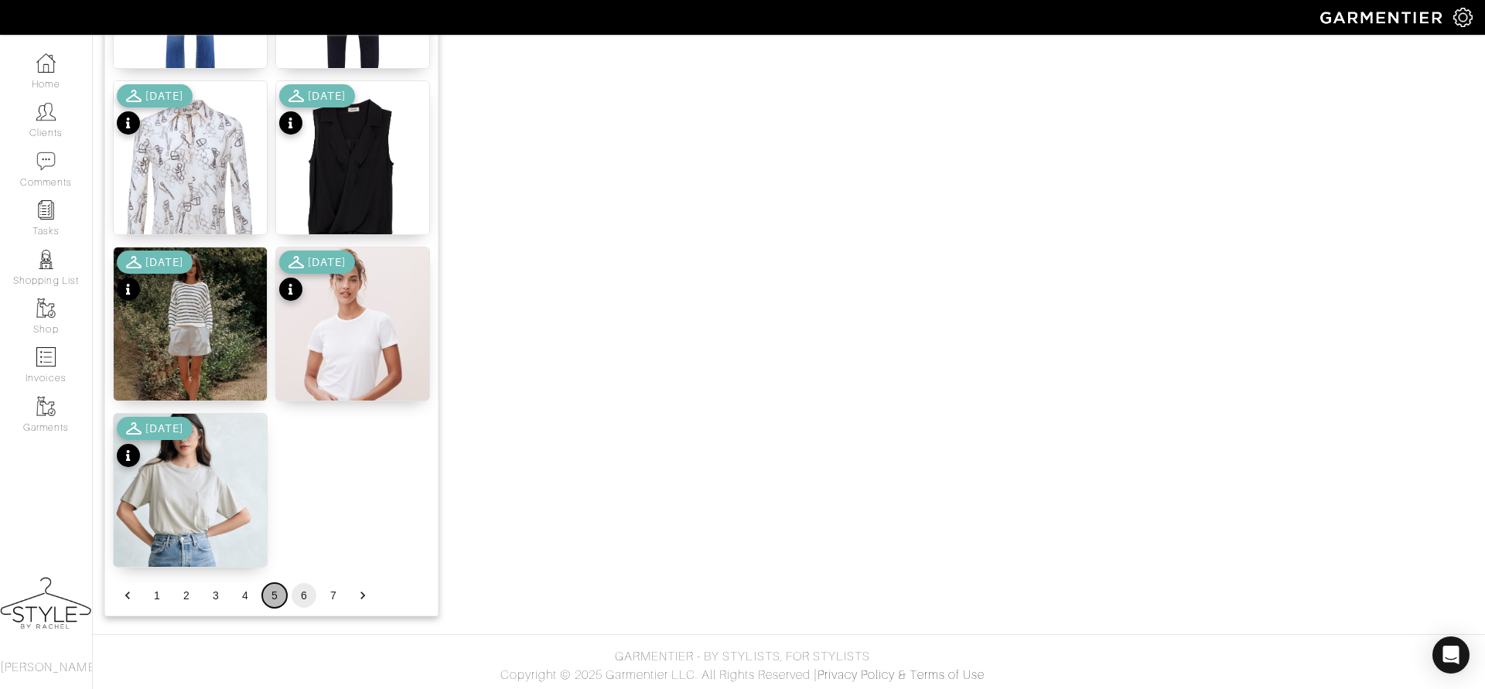
click at [271, 592] on button "5" at bounding box center [274, 595] width 25 height 25
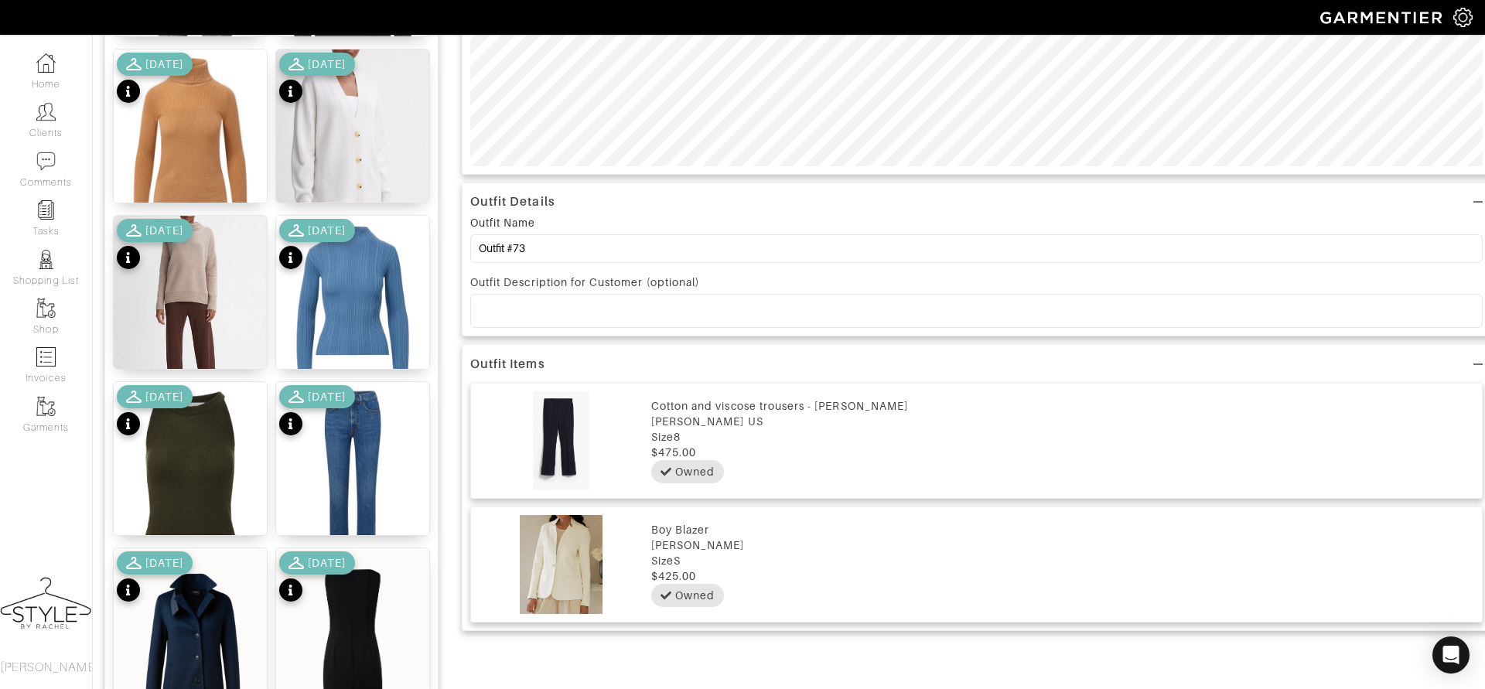
scroll to position [710, 0]
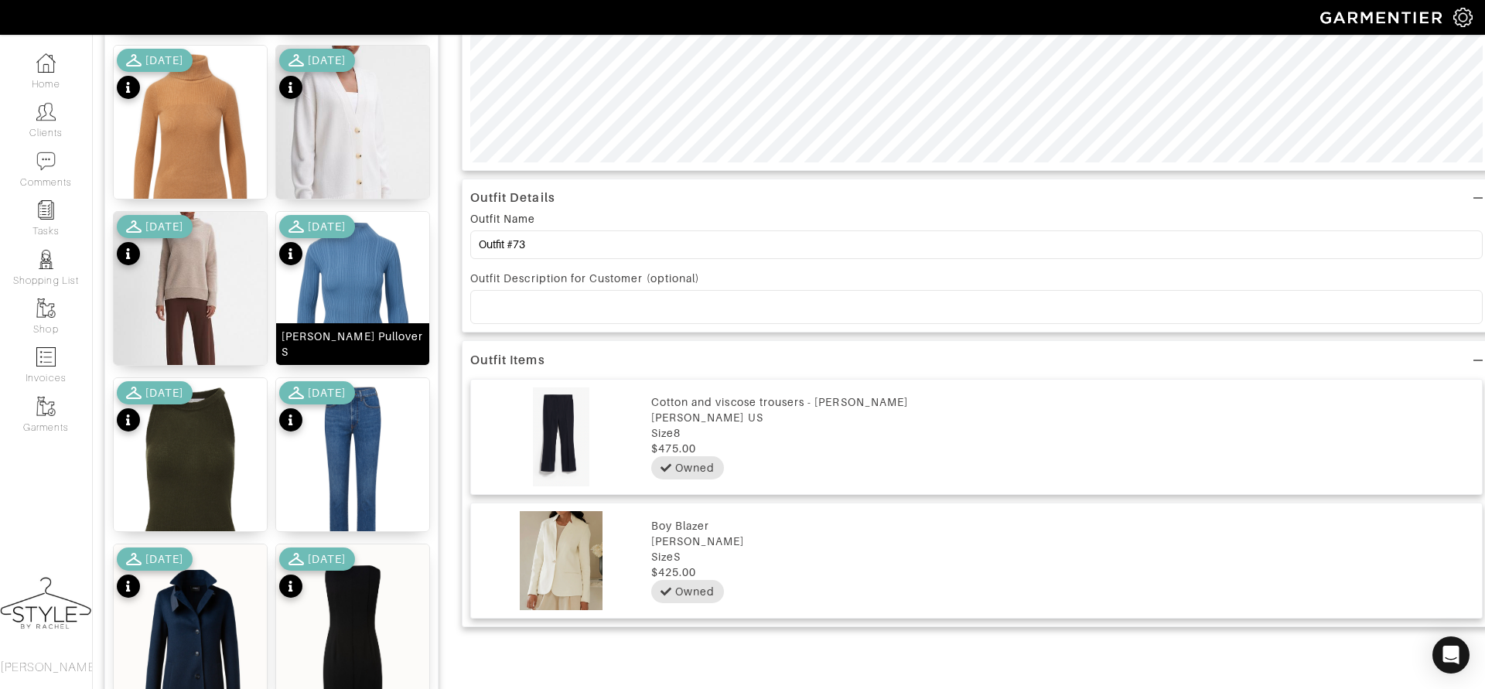
click at [364, 280] on img at bounding box center [352, 308] width 153 height 193
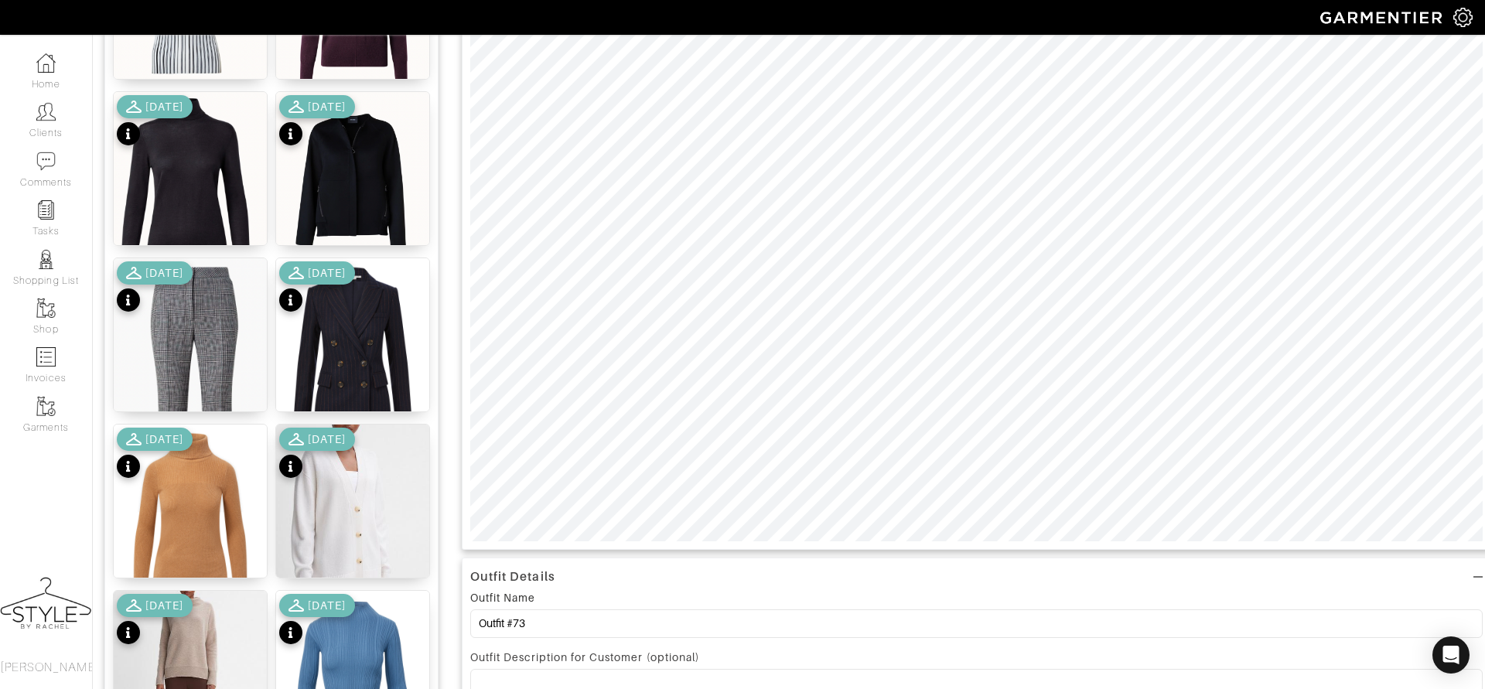
scroll to position [0, 0]
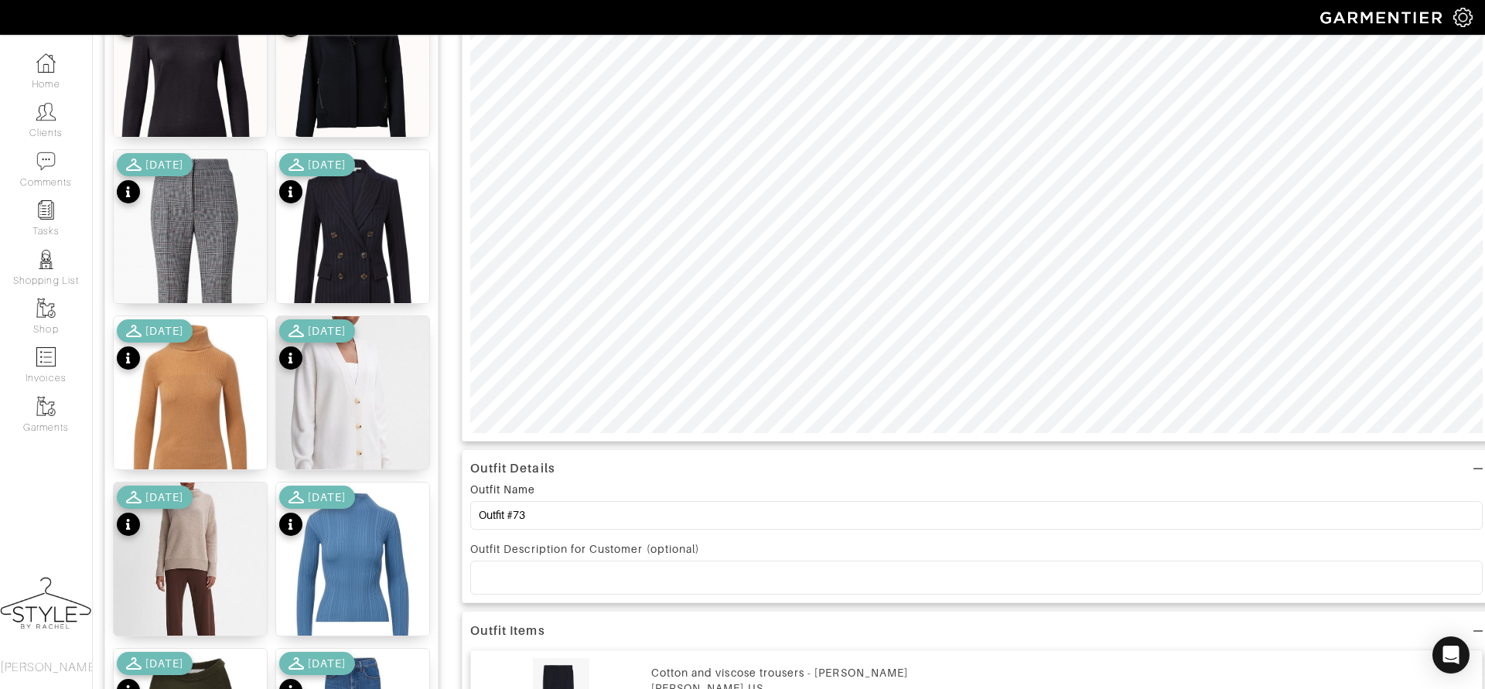
scroll to position [434, 0]
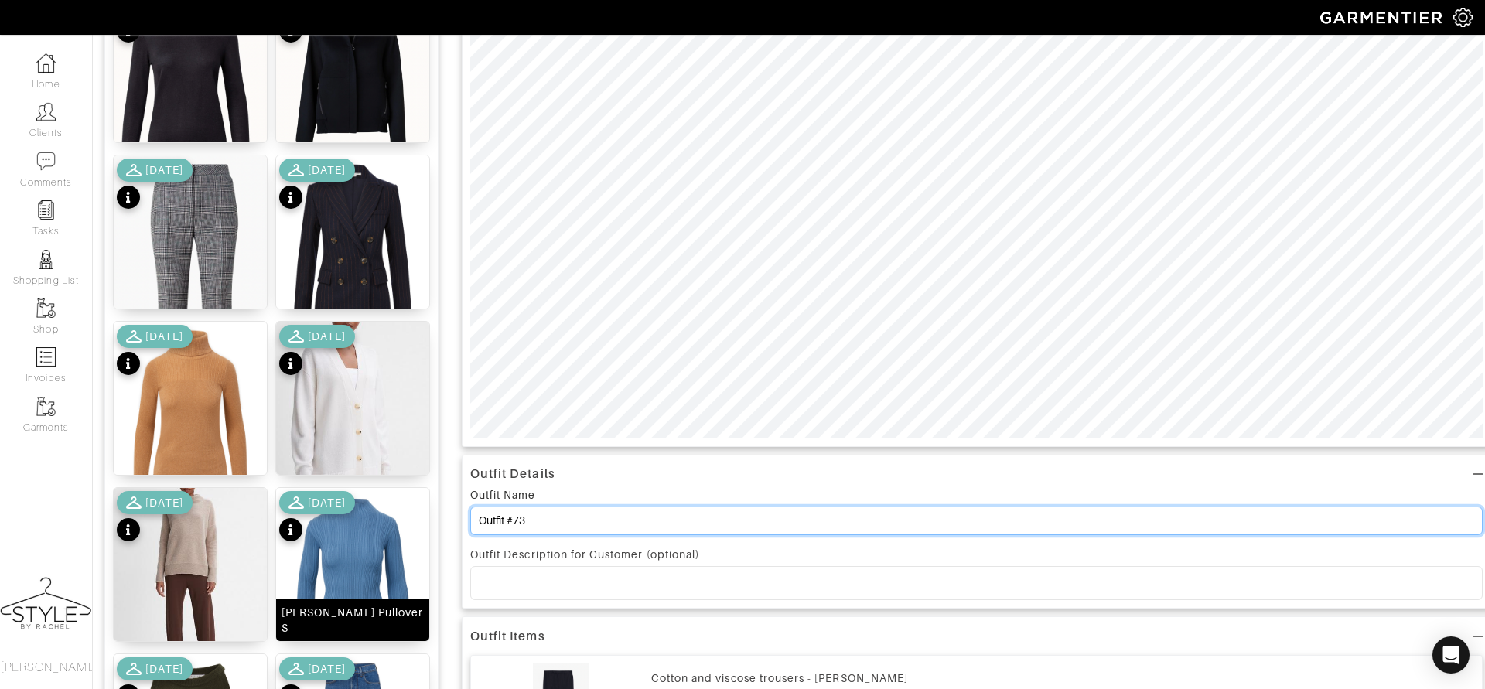
drag, startPoint x: 590, startPoint y: 520, endPoint x: 372, endPoint y: 512, distance: 218.3
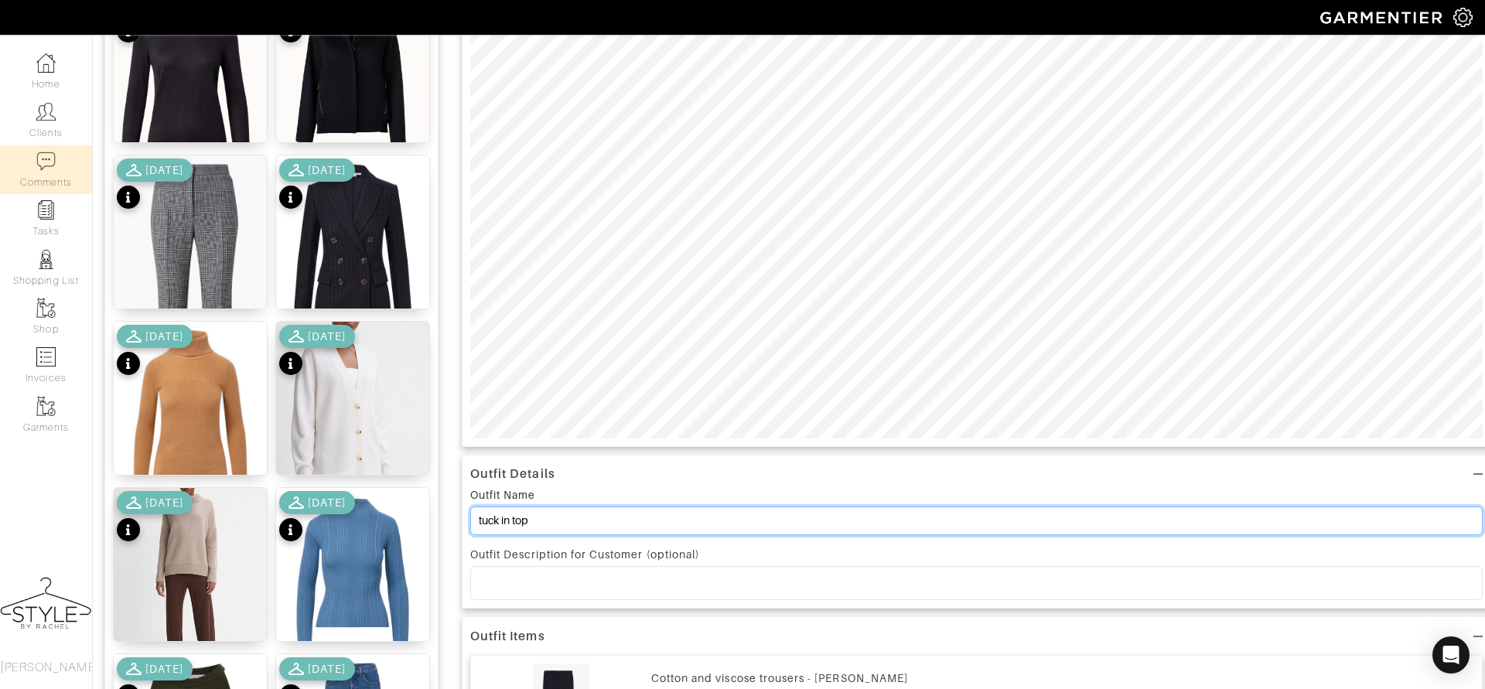
scroll to position [0, 0]
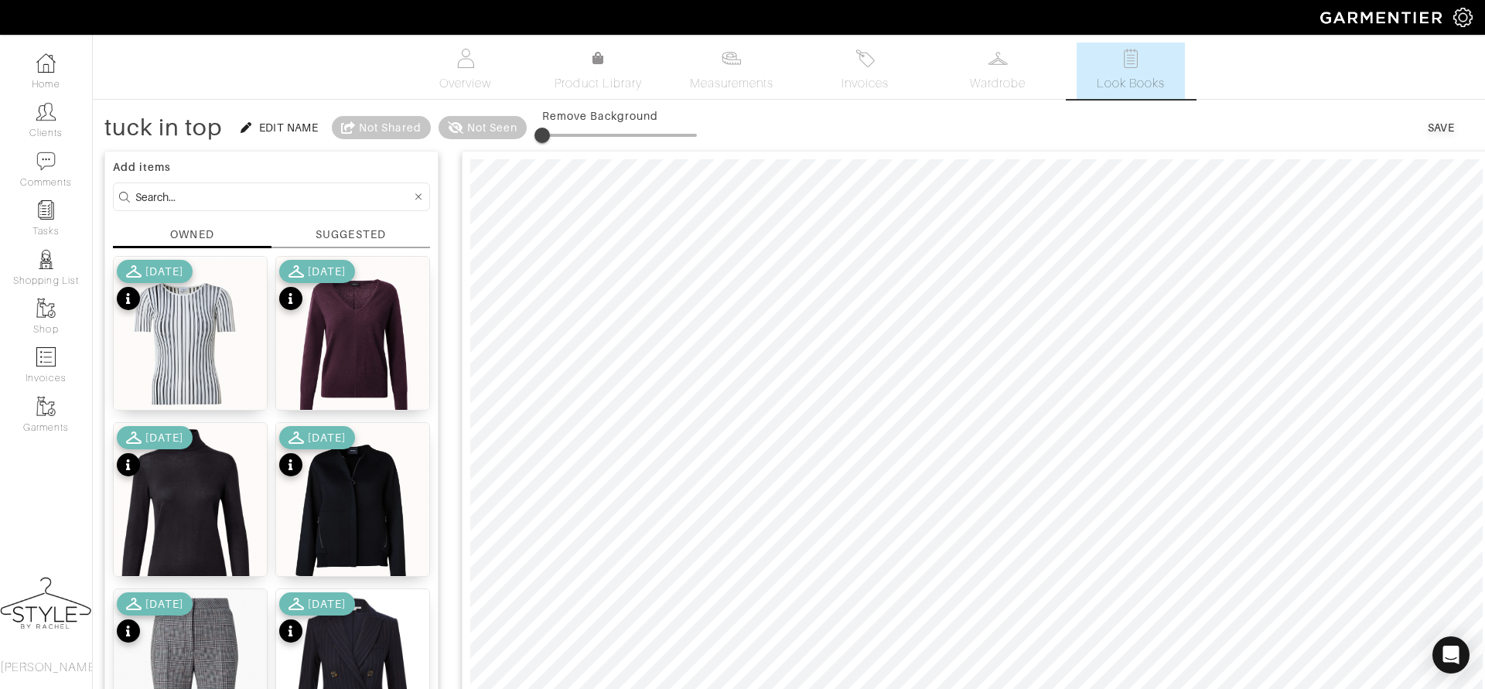
type input "tuck in top"
drag, startPoint x: 214, startPoint y: 193, endPoint x: 214, endPoint y: 134, distance: 59.6
click at [214, 193] on input at bounding box center [273, 196] width 276 height 19
type input "shoe"
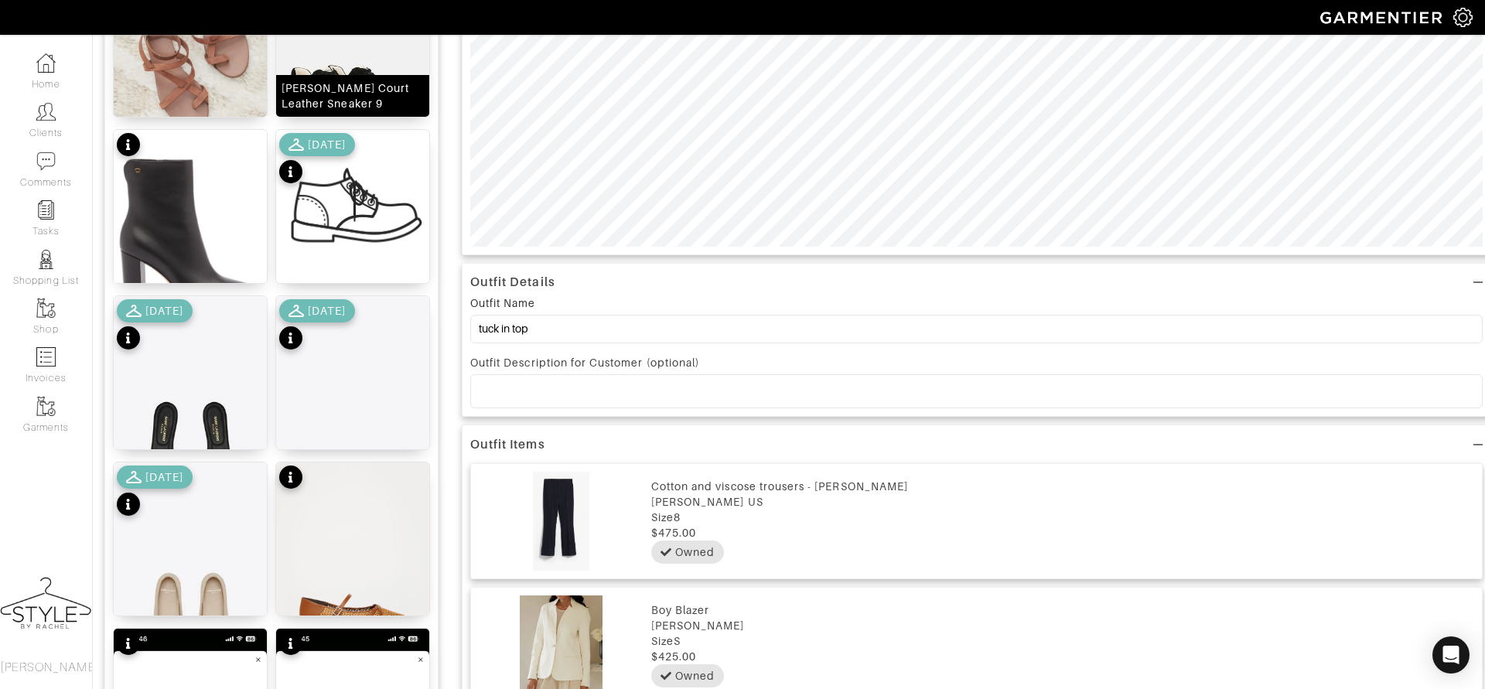
scroll to position [622, 0]
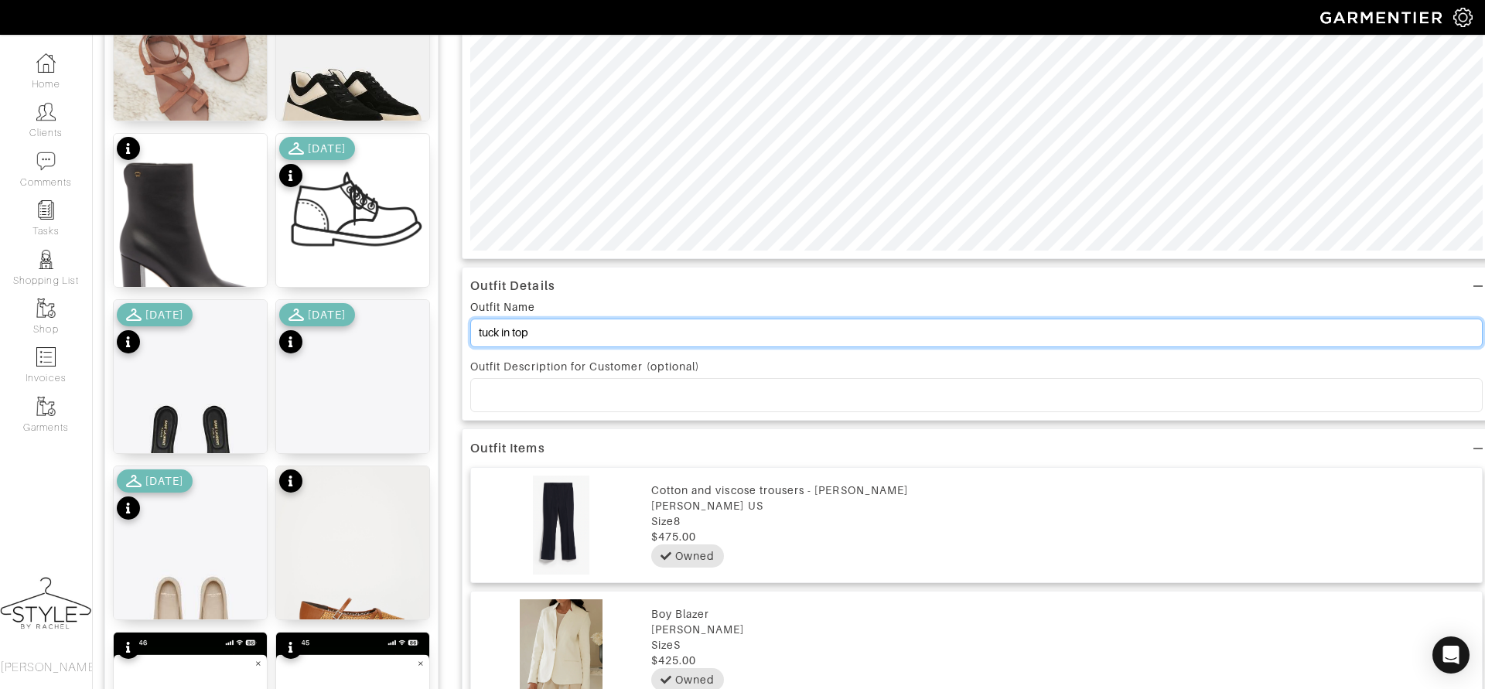
click at [553, 333] on input "tuck in top" at bounding box center [976, 333] width 1013 height 29
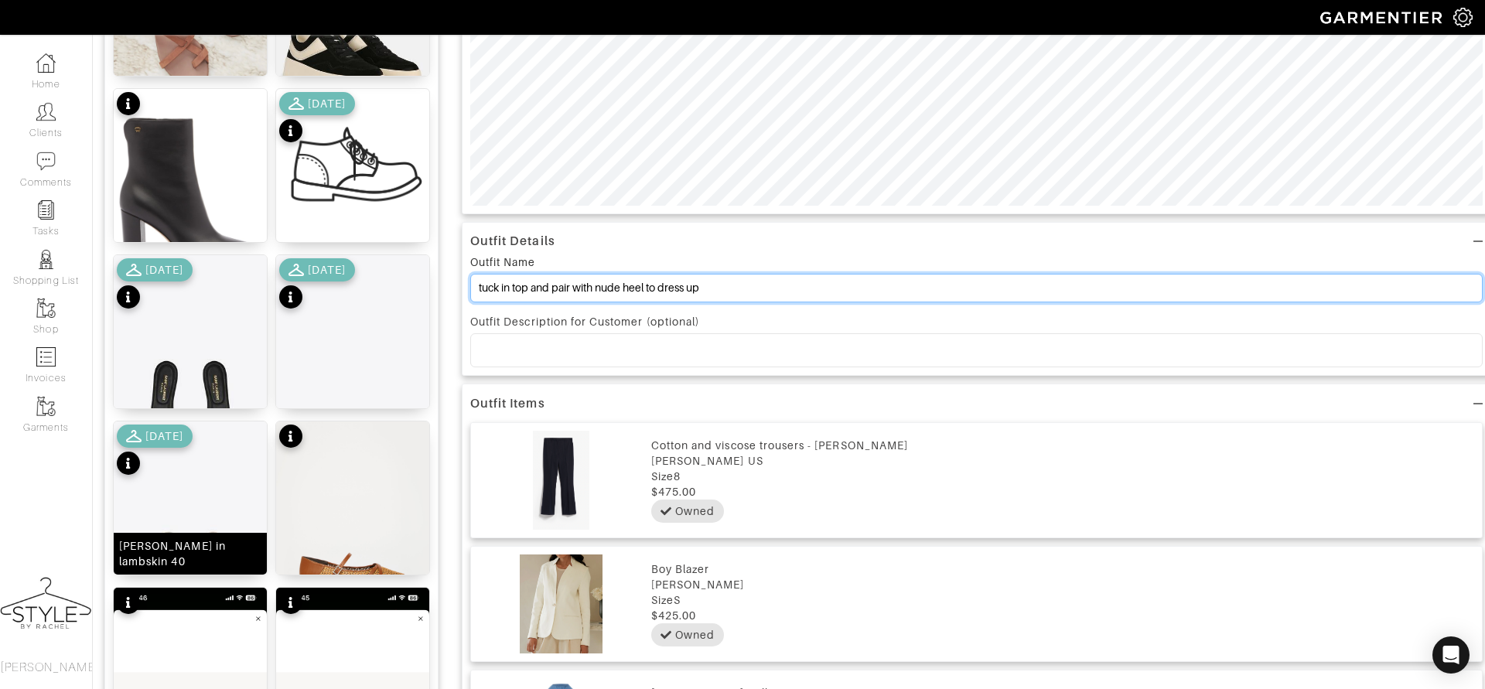
scroll to position [702, 0]
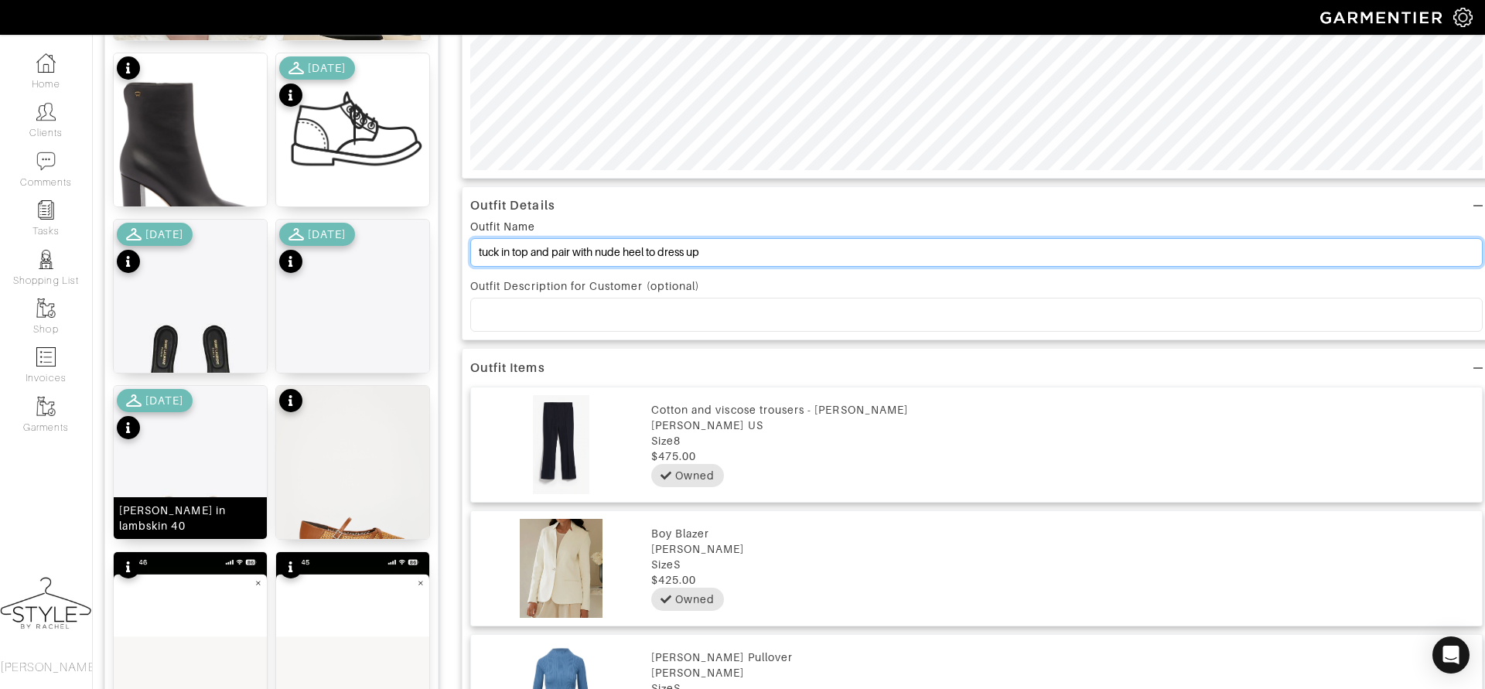
type input "tuck in top and pair with nude heel to dress up"
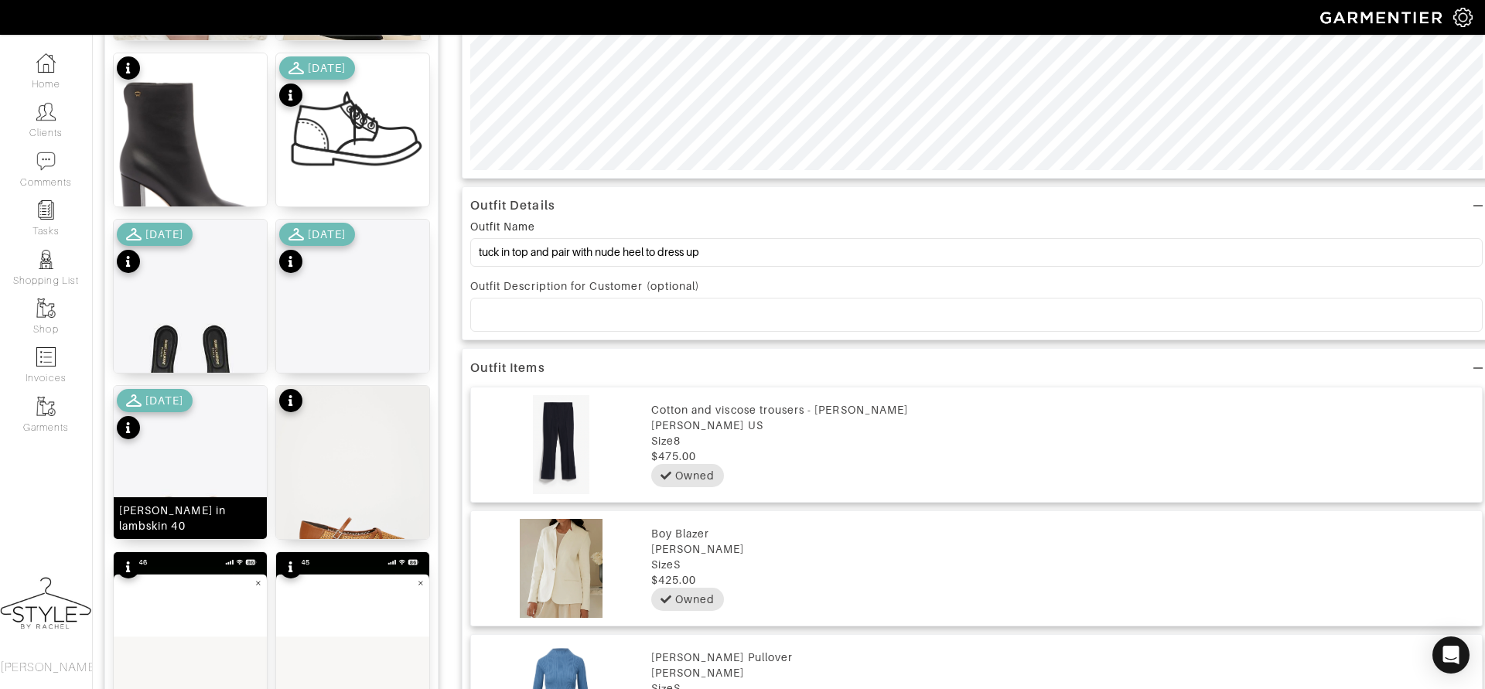
click at [210, 485] on img at bounding box center [190, 510] width 153 height 249
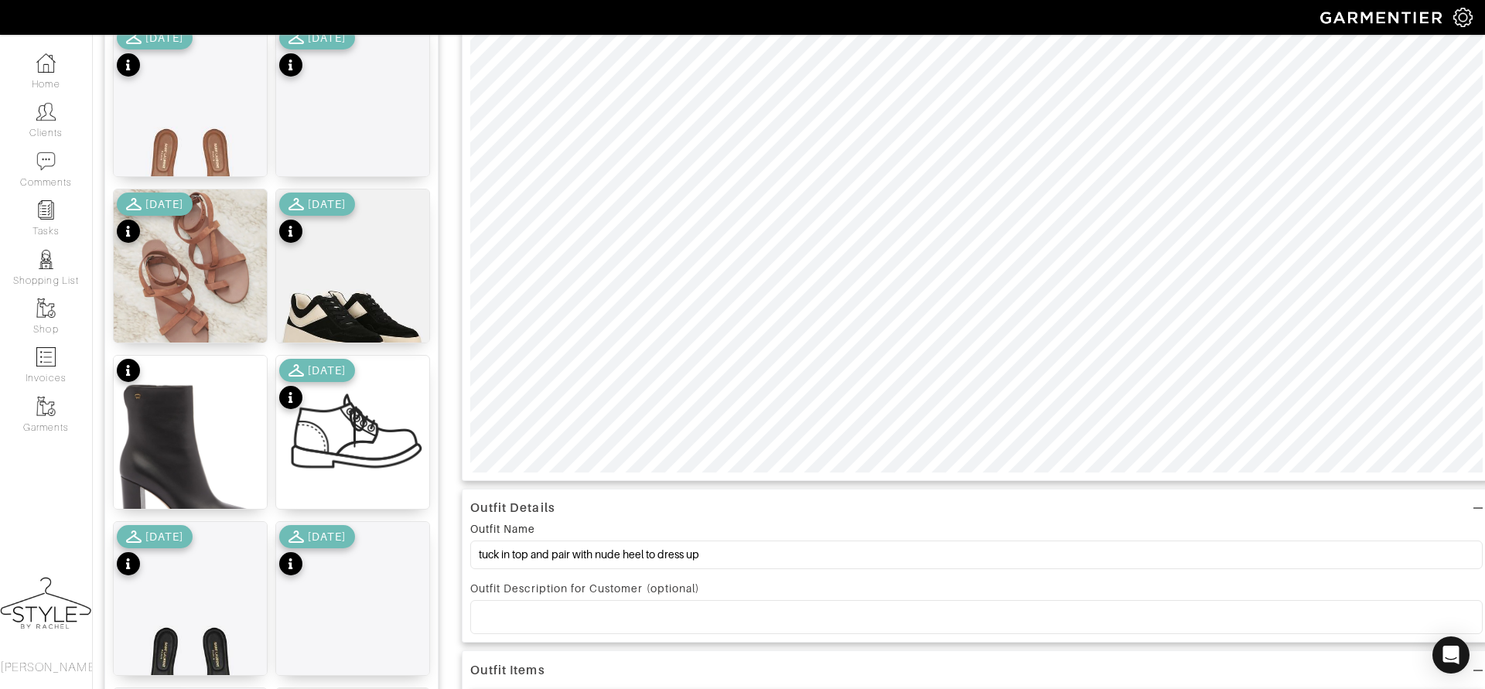
scroll to position [405, 0]
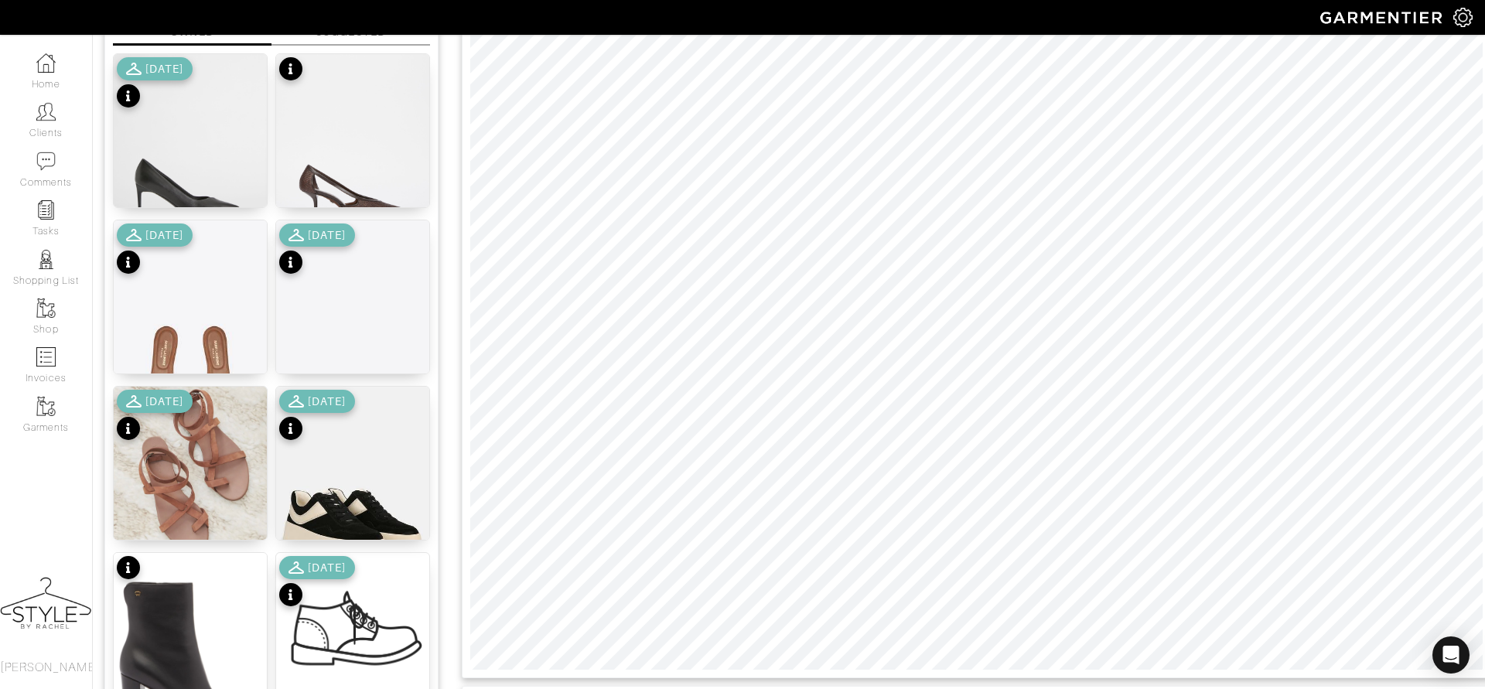
scroll to position [0, 0]
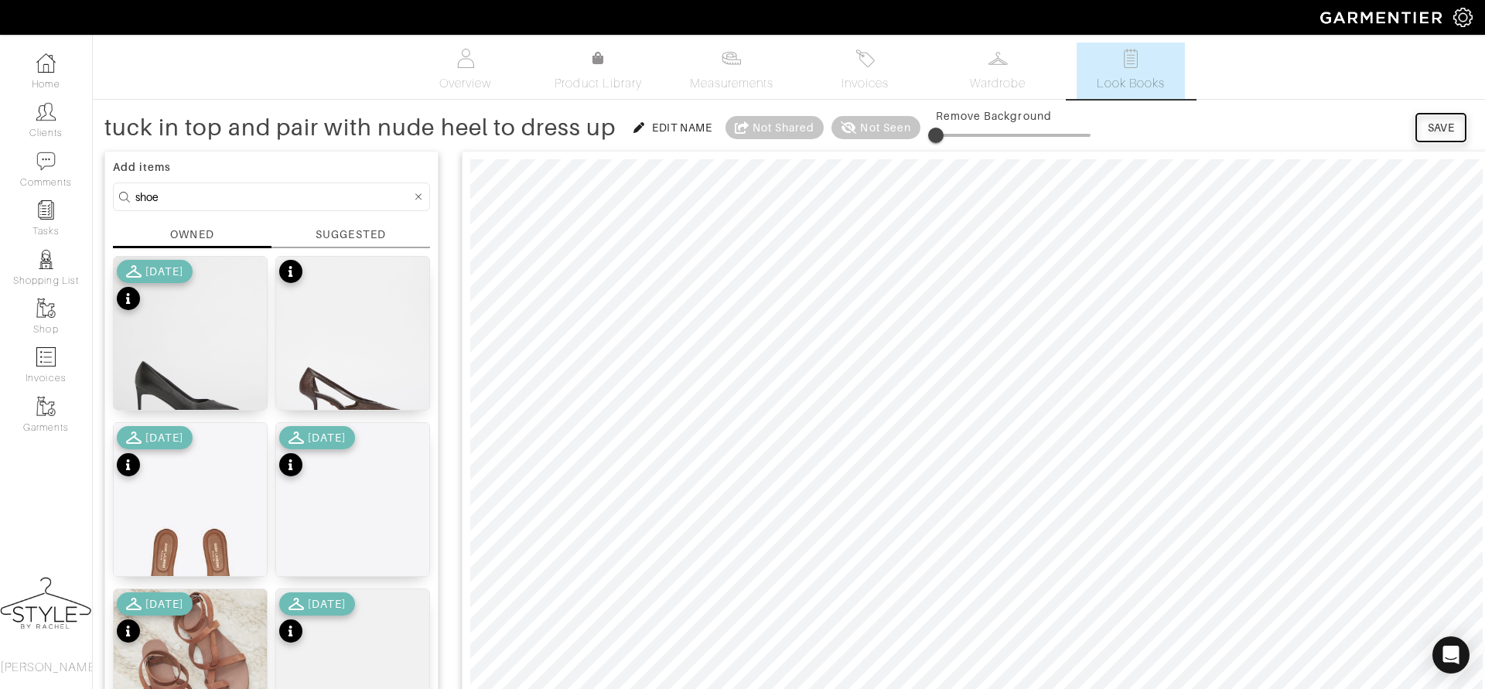
click at [1438, 122] on div "Save" at bounding box center [1441, 127] width 27 height 15
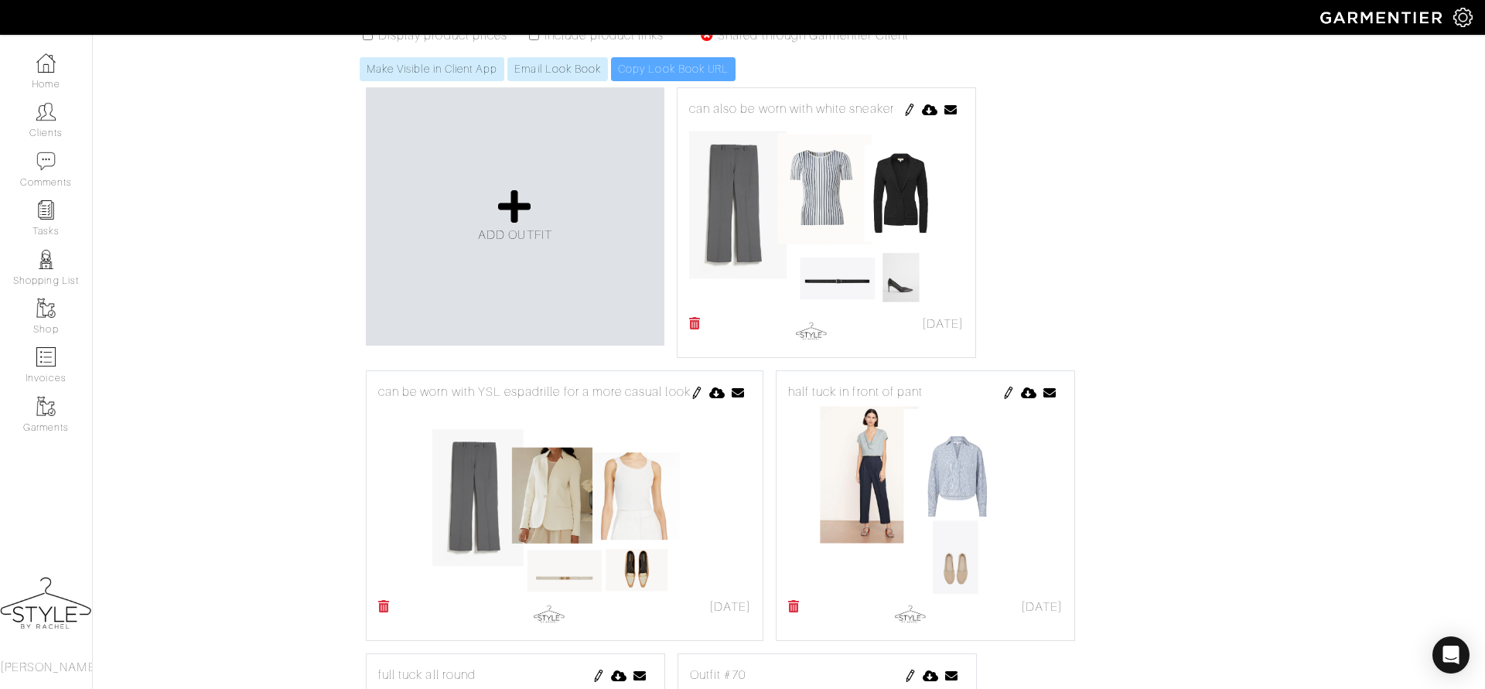
scroll to position [359, 0]
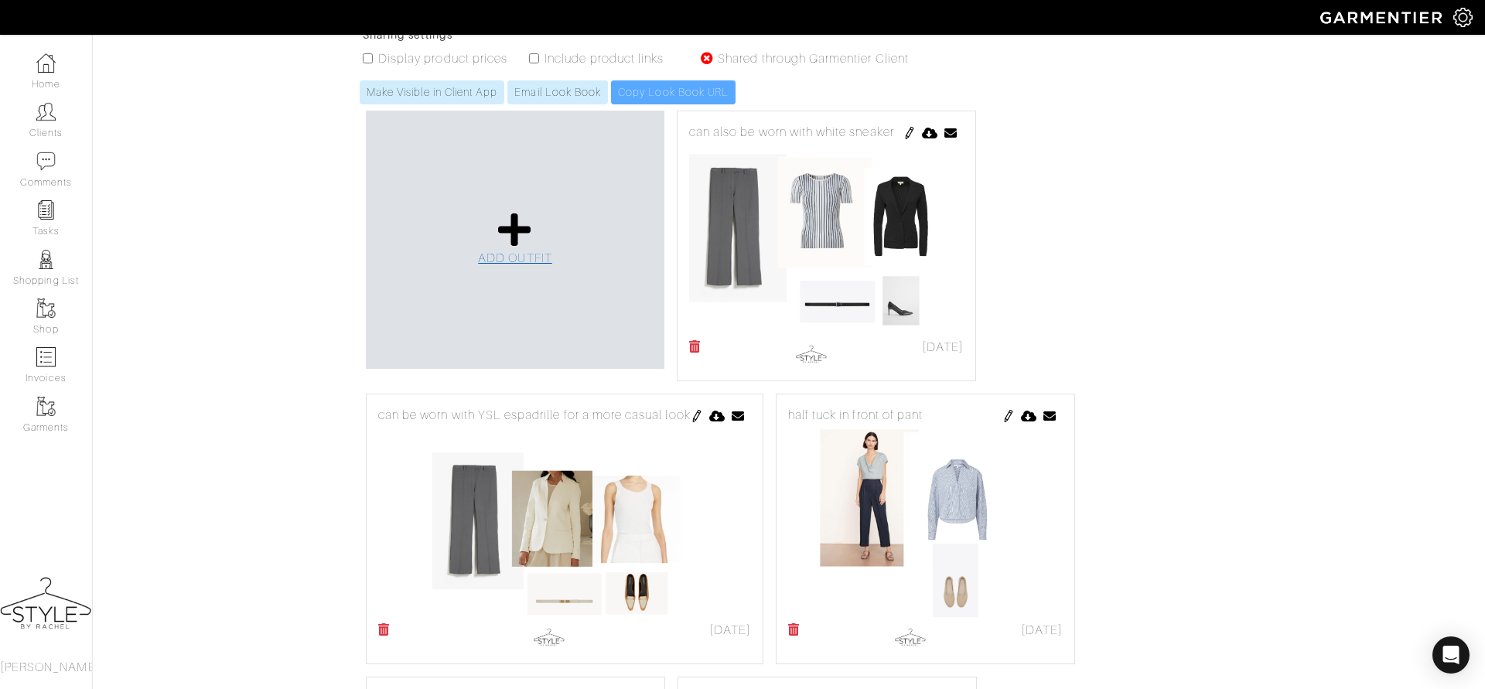
click at [502, 211] on icon at bounding box center [514, 229] width 33 height 37
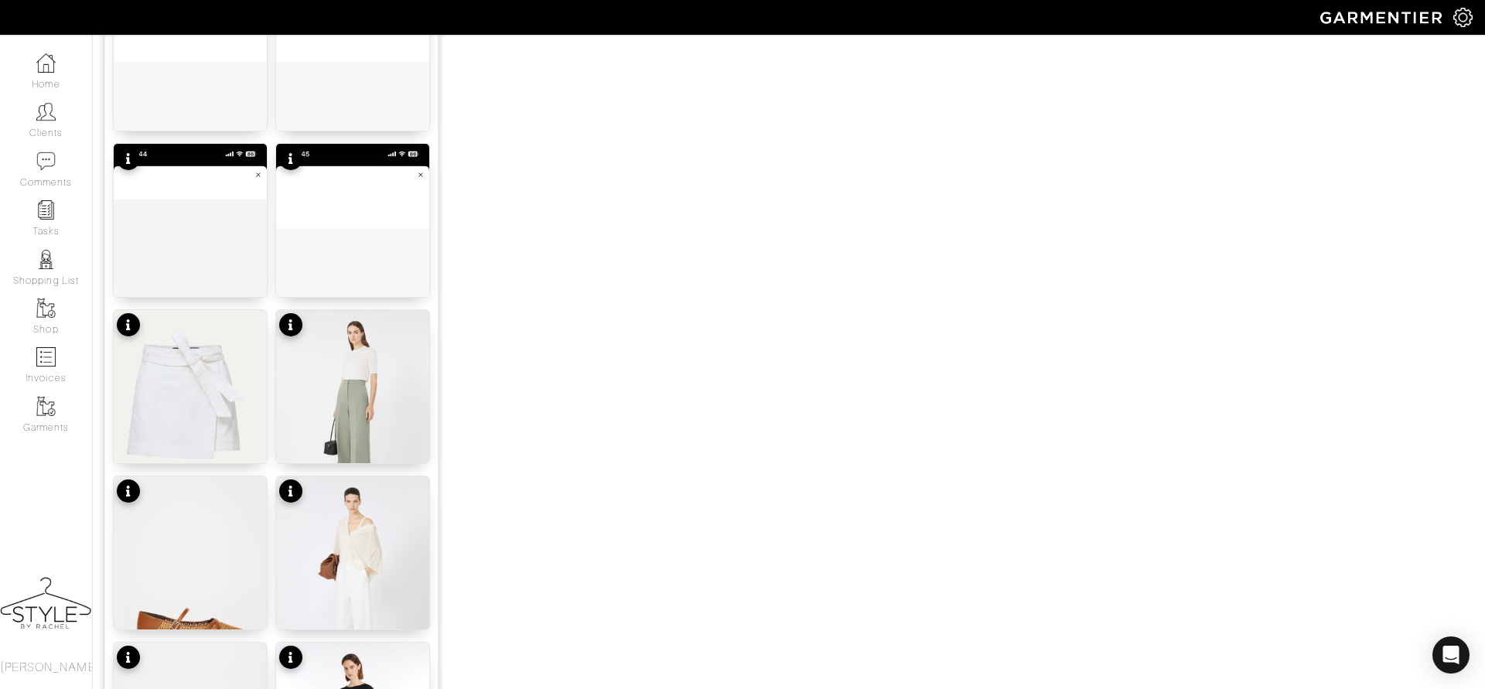
scroll to position [1443, 0]
click at [364, 516] on img at bounding box center [352, 579] width 153 height 204
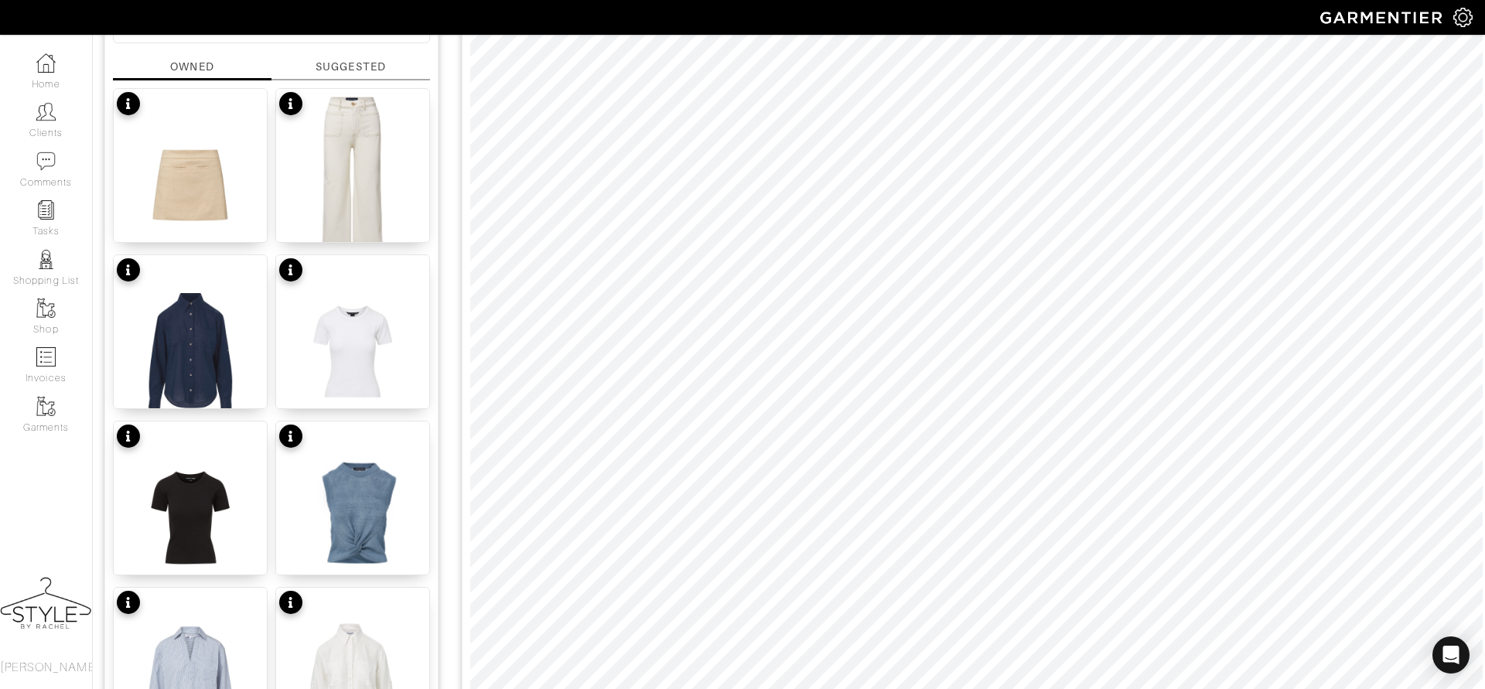
scroll to position [0, 0]
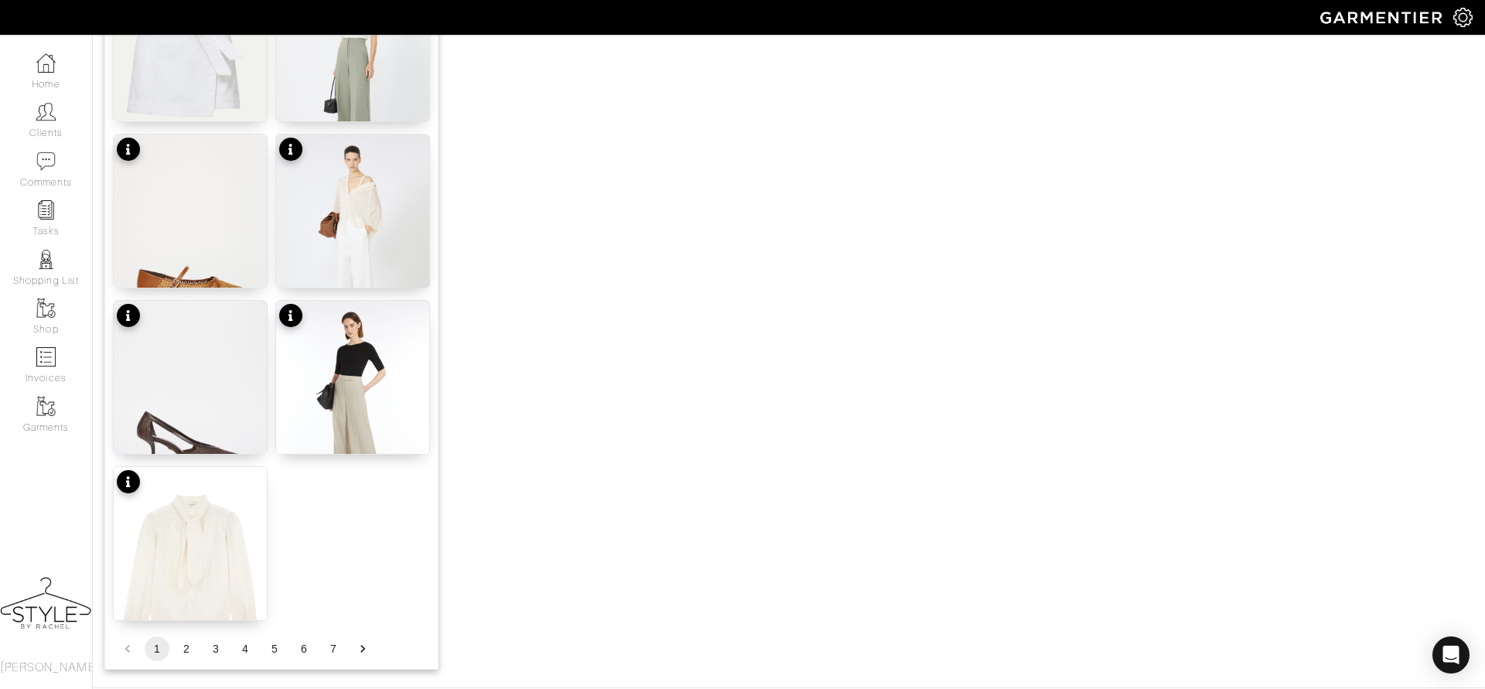
scroll to position [1839, 0]
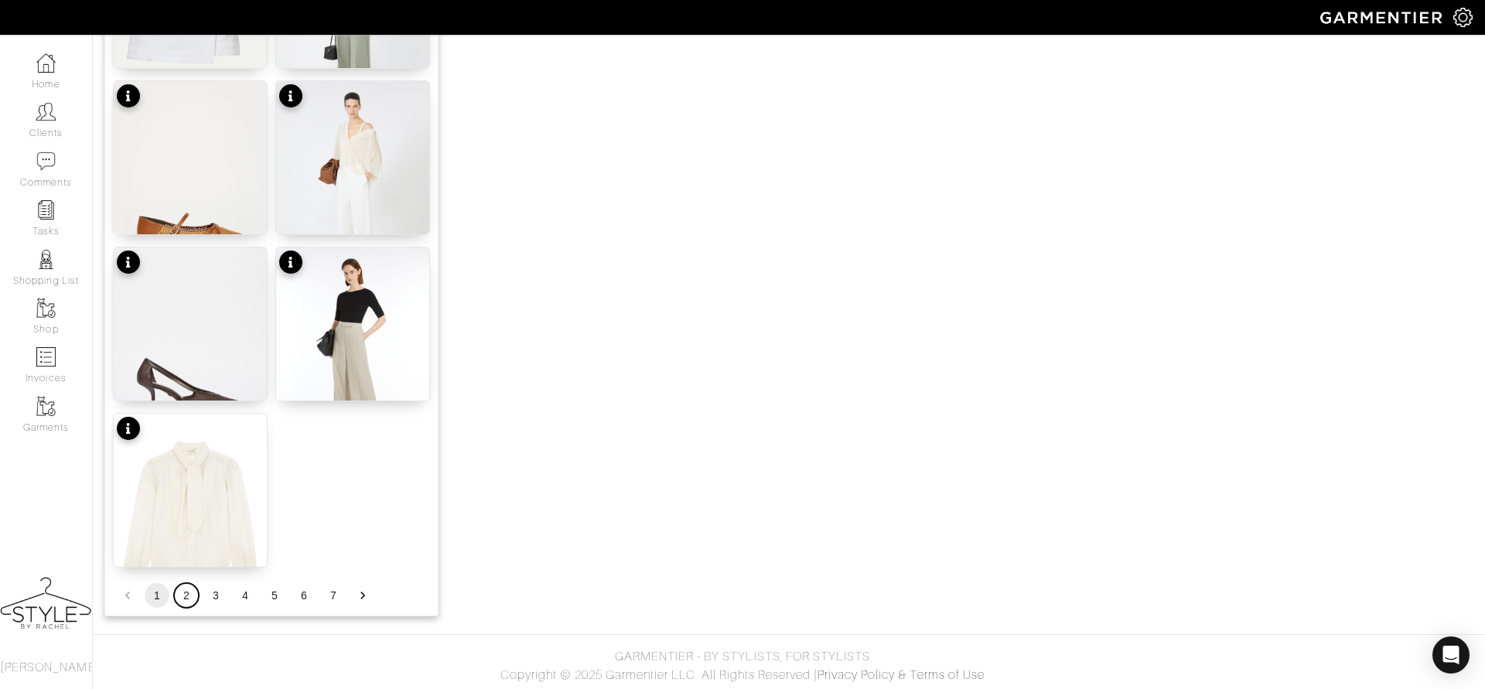
click at [180, 595] on button "2" at bounding box center [186, 595] width 25 height 25
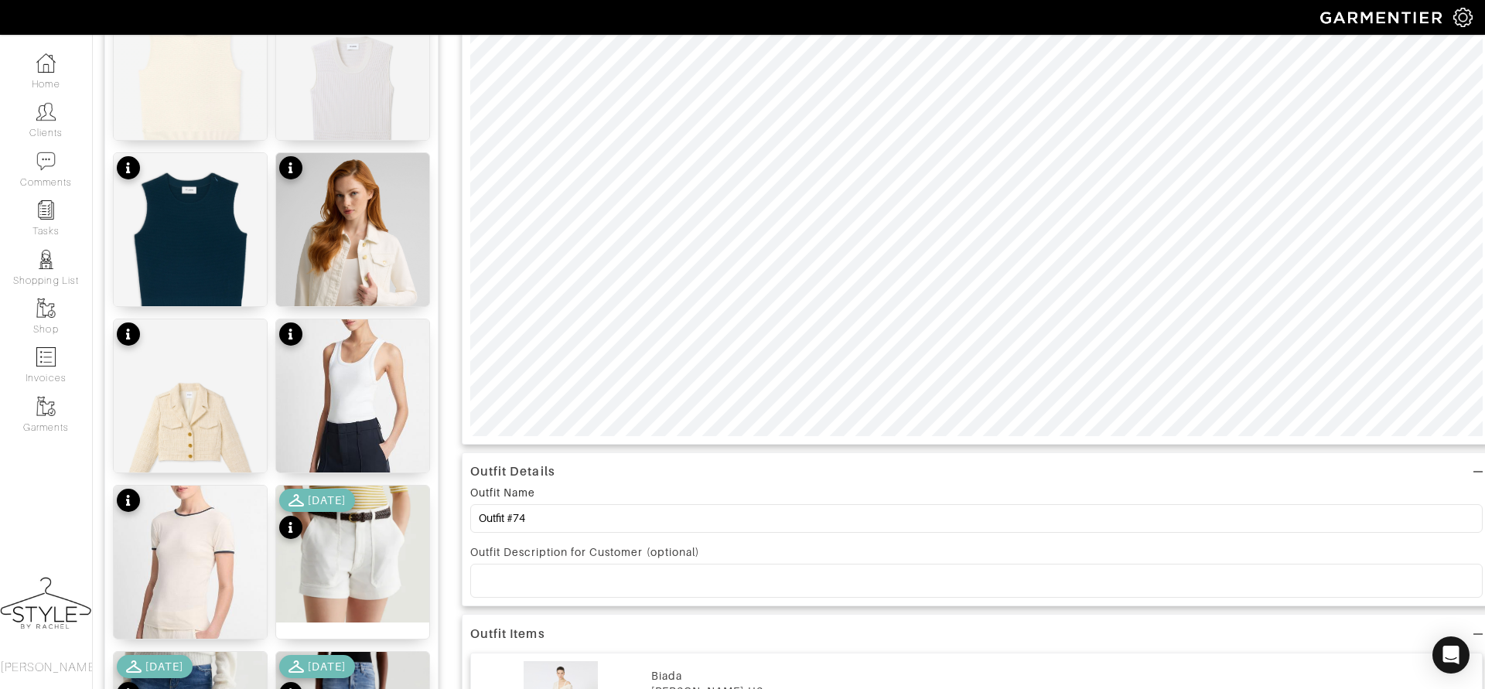
scroll to position [0, 0]
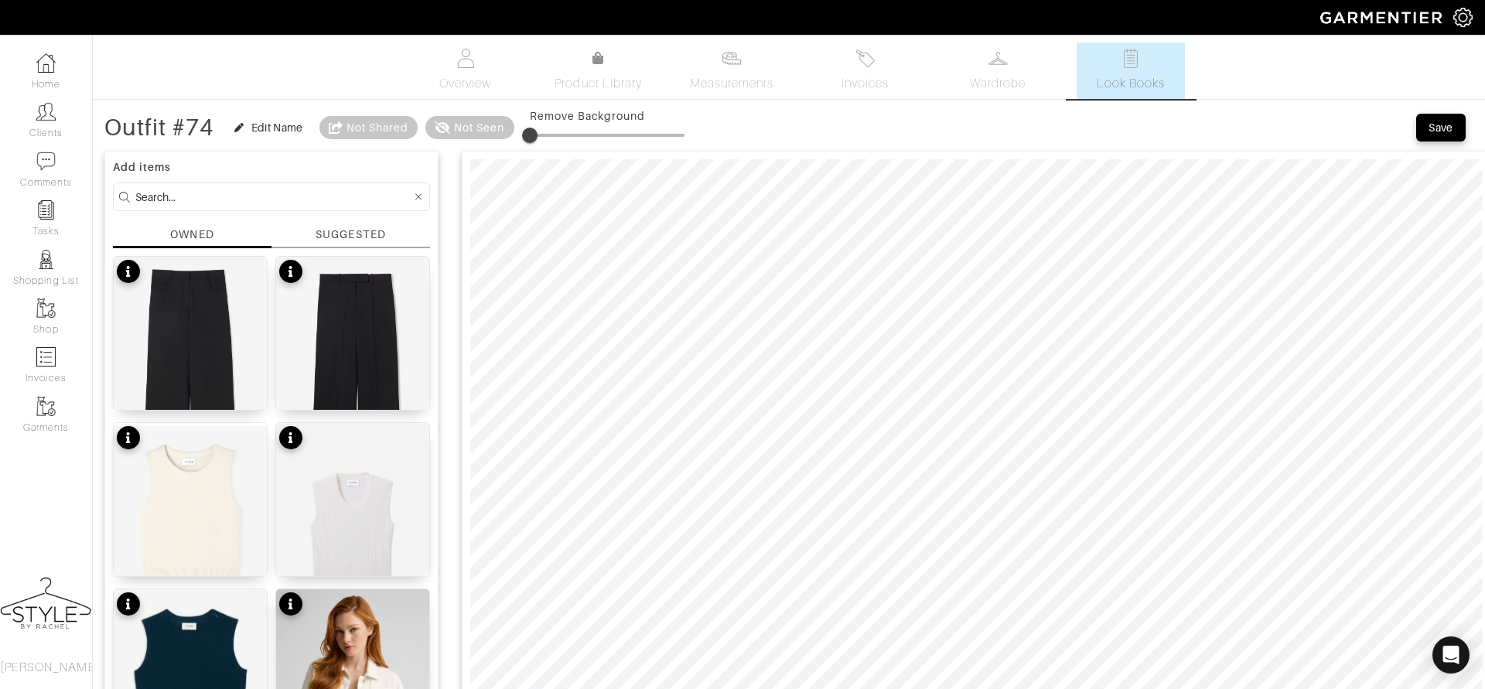
click at [261, 190] on input at bounding box center [273, 196] width 276 height 19
type input "b"
type input "[PERSON_NAME]"
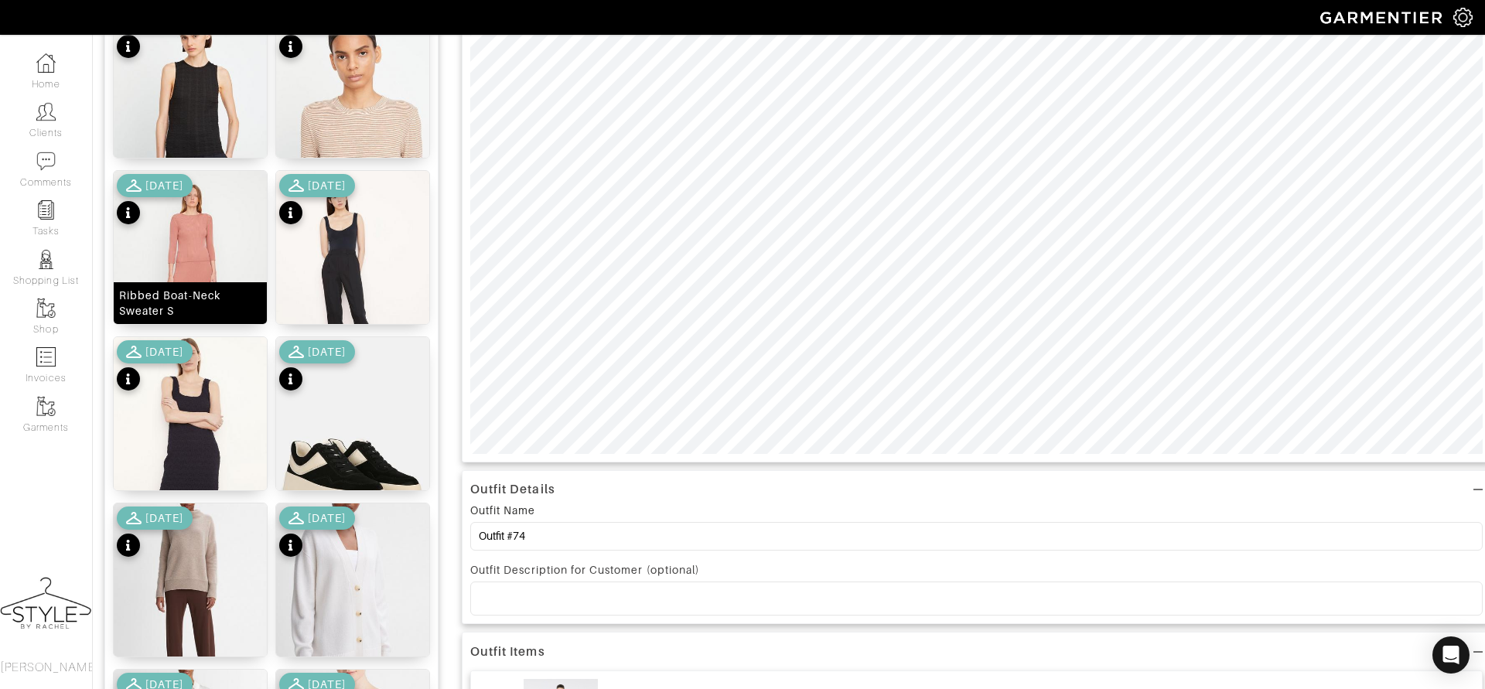
click at [216, 241] on img at bounding box center [190, 277] width 153 height 213
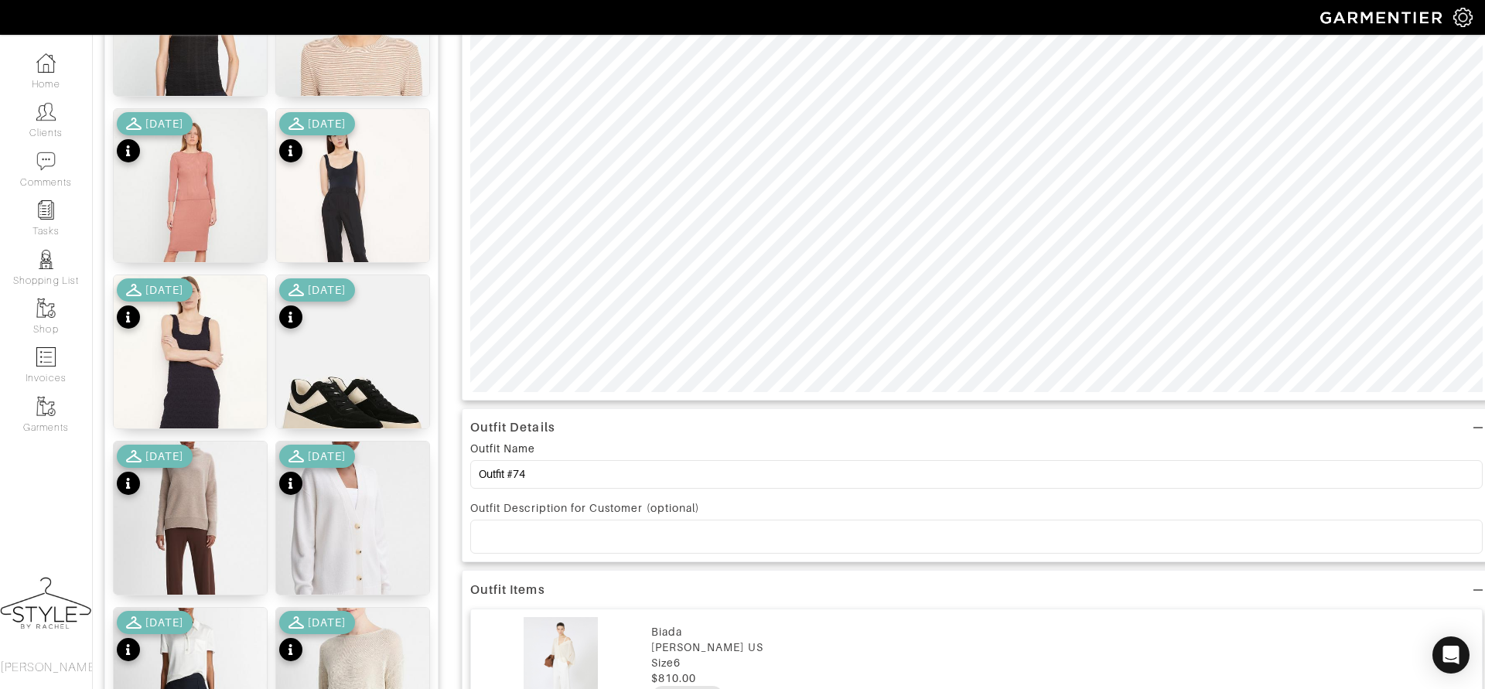
scroll to position [504, 0]
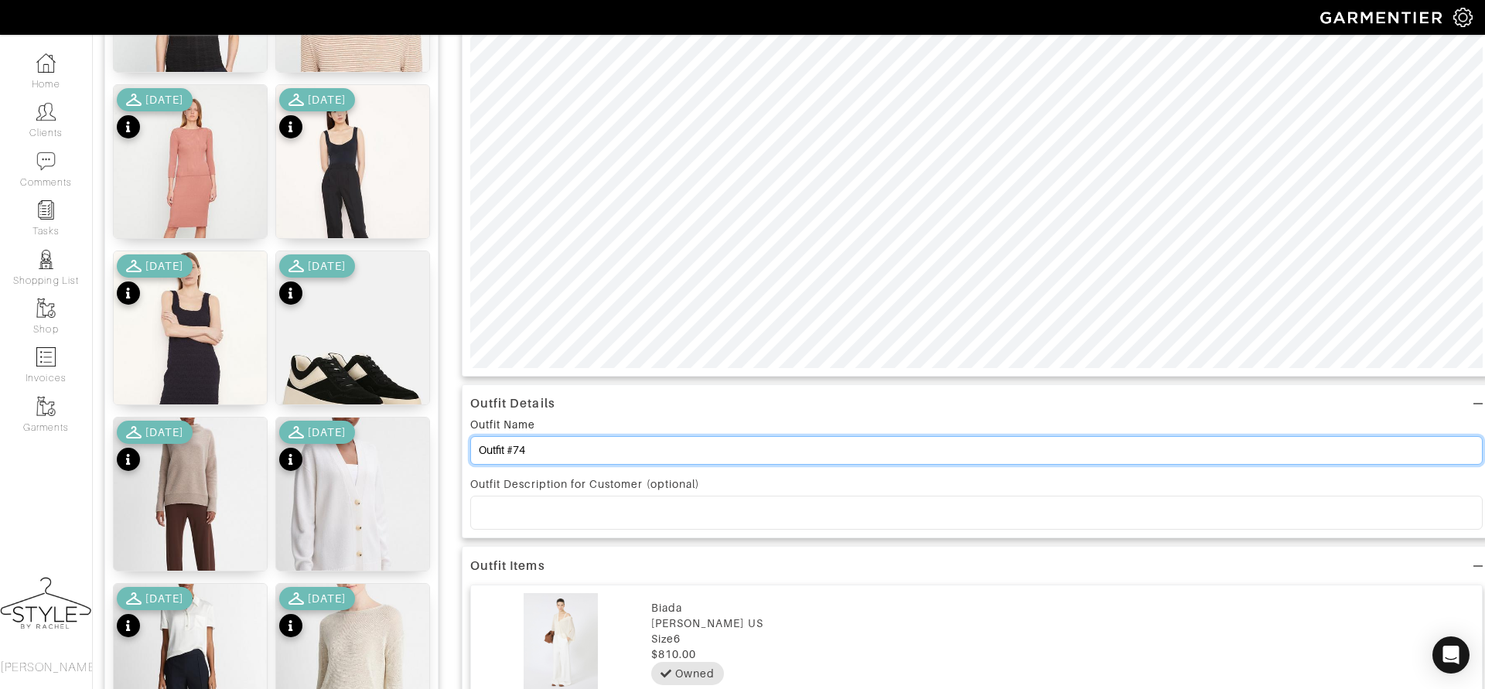
drag, startPoint x: 556, startPoint y: 458, endPoint x: 442, endPoint y: 436, distance: 115.7
click at [442, 436] on div "Add items [PERSON_NAME] OWNED SUGGESTED Nouveau Magnolia Belted Shirt Dress XS …" at bounding box center [788, 462] width 1369 height 1647
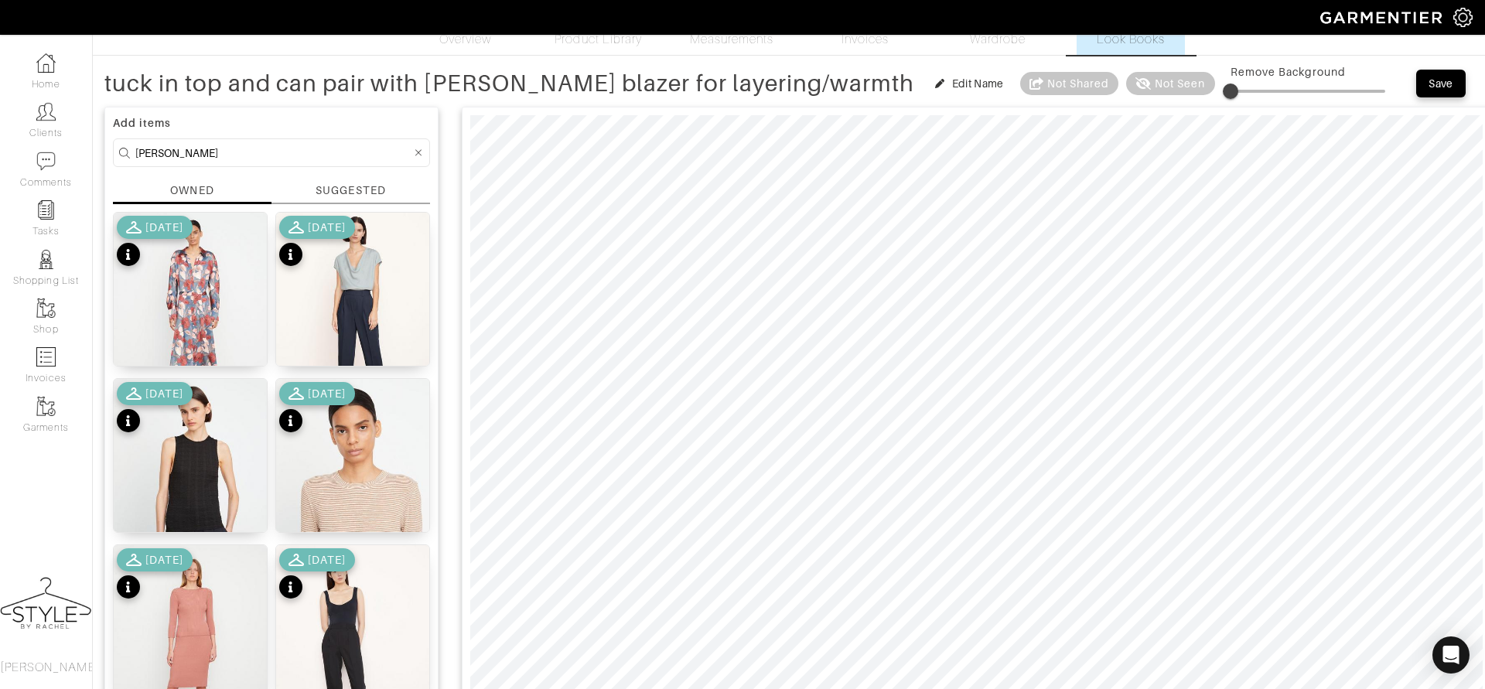
scroll to position [0, 0]
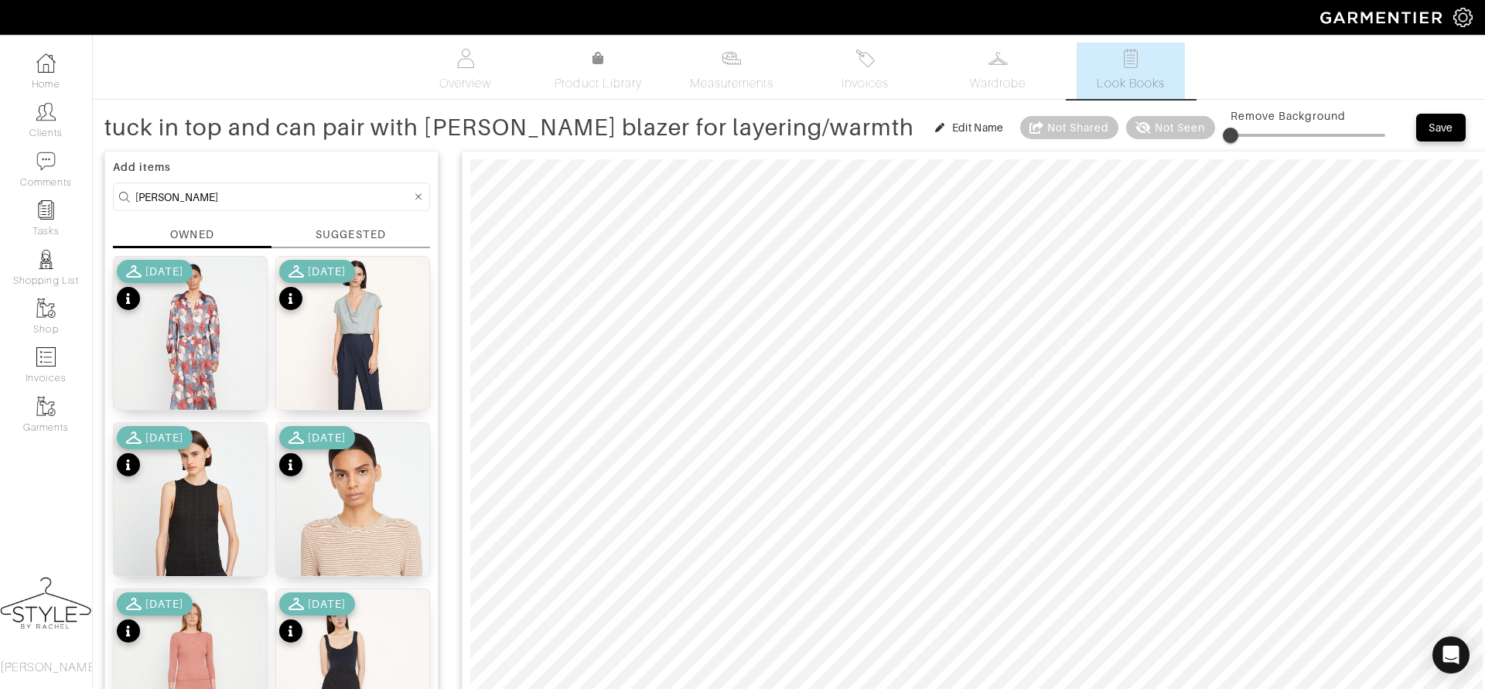
type input "tuck in top and can pair with [PERSON_NAME] blazer for layering/warmth"
click at [418, 196] on icon at bounding box center [418, 196] width 7 height 7
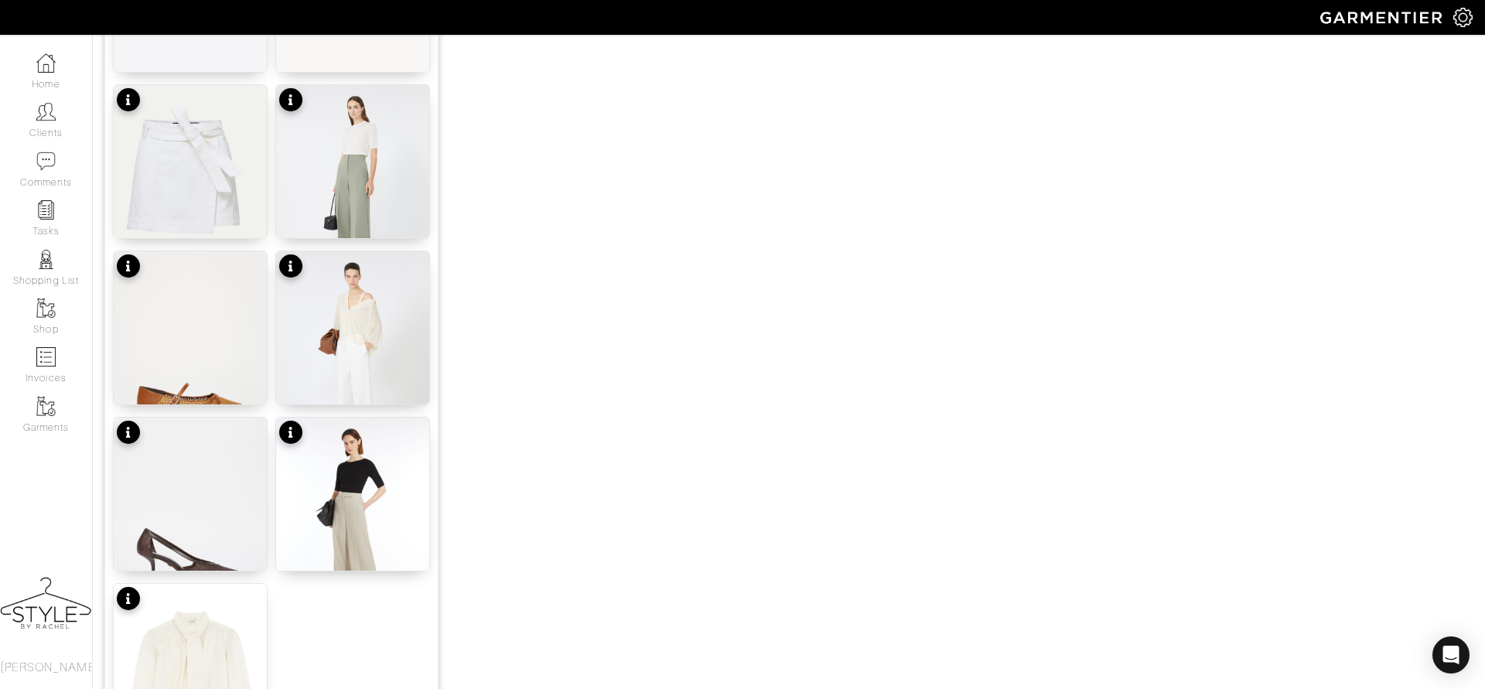
scroll to position [1839, 0]
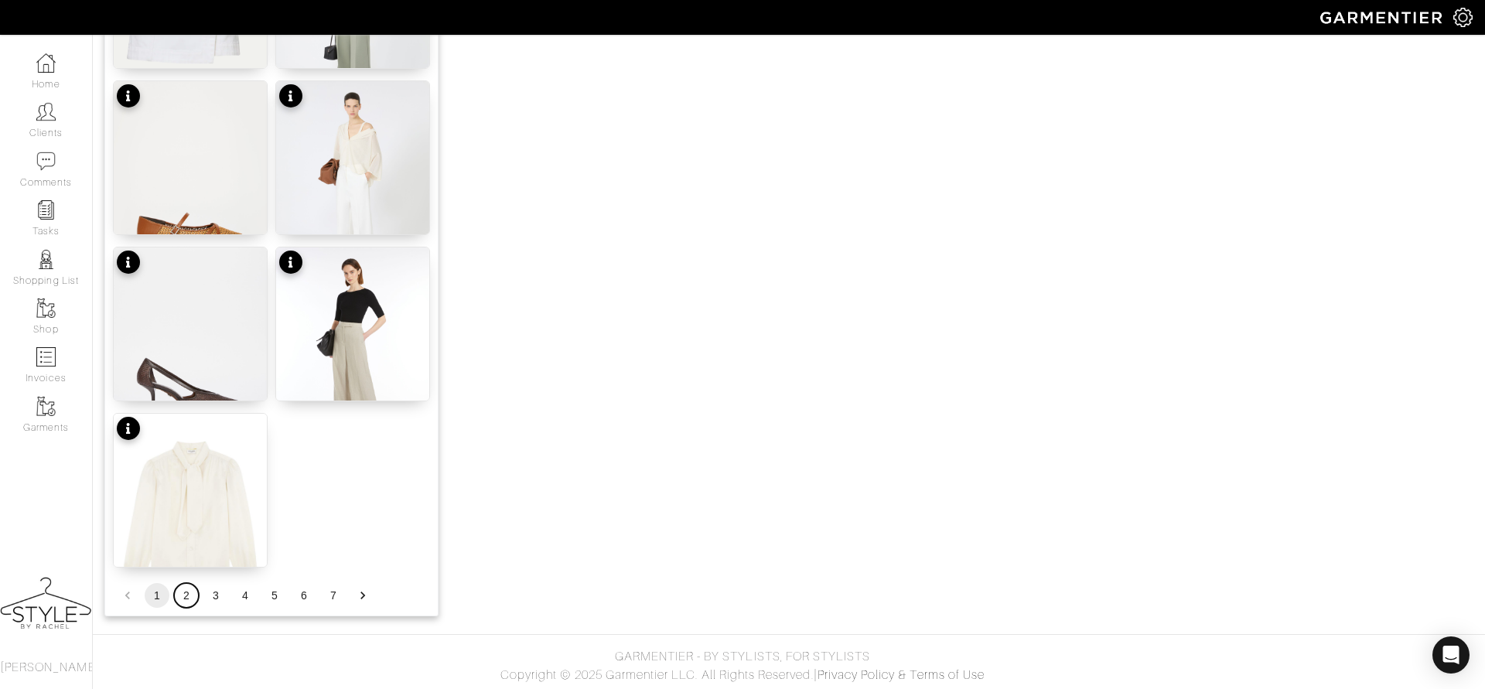
click at [185, 598] on button "2" at bounding box center [186, 595] width 25 height 25
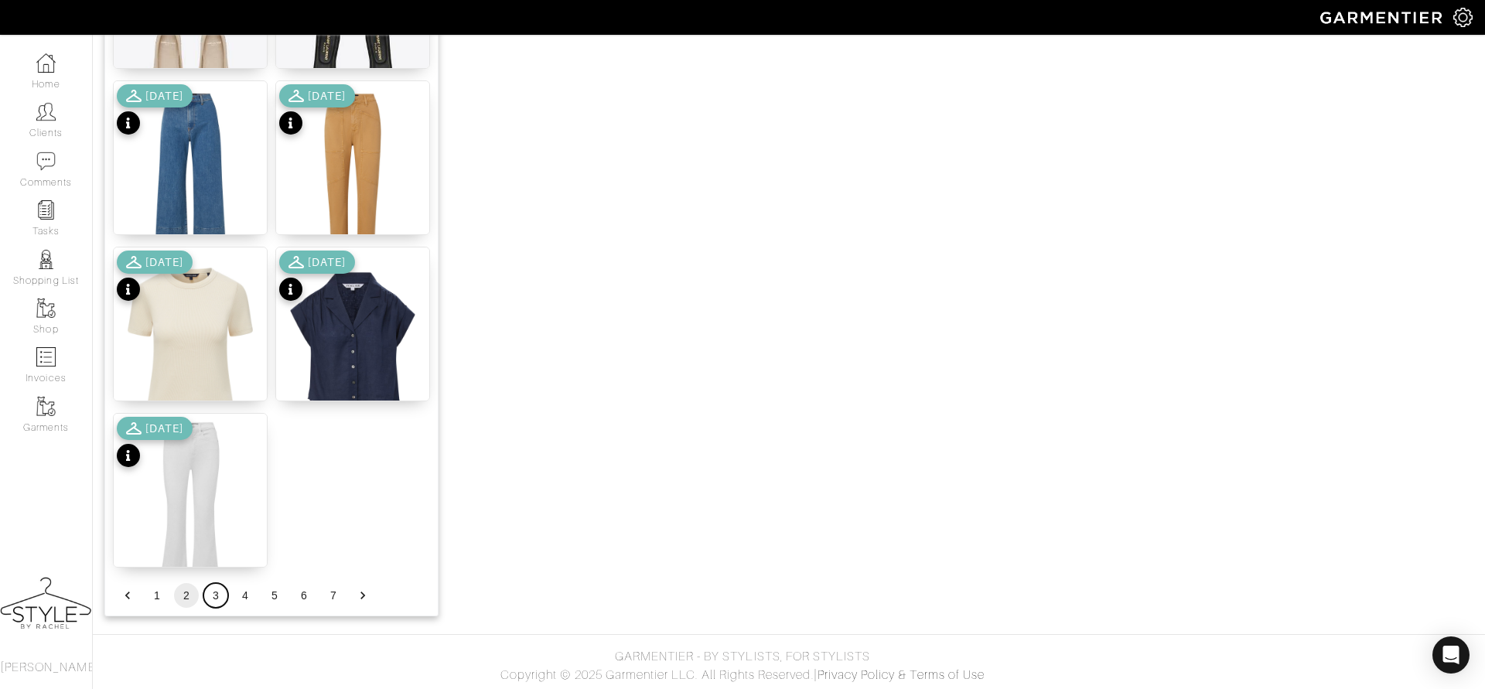
click at [210, 598] on button "3" at bounding box center [215, 595] width 25 height 25
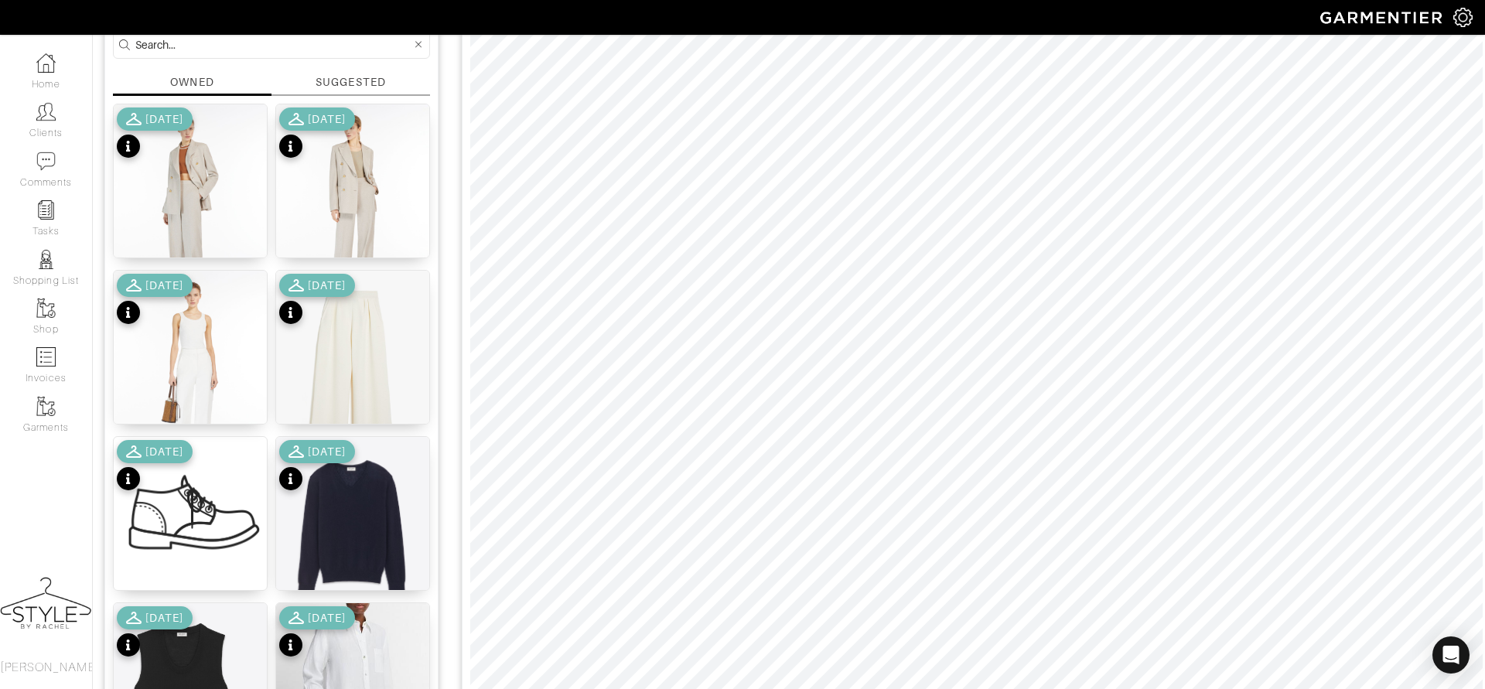
scroll to position [138, 0]
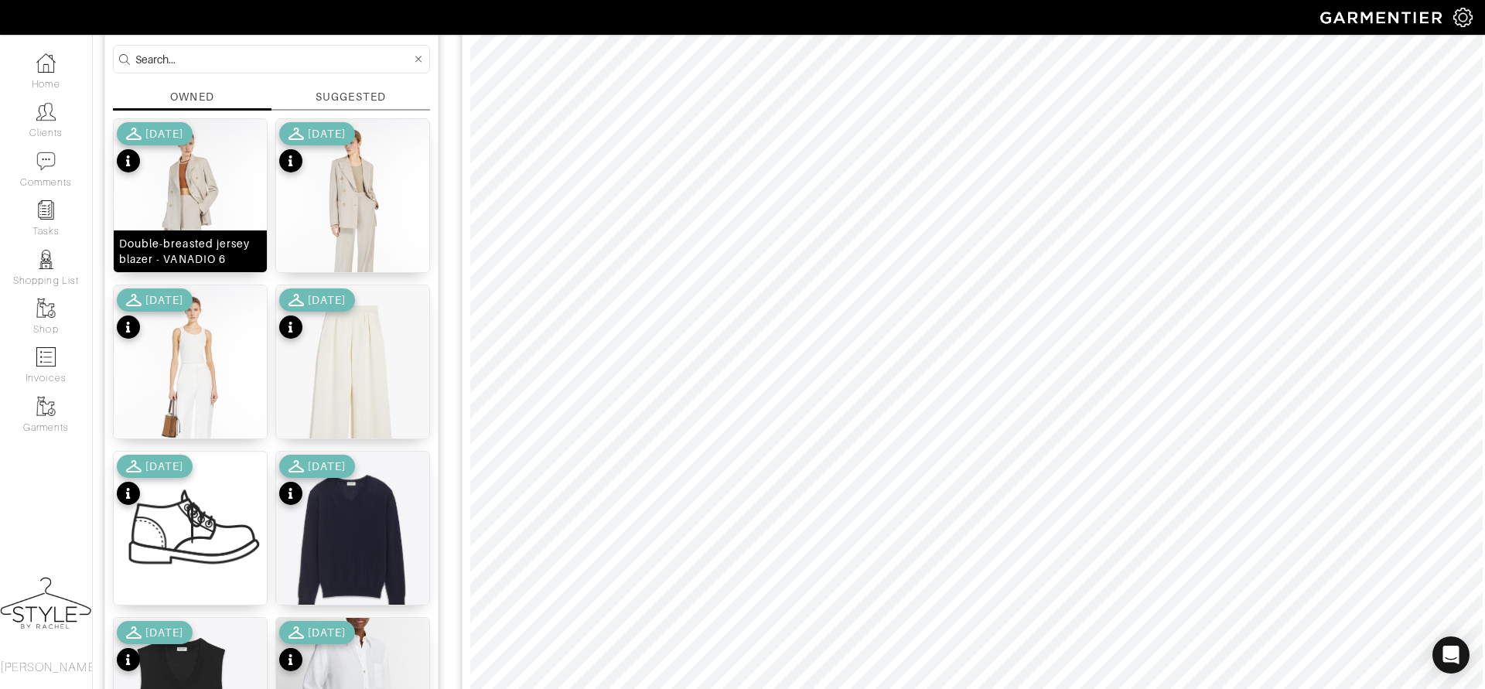
click at [214, 206] on img at bounding box center [190, 221] width 153 height 204
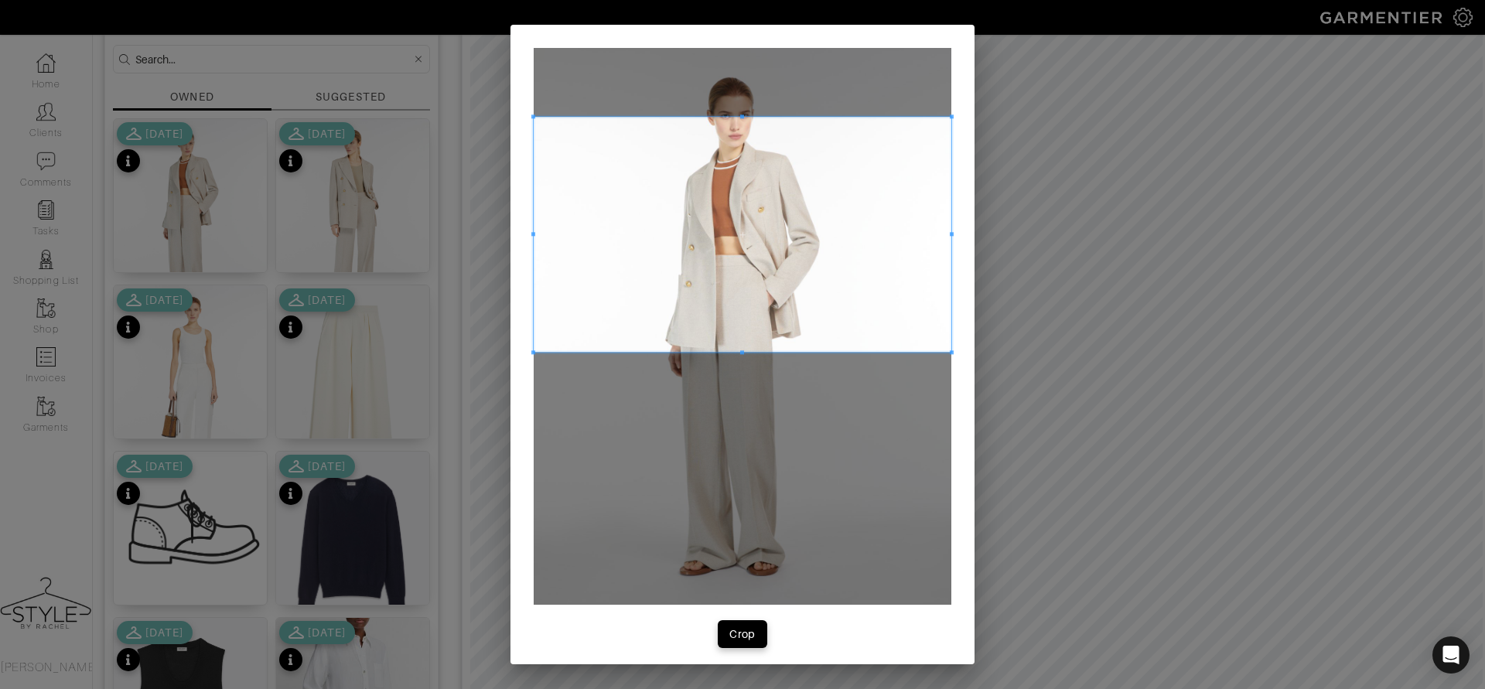
click at [685, 216] on span at bounding box center [743, 234] width 418 height 235
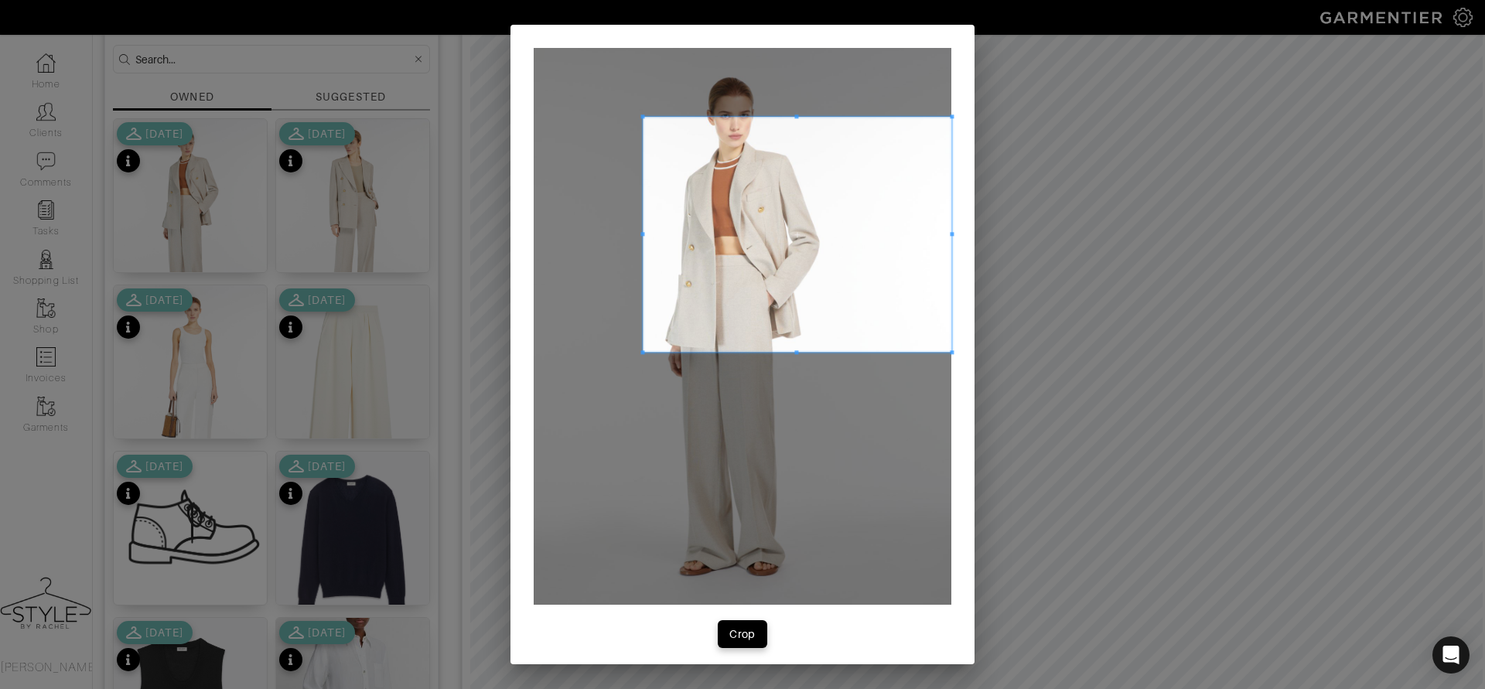
click at [643, 237] on div at bounding box center [797, 234] width 309 height 235
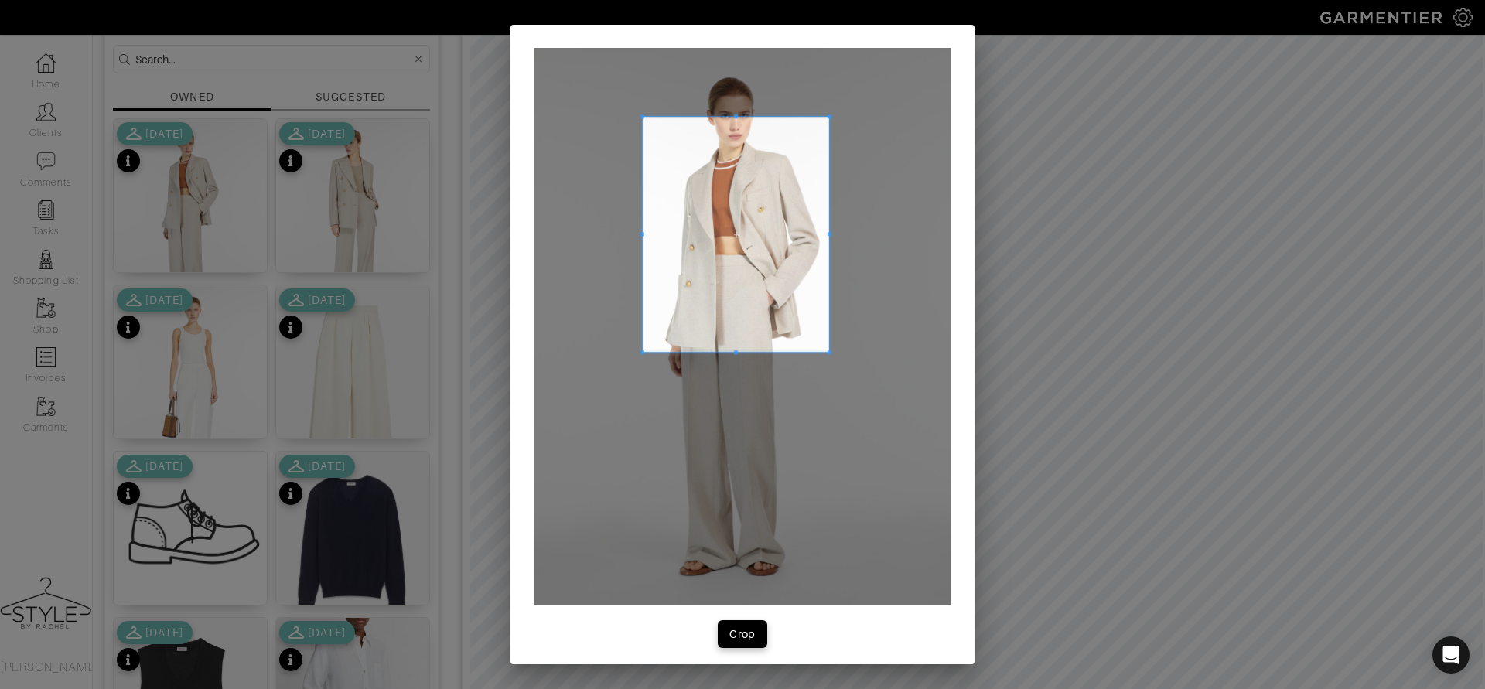
click at [821, 246] on div at bounding box center [736, 234] width 186 height 235
click at [741, 640] on div "Crop" at bounding box center [742, 634] width 26 height 15
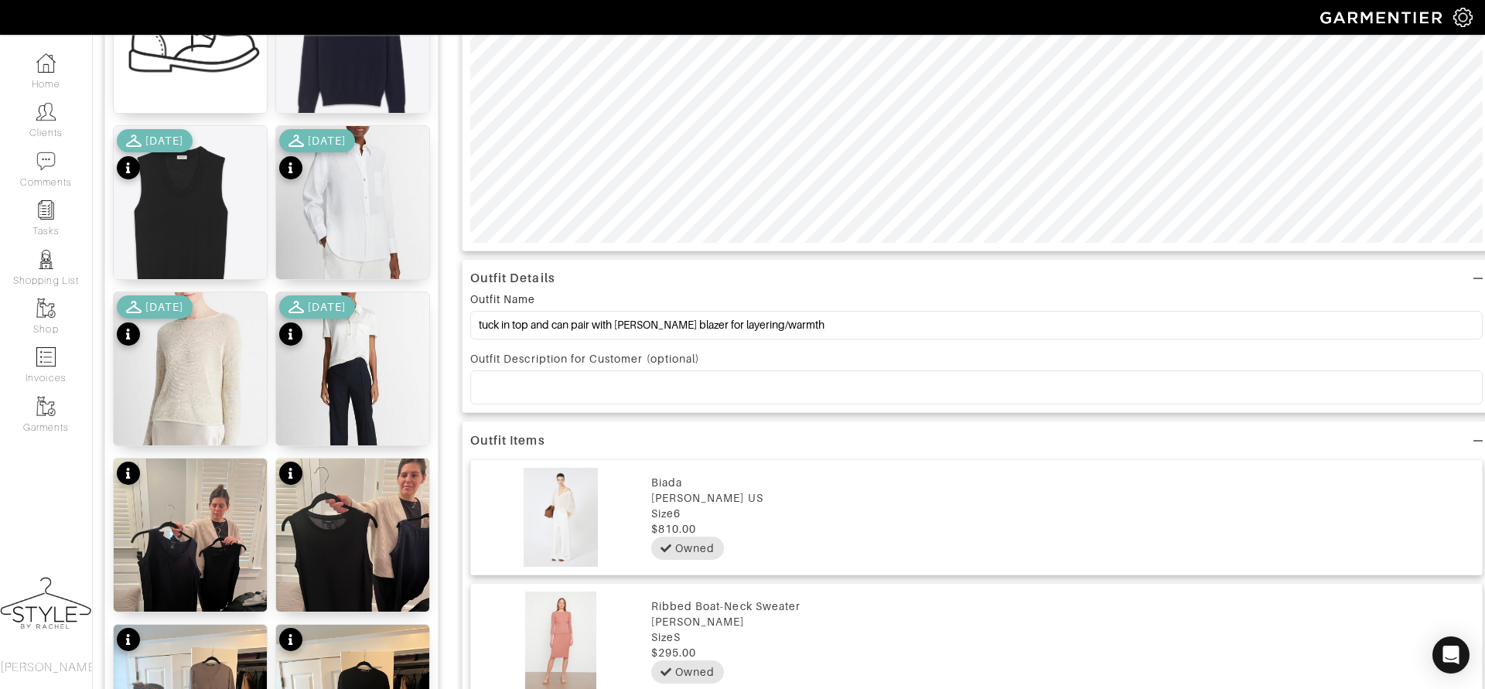
scroll to position [670, 0]
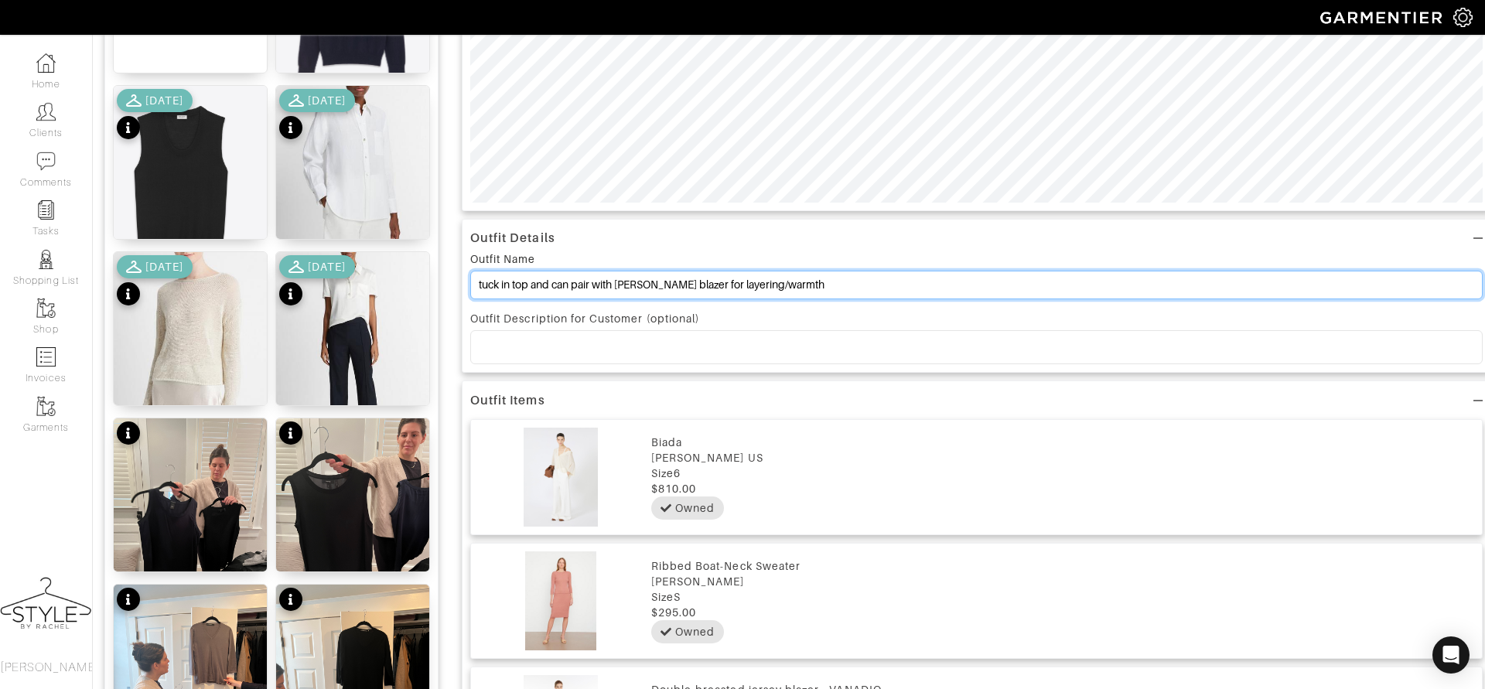
click at [830, 291] on input "tuck in top and can pair with max mara blazer for layering/warmth" at bounding box center [976, 285] width 1013 height 29
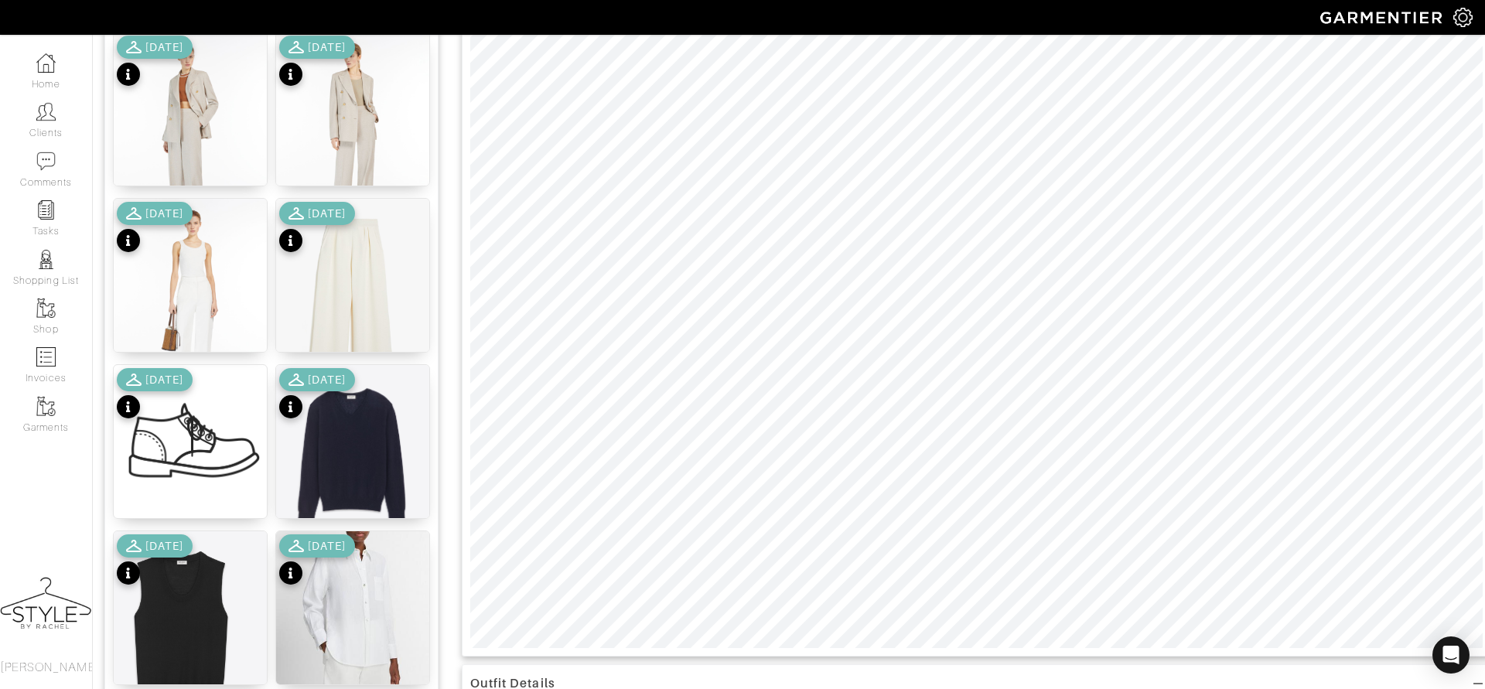
scroll to position [0, 0]
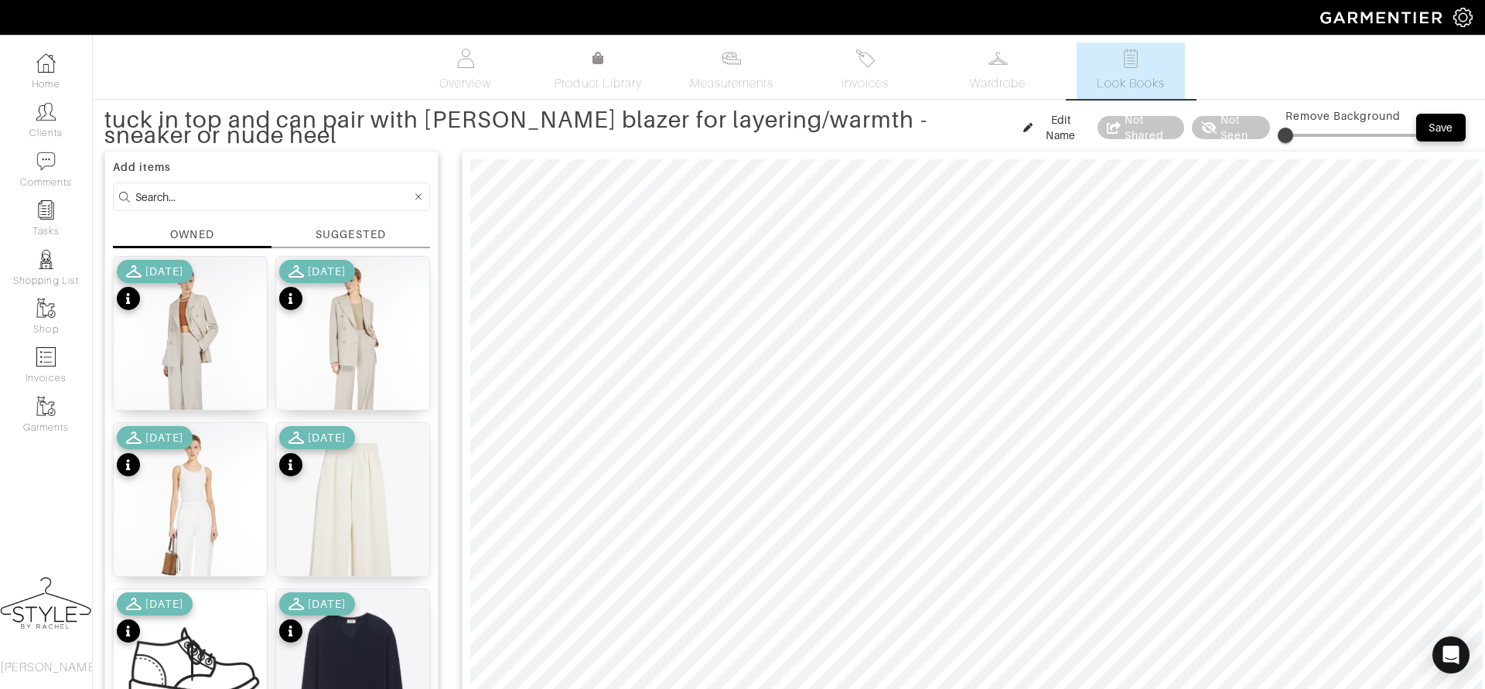
type input "tuck in top and can pair with [PERSON_NAME] blazer for layering/warmth - sneake…"
click at [1453, 124] on div "Save" at bounding box center [1441, 127] width 25 height 15
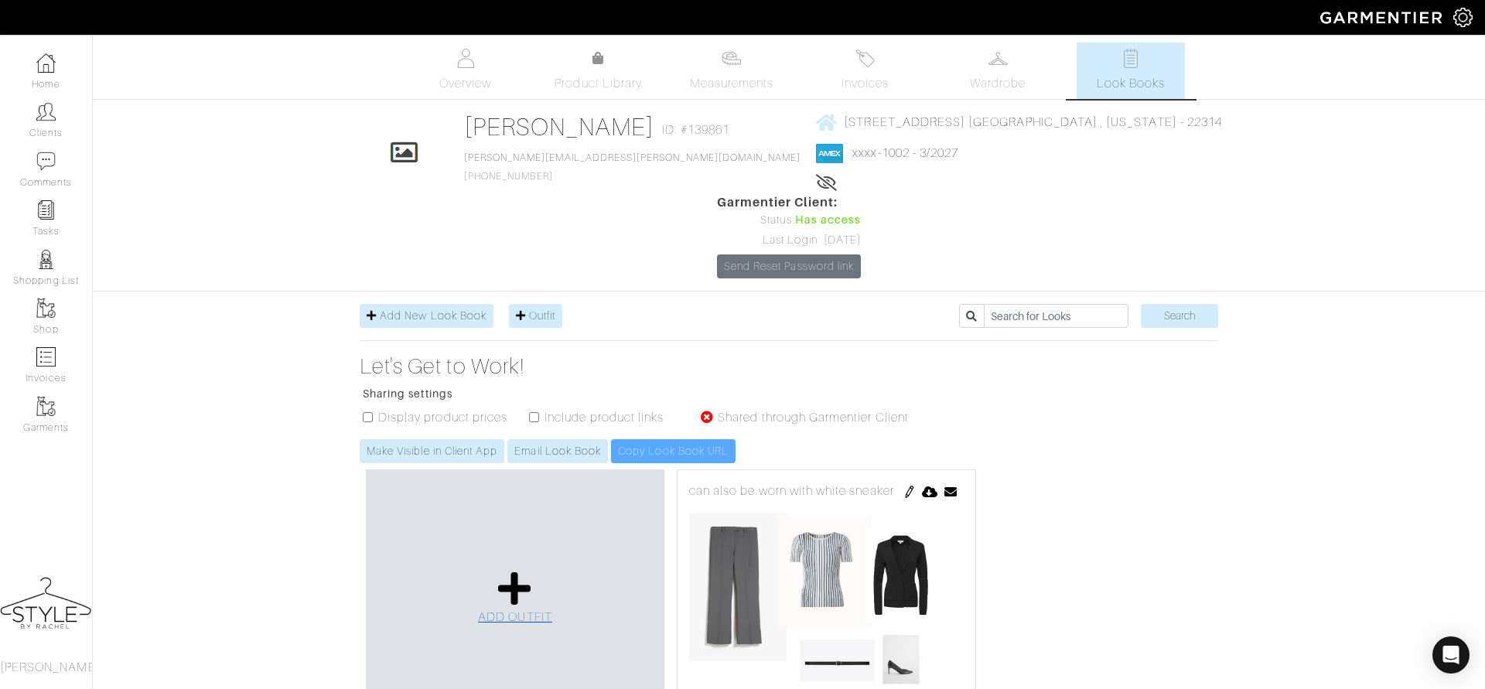
click at [500, 570] on icon at bounding box center [514, 588] width 33 height 37
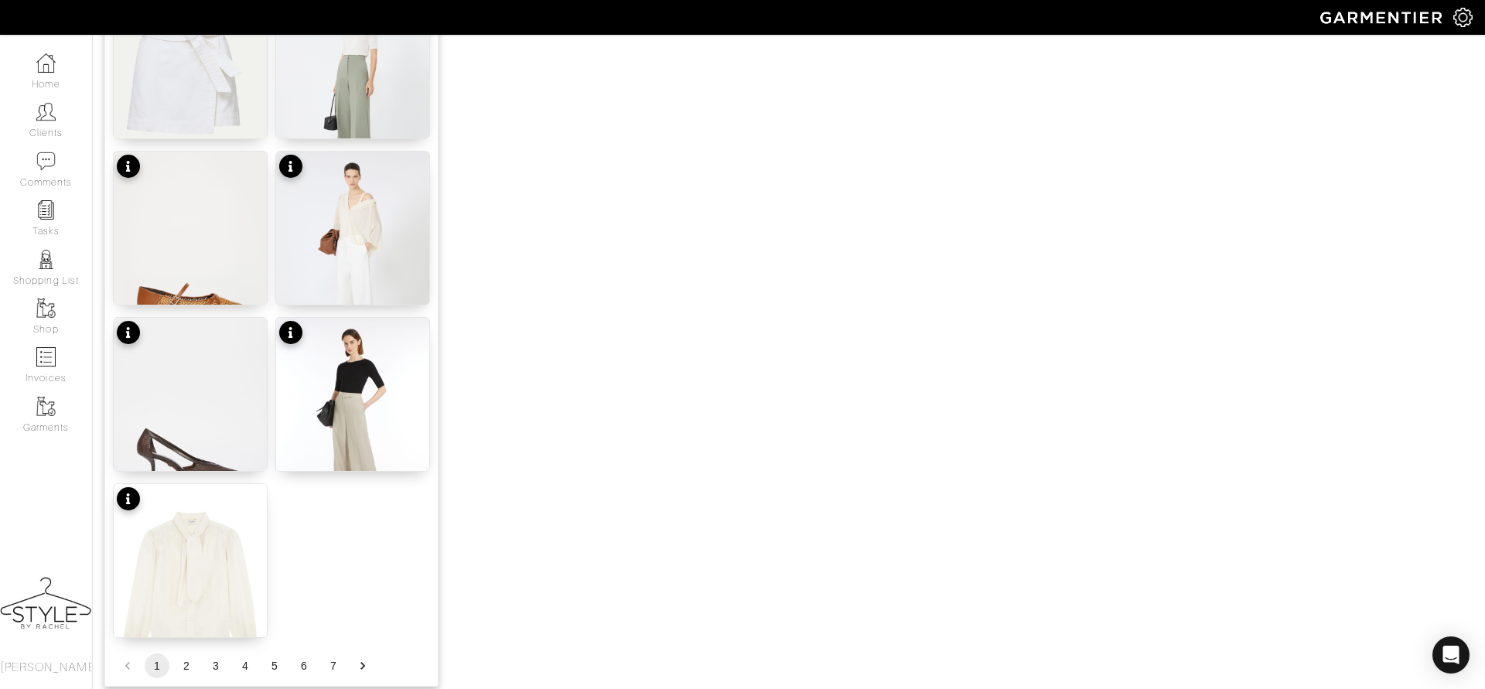
scroll to position [1839, 0]
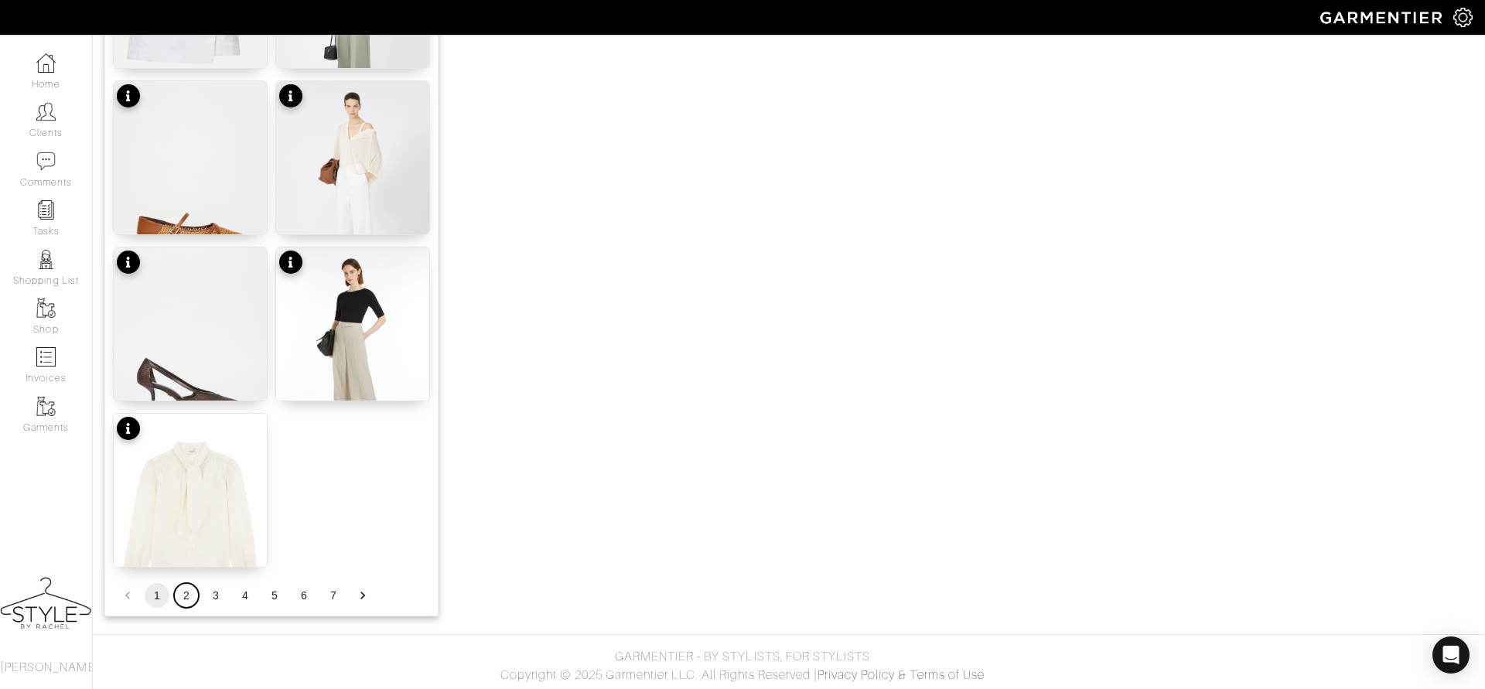
click at [183, 592] on button "2" at bounding box center [186, 595] width 25 height 25
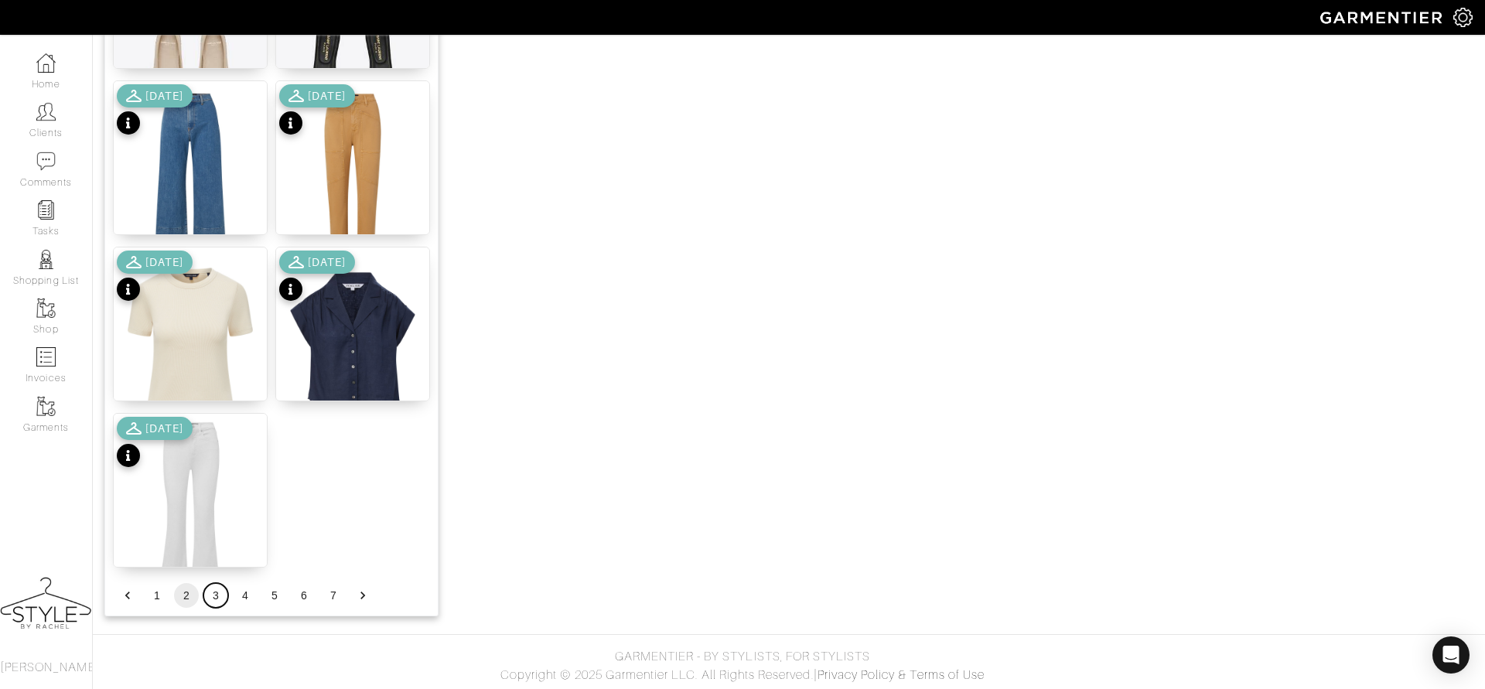
click at [207, 585] on button "3" at bounding box center [215, 595] width 25 height 25
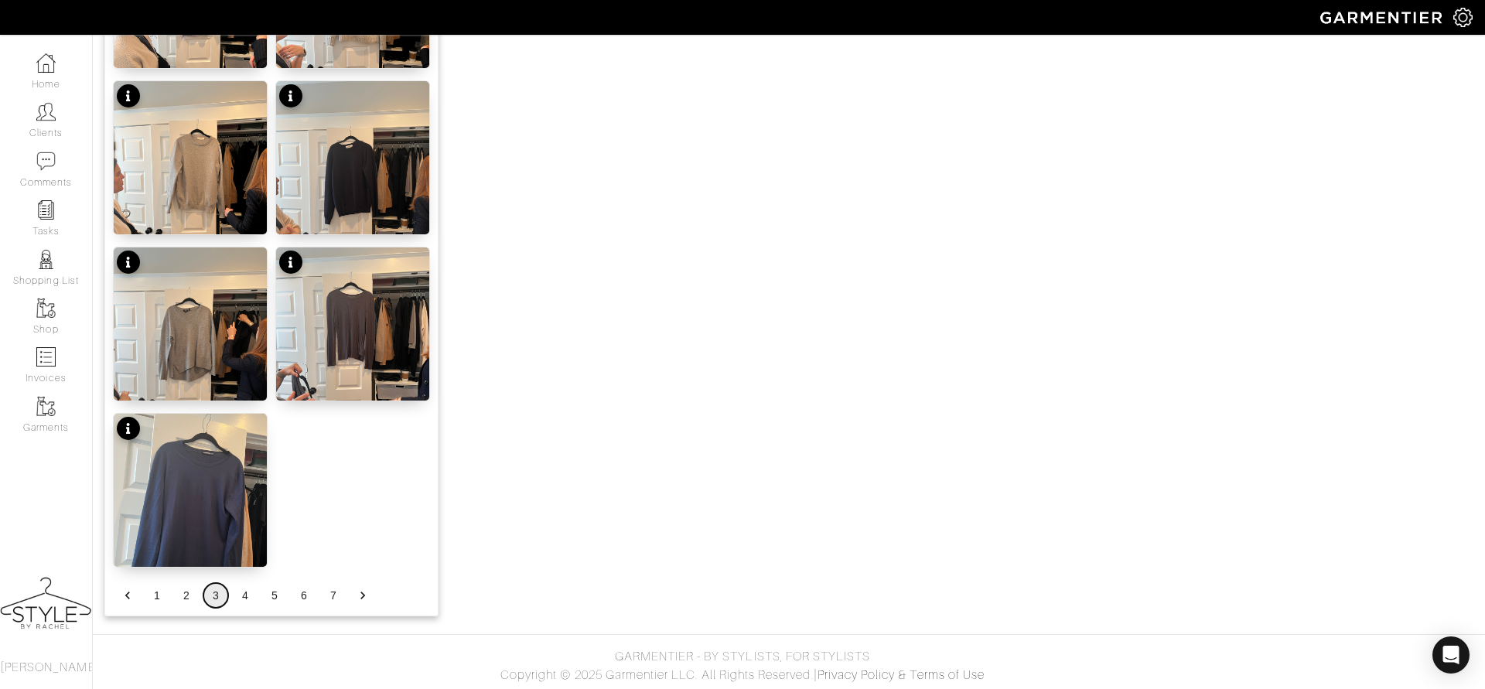
scroll to position [0, 0]
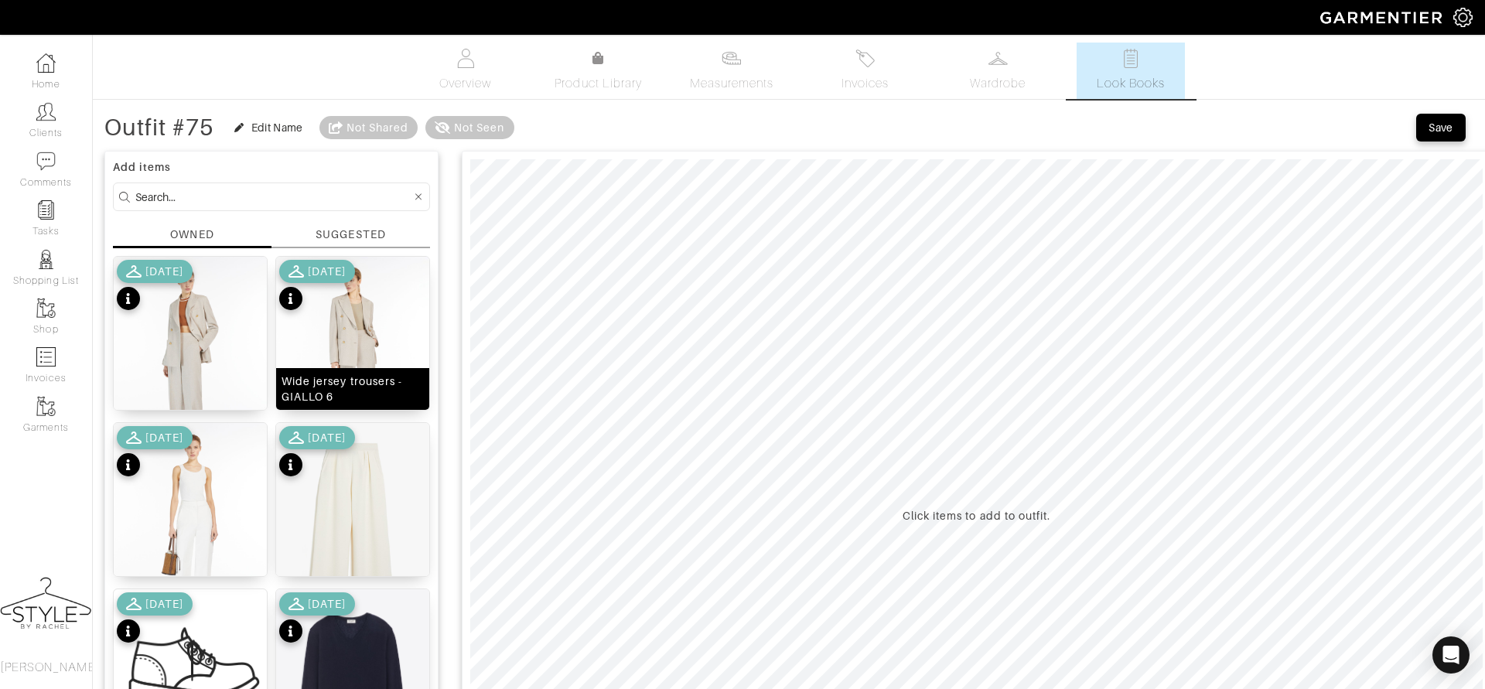
click at [342, 324] on img at bounding box center [352, 359] width 153 height 204
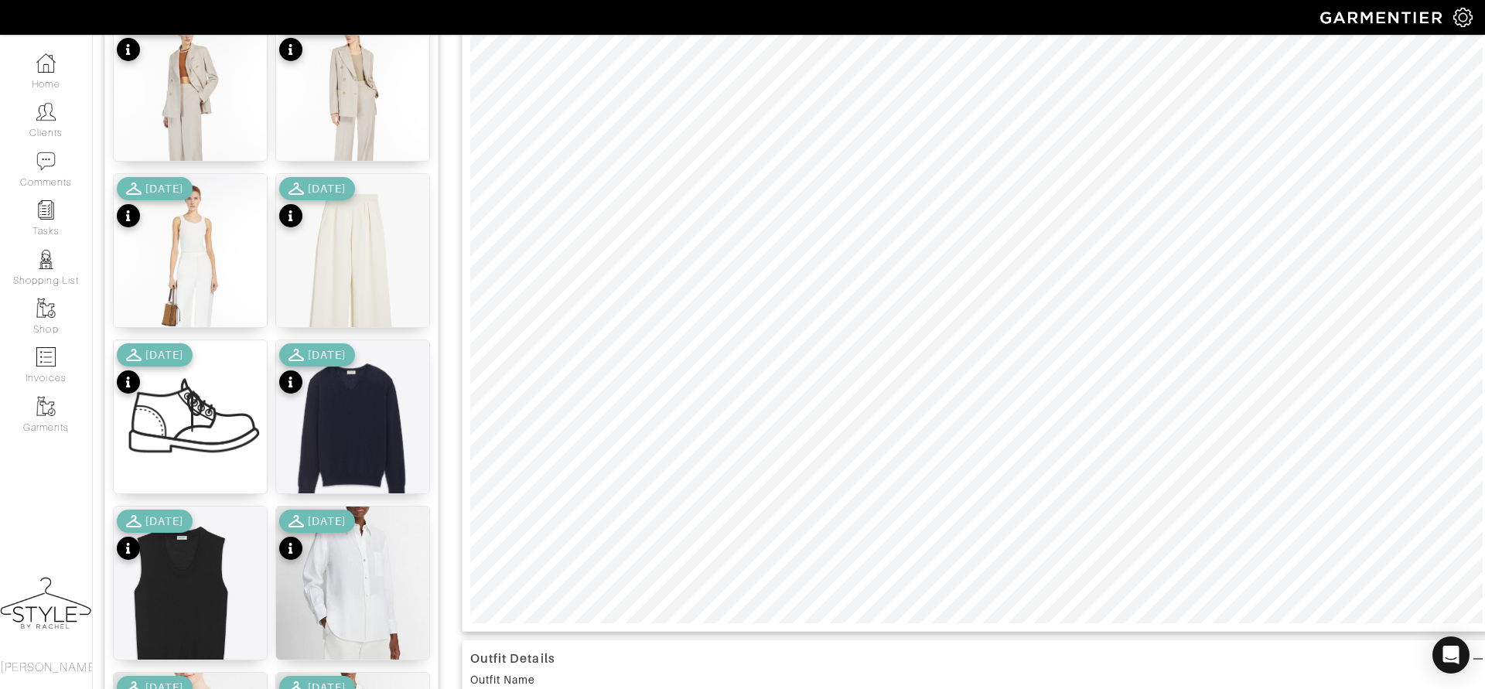
scroll to position [248, 0]
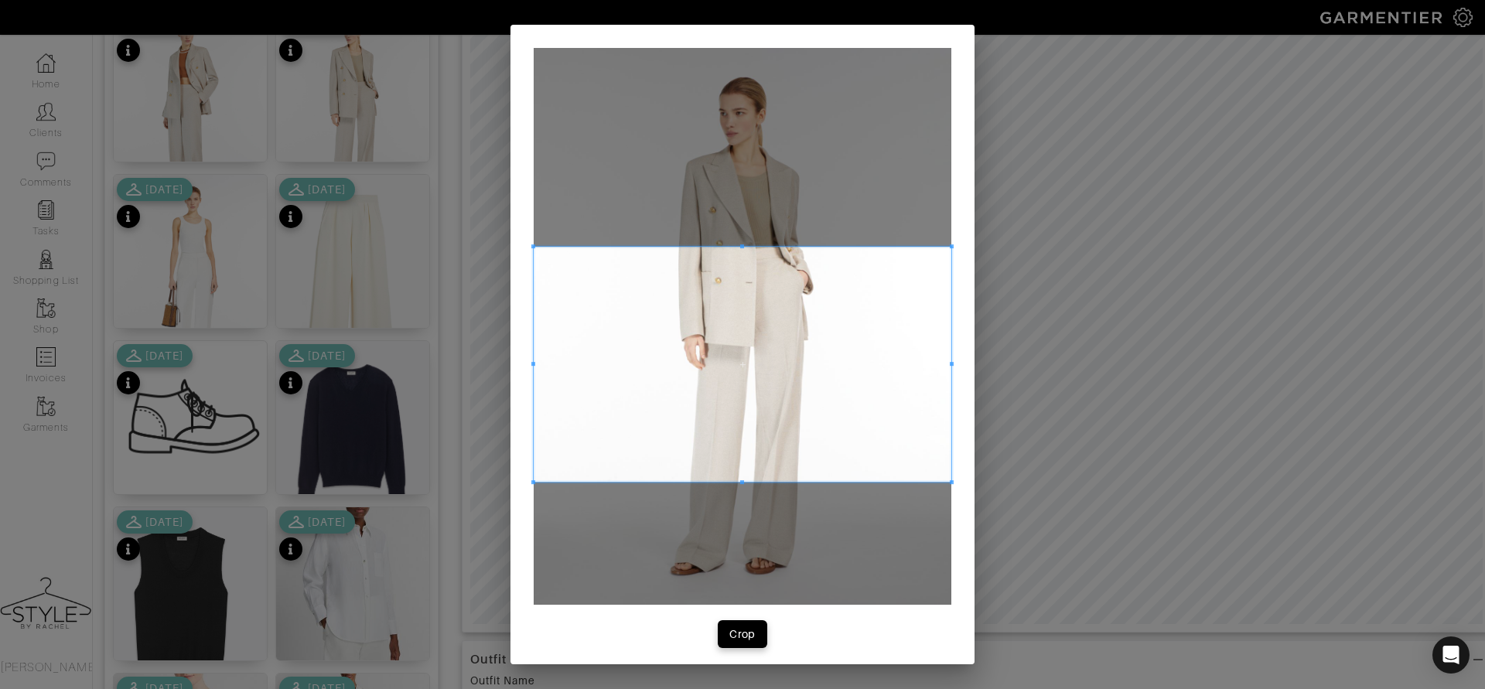
click at [814, 322] on span at bounding box center [743, 364] width 418 height 235
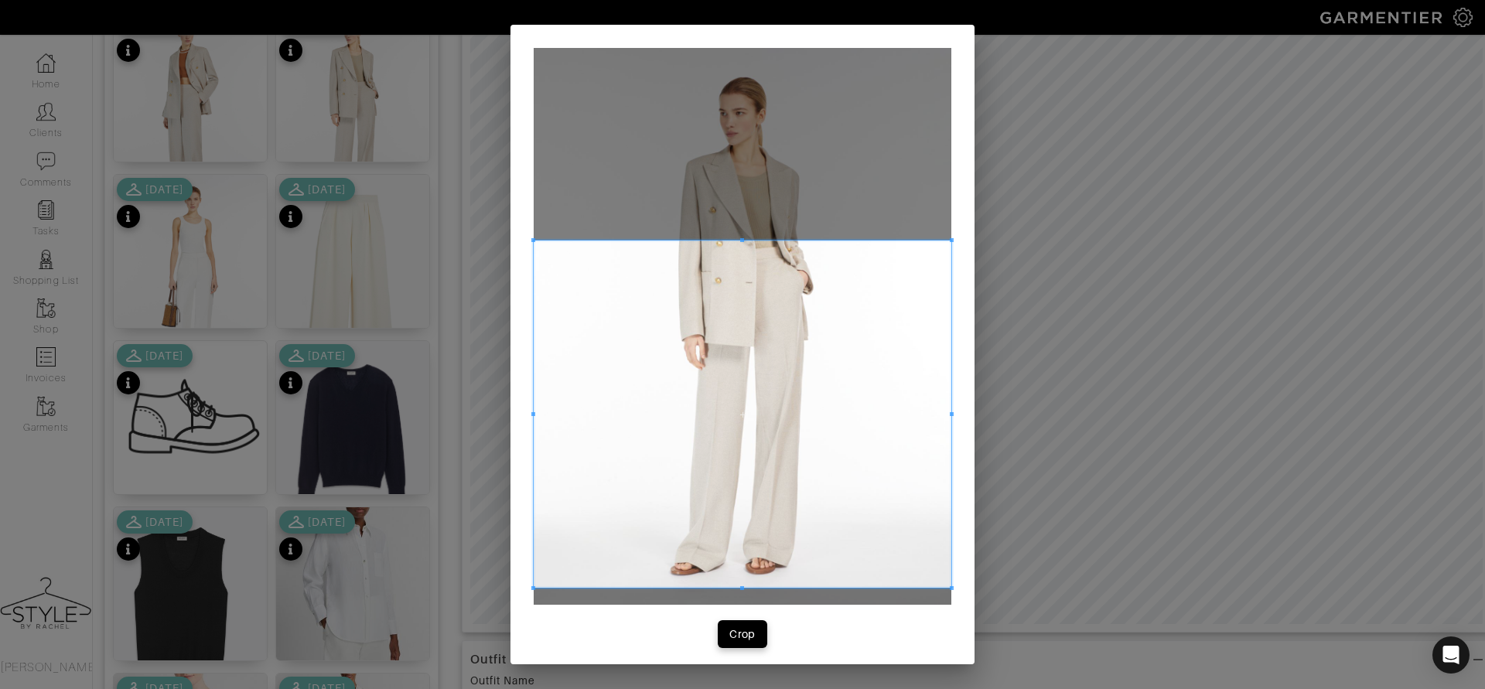
click at [740, 588] on div at bounding box center [743, 414] width 418 height 347
click at [737, 644] on button "Crop" at bounding box center [743, 634] width 50 height 28
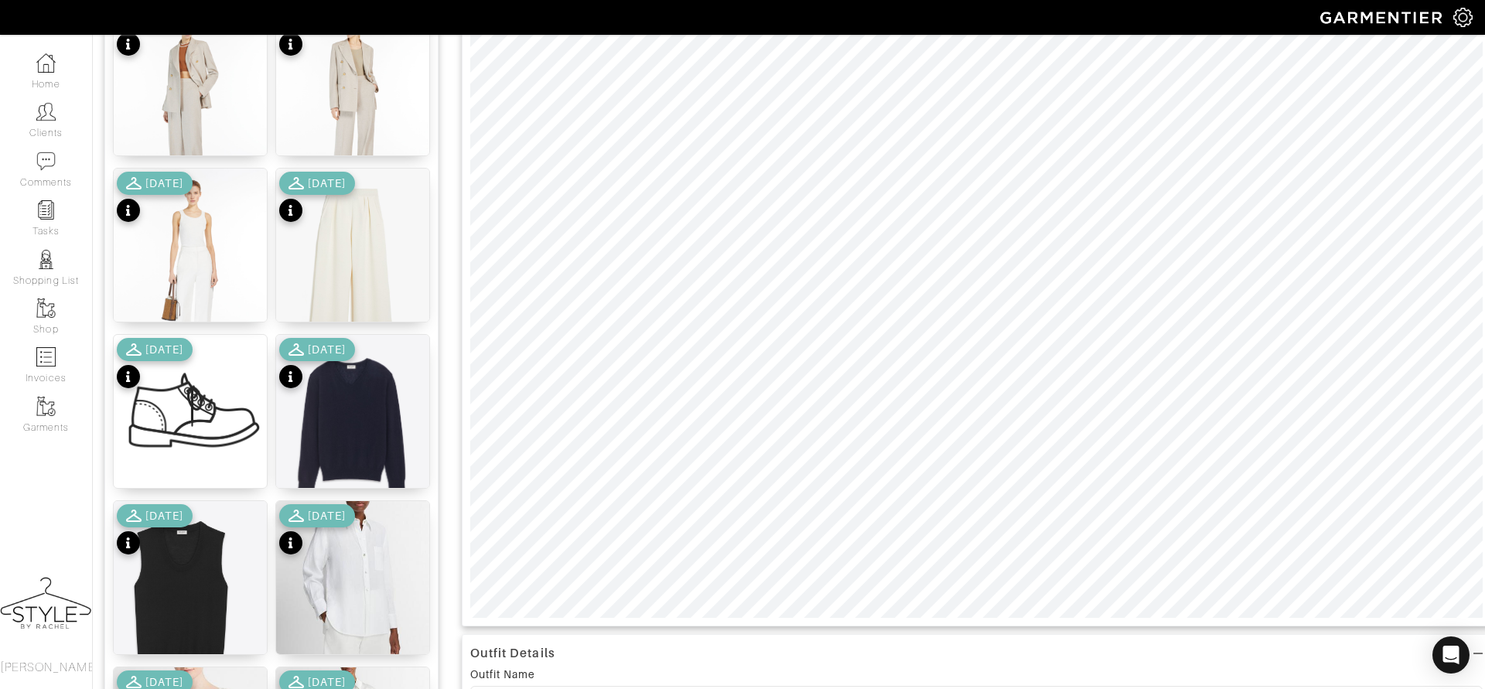
scroll to position [128, 0]
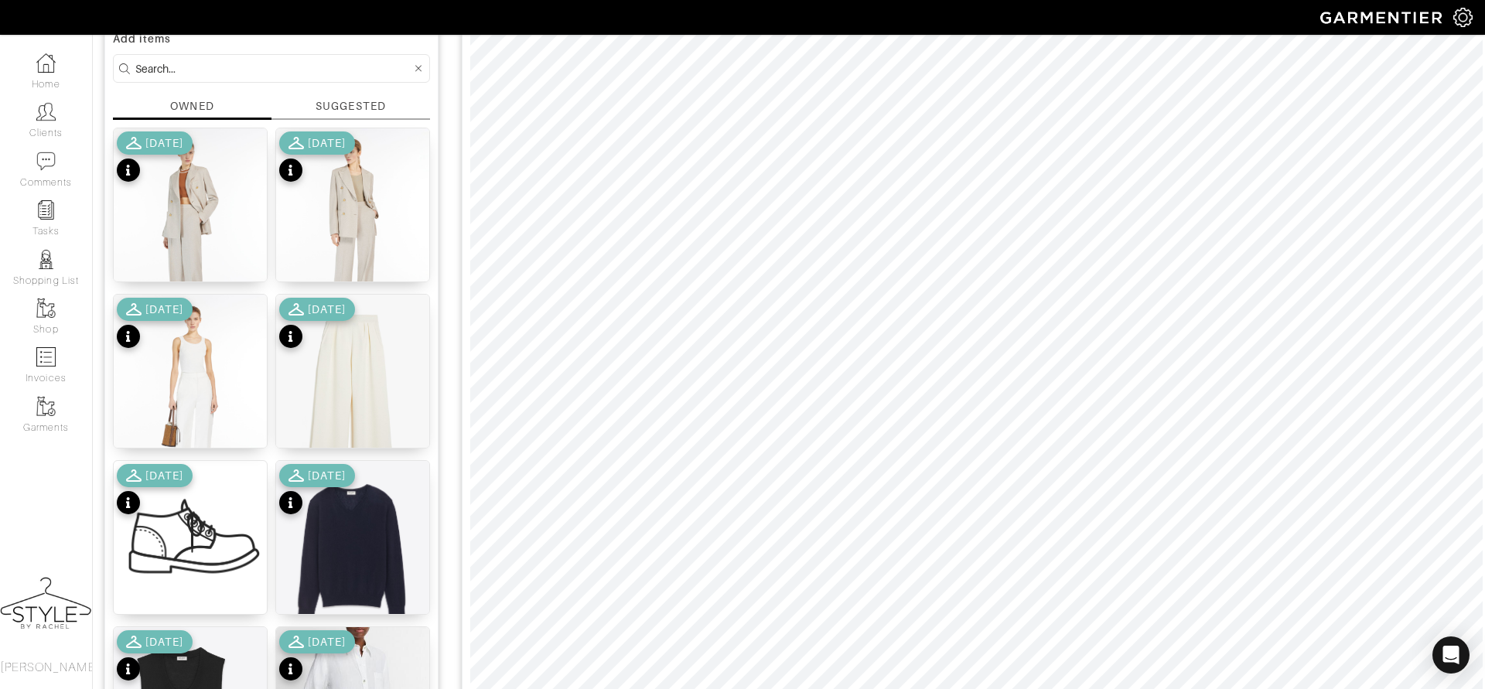
click at [361, 70] on input at bounding box center [273, 68] width 276 height 19
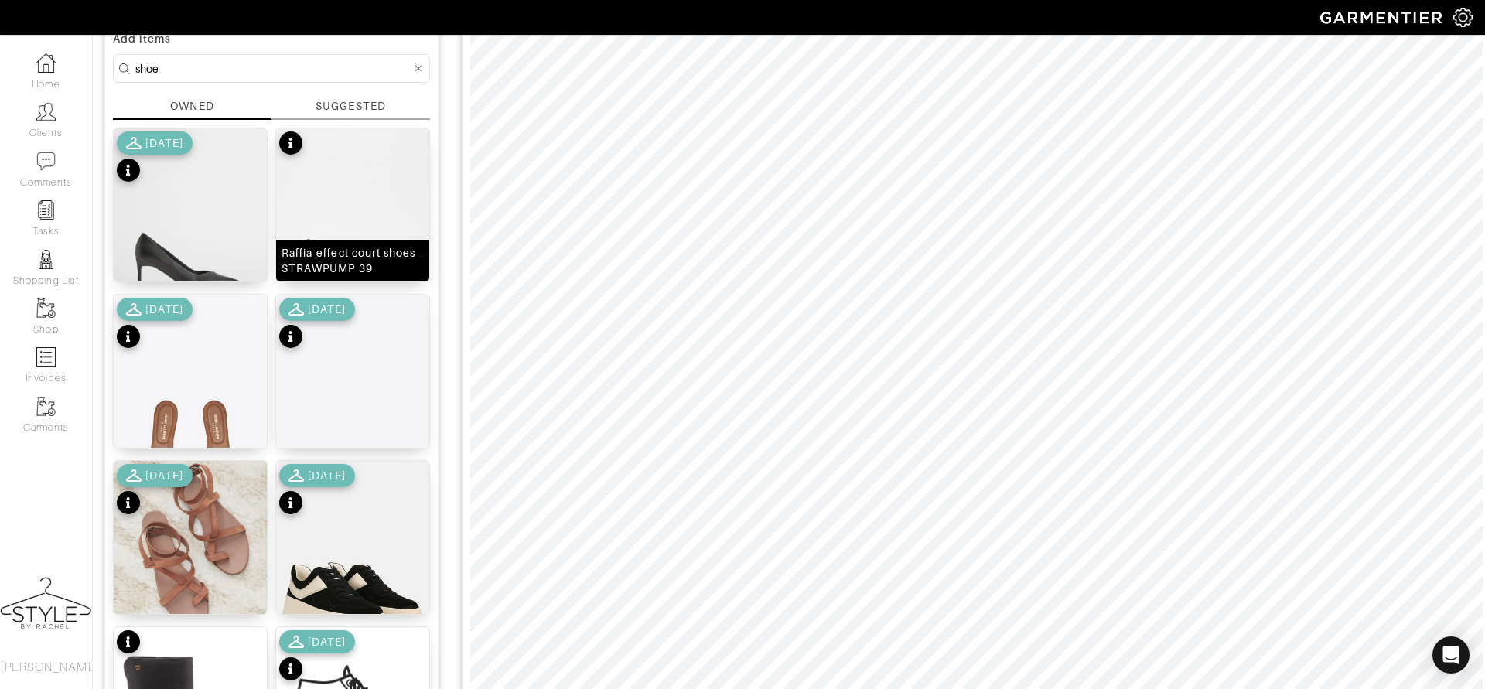
click at [361, 183] on img at bounding box center [352, 230] width 153 height 204
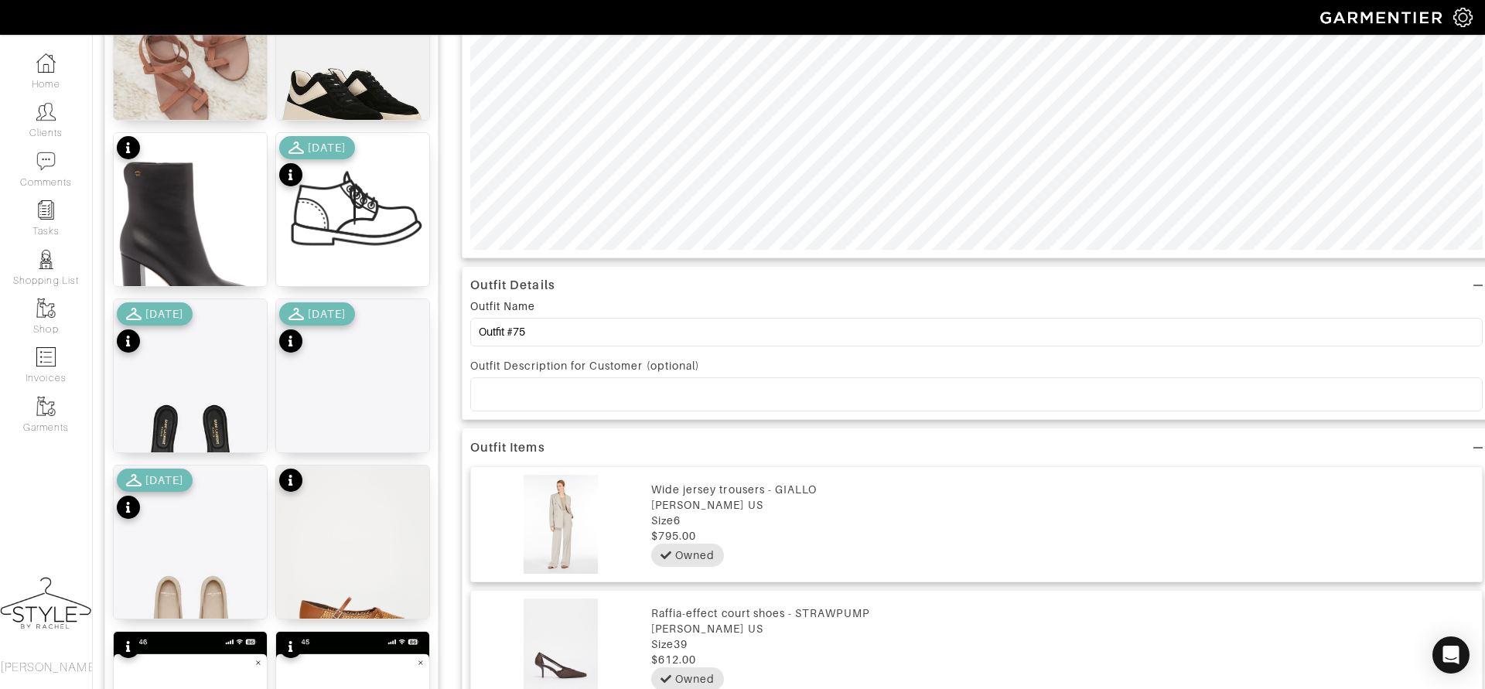
scroll to position [0, 0]
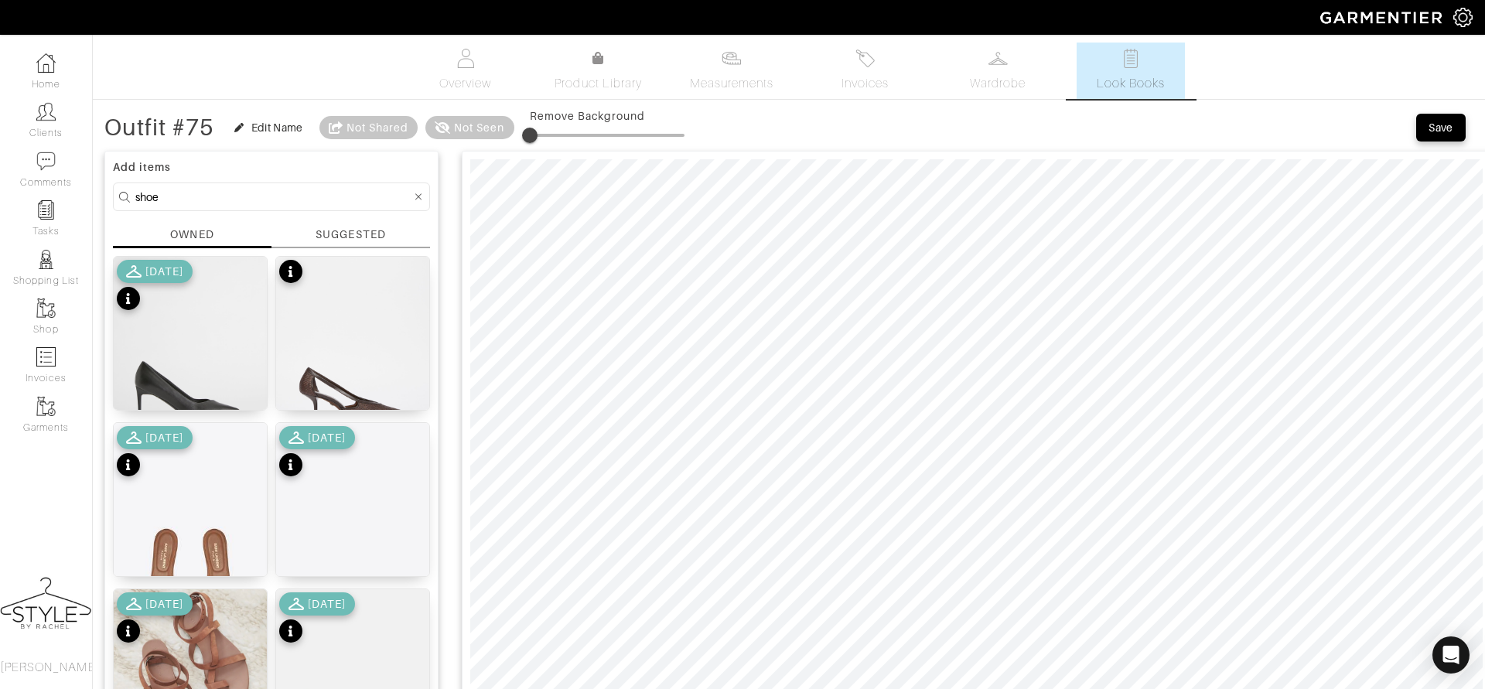
click at [262, 194] on input "shoe" at bounding box center [273, 196] width 276 height 19
drag, startPoint x: 210, startPoint y: 196, endPoint x: 111, endPoint y: 183, distance: 100.0
type input "blazer"
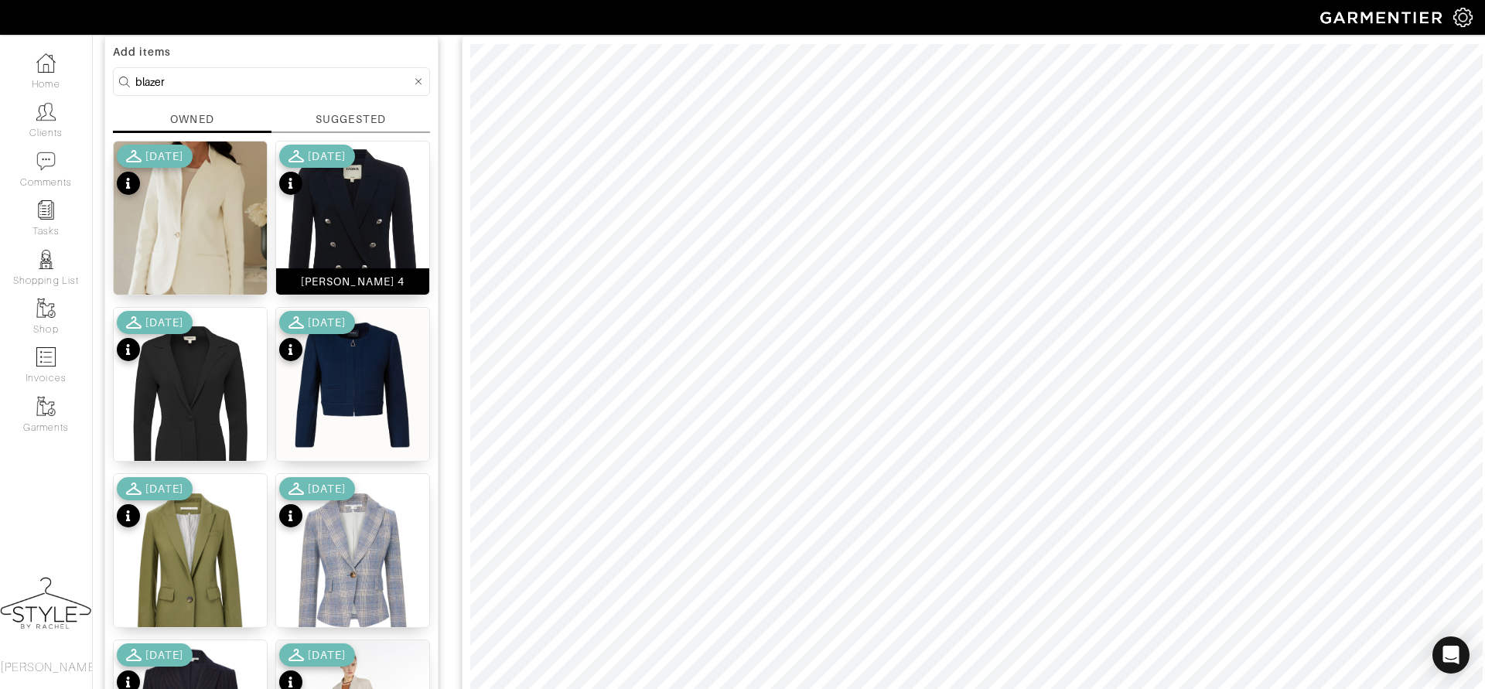
scroll to position [135, 0]
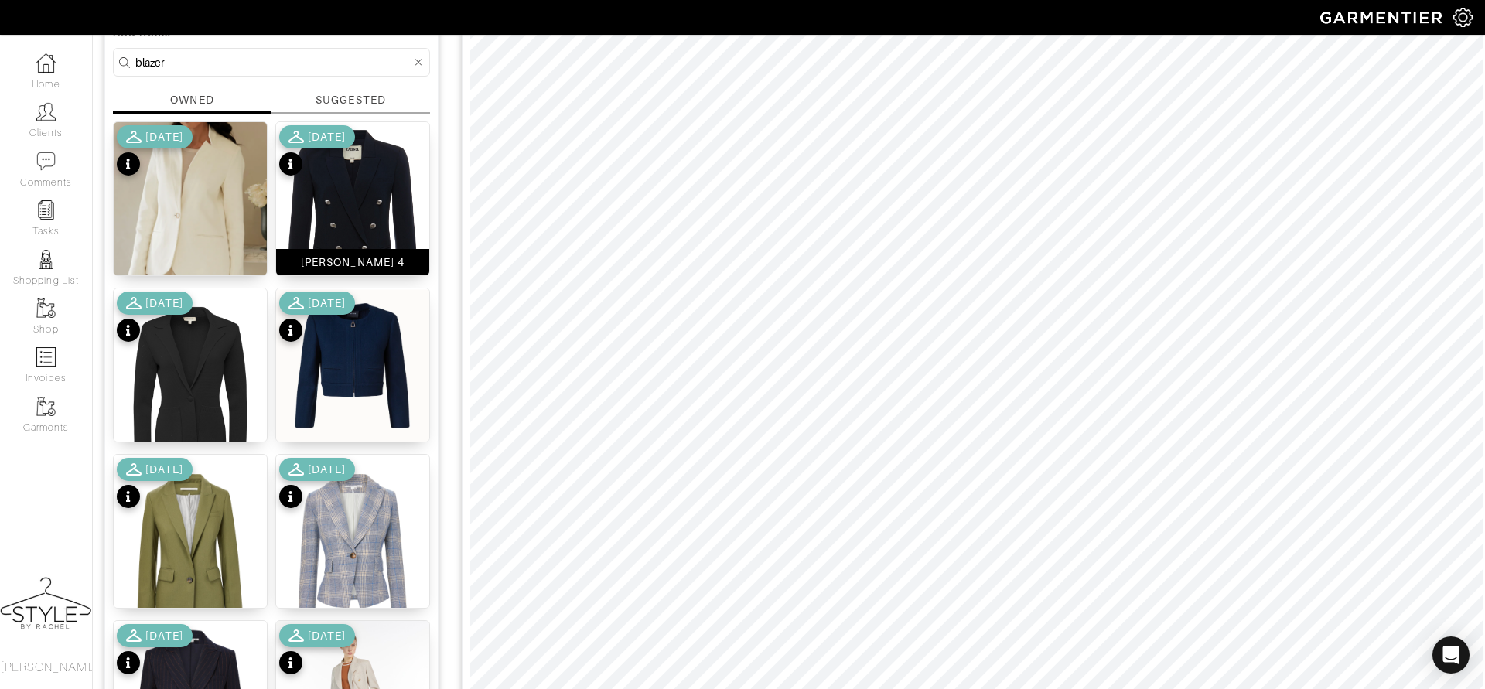
click at [346, 196] on img at bounding box center [352, 219] width 153 height 195
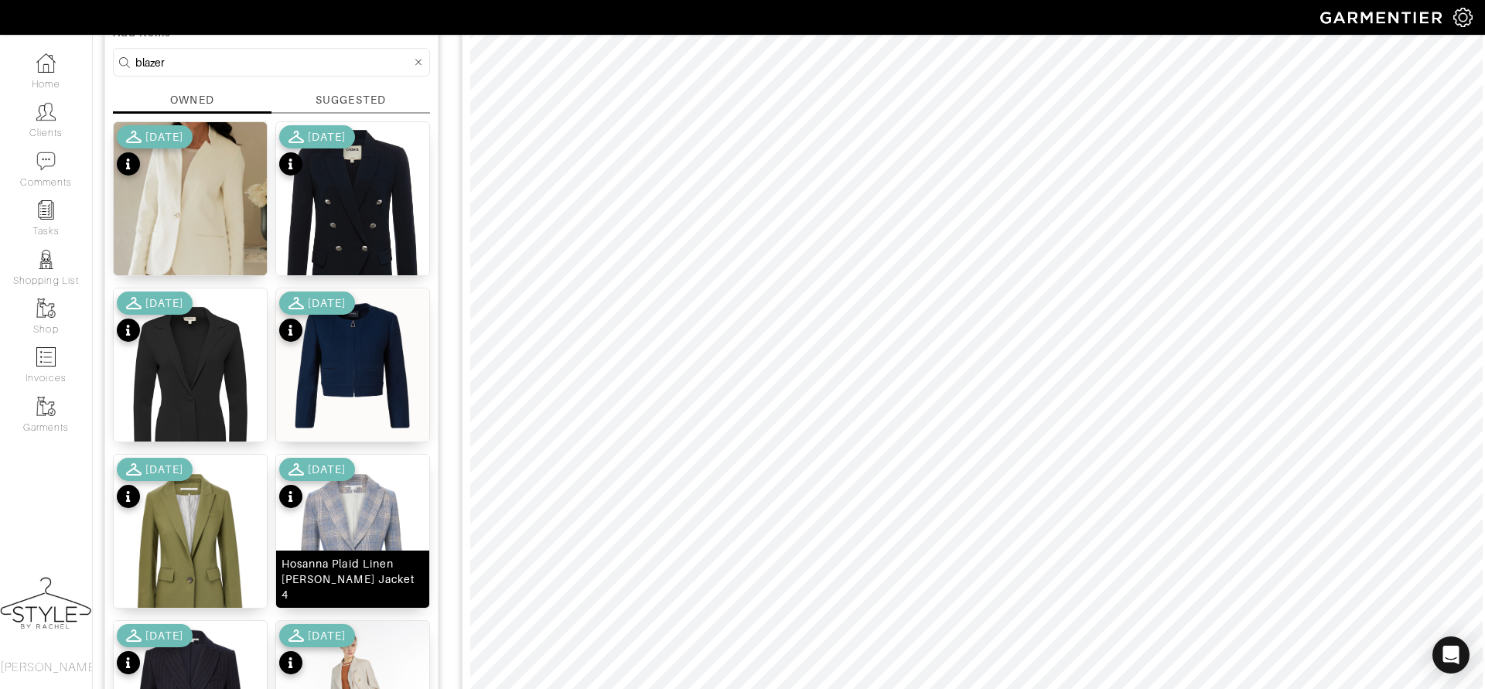
scroll to position [133, 0]
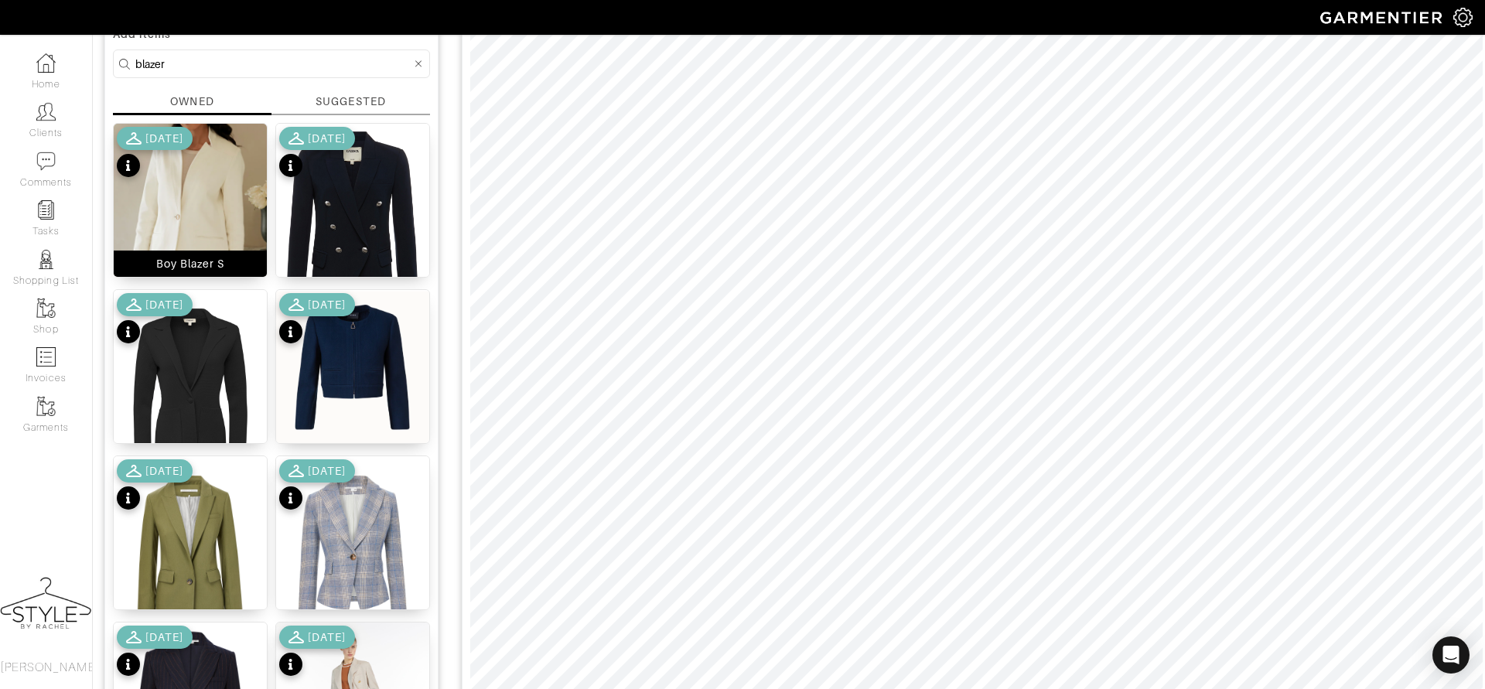
click at [208, 185] on img at bounding box center [190, 215] width 153 height 183
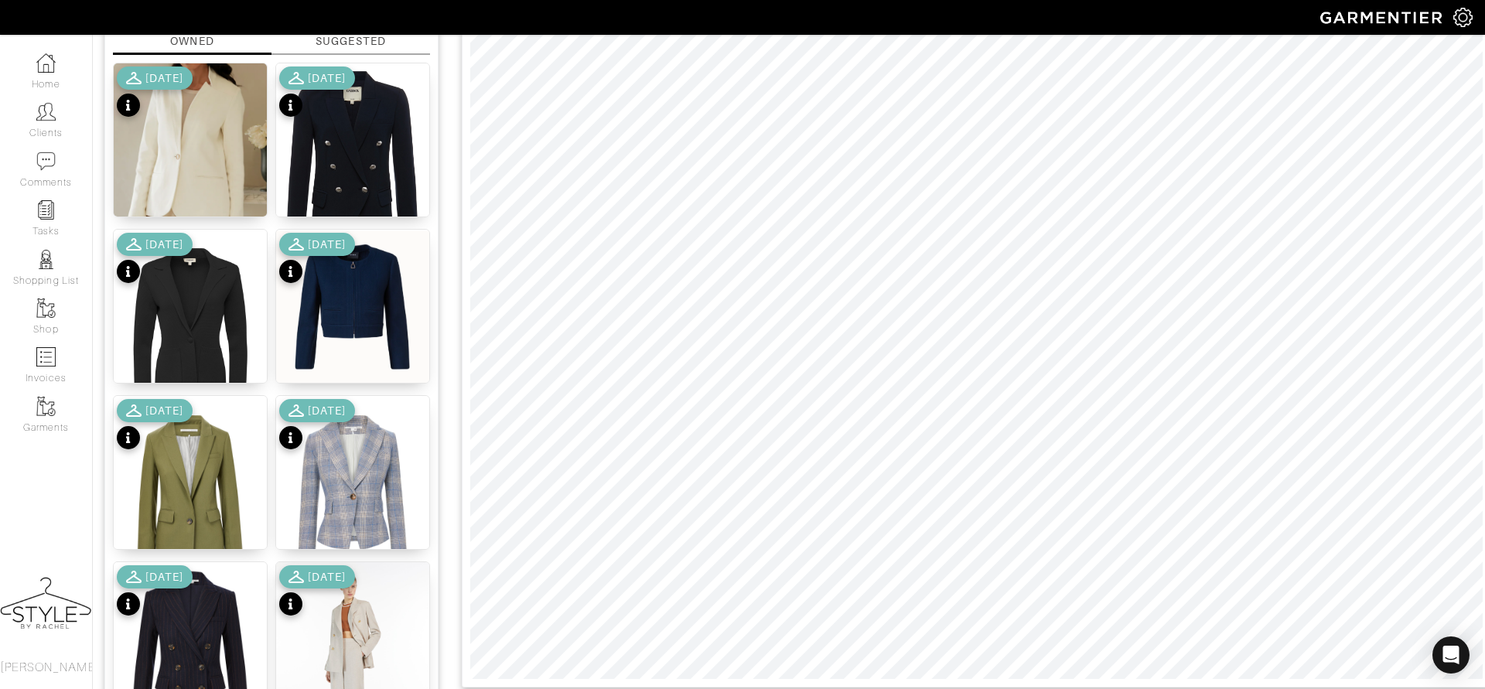
scroll to position [128, 0]
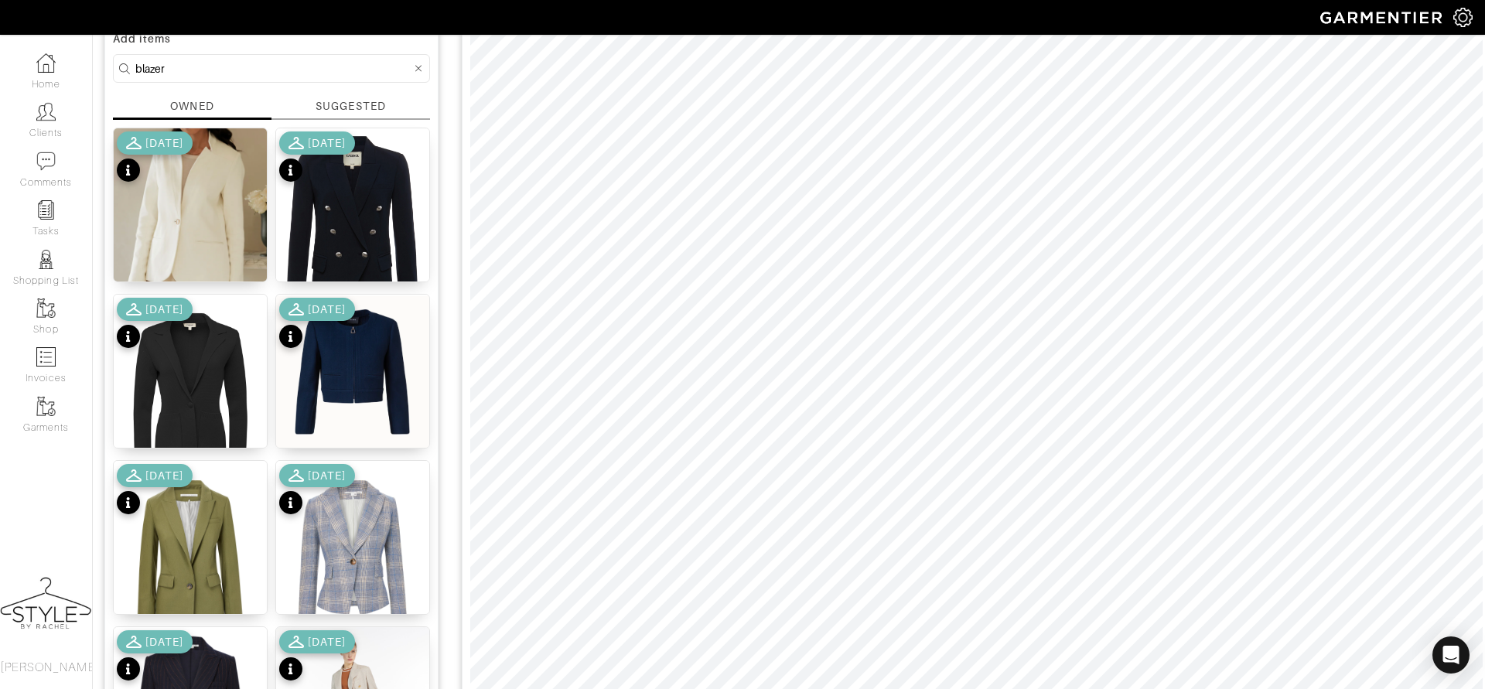
click at [418, 71] on icon at bounding box center [418, 68] width 7 height 11
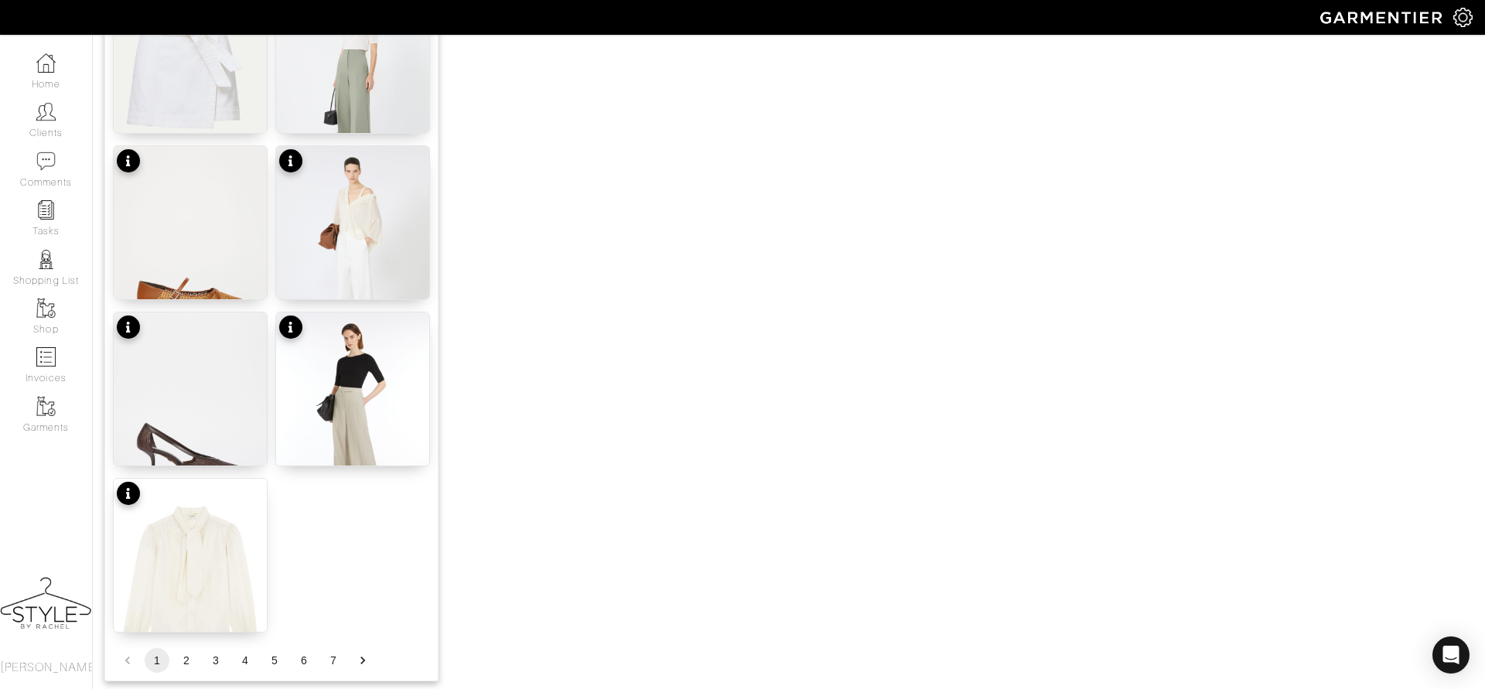
scroll to position [1839, 0]
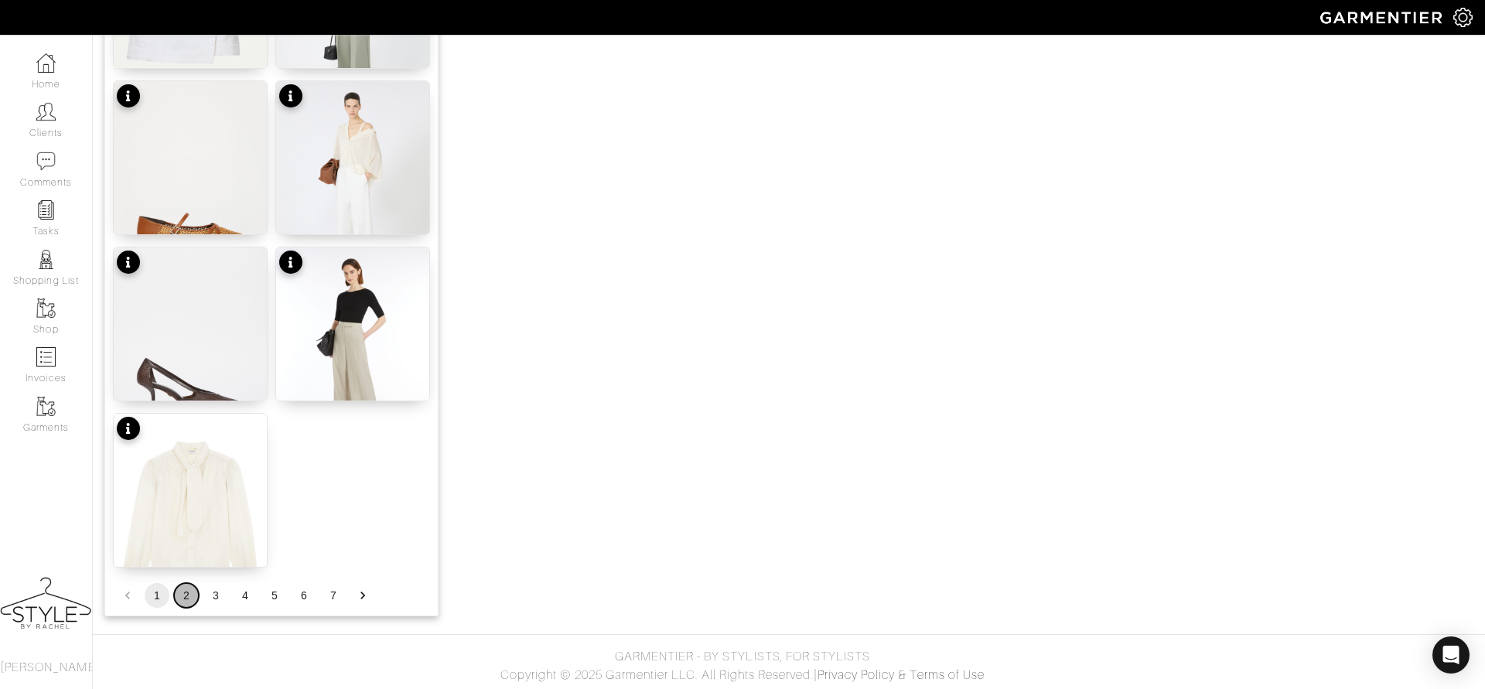
click at [185, 590] on button "2" at bounding box center [186, 595] width 25 height 25
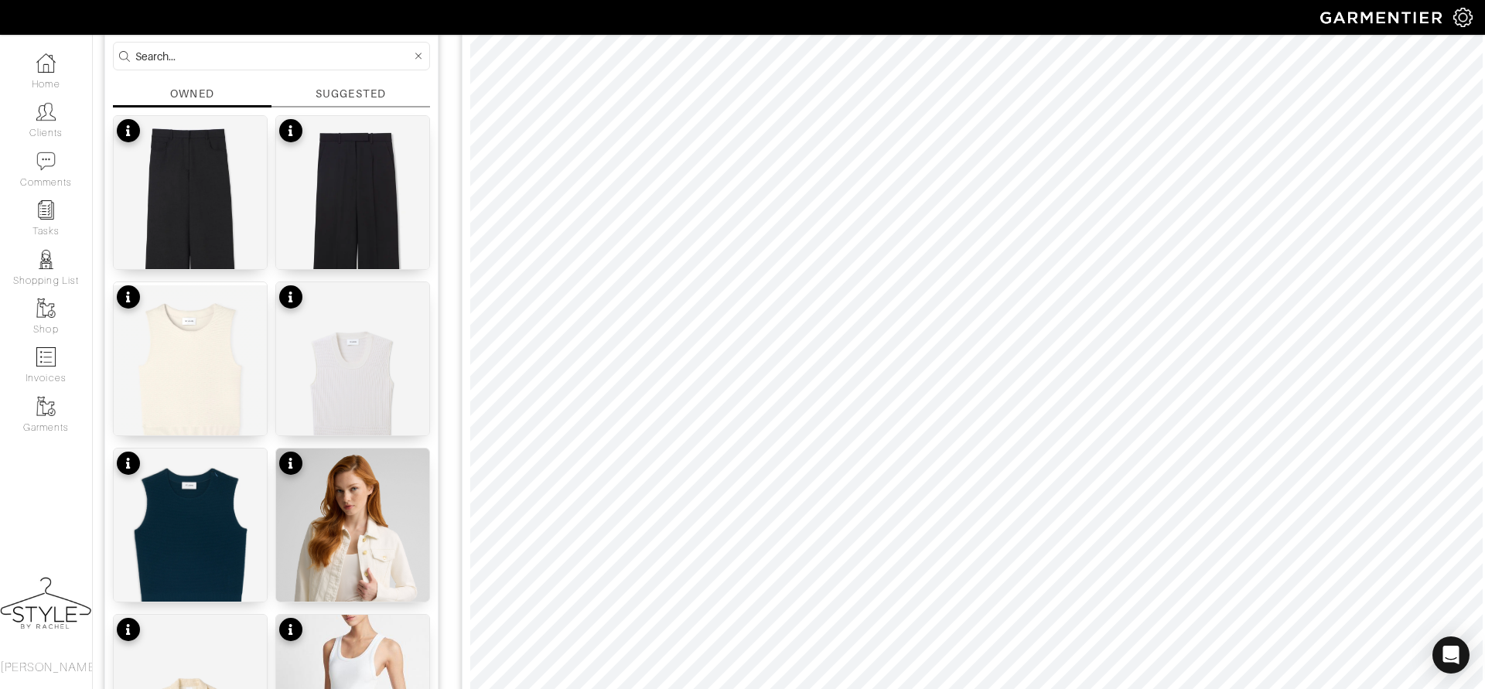
scroll to position [138, 0]
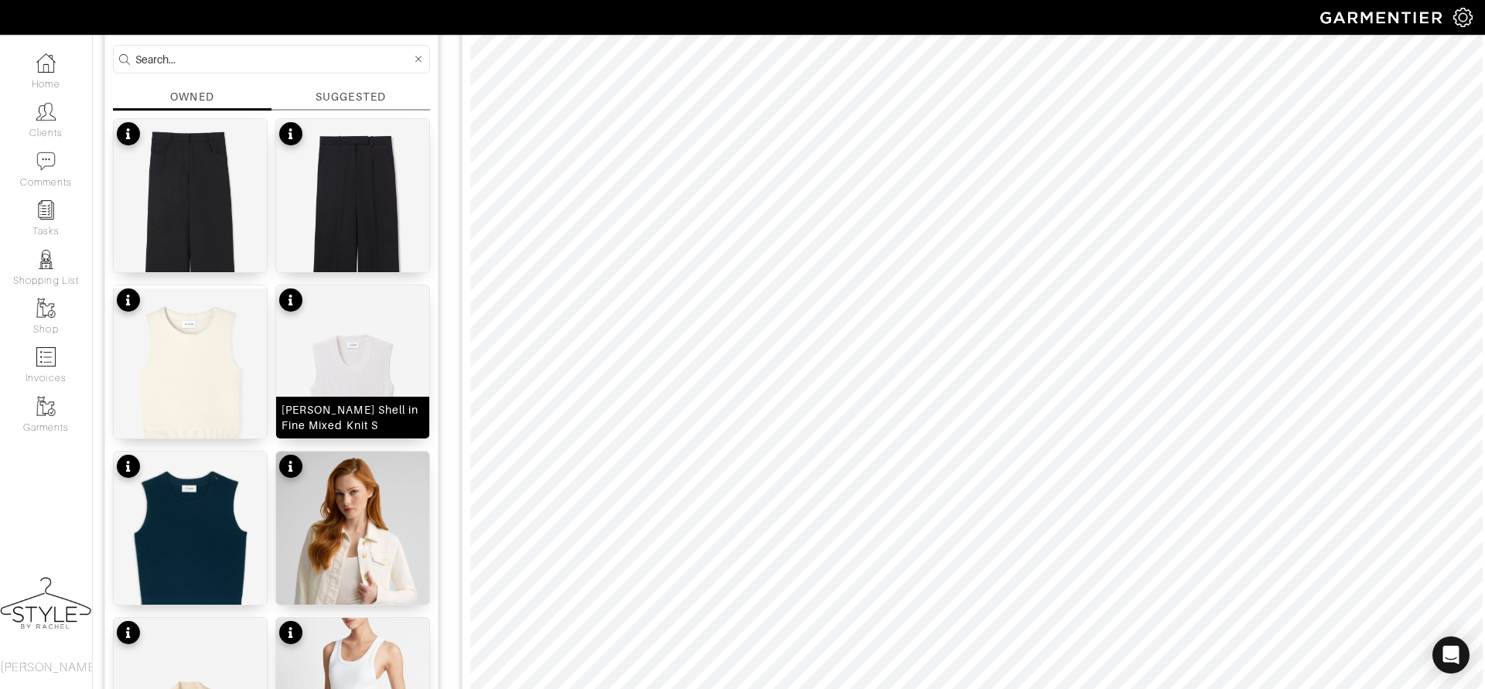
click at [384, 341] on img at bounding box center [352, 408] width 153 height 246
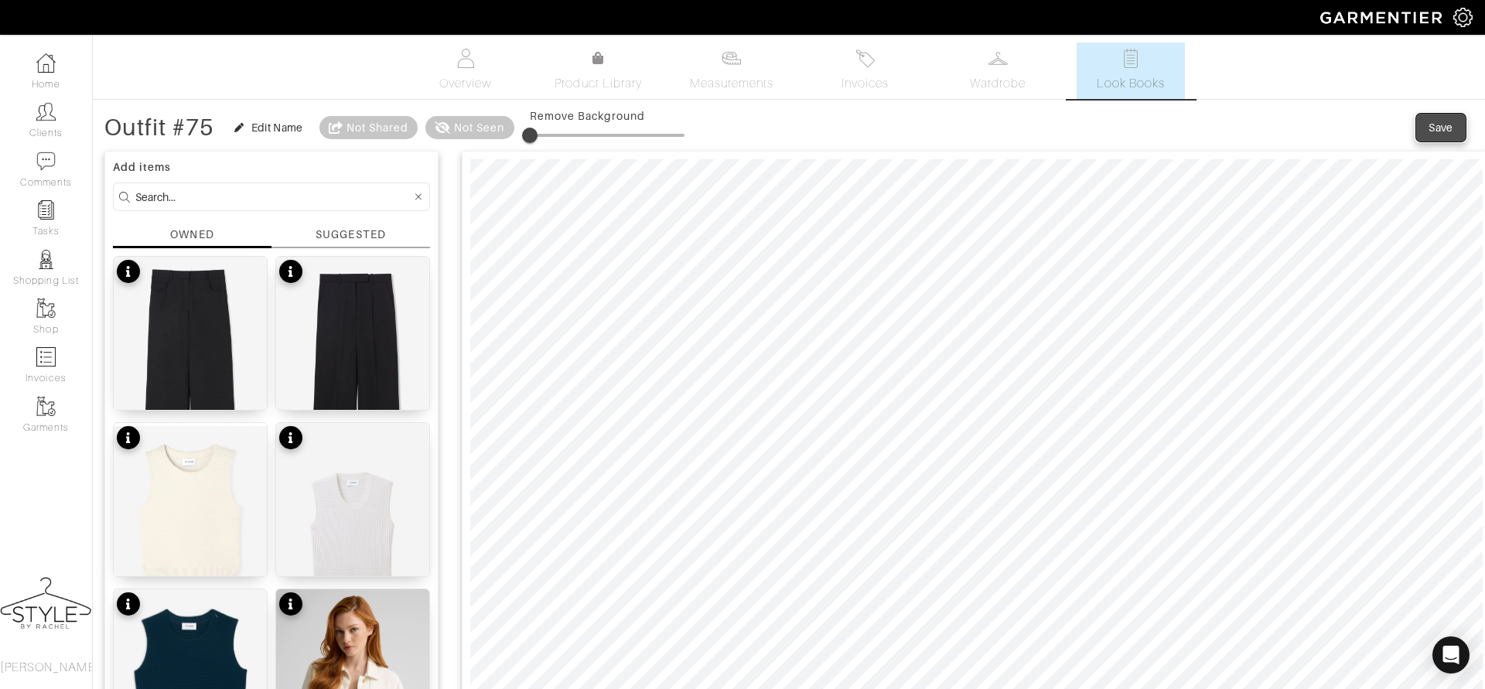
click at [1429, 133] on div "Save" at bounding box center [1441, 127] width 25 height 15
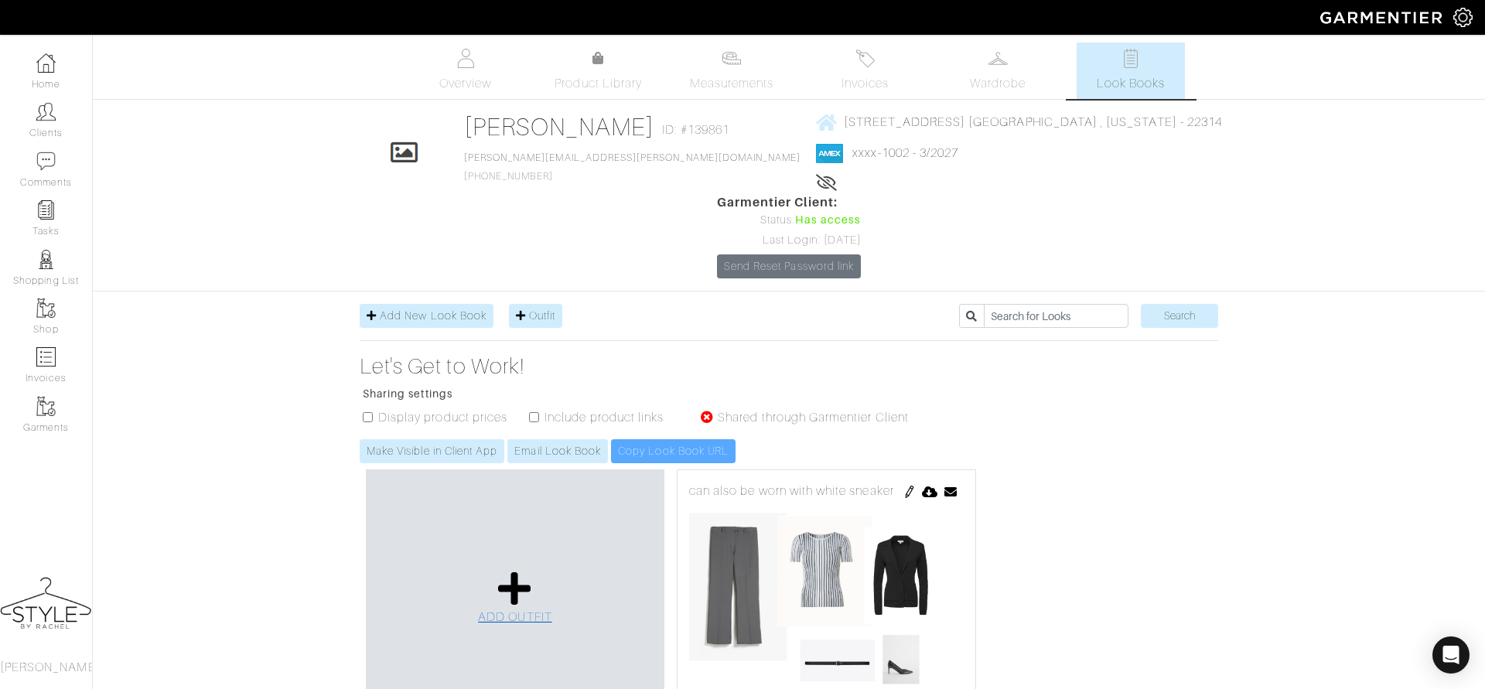
click at [507, 570] on icon at bounding box center [514, 588] width 33 height 37
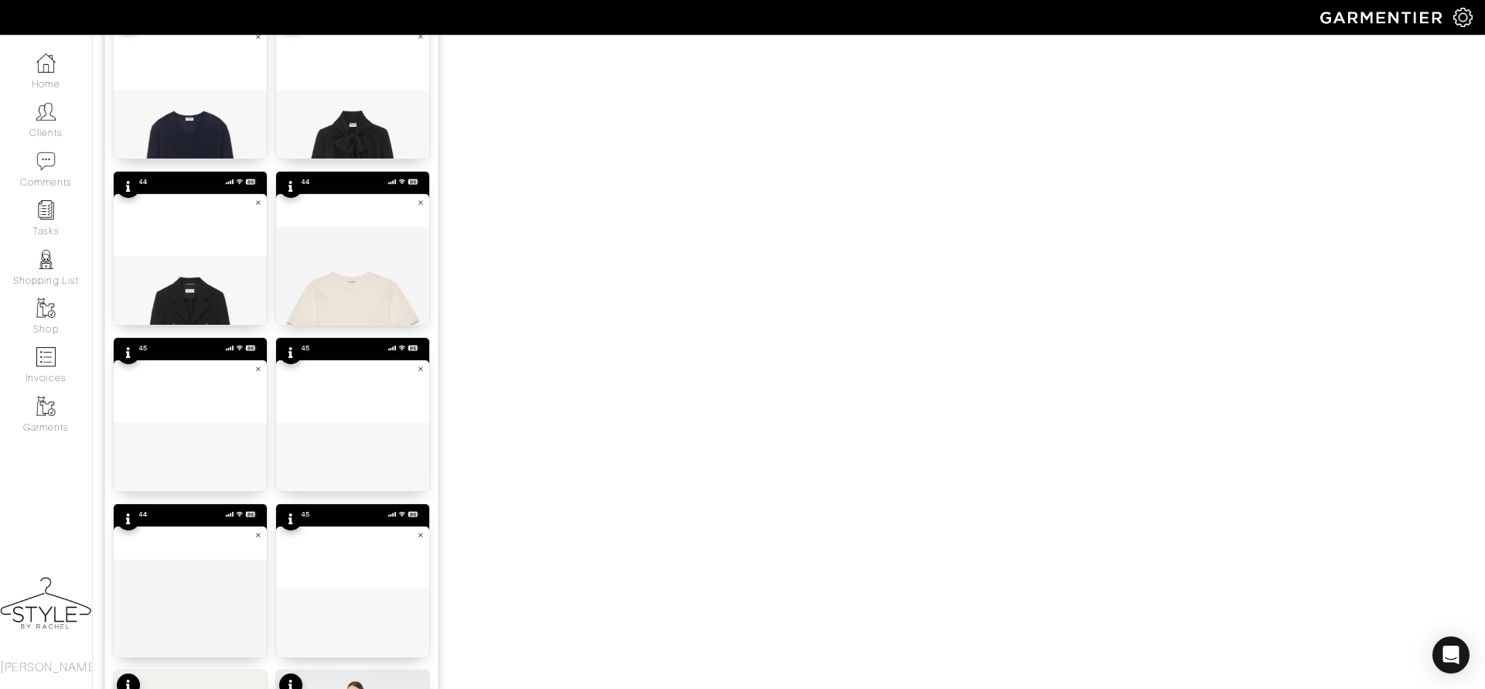
scroll to position [1839, 0]
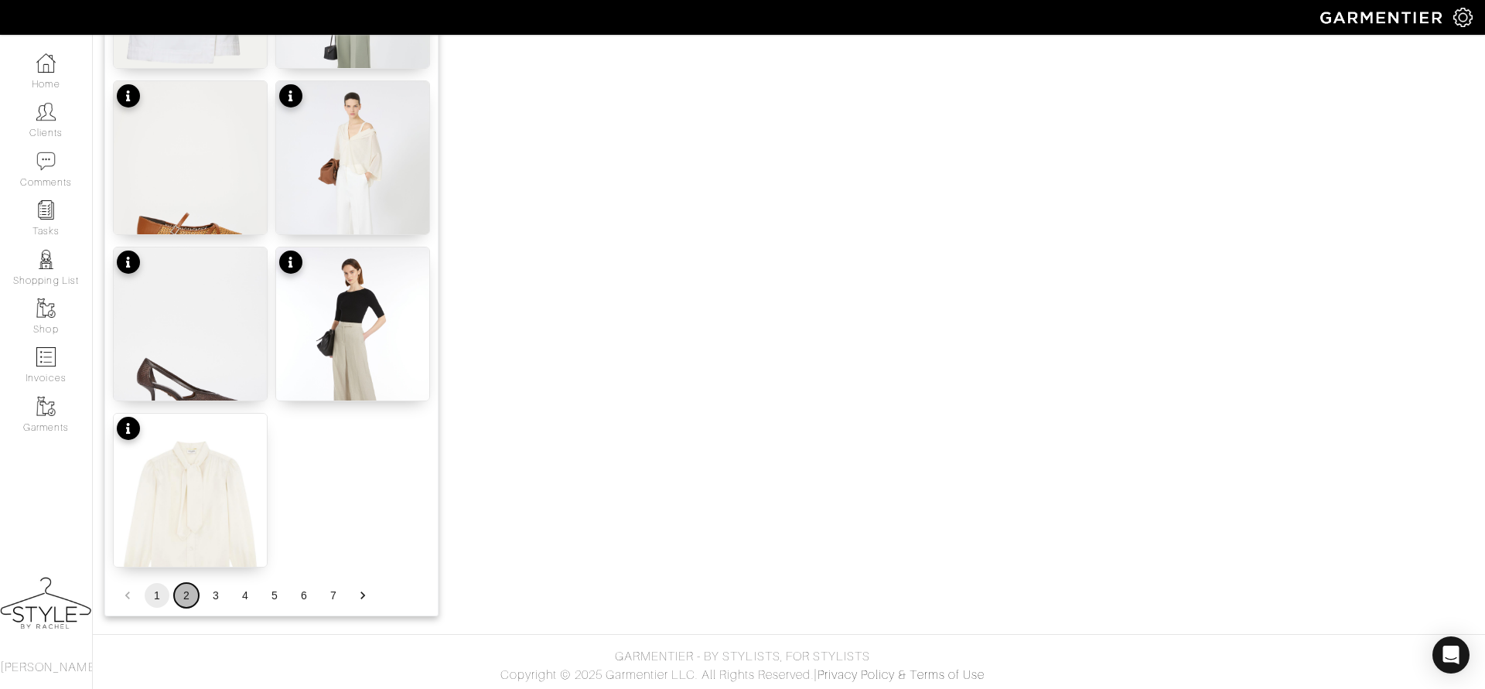
click at [180, 596] on button "2" at bounding box center [186, 595] width 25 height 25
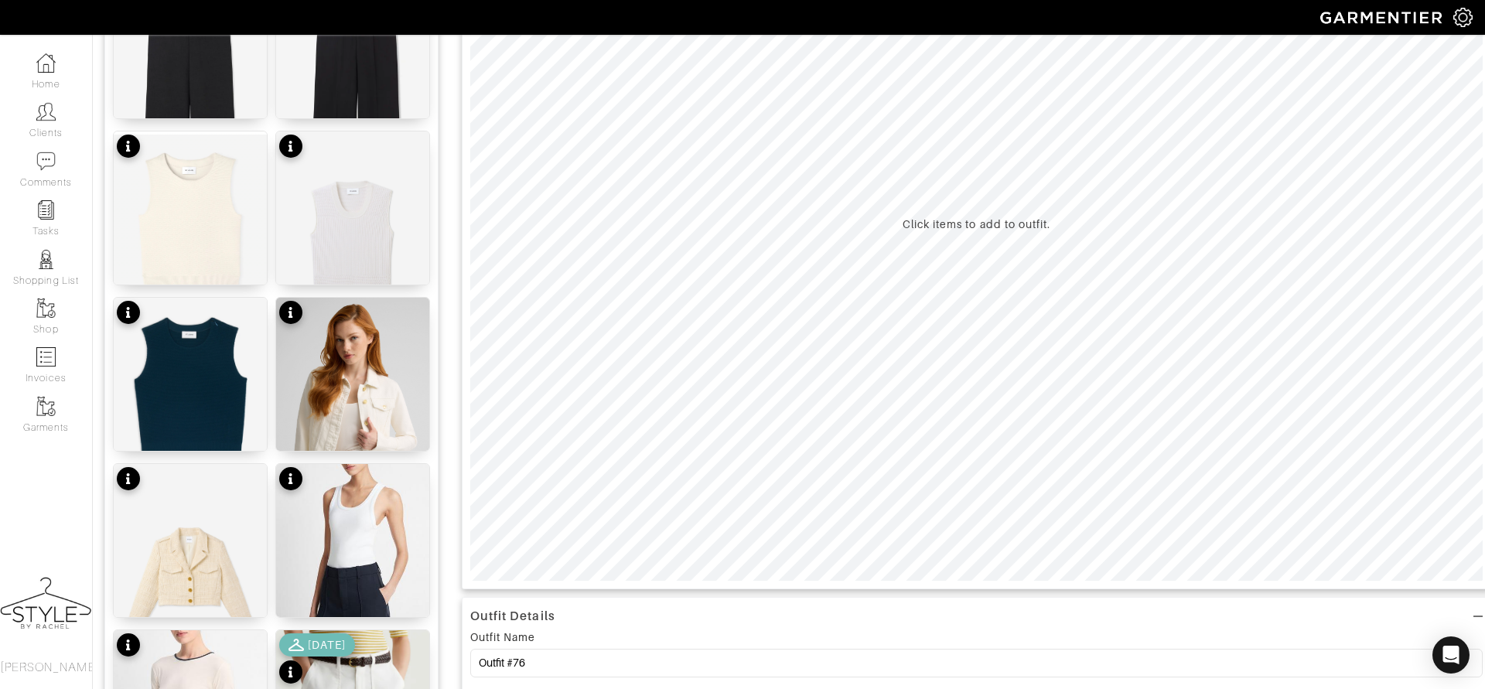
scroll to position [282, 0]
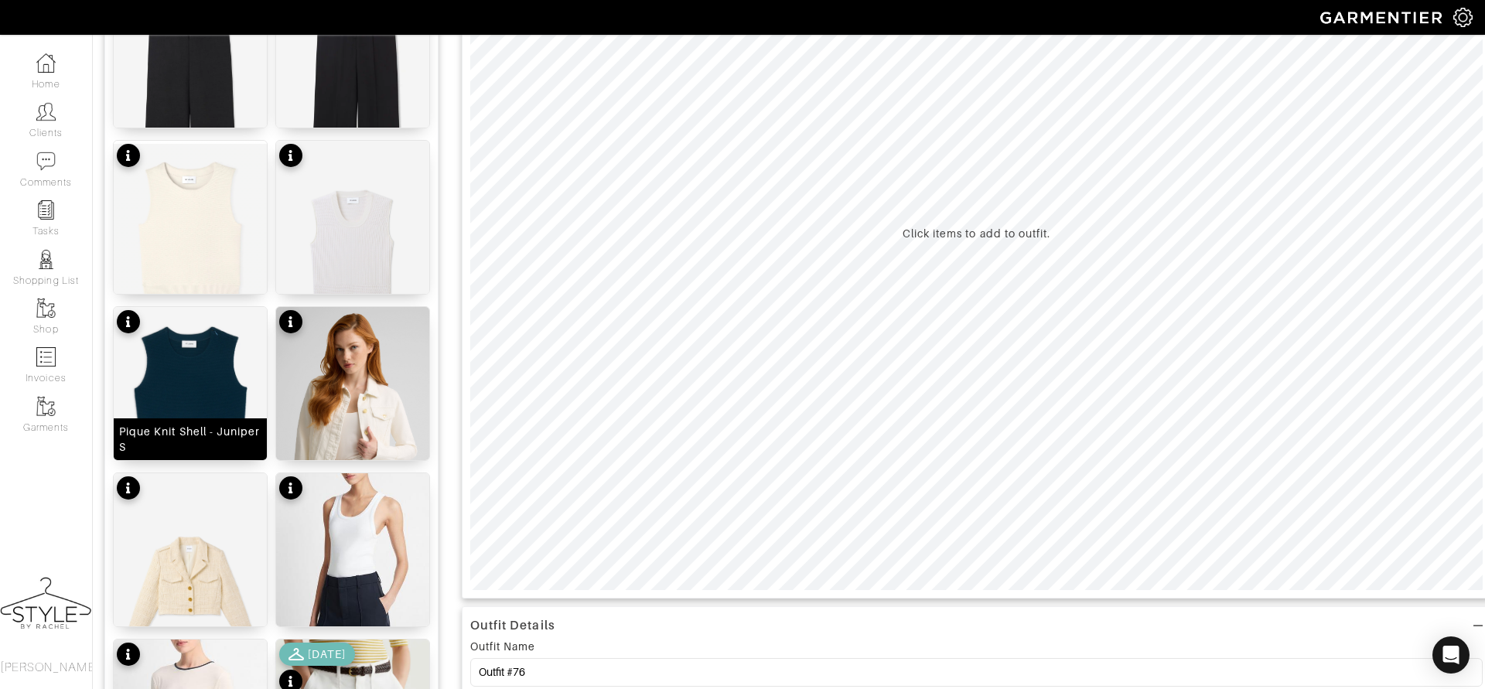
click at [200, 360] on img at bounding box center [190, 398] width 153 height 182
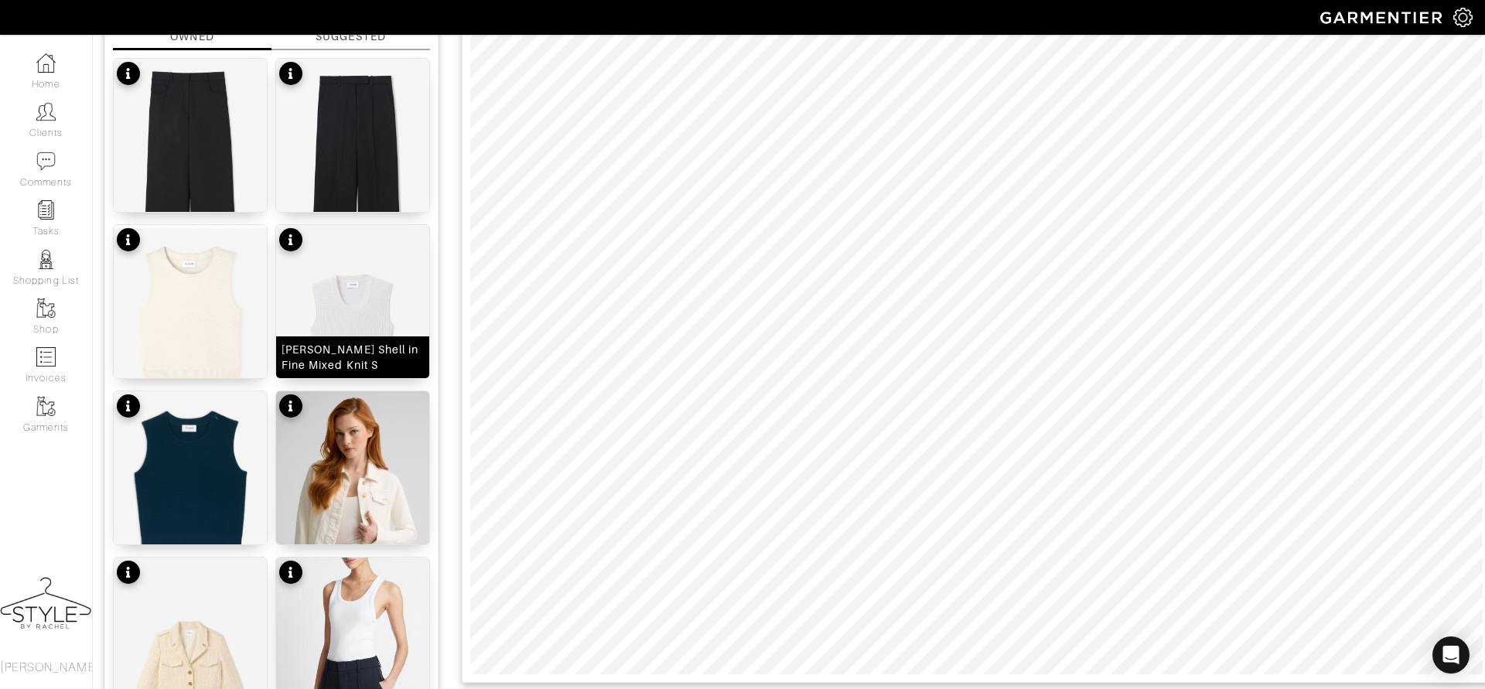
scroll to position [60, 0]
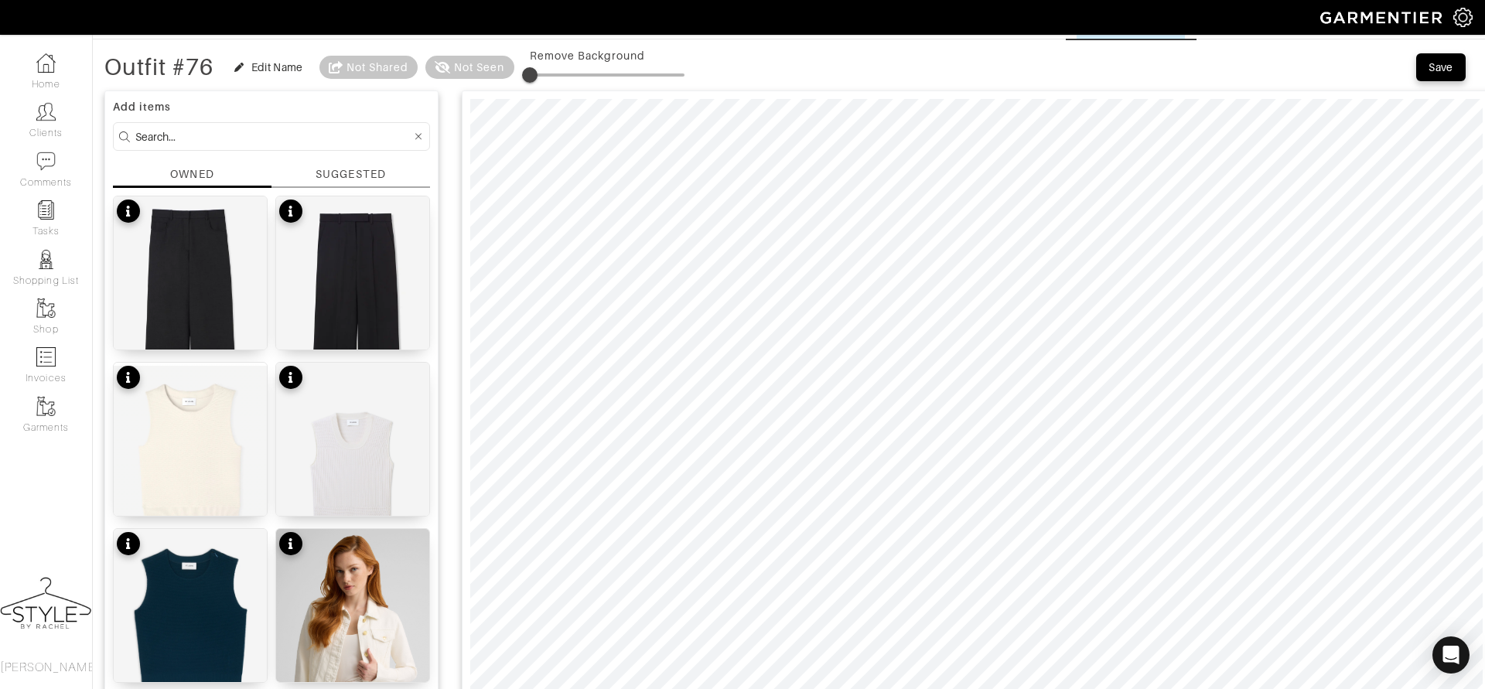
click at [325, 132] on input at bounding box center [273, 136] width 276 height 19
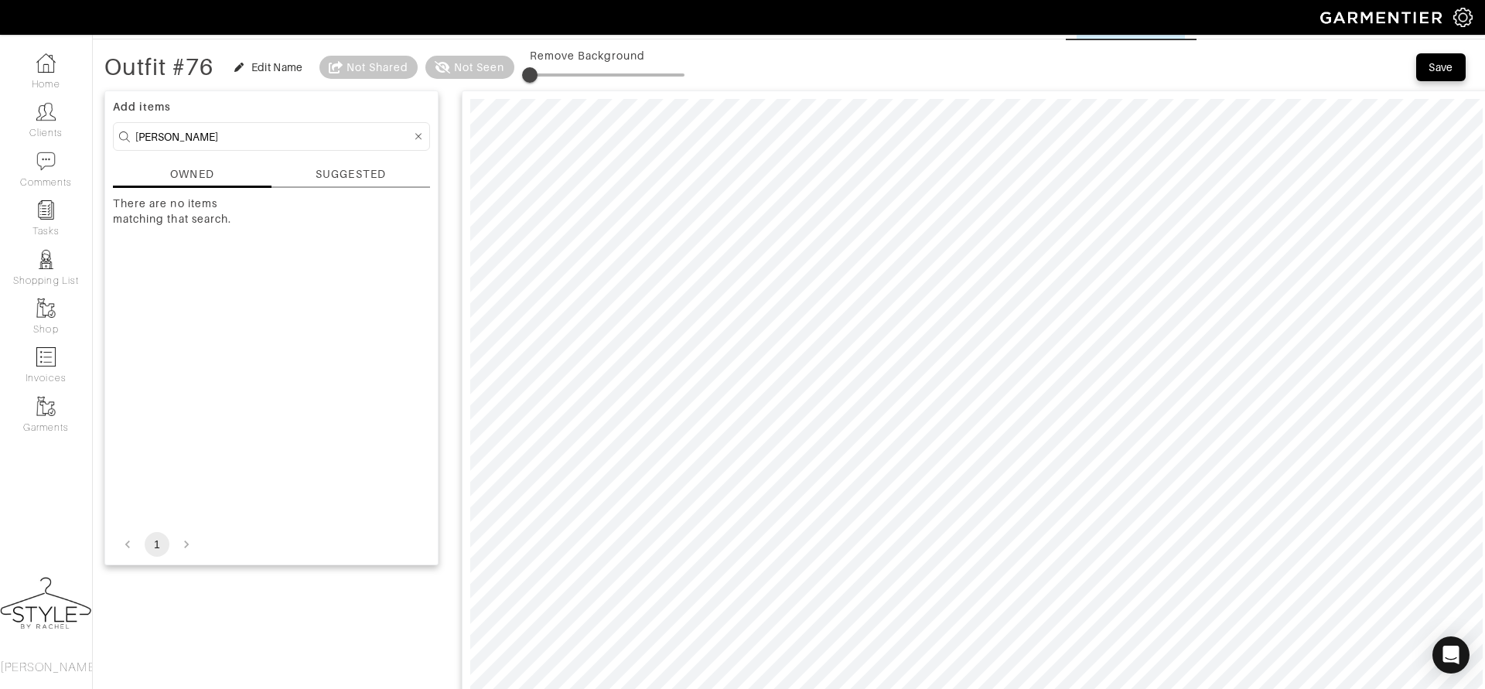
drag, startPoint x: 179, startPoint y: 131, endPoint x: 111, endPoint y: 131, distance: 68.1
click at [111, 131] on div "Add items [PERSON_NAME] OWNED SUGGESTED There are no items matching that search…" at bounding box center [271, 327] width 334 height 475
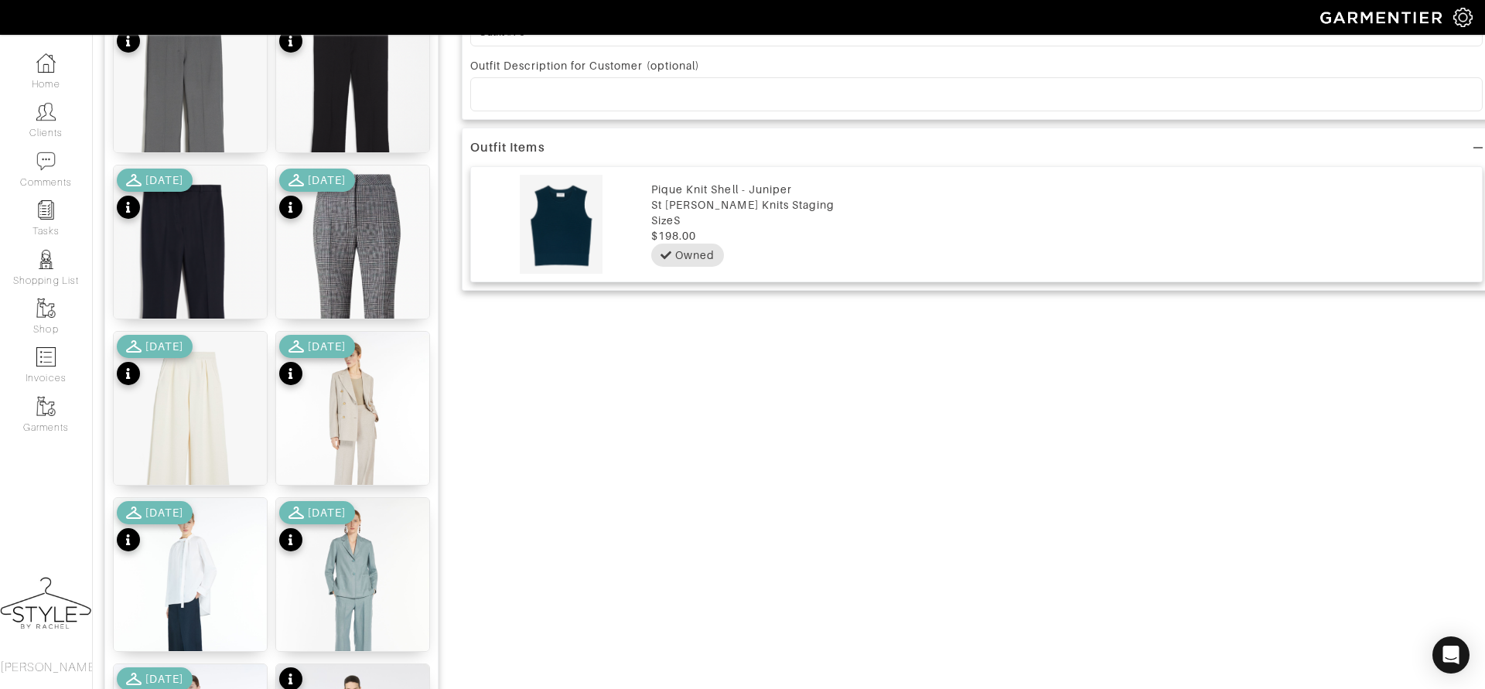
scroll to position [1180, 0]
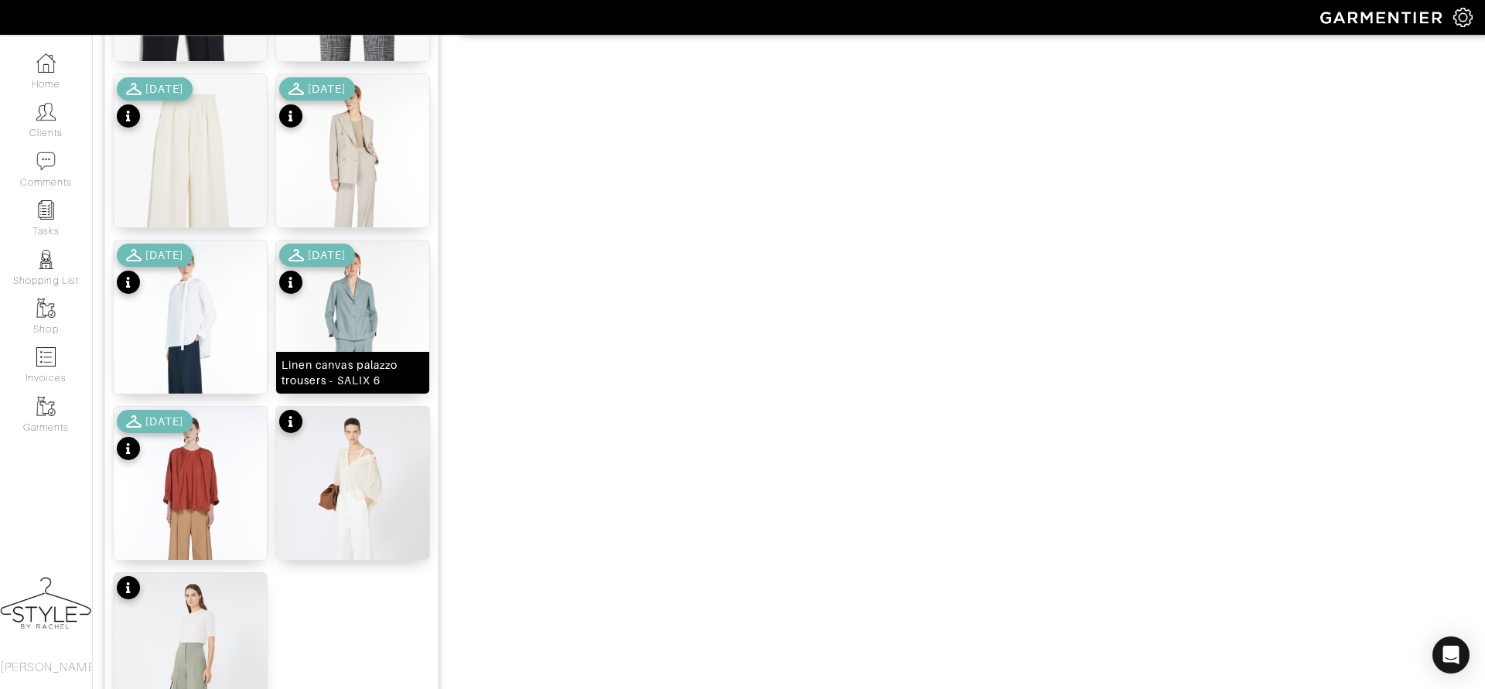
click at [365, 277] on img at bounding box center [352, 343] width 153 height 204
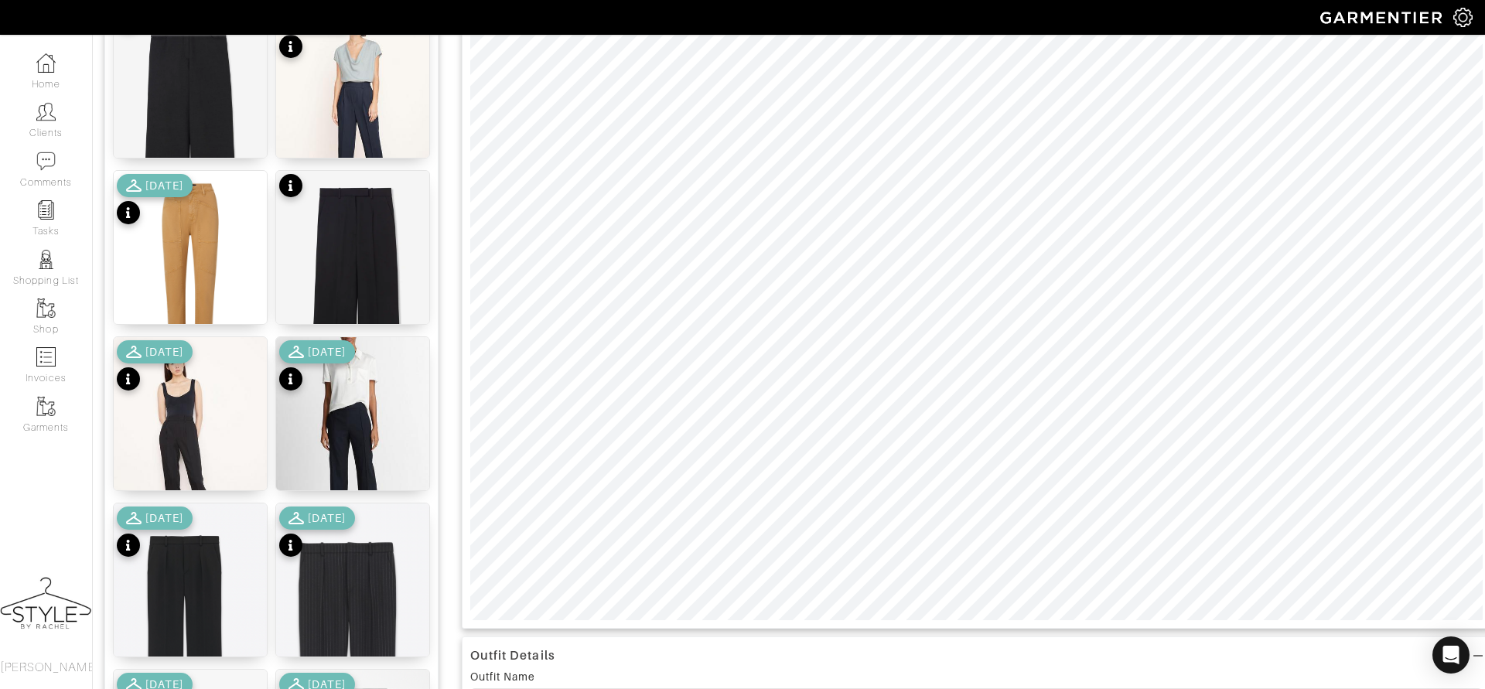
scroll to position [168, 0]
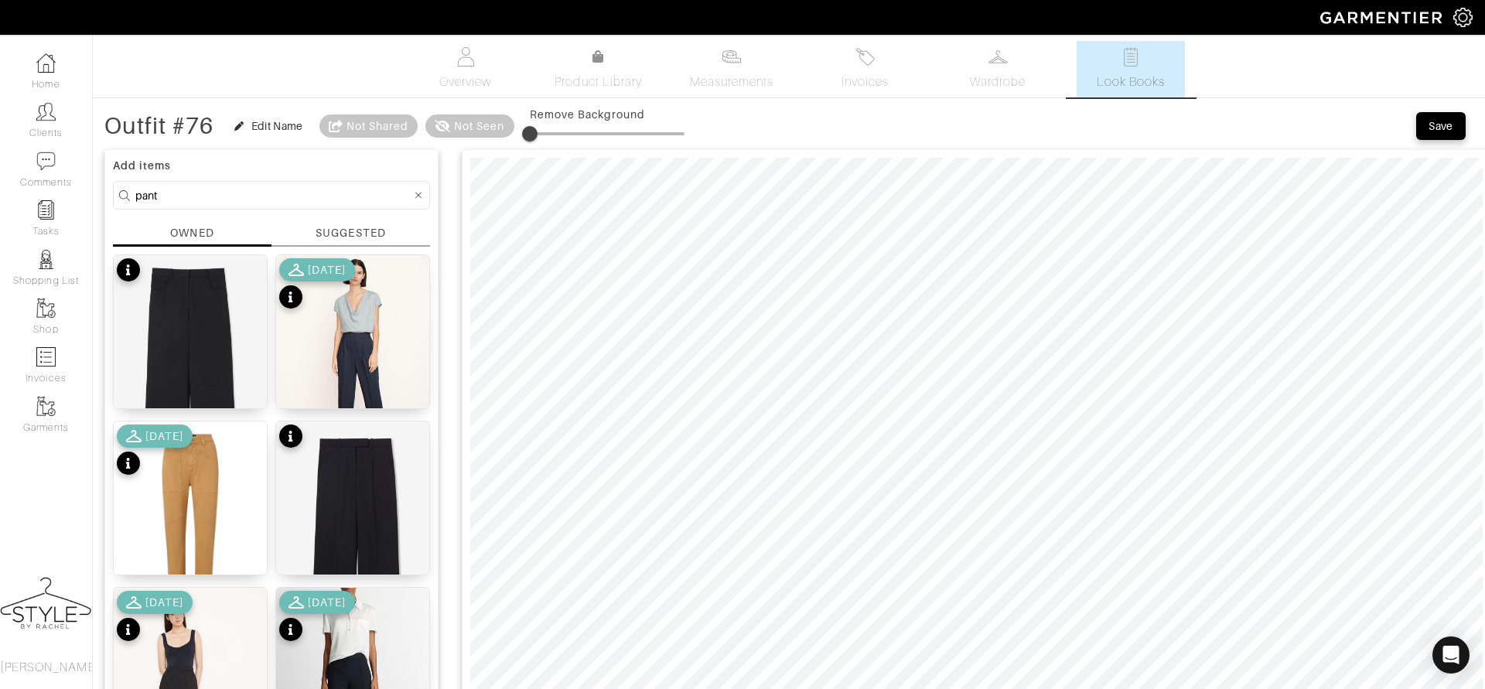
scroll to position [0, 0]
click at [323, 197] on input "pant" at bounding box center [273, 196] width 276 height 19
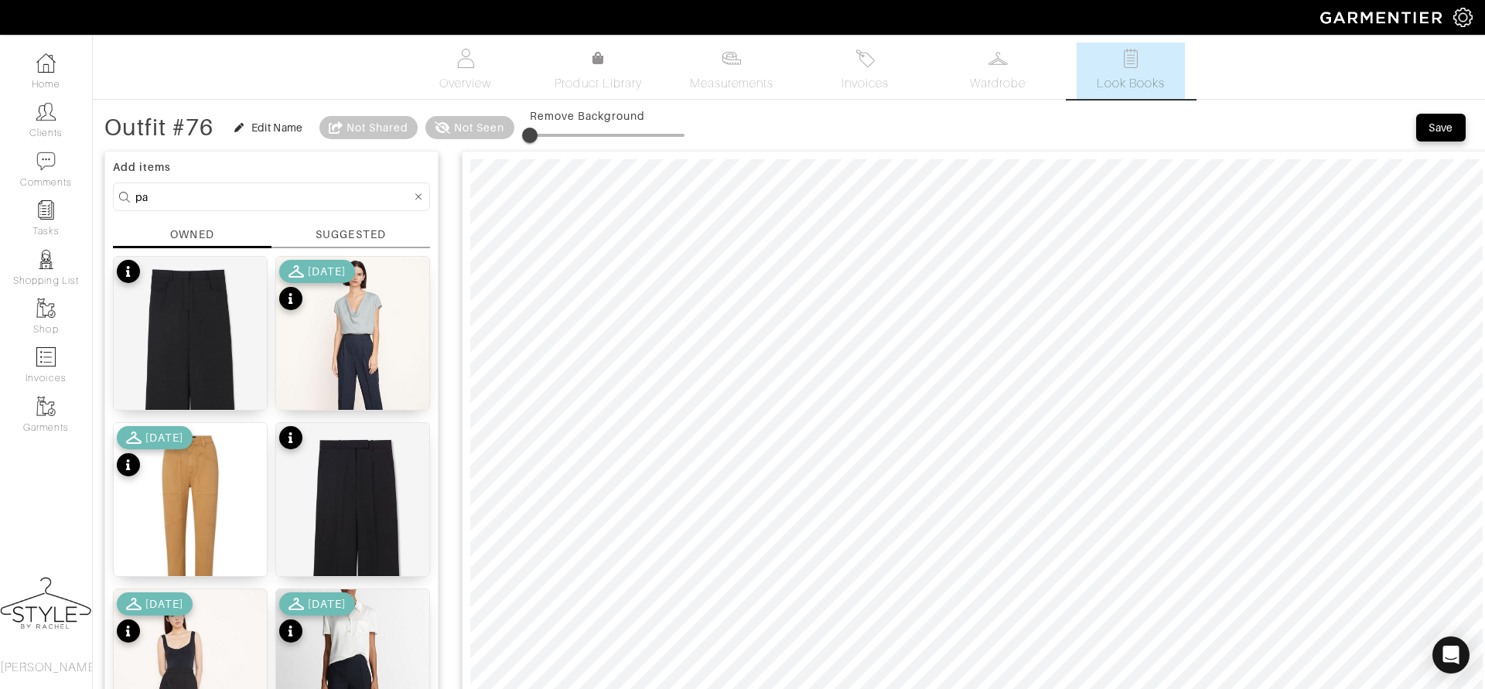
type input "p"
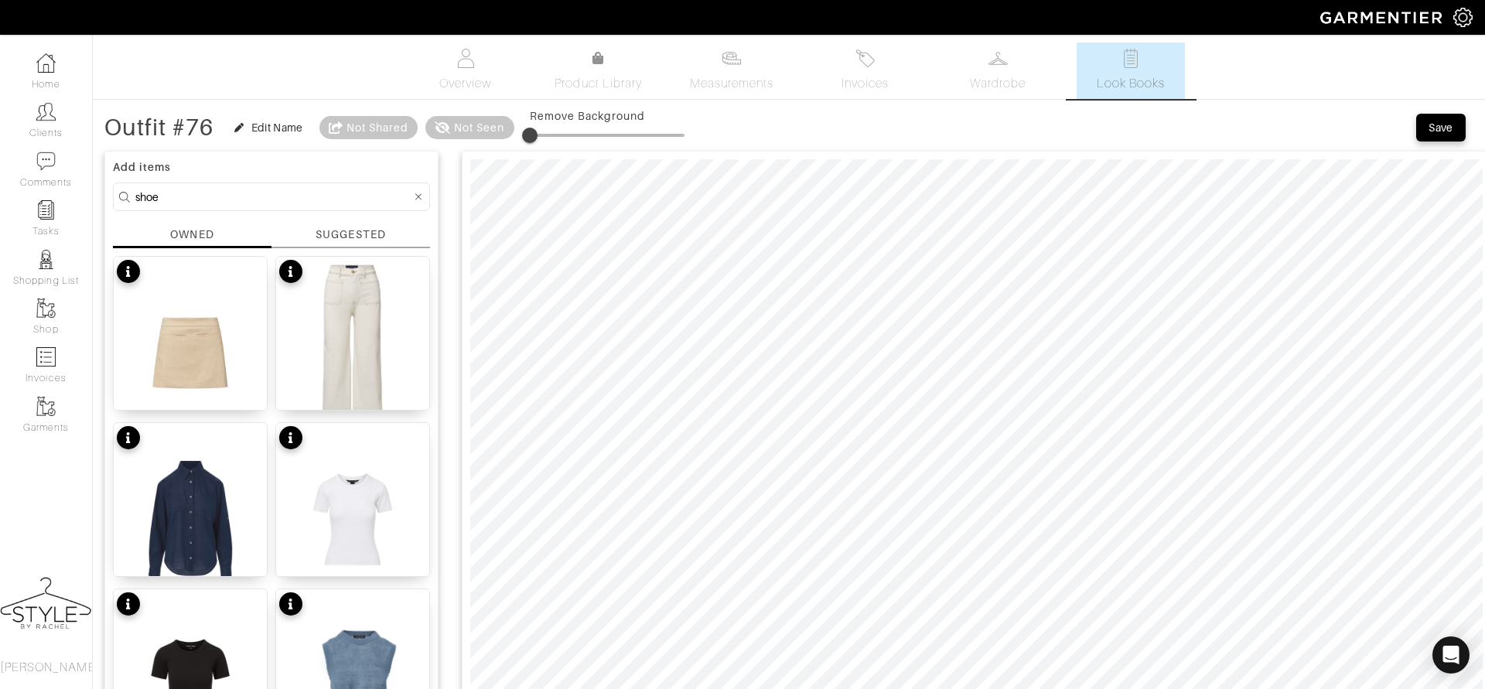
type input "shoe"
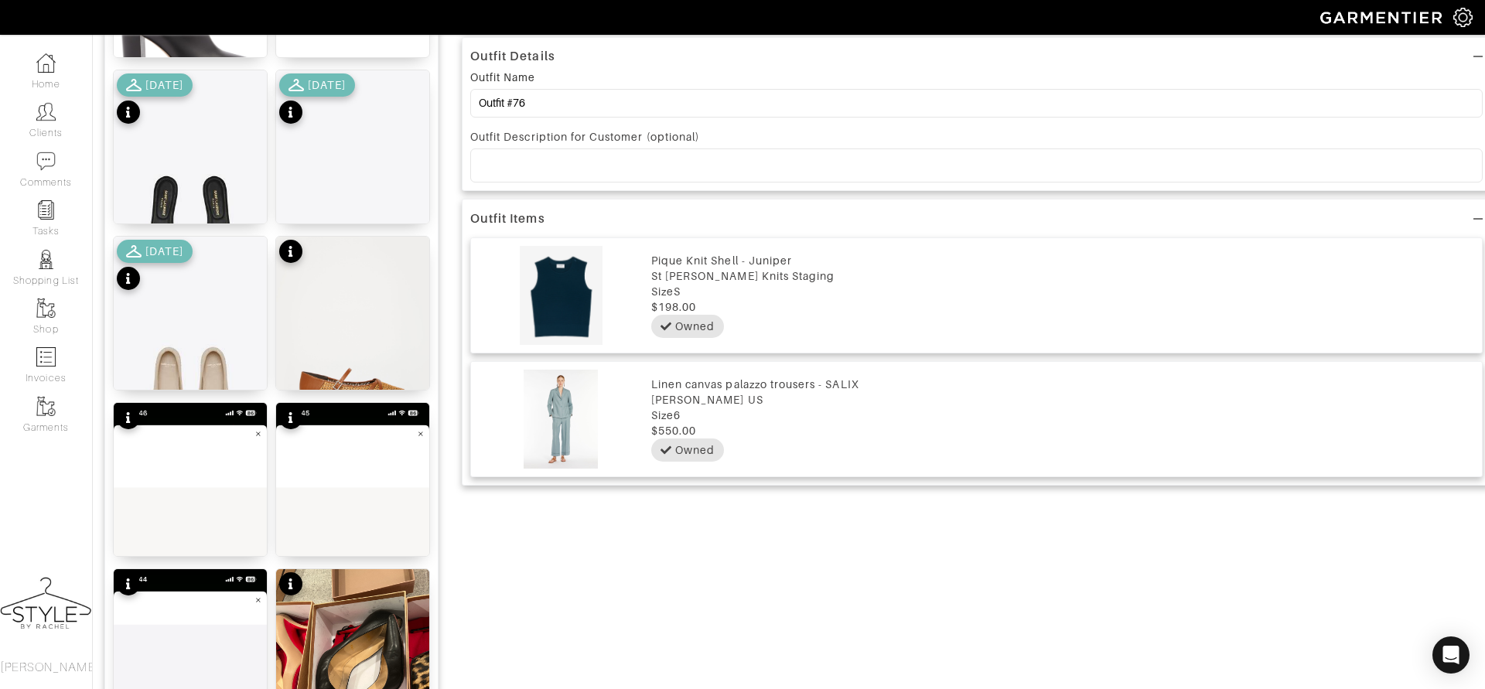
scroll to position [851, 0]
click at [167, 469] on img at bounding box center [190, 569] width 153 height 331
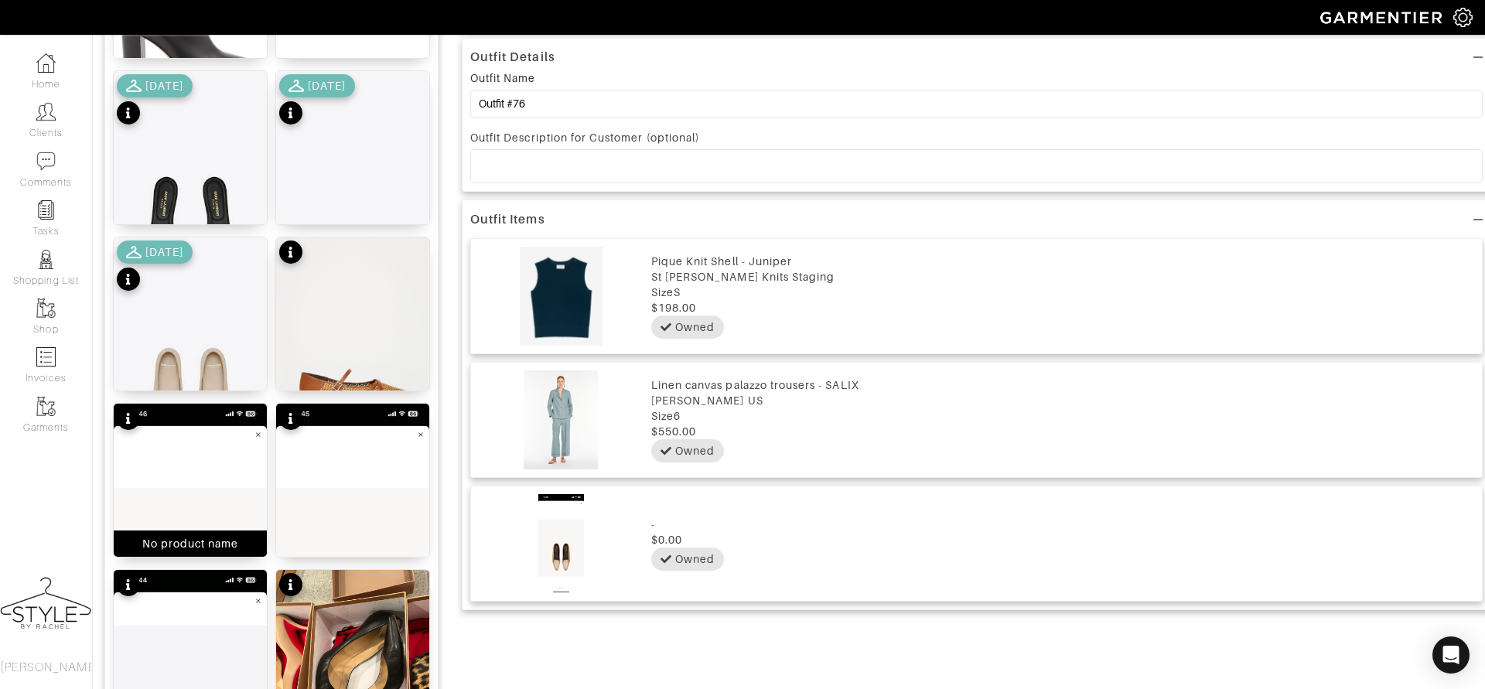
scroll to position [0, 0]
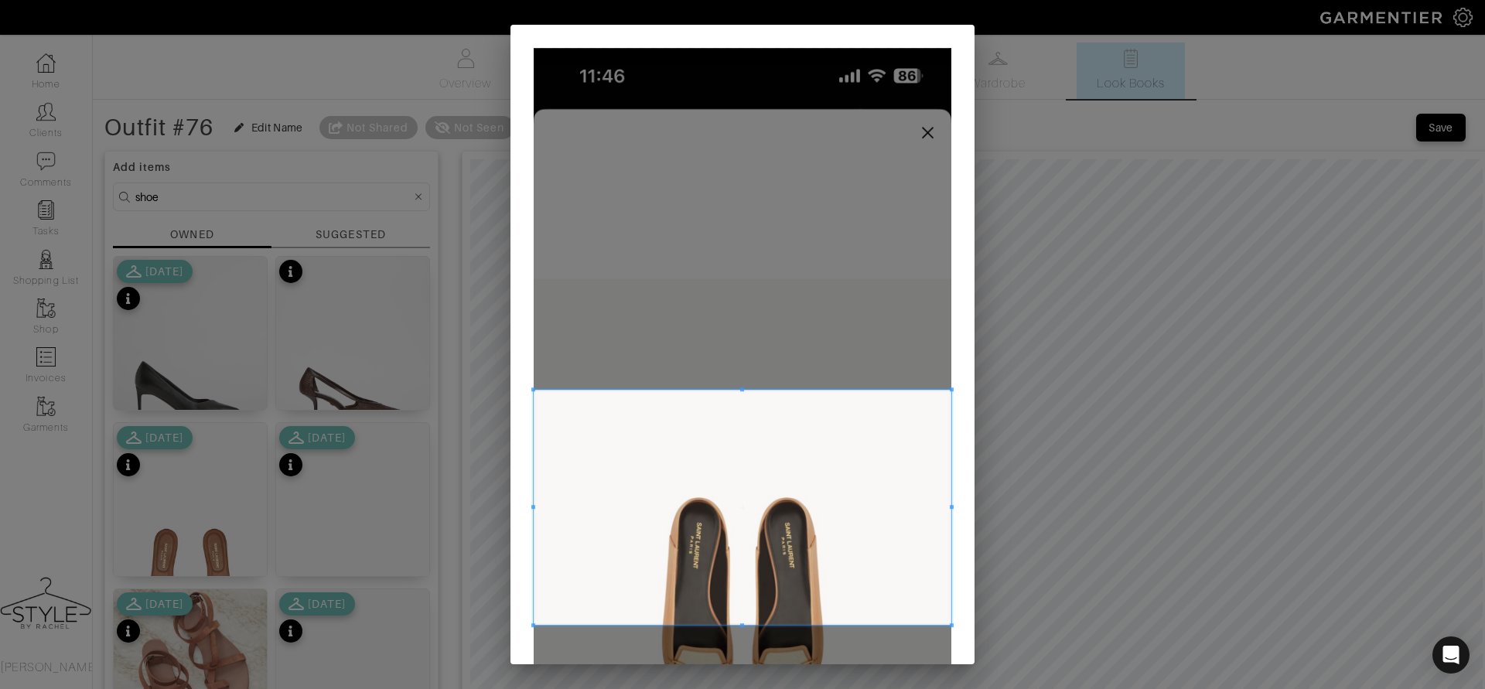
click at [832, 499] on span at bounding box center [743, 507] width 418 height 235
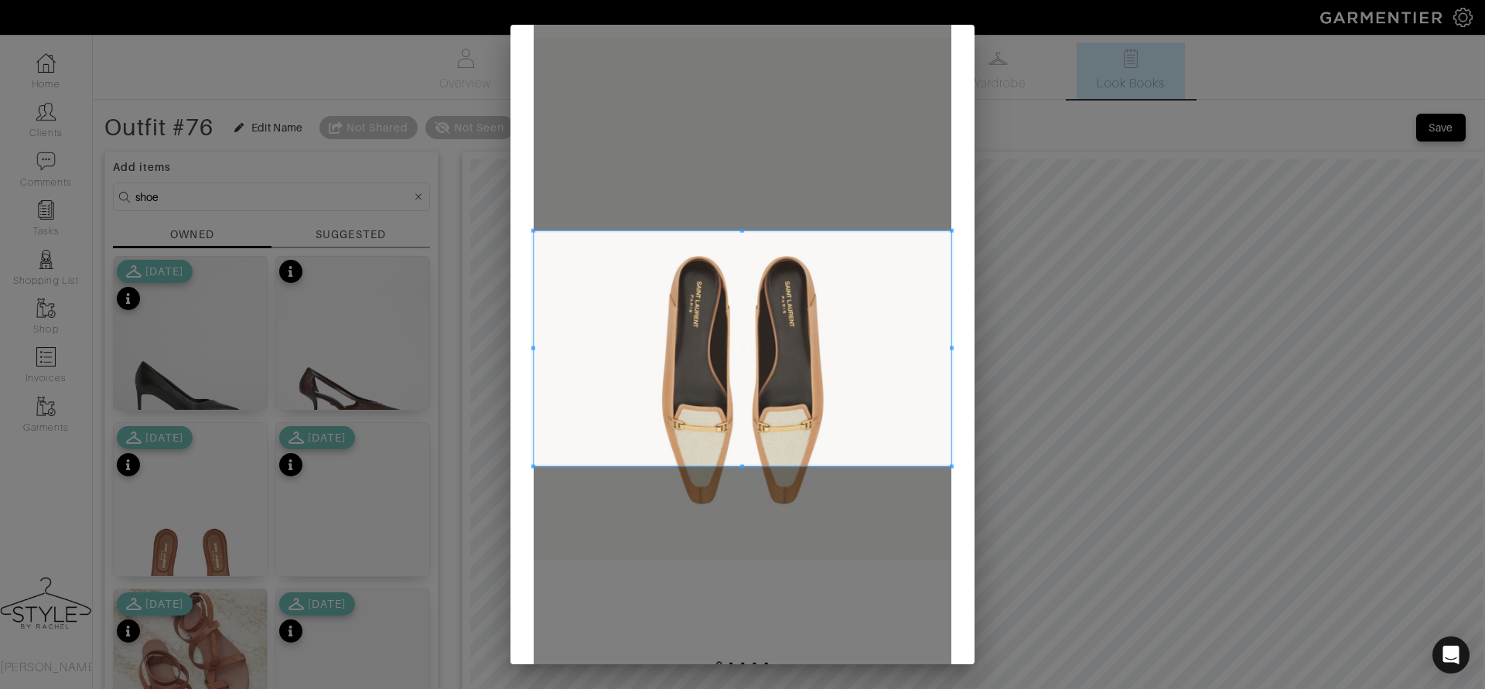
scroll to position [243, 0]
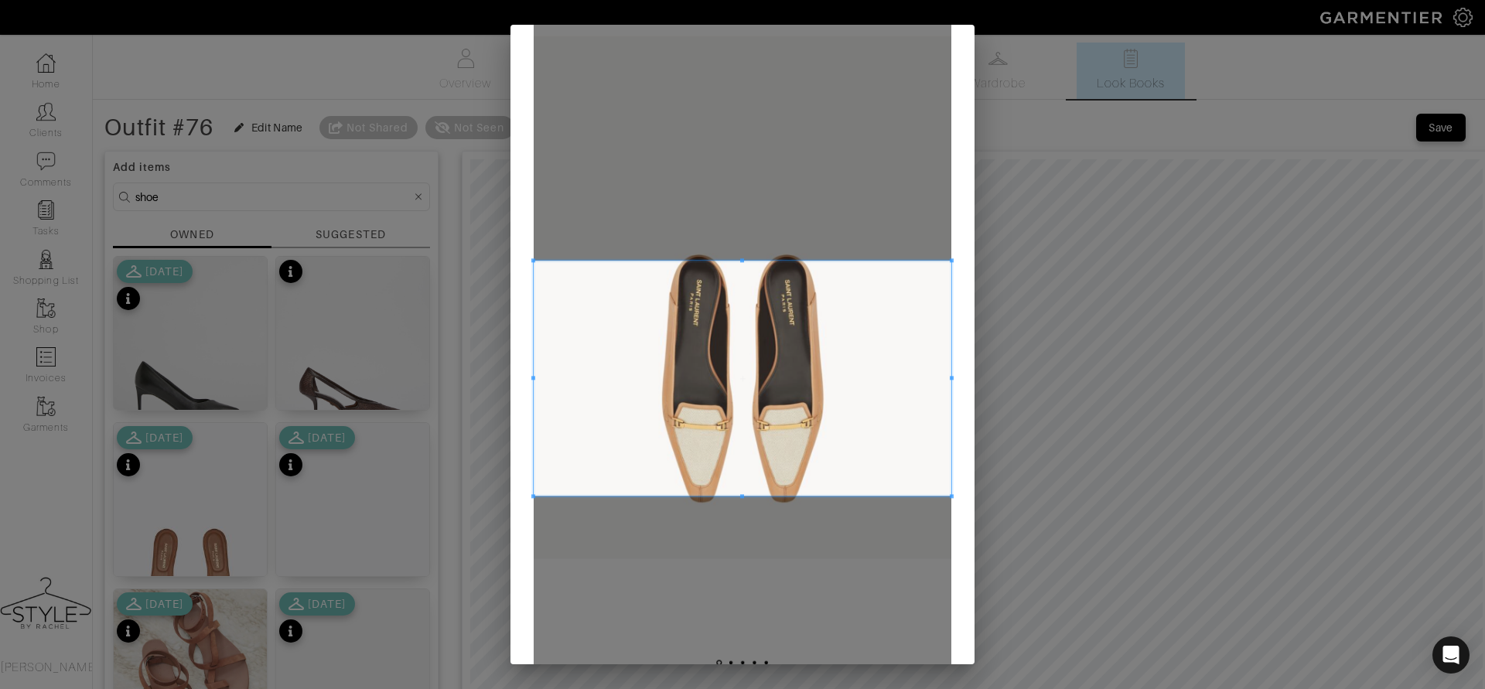
click at [811, 429] on span at bounding box center [743, 378] width 418 height 235
click at [534, 231] on div at bounding box center [743, 257] width 418 height 904
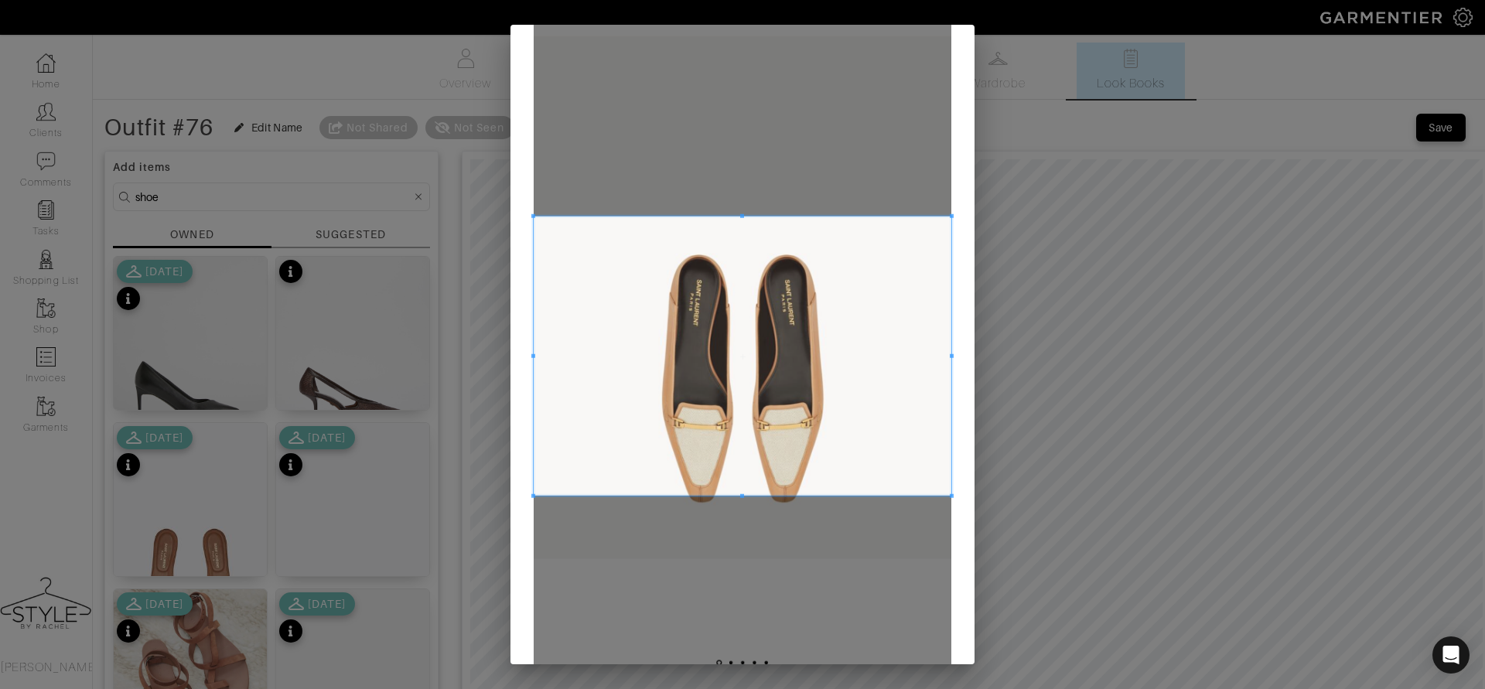
click at [740, 214] on span at bounding box center [742, 216] width 4 height 4
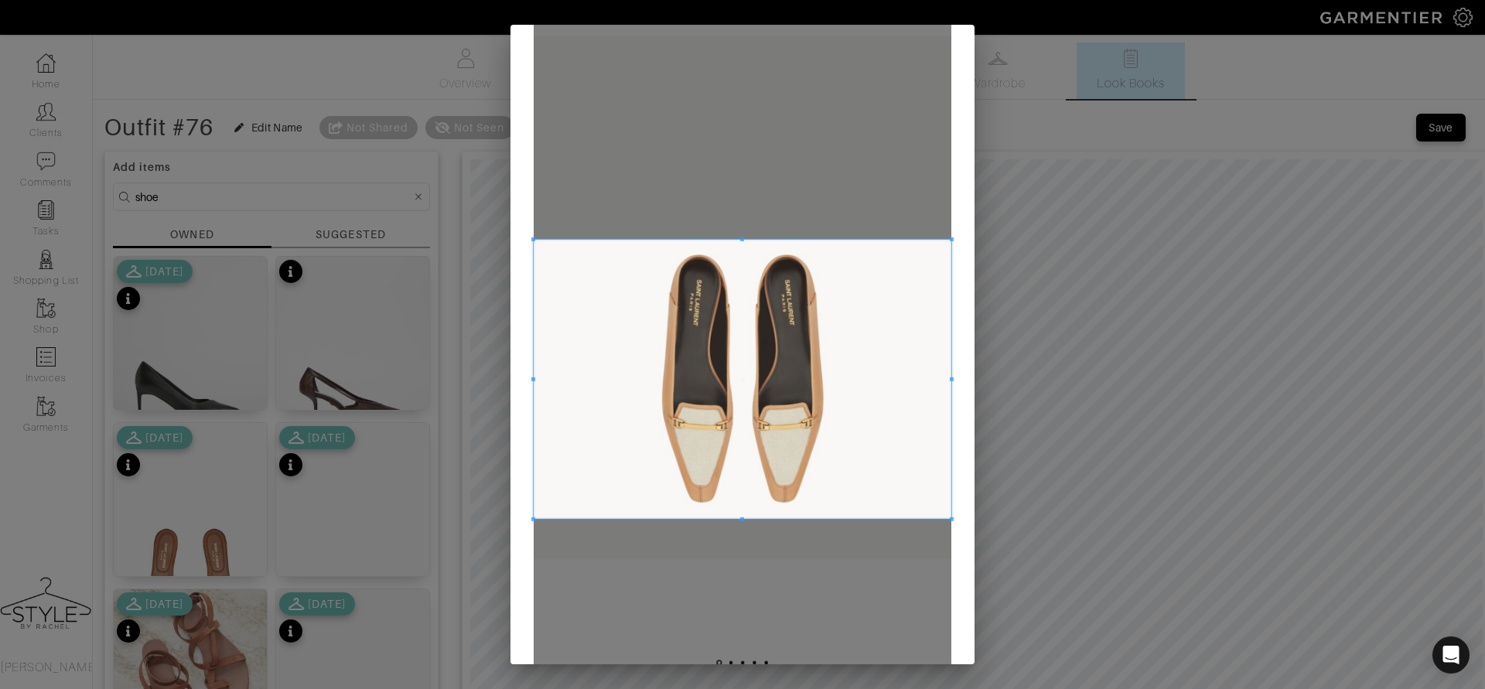
click at [778, 393] on span at bounding box center [743, 379] width 418 height 279
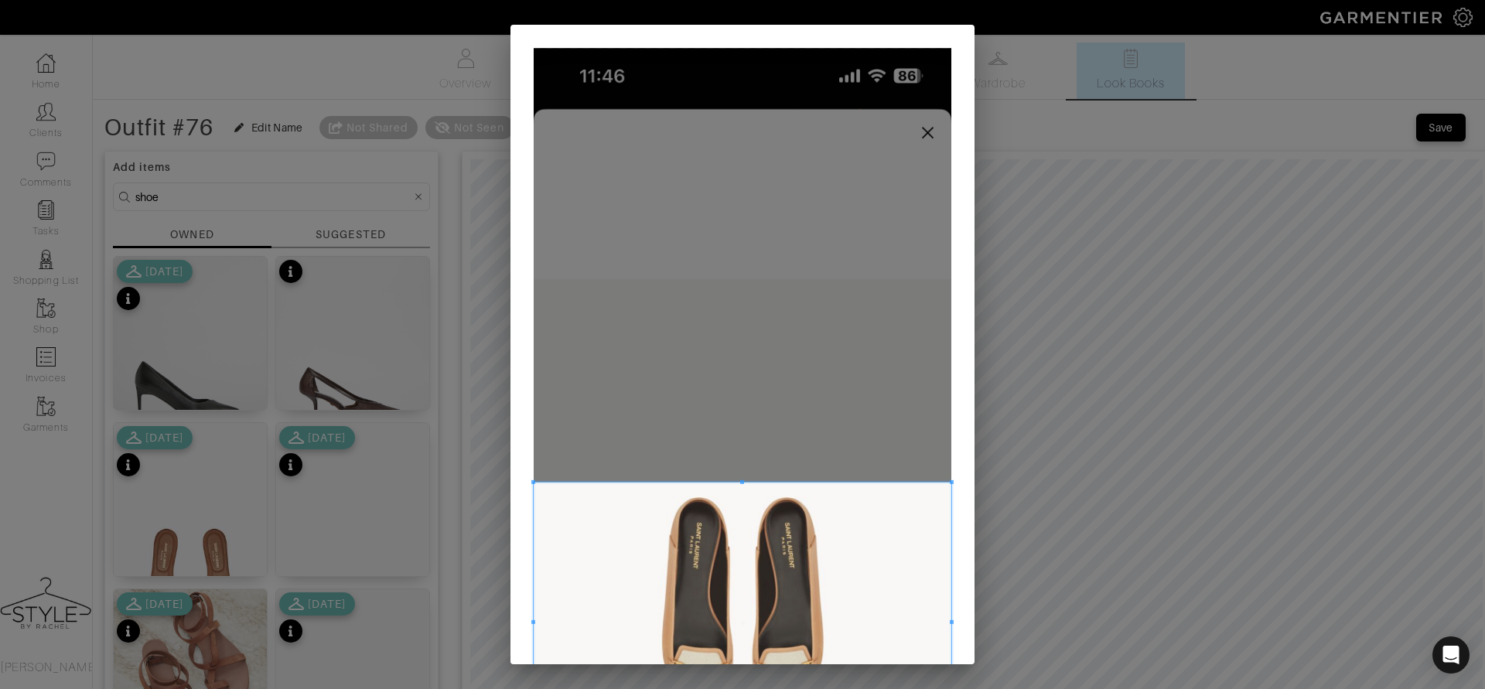
scroll to position [354, 0]
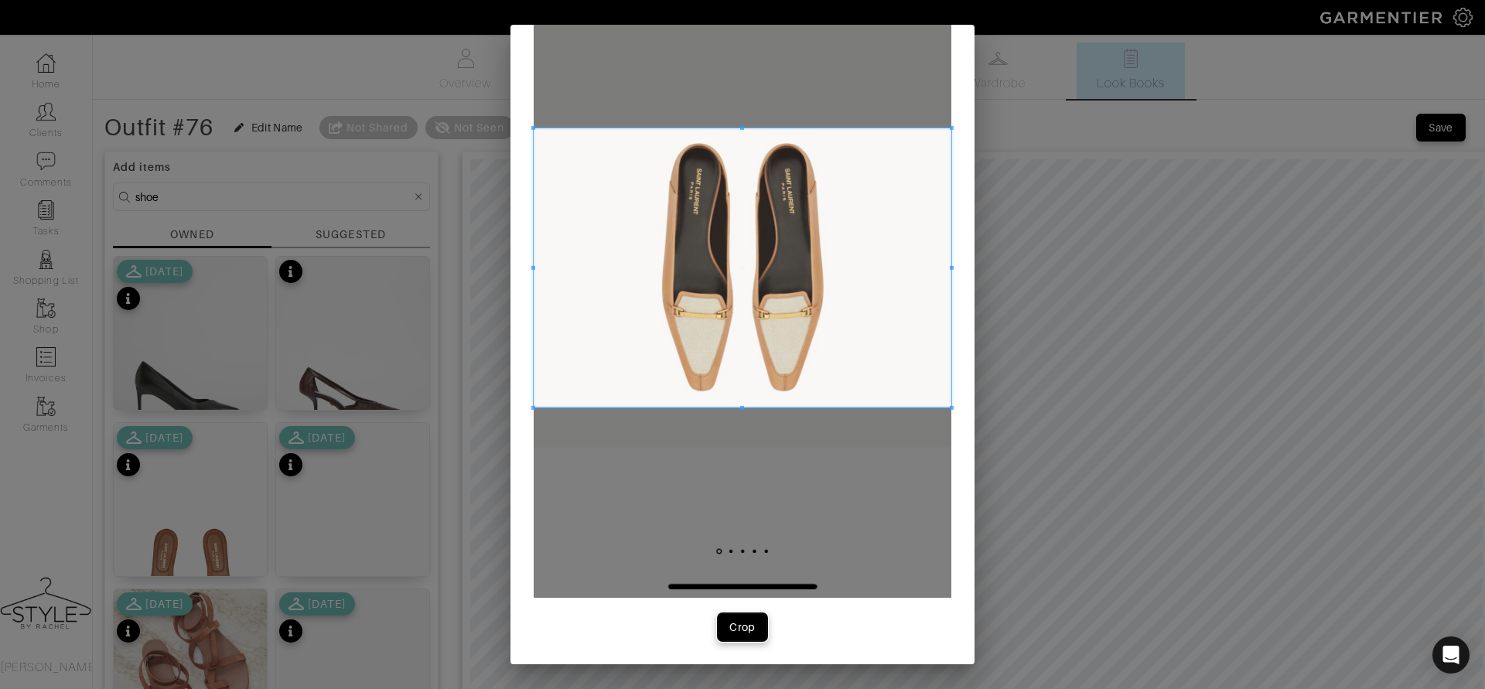
click at [749, 631] on div "Crop" at bounding box center [742, 627] width 26 height 15
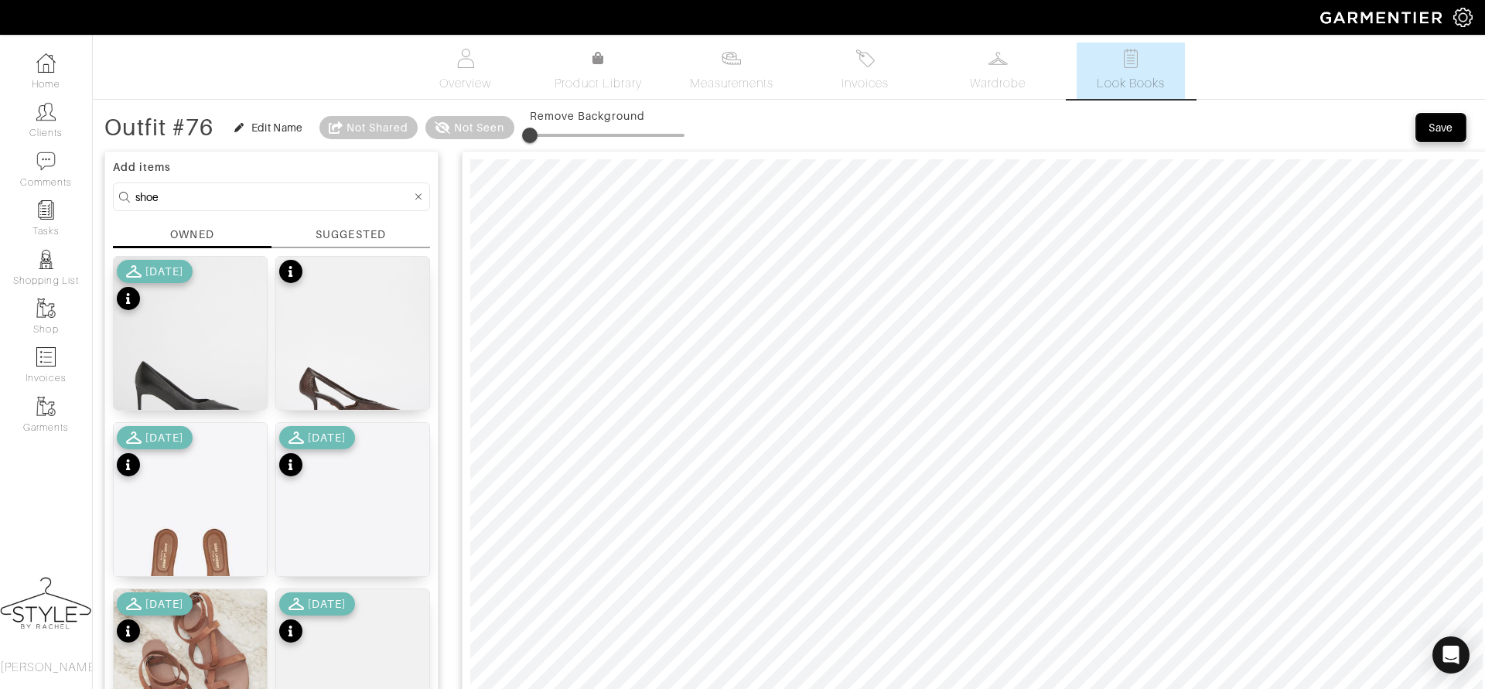
click at [1432, 122] on div "Save" at bounding box center [1441, 127] width 25 height 15
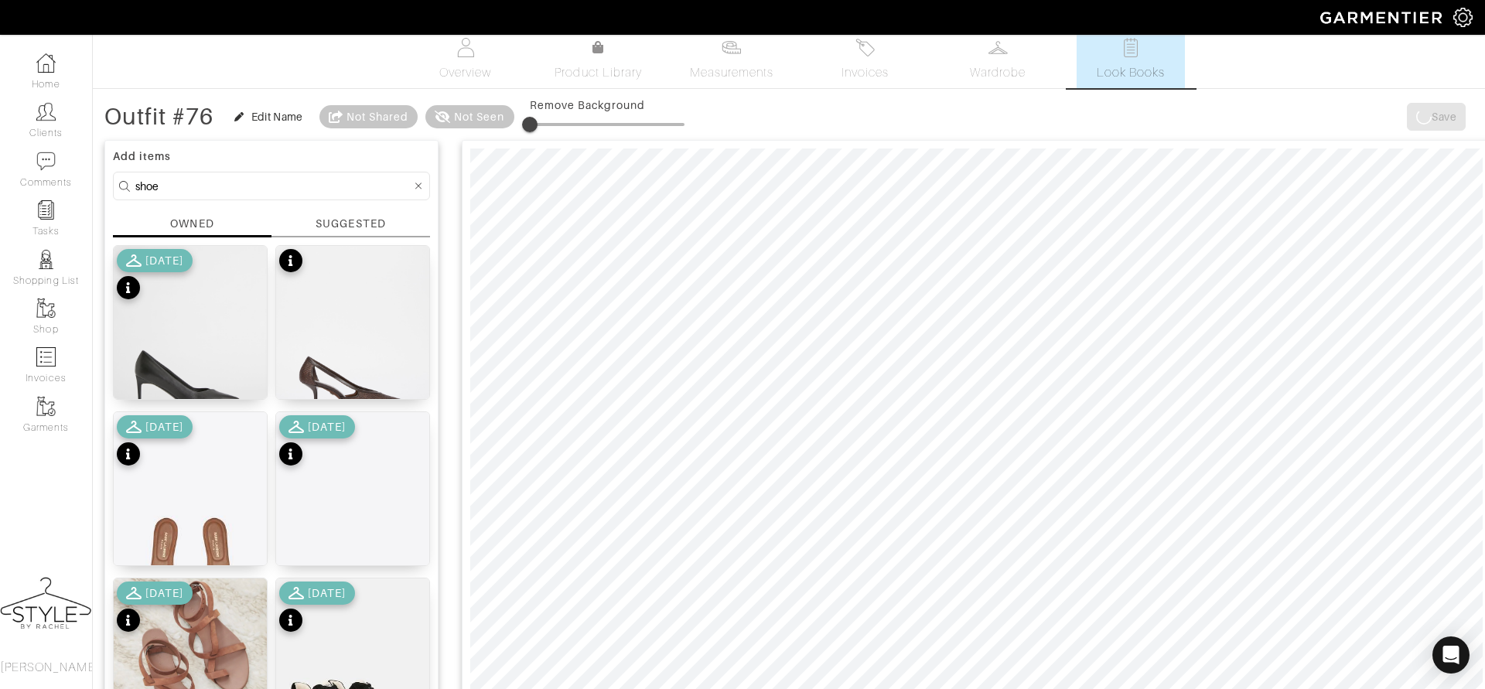
scroll to position [0, 0]
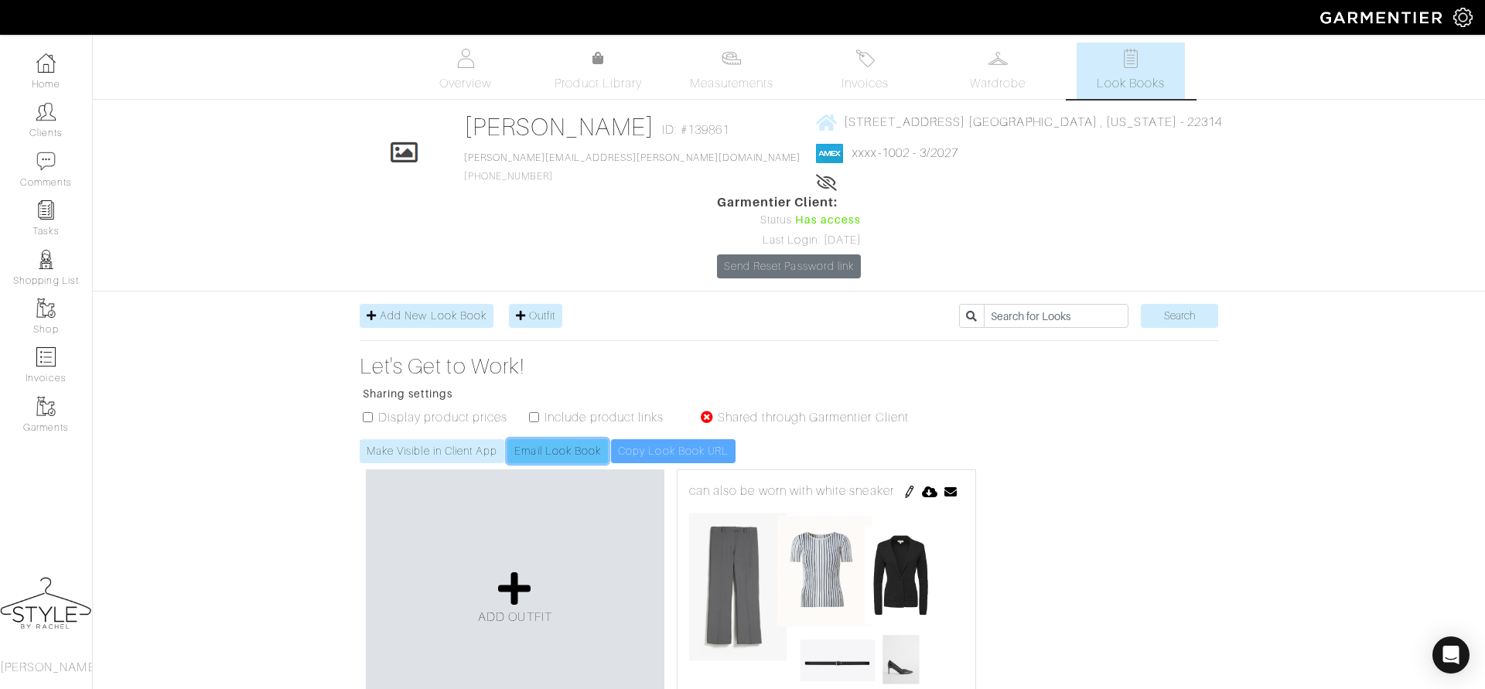
click at [569, 439] on link "Email Look Book" at bounding box center [557, 451] width 101 height 24
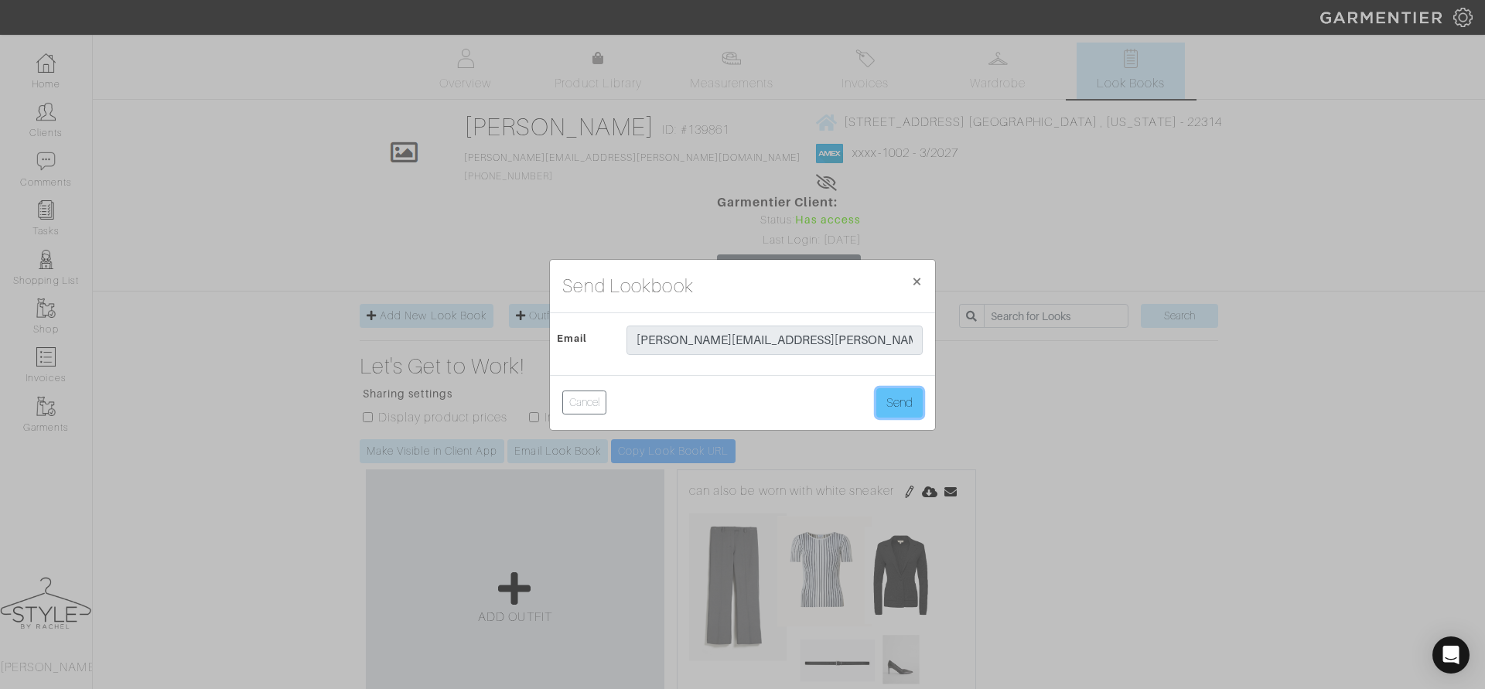
click at [917, 405] on button "Send" at bounding box center [899, 402] width 46 height 29
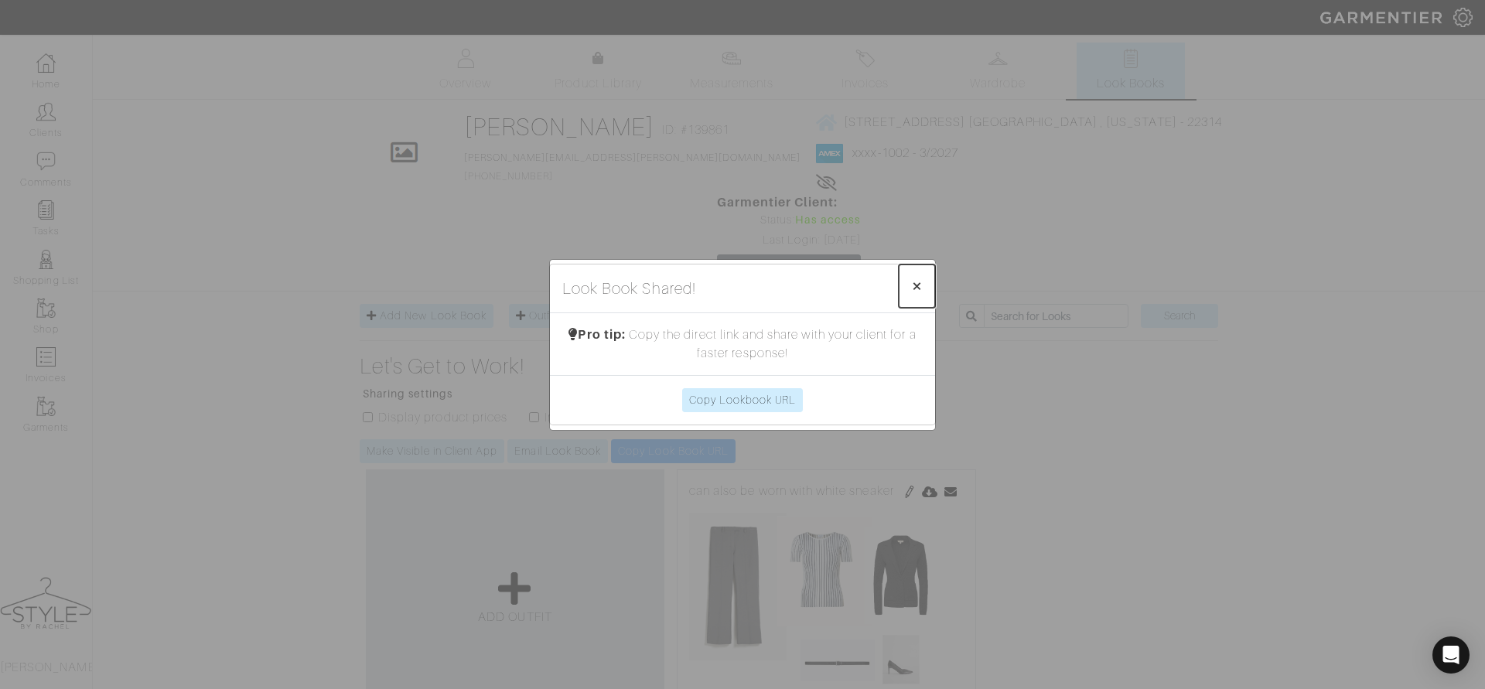
click at [920, 292] on span "×" at bounding box center [917, 285] width 12 height 21
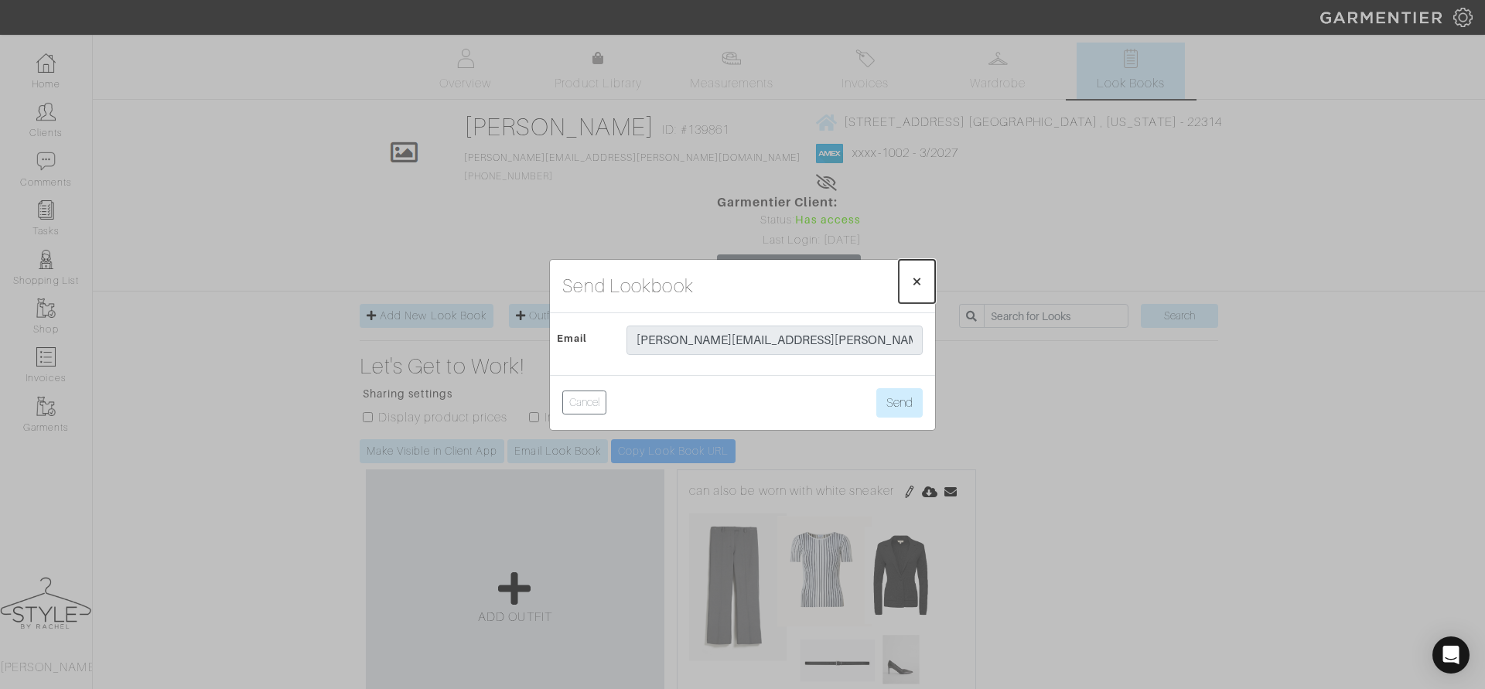
click at [917, 275] on span "×" at bounding box center [917, 281] width 12 height 21
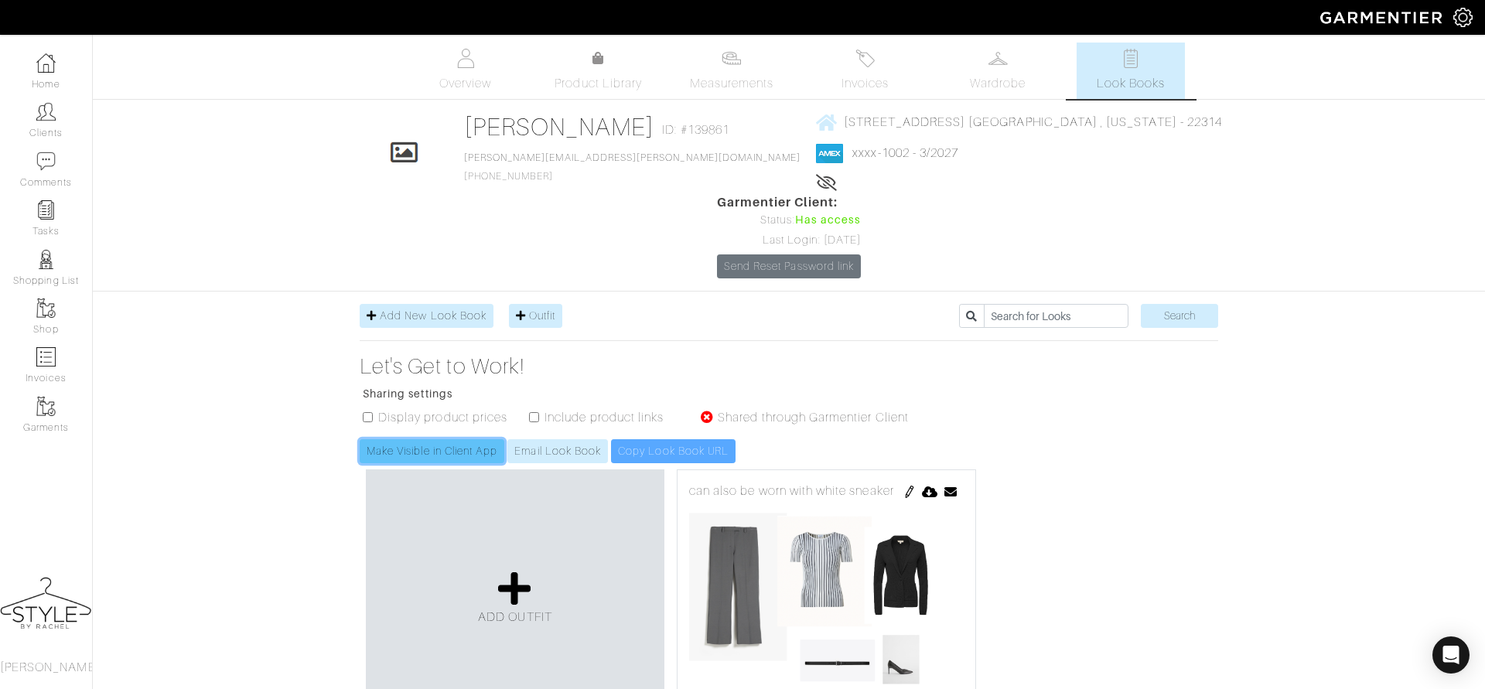
click at [412, 439] on link "Make Visible in Client App" at bounding box center [432, 451] width 145 height 24
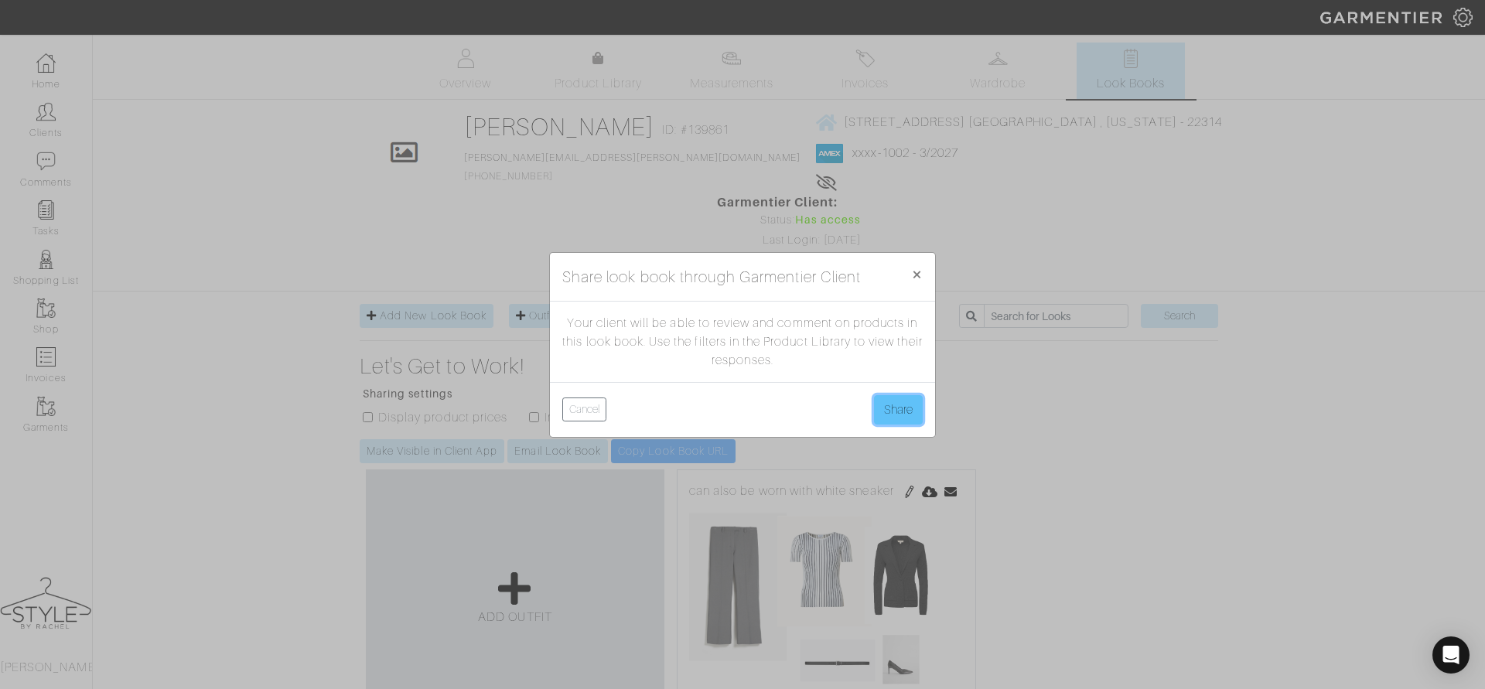
click at [900, 410] on button "Share" at bounding box center [898, 409] width 49 height 29
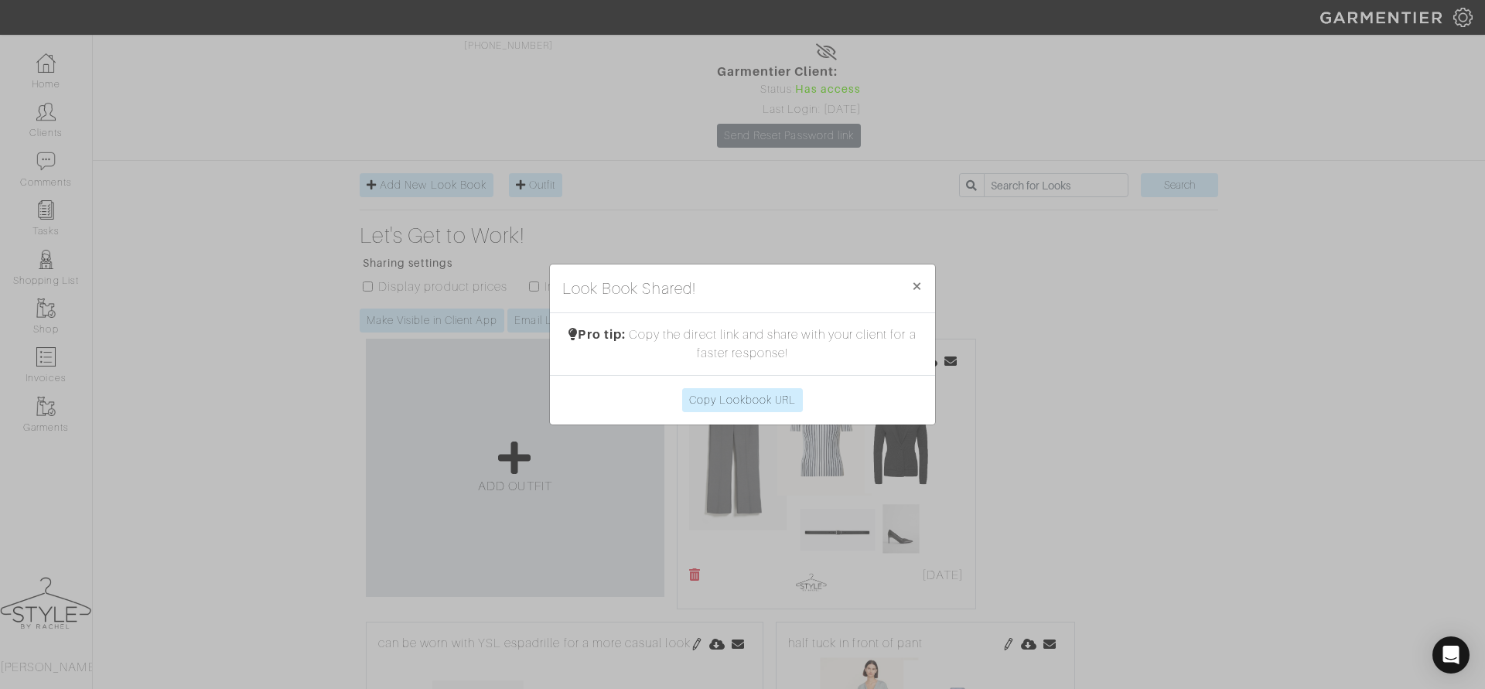
scroll to position [130, 0]
click at [274, 537] on div "Look Book Shared! × Close Pro tip: Copy the direct link and share with your cli…" at bounding box center [742, 344] width 1485 height 689
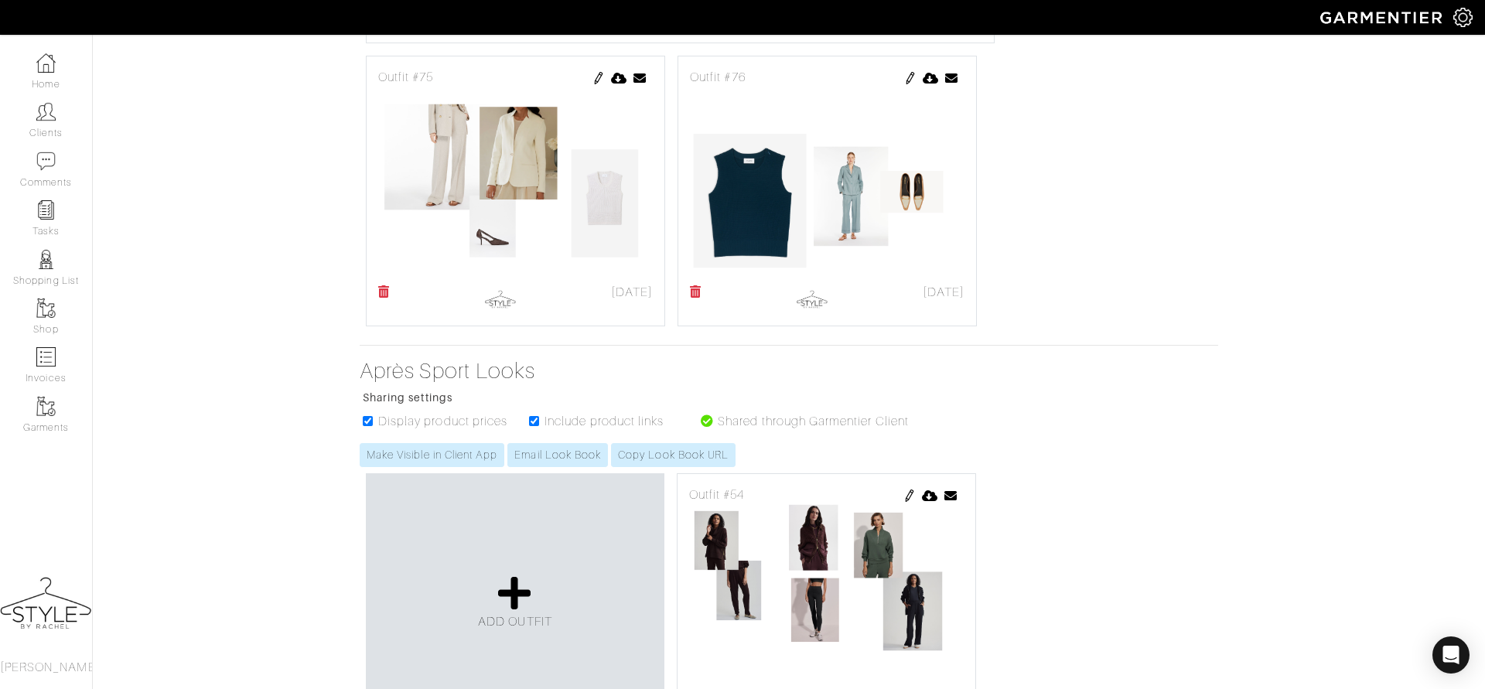
scroll to position [3534, 0]
